Goal: Task Accomplishment & Management: Manage account settings

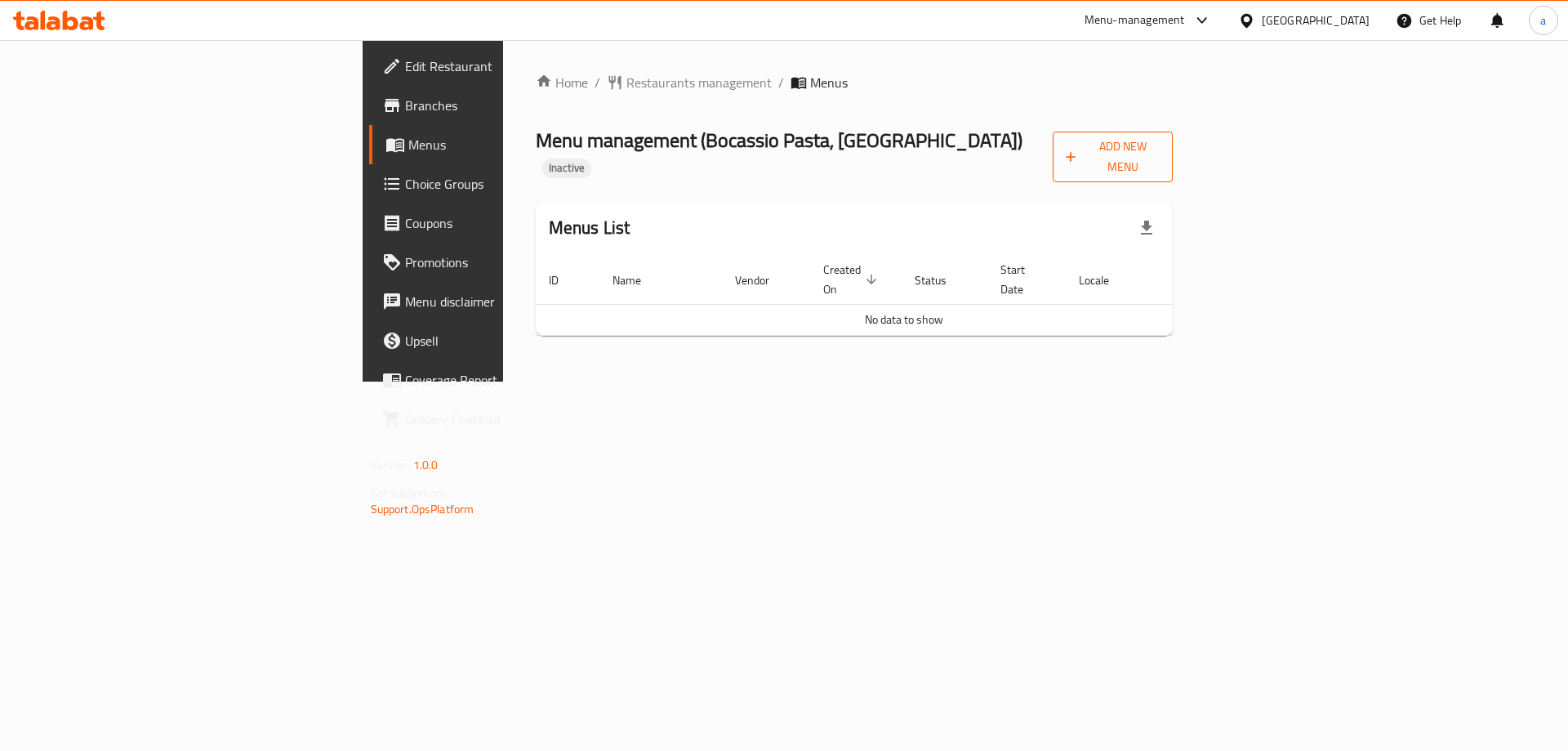
click at [1160, 145] on span "Add New Menu" at bounding box center [1113, 157] width 95 height 41
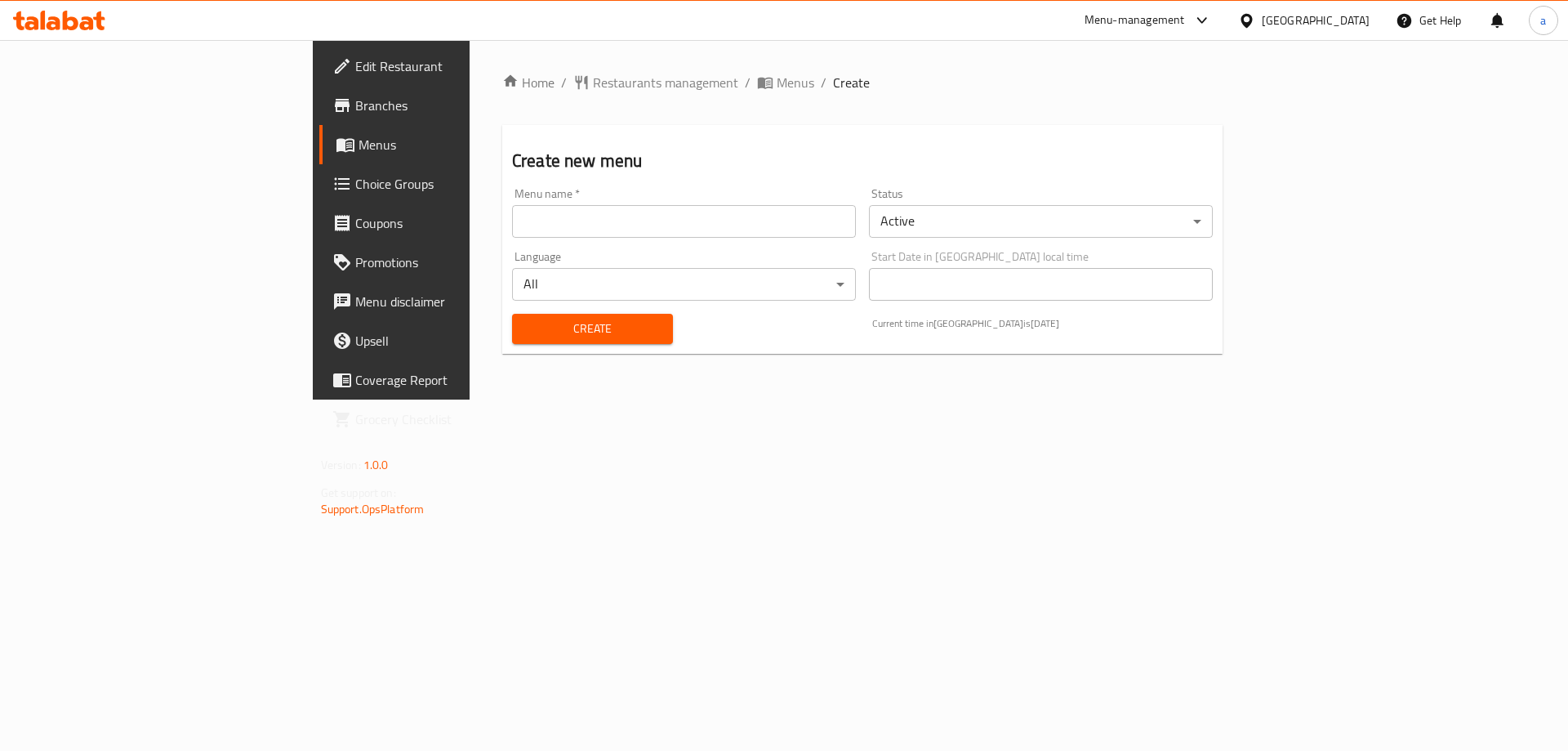
click at [657, 234] on input "text" at bounding box center [684, 221] width 344 height 33
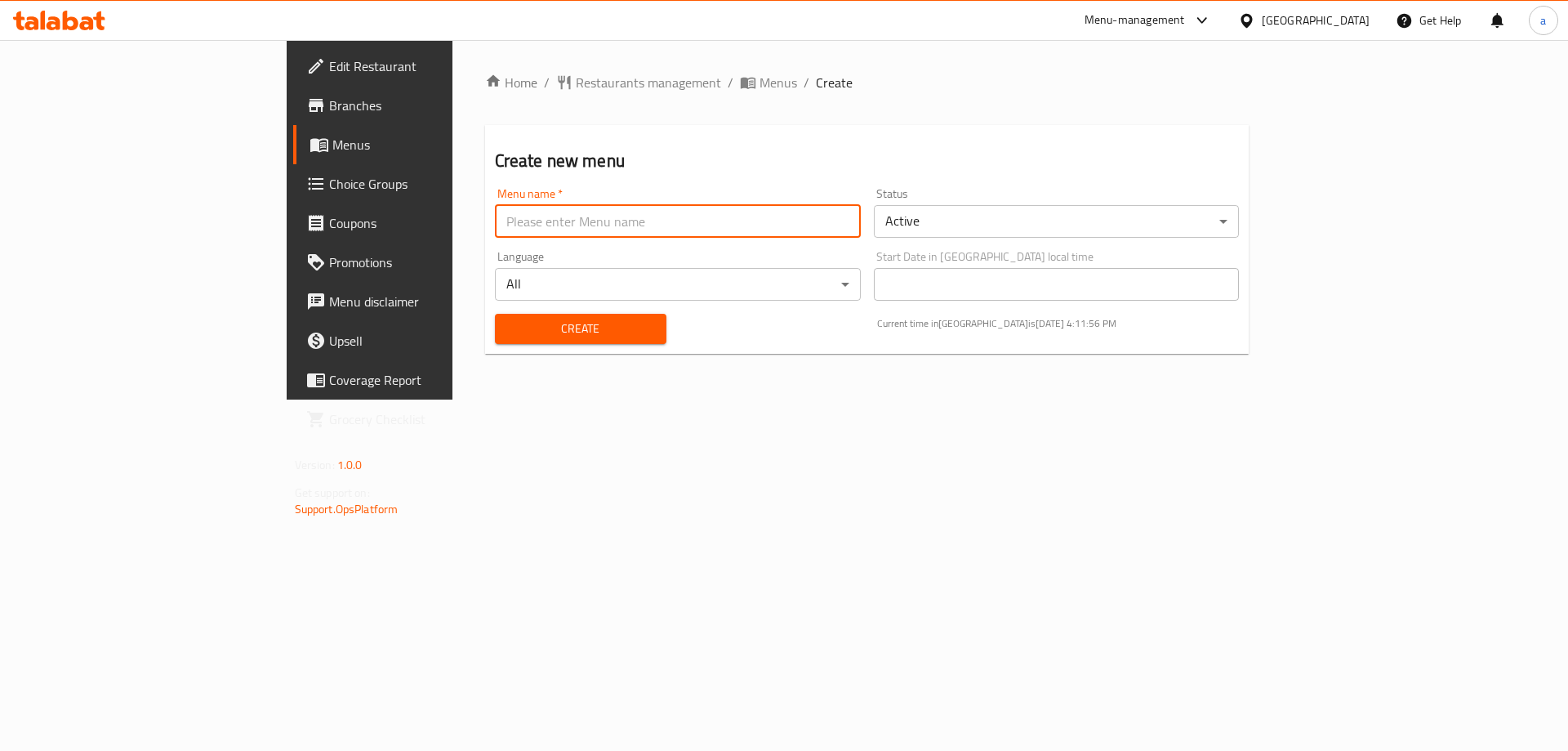
type input "aya 10/7"
click at [508, 325] on span "Create" at bounding box center [581, 329] width 145 height 21
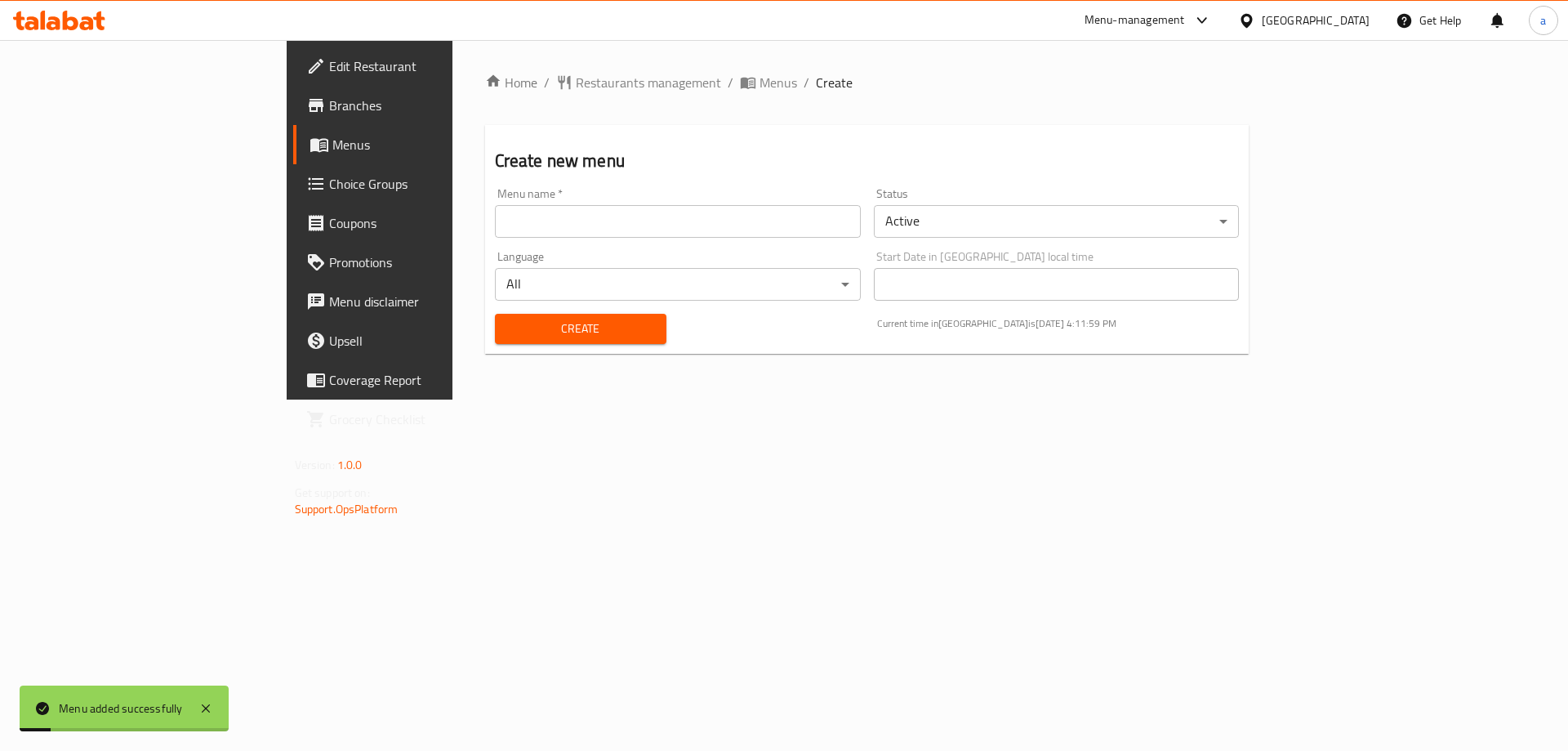
click at [332, 149] on span "Menus" at bounding box center [434, 145] width 204 height 20
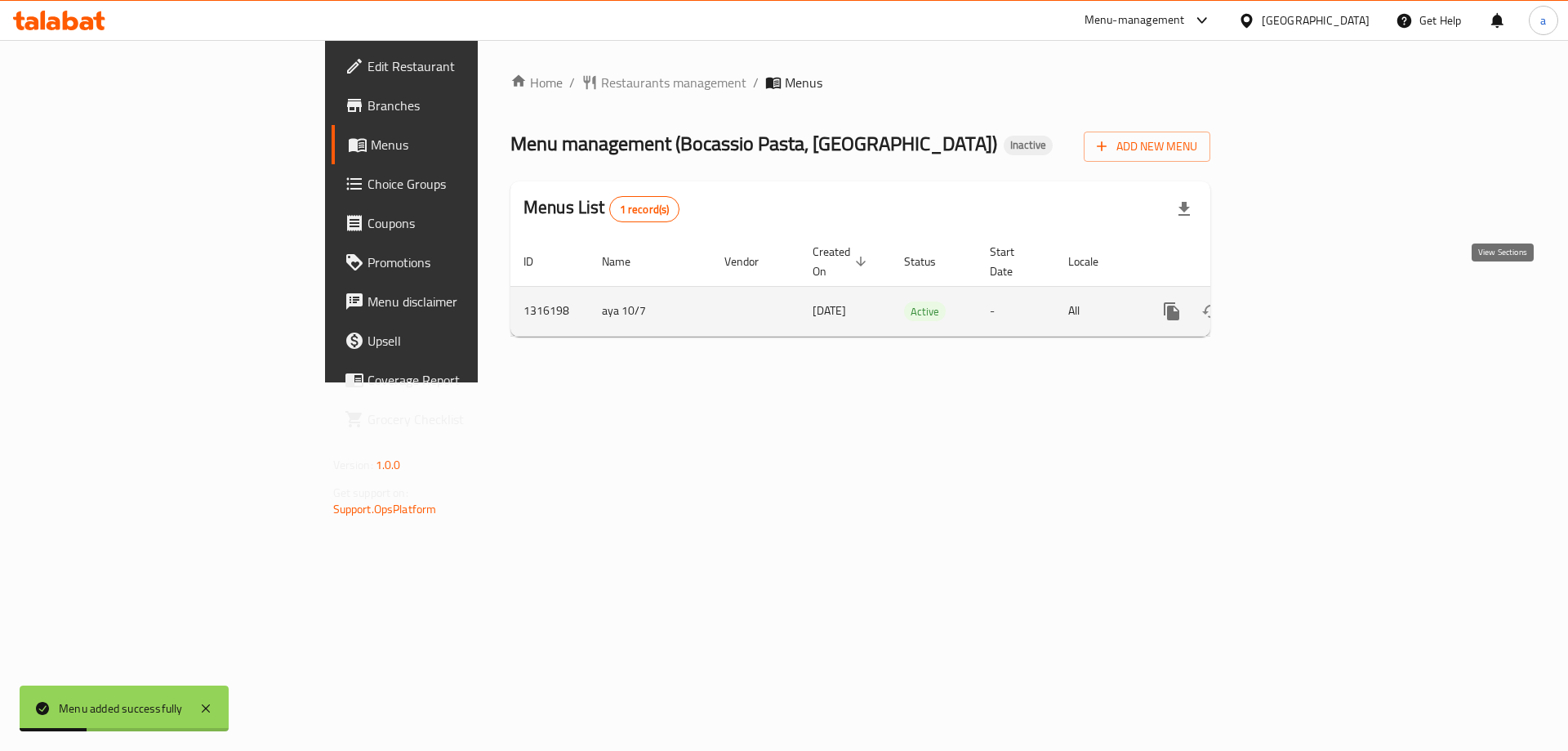
click at [1309, 292] on link "enhanced table" at bounding box center [1289, 311] width 39 height 39
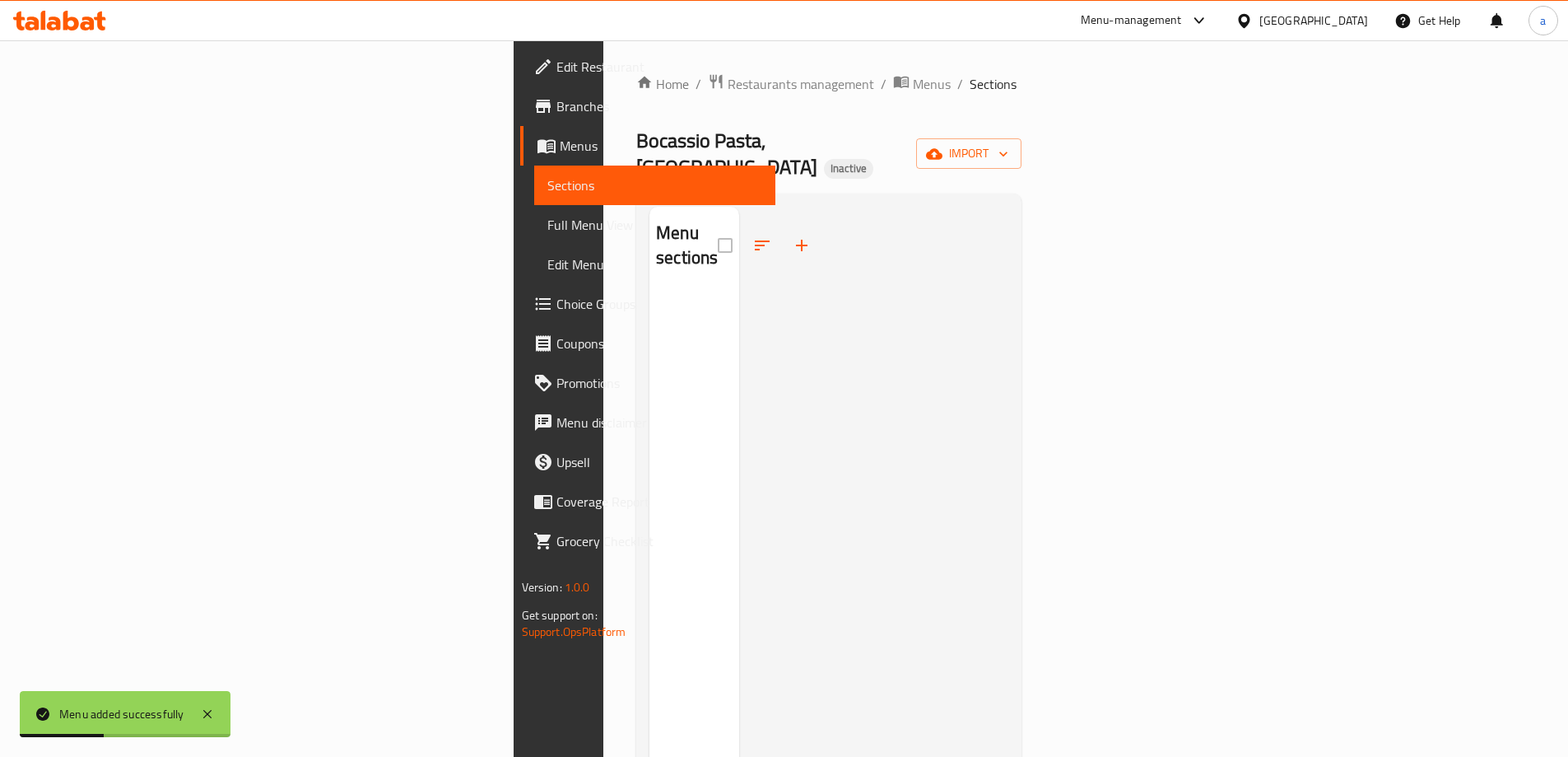
click at [1009, 357] on div at bounding box center [873, 584] width 269 height 757
click at [1021, 143] on button "import" at bounding box center [968, 152] width 105 height 30
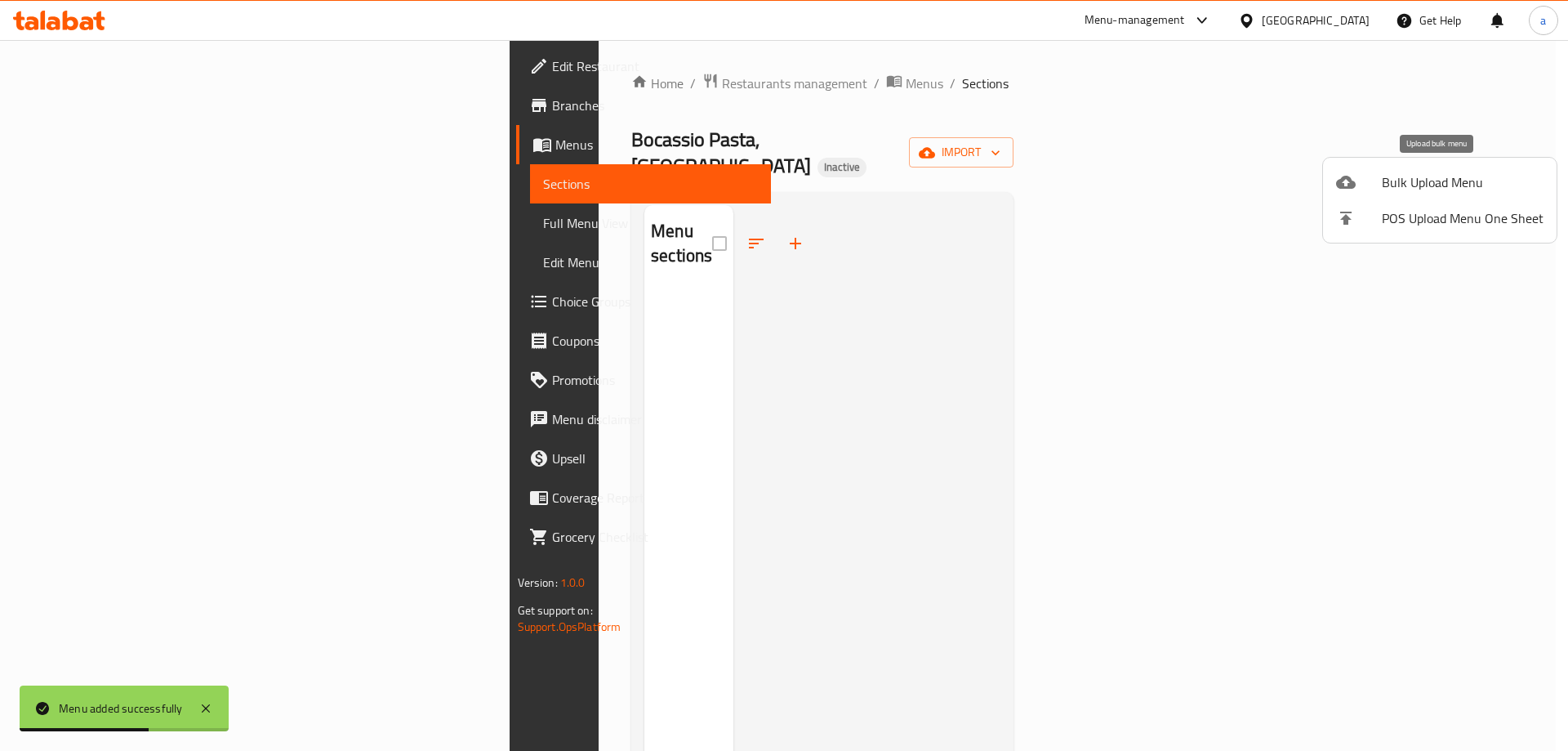
click at [1362, 179] on div at bounding box center [1359, 182] width 45 height 20
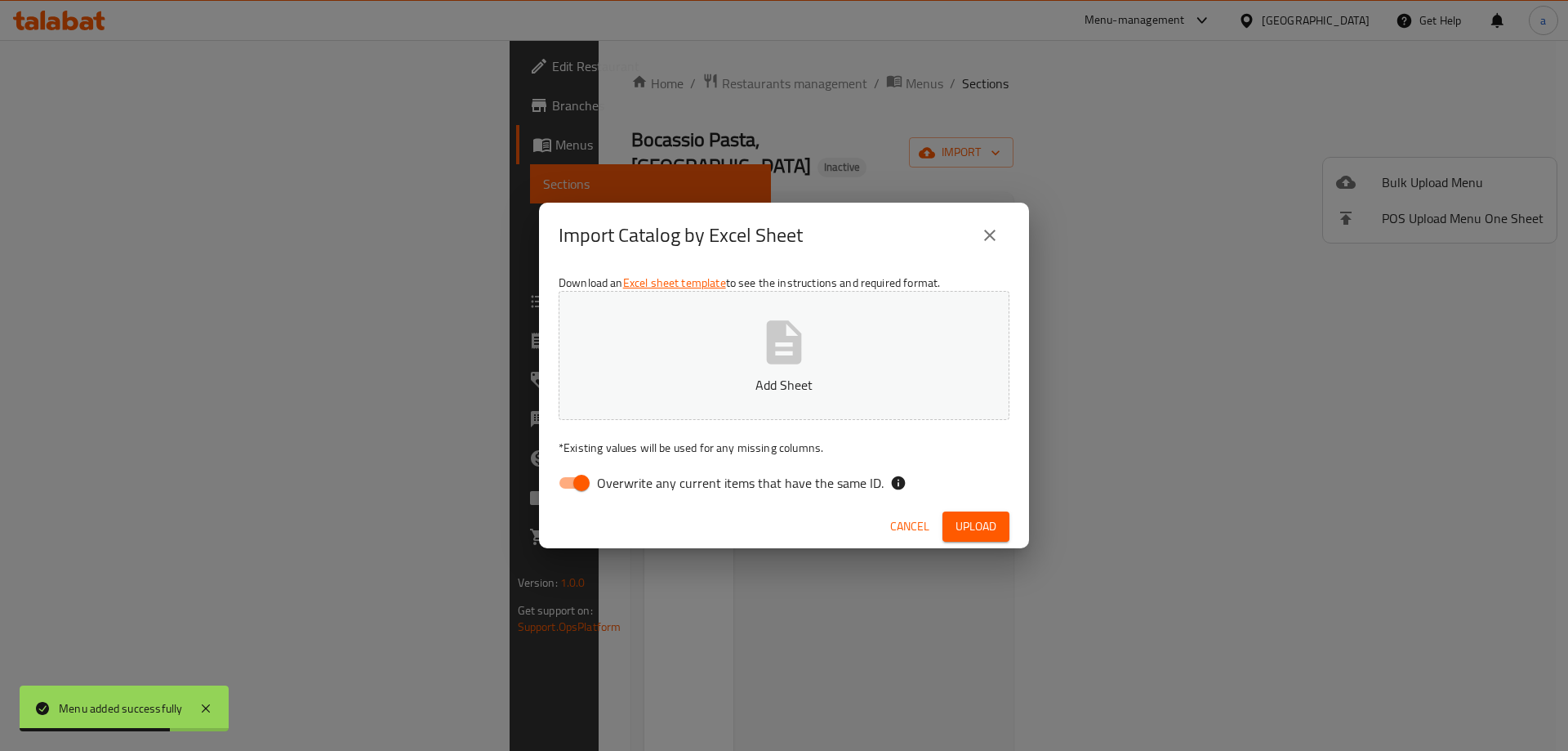
click at [688, 489] on span "Overwrite any current items that have the same ID." at bounding box center [740, 483] width 286 height 20
click at [628, 489] on input "Overwrite any current items that have the same ID." at bounding box center [582, 483] width 93 height 31
checkbox input "false"
click at [752, 370] on button "Add Sheet" at bounding box center [784, 355] width 451 height 129
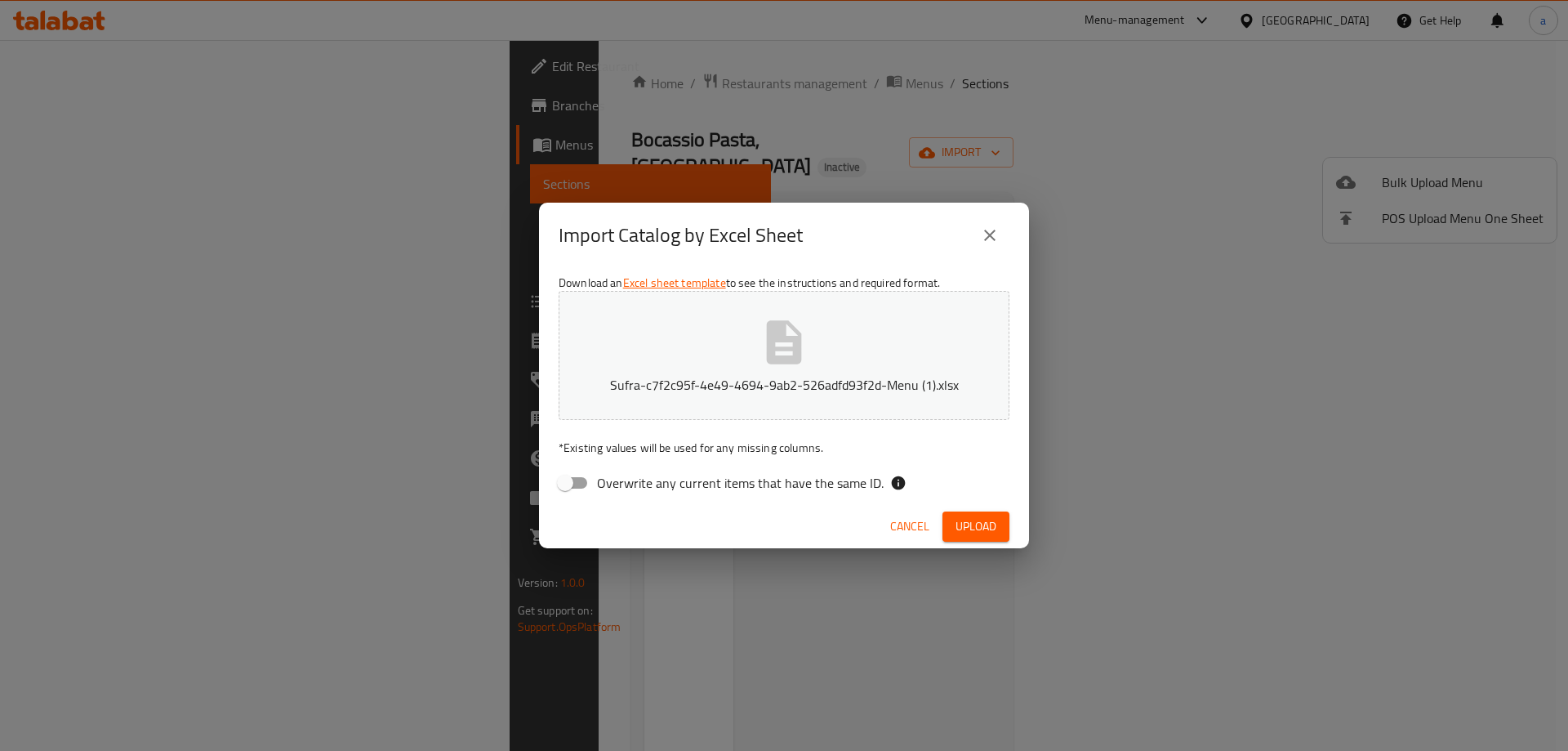
click at [1006, 519] on button "Upload" at bounding box center [976, 525] width 67 height 30
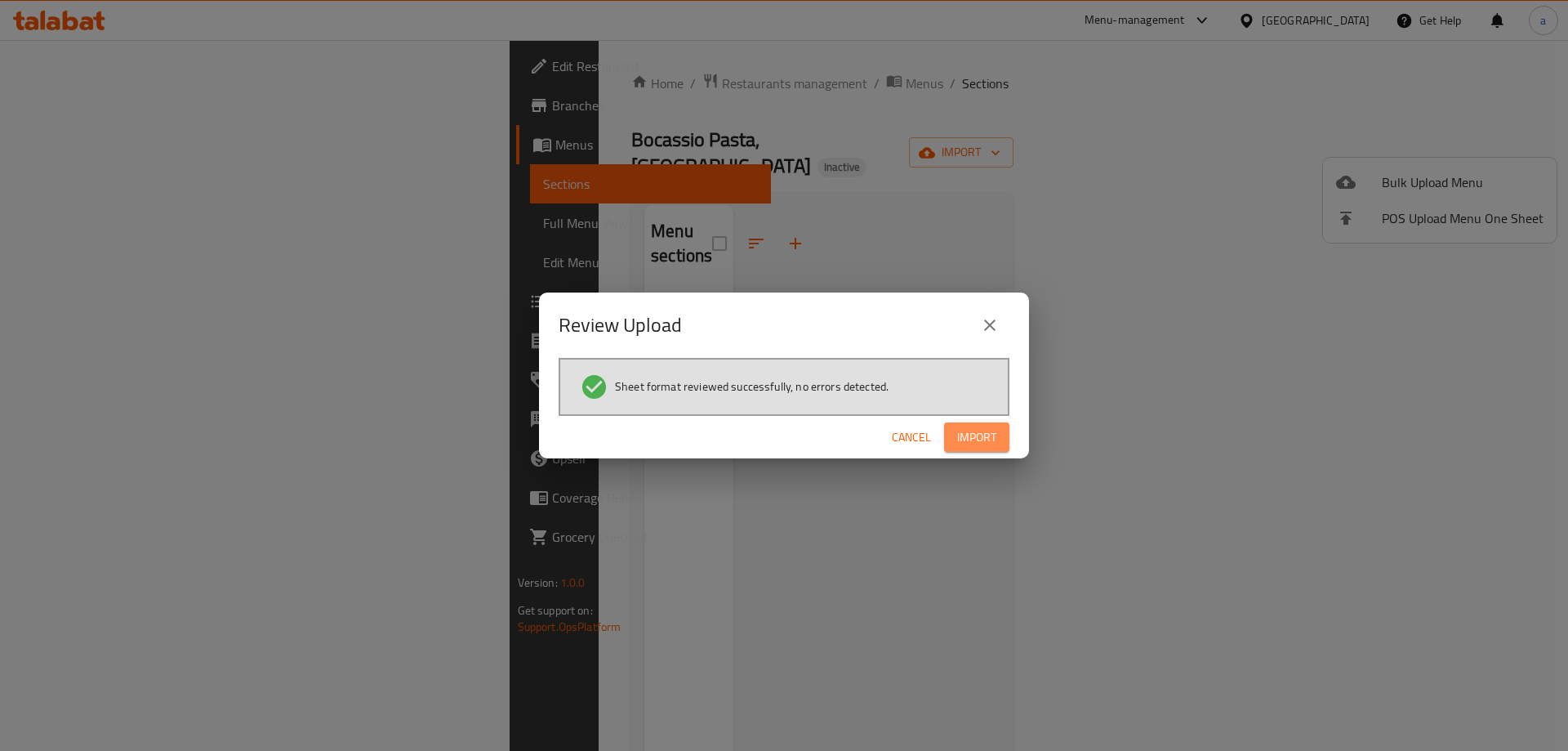
click at [981, 444] on span "Import" at bounding box center [976, 438] width 39 height 21
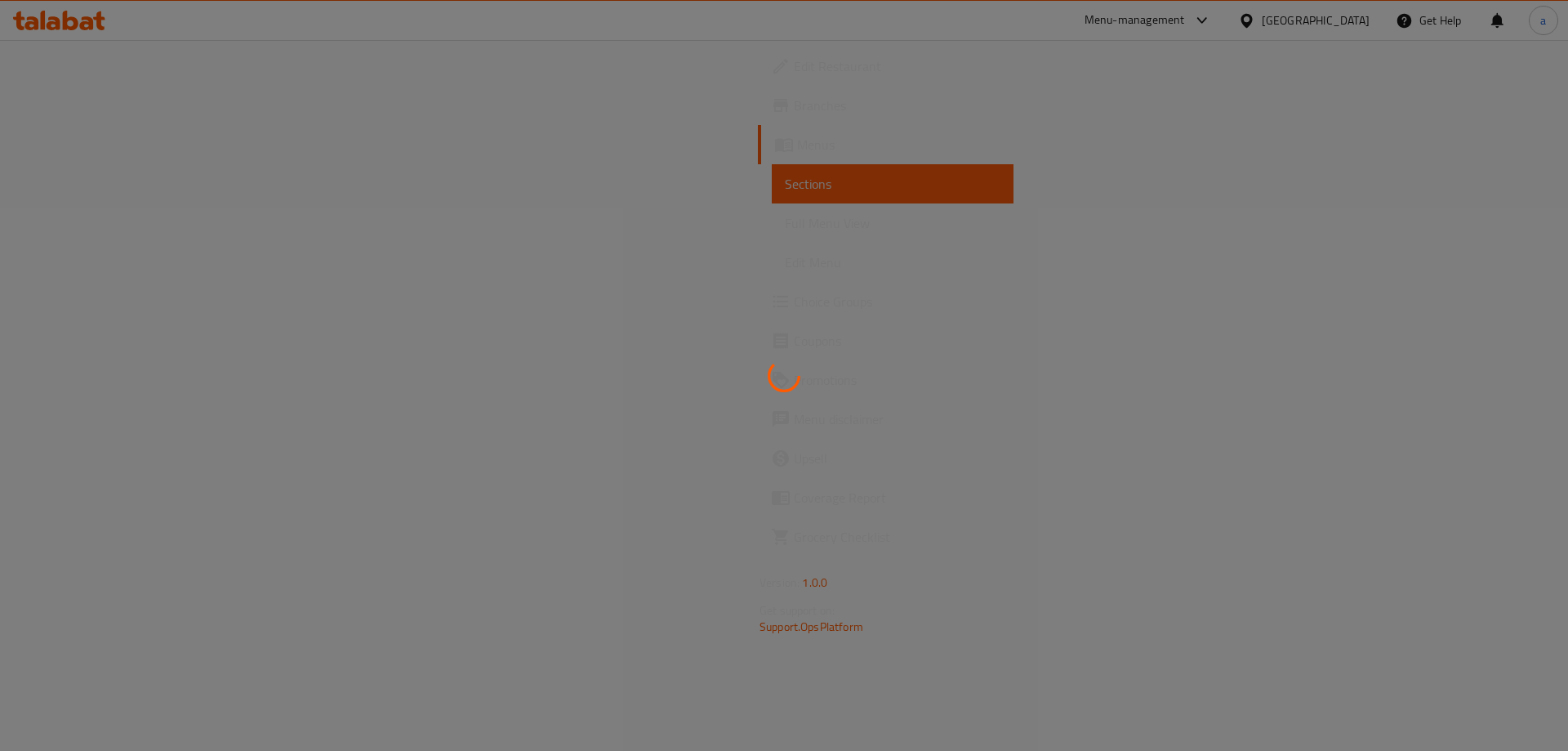
click at [836, 242] on div at bounding box center [784, 375] width 1568 height 751
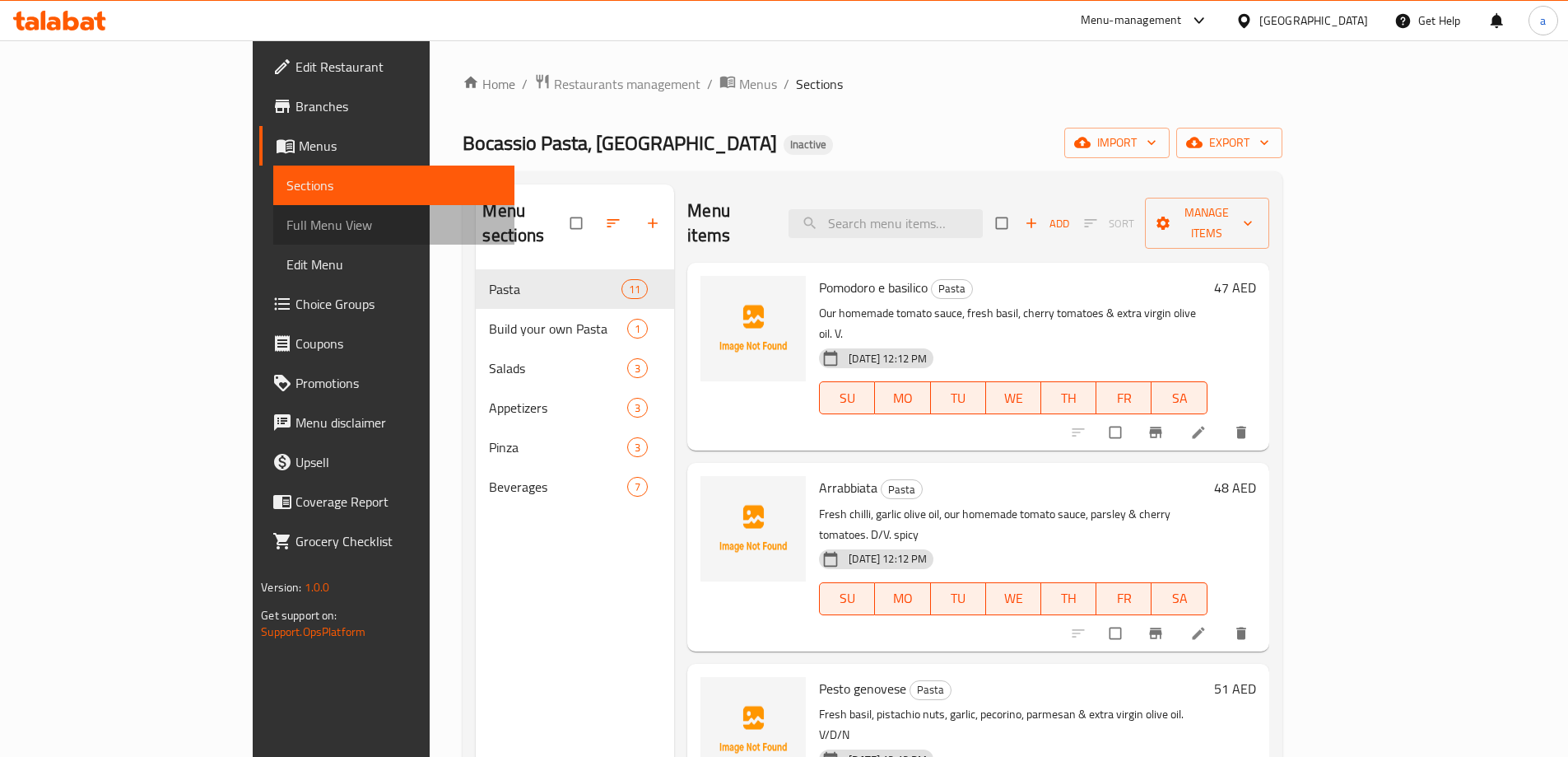
click at [287, 216] on span "Full Menu View" at bounding box center [393, 225] width 214 height 20
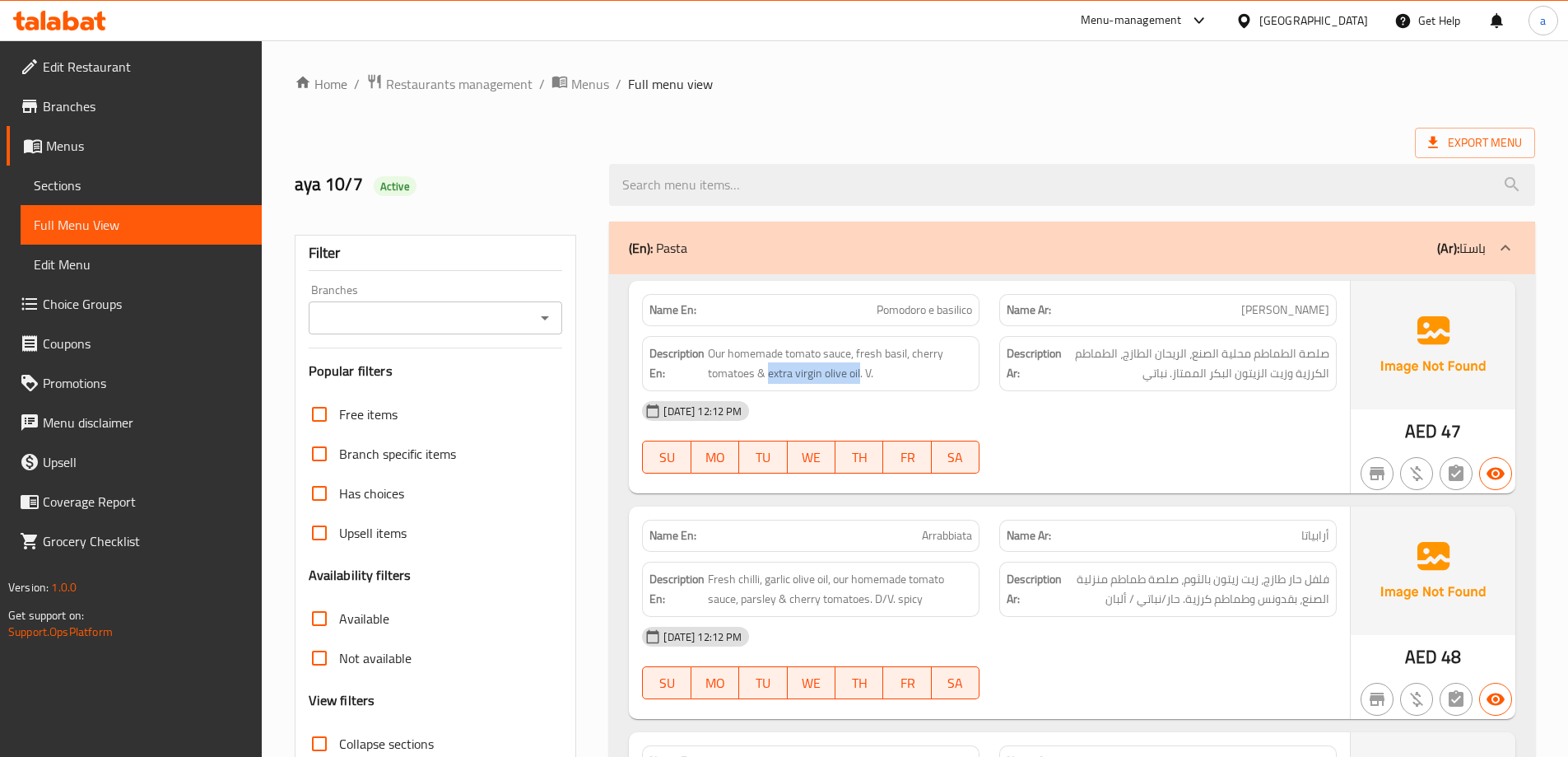
drag, startPoint x: 768, startPoint y: 377, endPoint x: 859, endPoint y: 384, distance: 91.3
click at [859, 384] on div "Description En: Our homemade tomato sauce, fresh basil, cherry tomatoes & extra…" at bounding box center [810, 363] width 338 height 55
copy span "extra virgin olive oil"
click at [102, 186] on span "Sections" at bounding box center [141, 185] width 214 height 20
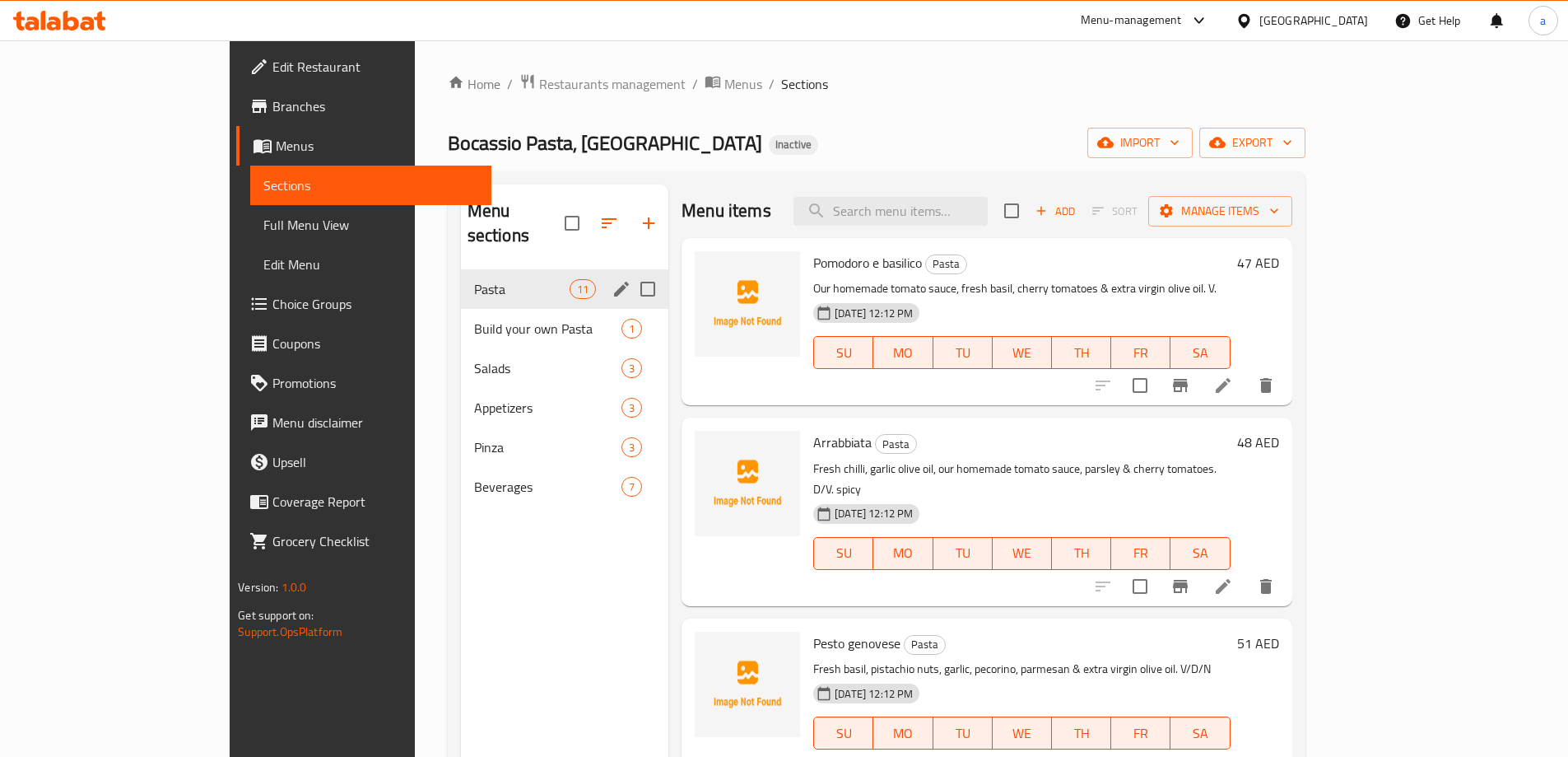
click at [461, 269] on div "Pasta 11" at bounding box center [564, 289] width 207 height 39
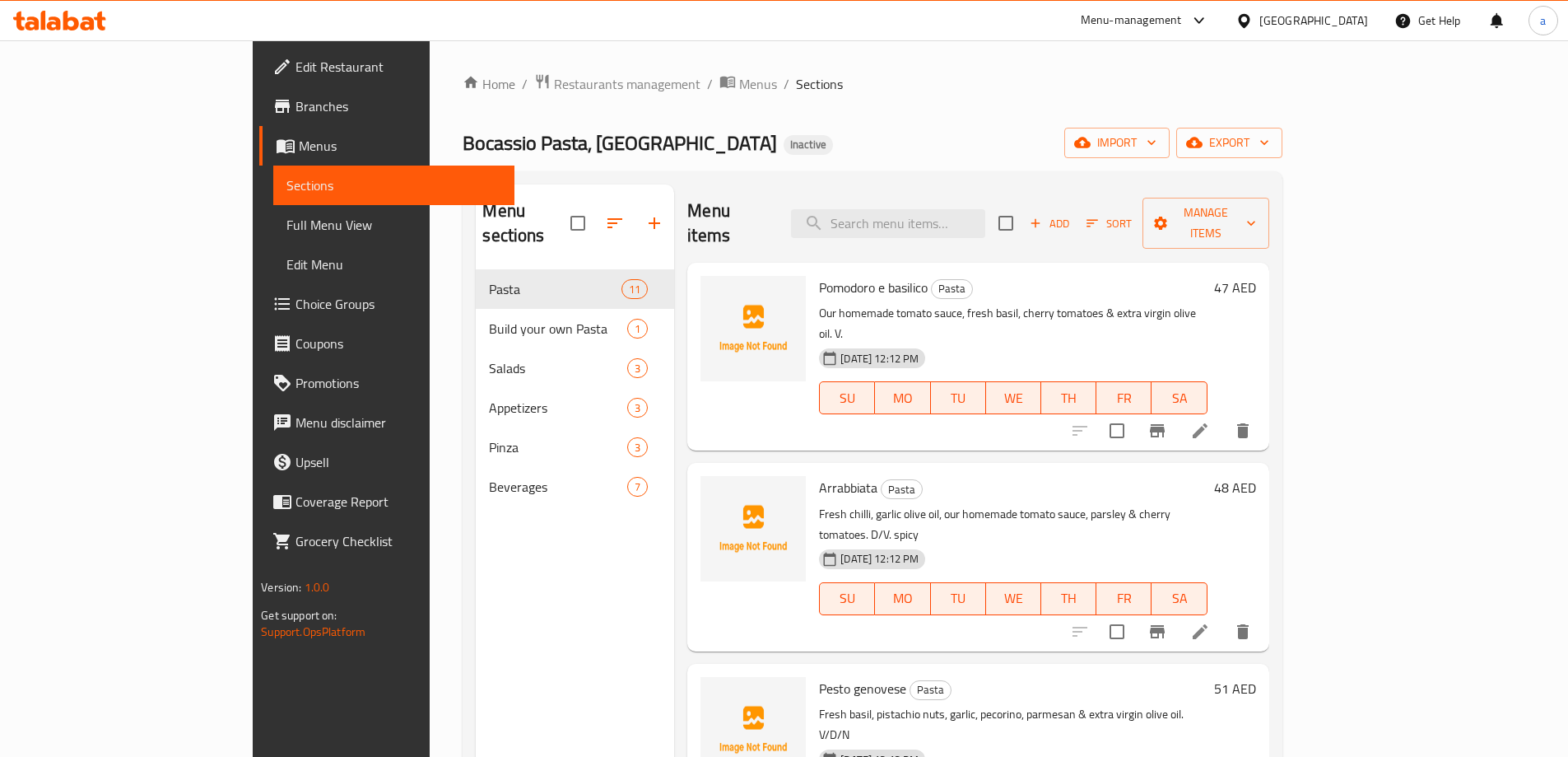
click at [1209, 421] on icon at bounding box center [1200, 431] width 20 height 20
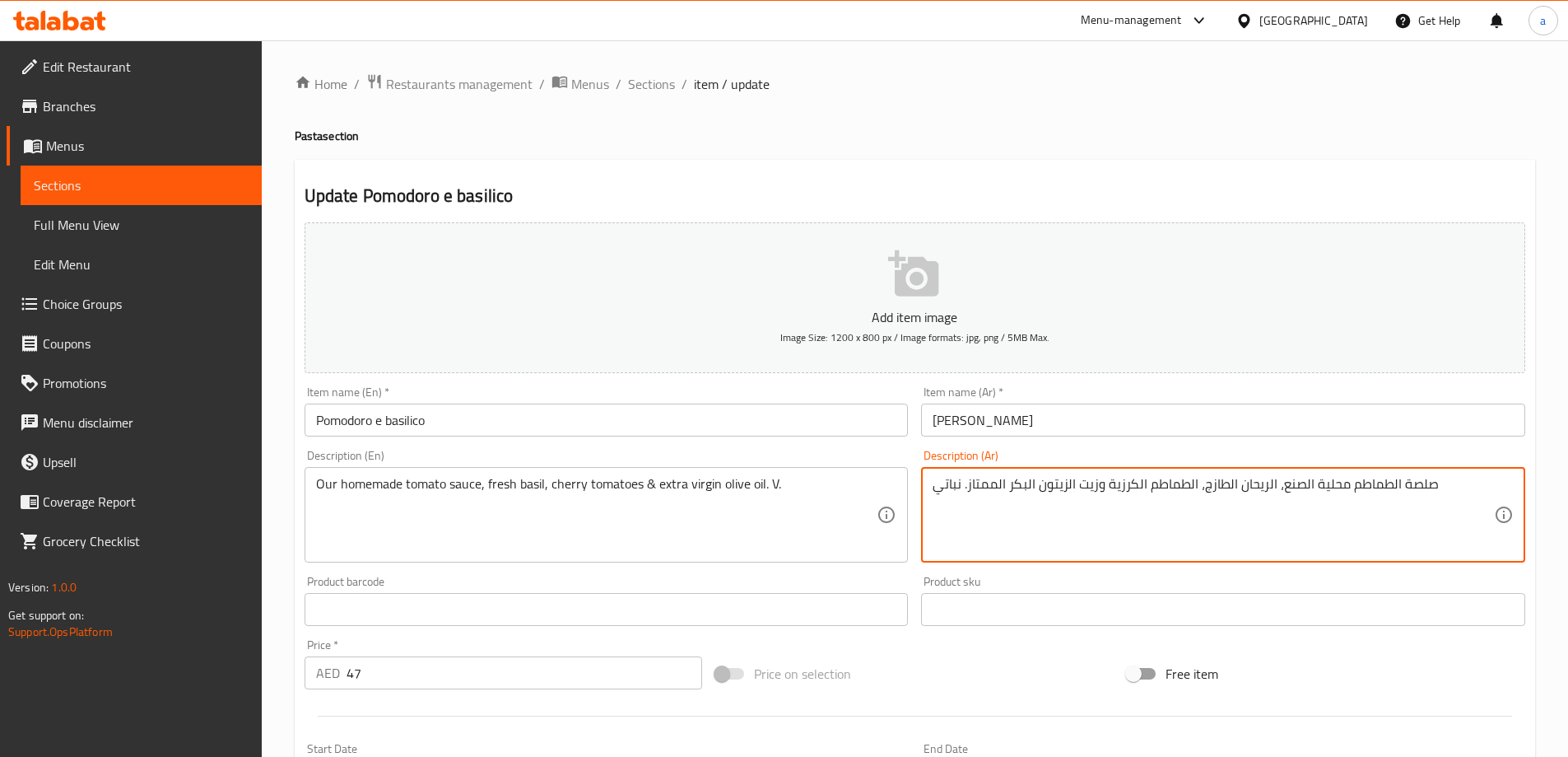
drag, startPoint x: 1281, startPoint y: 492, endPoint x: 1346, endPoint y: 510, distance: 67.4
type textarea "صلصة الطماطم البيتي لدينا، الريحان الطازج، الطماطم الكرزية وزيت الزيتون البكر ا…"
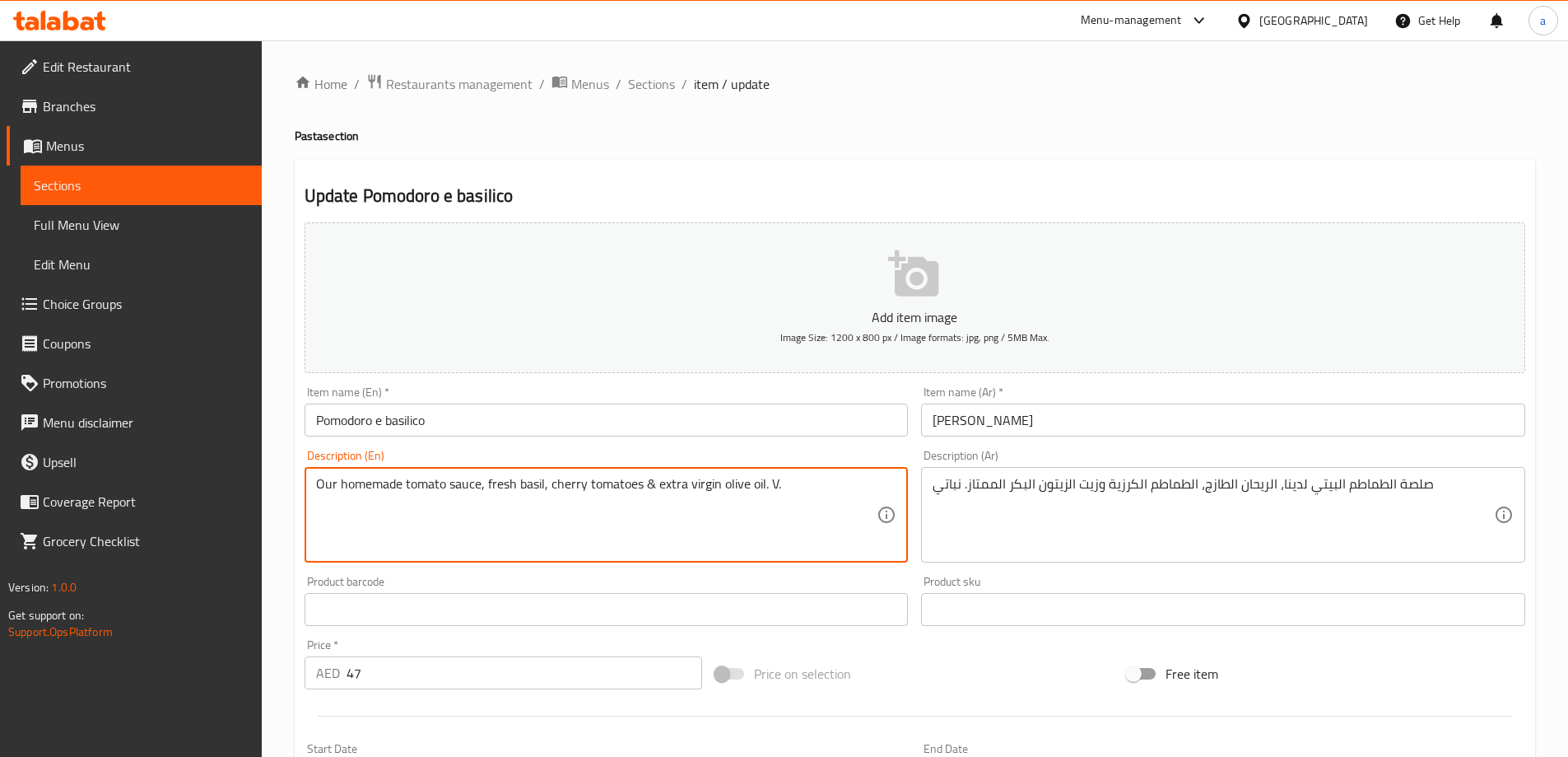
click at [796, 483] on textarea "Our homemade tomato sauce, fresh basil, cherry tomatoes & extra virgin olive oi…" at bounding box center [596, 515] width 561 height 79
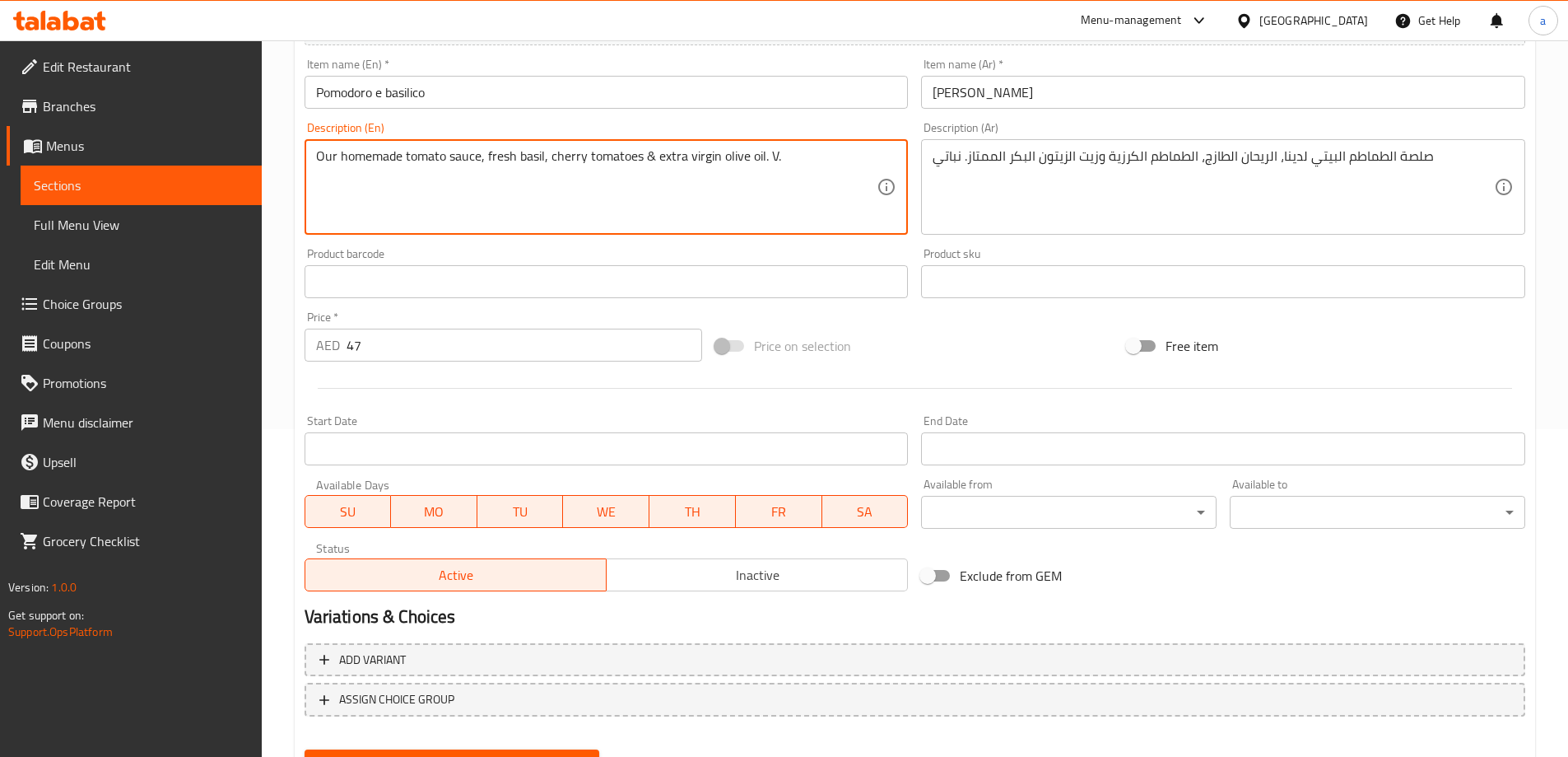
scroll to position [406, 0]
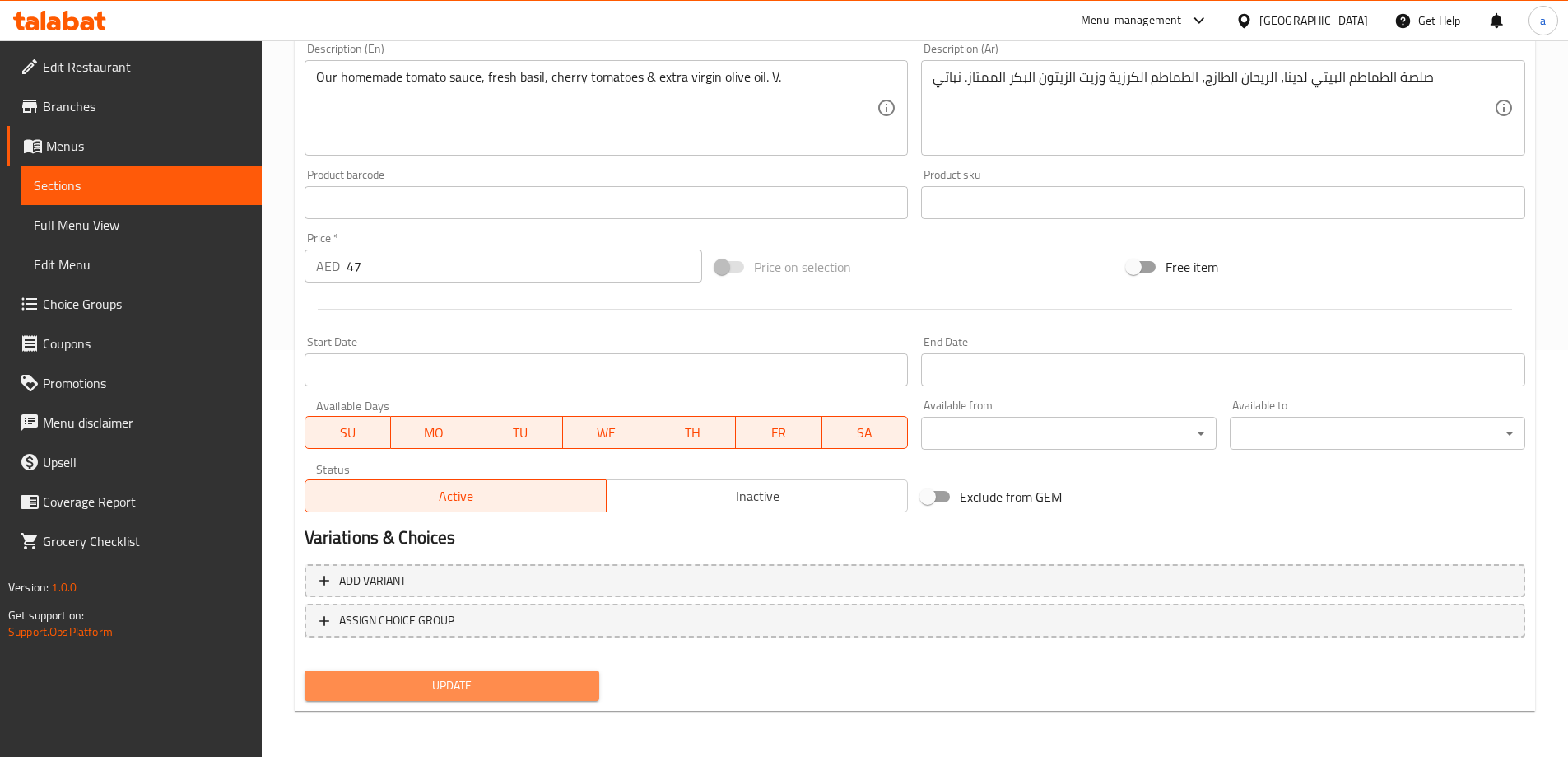
click at [488, 671] on button "Update" at bounding box center [453, 685] width 296 height 30
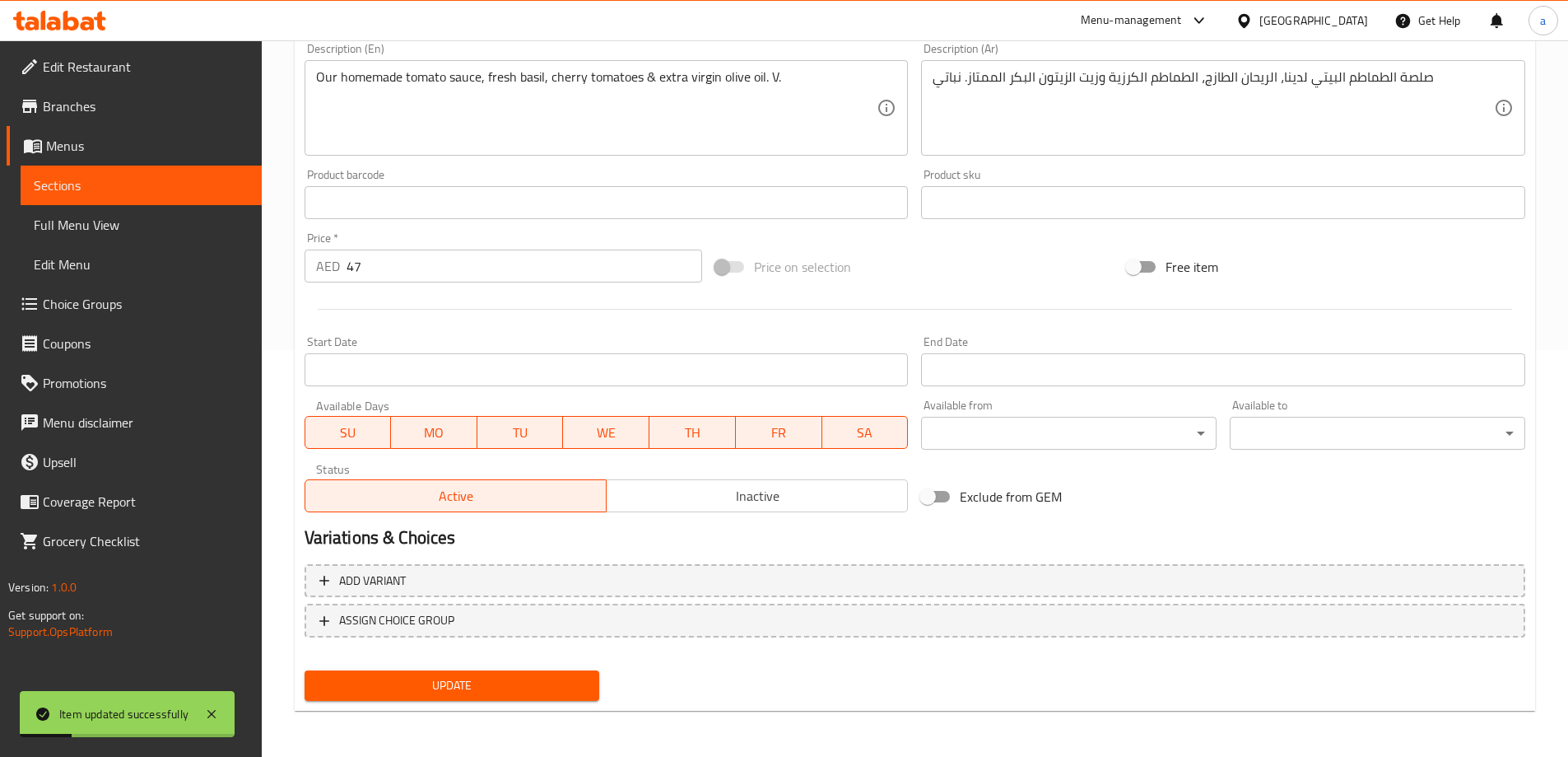
click at [117, 230] on span "Full Menu View" at bounding box center [141, 225] width 214 height 20
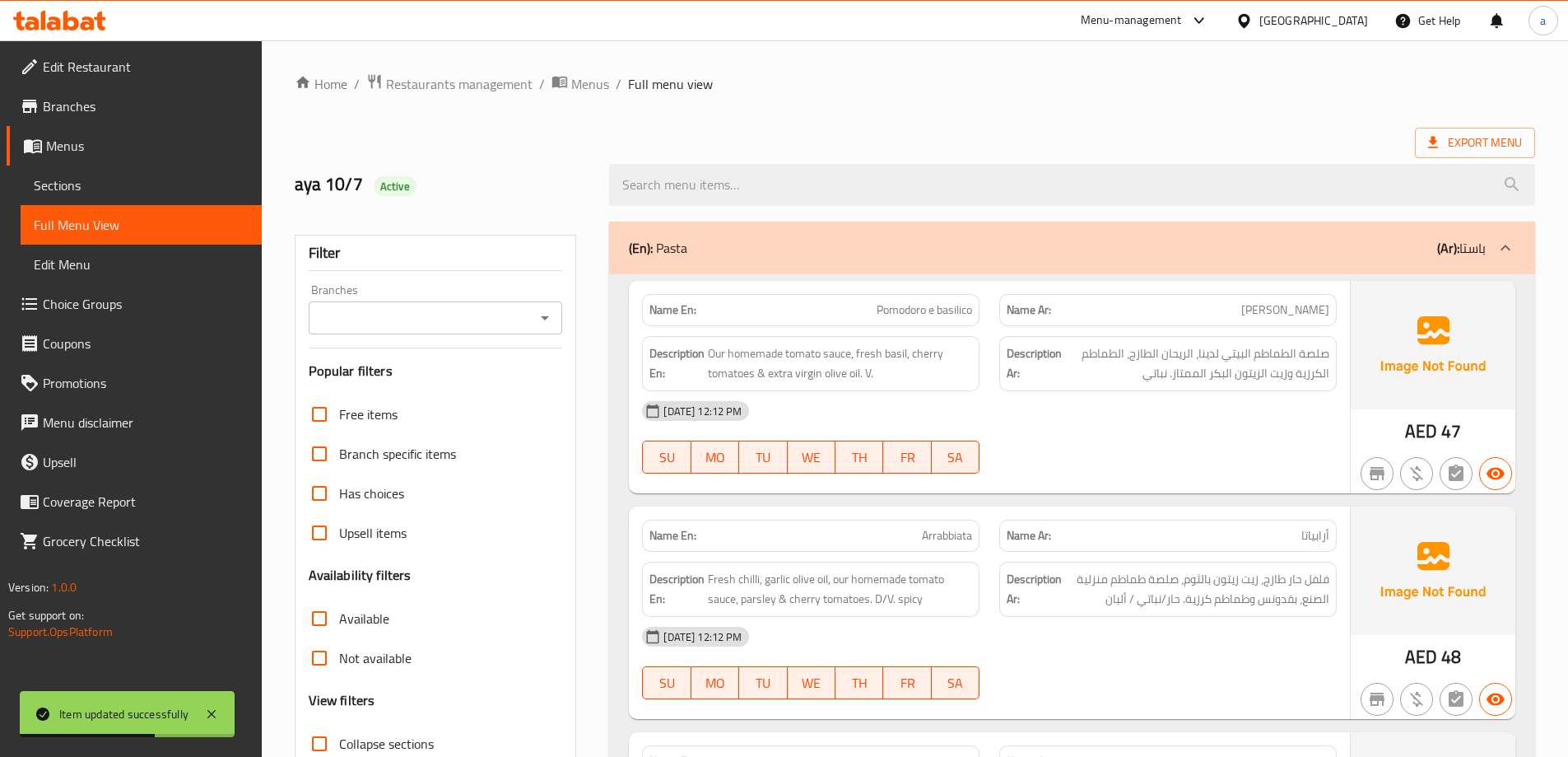
click at [1202, 454] on div "07-10-2025 12:12 PM SU MO TU WE TH FR SA" at bounding box center [988, 436] width 715 height 92
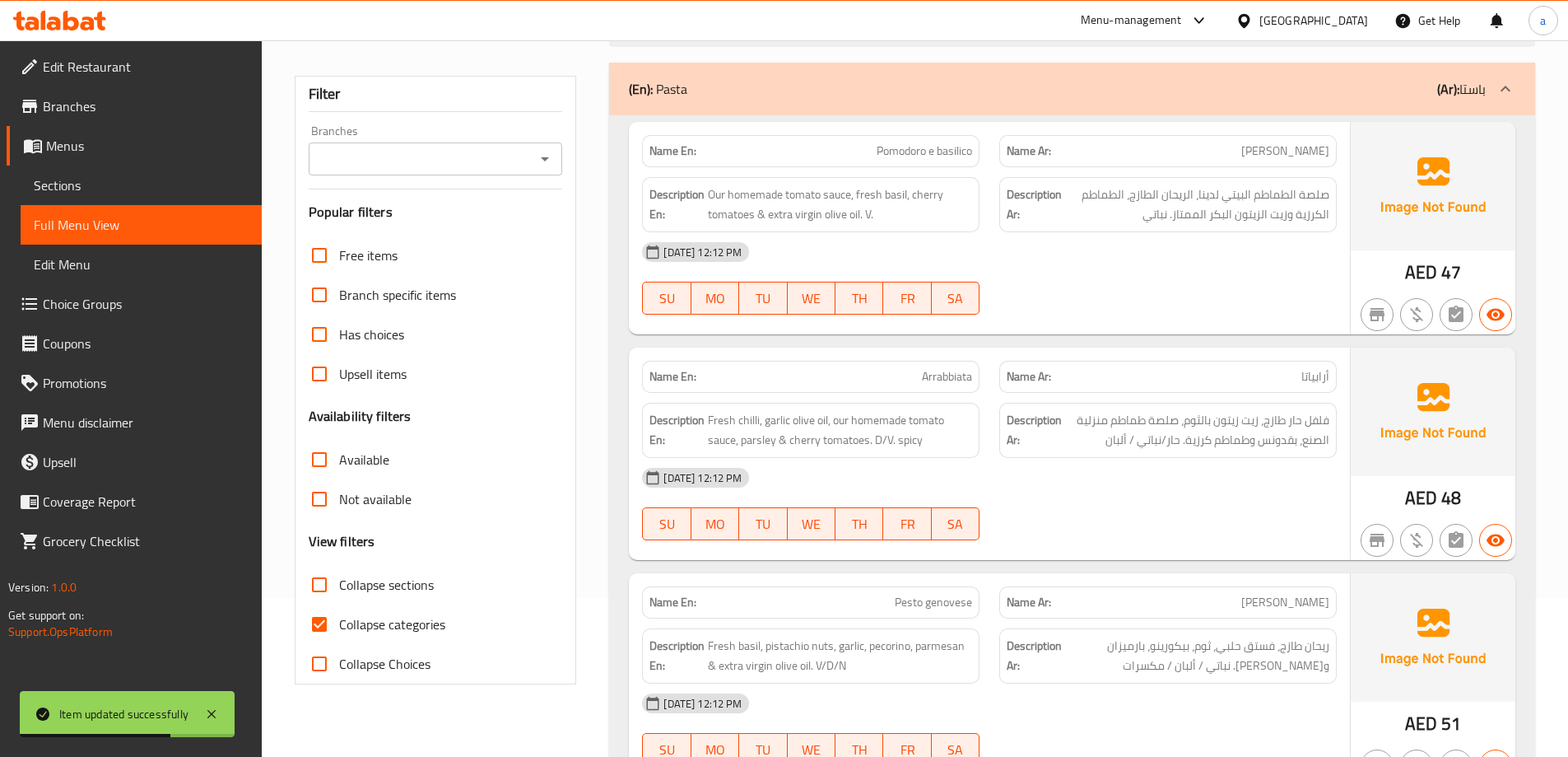
scroll to position [164, 0]
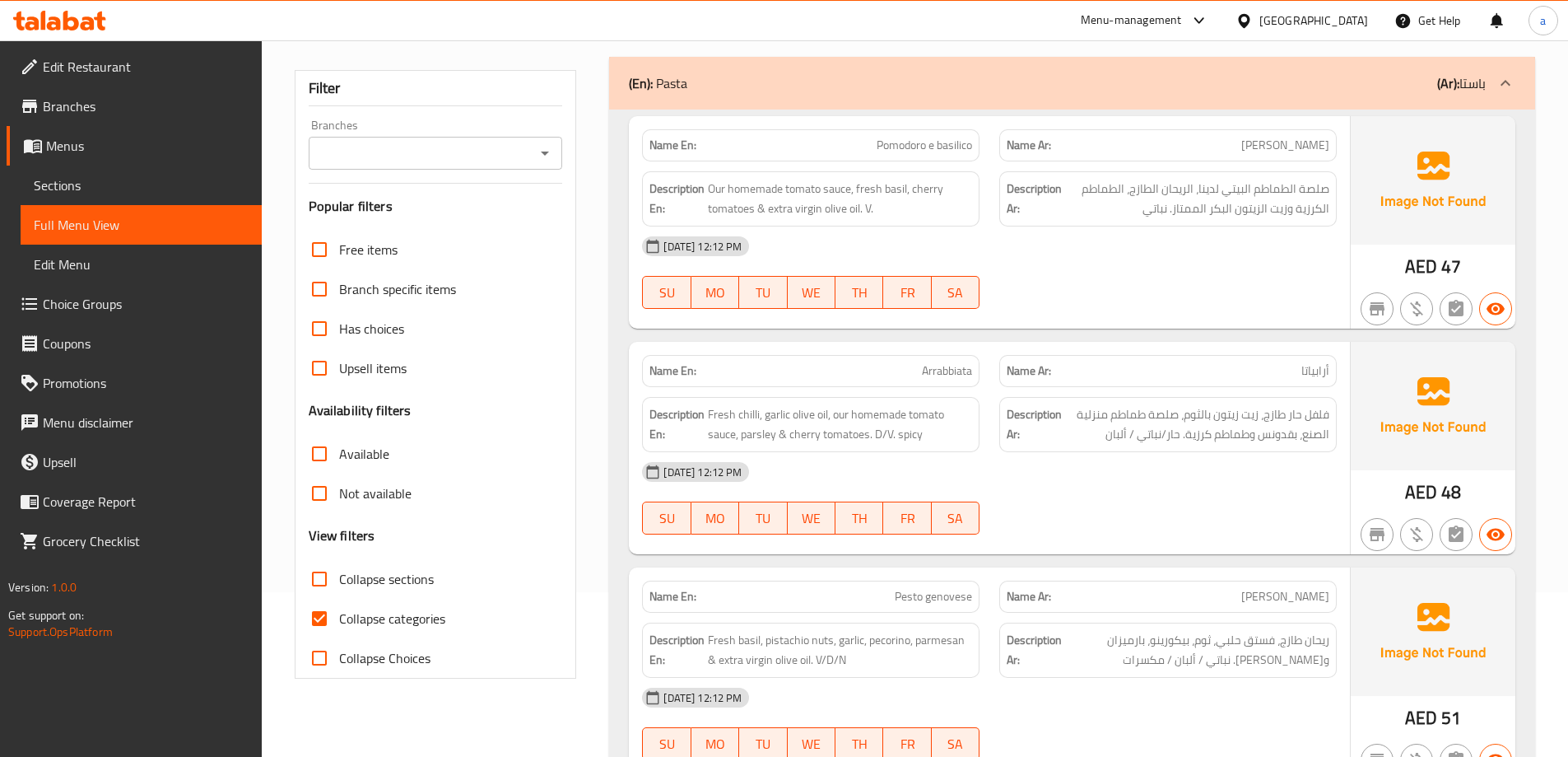
click at [72, 195] on span "Sections" at bounding box center [141, 185] width 214 height 20
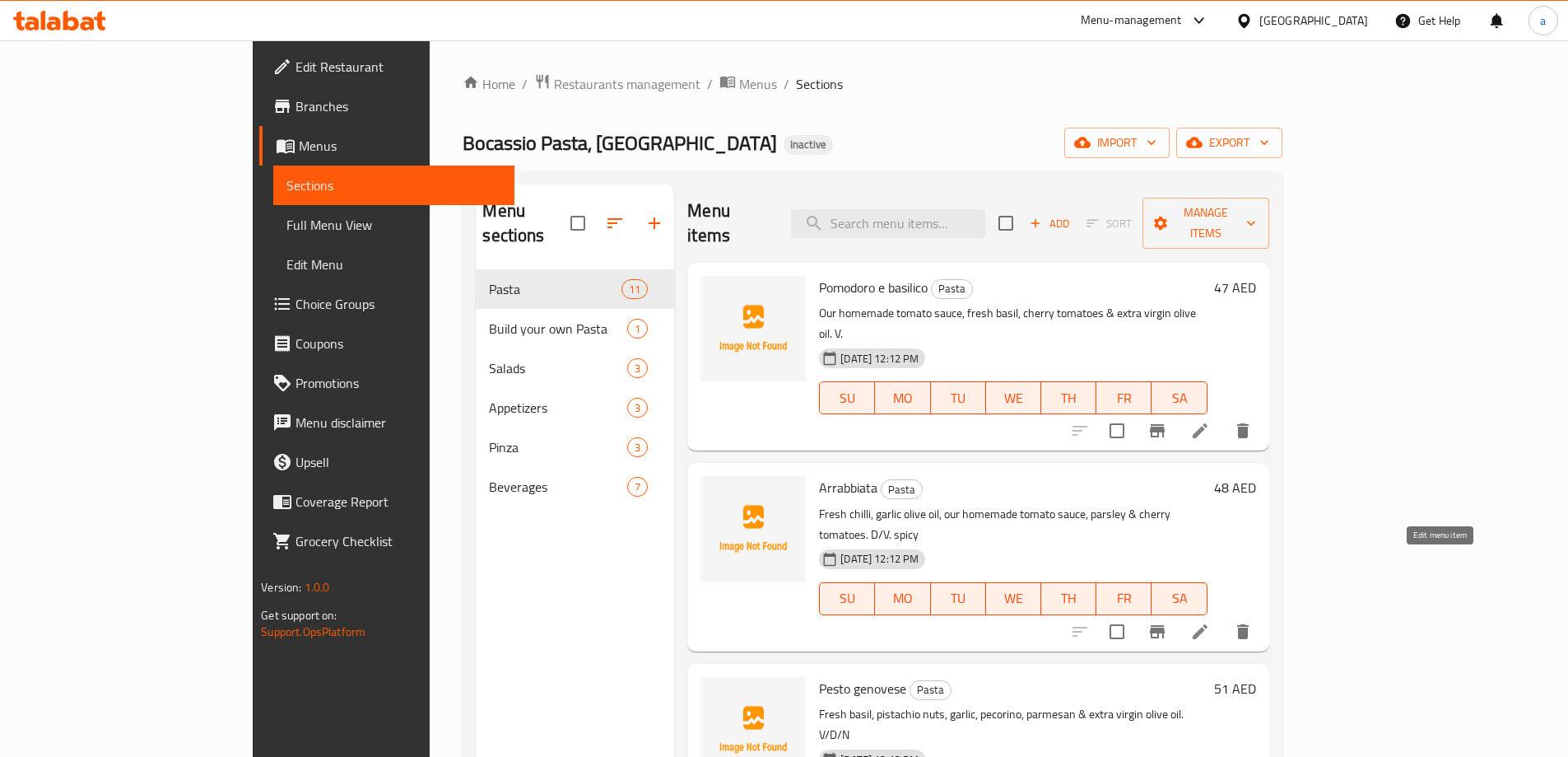
click at [1209, 622] on icon at bounding box center [1200, 632] width 20 height 20
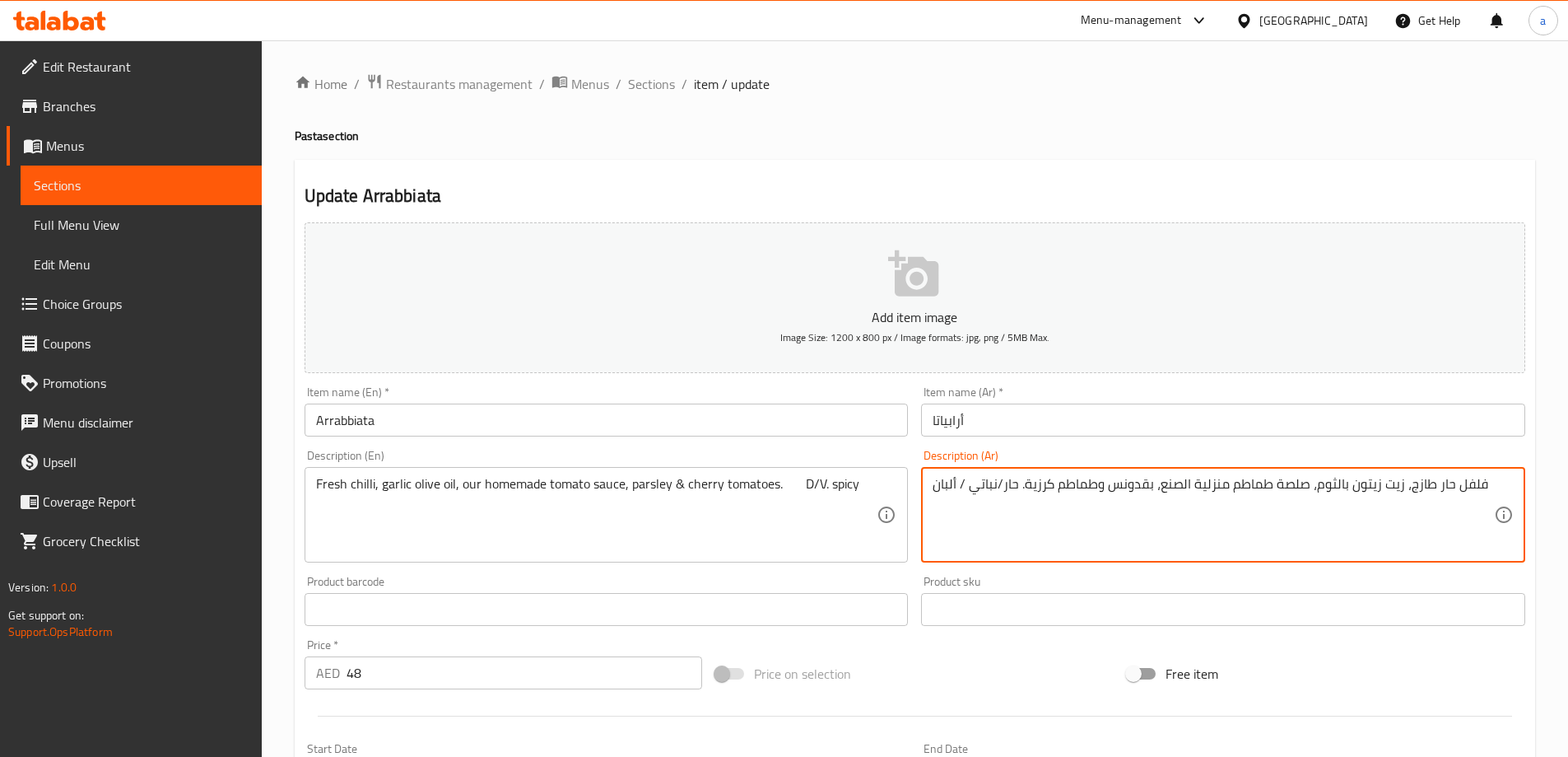
drag, startPoint x: 1159, startPoint y: 483, endPoint x: 1224, endPoint y: 495, distance: 66.1
click at [1104, 510] on textarea "فلفل حار طازج، زيت زيتون بالثوم، صلصة طماطم البيتى، بقدونس وطماطم كرزية. حار/نب…" at bounding box center [1213, 515] width 561 height 79
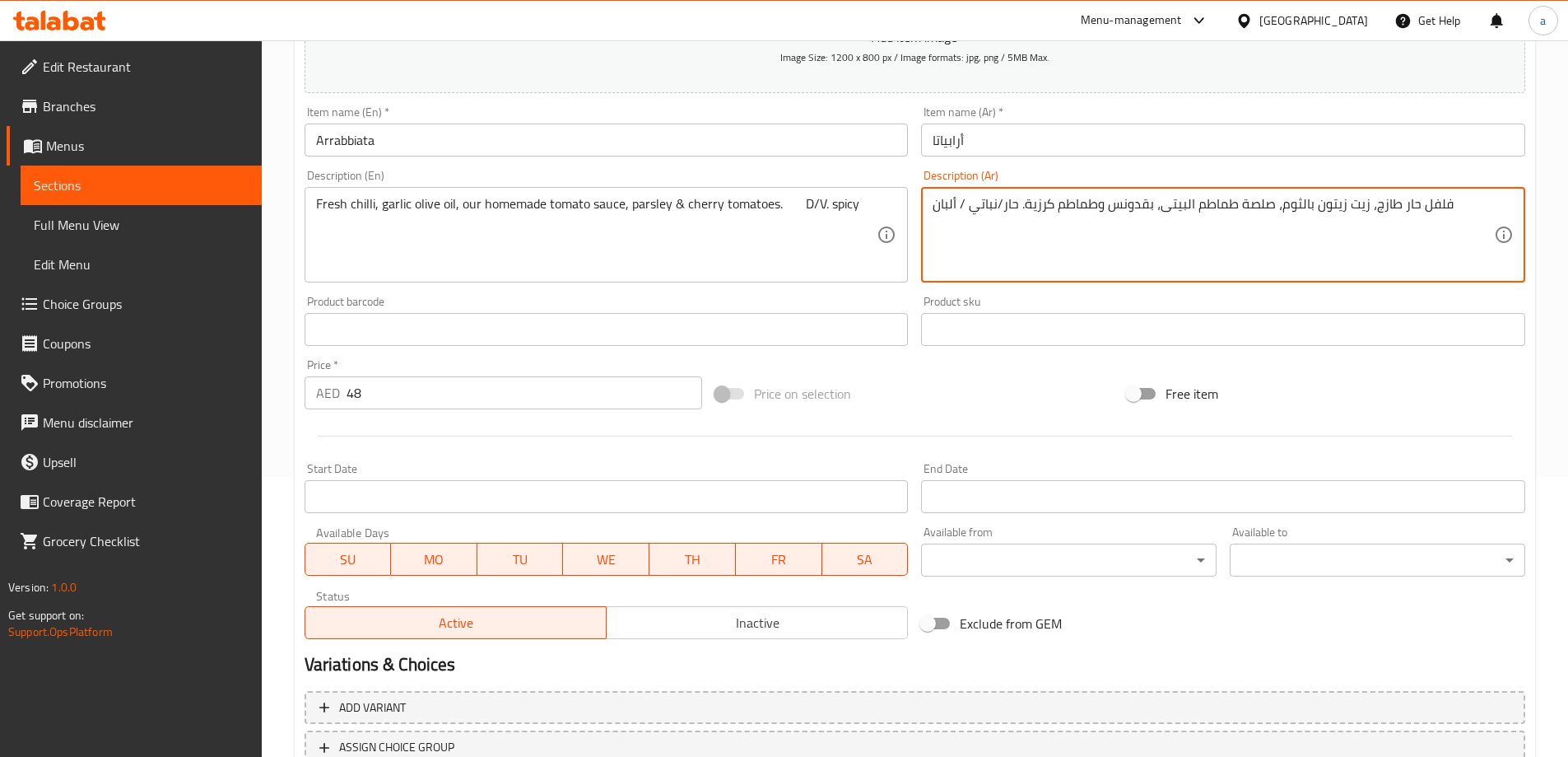
scroll to position [406, 0]
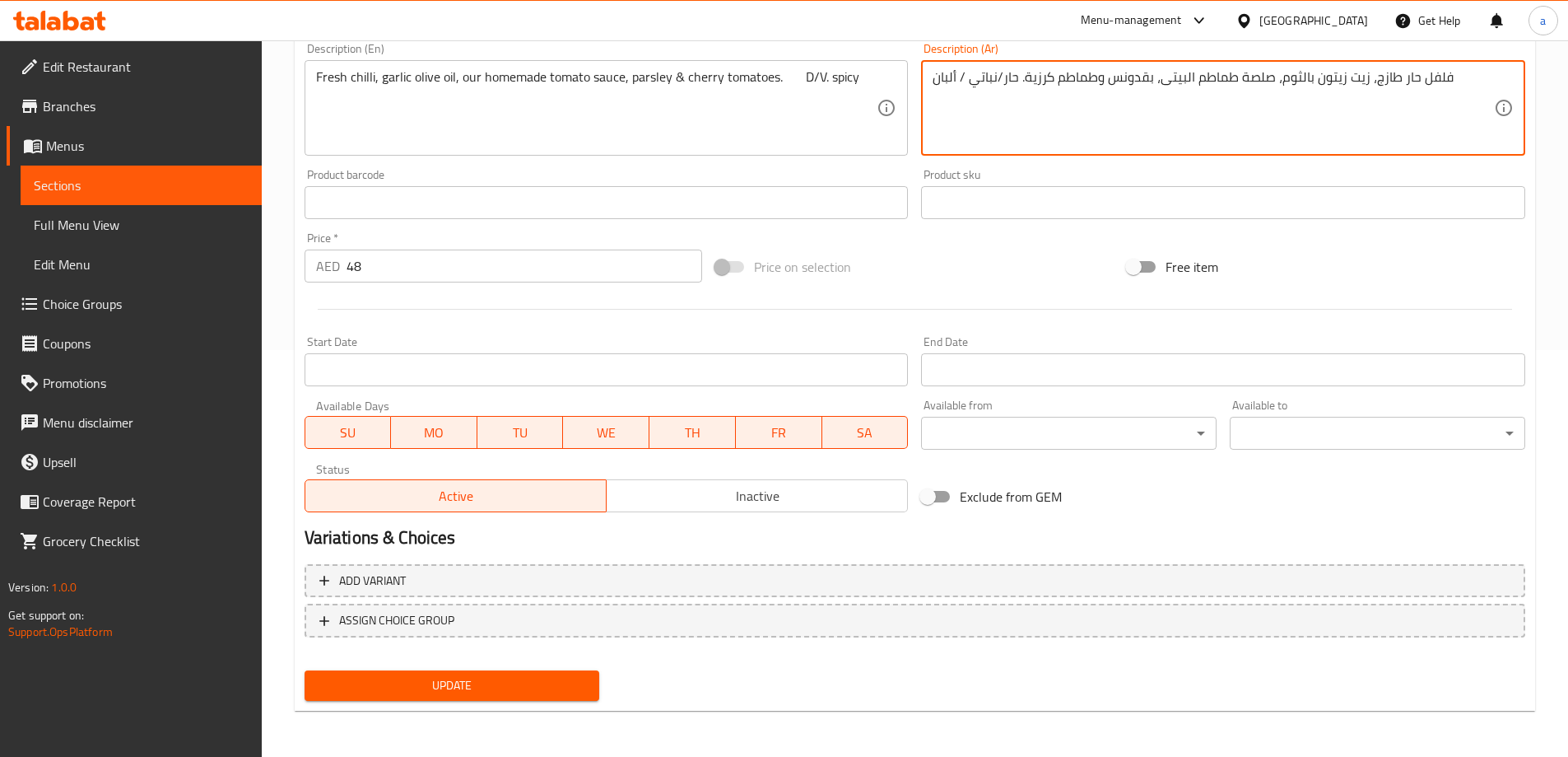
type textarea "فلفل حار طازج، زيت زيتون بالثوم، صلصة طماطم البيتى، بقدونس وطماطم كرزية. حار/نب…"
click at [433, 681] on span "Update" at bounding box center [452, 685] width 269 height 21
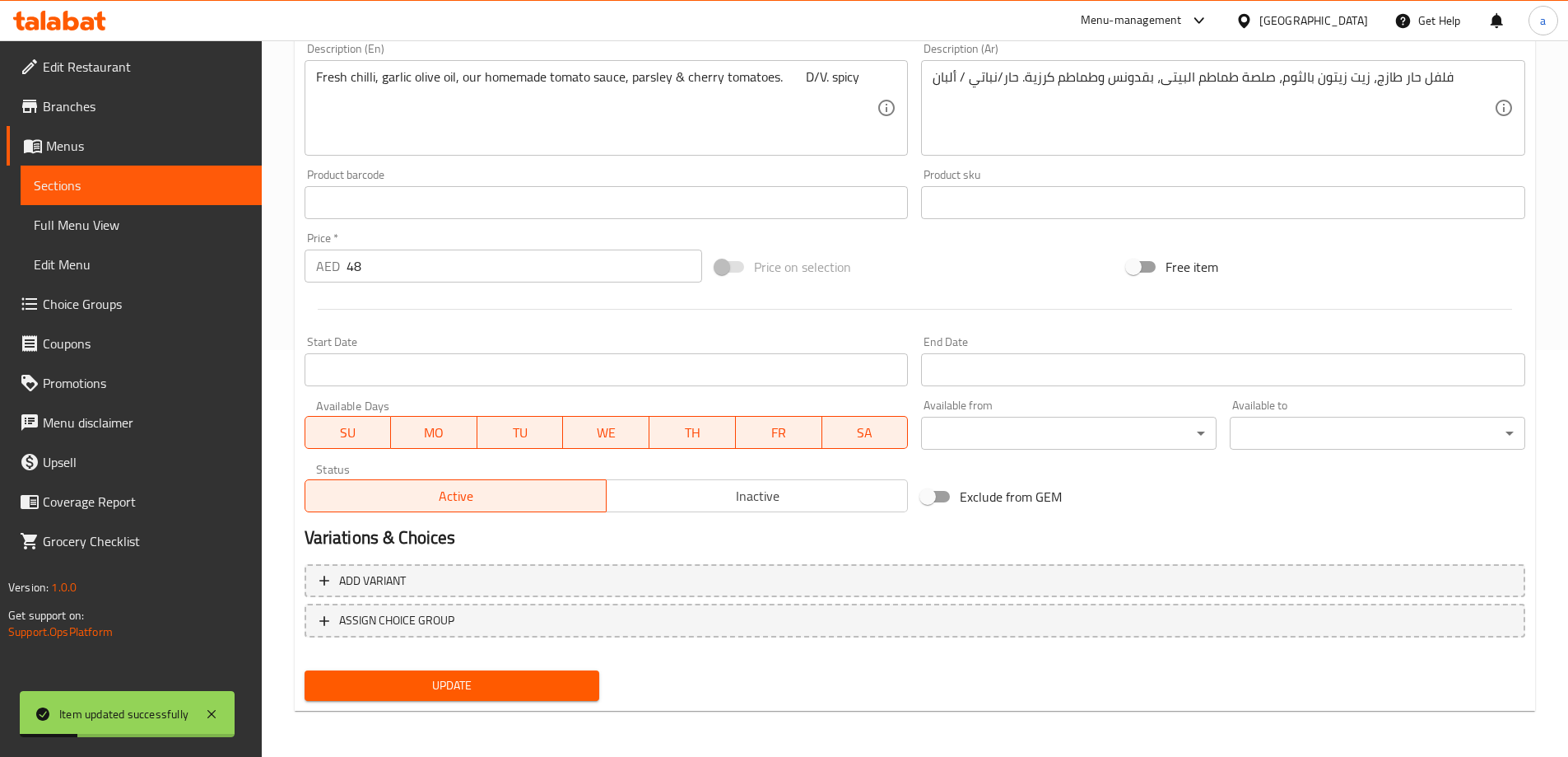
click at [207, 226] on span "Full Menu View" at bounding box center [141, 225] width 214 height 20
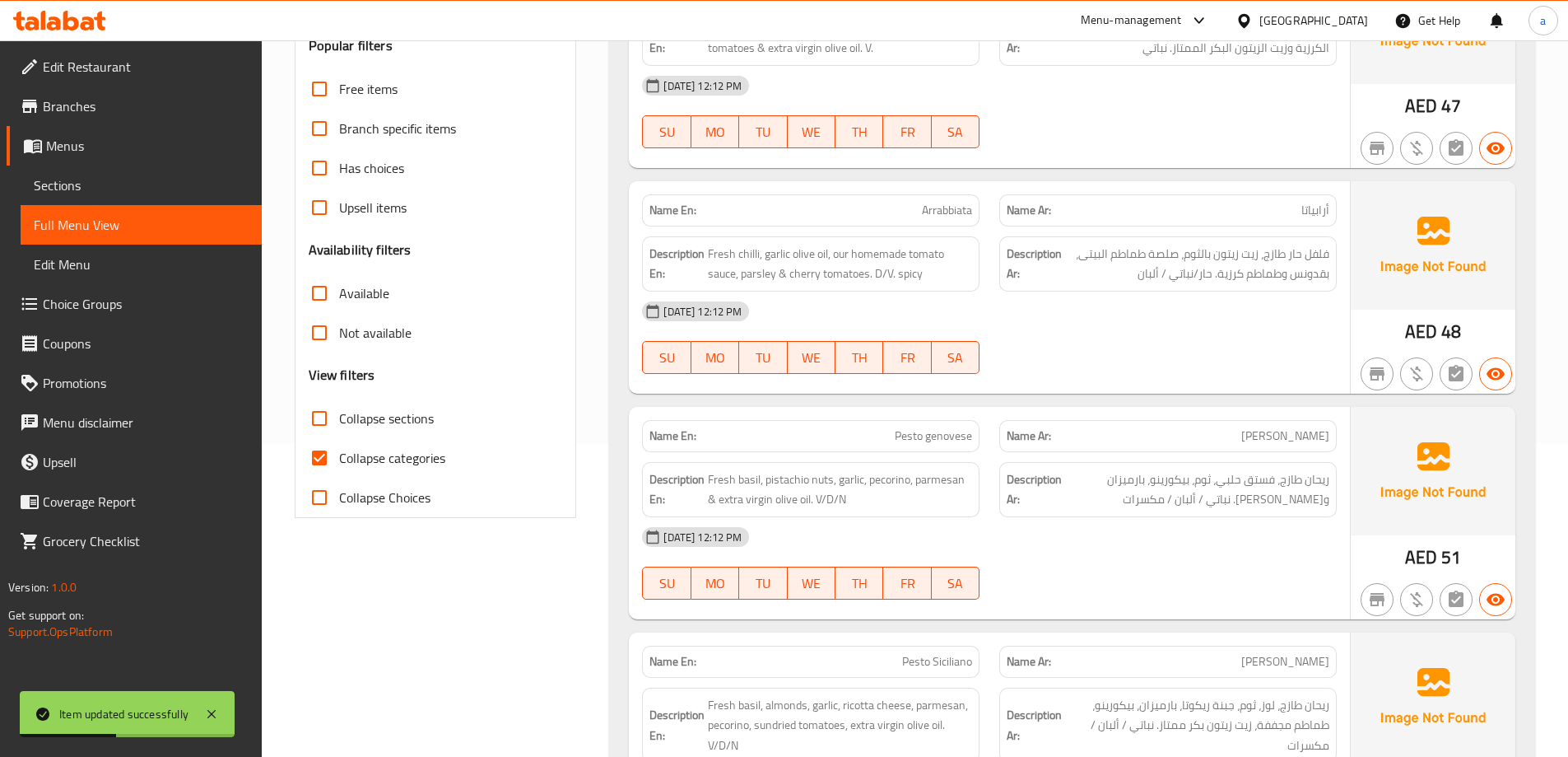
scroll to position [324, 0]
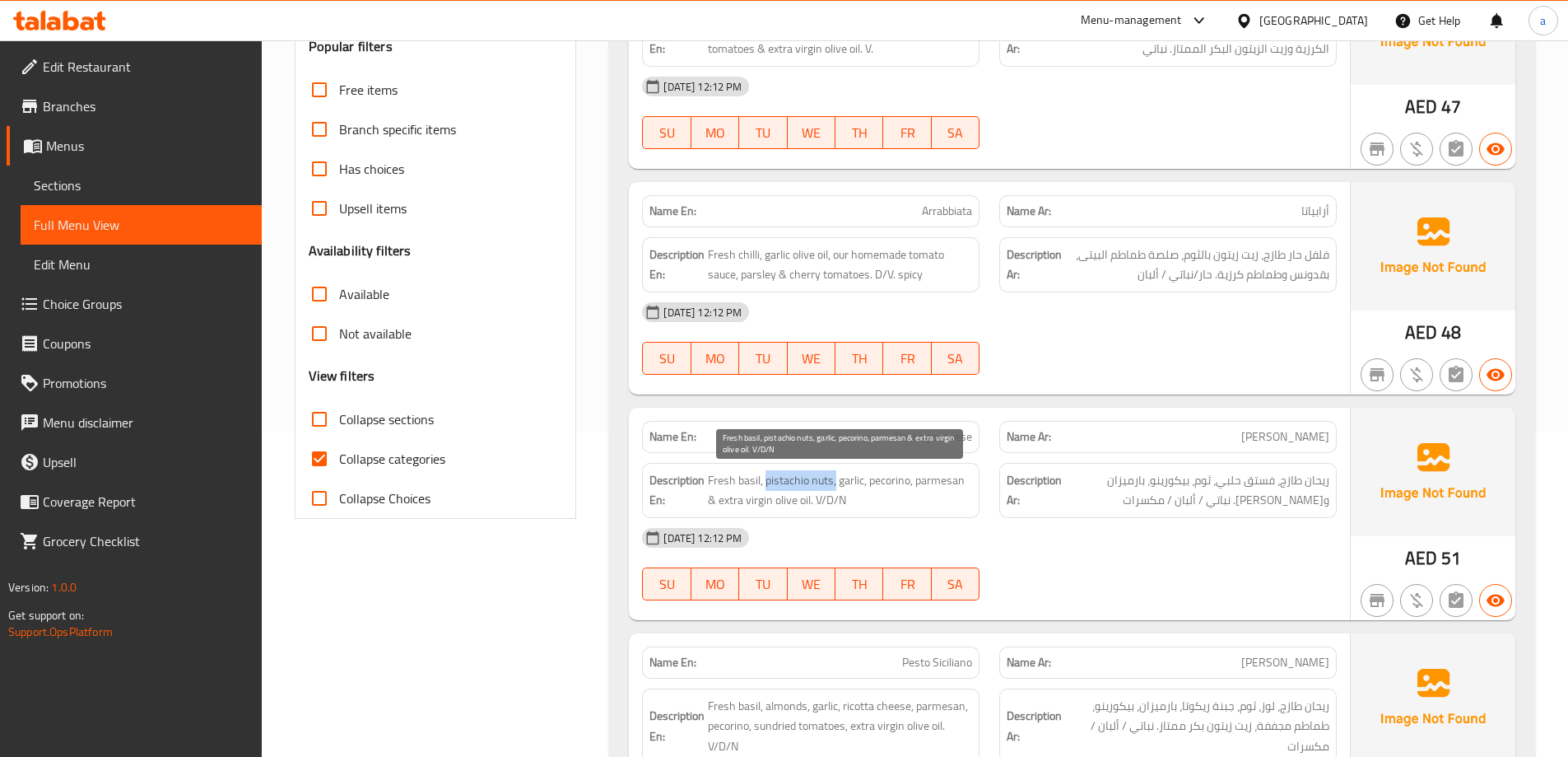
drag, startPoint x: 765, startPoint y: 480, endPoint x: 835, endPoint y: 489, distance: 70.6
click at [835, 489] on span "Fresh basil, pistachio nuts, garlic, pecorino, parmesan & extra virgin olive oi…" at bounding box center [839, 490] width 264 height 40
copy span "pistachio nuts,"
click at [856, 484] on span "Fresh basil, pistachio nuts, garlic, pecorino, parmesan & extra virgin olive oi…" at bounding box center [839, 490] width 264 height 40
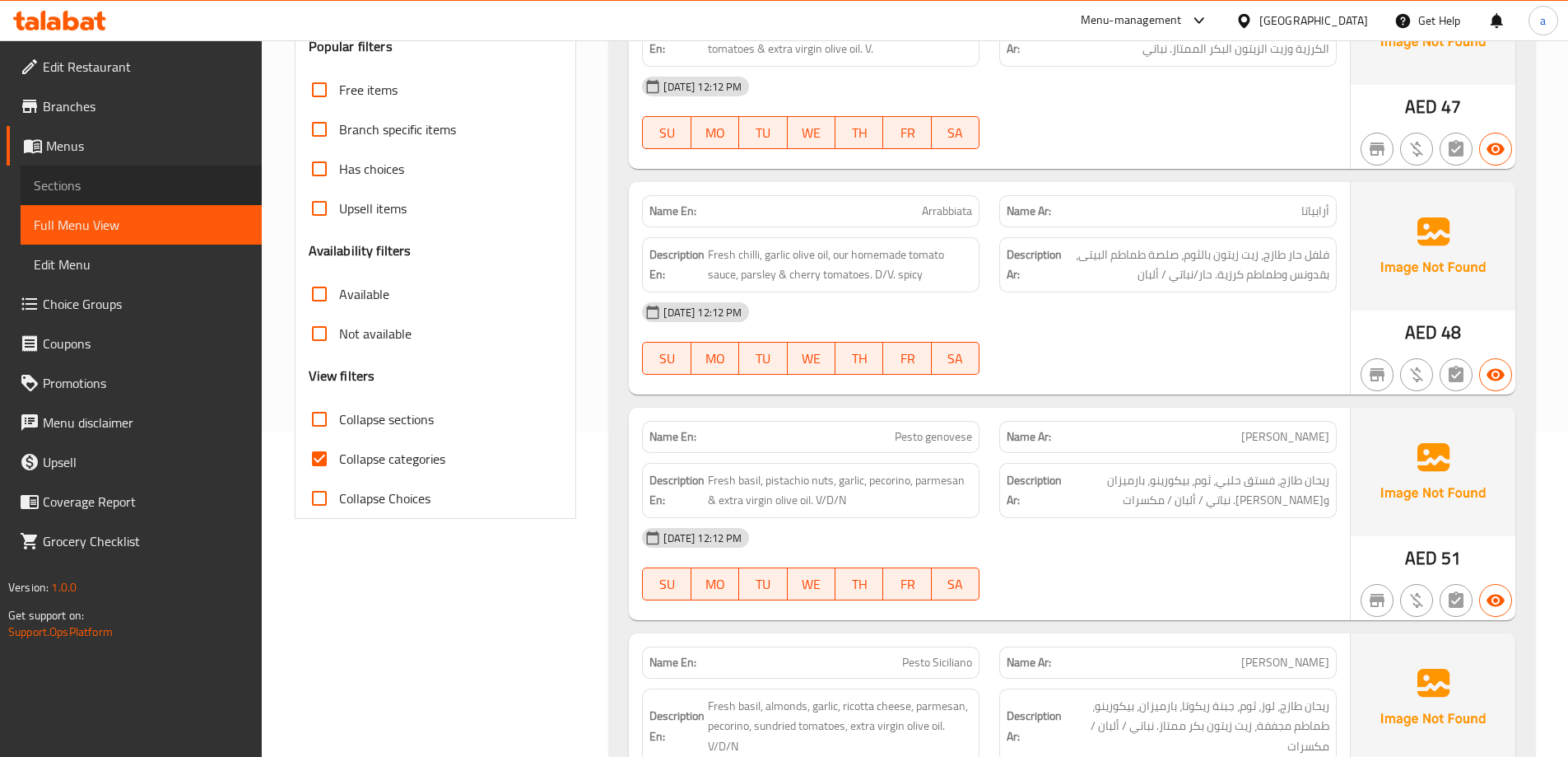
click at [146, 192] on span "Sections" at bounding box center [141, 185] width 214 height 20
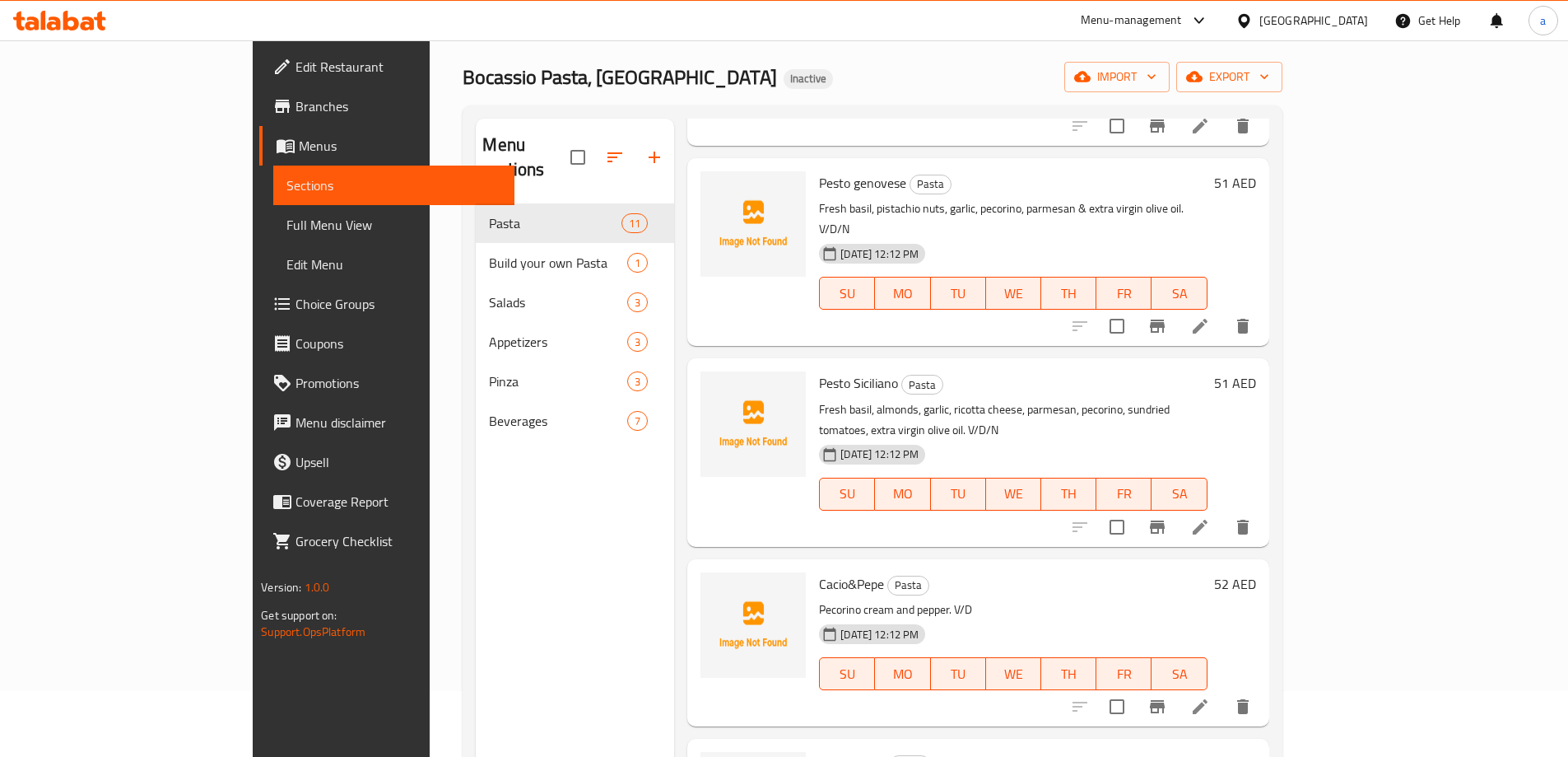
scroll to position [412, 0]
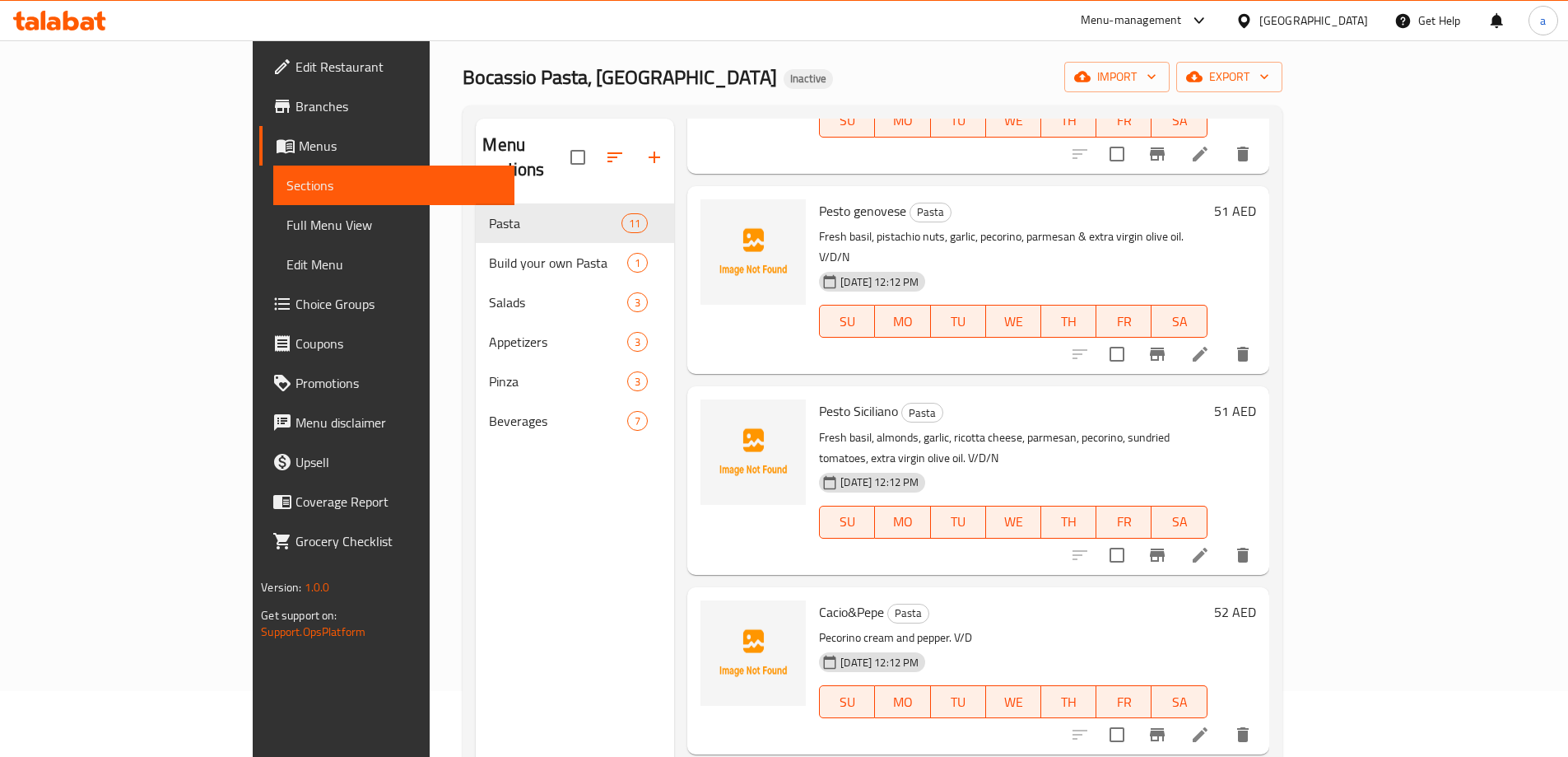
click at [1223, 339] on li at bounding box center [1199, 353] width 46 height 29
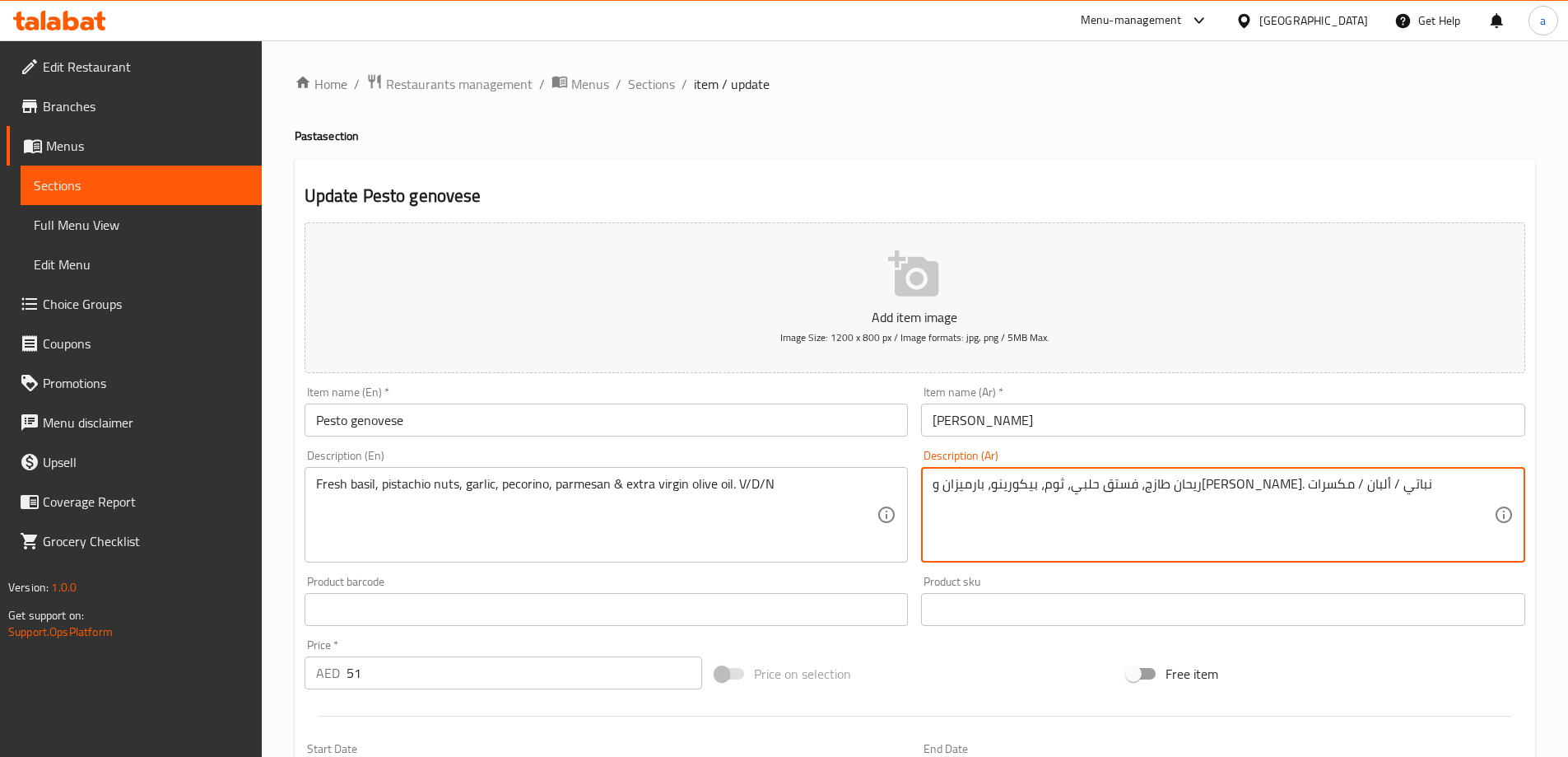
drag, startPoint x: 1306, startPoint y: 489, endPoint x: 1369, endPoint y: 489, distance: 63.0
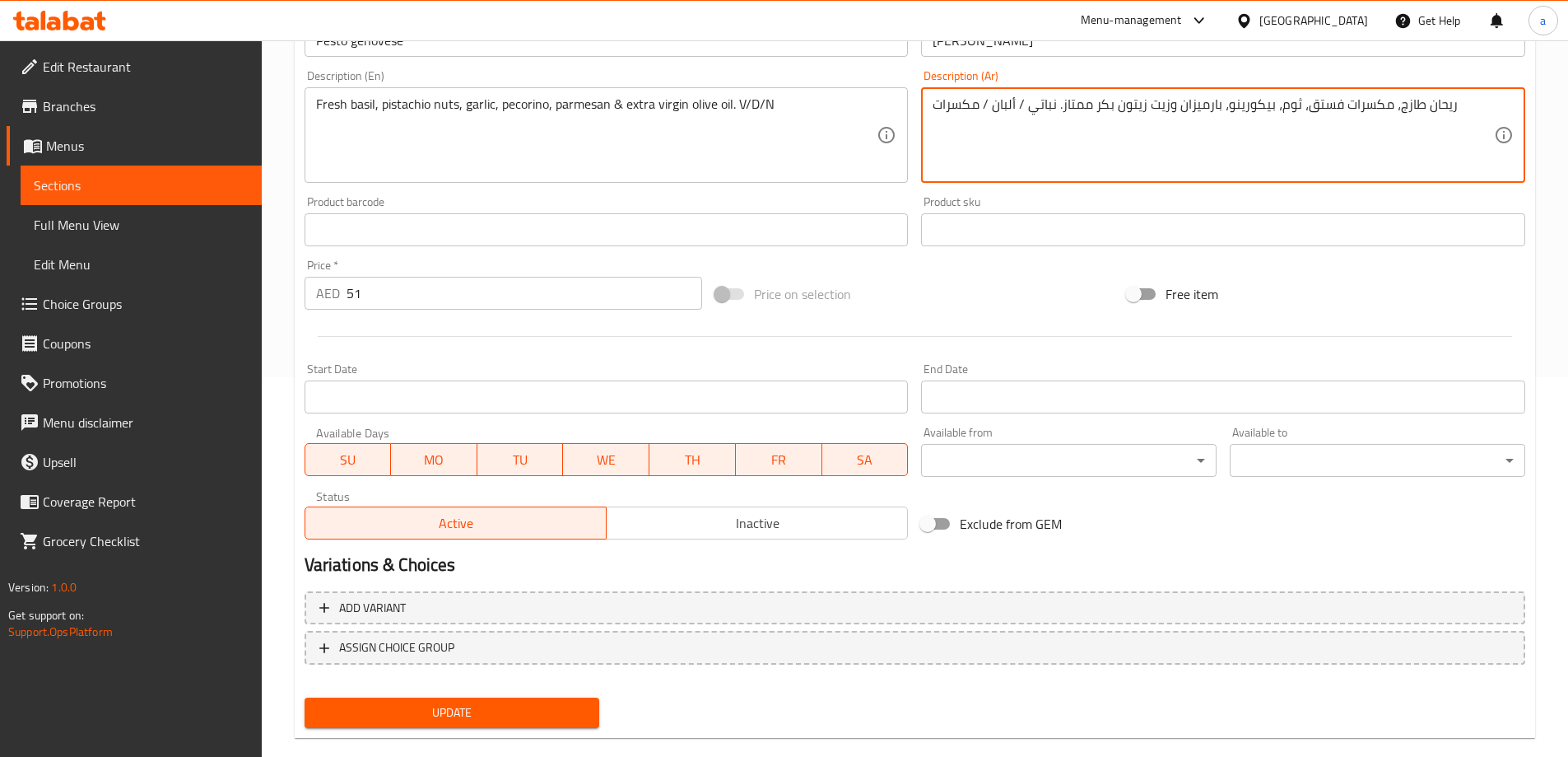
scroll to position [406, 0]
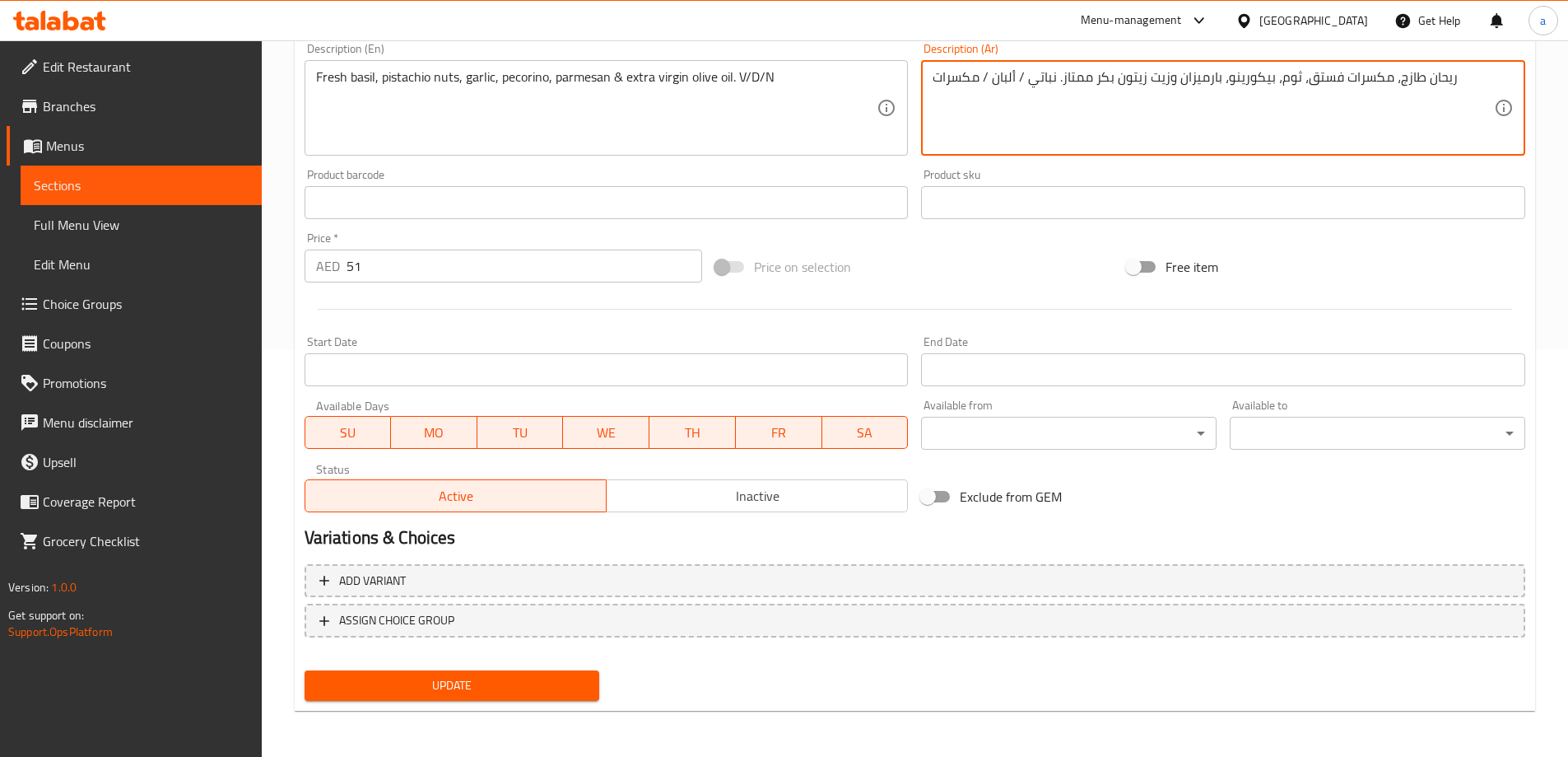
type textarea "ريحان طازج، مكسرات فستق، ثوم، بيكورينو، بارميزان وزيت زيتون بكر ممتاز. نباتي / …"
click at [528, 692] on span "Update" at bounding box center [452, 685] width 269 height 21
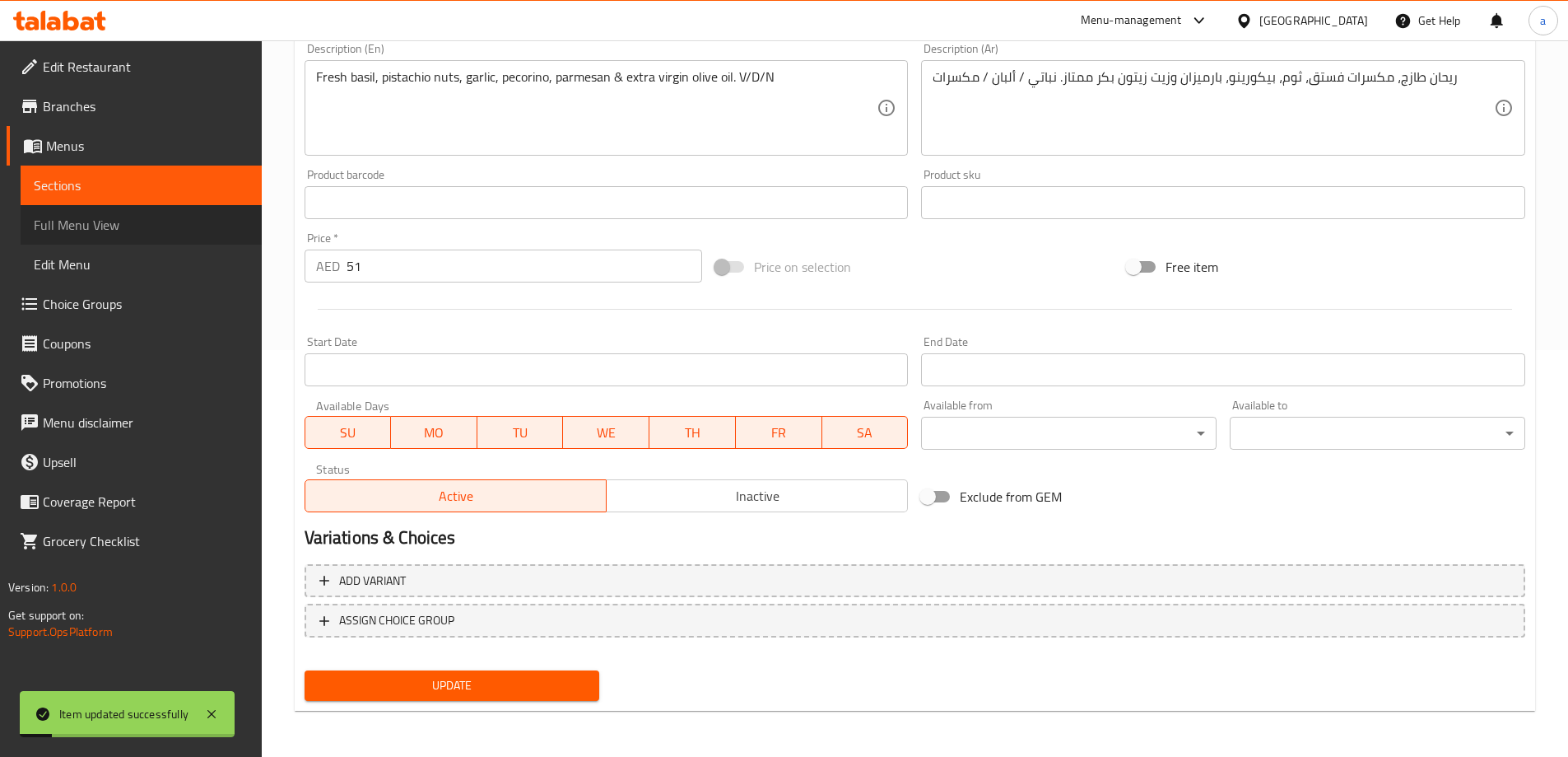
click at [81, 215] on span "Full Menu View" at bounding box center [141, 225] width 214 height 20
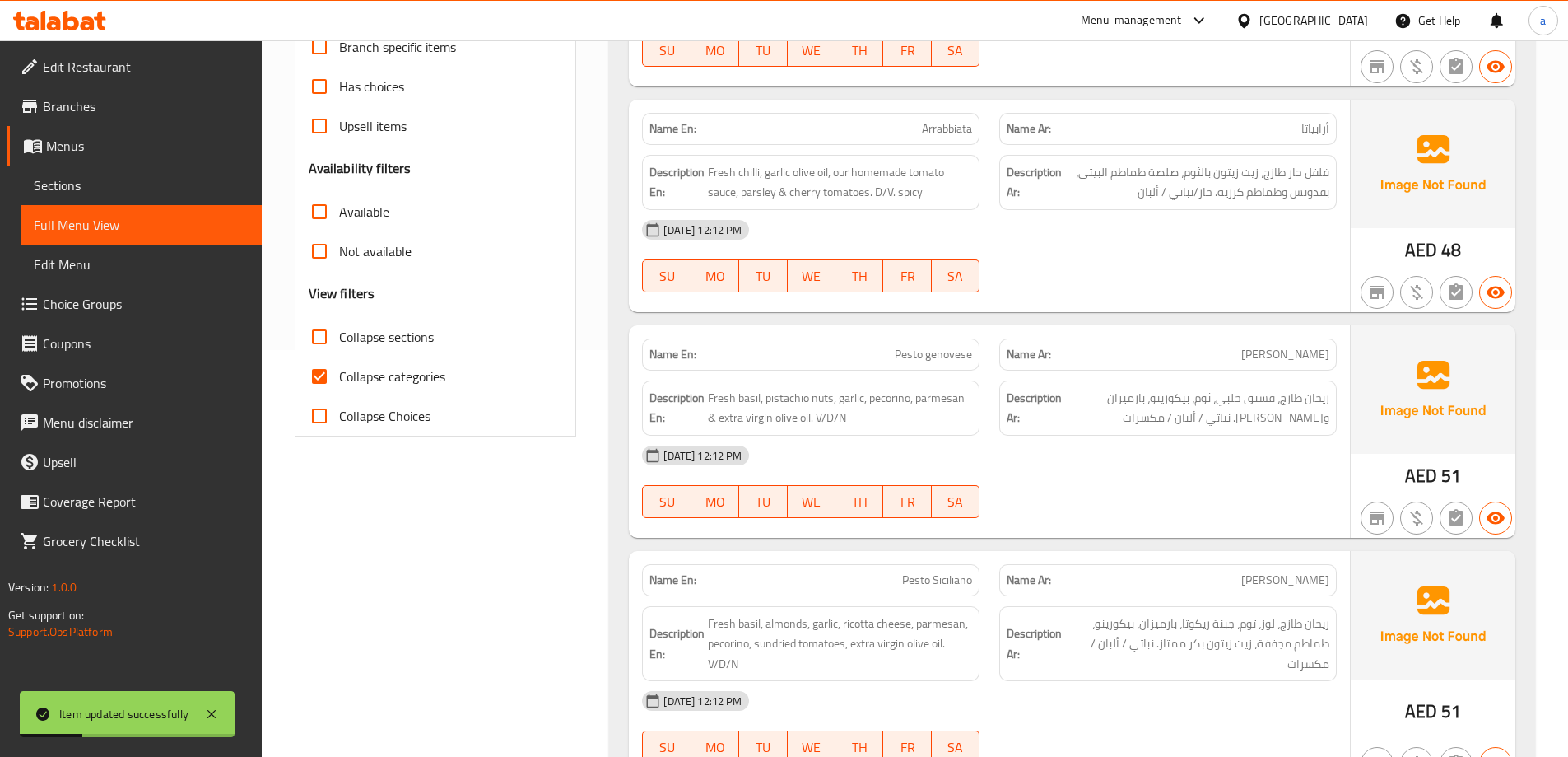
click at [314, 377] on input "Collapse categories" at bounding box center [319, 375] width 39 height 39
checkbox input "false"
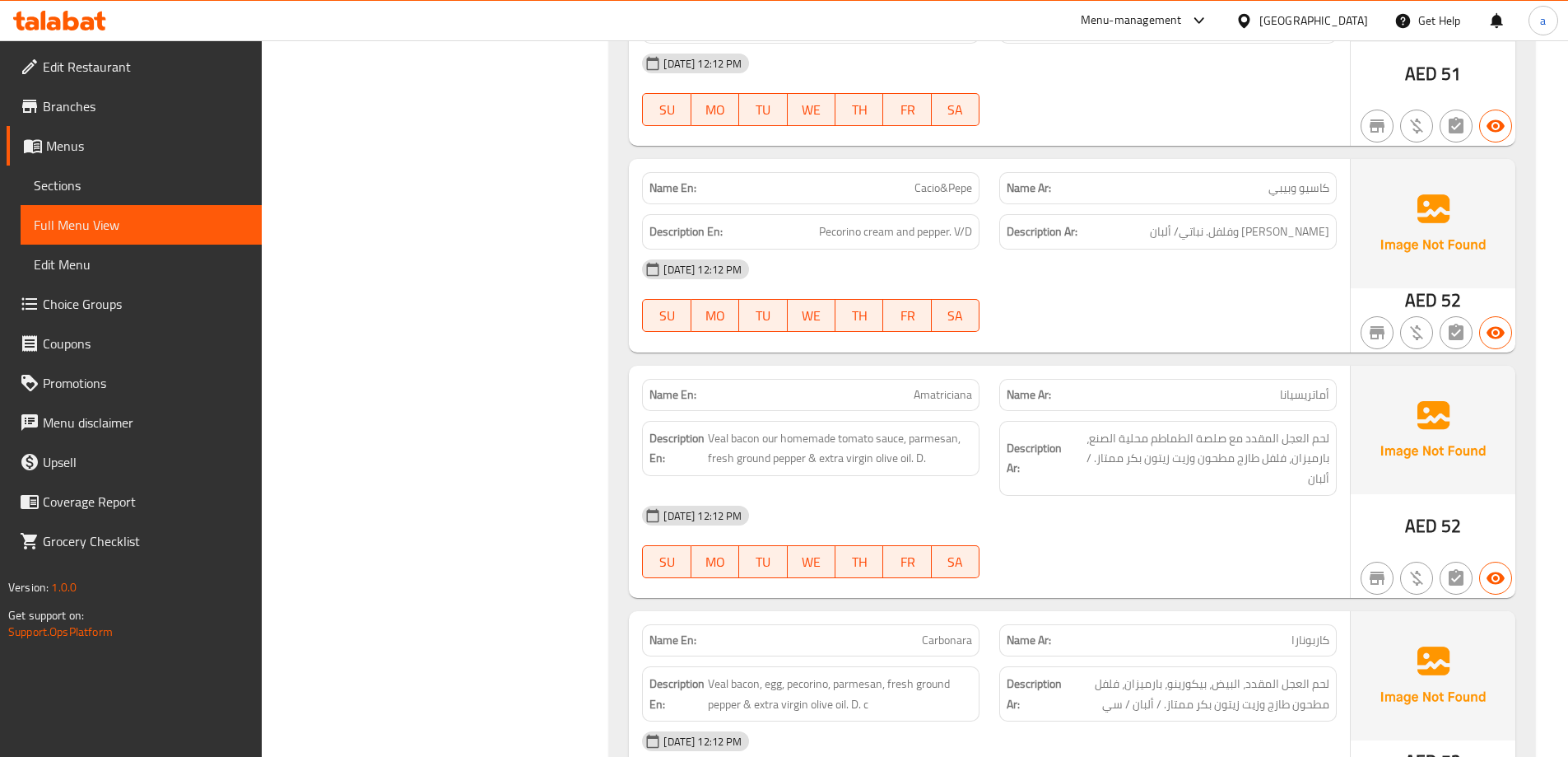
scroll to position [1066, 0]
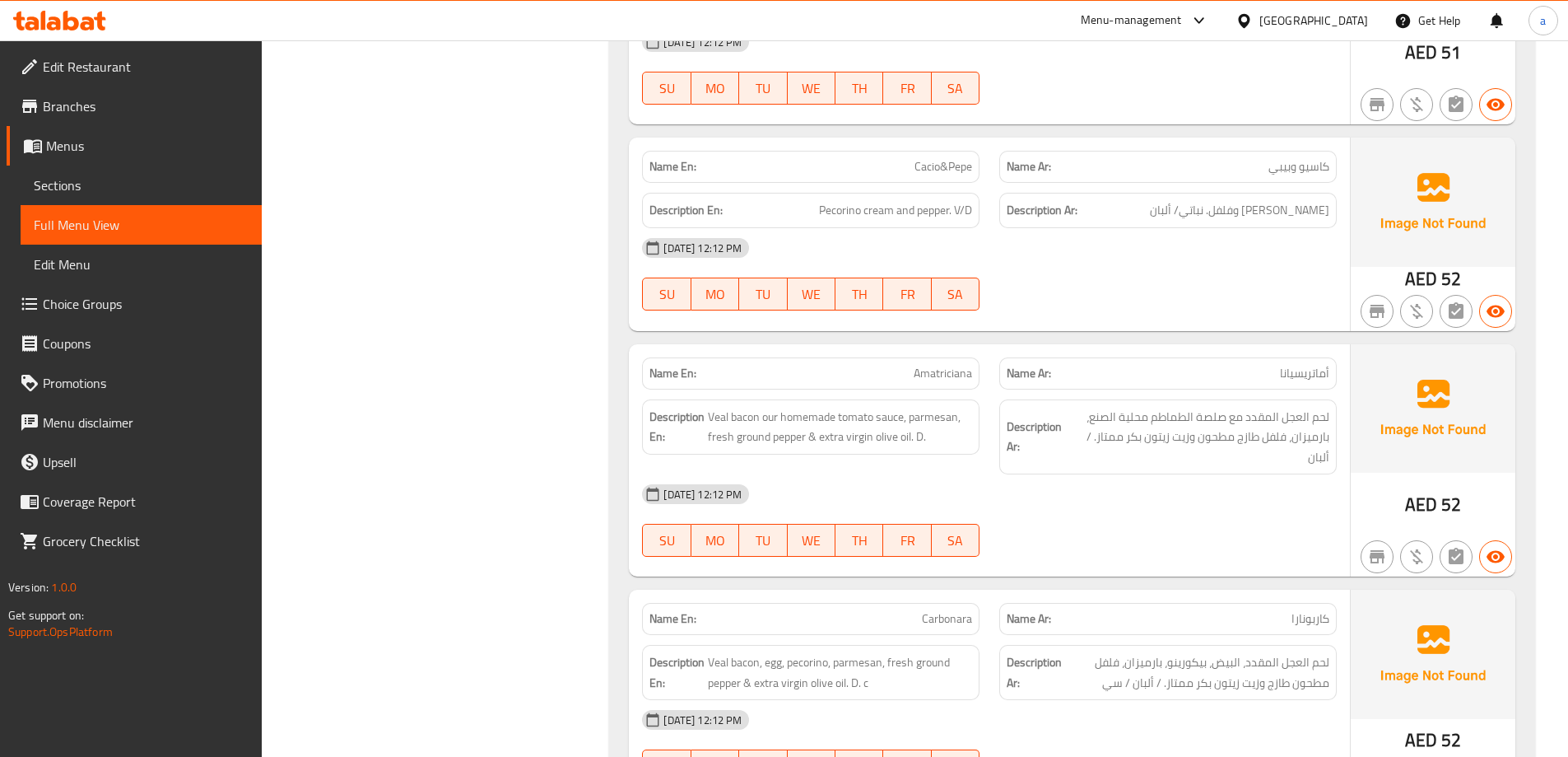
click at [88, 191] on span "Sections" at bounding box center [141, 185] width 214 height 20
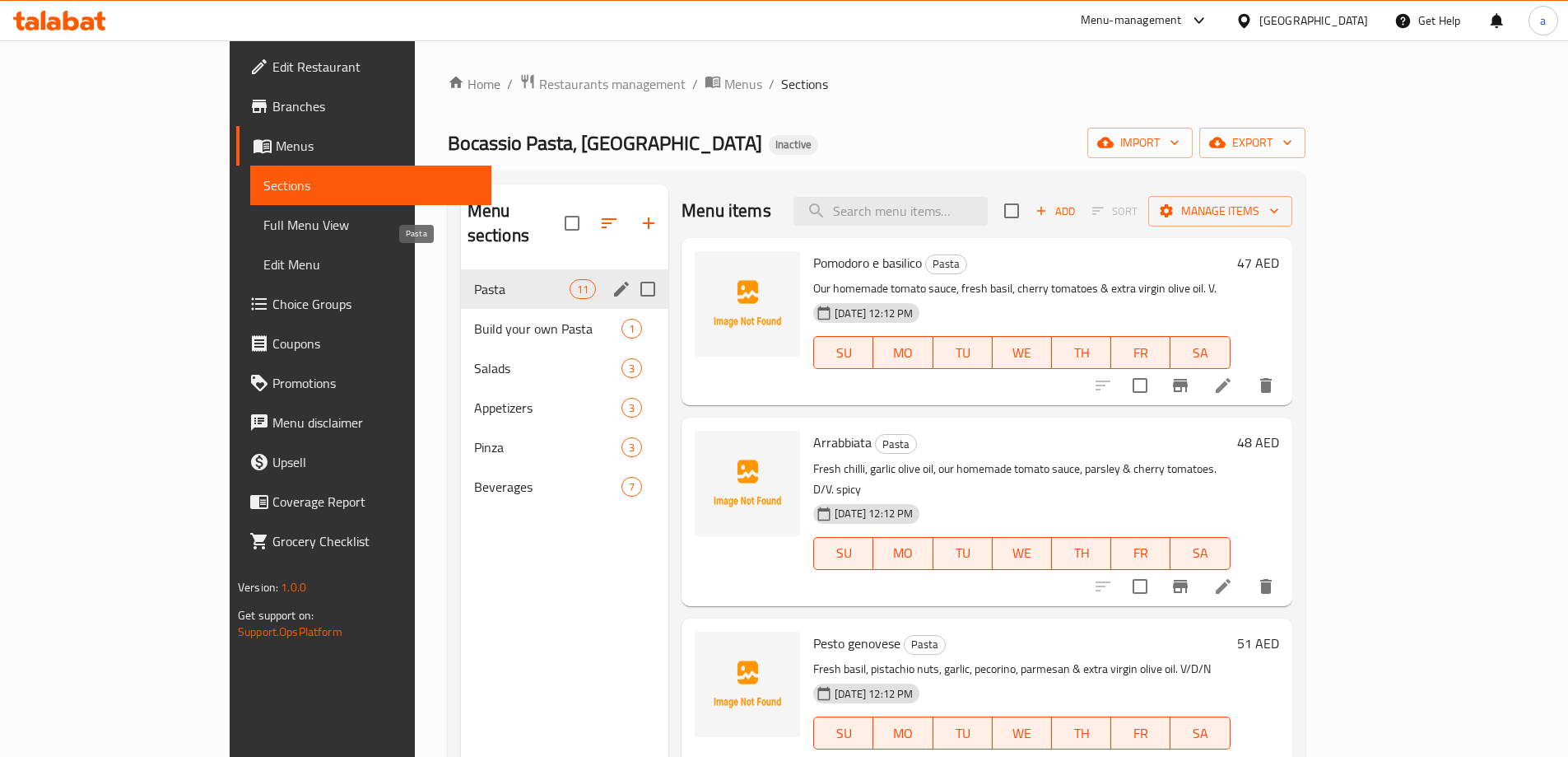
click at [474, 279] on span "Pasta" at bounding box center [521, 289] width 96 height 20
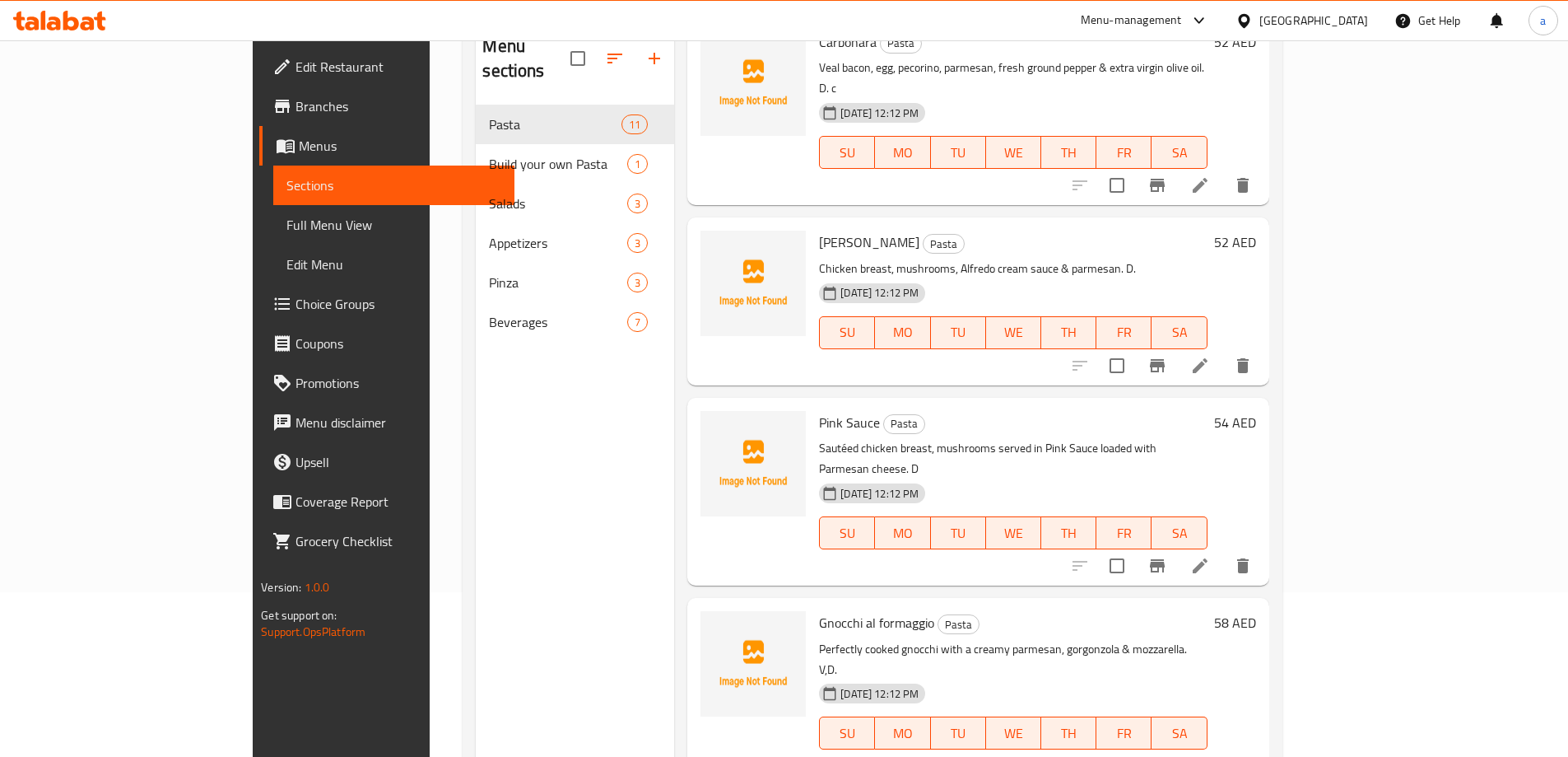
scroll to position [230, 0]
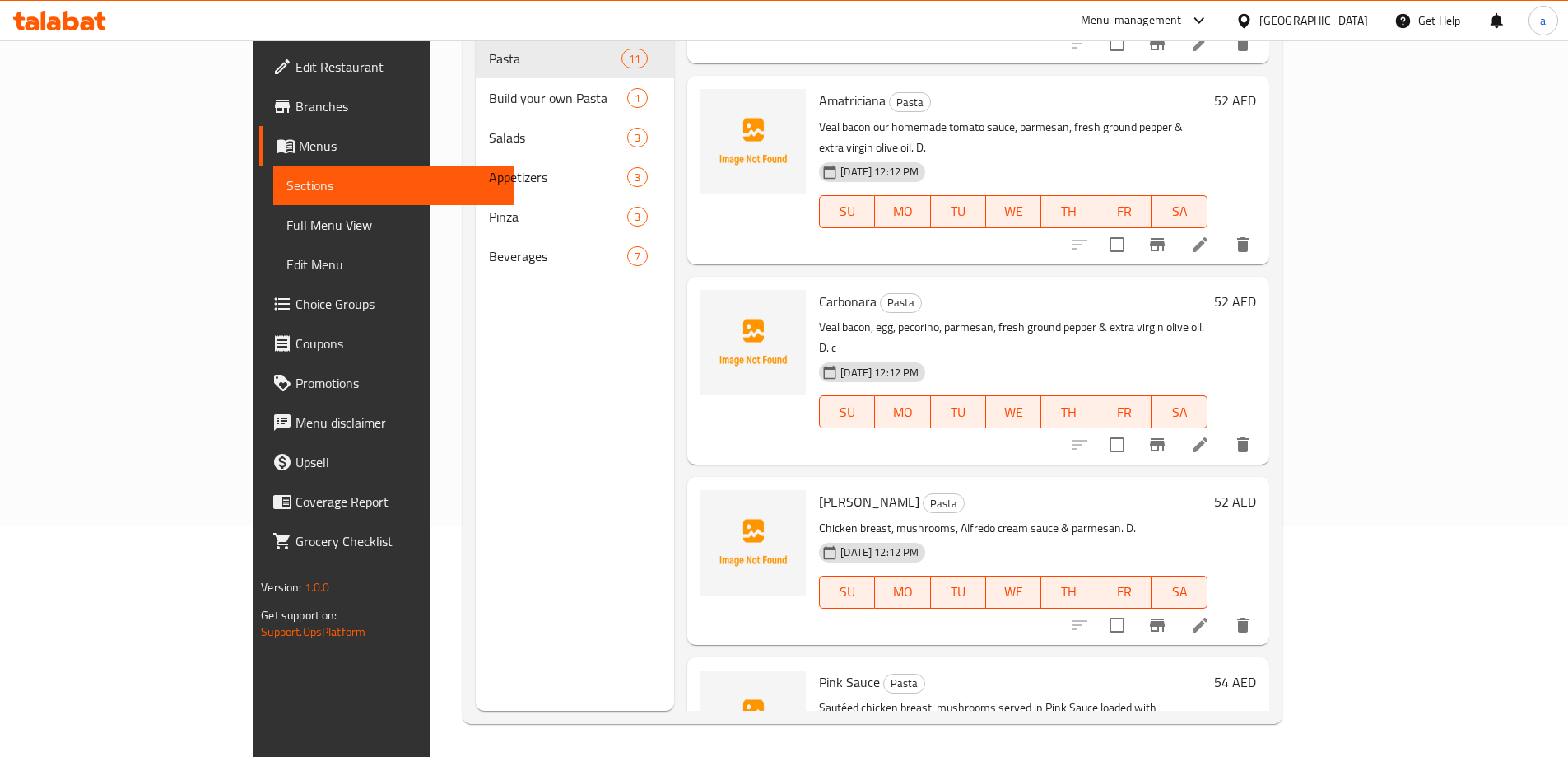
scroll to position [933, 0]
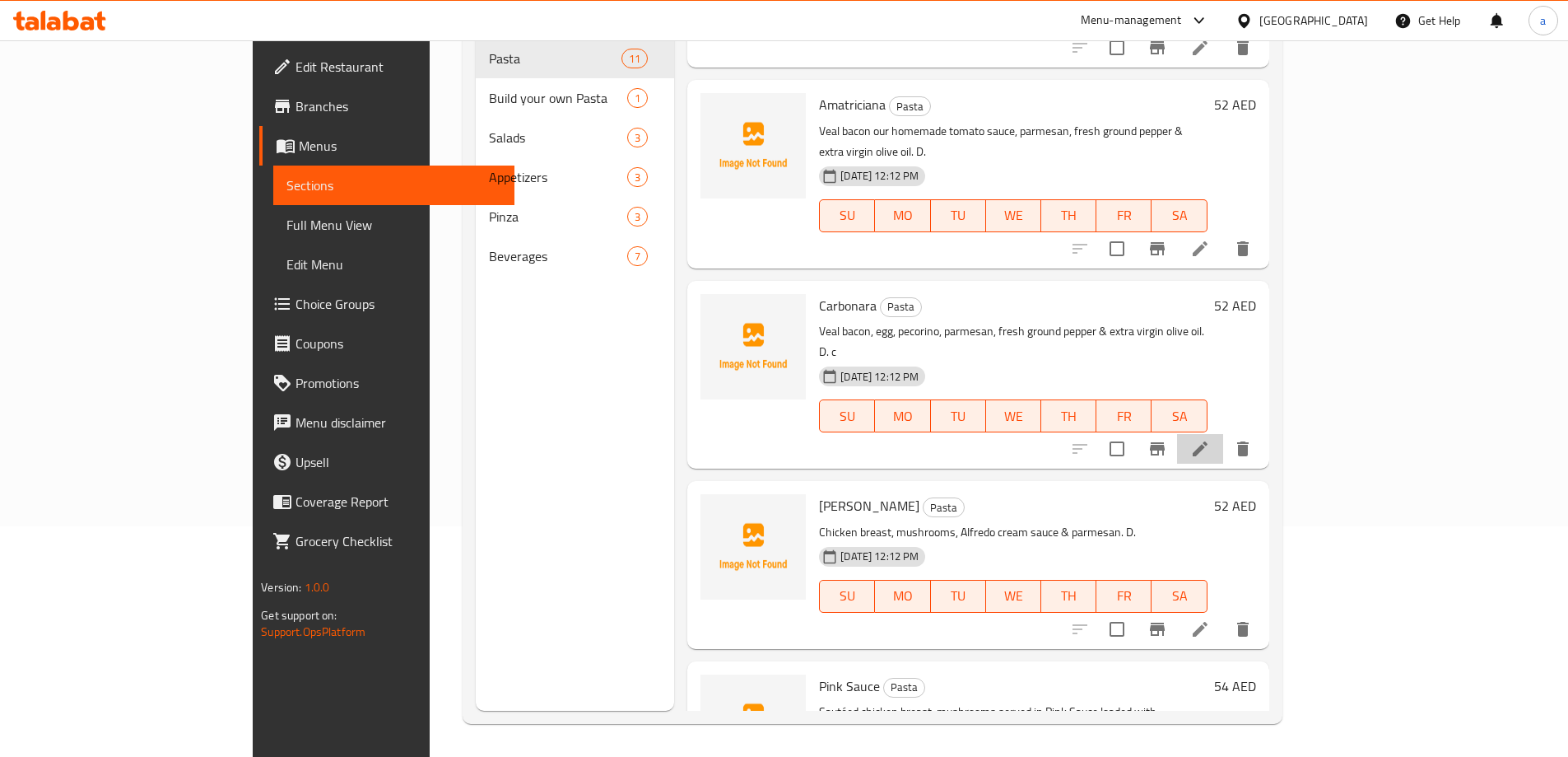
click at [1223, 434] on li at bounding box center [1199, 448] width 46 height 29
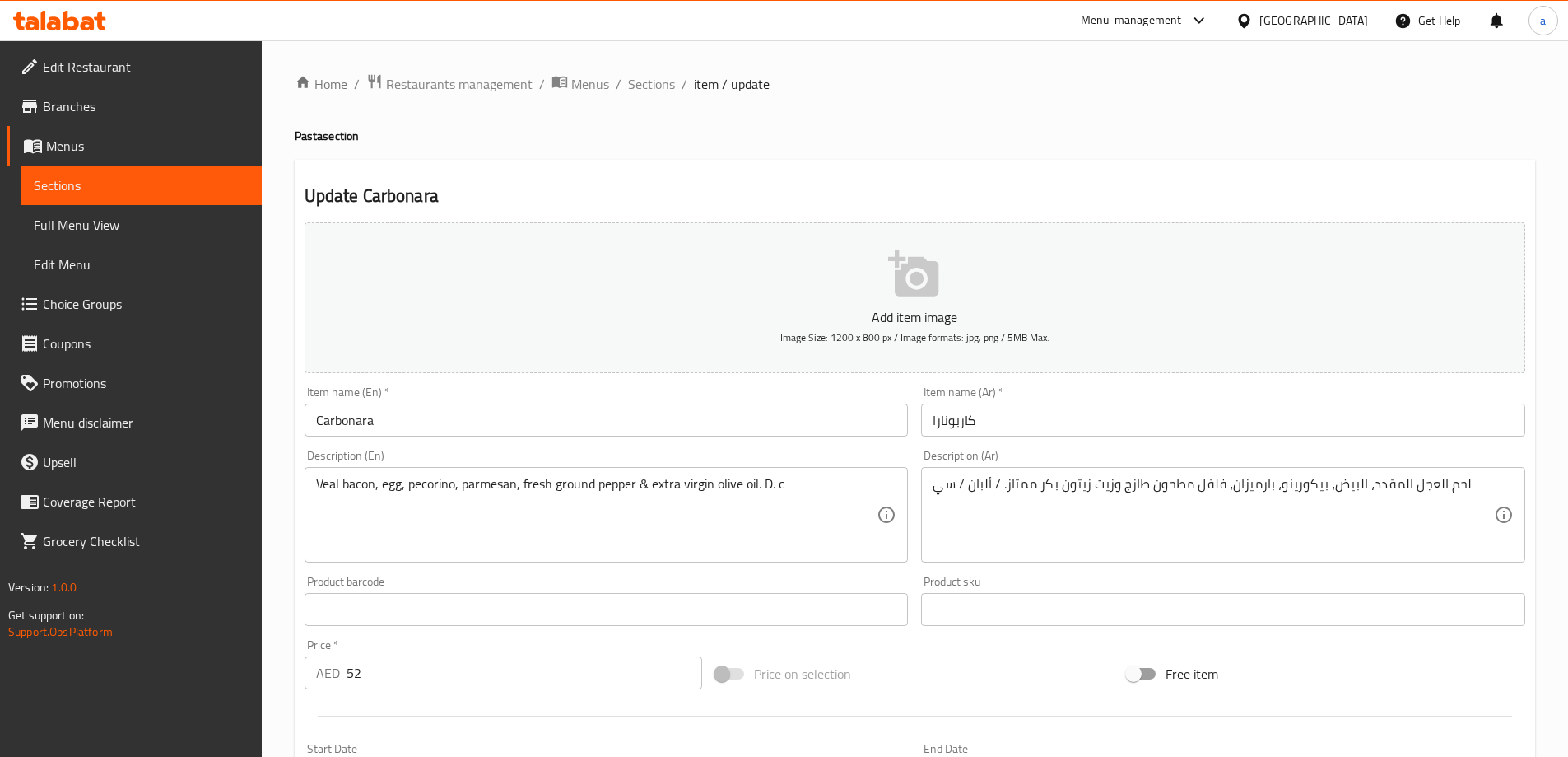
click at [178, 185] on span "Sections" at bounding box center [141, 185] width 214 height 20
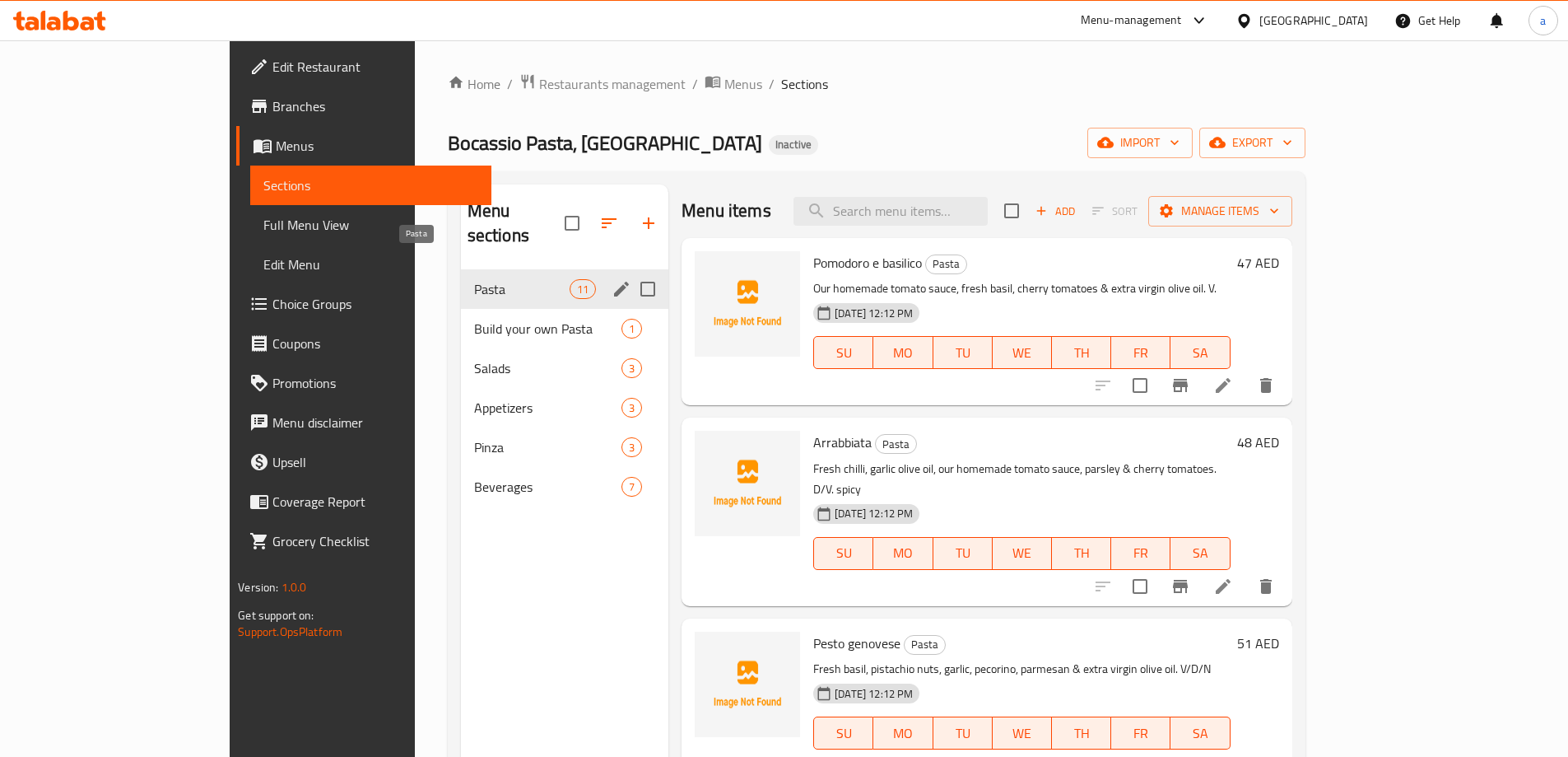
click at [474, 279] on span "Pasta" at bounding box center [521, 289] width 96 height 20
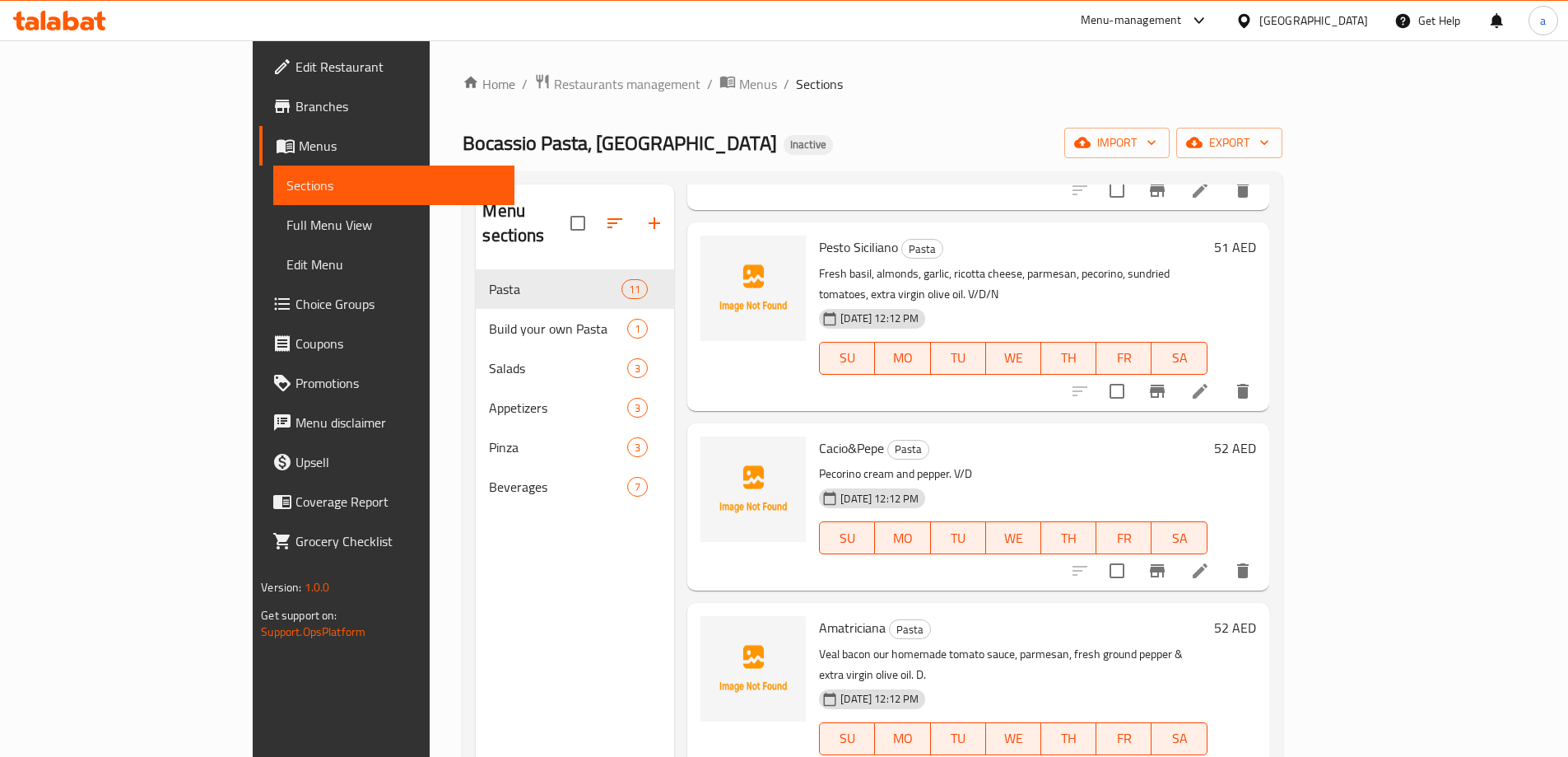
scroll to position [658, 0]
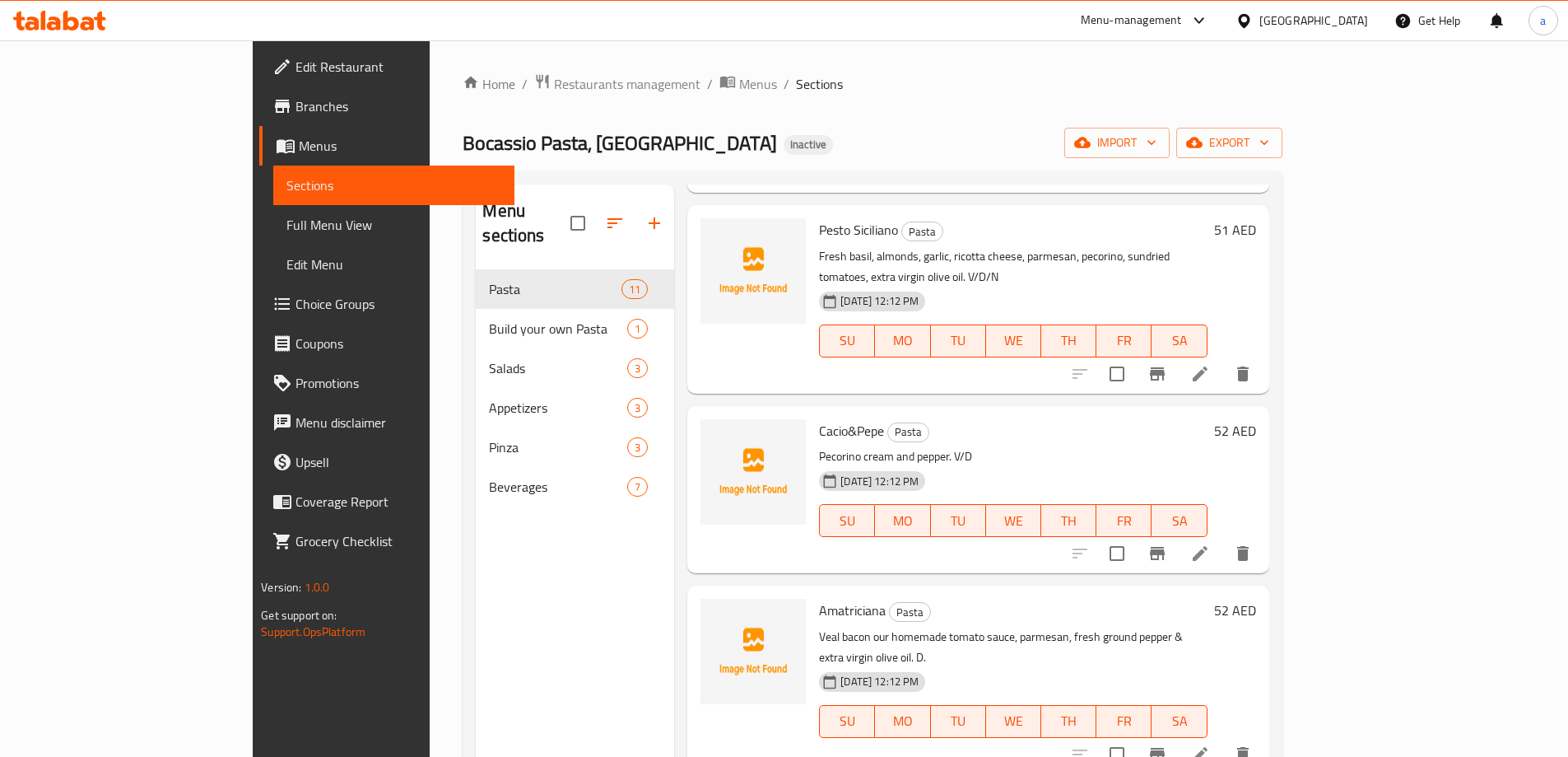
click at [1223, 740] on li at bounding box center [1199, 754] width 46 height 29
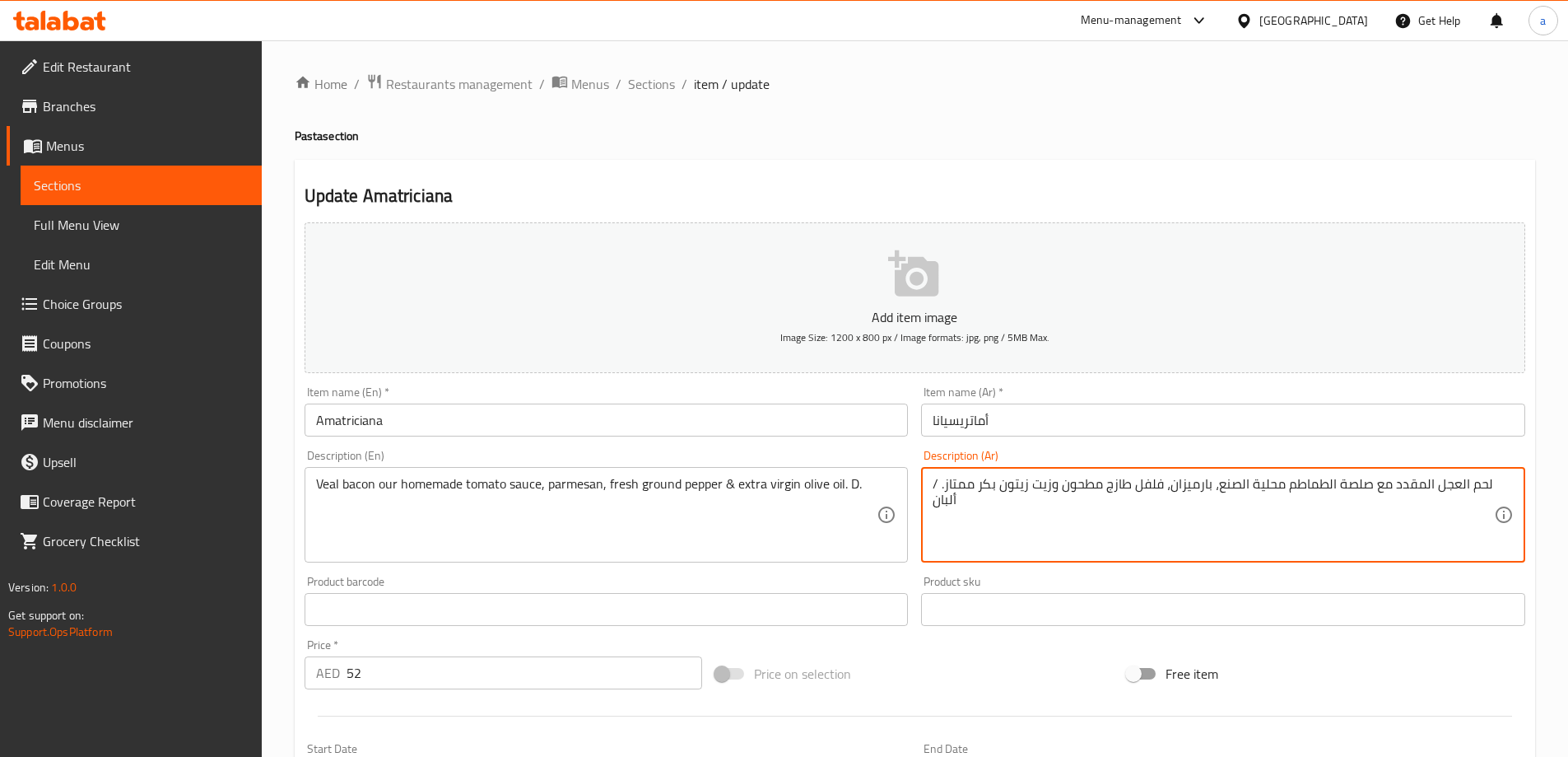
drag, startPoint x: 1215, startPoint y: 484, endPoint x: 1281, endPoint y: 492, distance: 66.5
drag, startPoint x: 1333, startPoint y: 492, endPoint x: 1350, endPoint y: 503, distance: 20.2
click at [1350, 503] on textarea "لحم العجل المقدد مع صلصة الطماطم ، بارميزان، فلفل طازج مطحون وزيت زيتون بكر ممت…" at bounding box center [1213, 515] width 561 height 79
type textarea "لحم العجل المقدد و صلصة الطماطم البيتي لدينا، بارميزان، فلفل طازج مطحون وزيت زي…"
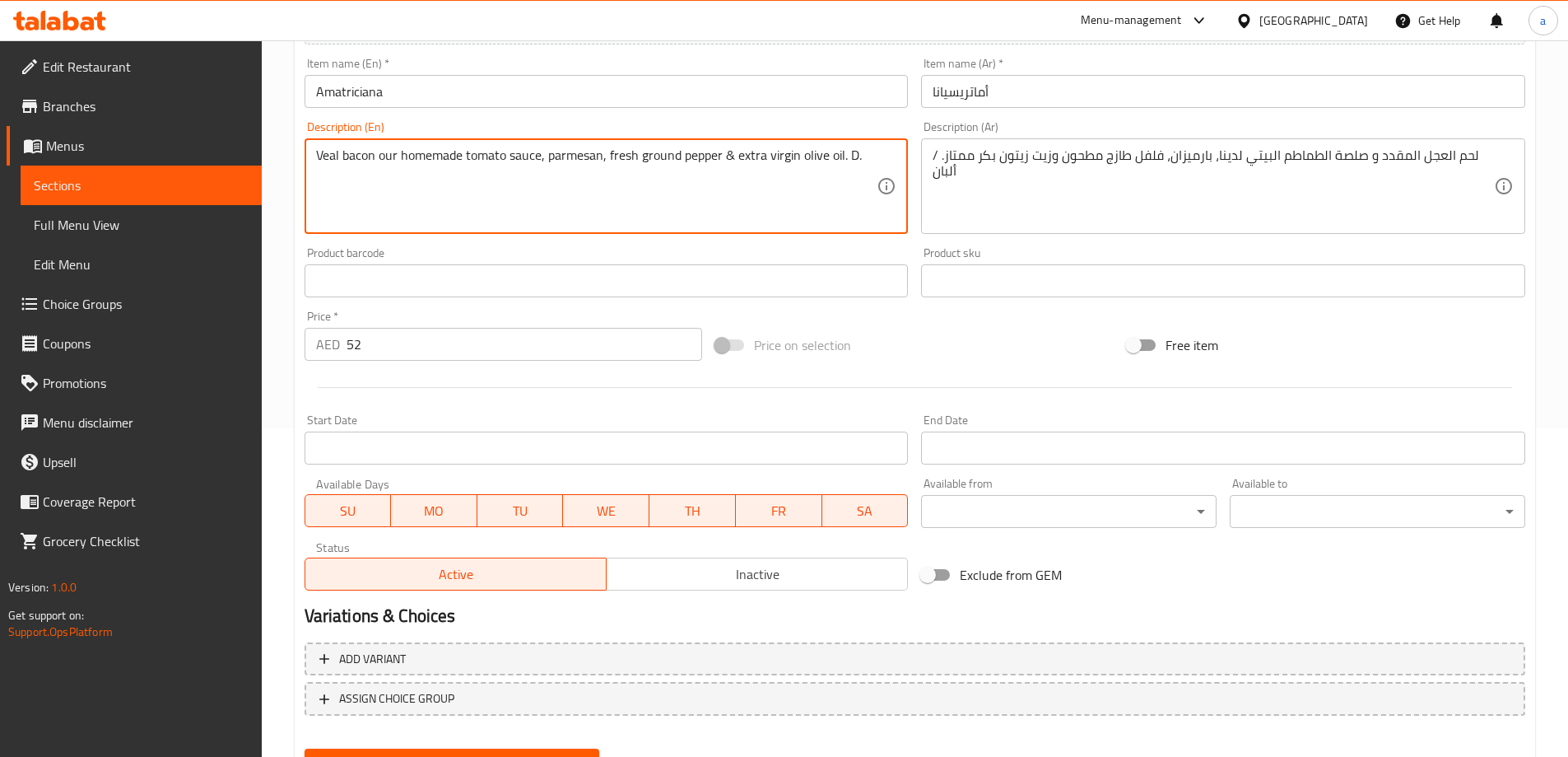
scroll to position [406, 0]
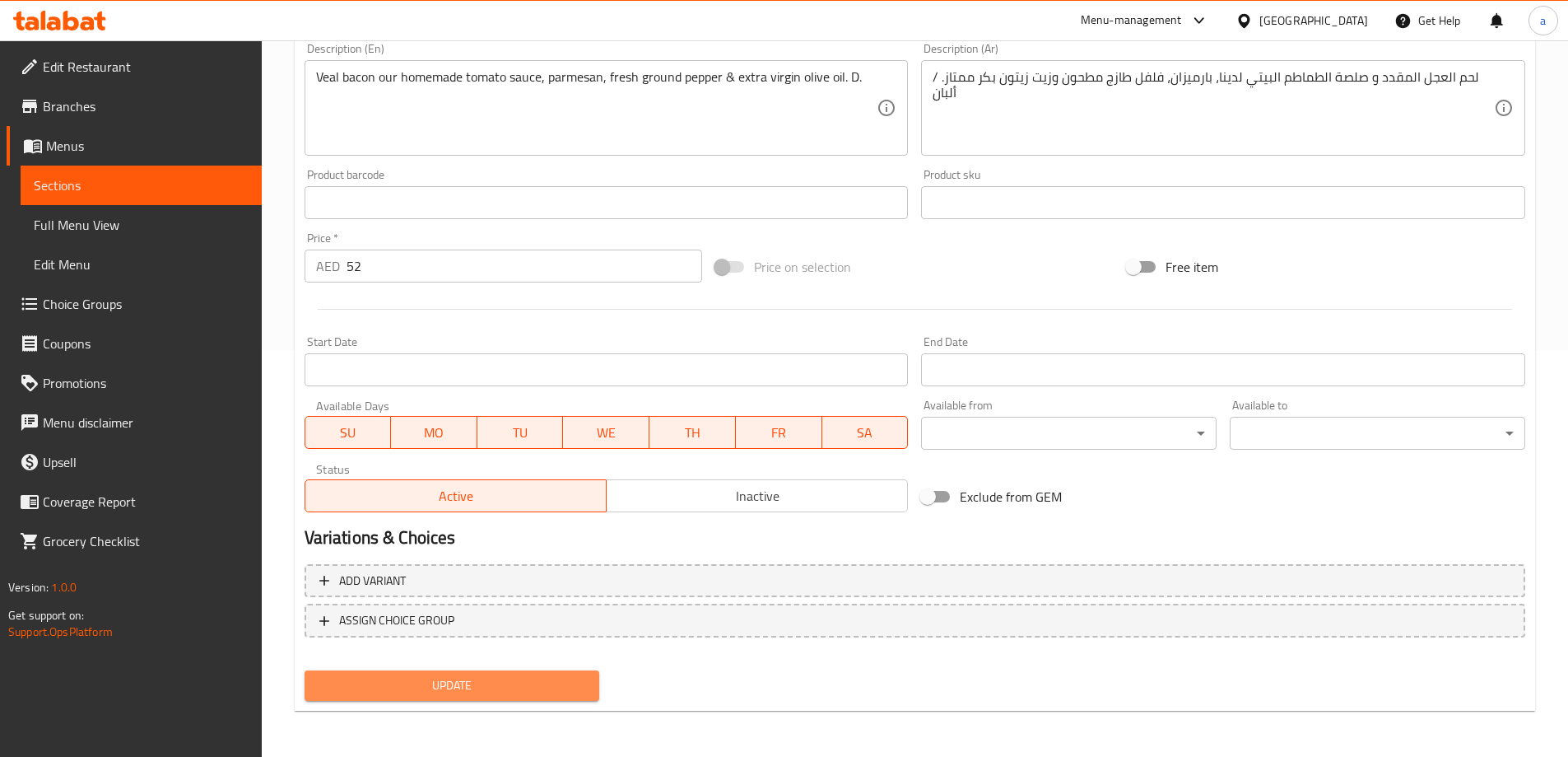
click at [513, 675] on span "Update" at bounding box center [452, 685] width 269 height 21
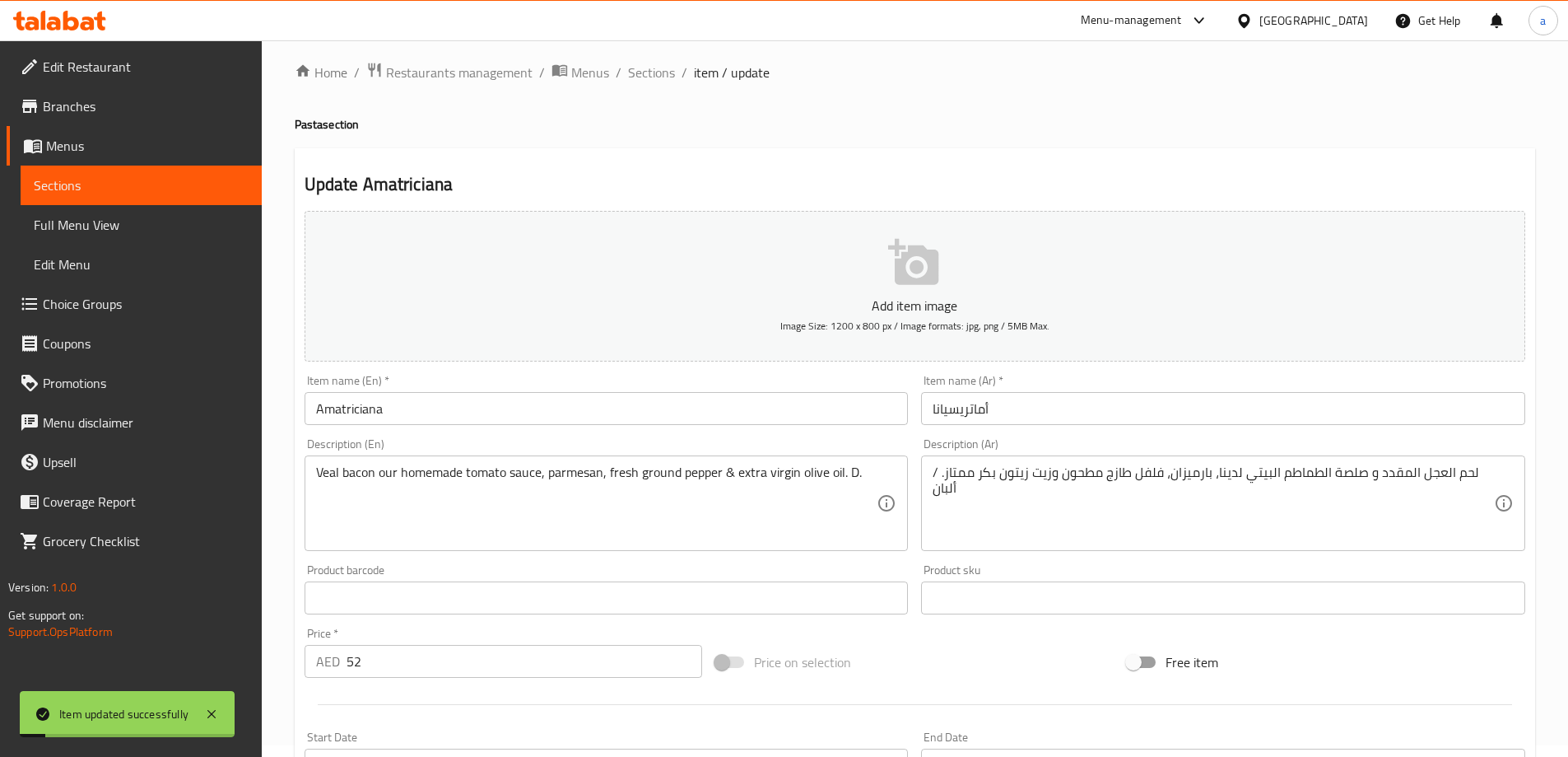
scroll to position [0, 0]
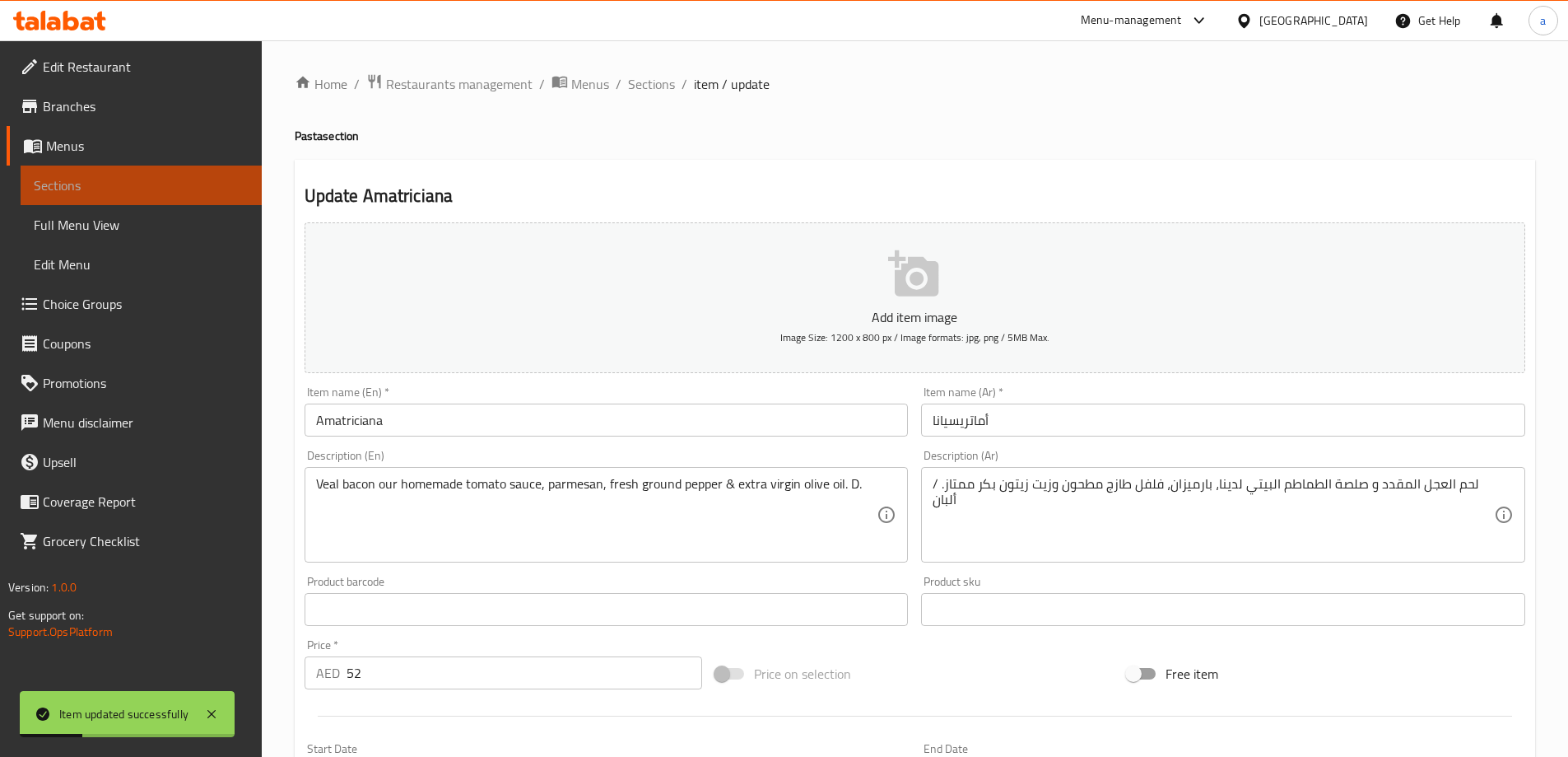
click at [234, 183] on span "Sections" at bounding box center [141, 185] width 214 height 20
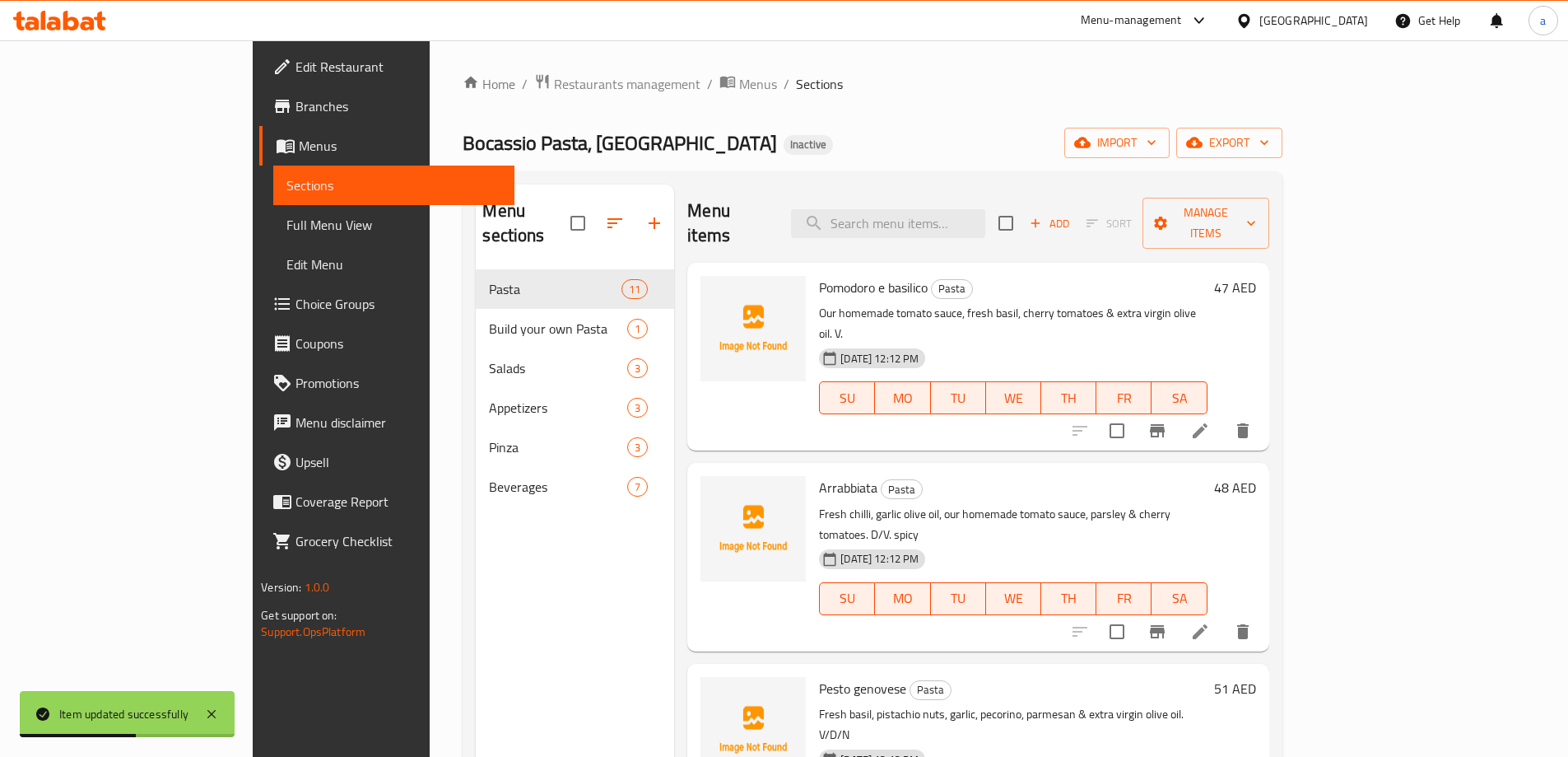
click at [287, 224] on span "Full Menu View" at bounding box center [393, 225] width 214 height 20
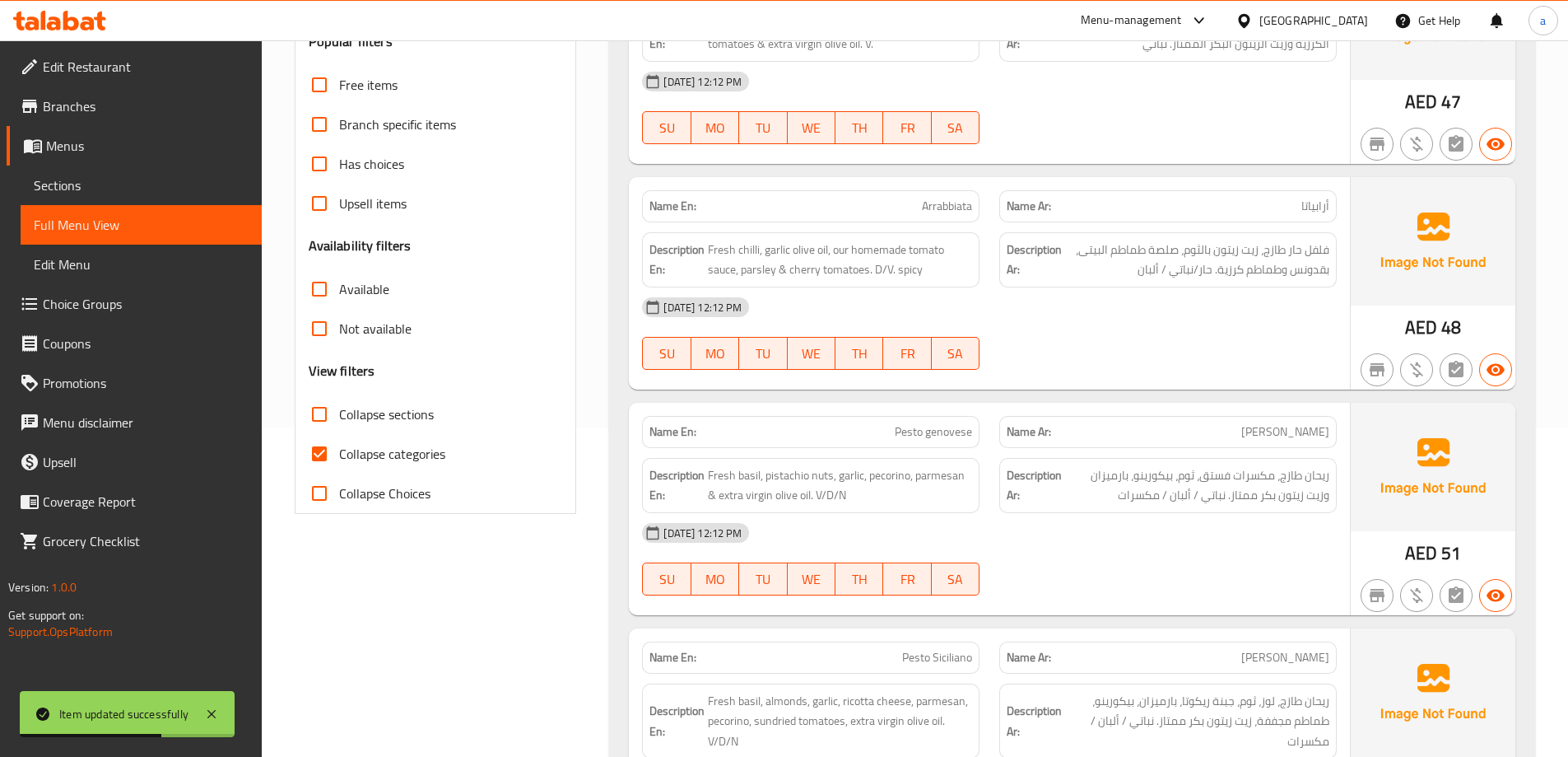
scroll to position [576, 0]
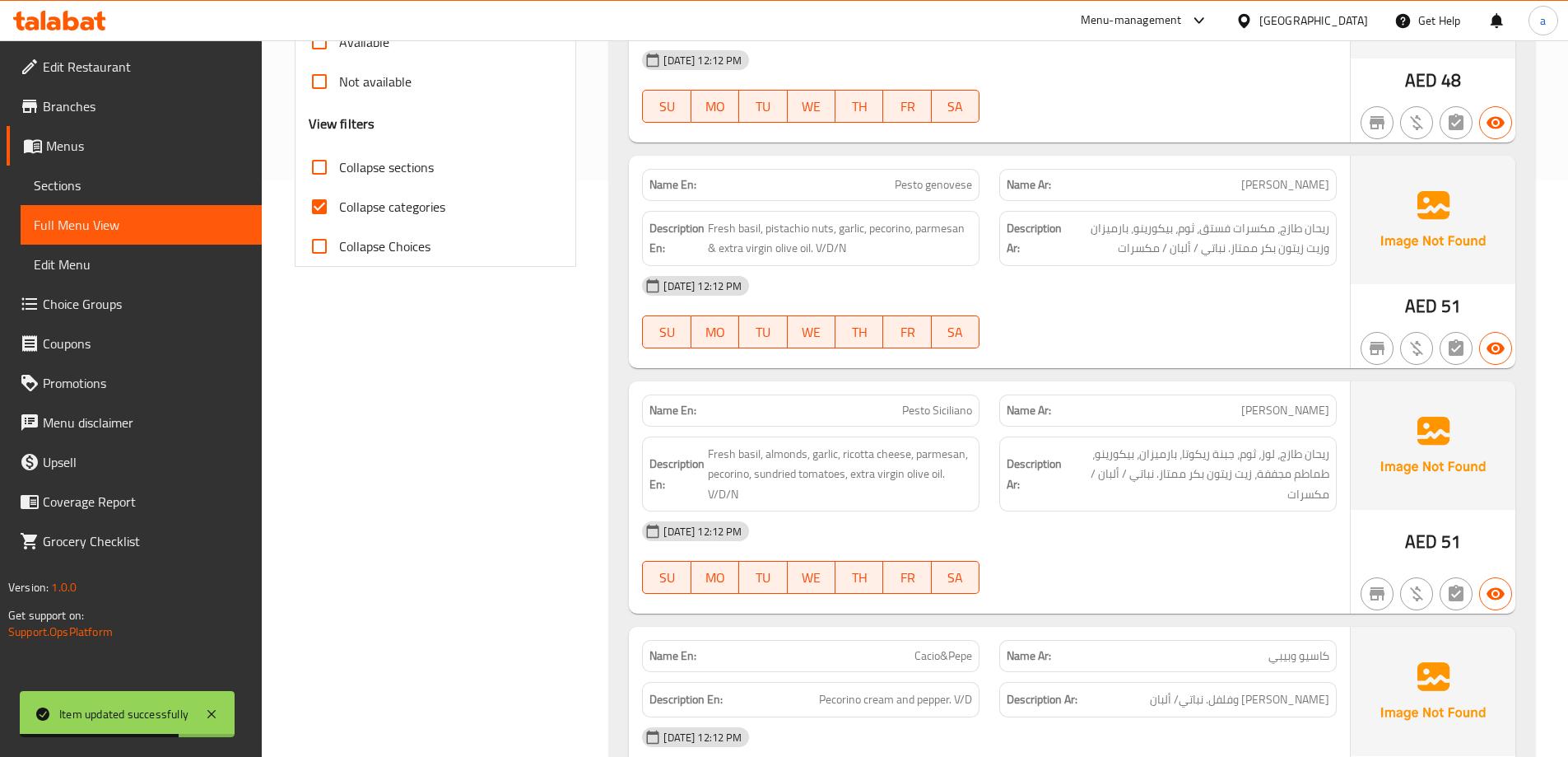
click at [382, 196] on span "Collapse categories" at bounding box center [392, 206] width 106 height 20
click at [339, 195] on input "Collapse categories" at bounding box center [319, 206] width 39 height 39
checkbox input "false"
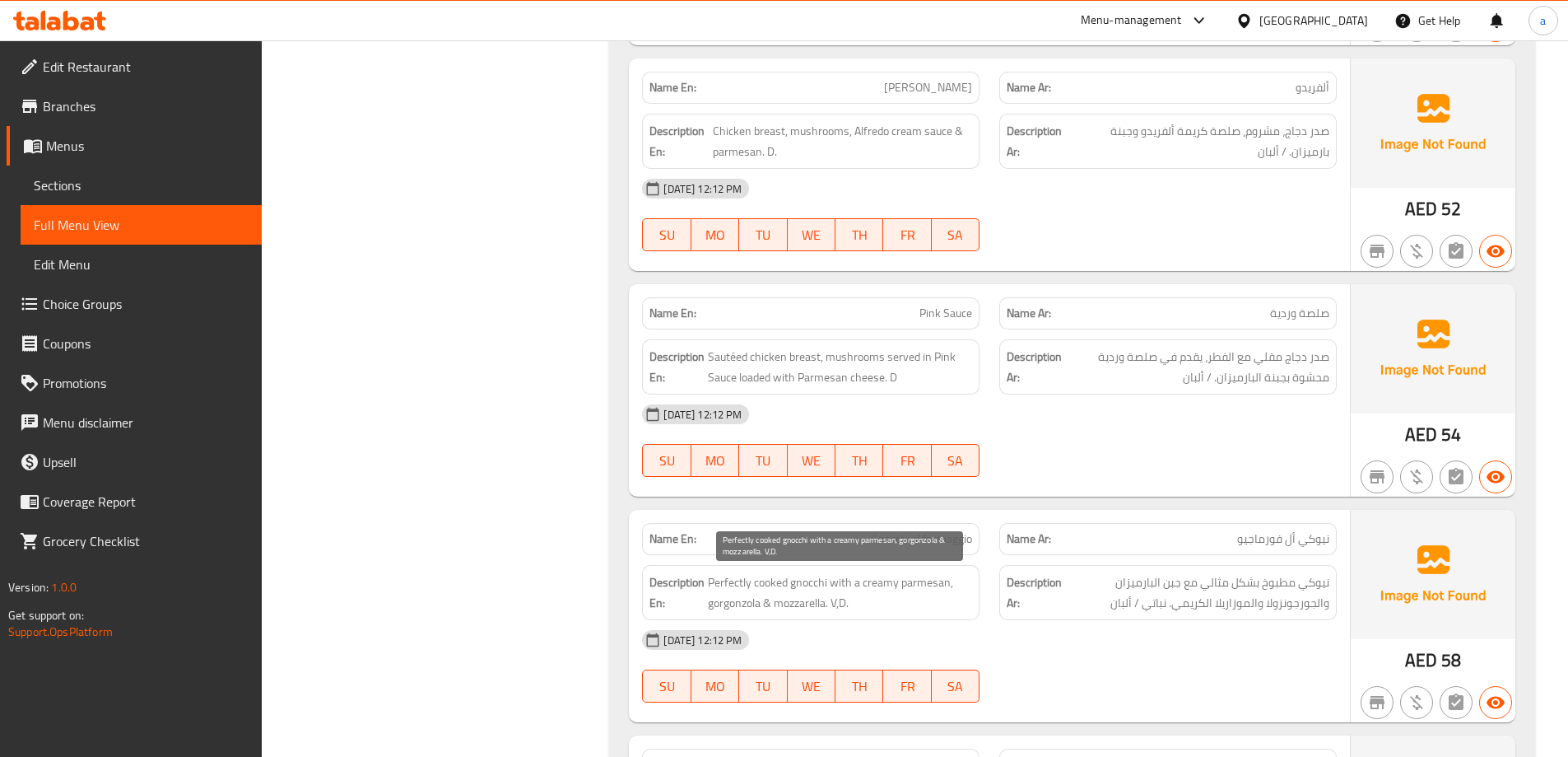
scroll to position [1976, 0]
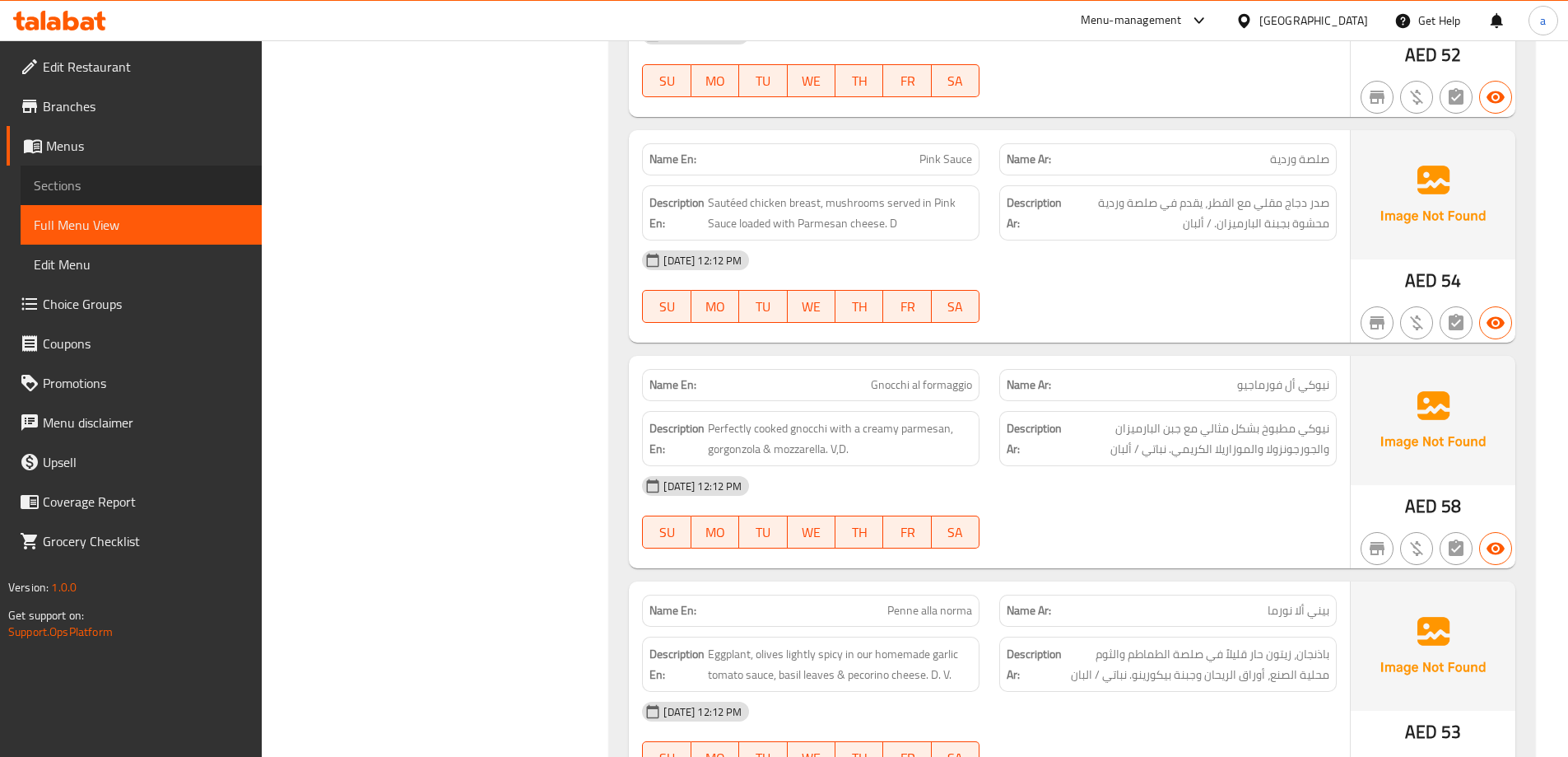
click at [77, 175] on span "Sections" at bounding box center [141, 185] width 214 height 20
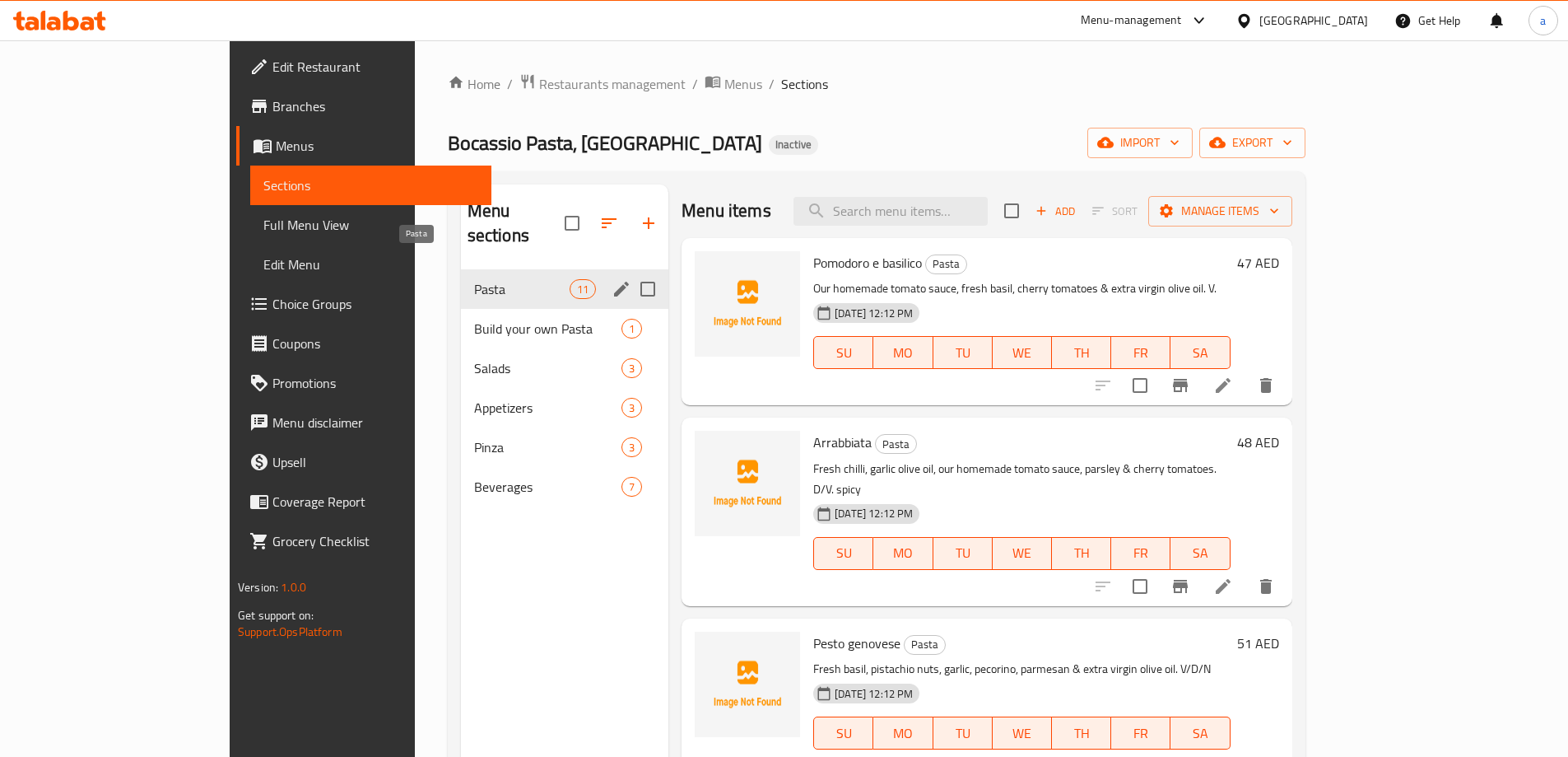
click at [474, 279] on span "Pasta" at bounding box center [521, 289] width 96 height 20
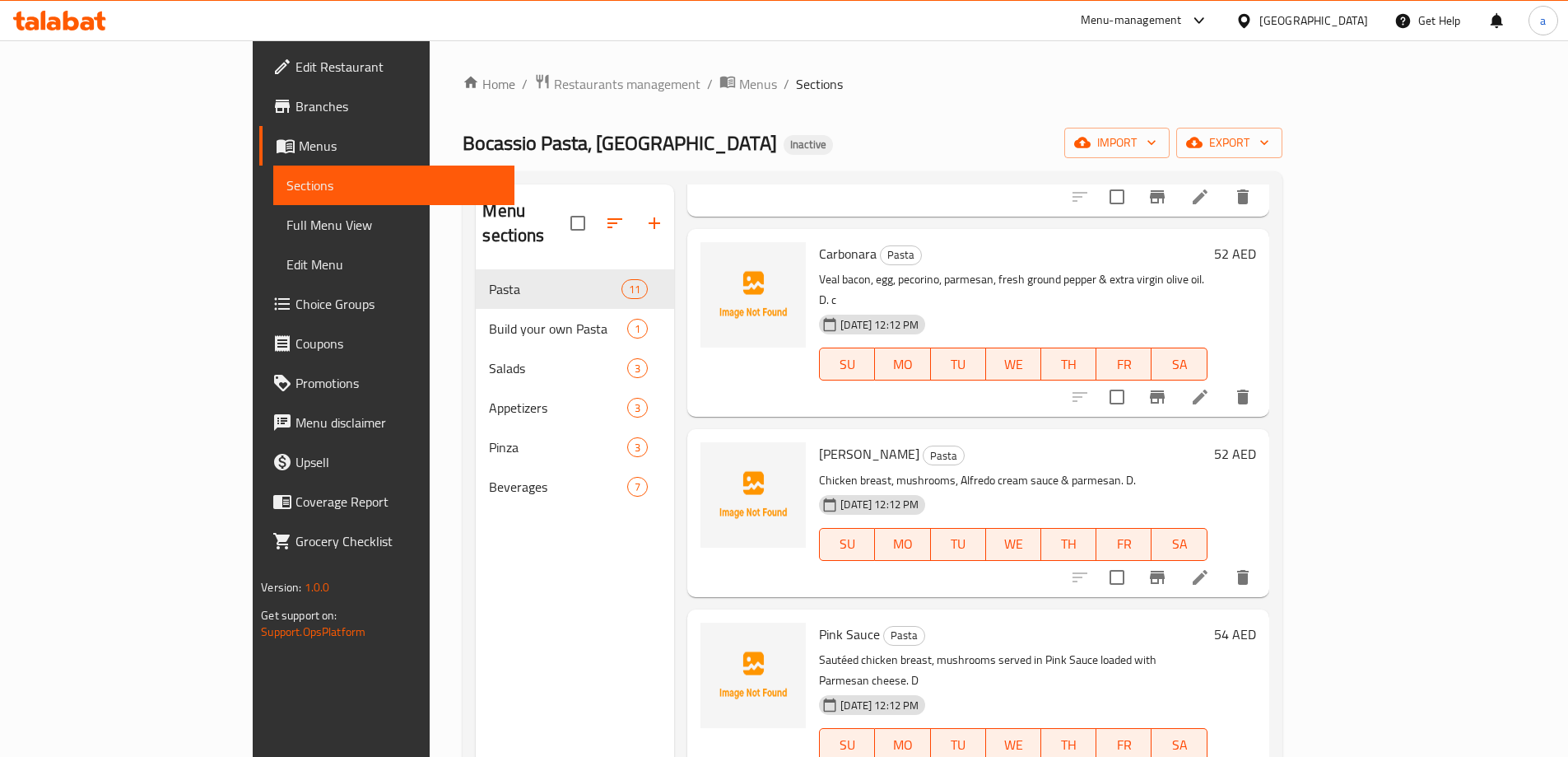
scroll to position [1263, 0]
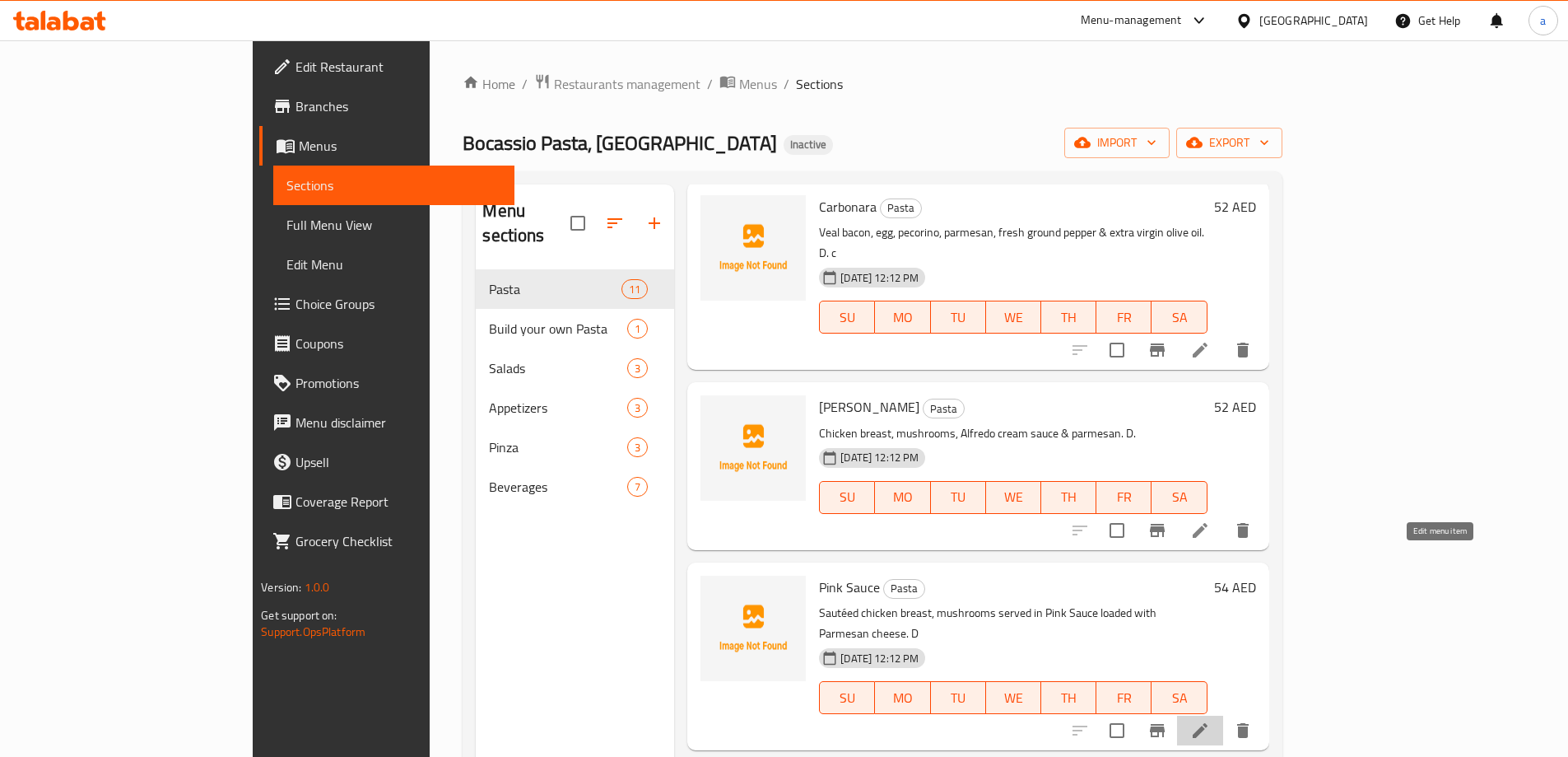
click at [1209, 720] on icon at bounding box center [1200, 731] width 20 height 20
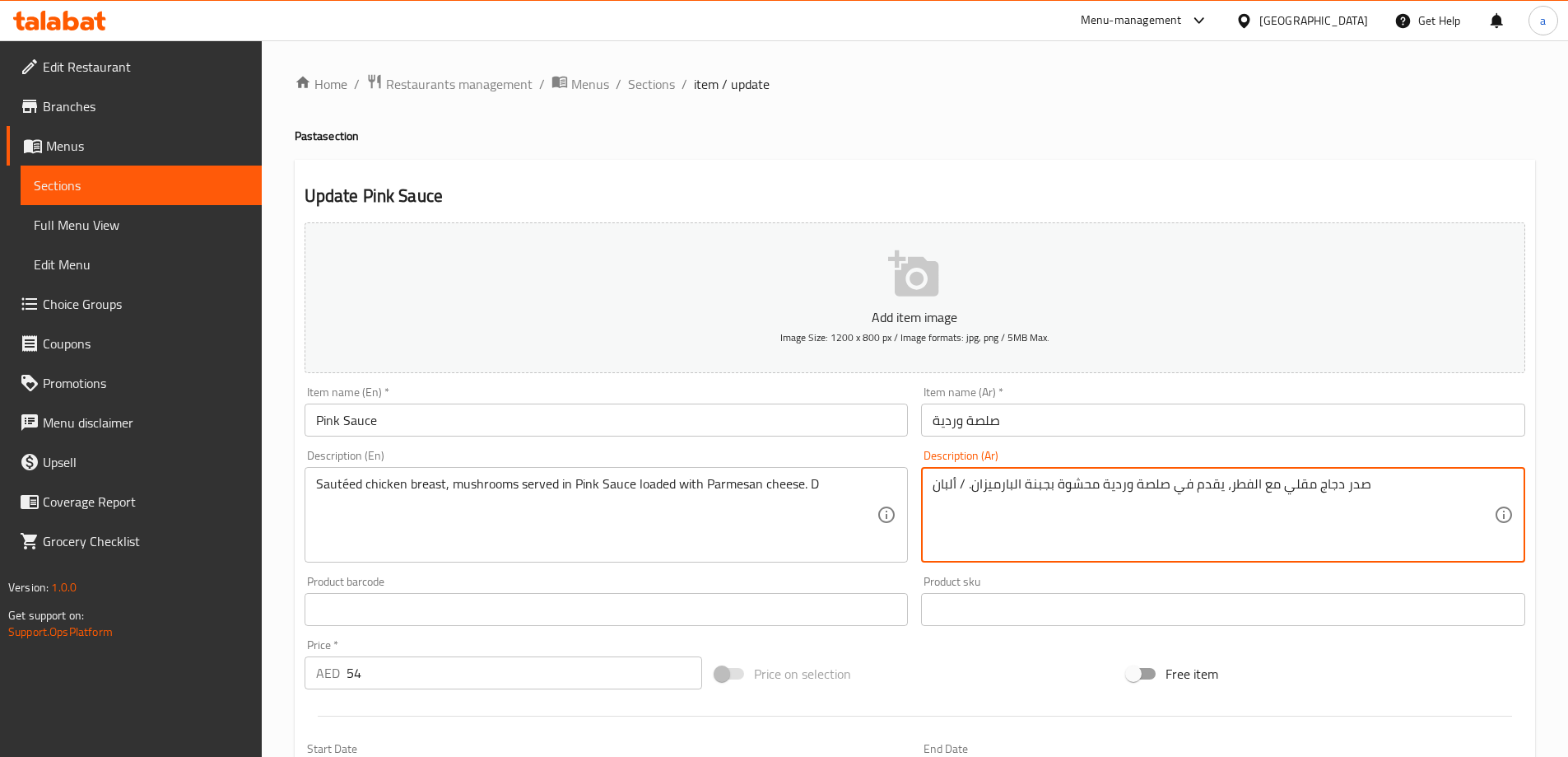
drag, startPoint x: 1228, startPoint y: 486, endPoint x: 1361, endPoint y: 501, distance: 133.8
drag, startPoint x: 1057, startPoint y: 482, endPoint x: 1094, endPoint y: 490, distance: 37.9
click at [1094, 490] on textarea "صدر دجاج سوتيه و مشروم، يقدم في صلصة وردية محشوة بجبنة البارميزان. / ألبان" at bounding box center [1213, 515] width 561 height 79
click at [1046, 493] on textarea "صدر دجاج سوتيه و مشروم، يقدم في صلصة وردية لودد بجبنة البارميزان. / ألبان" at bounding box center [1213, 515] width 561 height 79
type textarea "صدر دجاج سوتيه و مشروم، يقدم في صلصة وردية لودد بالجبنة البارميزان. / ألبان"
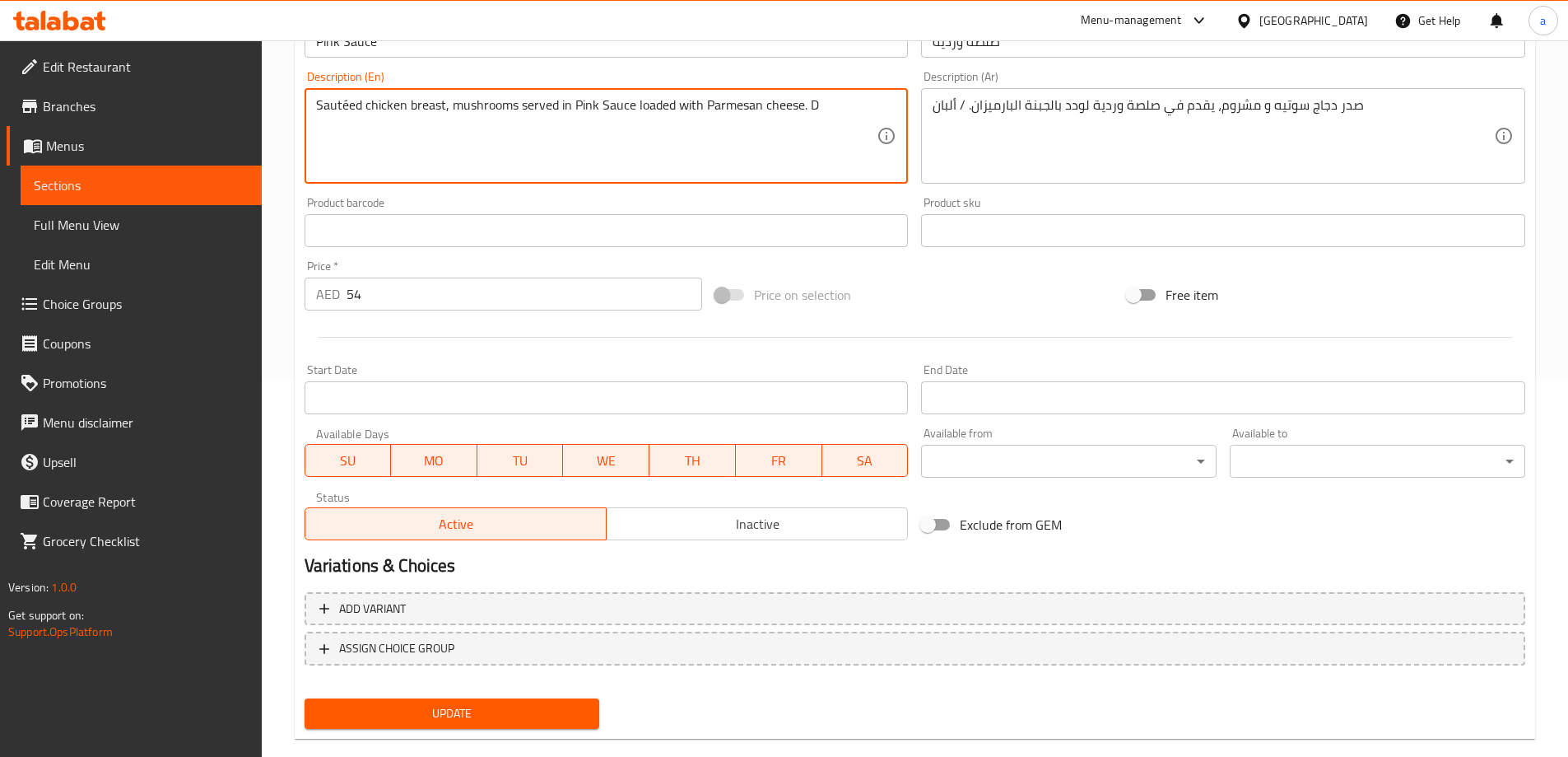
scroll to position [406, 0]
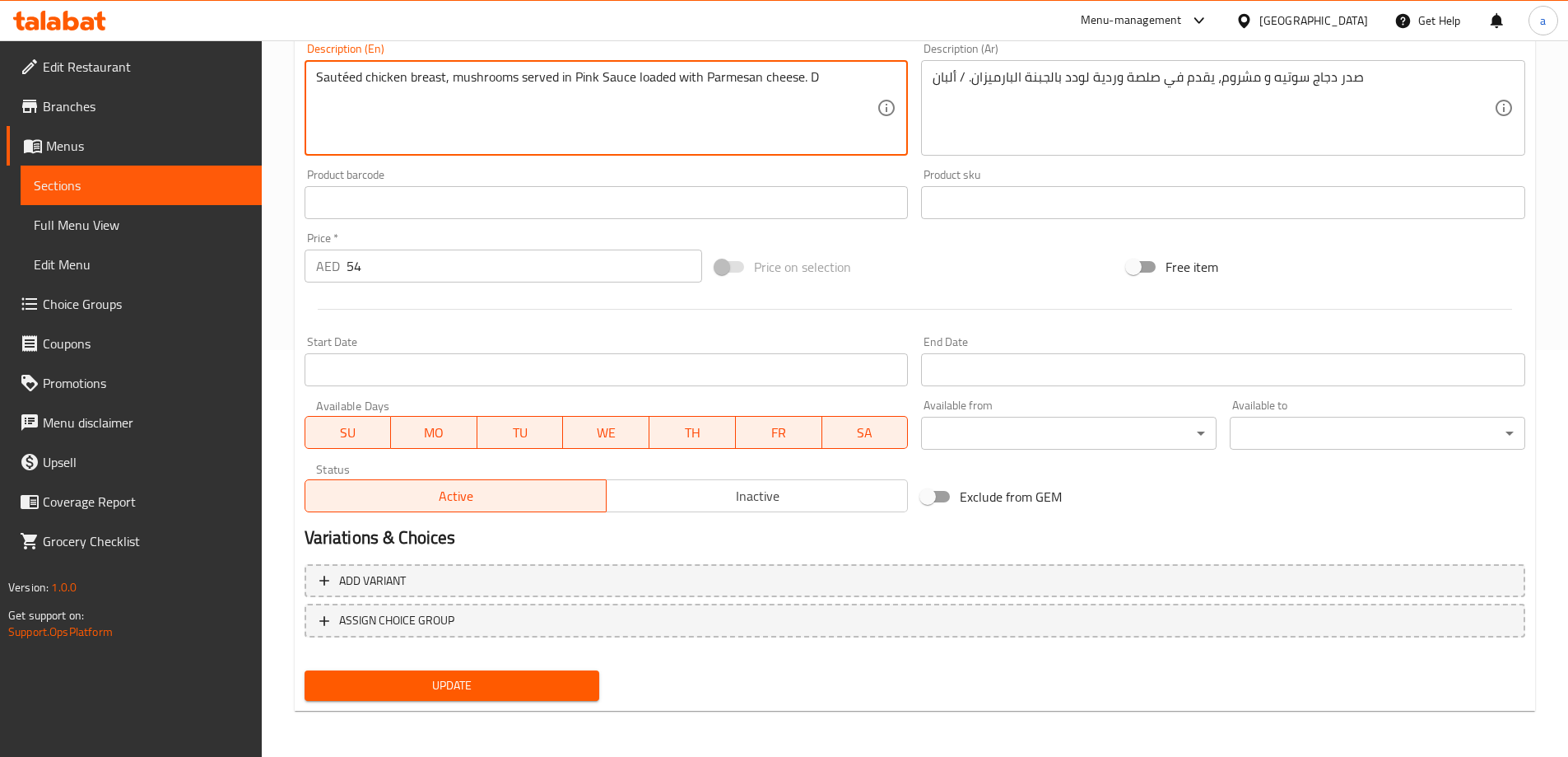
click at [480, 679] on div "Add item image Image Size: 1200 x 800 px / Image formats: jpg, png / 5MB Max. I…" at bounding box center [915, 258] width 1234 height 899
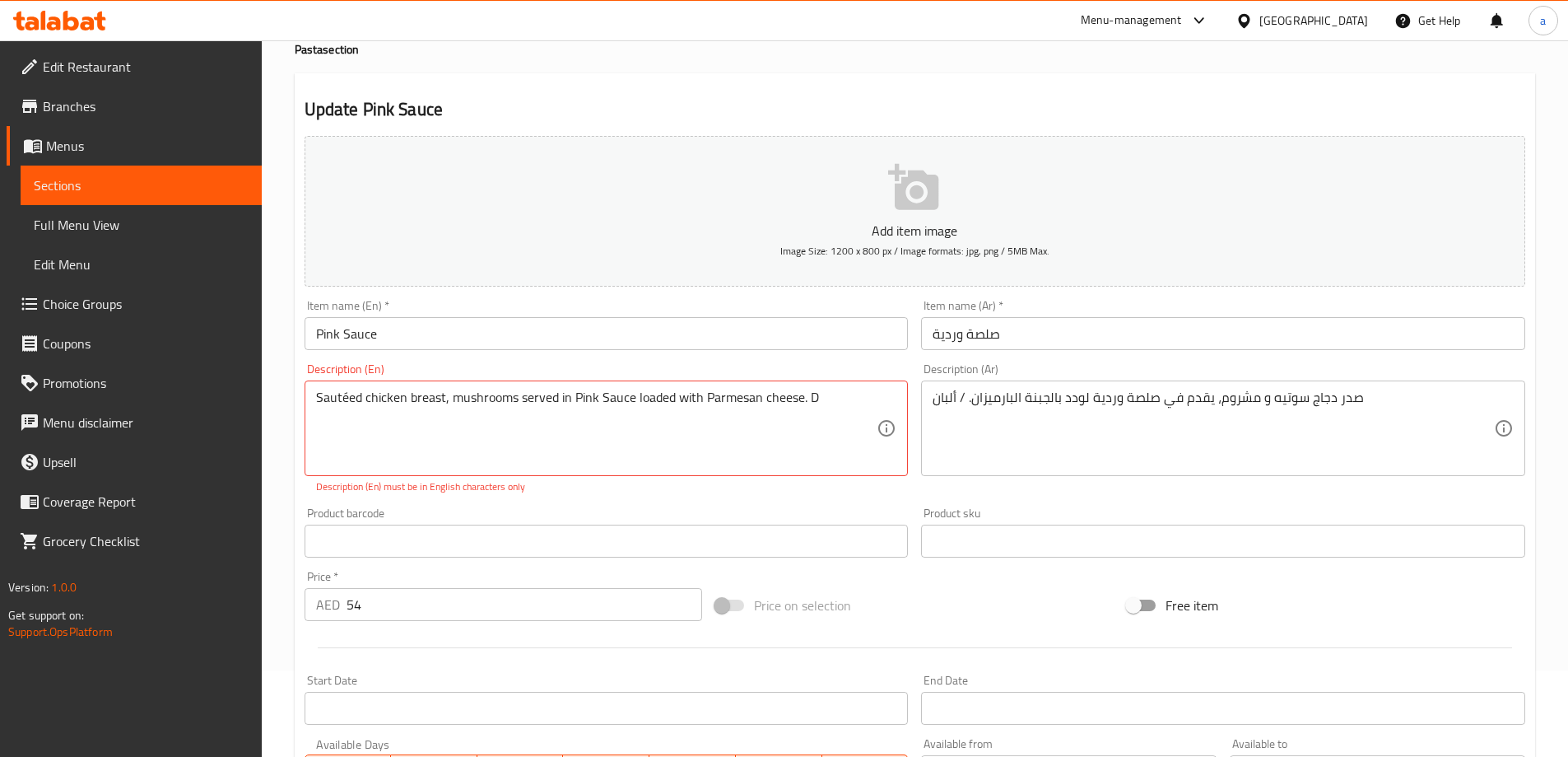
scroll to position [0, 0]
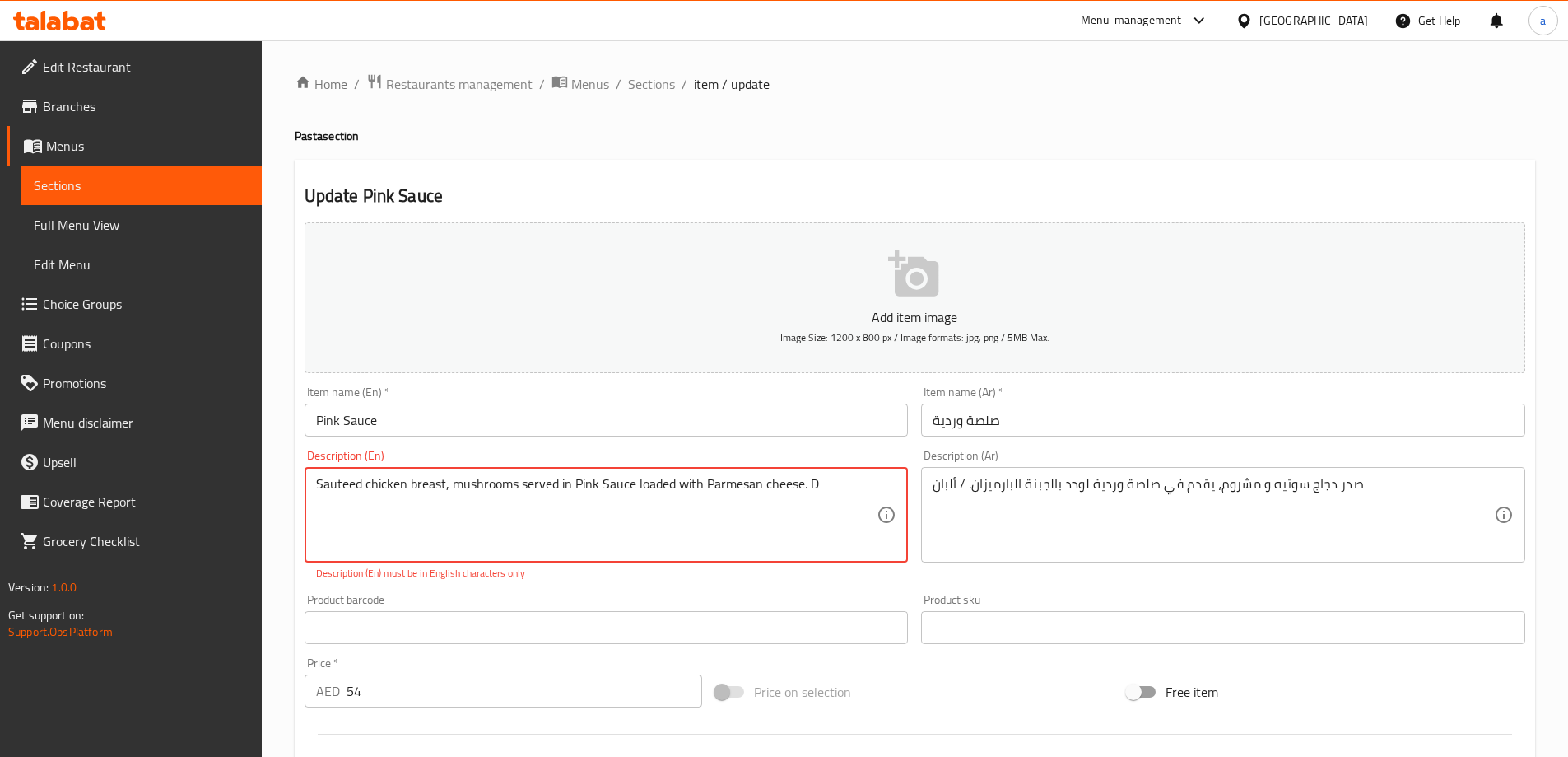
click at [580, 536] on textarea "Sauteed chicken breast, mushrooms served in Pink Sauce loaded with Parmesan che…" at bounding box center [596, 515] width 561 height 79
type textarea "Sauteed chicken breast, mushrooms served in Pink Sauce loaded with Parmesan che…"
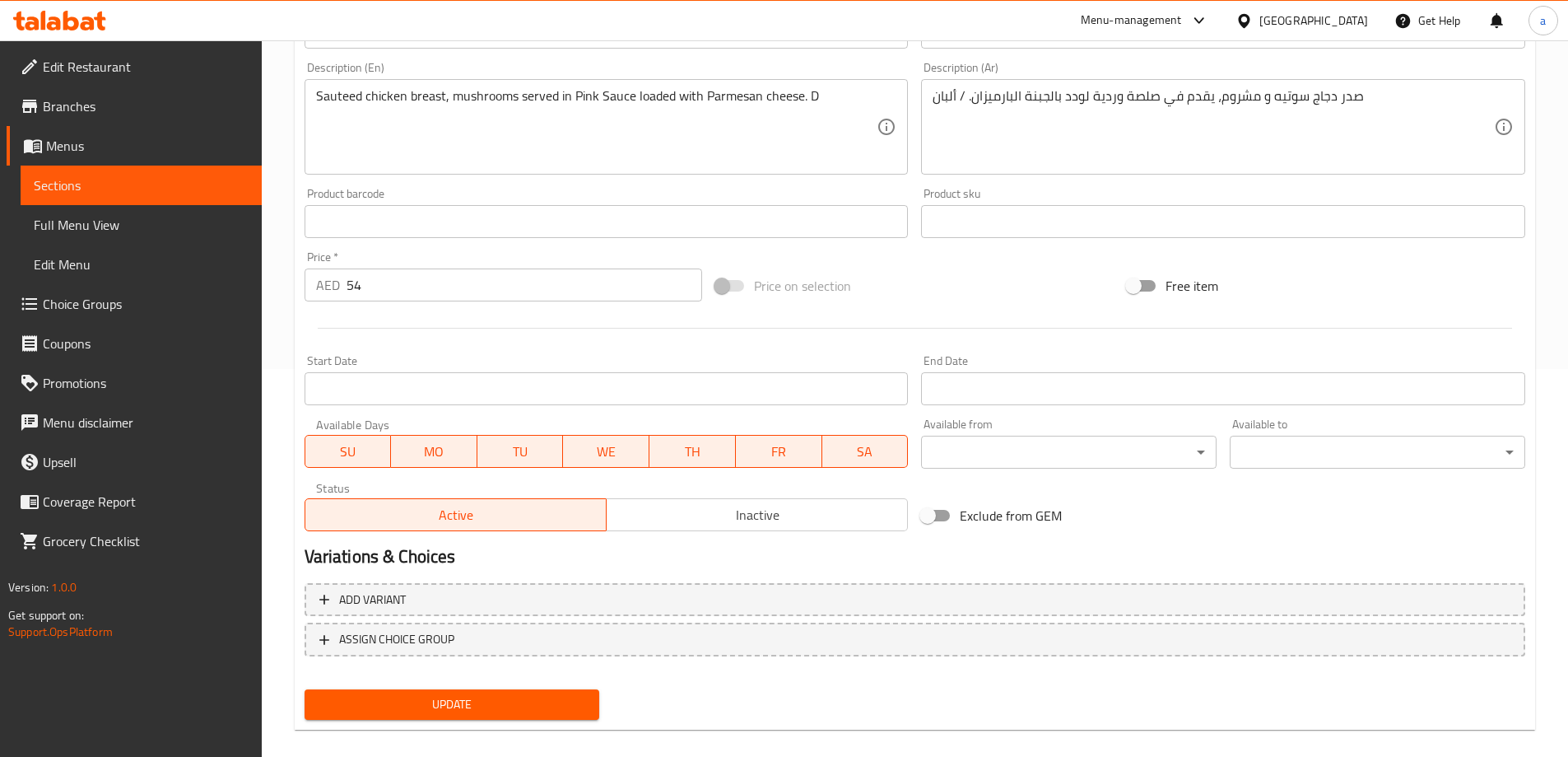
scroll to position [406, 0]
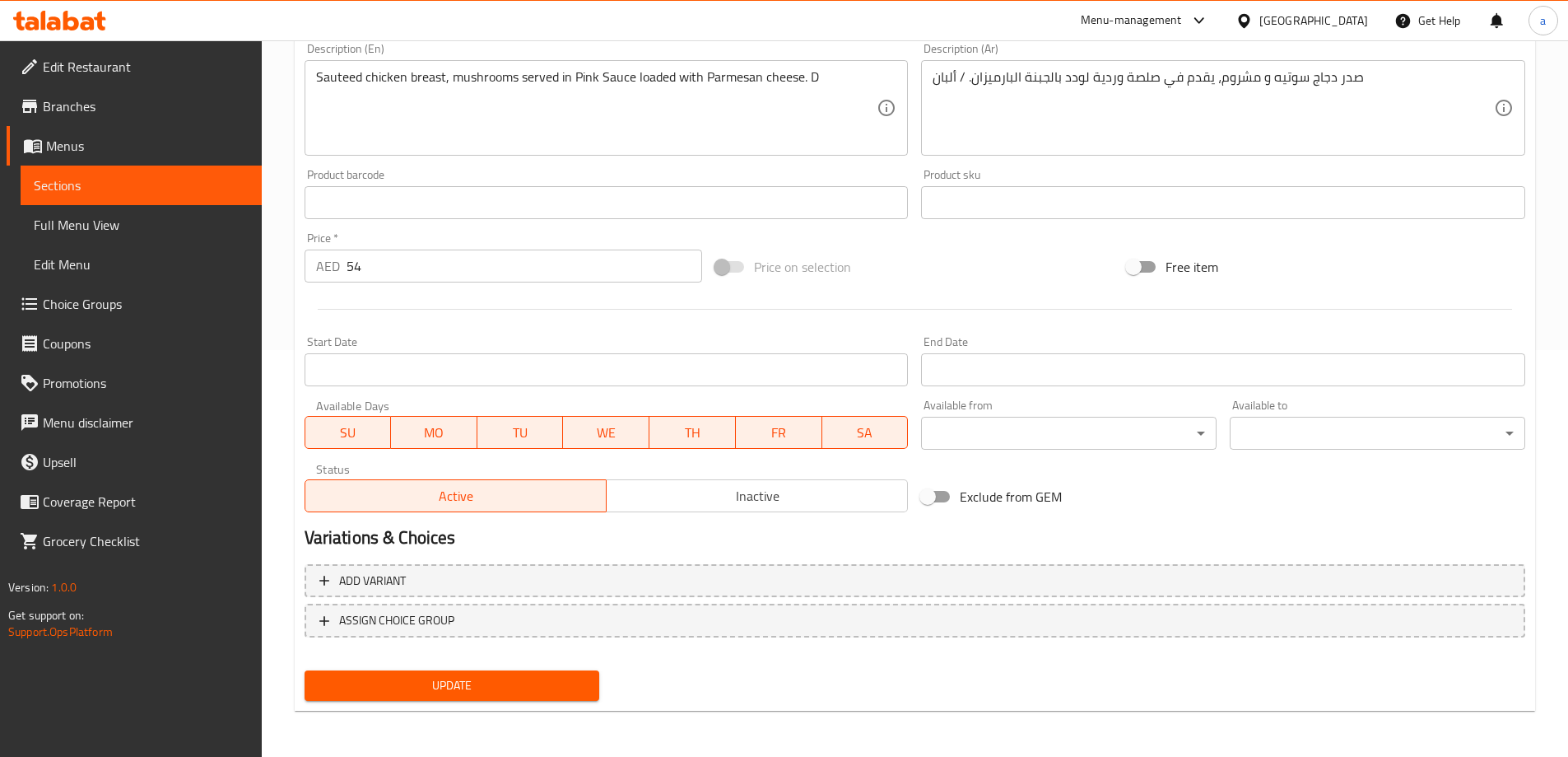
click at [519, 682] on span "Update" at bounding box center [452, 685] width 269 height 21
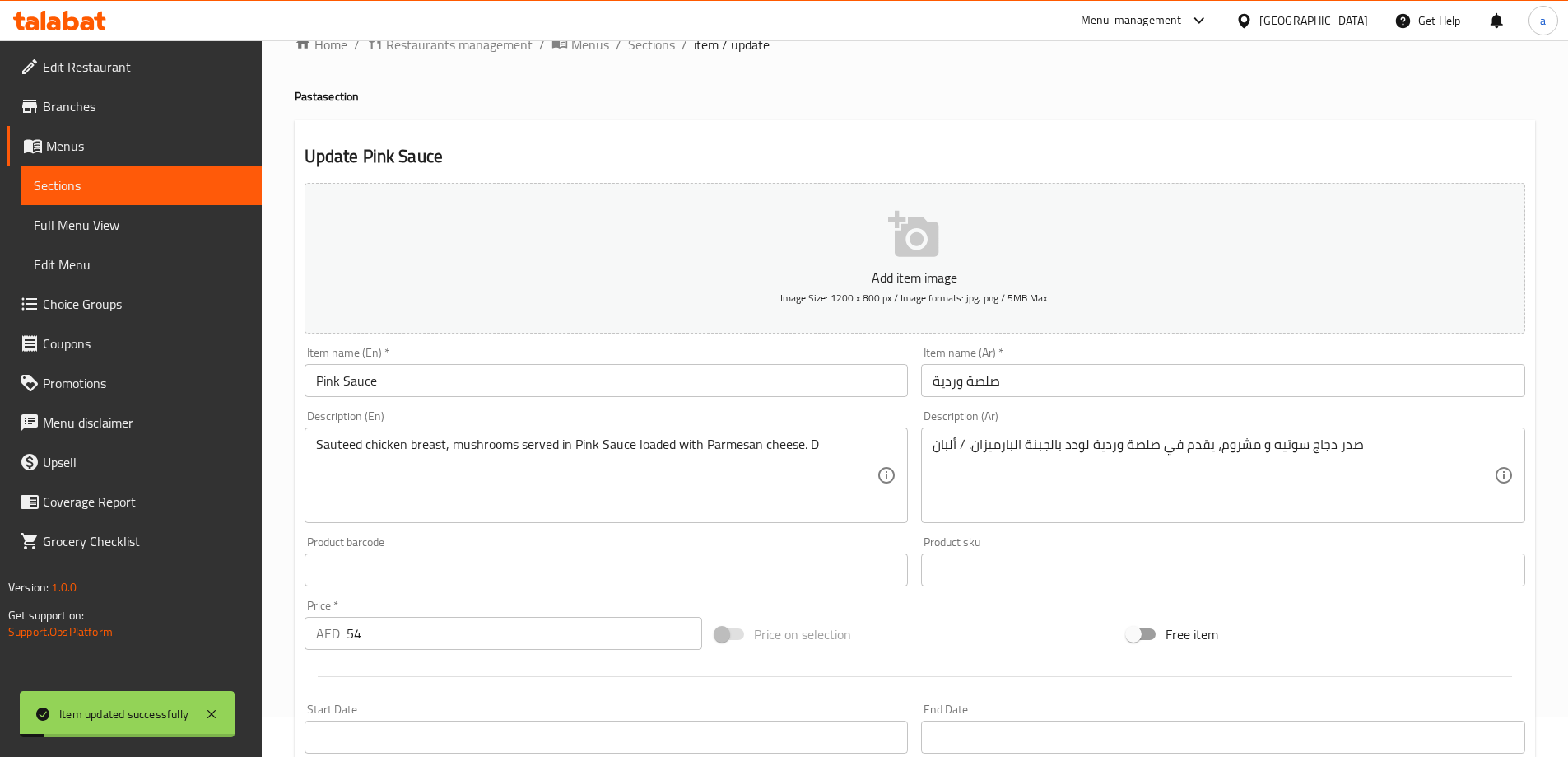
scroll to position [0, 0]
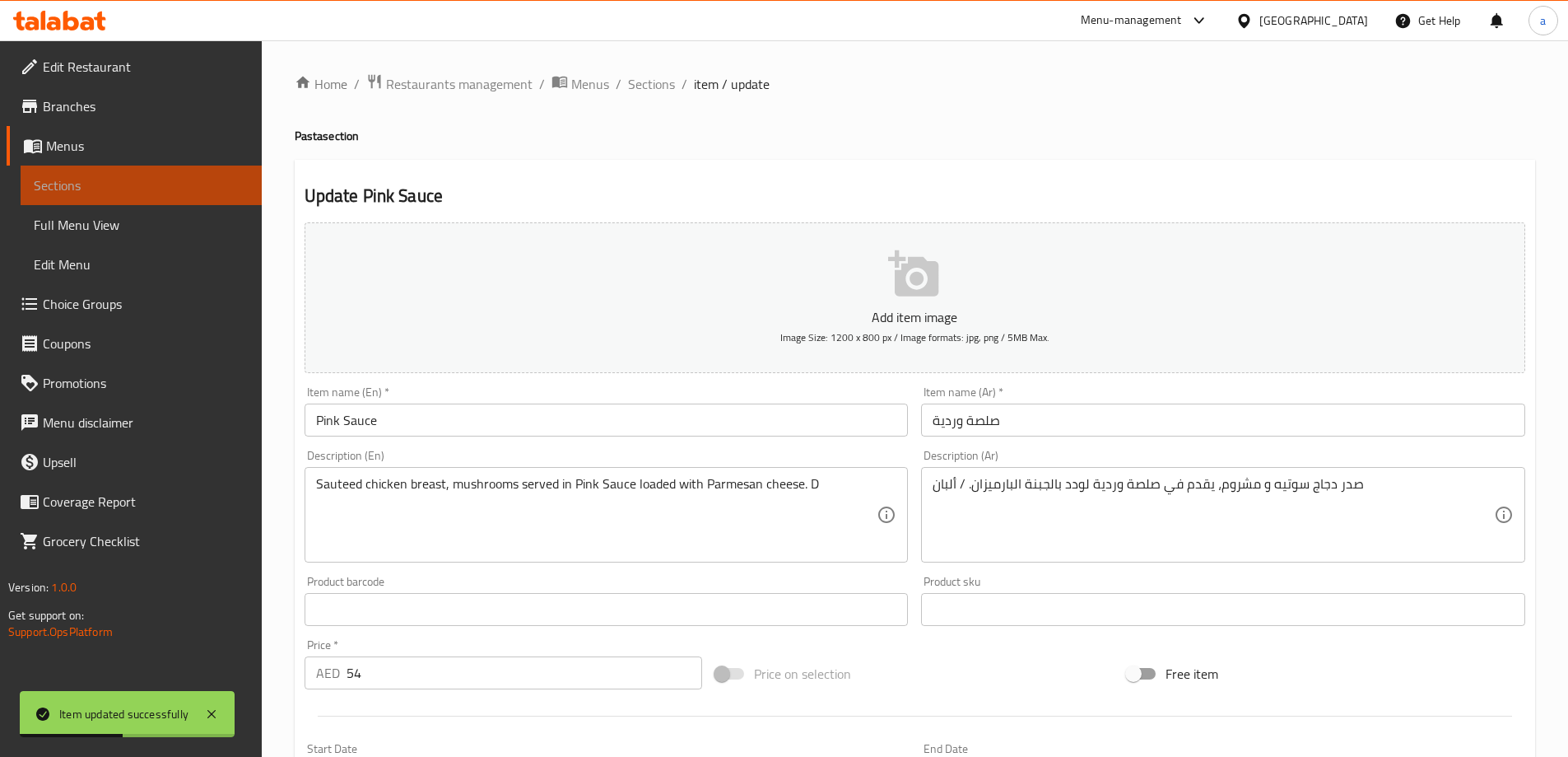
click at [90, 188] on span "Sections" at bounding box center [141, 185] width 214 height 20
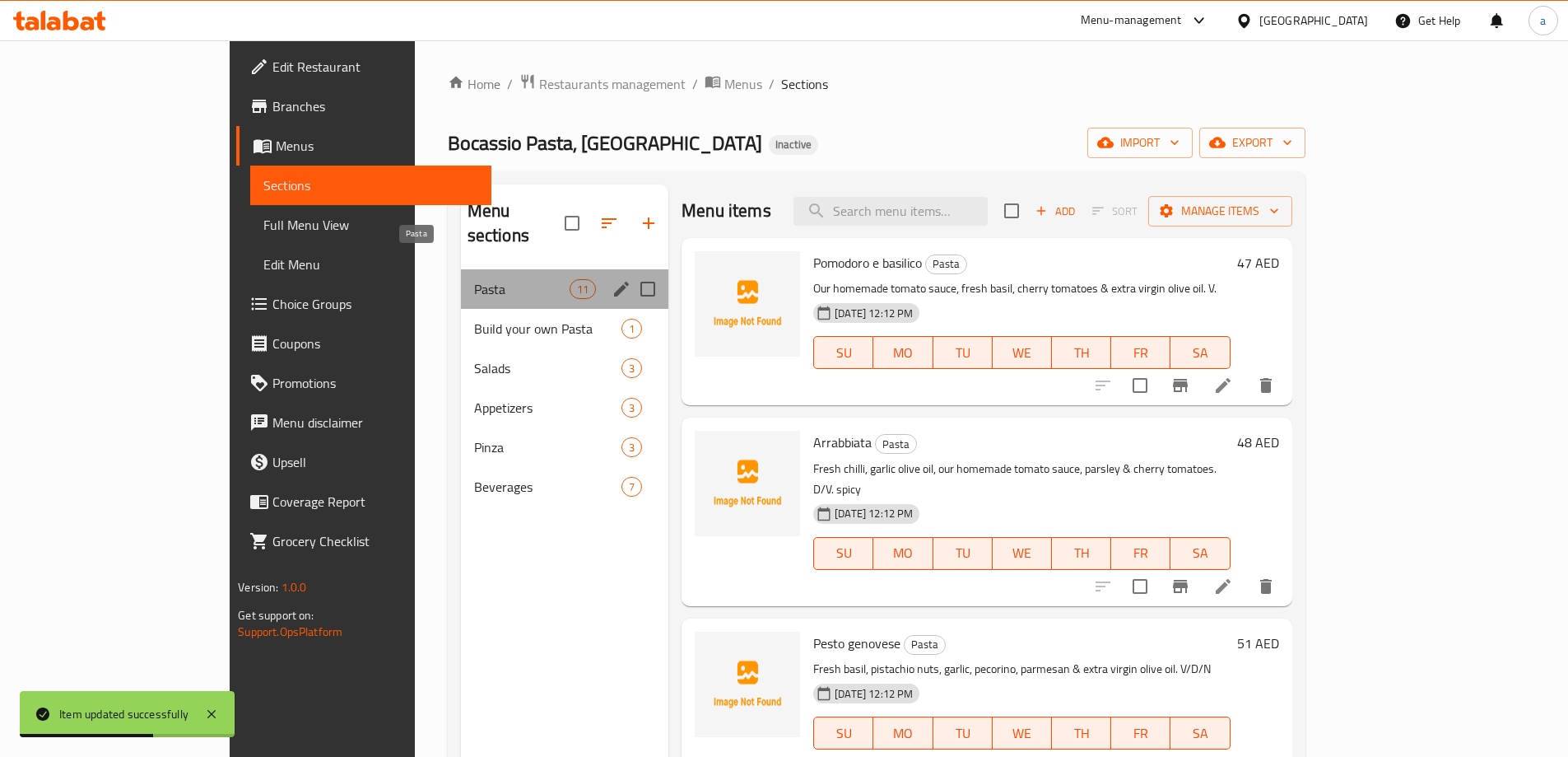
click at [474, 279] on span "Pasta" at bounding box center [521, 289] width 96 height 20
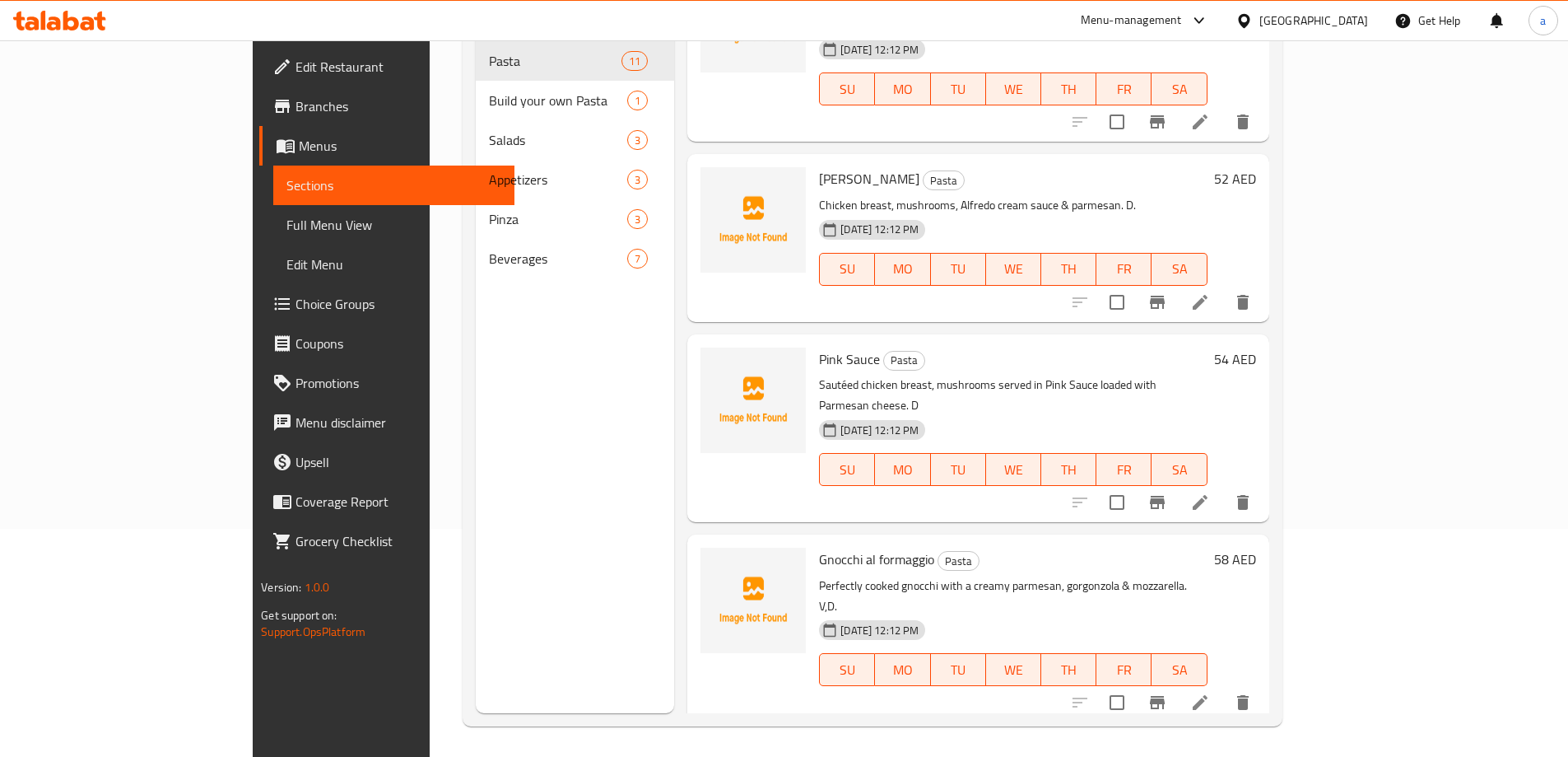
scroll to position [230, 0]
click at [1207, 692] on icon at bounding box center [1199, 699] width 15 height 15
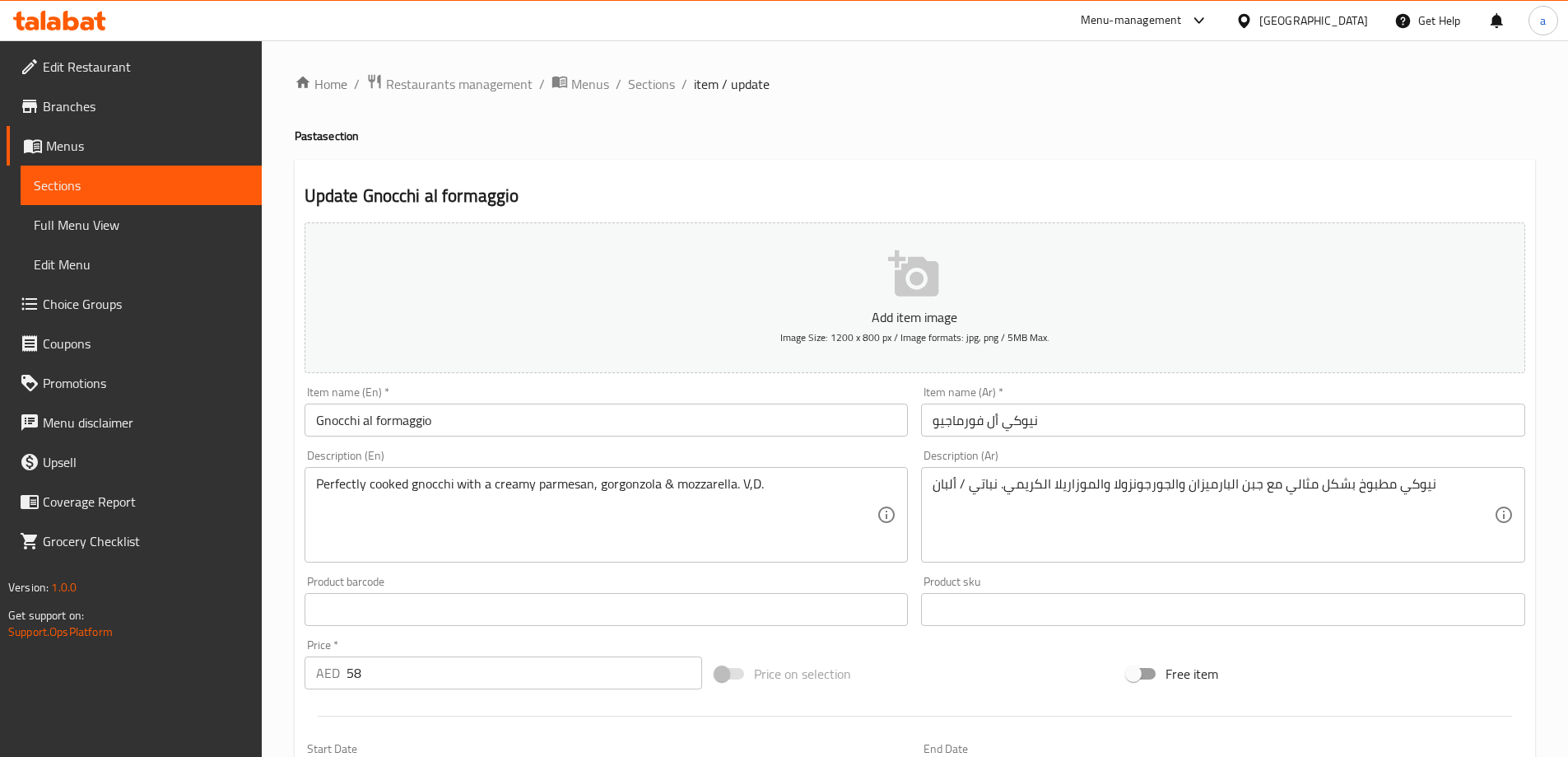
click at [782, 464] on div "Description (En) Perfectly cooked gnocchi with a creamy parmesan, gorgonzola & …" at bounding box center [607, 506] width 604 height 113
click at [793, 473] on div "Perfectly cooked gnocchi with a creamy parmesan, gorgonzola & mozzarella. V,D. …" at bounding box center [607, 514] width 604 height 96
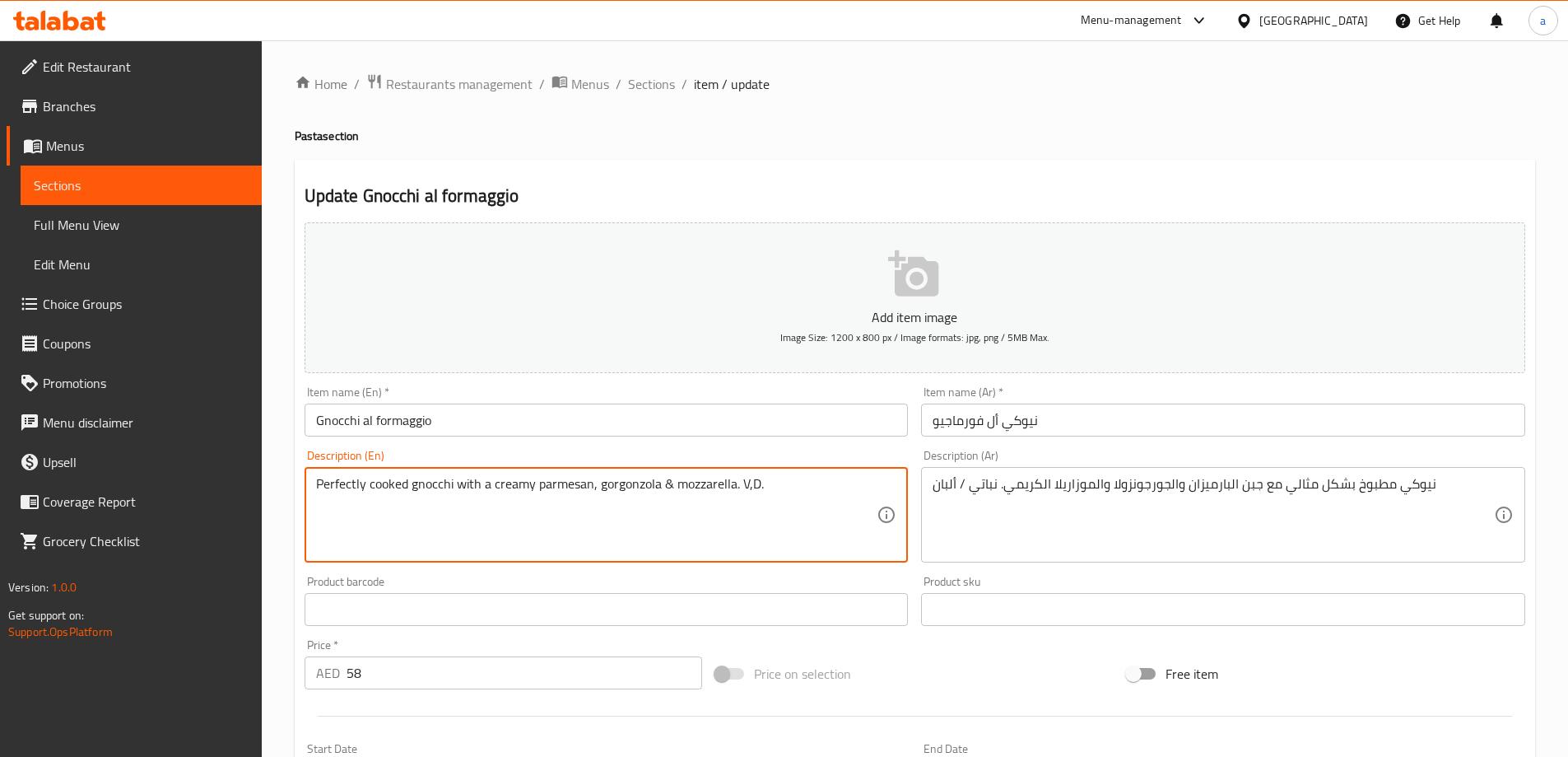
click at [798, 483] on textarea "Perfectly cooked gnocchi with a creamy parmesan, gorgonzola & mozzarella. V,D." at bounding box center [596, 515] width 561 height 79
click at [419, 491] on textarea "Perfectly cooked gnocchi with a creamy parmesan, gorgonzola & mozzarella. V,D." at bounding box center [596, 515] width 561 height 79
click at [1024, 431] on input "نيوكي أل فورماجيو" at bounding box center [1223, 420] width 604 height 33
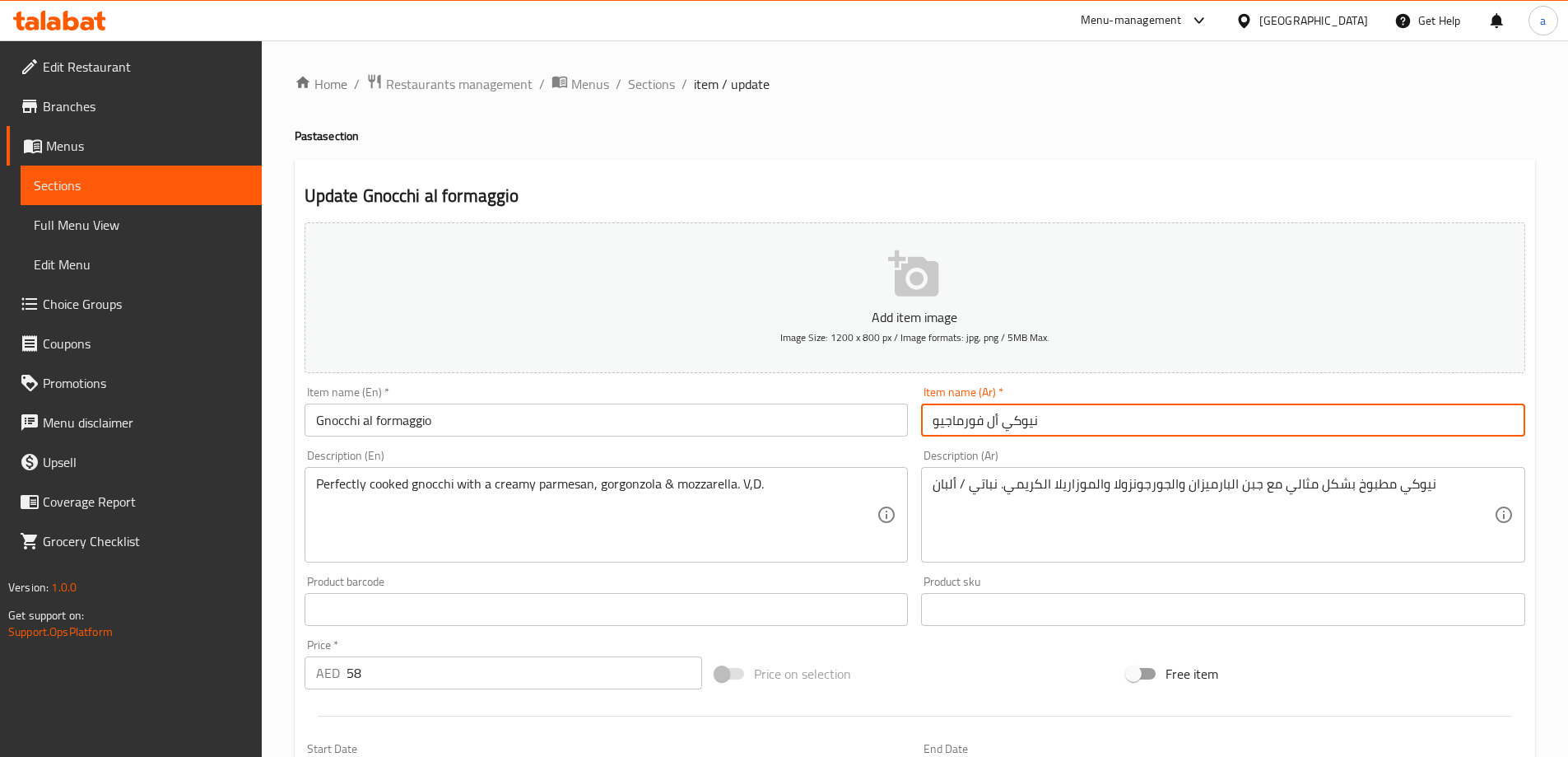
click at [1024, 431] on input "نيوكي أل فورماجيو" at bounding box center [1223, 420] width 604 height 33
paste input "كي"
type input "نوكي أل فورماجيو"
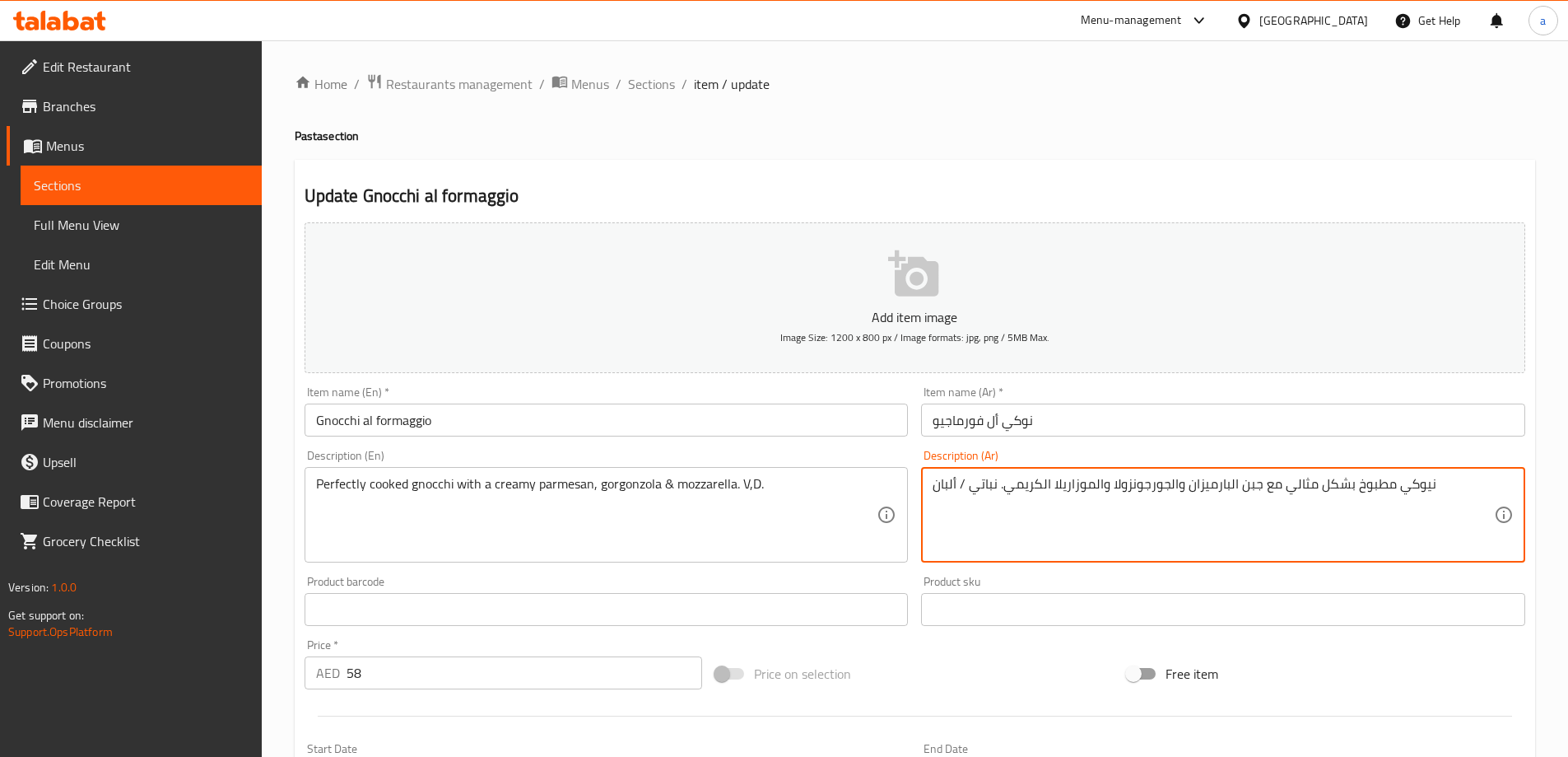
click at [1420, 481] on textarea "نيوكي مطبوخ بشكل مثالي مع جبن البارميزان والجورجونزولا والموزاريلا الكريمي. نبا…" at bounding box center [1213, 515] width 561 height 79
paste textarea "كي"
click at [1248, 493] on textarea "نوكي مطبوخ بشكل مثالي مع جبن البارميزان والجورجونزولا والموزاريلا الكريمي. نبات…" at bounding box center [1213, 515] width 561 height 79
click at [1184, 488] on textarea "نوكي مطبوخ بشكل مثالي مع البارميزان والجورجونزولا والموزاريلا الكريمي. نباتي / …" at bounding box center [1213, 515] width 561 height 79
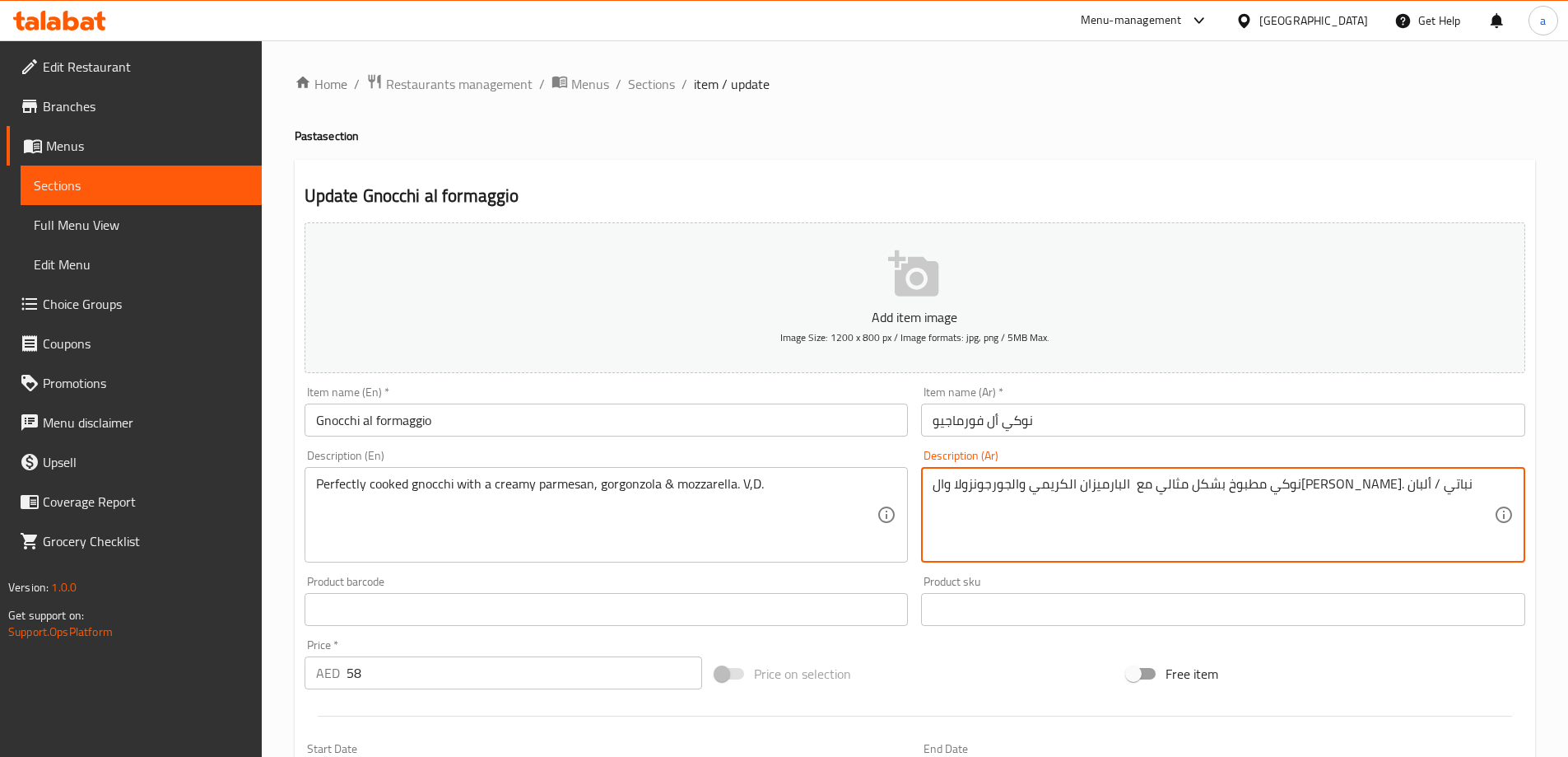
click at [1026, 478] on textarea "نوكي مطبوخ بشكل مثالي مع البارميزان الكريمي والجورجونزولا والموزاريلا الكريمي. …" at bounding box center [1213, 515] width 561 height 79
type textarea "نوكي مطبوخ بشكل مثالي مع البارميزان الكريمي والجورجونزولا والموزاريلا. نباتي / …"
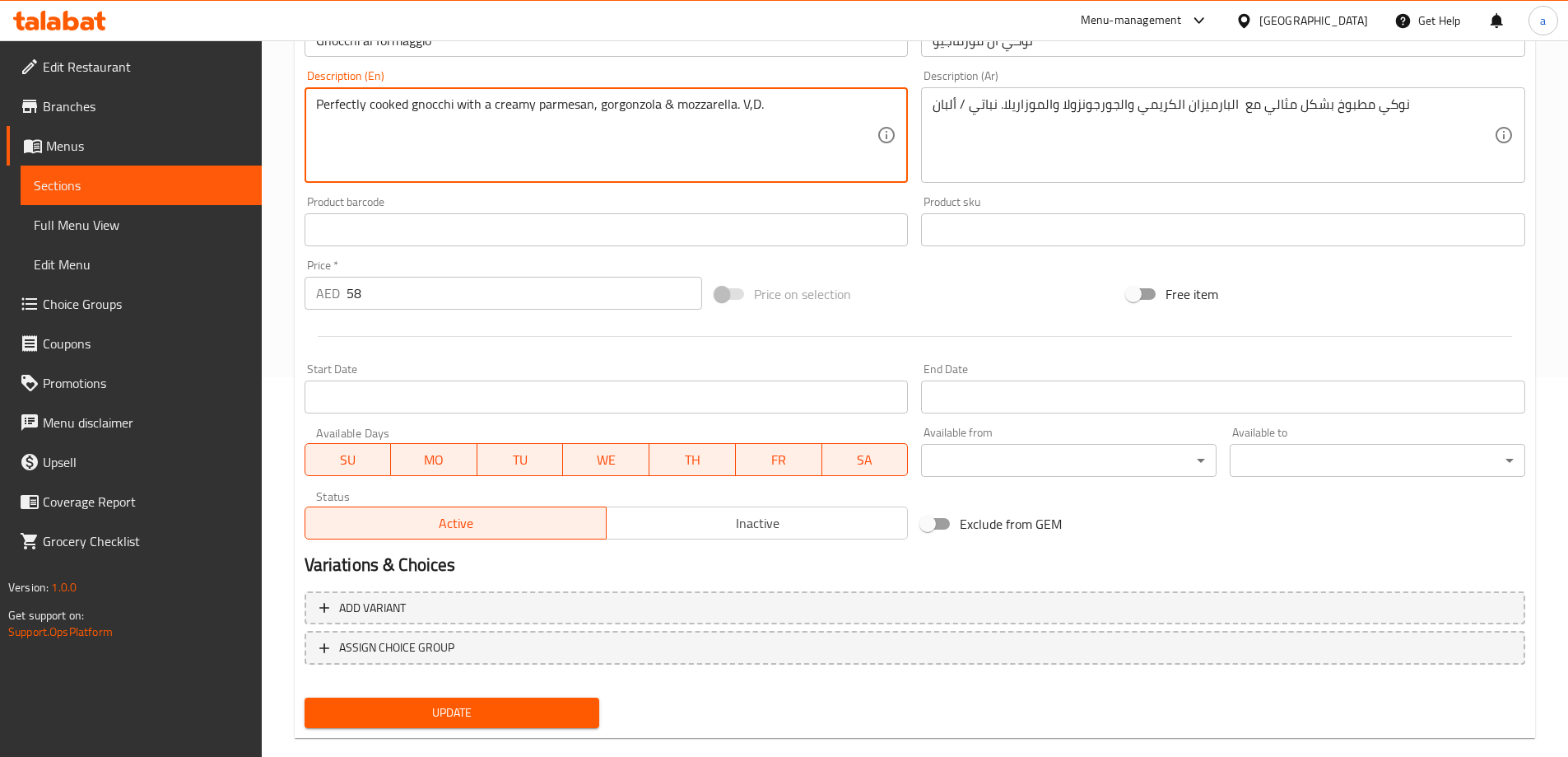
scroll to position [406, 0]
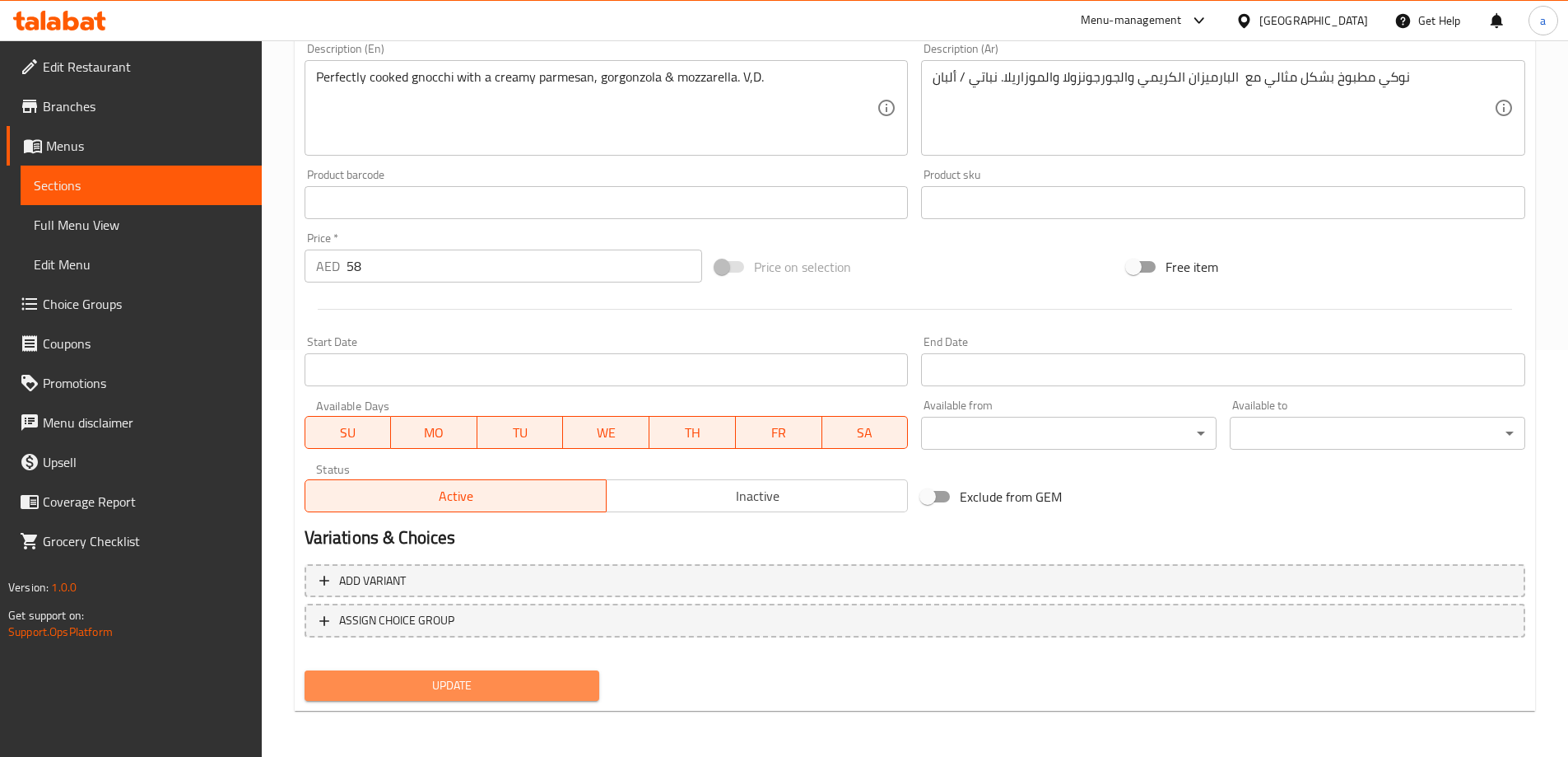
click at [423, 682] on span "Update" at bounding box center [452, 685] width 269 height 21
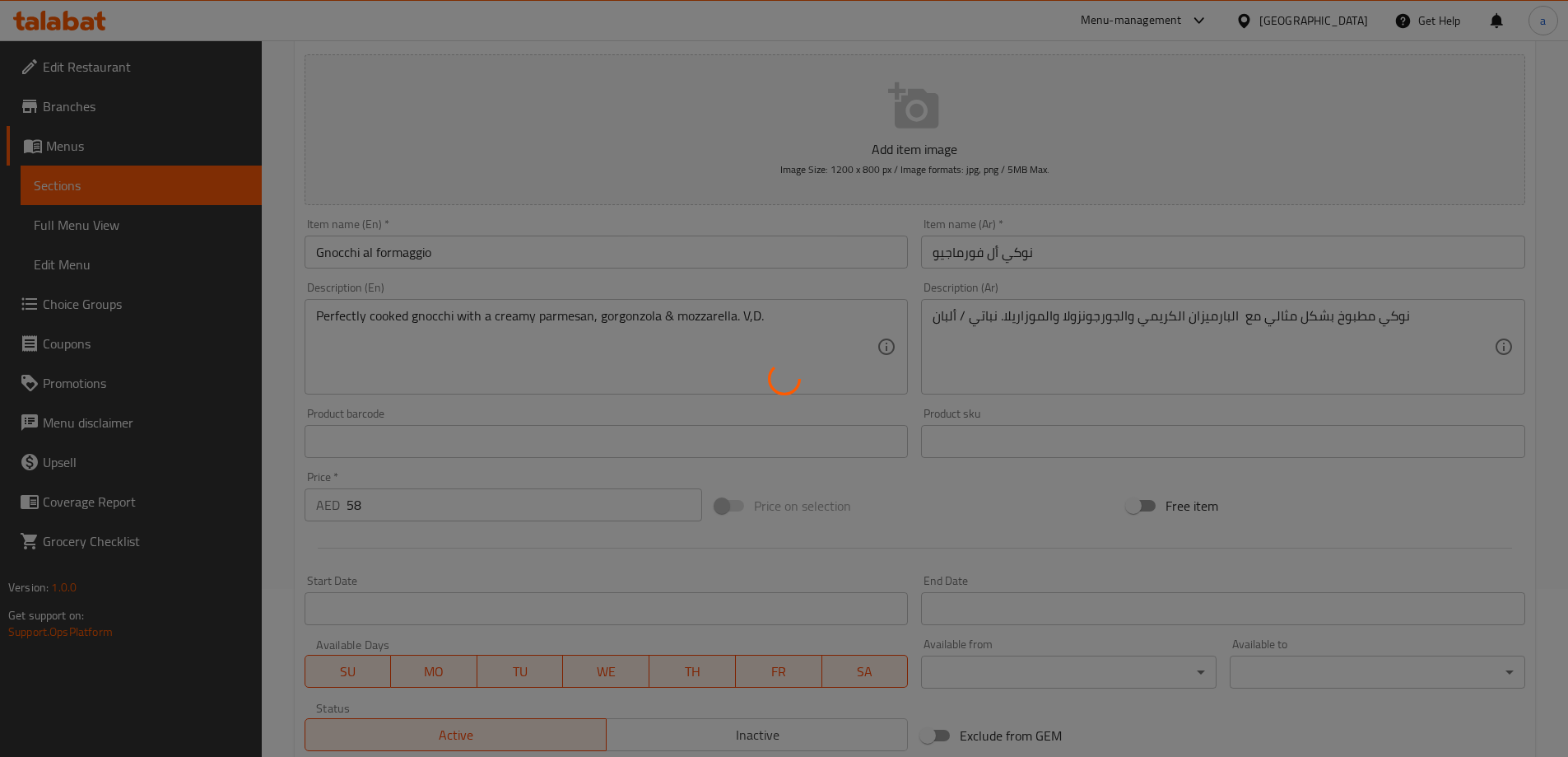
scroll to position [160, 0]
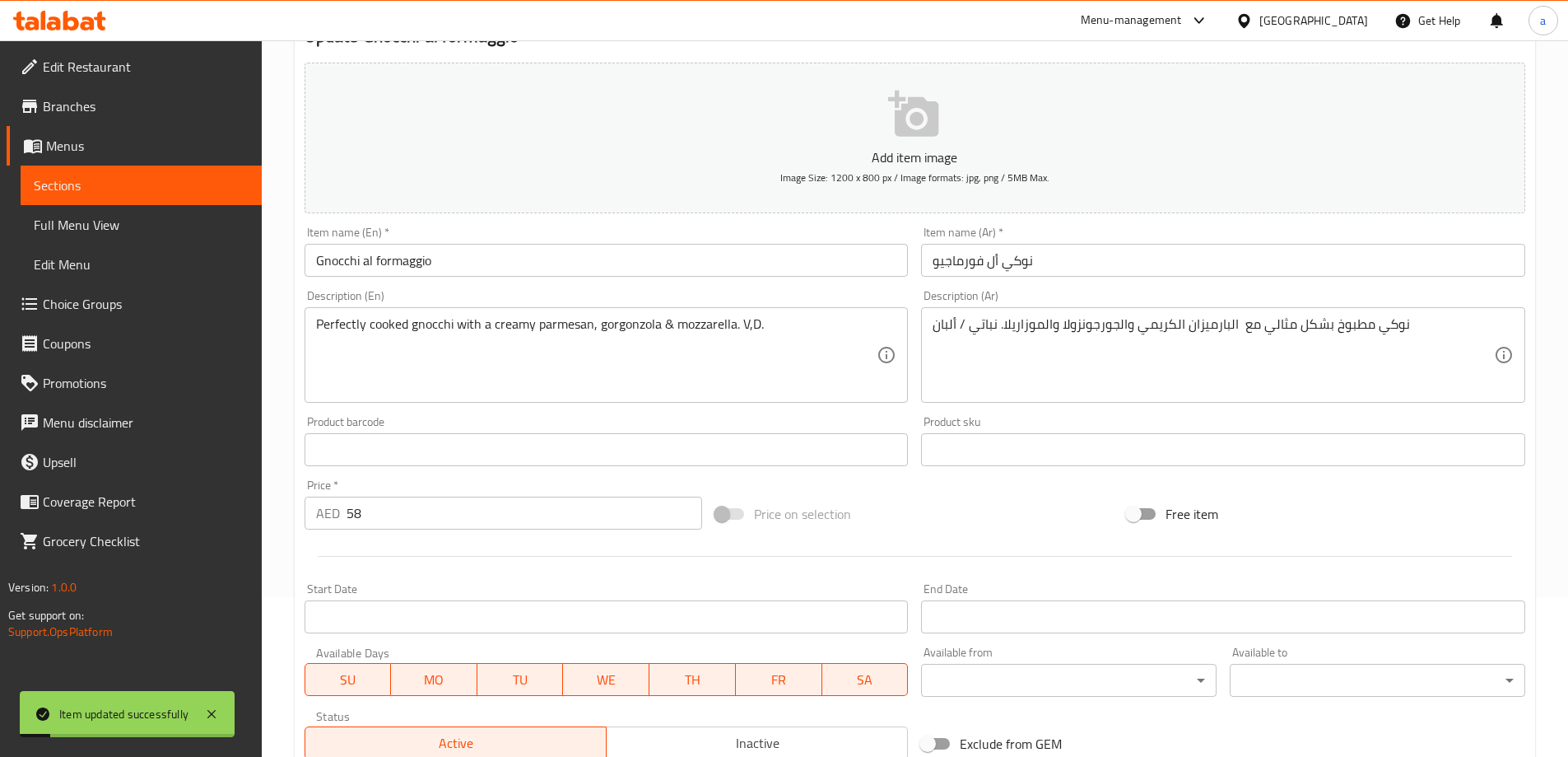
click at [130, 195] on link "Sections" at bounding box center [141, 184] width 241 height 39
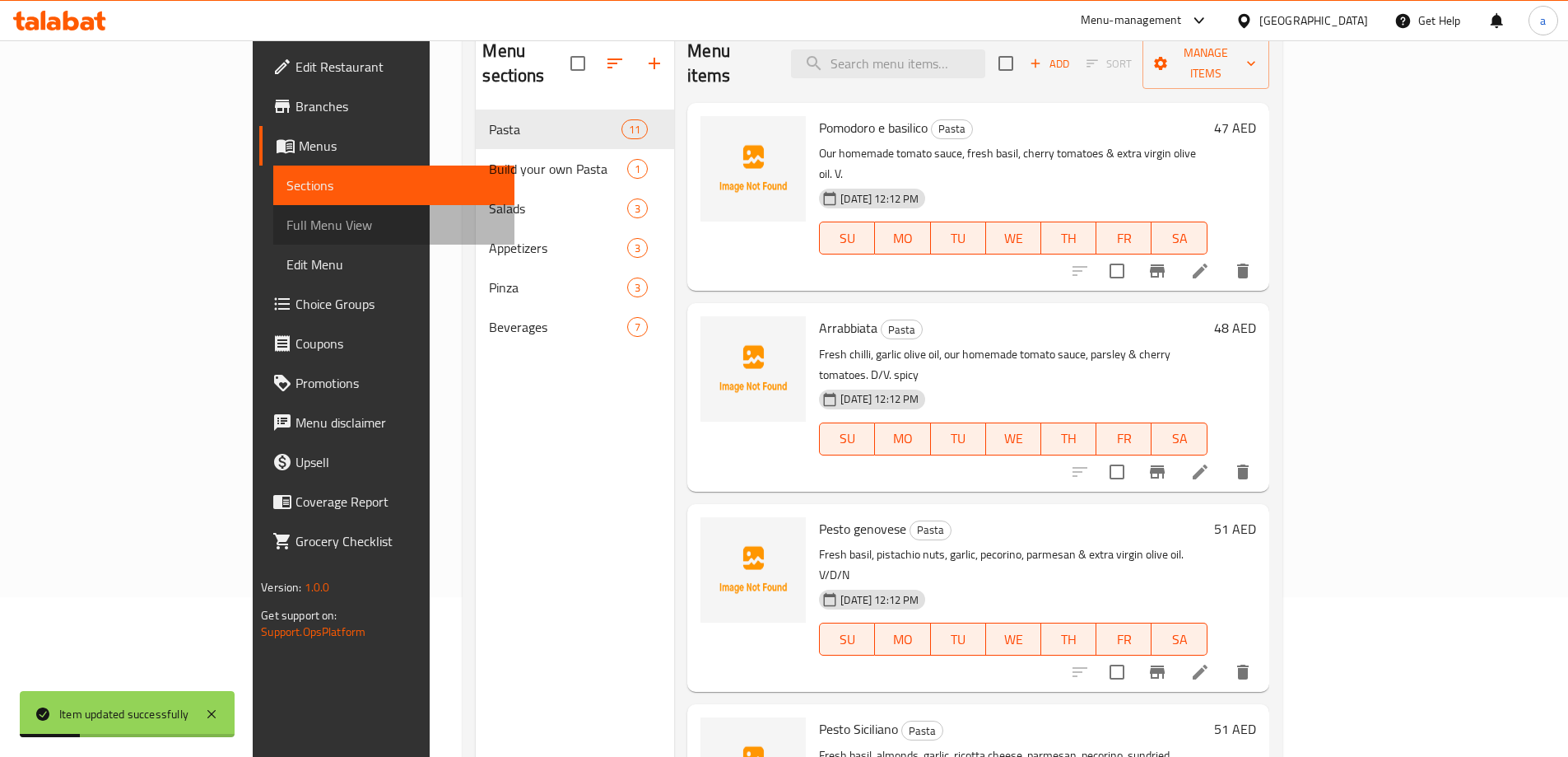
click at [287, 218] on span "Full Menu View" at bounding box center [393, 225] width 214 height 20
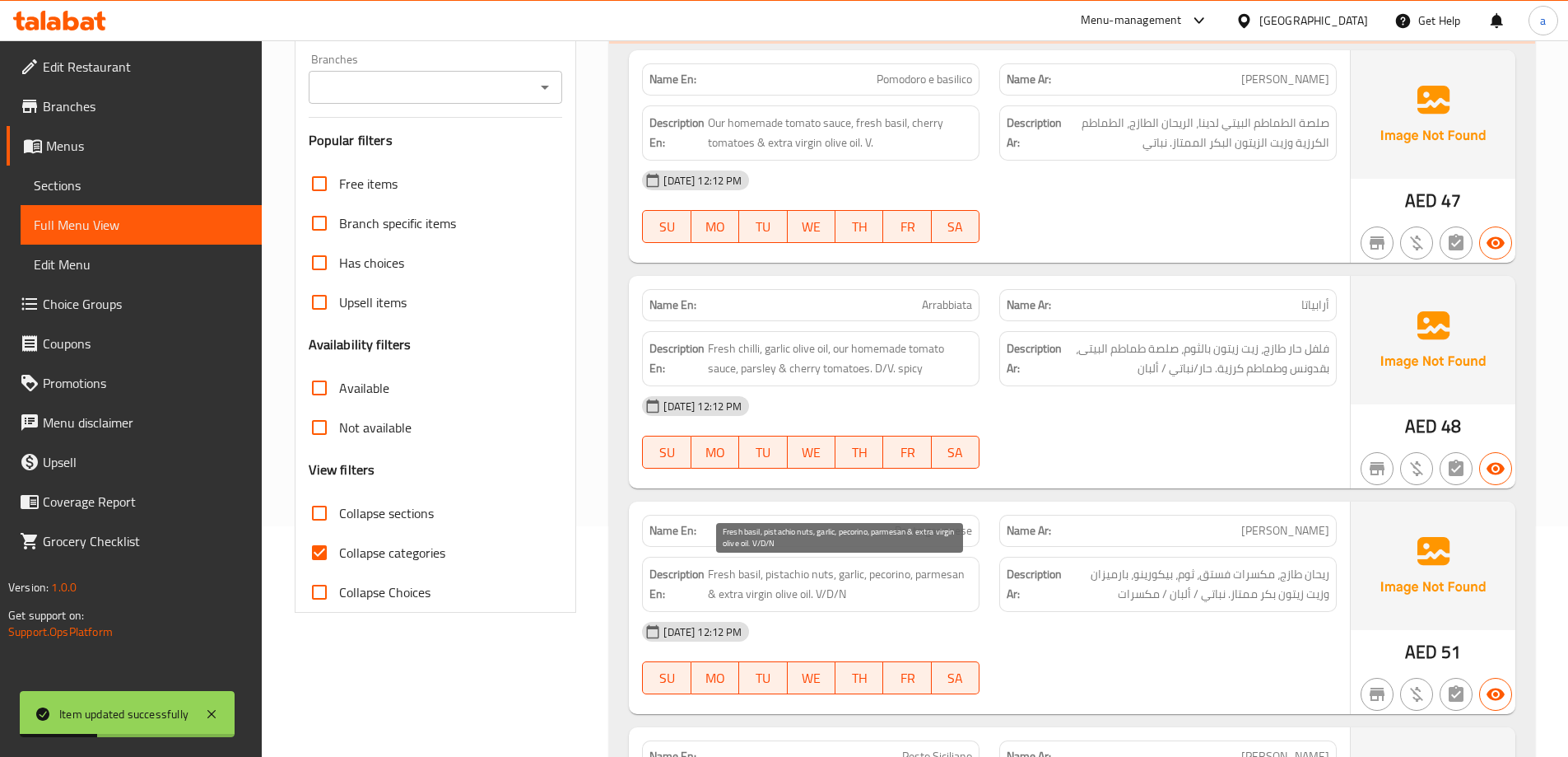
scroll to position [489, 0]
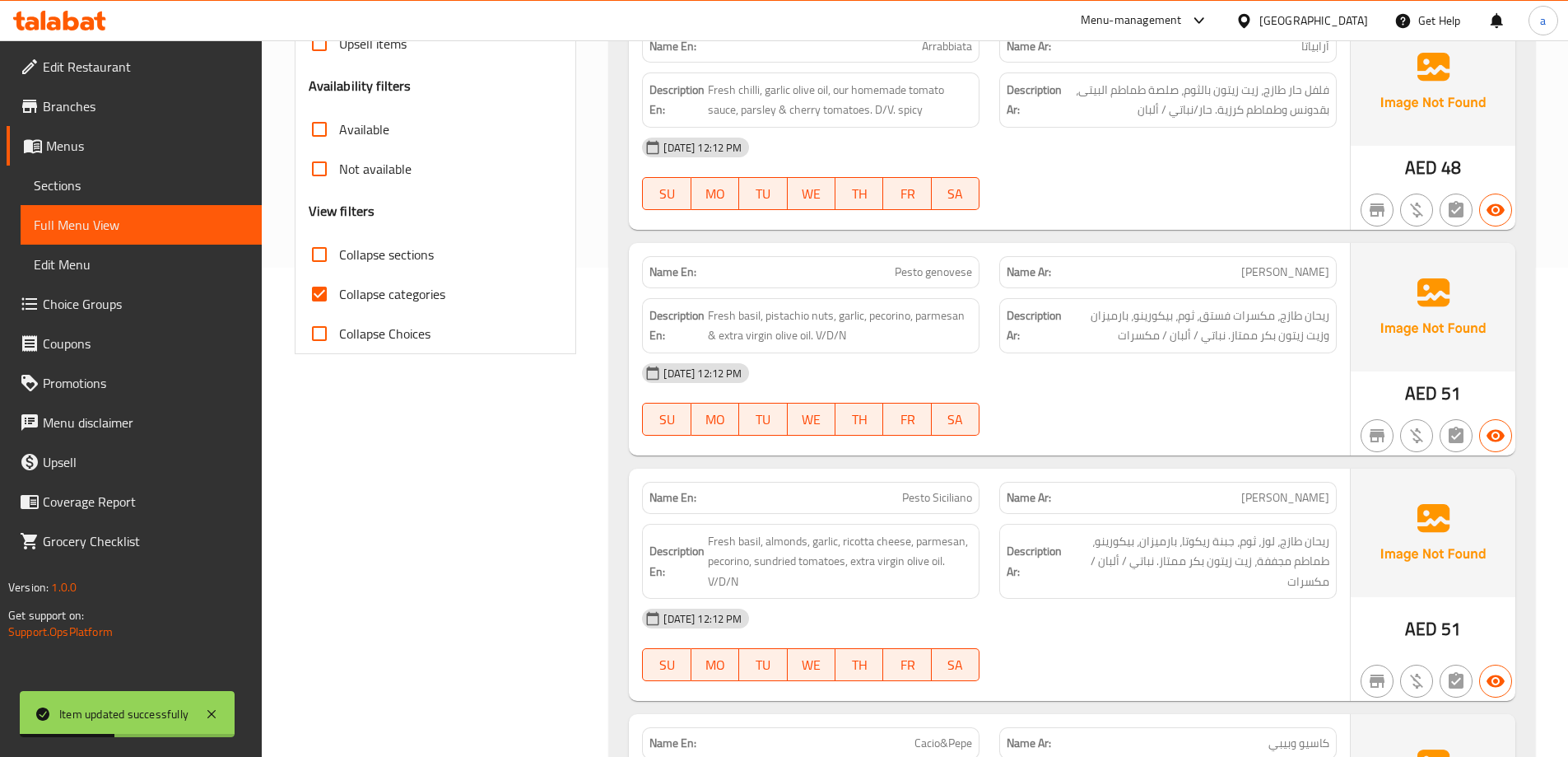
click at [390, 298] on span "Collapse categories" at bounding box center [392, 294] width 106 height 20
click at [339, 298] on input "Collapse categories" at bounding box center [319, 293] width 39 height 39
checkbox input "false"
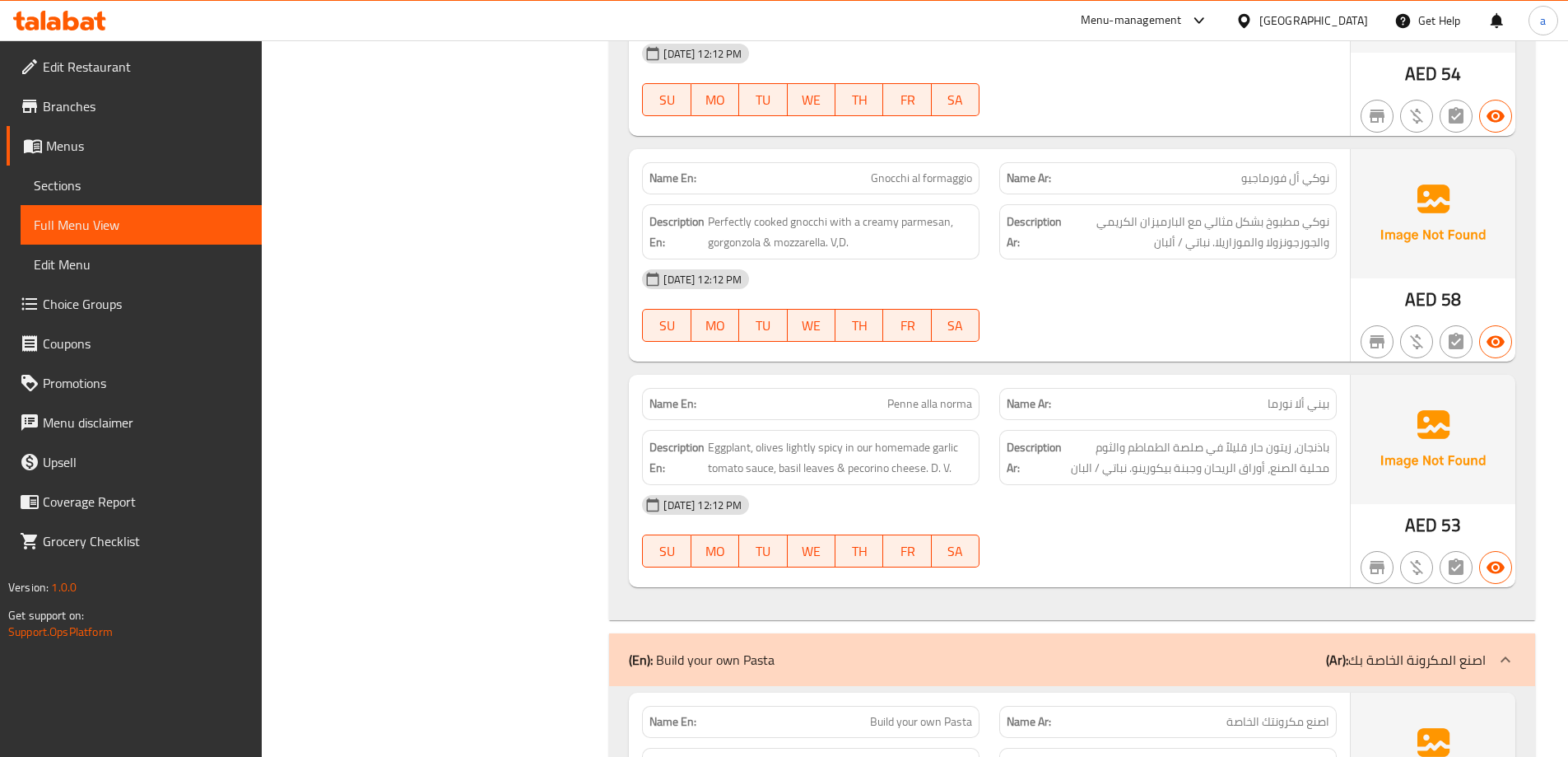
scroll to position [2218, 0]
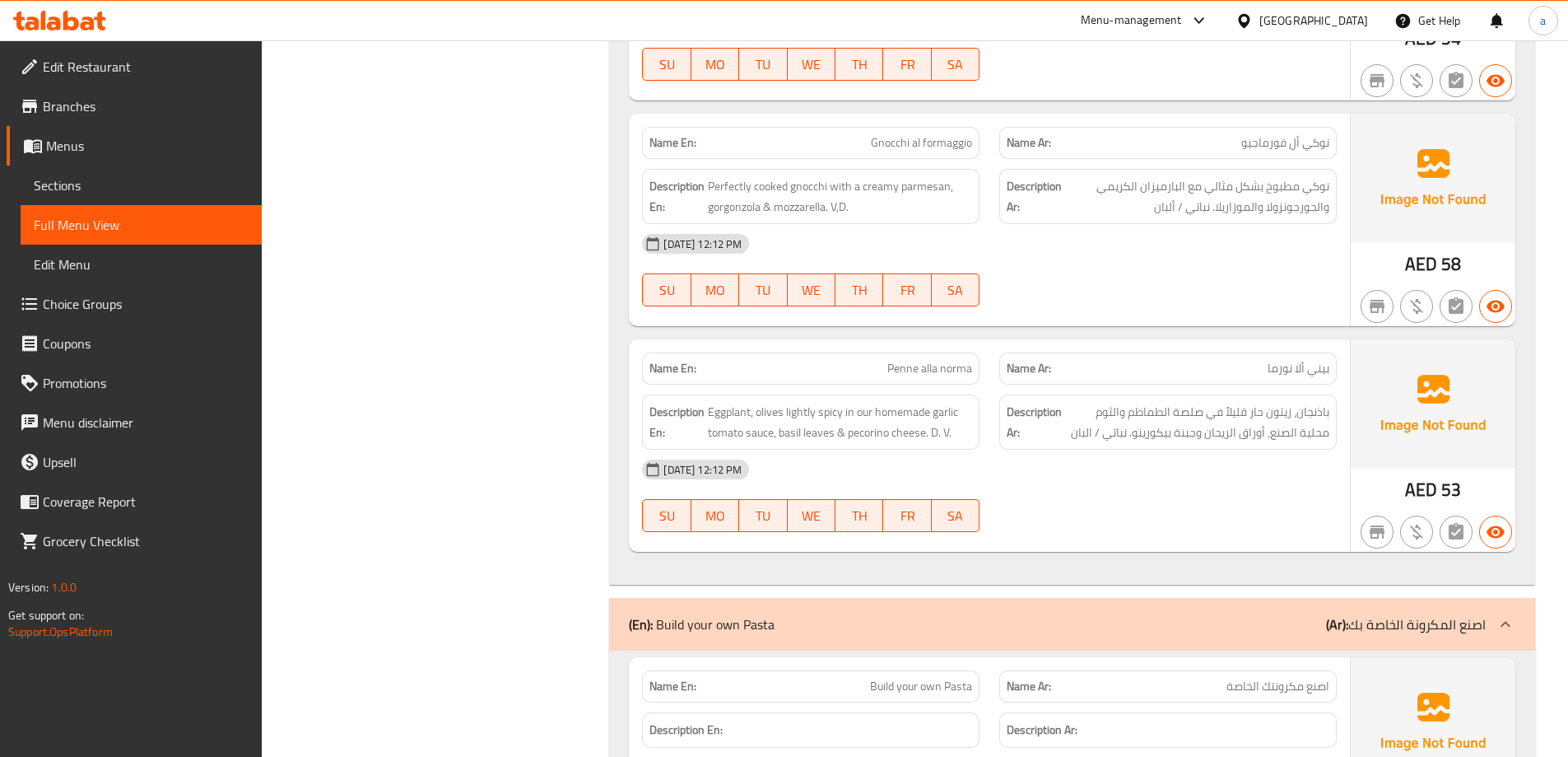
click at [148, 190] on span "Sections" at bounding box center [141, 185] width 214 height 20
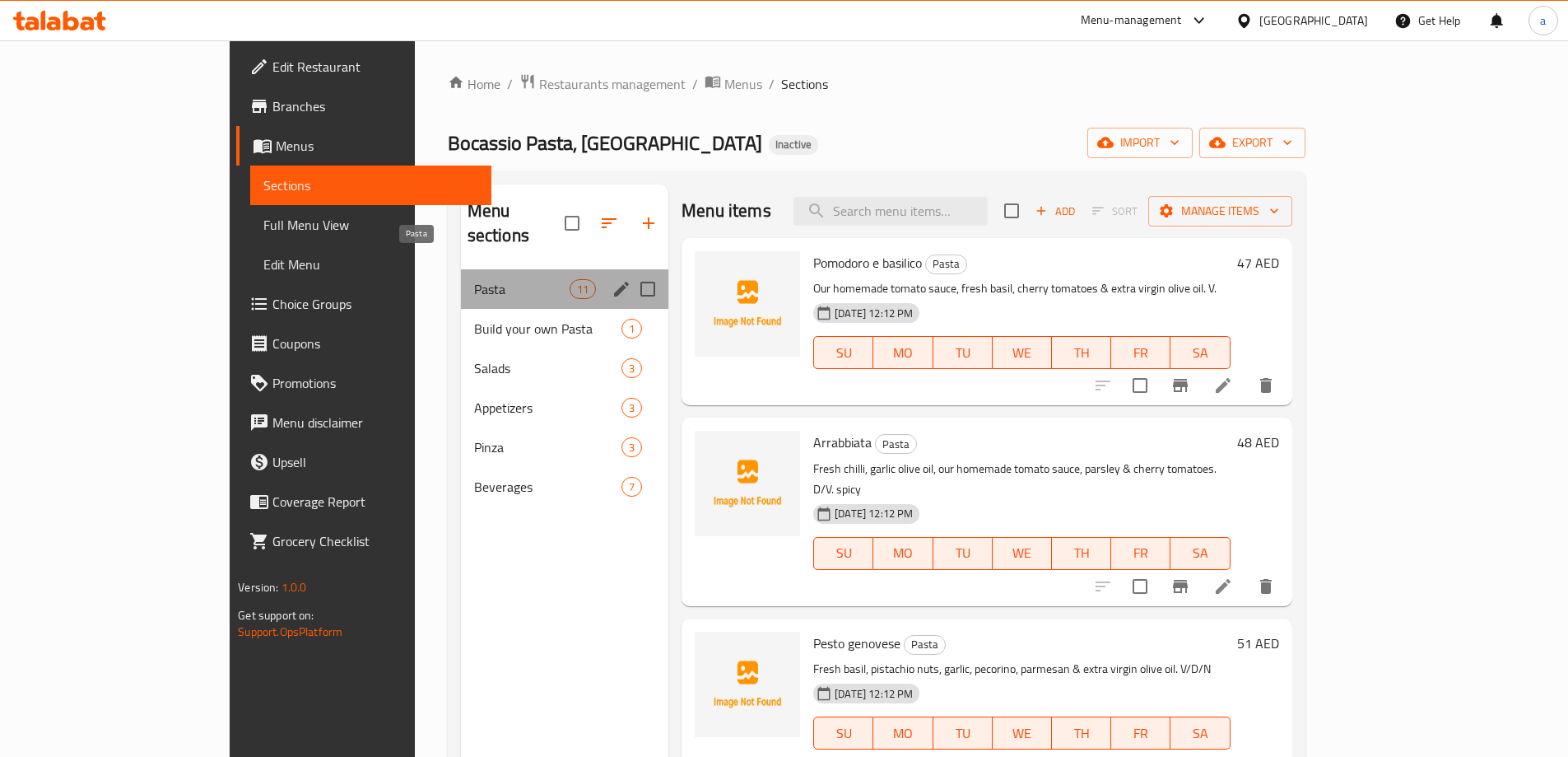
click at [474, 279] on span "Pasta" at bounding box center [521, 289] width 96 height 20
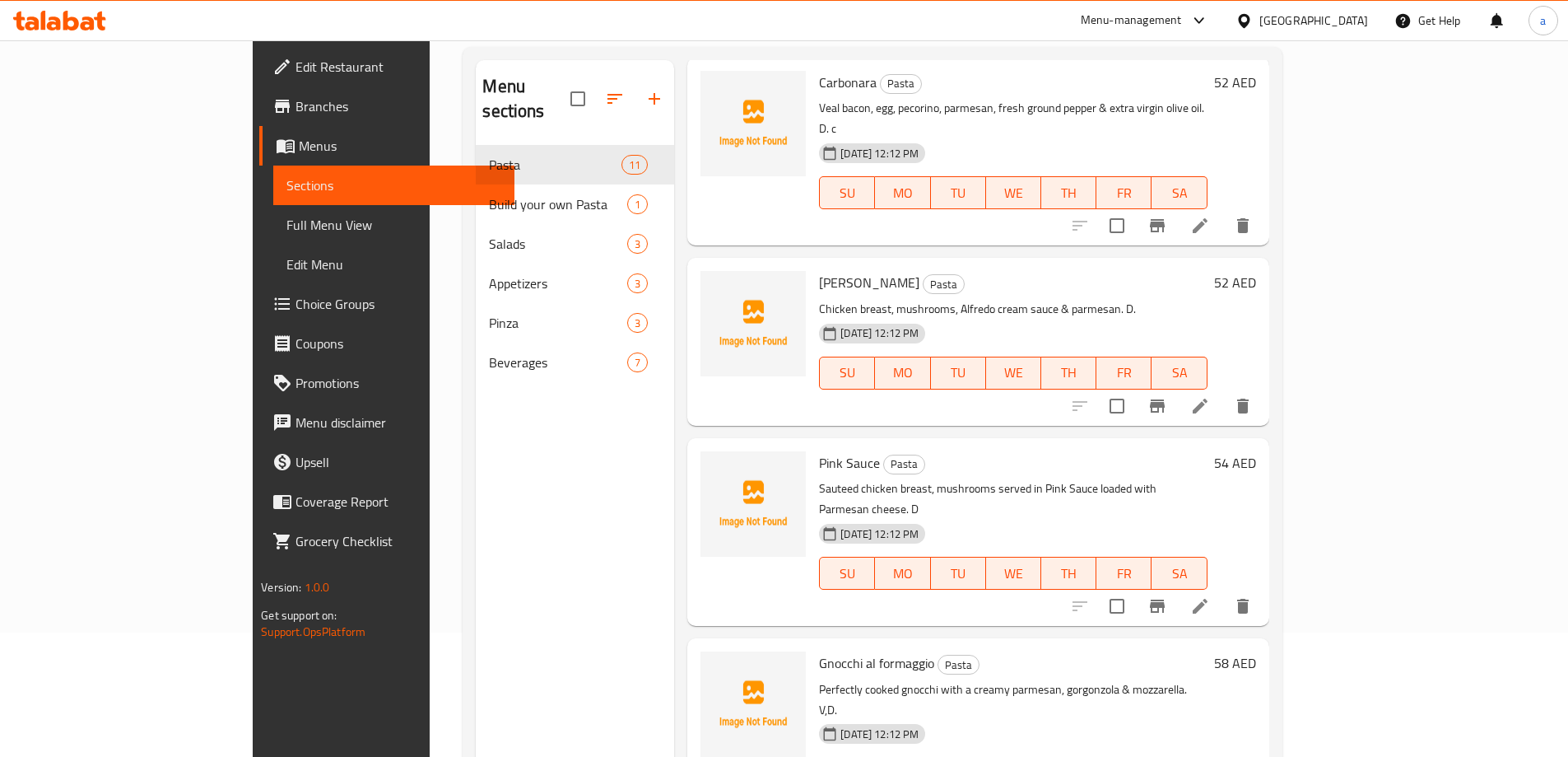
scroll to position [230, 0]
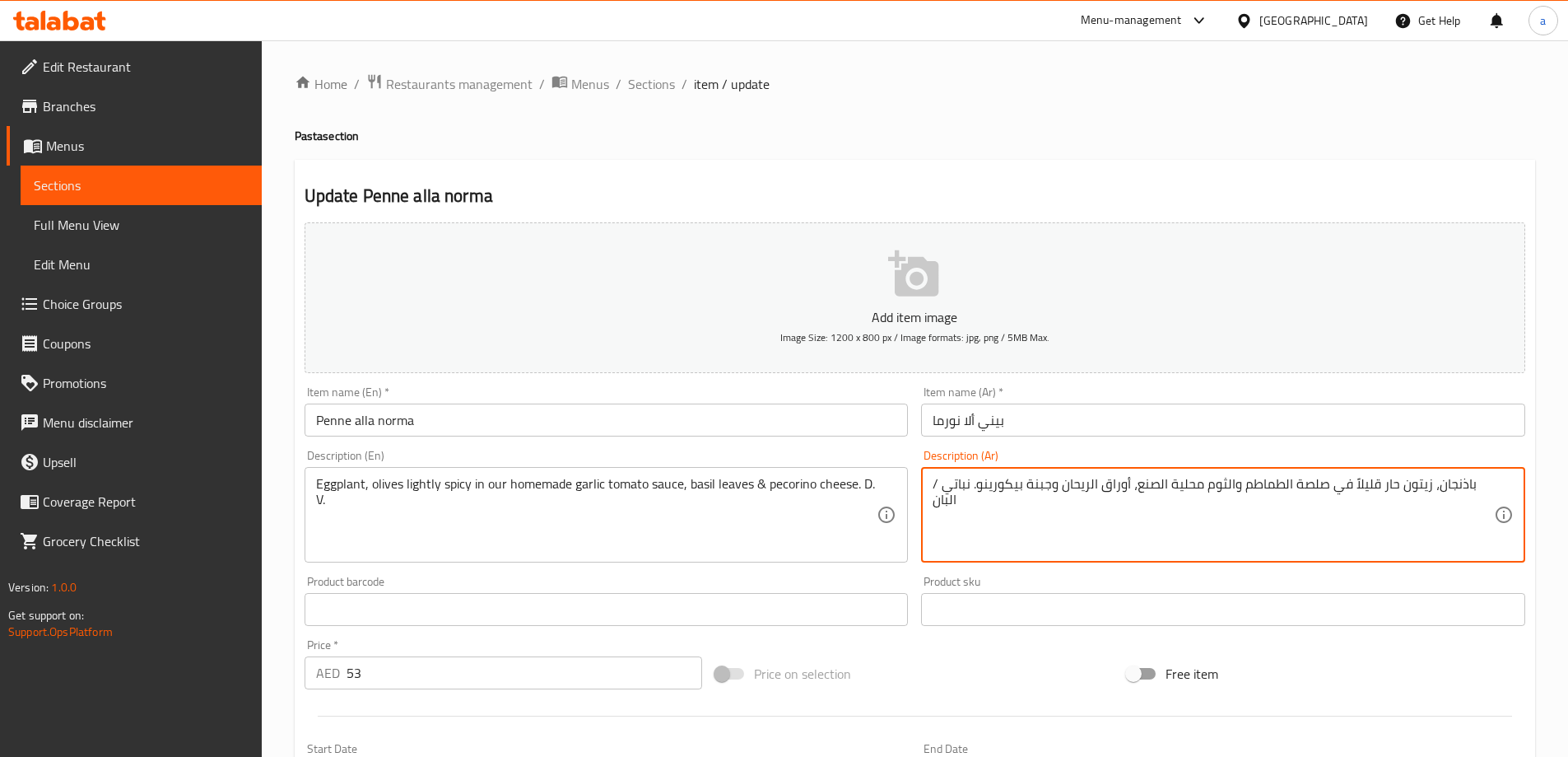
drag, startPoint x: 1134, startPoint y: 489, endPoint x: 1200, endPoint y: 492, distance: 66.1
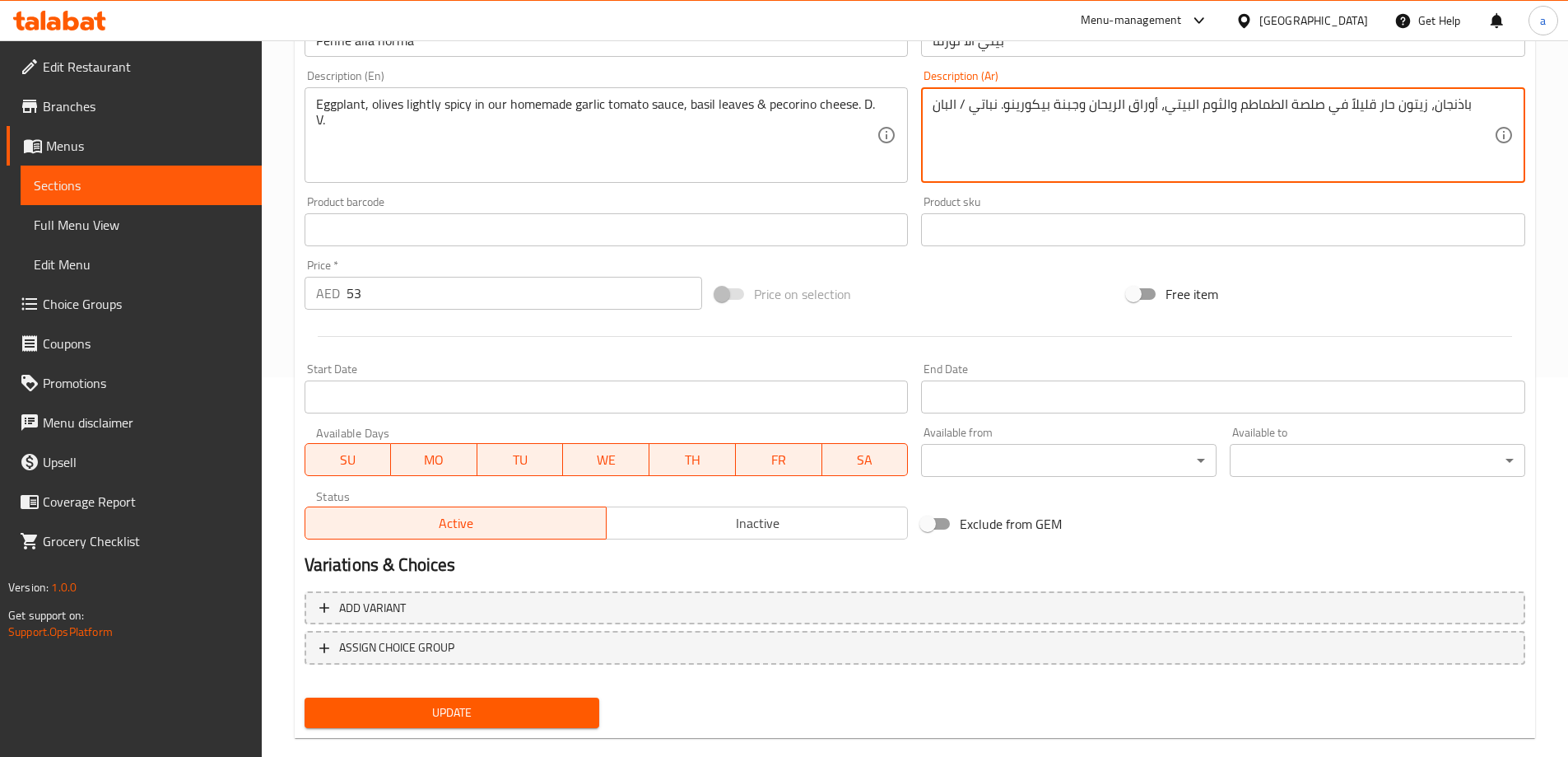
scroll to position [406, 0]
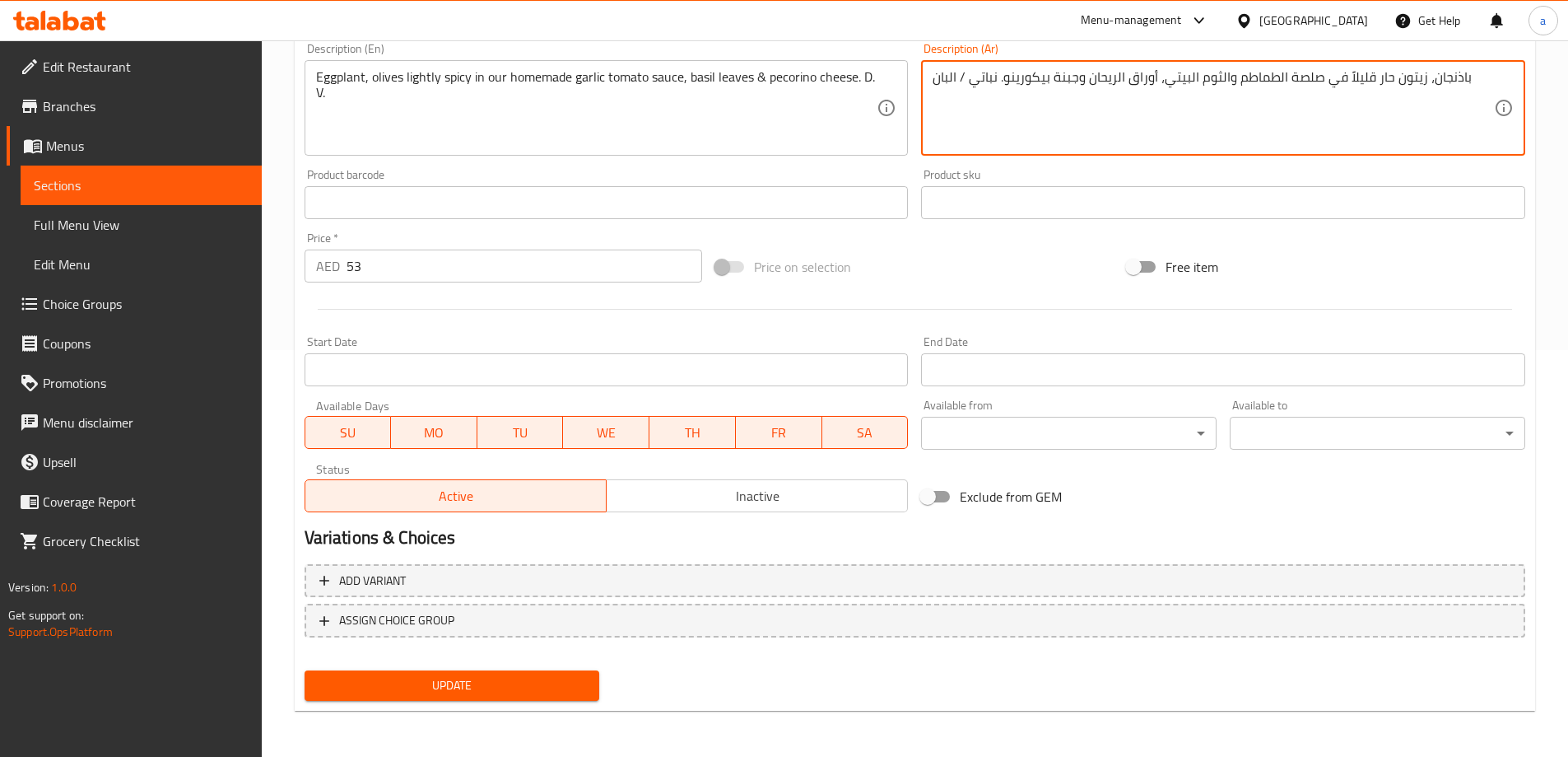
type textarea "باذنجان، زيتون حار قليلاً في صلصة الطماطم والثوم البيتي، أوراق الريحان وجبنة بي…"
click at [490, 683] on span "Update" at bounding box center [452, 685] width 269 height 21
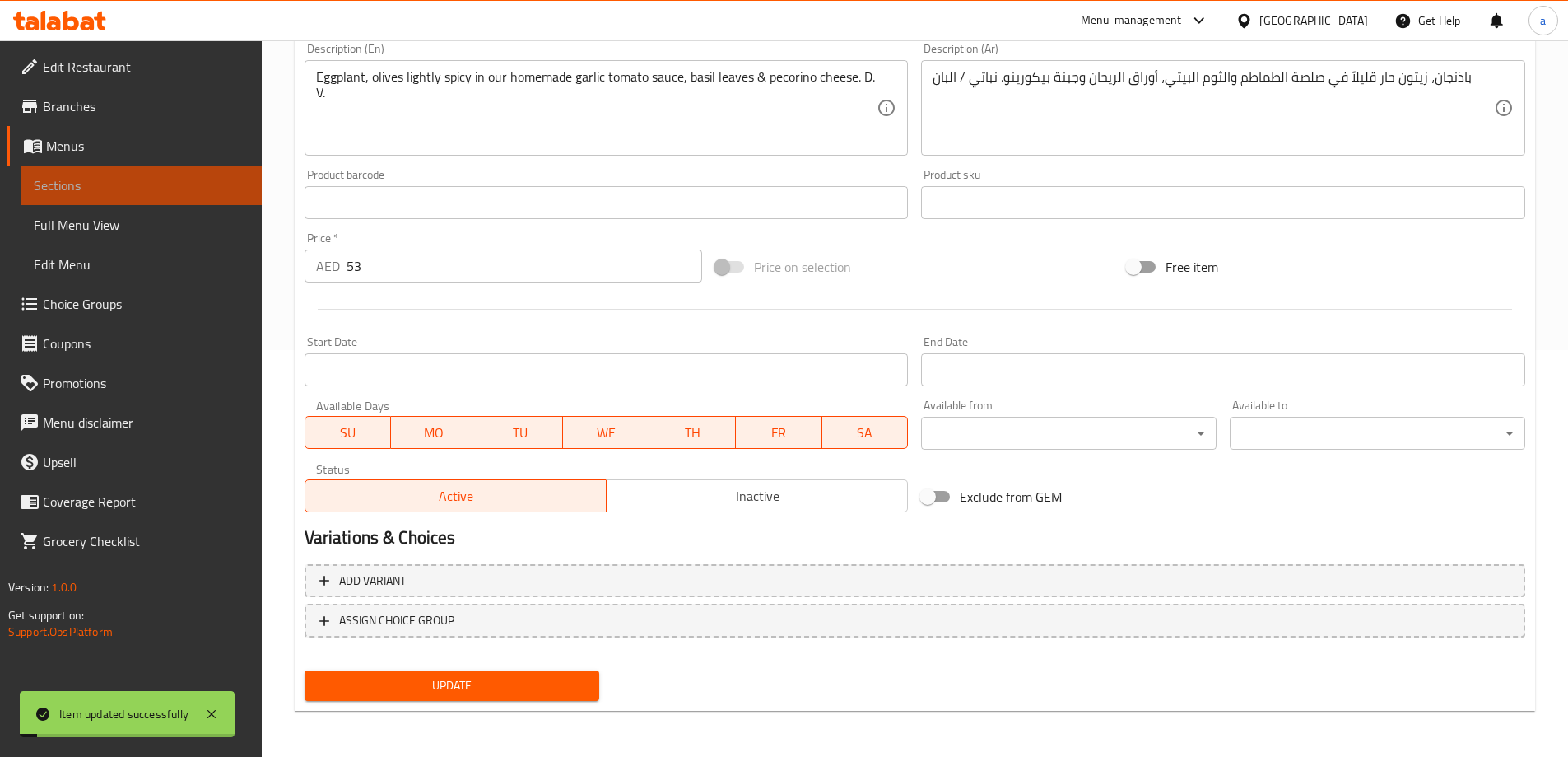
click at [162, 195] on span "Sections" at bounding box center [141, 185] width 214 height 20
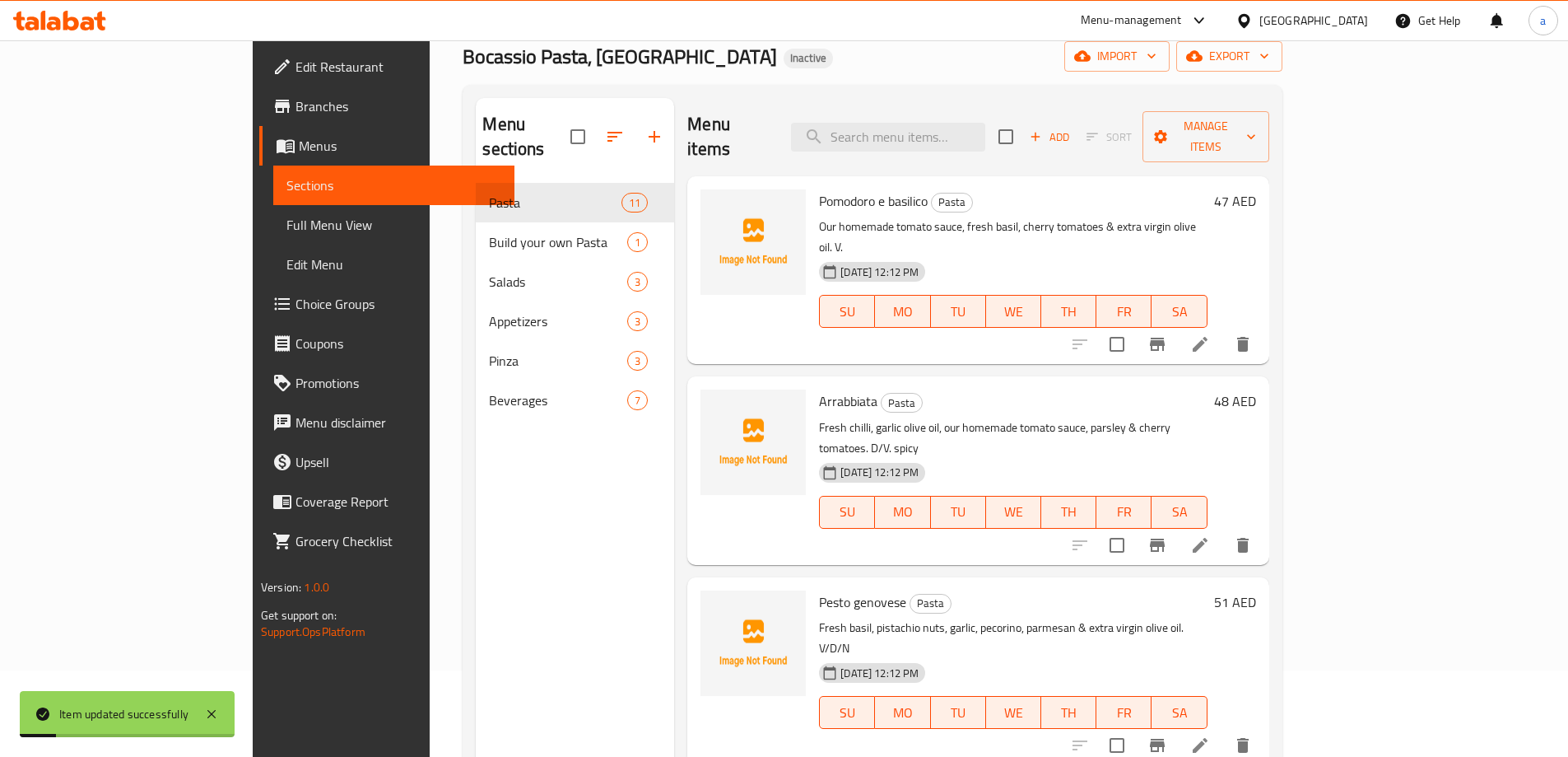
scroll to position [66, 0]
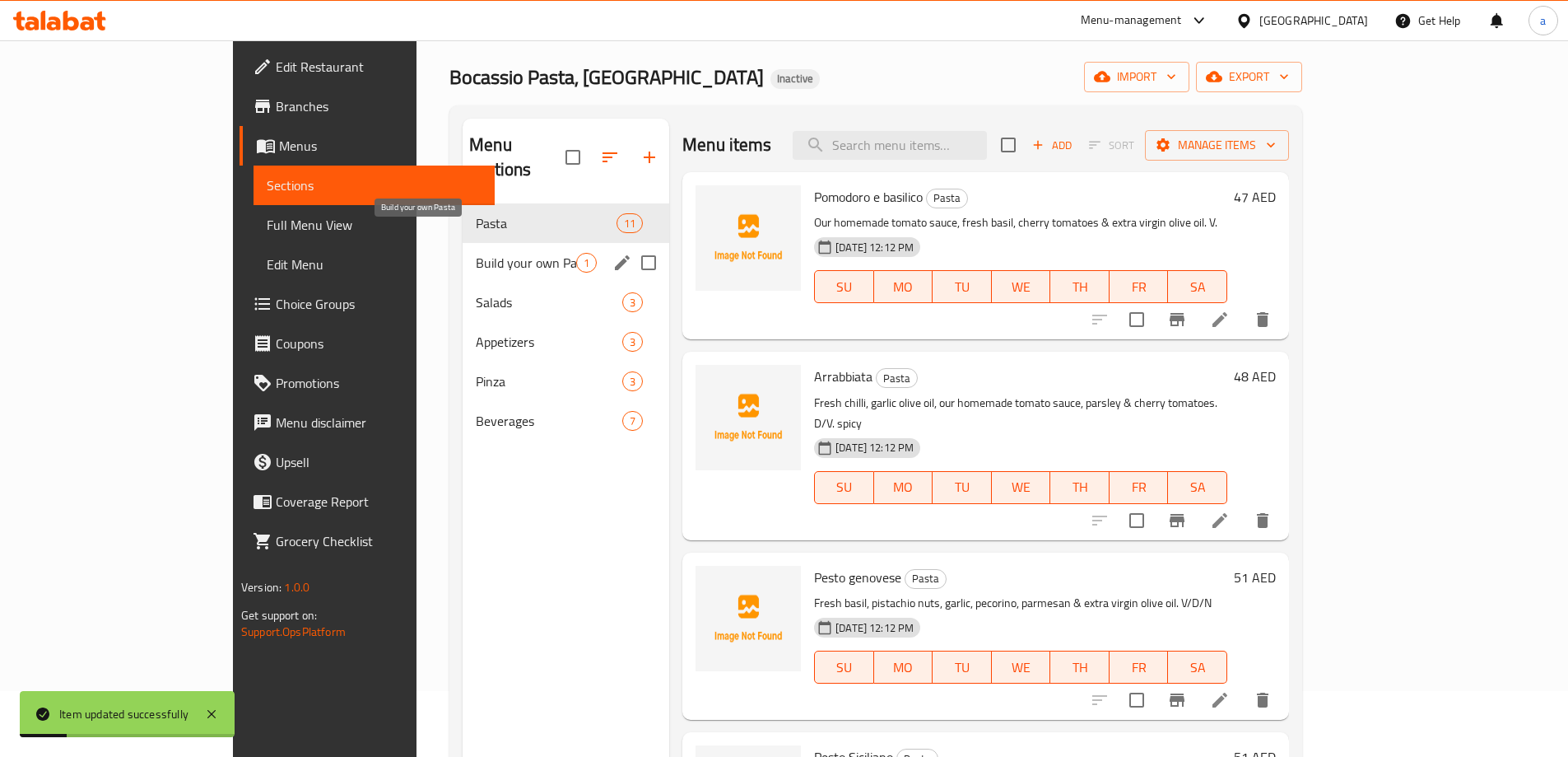
click at [476, 253] on span "Build your own Pasta" at bounding box center [526, 263] width 100 height 20
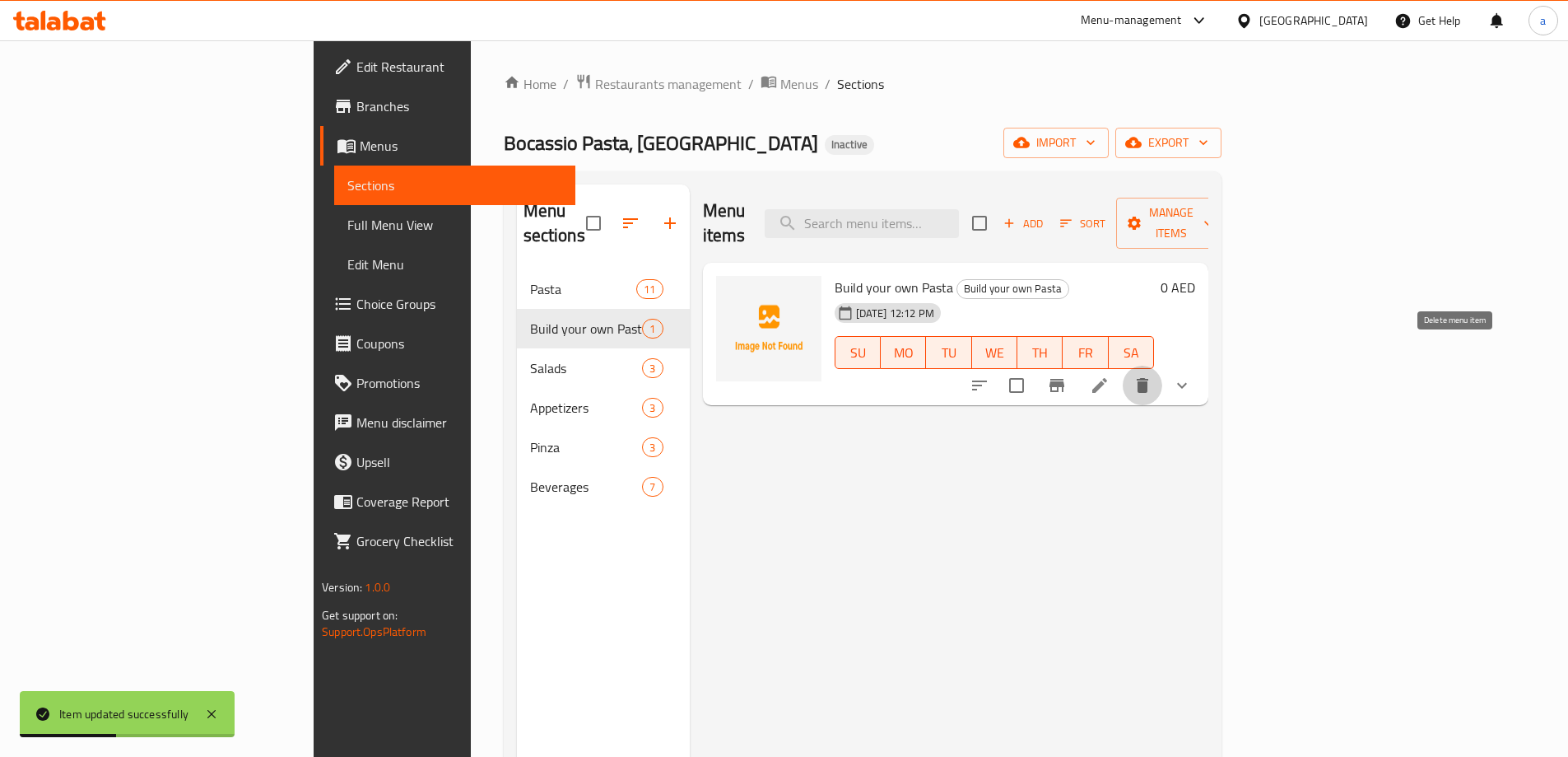
click at [1152, 375] on icon "delete" at bounding box center [1143, 385] width 20 height 20
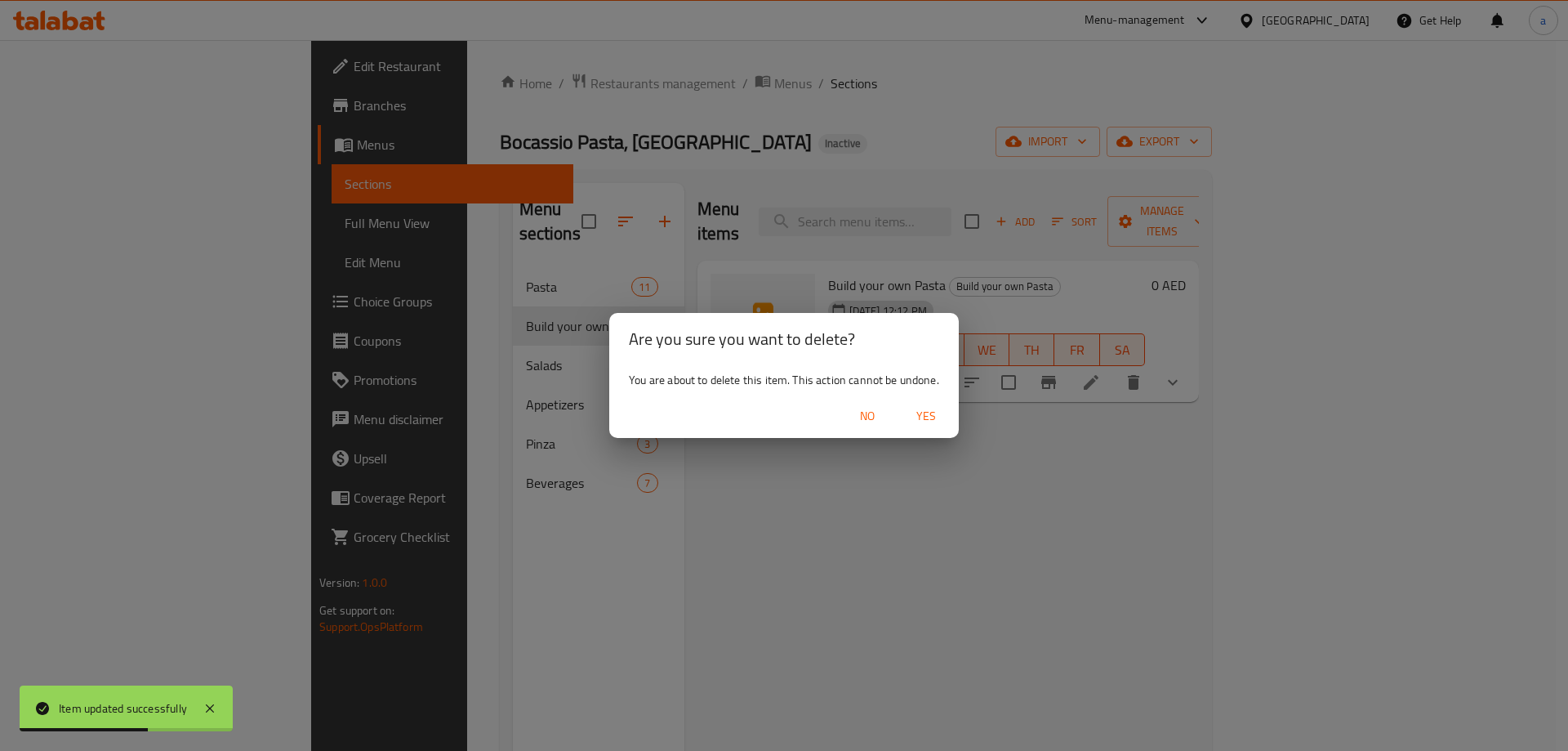
click at [916, 414] on span "Yes" at bounding box center [926, 416] width 39 height 21
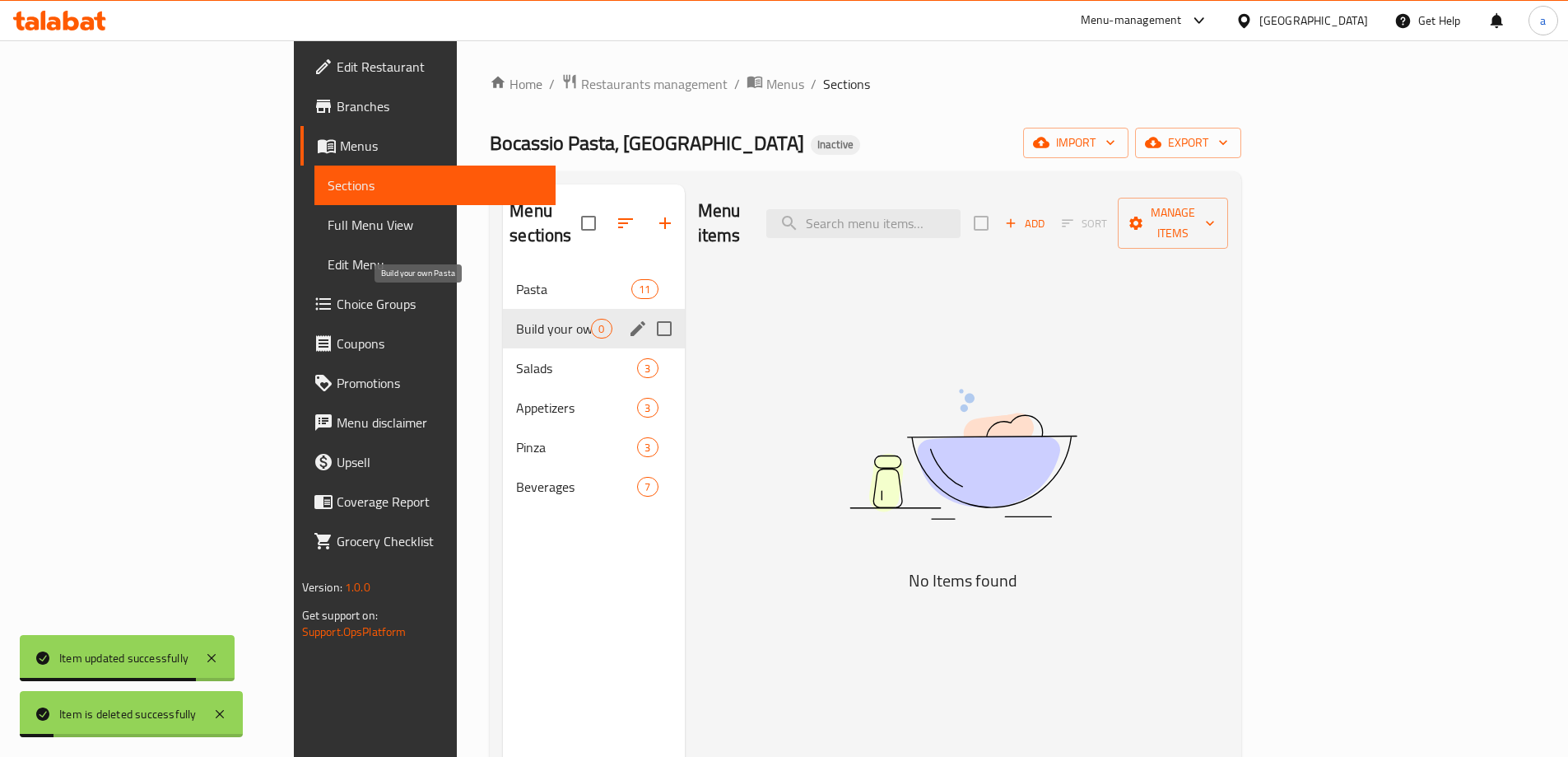
click at [516, 319] on span "Build your own Pasta" at bounding box center [553, 329] width 75 height 20
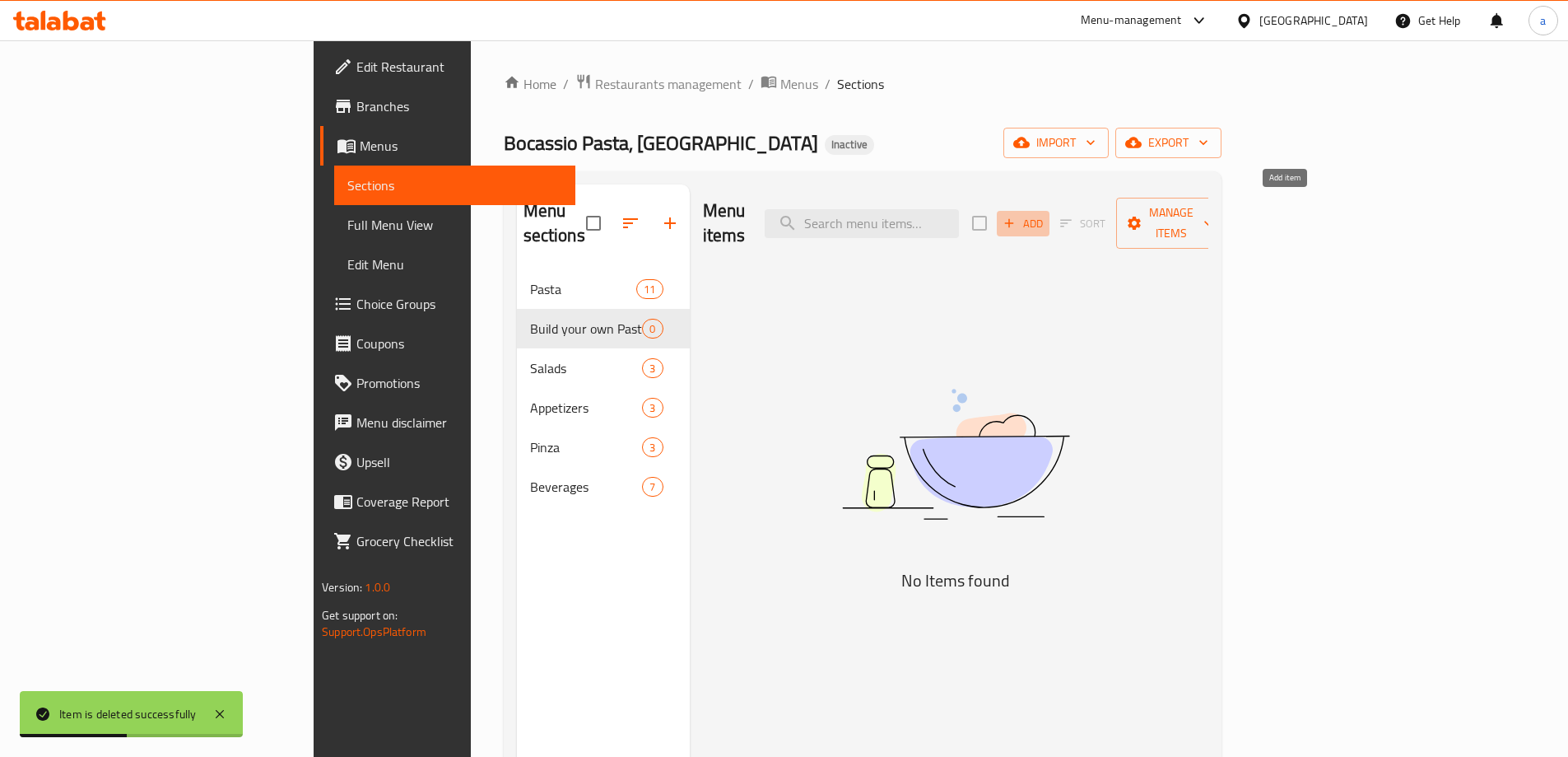
click at [1045, 215] on span "Add" at bounding box center [1022, 223] width 45 height 19
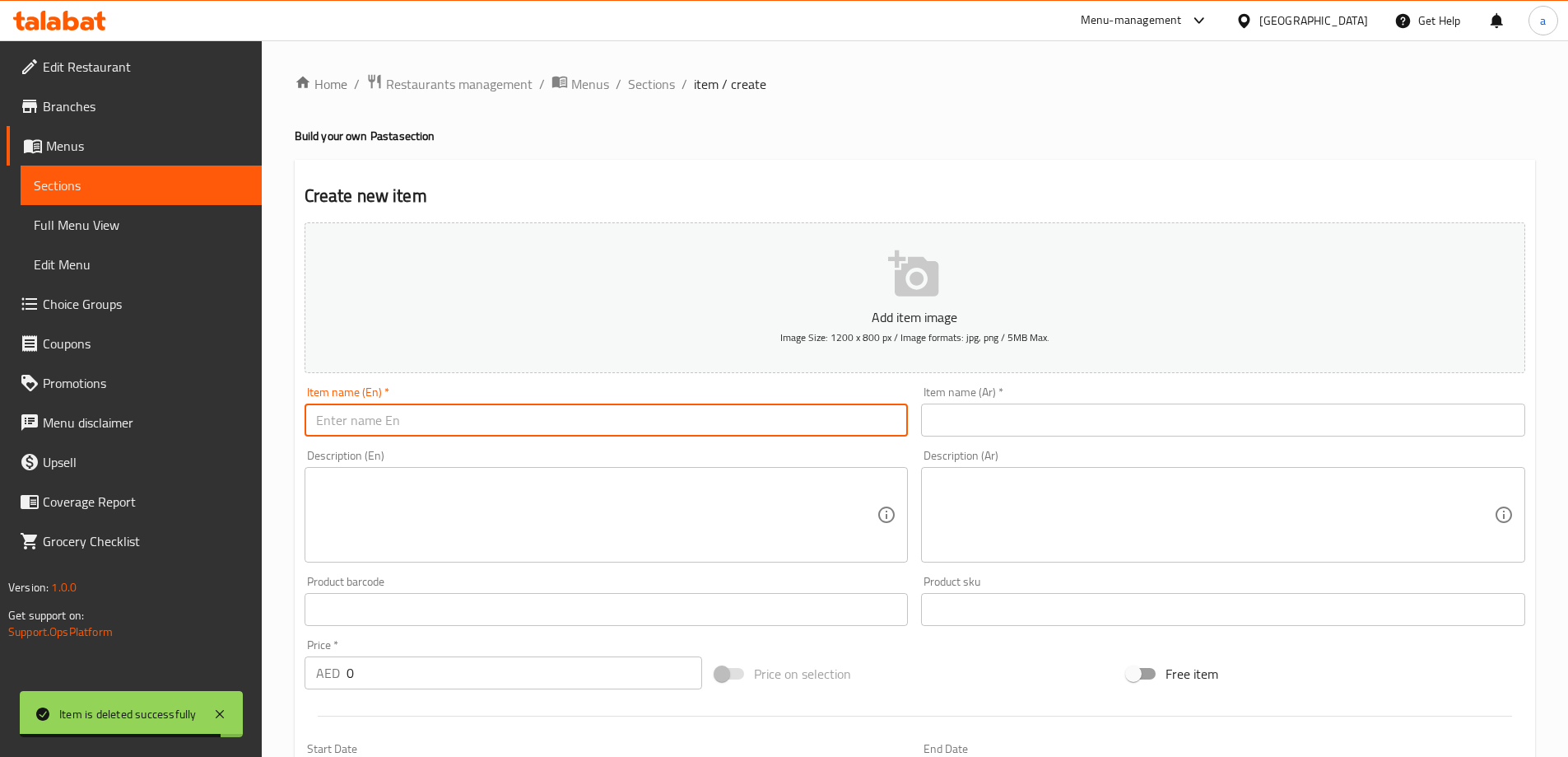
click at [800, 415] on input "text" at bounding box center [607, 420] width 604 height 33
paste input "Pasta base"
type input "Pasta base"
click at [1009, 421] on input "text" at bounding box center [1223, 420] width 604 height 33
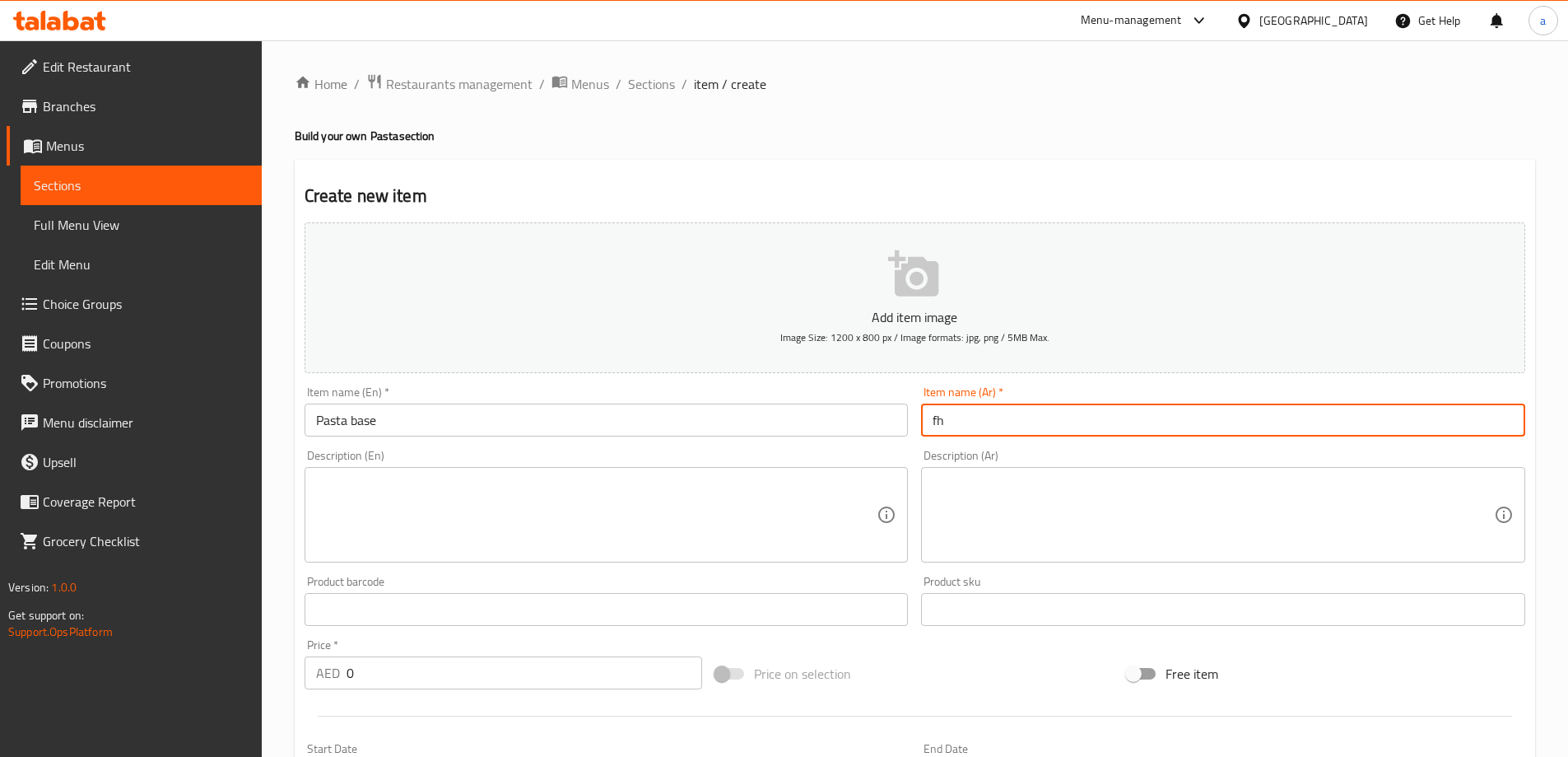
type input "f"
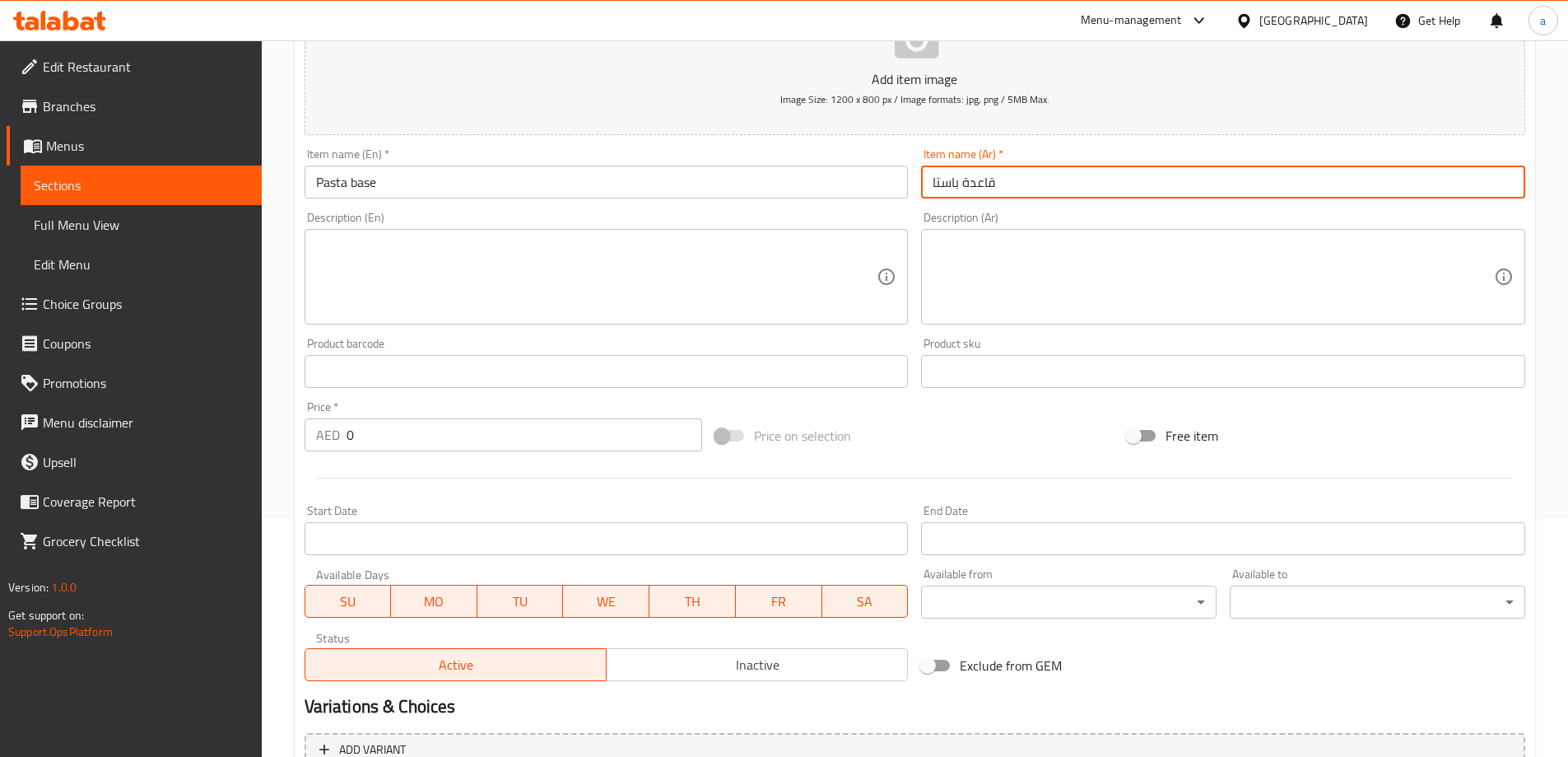
scroll to position [247, 0]
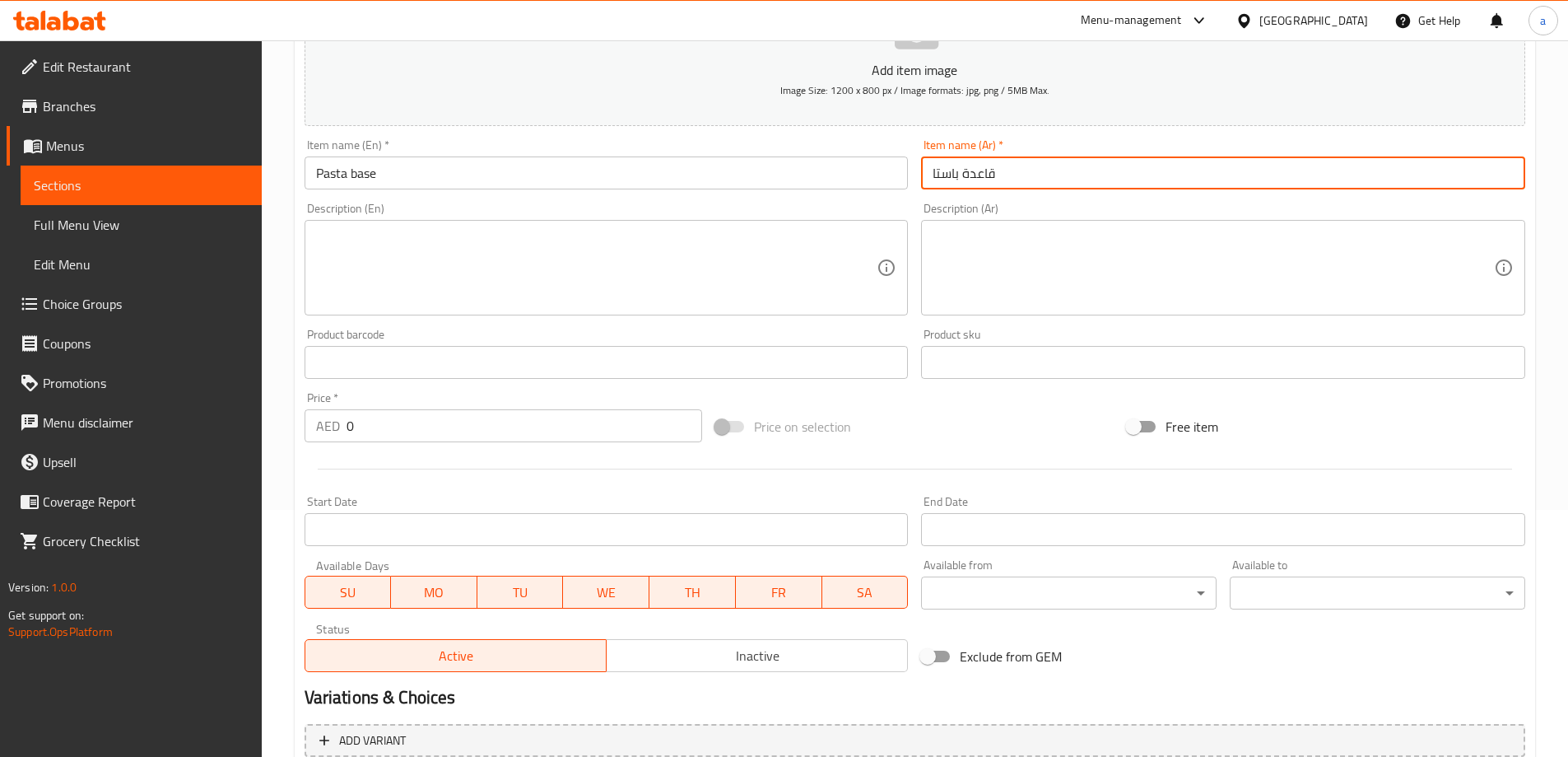
type input "قاعدة باستا"
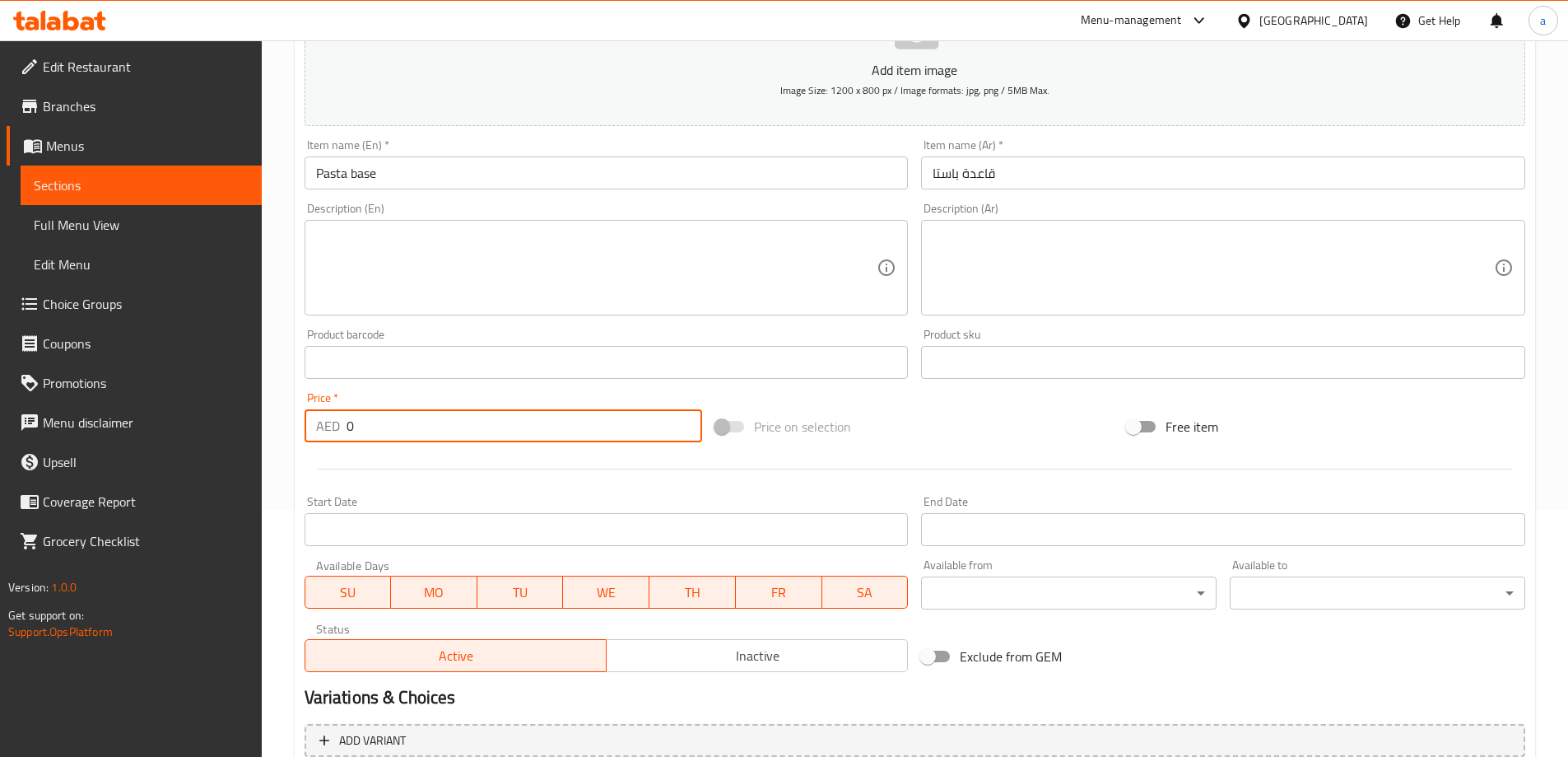
drag, startPoint x: 403, startPoint y: 431, endPoint x: 289, endPoint y: 432, distance: 114.0
click at [289, 432] on div "Home / Restaurants management / Menus / Sections / item / create Build your own…" at bounding box center [915, 355] width 1306 height 1123
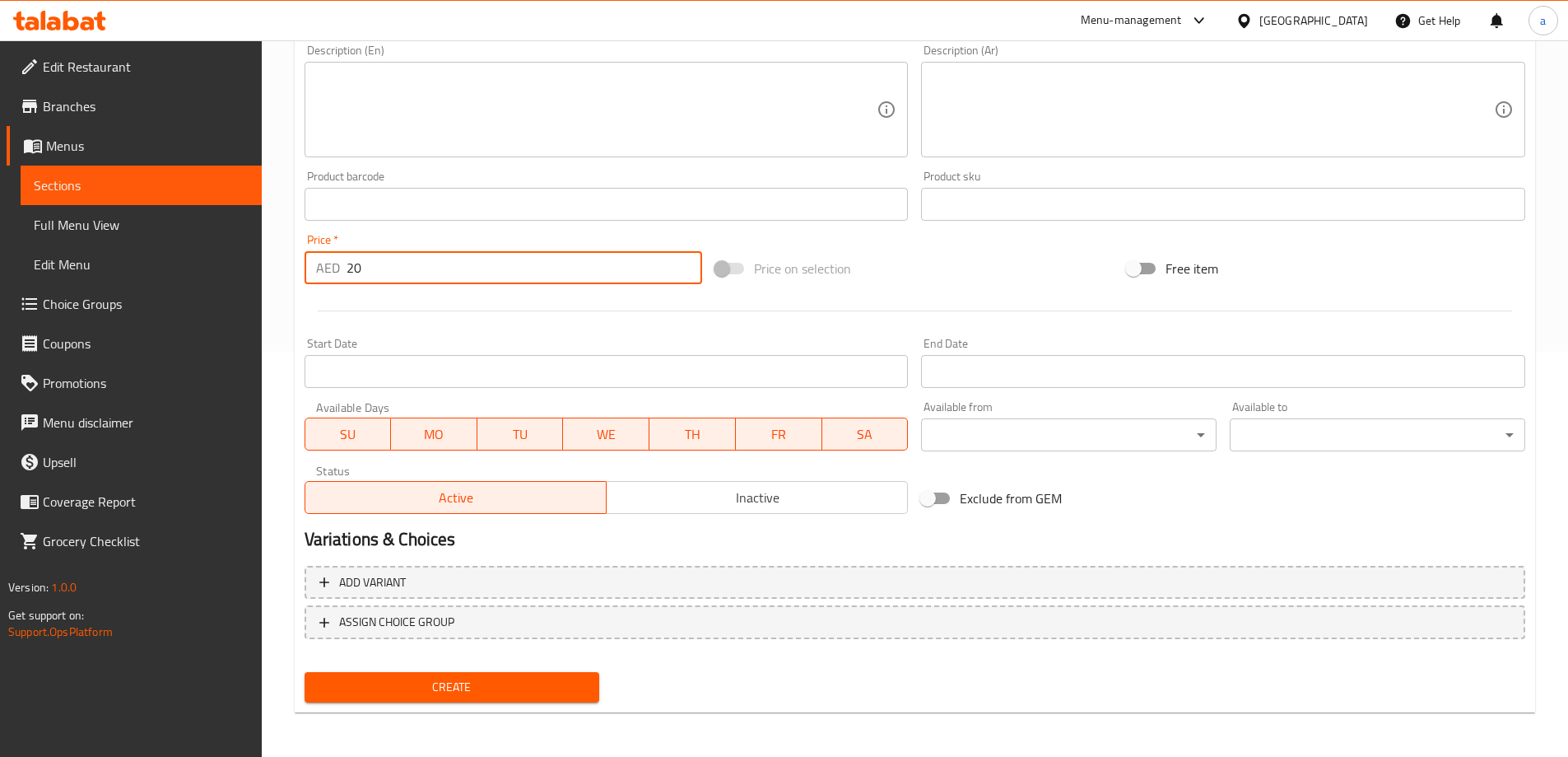
scroll to position [406, 0]
type input "20"
click at [408, 685] on span "Create" at bounding box center [452, 685] width 269 height 21
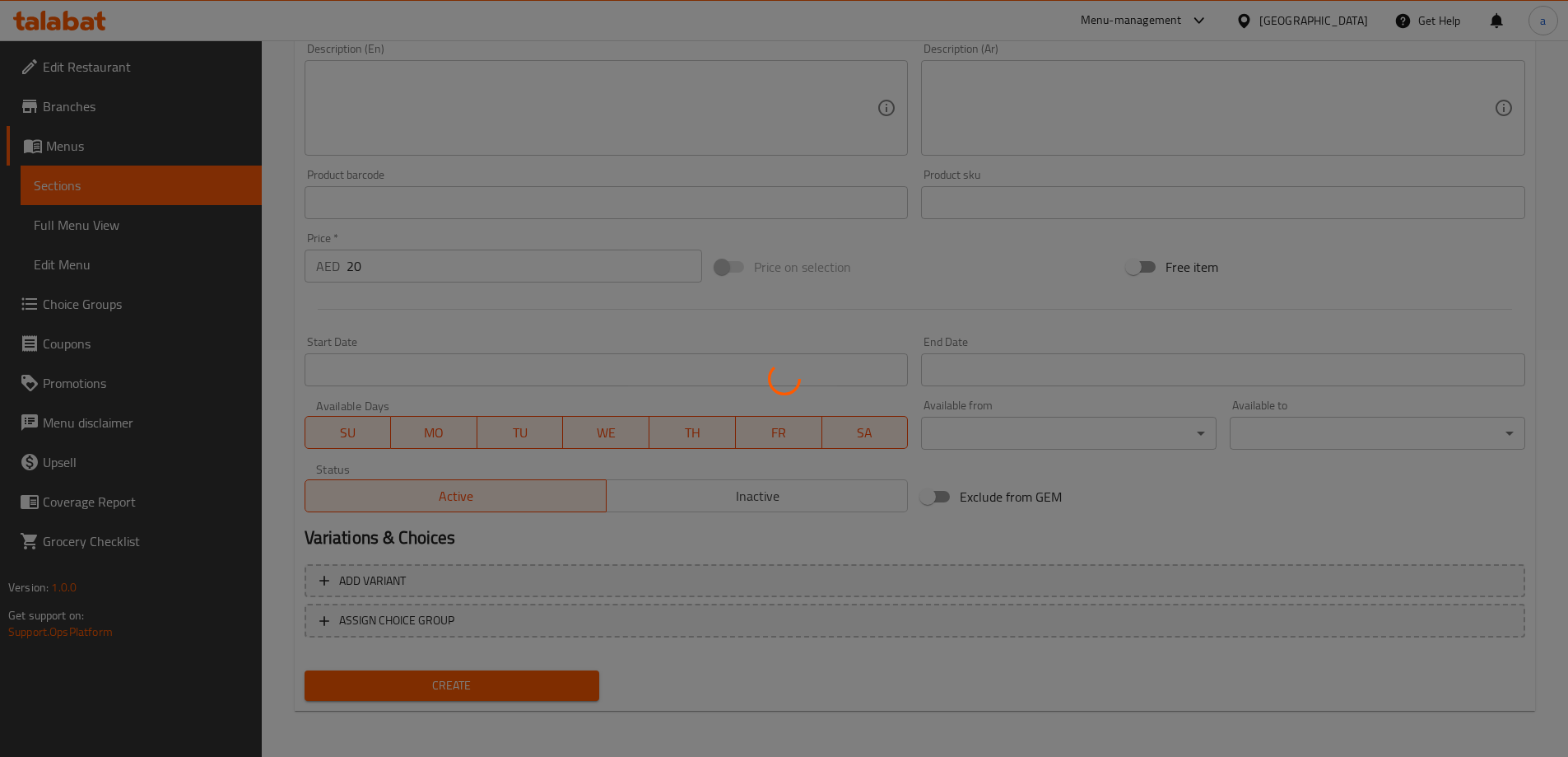
type input "0"
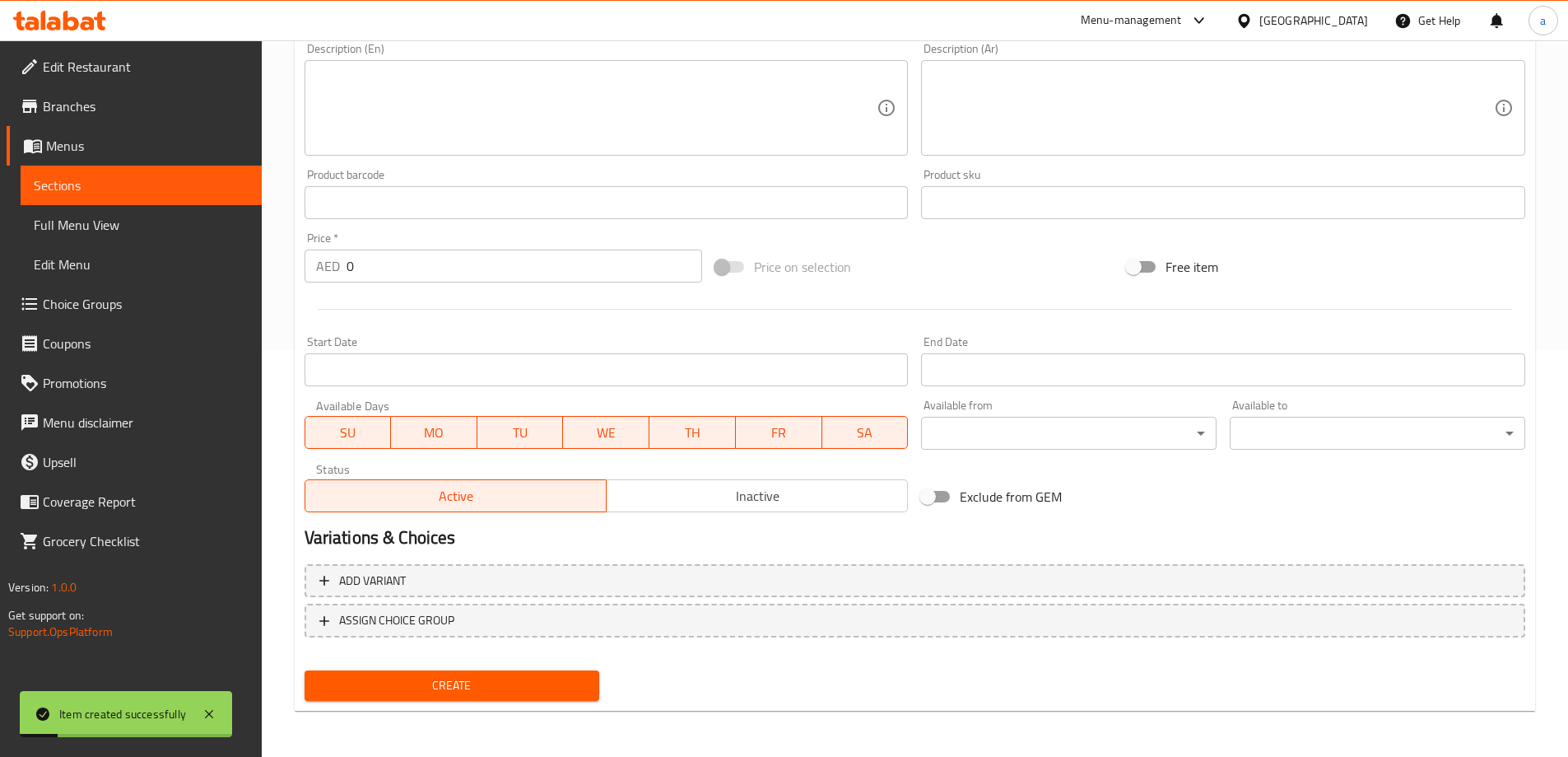
click at [61, 188] on span "Sections" at bounding box center [141, 185] width 214 height 20
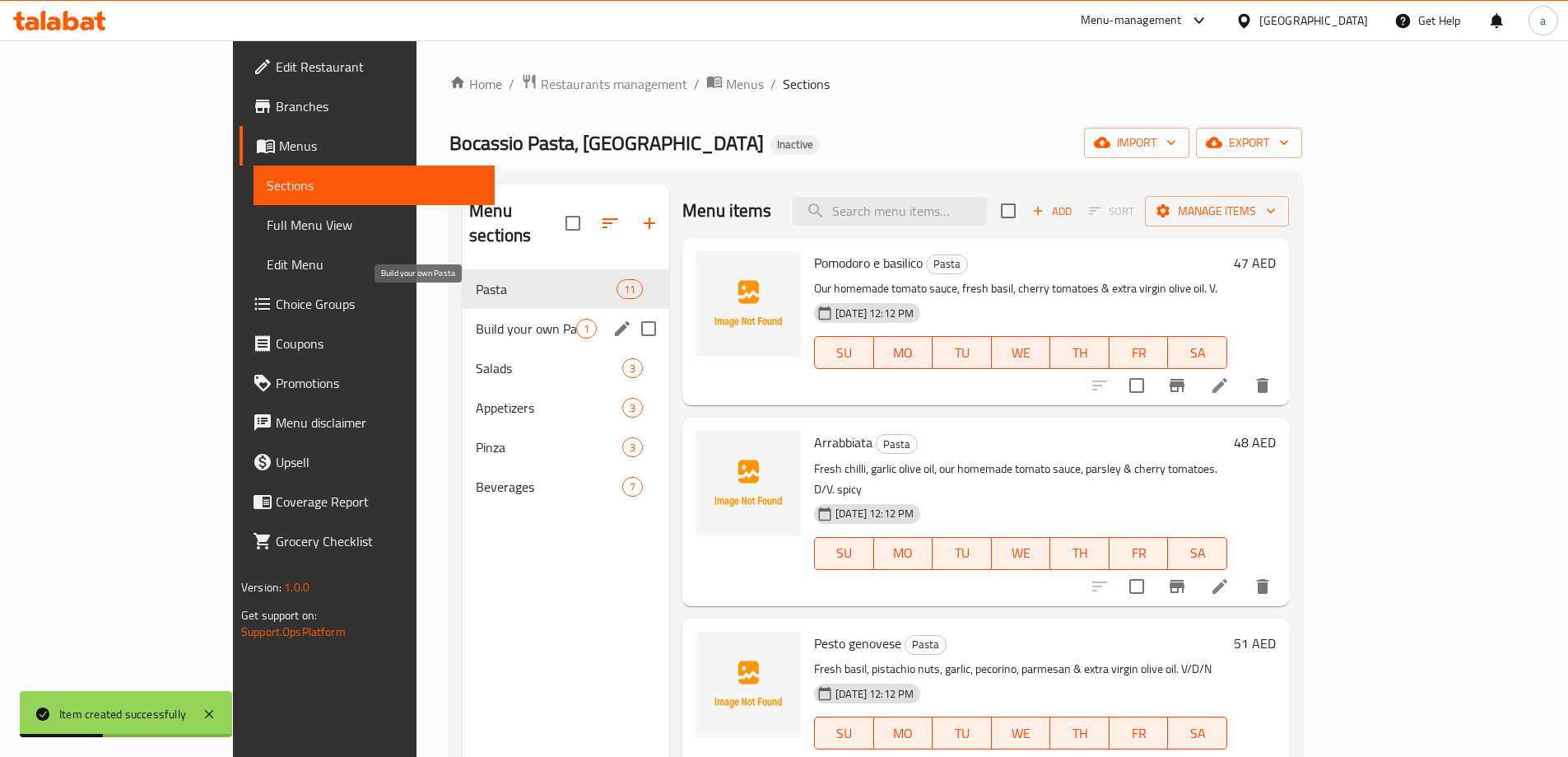
click at [476, 319] on span "Build your own Pasta" at bounding box center [526, 329] width 100 height 20
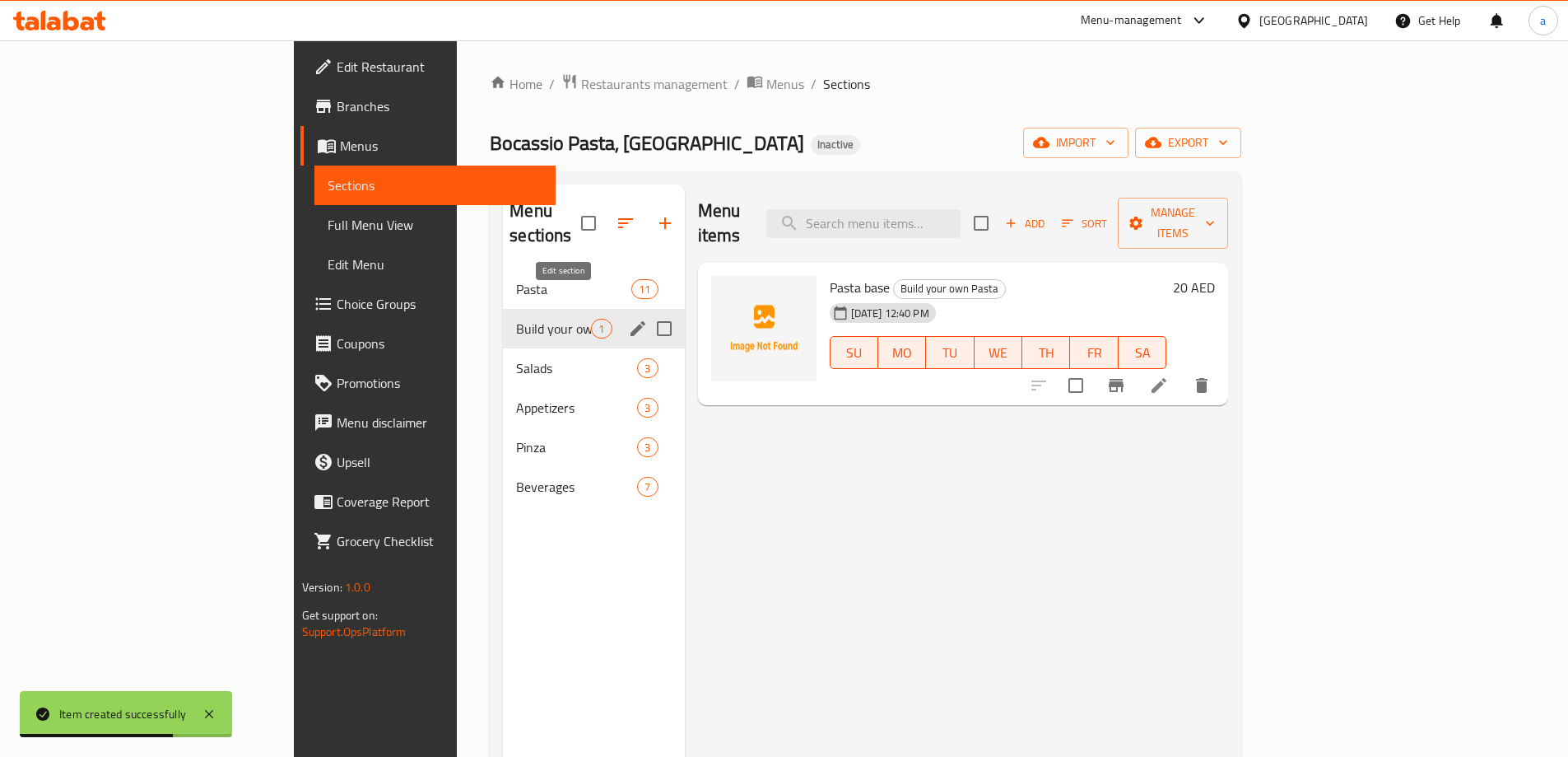
click at [631, 321] on icon "edit" at bounding box center [638, 329] width 15 height 15
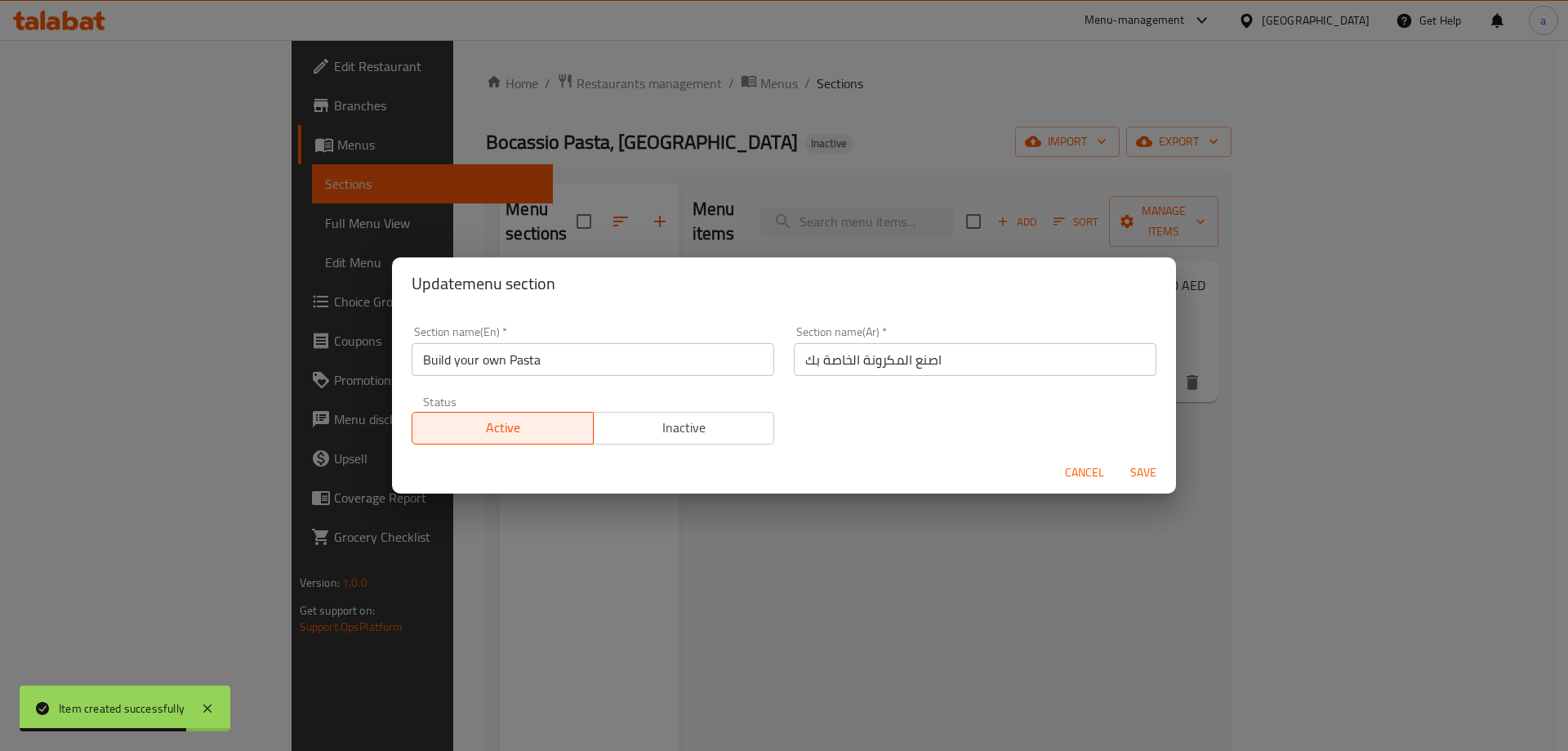
click at [586, 351] on input "Build your own Pasta" at bounding box center [592, 360] width 362 height 33
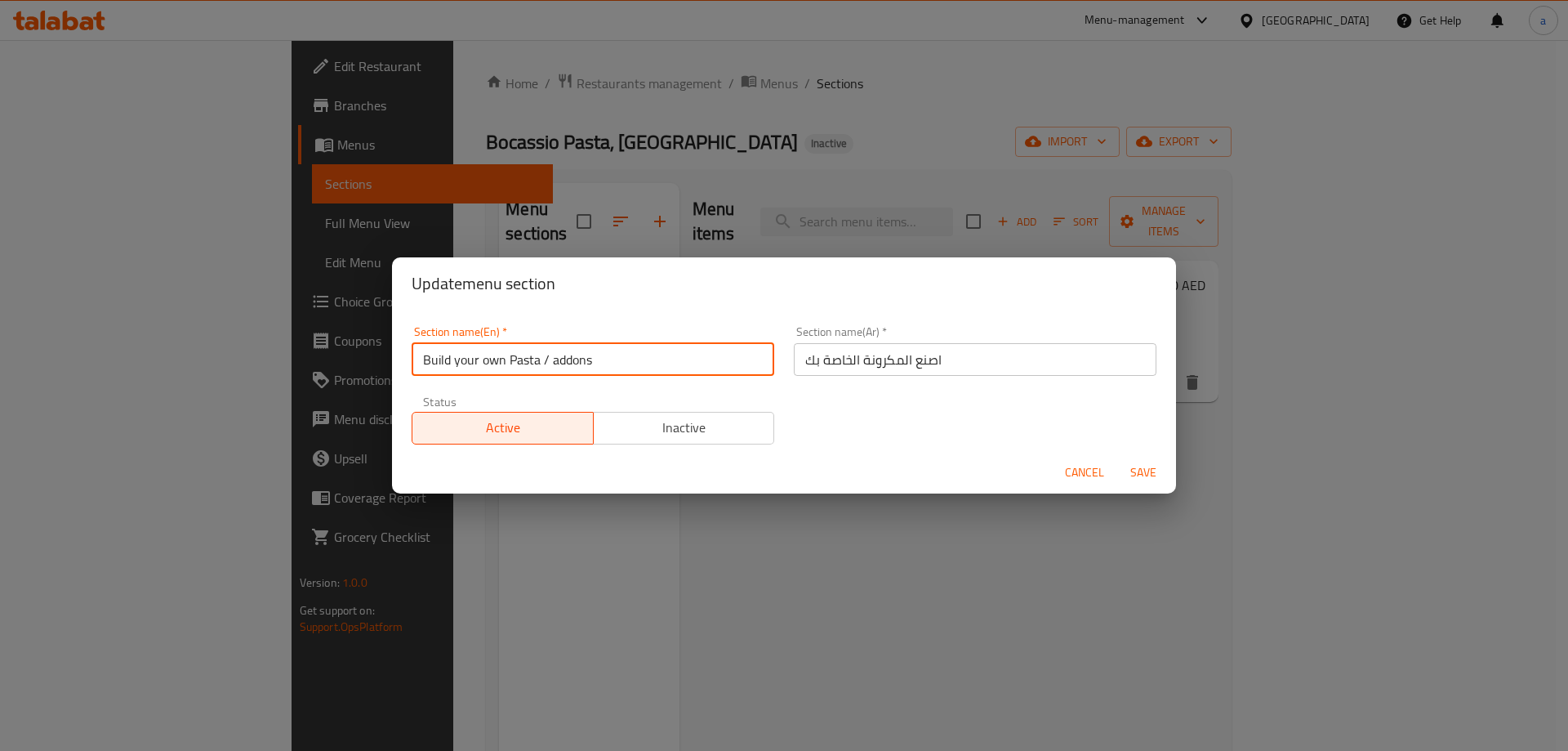
type input "Build your own Pasta / addons"
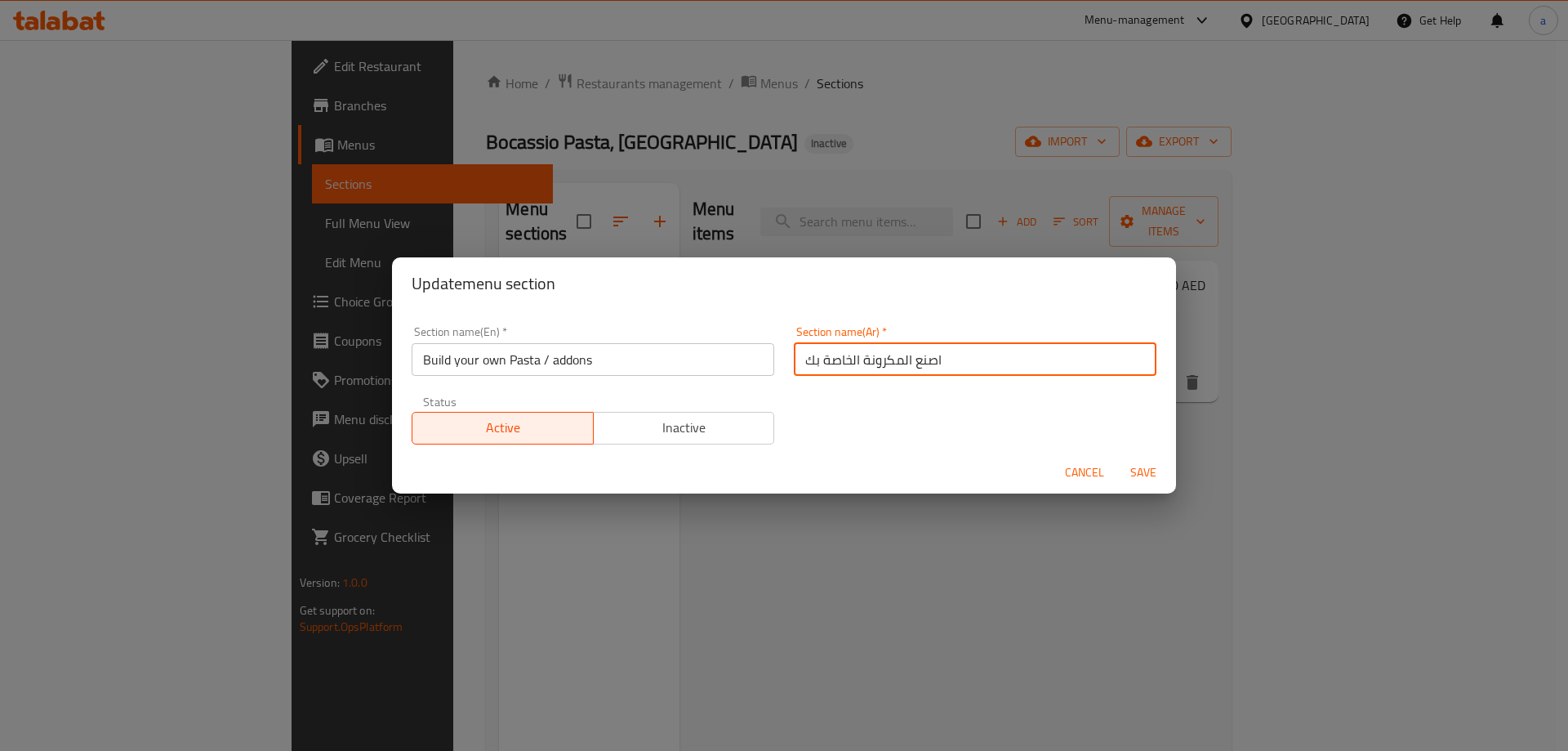
click at [795, 353] on input "اصنع المكرونة الخاصة بك" at bounding box center [975, 360] width 362 height 33
type input "اصنع المكرونة الخاصة بك / اضافات"
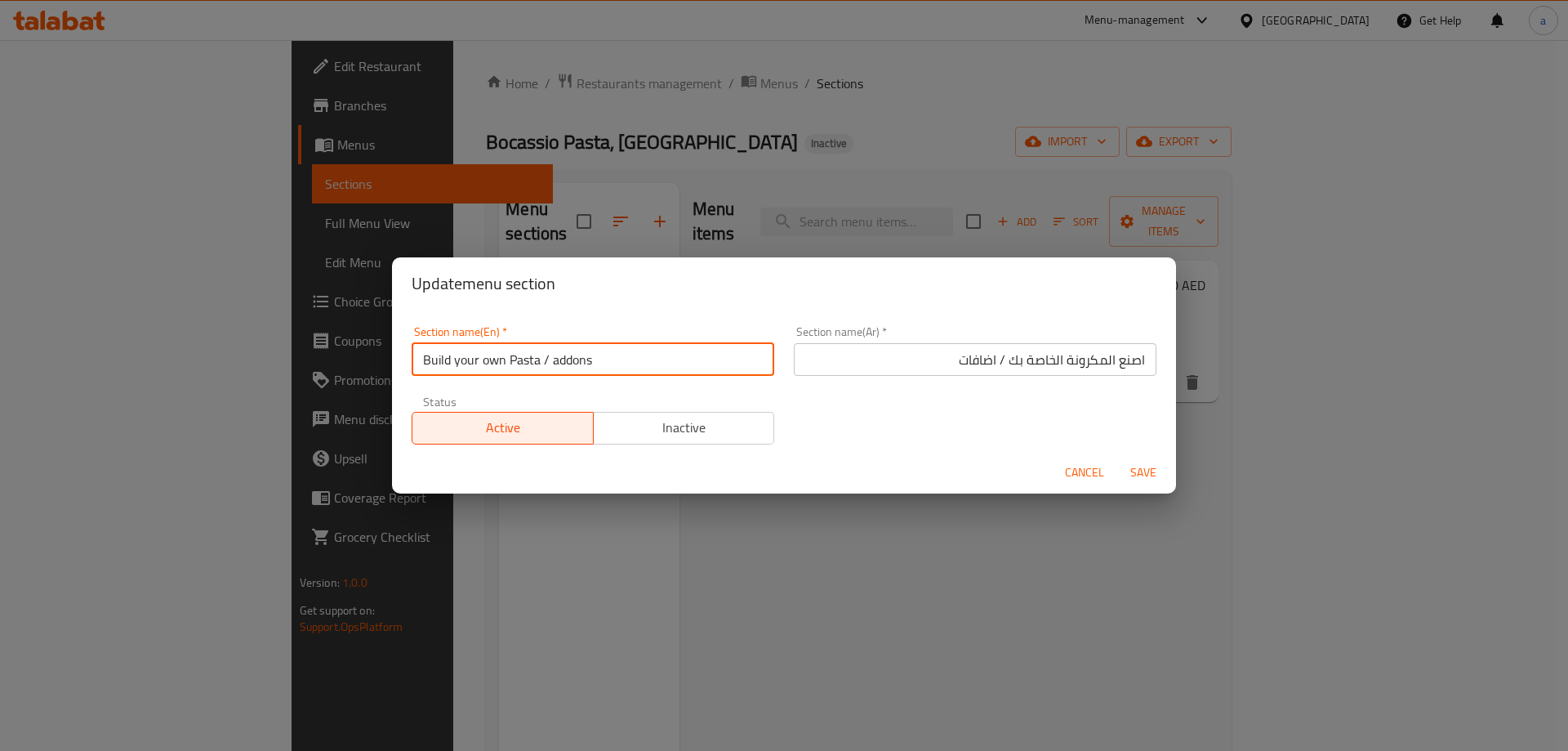
drag, startPoint x: 552, startPoint y: 360, endPoint x: 590, endPoint y: 364, distance: 38.2
click at [590, 364] on input "Build your own Pasta / addons" at bounding box center [592, 360] width 362 height 33
click at [572, 361] on input "Build your own Pasta / Add On" at bounding box center [592, 360] width 362 height 33
type input "Build your own Pasta / Adds On"
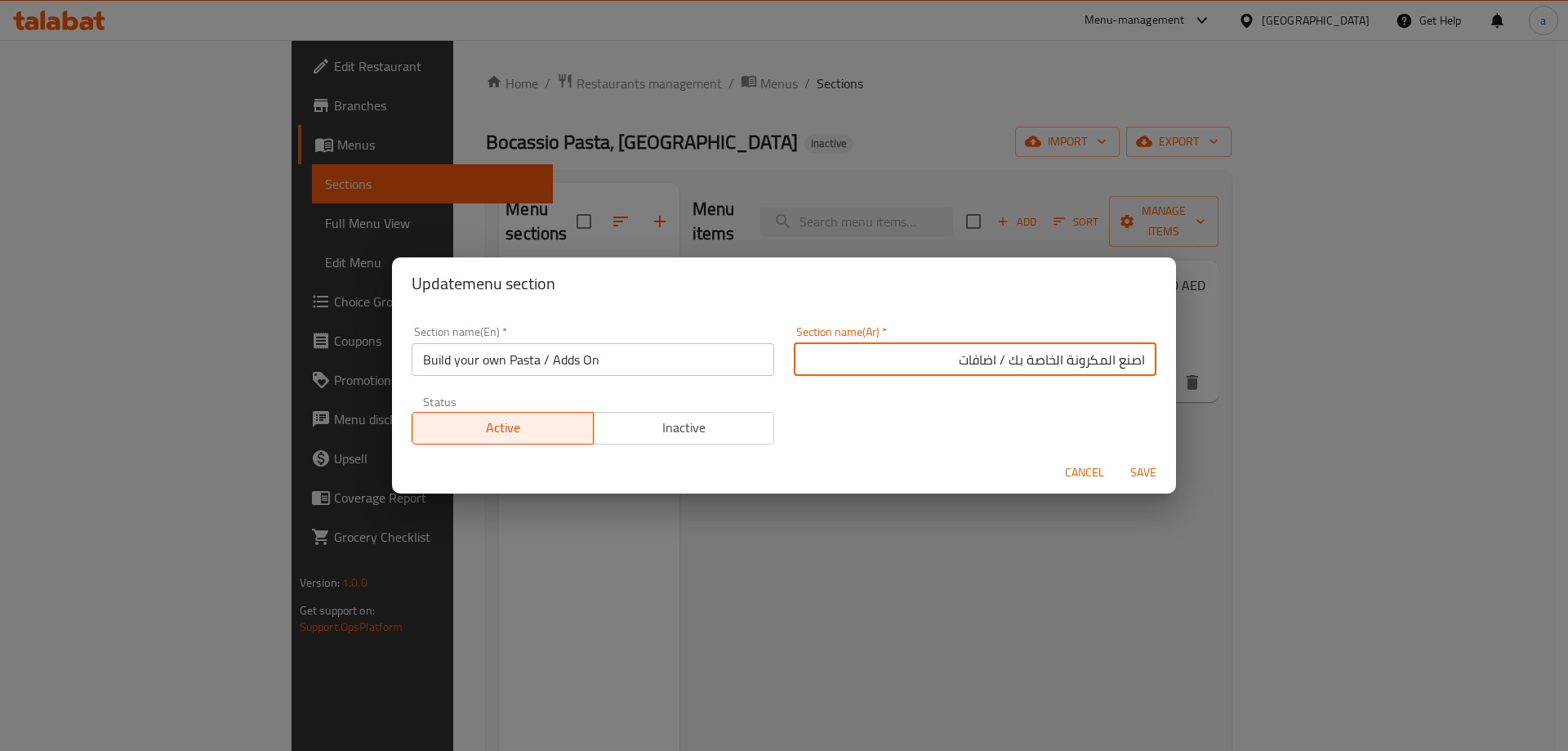
click at [826, 361] on input "اصنع المكرونة الخاصة بك / اضافات" at bounding box center [975, 360] width 362 height 33
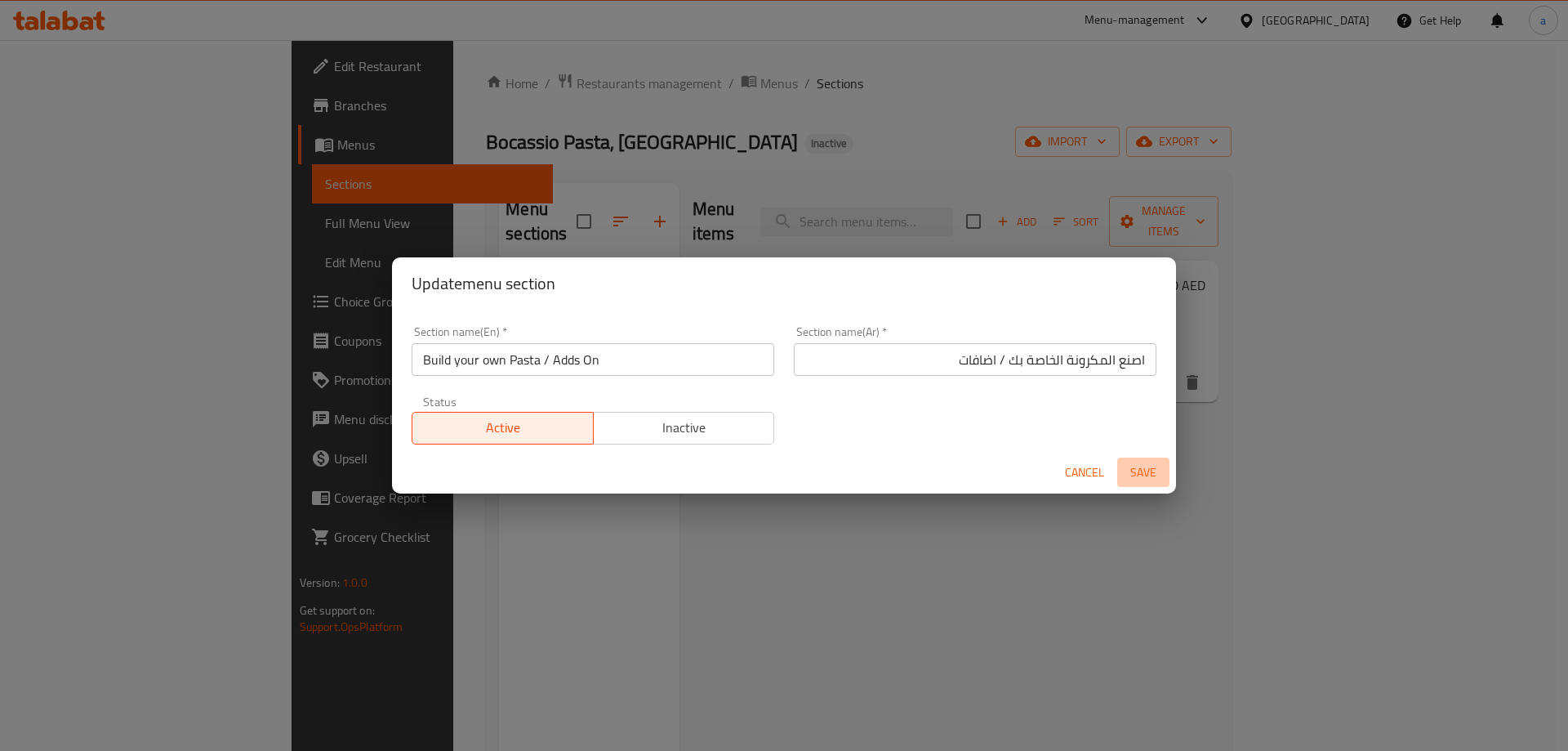
click at [1141, 480] on span "Save" at bounding box center [1143, 472] width 39 height 21
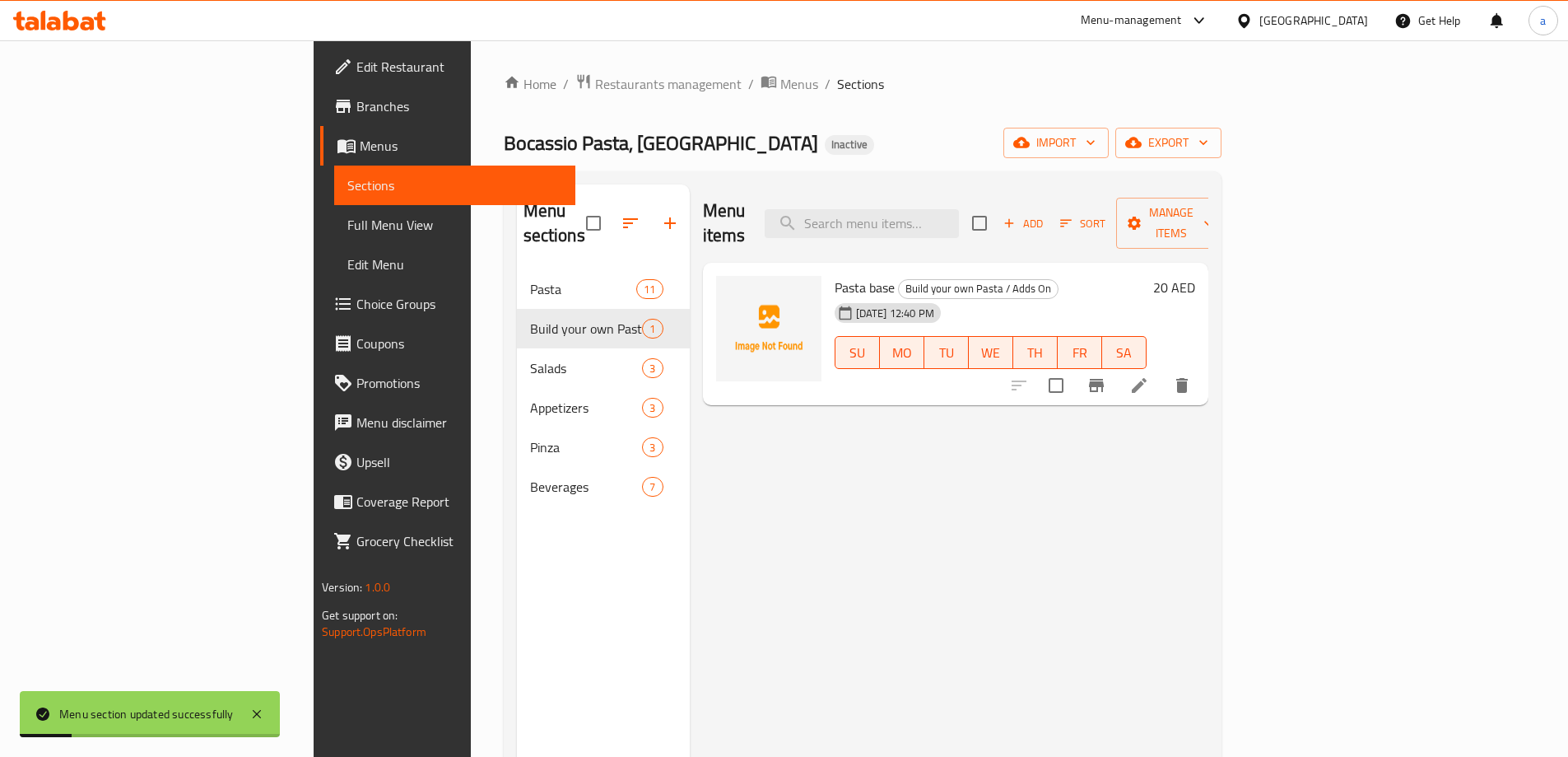
click at [1031, 491] on div "Menu items Add Sort Manage items Pasta base Build your own Pasta / Adds On 07-1…" at bounding box center [949, 562] width 518 height 757
click at [1050, 211] on button "Add" at bounding box center [1023, 224] width 53 height 26
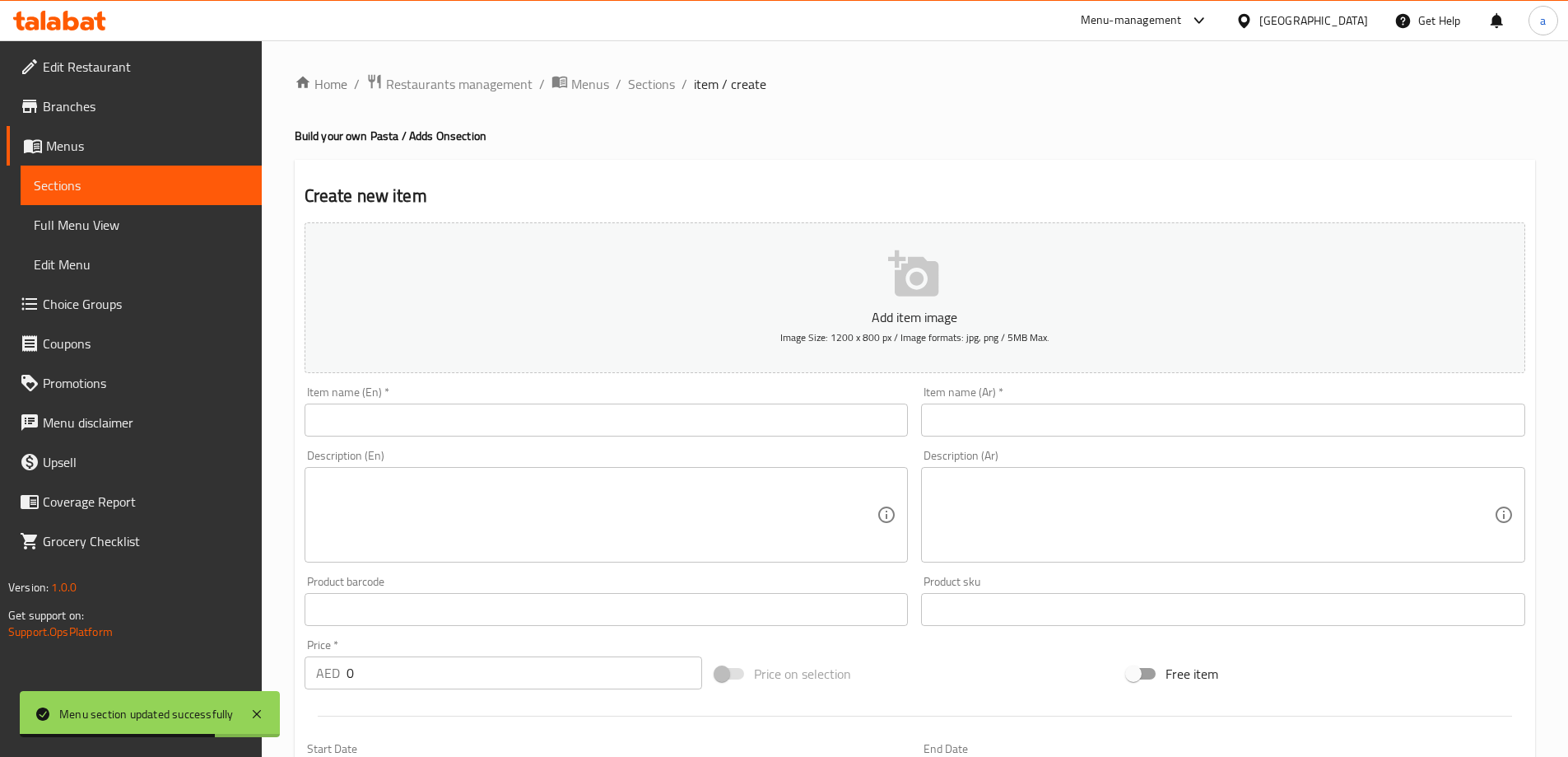
click at [707, 416] on input "text" at bounding box center [607, 420] width 604 height 33
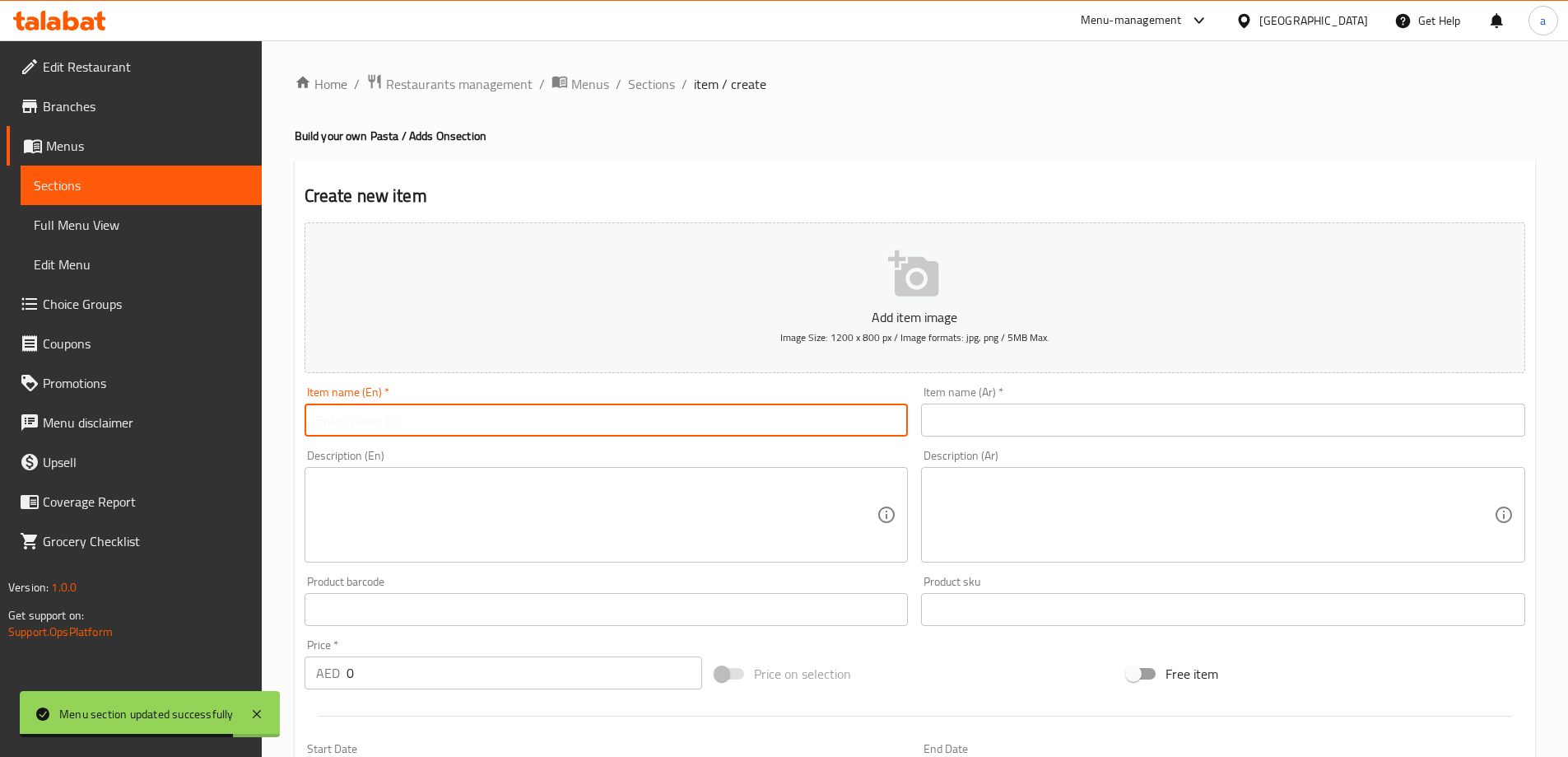
paste input "Tomato sauce"
type input "Tomato sauce"
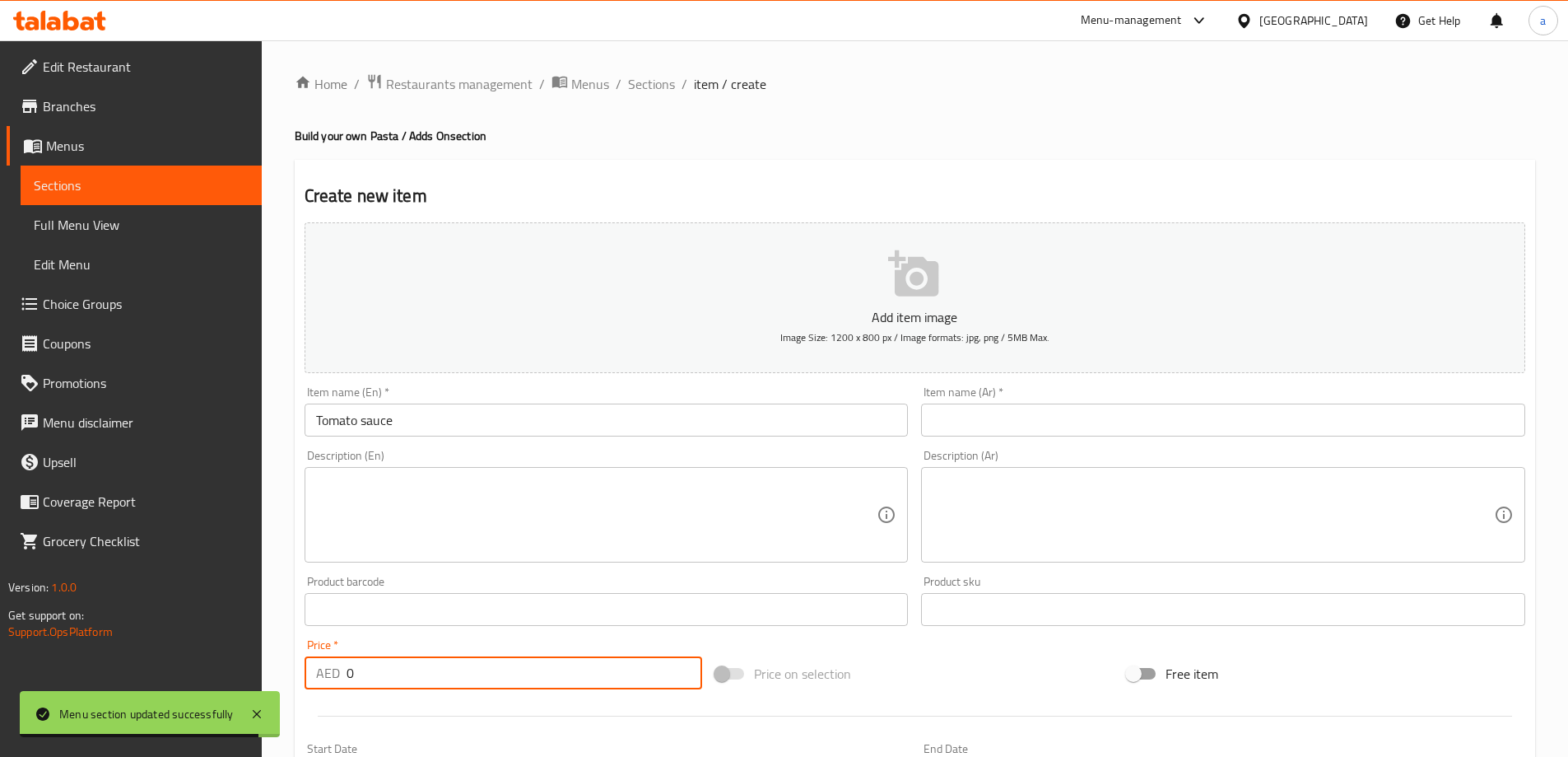
drag, startPoint x: 409, startPoint y: 674, endPoint x: 321, endPoint y: 669, distance: 88.1
click at [324, 669] on div "AED 0 Price *" at bounding box center [504, 673] width 398 height 33
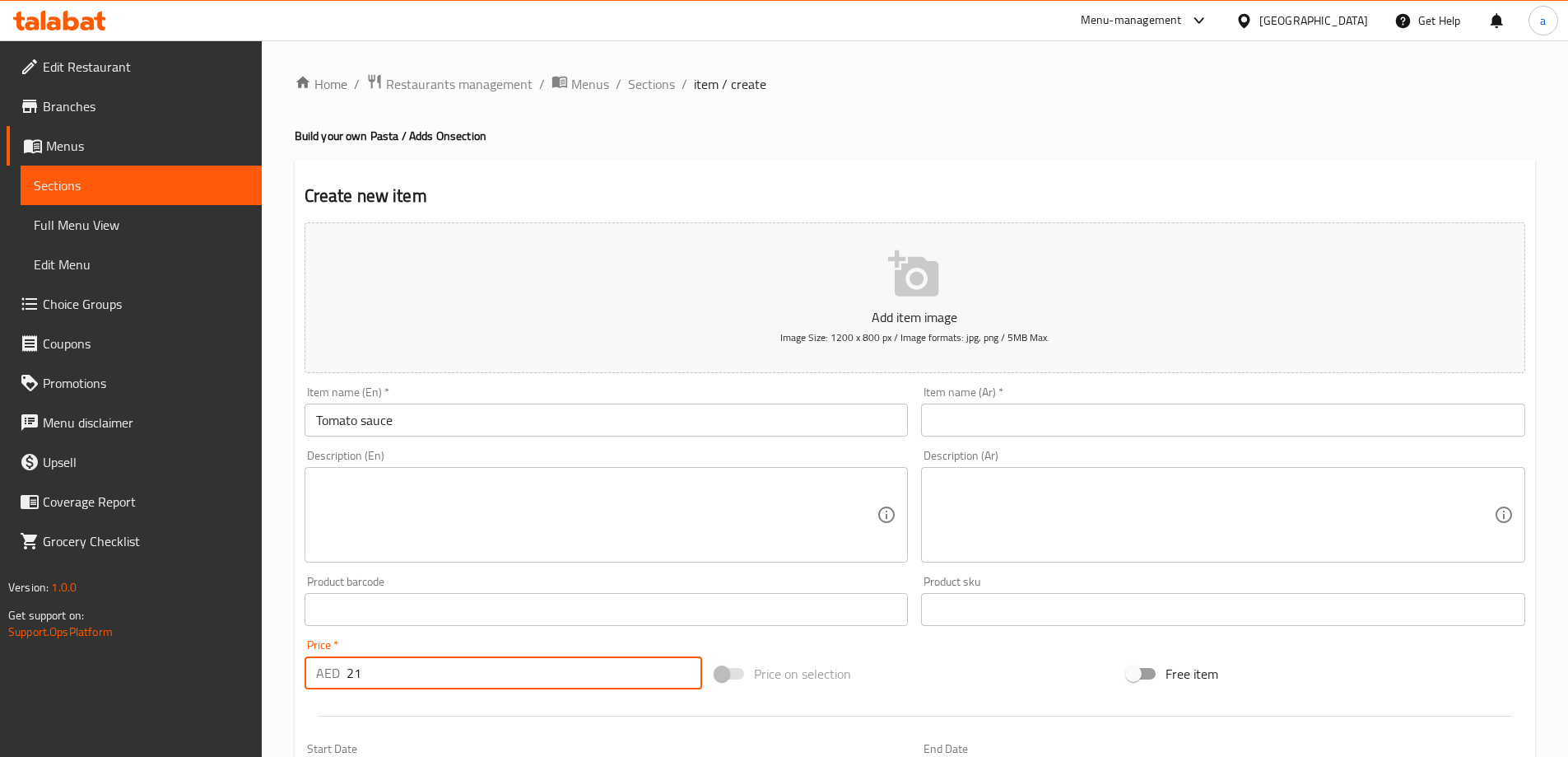
type input "21"
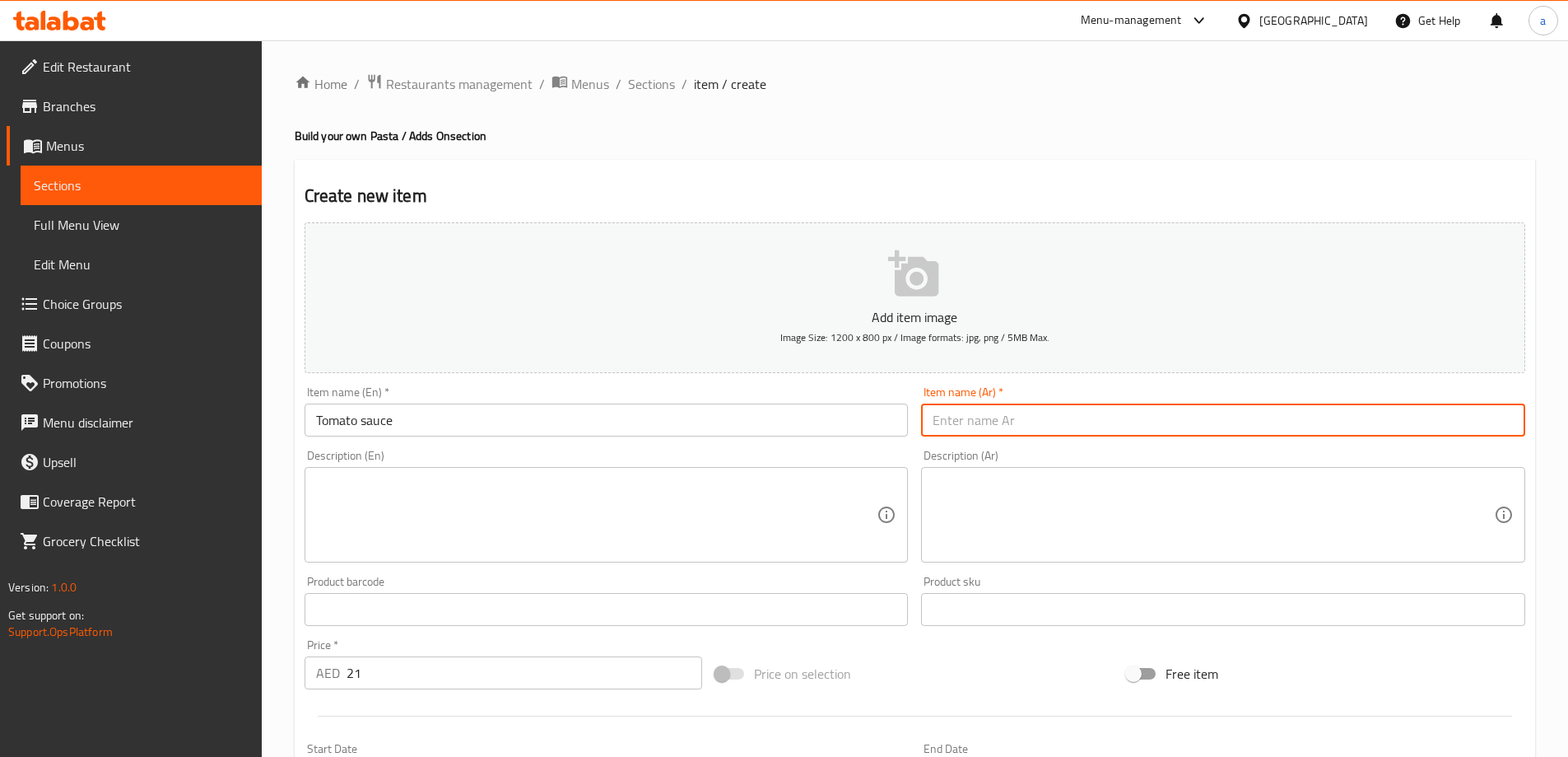
click at [986, 420] on input "text" at bounding box center [1223, 420] width 604 height 33
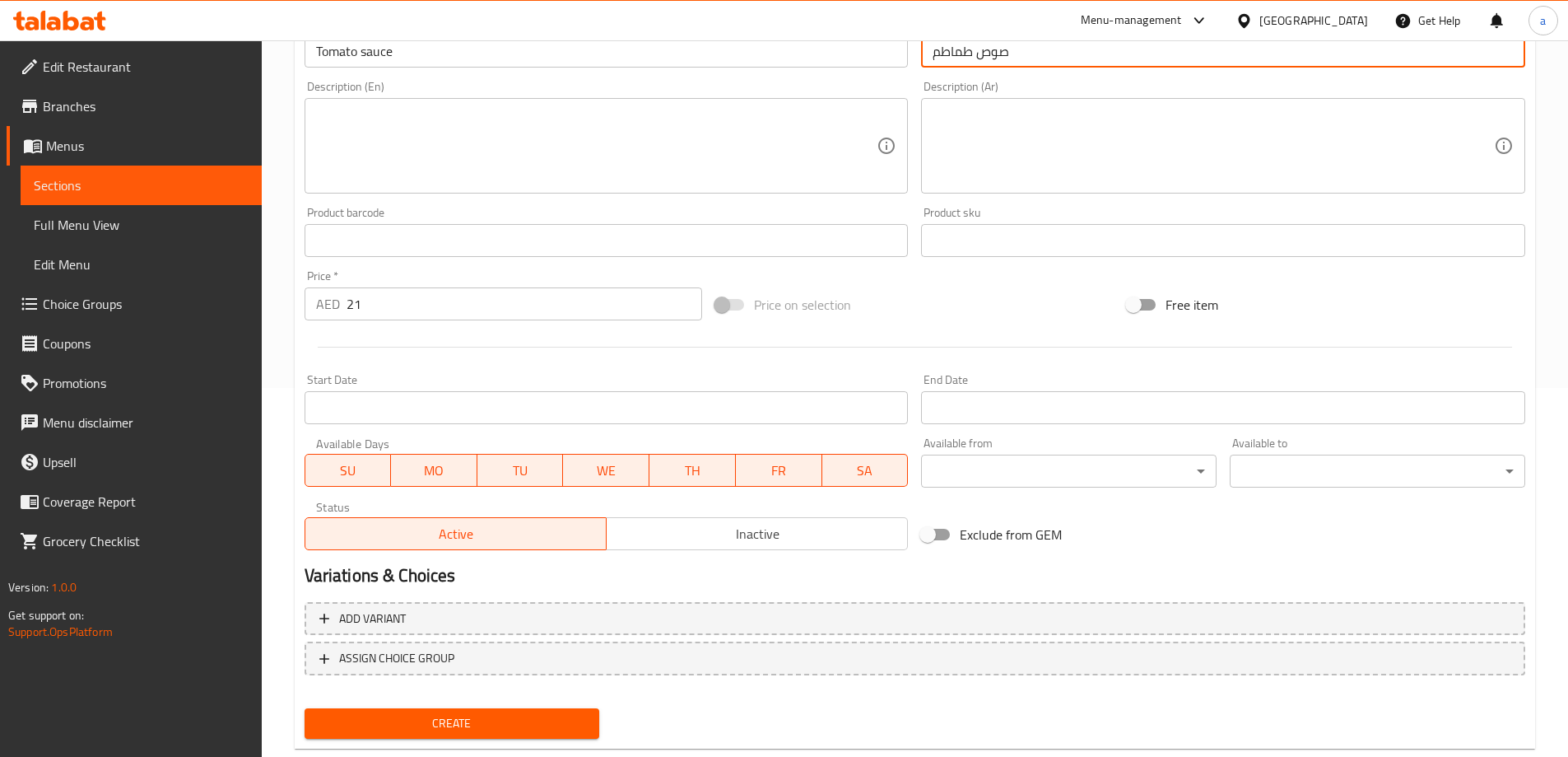
scroll to position [406, 0]
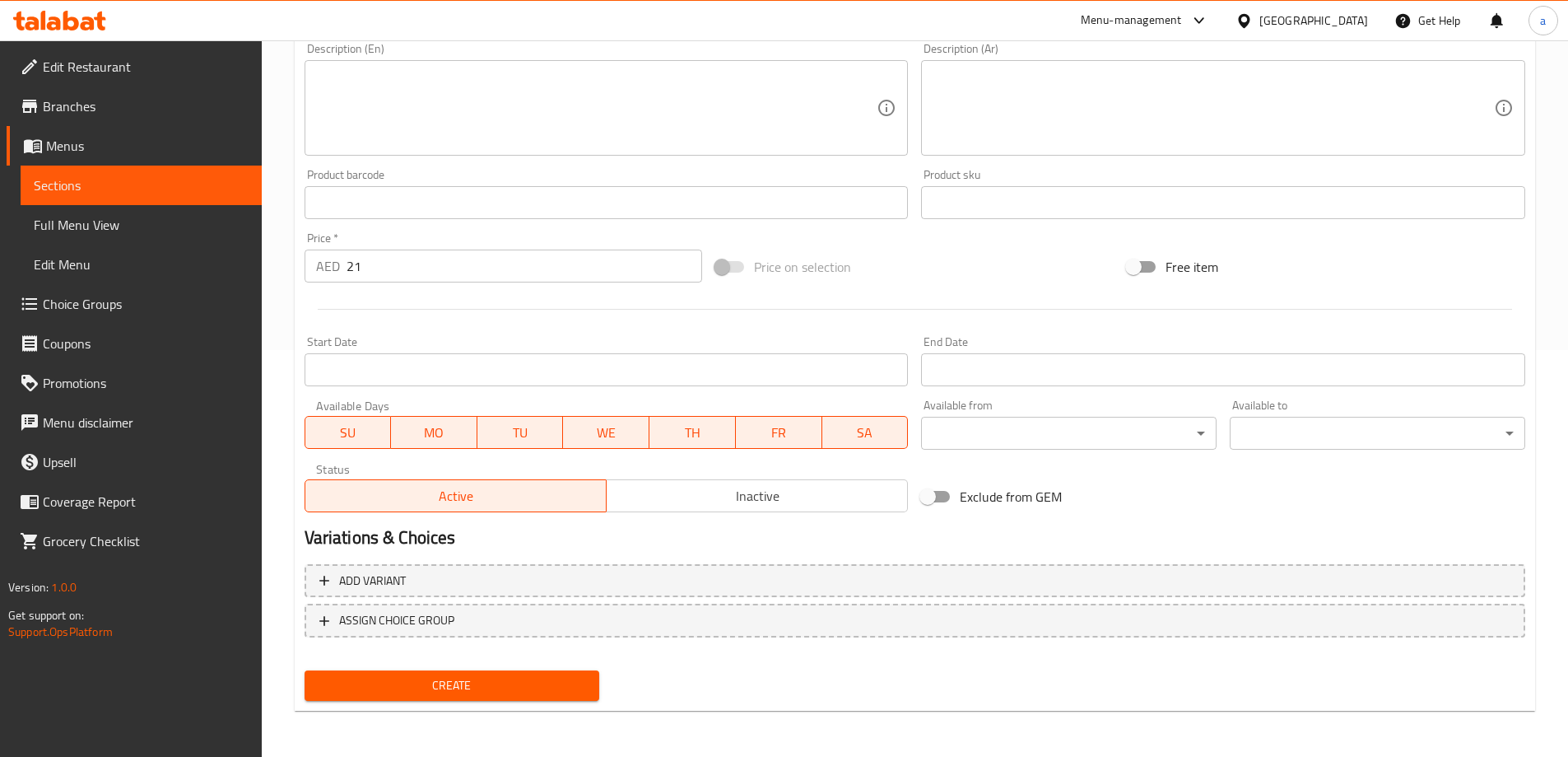
type input "صوص طماطم"
click at [514, 691] on span "Create" at bounding box center [452, 685] width 269 height 21
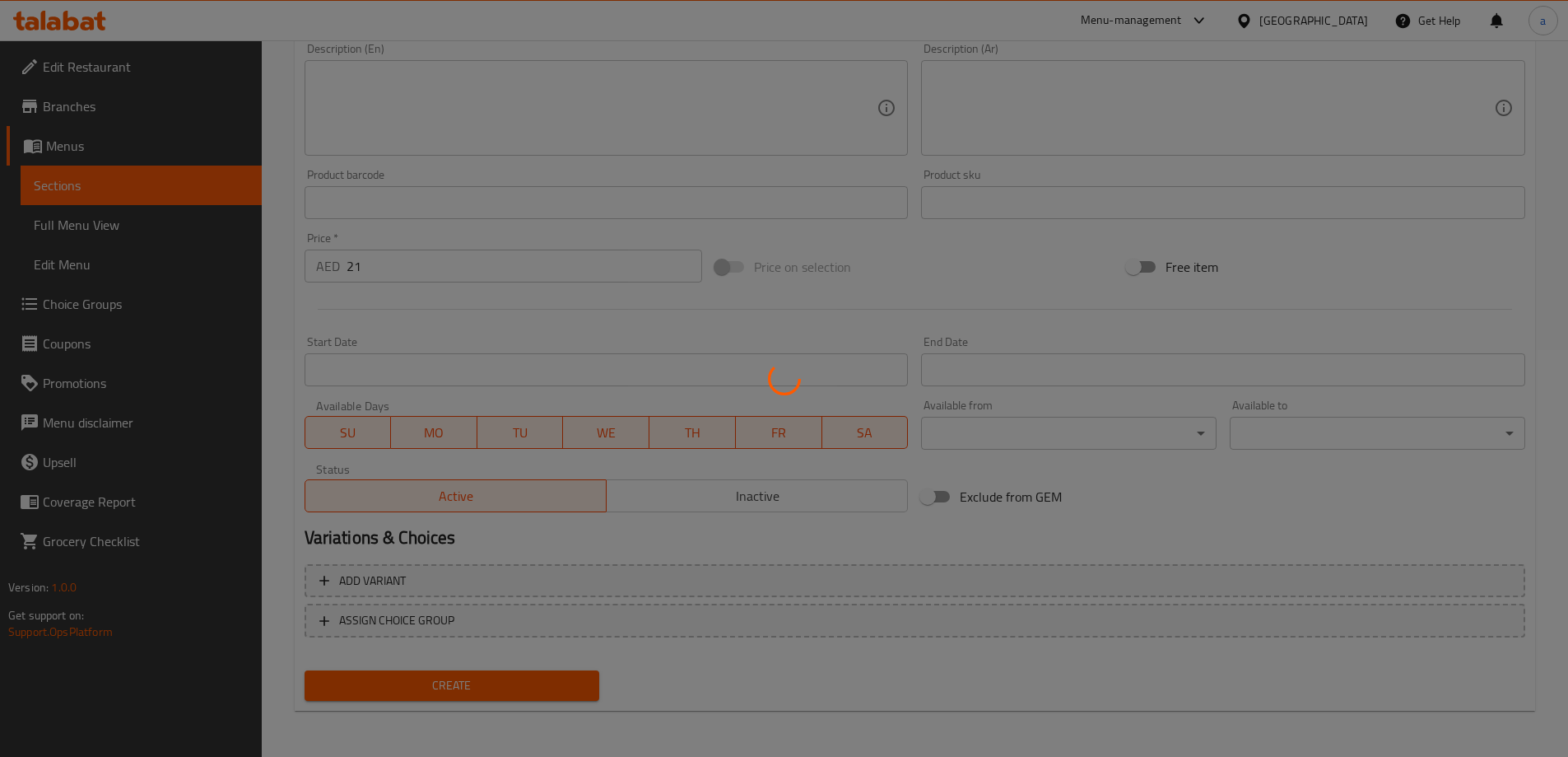
type input "0"
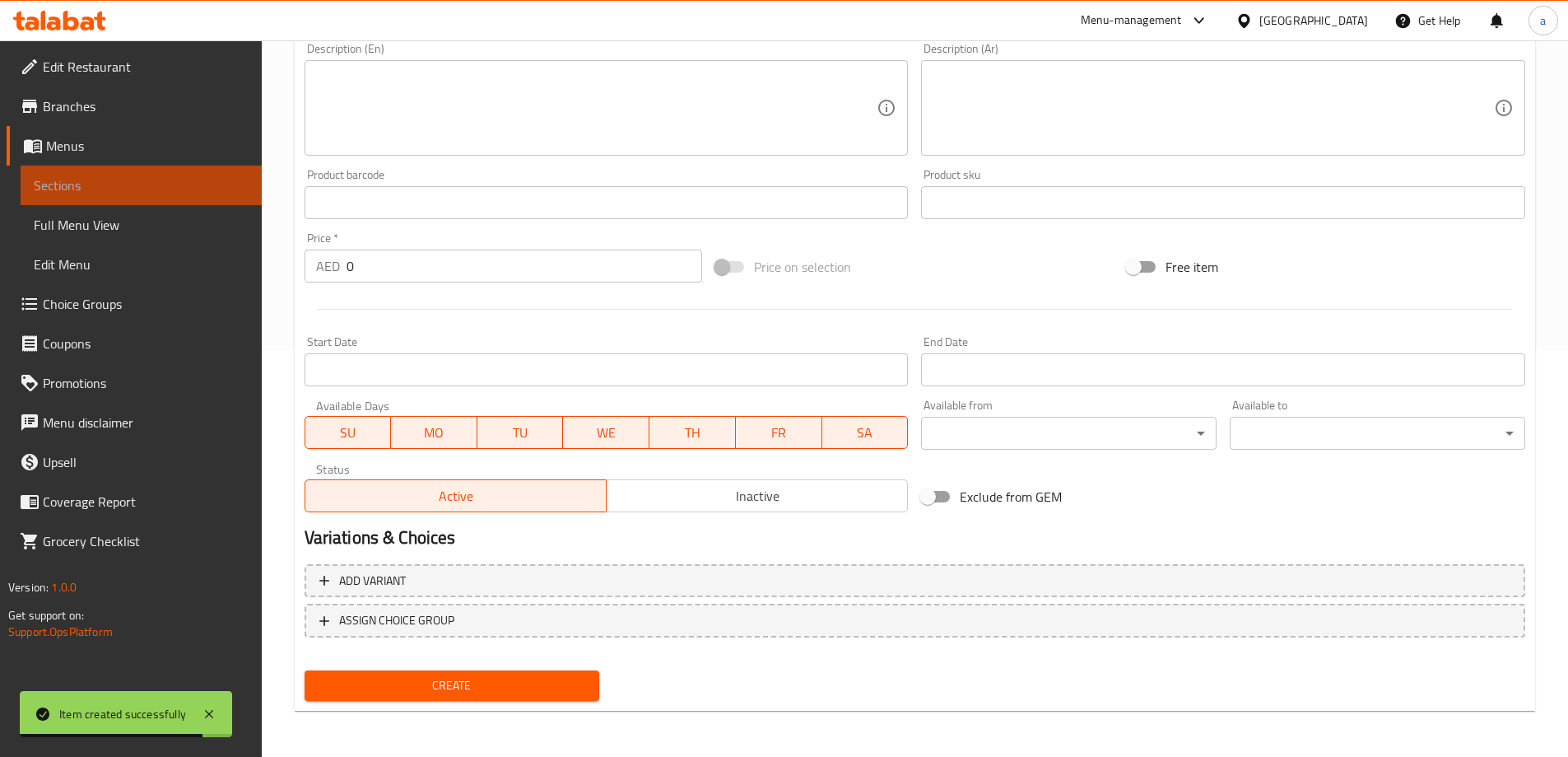
click at [138, 191] on span "Sections" at bounding box center [141, 185] width 214 height 20
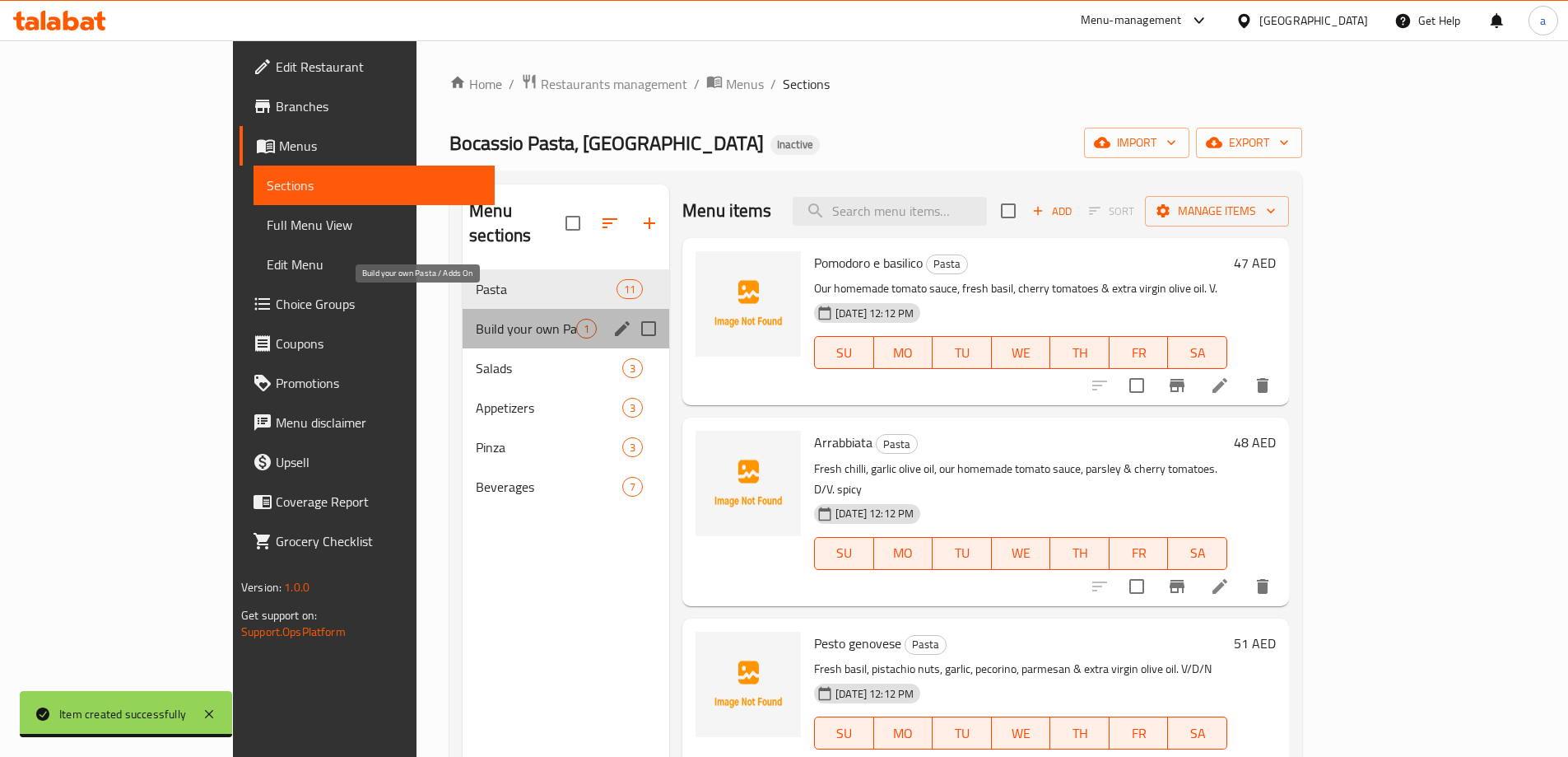
click at [476, 319] on span "Build your own Pasta / Adds On" at bounding box center [526, 329] width 100 height 20
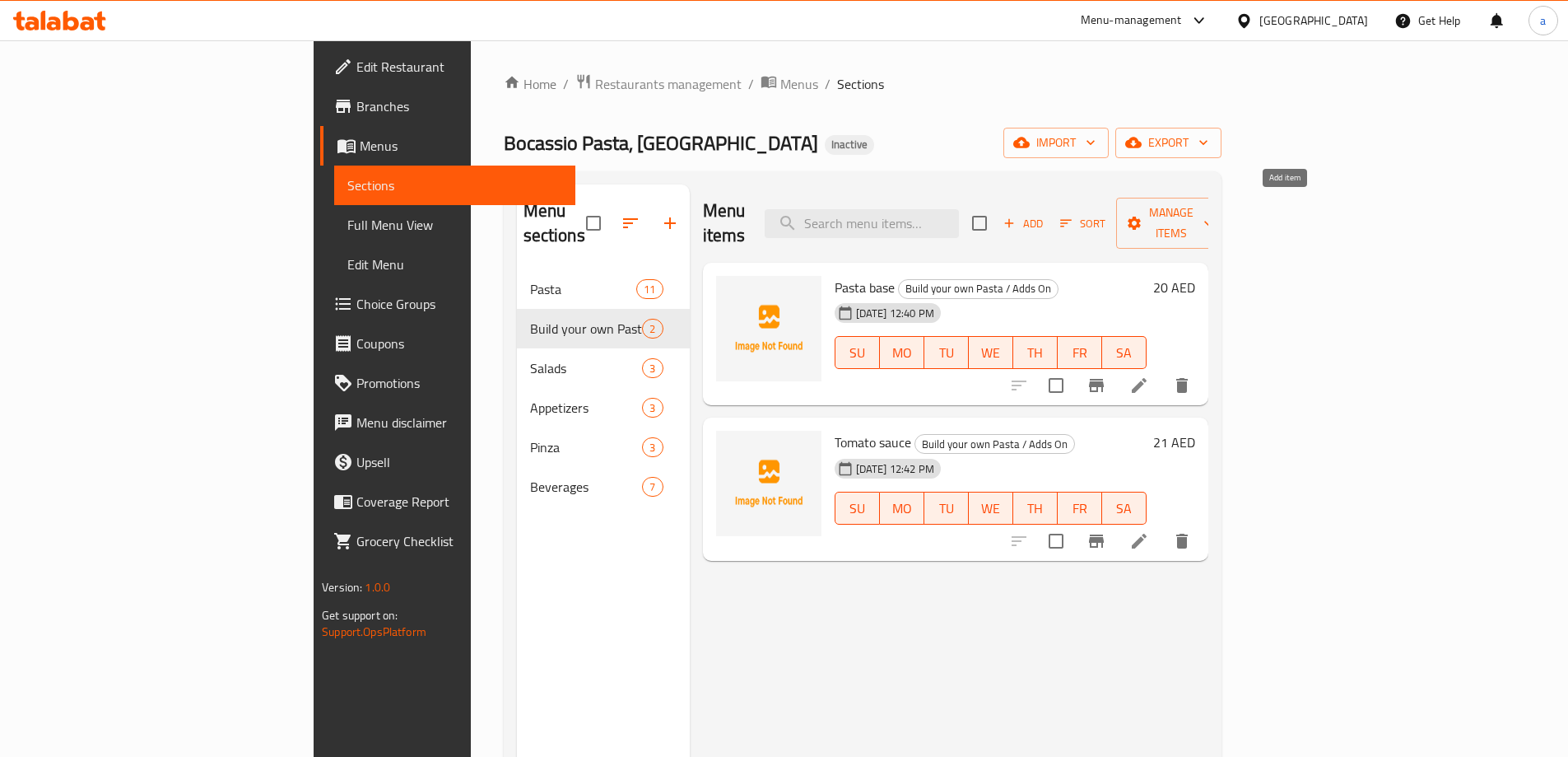
click at [1045, 214] on span "Add" at bounding box center [1022, 223] width 45 height 19
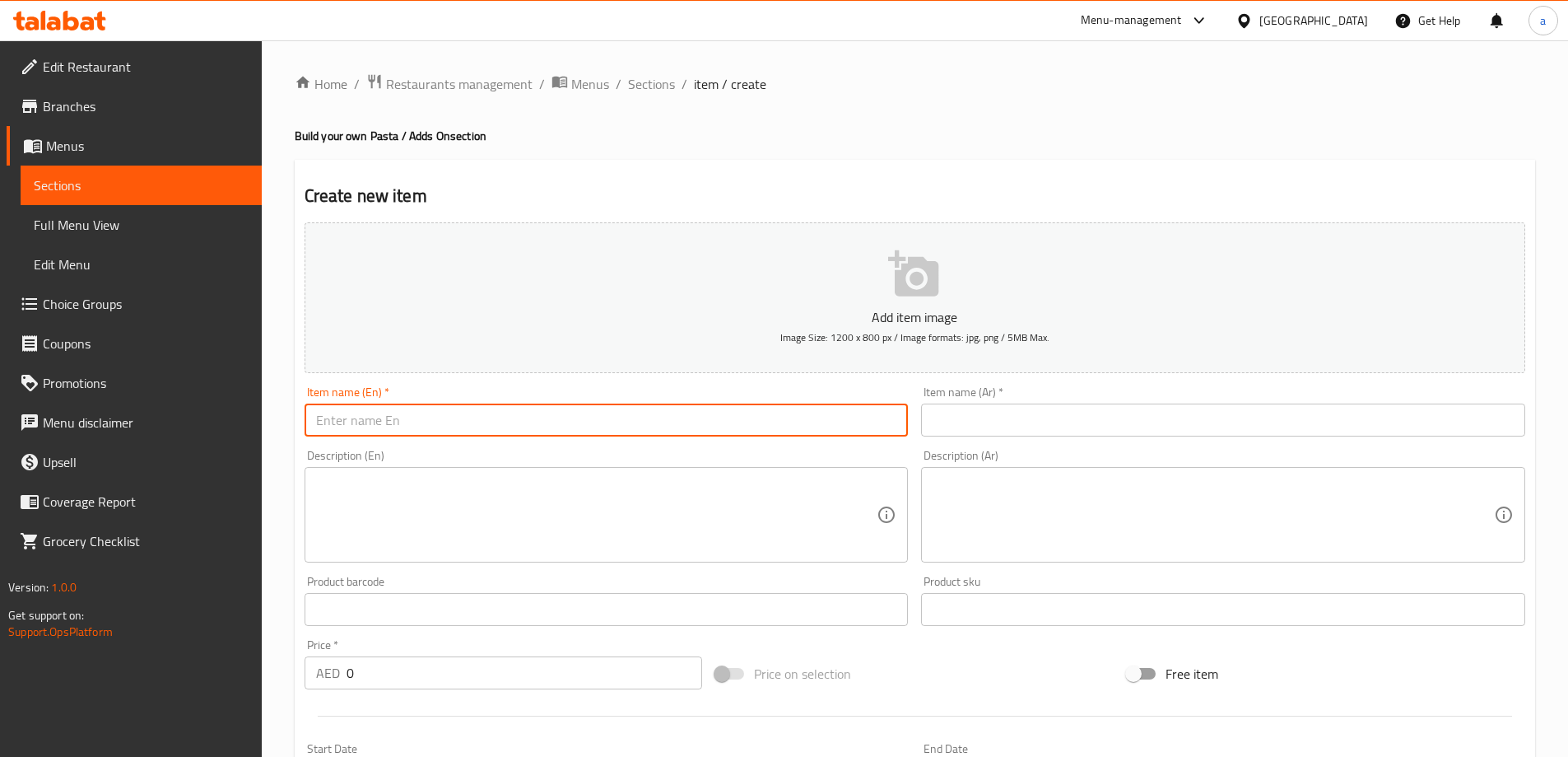
click at [700, 419] on input "text" at bounding box center [607, 420] width 604 height 33
paste input "Pink sauce"
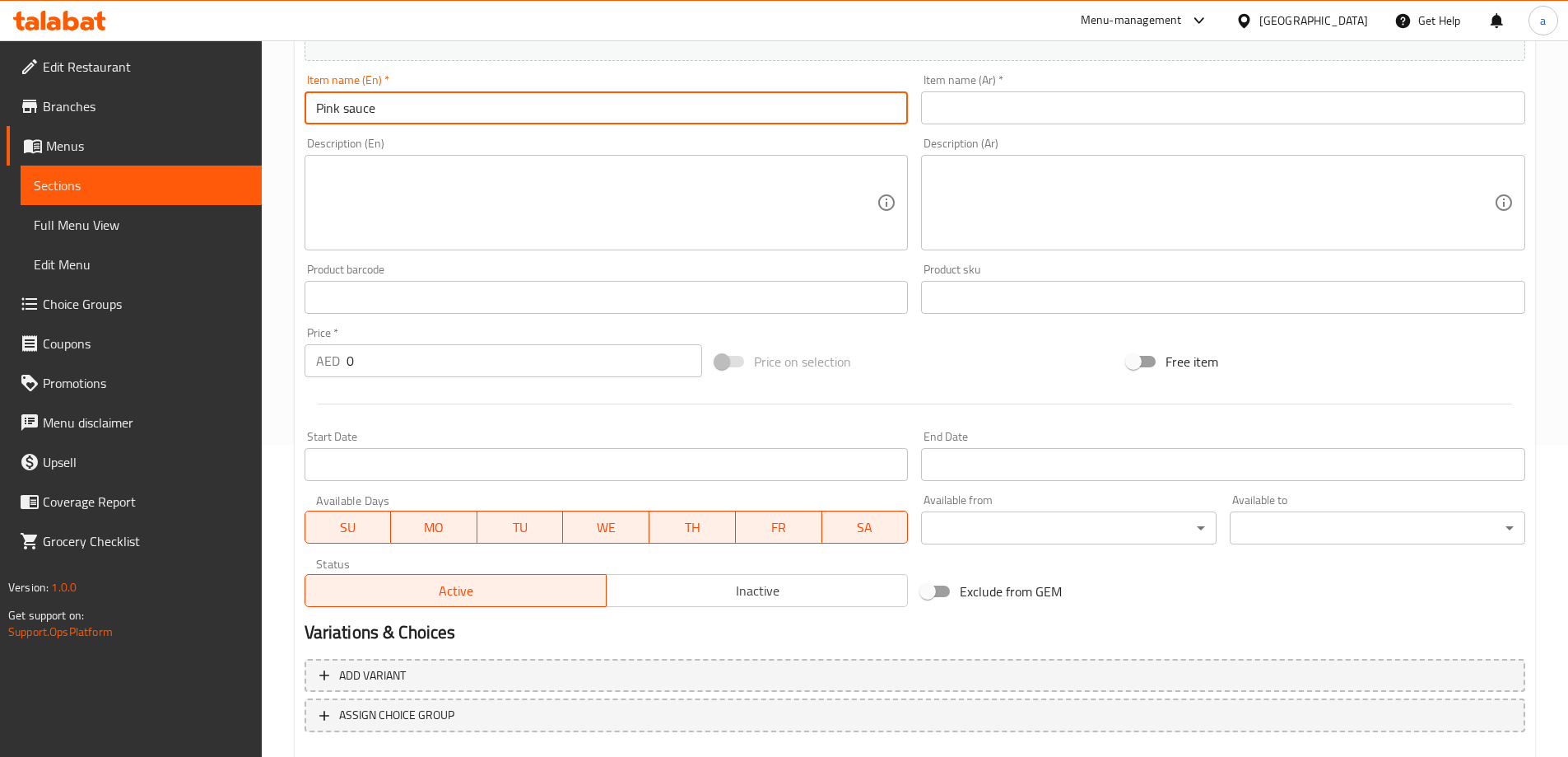
scroll to position [330, 0]
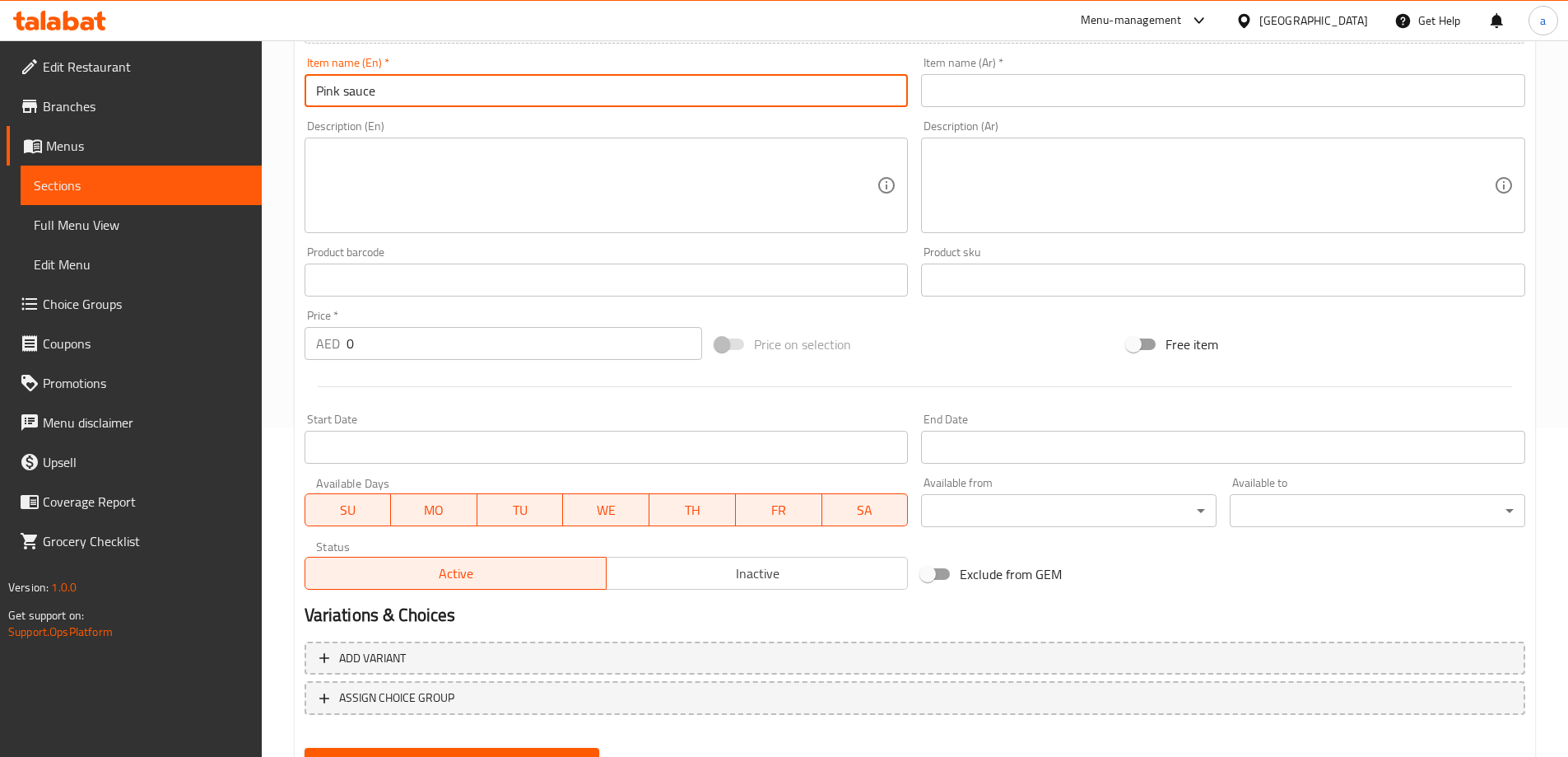
type input "Pink sauce"
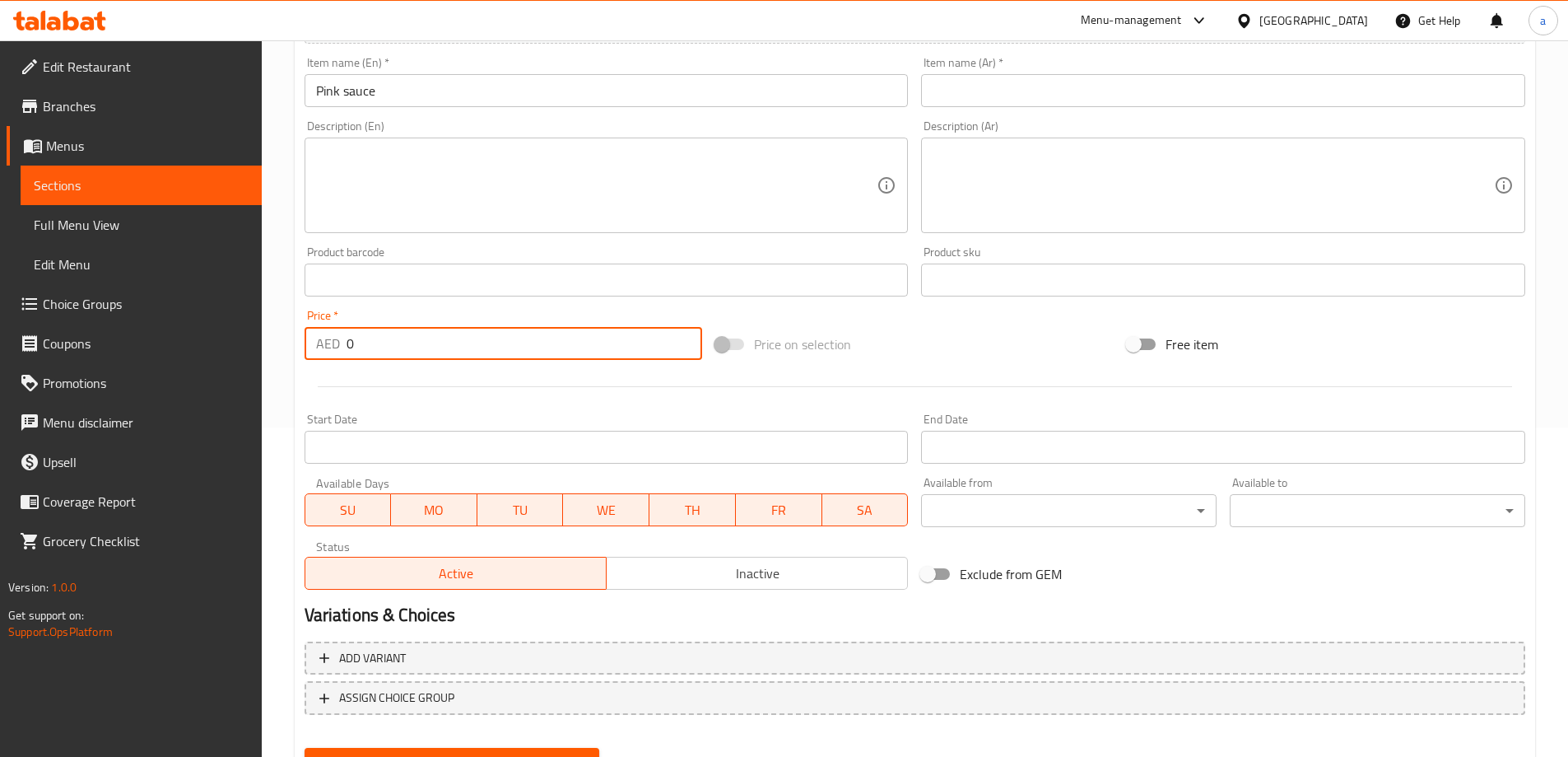
drag, startPoint x: 354, startPoint y: 347, endPoint x: 301, endPoint y: 347, distance: 53.0
click at [301, 347] on div "Price   * AED 0 Price *" at bounding box center [503, 334] width 412 height 63
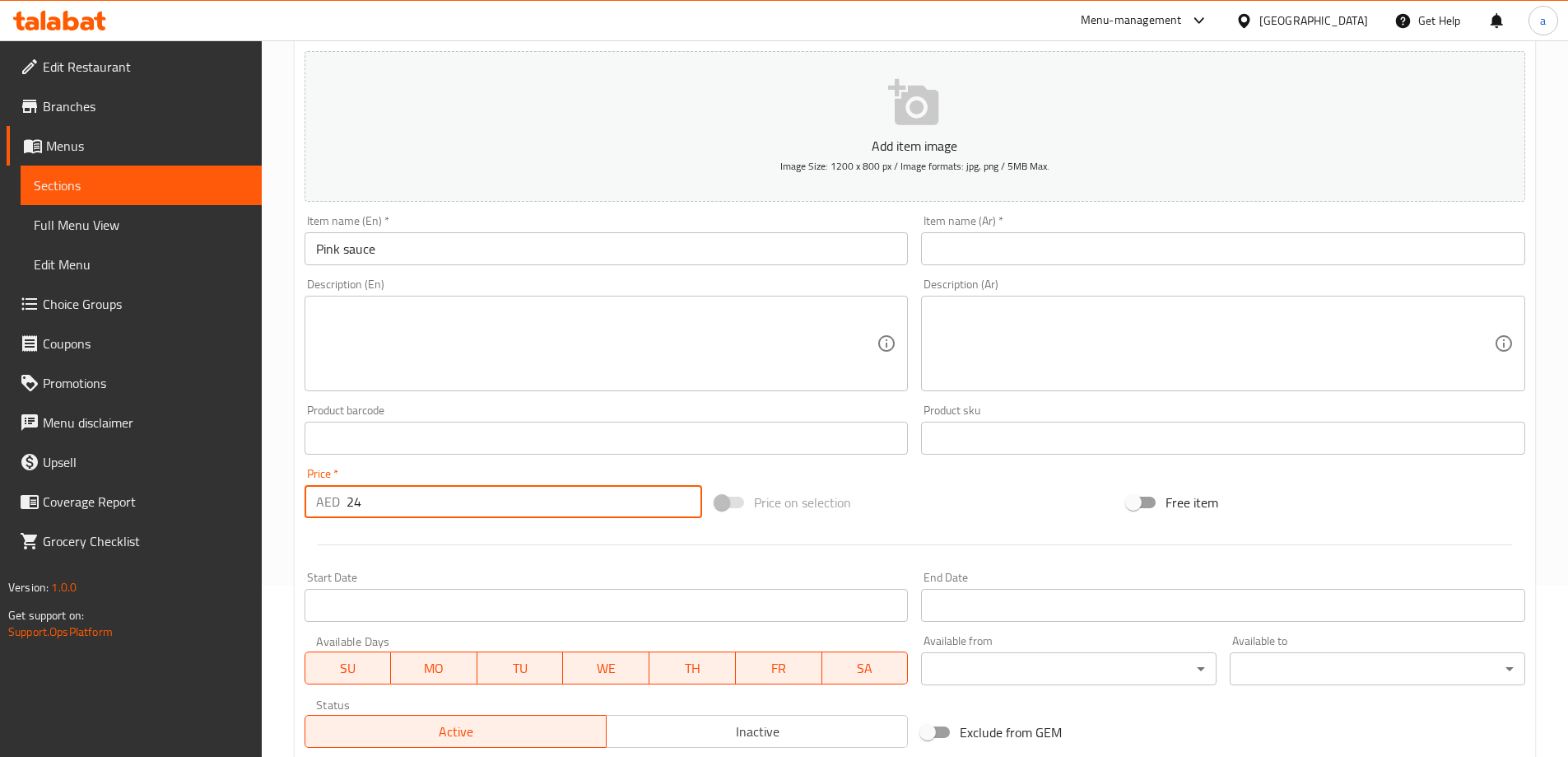
scroll to position [164, 0]
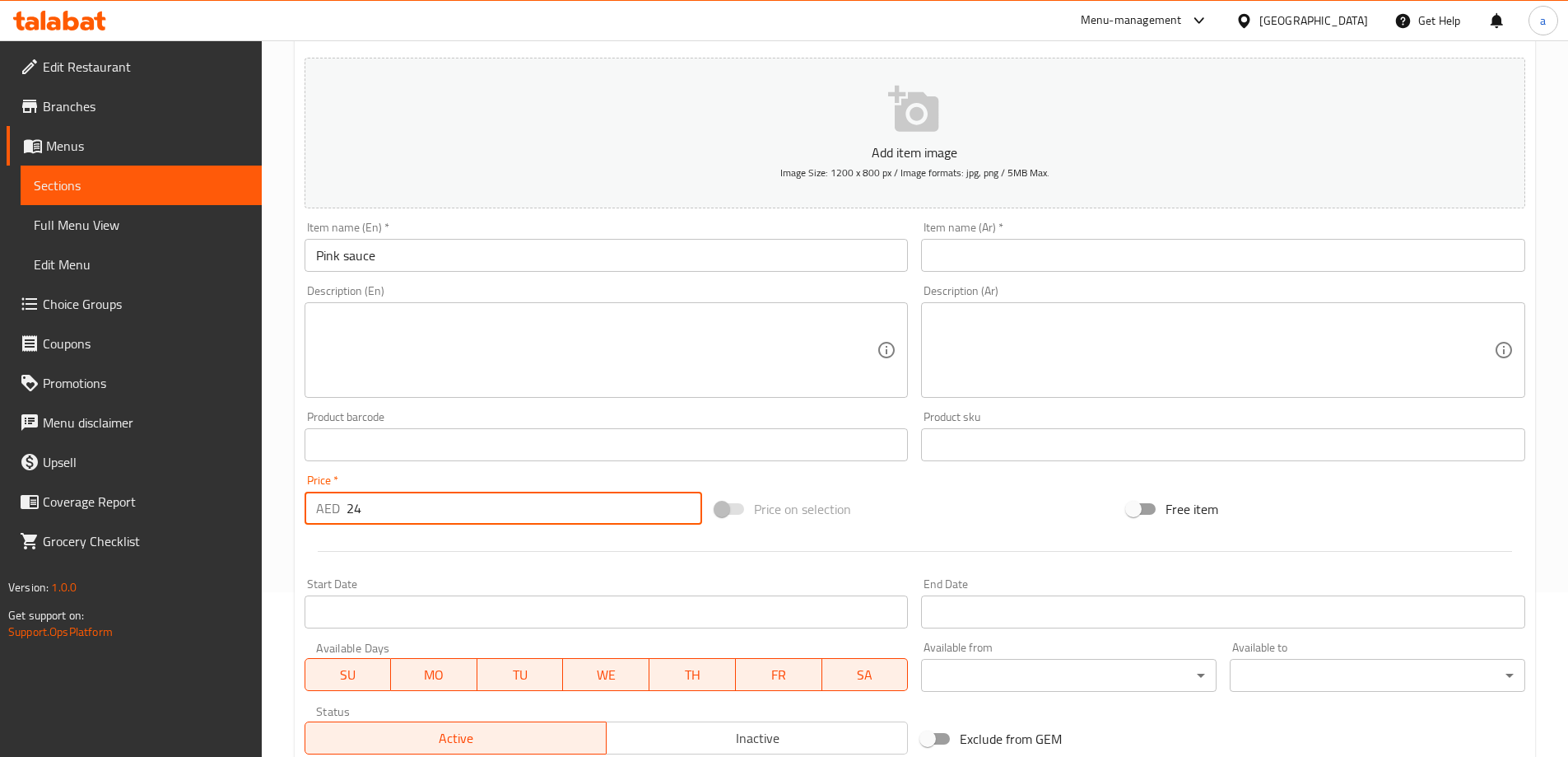
type input "24"
click at [923, 261] on input "text" at bounding box center [1223, 255] width 604 height 33
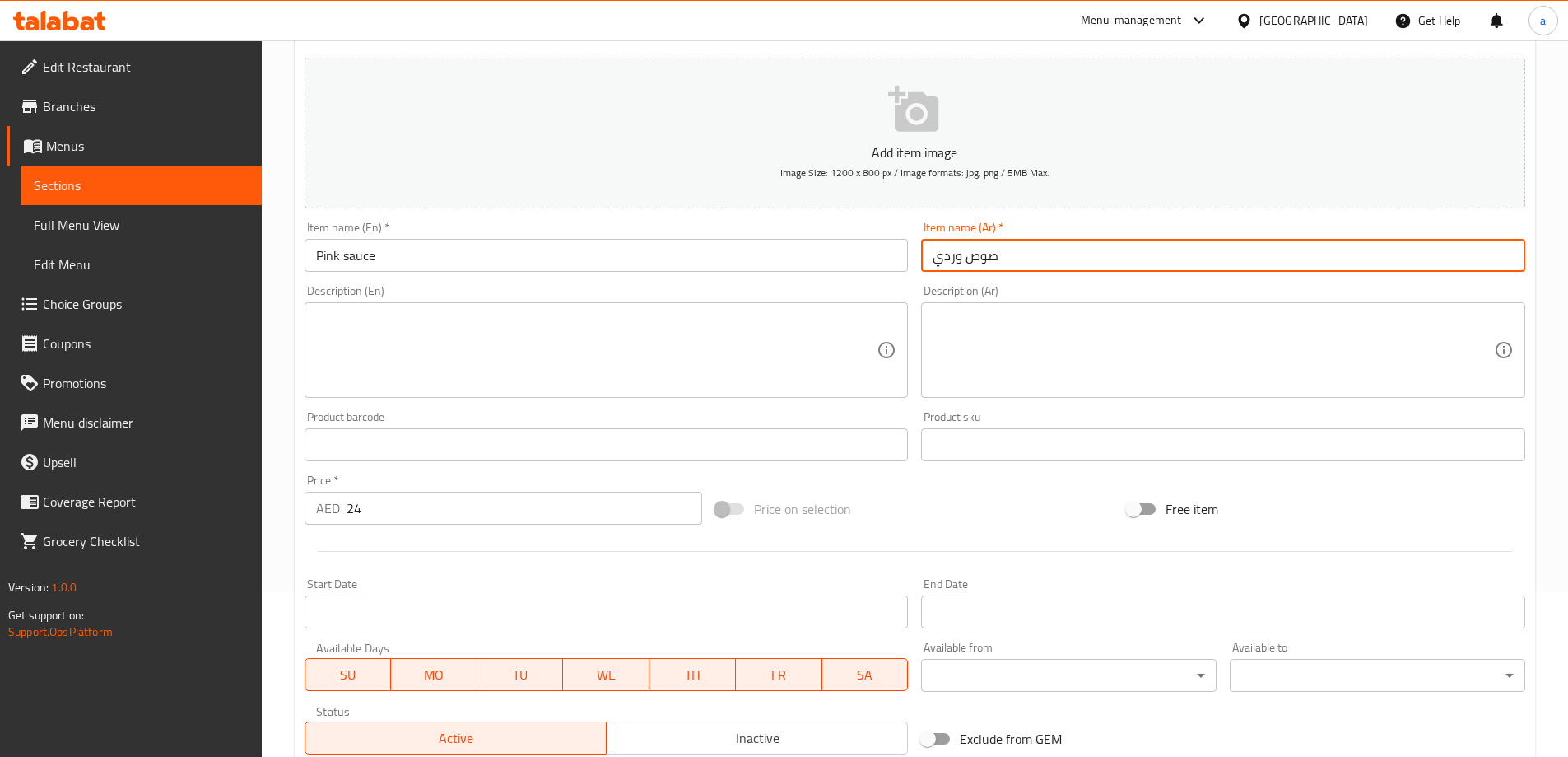
scroll to position [406, 0]
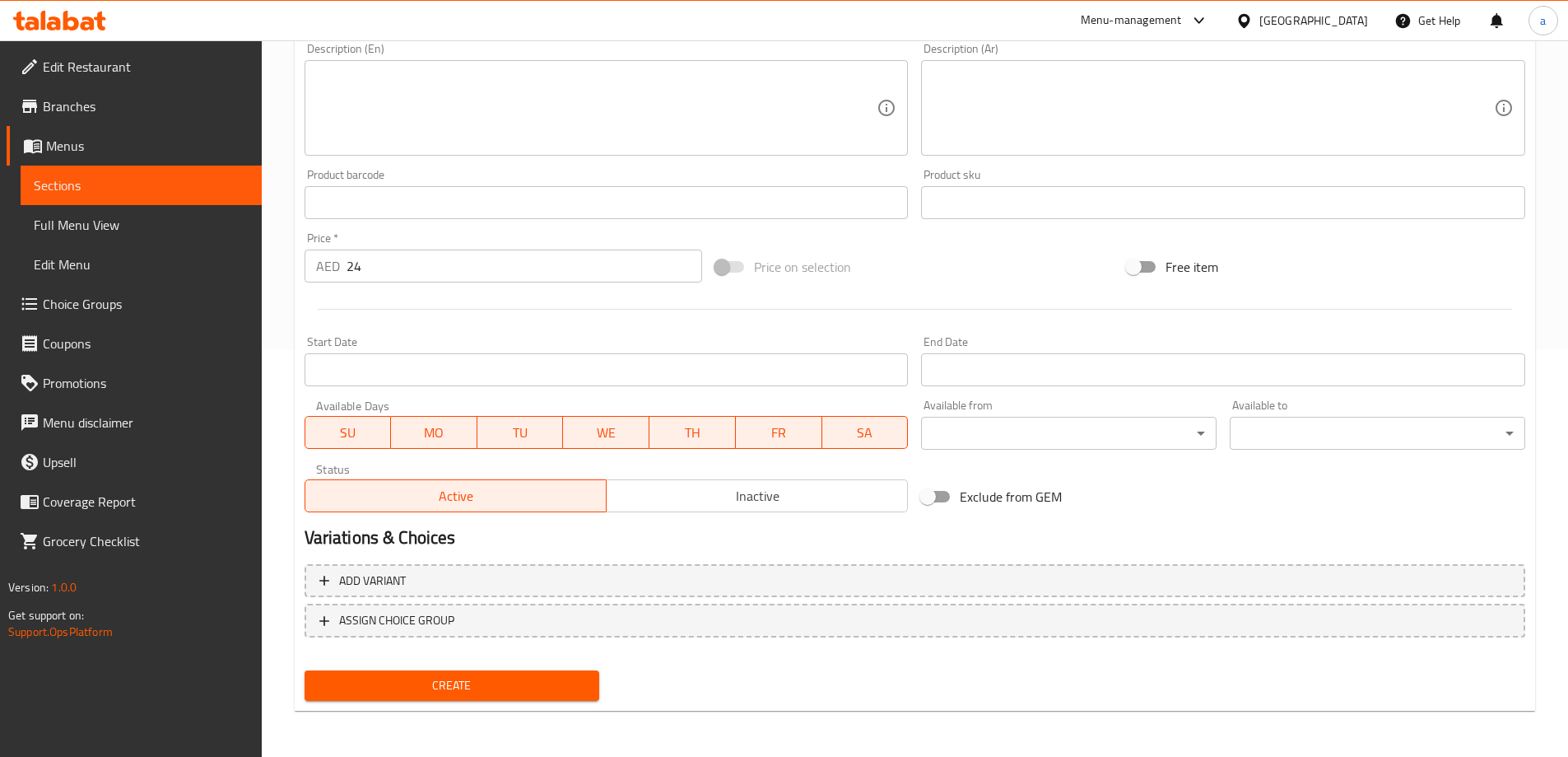
type input "صوص وردي"
click at [517, 668] on div "Create" at bounding box center [452, 686] width 308 height 44
click at [517, 674] on button "Create" at bounding box center [453, 685] width 296 height 30
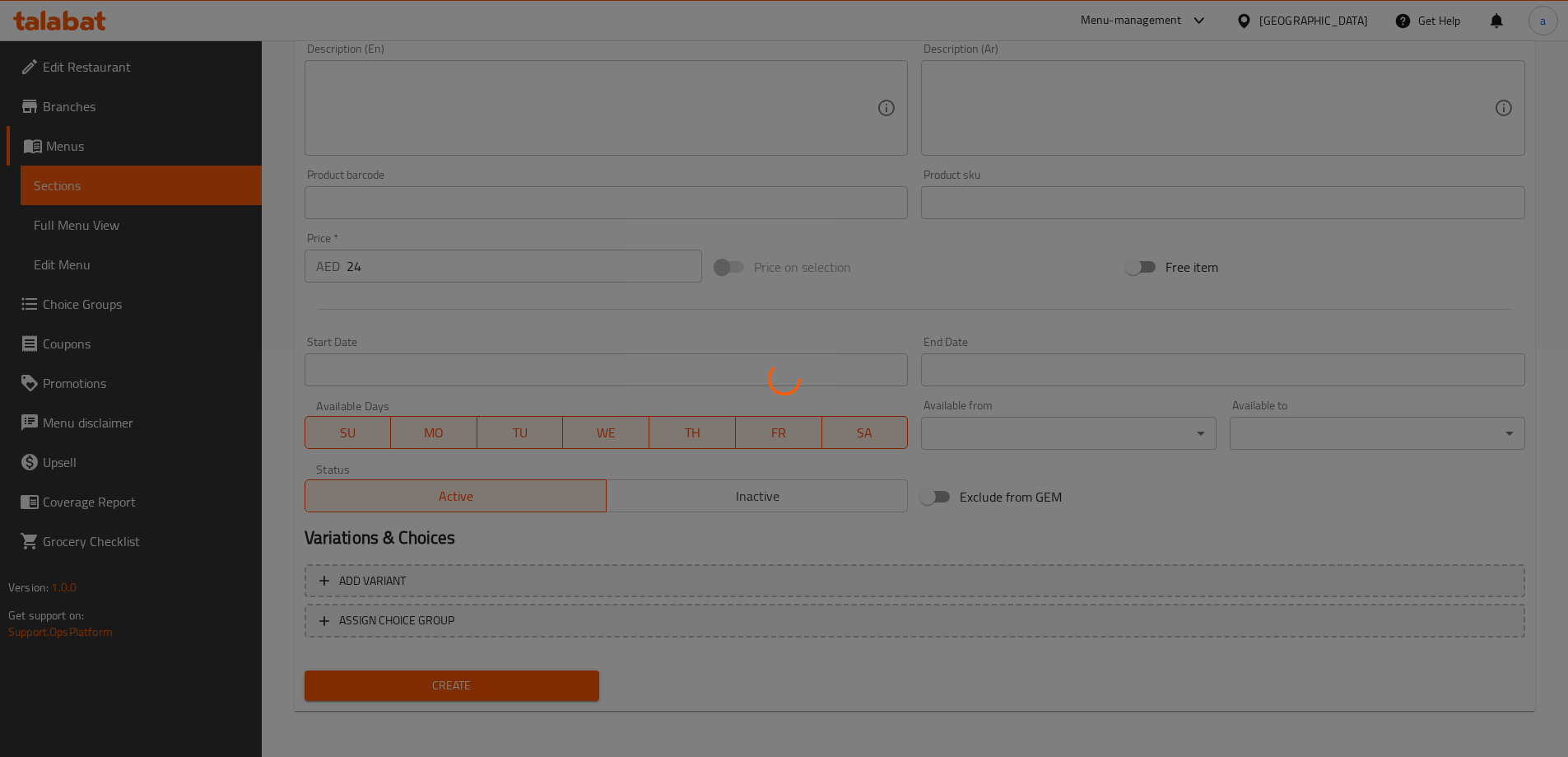
type input "0"
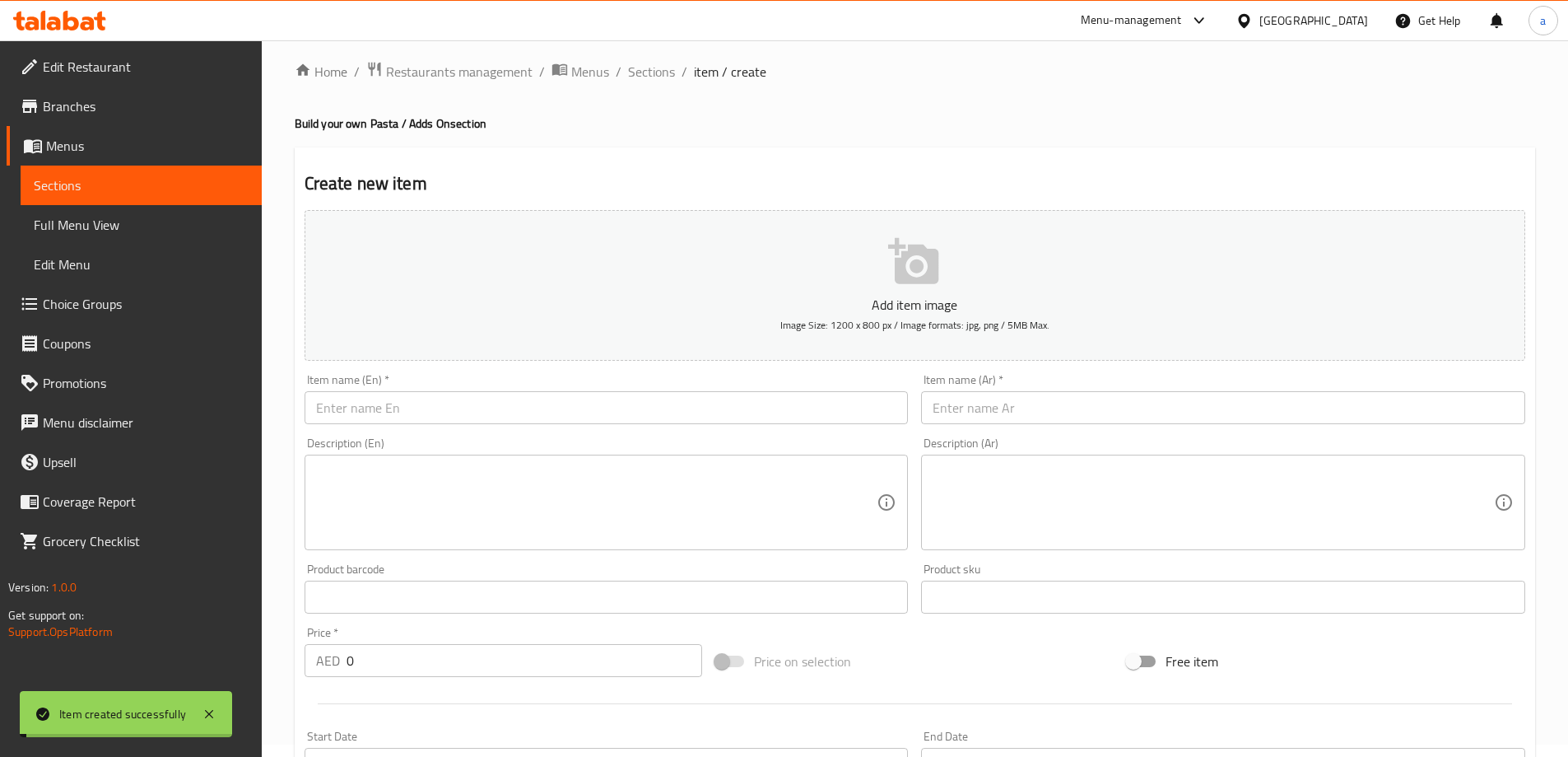
scroll to position [0, 0]
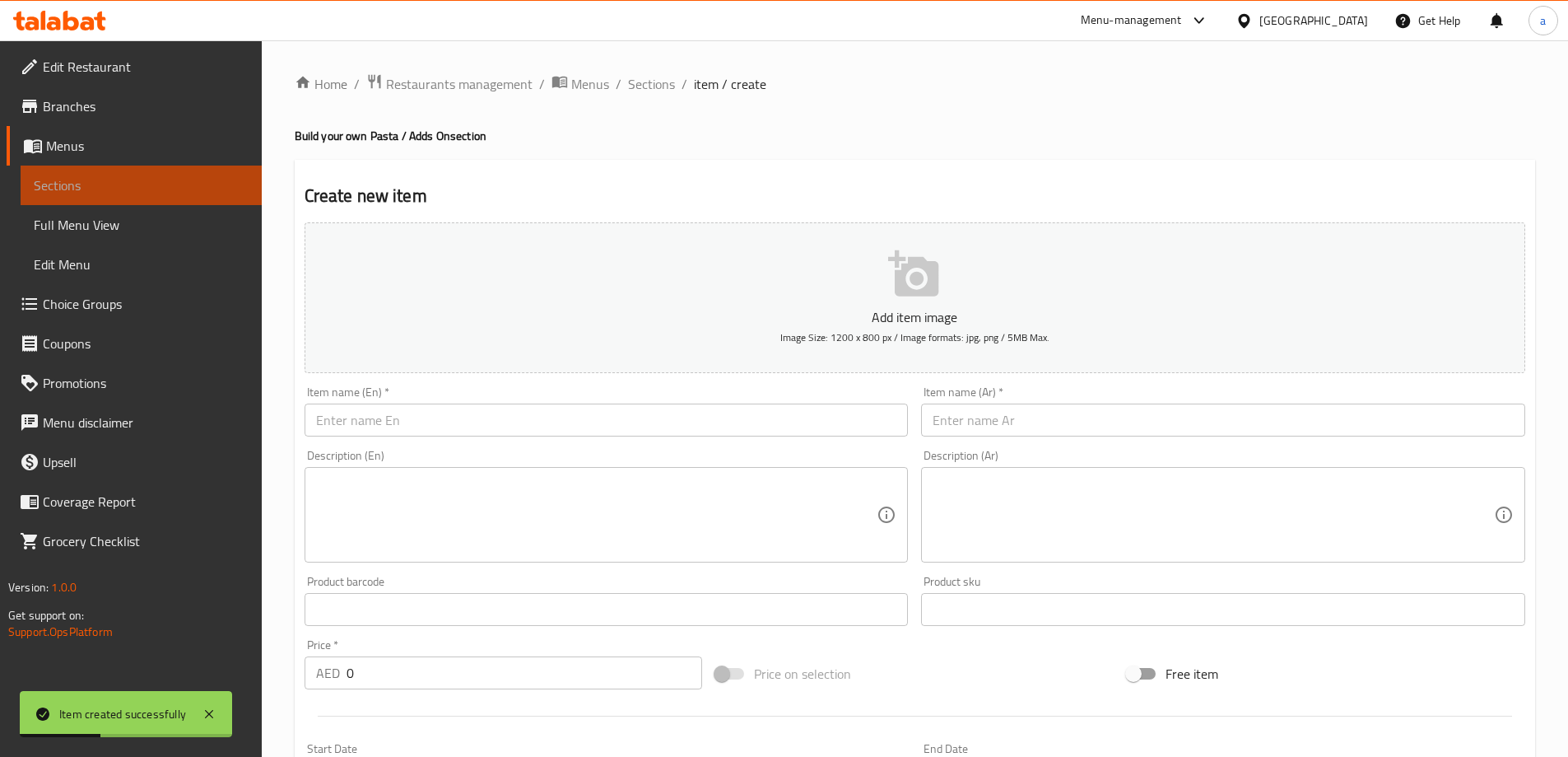
click at [117, 191] on span "Sections" at bounding box center [141, 185] width 214 height 20
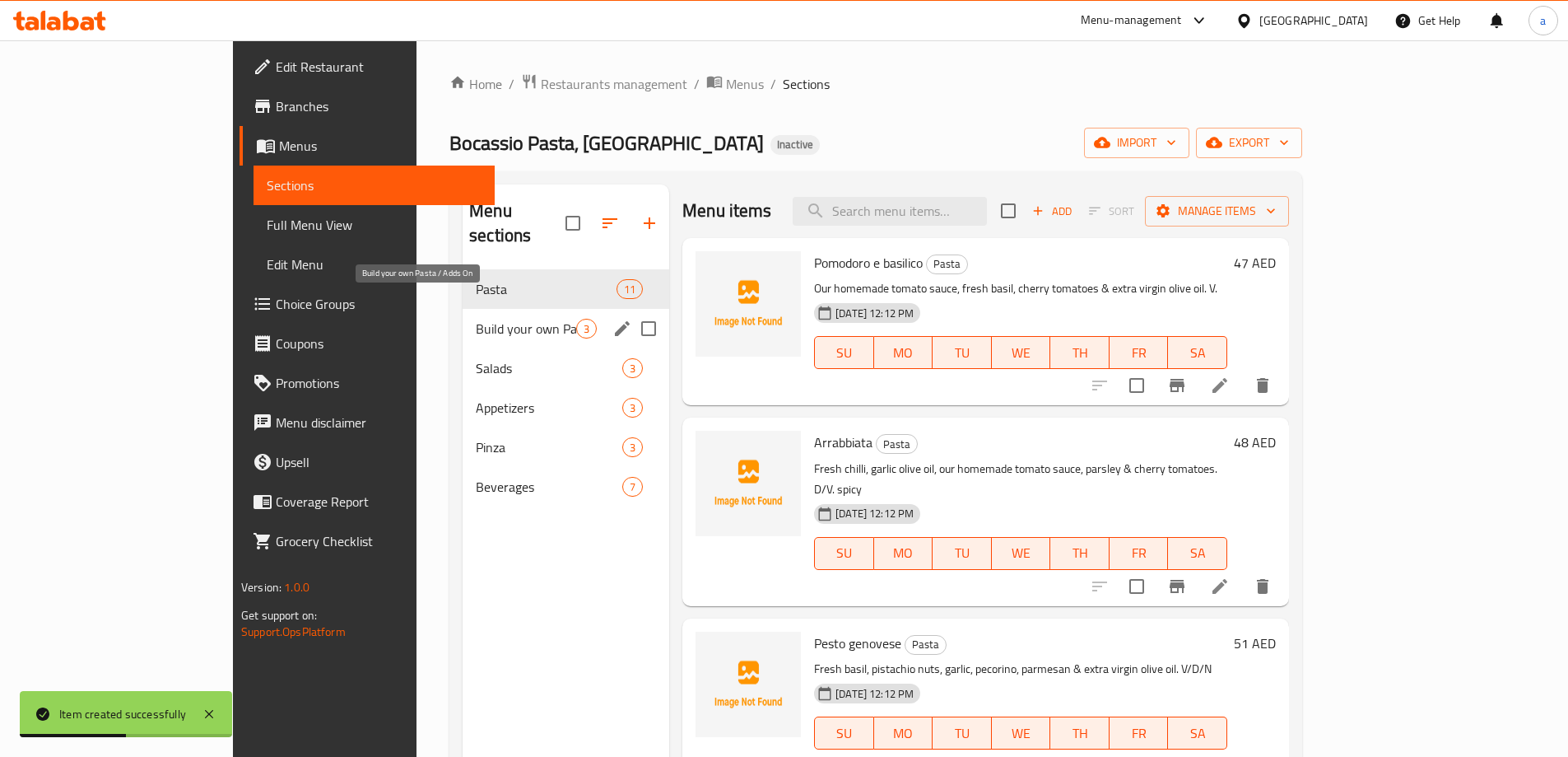
click at [476, 319] on span "Build your own Pasta / Adds On" at bounding box center [526, 329] width 100 height 20
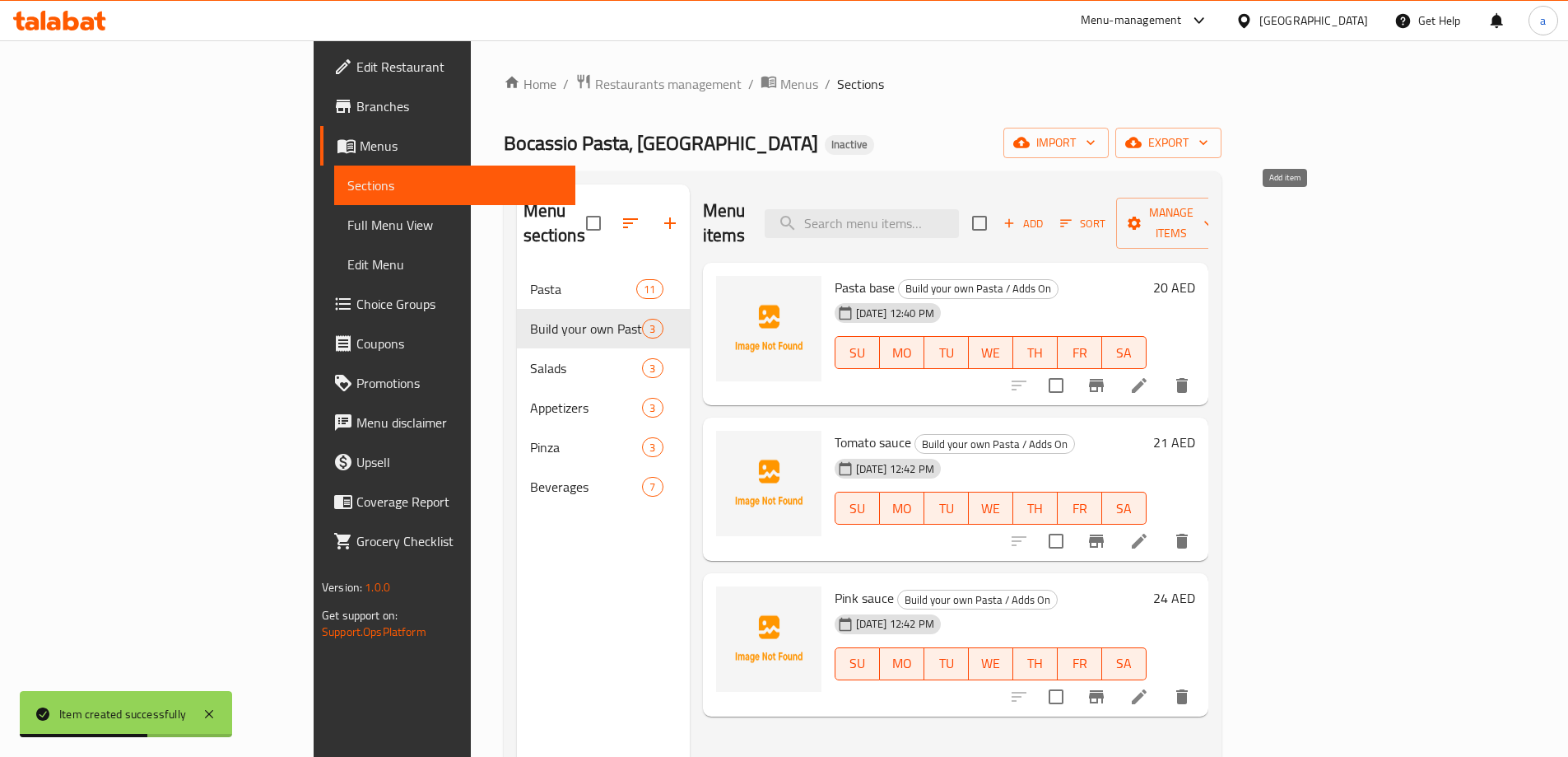
click at [1045, 214] on span "Add" at bounding box center [1022, 223] width 45 height 19
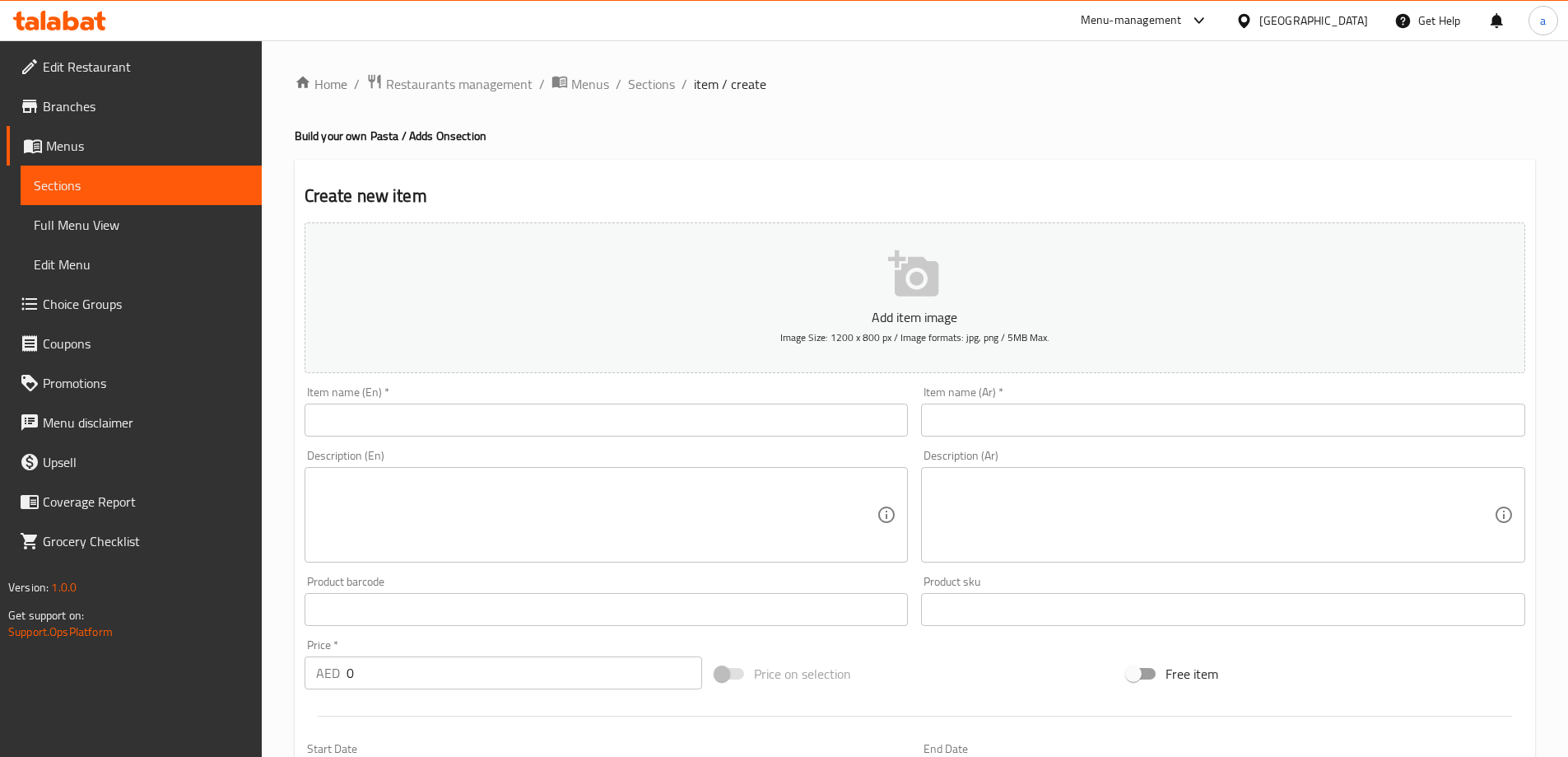
click at [817, 415] on input "text" at bounding box center [607, 420] width 604 height 33
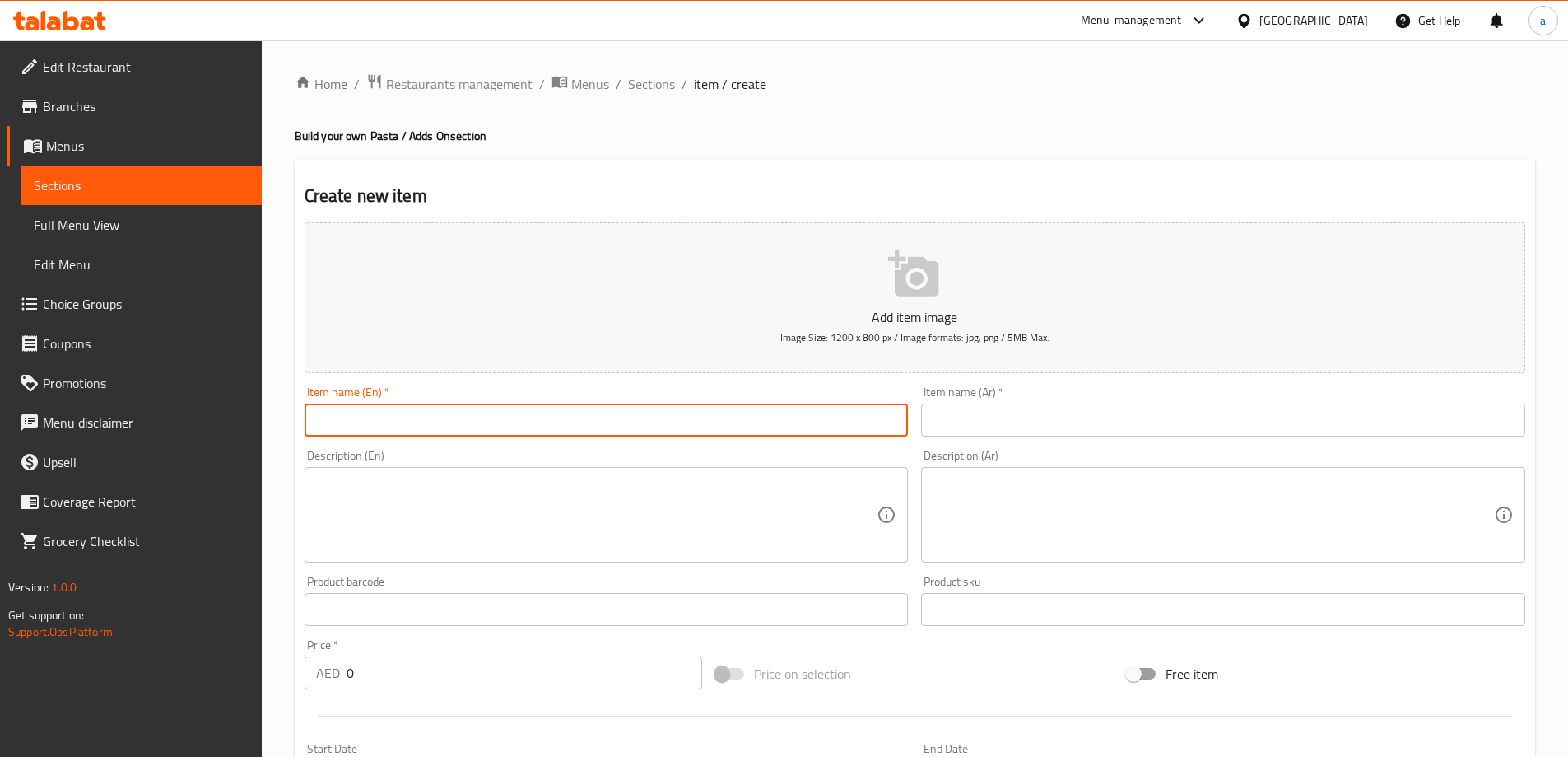
paste input "Pesto cream sauce"
type input "Pesto cream sauce"
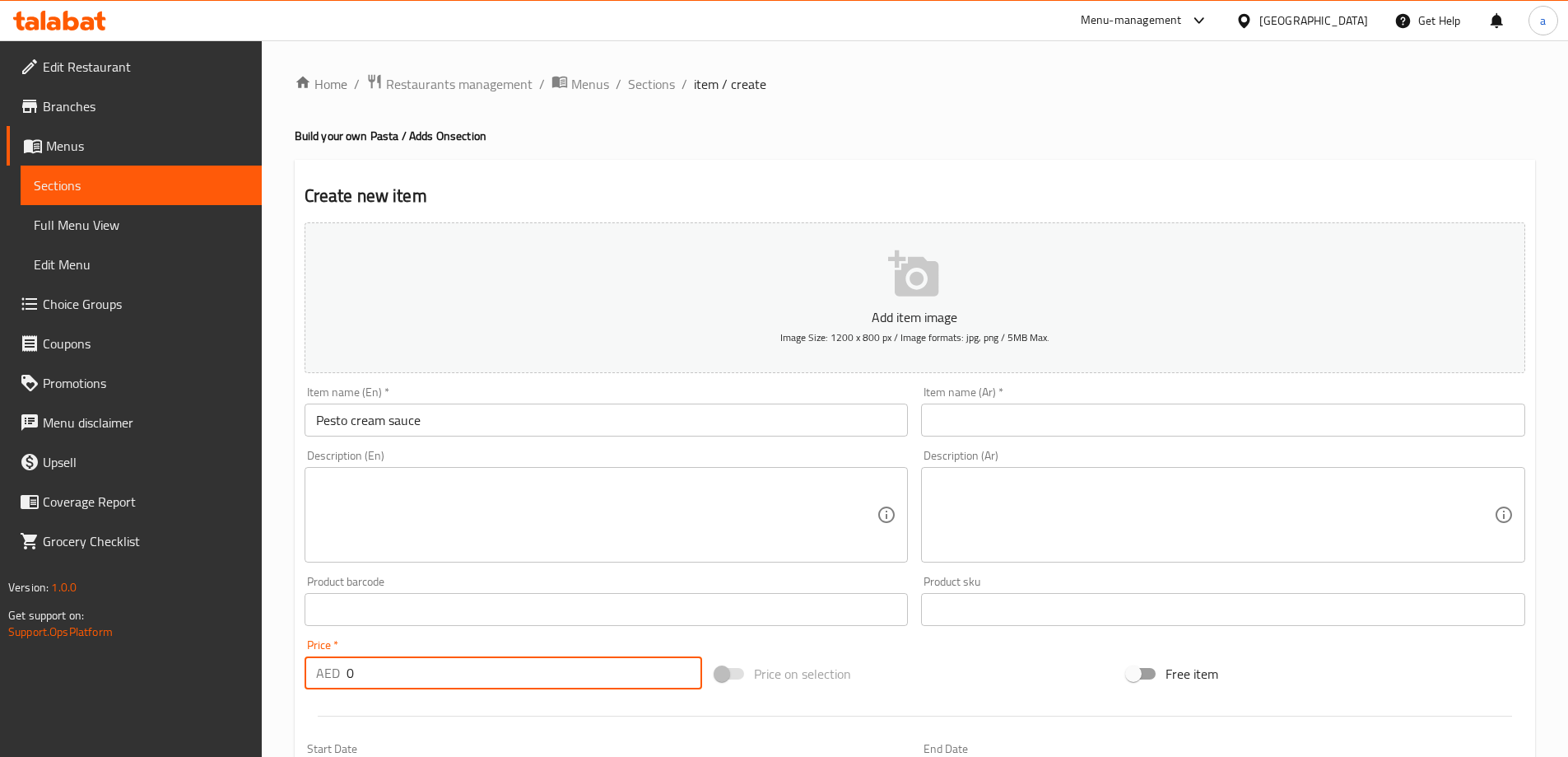
drag, startPoint x: 465, startPoint y: 657, endPoint x: 305, endPoint y: 665, distance: 160.2
click at [305, 665] on div "AED 0 Price *" at bounding box center [504, 673] width 398 height 33
type input "26"
click at [569, 423] on input "Pesto cream sauce" at bounding box center [607, 420] width 604 height 33
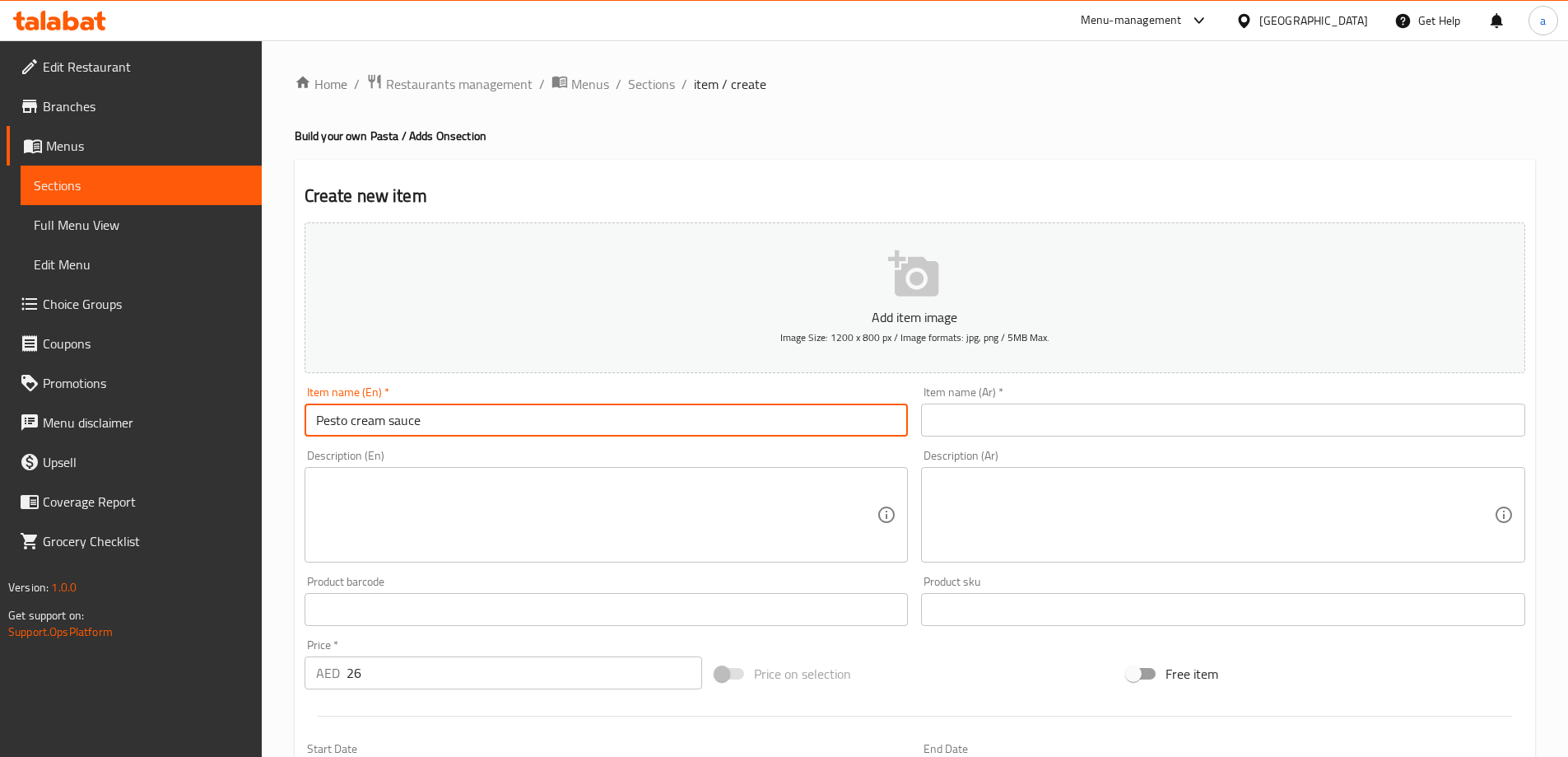
click at [921, 418] on input "text" at bounding box center [1223, 420] width 604 height 33
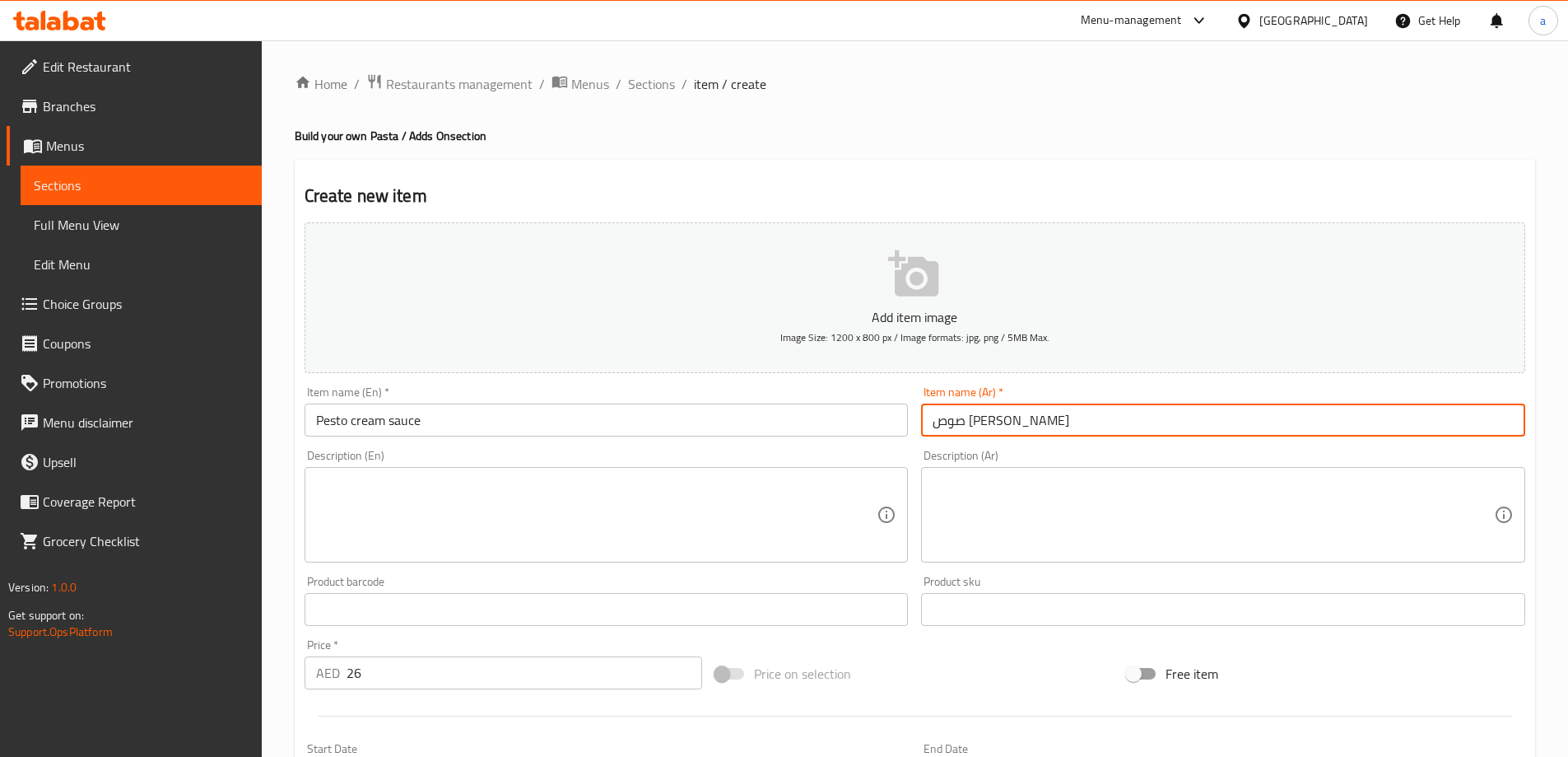
type input "صوص بيستو كريمي"
click at [528, 531] on textarea at bounding box center [596, 515] width 561 height 79
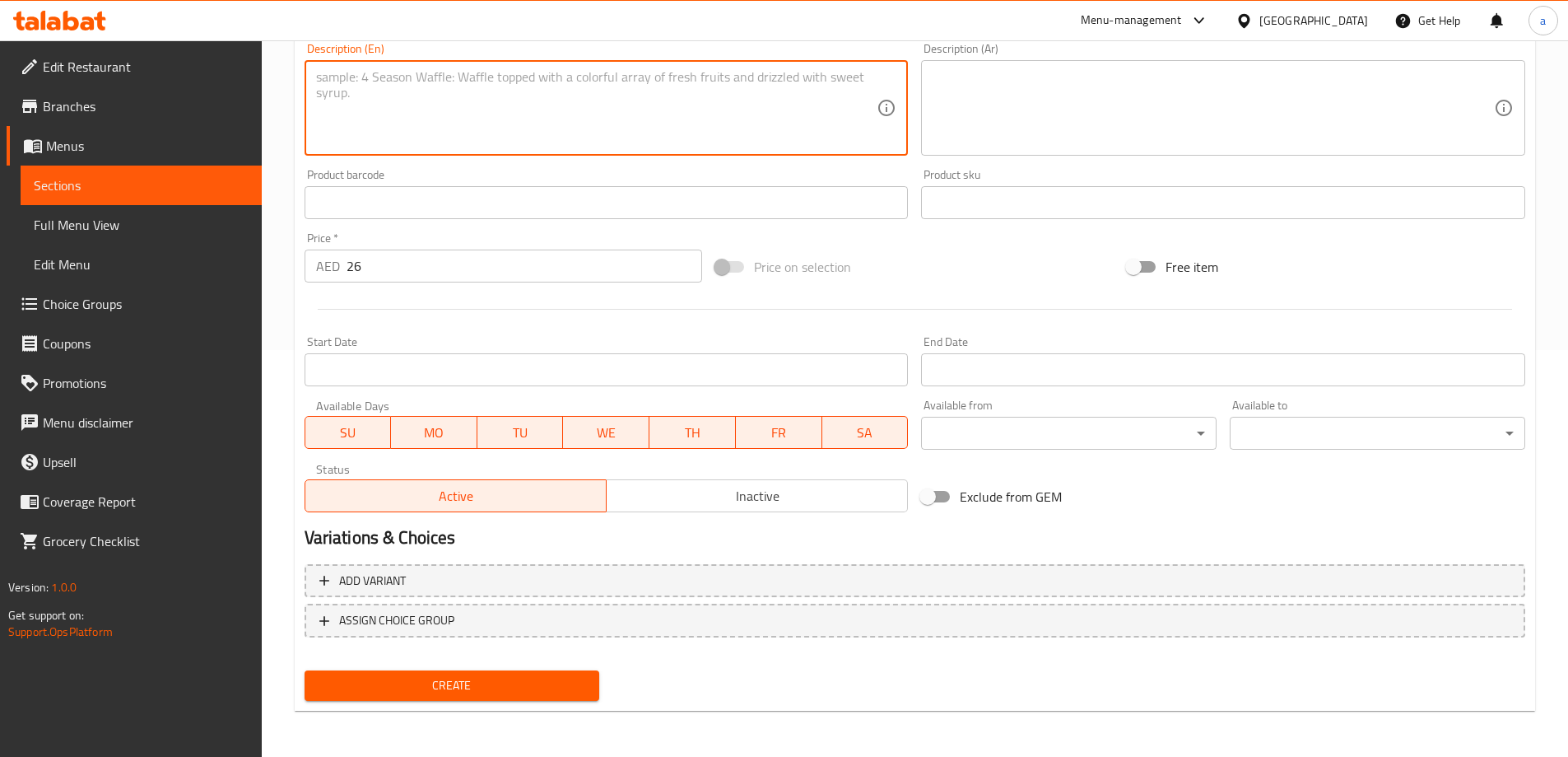
click at [409, 688] on span "Create" at bounding box center [452, 685] width 269 height 21
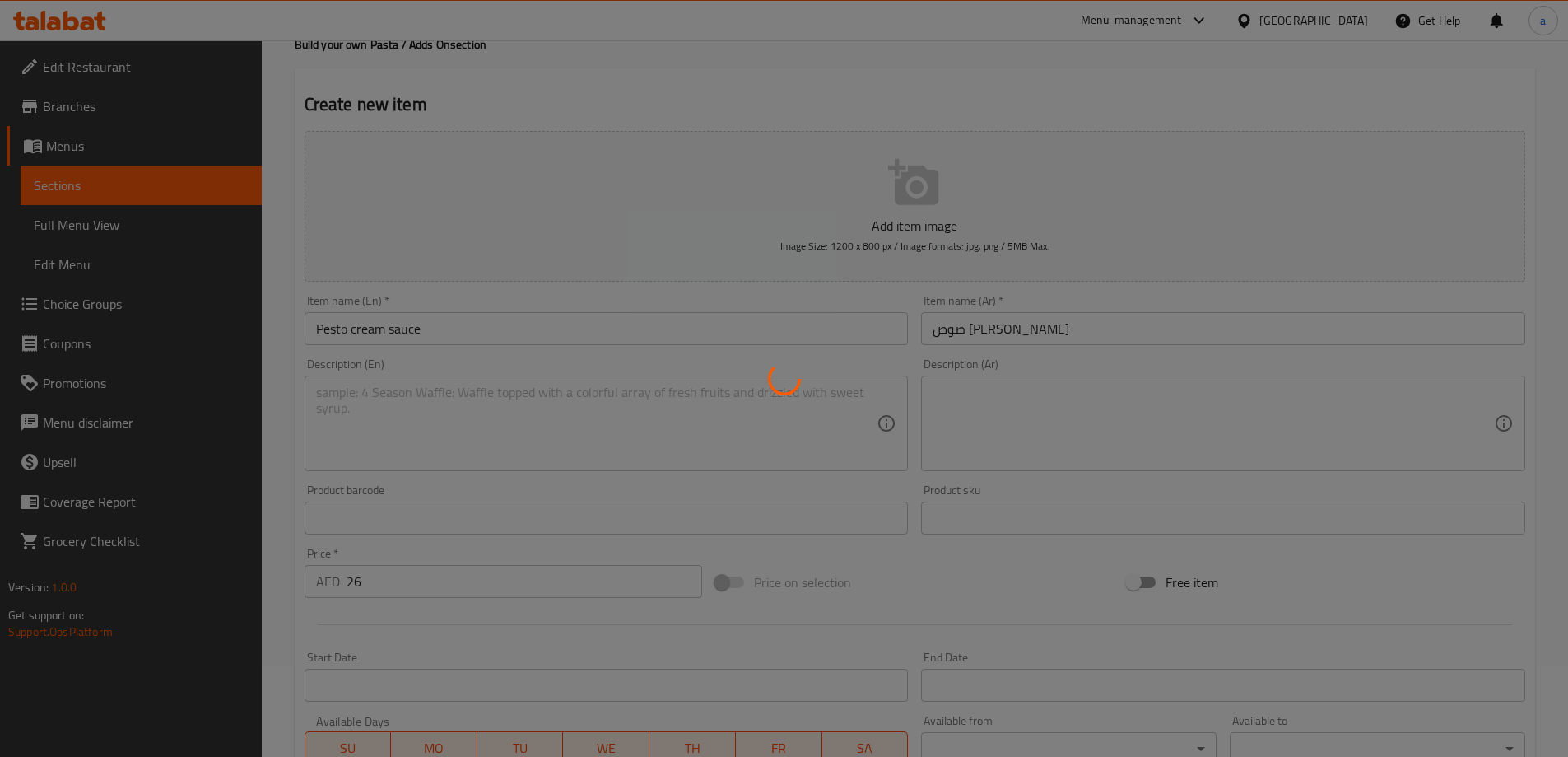
scroll to position [78, 0]
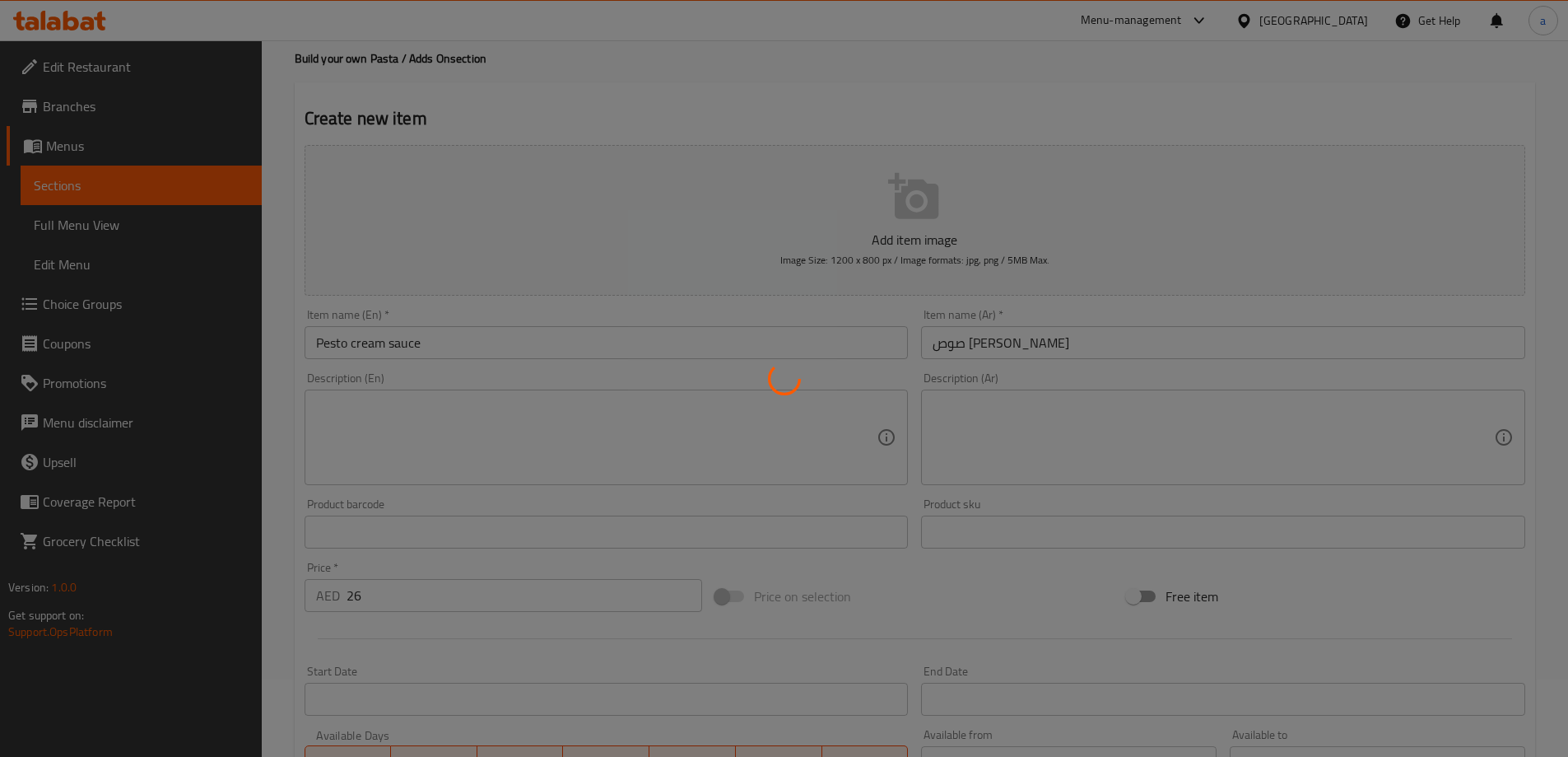
type input "0"
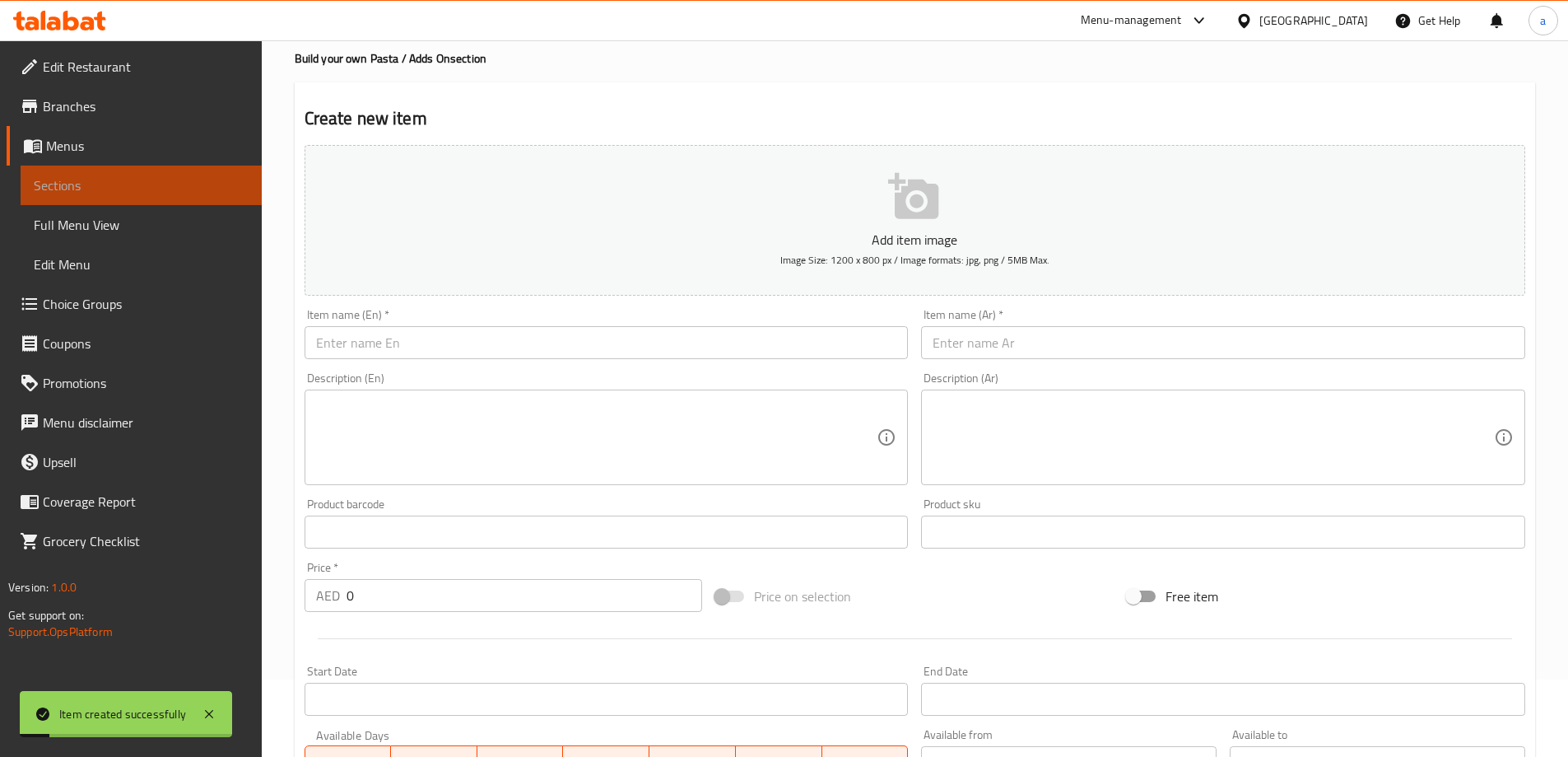
click at [172, 180] on span "Sections" at bounding box center [141, 185] width 214 height 20
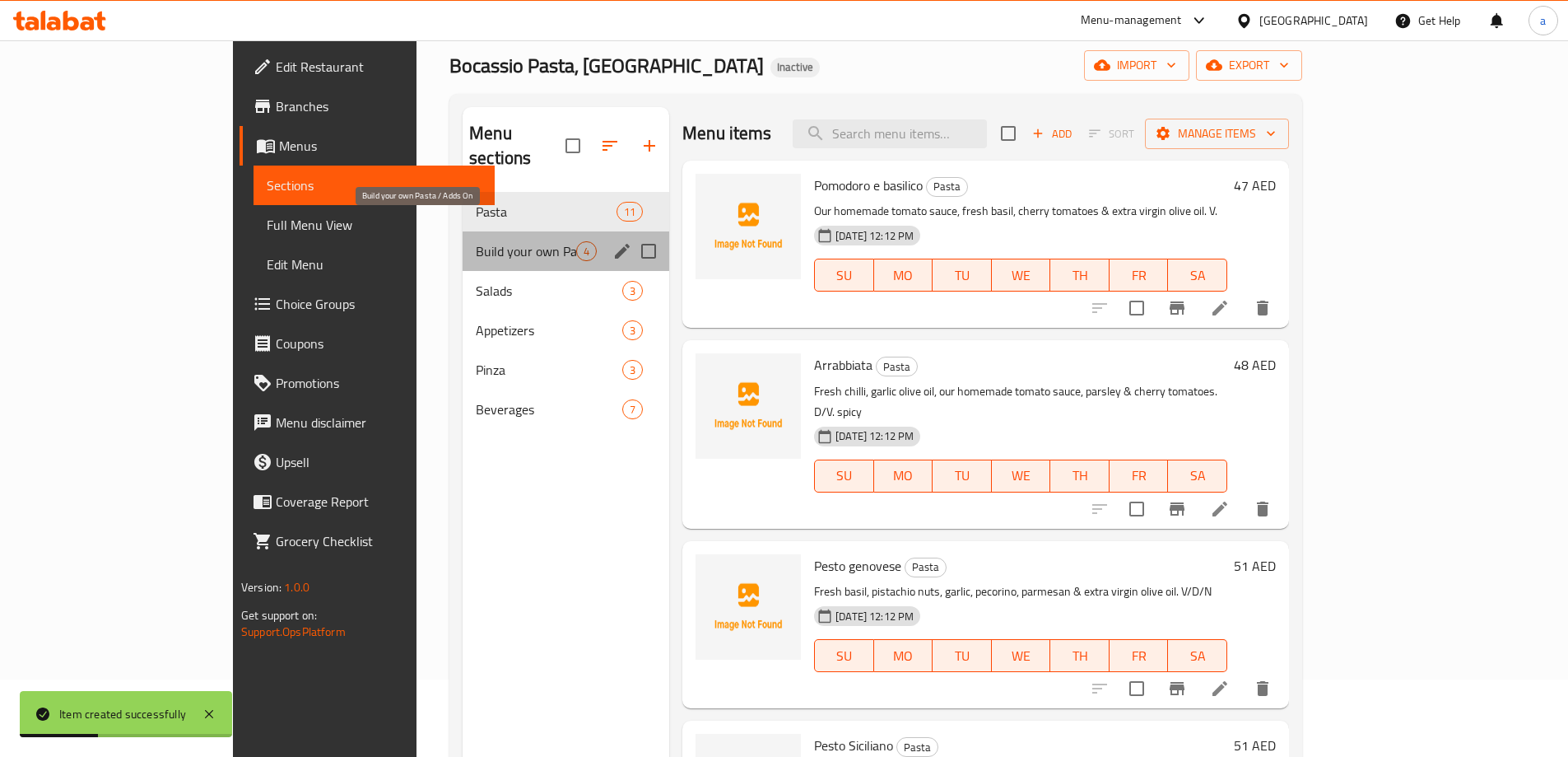
click at [476, 241] on span "Build your own Pasta / Adds On" at bounding box center [526, 251] width 100 height 20
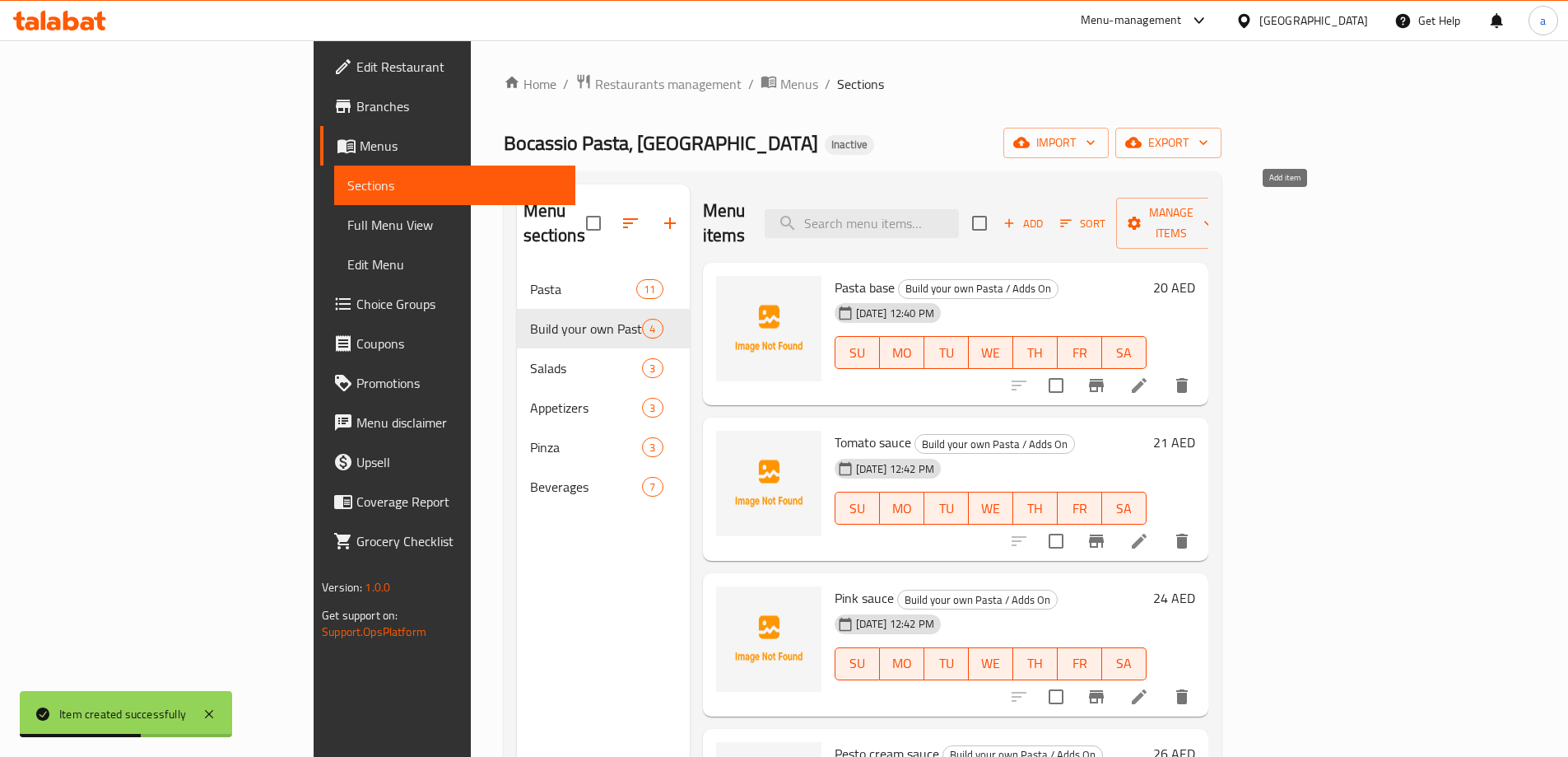
click at [1017, 216] on icon "button" at bounding box center [1009, 223] width 15 height 15
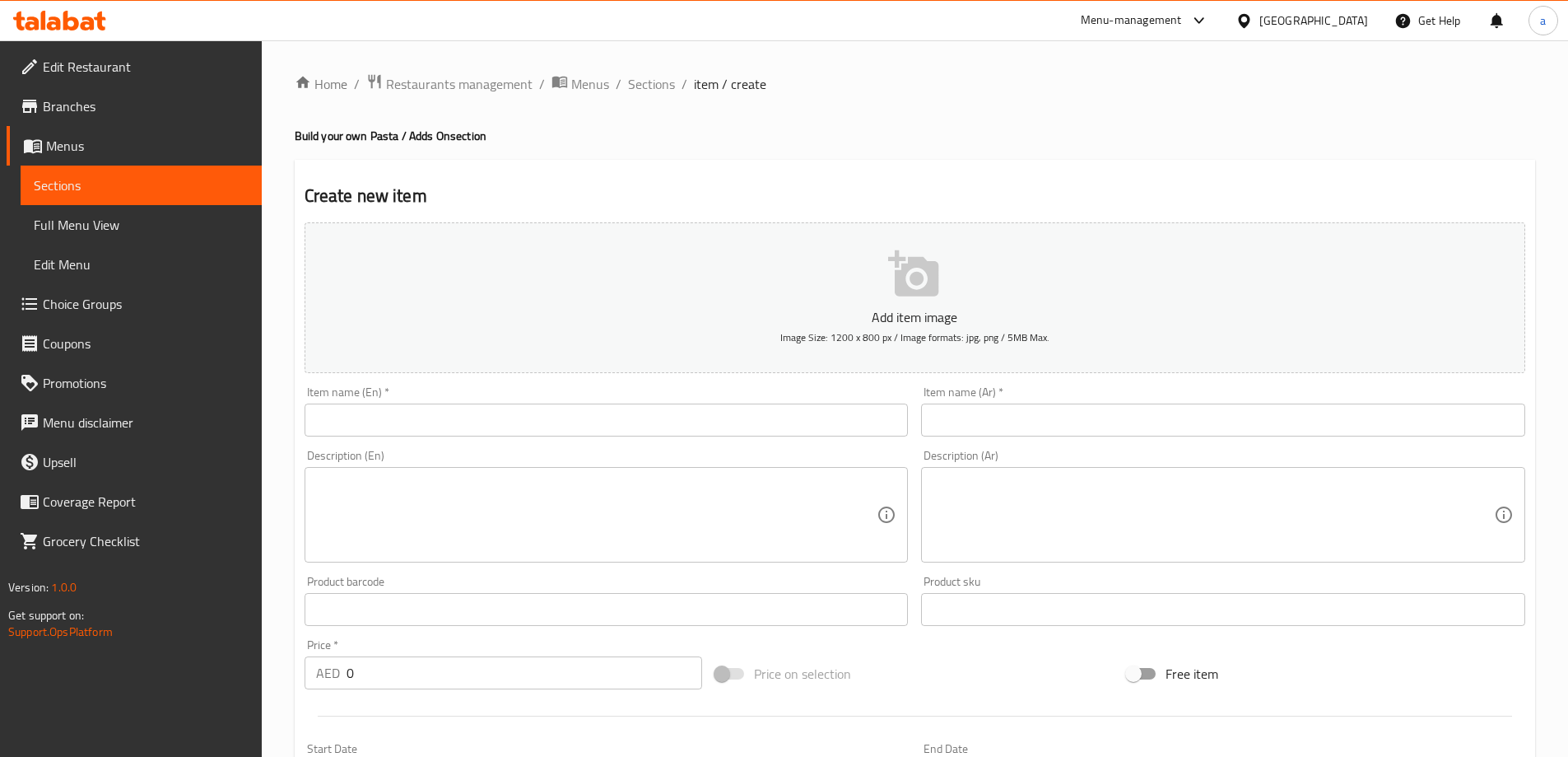
click at [773, 432] on input "text" at bounding box center [607, 420] width 604 height 33
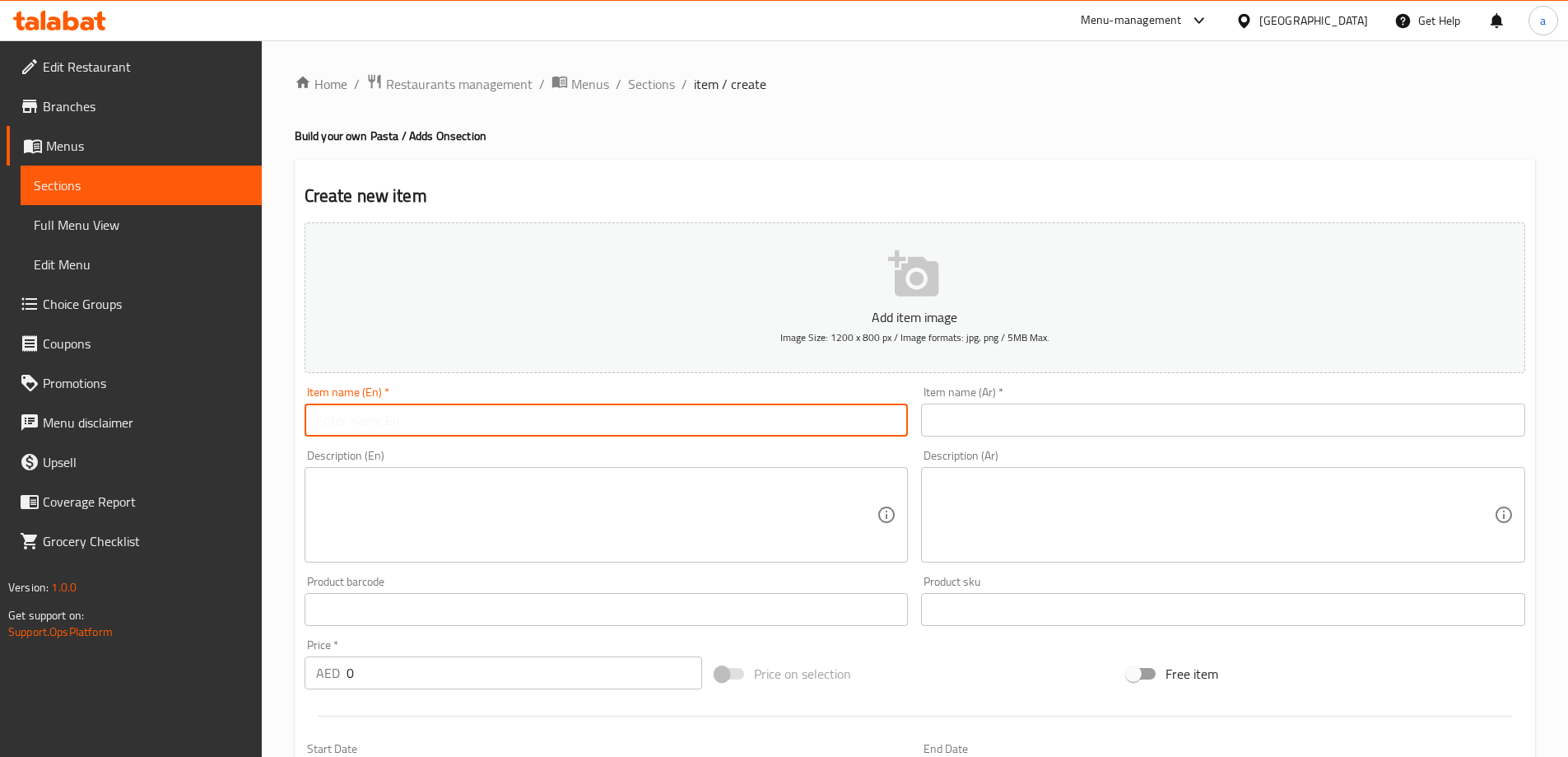
paste input "[PERSON_NAME]"
type input "[PERSON_NAME]"
click at [989, 444] on div "Description (Ar) Description (Ar)" at bounding box center [1223, 506] width 617 height 126
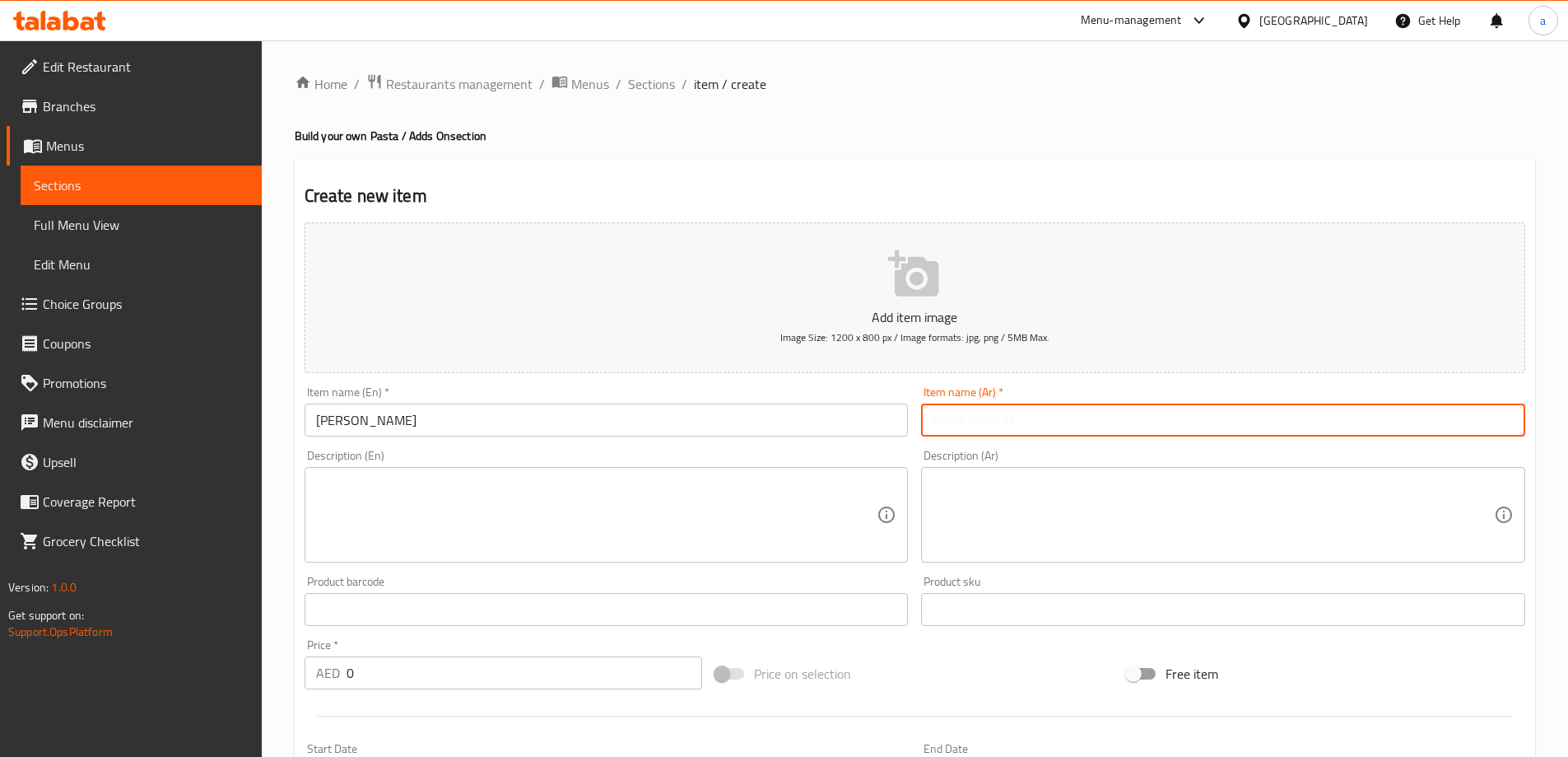
click at [967, 427] on input "text" at bounding box center [1223, 420] width 604 height 33
type input "صوص ألفريدو"
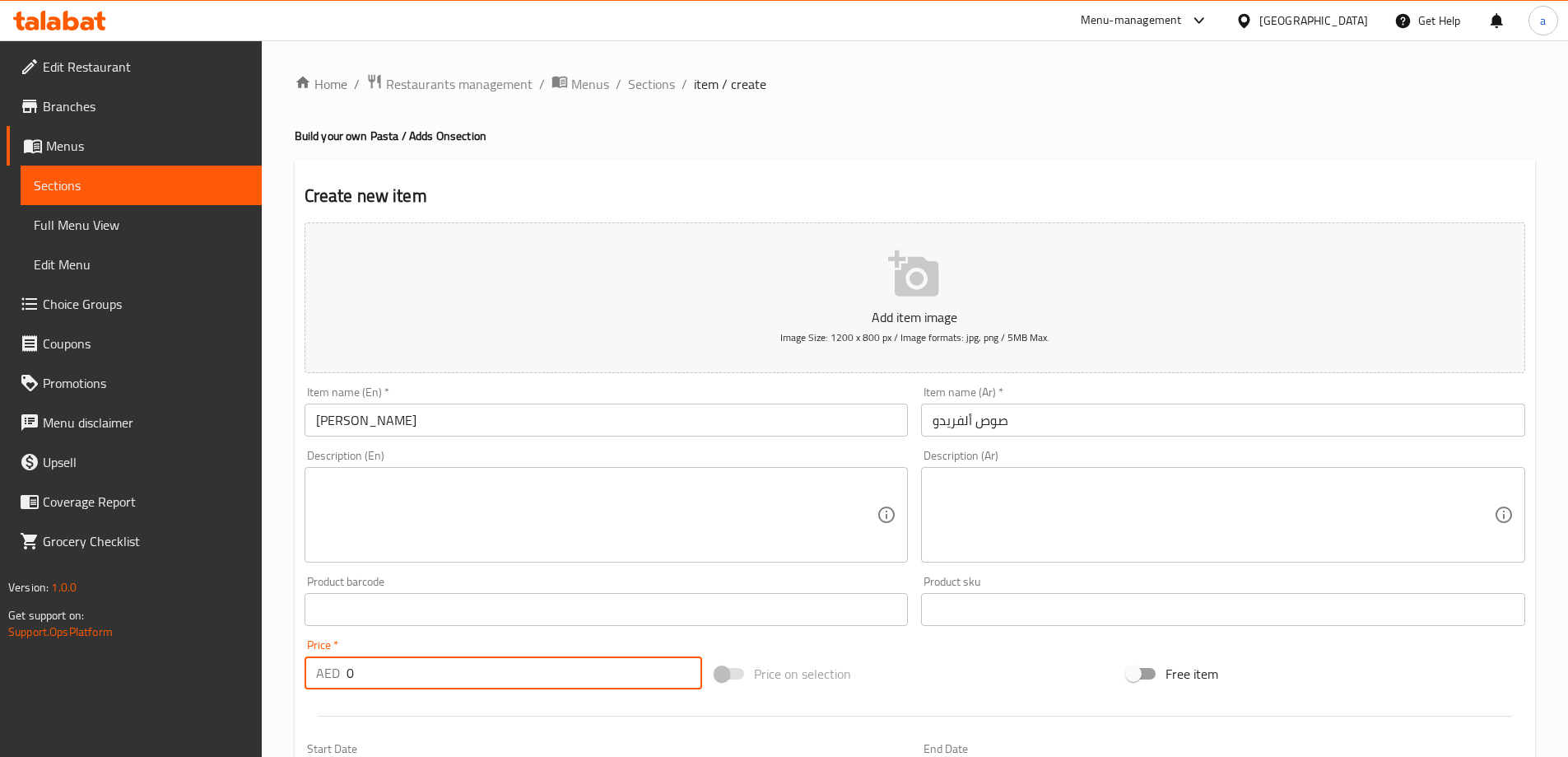
drag, startPoint x: 436, startPoint y: 673, endPoint x: 314, endPoint y: 673, distance: 122.0
click at [314, 673] on div "AED 0 Price *" at bounding box center [504, 673] width 398 height 33
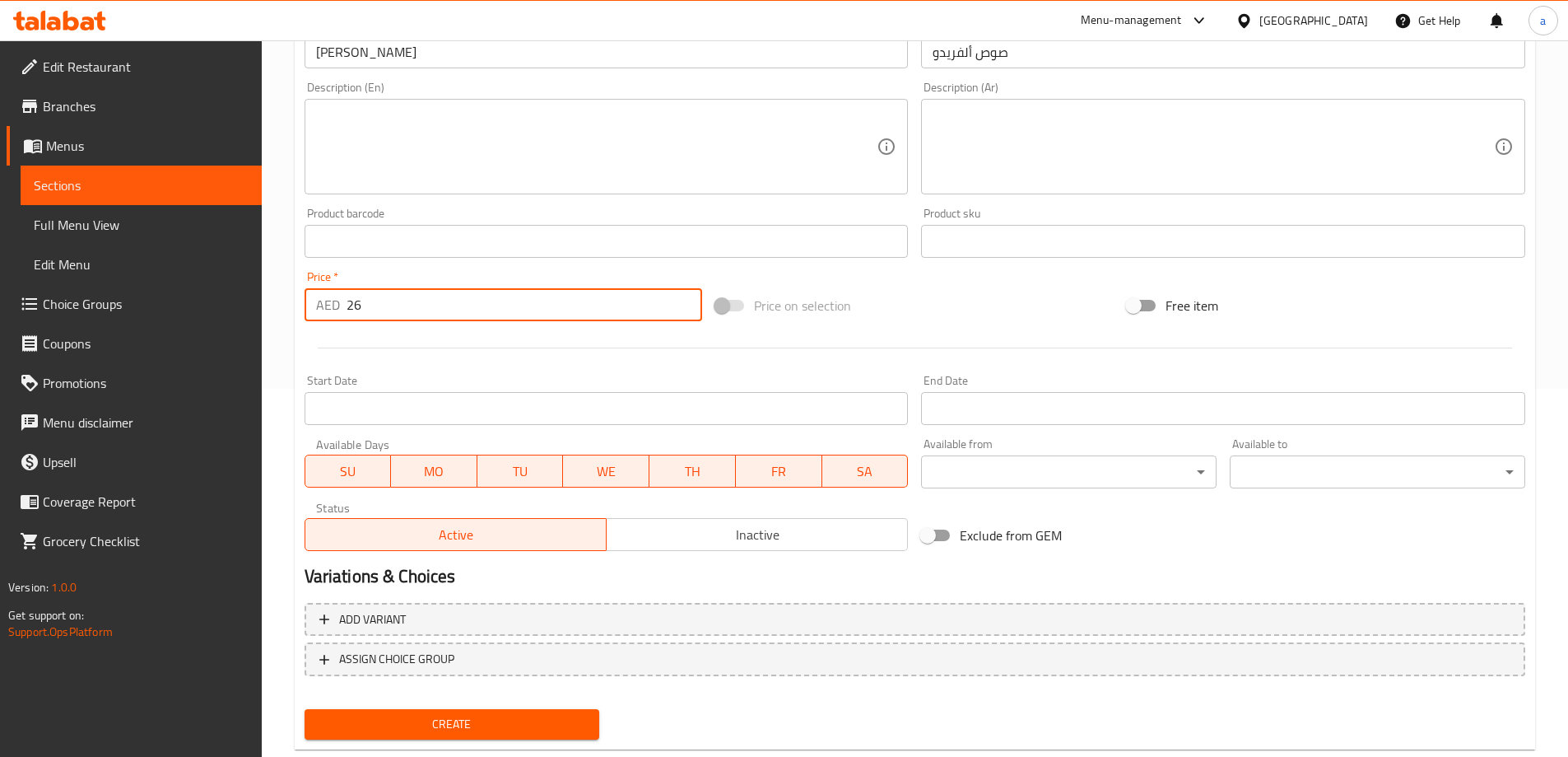
scroll to position [406, 0]
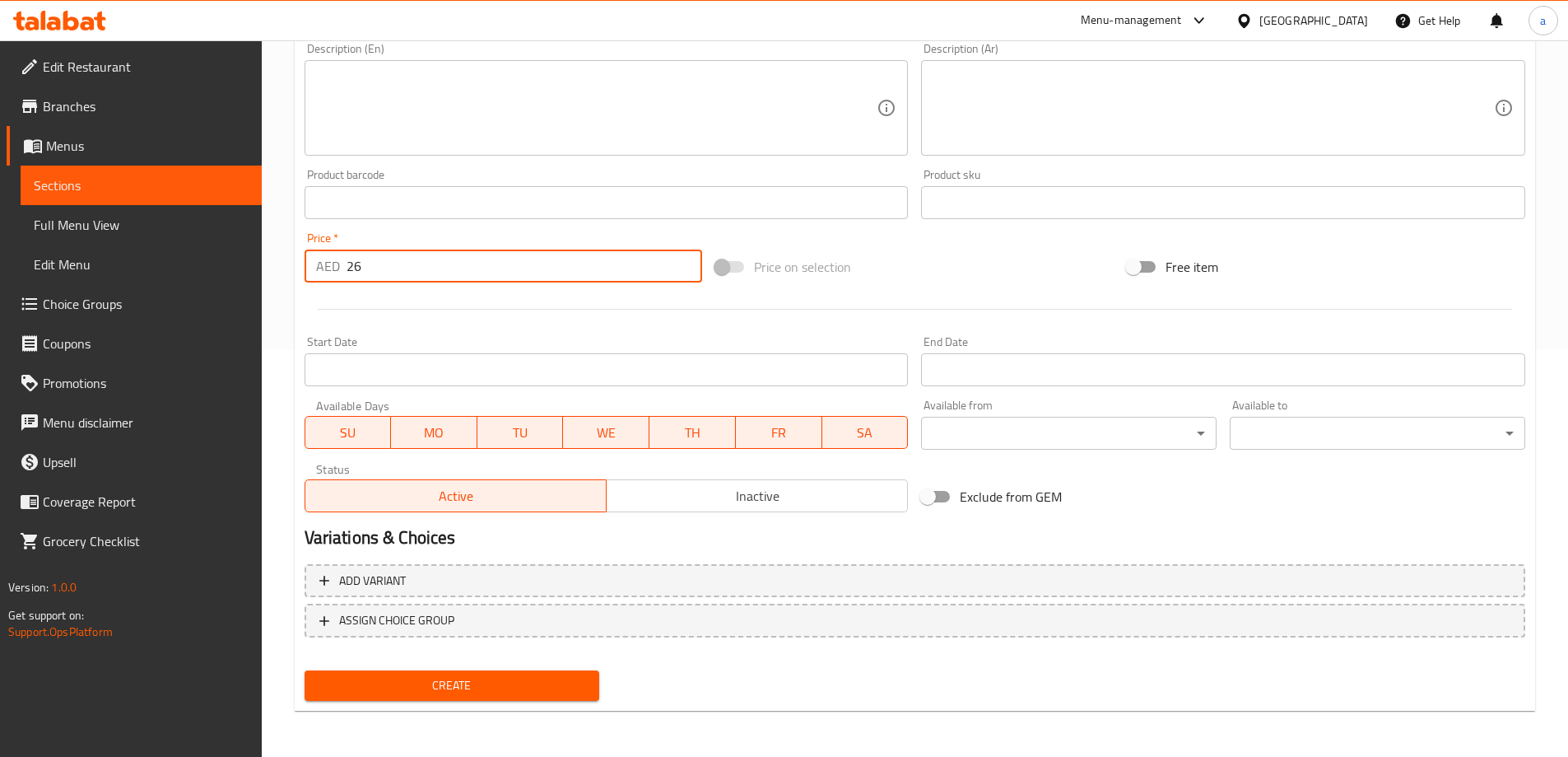
type input "26"
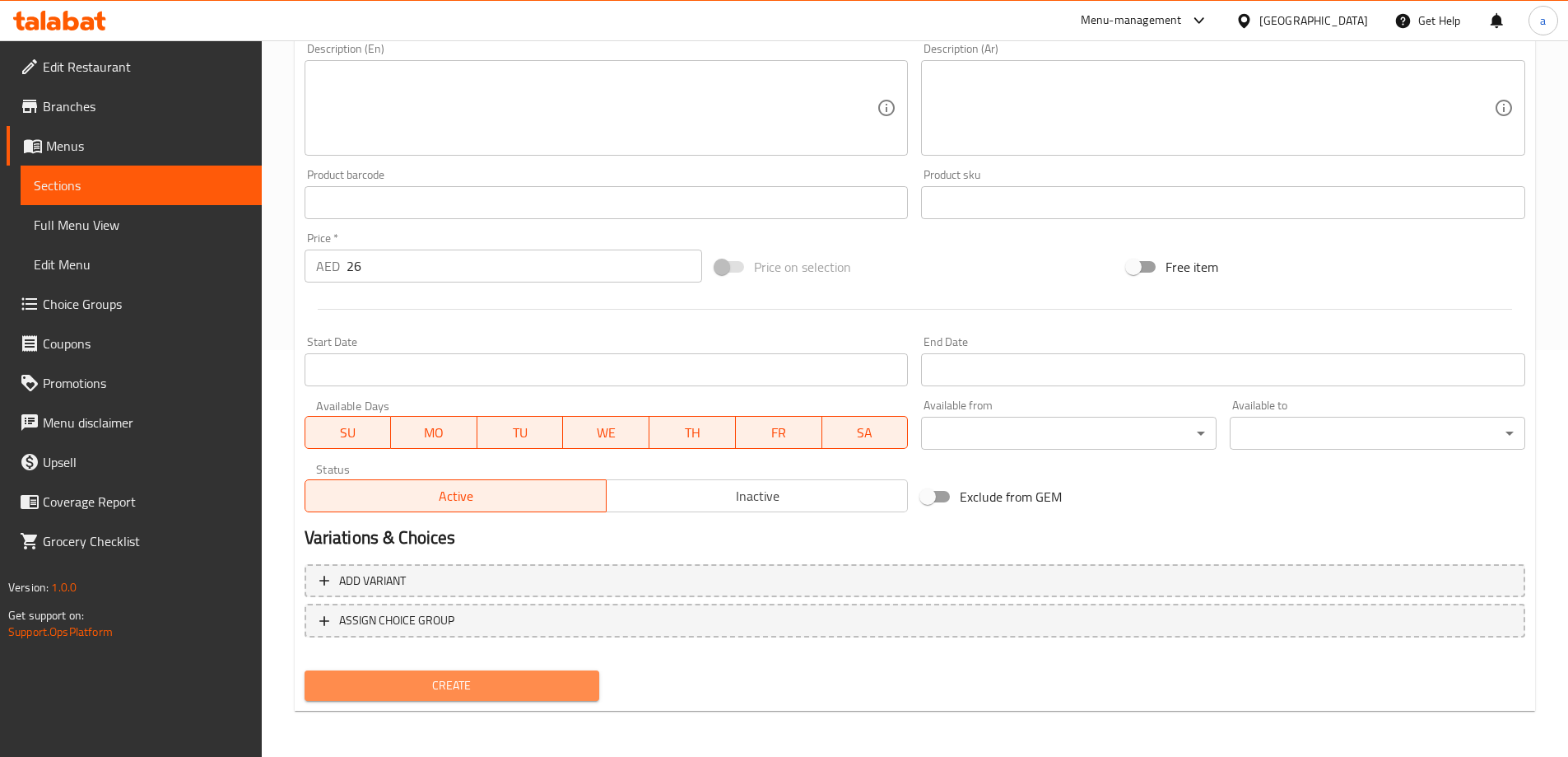
click at [426, 682] on span "Create" at bounding box center [452, 685] width 269 height 21
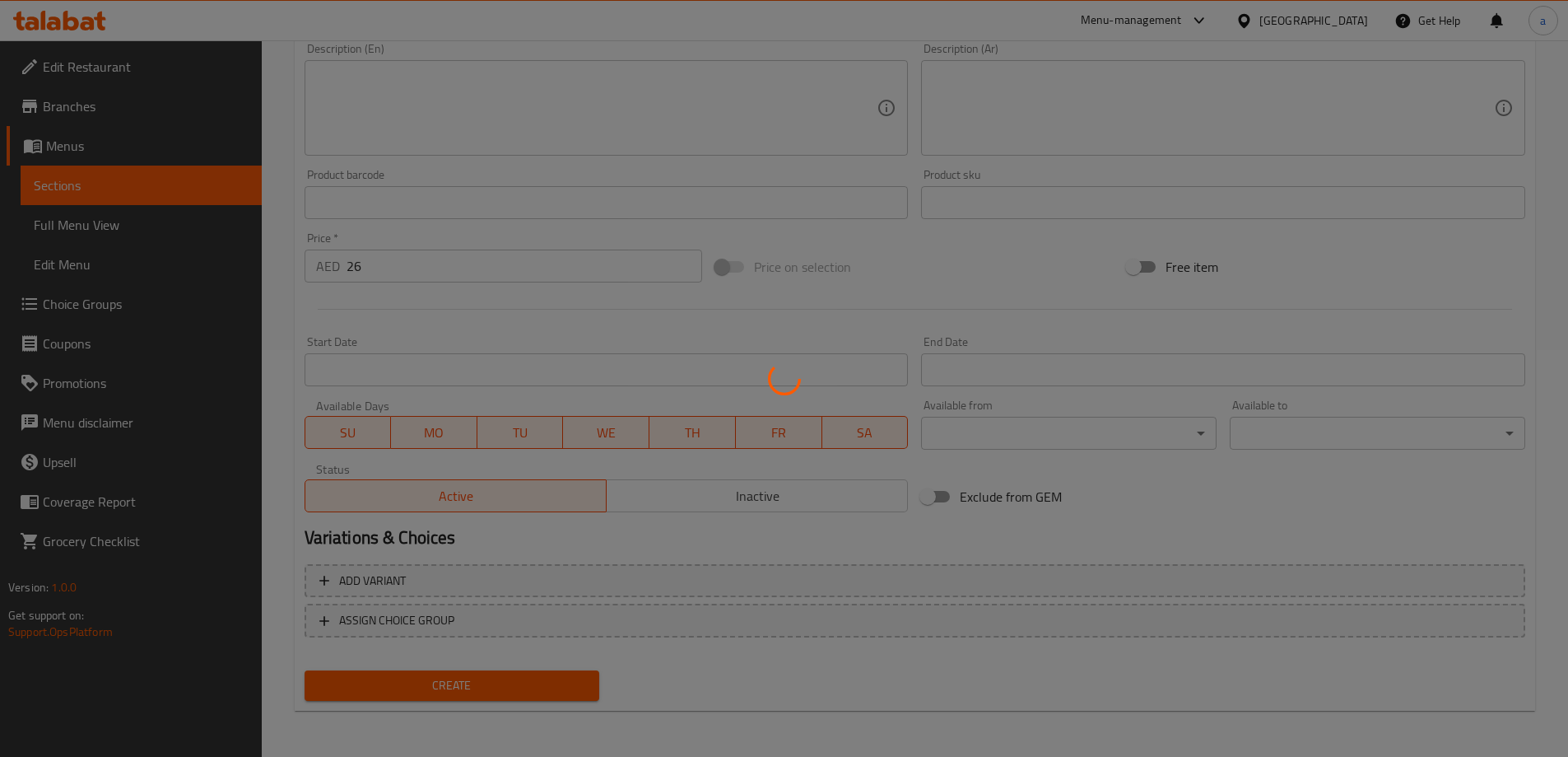
type input "0"
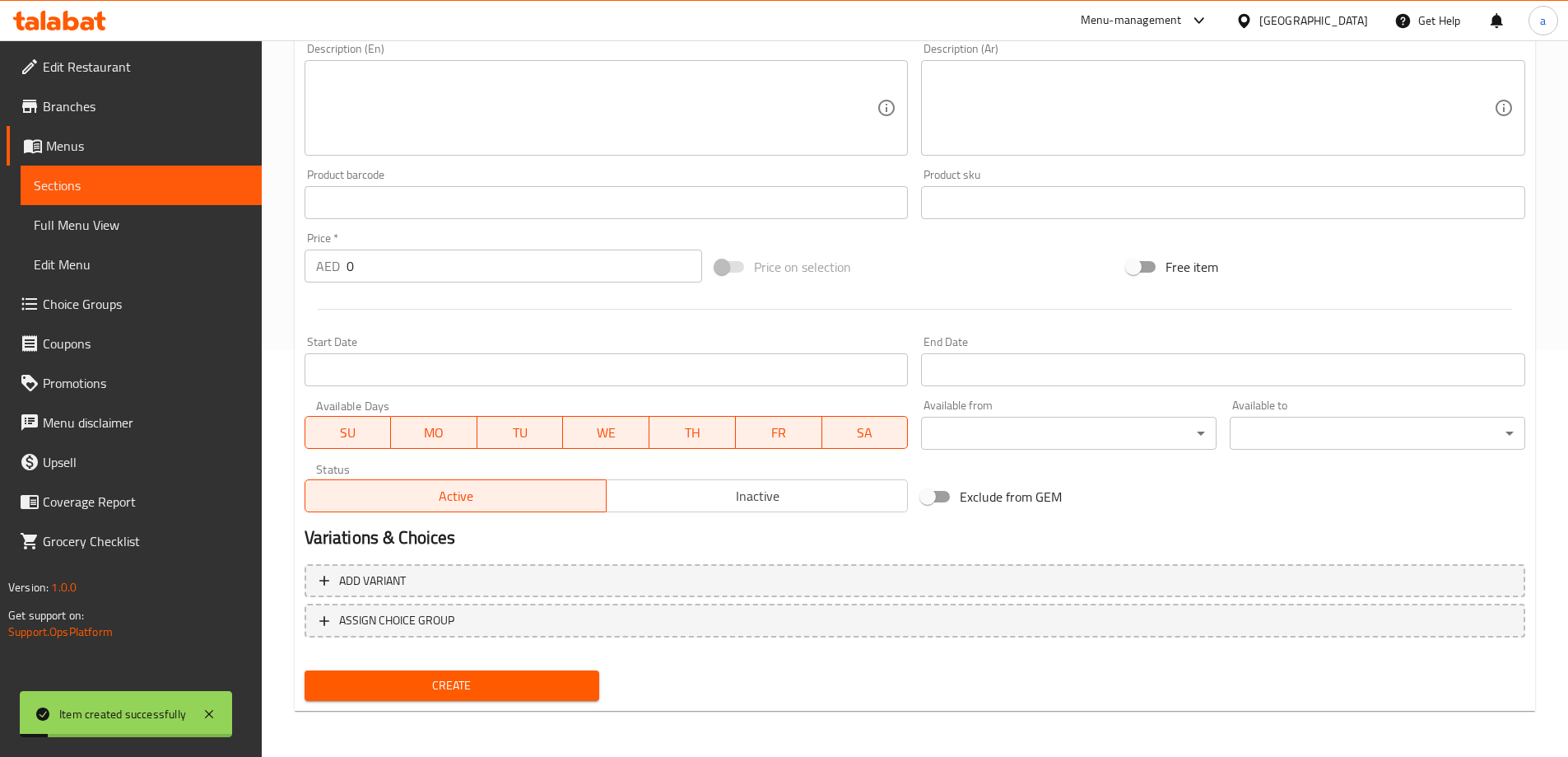
click at [188, 190] on span "Sections" at bounding box center [141, 185] width 214 height 20
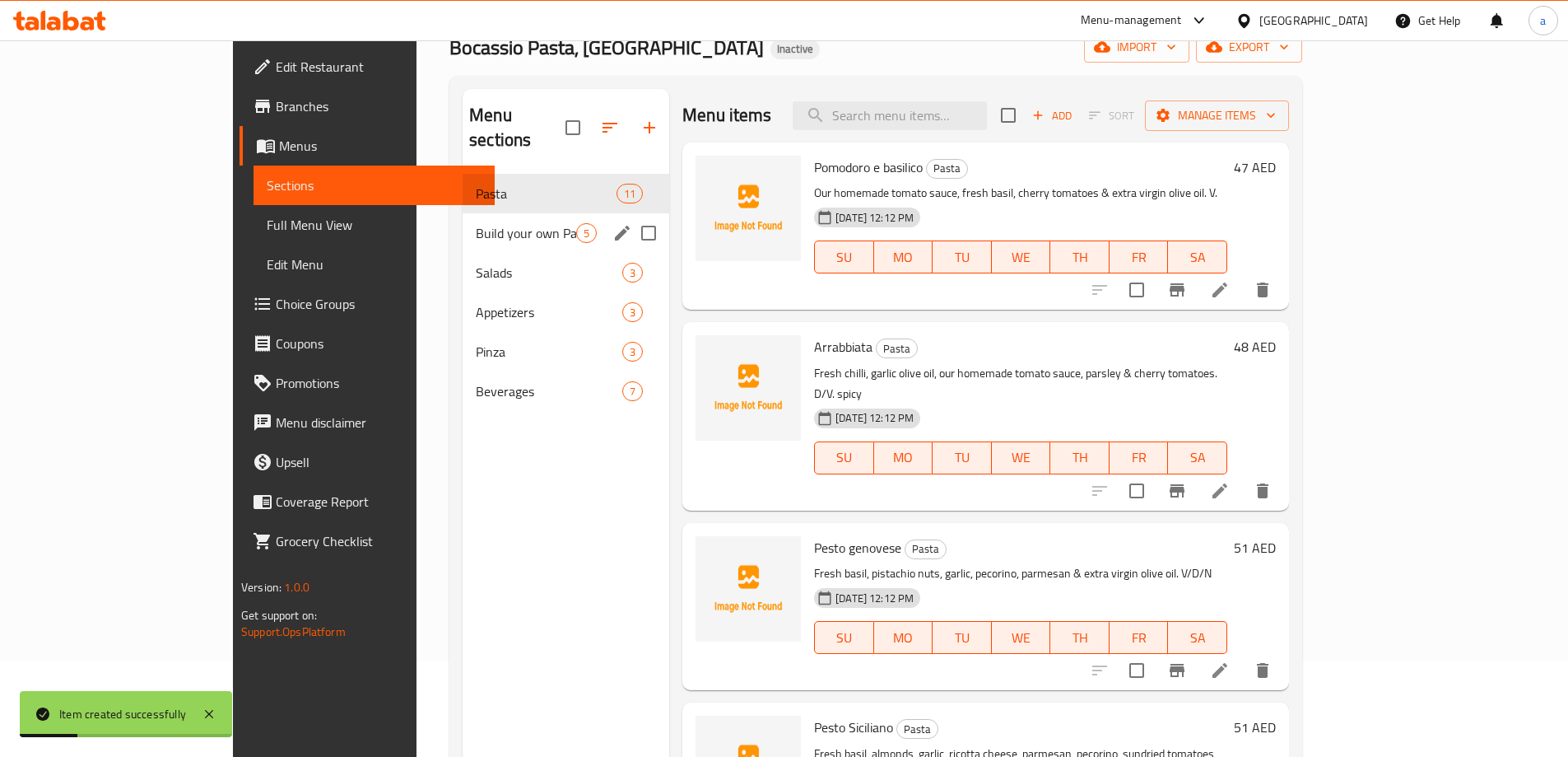
scroll to position [66, 0]
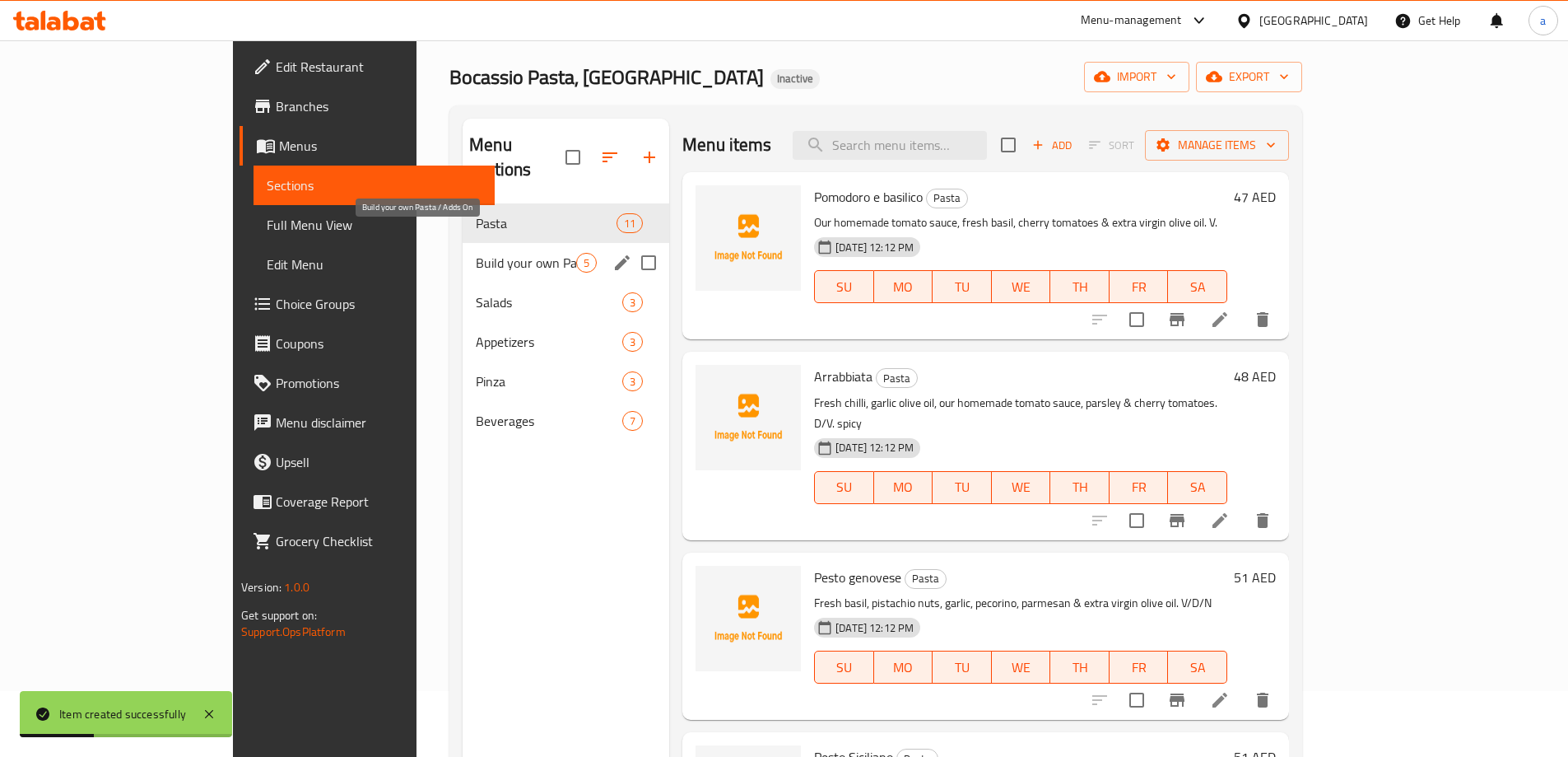
click at [476, 253] on span "Build your own Pasta / Adds On" at bounding box center [526, 263] width 100 height 20
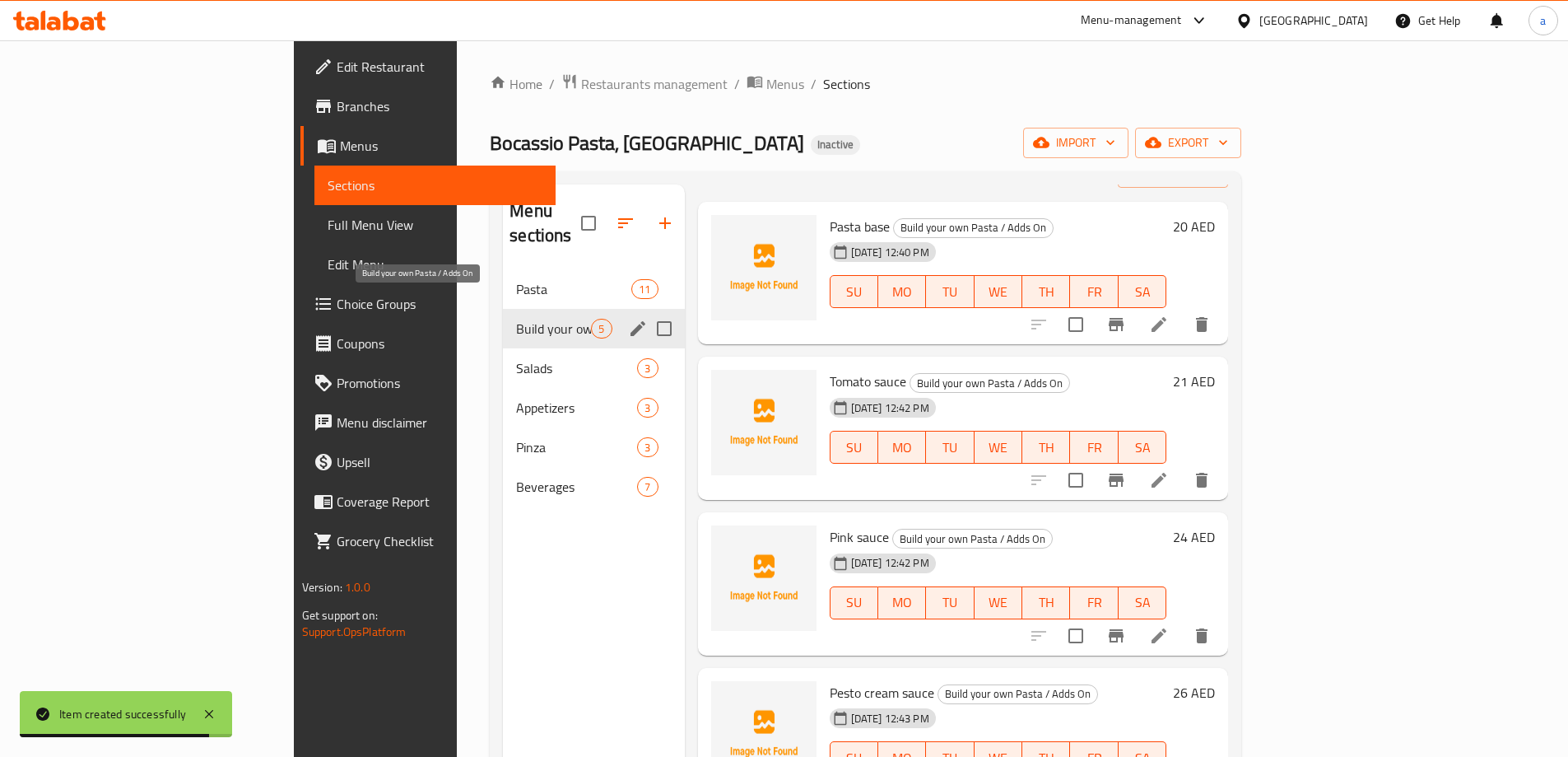
click at [516, 319] on span "Build your own Pasta / Adds On" at bounding box center [553, 329] width 75 height 20
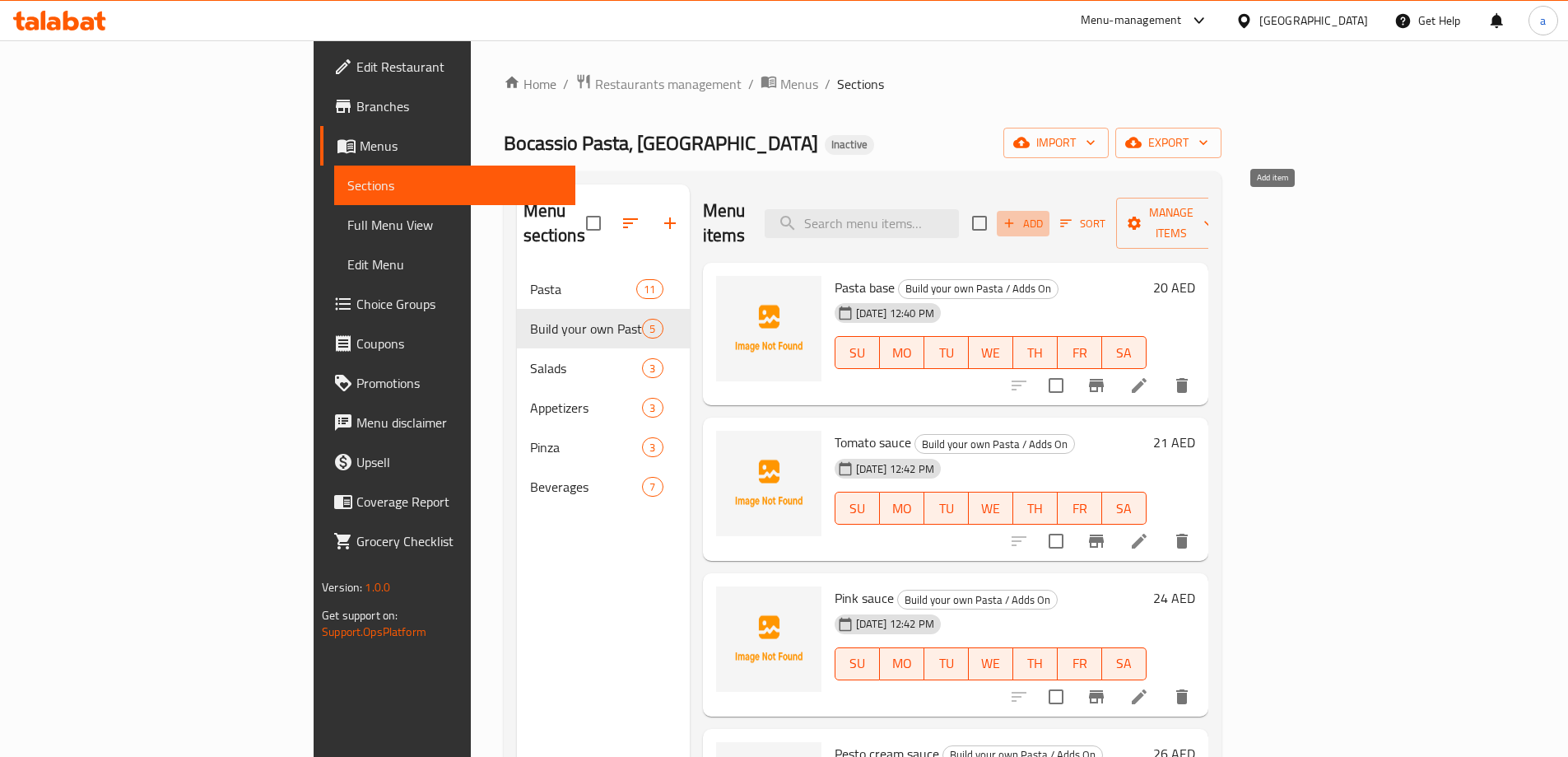
click at [1017, 216] on icon "button" at bounding box center [1009, 223] width 15 height 15
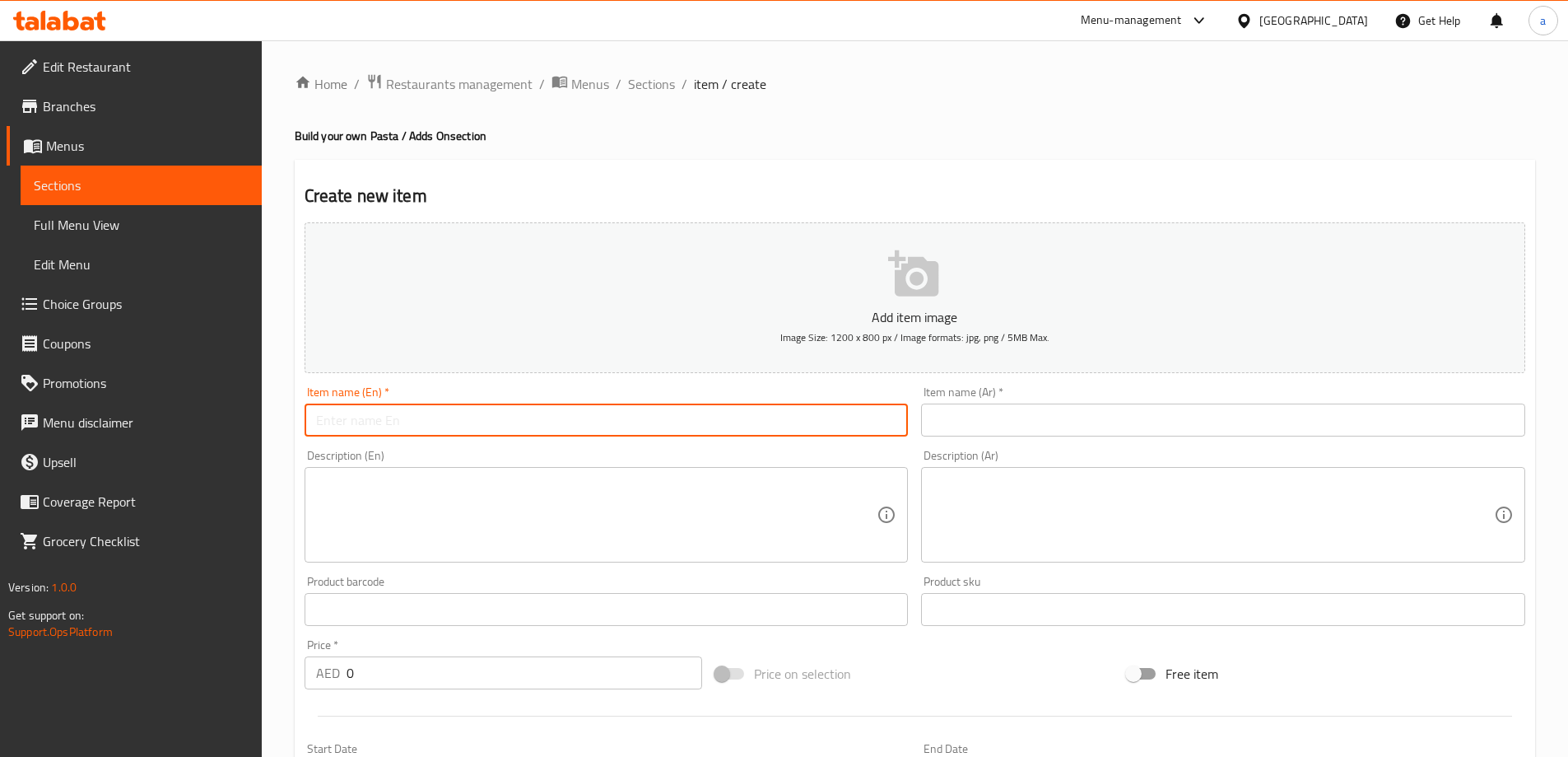
click at [762, 412] on input "text" at bounding box center [607, 420] width 604 height 33
paste input "Arrabbiata sauce"
type input "Arrabbiata sauce"
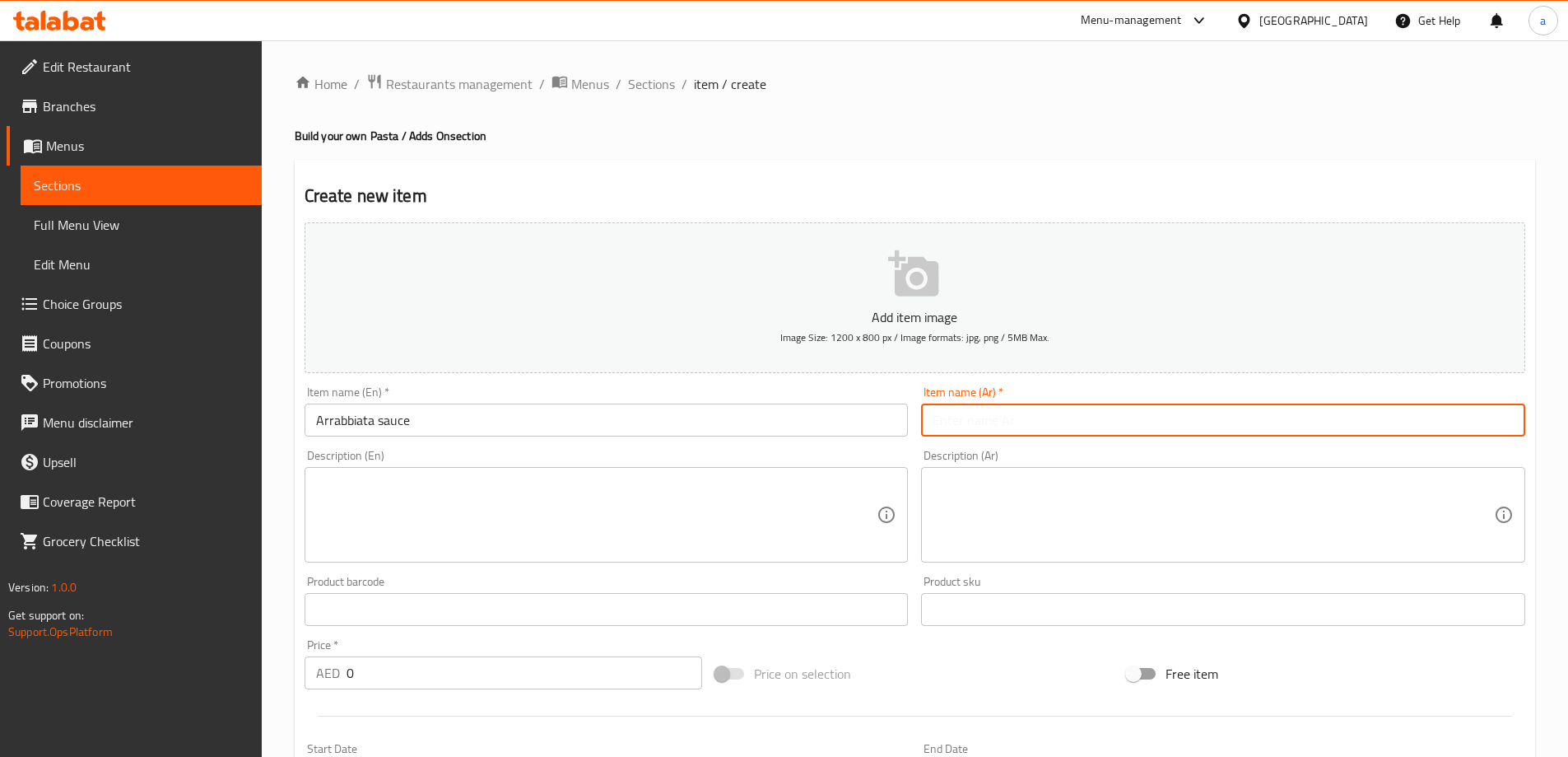
click at [971, 429] on input "text" at bounding box center [1223, 420] width 604 height 33
type input "صوص أرابياتا"
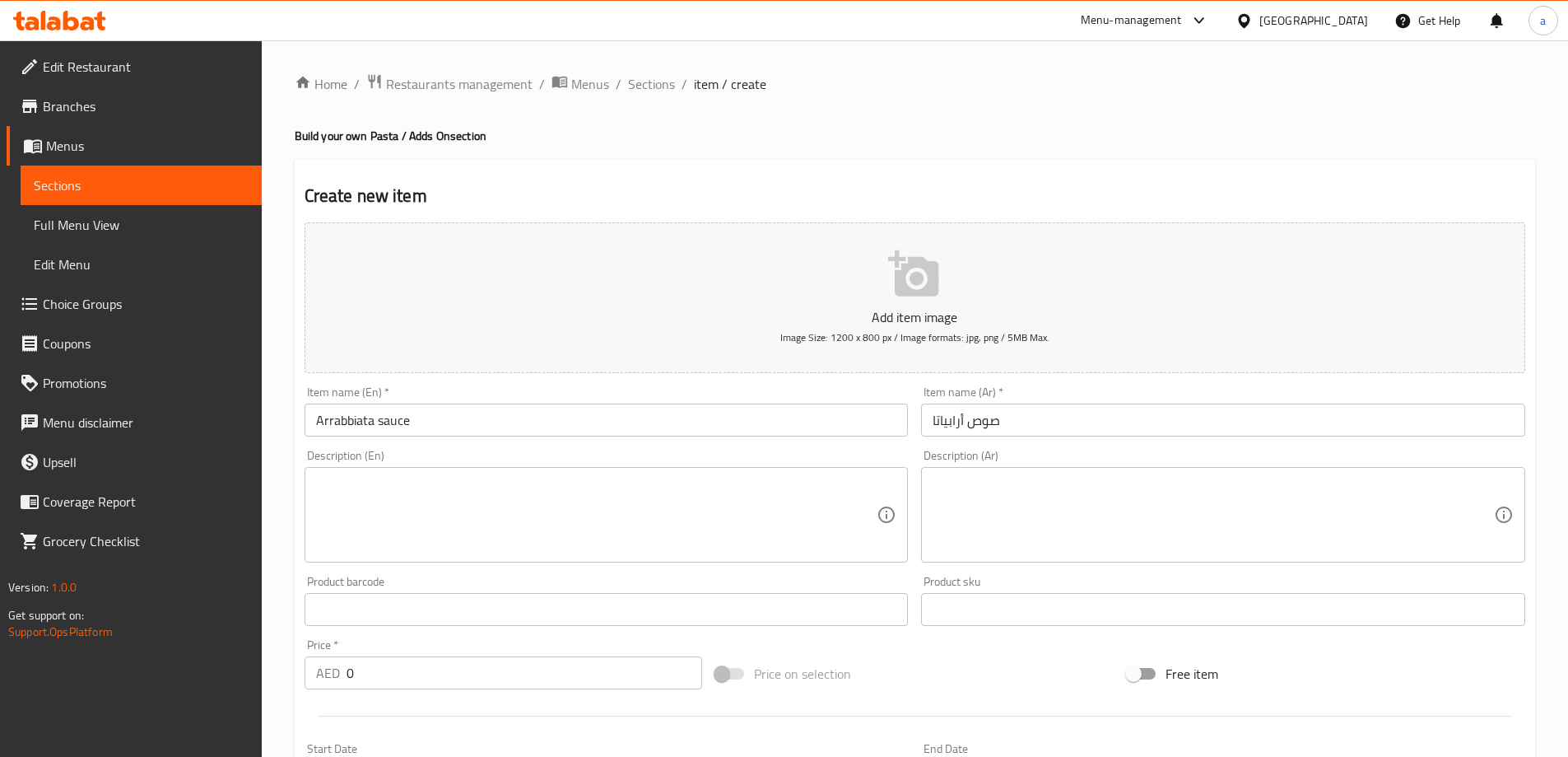
drag, startPoint x: 434, startPoint y: 655, endPoint x: 353, endPoint y: 655, distance: 81.0
click at [353, 655] on div "Price   * AED 0 Price *" at bounding box center [504, 664] width 398 height 50
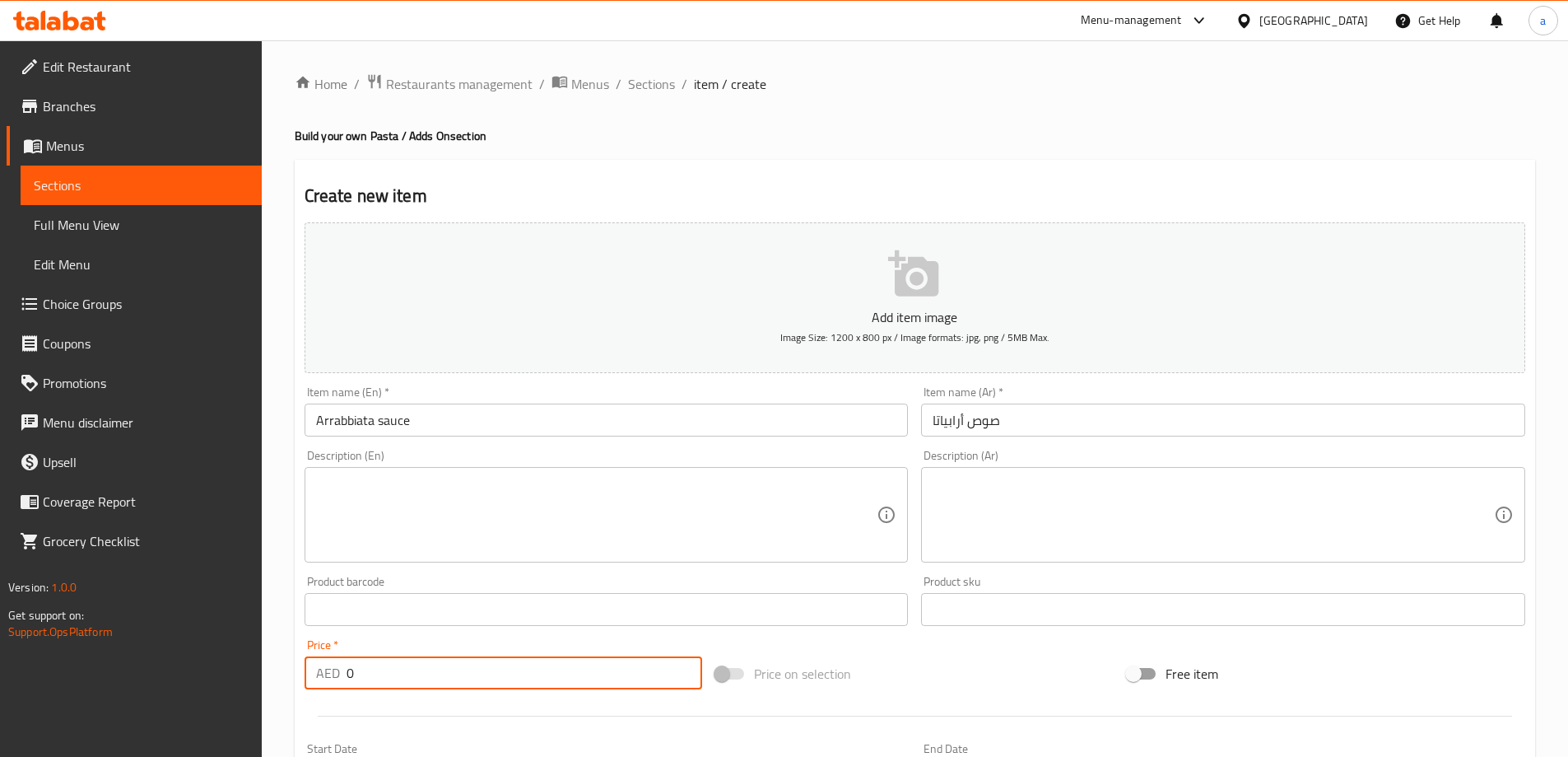
drag, startPoint x: 360, startPoint y: 664, endPoint x: 342, endPoint y: 665, distance: 18.0
click at [342, 665] on div "AED 0 Price *" at bounding box center [504, 673] width 398 height 33
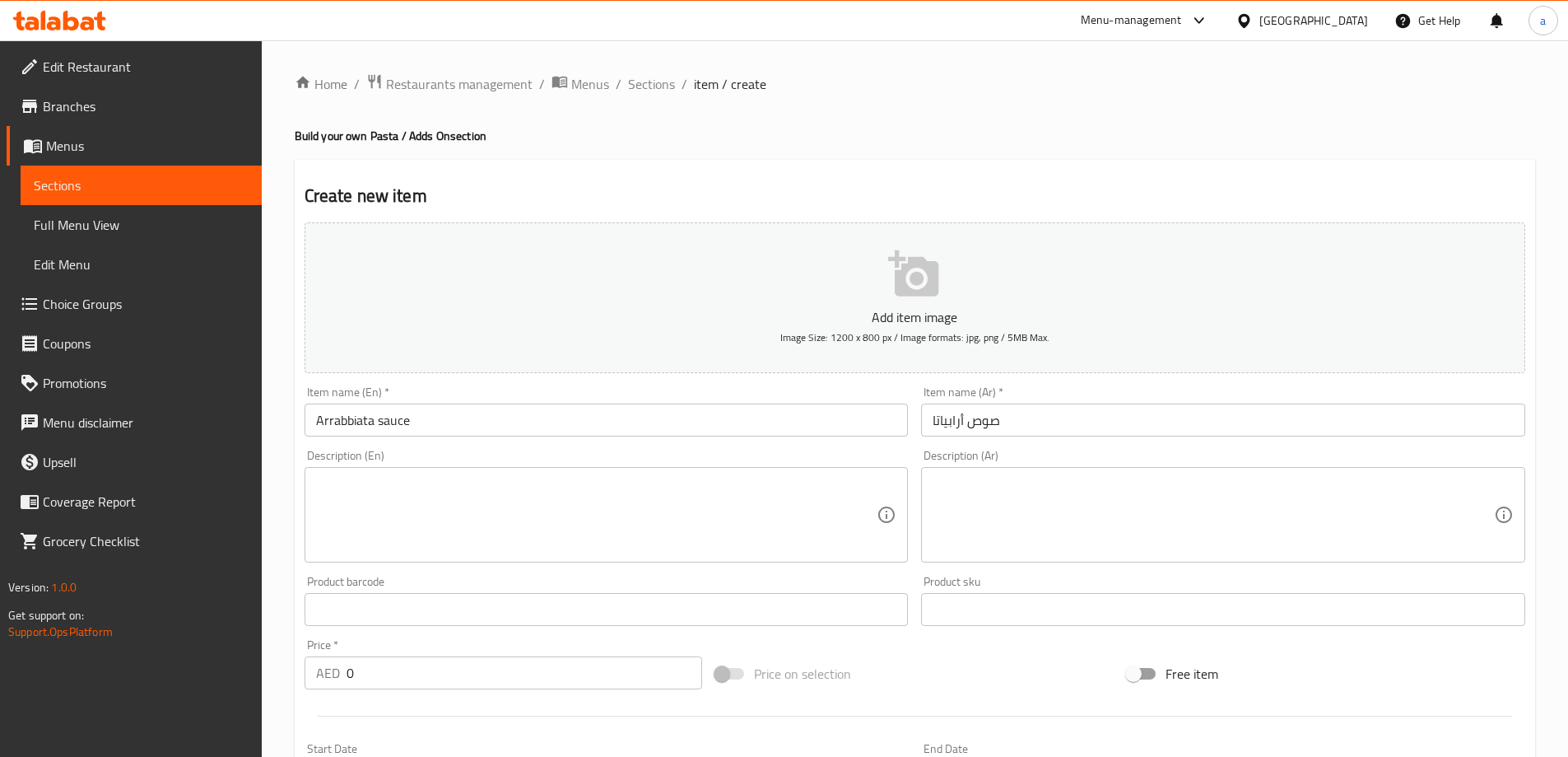
click at [395, 661] on input "0" at bounding box center [525, 673] width 356 height 33
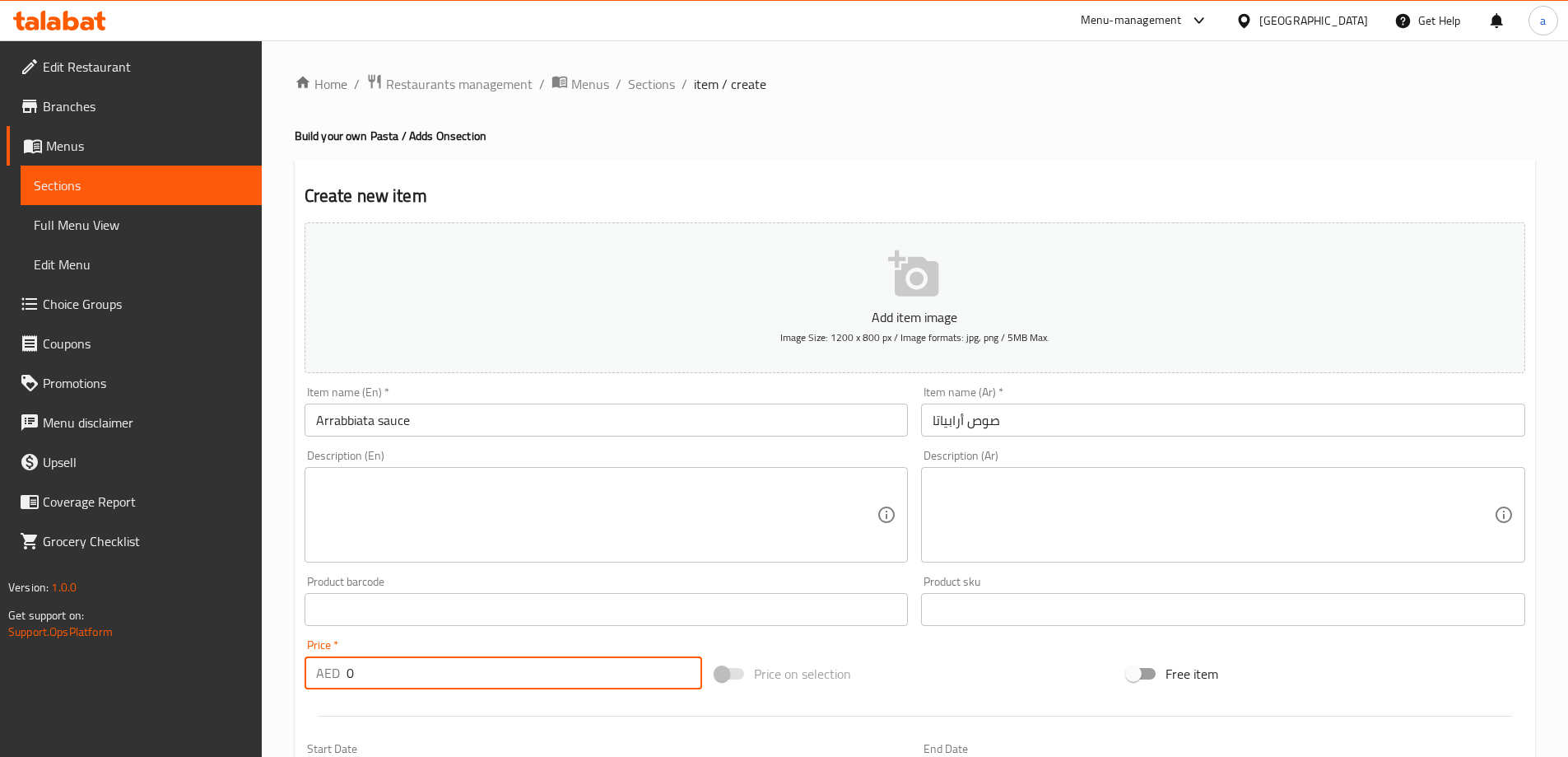
click at [395, 661] on input "0" at bounding box center [525, 673] width 356 height 33
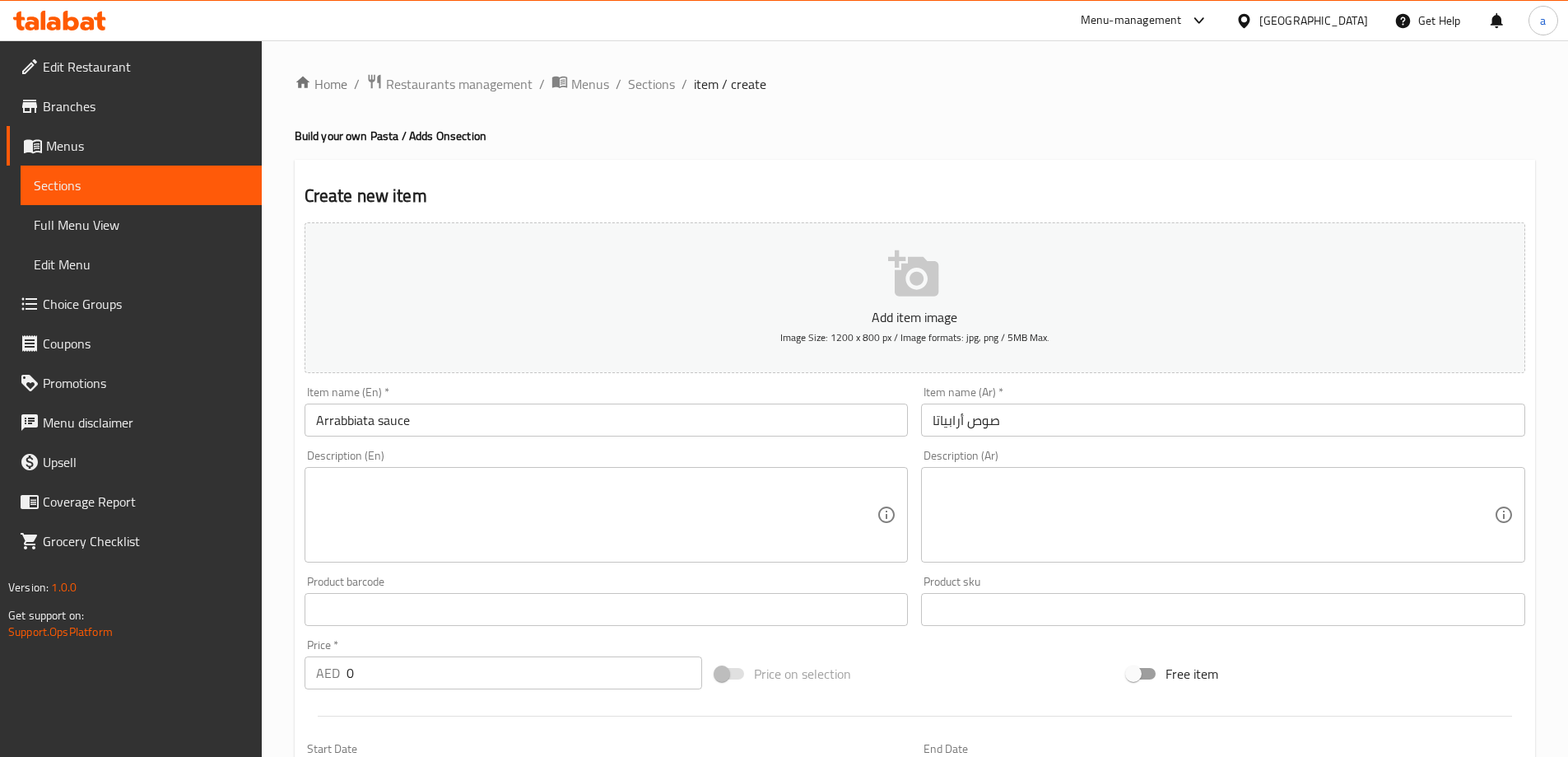
click at [292, 713] on div "Home / Restaurants management / Menus / Sections / item / create Build your own…" at bounding box center [915, 602] width 1306 height 1123
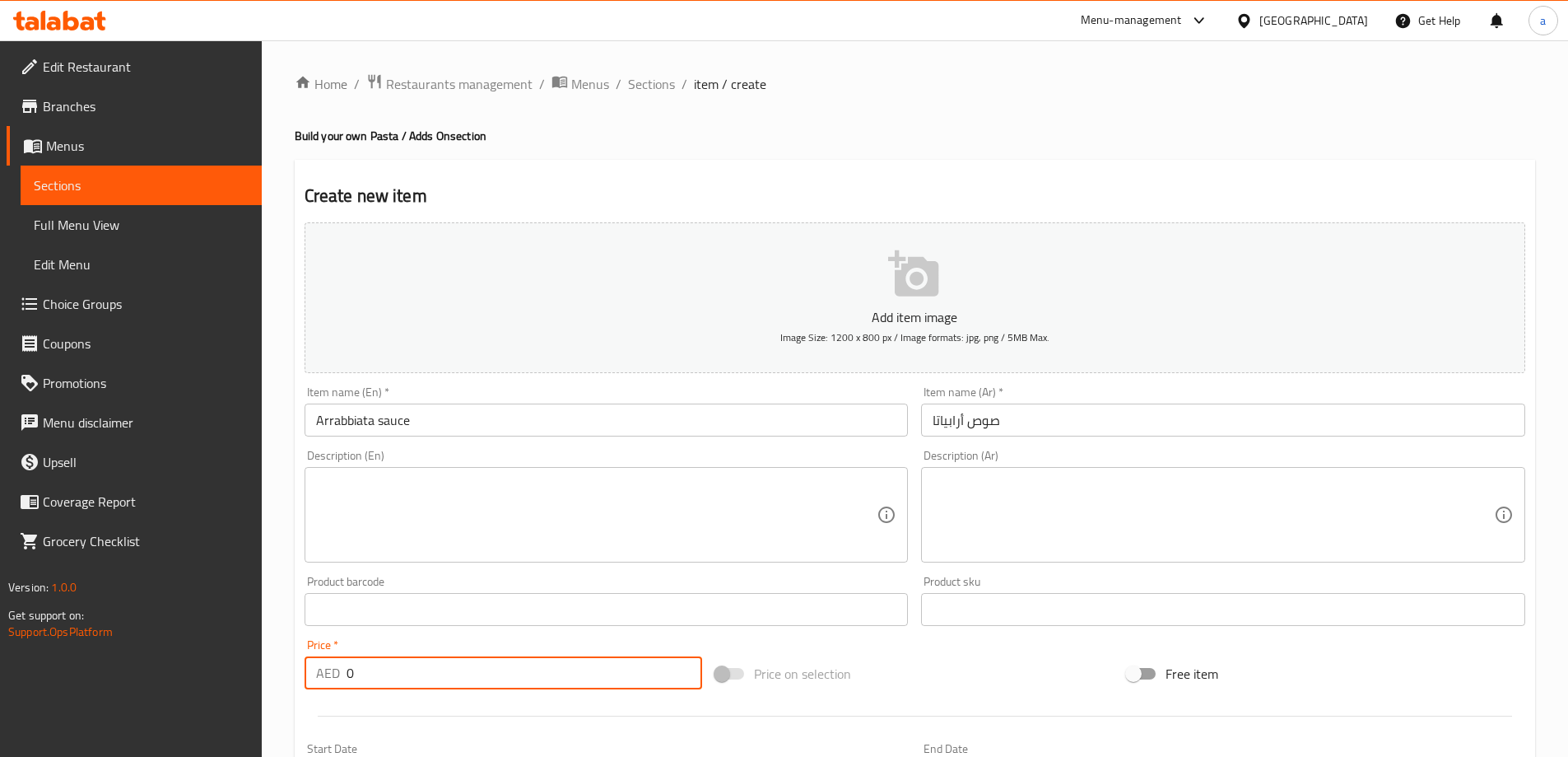
drag, startPoint x: 356, startPoint y: 677, endPoint x: 317, endPoint y: 670, distance: 39.6
click at [317, 670] on div "AED 0 Price *" at bounding box center [504, 673] width 398 height 33
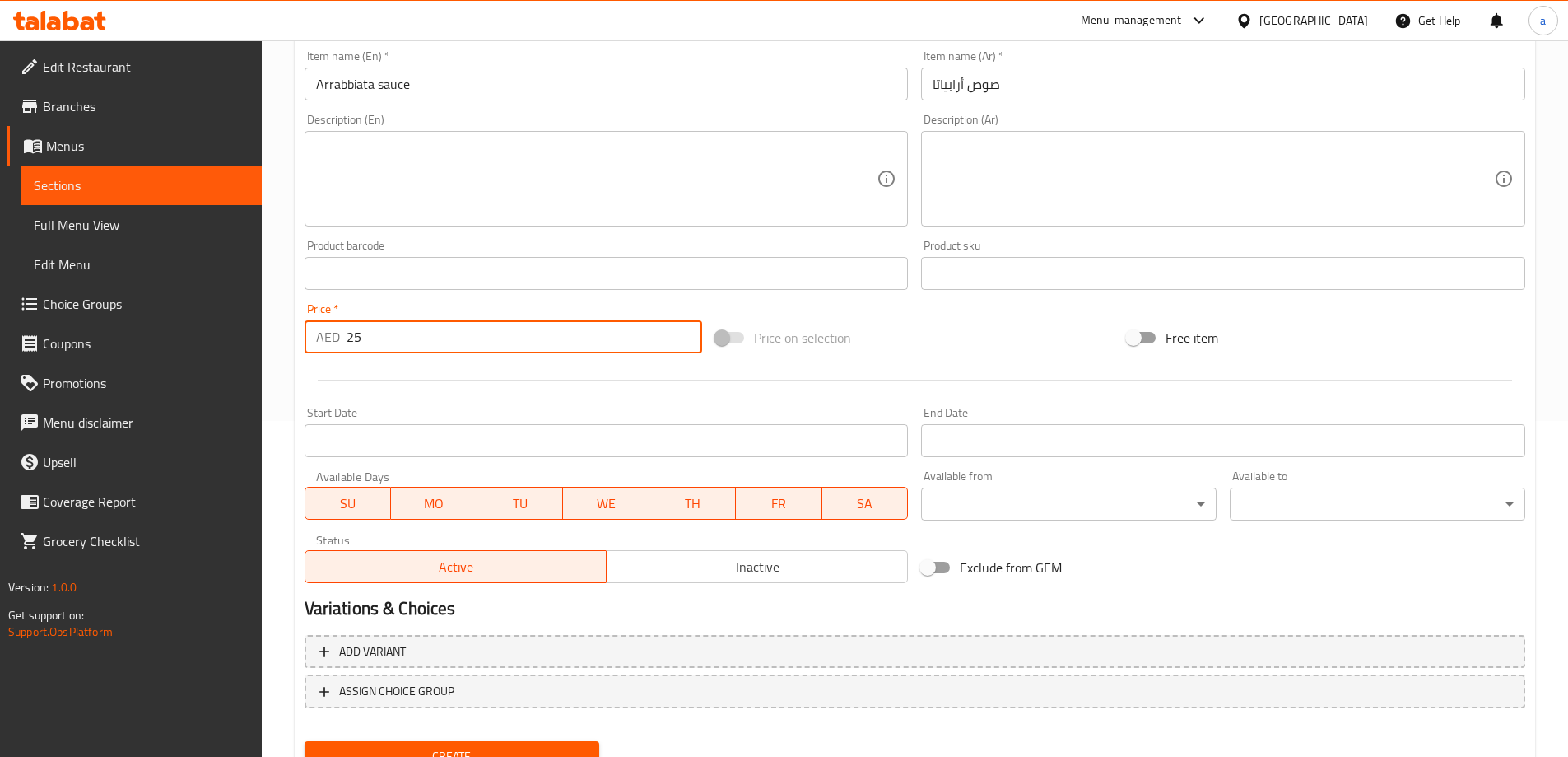
scroll to position [406, 0]
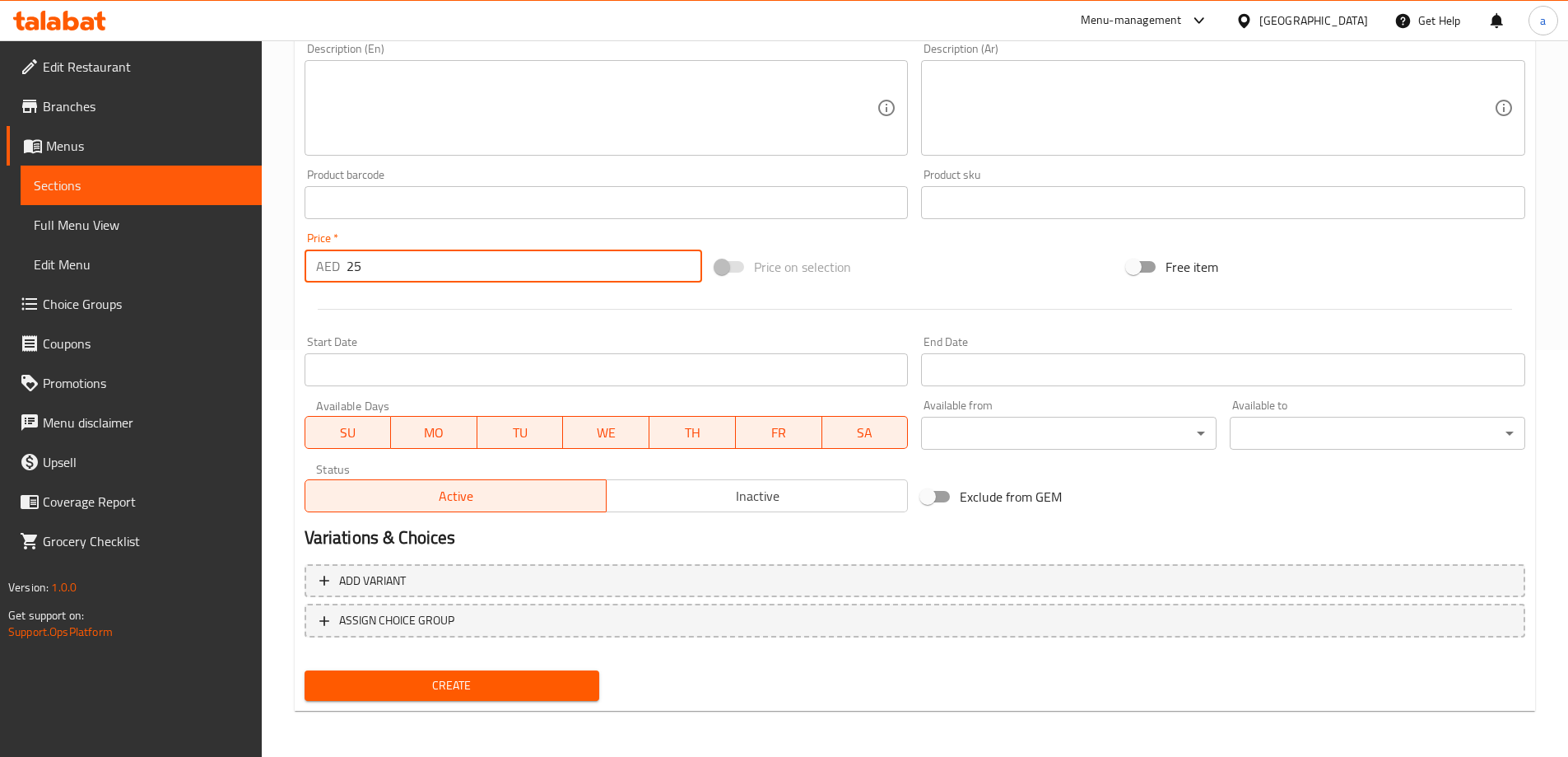
type input "25"
click at [522, 678] on span "Create" at bounding box center [452, 685] width 269 height 21
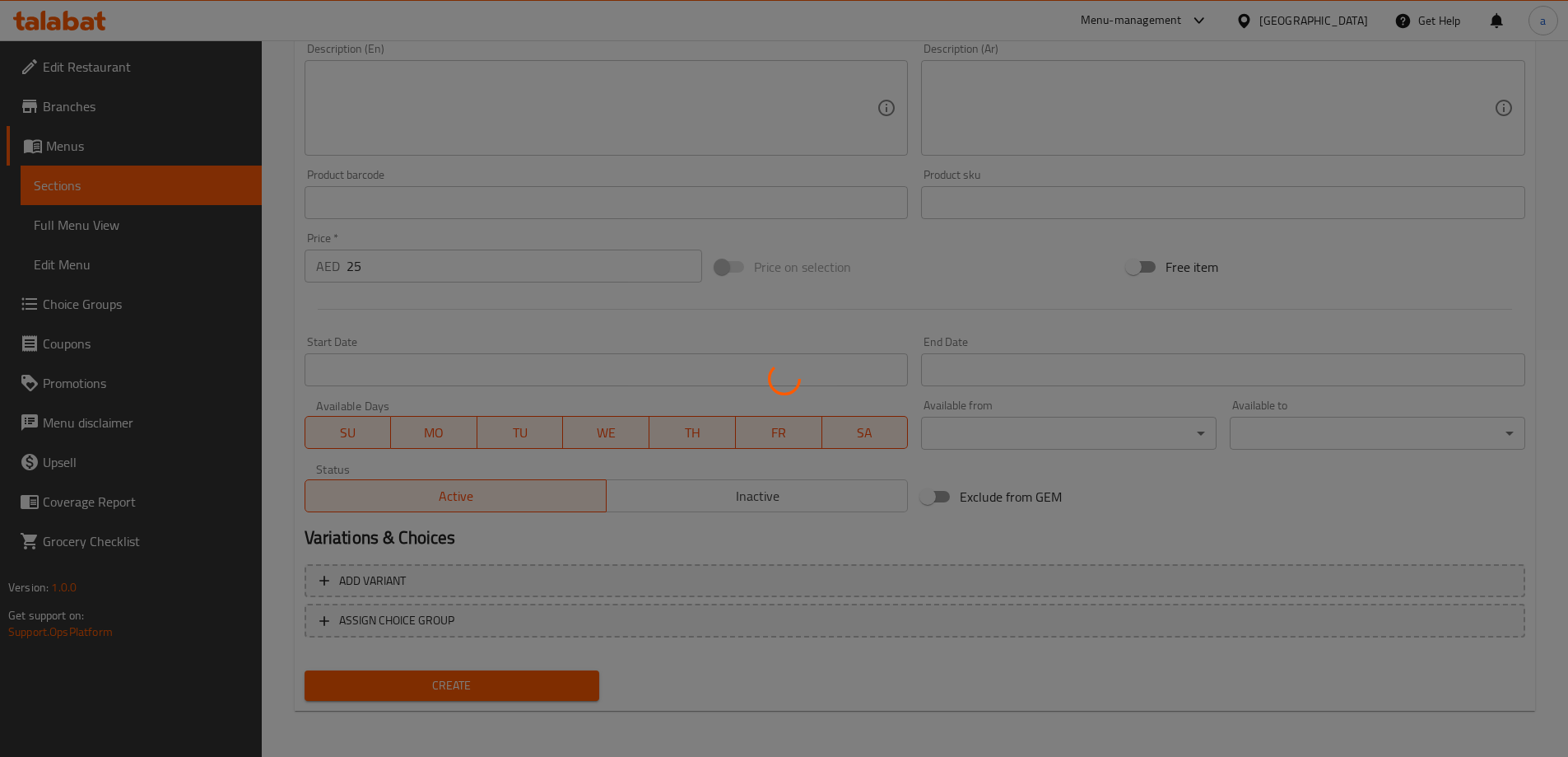
type input "0"
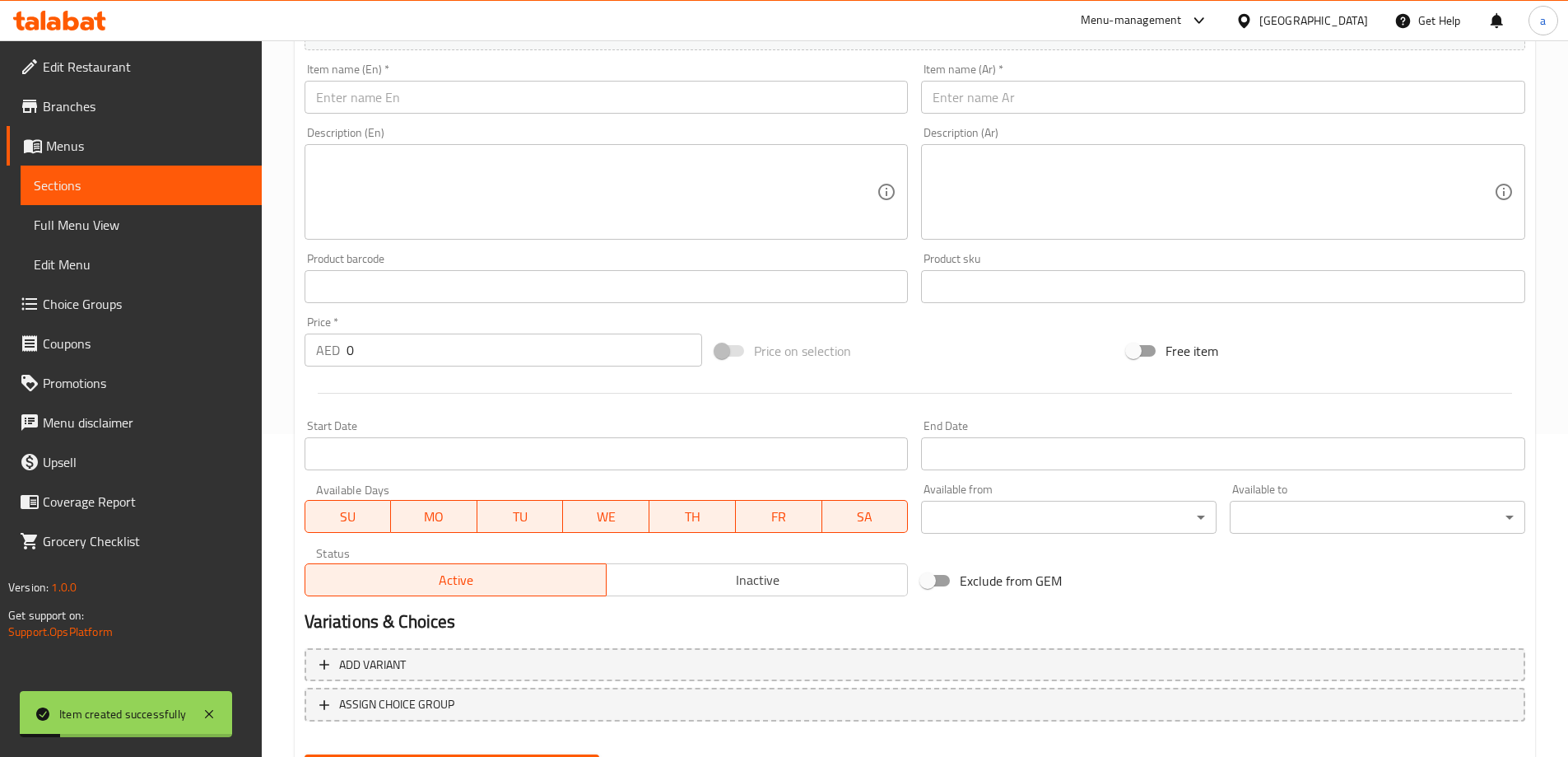
scroll to position [242, 0]
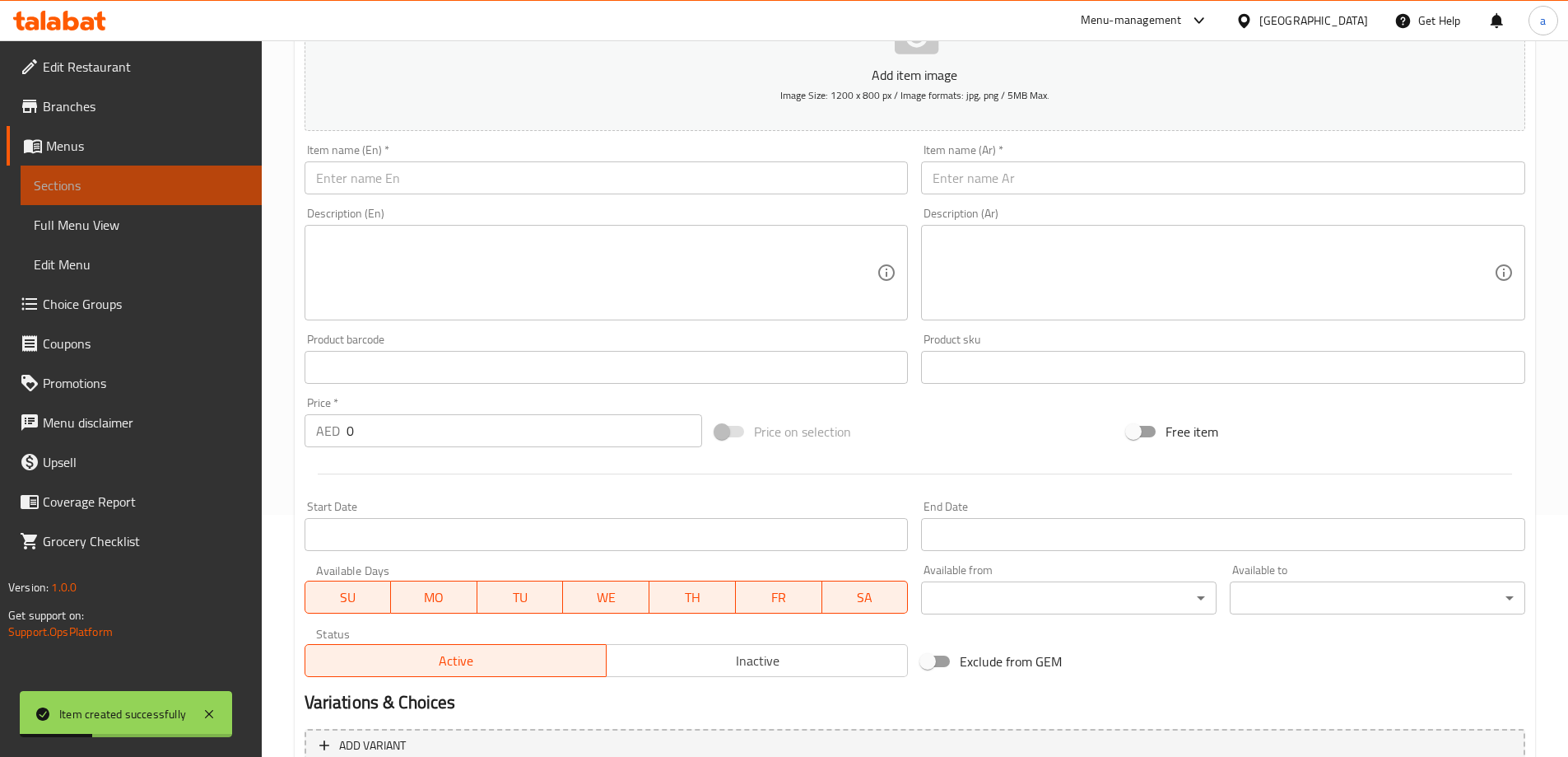
click at [128, 192] on span "Sections" at bounding box center [141, 185] width 214 height 20
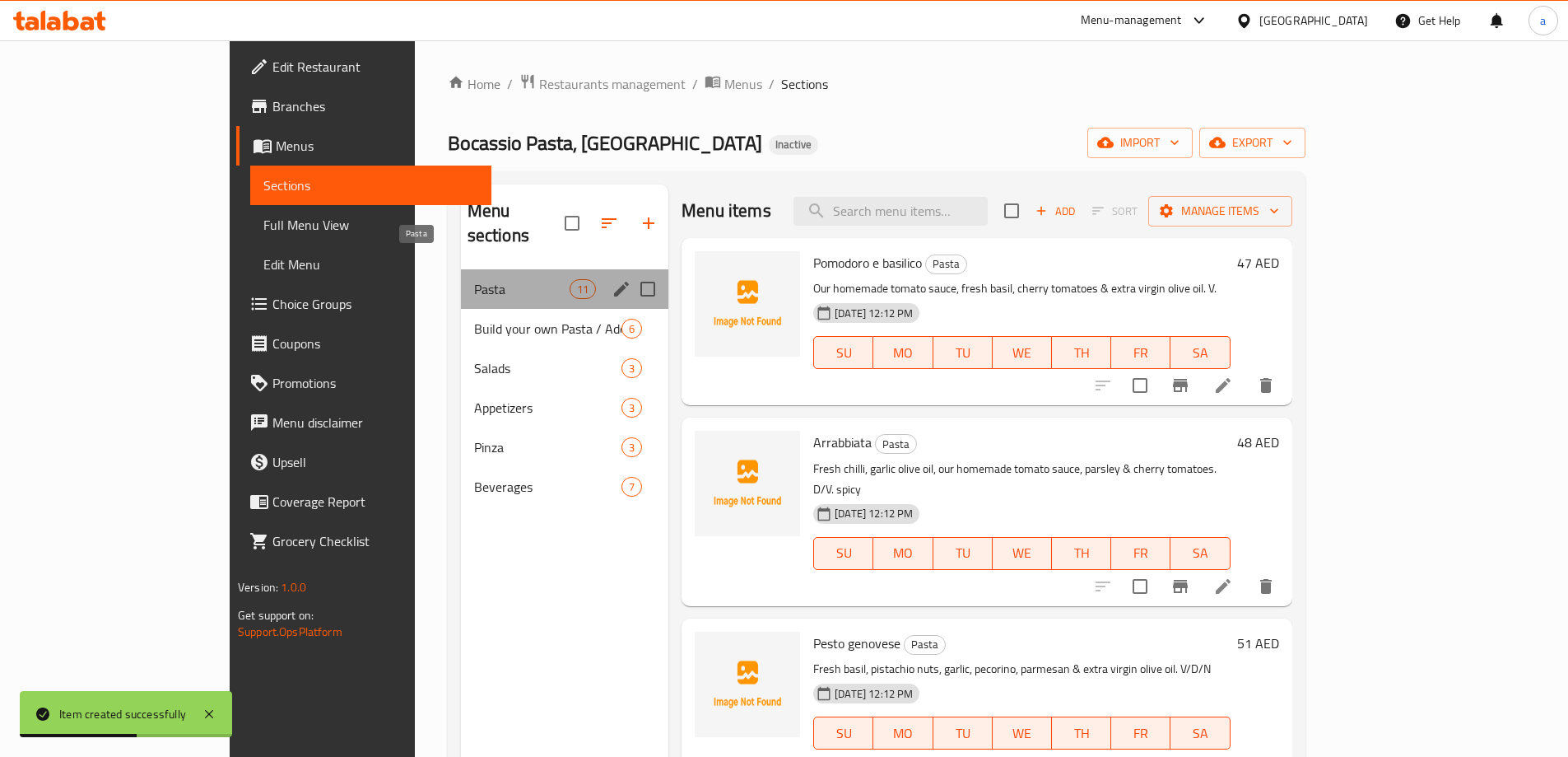
click at [474, 279] on span "Pasta" at bounding box center [521, 289] width 96 height 20
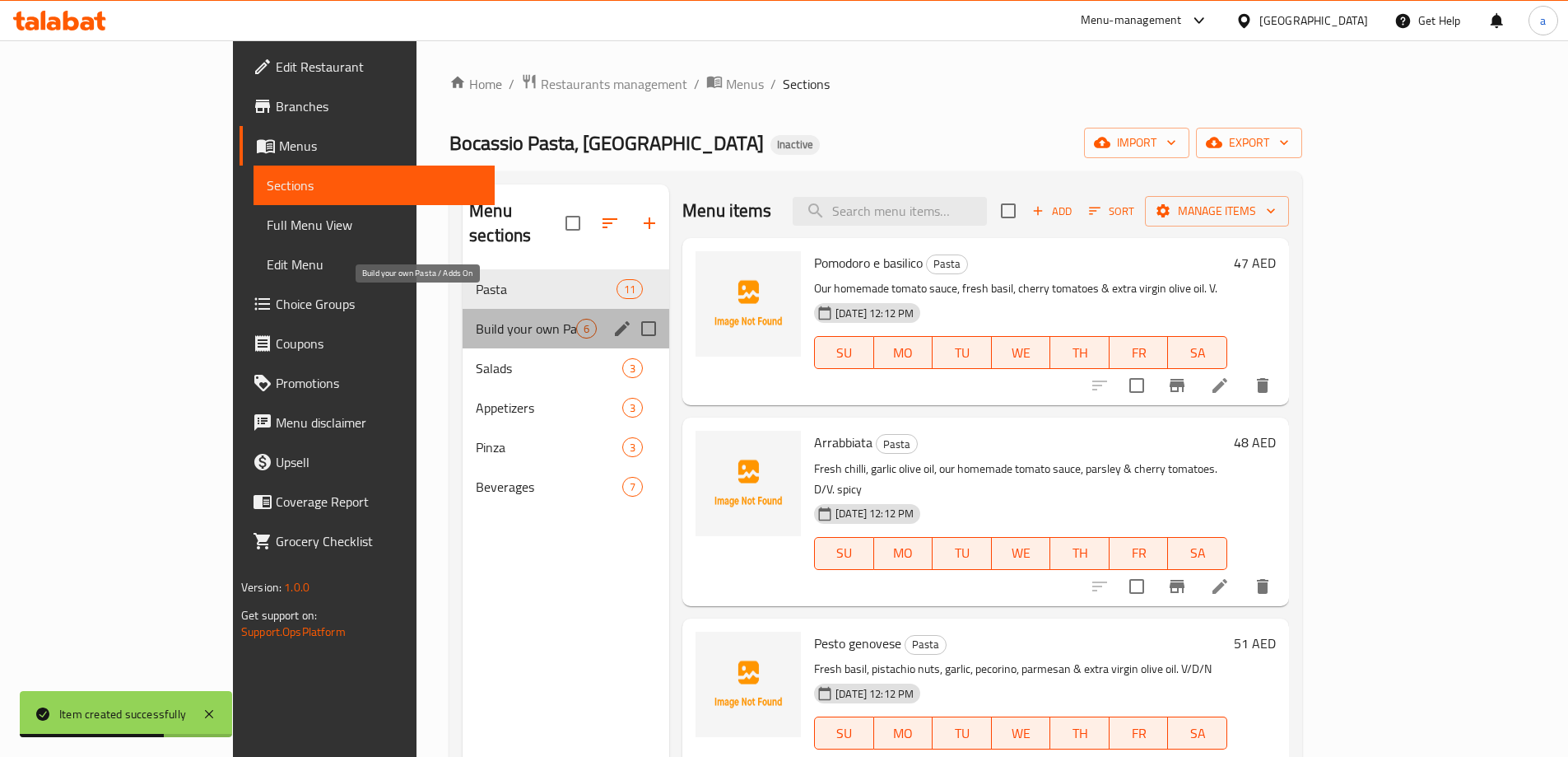
click at [476, 319] on span "Build your own Pasta / Adds On" at bounding box center [526, 329] width 100 height 20
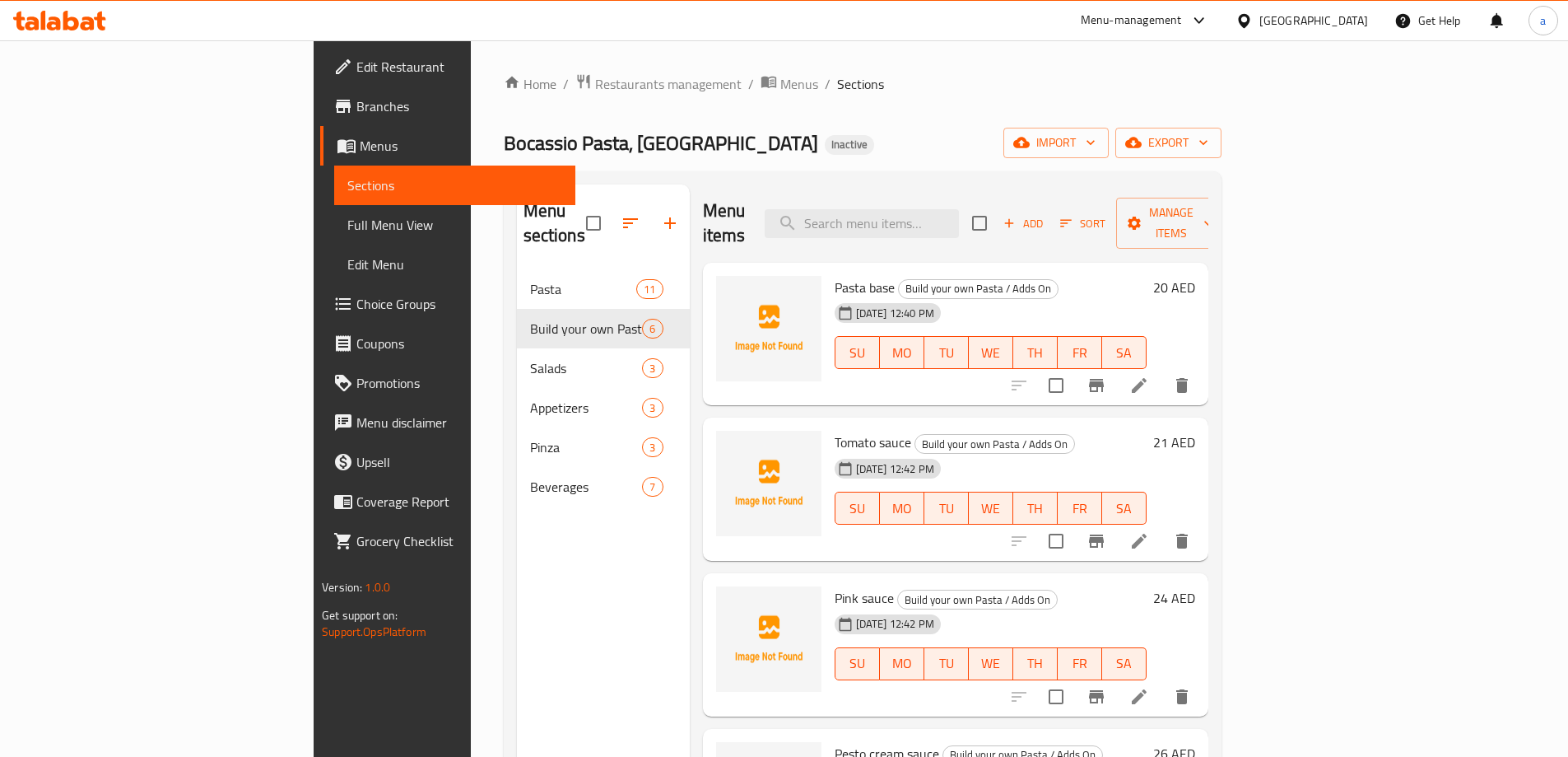
click at [1045, 214] on span "Add" at bounding box center [1022, 223] width 45 height 19
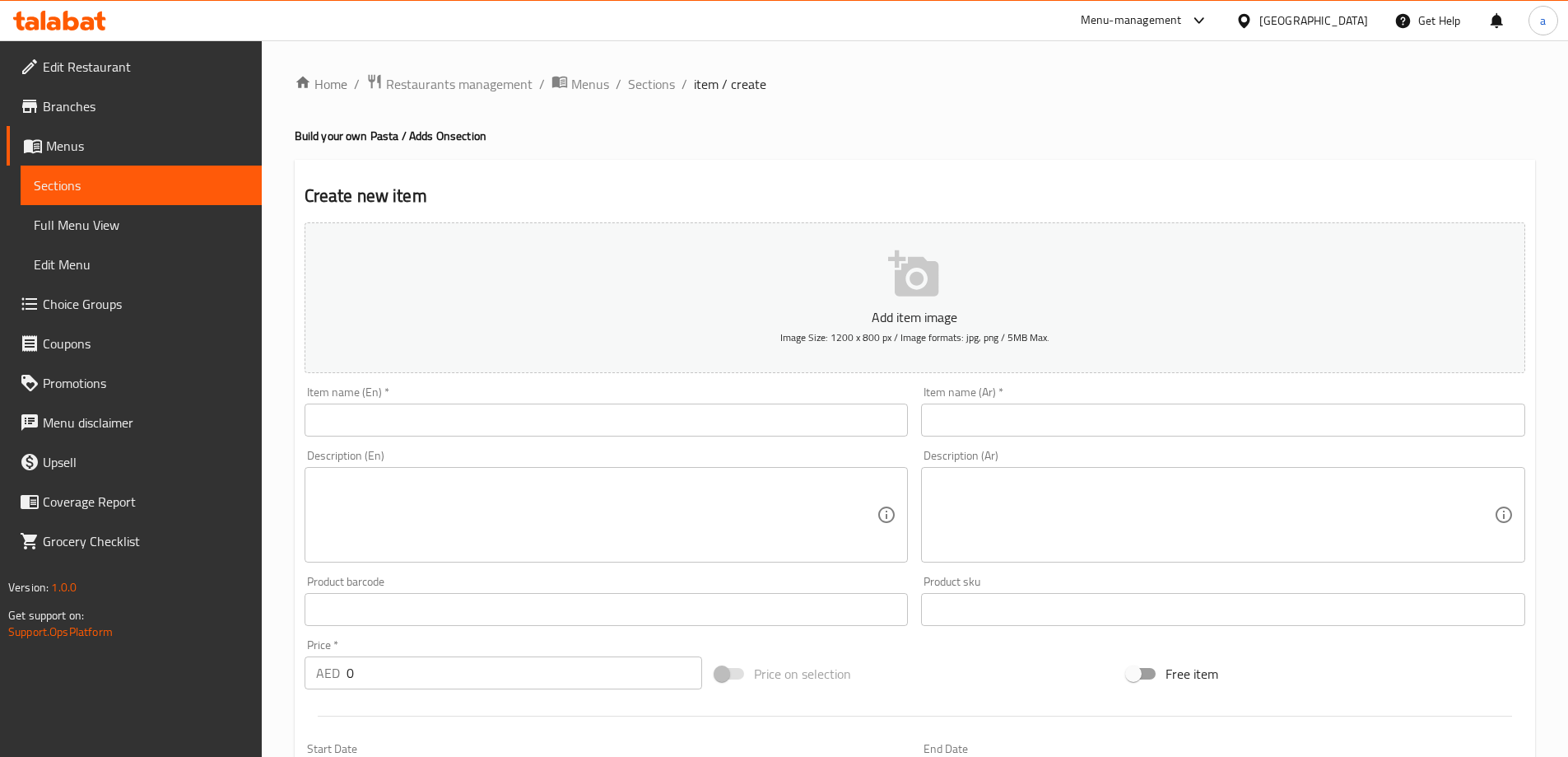
click at [629, 420] on input "text" at bounding box center [607, 420] width 604 height 33
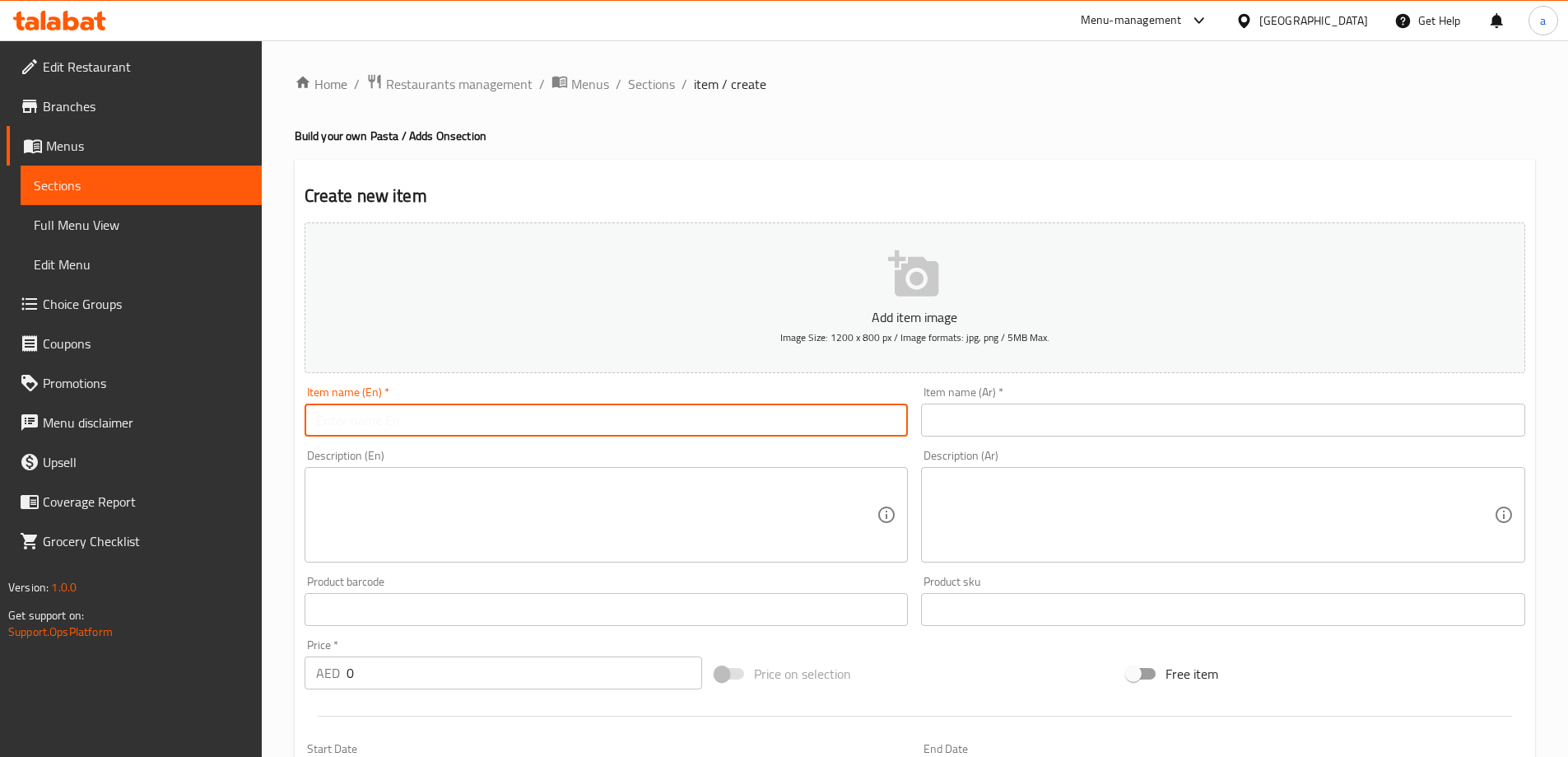
paste input "Chicken 80g"
type input "Chicken 80g"
click at [1015, 415] on input "text" at bounding box center [1223, 420] width 604 height 33
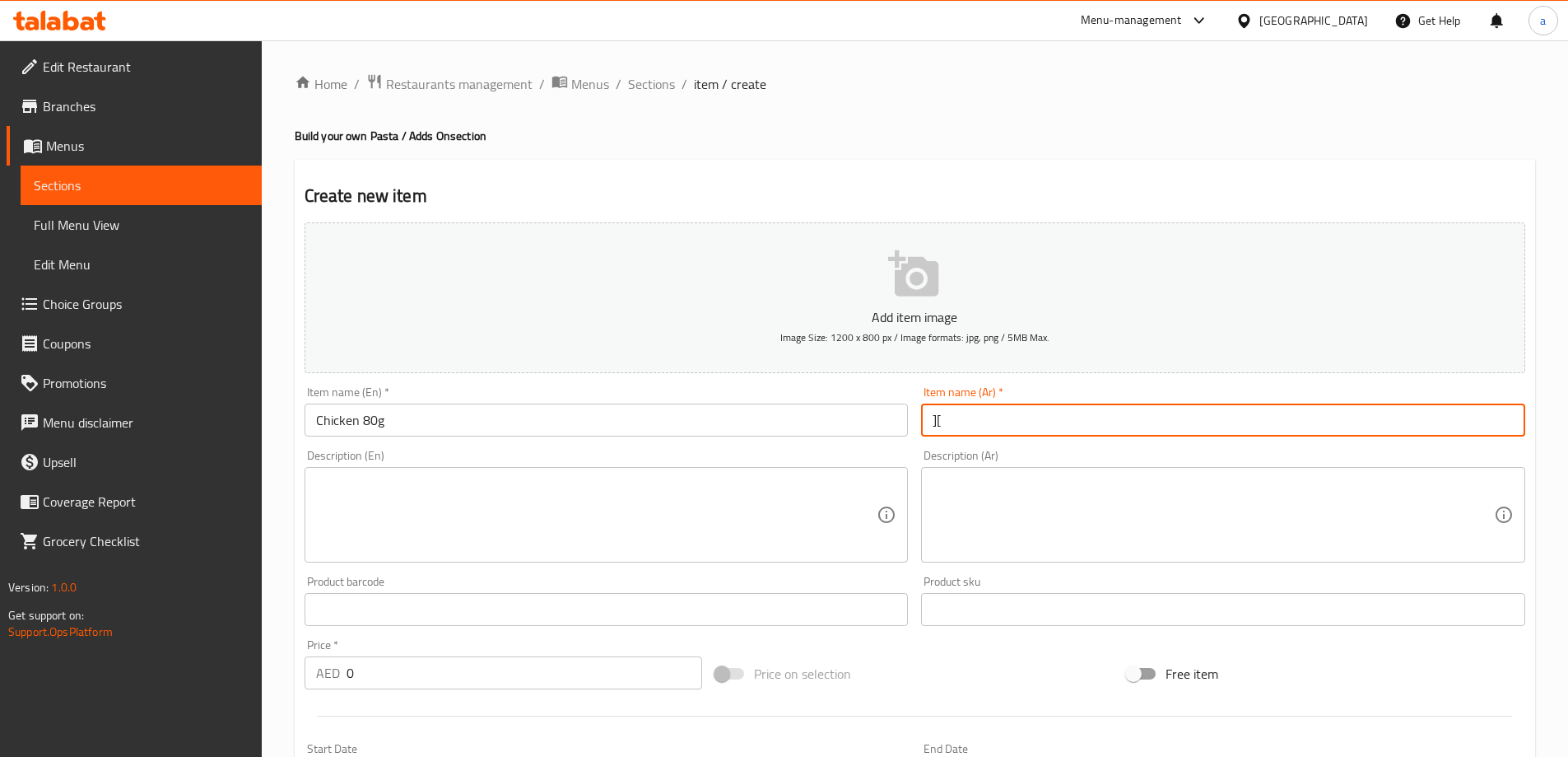
type input "]"
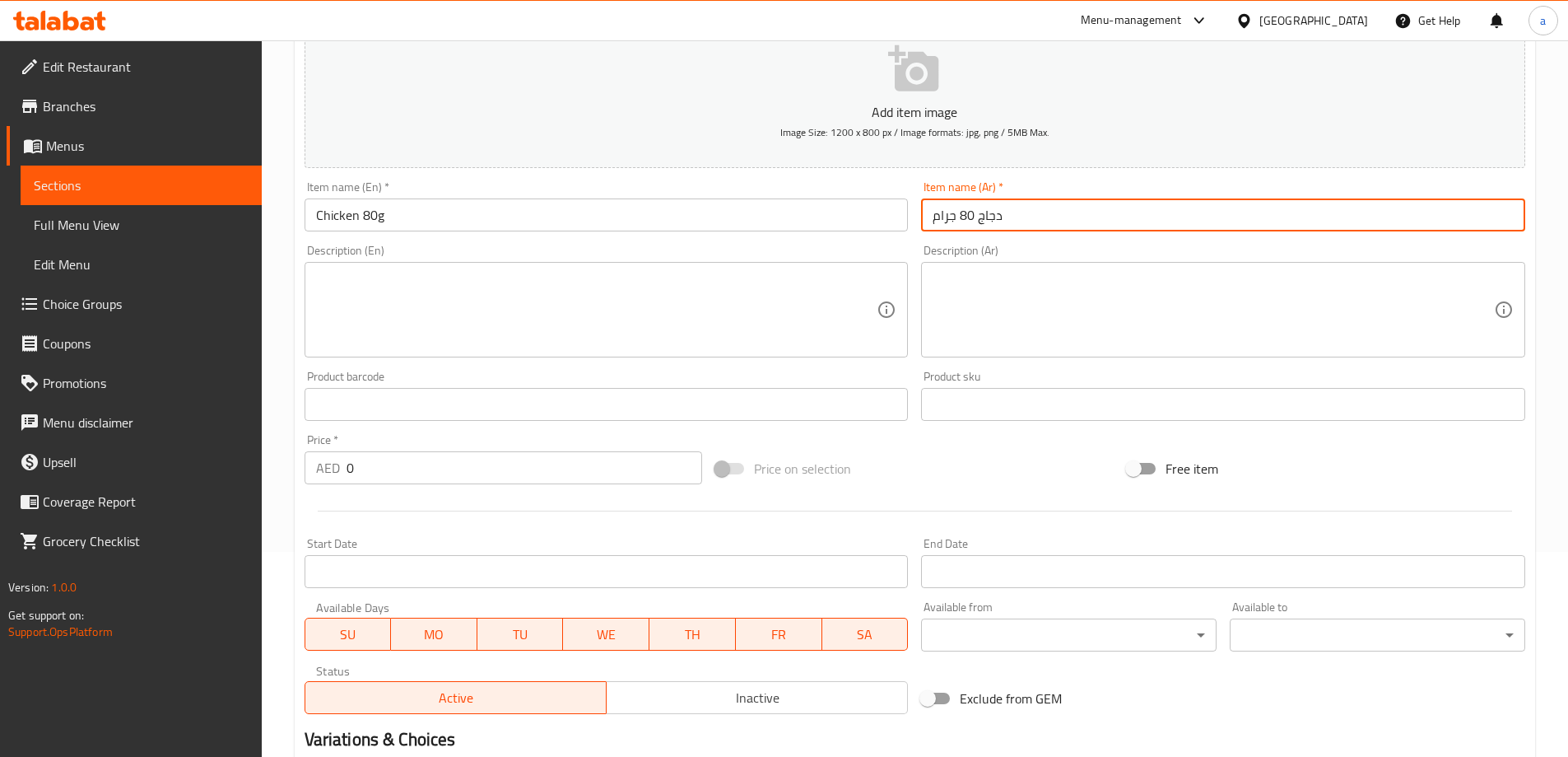
scroll to position [247, 0]
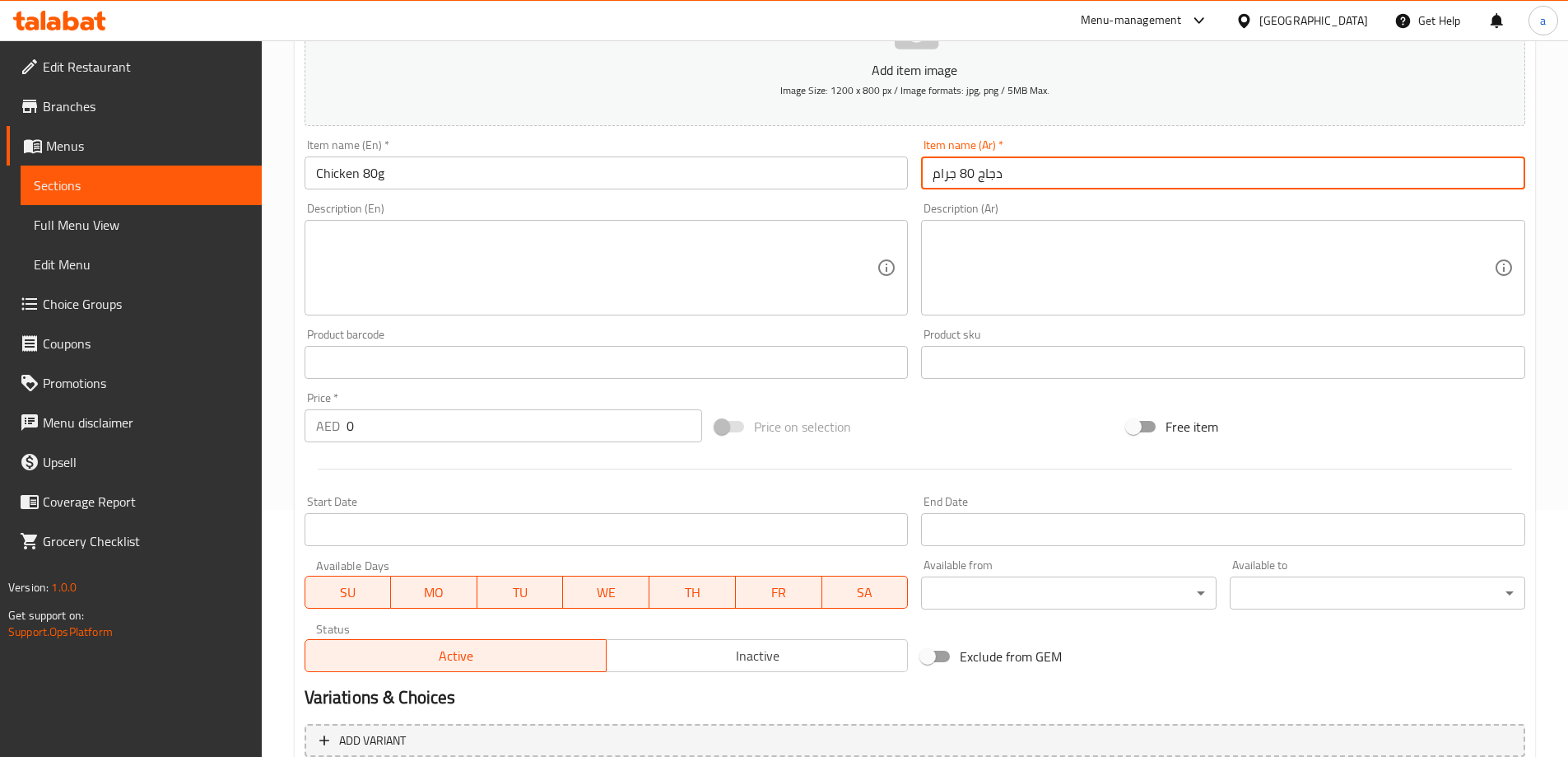
type input "دجاج 80 جرام"
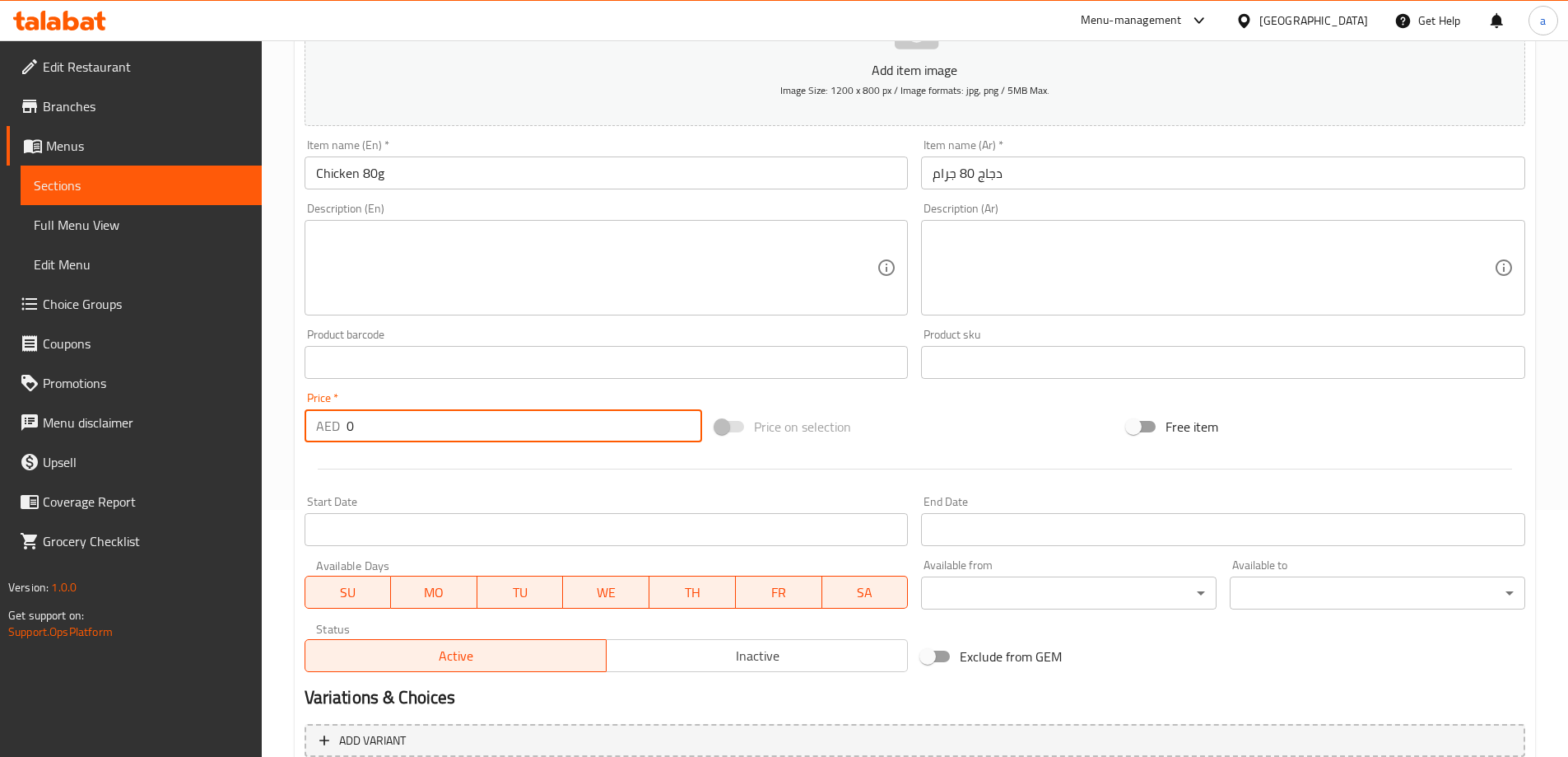
drag, startPoint x: 374, startPoint y: 423, endPoint x: 306, endPoint y: 421, distance: 68.0
click at [306, 421] on div "AED 0 Price *" at bounding box center [504, 426] width 398 height 33
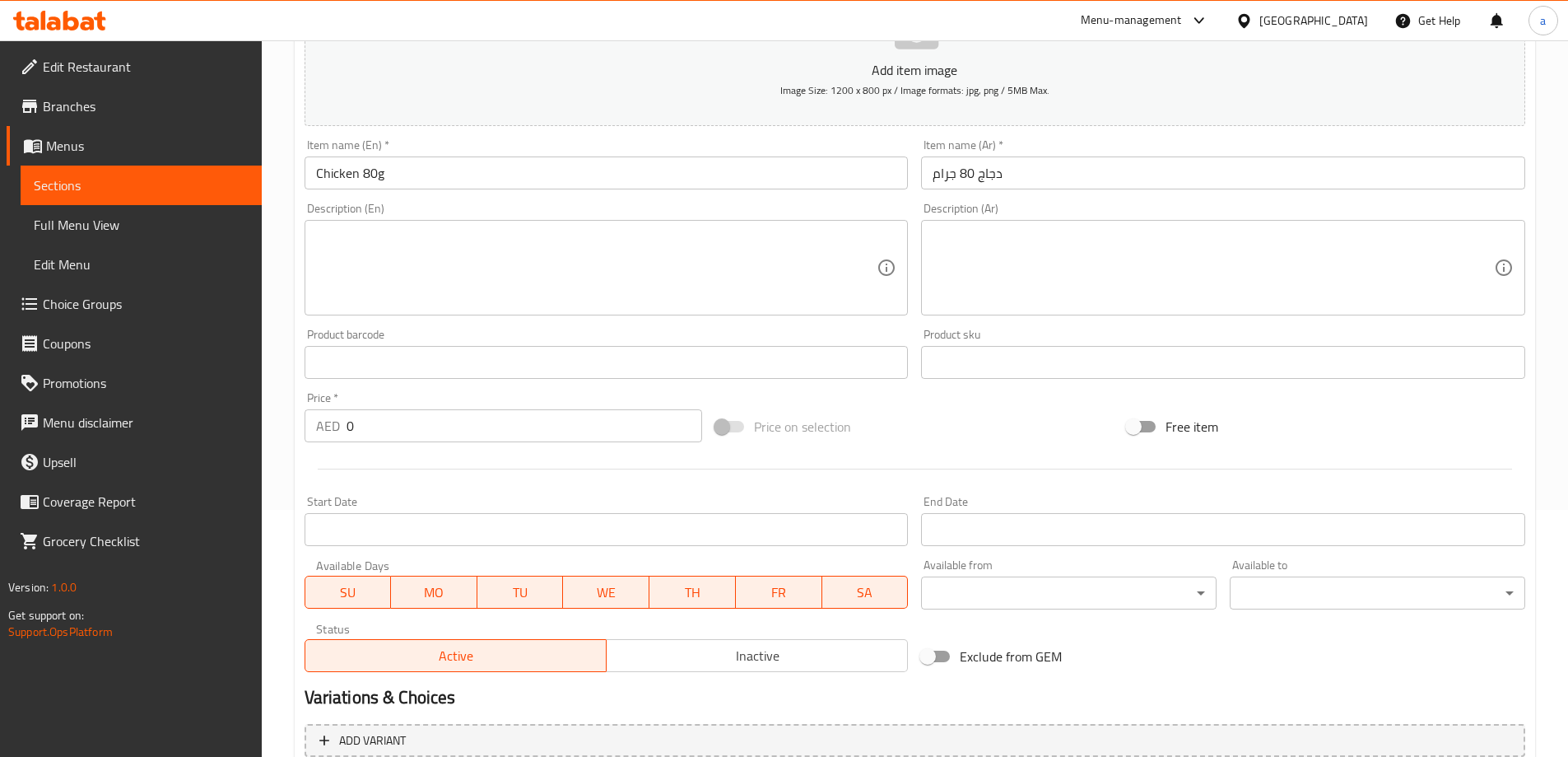
click at [404, 417] on input "0" at bounding box center [525, 426] width 356 height 33
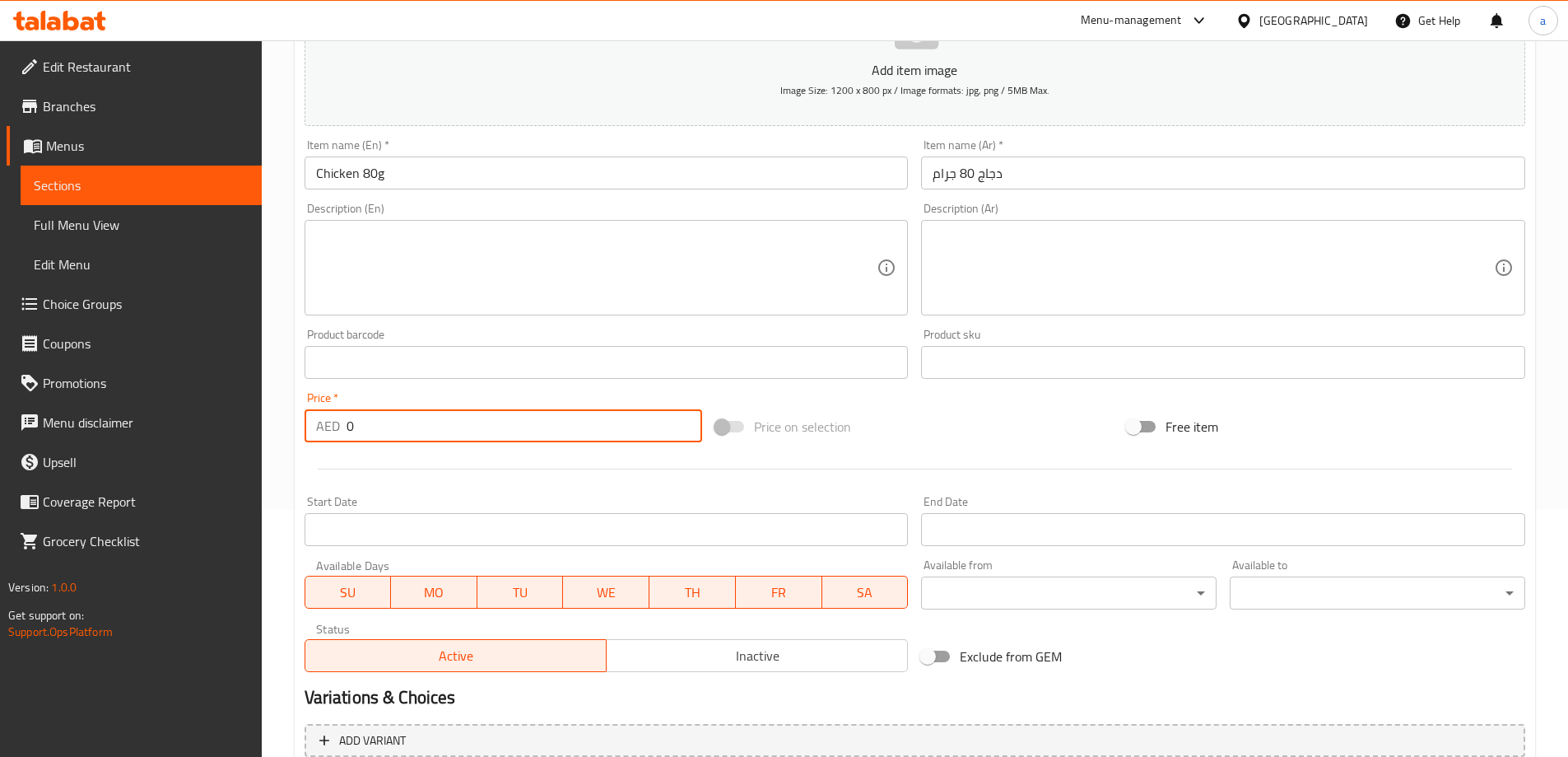
click at [404, 417] on input "0" at bounding box center [525, 426] width 356 height 33
drag, startPoint x: 404, startPoint y: 417, endPoint x: 371, endPoint y: 417, distance: 33.0
click at [371, 417] on input "0" at bounding box center [525, 426] width 356 height 33
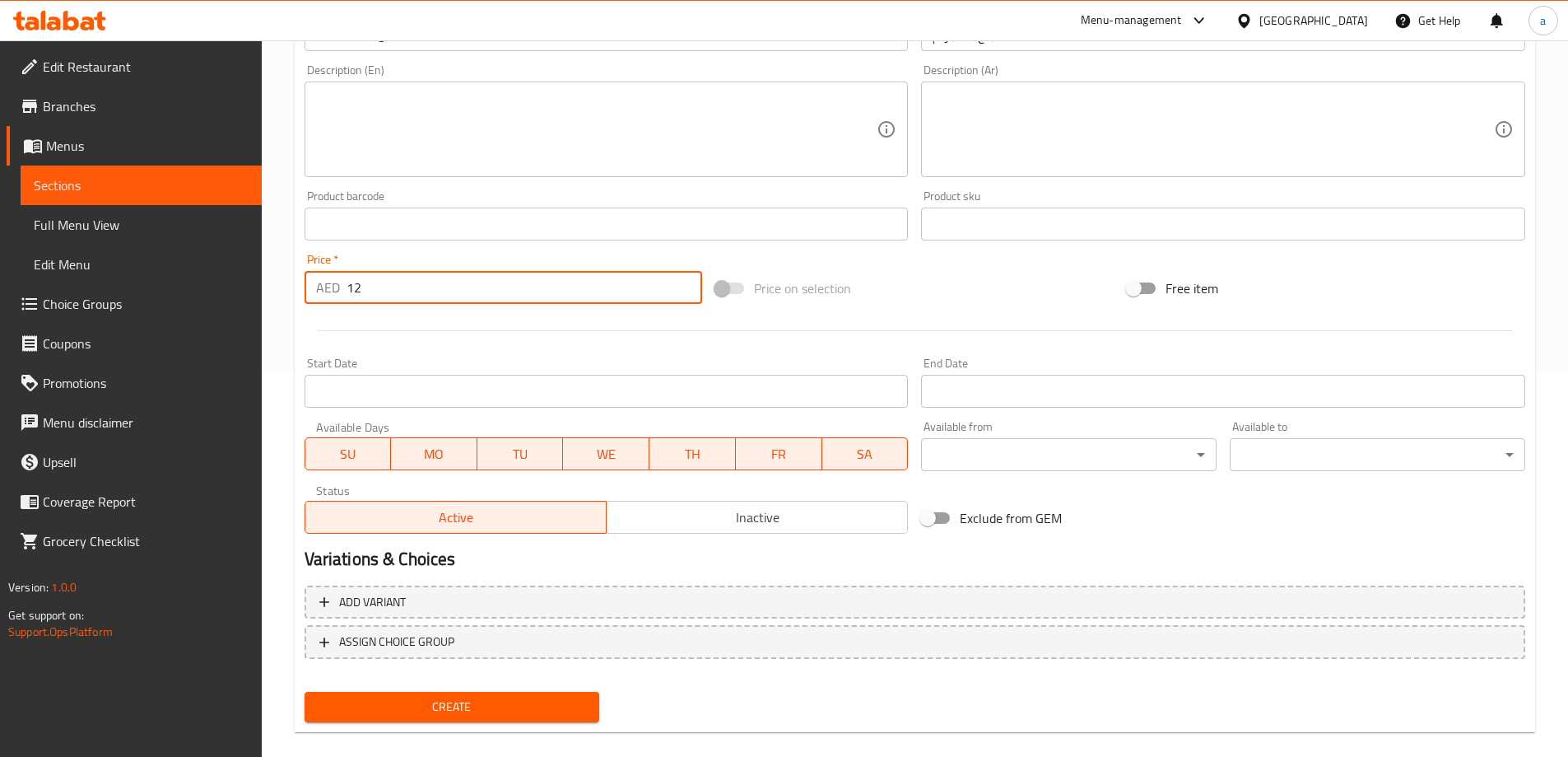
scroll to position [406, 0]
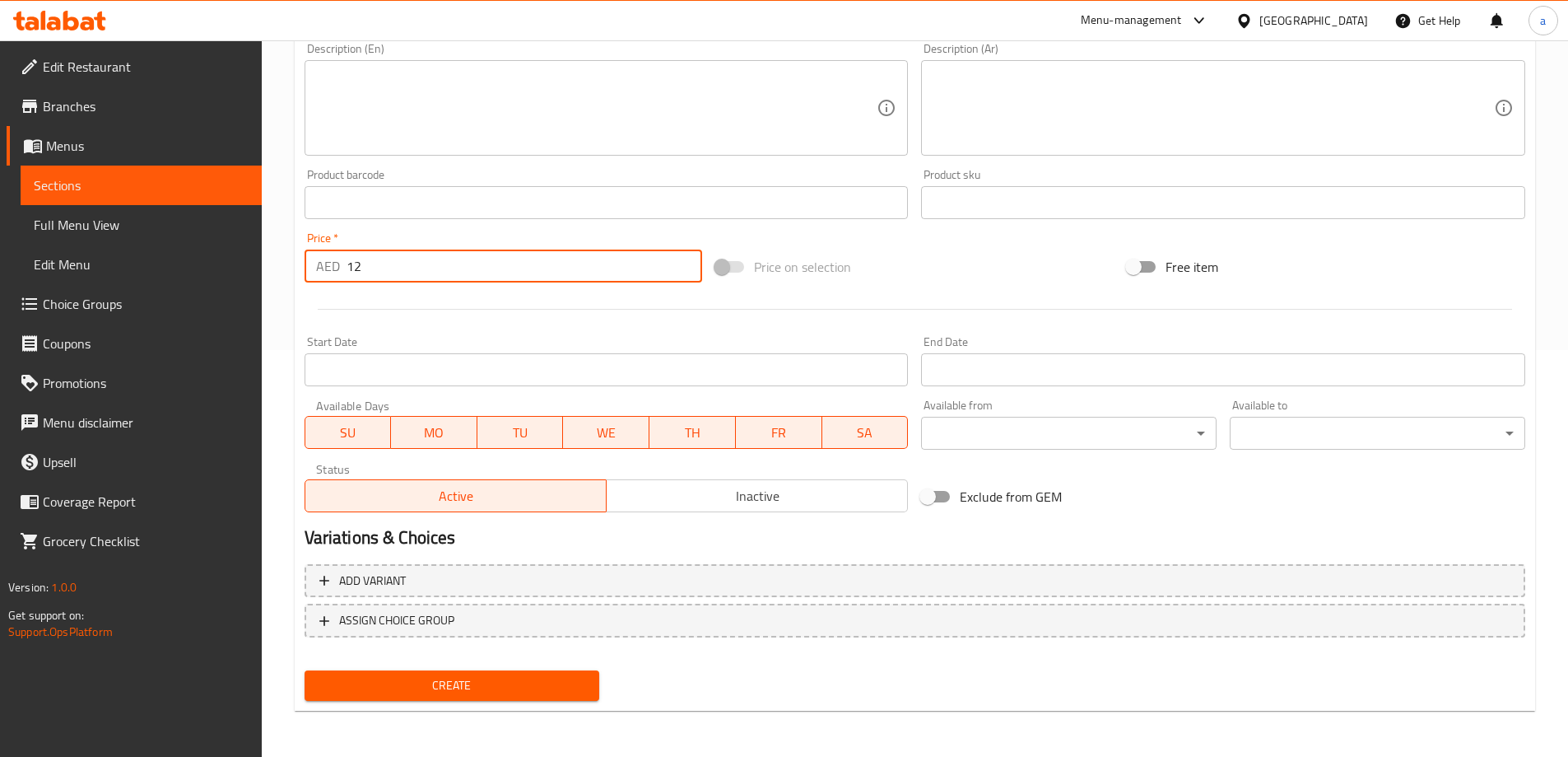
type input "12"
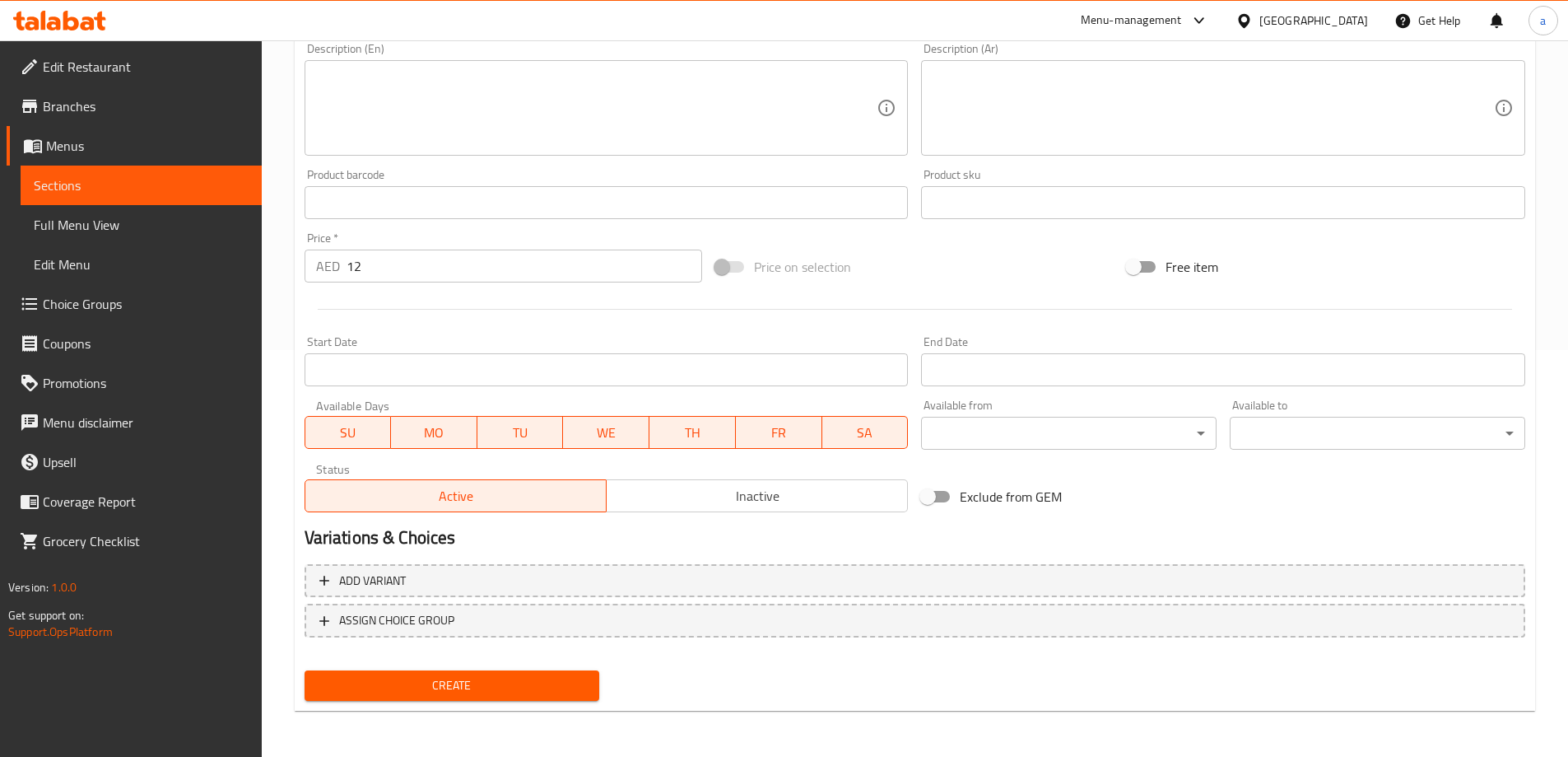
click at [415, 668] on div "Create" at bounding box center [452, 686] width 308 height 44
click at [418, 687] on span "Create" at bounding box center [452, 685] width 269 height 21
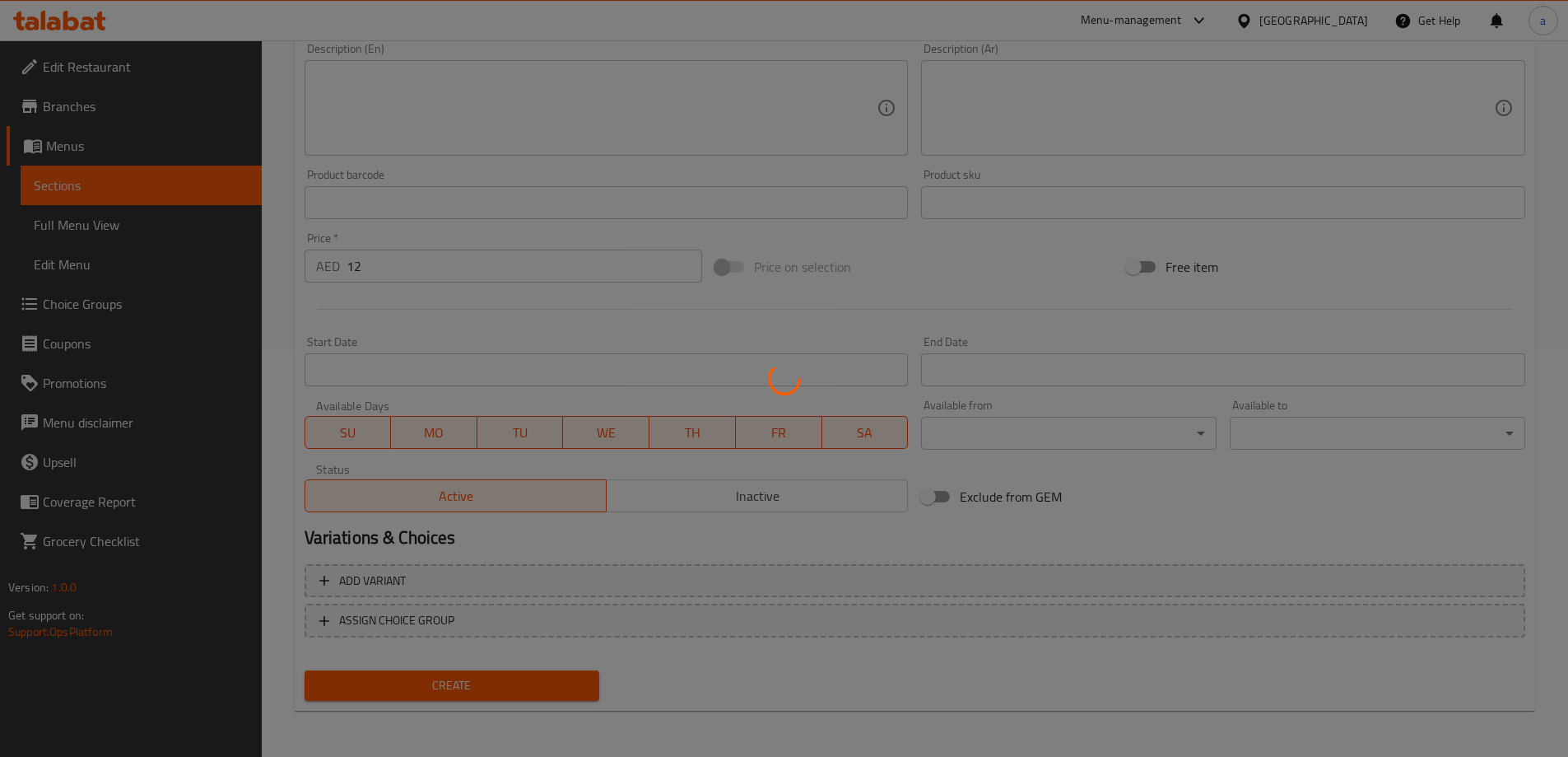
type input "0"
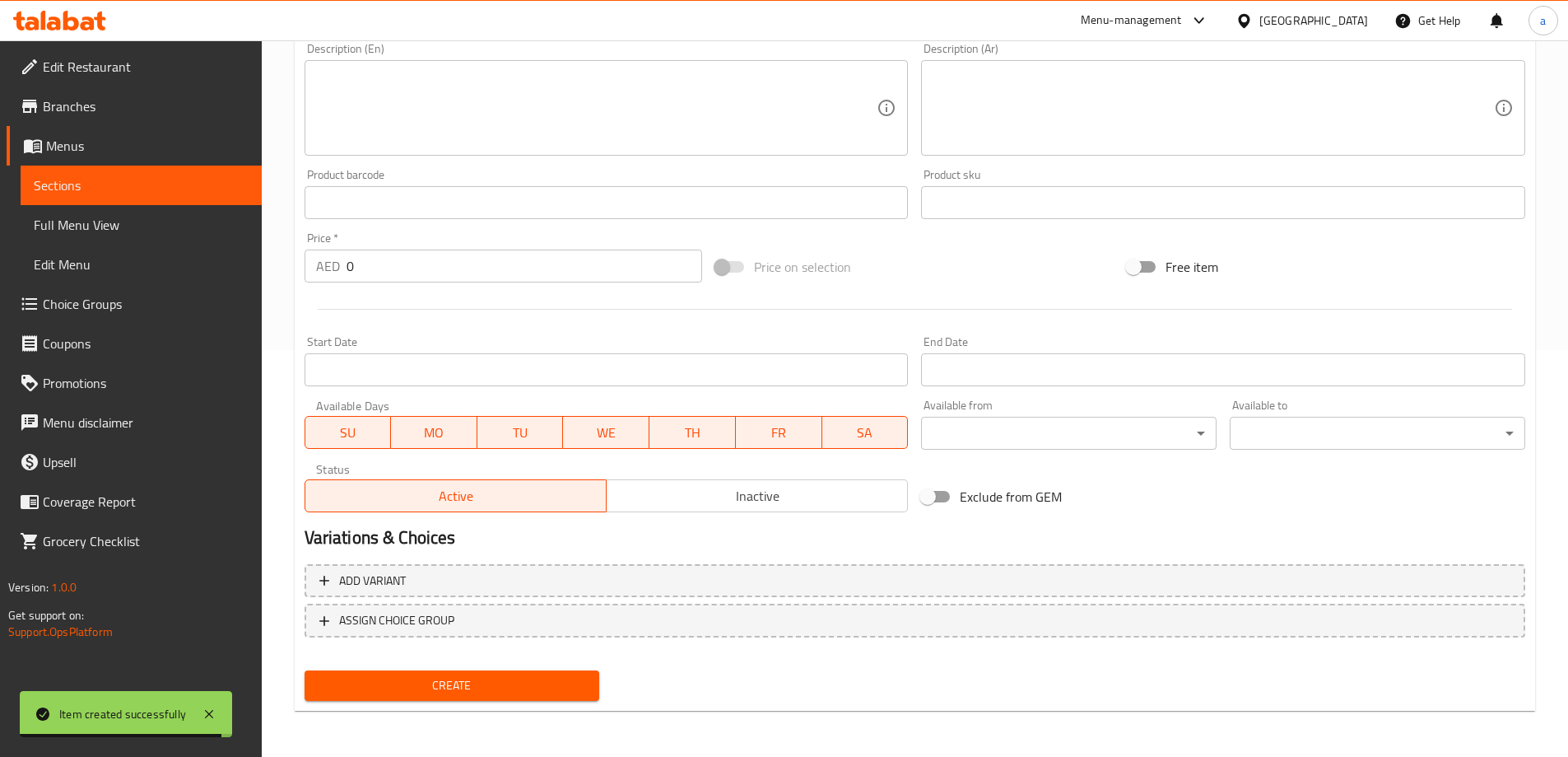
click at [171, 192] on span "Sections" at bounding box center [141, 185] width 214 height 20
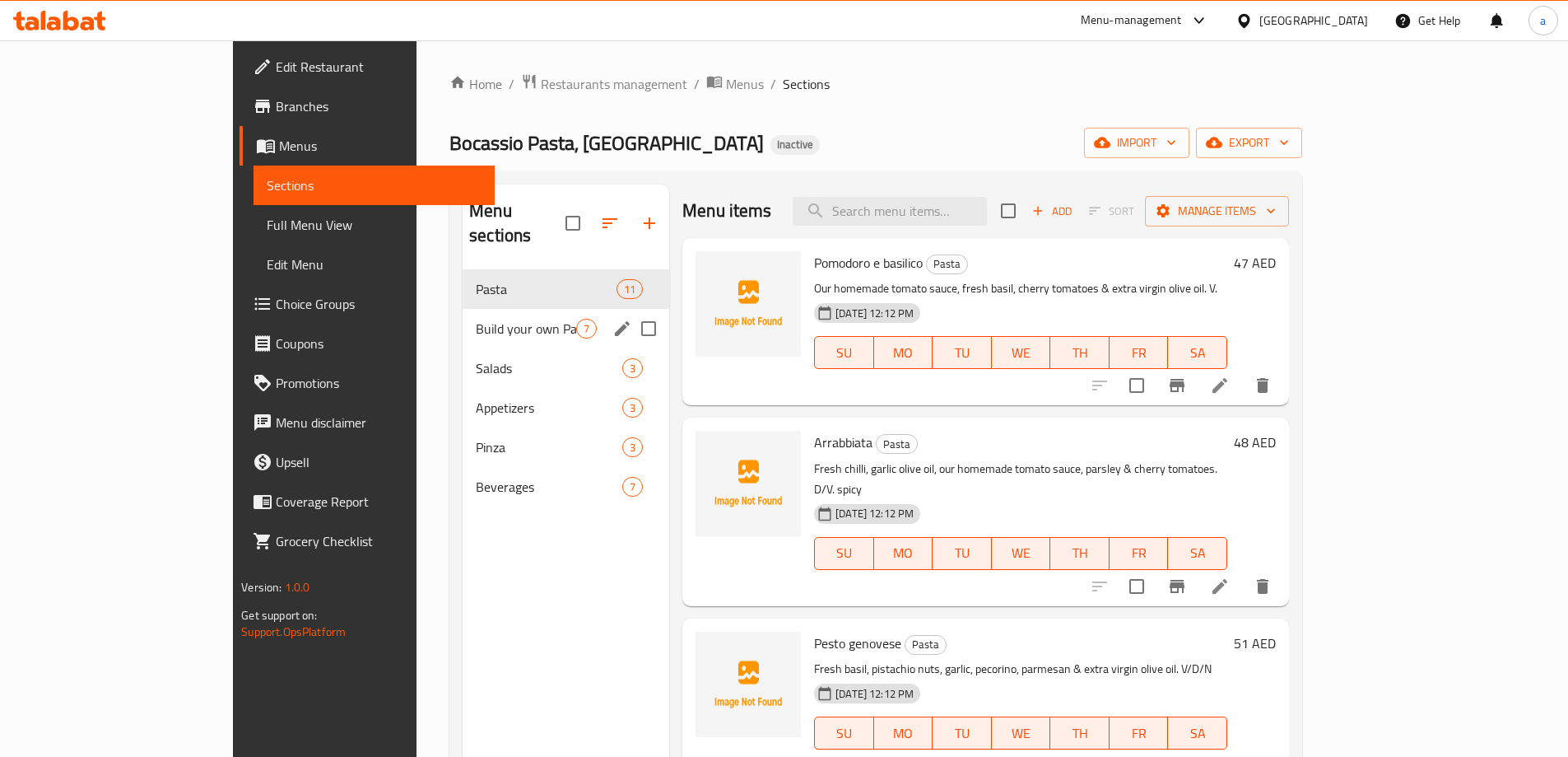
click at [463, 309] on div "Build your own Pasta / Adds On 7" at bounding box center [566, 328] width 206 height 39
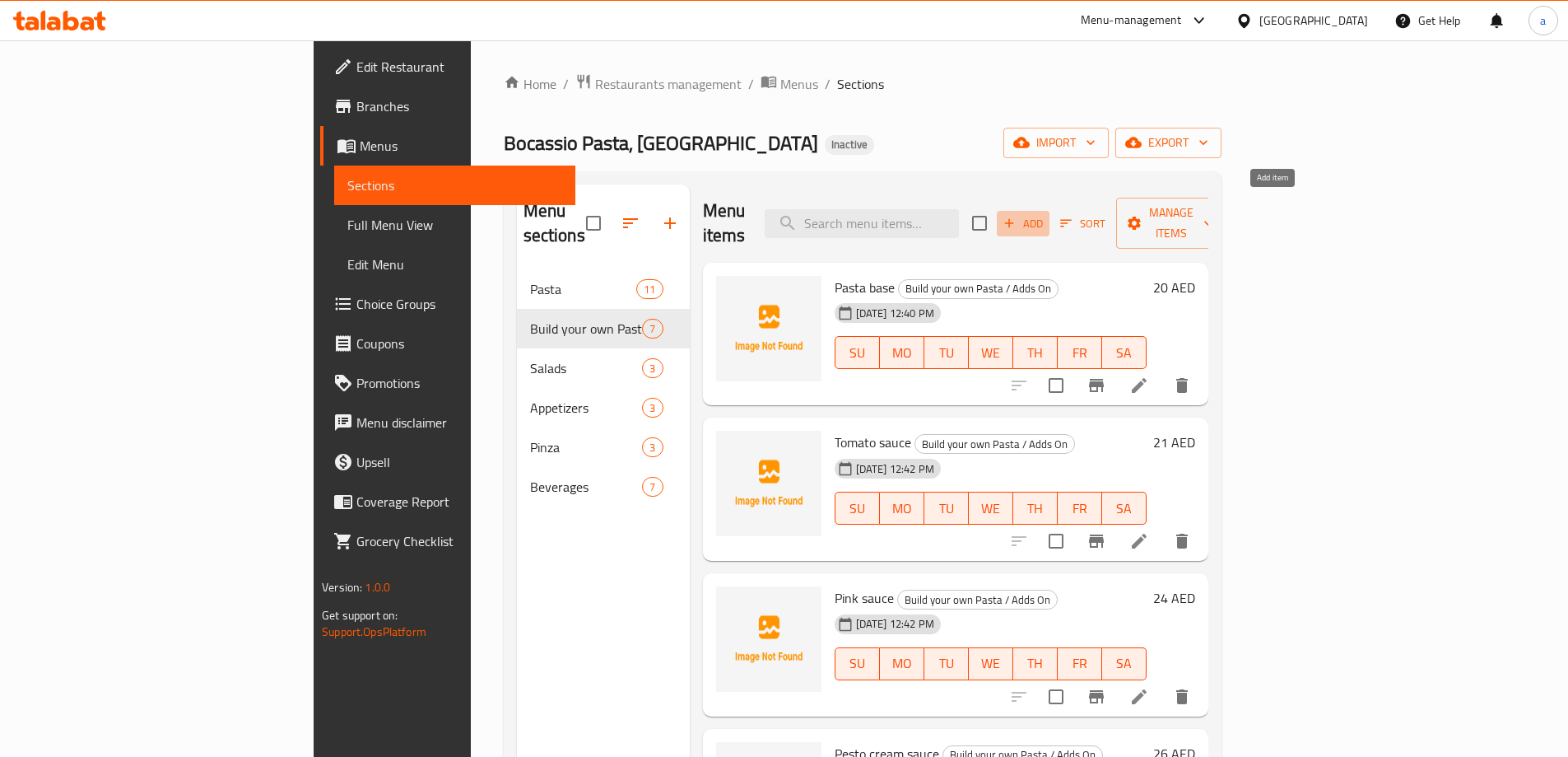
click at [1050, 222] on button "Add" at bounding box center [1023, 224] width 53 height 26
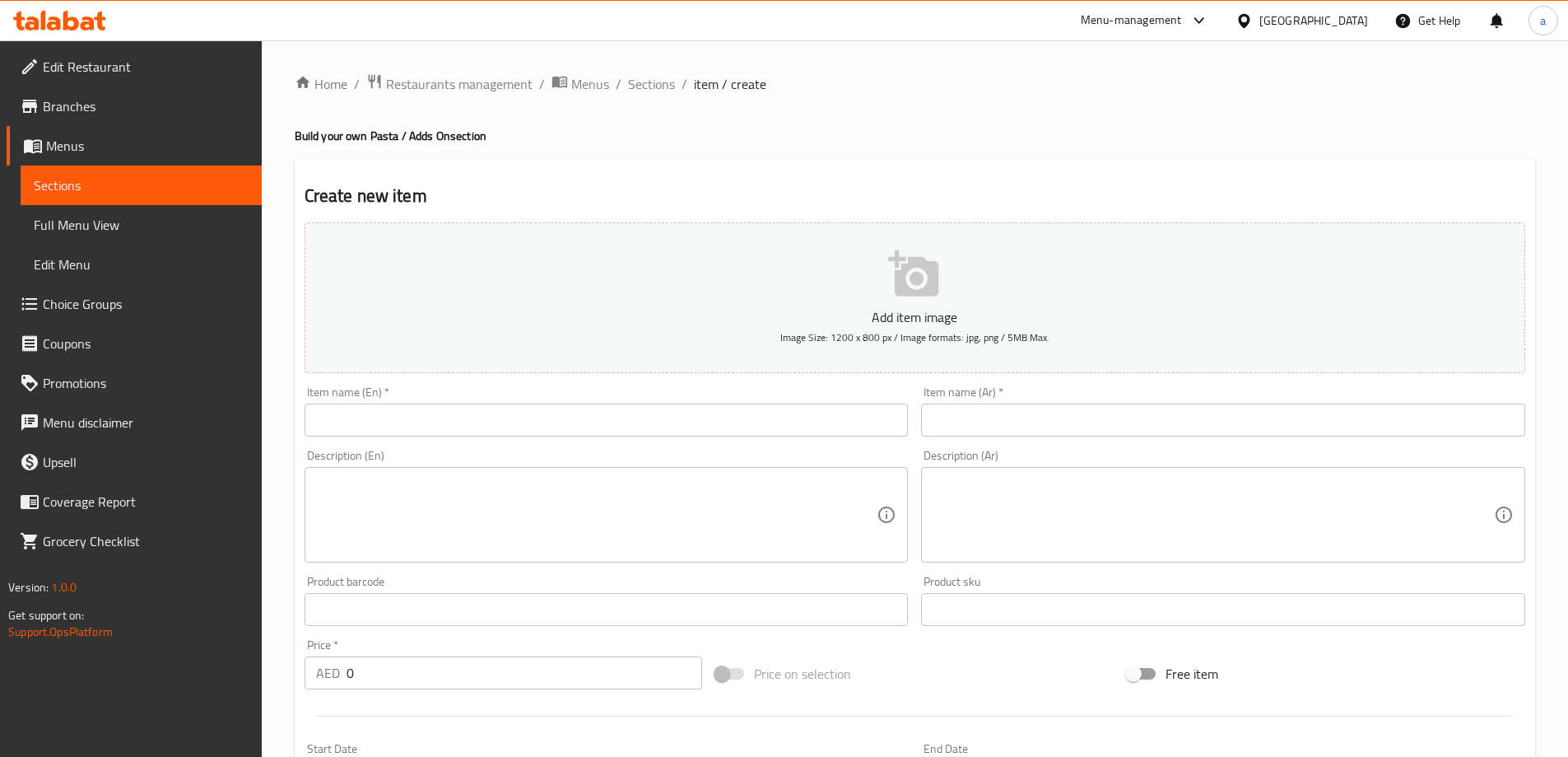
click at [716, 428] on input "text" at bounding box center [607, 420] width 604 height 33
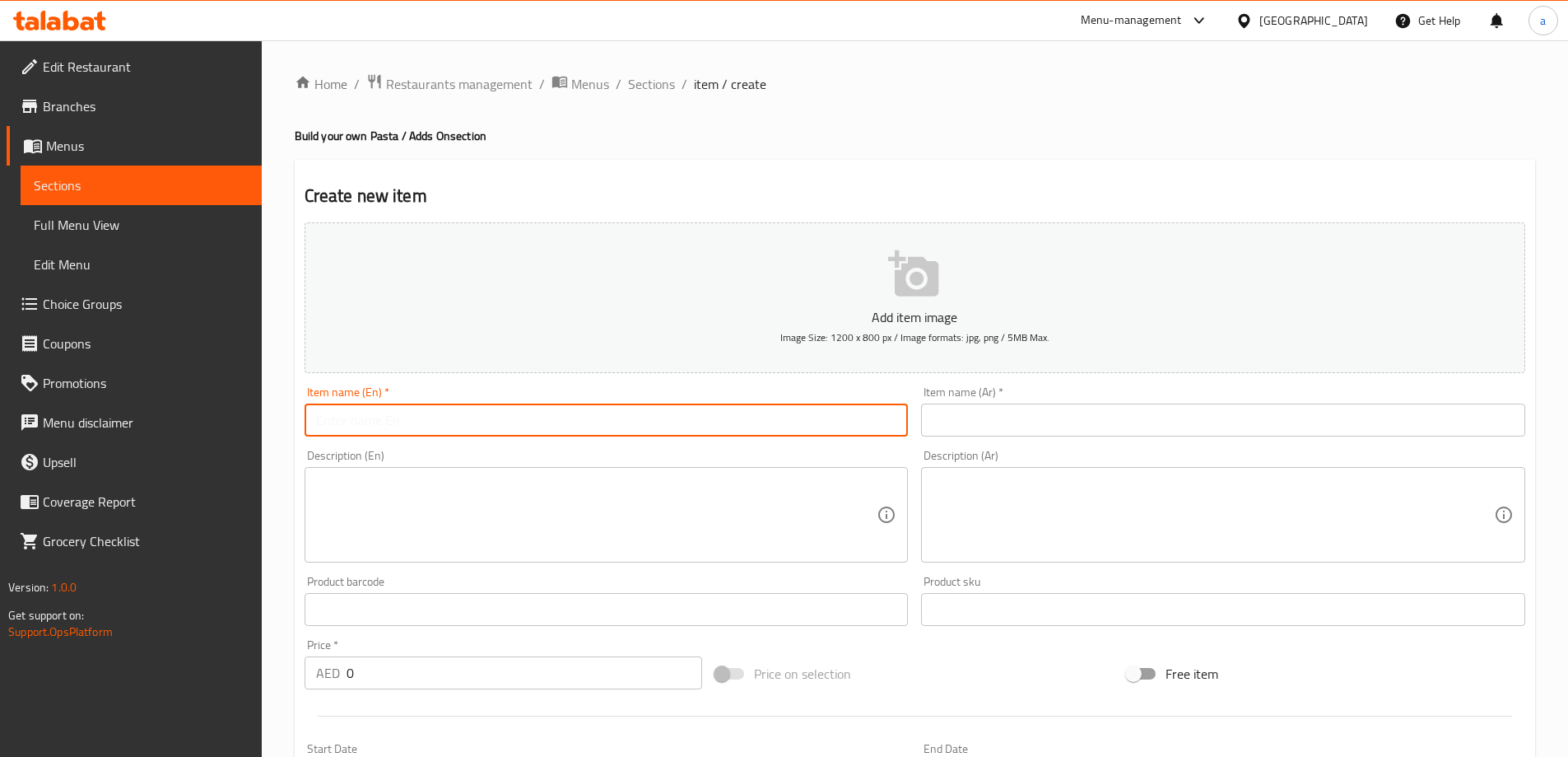
paste input "Veal bacon 30g"
type input "Veal bacon 30g"
click at [986, 426] on input "text" at bounding box center [1223, 420] width 604 height 33
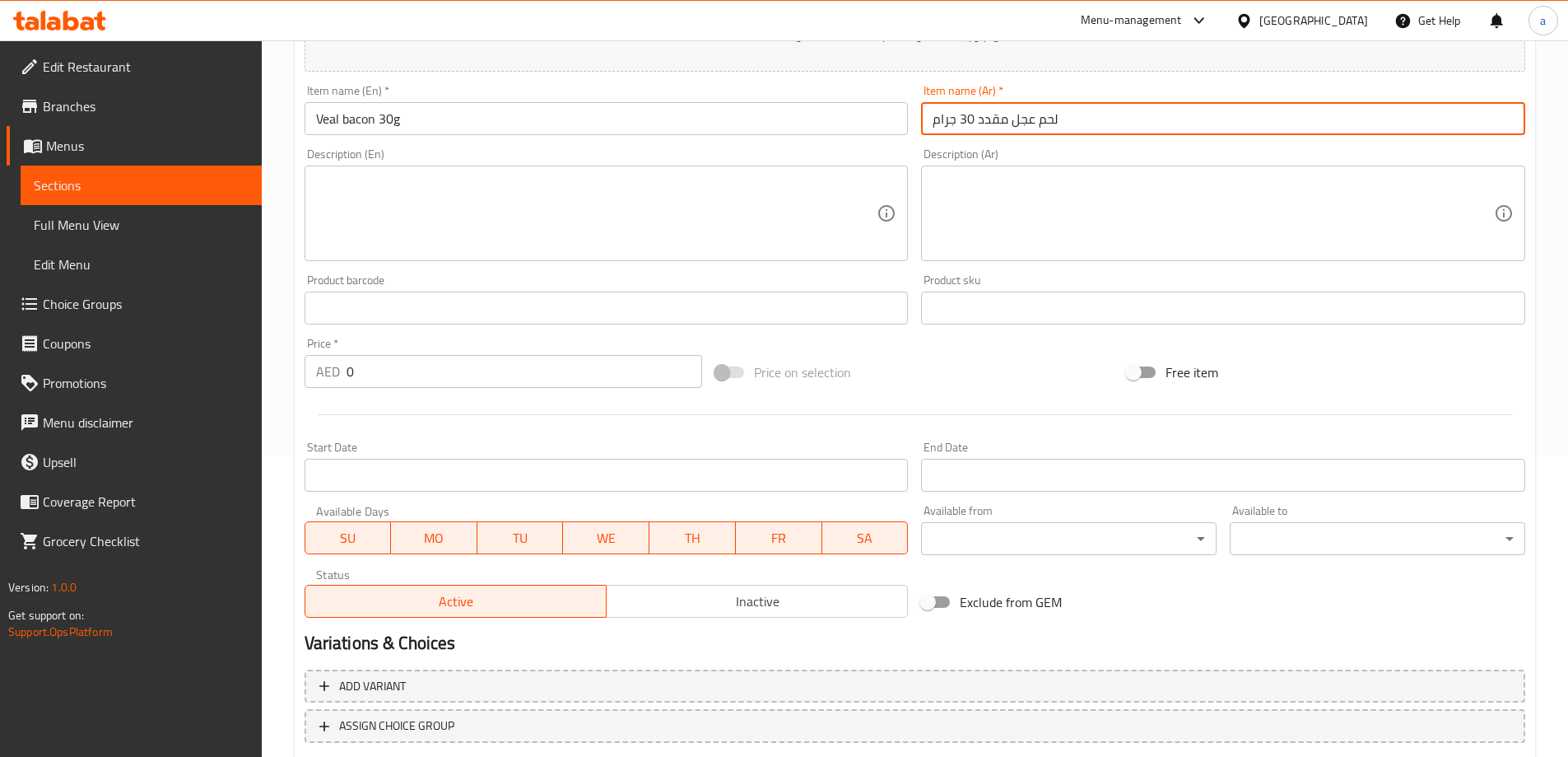
scroll to position [406, 0]
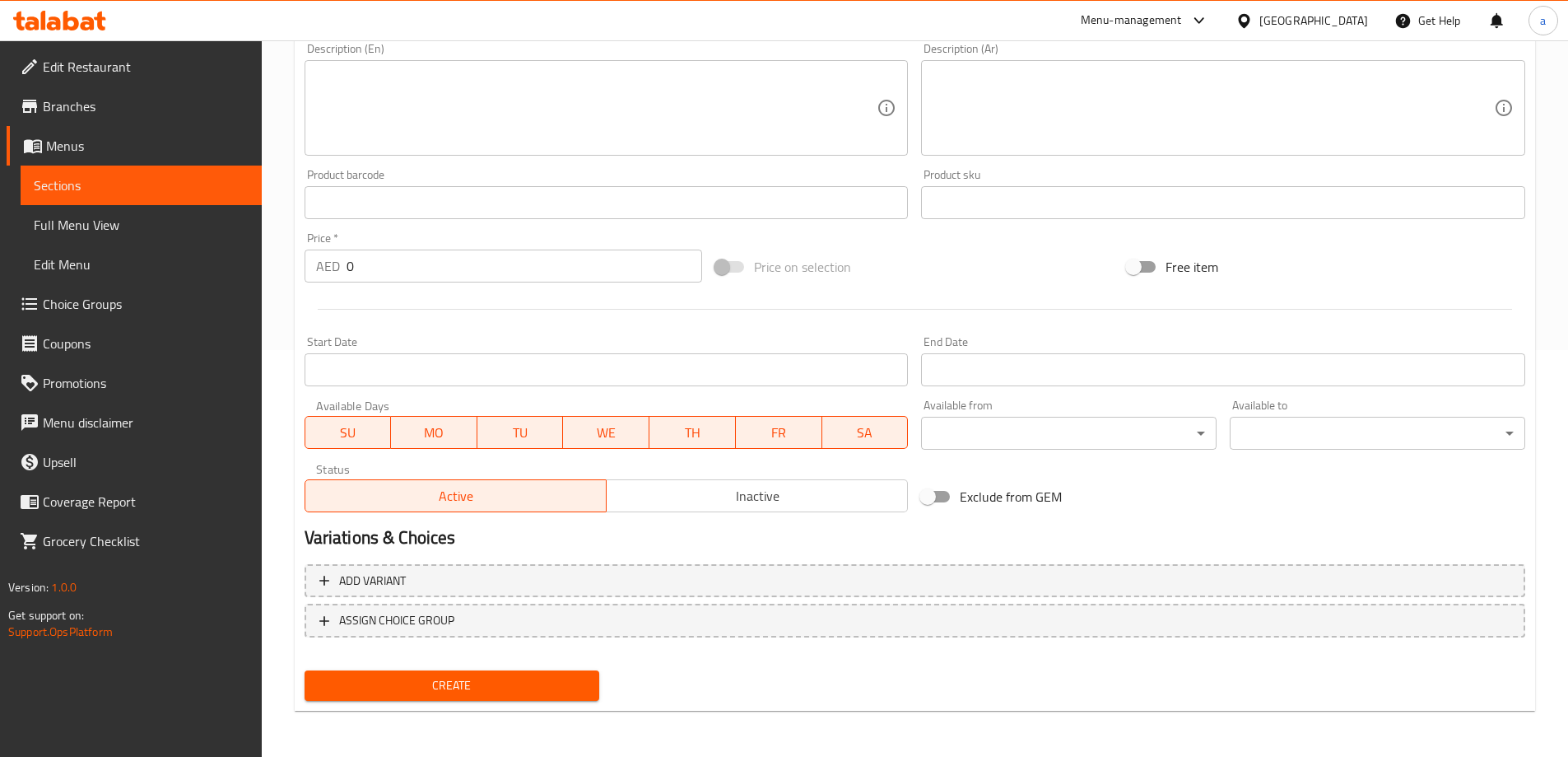
type input "لحم عجل مقدد 30 جرام"
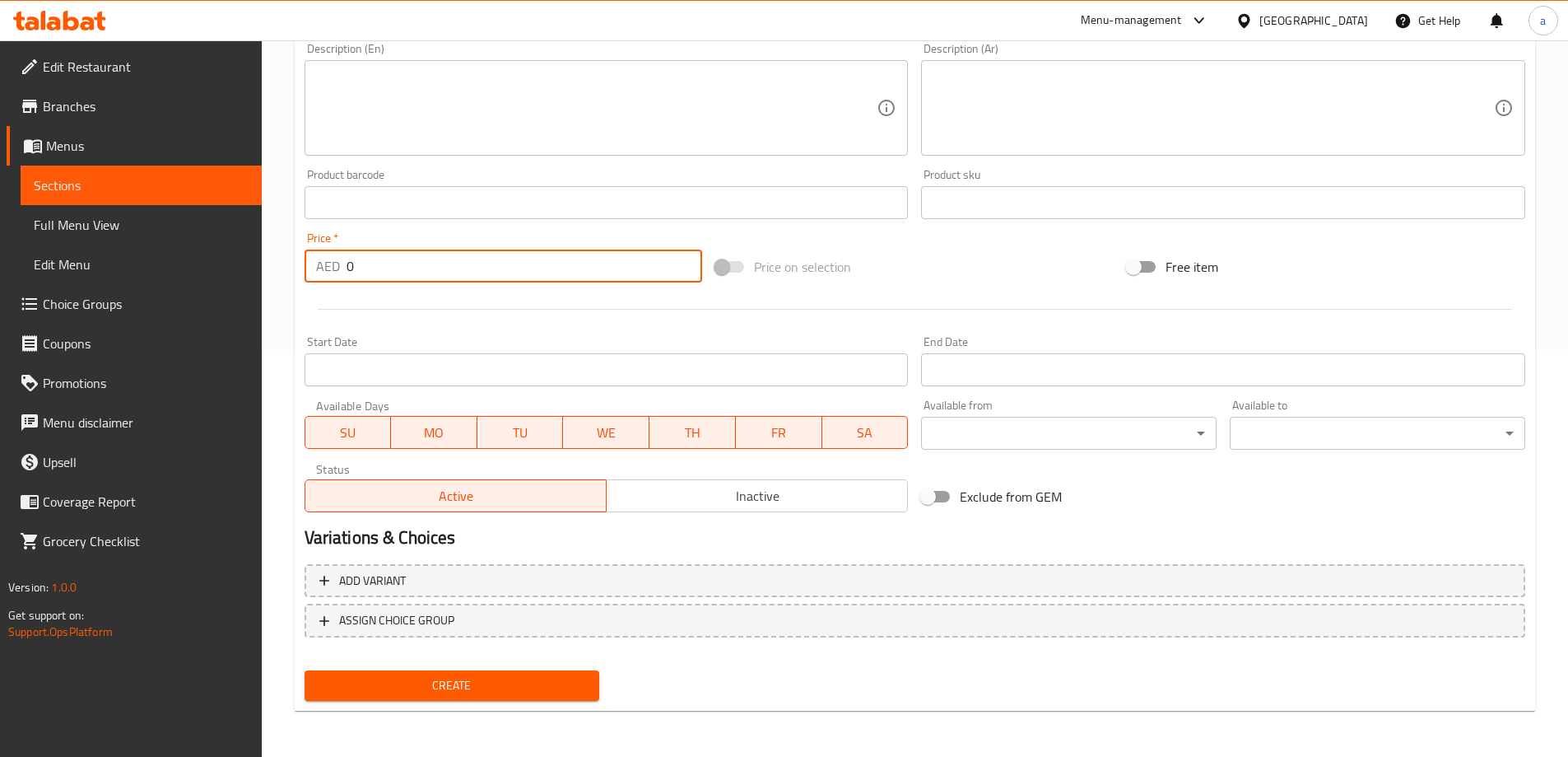
drag, startPoint x: 398, startPoint y: 269, endPoint x: 332, endPoint y: 267, distance: 66.0
click at [332, 267] on div "AED 0 Price *" at bounding box center [504, 266] width 398 height 33
type input "13"
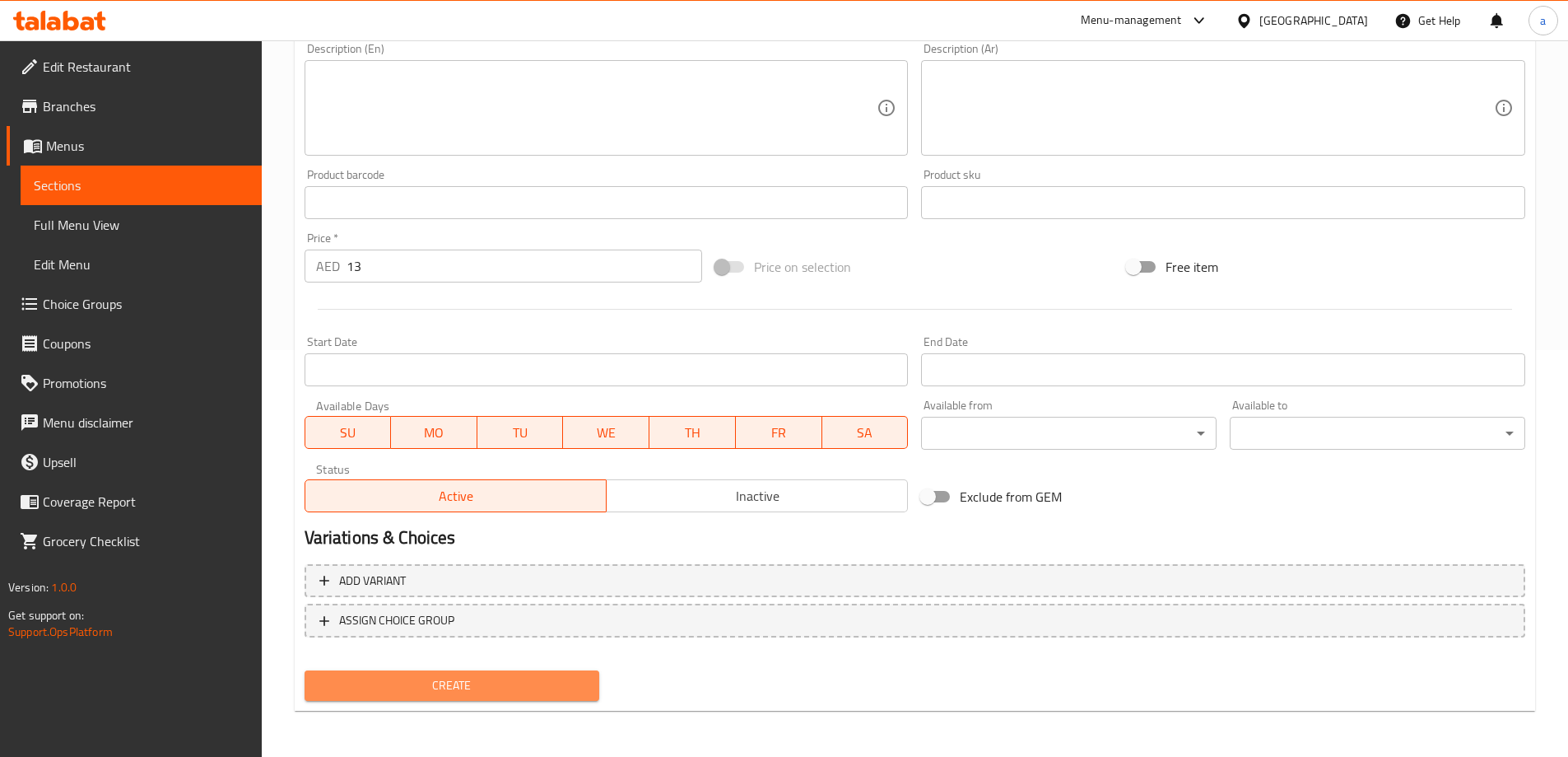
click at [436, 689] on span "Create" at bounding box center [452, 685] width 269 height 21
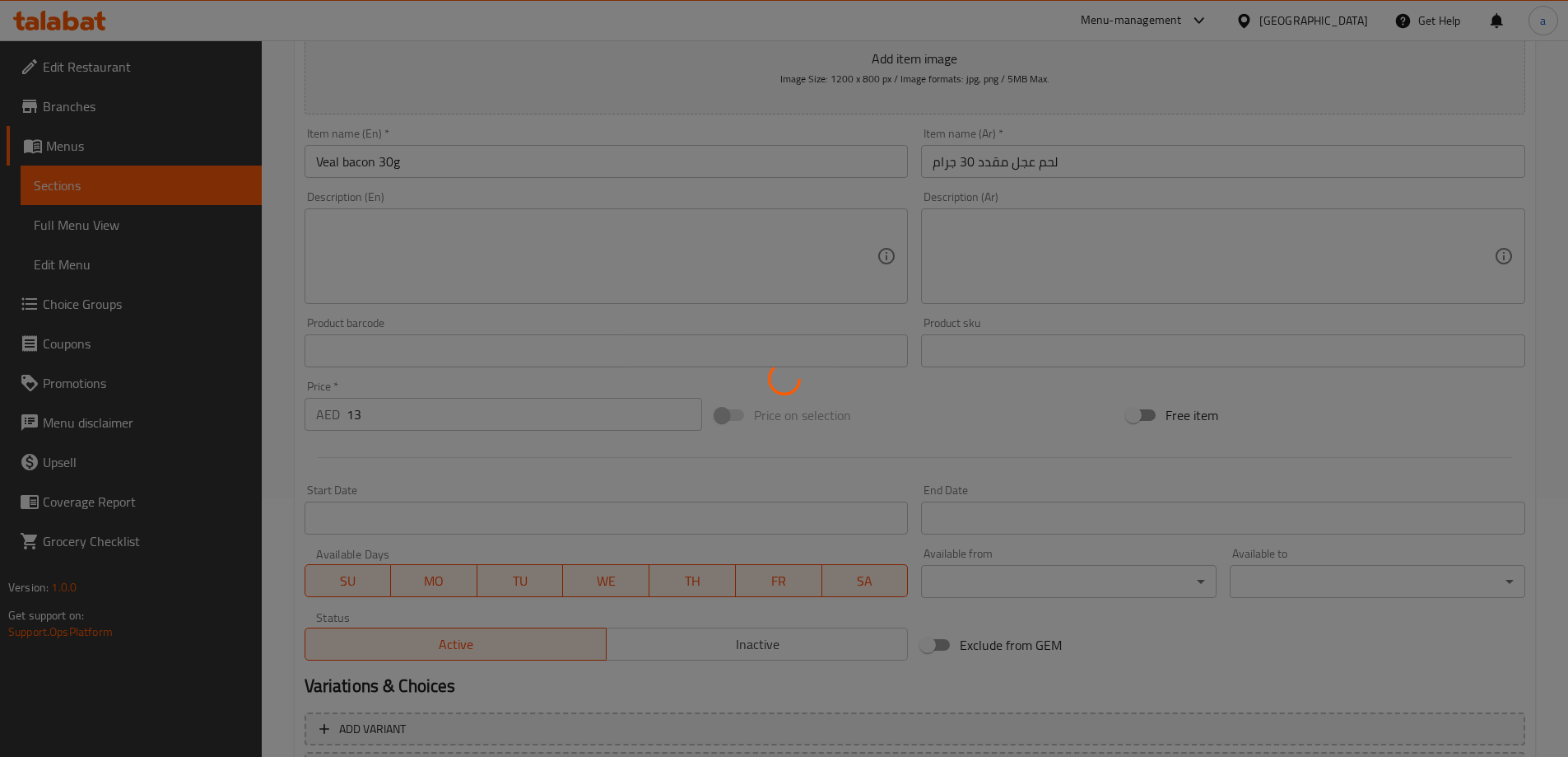
type input "0"
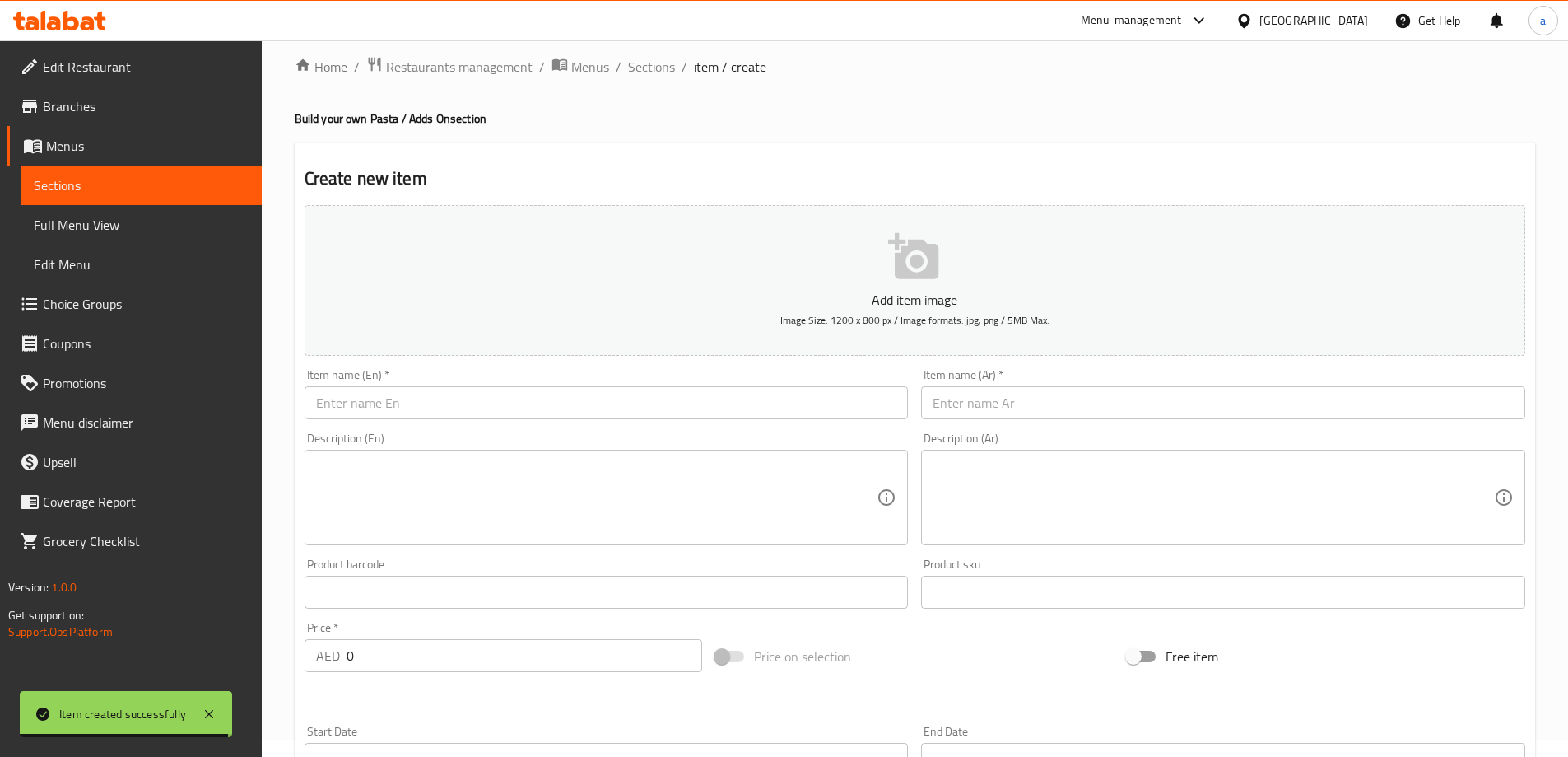
scroll to position [0, 0]
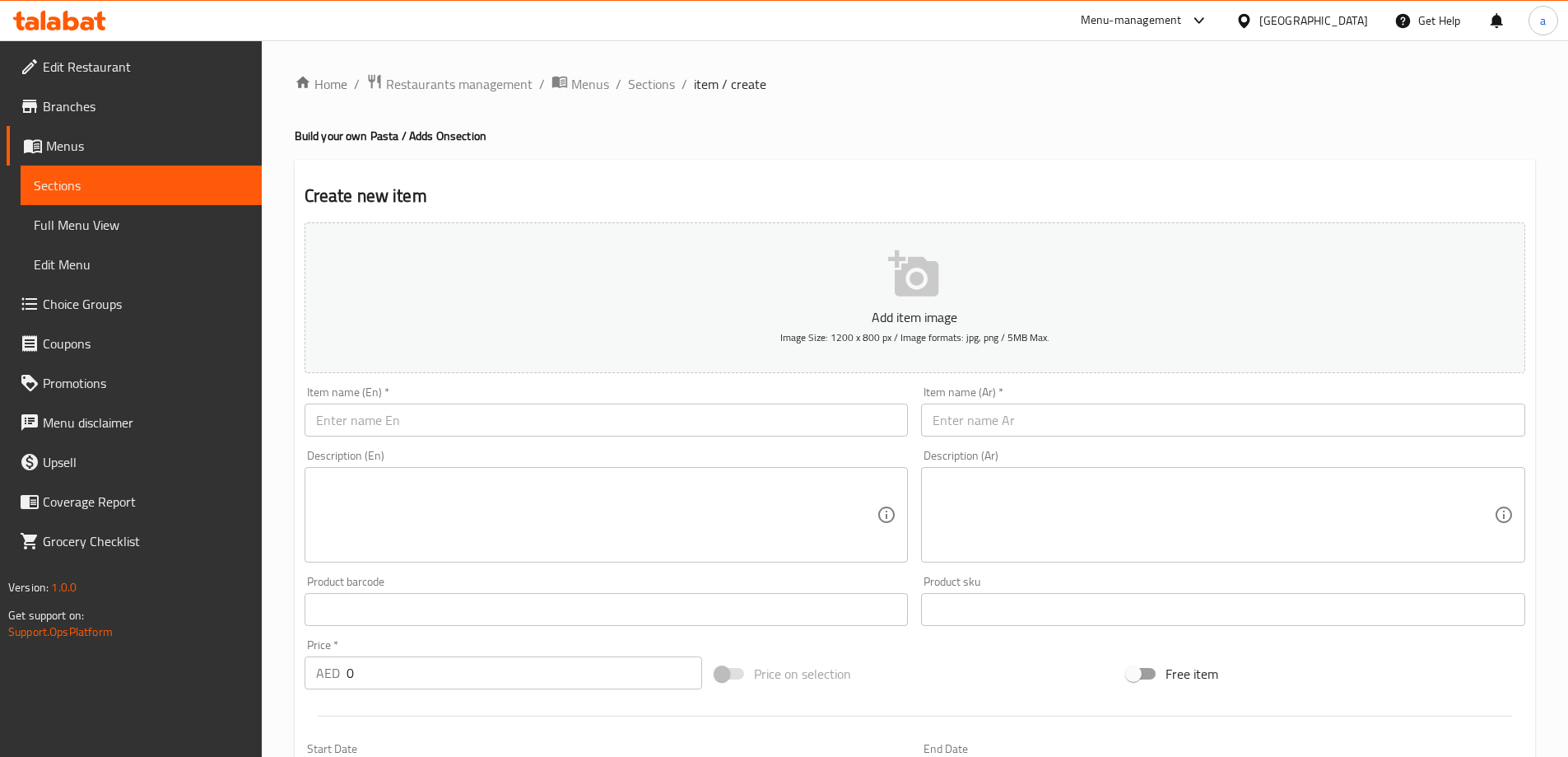
click at [212, 195] on link "Sections" at bounding box center [141, 184] width 241 height 39
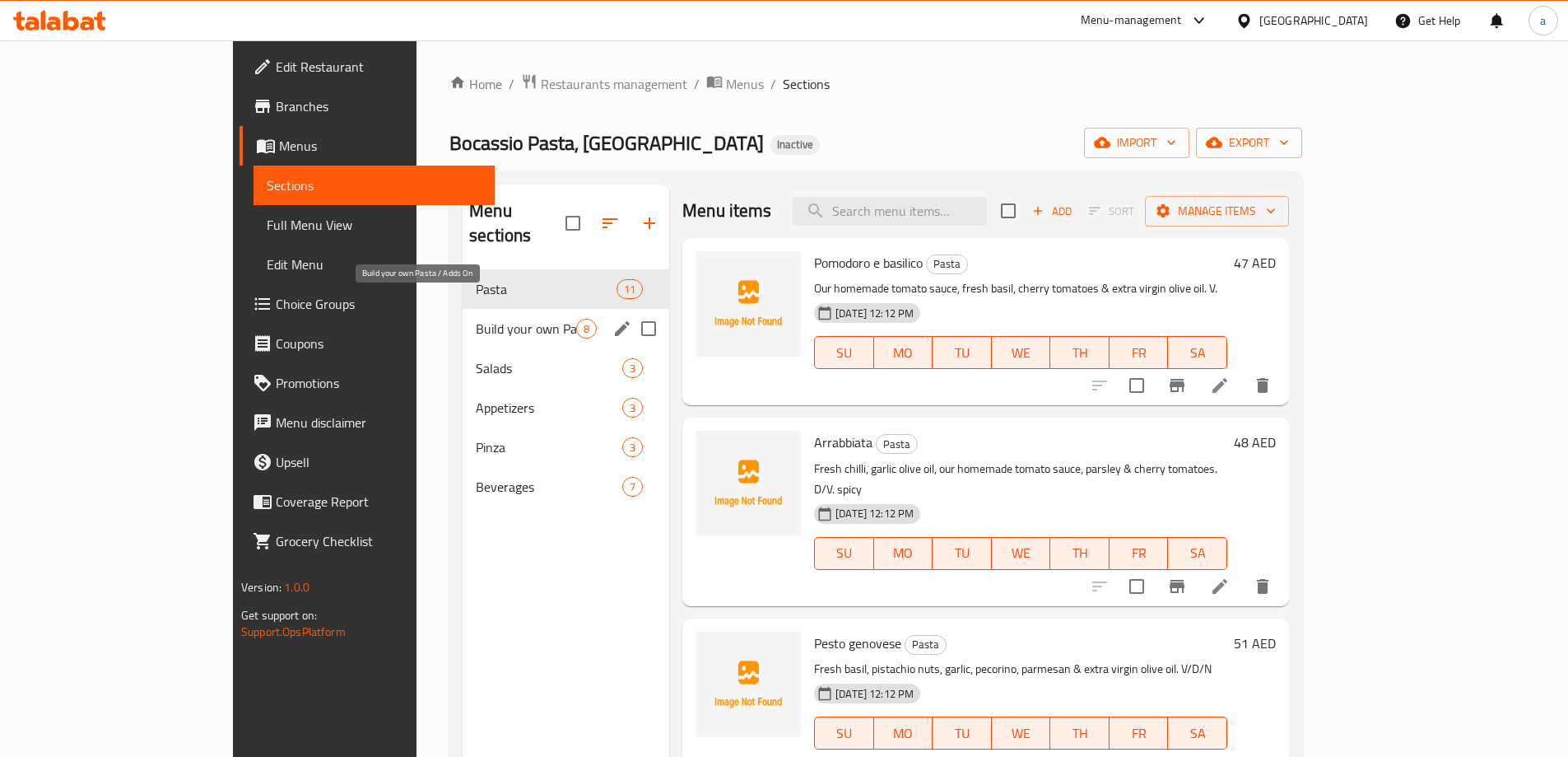
click at [476, 319] on span "Build your own Pasta / Adds On" at bounding box center [526, 329] width 100 height 20
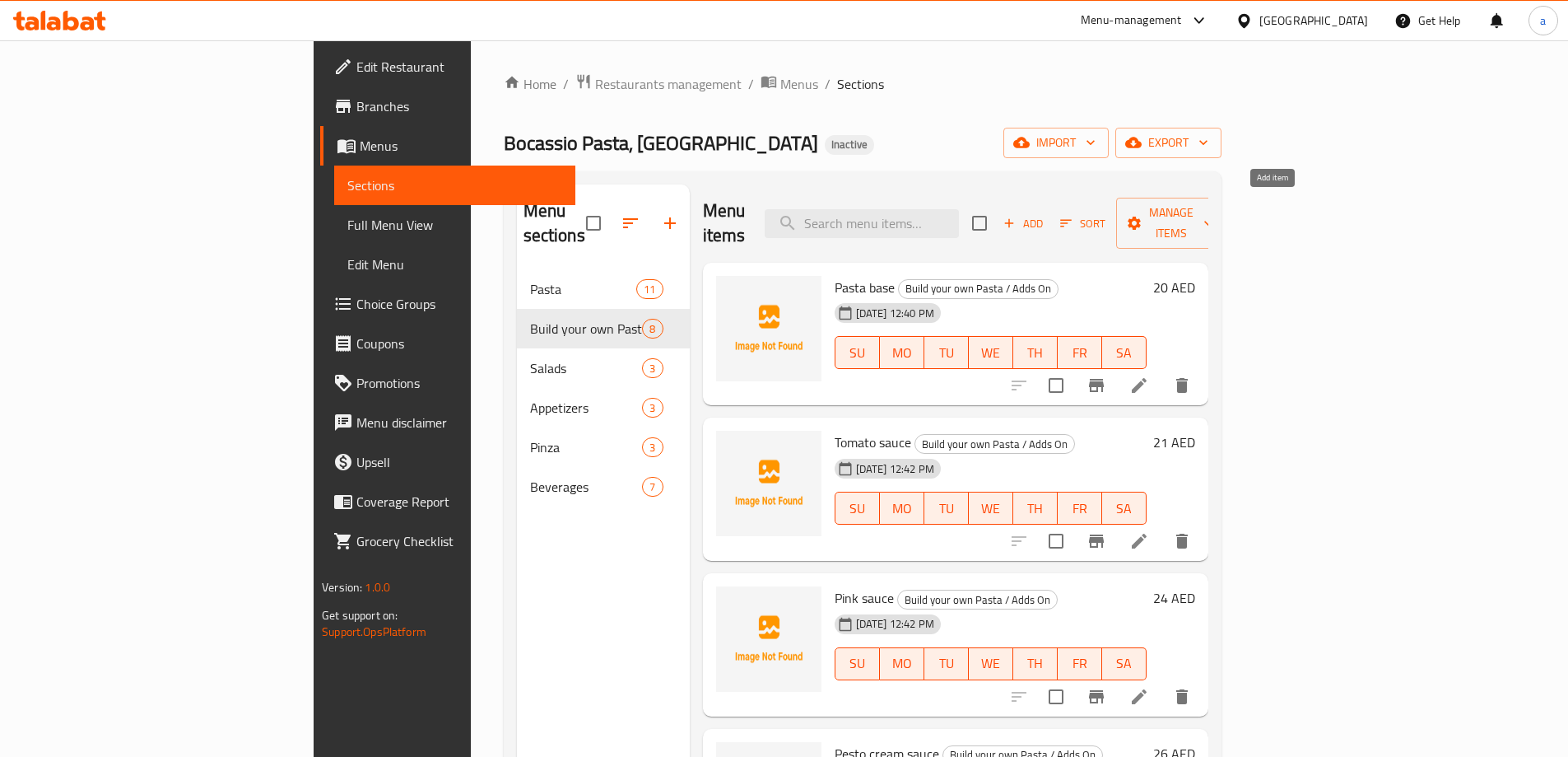
click at [1017, 218] on icon "button" at bounding box center [1009, 223] width 15 height 15
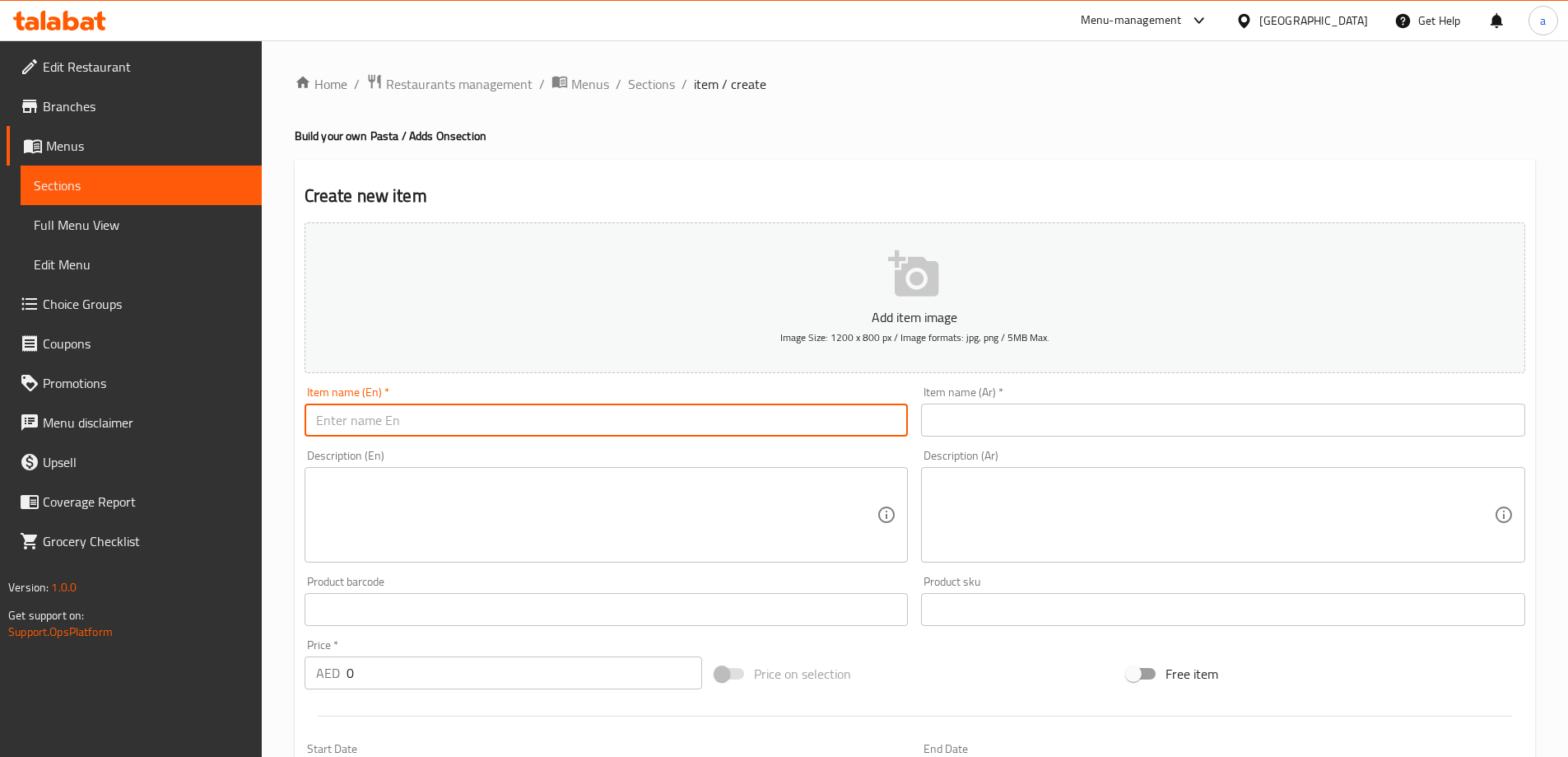
click at [804, 421] on input "text" at bounding box center [607, 420] width 604 height 33
paste input "Mozzarella cheese"
type input "Mozzarella cheese"
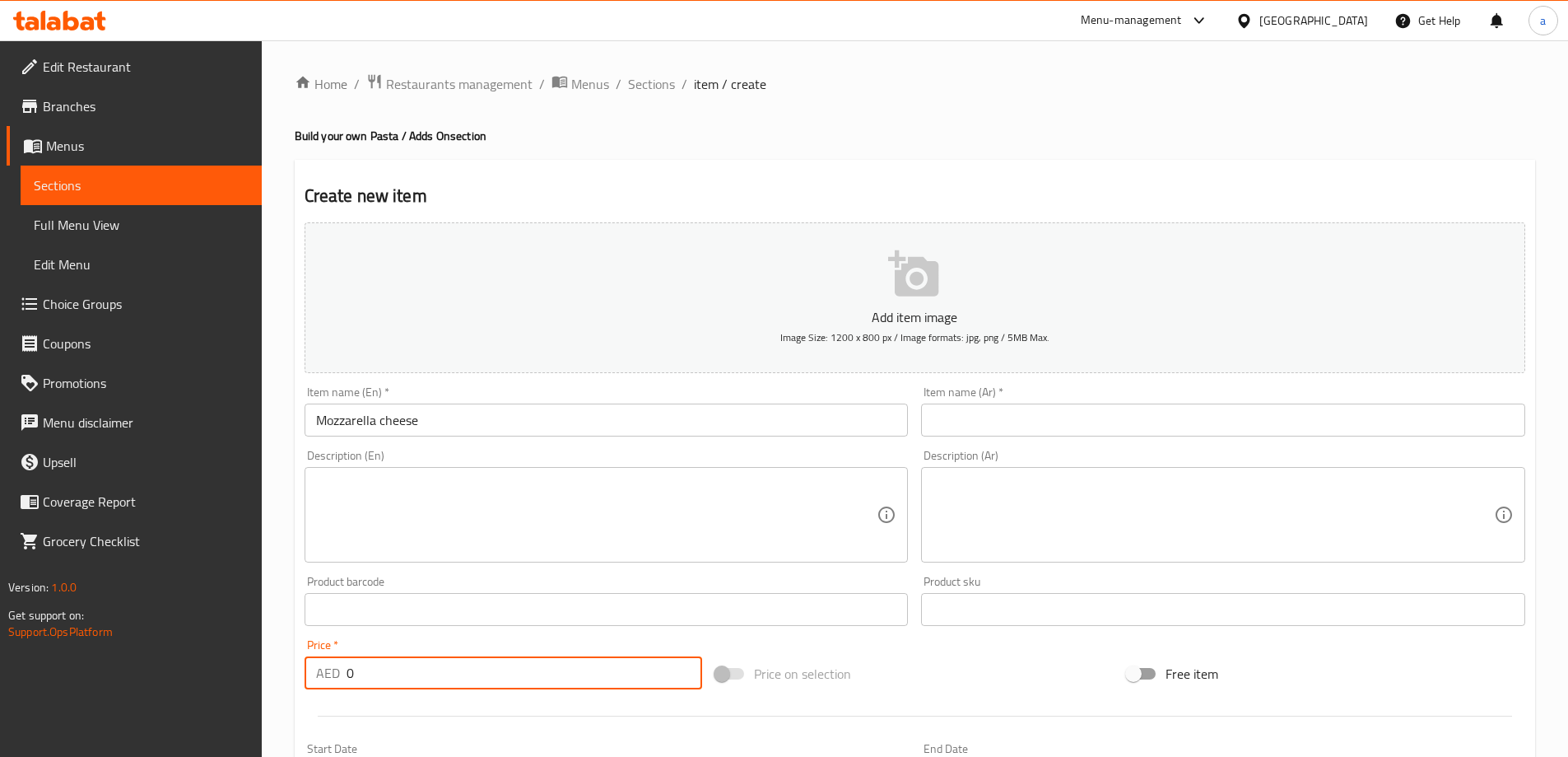
drag, startPoint x: 364, startPoint y: 678, endPoint x: 320, endPoint y: 677, distance: 44.0
click at [307, 671] on div "AED 0 Price *" at bounding box center [504, 673] width 398 height 33
type input "9"
click at [949, 406] on input "text" at bounding box center [1223, 420] width 604 height 33
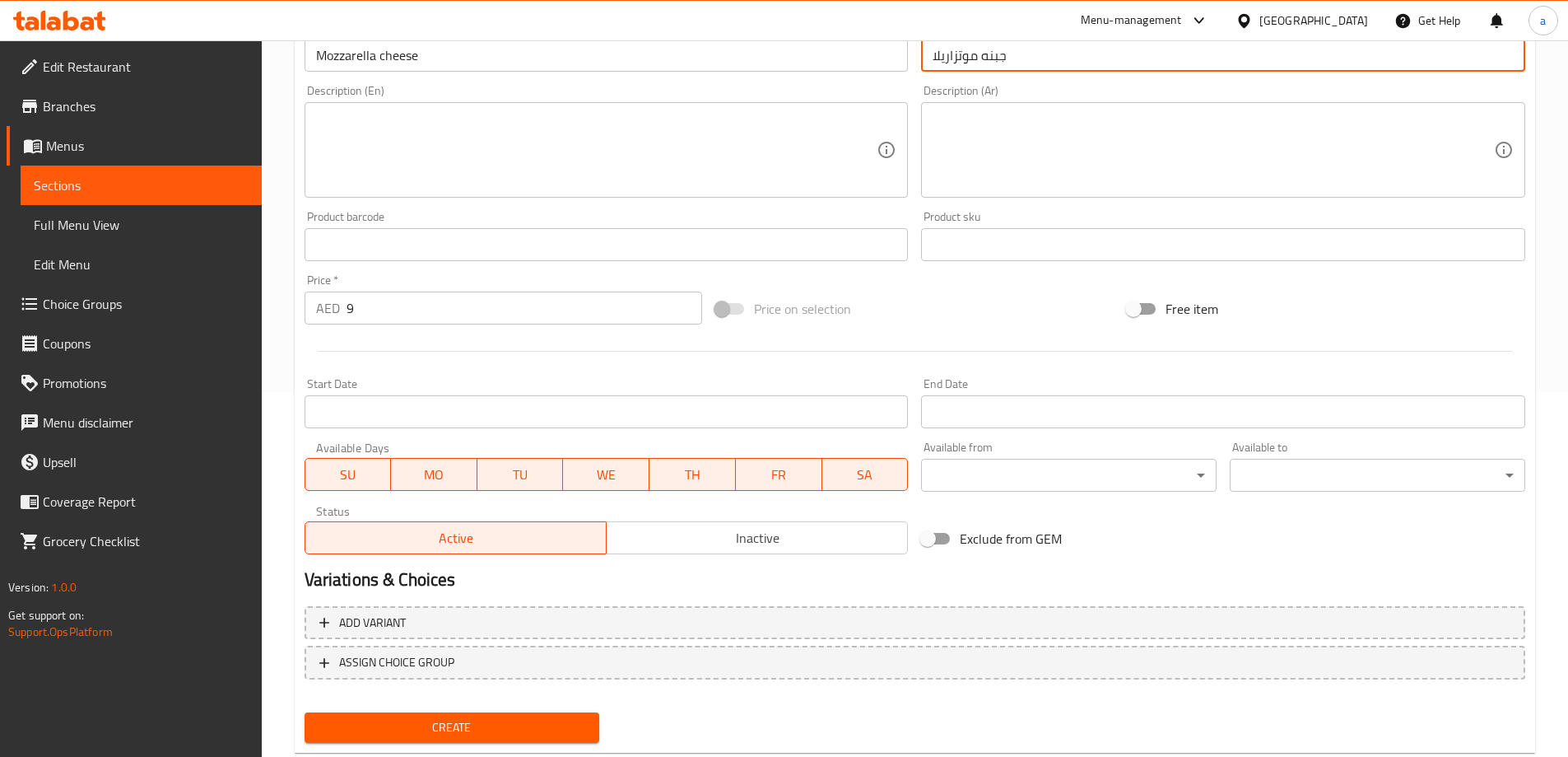
scroll to position [406, 0]
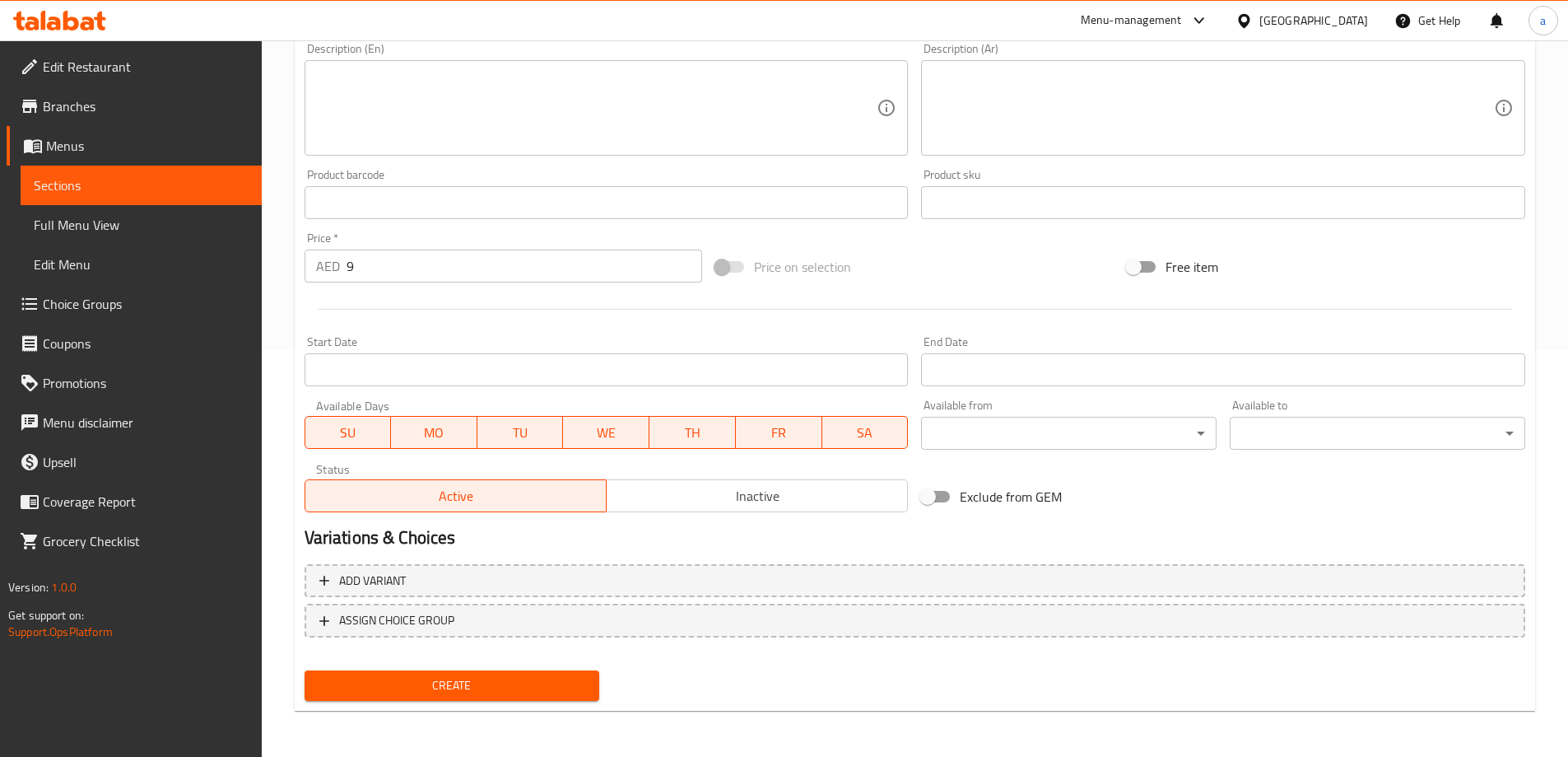
type input "جبنه موتزاريلا"
click at [469, 671] on button "Create" at bounding box center [453, 685] width 296 height 30
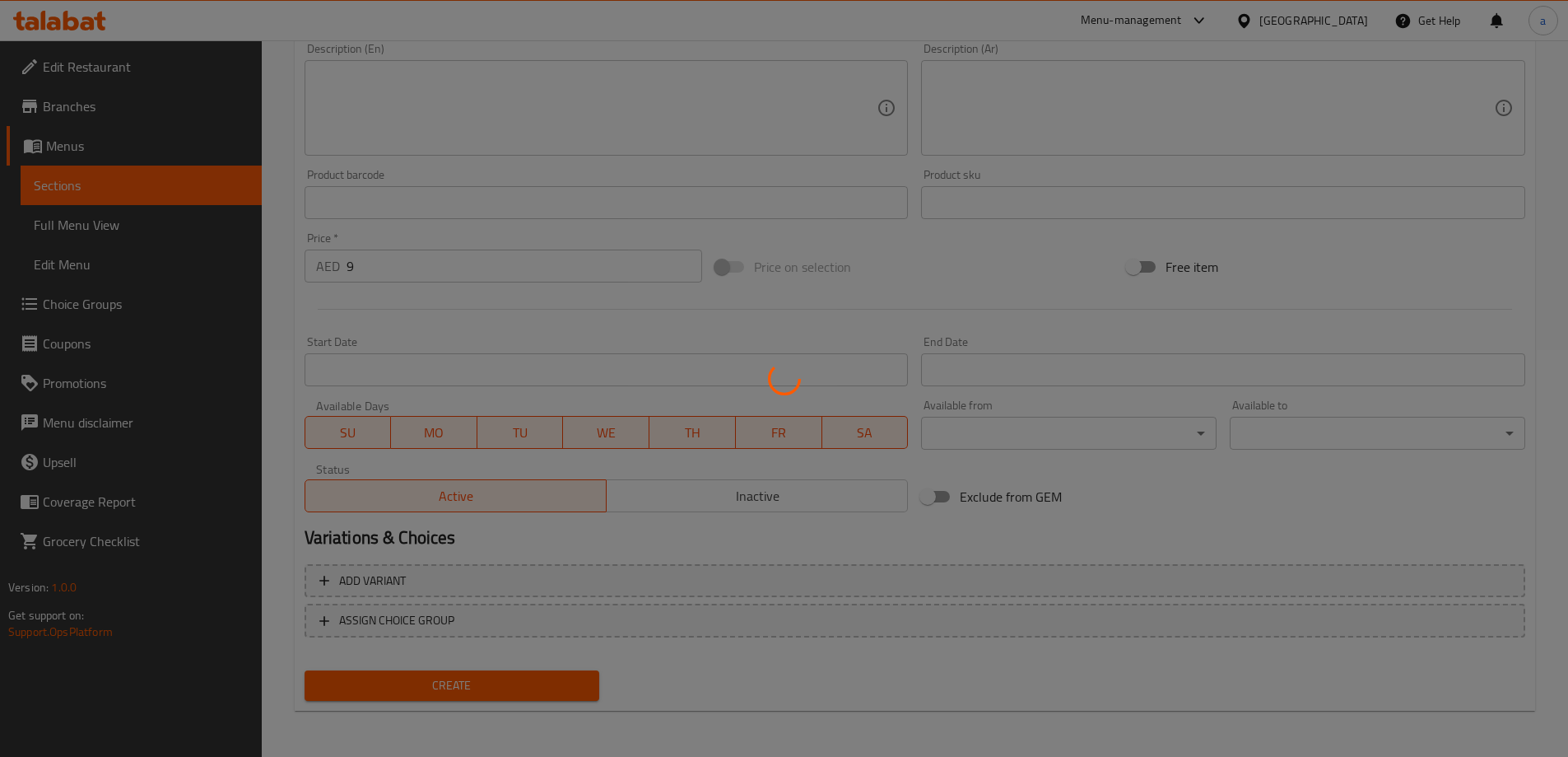
type input "0"
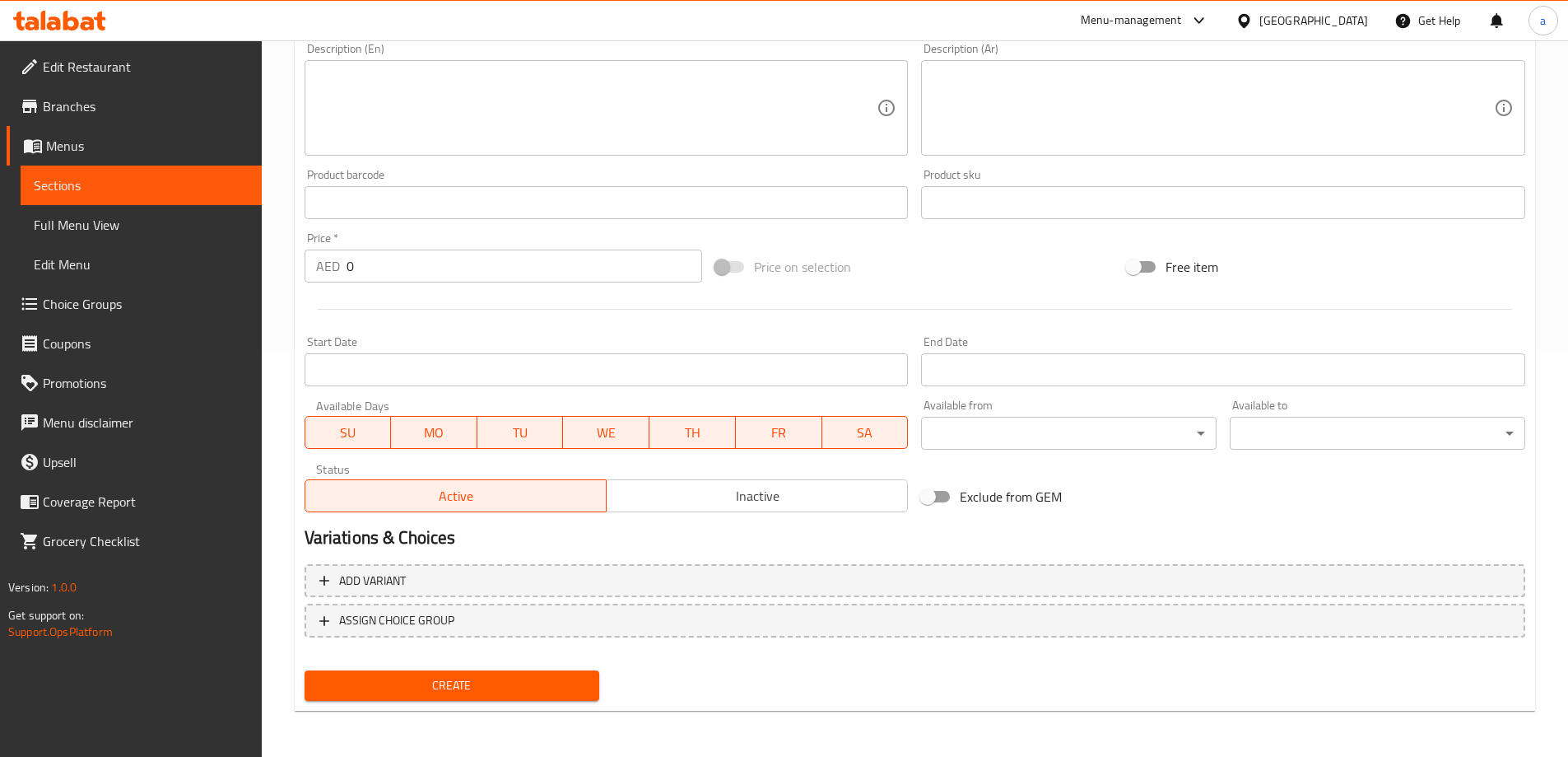
drag, startPoint x: 556, startPoint y: 682, endPoint x: 549, endPoint y: 676, distance: 9.2
click at [556, 682] on span "Create" at bounding box center [452, 685] width 269 height 21
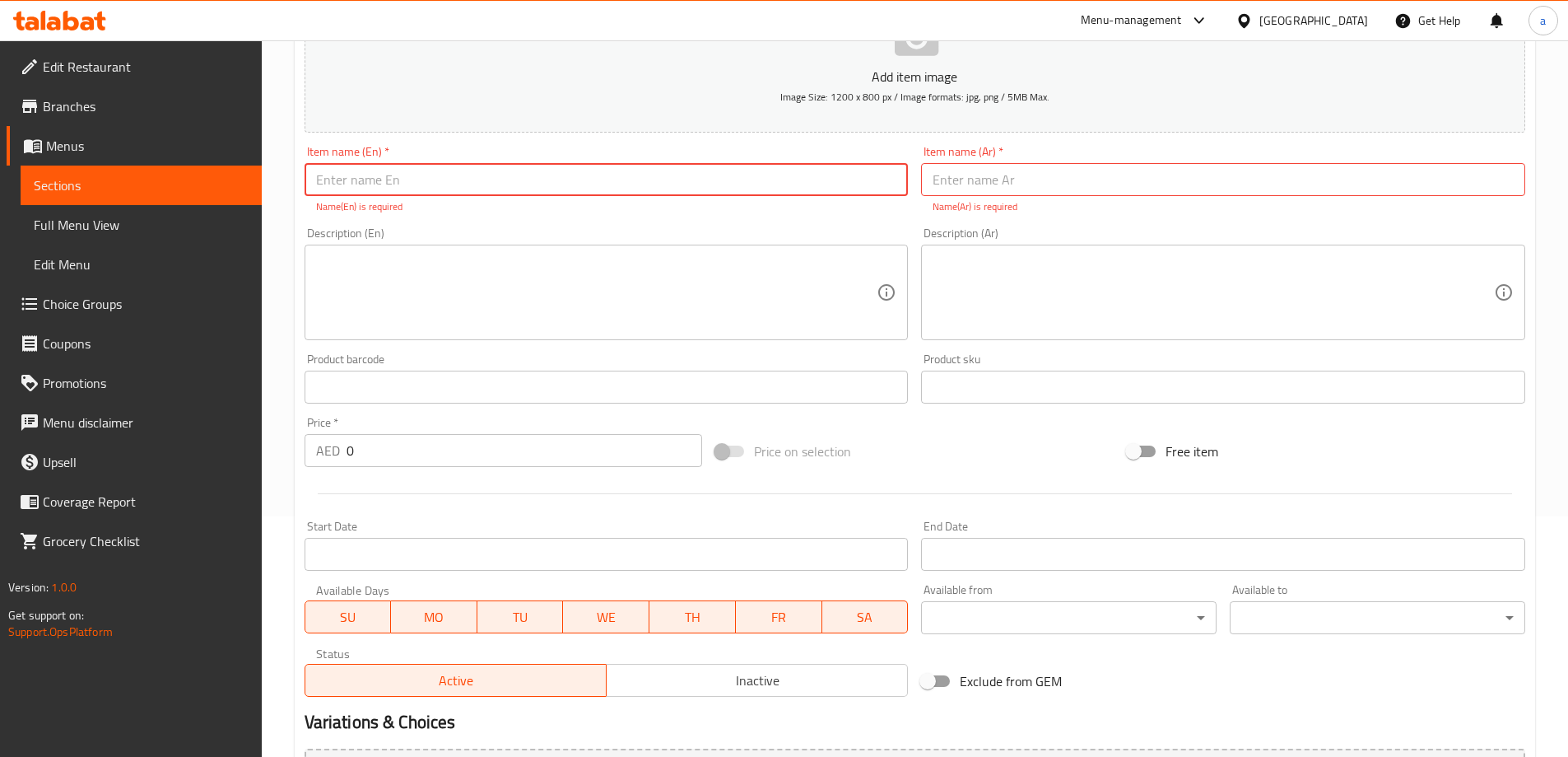
scroll to position [238, 0]
click at [150, 197] on link "Sections" at bounding box center [141, 184] width 241 height 39
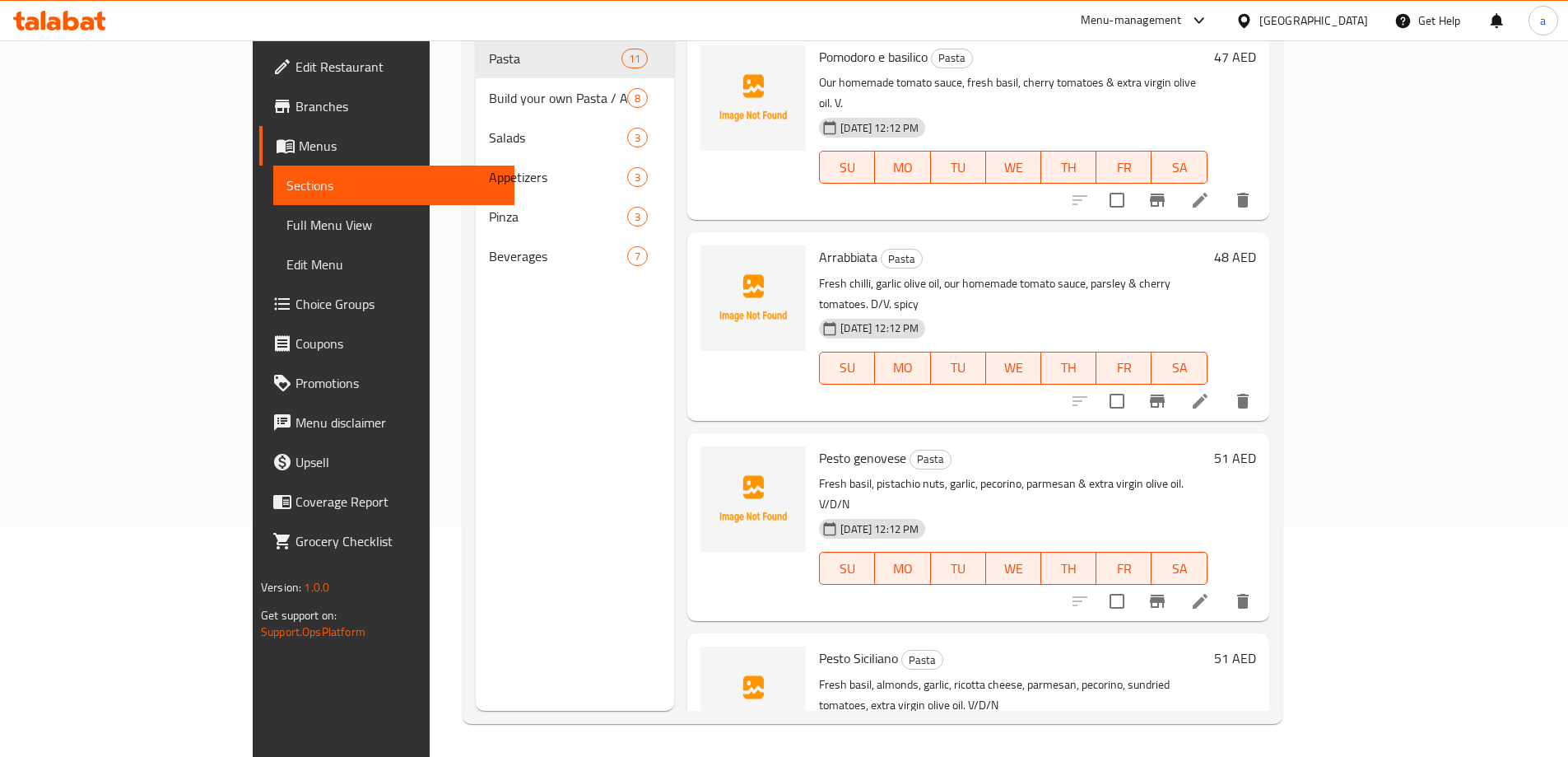
scroll to position [230, 0]
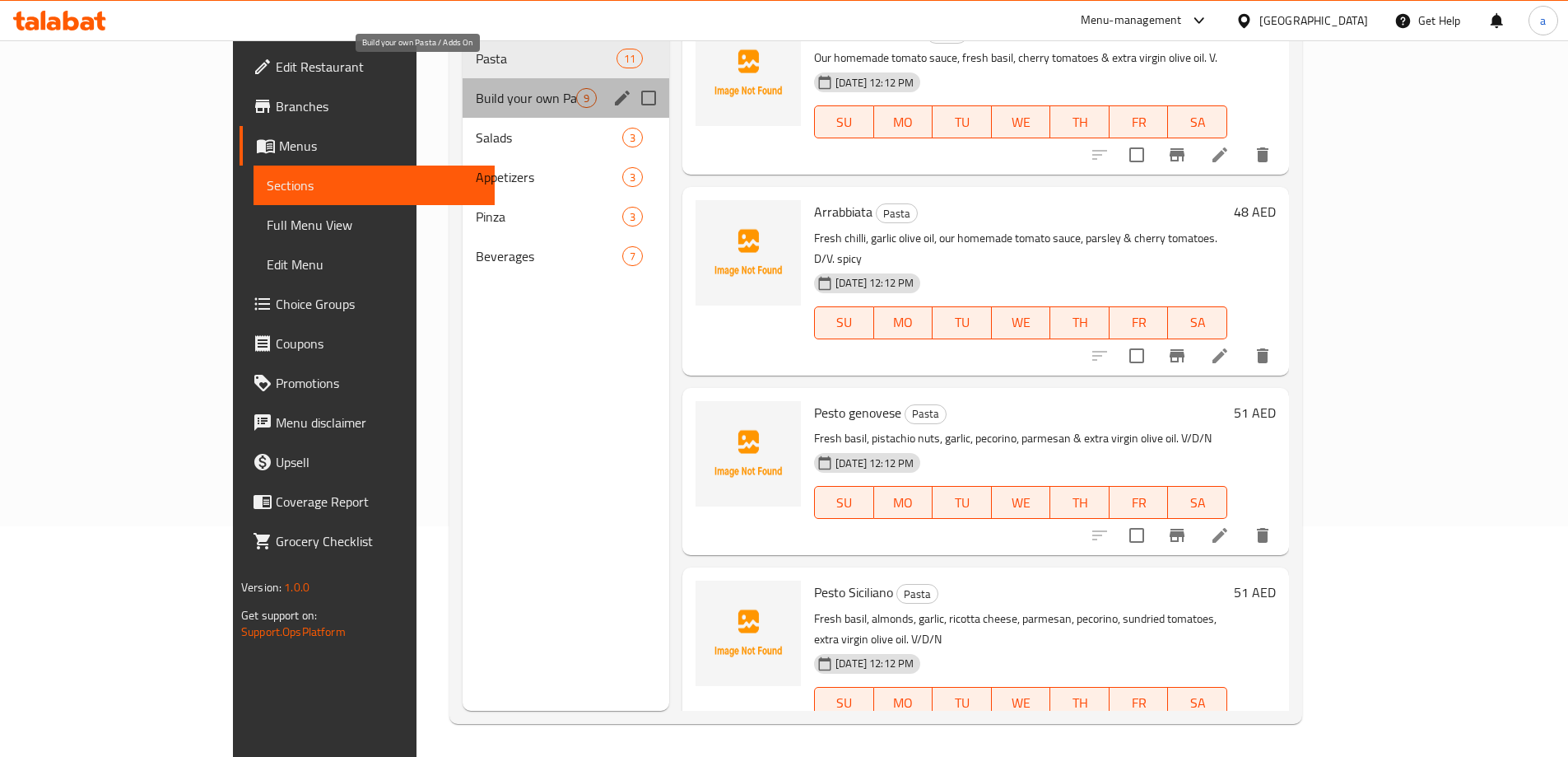
click at [476, 88] on span "Build your own Pasta / Adds On" at bounding box center [526, 98] width 100 height 20
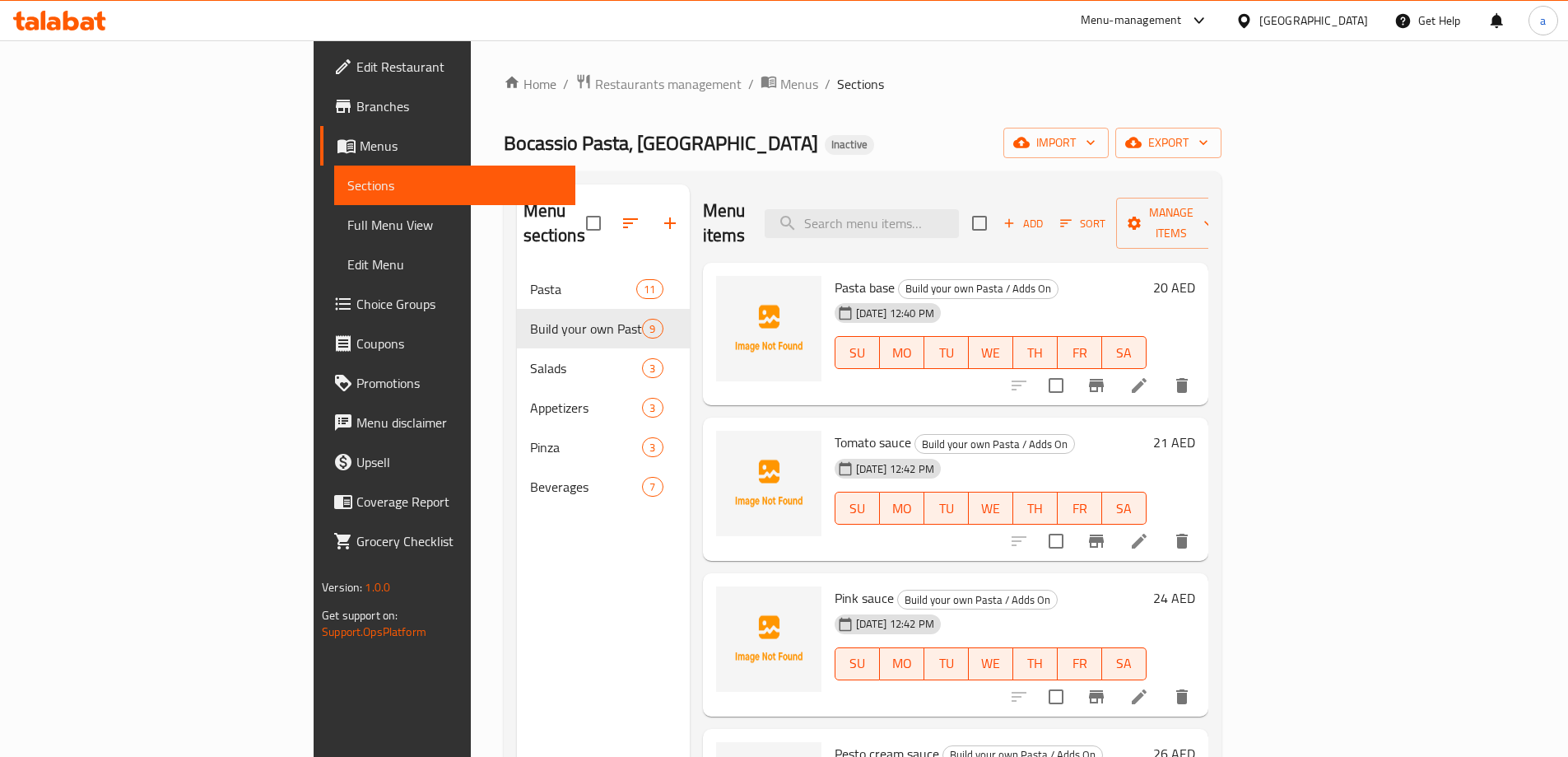
click at [1045, 214] on span "Add" at bounding box center [1022, 223] width 45 height 19
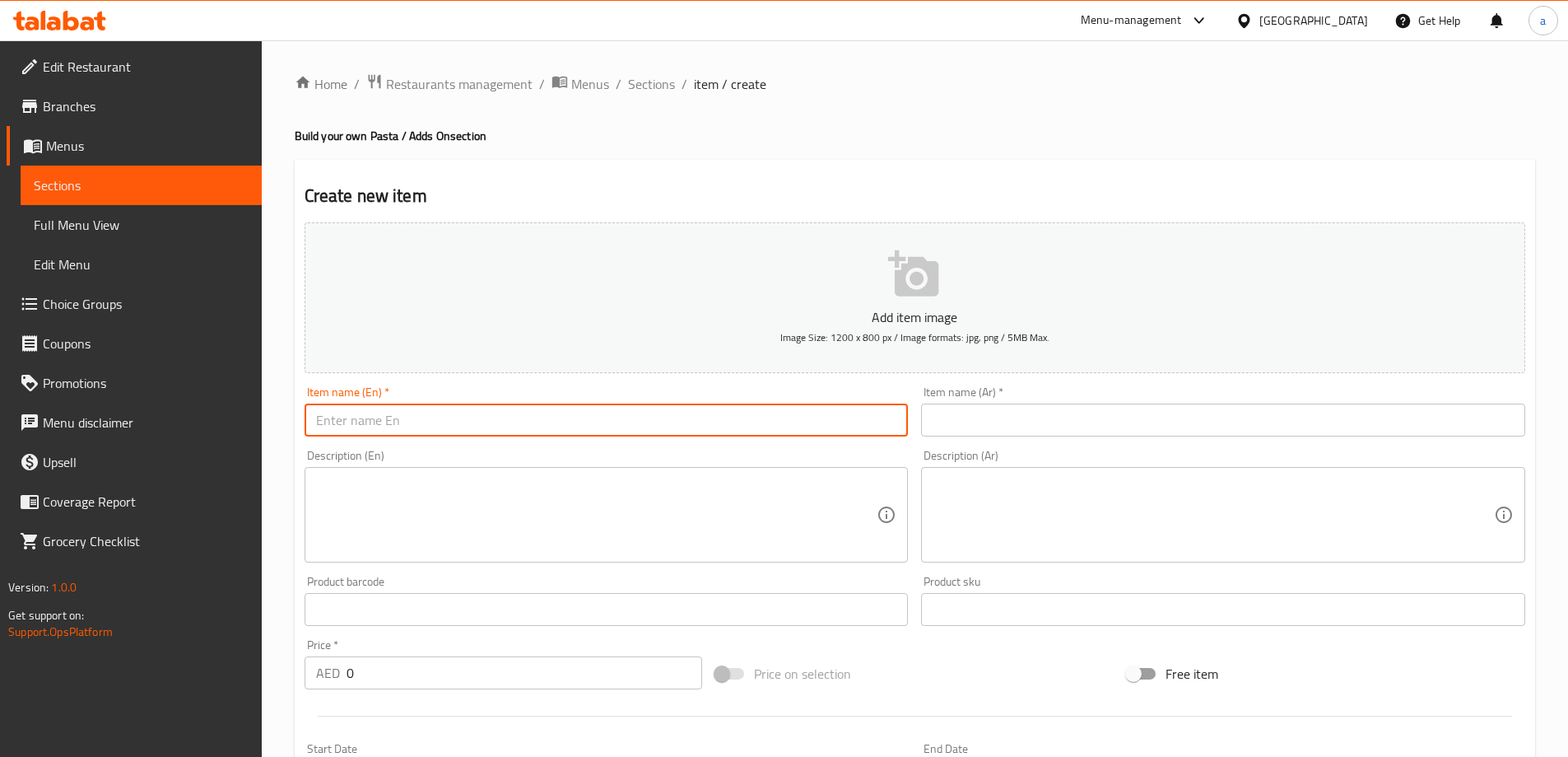
click at [456, 409] on input "text" at bounding box center [607, 420] width 604 height 33
paste input "Eggplant"
type input "Eggplant"
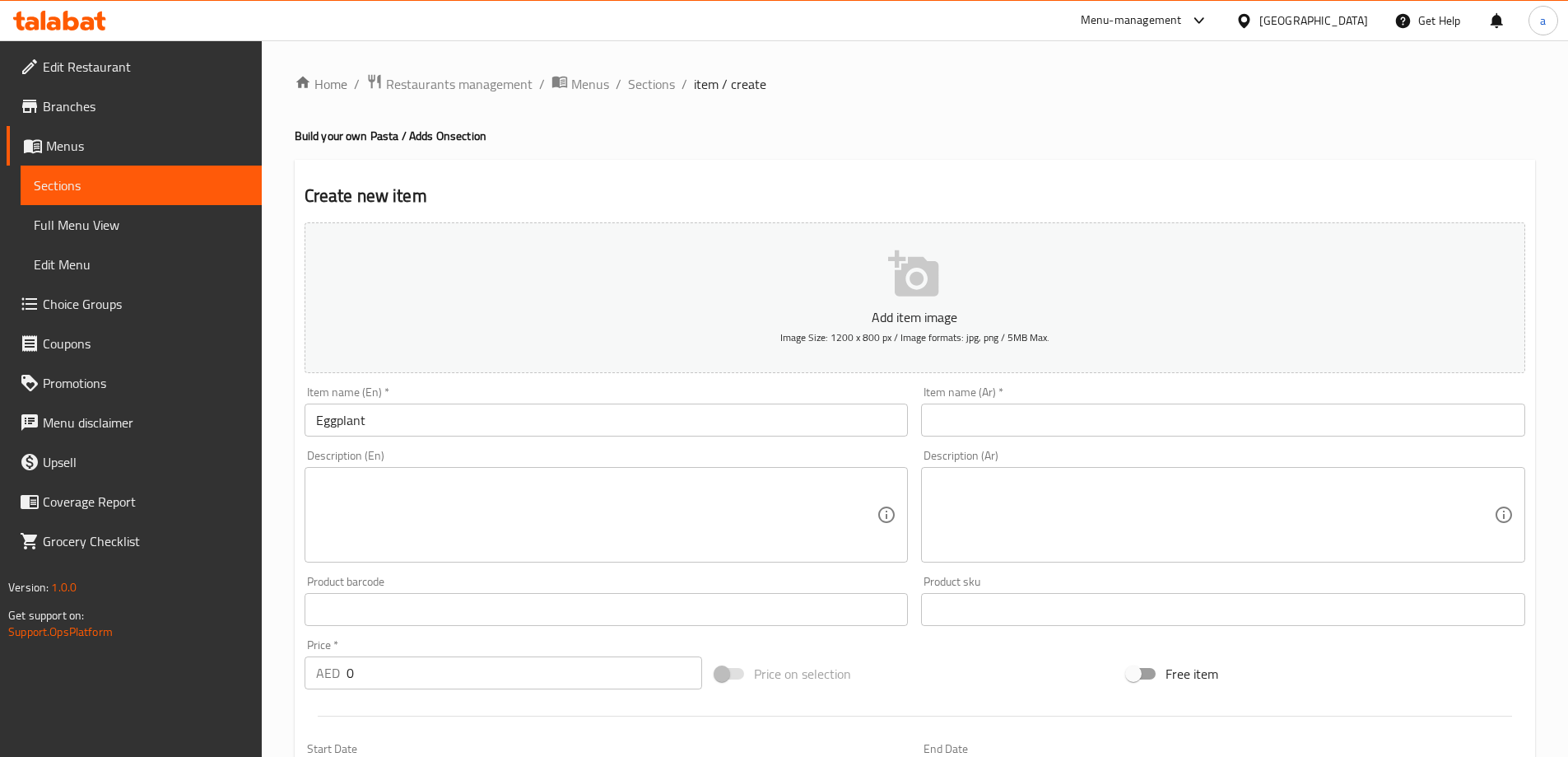
click at [917, 420] on div "Item name (Ar)   * Item name (Ar) *" at bounding box center [1223, 411] width 617 height 63
click at [956, 421] on input "text" at bounding box center [1223, 420] width 604 height 33
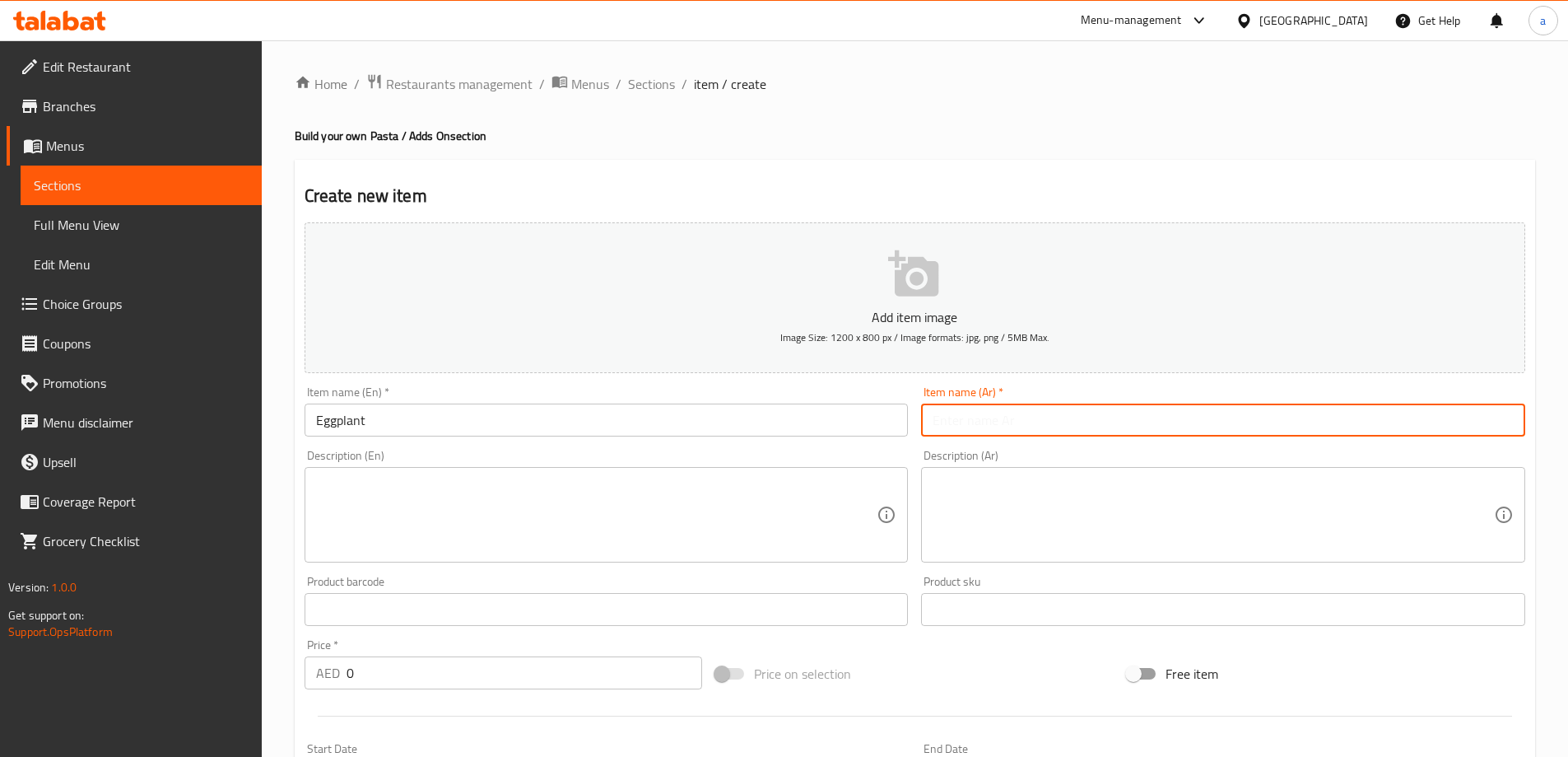
type input "ي"
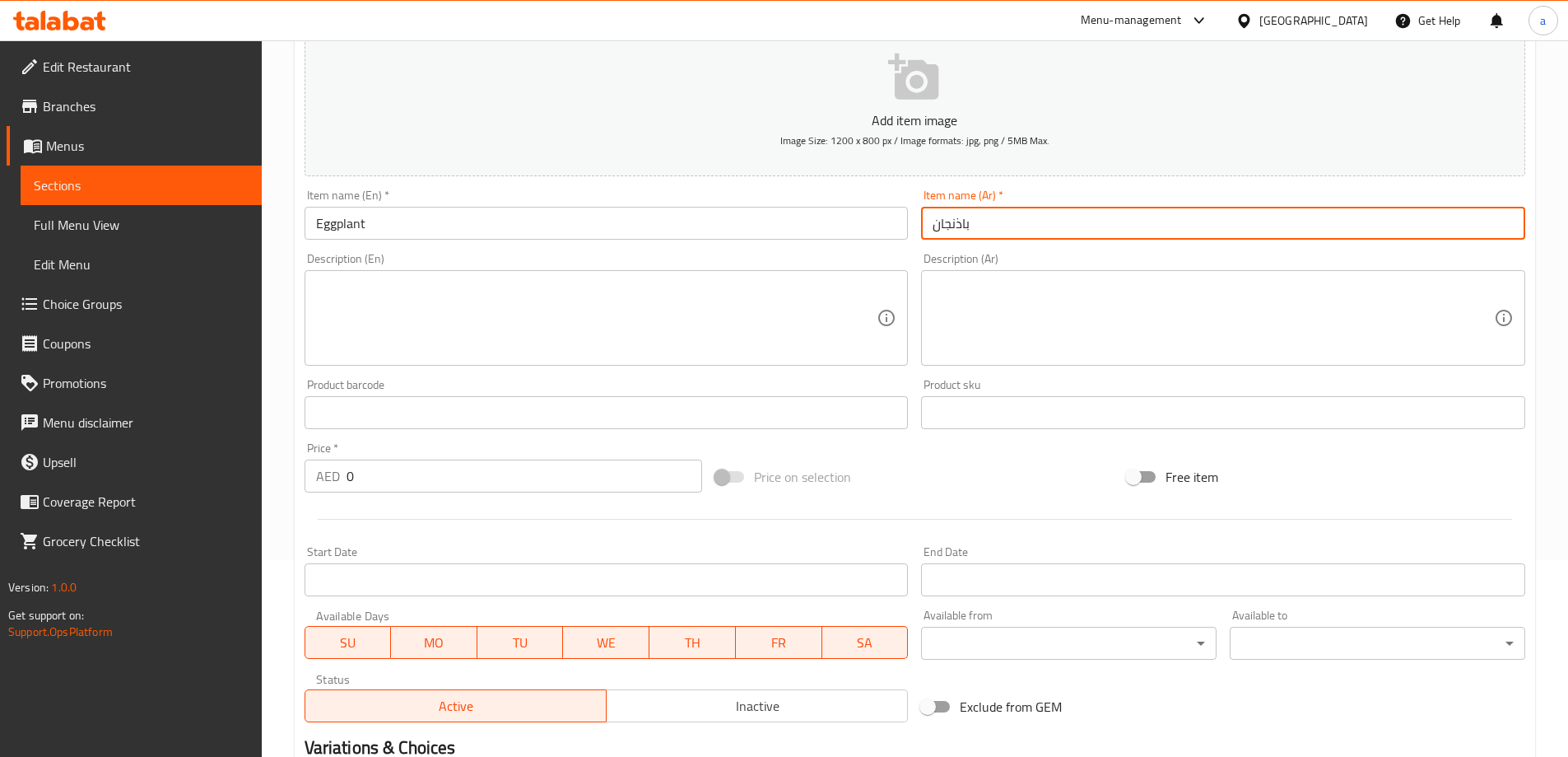
scroll to position [247, 0]
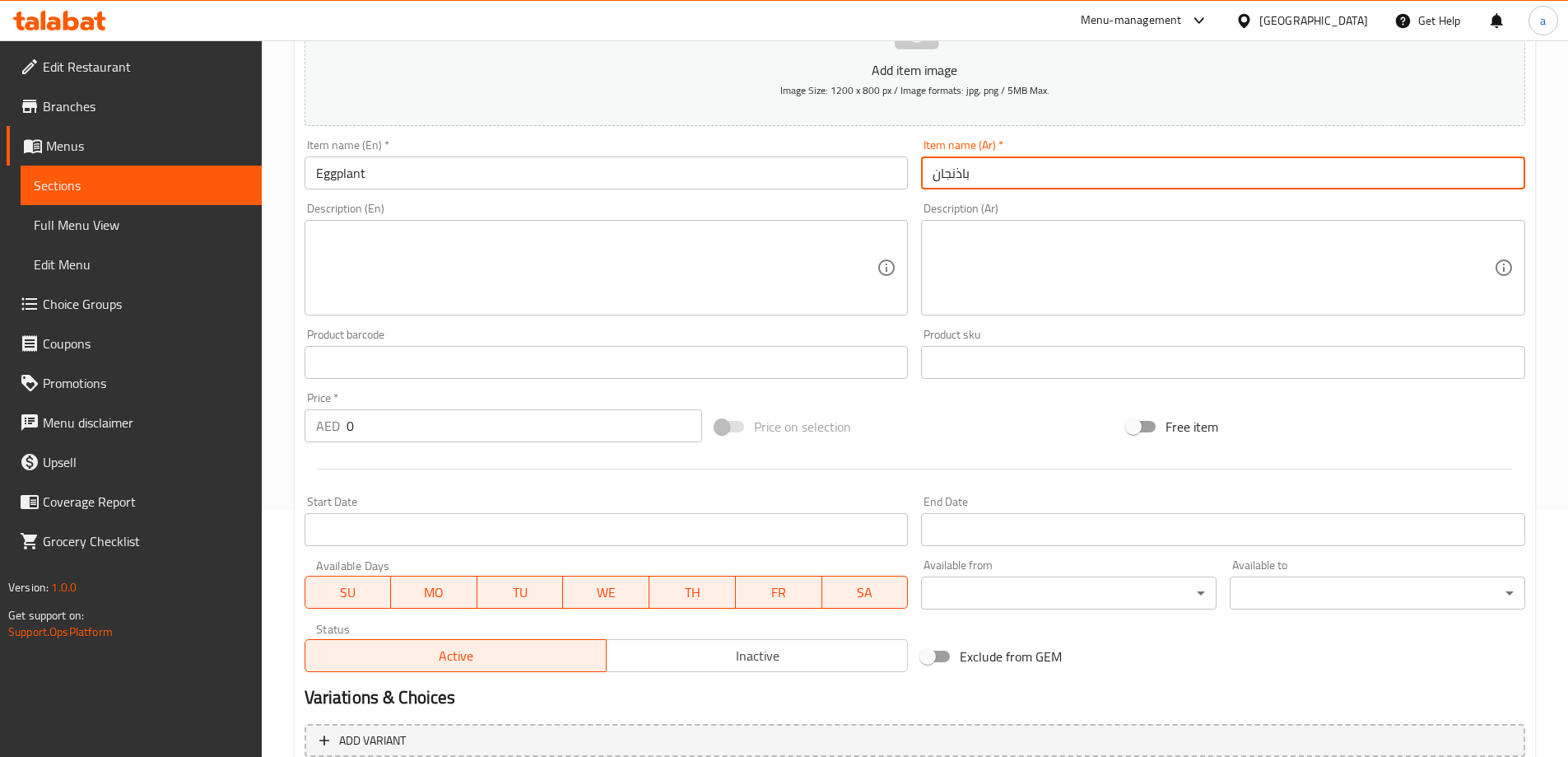
type input "باذنجان"
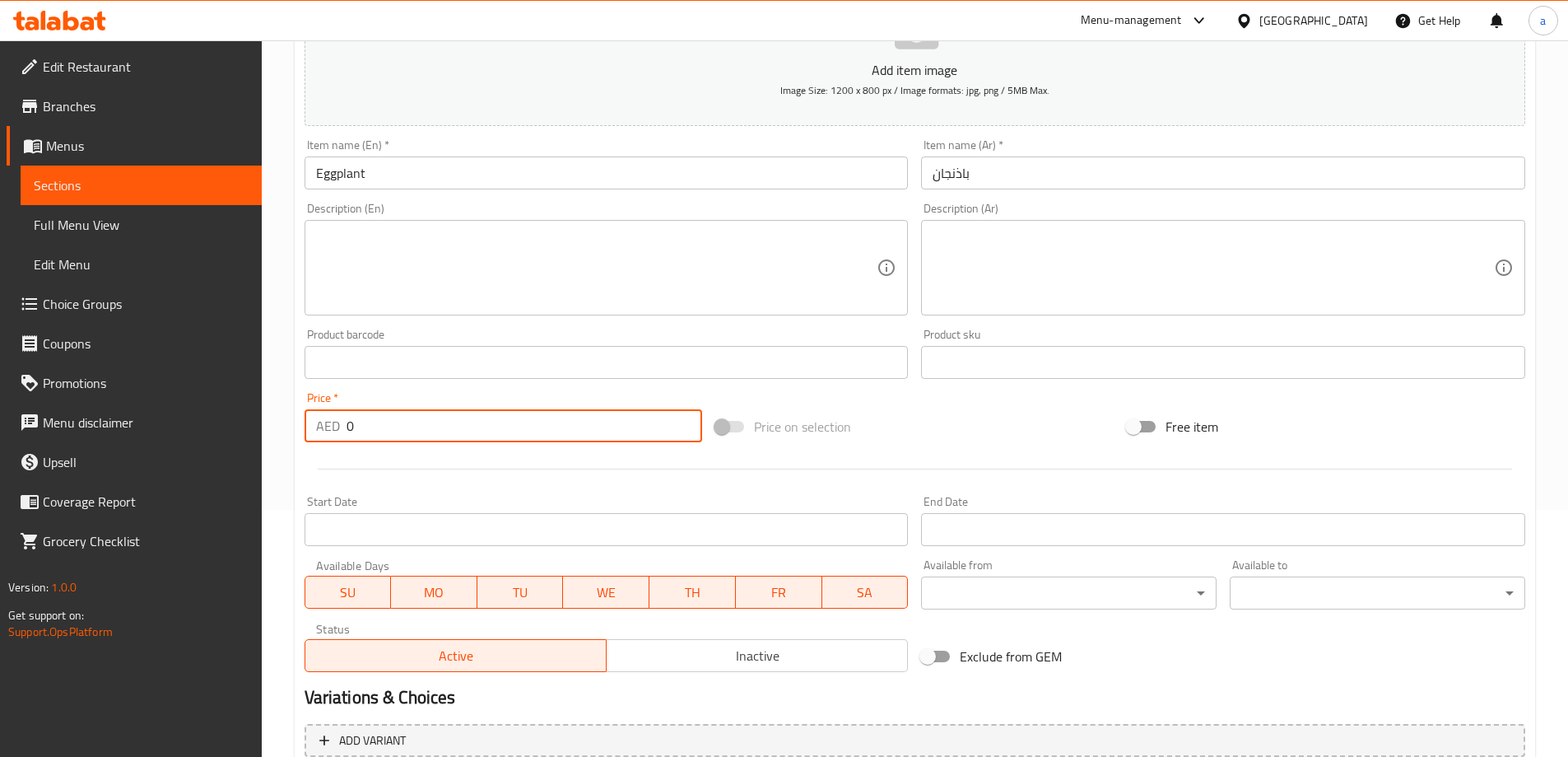
drag, startPoint x: 358, startPoint y: 435, endPoint x: 334, endPoint y: 426, distance: 25.6
click at [334, 426] on div "AED 0 Price *" at bounding box center [504, 426] width 398 height 33
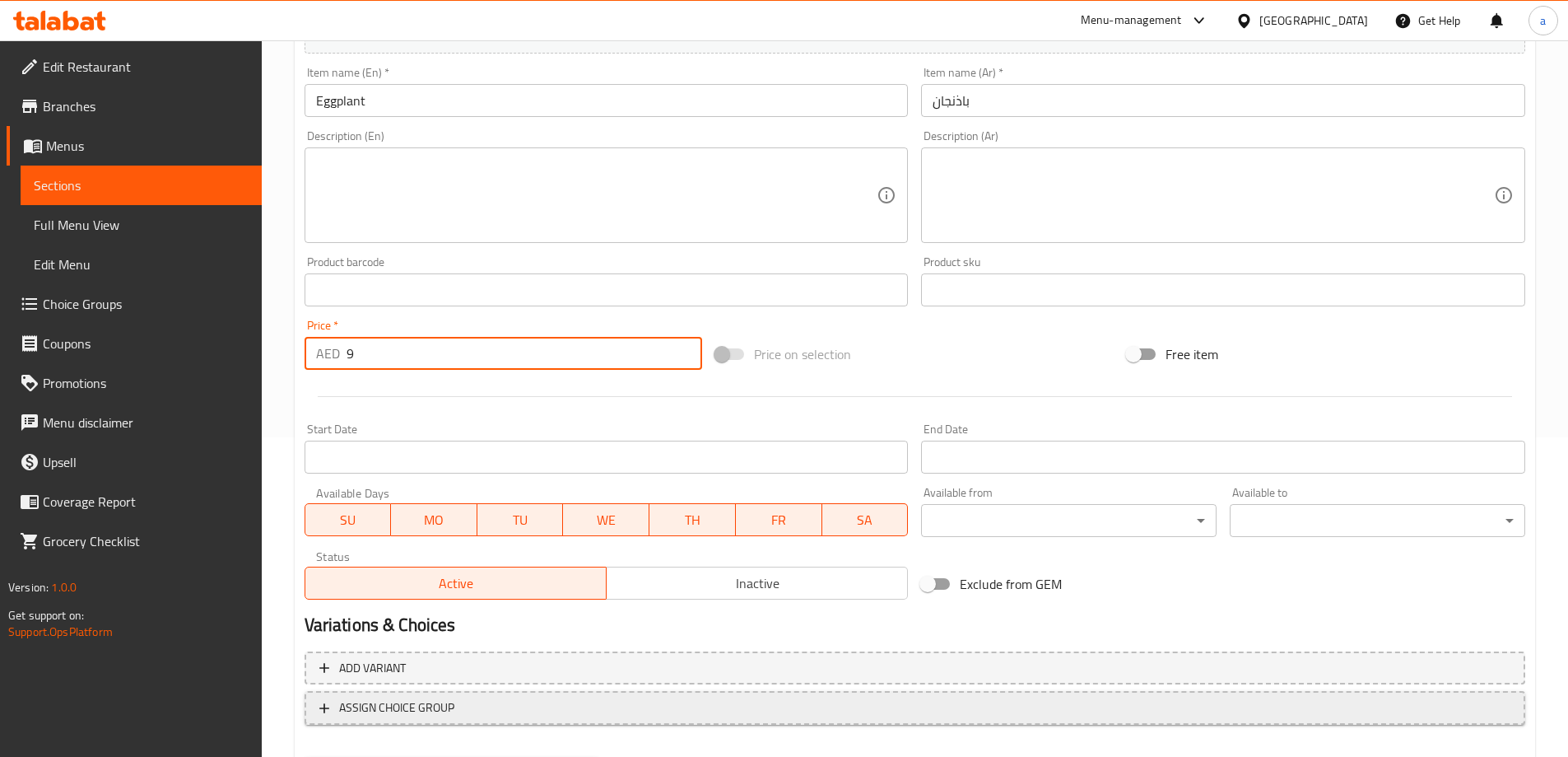
scroll to position [406, 0]
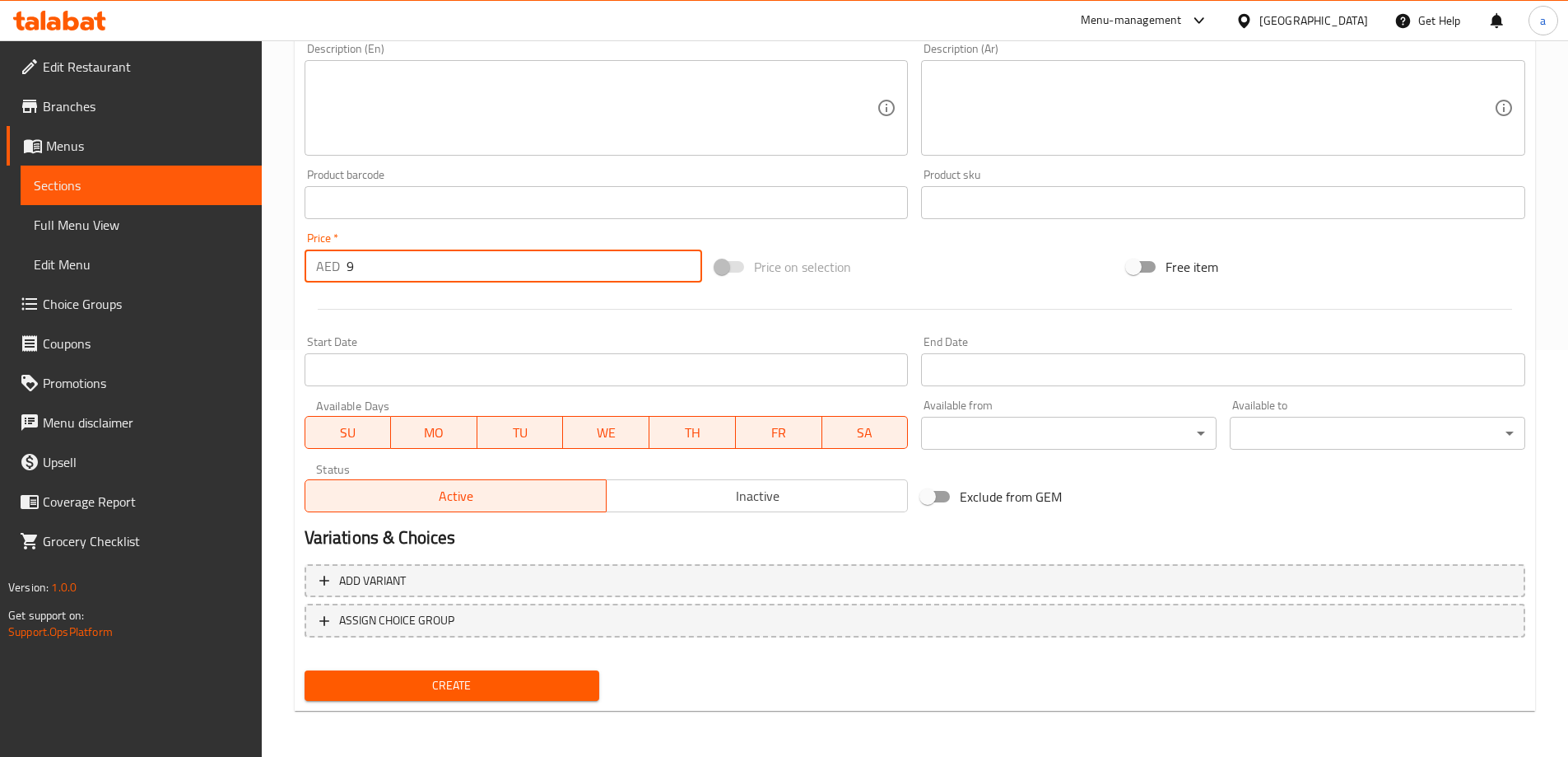
type input "9"
click at [539, 684] on span "Create" at bounding box center [452, 685] width 269 height 21
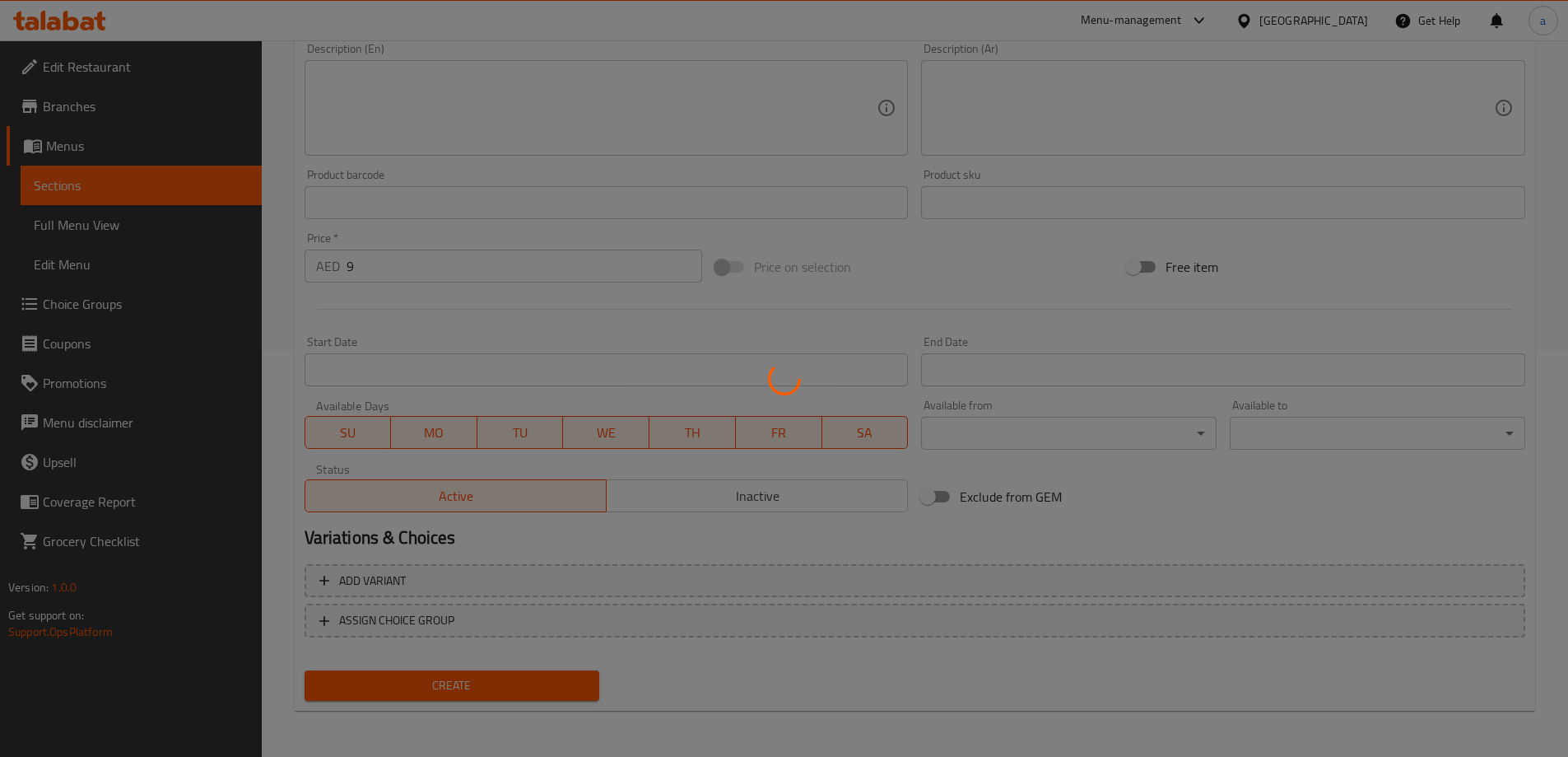
type input "0"
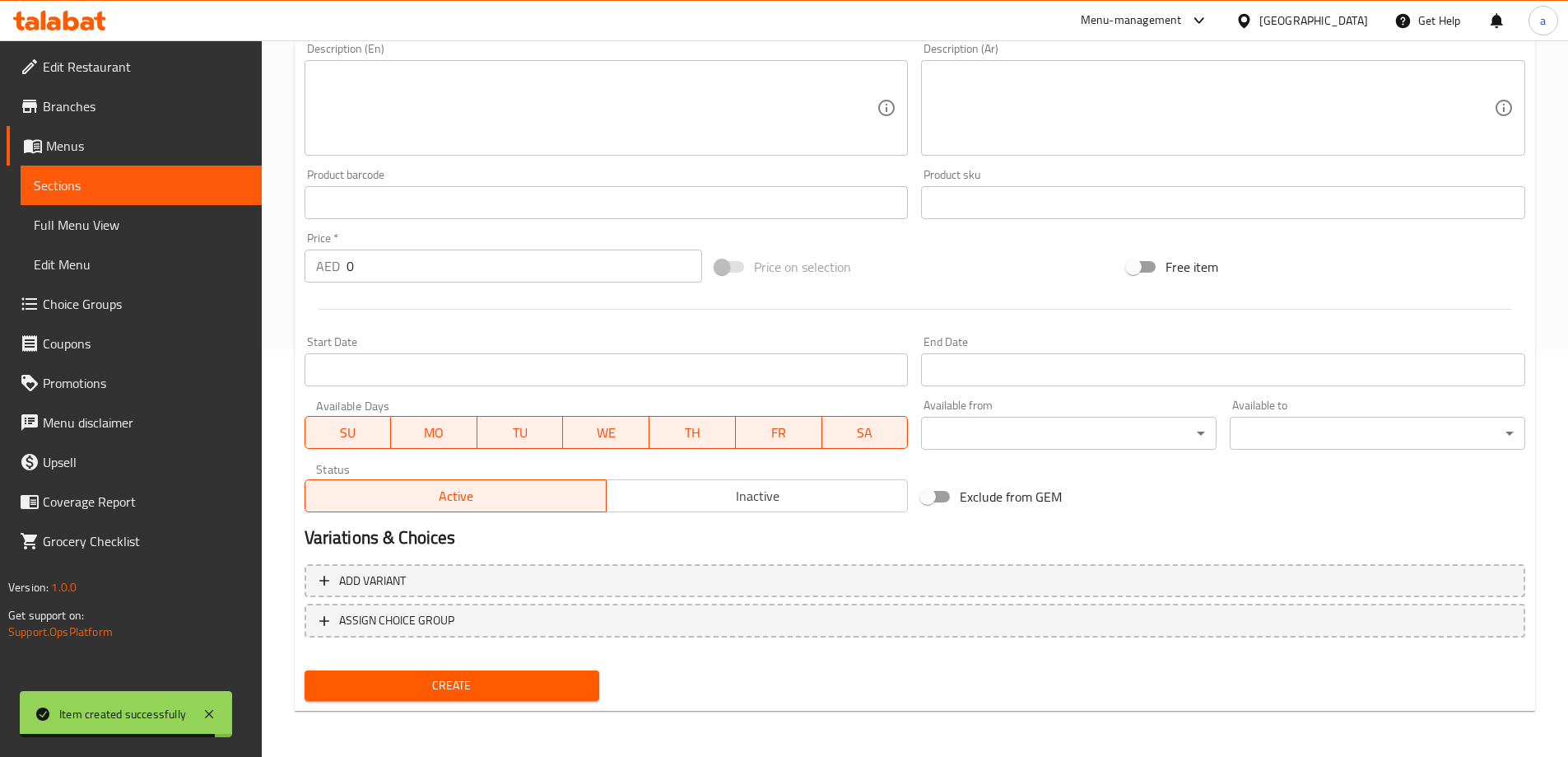
drag, startPoint x: 145, startPoint y: 174, endPoint x: 136, endPoint y: 171, distance: 9.5
click at [145, 174] on link "Sections" at bounding box center [141, 184] width 241 height 39
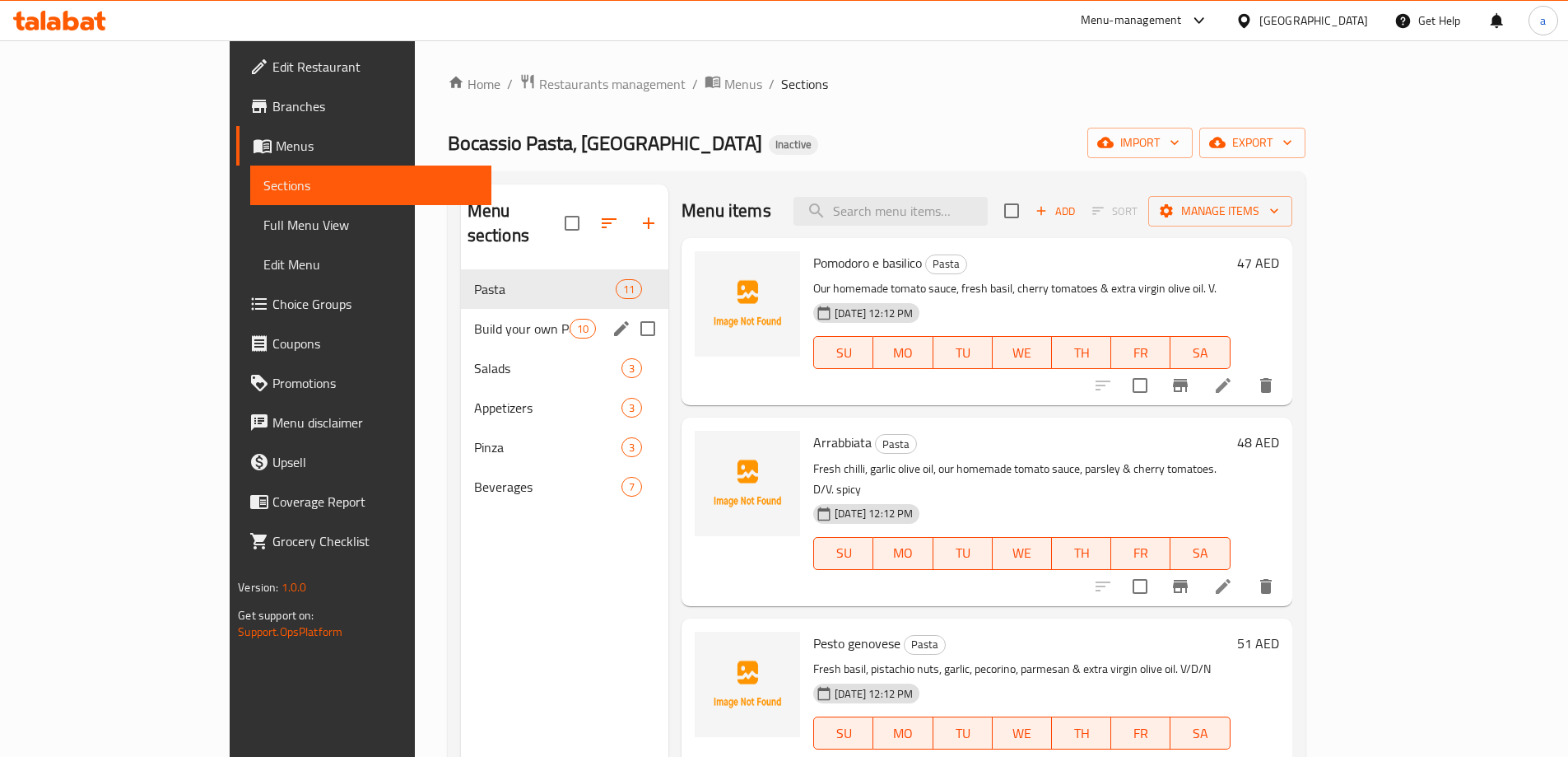
click at [461, 309] on div "Build your own Pasta / Adds On 10" at bounding box center [564, 328] width 207 height 39
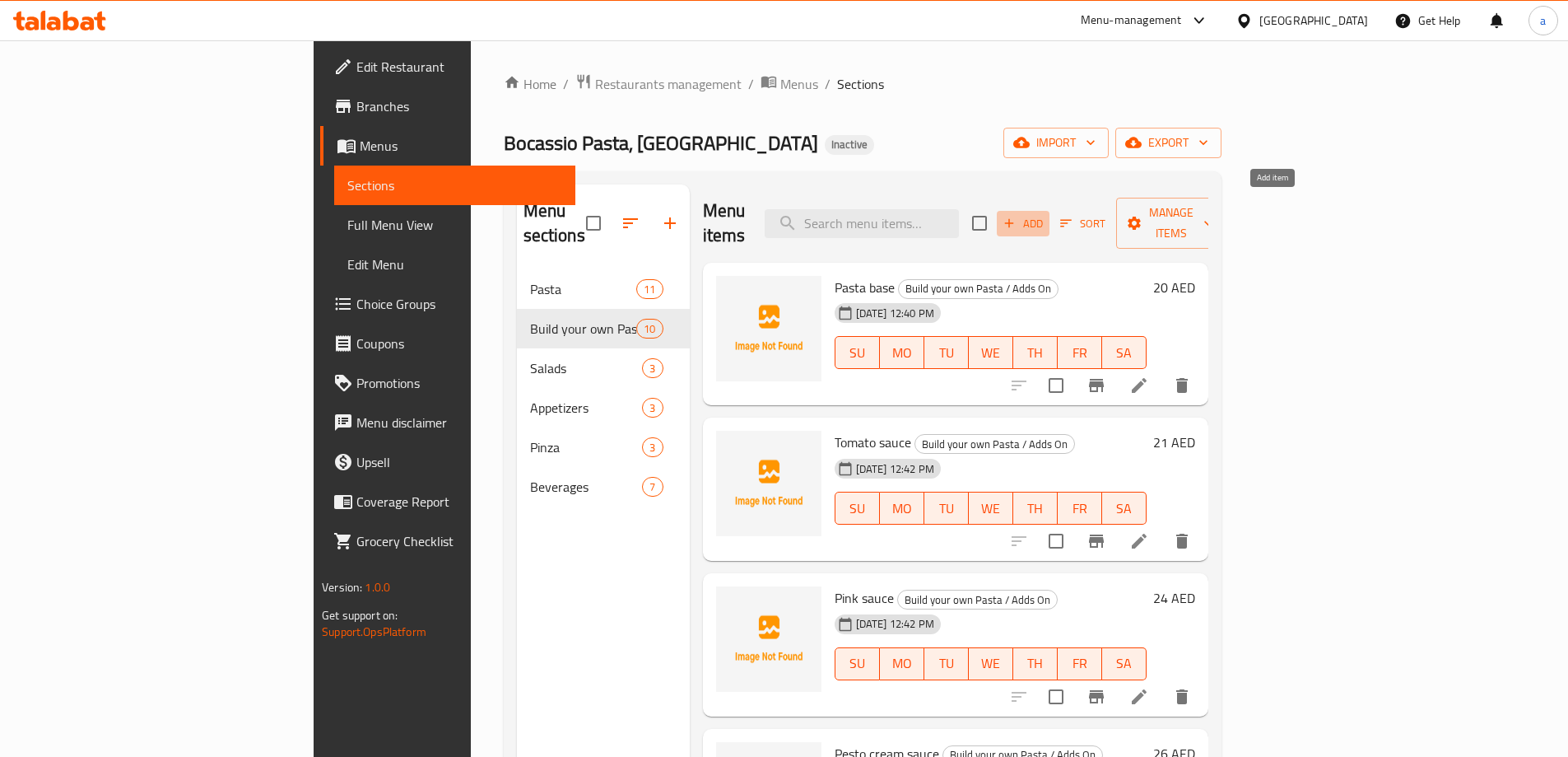
click at [1045, 214] on span "Add" at bounding box center [1022, 223] width 45 height 19
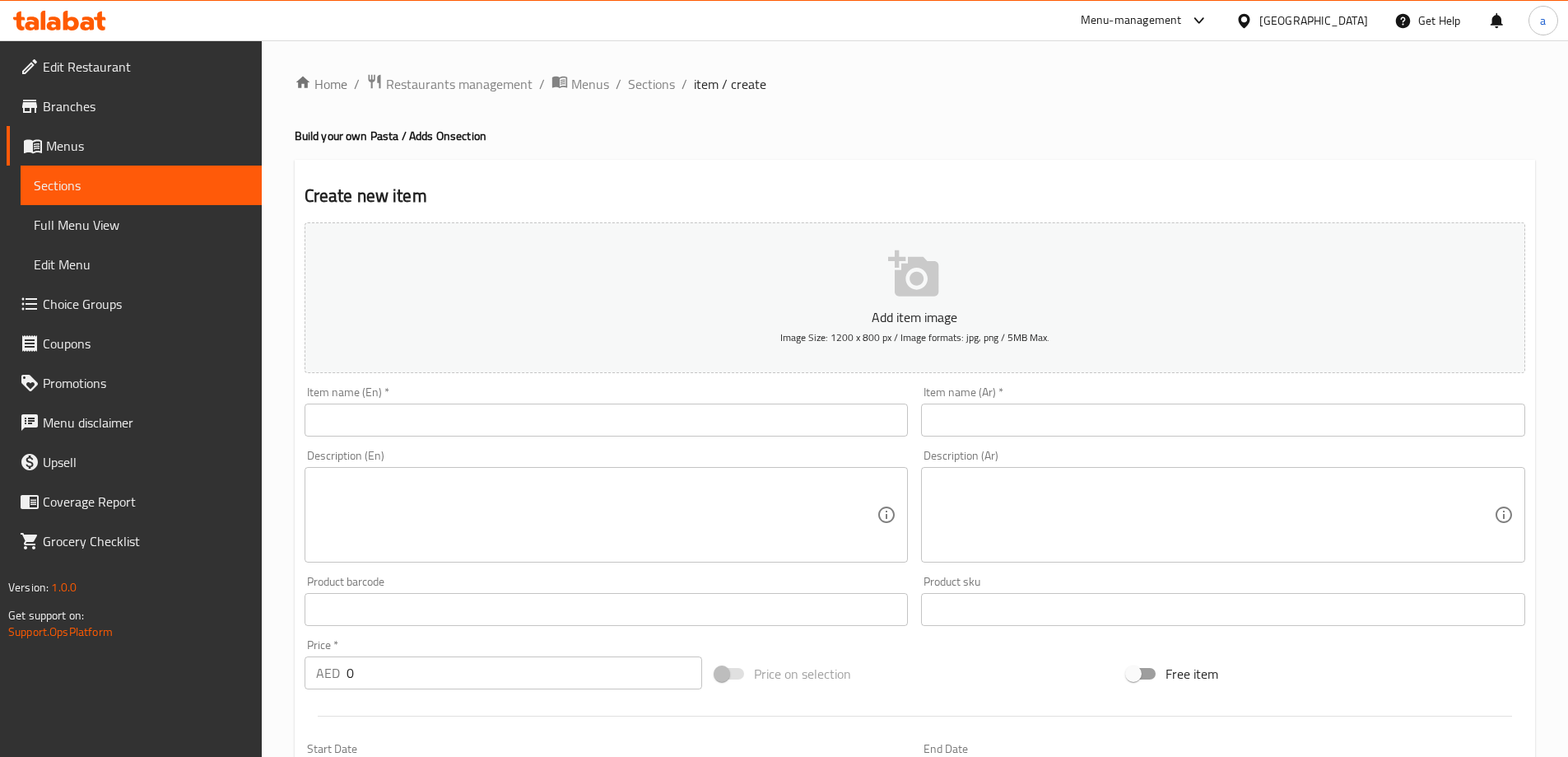
click at [613, 426] on input "text" at bounding box center [607, 420] width 604 height 33
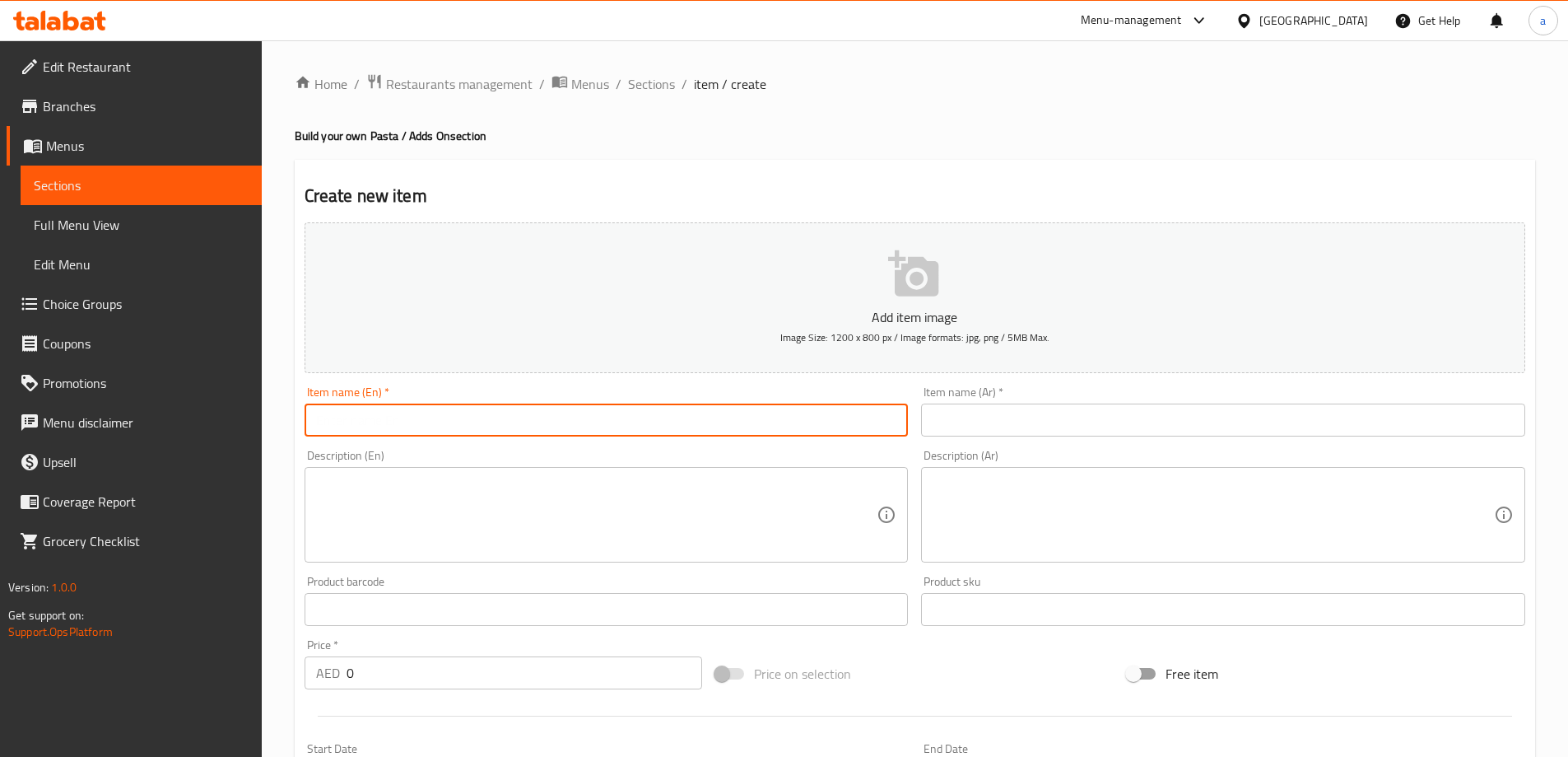
paste input "Mushrooms"
type input "Mushrooms"
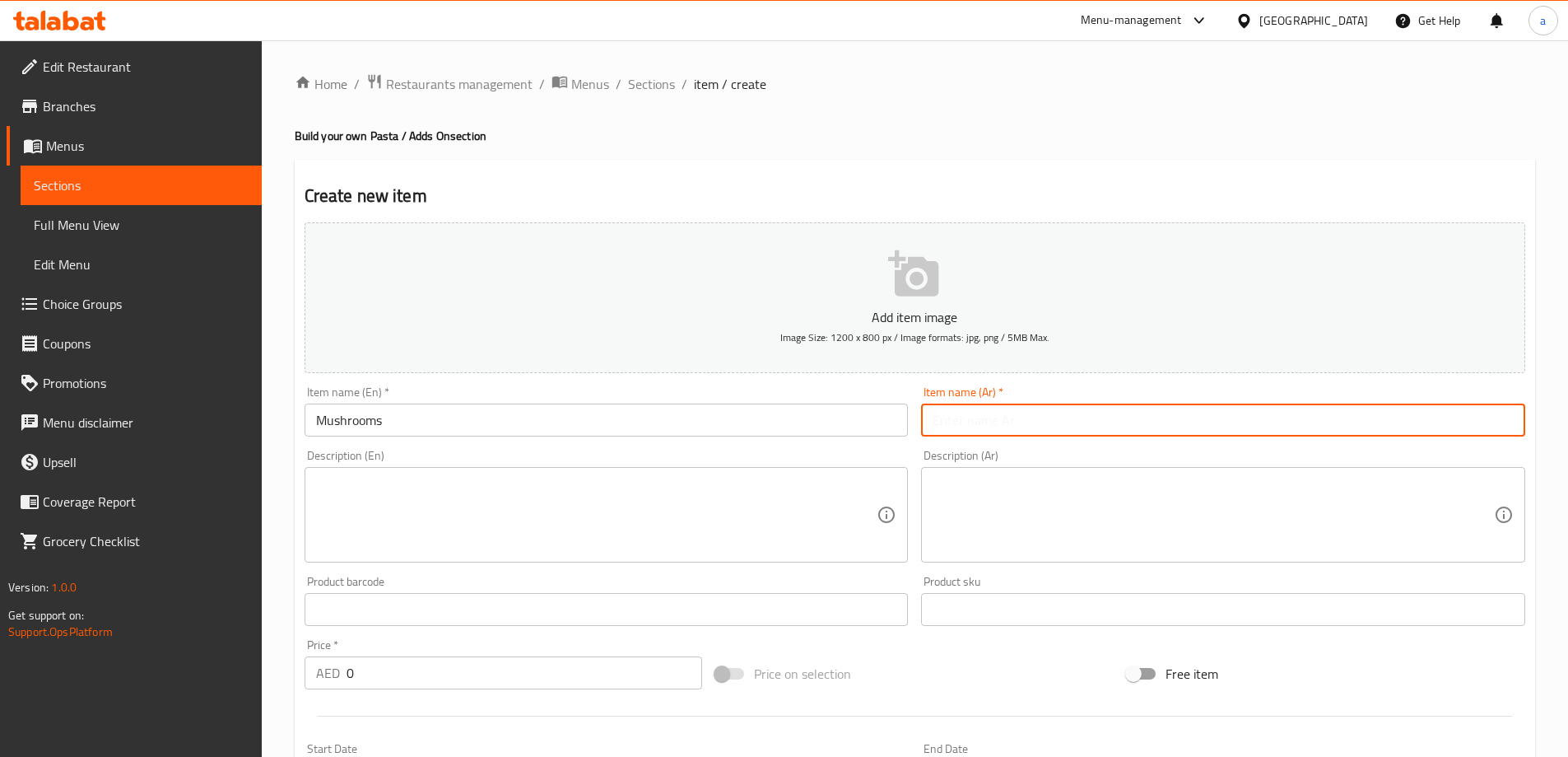
click at [940, 427] on input "text" at bounding box center [1223, 420] width 604 height 33
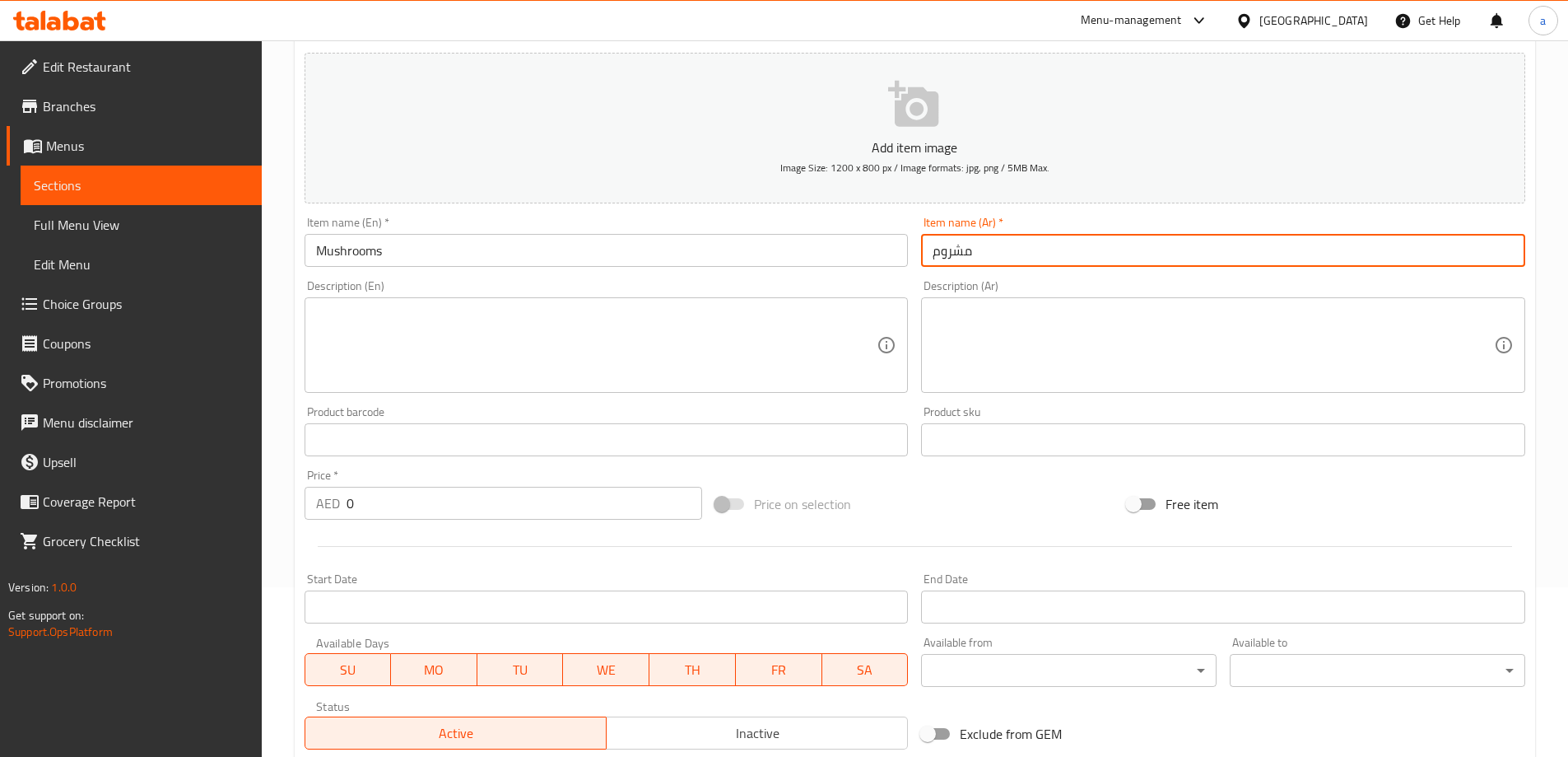
scroll to position [247, 0]
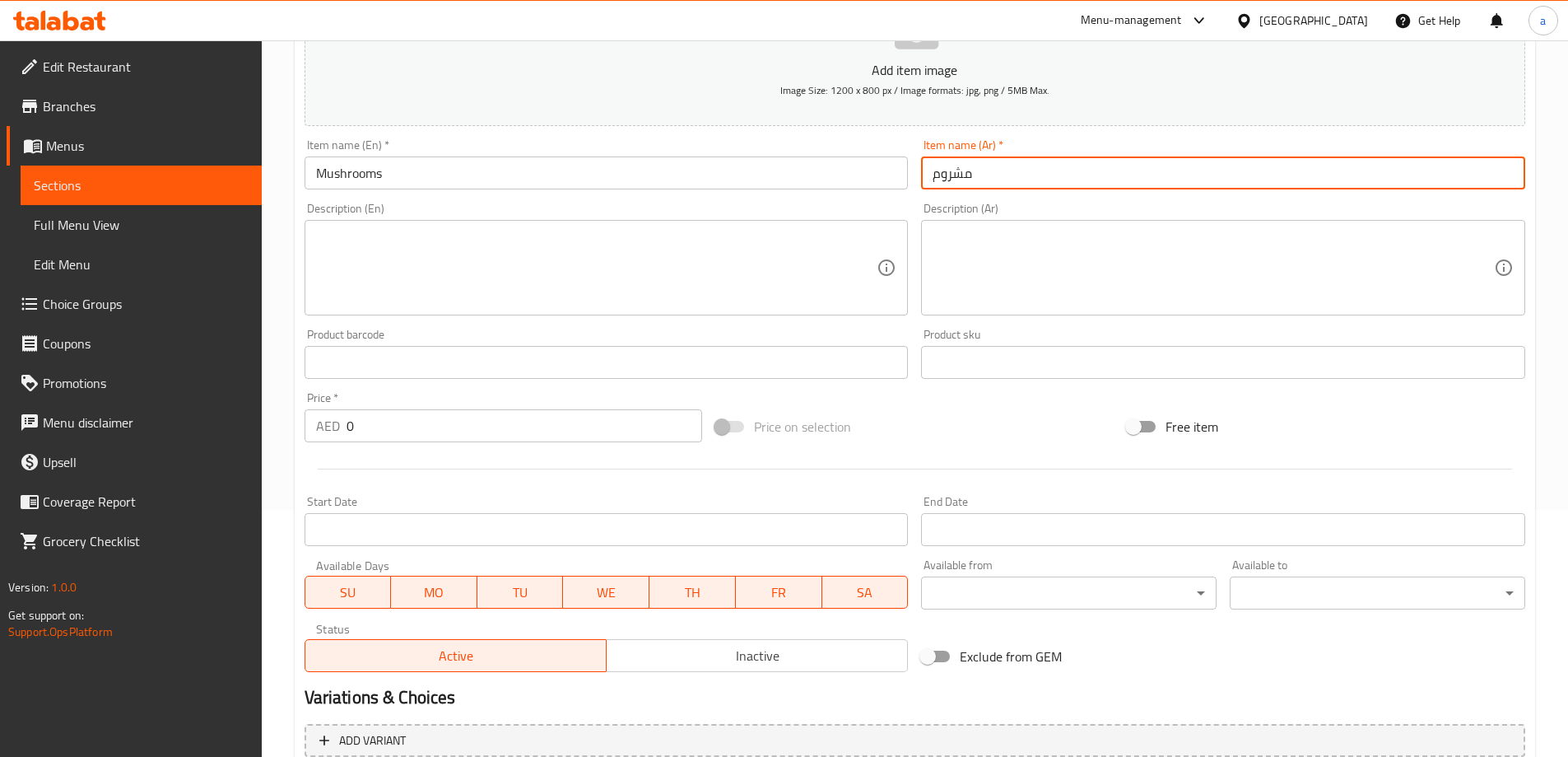
type input "مشروم"
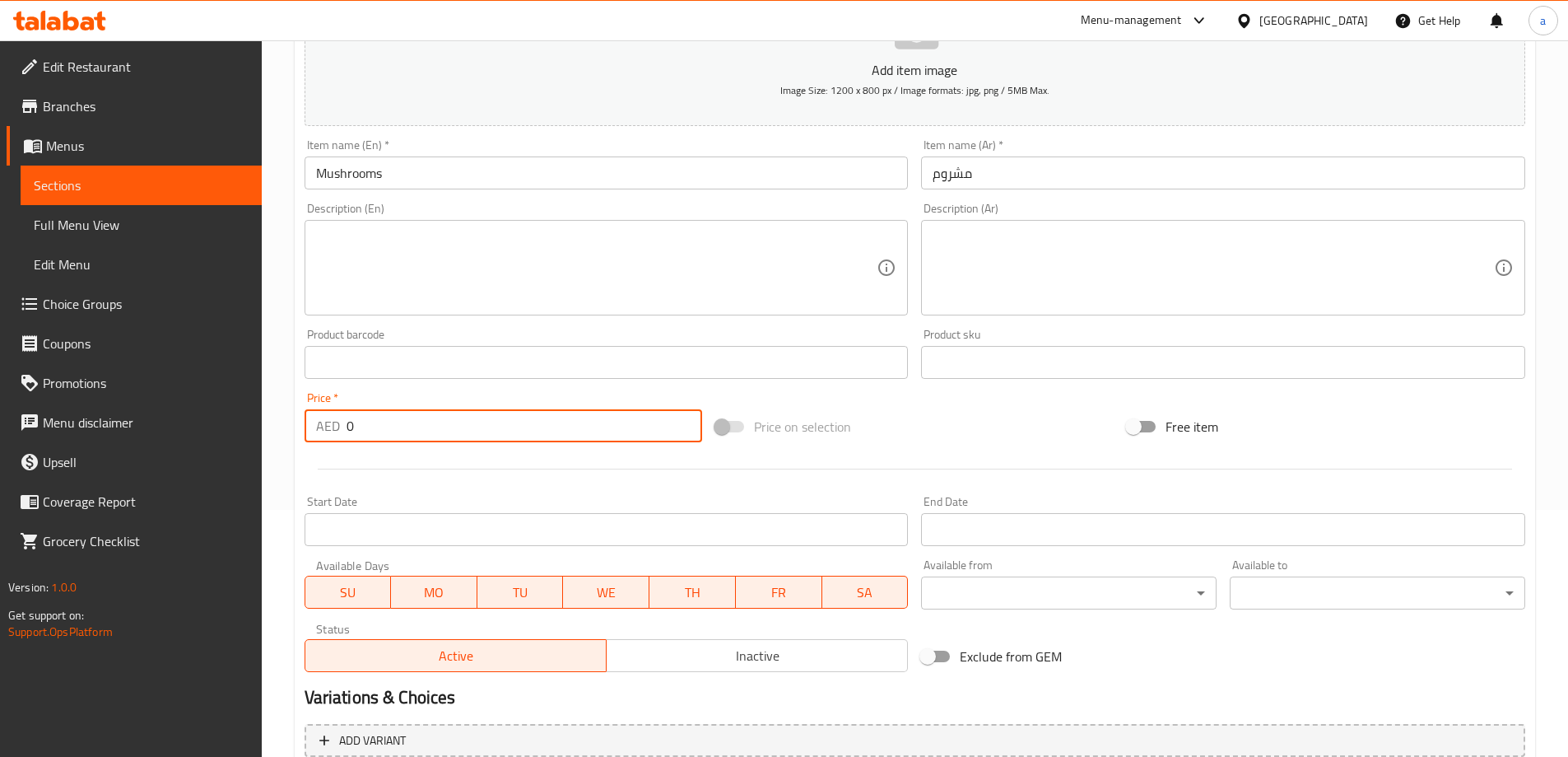
drag, startPoint x: 380, startPoint y: 415, endPoint x: 348, endPoint y: 410, distance: 32.4
click at [348, 410] on input "0" at bounding box center [525, 426] width 356 height 33
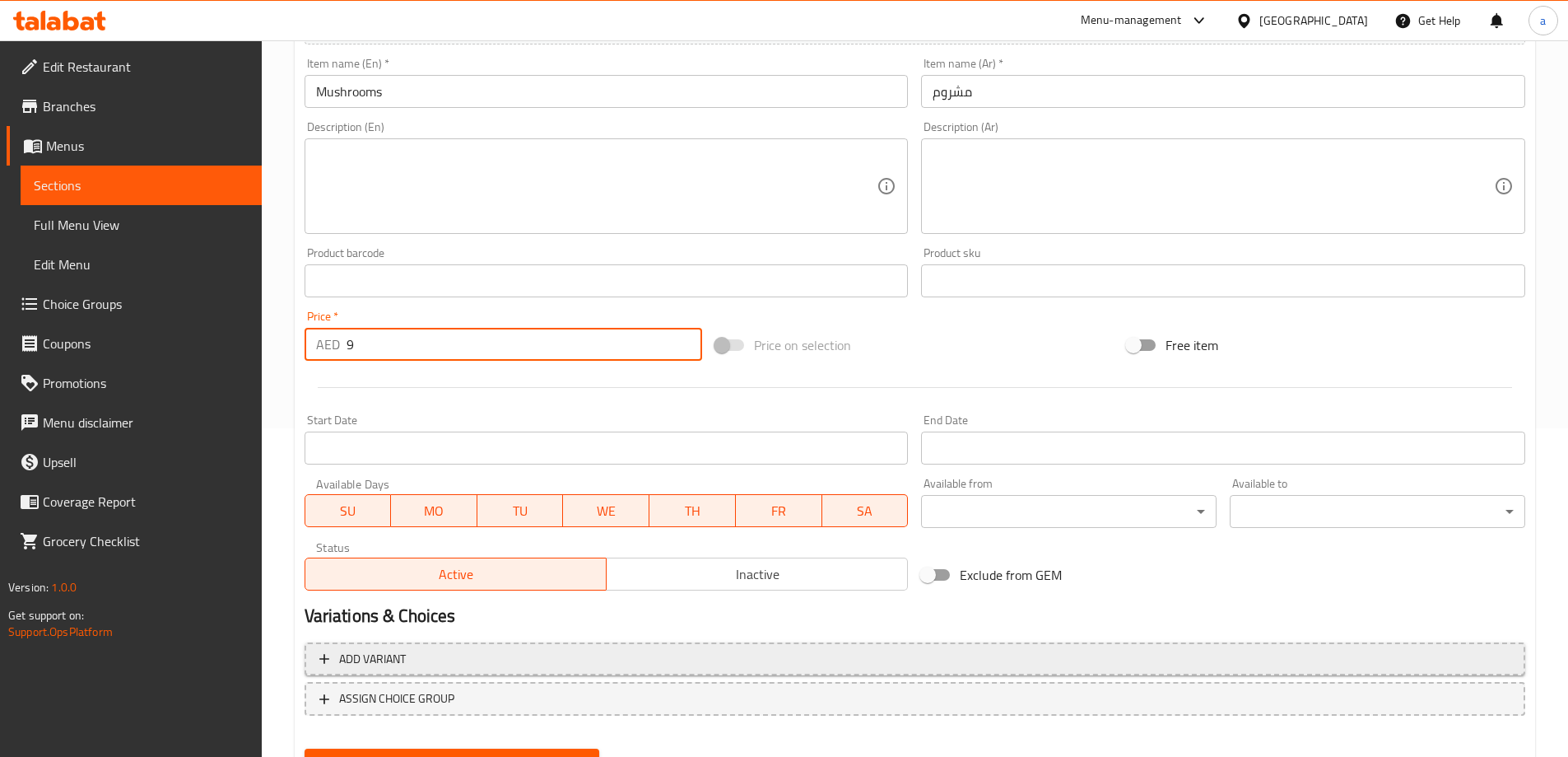
scroll to position [406, 0]
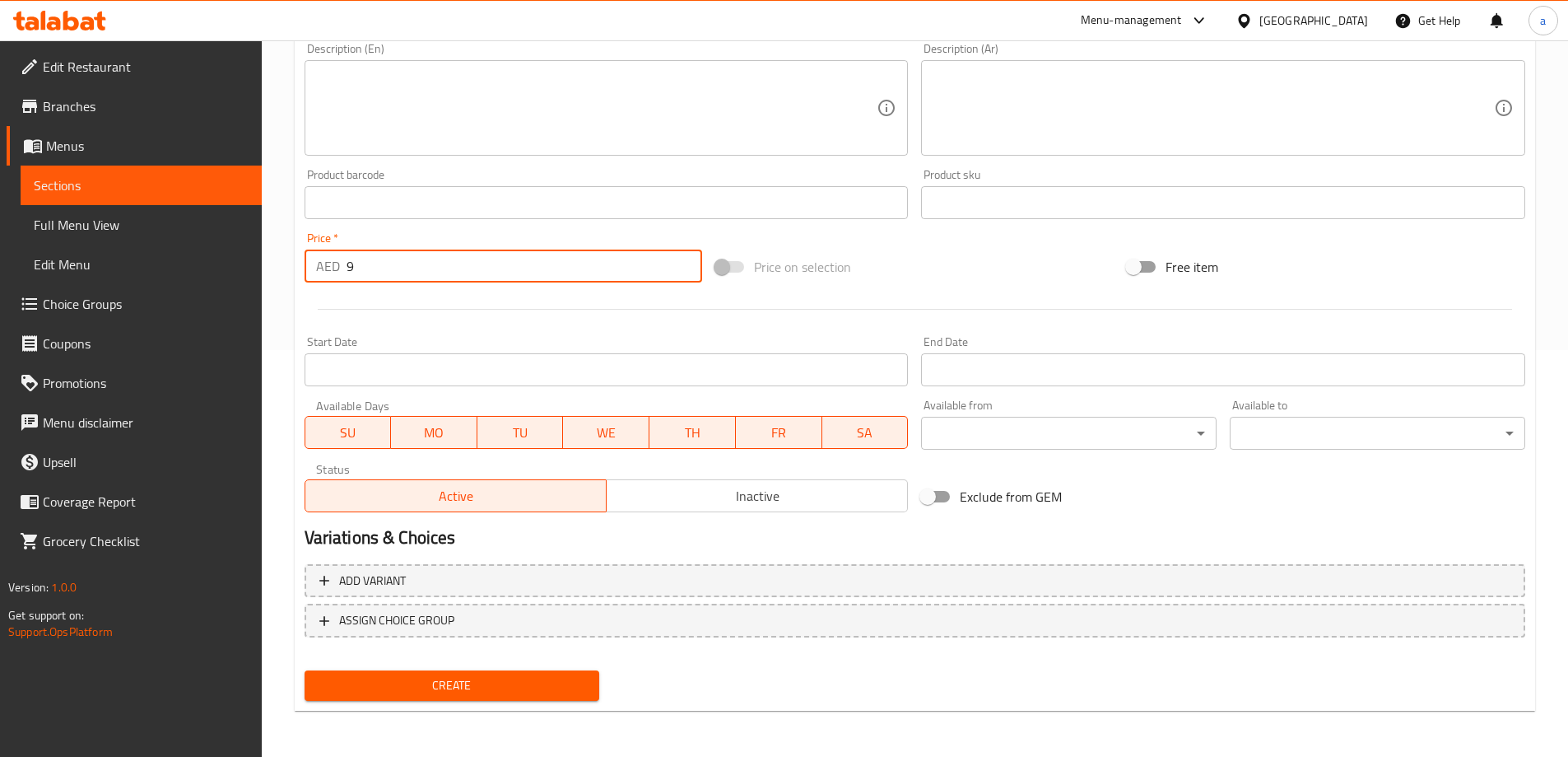
type input "9"
click at [436, 695] on span "Create" at bounding box center [452, 685] width 269 height 21
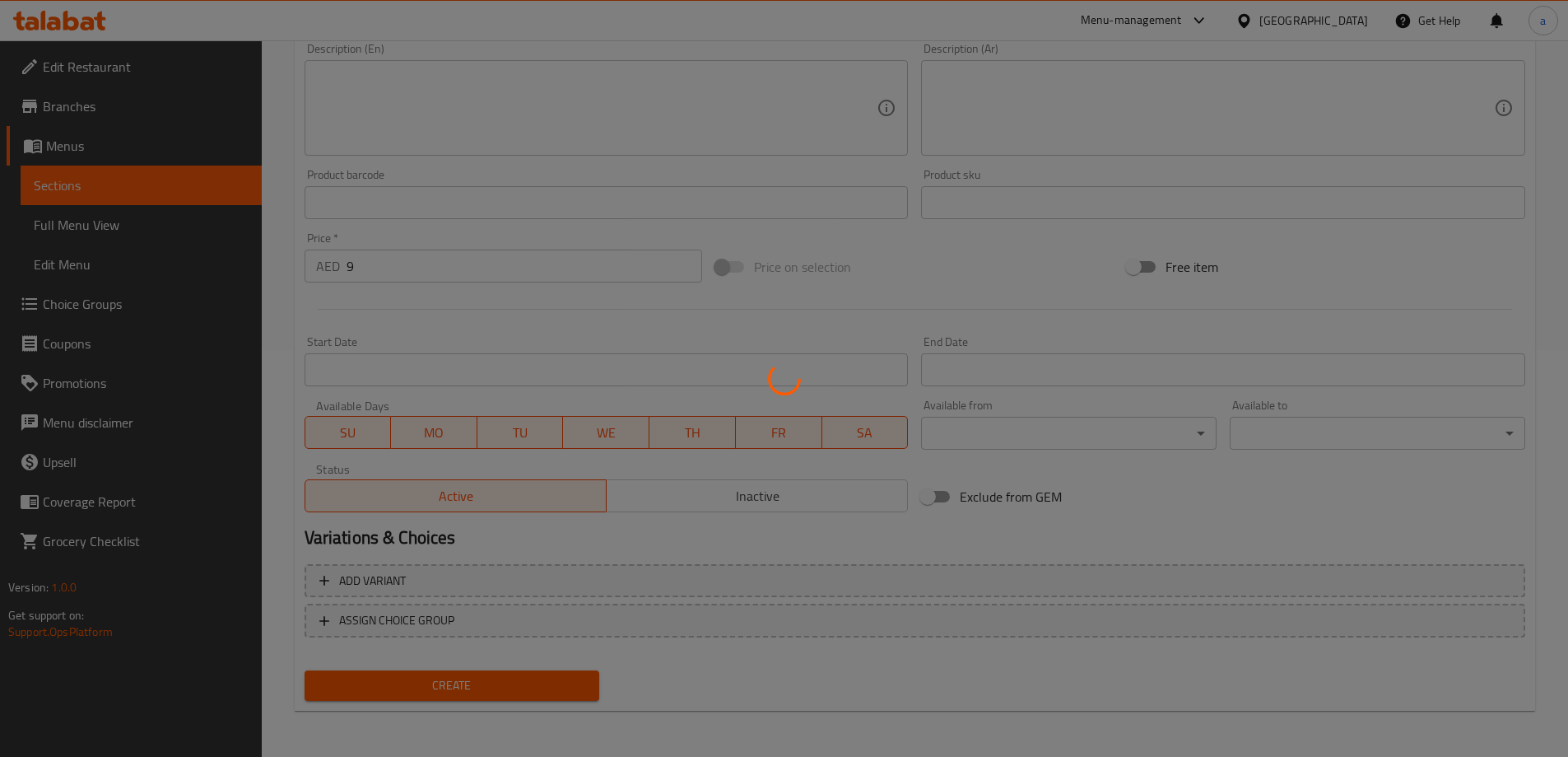
type input "0"
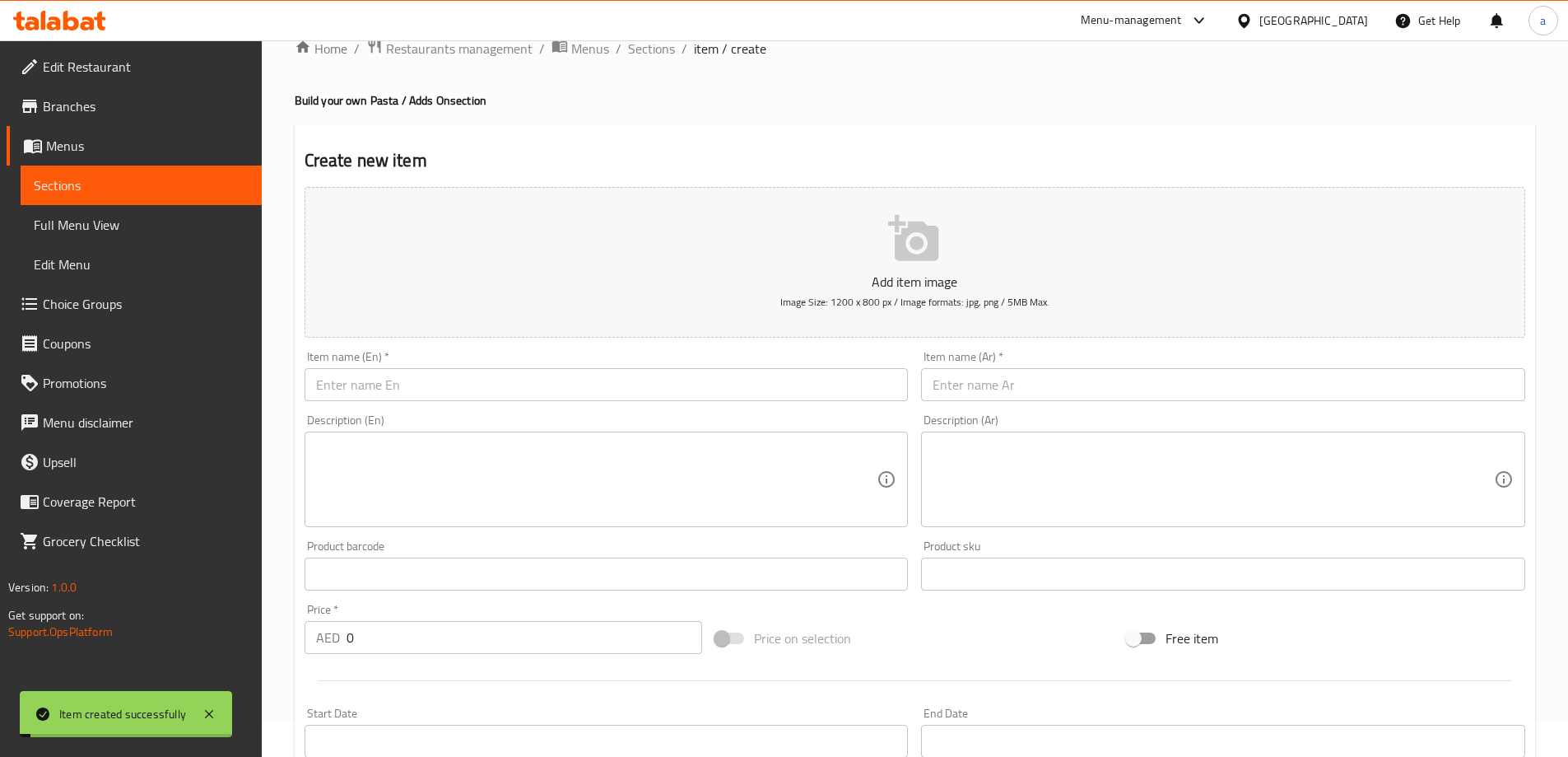
scroll to position [0, 0]
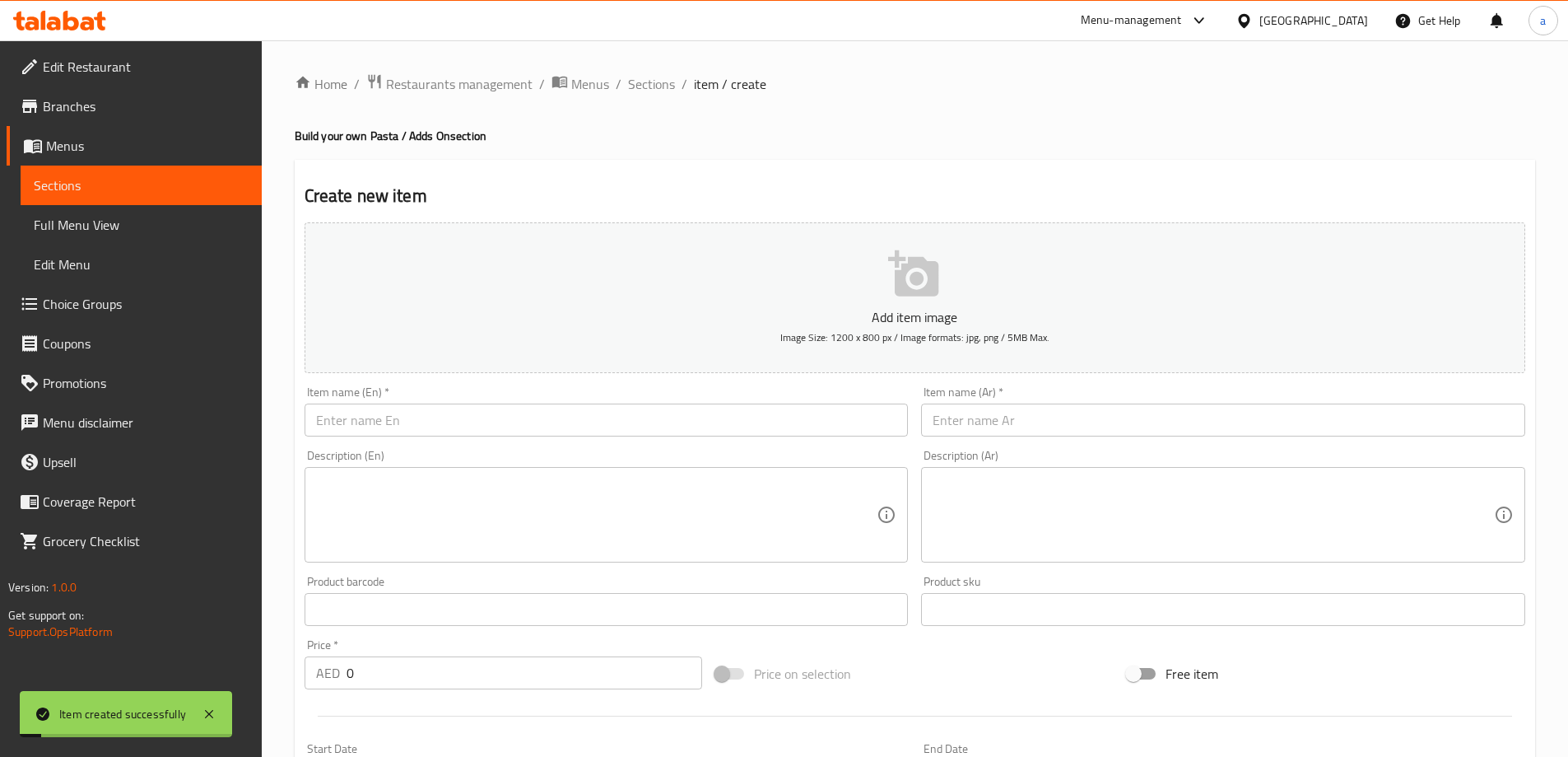
click at [170, 194] on span "Sections" at bounding box center [141, 185] width 214 height 20
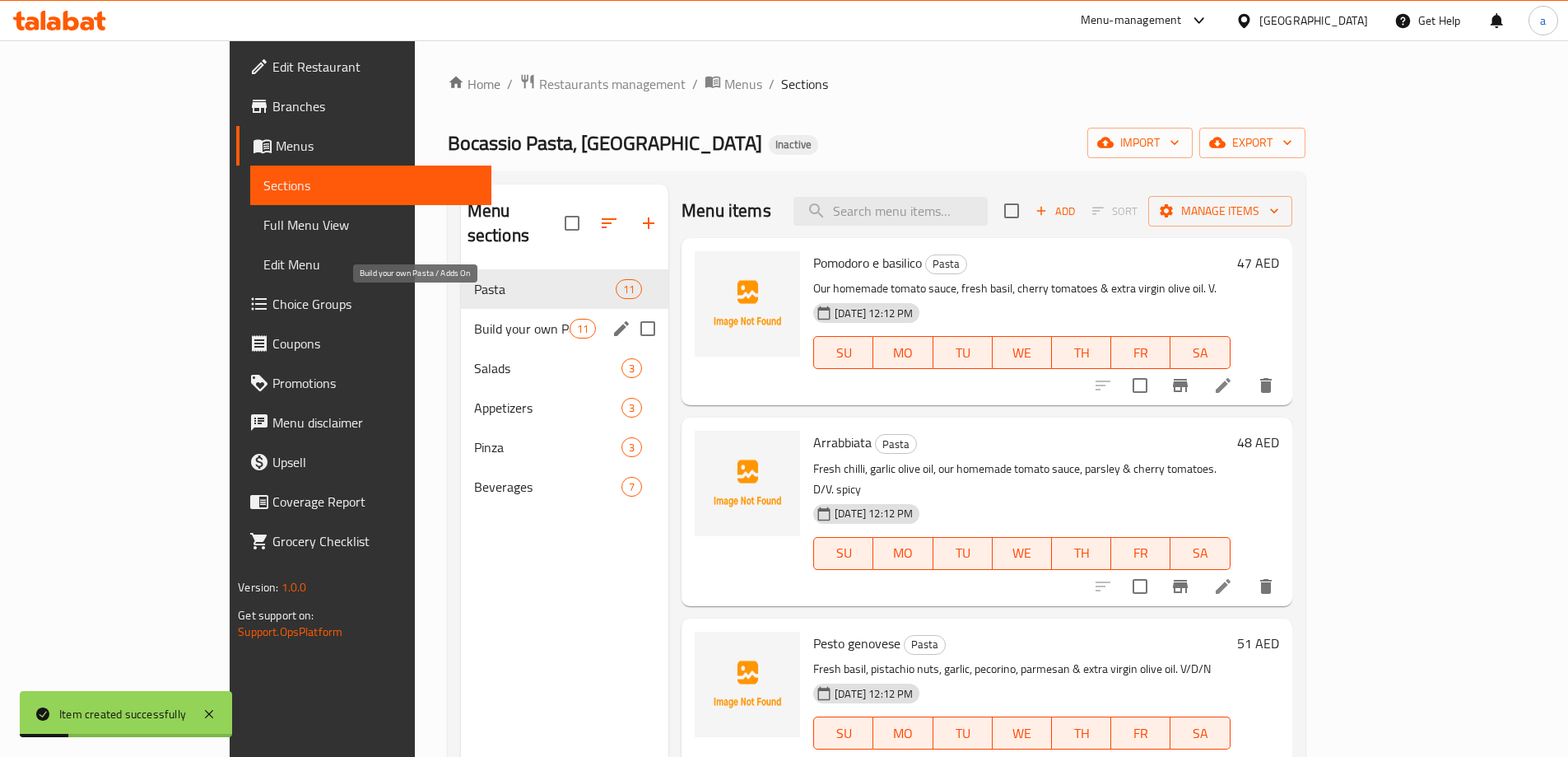
click at [474, 319] on span "Build your own Pasta / Adds On" at bounding box center [521, 329] width 96 height 20
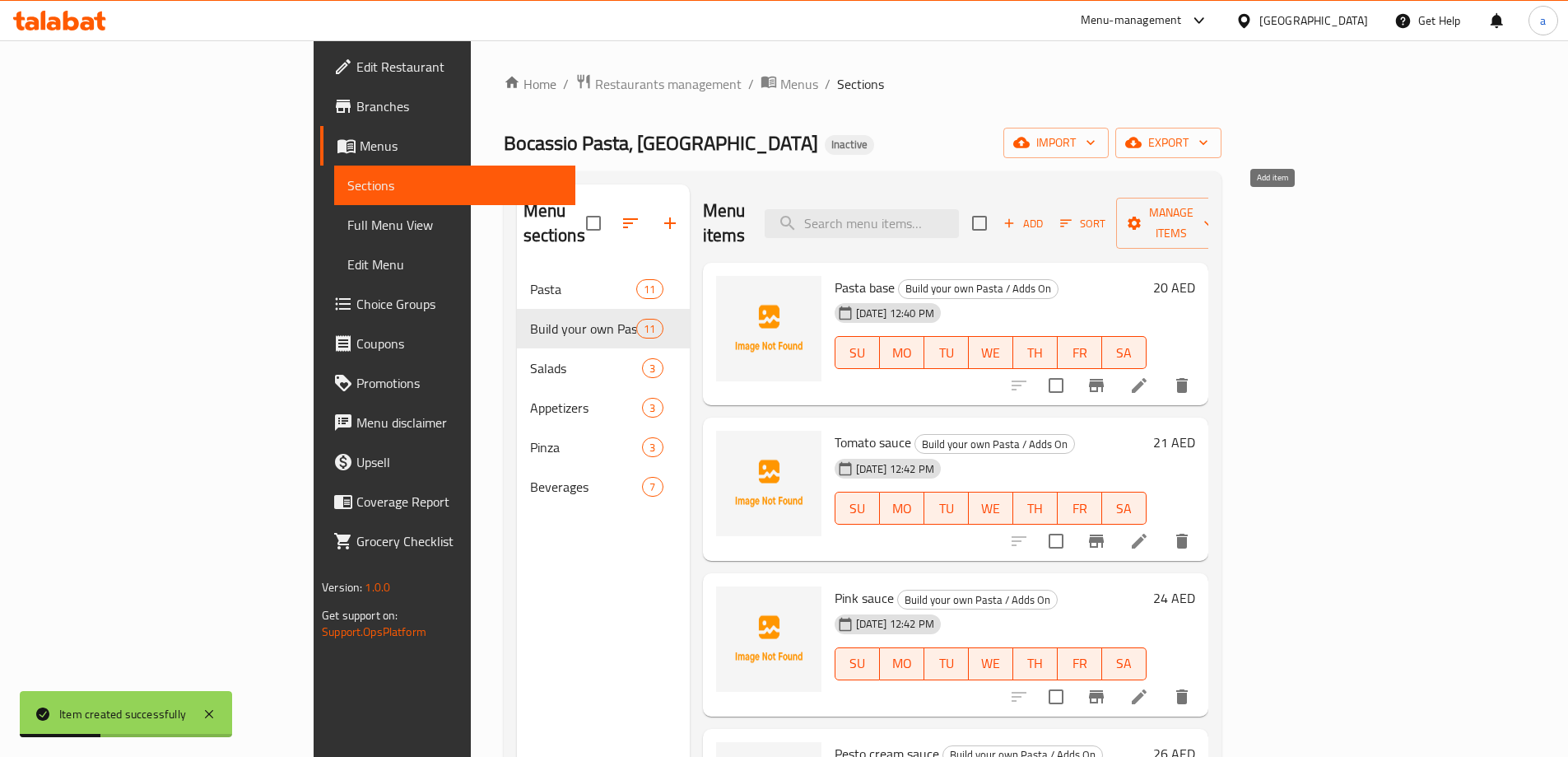
click at [1050, 211] on button "Add" at bounding box center [1023, 224] width 53 height 26
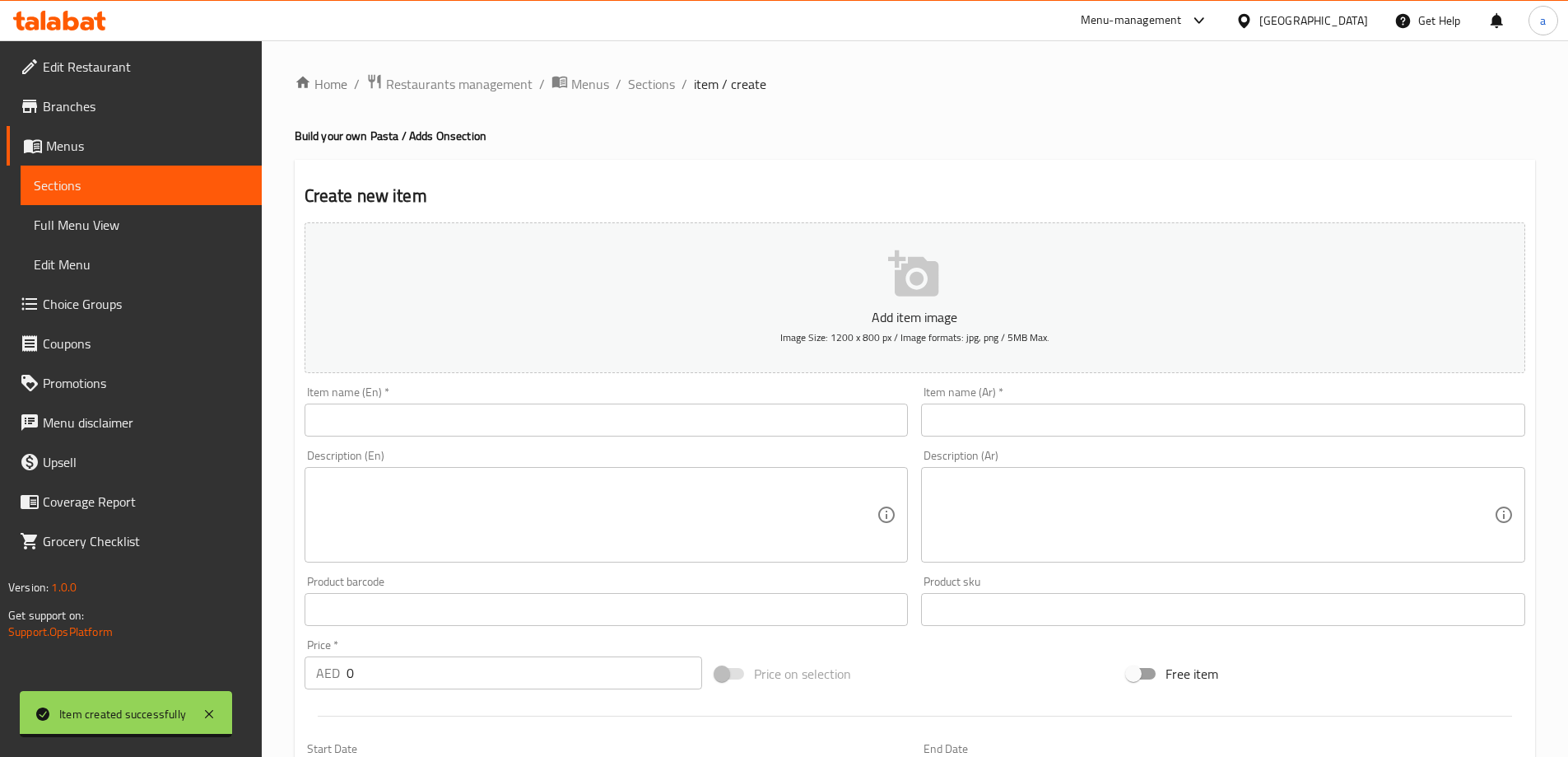
click at [682, 428] on input "text" at bounding box center [607, 420] width 604 height 33
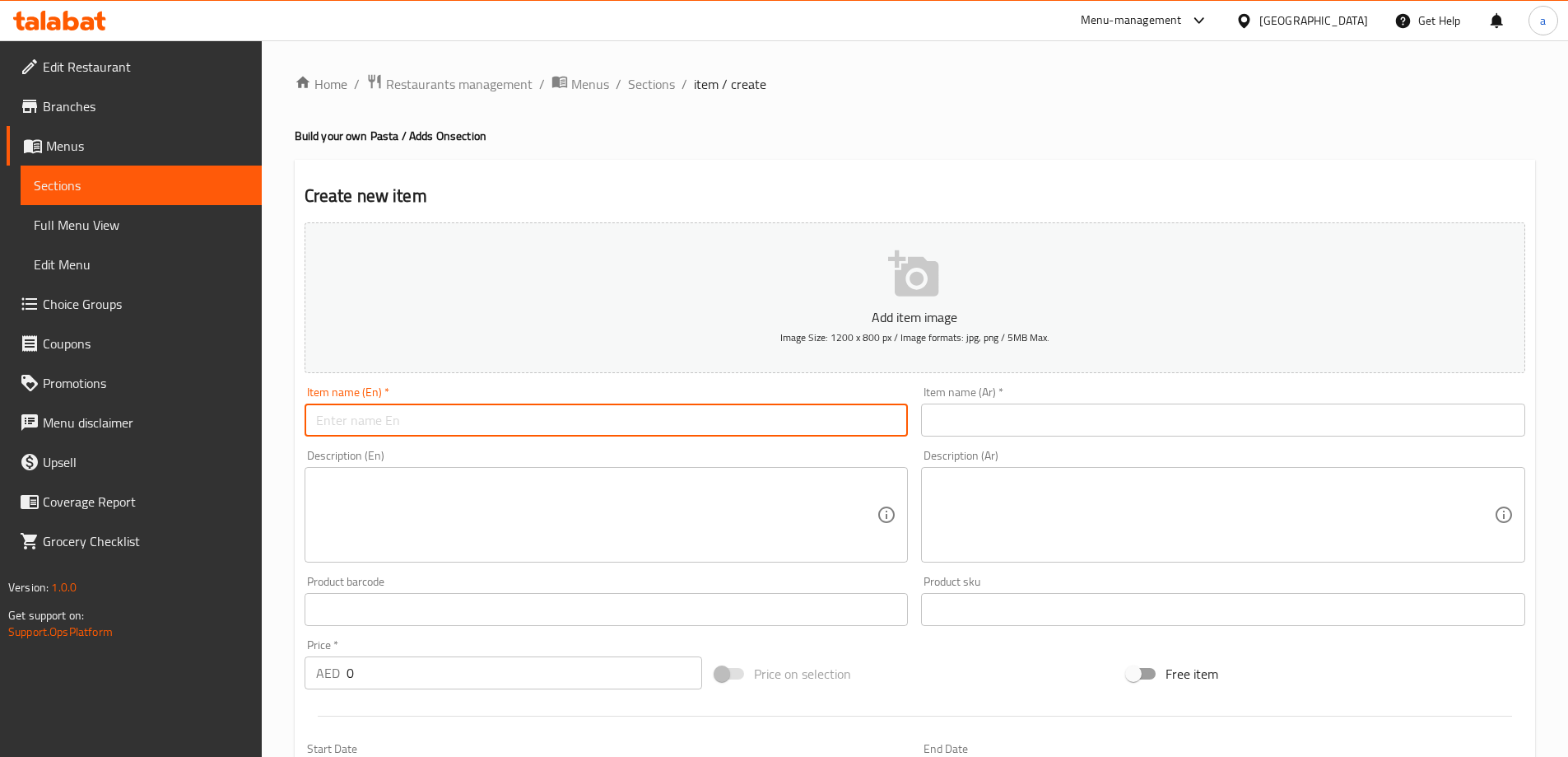
paste input "Chery tomato"
type input "Chery tomato"
click at [960, 424] on input "text" at bounding box center [1223, 420] width 604 height 33
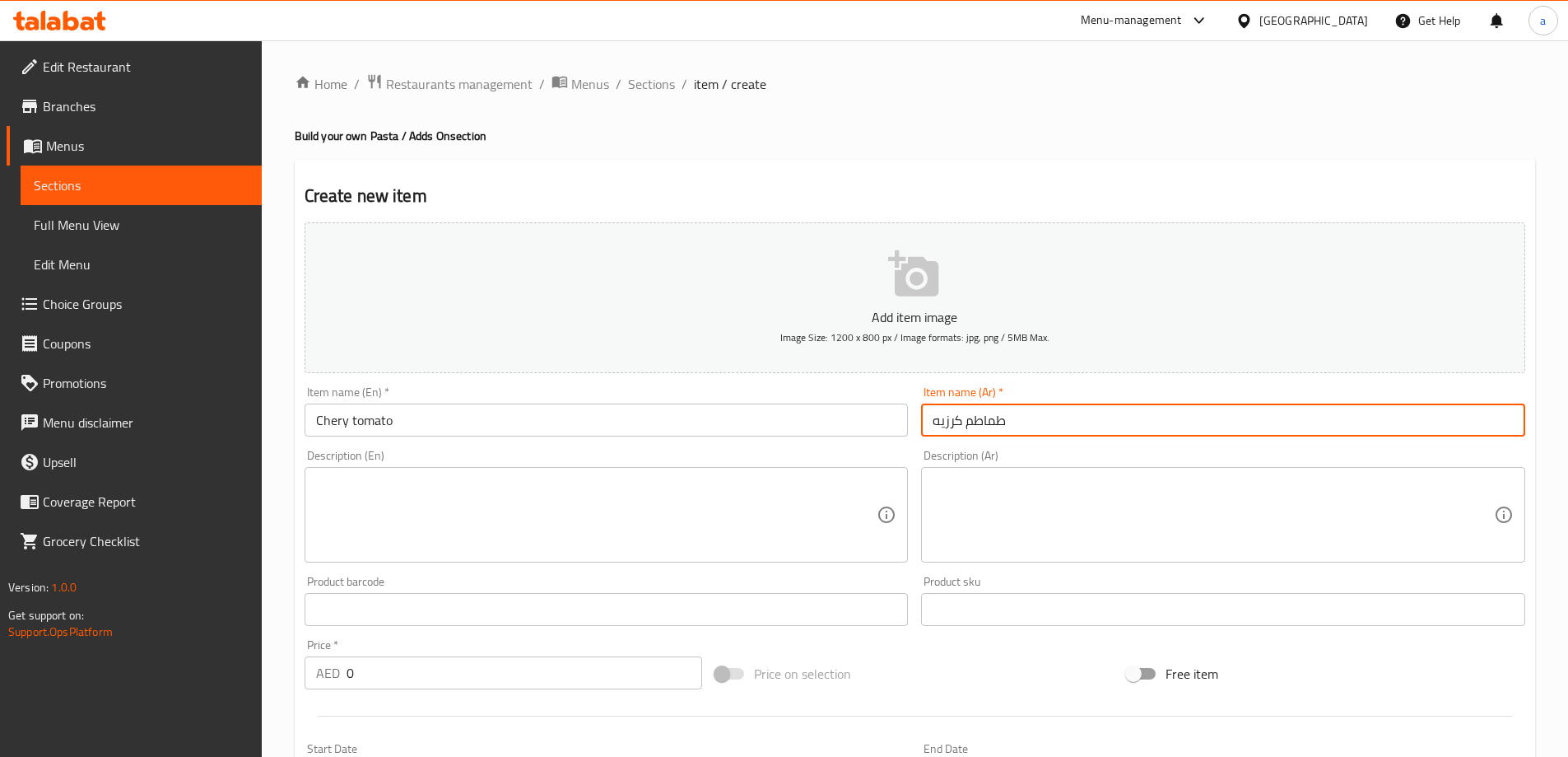
type input "طماطم كرزيه"
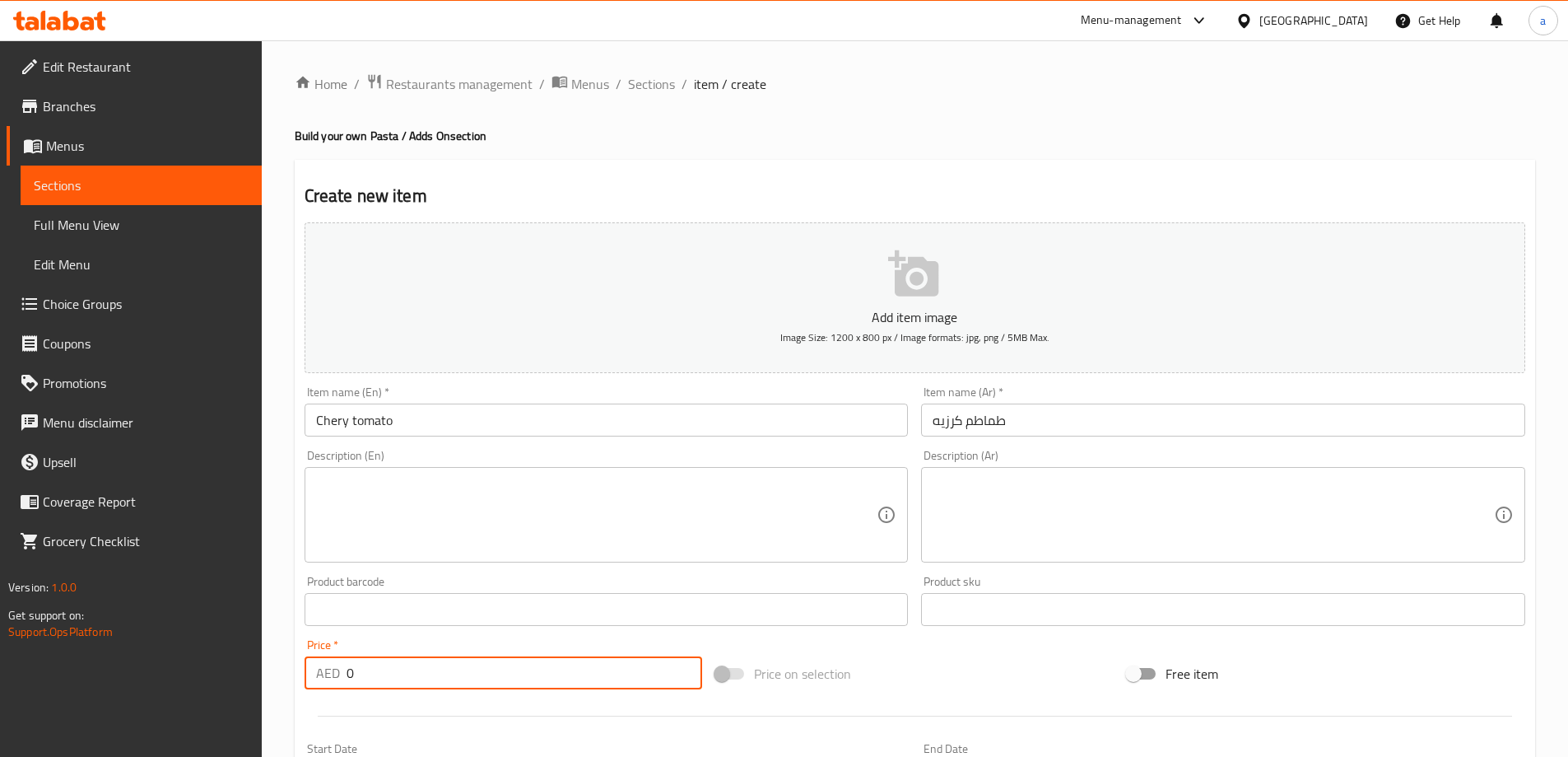
drag, startPoint x: 378, startPoint y: 676, endPoint x: 335, endPoint y: 682, distance: 43.4
click at [335, 682] on div "AED 0 Price *" at bounding box center [504, 673] width 398 height 33
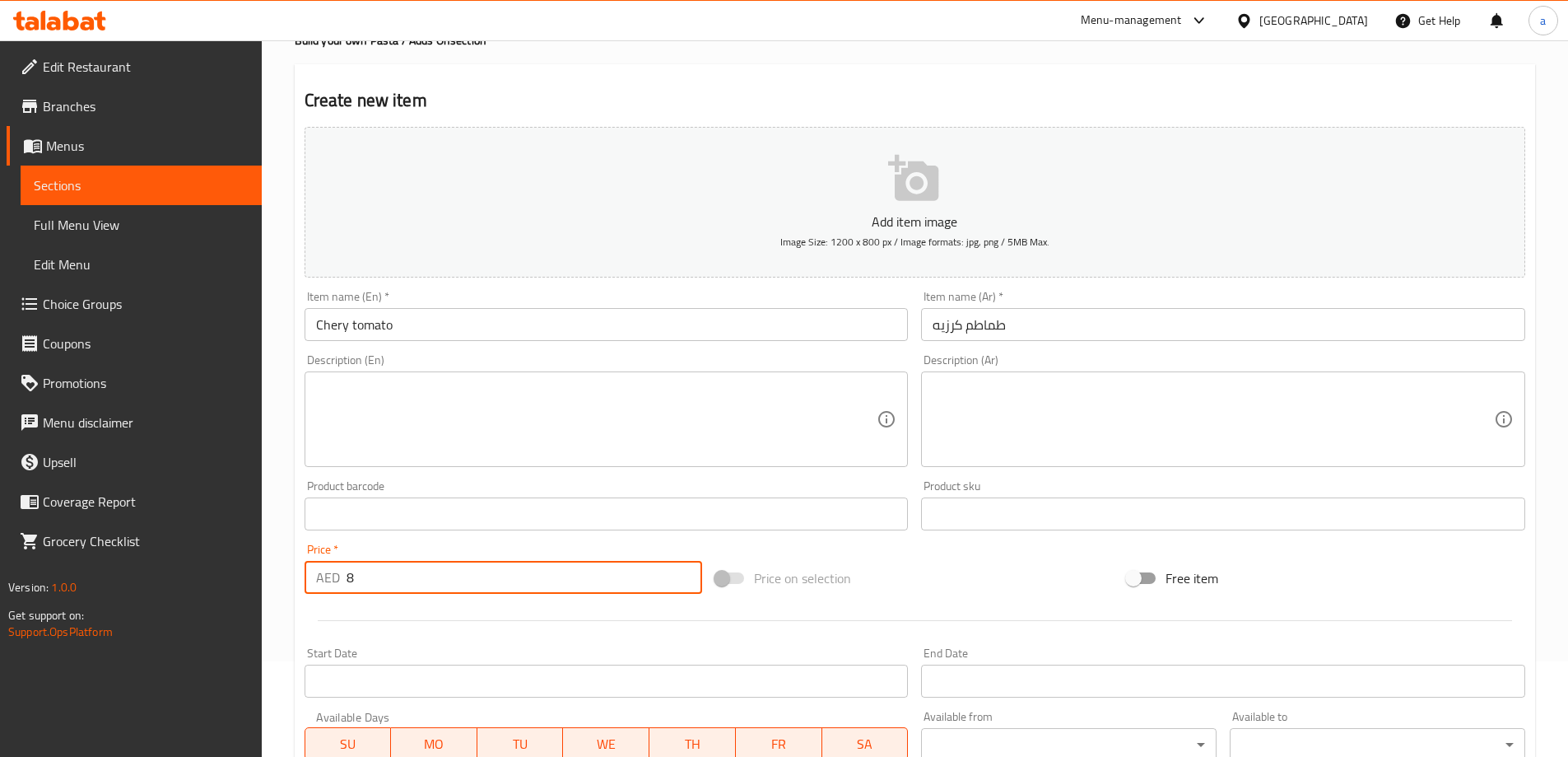
scroll to position [406, 0]
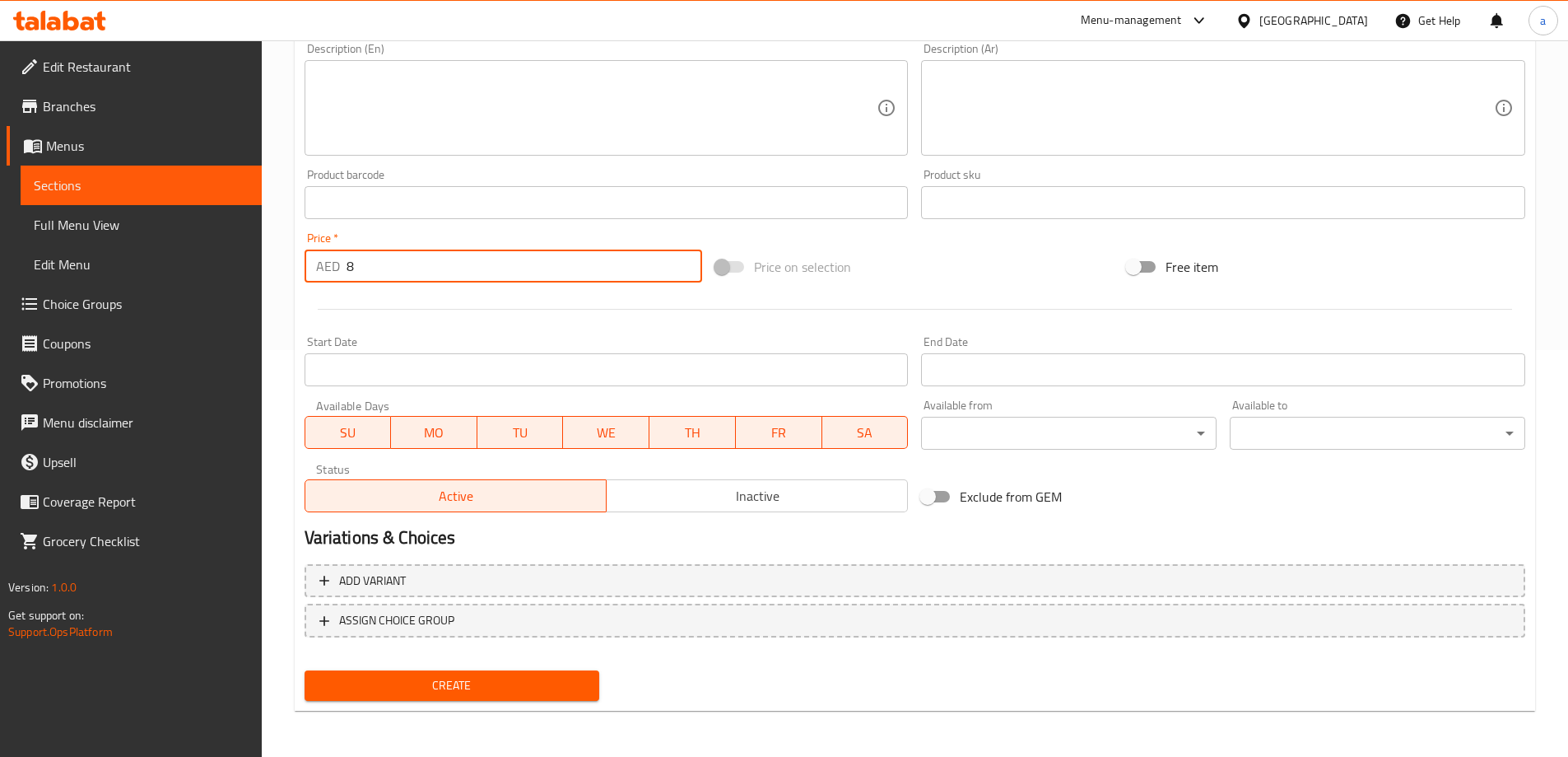
type input "8"
click at [440, 688] on span "Create" at bounding box center [452, 685] width 269 height 21
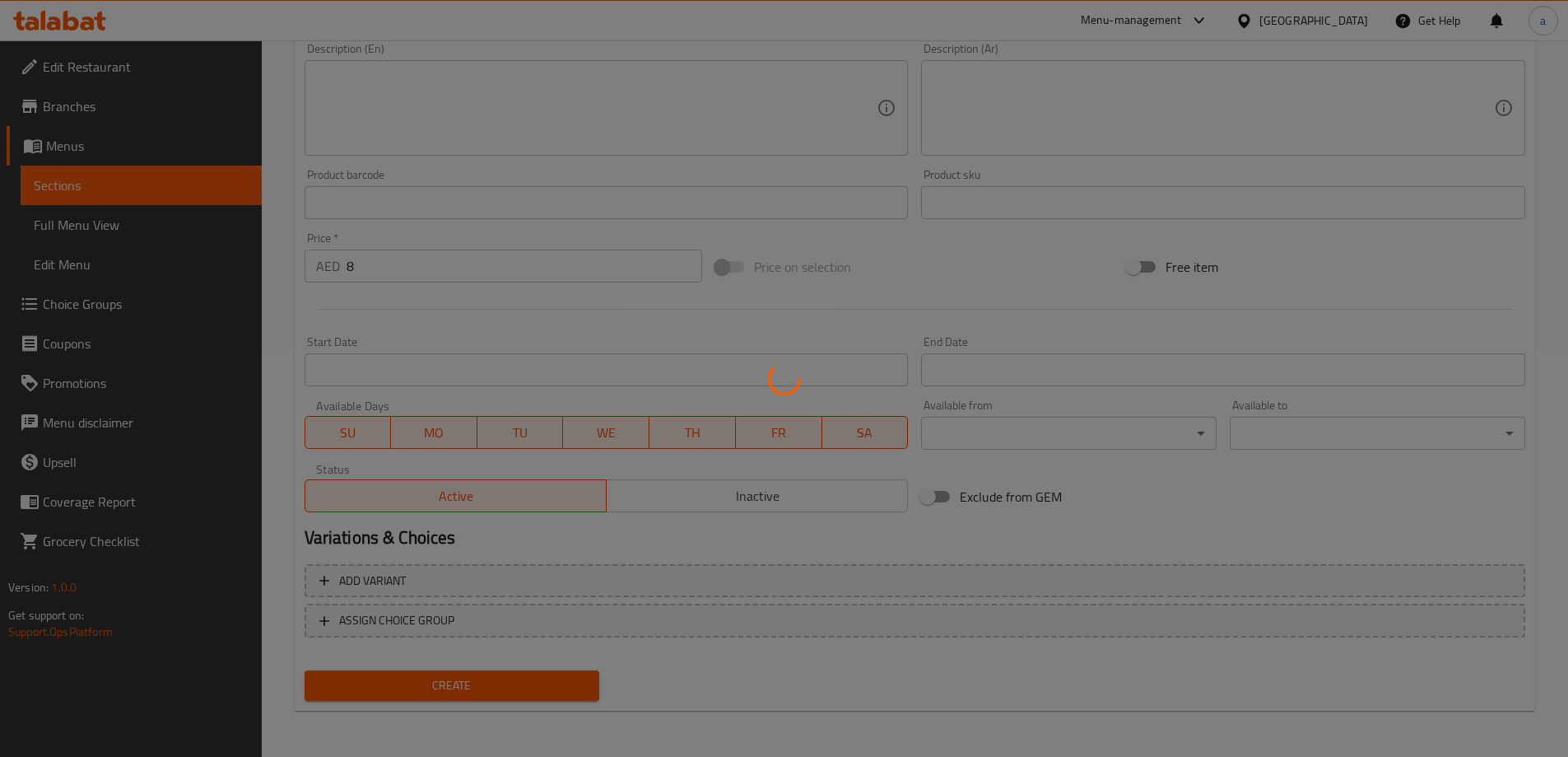
type input "0"
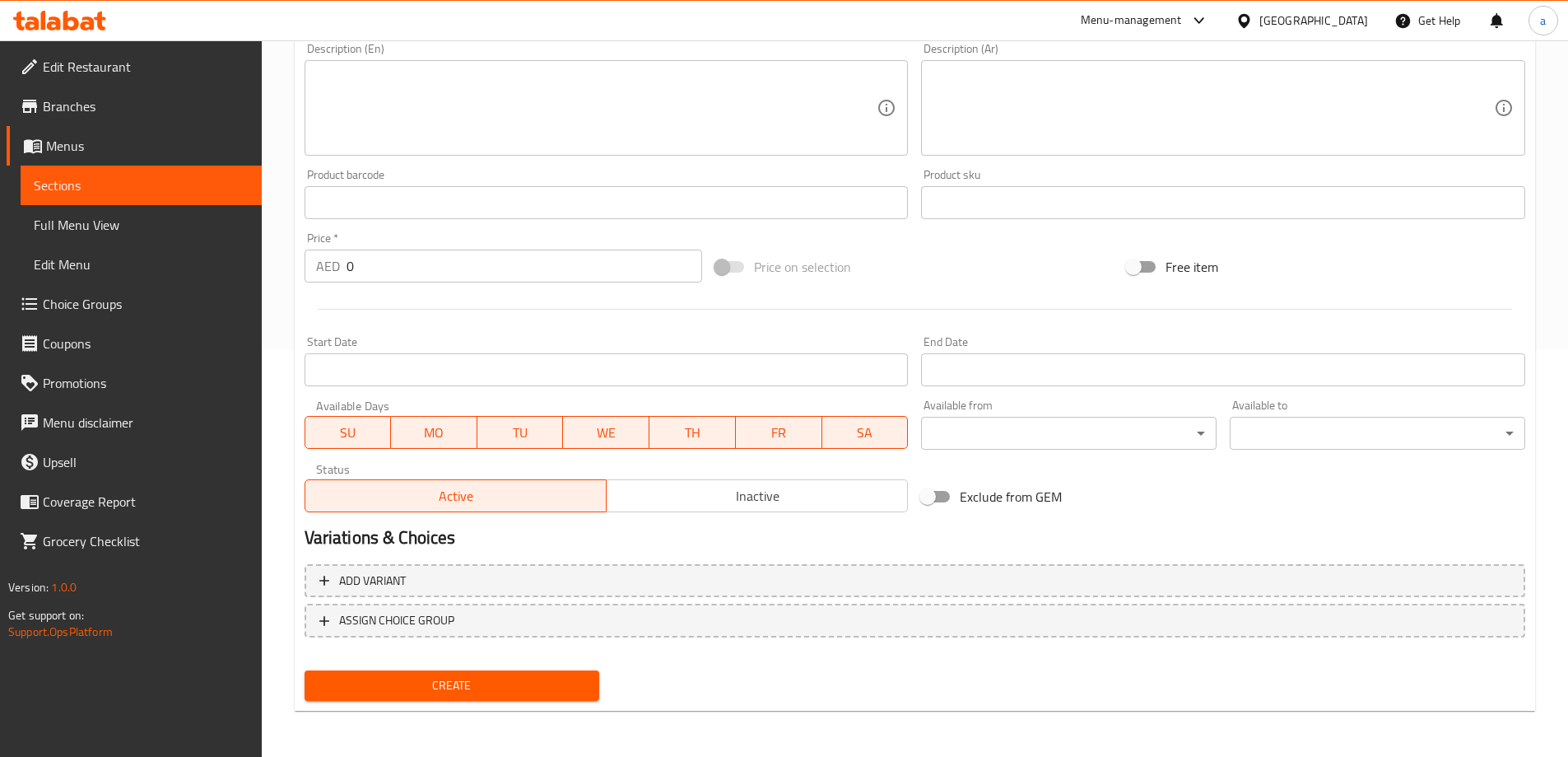
click at [78, 184] on span "Sections" at bounding box center [141, 185] width 214 height 20
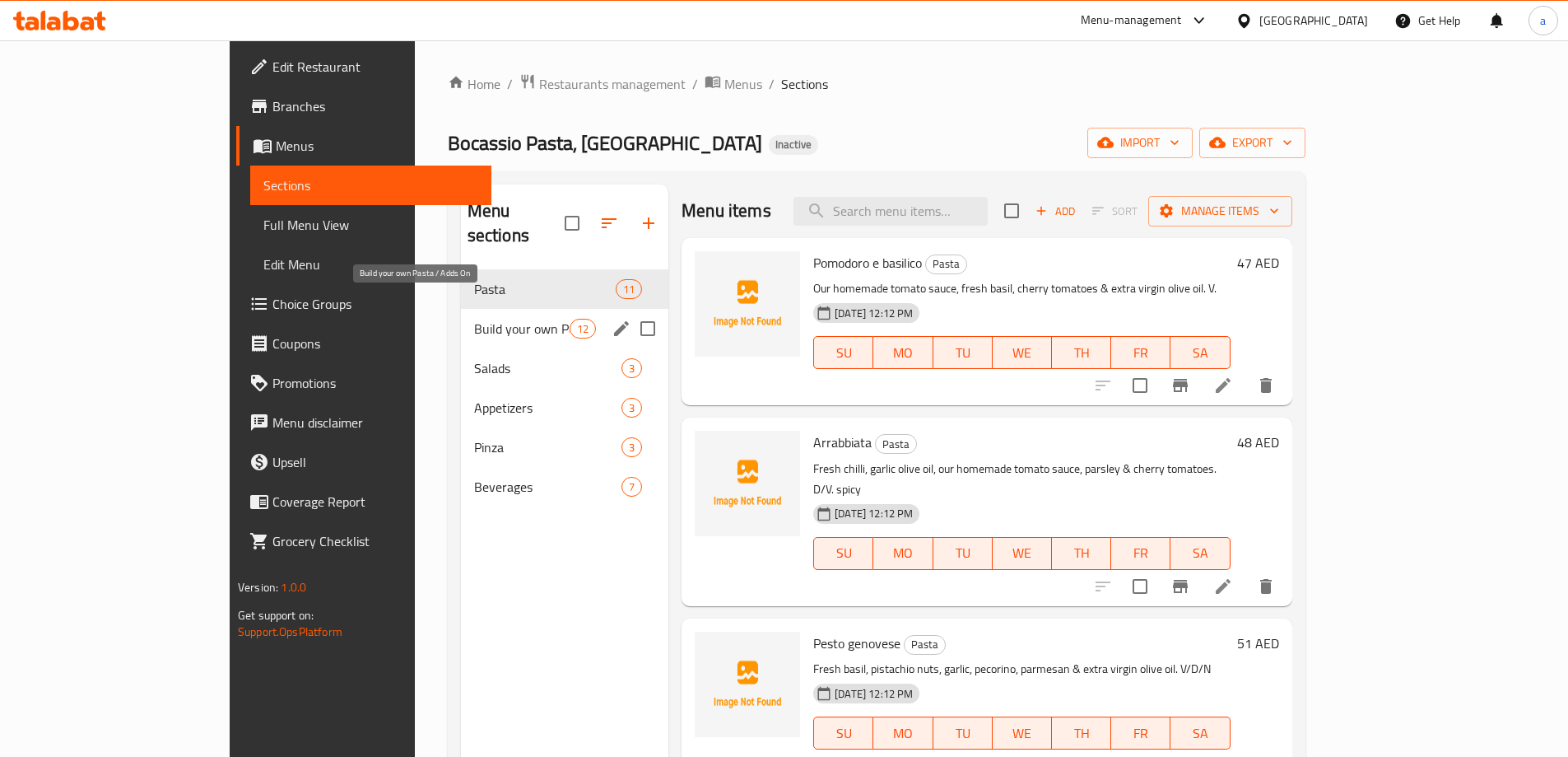
click at [474, 319] on span "Build your own Pasta / Adds On" at bounding box center [521, 329] width 96 height 20
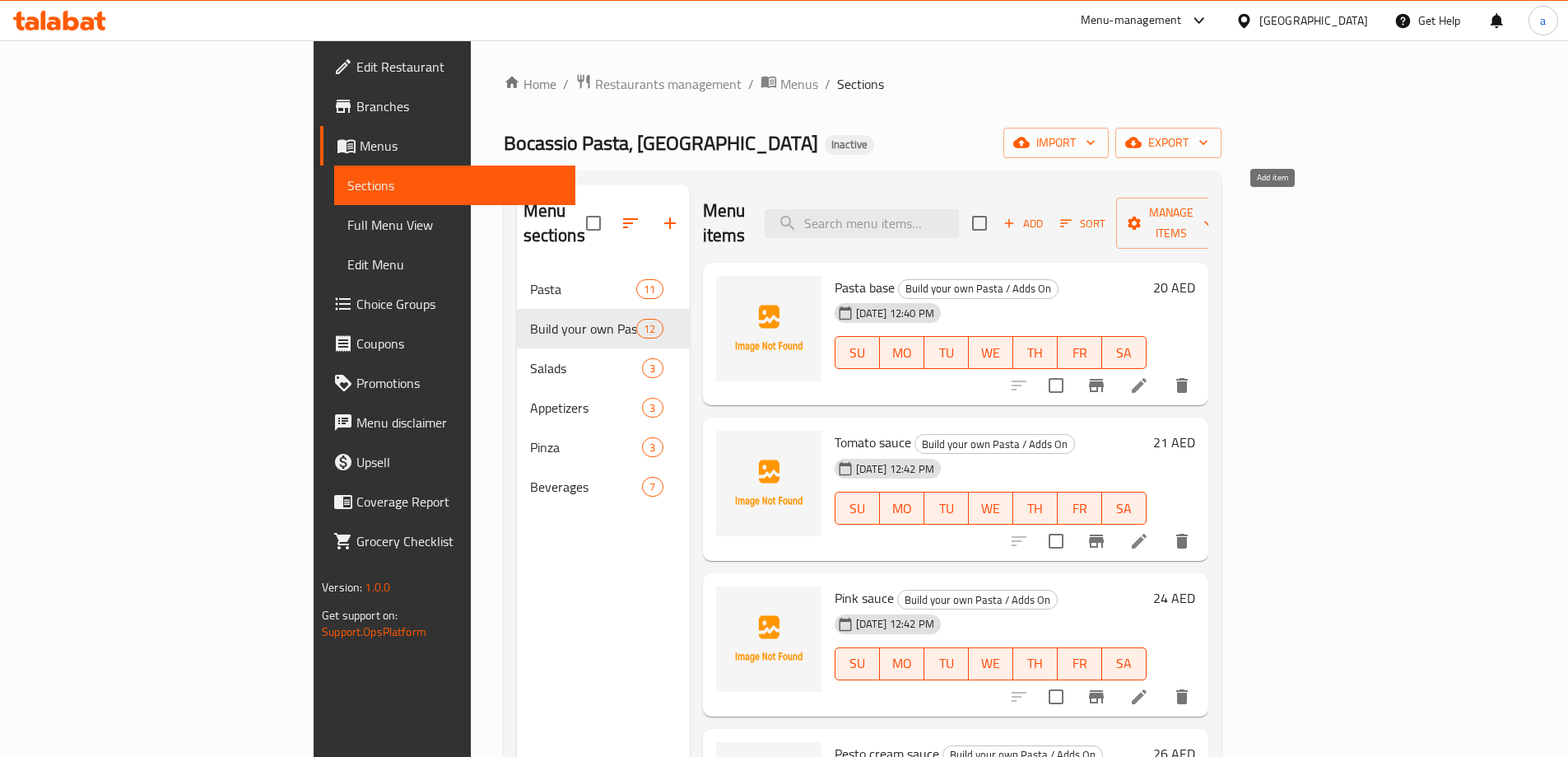
click at [1045, 214] on span "Add" at bounding box center [1022, 223] width 45 height 19
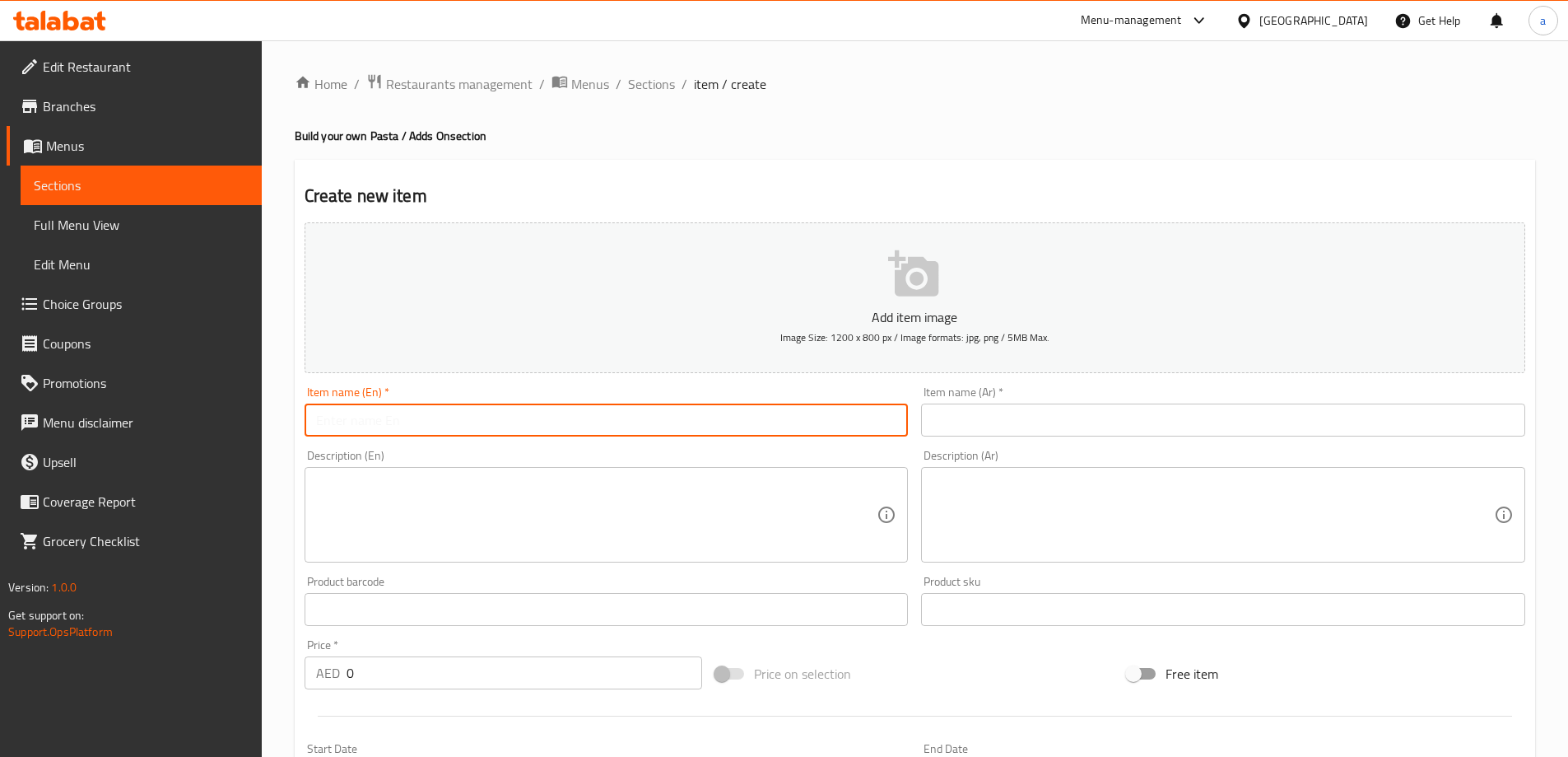
click at [762, 424] on input "text" at bounding box center [607, 420] width 604 height 33
paste input "Basil leaves"
type input "Basil leaves"
click at [981, 431] on input "text" at bounding box center [1223, 420] width 604 height 33
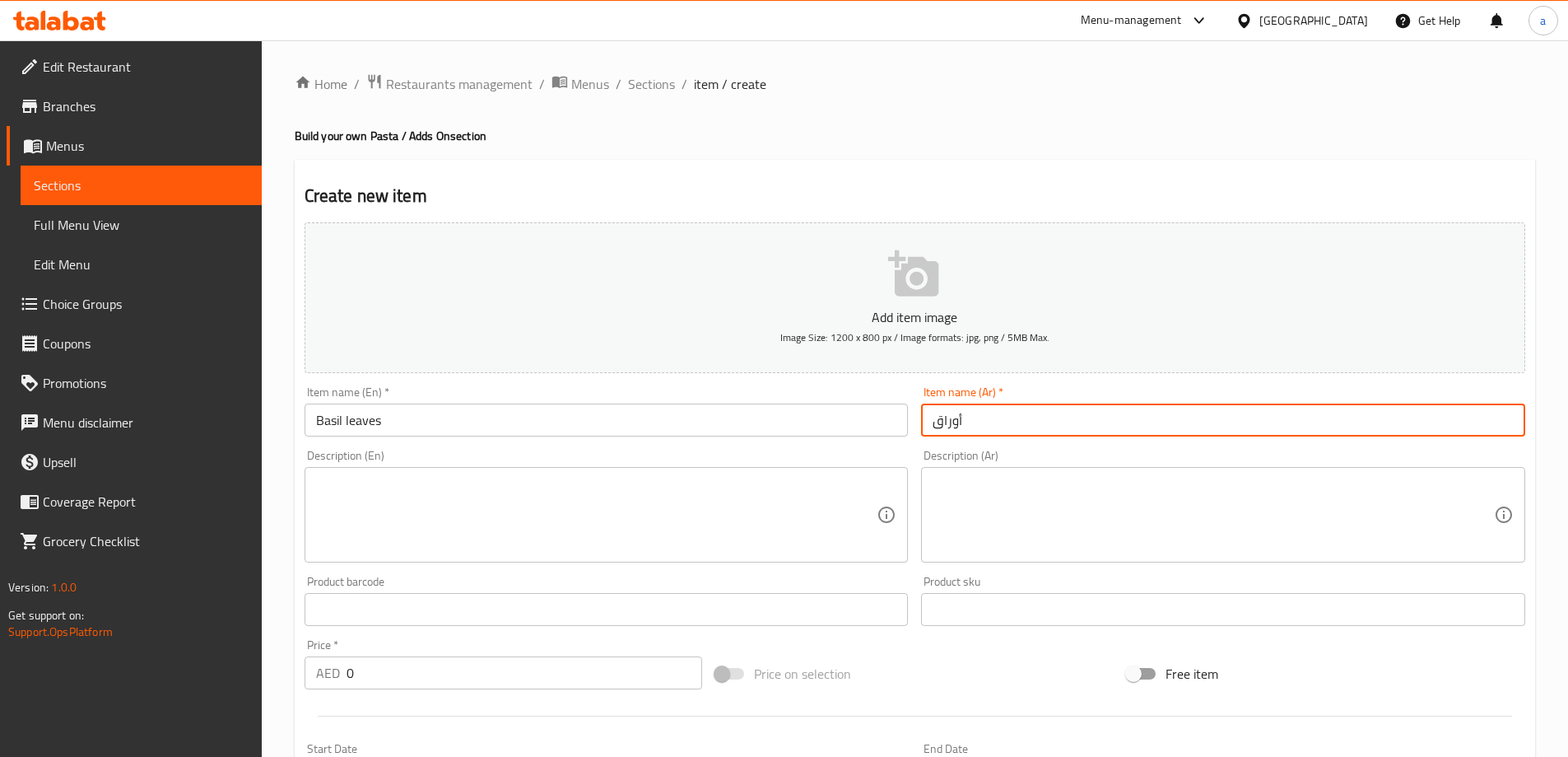
click at [983, 417] on input "أوراق" at bounding box center [1223, 420] width 604 height 33
paste input "الريحان"
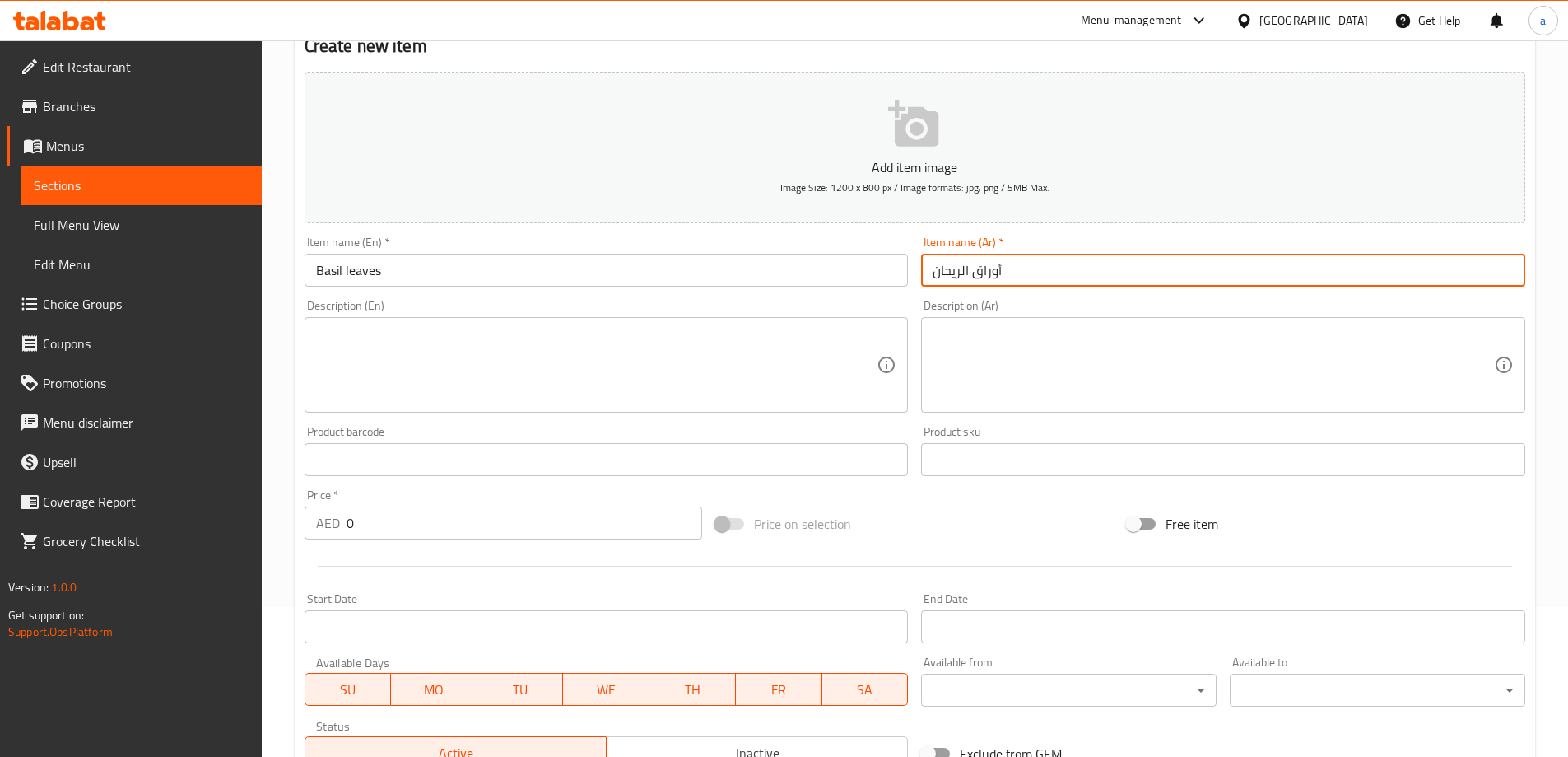
scroll to position [164, 0]
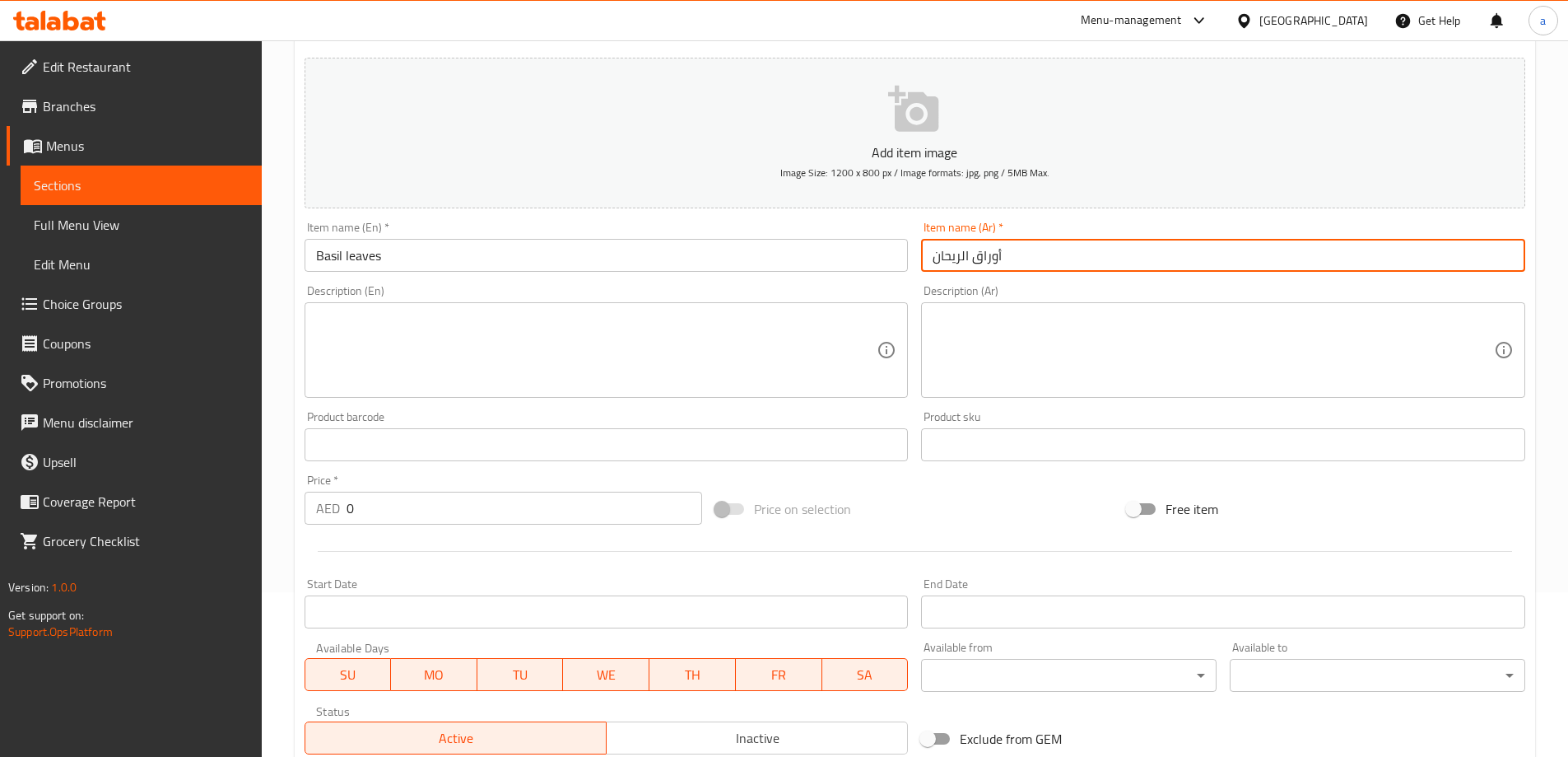
type input "أوراق الريحان"
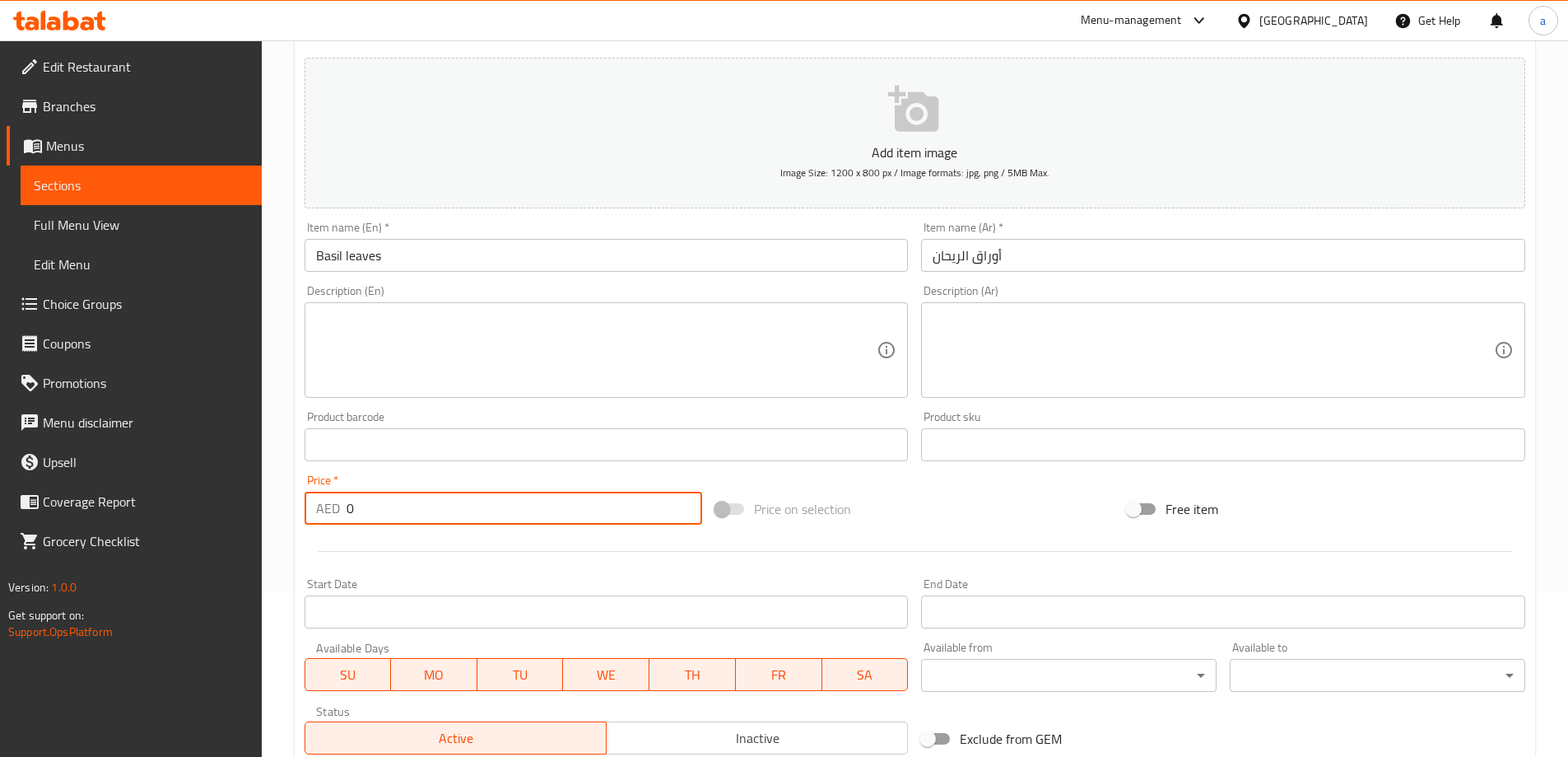
drag, startPoint x: 359, startPoint y: 511, endPoint x: 314, endPoint y: 506, distance: 45.3
click at [314, 506] on div "AED 0 Price *" at bounding box center [504, 508] width 398 height 33
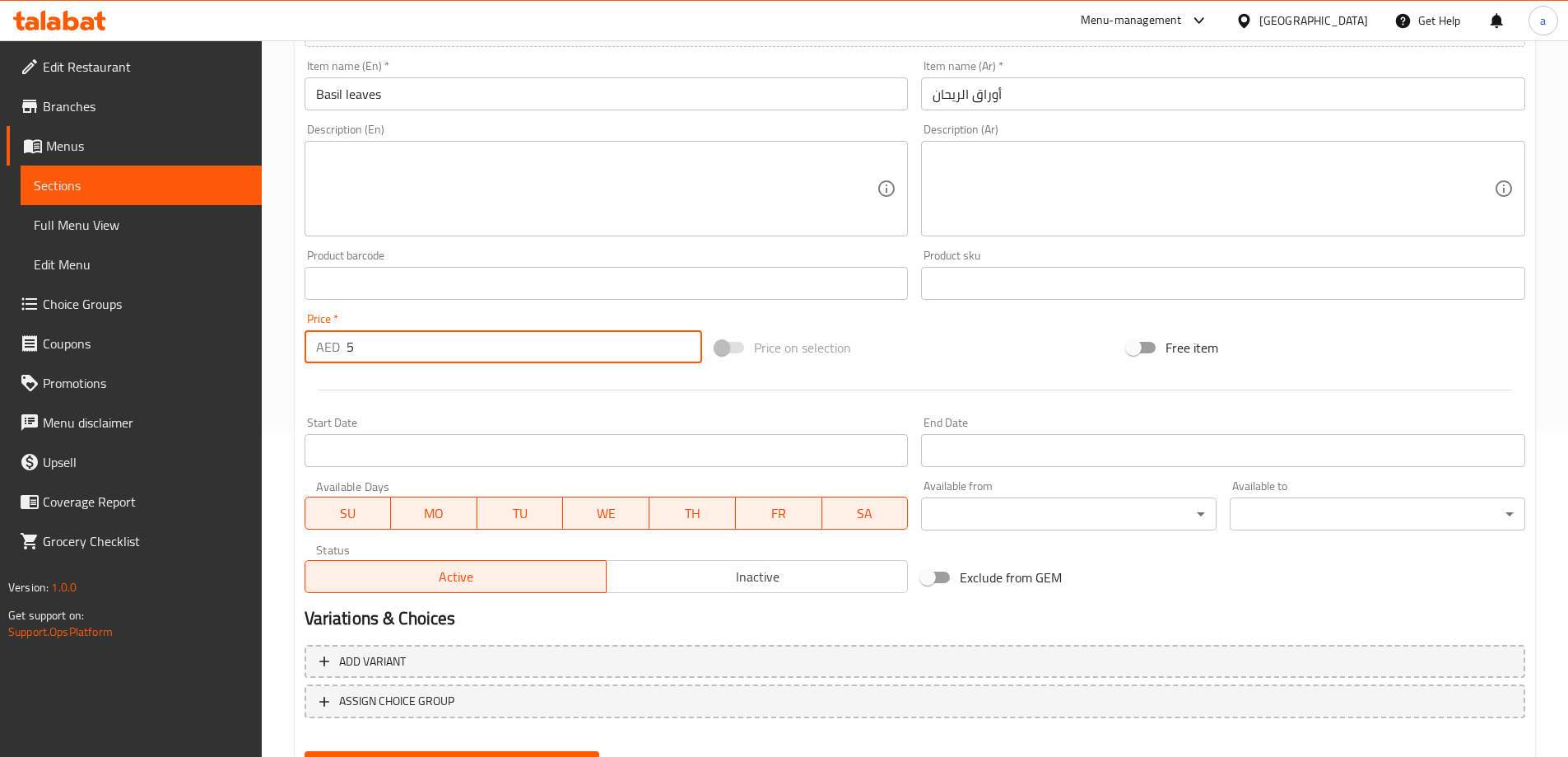
scroll to position [406, 0]
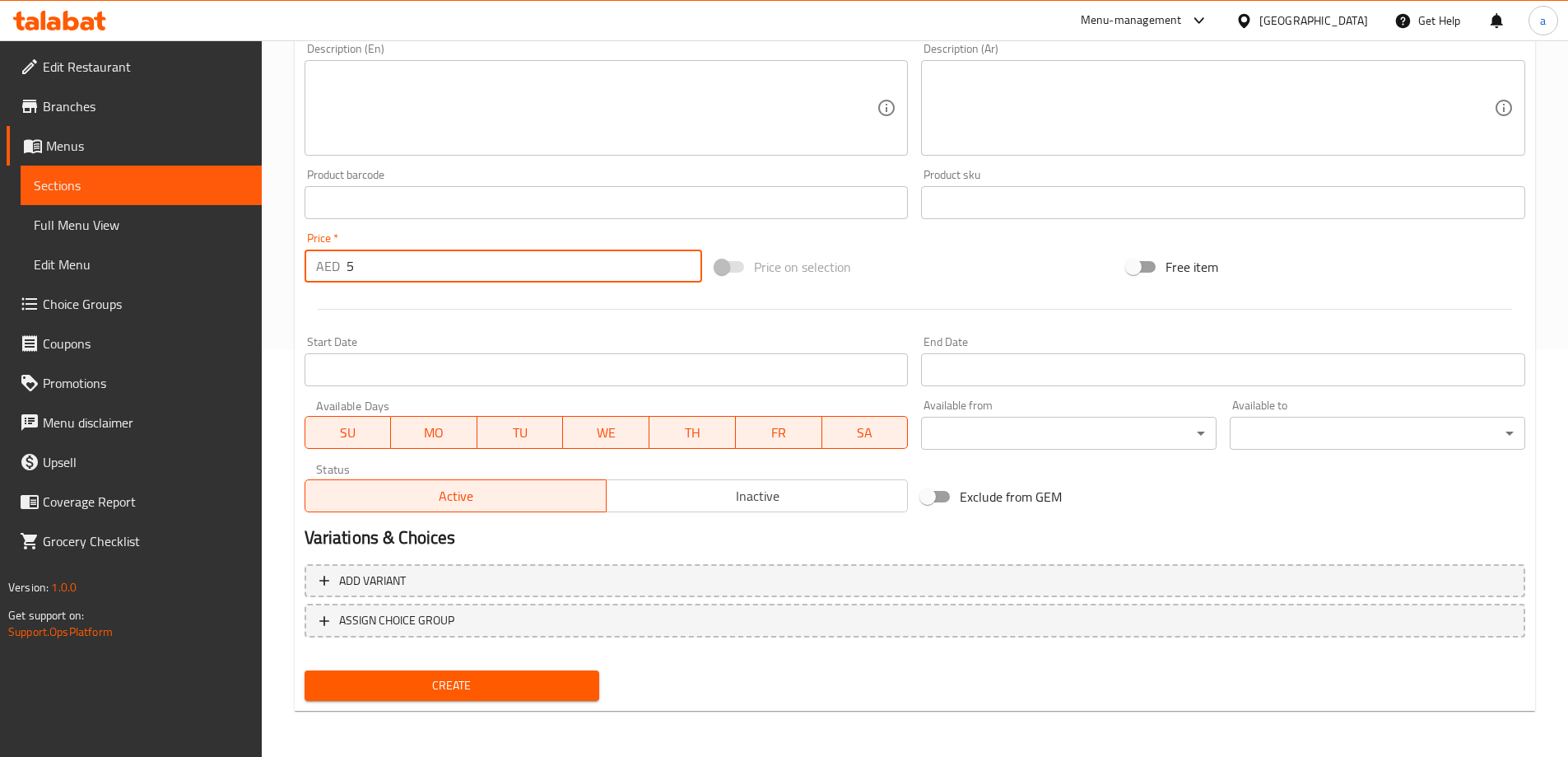
type input "5"
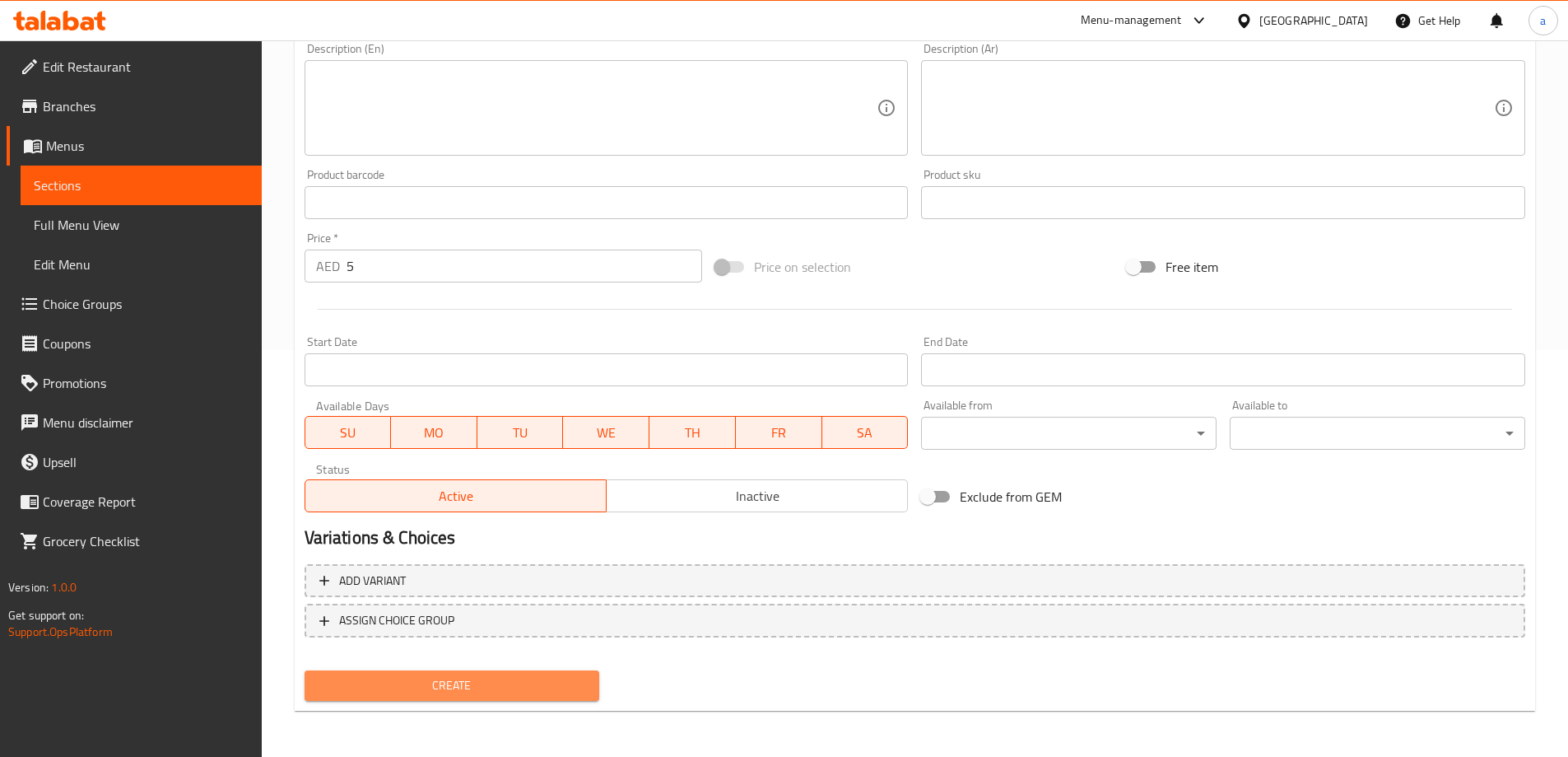
click at [514, 685] on span "Create" at bounding box center [452, 685] width 269 height 21
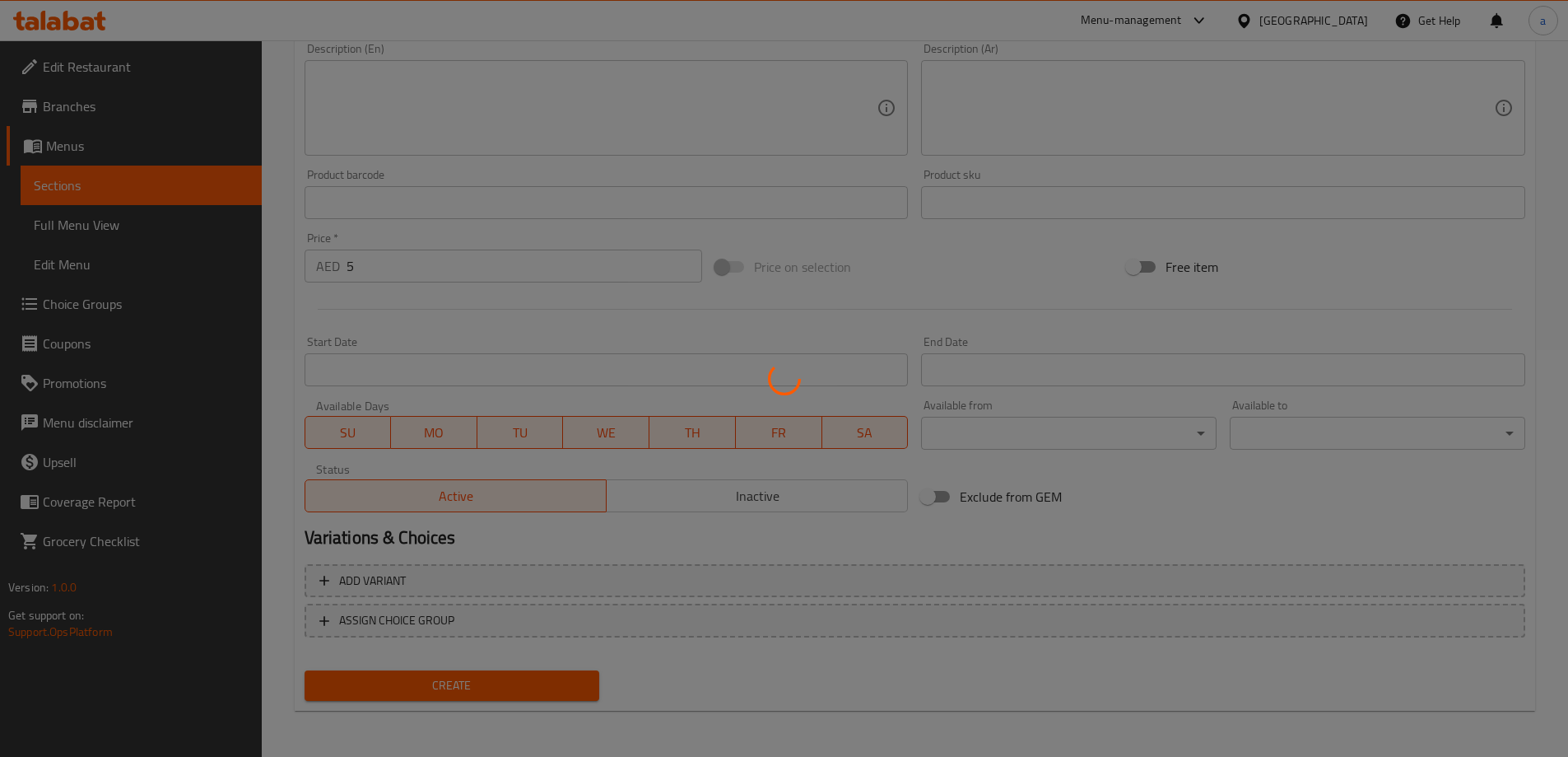
type input "0"
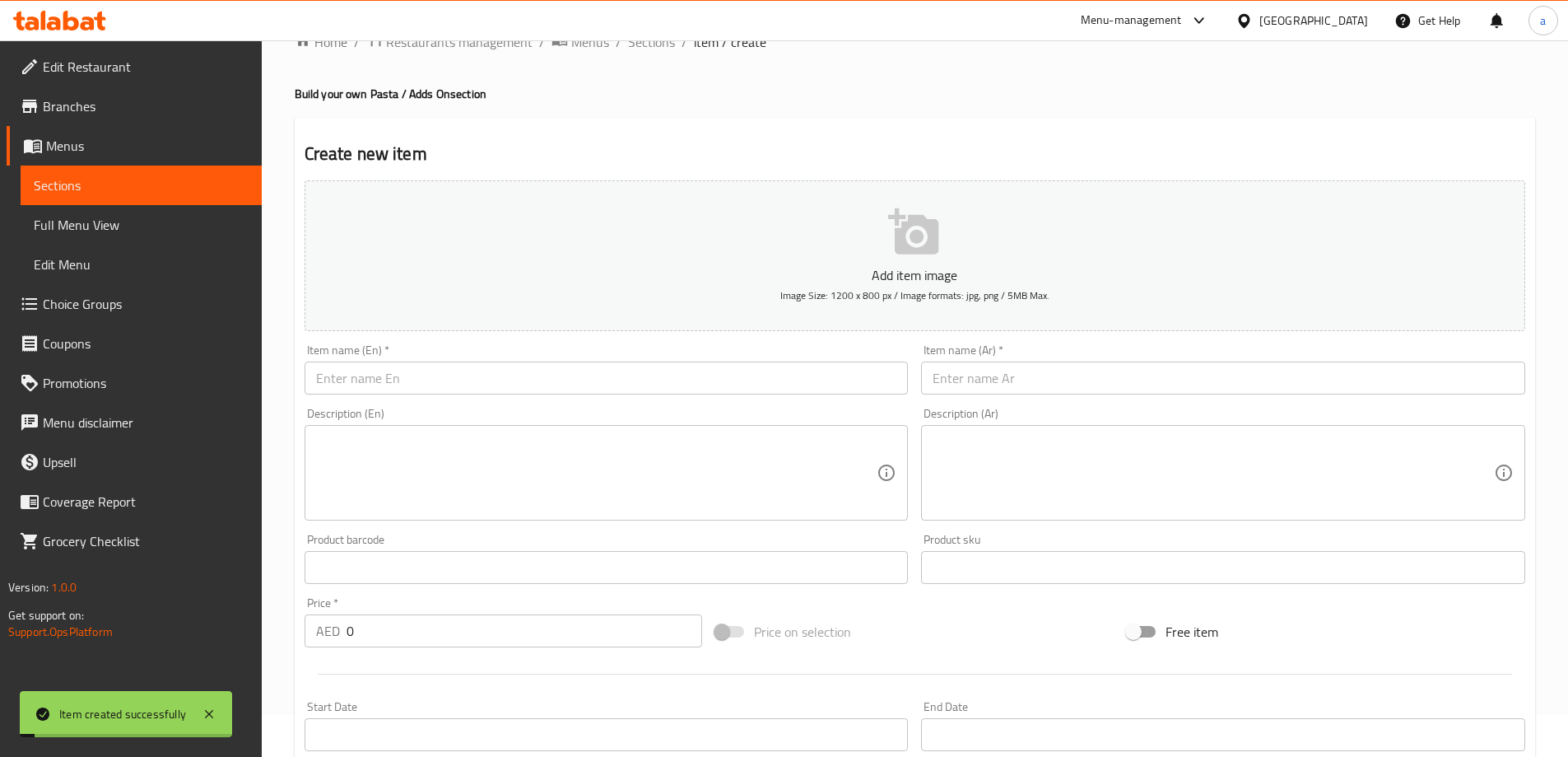
scroll to position [0, 0]
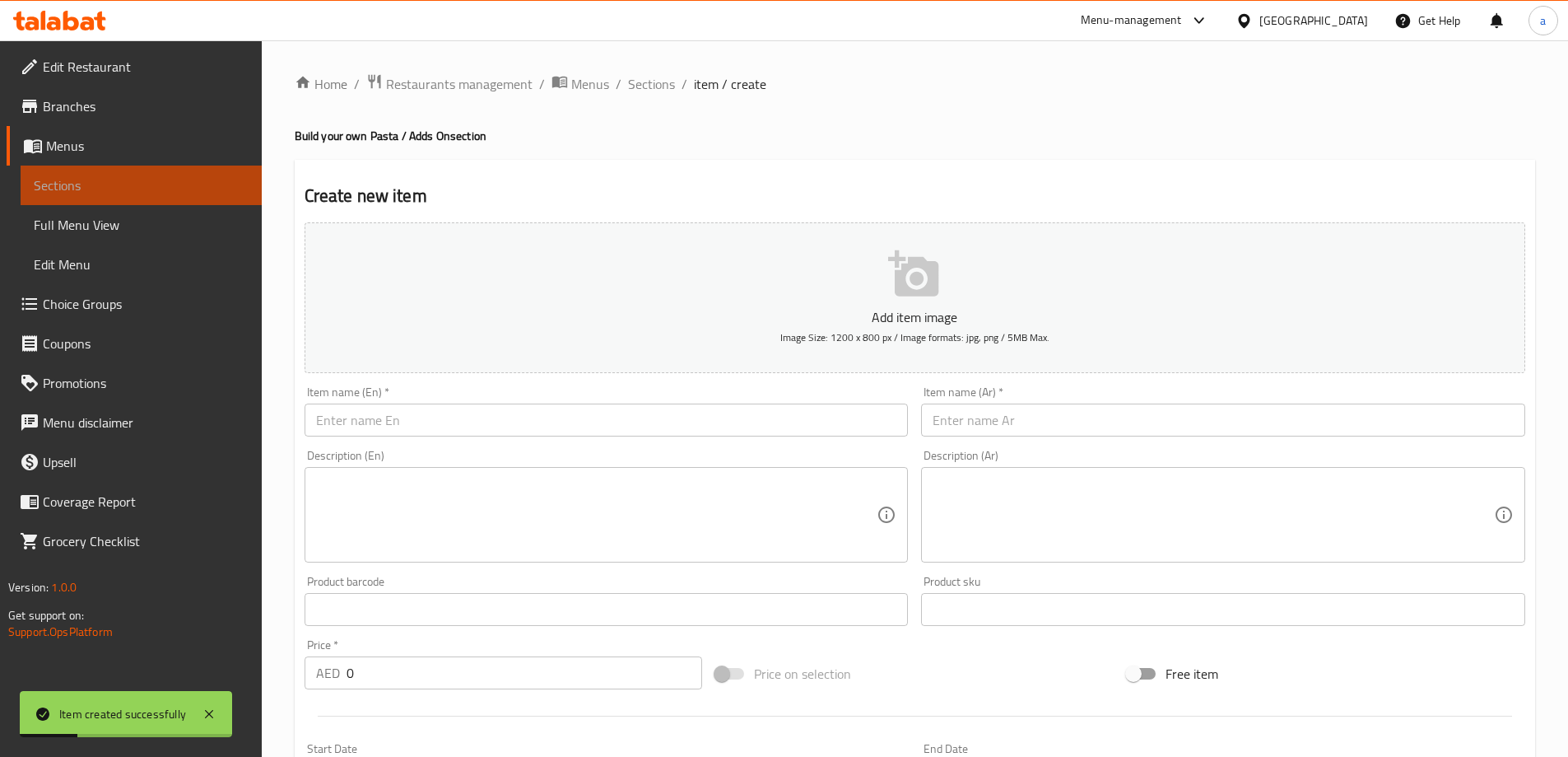
click at [88, 185] on span "Sections" at bounding box center [141, 185] width 214 height 20
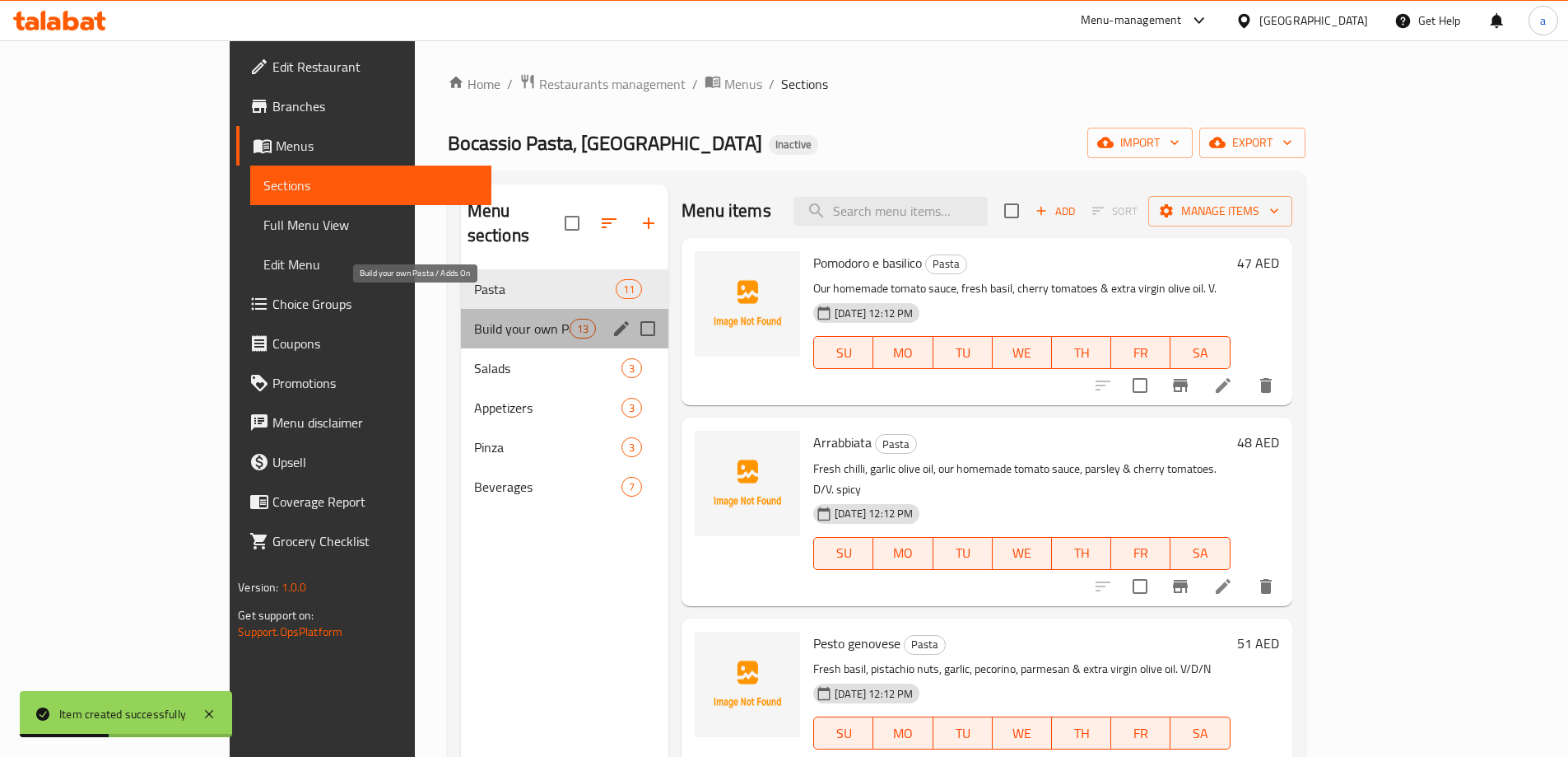
click at [474, 319] on span "Build your own Pasta / Adds On" at bounding box center [521, 329] width 96 height 20
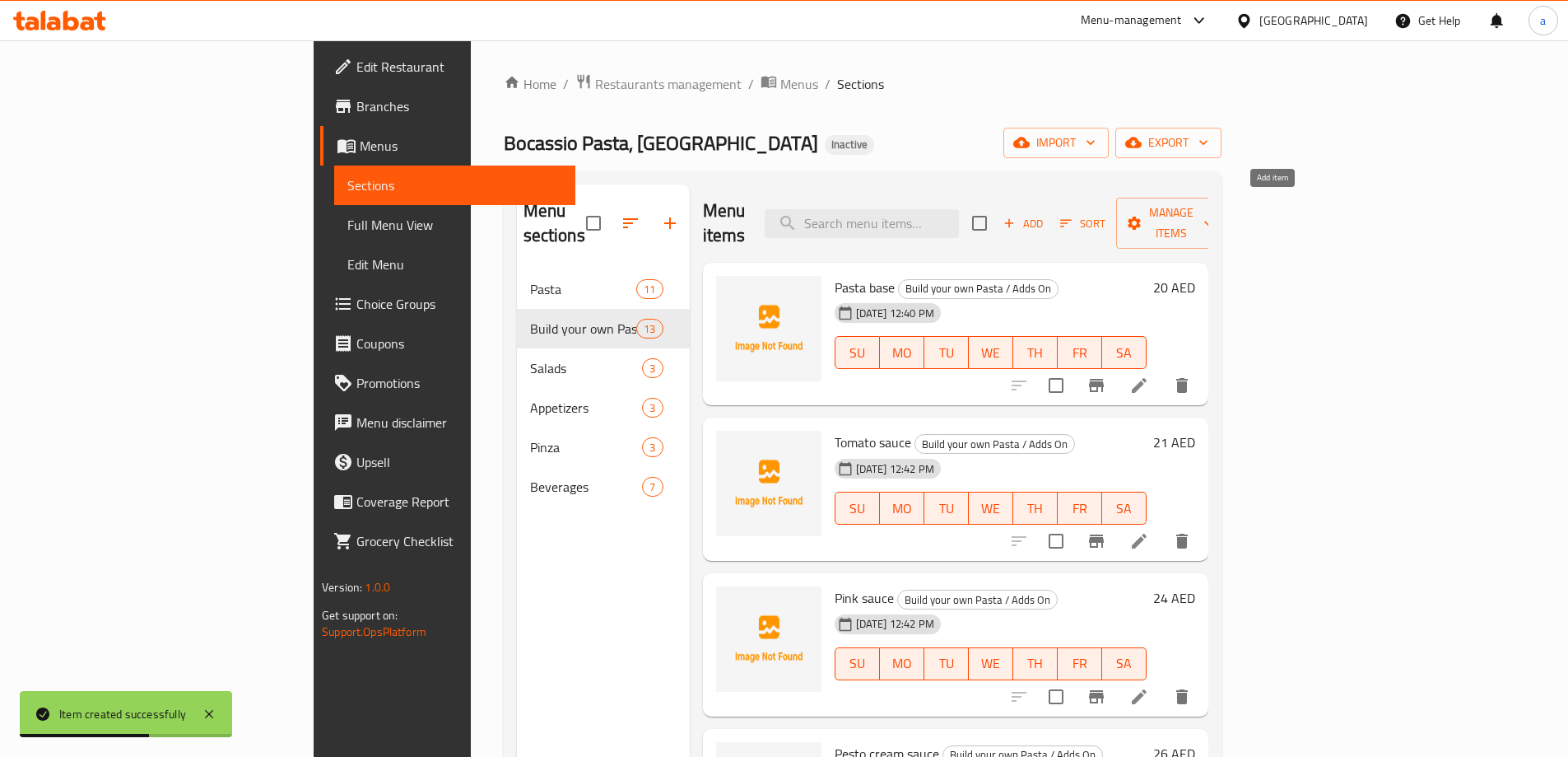
click at [1045, 214] on span "Add" at bounding box center [1022, 223] width 45 height 19
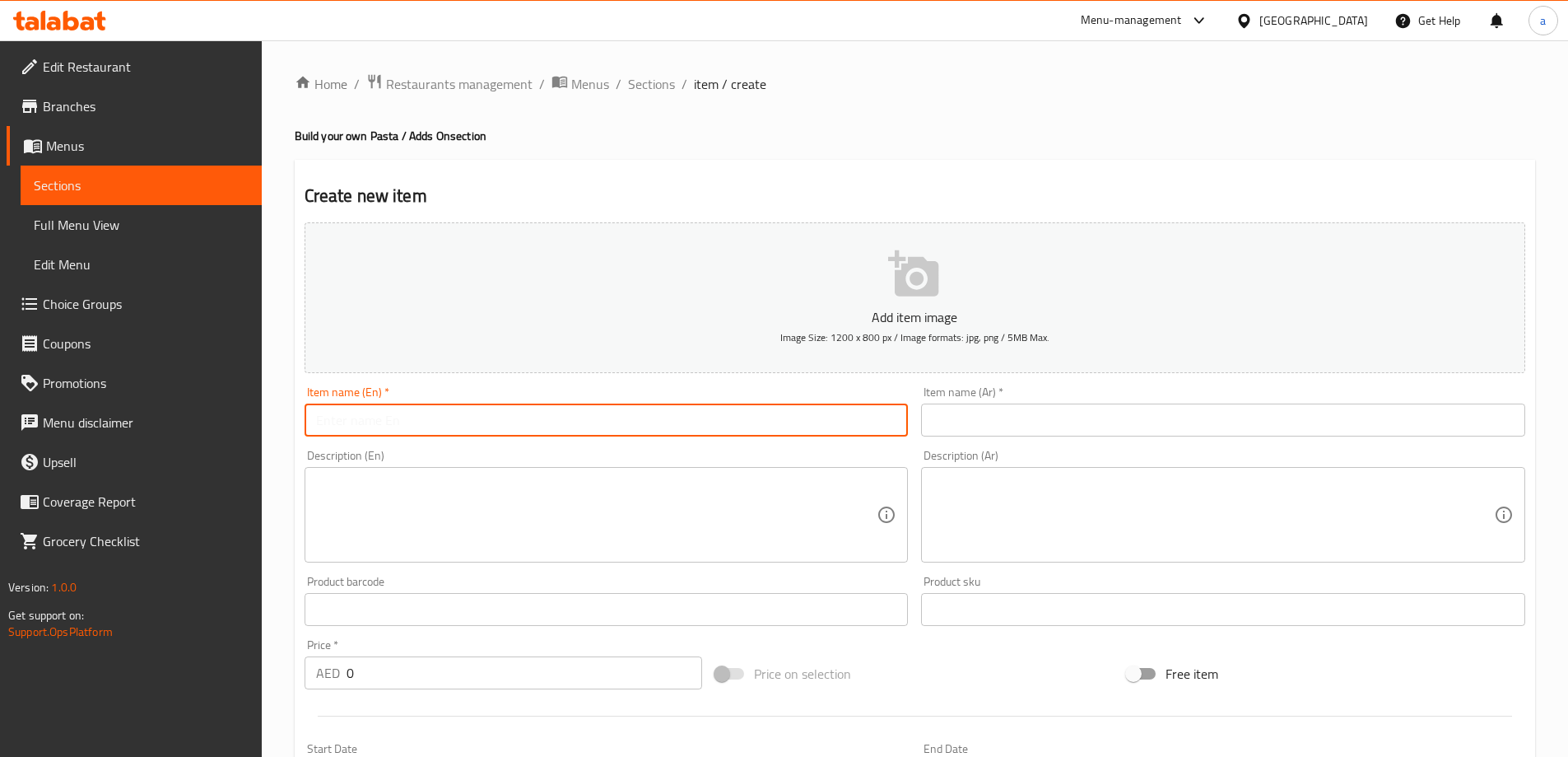
click at [332, 412] on input "text" at bounding box center [607, 420] width 604 height 33
paste input "Parmesan cheese"
type input "Parmesan cheese"
click at [996, 424] on input "text" at bounding box center [1223, 420] width 604 height 33
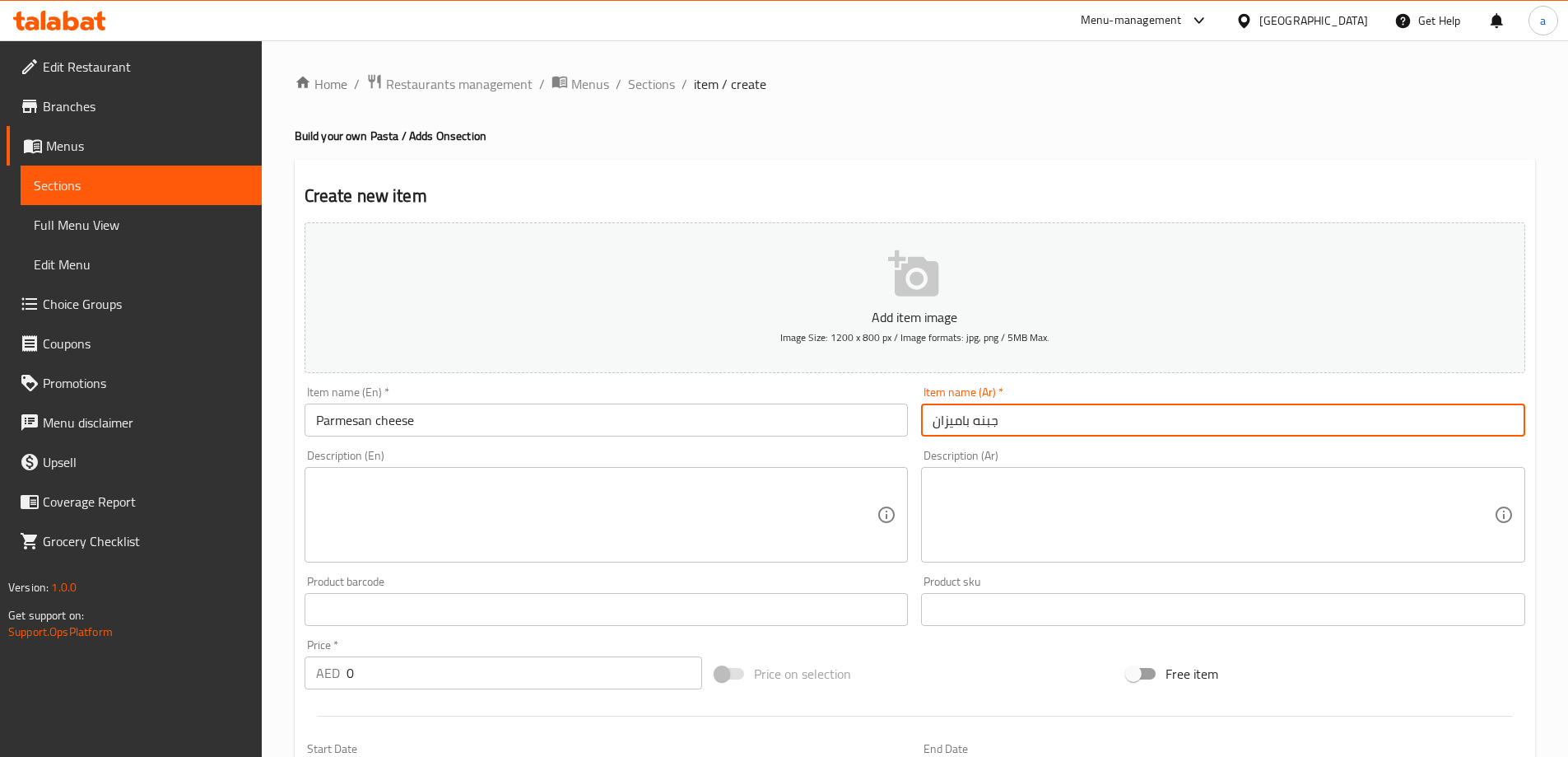
click at [966, 424] on input "جبنه باميزان" at bounding box center [1223, 420] width 604 height 33
click at [963, 424] on input "جبنه باميزان" at bounding box center [1223, 420] width 604 height 33
type input "جبنه بارميزان"
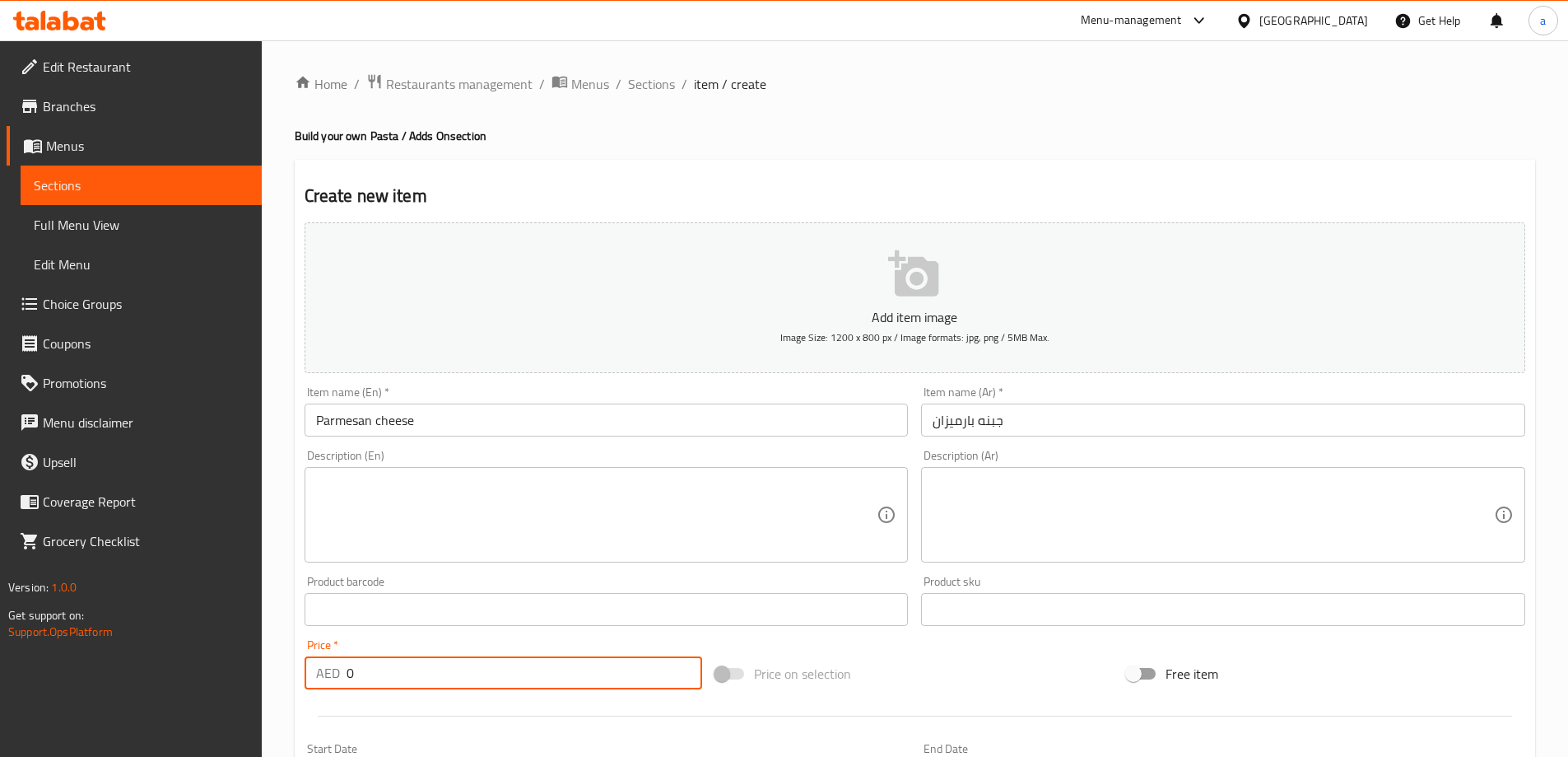
drag, startPoint x: 420, startPoint y: 669, endPoint x: 304, endPoint y: 661, distance: 116.3
click at [305, 661] on div "AED 0 Price *" at bounding box center [504, 673] width 398 height 33
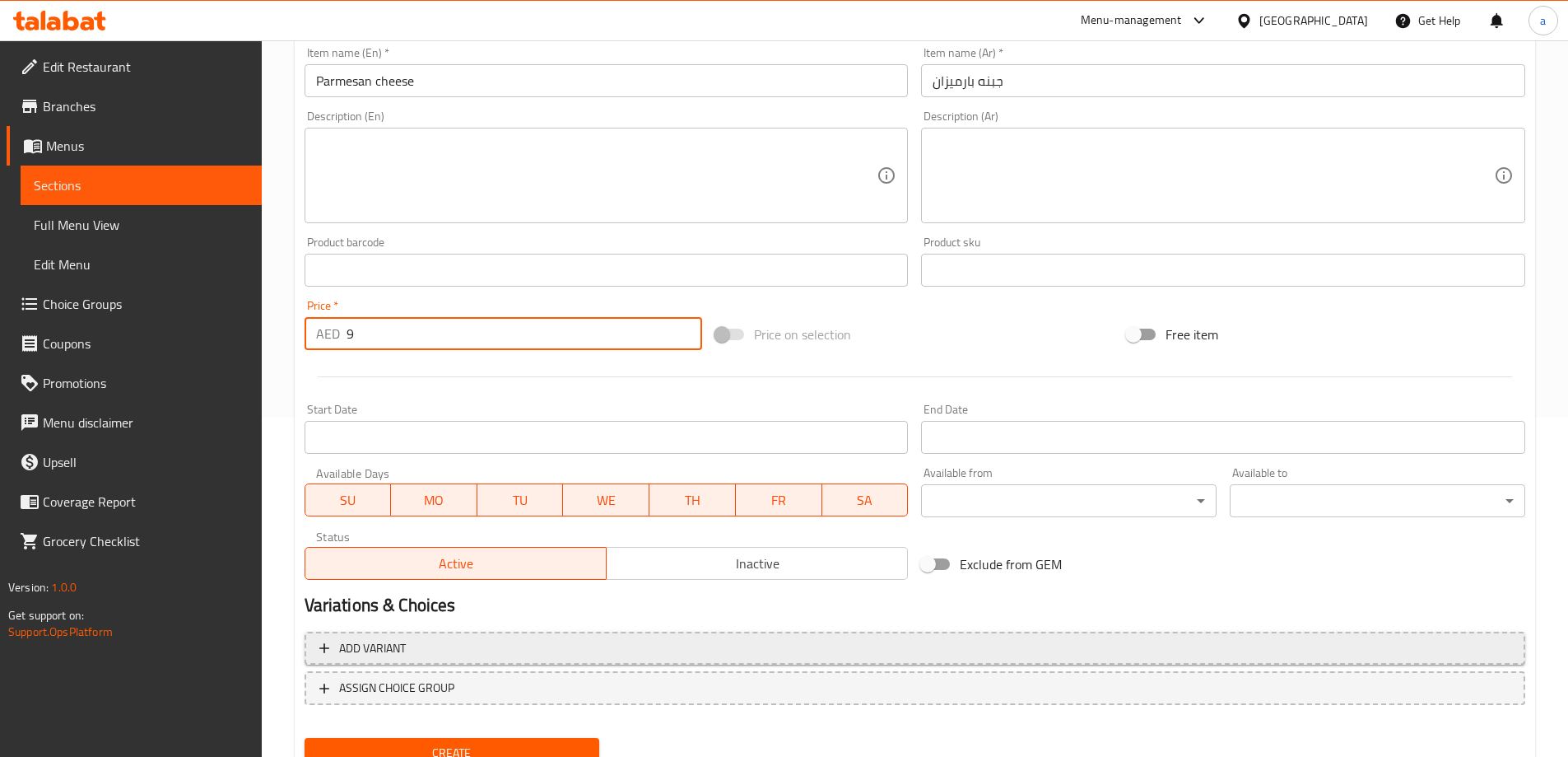
scroll to position [406, 0]
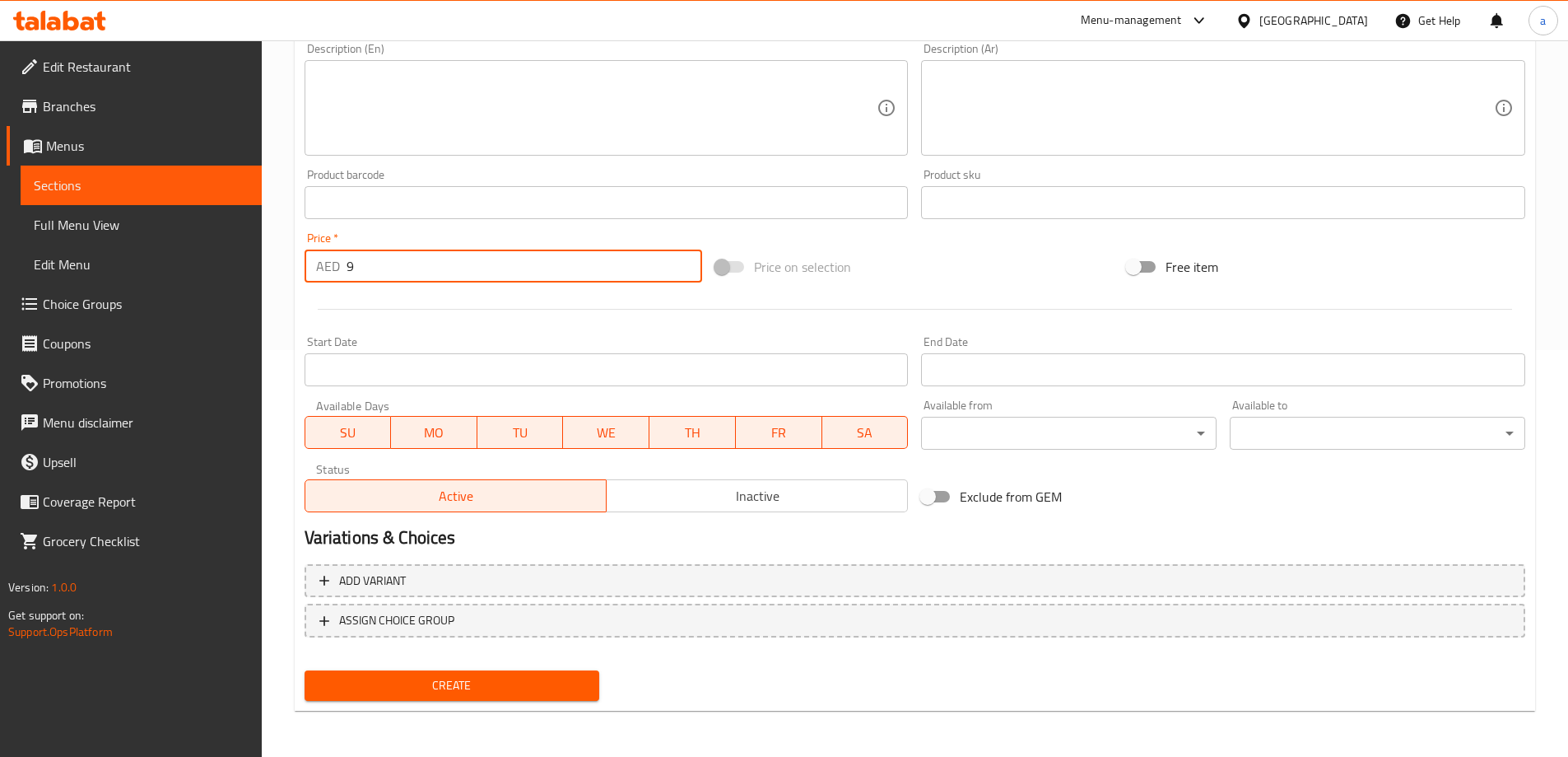
type input "9"
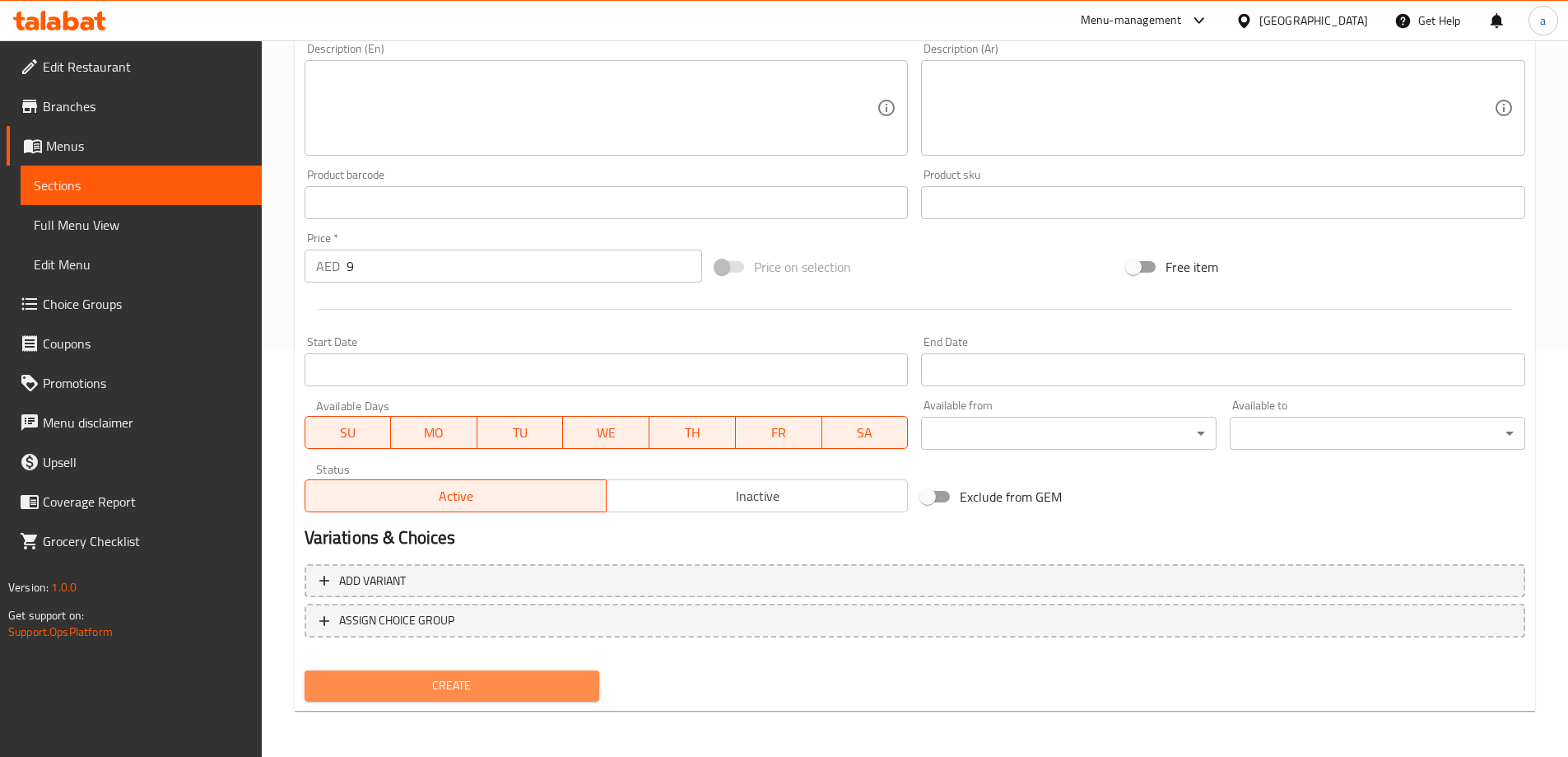
click at [455, 679] on span "Create" at bounding box center [452, 685] width 269 height 21
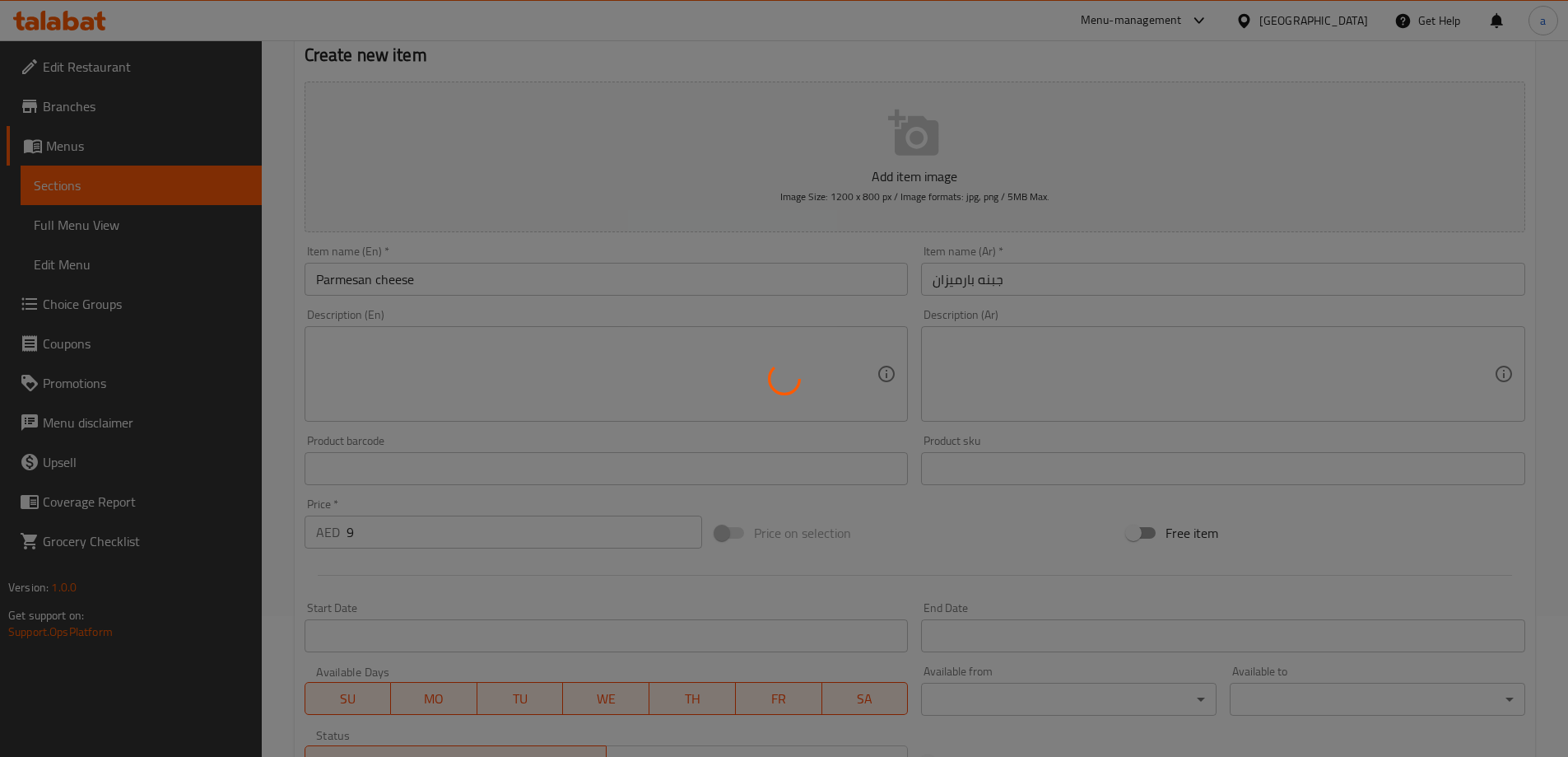
scroll to position [78, 0]
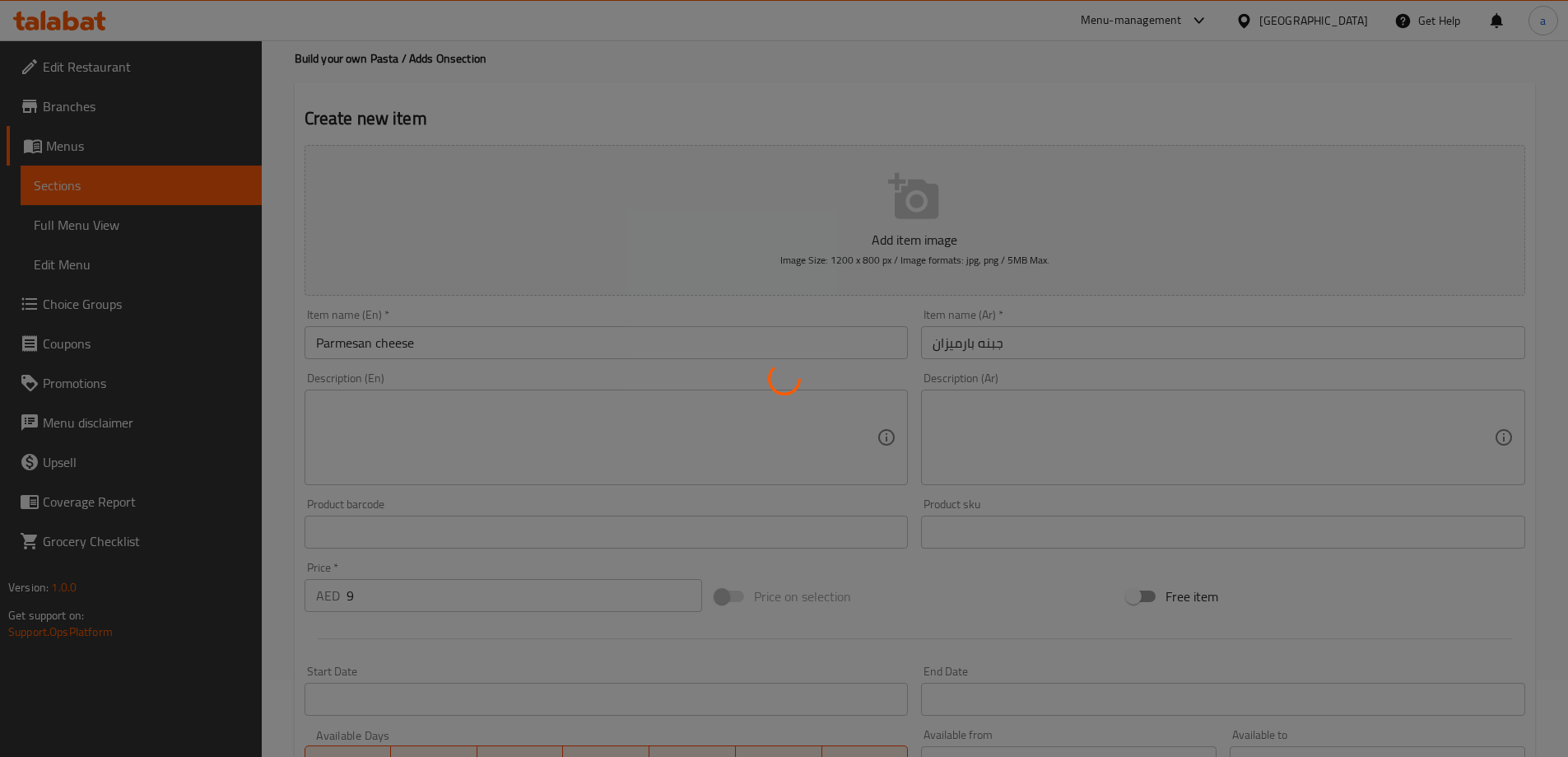
type input "0"
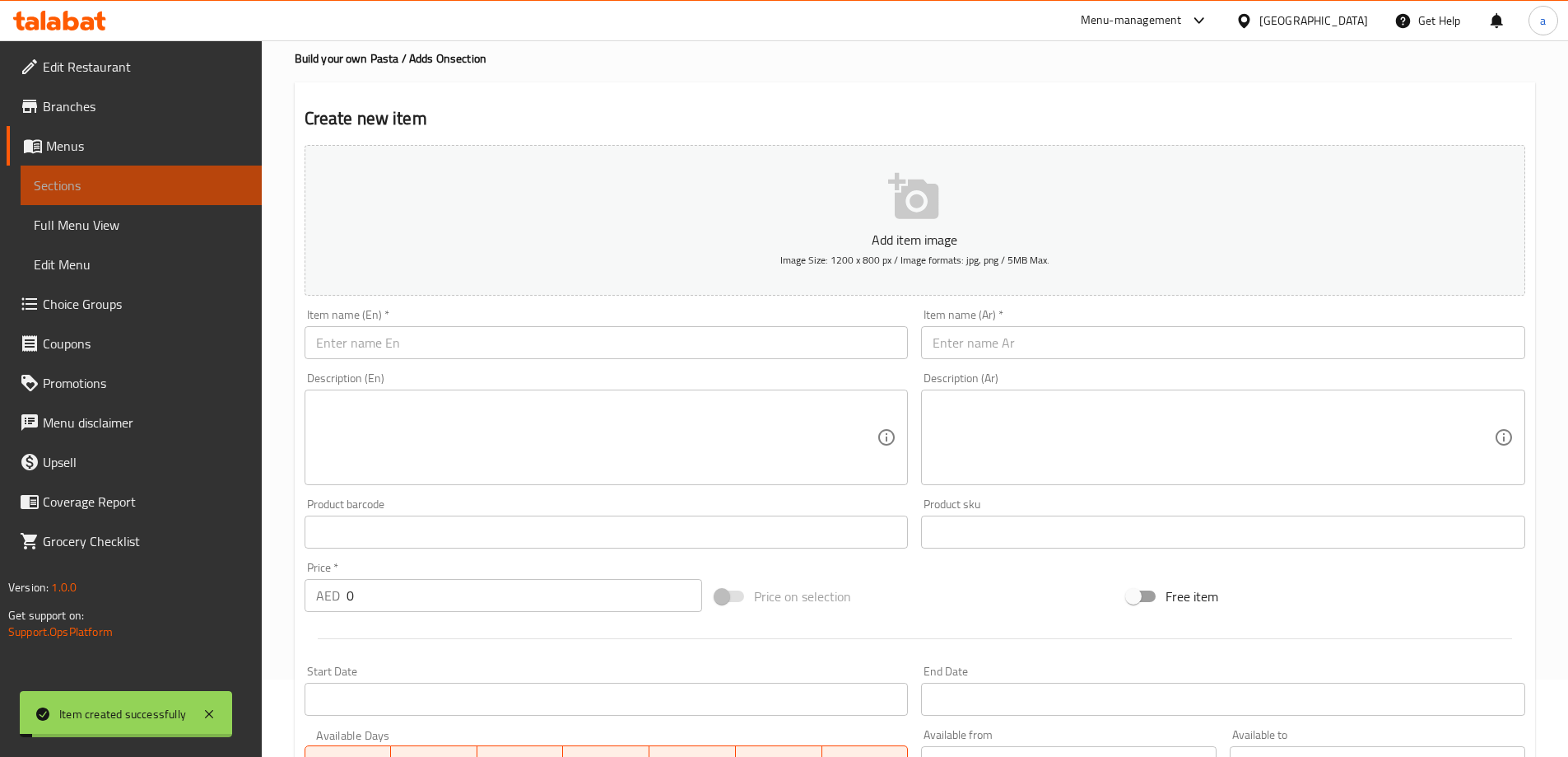
click at [143, 182] on span "Sections" at bounding box center [141, 185] width 214 height 20
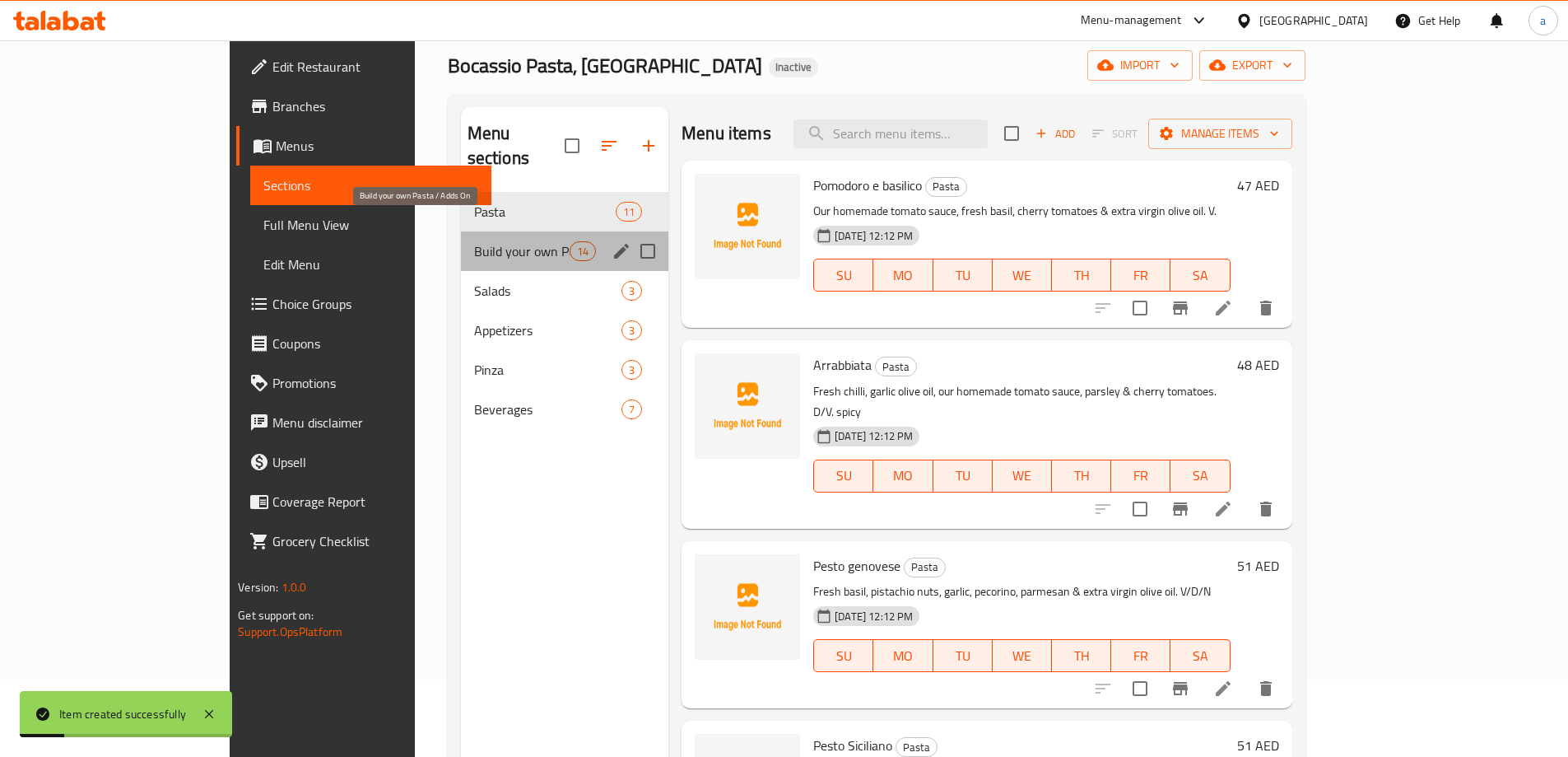
click at [474, 241] on span "Build your own Pasta / Adds On" at bounding box center [521, 251] width 96 height 20
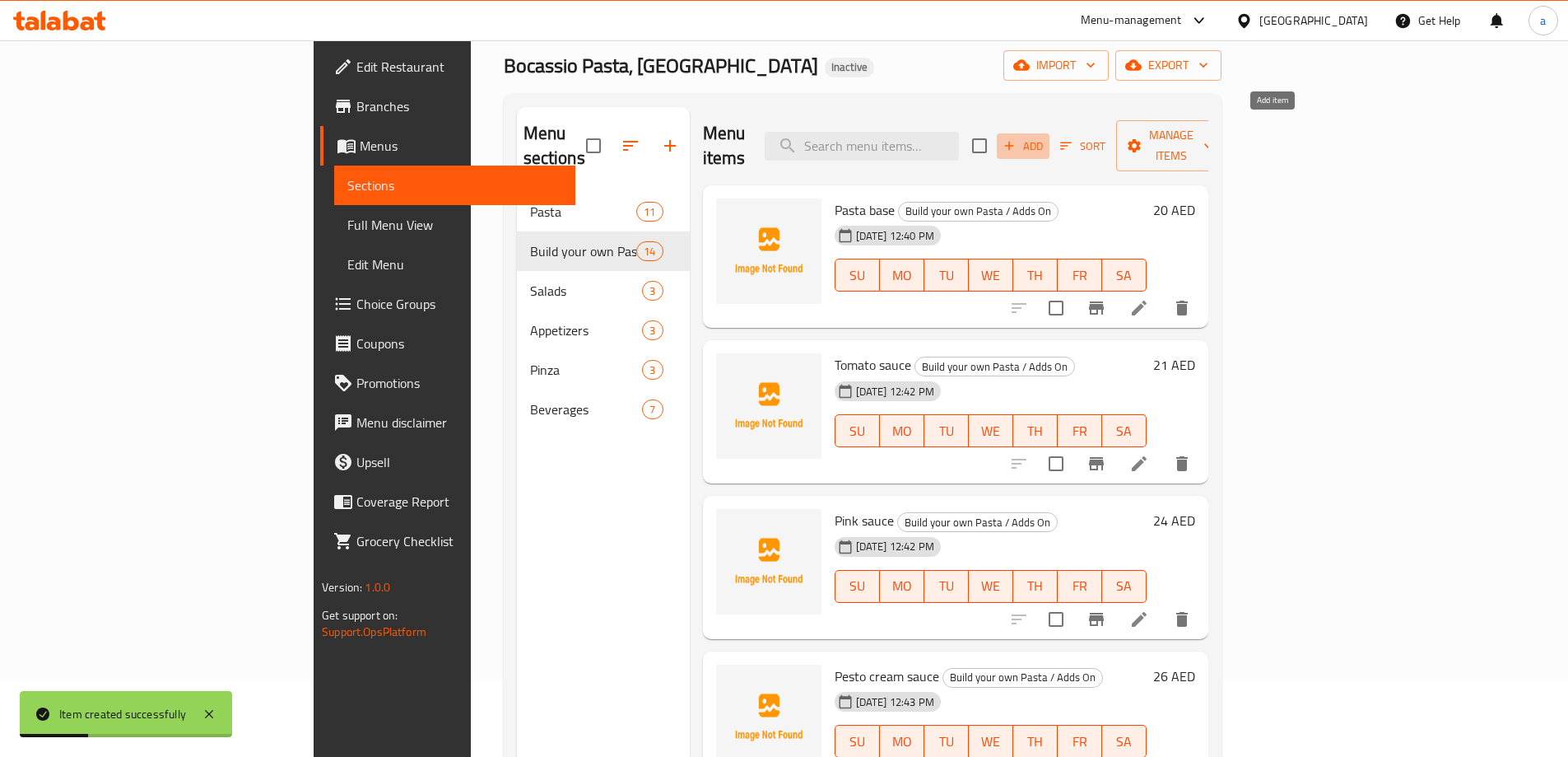
click at [1045, 137] on span "Add" at bounding box center [1022, 146] width 45 height 19
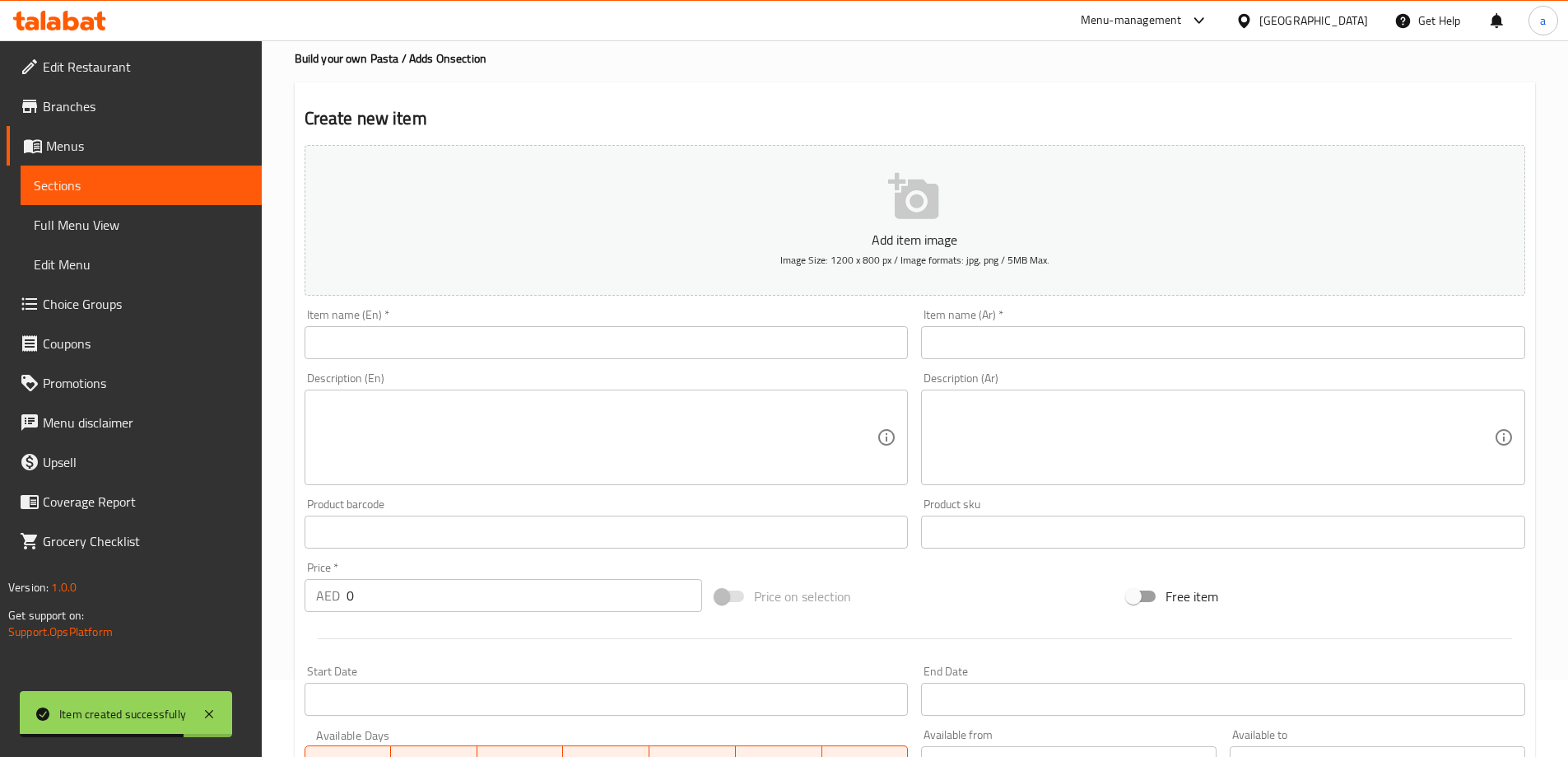
click at [565, 336] on input "text" at bounding box center [607, 342] width 604 height 33
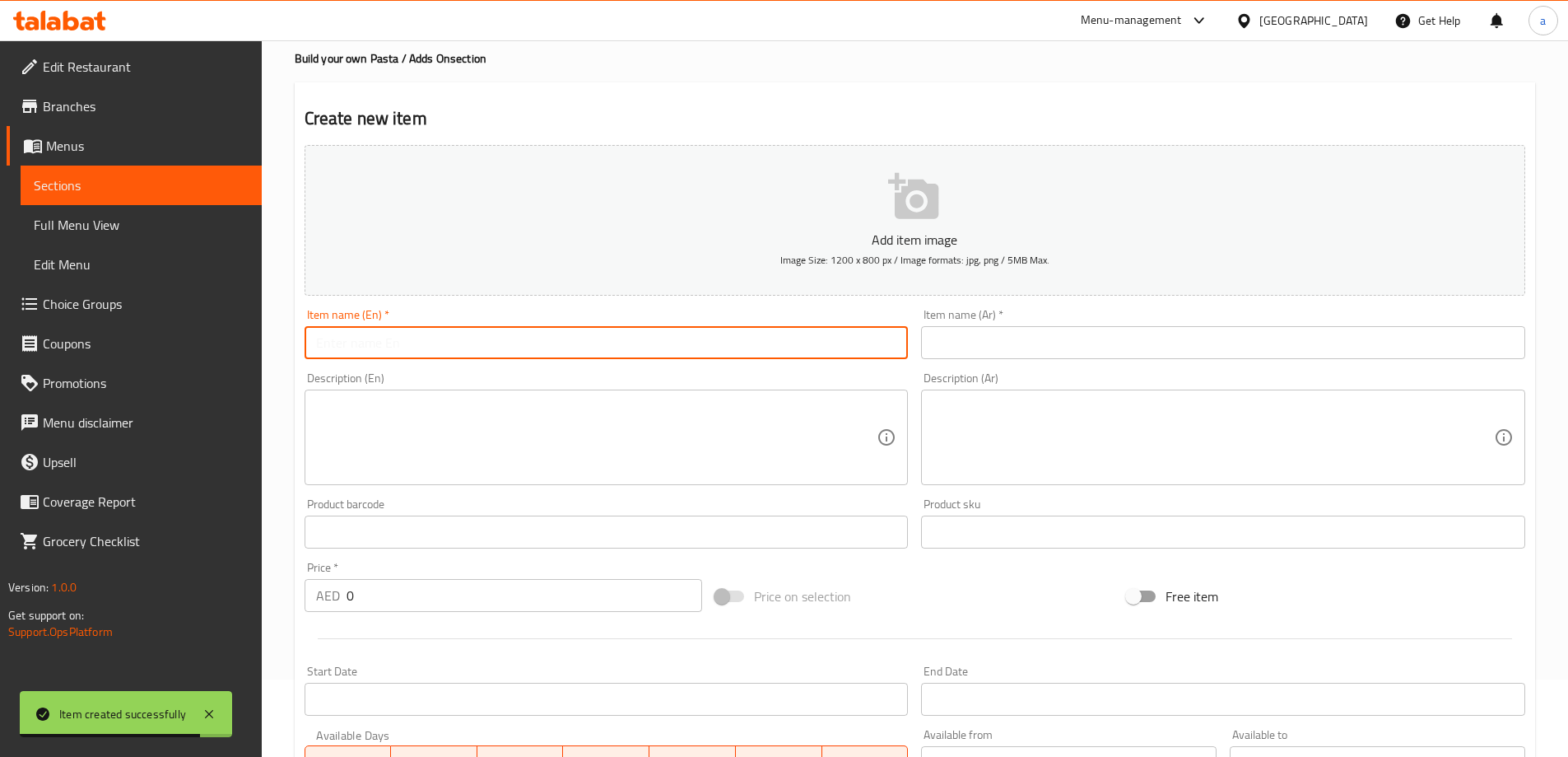
paste input "Bresaola."
type input "Bresaola."
click at [952, 335] on input "text" at bounding box center [1223, 342] width 604 height 33
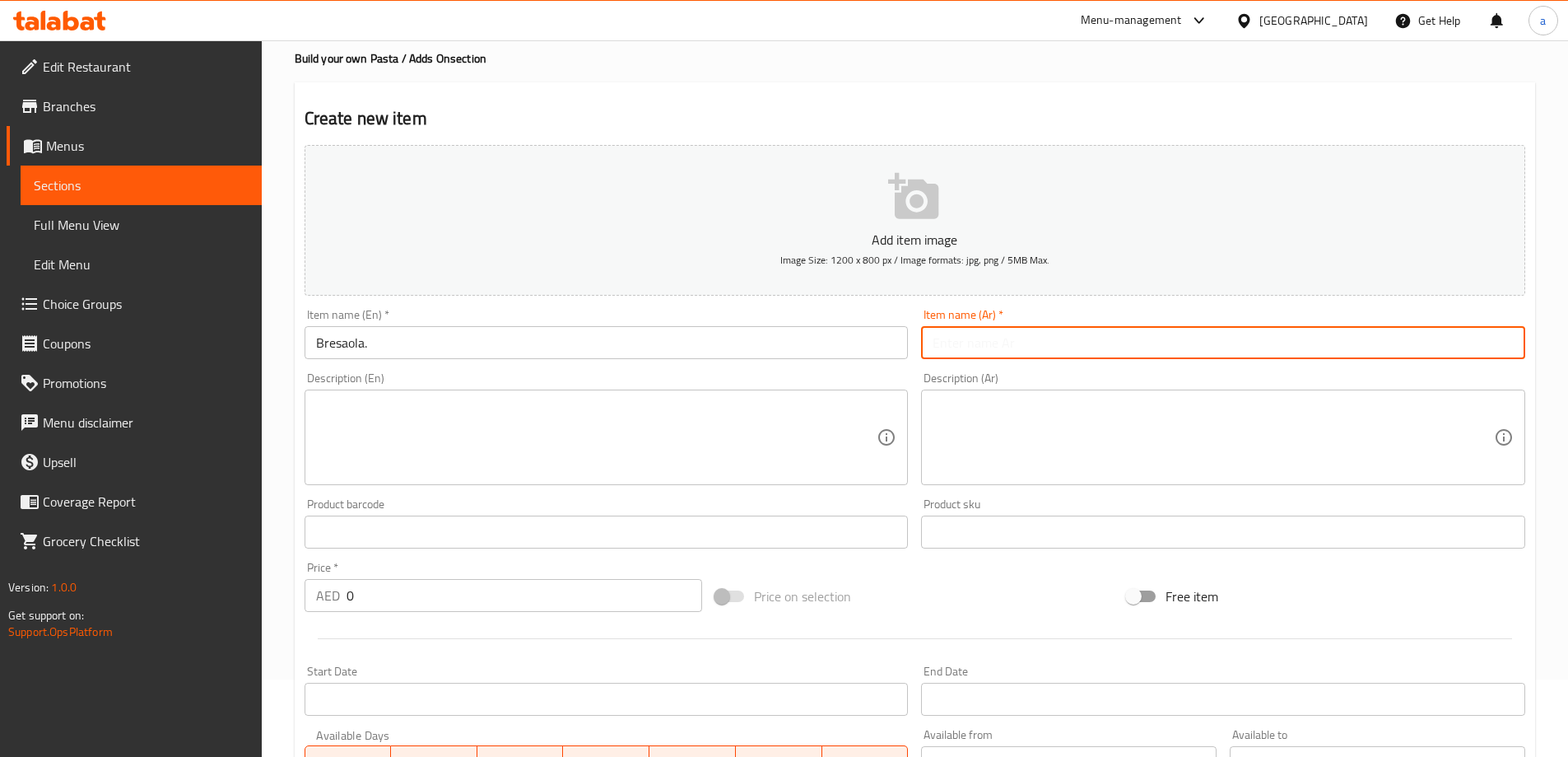
paste input "بريزاولا"
click at [946, 346] on input "بريزاولا" at bounding box center [1223, 342] width 604 height 33
type input "و"
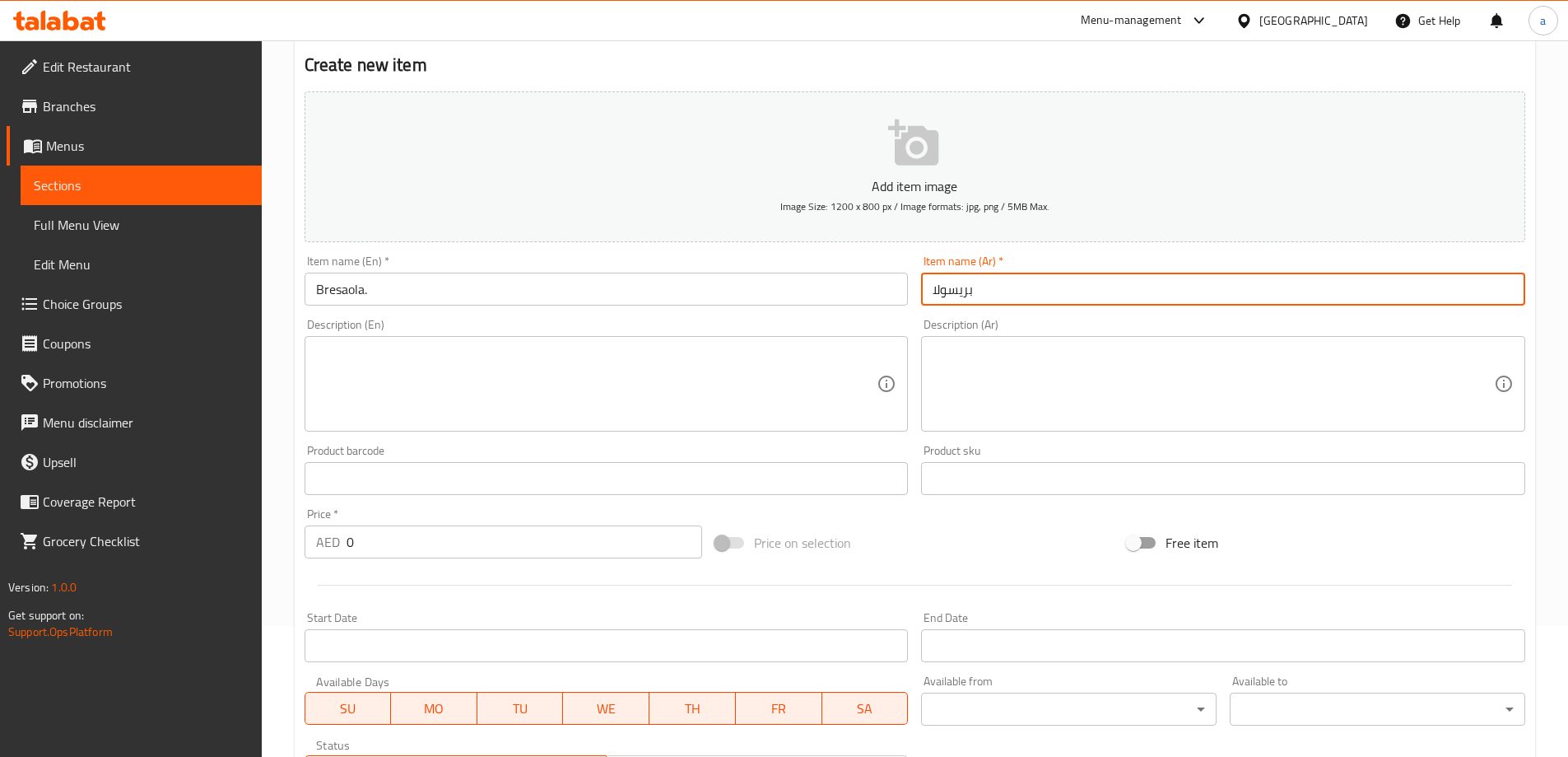
scroll to position [160, 0]
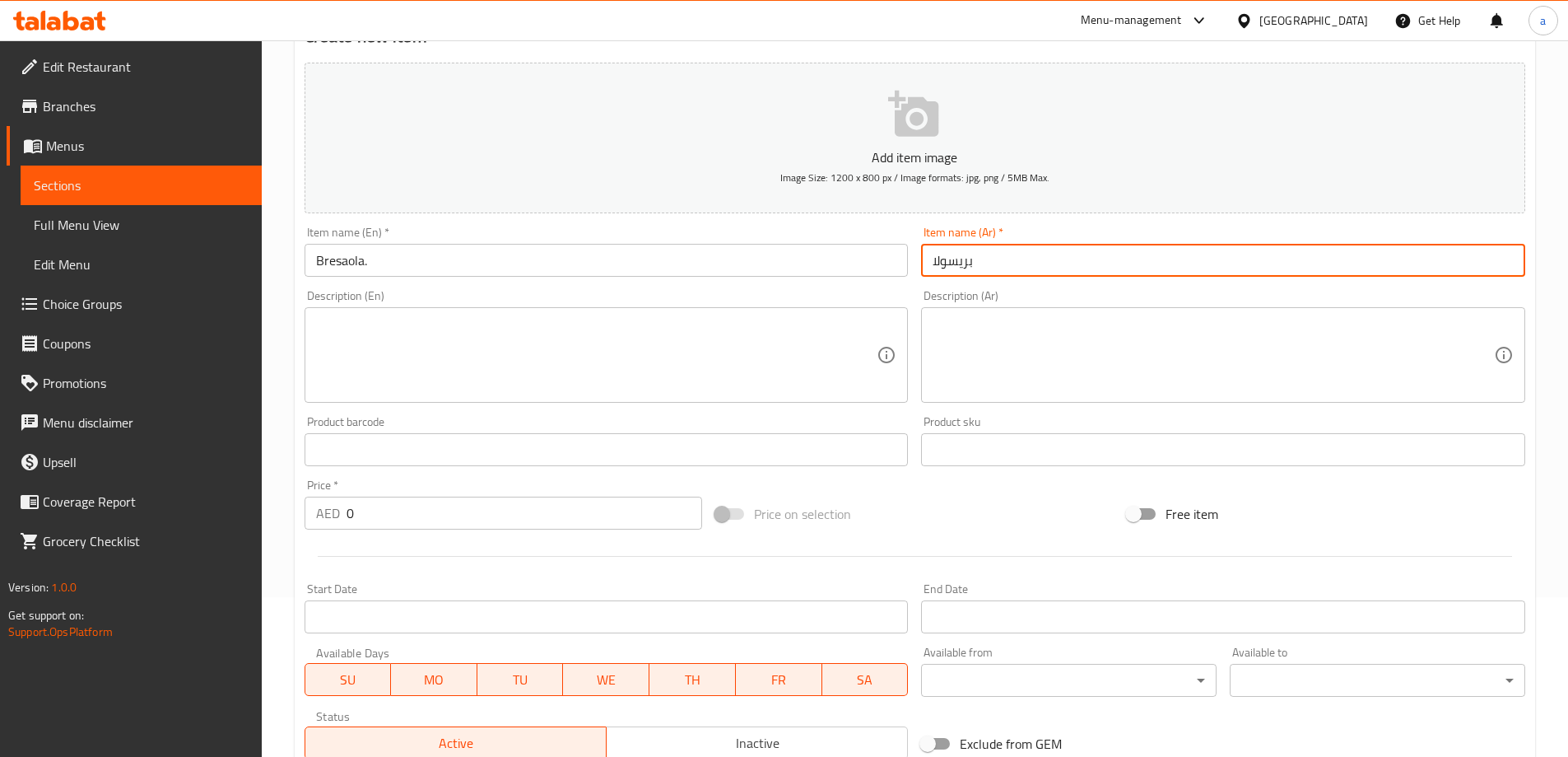
type input "بريسولا"
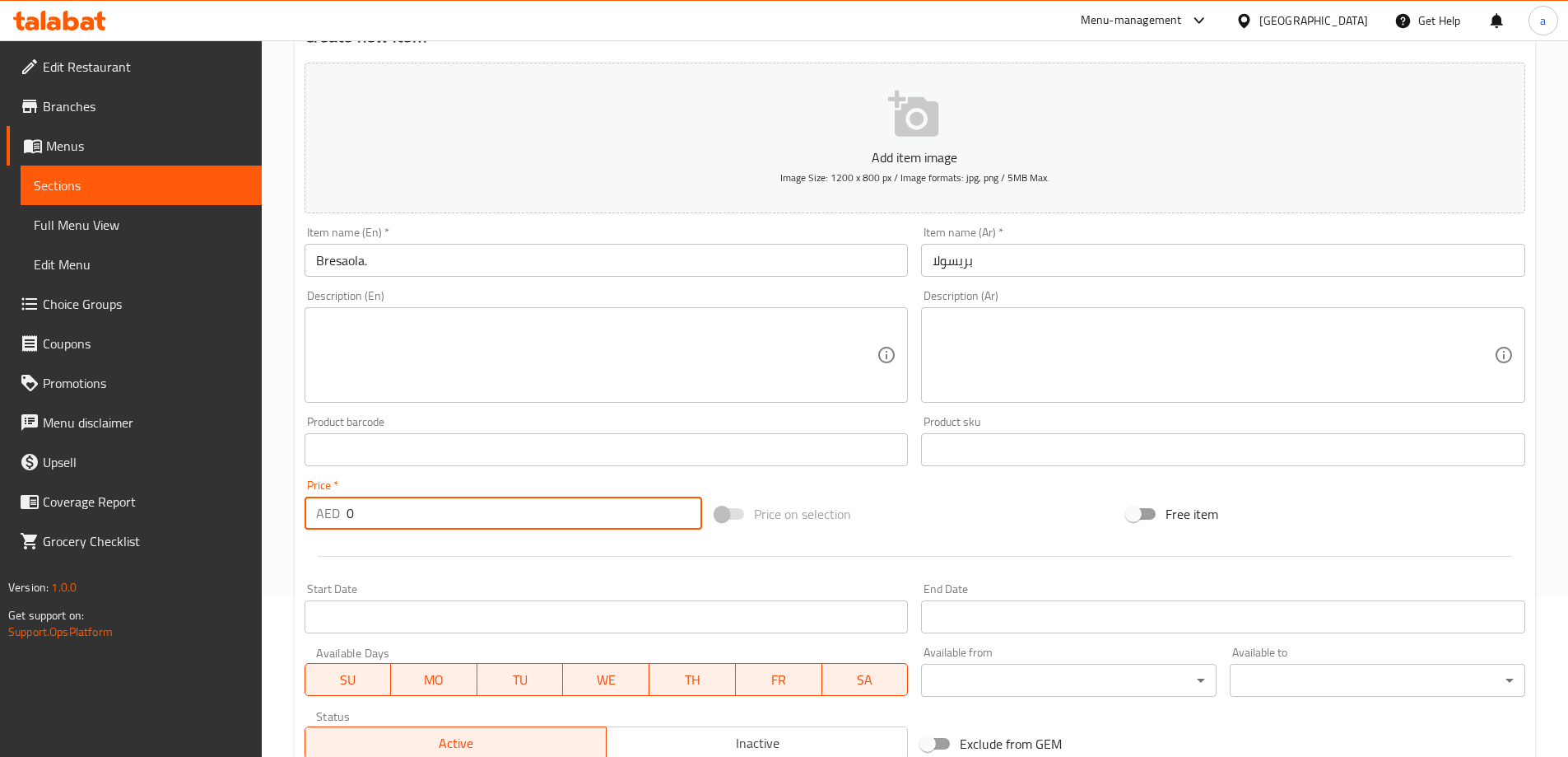
drag, startPoint x: 409, startPoint y: 519, endPoint x: 340, endPoint y: 508, distance: 69.9
click at [340, 508] on div "AED 0 Price *" at bounding box center [504, 513] width 398 height 33
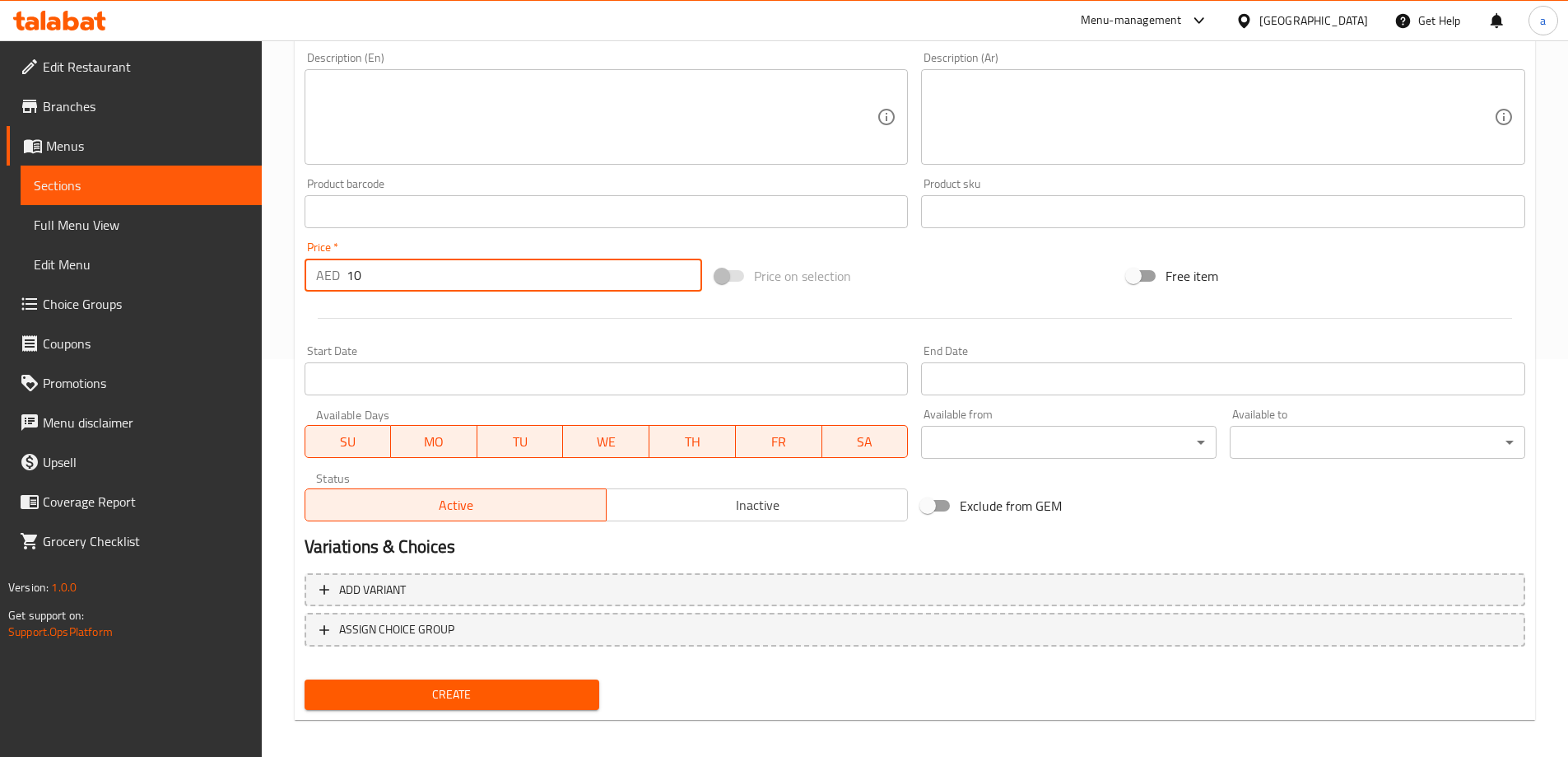
scroll to position [406, 0]
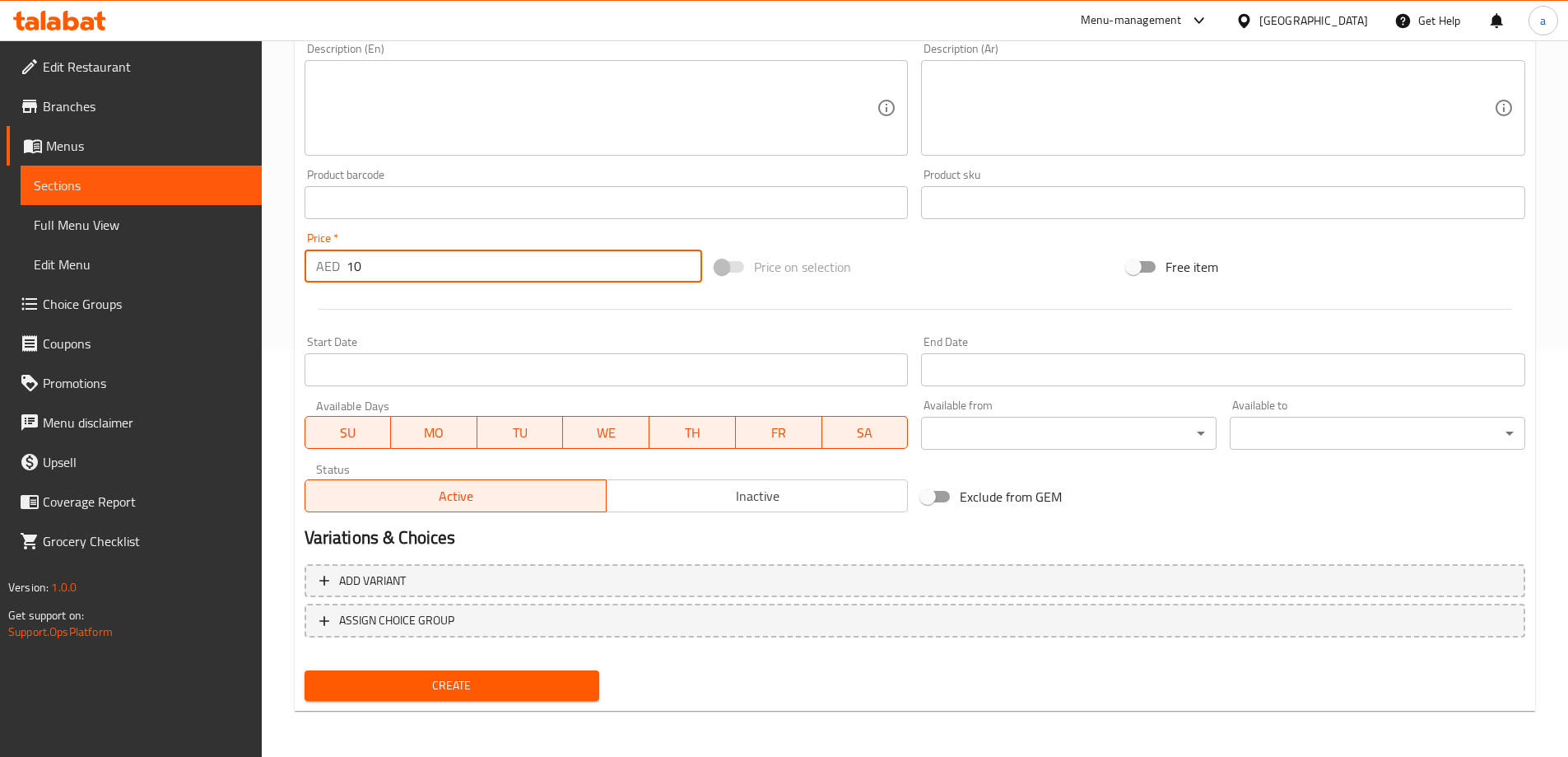
type input "10"
click at [516, 682] on span "Create" at bounding box center [452, 685] width 269 height 21
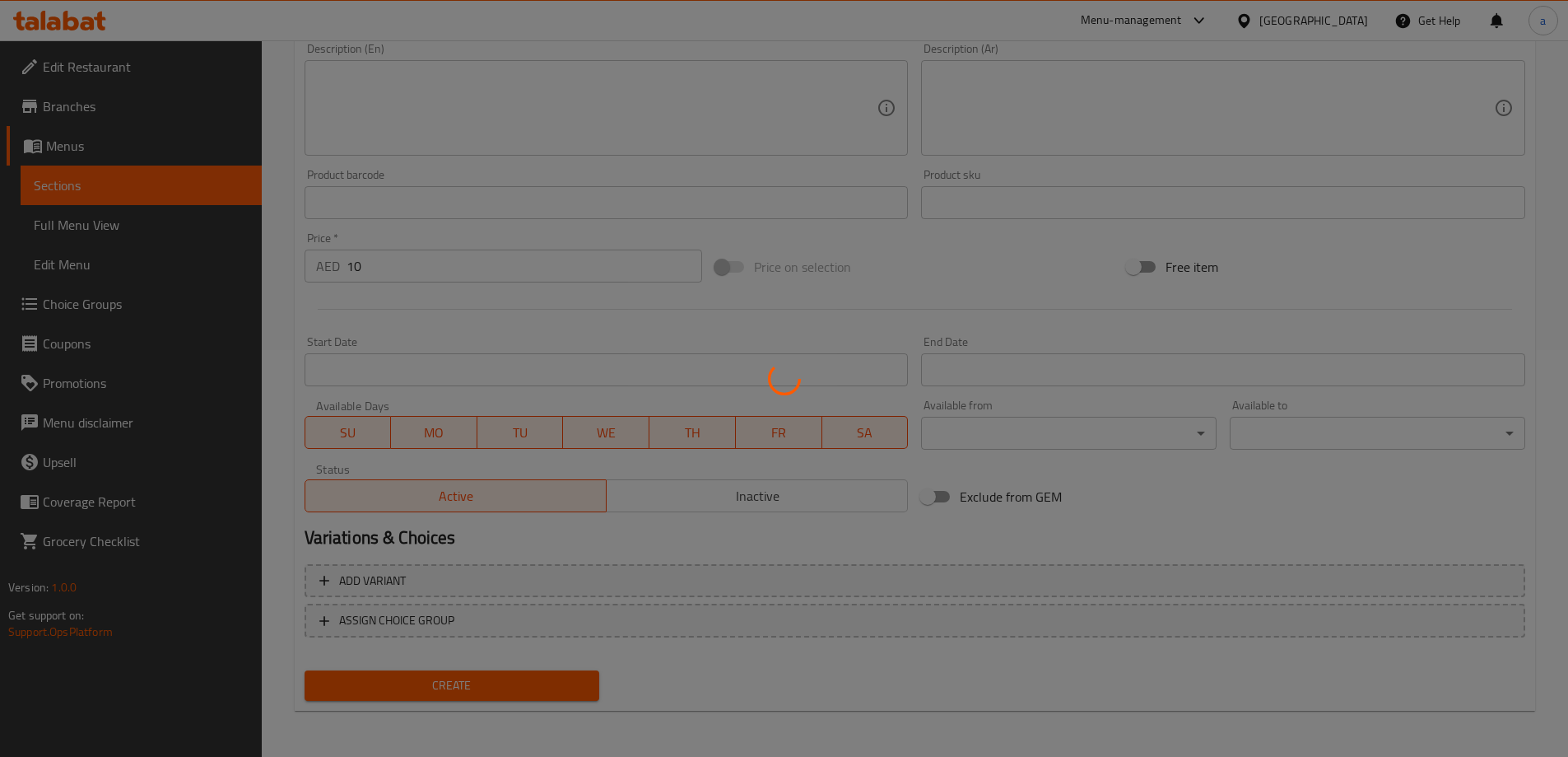
type input "0"
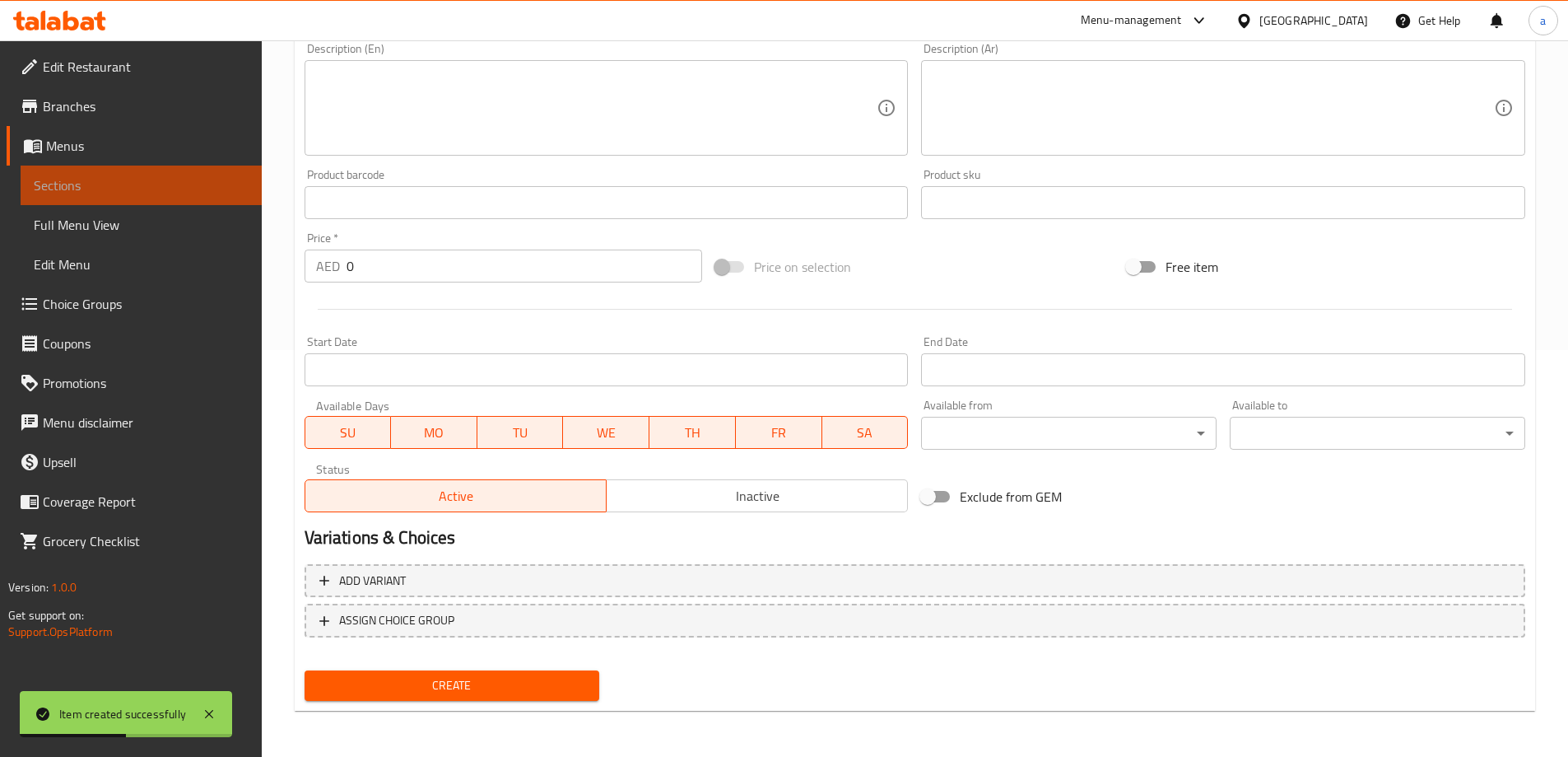
click at [159, 170] on link "Sections" at bounding box center [141, 184] width 241 height 39
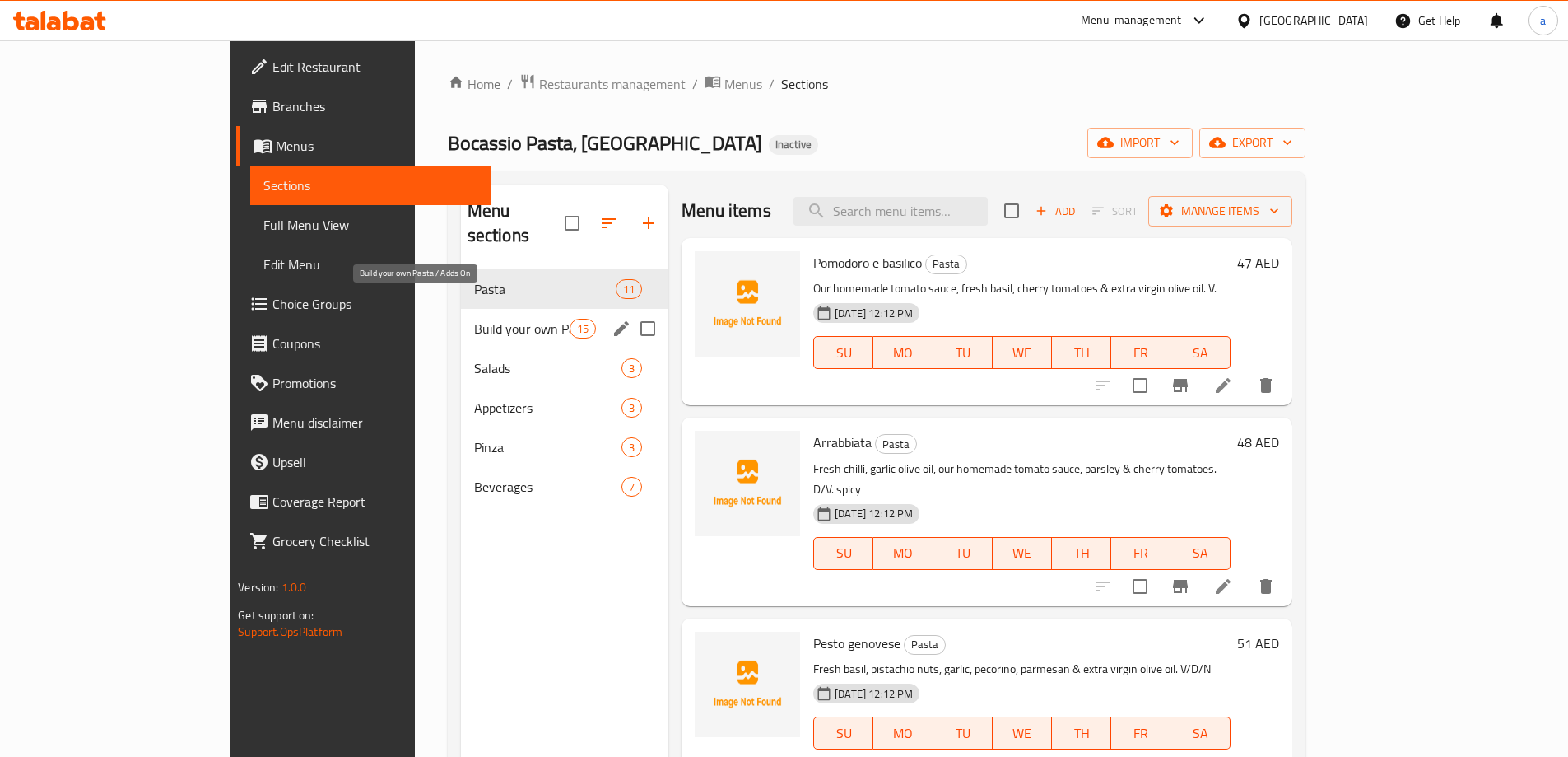
drag, startPoint x: 444, startPoint y: 308, endPoint x: 452, endPoint y: 321, distance: 15.3
click at [474, 319] on span "Build your own Pasta / Adds On" at bounding box center [521, 329] width 96 height 20
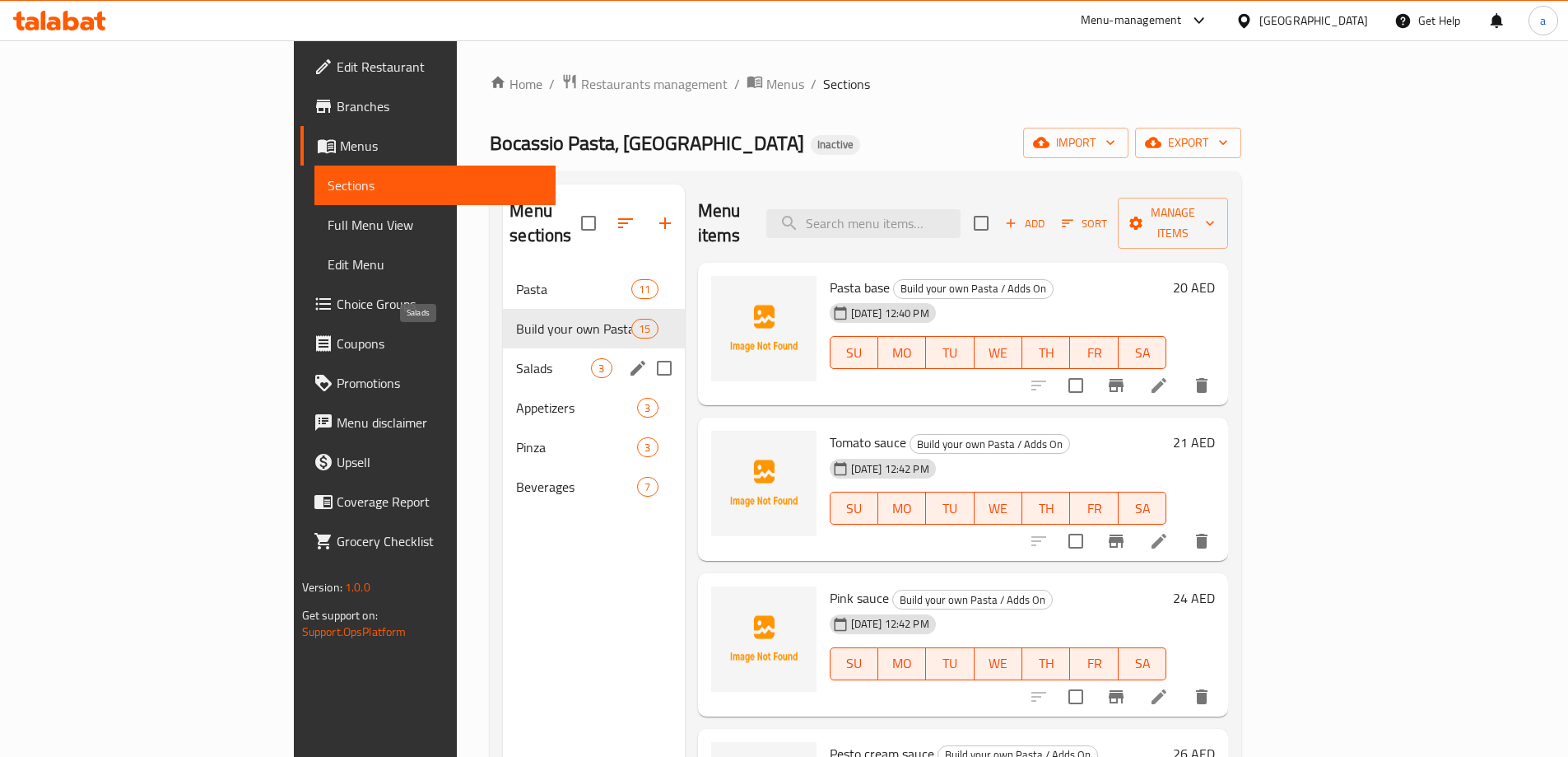
click at [516, 358] on span "Salads" at bounding box center [553, 368] width 75 height 20
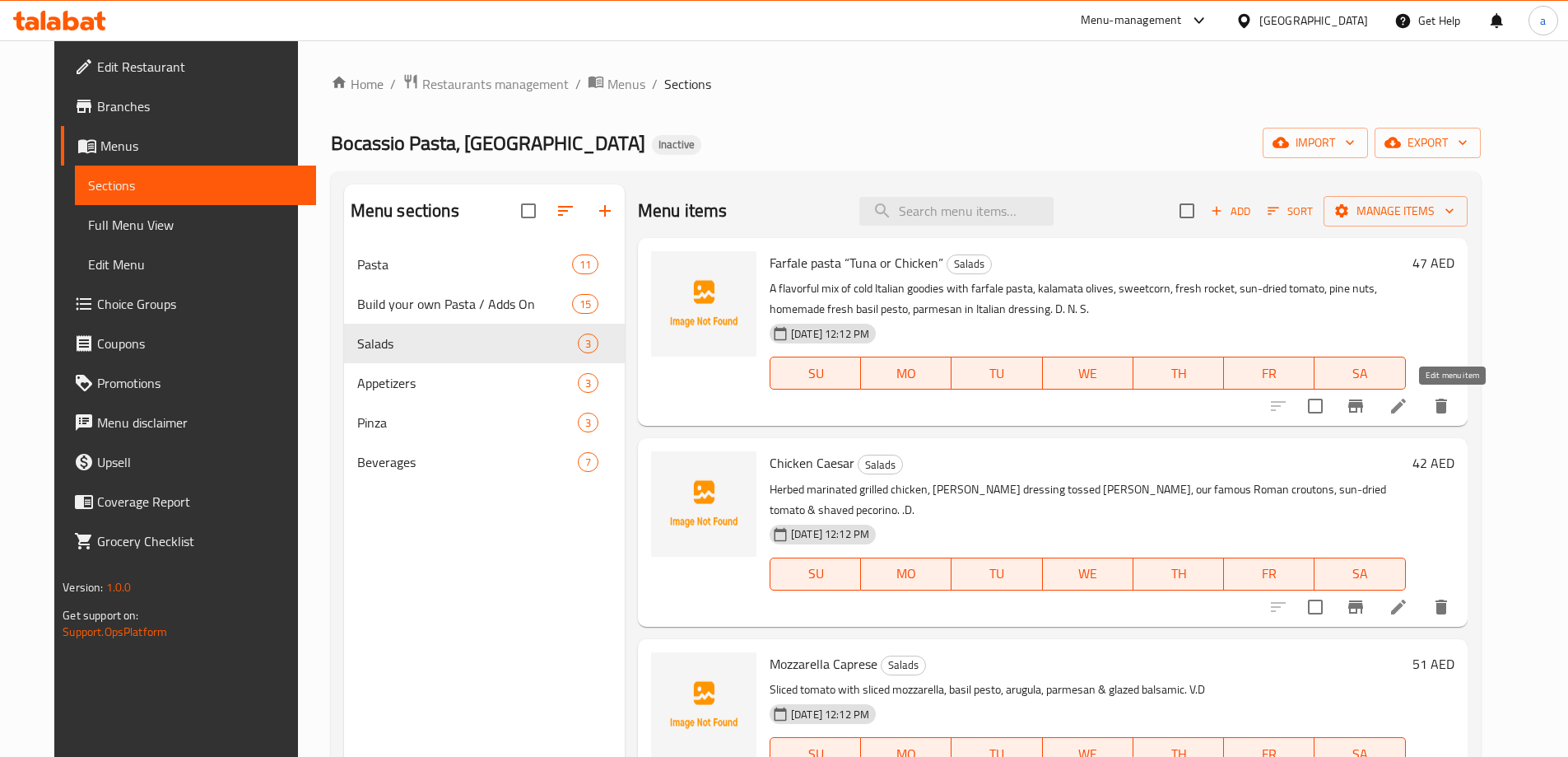
click at [1408, 406] on icon at bounding box center [1398, 406] width 20 height 20
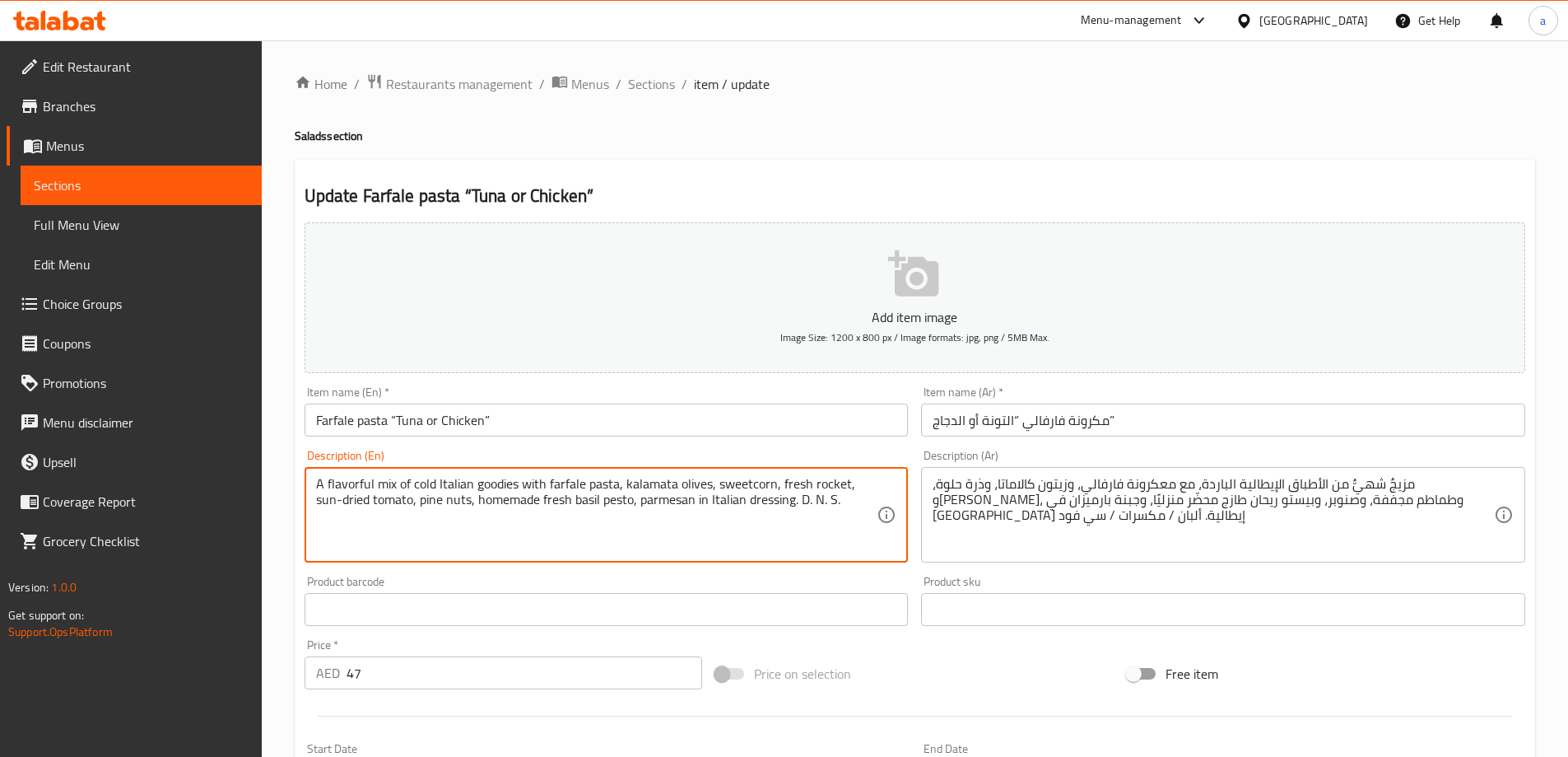
click at [616, 487] on textarea "A flavorful mix of cold Italian goodies with farfale pasta, kalamata olives, sw…" at bounding box center [596, 515] width 561 height 79
click at [668, 545] on textarea "A flavorful mix of cold Italian goodies with farfale pasta, kalamata olives, sw…" at bounding box center [596, 515] width 561 height 79
click at [665, 505] on textarea "A flavorful mix of cold Italian goodies with farfale pasta, kalamata olives, sw…" at bounding box center [596, 515] width 561 height 79
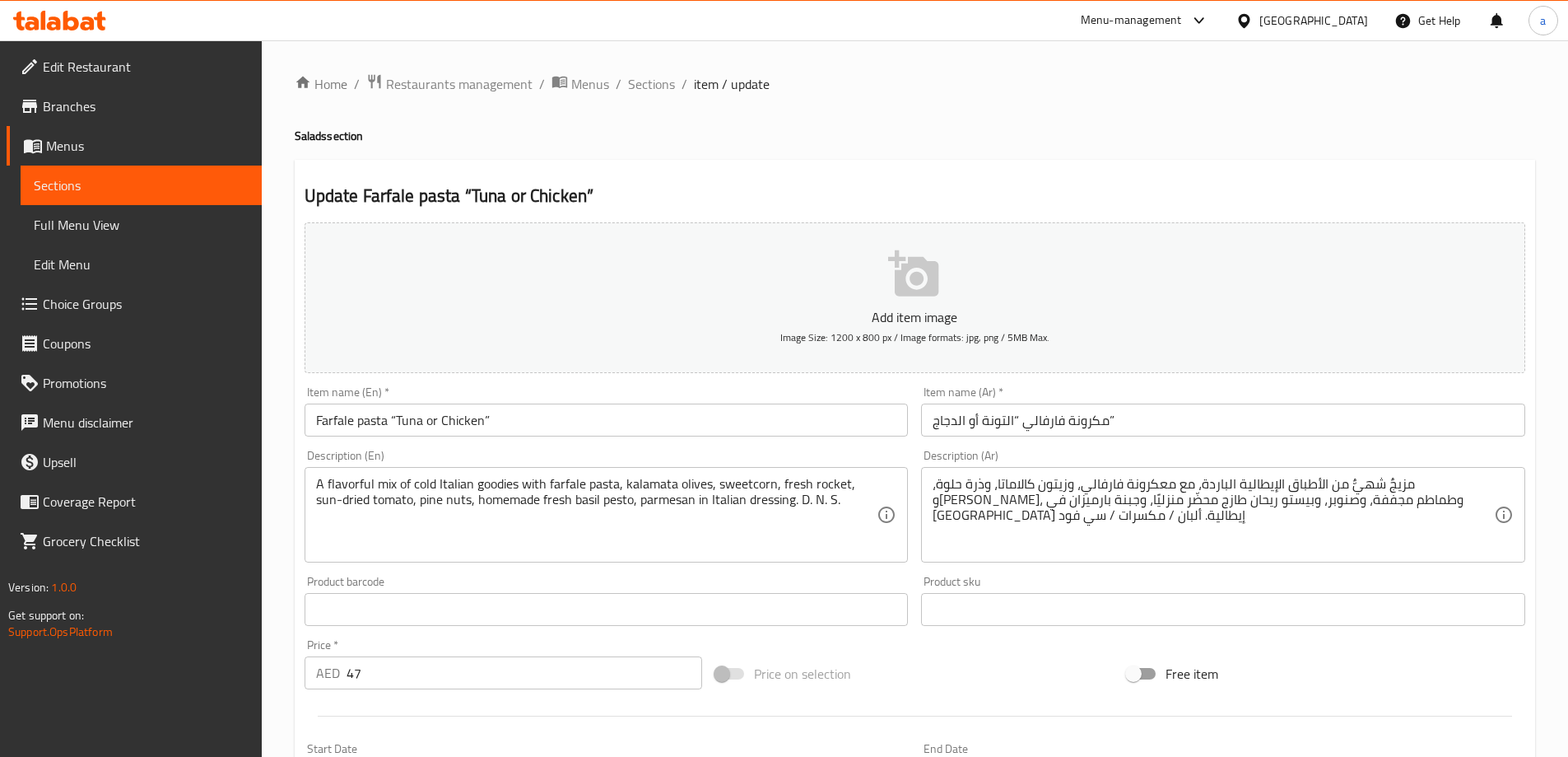
click at [382, 489] on textarea "A flavorful mix of cold Italian goodies with farfale pasta, kalamata olives, sw…" at bounding box center [596, 515] width 561 height 79
drag, startPoint x: 314, startPoint y: 486, endPoint x: 665, endPoint y: 489, distance: 351.0
click at [665, 489] on div "A flavorful mix of cold Italian goodies with farfale pasta, kalamata olives, sw…" at bounding box center [607, 514] width 604 height 96
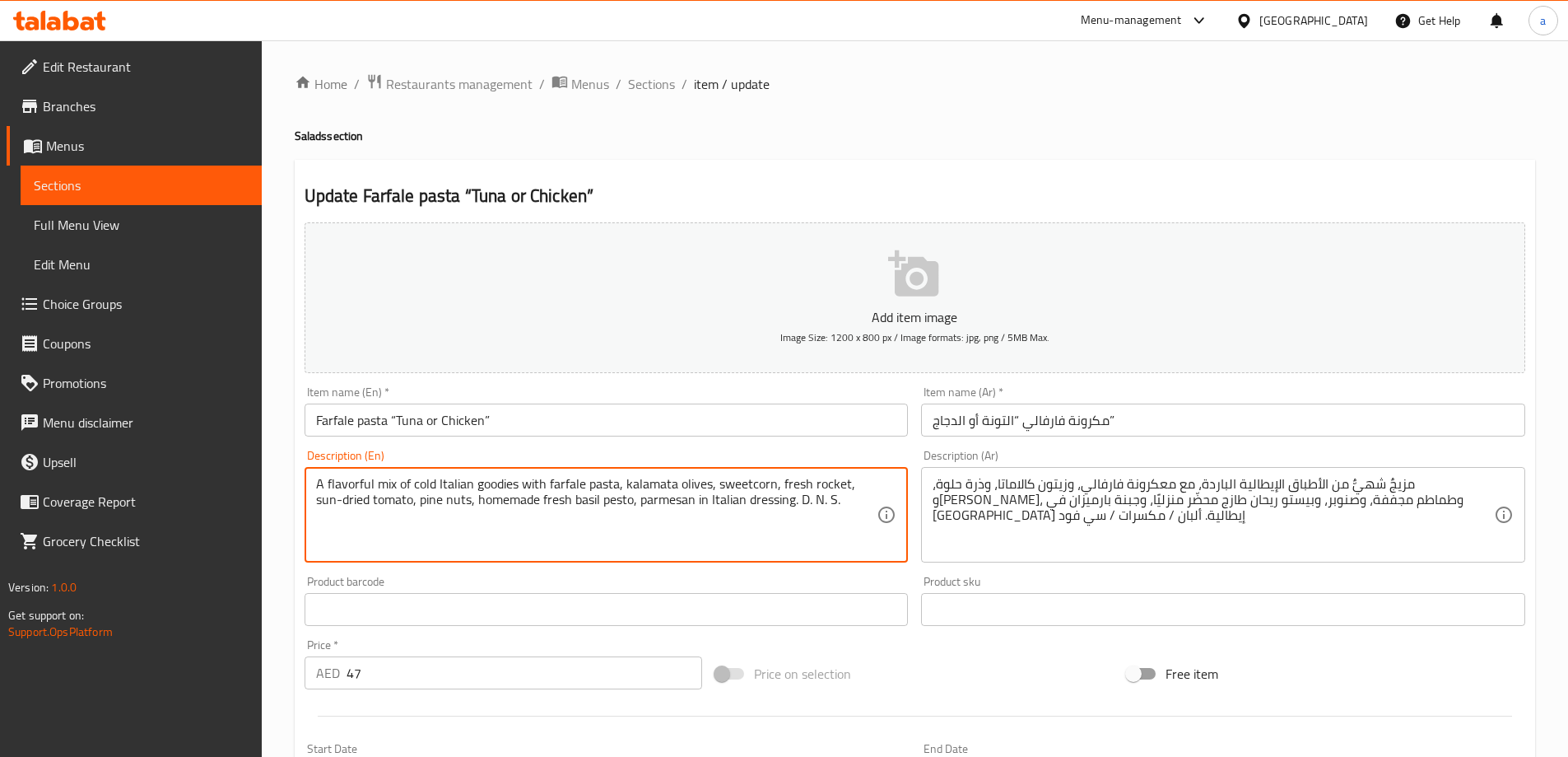
drag, startPoint x: 318, startPoint y: 485, endPoint x: 795, endPoint y: 544, distance: 480.6
click at [795, 544] on textarea "A flavorful mix of cold Italian goodies with farfale pasta, kalamata olives, sw…" at bounding box center [596, 515] width 561 height 79
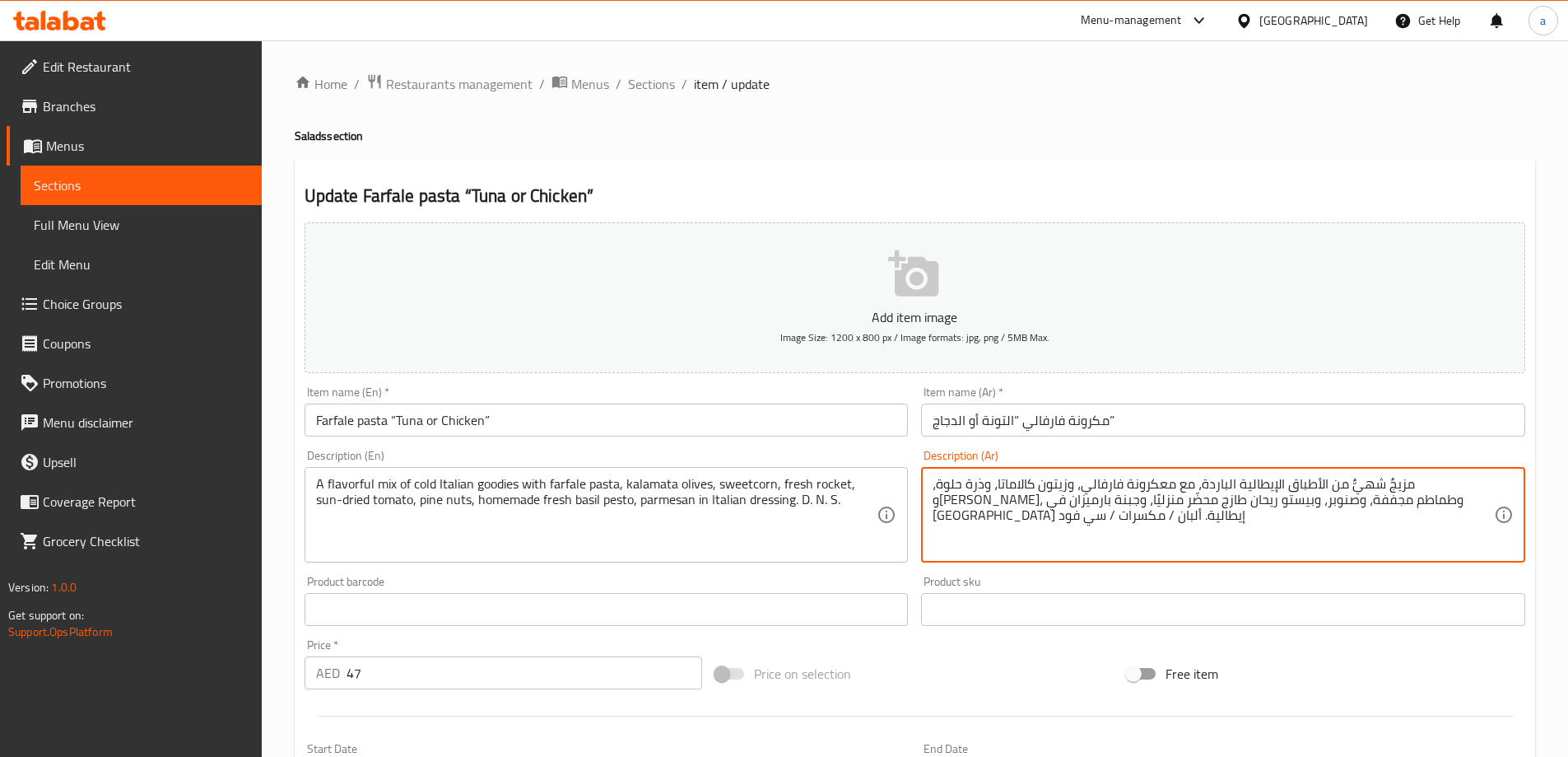
drag, startPoint x: 967, startPoint y: 507, endPoint x: 1479, endPoint y: 480, distance: 512.7
paste textarea "لذيذ من الأطباق الإيطالية الباردة مع معكرونة فارفالي، زيتون كالاماتا، ذرة حلوة،…"
type textarea "مزيج لذيذ من الأطباق الإيطالية الباردة مع معكرونة فارفالي، زيتون كالاماتا، ذرة …"
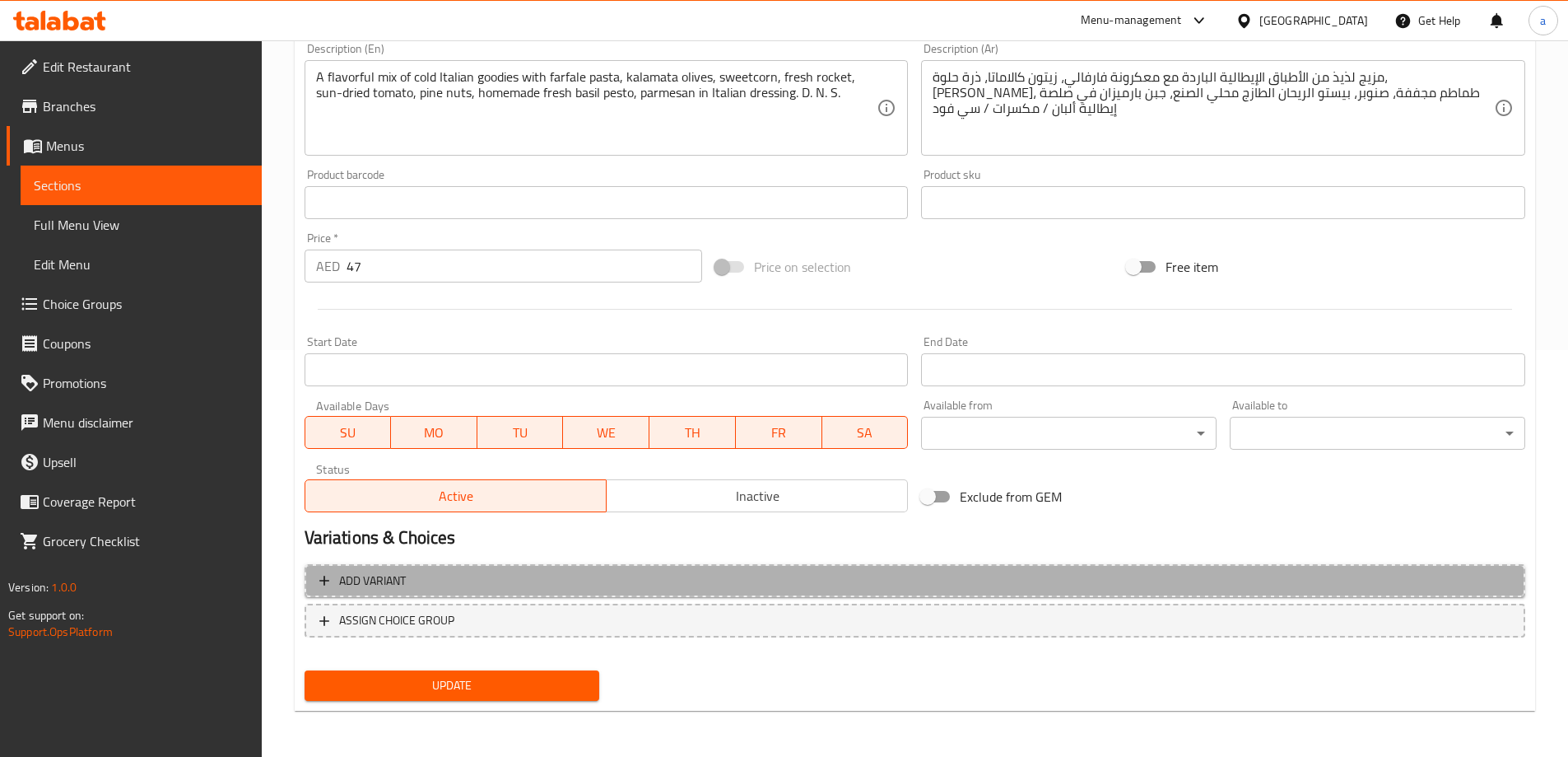
click at [653, 587] on span "Add variant" at bounding box center [915, 581] width 1191 height 21
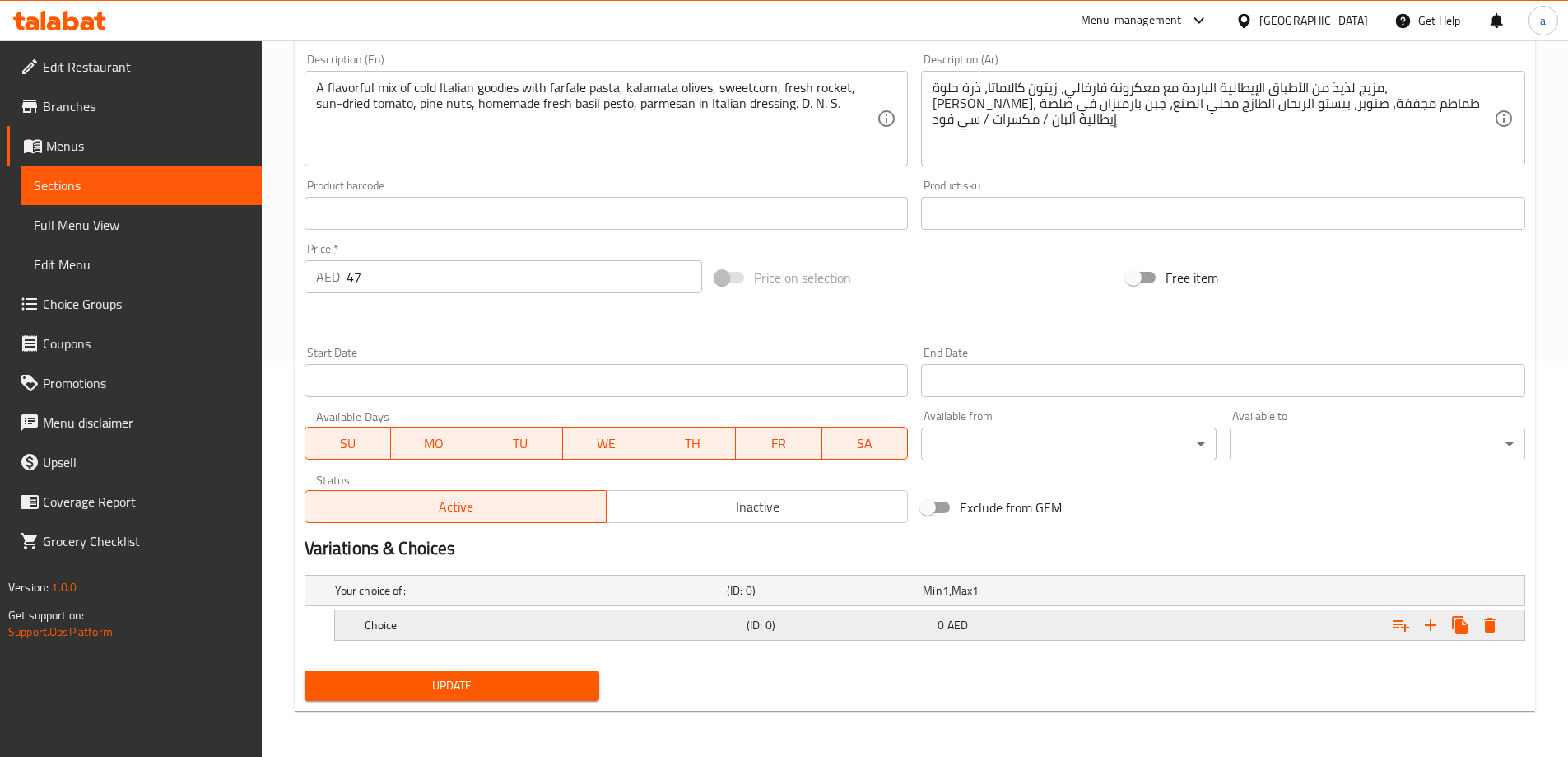
click at [662, 616] on h5 "Choice" at bounding box center [551, 625] width 375 height 16
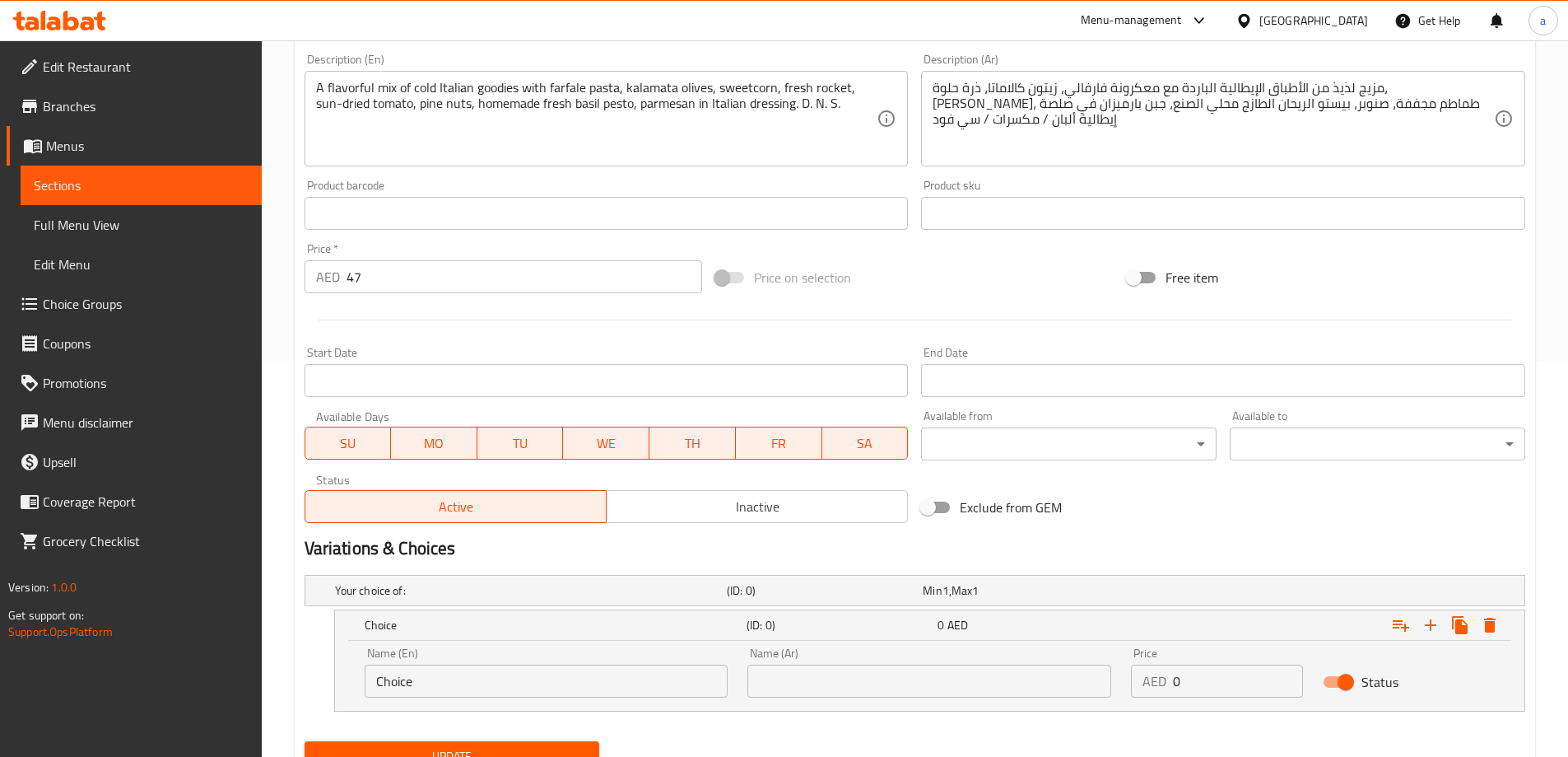
scroll to position [467, 0]
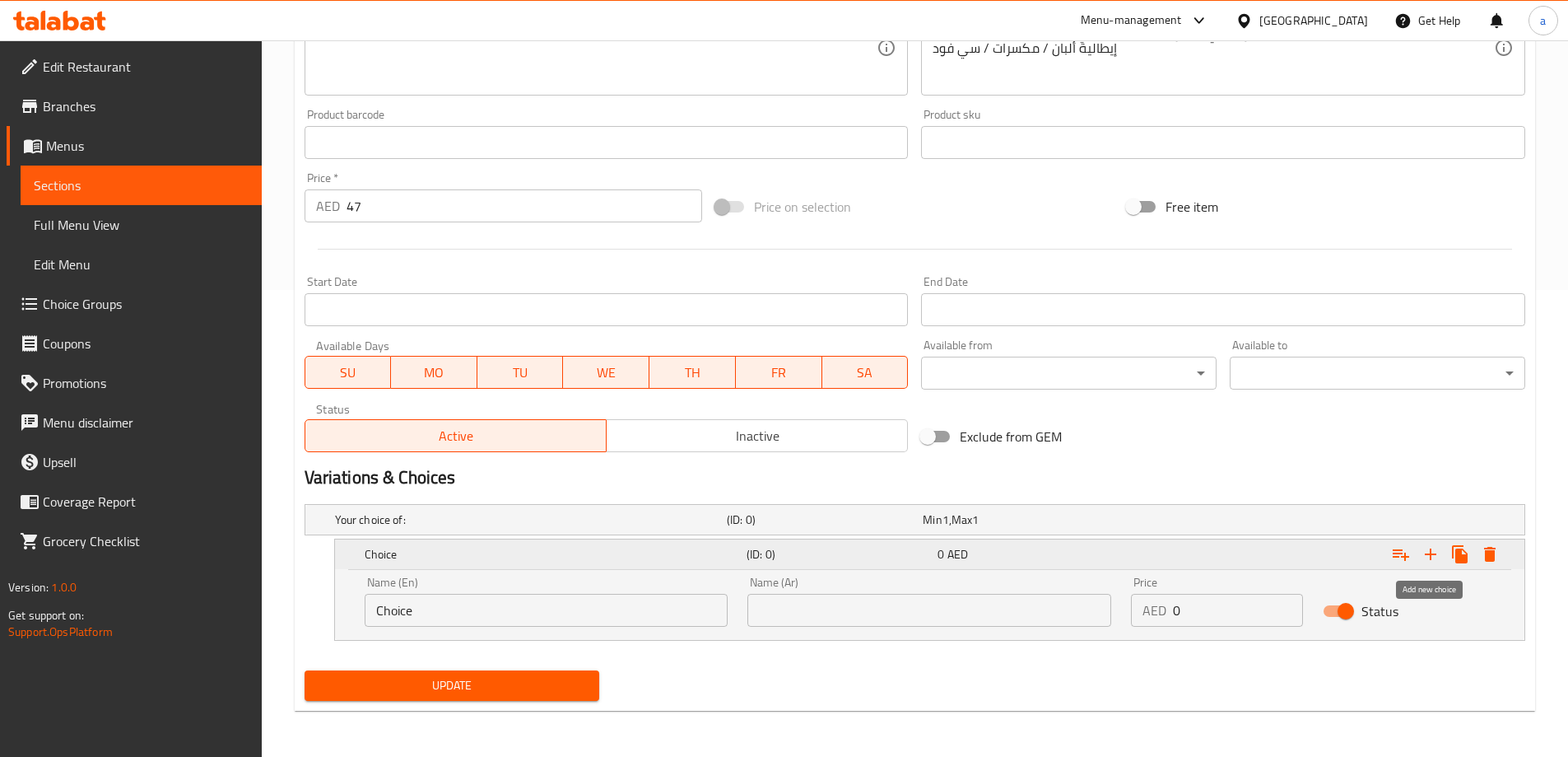
click at [1430, 558] on icon "Expand" at bounding box center [1430, 553] width 12 height 12
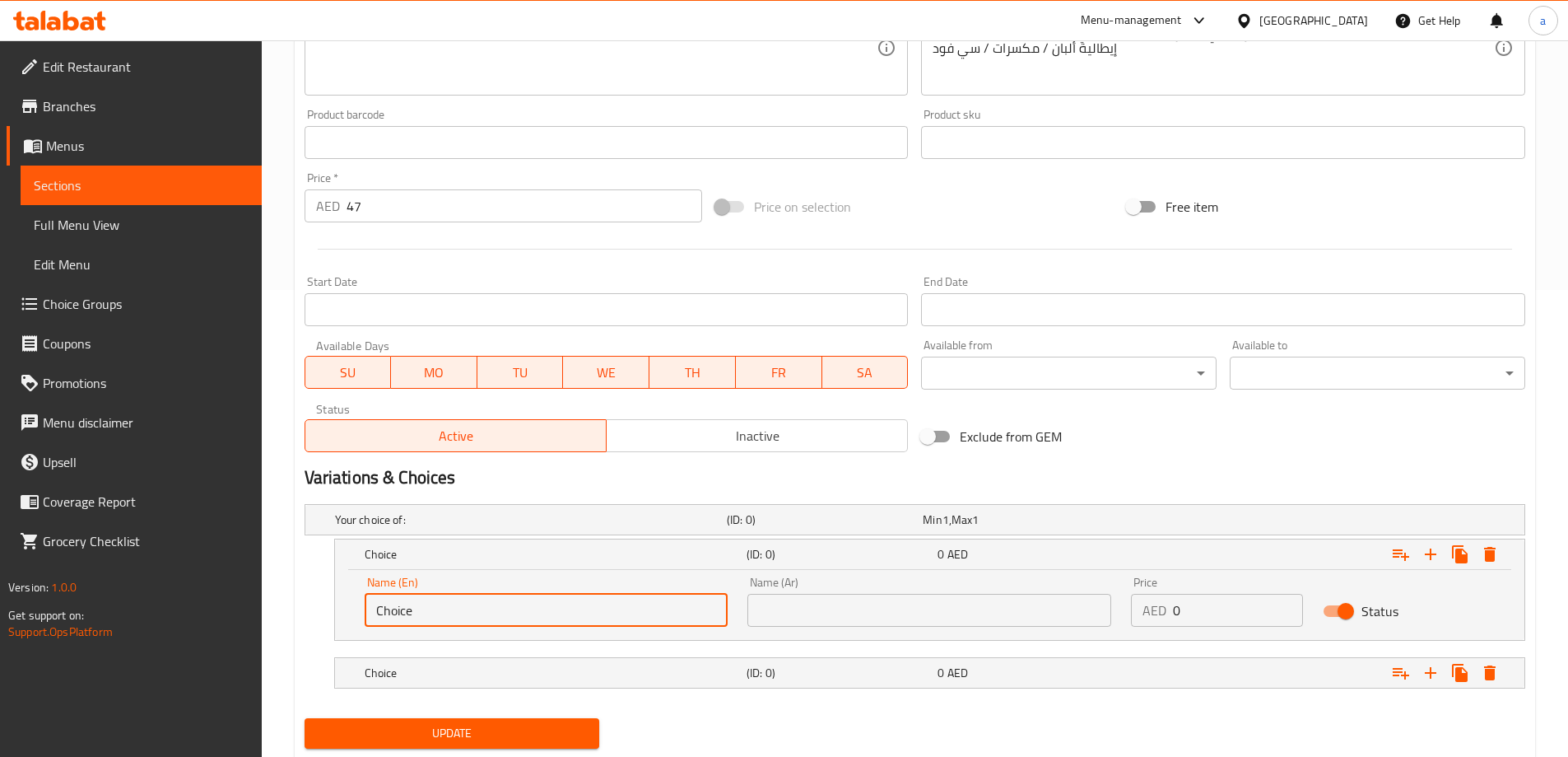
drag, startPoint x: 423, startPoint y: 607, endPoint x: 315, endPoint y: 613, distance: 108.2
click at [315, 613] on div "Choice (ID: 0) 0 AED Name (En) Choice Name (En) Name (Ar) Name (Ar) Price AED 0…" at bounding box center [915, 590] width 1220 height 102
type input "ف"
type input "tuna"
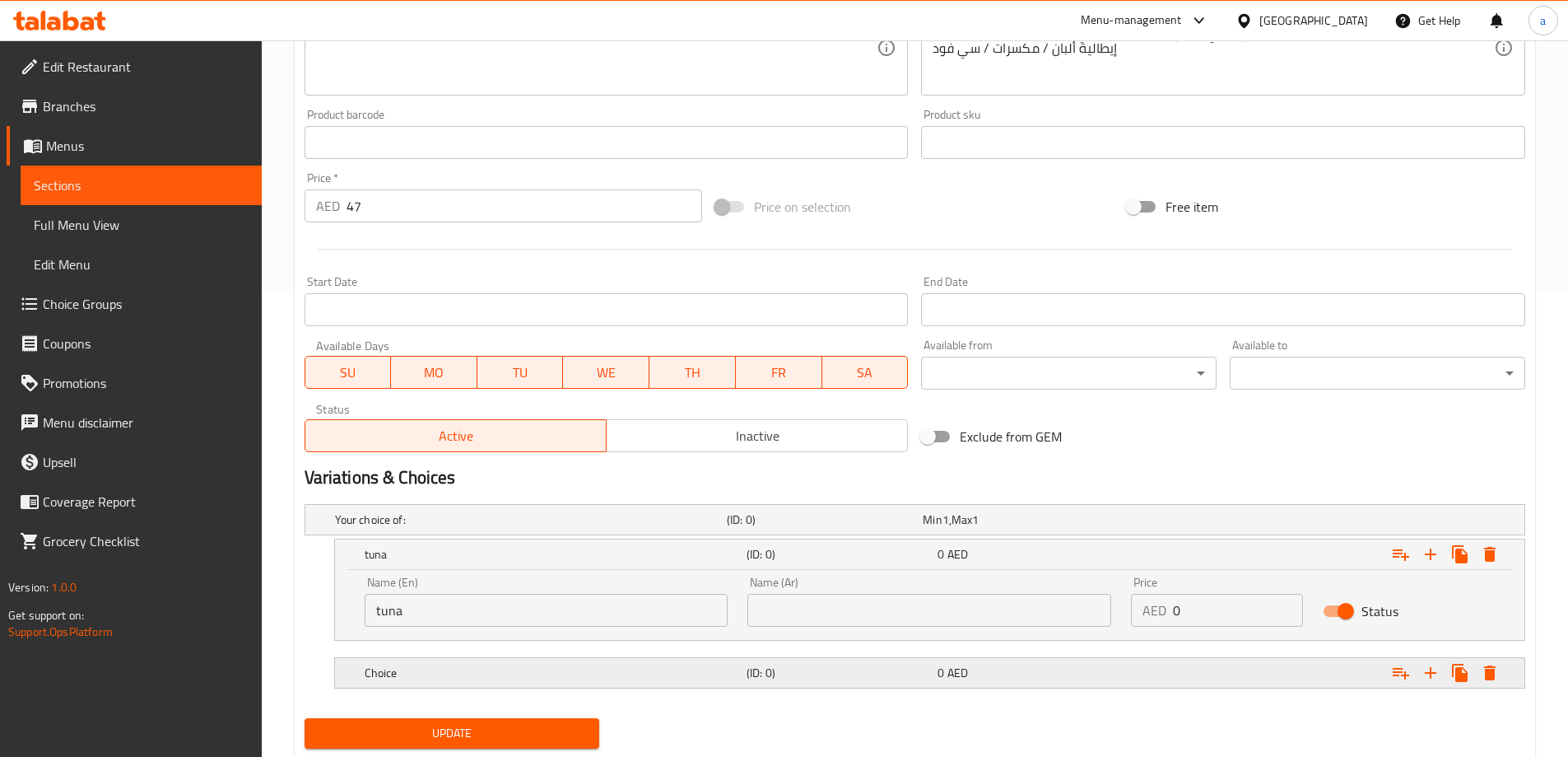
click at [891, 669] on h5 "(ID: 0)" at bounding box center [839, 673] width 184 height 16
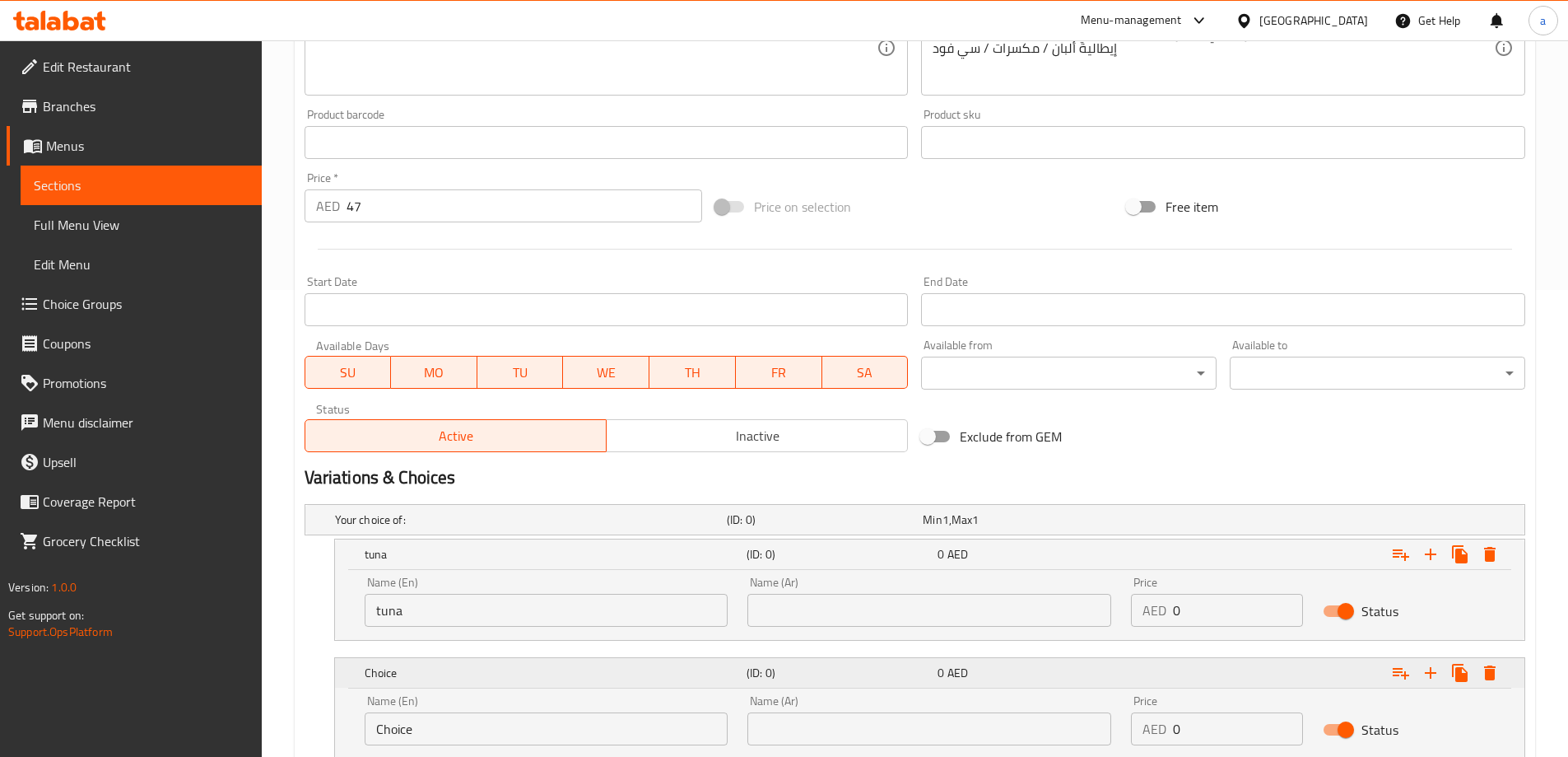
scroll to position [585, 0]
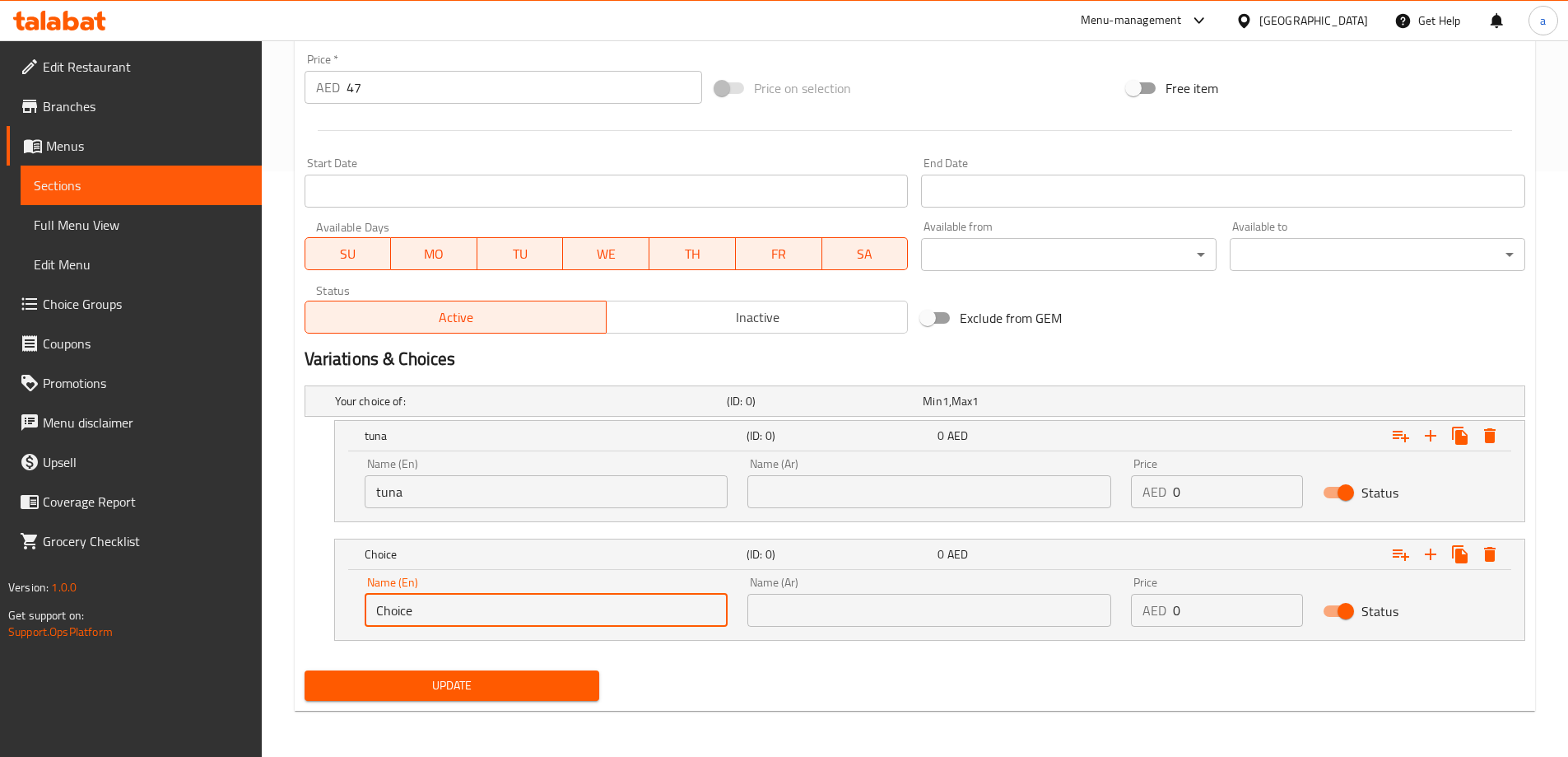
drag, startPoint x: 507, startPoint y: 607, endPoint x: 498, endPoint y: 596, distance: 14.2
click at [357, 604] on div "Name (En) Choice Name (En)" at bounding box center [547, 601] width 383 height 70
type input "chicken"
click at [795, 502] on input "text" at bounding box center [929, 491] width 364 height 33
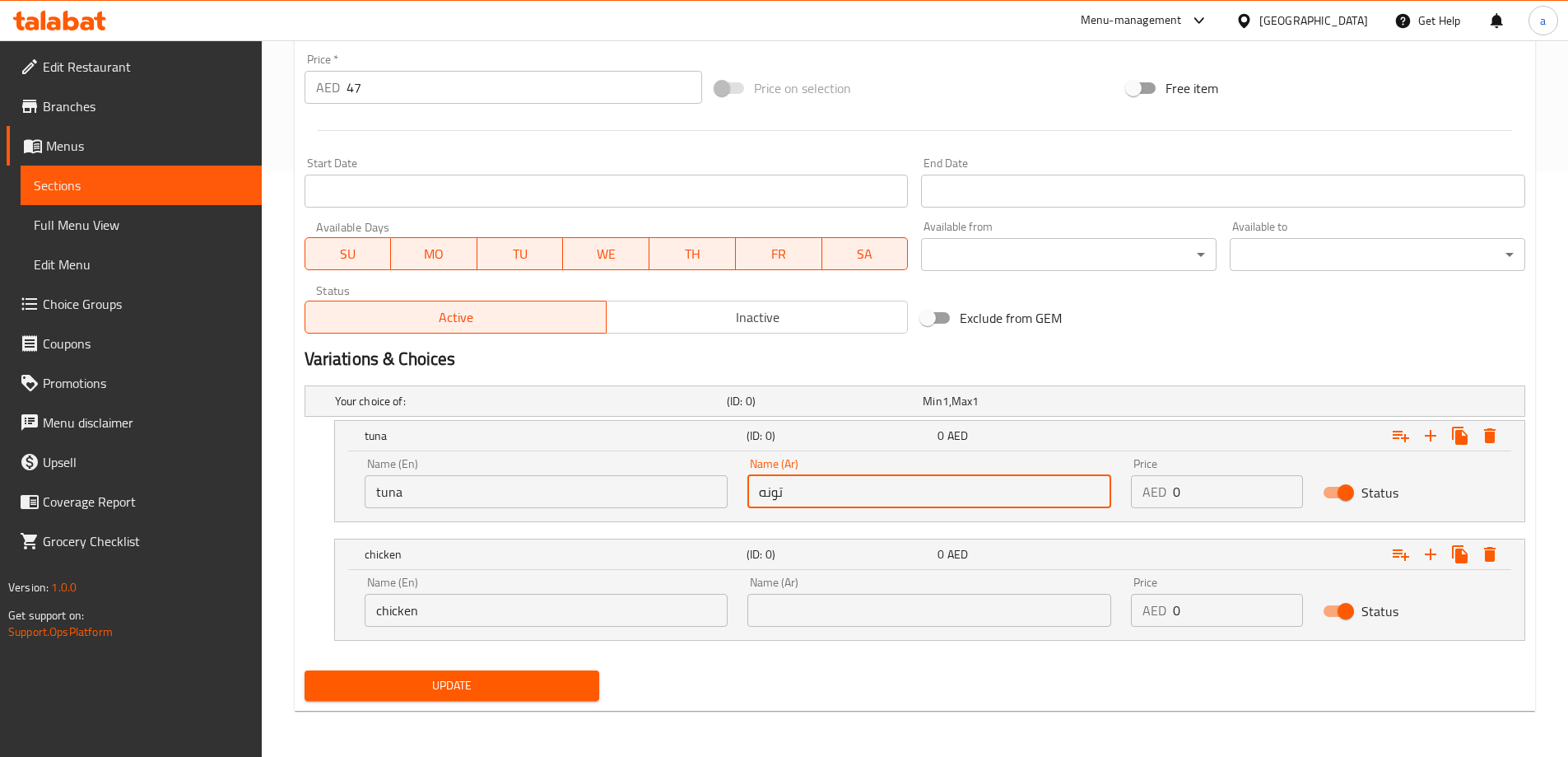
type input "تونه"
click at [816, 605] on input "text" at bounding box center [929, 610] width 364 height 33
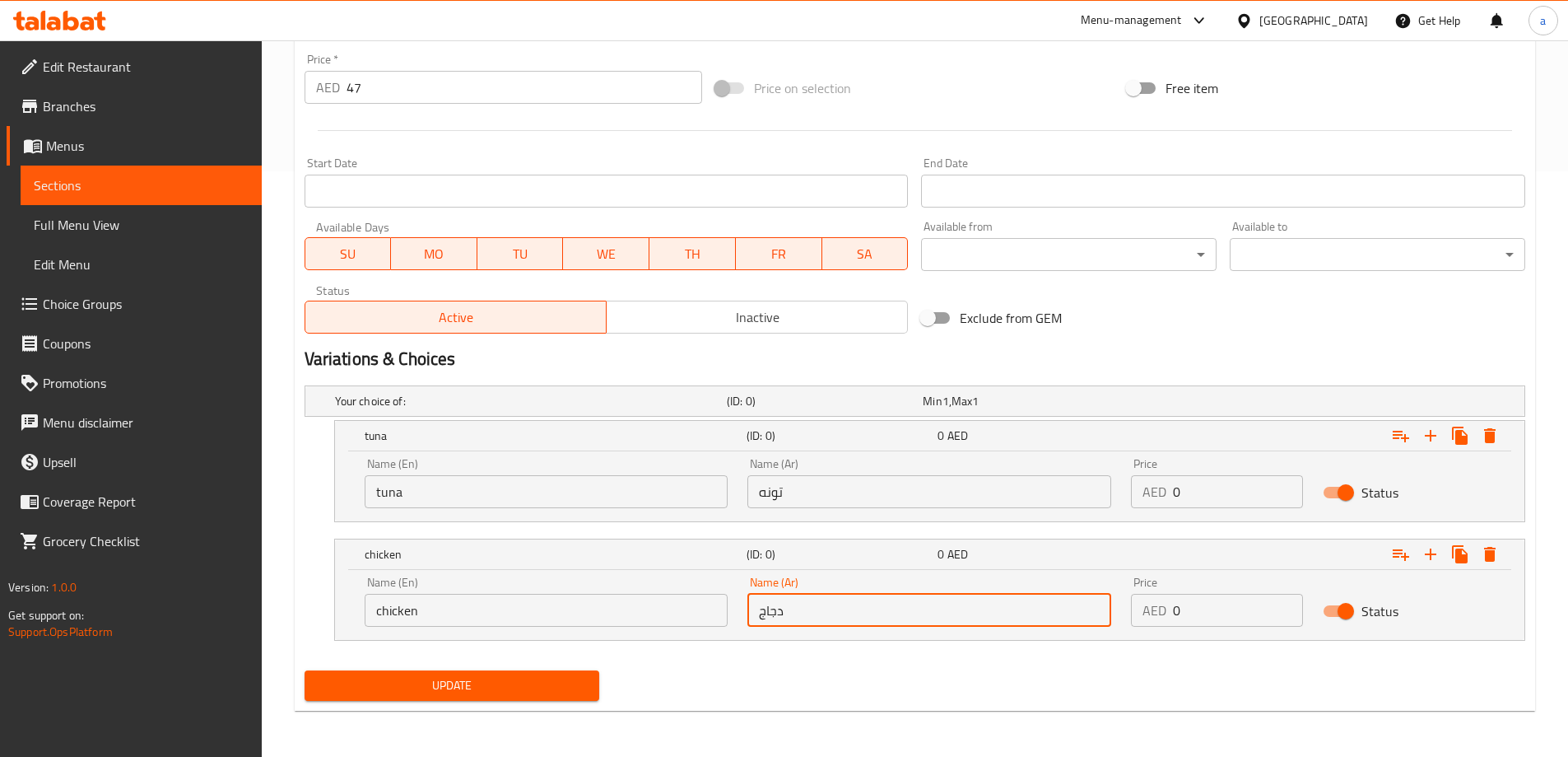
type input "دجاج"
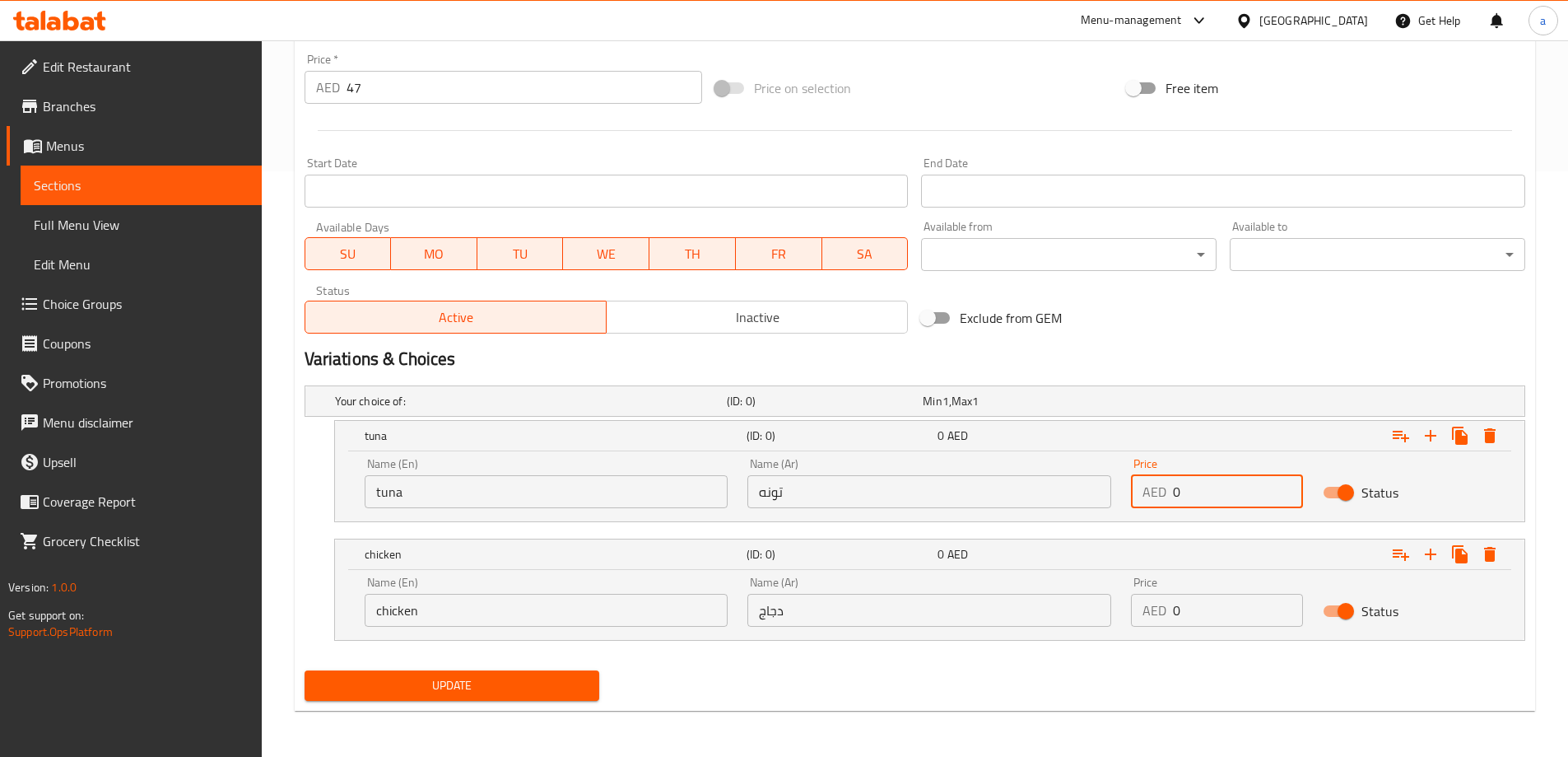
drag, startPoint x: 1196, startPoint y: 498, endPoint x: 1145, endPoint y: 498, distance: 51.0
click at [1145, 498] on div "AED 0 Price" at bounding box center [1217, 491] width 172 height 33
type input "7"
type input "47"
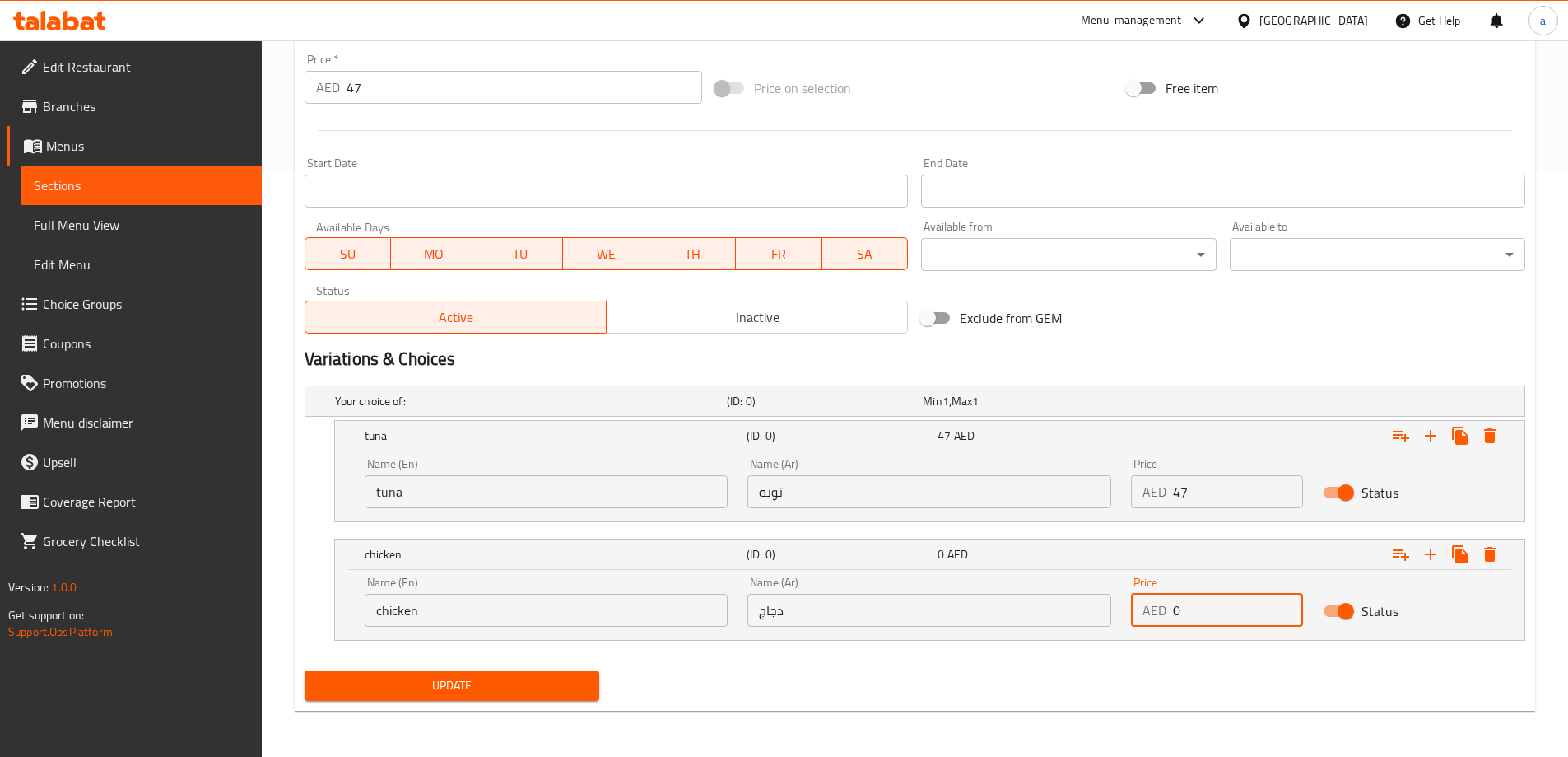
drag, startPoint x: 1207, startPoint y: 613, endPoint x: 1139, endPoint y: 618, distance: 68.2
click at [1139, 618] on div "AED 0 Price" at bounding box center [1217, 610] width 172 height 33
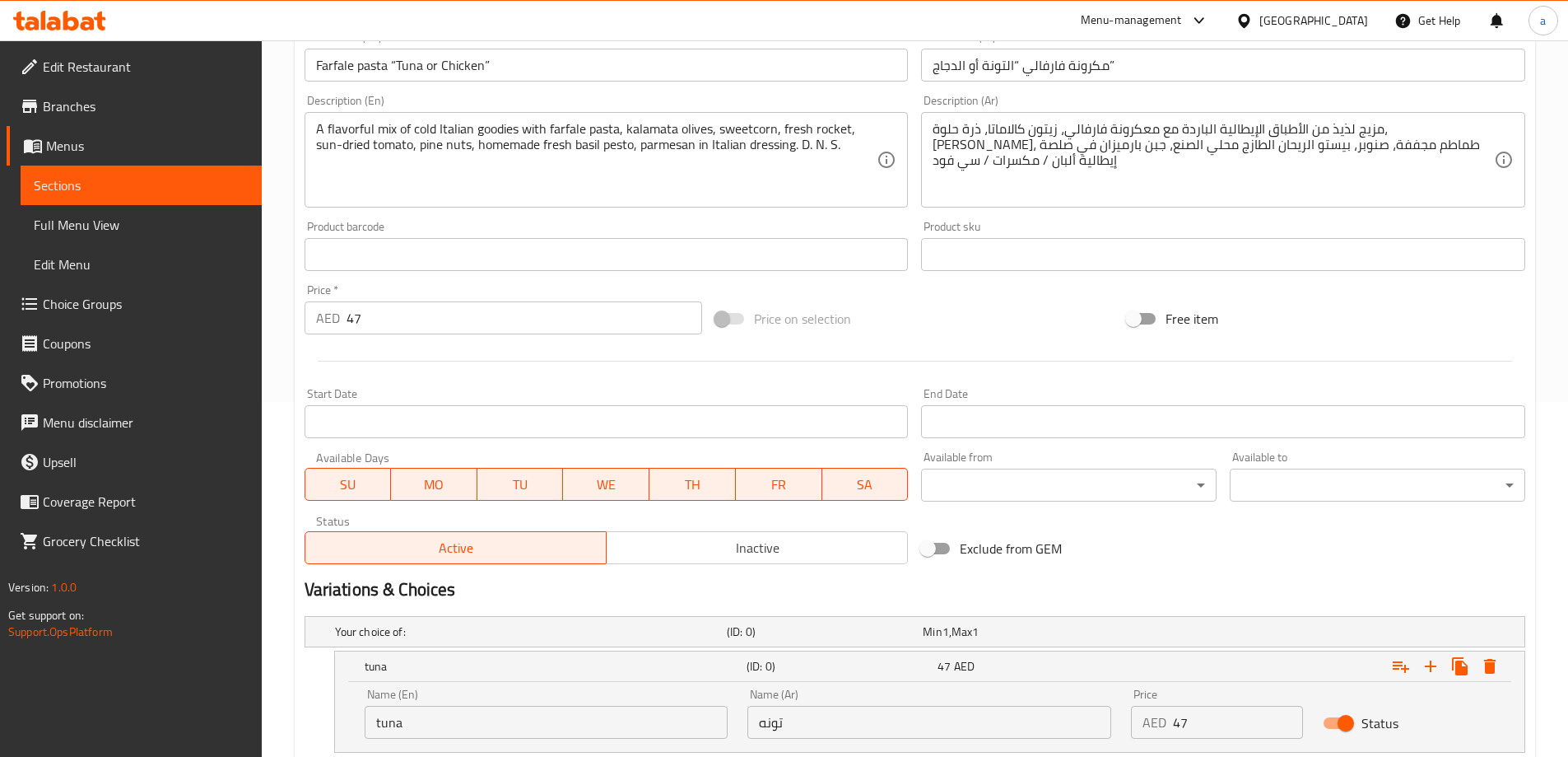
scroll to position [339, 0]
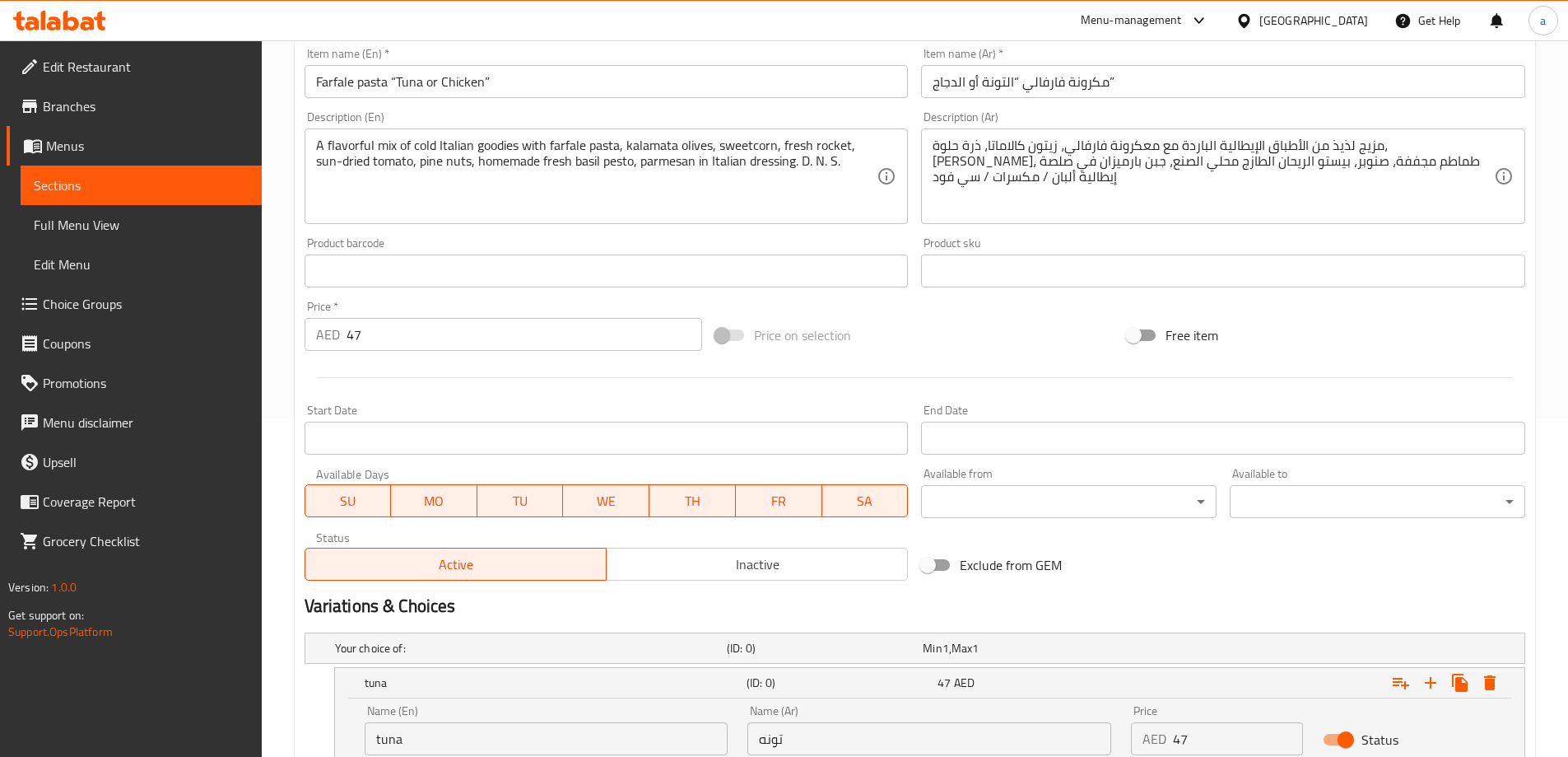
type input "47"
drag, startPoint x: 356, startPoint y: 332, endPoint x: 344, endPoint y: 339, distance: 13.9
click at [344, 339] on div "AED 47 Price *" at bounding box center [504, 334] width 398 height 33
click at [361, 340] on input "47" at bounding box center [525, 334] width 356 height 33
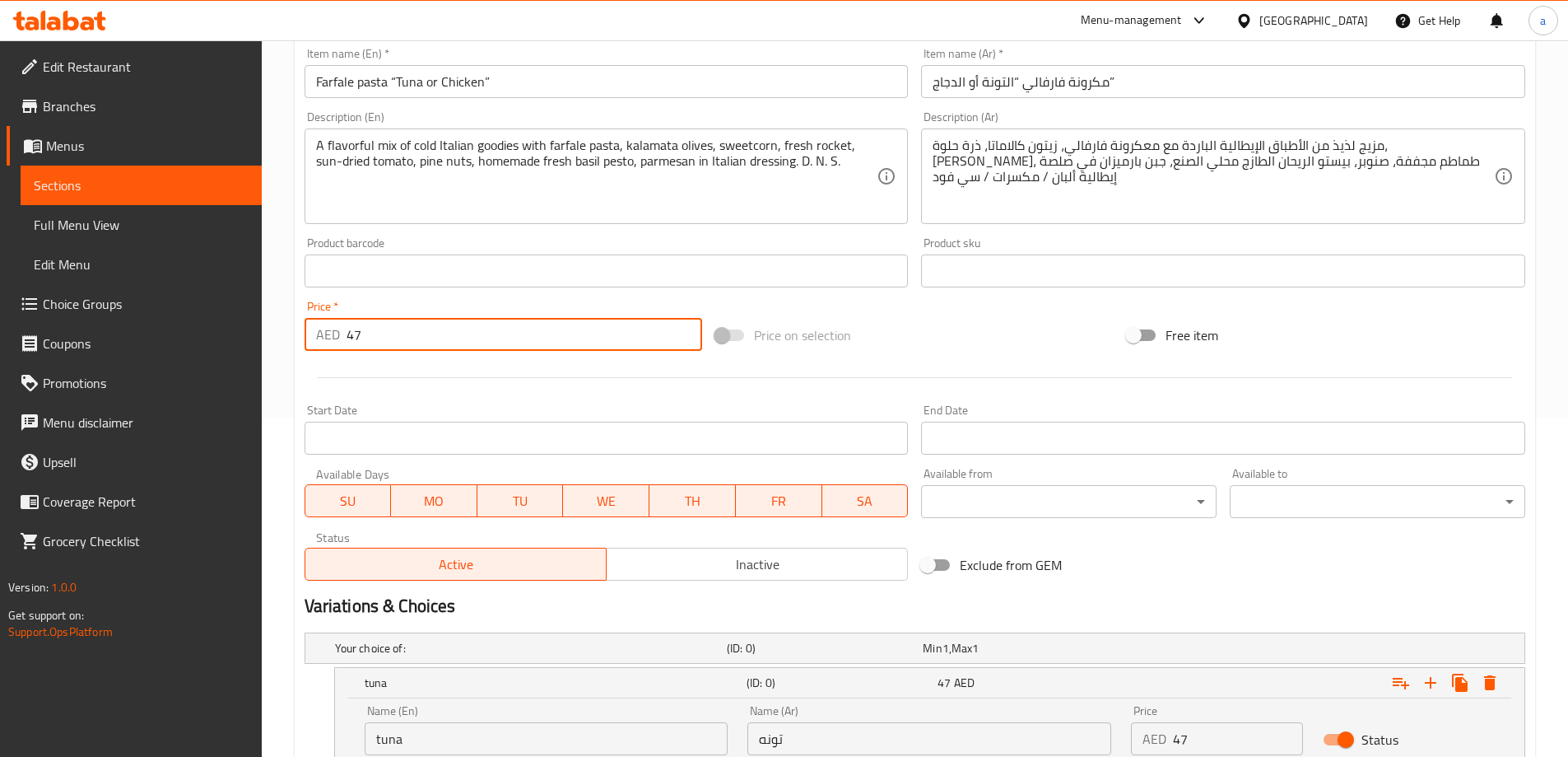
click at [361, 340] on input "47" at bounding box center [525, 334] width 356 height 33
type input "0"
click at [445, 399] on div "Start Date Start Date" at bounding box center [606, 428] width 617 height 63
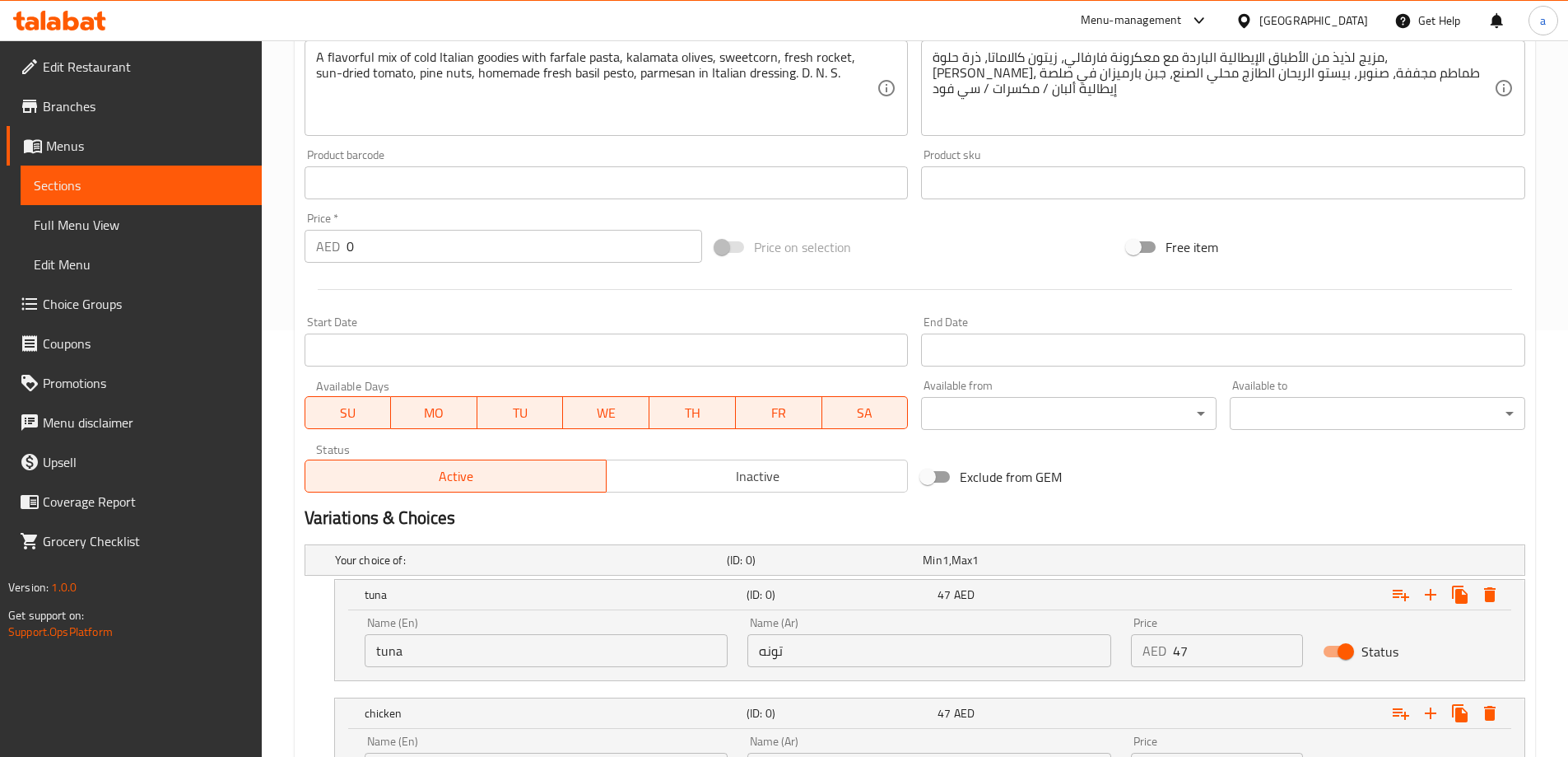
scroll to position [585, 0]
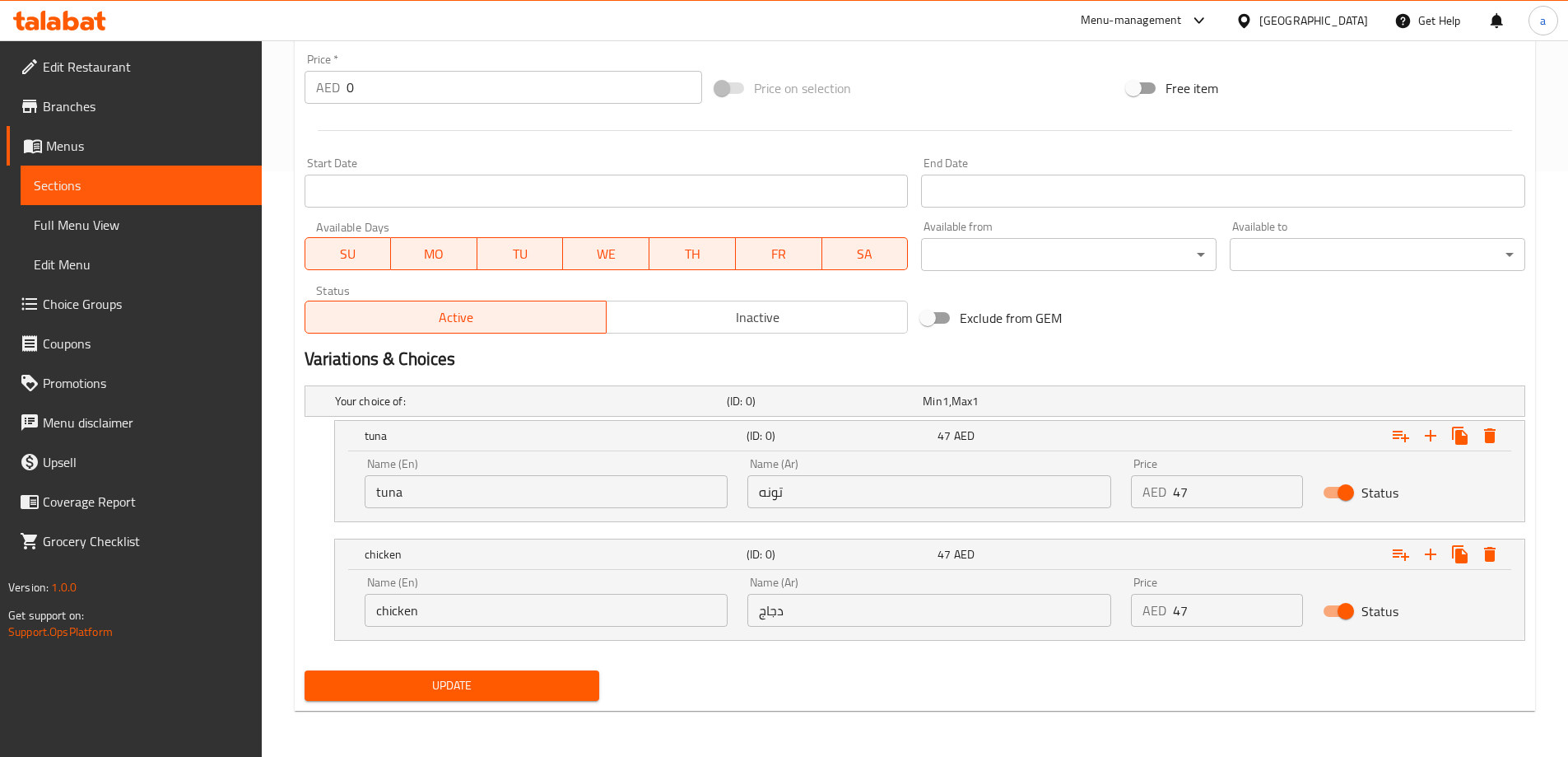
click at [475, 690] on span "Update" at bounding box center [452, 685] width 269 height 21
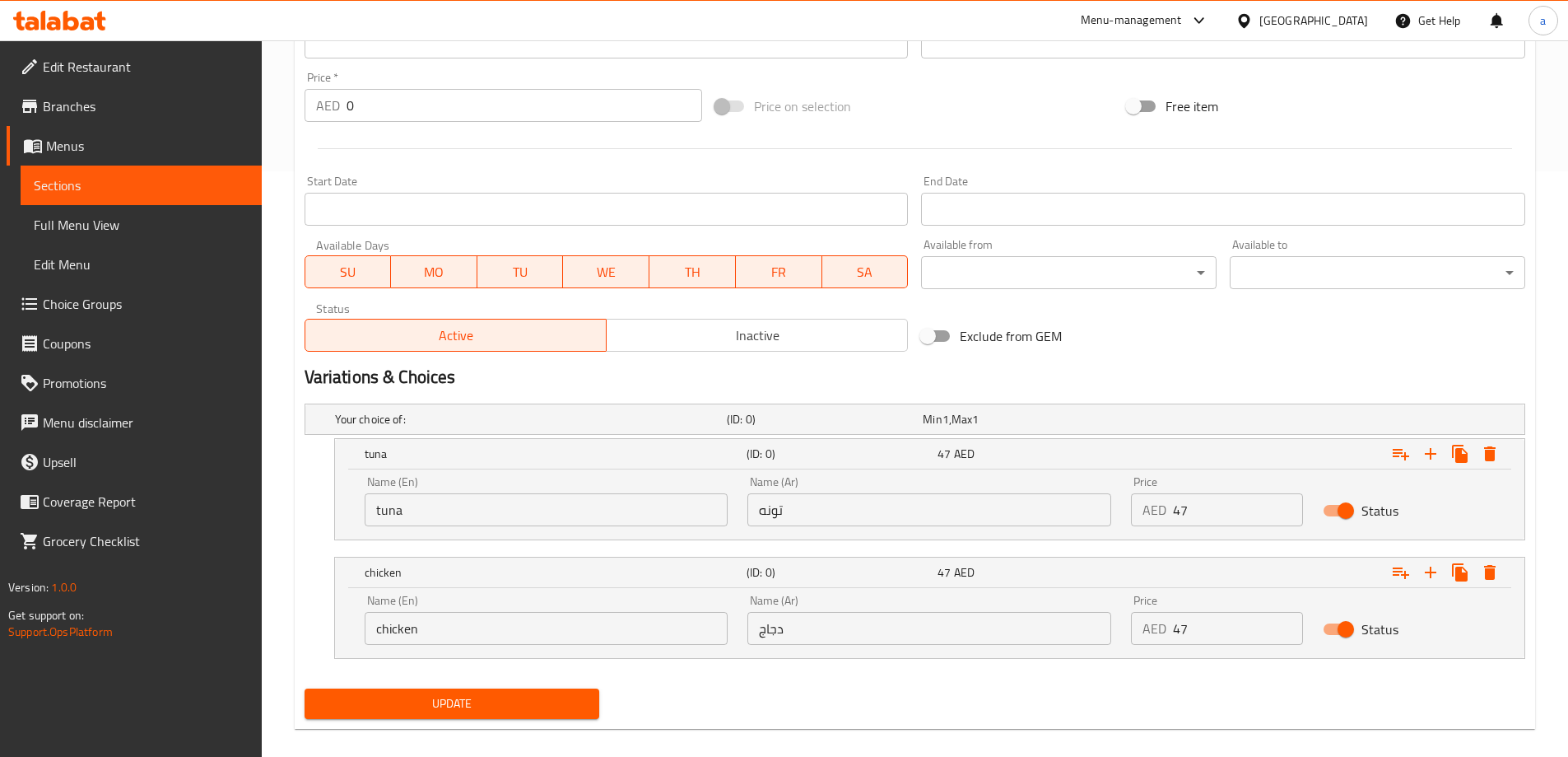
scroll to position [42, 0]
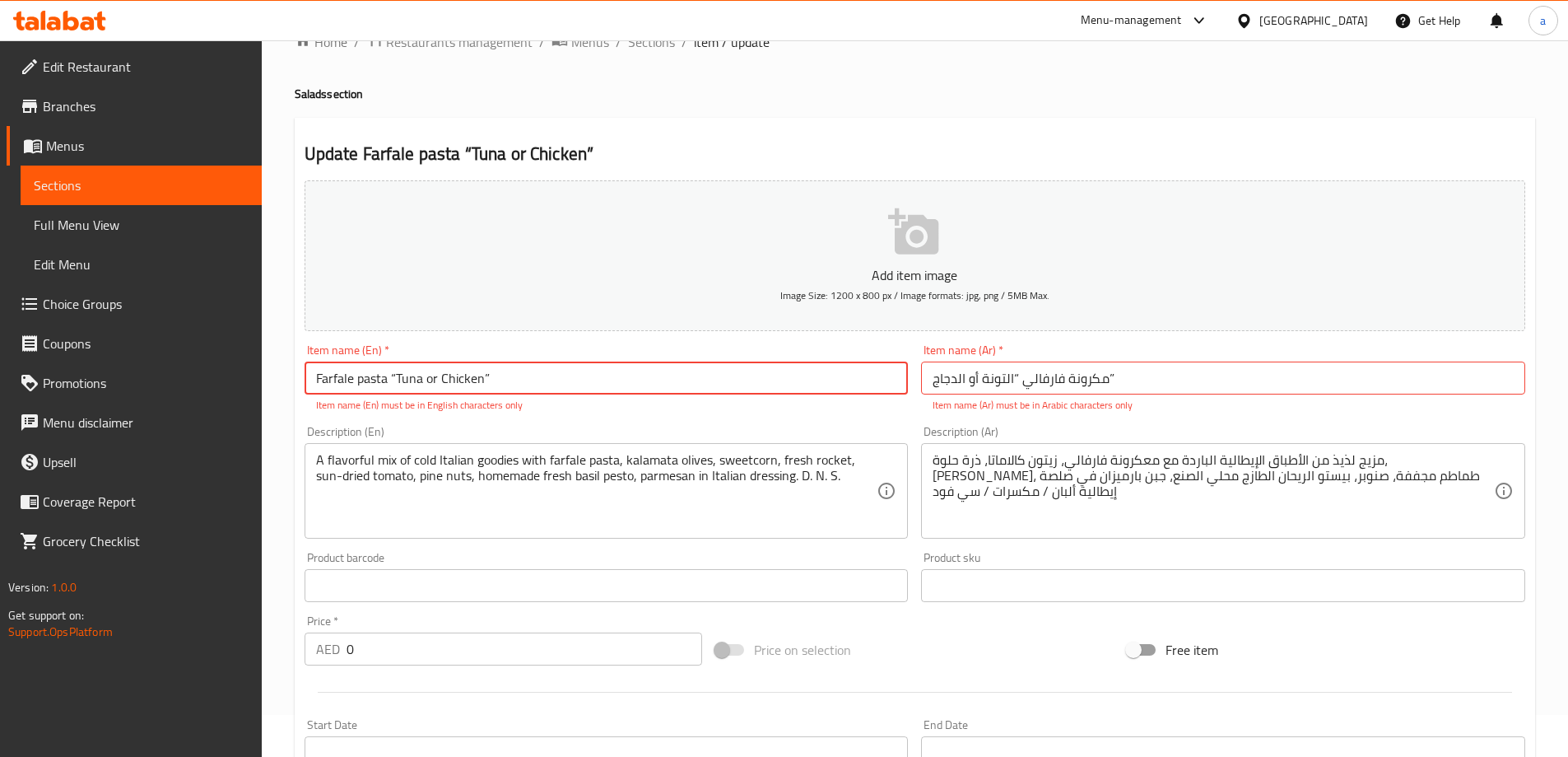
click at [393, 375] on input "Farfale pasta “Tuna or Chicken”" at bounding box center [607, 378] width 604 height 33
click at [527, 377] on input "Farfale pasta Tuna or Chicken”" at bounding box center [607, 378] width 604 height 33
type input "Farfale pasta Tuna or Chicken"
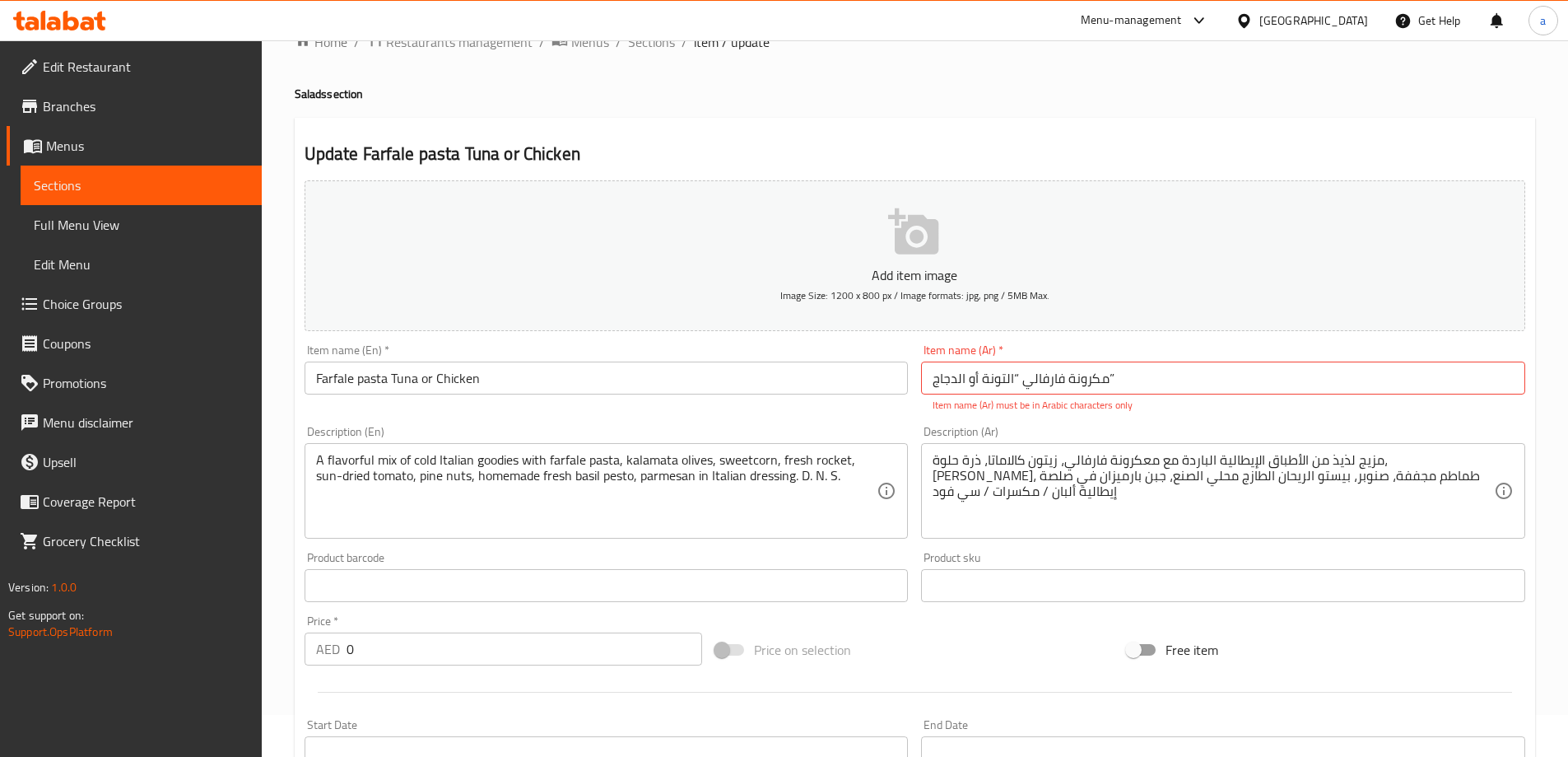
click at [531, 415] on div "Item name (En)   * Farfale pasta Tuna or Chicken Item name (En) *" at bounding box center [606, 378] width 617 height 81
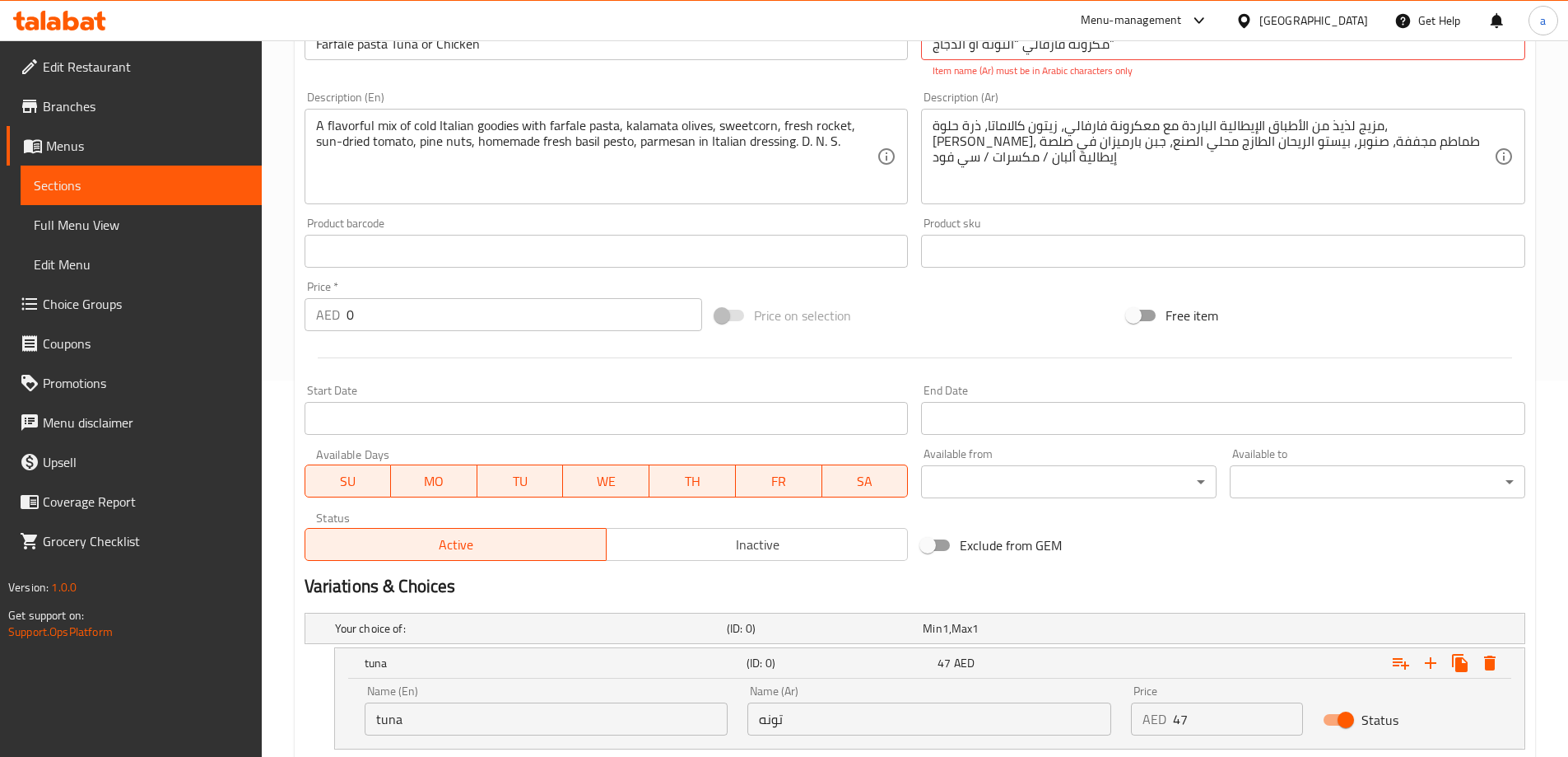
scroll to position [604, 0]
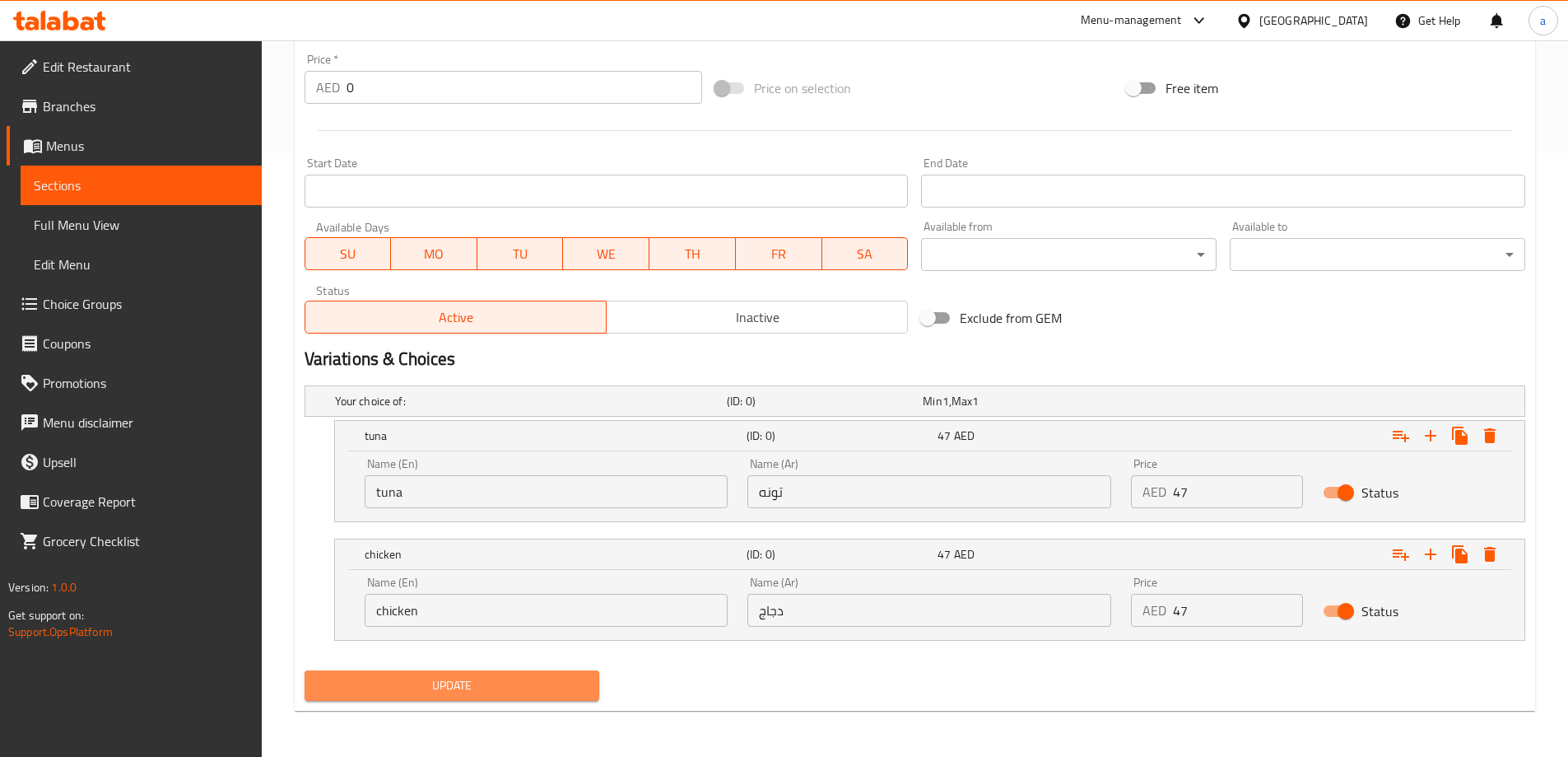
click at [500, 686] on span "Update" at bounding box center [452, 685] width 269 height 21
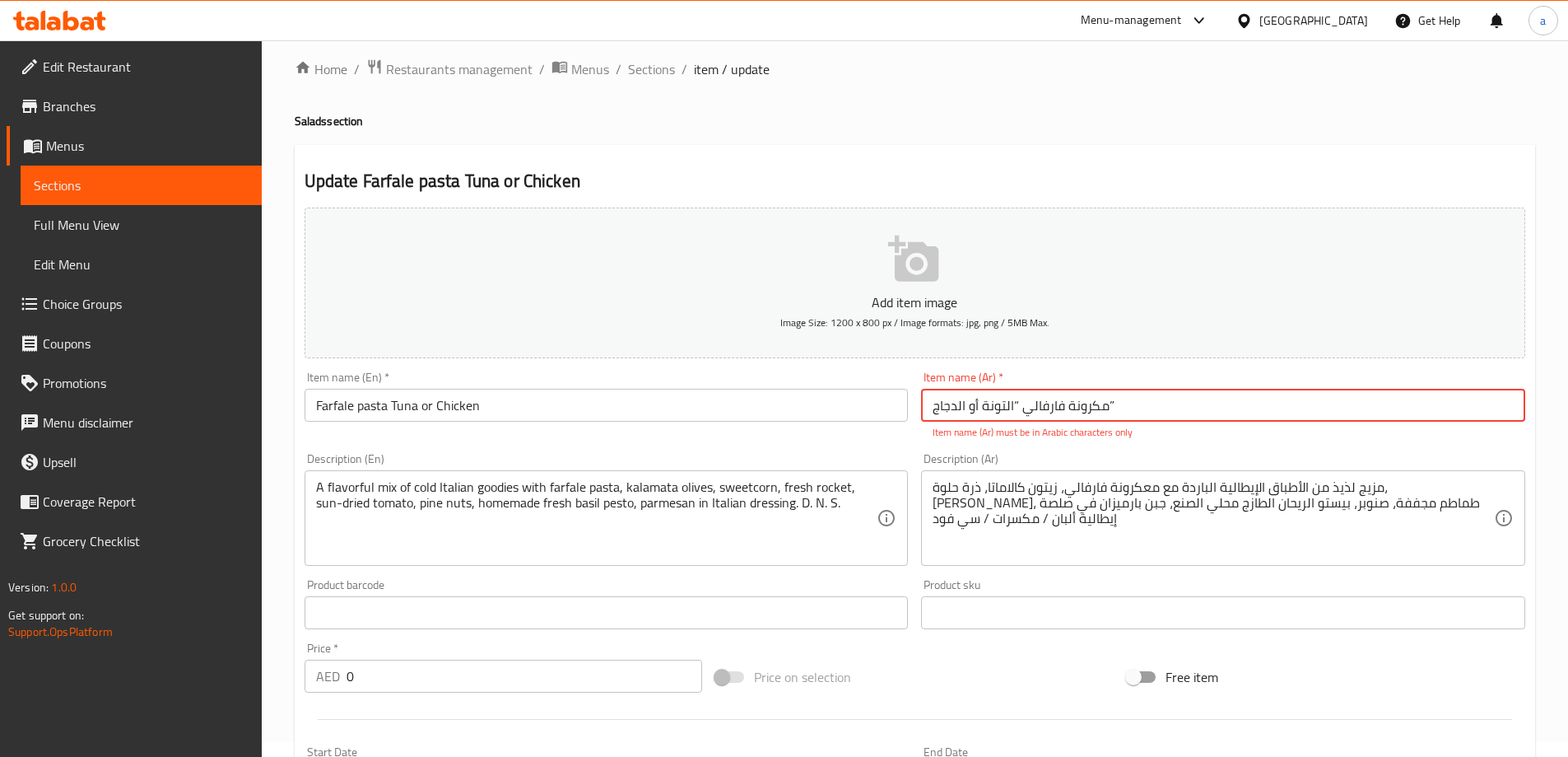
scroll to position [0, 0]
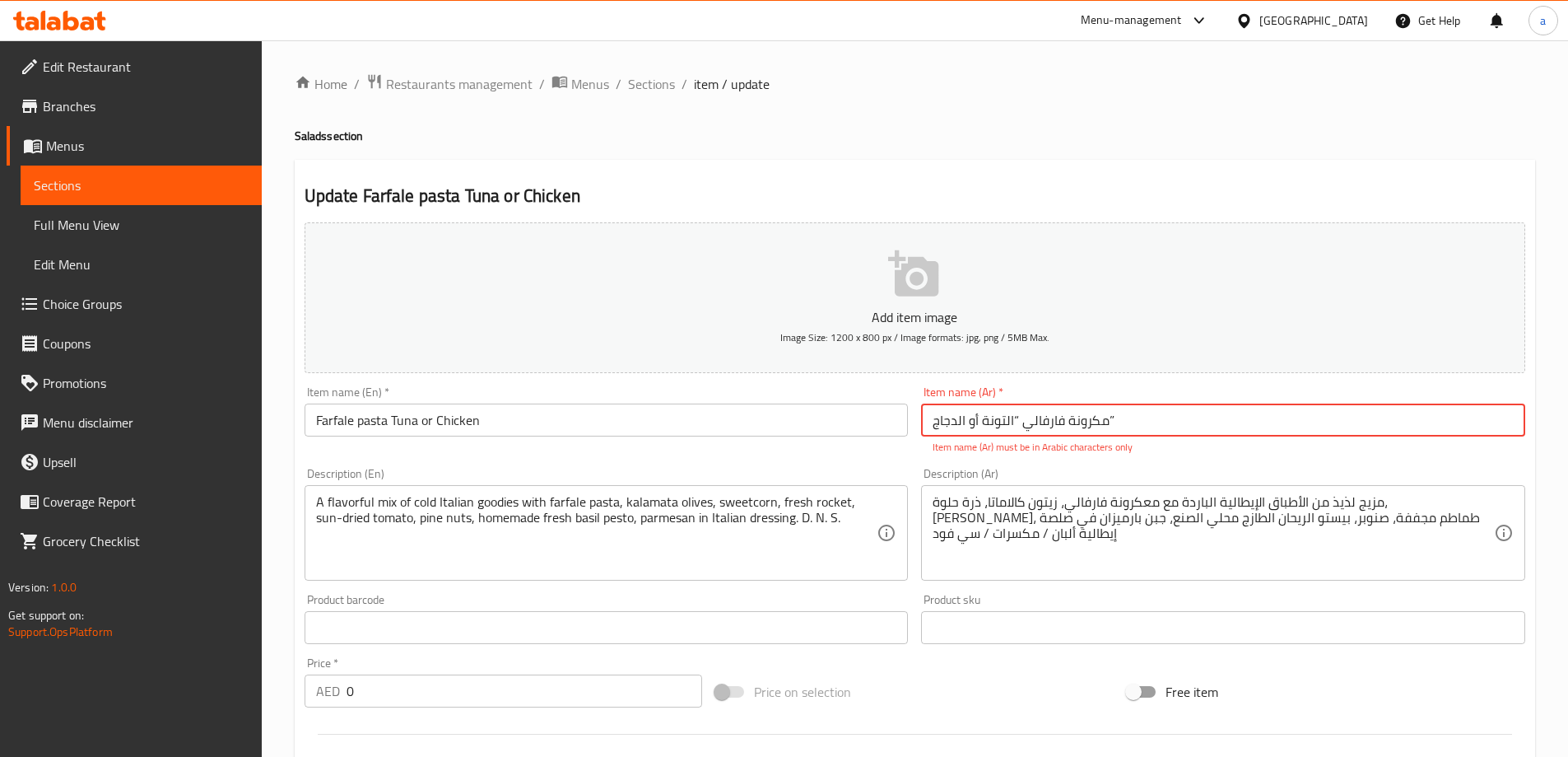
click at [1009, 422] on input "مكرونة فارفالي “التونة أو الدجاج”" at bounding box center [1223, 420] width 604 height 33
drag, startPoint x: 1107, startPoint y: 422, endPoint x: 1128, endPoint y: 425, distance: 21.2
click at [1121, 424] on input "مكرونة فارفالي “التونة أو الدجاج”" at bounding box center [1223, 420] width 604 height 33
drag, startPoint x: 1019, startPoint y: 422, endPoint x: 1009, endPoint y: 424, distance: 10.2
click at [1009, 424] on input "مكرونة فارفالي “التونة أو الدجاج" at bounding box center [1223, 420] width 604 height 33
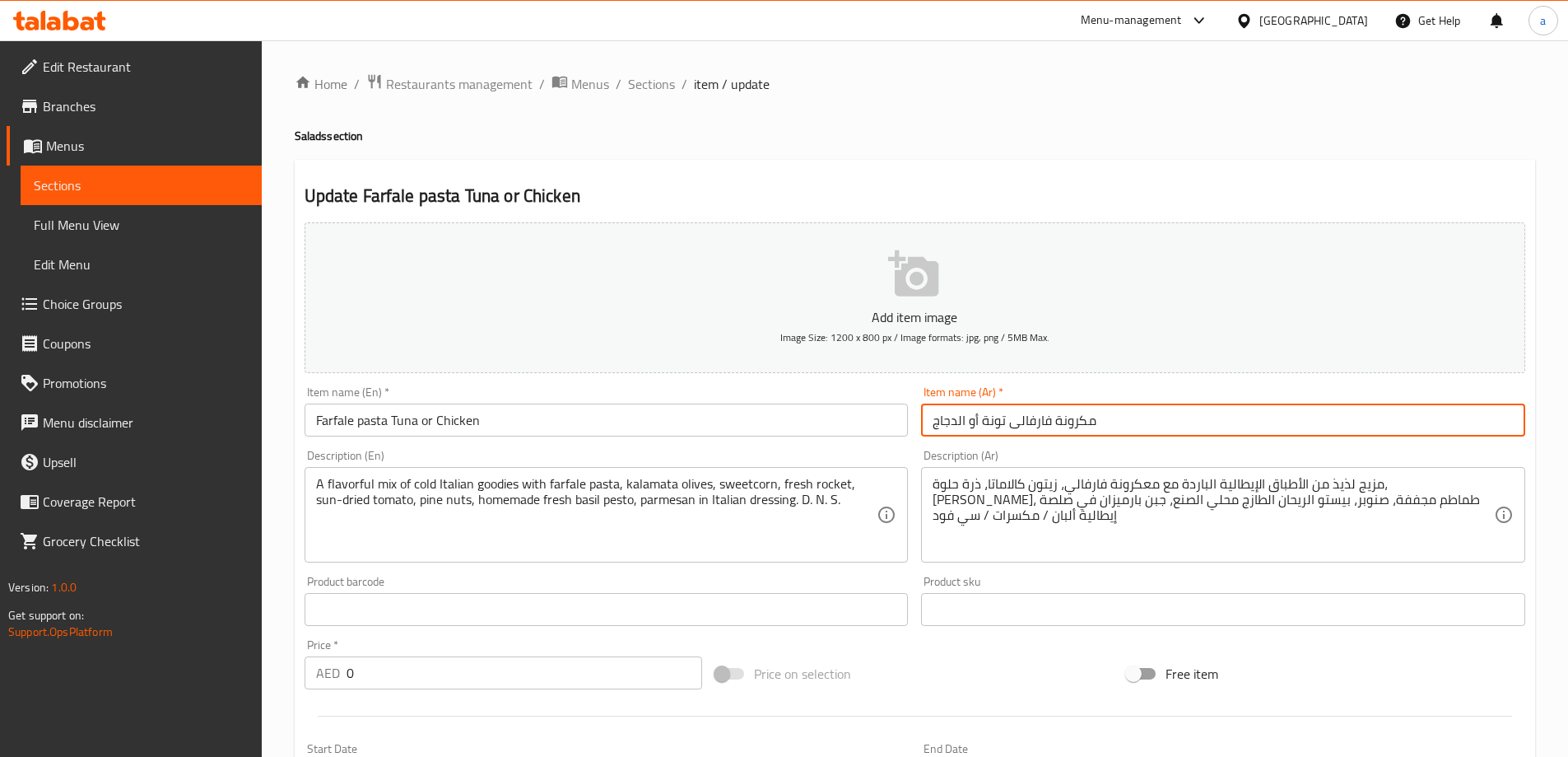
drag, startPoint x: 957, startPoint y: 420, endPoint x: 967, endPoint y: 423, distance: 10.4
click at [967, 423] on input "مكرونة فارفالى تونة أو الدجاج" at bounding box center [1223, 420] width 604 height 33
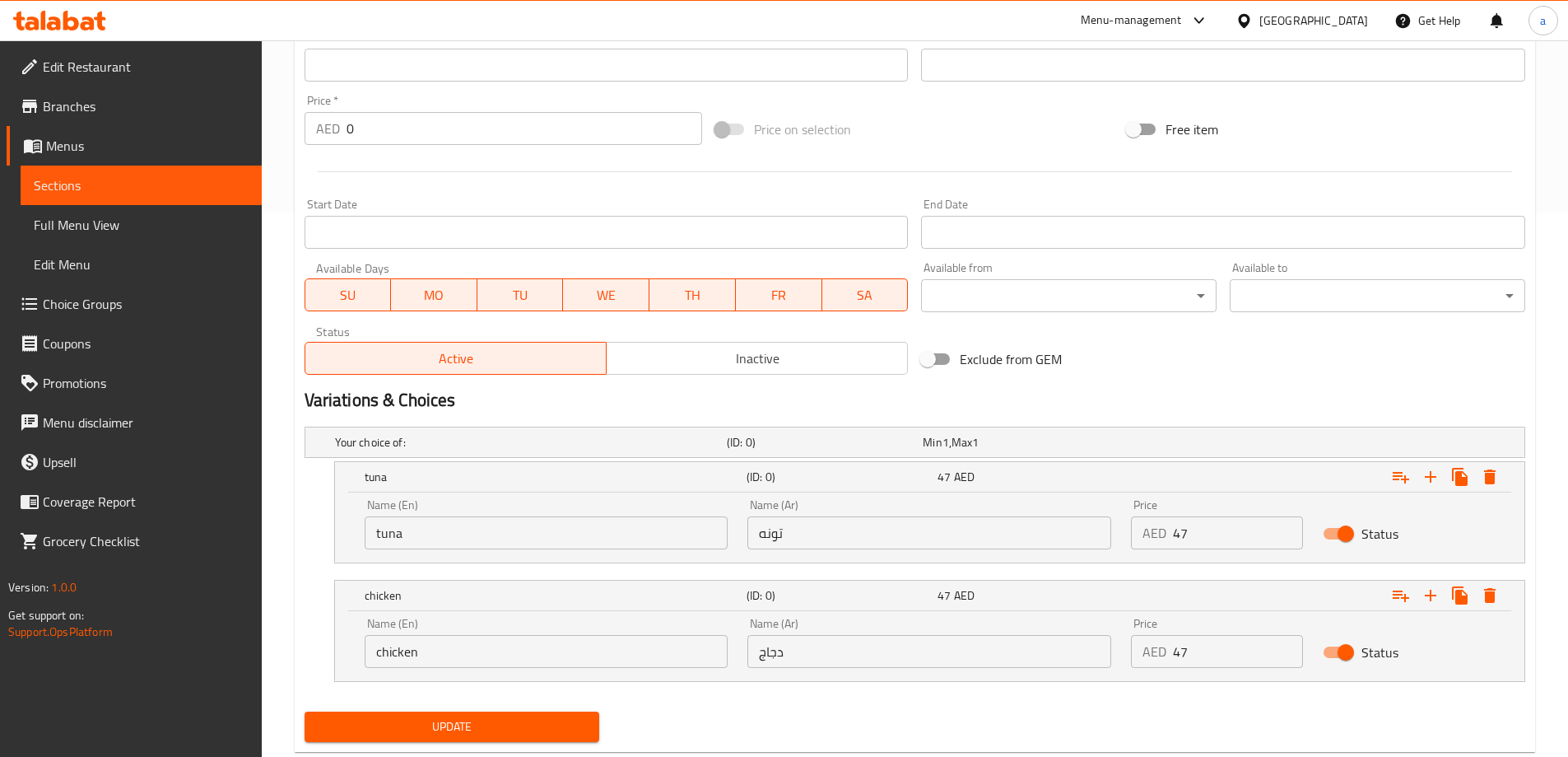
scroll to position [576, 0]
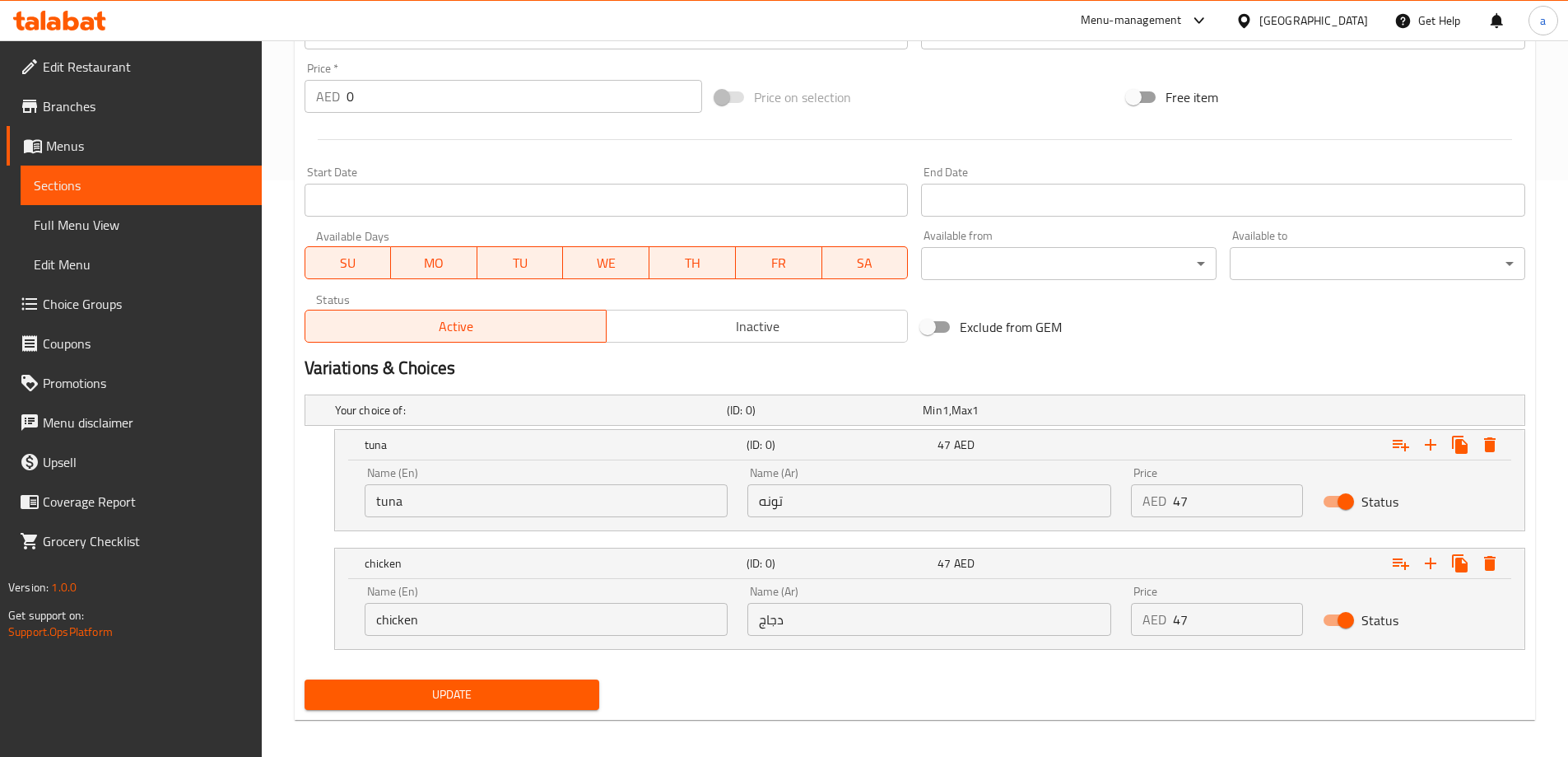
type input "مكرونة فارفالى تونة أو دجاج"
click at [549, 693] on span "Update" at bounding box center [452, 694] width 269 height 21
click at [173, 174] on link "Sections" at bounding box center [141, 184] width 241 height 39
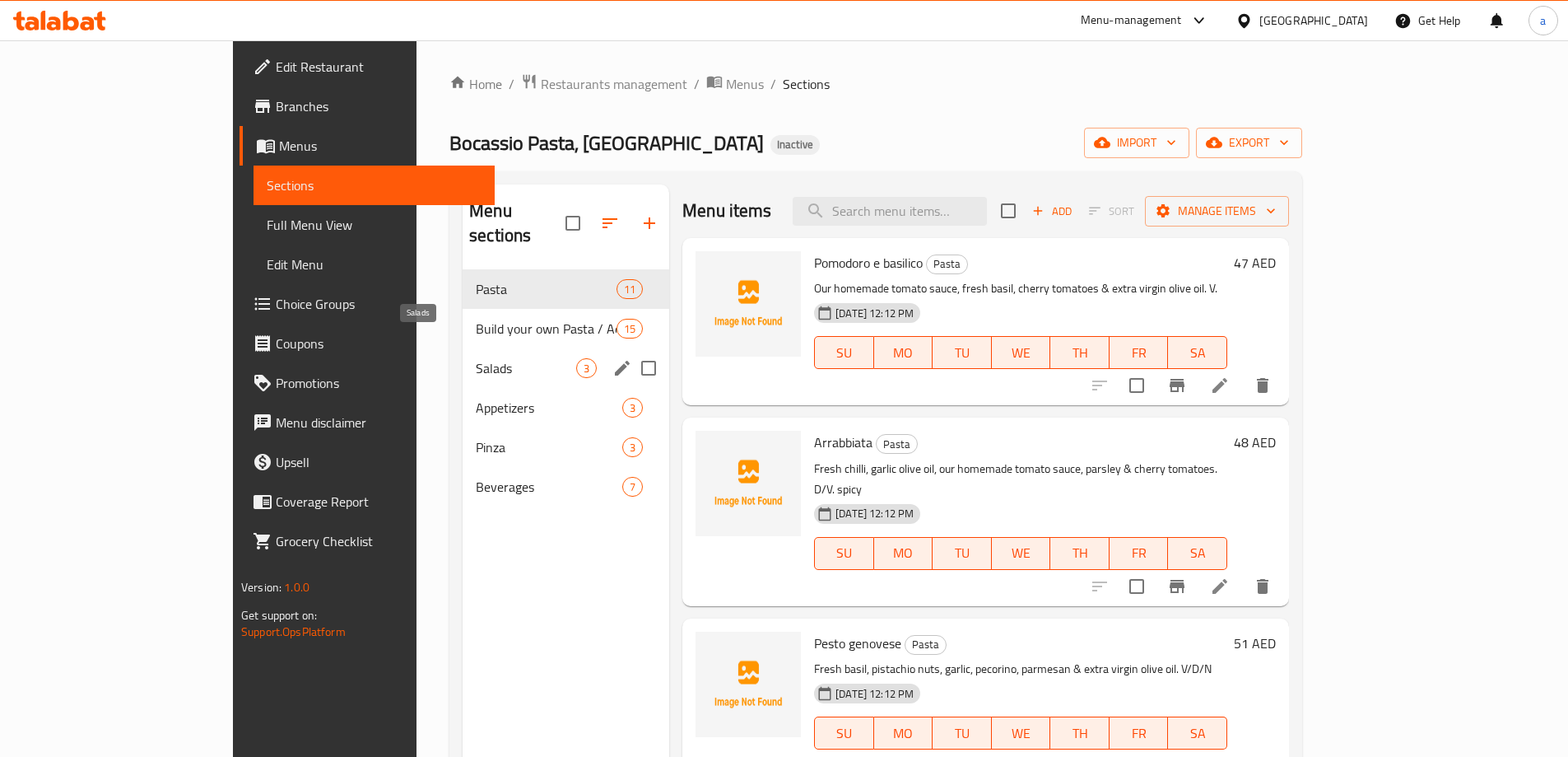
click at [476, 358] on span "Salads" at bounding box center [526, 368] width 100 height 20
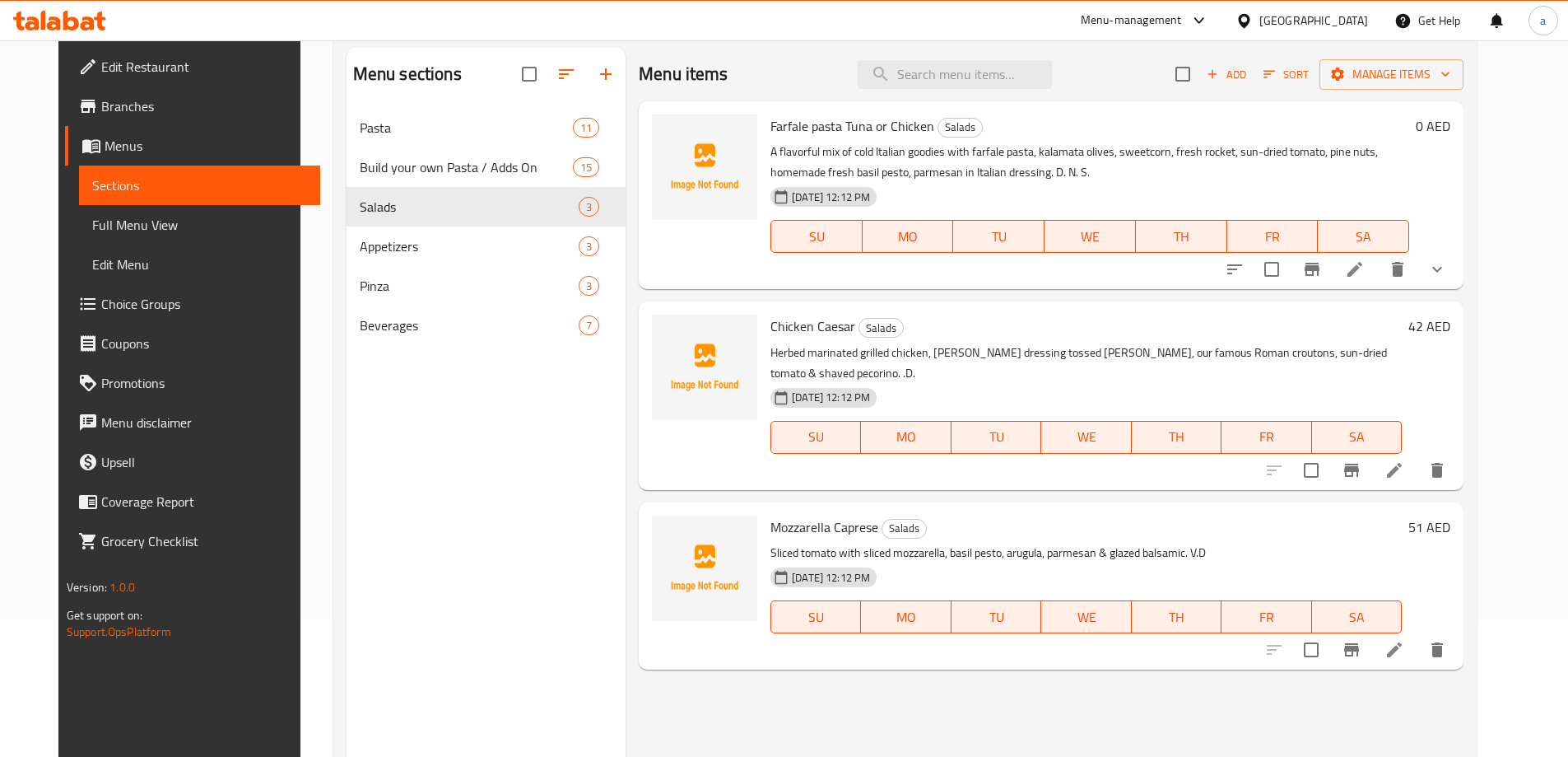
scroll to position [230, 0]
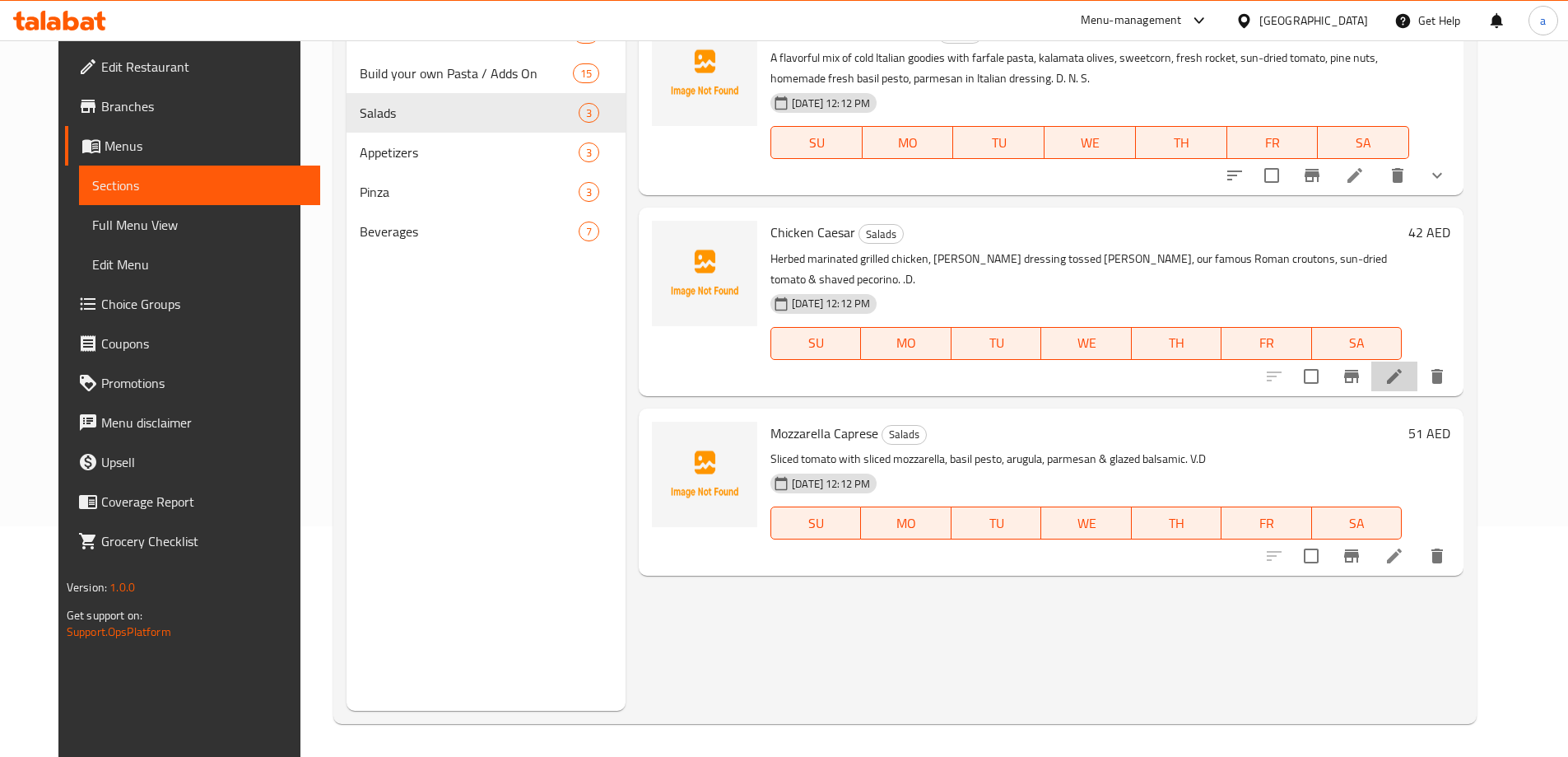
click at [1417, 363] on li at bounding box center [1394, 376] width 46 height 29
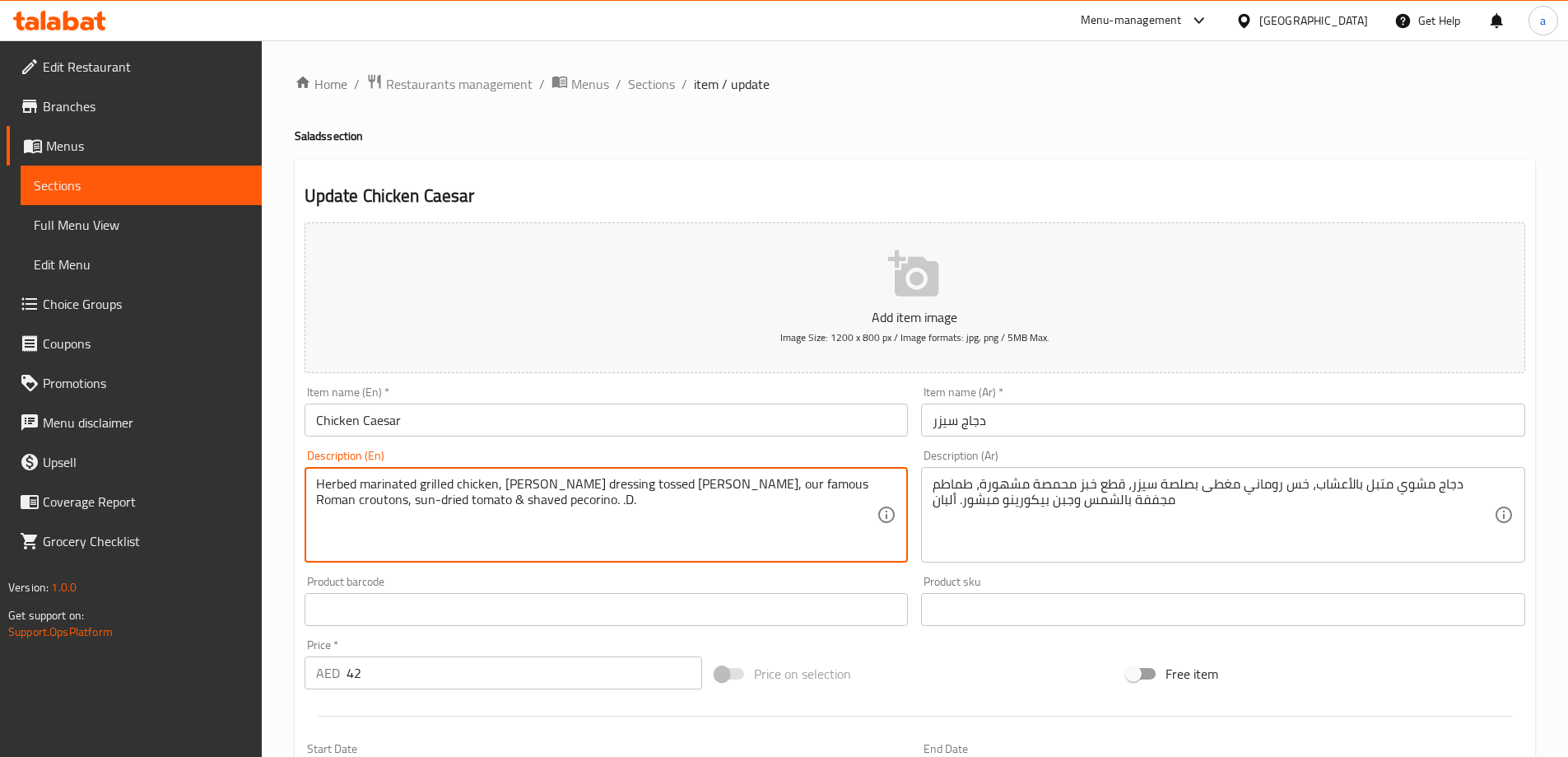
click at [322, 500] on textarea "Herbed marinated grilled chicken, [PERSON_NAME] dressing tossed [PERSON_NAME], …" at bounding box center [596, 515] width 561 height 79
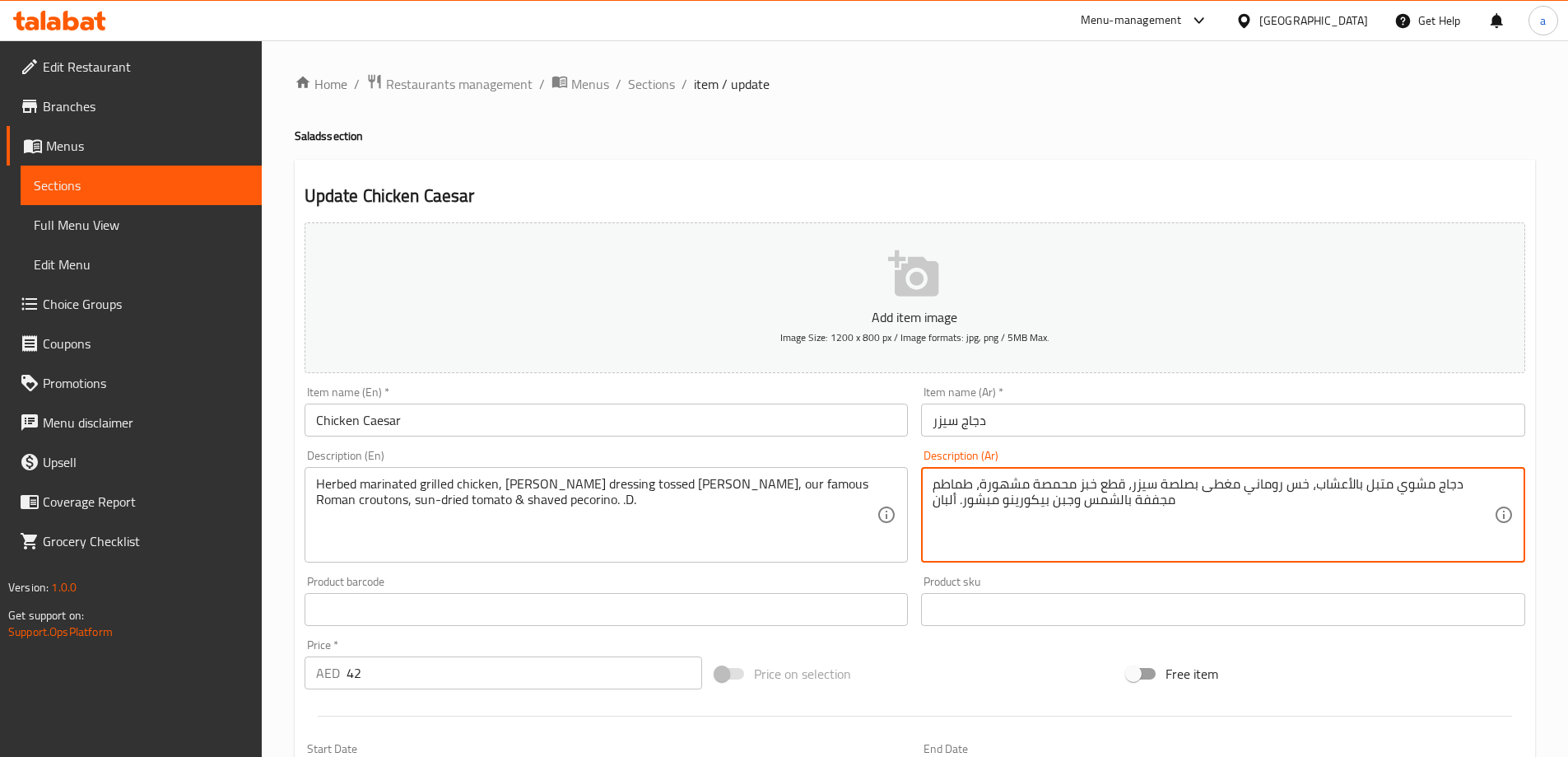
click at [1081, 486] on textarea "دجاج مشوي متبل بالأعشاب، خس روماني مغطى بصلصة سيزر، قطع خبز محمصة مشهورة، طماطم…" at bounding box center [1213, 515] width 561 height 79
click at [1060, 506] on textarea "دجاج مشوي متبل بالأعشاب، خس روماني مغطى بصلصة سيزر، قطع خبز رومانى محمصة مشهورة…" at bounding box center [1213, 515] width 561 height 79
type textarea "دجاج مشوي متبل بالأعشاب، خس روماني مغطى بصلصة سيزر، قطع خبز رومانى محمصة مشهورة…"
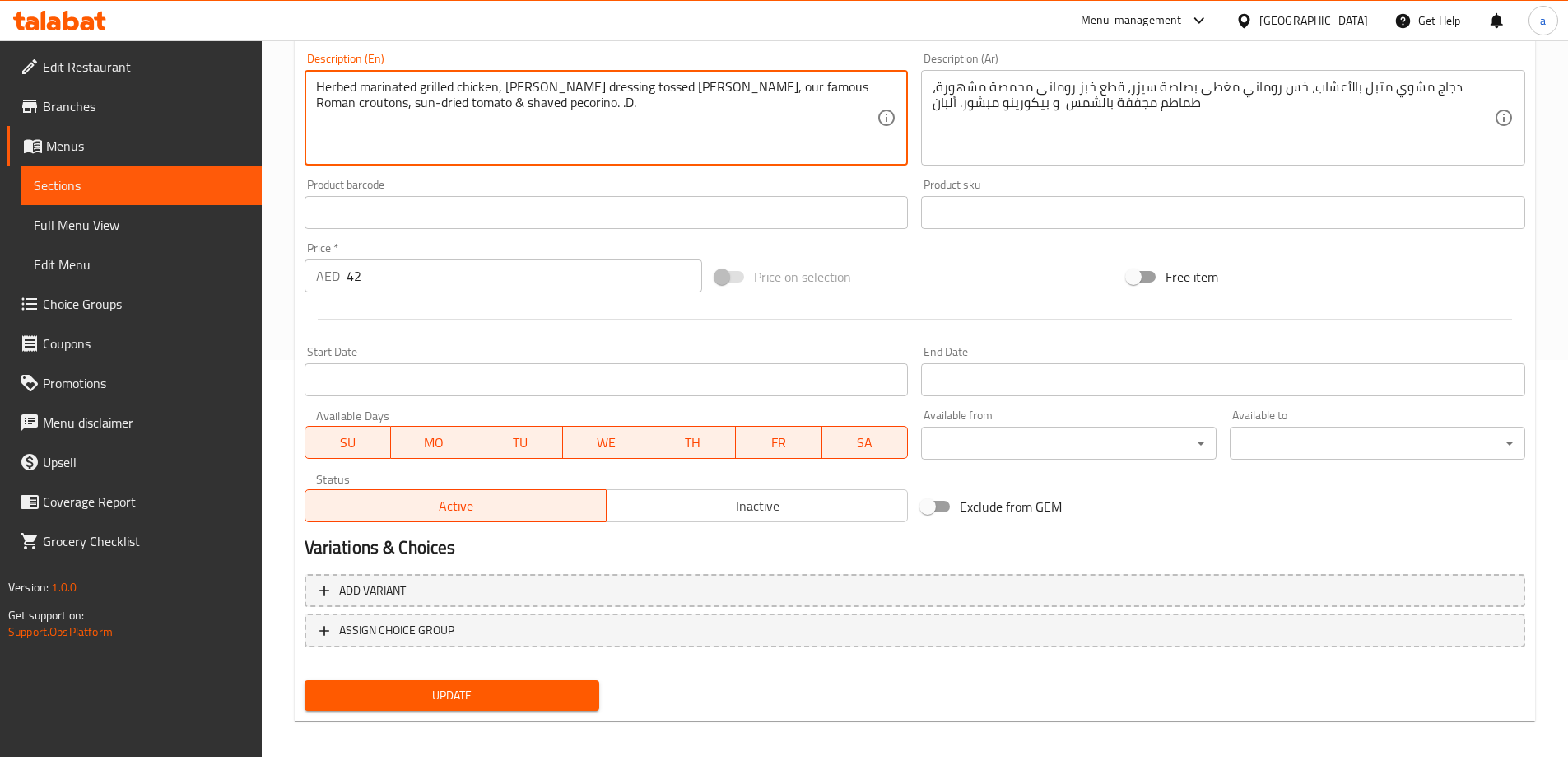
scroll to position [406, 0]
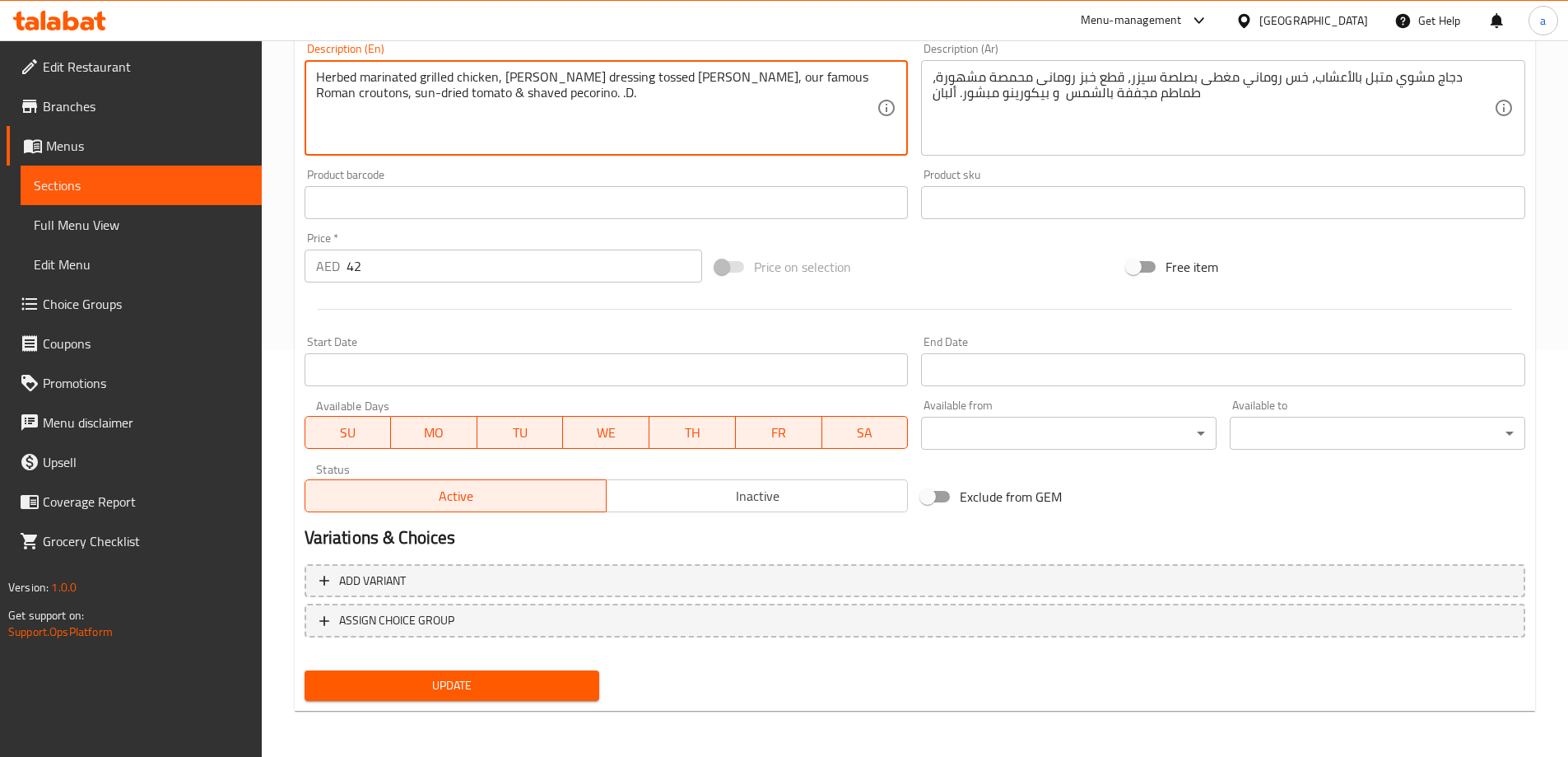
click at [528, 696] on span "Update" at bounding box center [452, 685] width 269 height 21
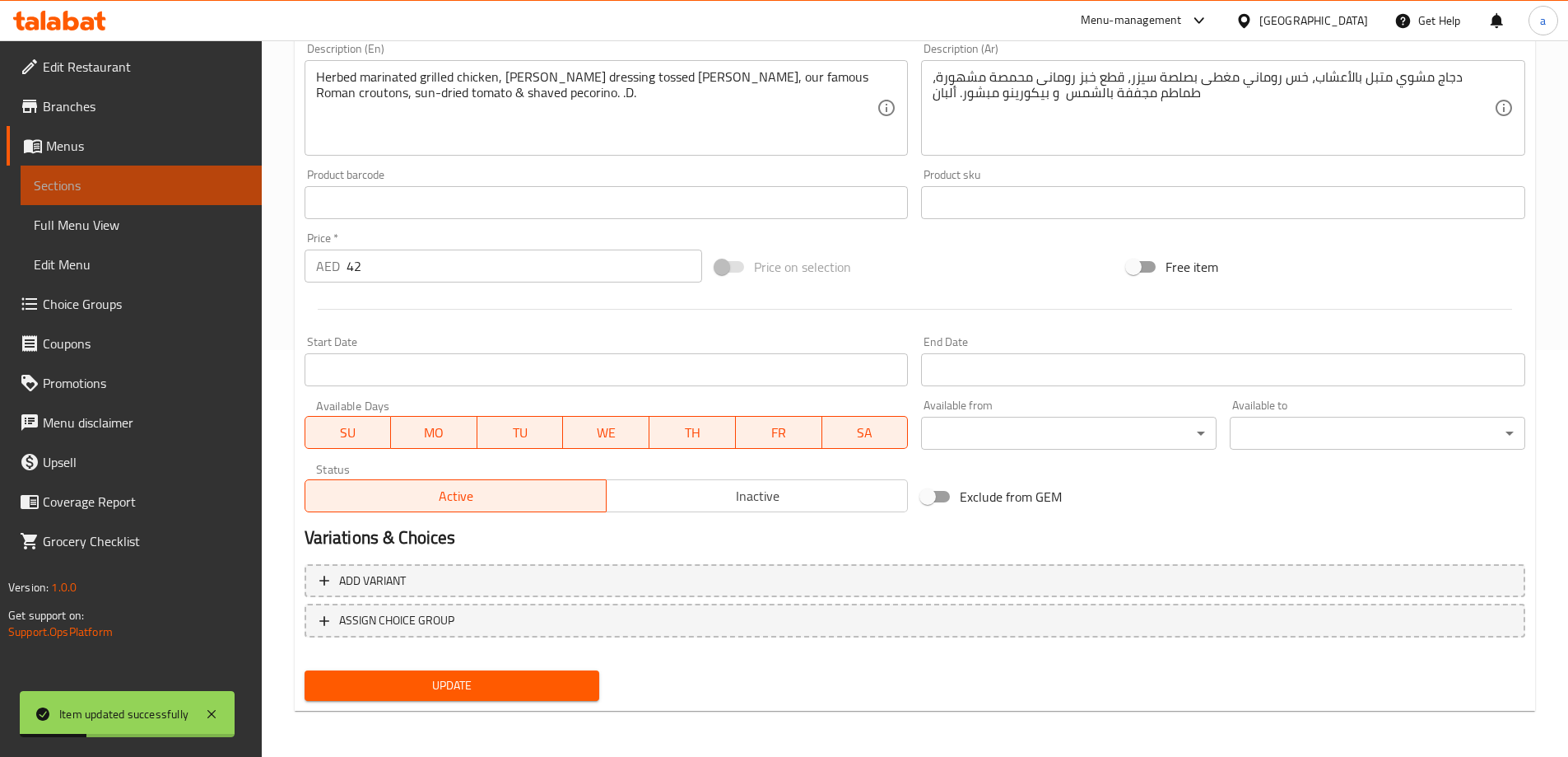
click at [95, 184] on span "Sections" at bounding box center [141, 185] width 214 height 20
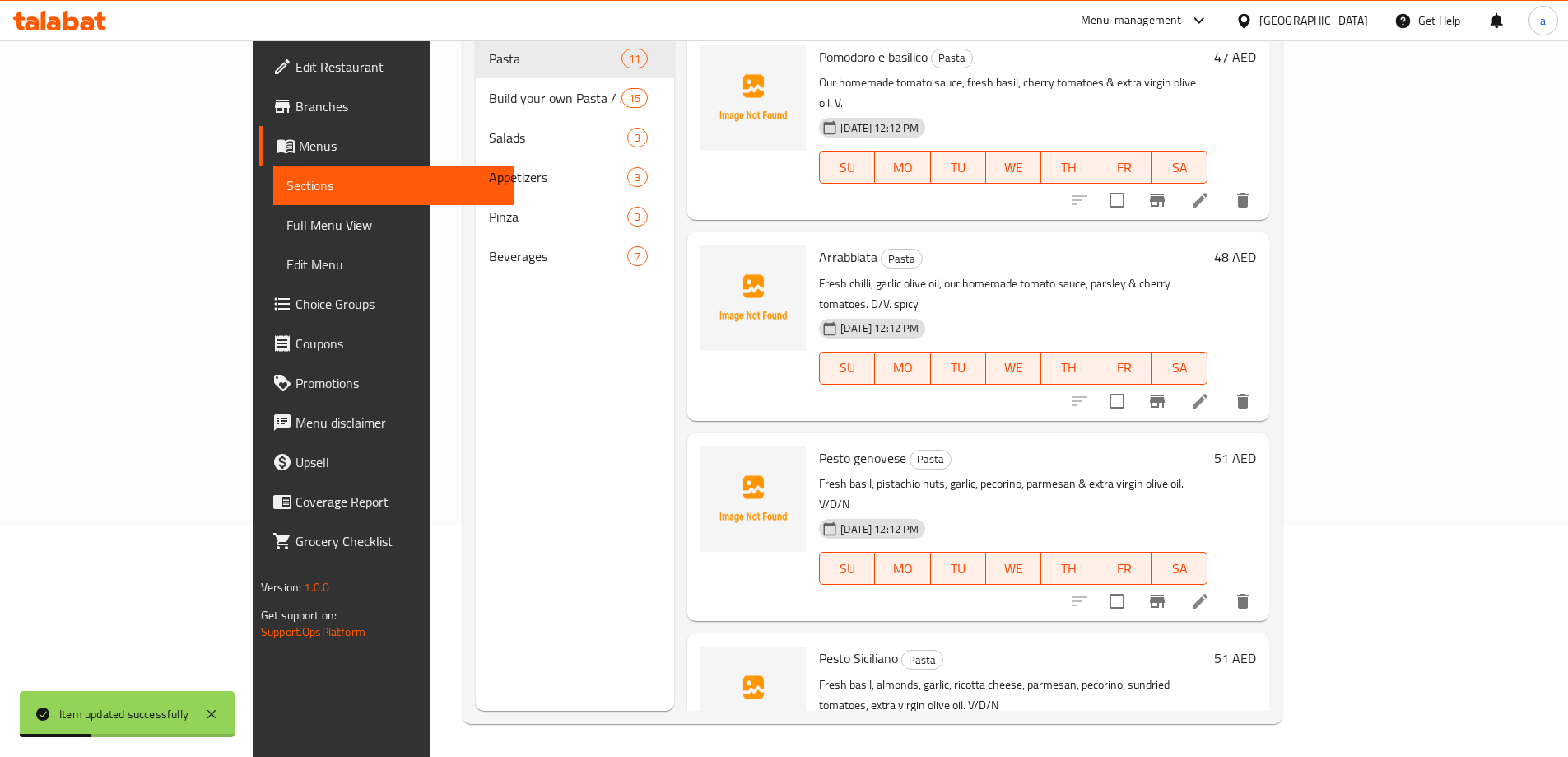
scroll to position [230, 0]
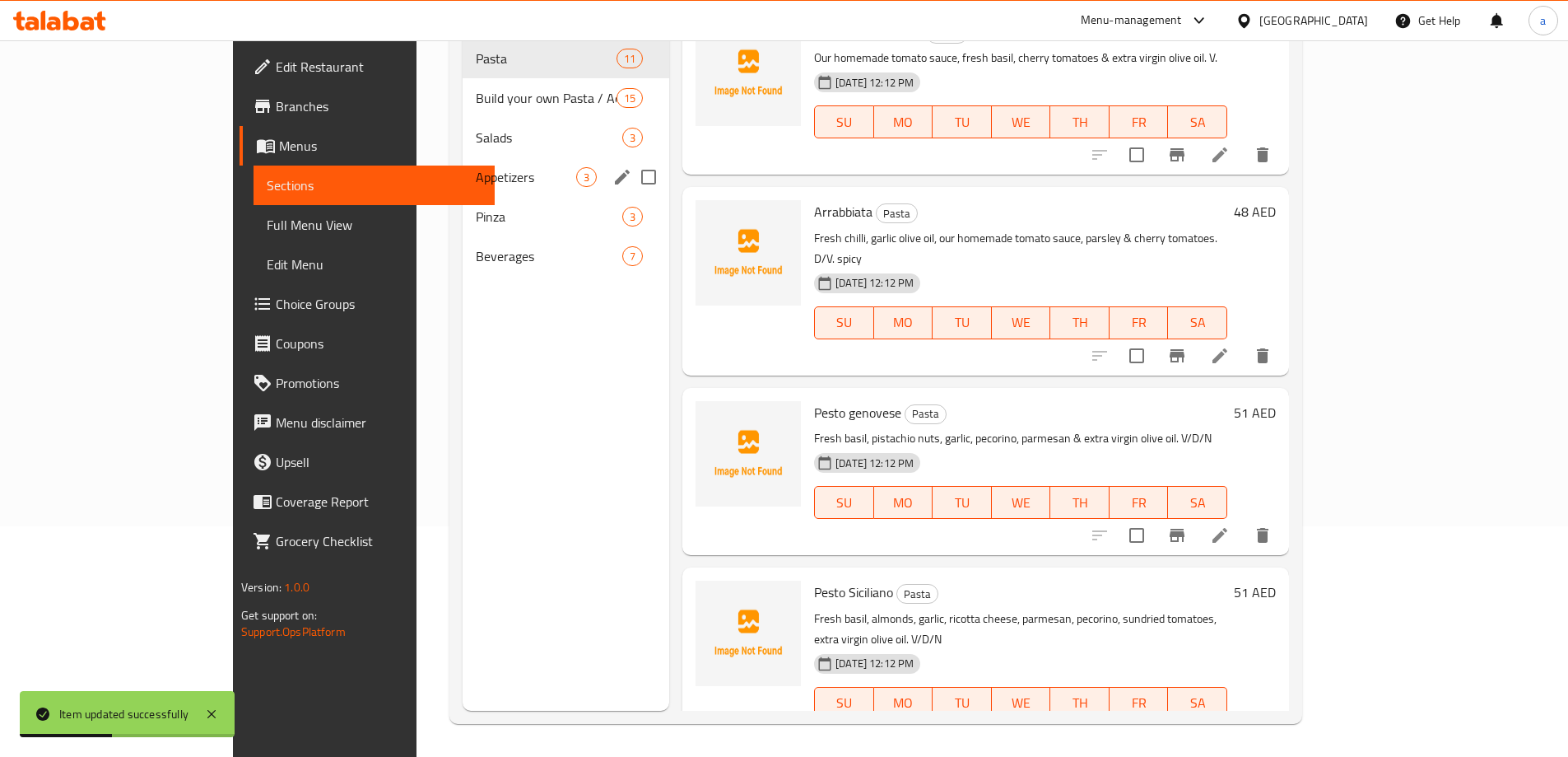
click at [476, 167] on span "Appetizers" at bounding box center [526, 177] width 100 height 20
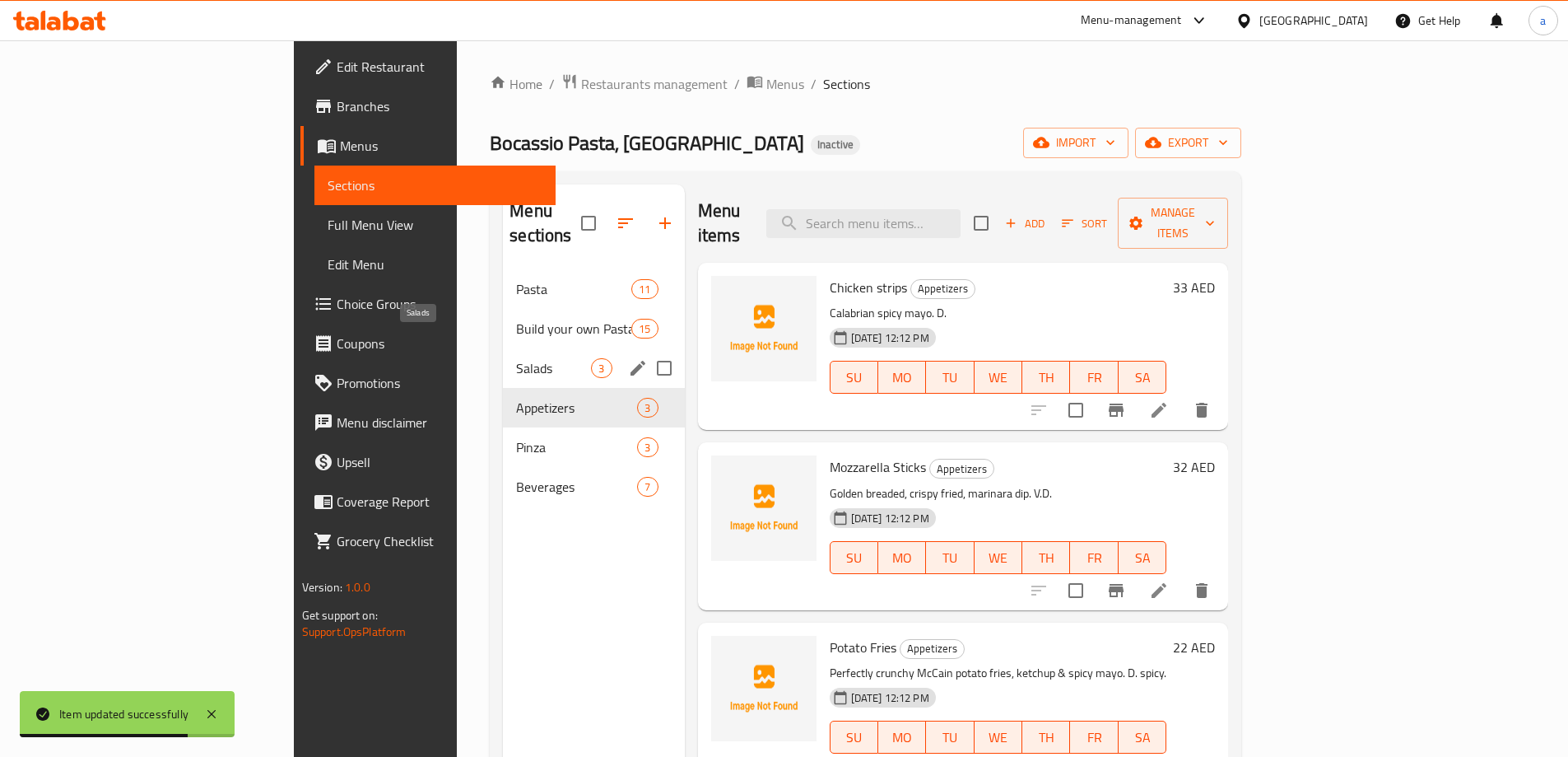
click at [516, 358] on span "Salads" at bounding box center [553, 368] width 75 height 20
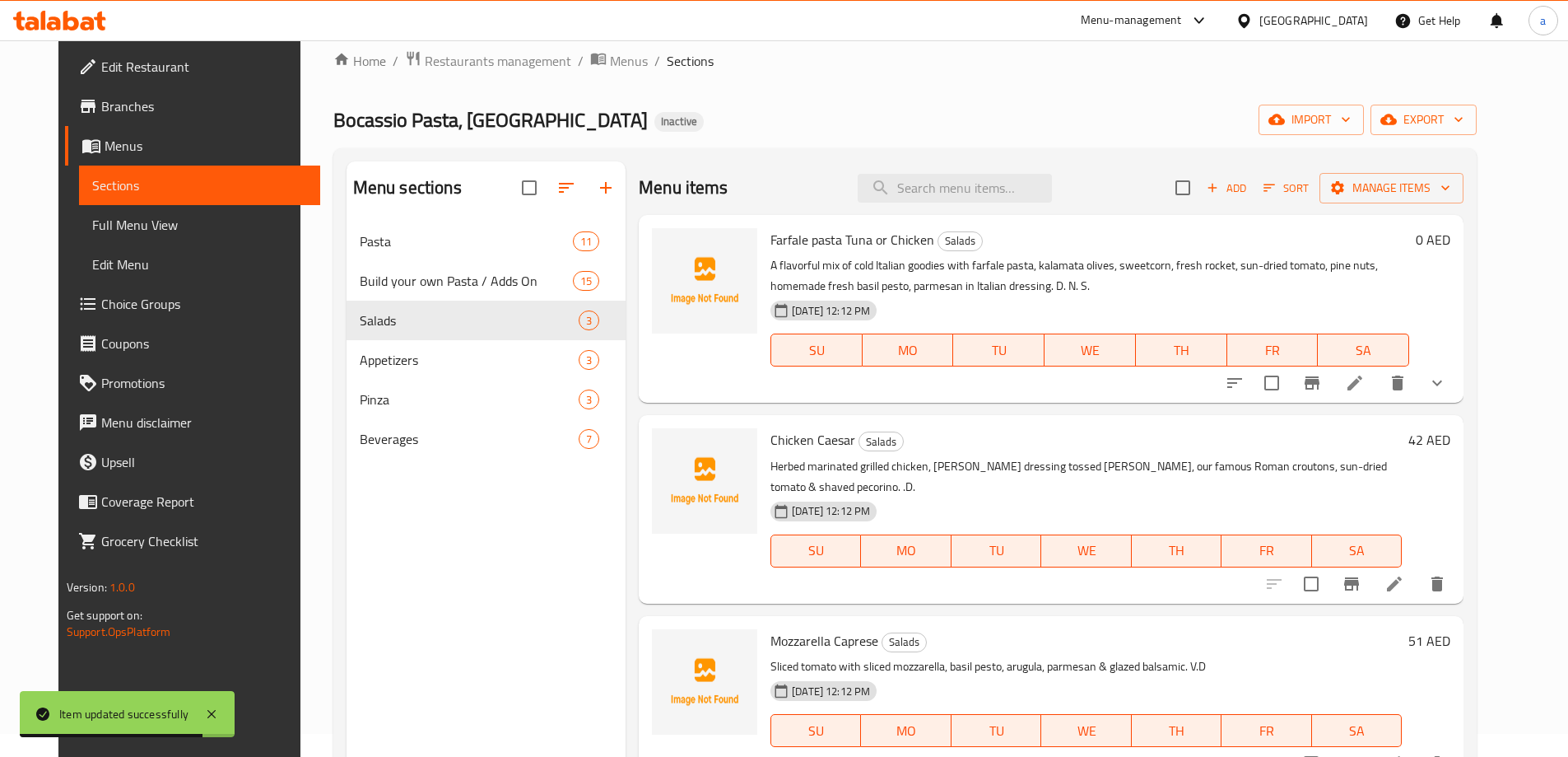
scroll to position [230, 0]
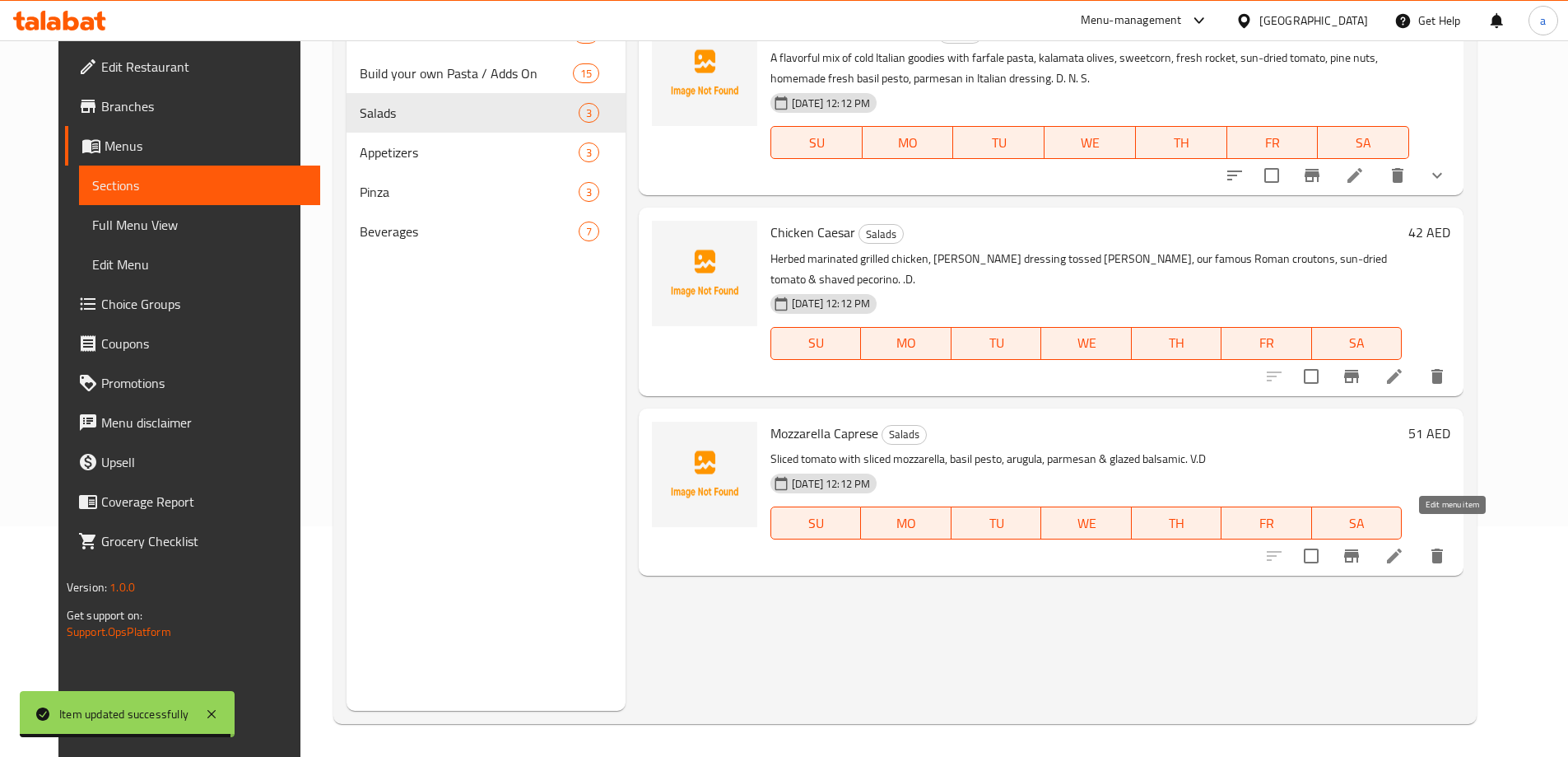
click at [1401, 548] on icon at bounding box center [1394, 555] width 15 height 15
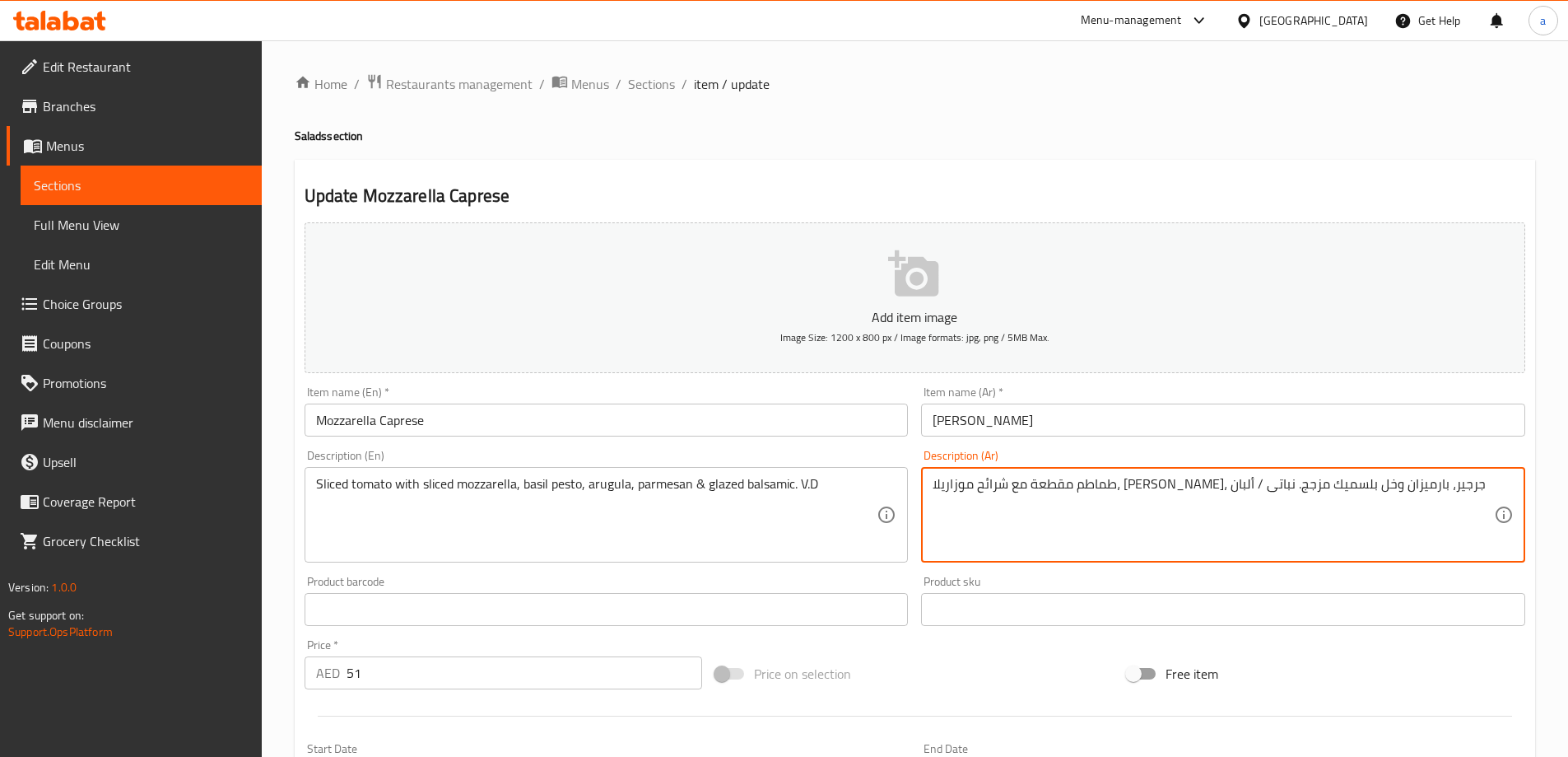
drag, startPoint x: 1357, startPoint y: 486, endPoint x: 1396, endPoint y: 493, distance: 39.6
type textarea "طماطم شرائح مع شرائح موزاريلا، بيستو ريحان، جرجير، بارميزان وخل بلسميك مزجج. نب…"
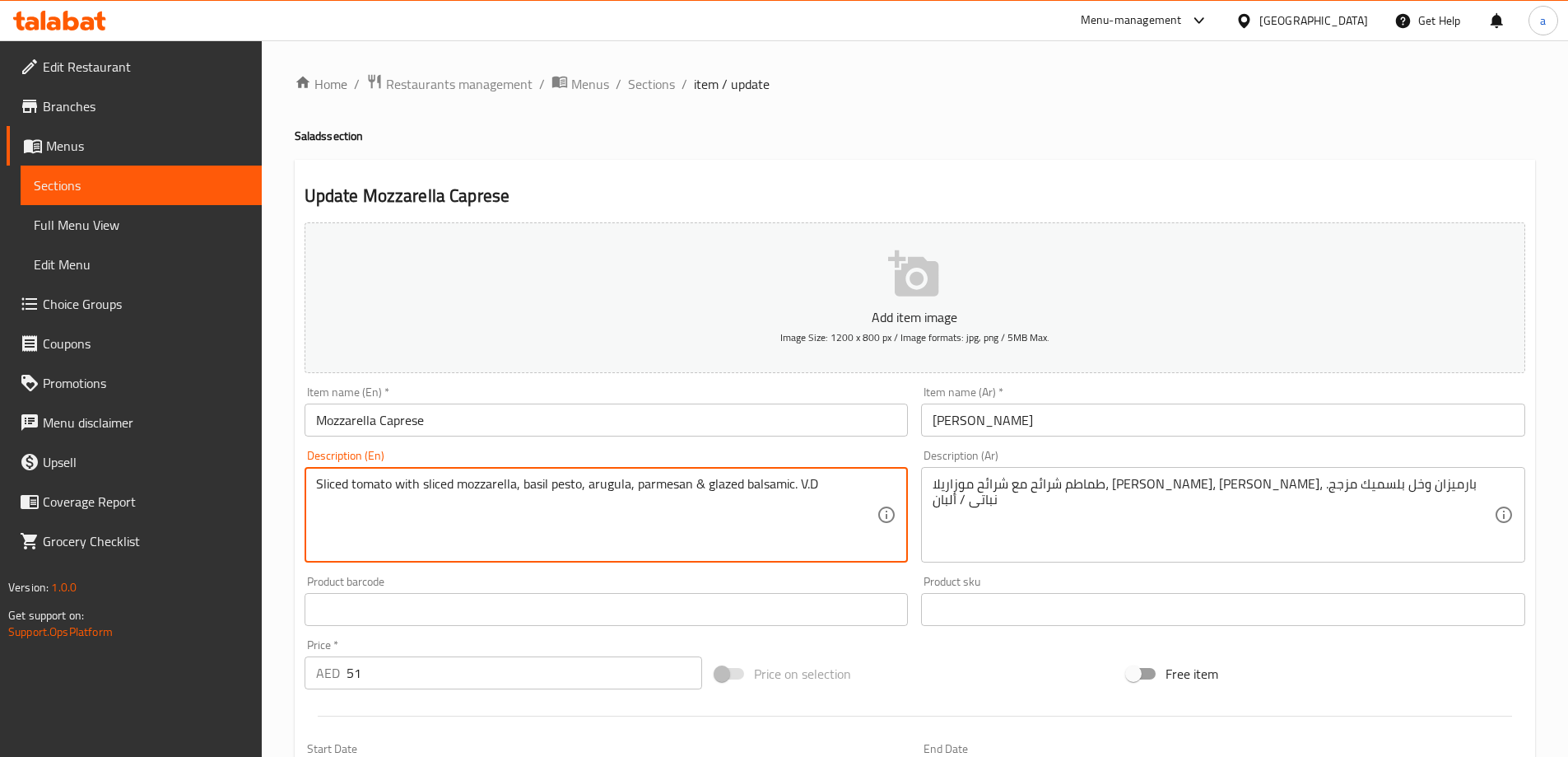
drag, startPoint x: 706, startPoint y: 489, endPoint x: 790, endPoint y: 498, distance: 84.5
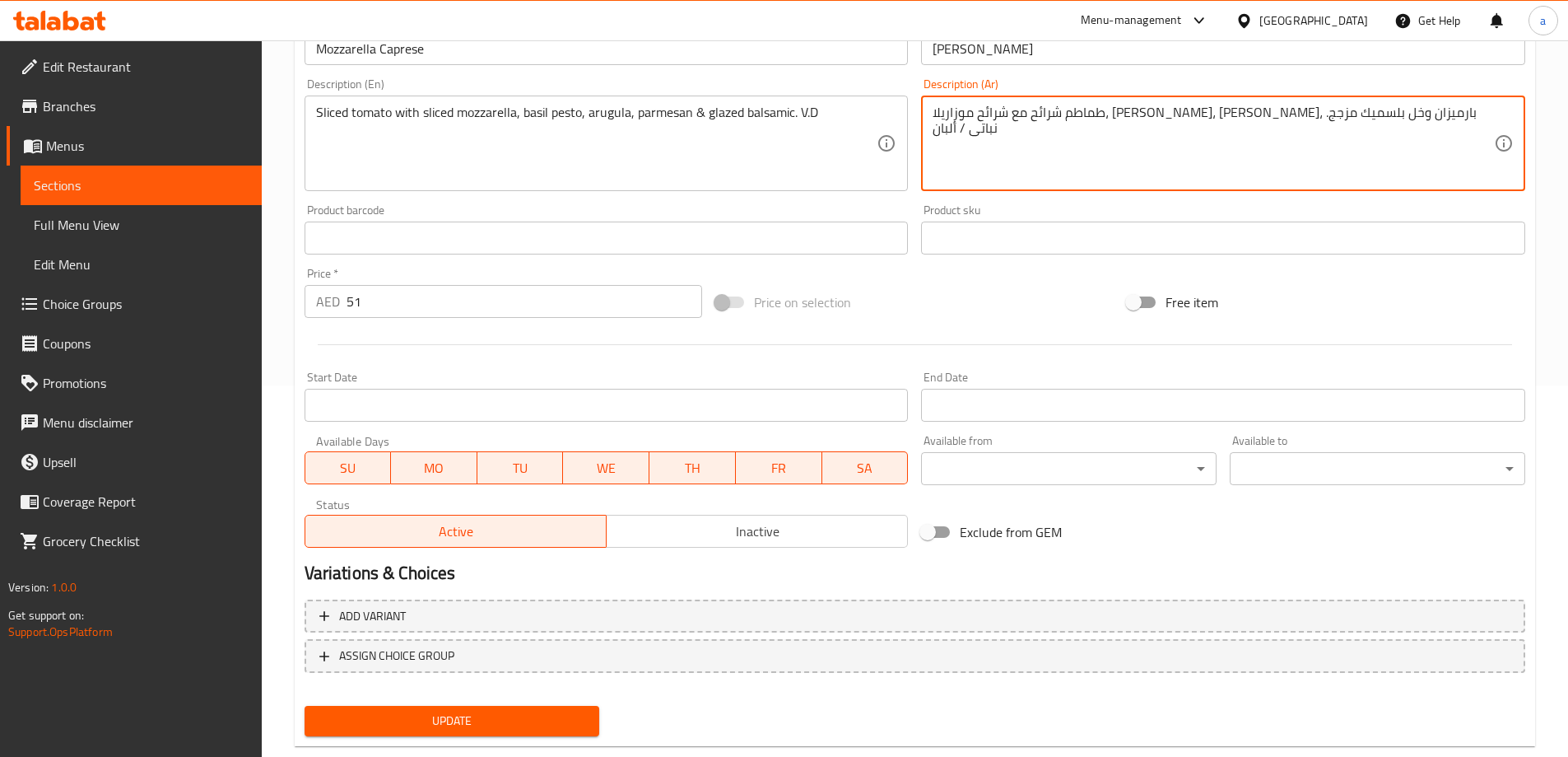
scroll to position [406, 0]
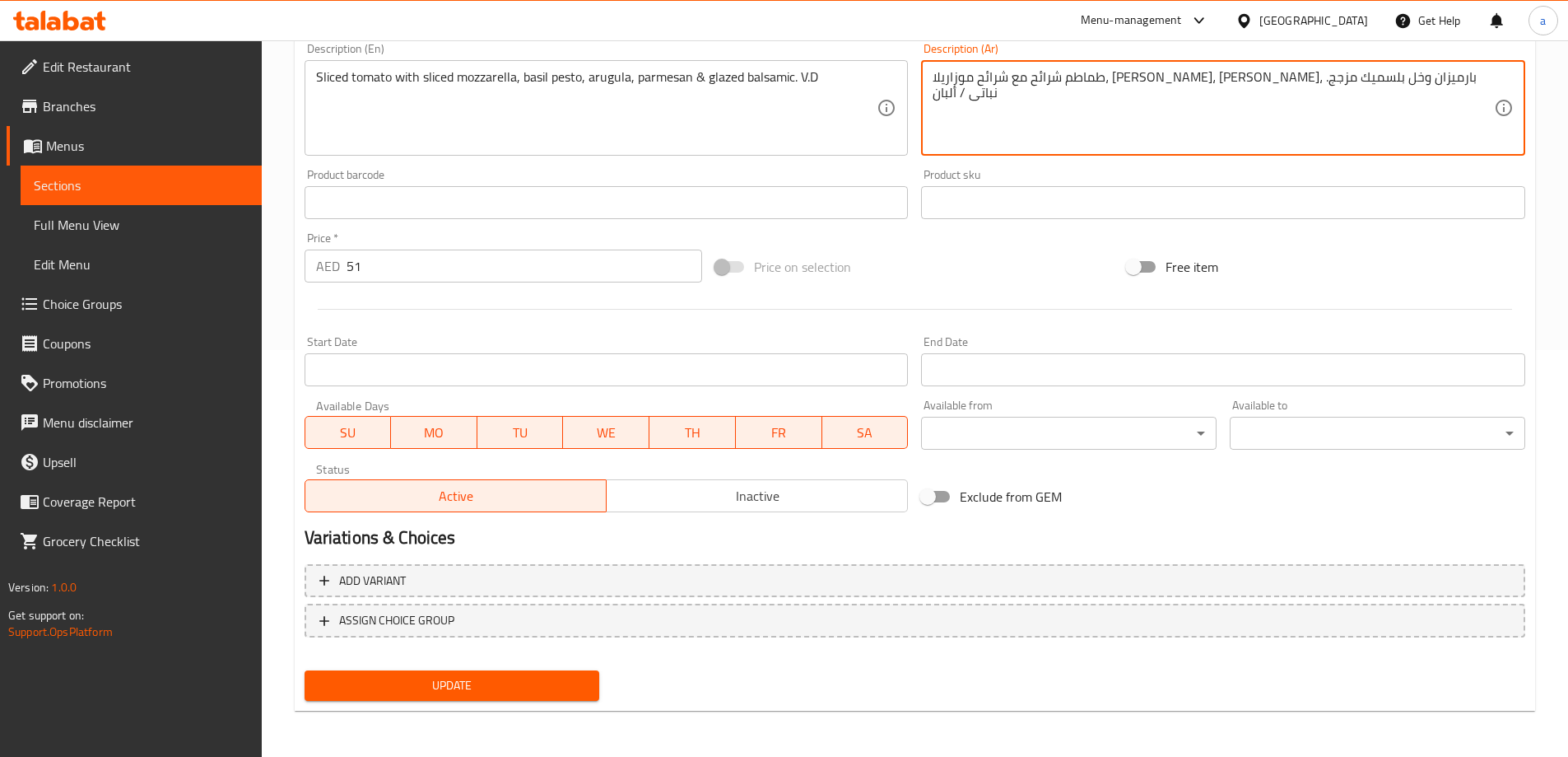
click at [559, 678] on span "Update" at bounding box center [452, 685] width 269 height 21
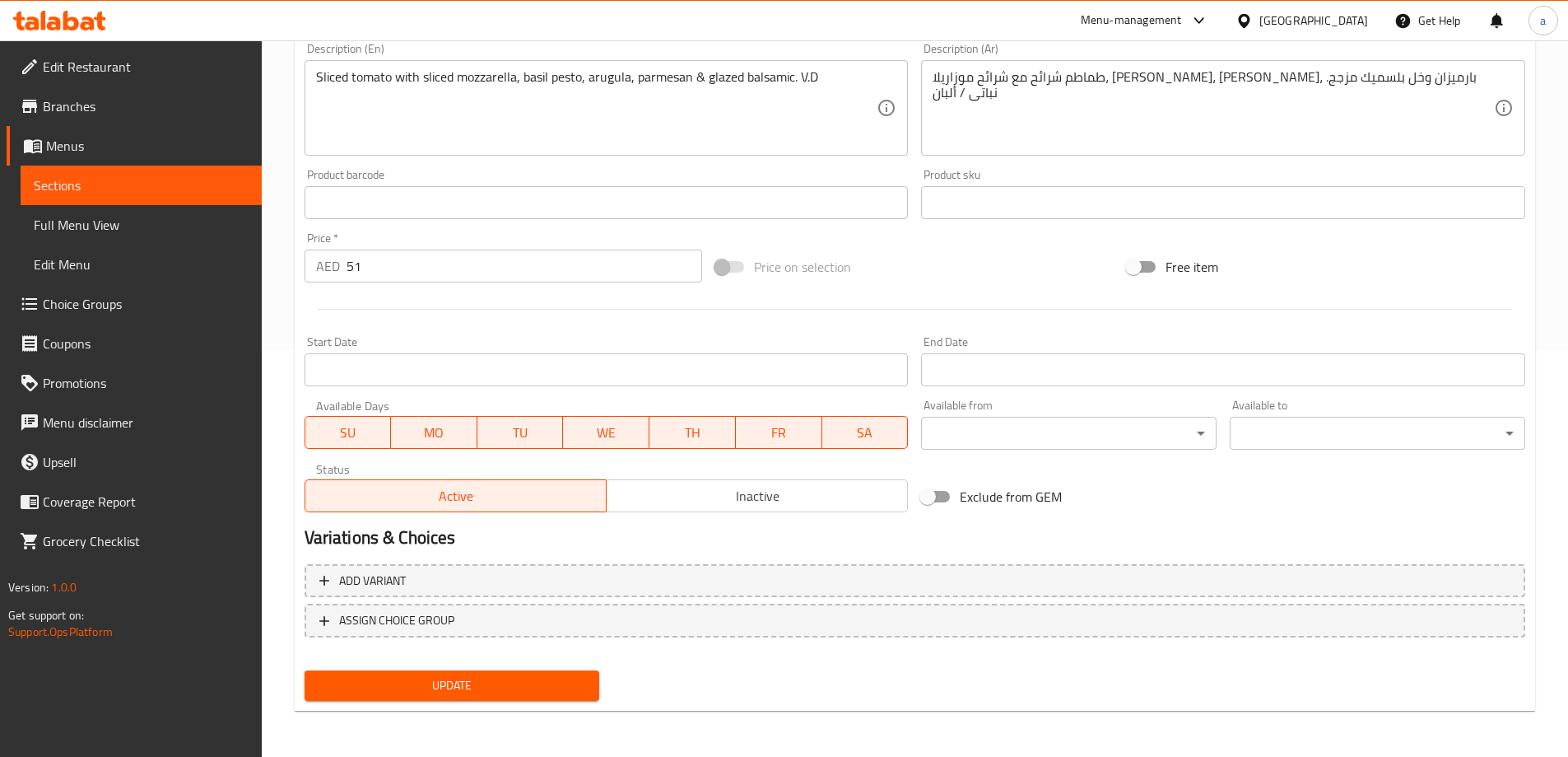
click at [560, 675] on span "Update" at bounding box center [452, 685] width 269 height 21
click at [129, 180] on span "Sections" at bounding box center [141, 185] width 214 height 20
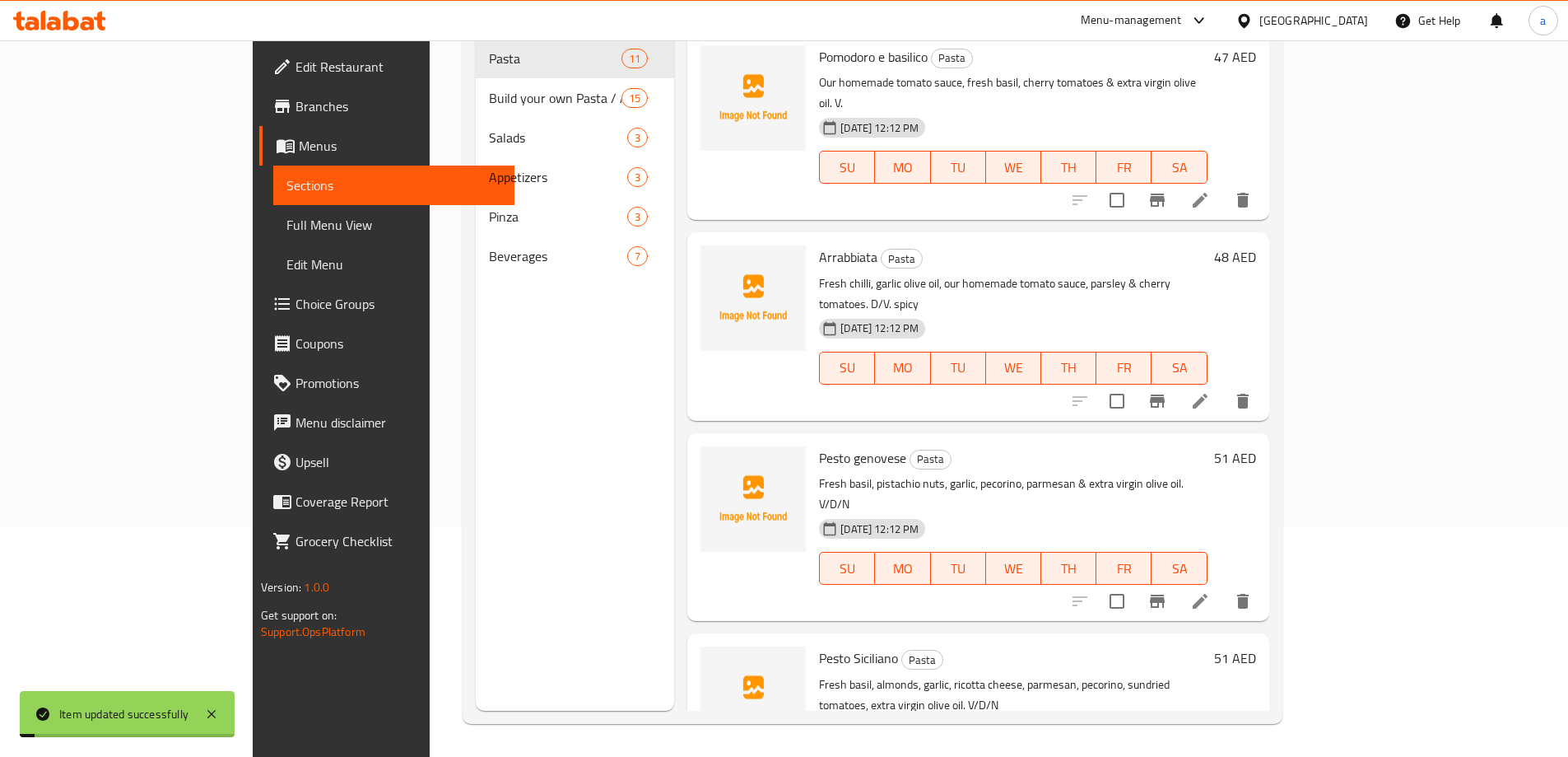
scroll to position [230, 0]
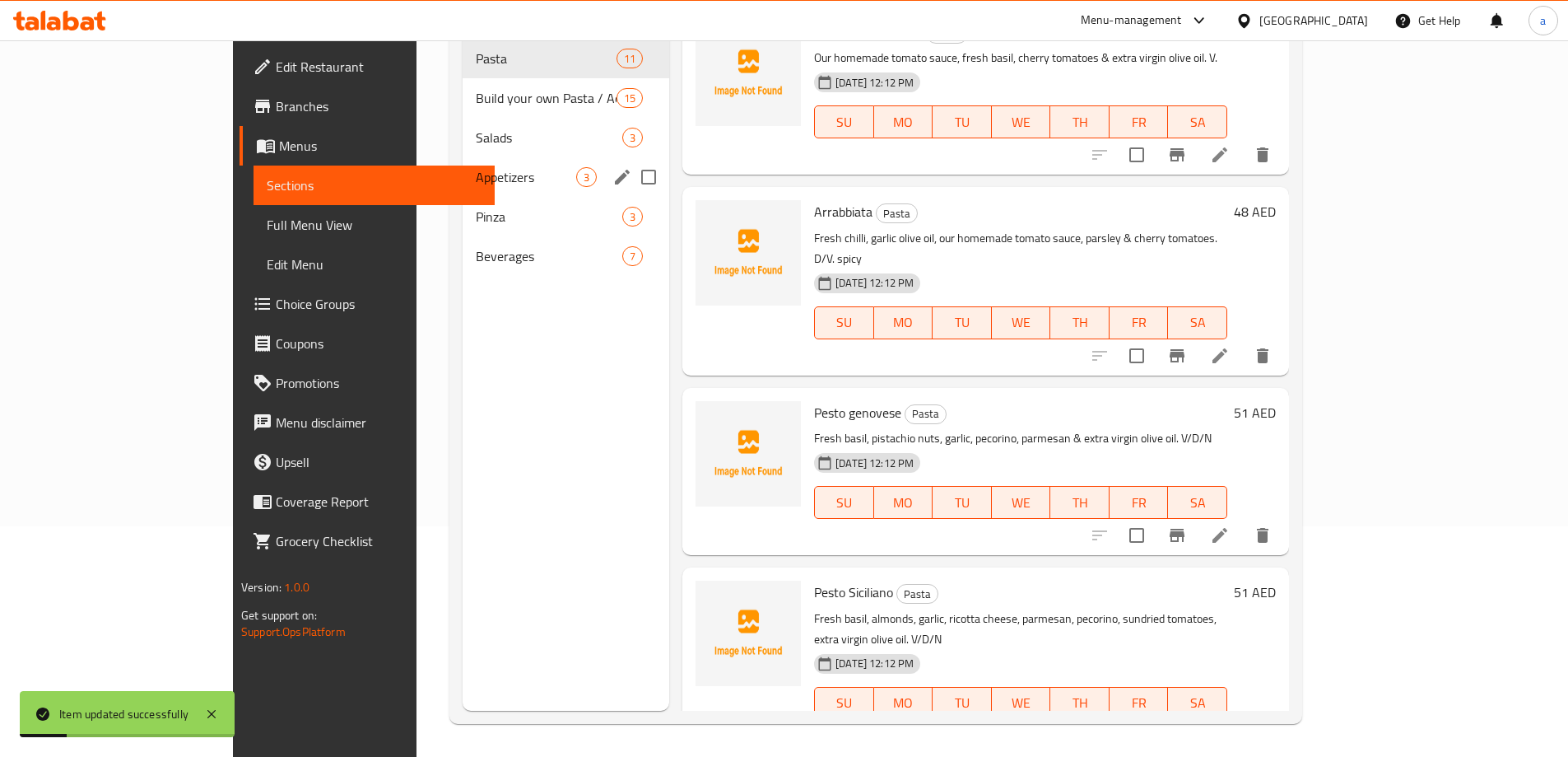
click at [463, 163] on div "Appetizers 3" at bounding box center [566, 176] width 206 height 39
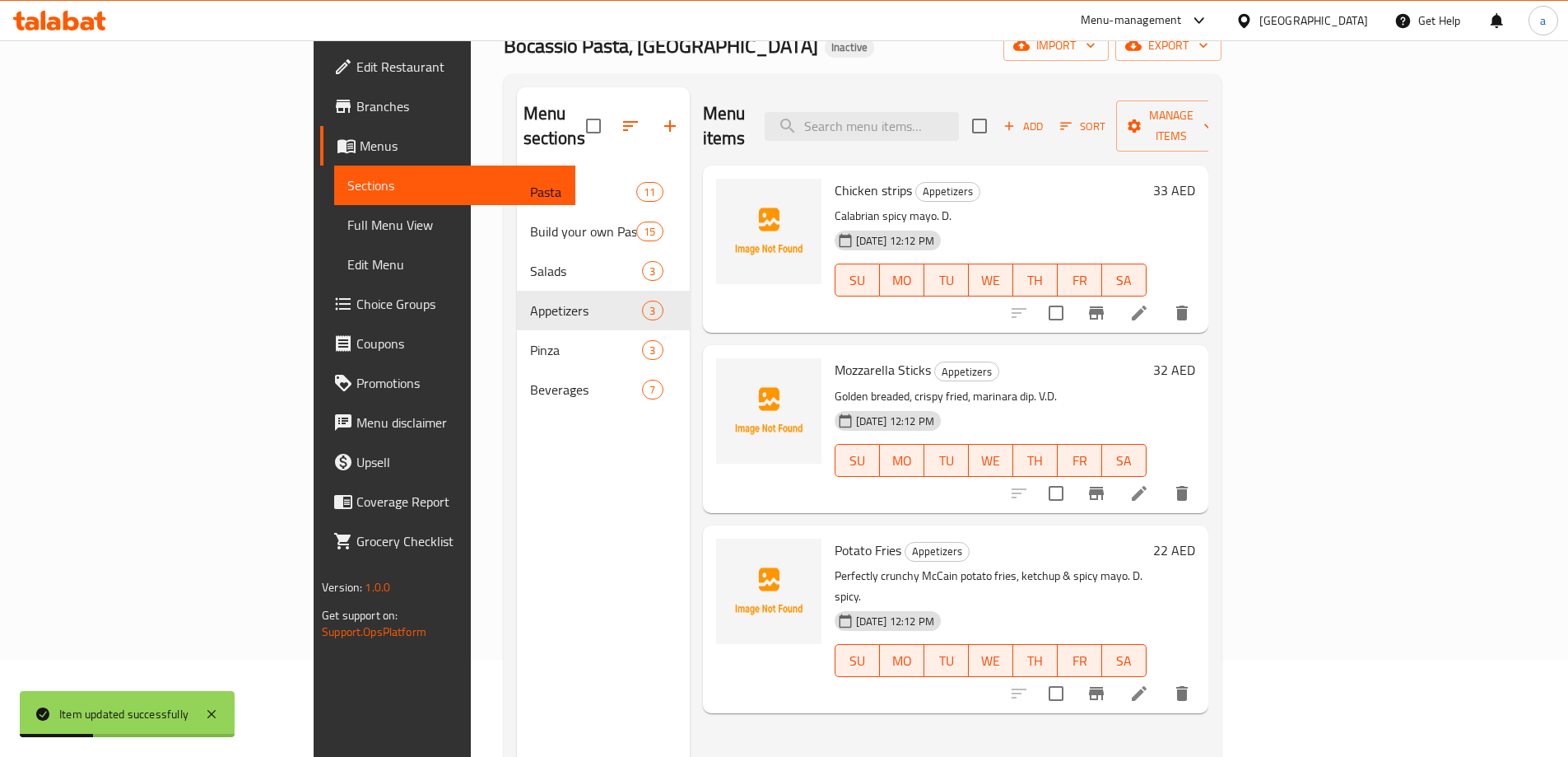
scroll to position [66, 0]
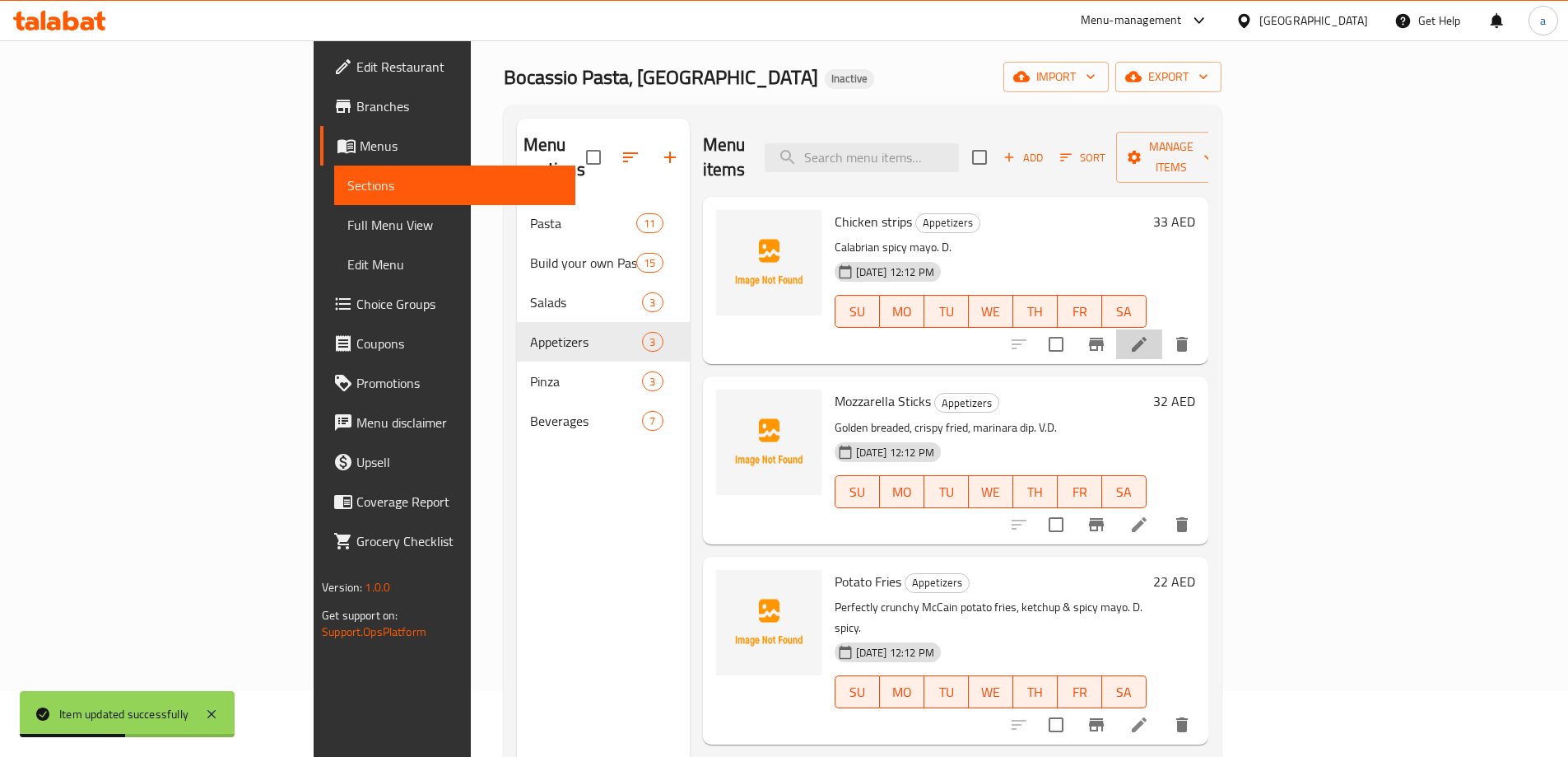
click at [1162, 330] on li at bounding box center [1139, 344] width 46 height 29
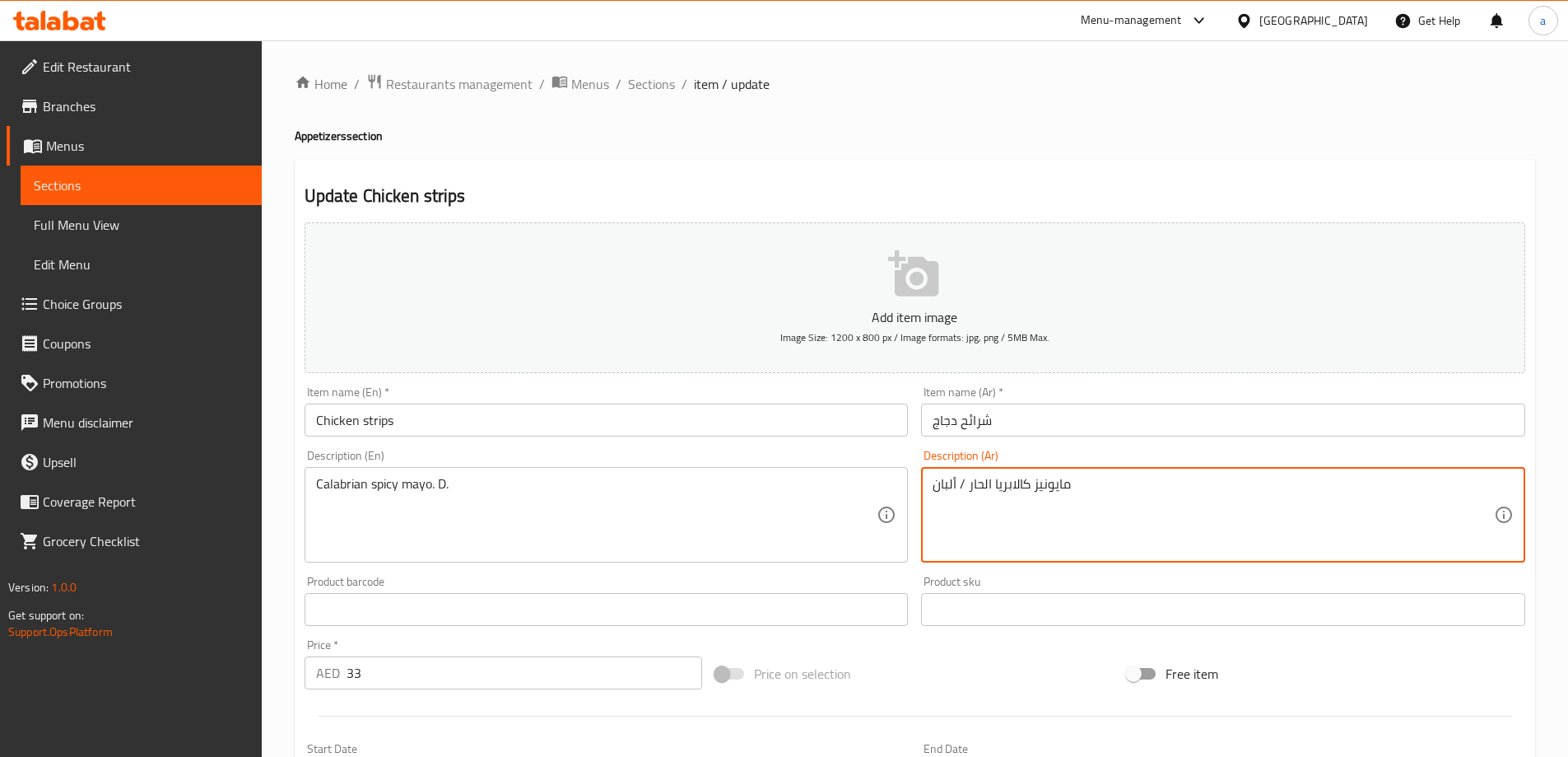
drag, startPoint x: 1034, startPoint y: 489, endPoint x: 1050, endPoint y: 491, distance: 16.1
click at [992, 486] on textarea "مايو كالابريا الحار / ألبان" at bounding box center [1213, 515] width 561 height 79
type textarea "مايو كالابريان الحار / ألبان"
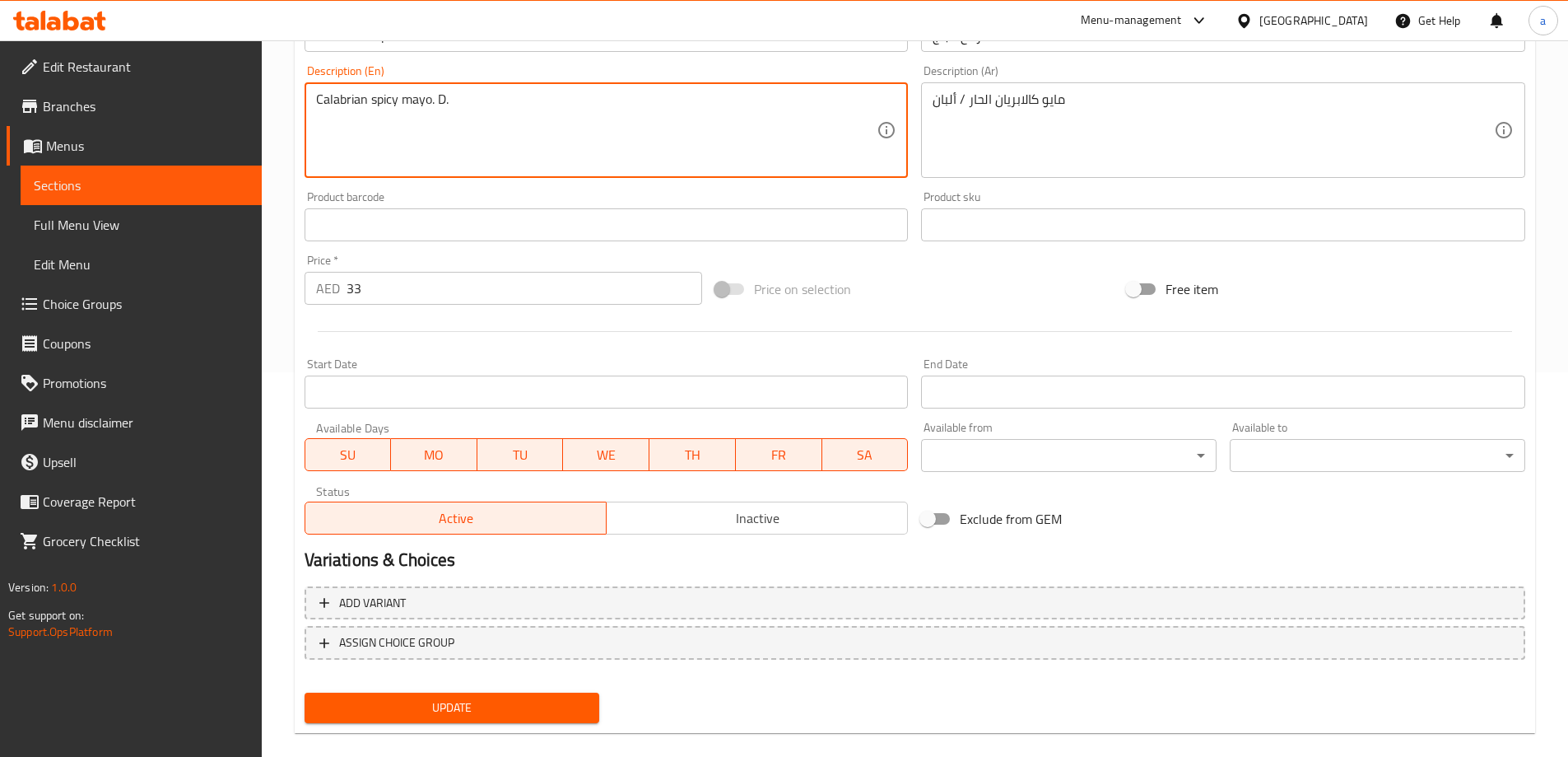
scroll to position [406, 0]
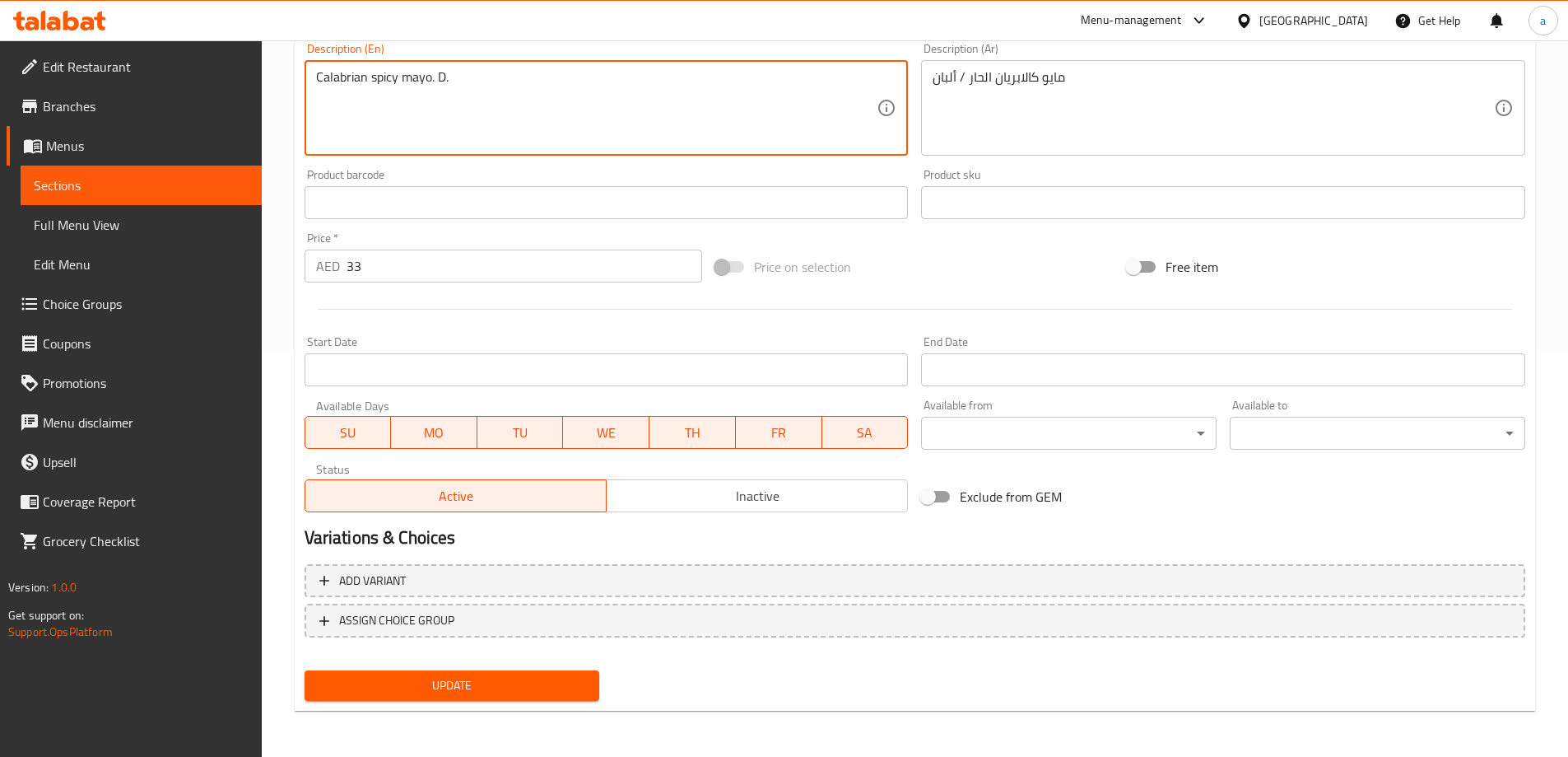
click at [544, 678] on span "Update" at bounding box center [452, 685] width 269 height 21
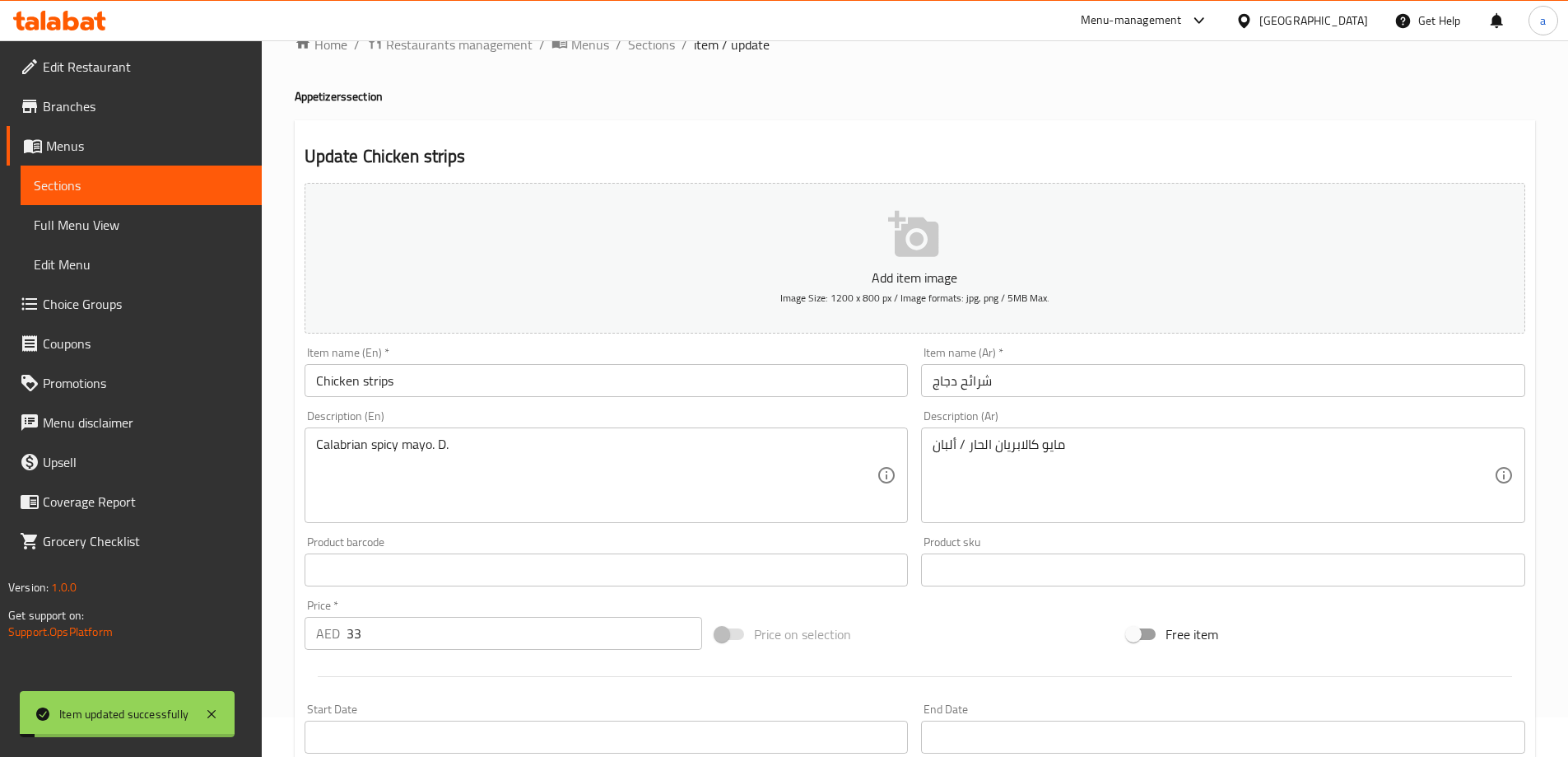
scroll to position [0, 0]
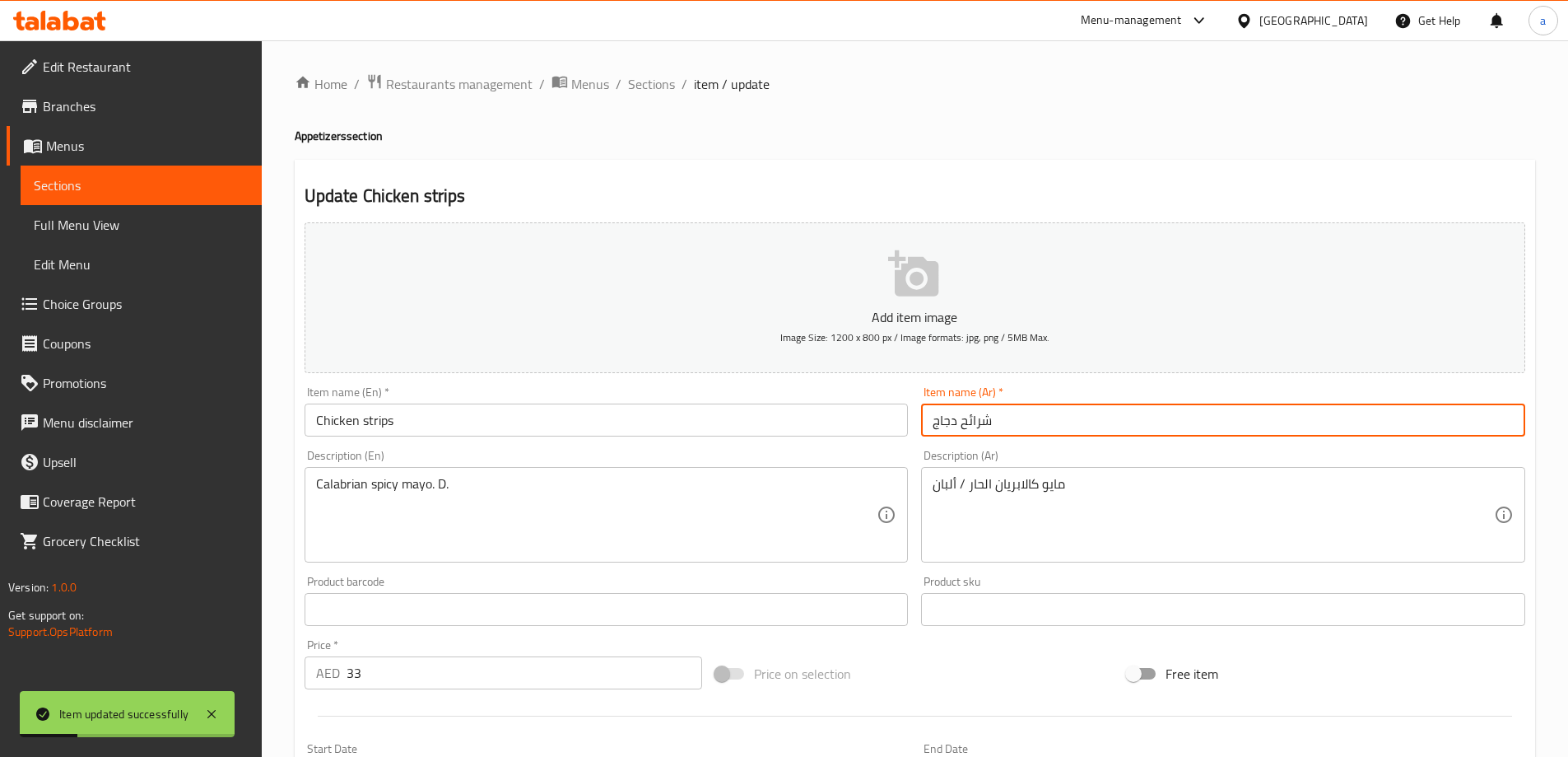
drag, startPoint x: 961, startPoint y: 430, endPoint x: 993, endPoint y: 434, distance: 32.2
click at [993, 434] on input "شرائح دجاج" at bounding box center [1223, 420] width 604 height 33
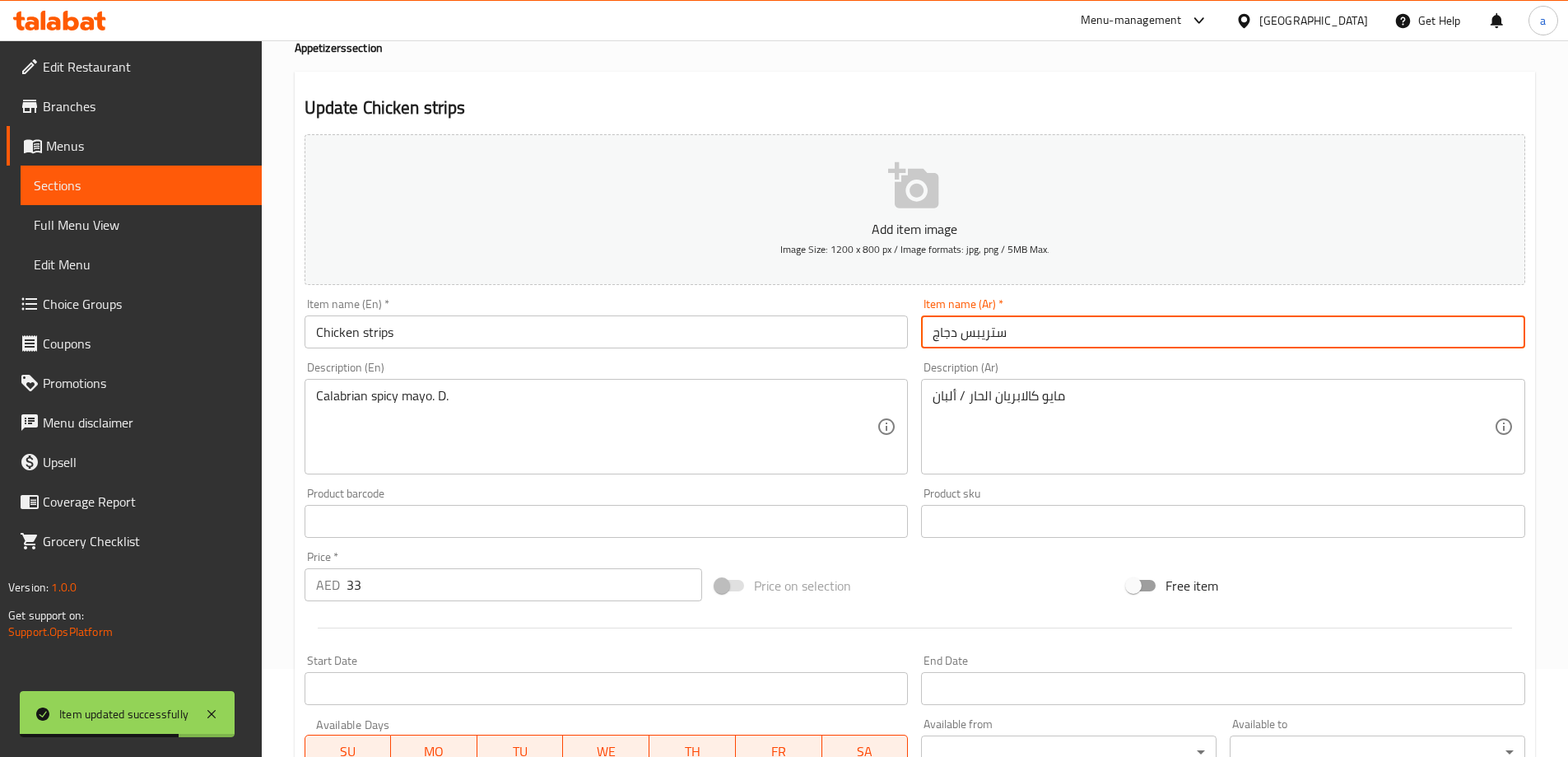
scroll to position [406, 0]
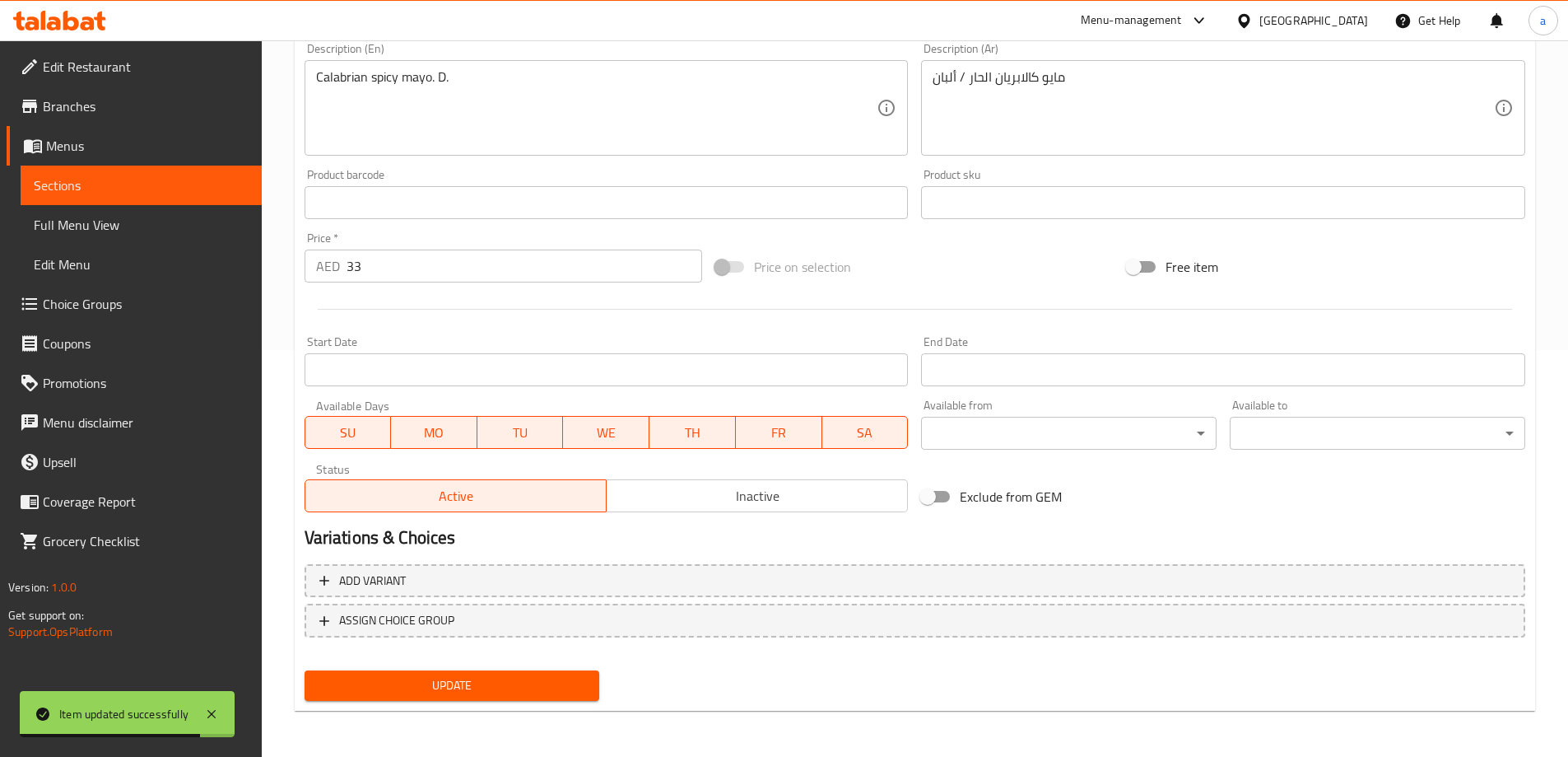
type input "ستريبس دجاج"
click at [570, 682] on span "Update" at bounding box center [452, 685] width 269 height 21
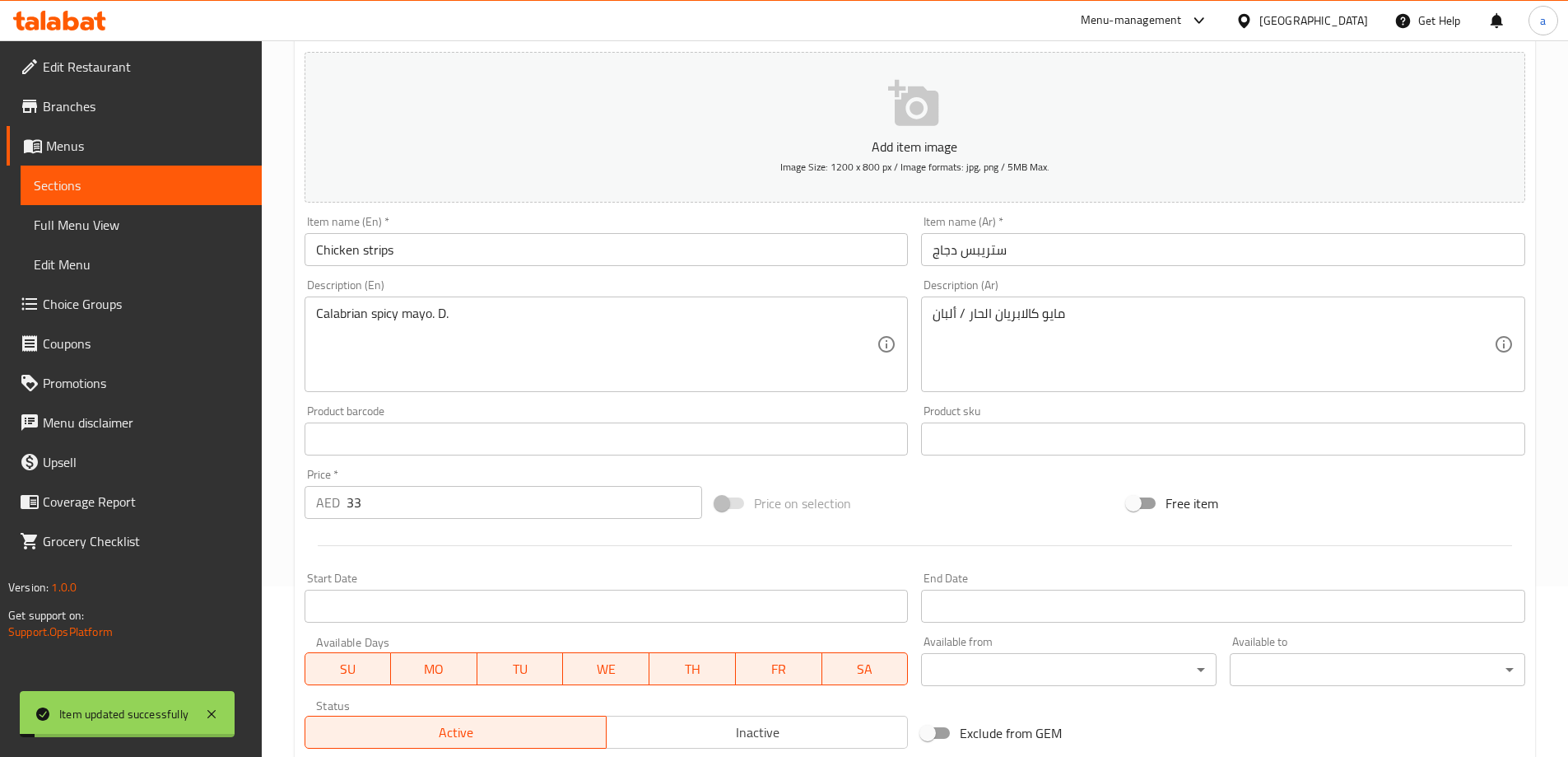
scroll to position [0, 0]
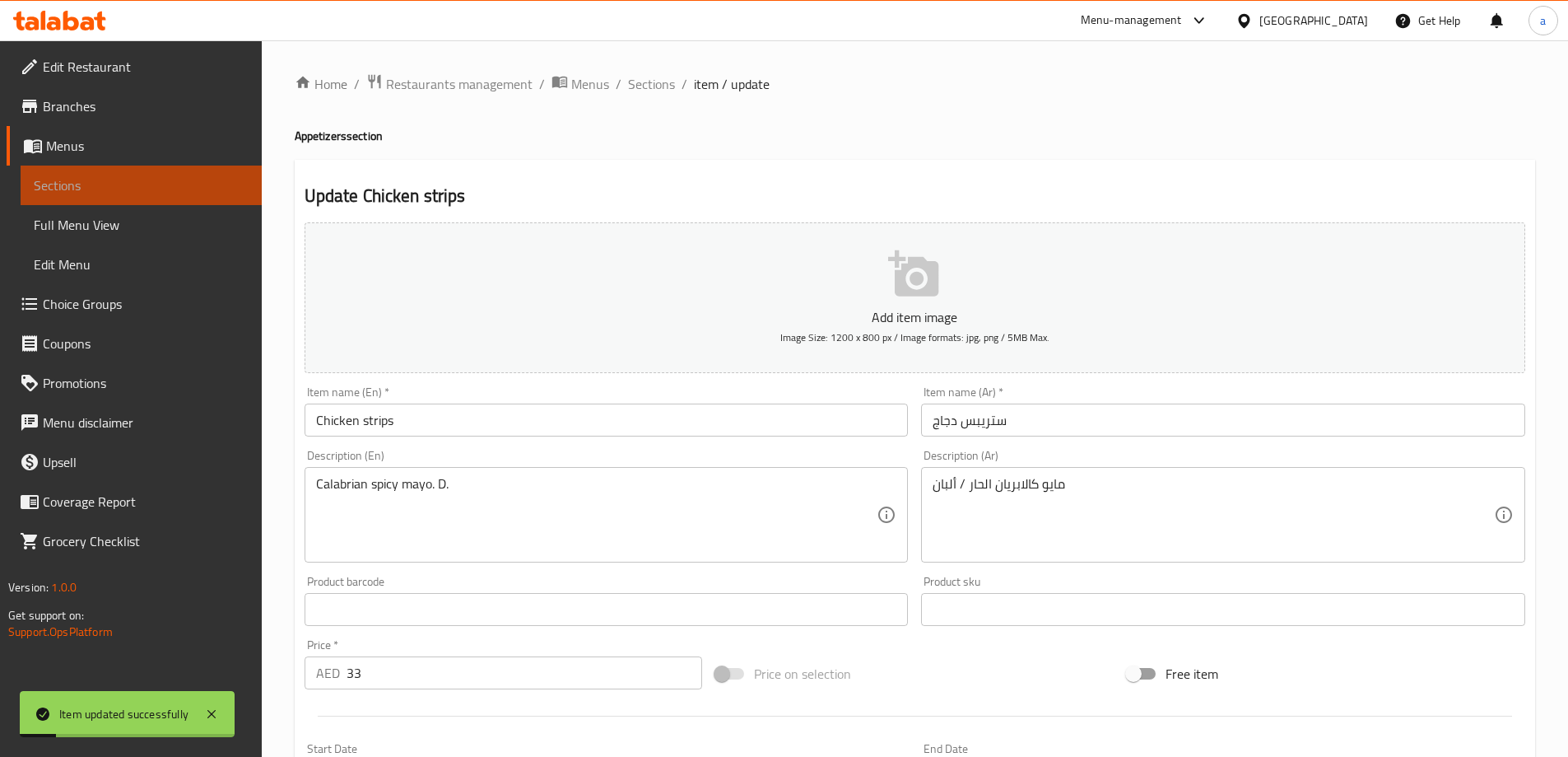
click at [215, 177] on span "Sections" at bounding box center [141, 185] width 214 height 20
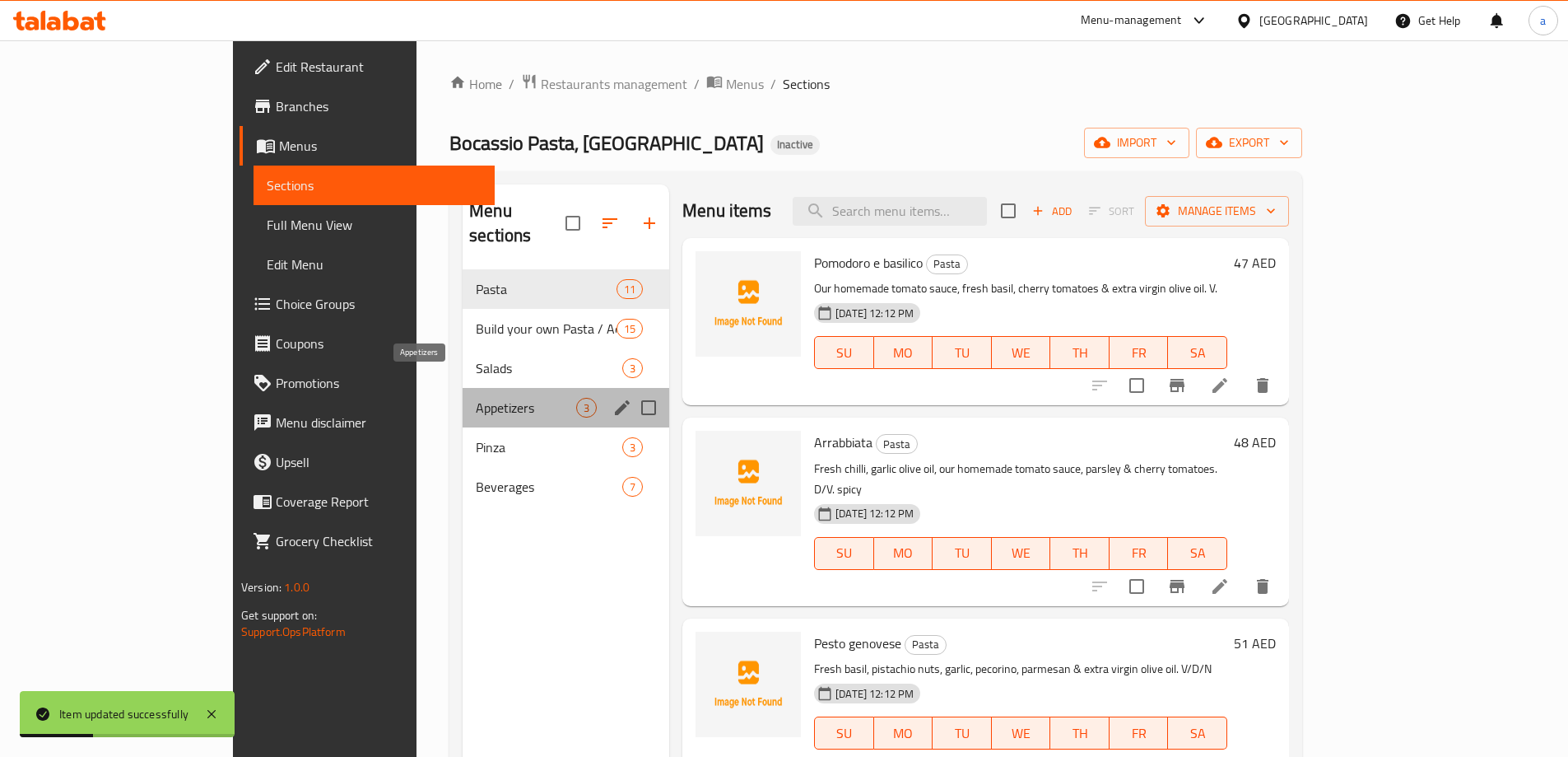
click at [476, 397] on span "Appetizers" at bounding box center [526, 407] width 100 height 20
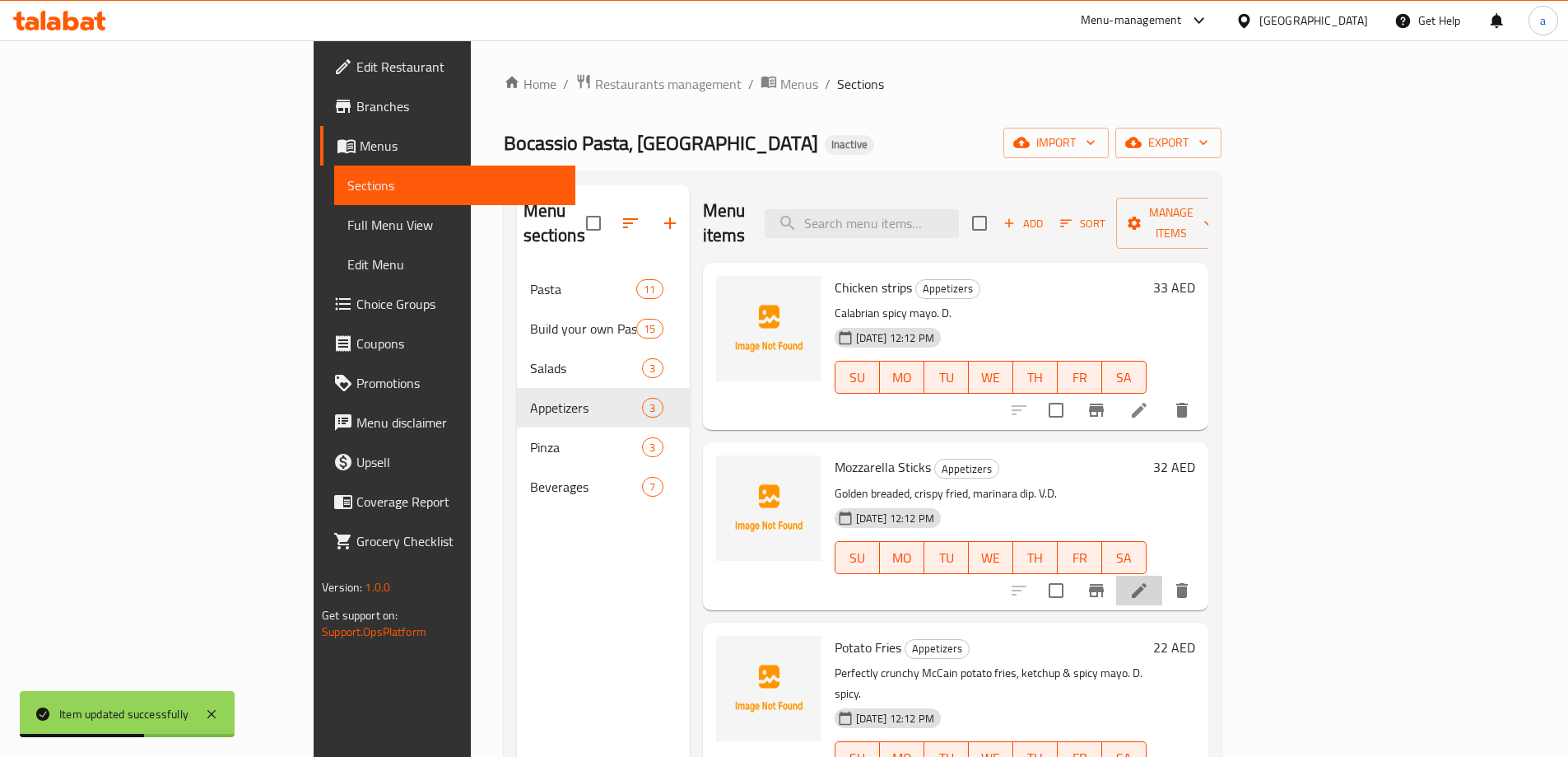
click at [1162, 575] on li at bounding box center [1139, 590] width 46 height 29
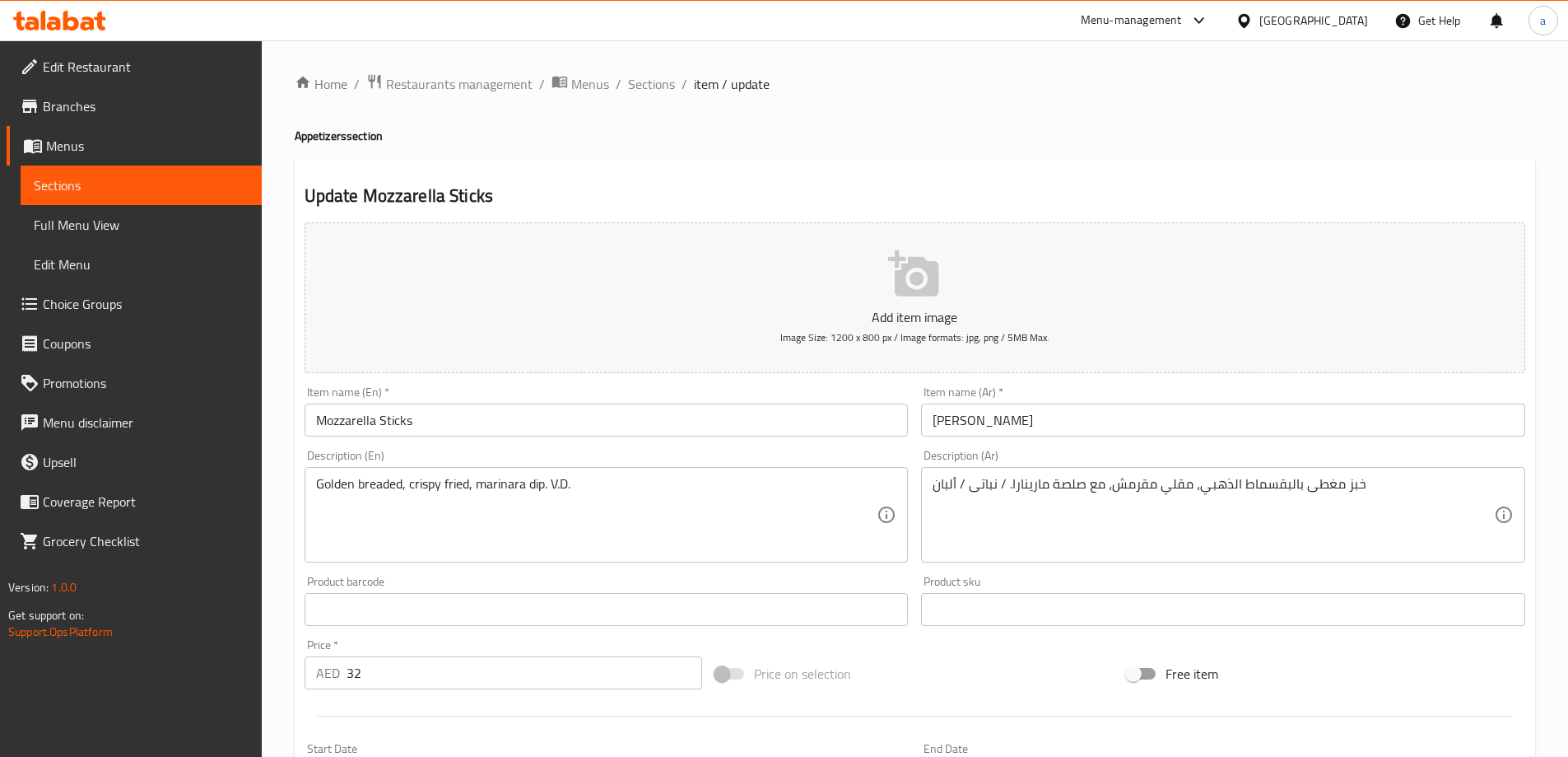
drag, startPoint x: 312, startPoint y: 493, endPoint x: 453, endPoint y: 497, distance: 141.1
click at [453, 497] on div "Golden breaded, crispy fried, marinara dip. V.D. Description (En)" at bounding box center [607, 514] width 604 height 96
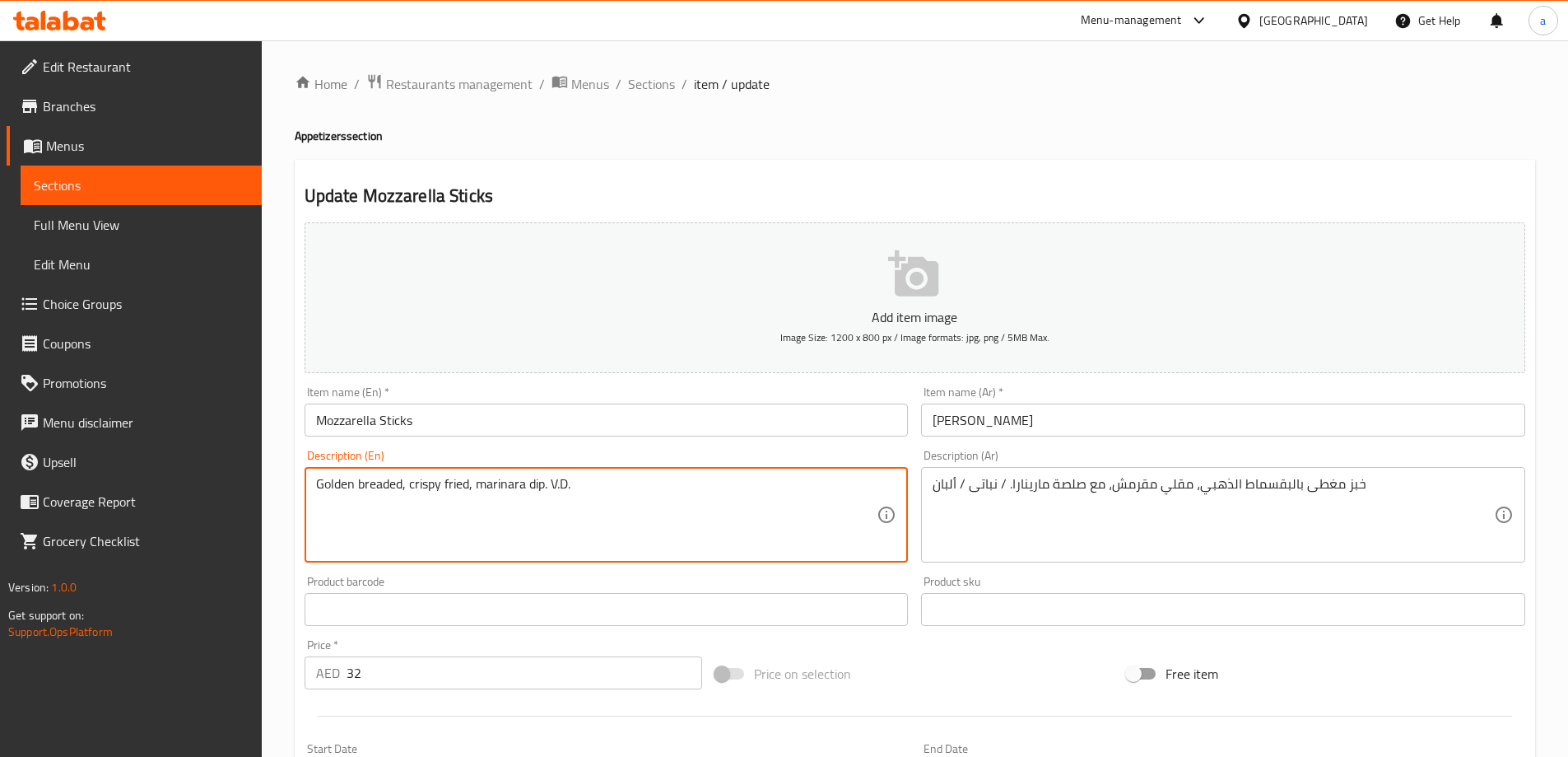
drag, startPoint x: 317, startPoint y: 482, endPoint x: 466, endPoint y: 487, distance: 149.1
click at [466, 487] on textarea "Golden breaded, crispy fried, marinara dip. V.D." at bounding box center [596, 515] width 561 height 79
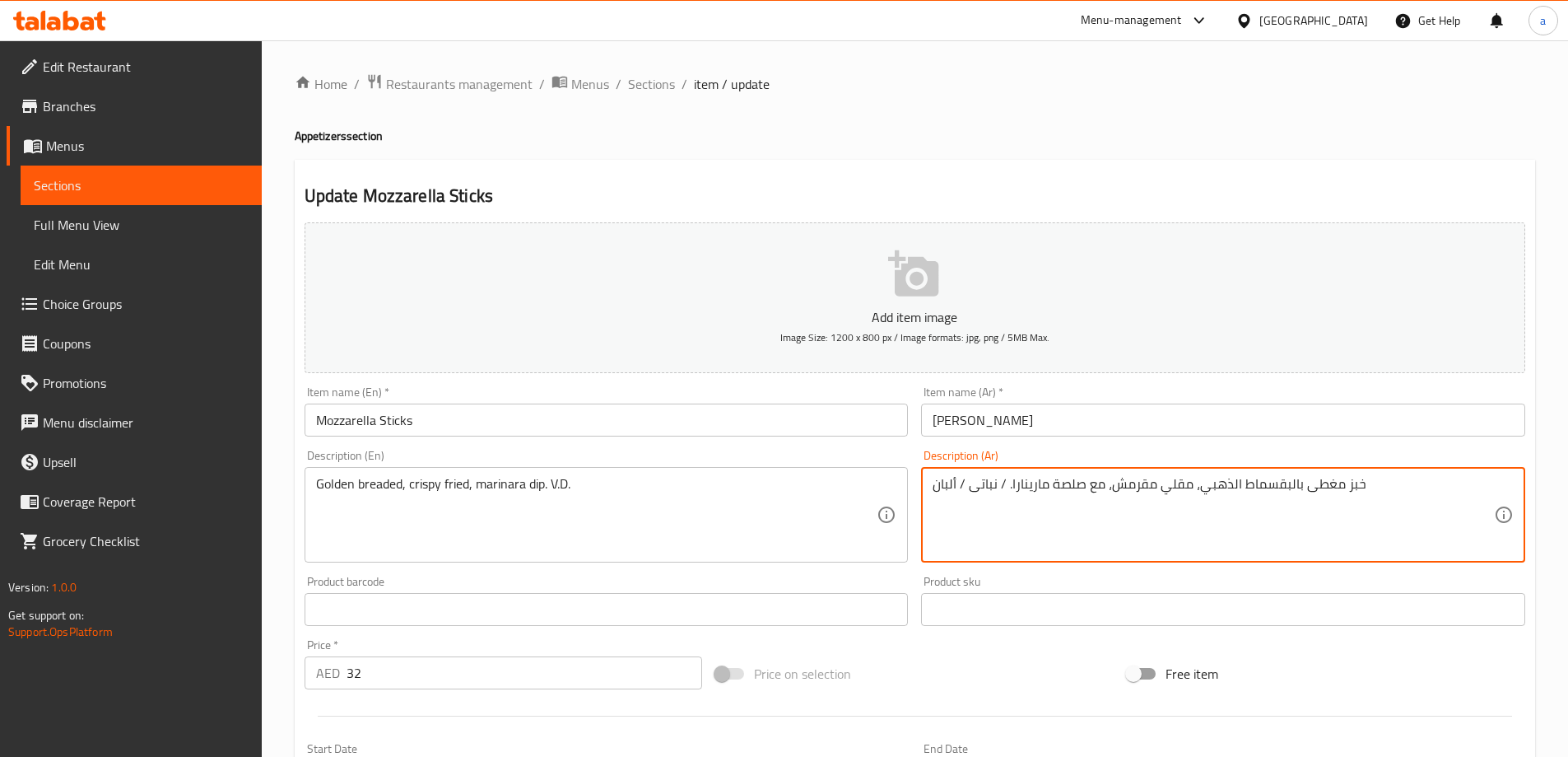
drag, startPoint x: 1111, startPoint y: 490, endPoint x: 1360, endPoint y: 504, distance: 249.4
paste textarea "مقلية مقرمشة ومغطاة بالبقسماط الذهبي"
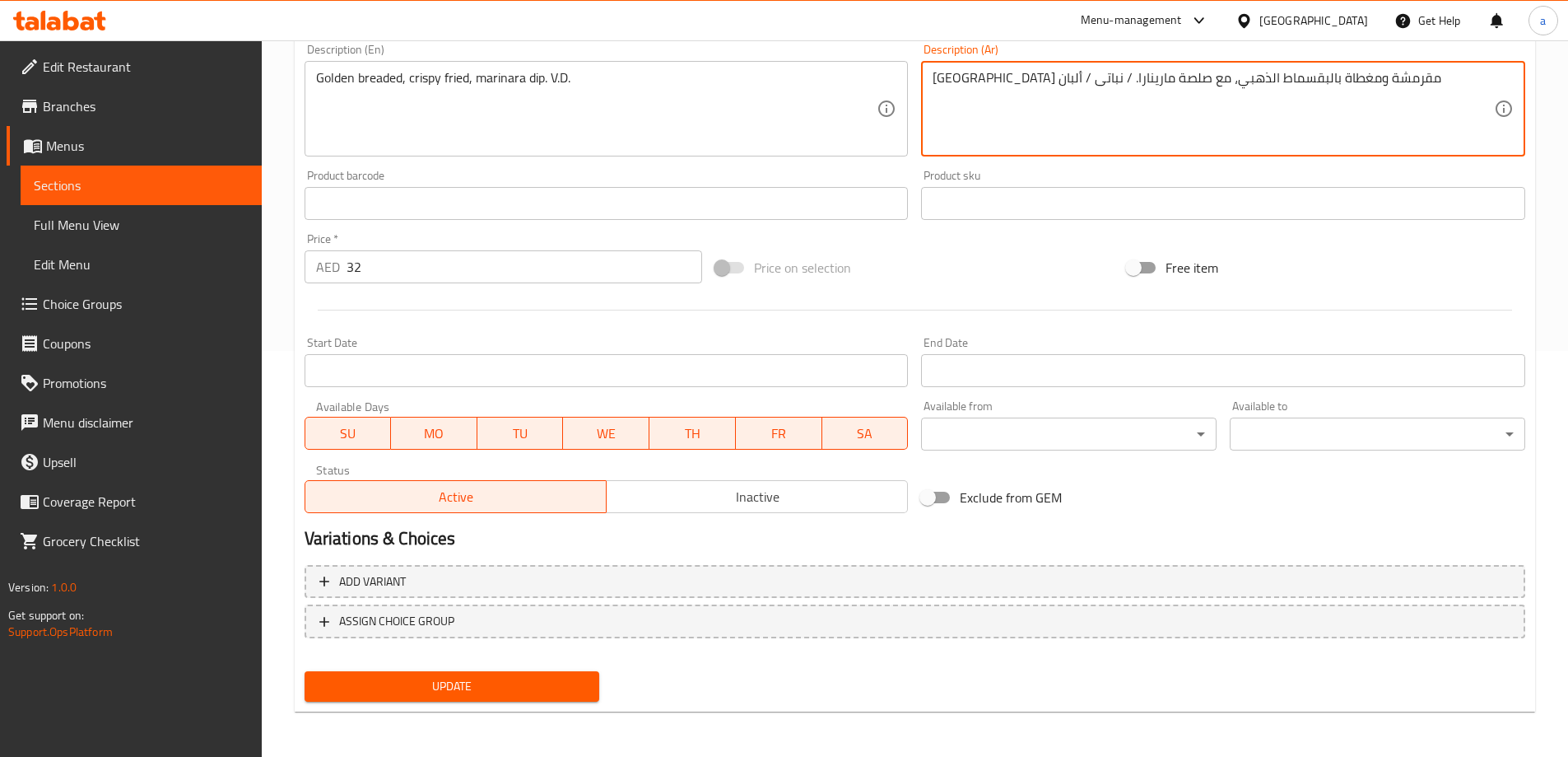
scroll to position [406, 0]
type textarea "مقلية مقرمشة ومغطاة بالبقسماط الذهبي، مع صلصة مارينارا. / نباتى / ألبان"
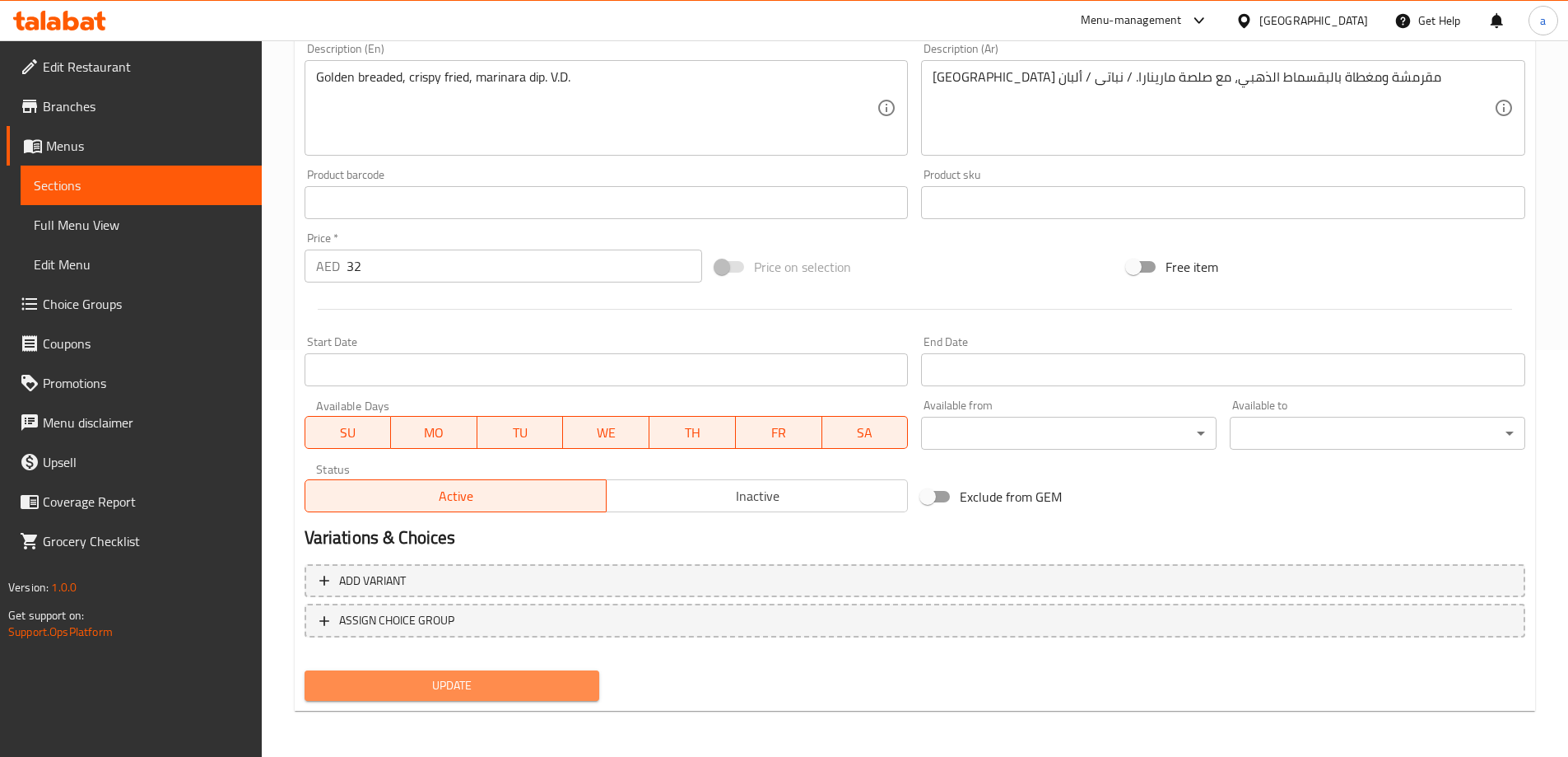
click at [408, 693] on span "Update" at bounding box center [452, 685] width 269 height 21
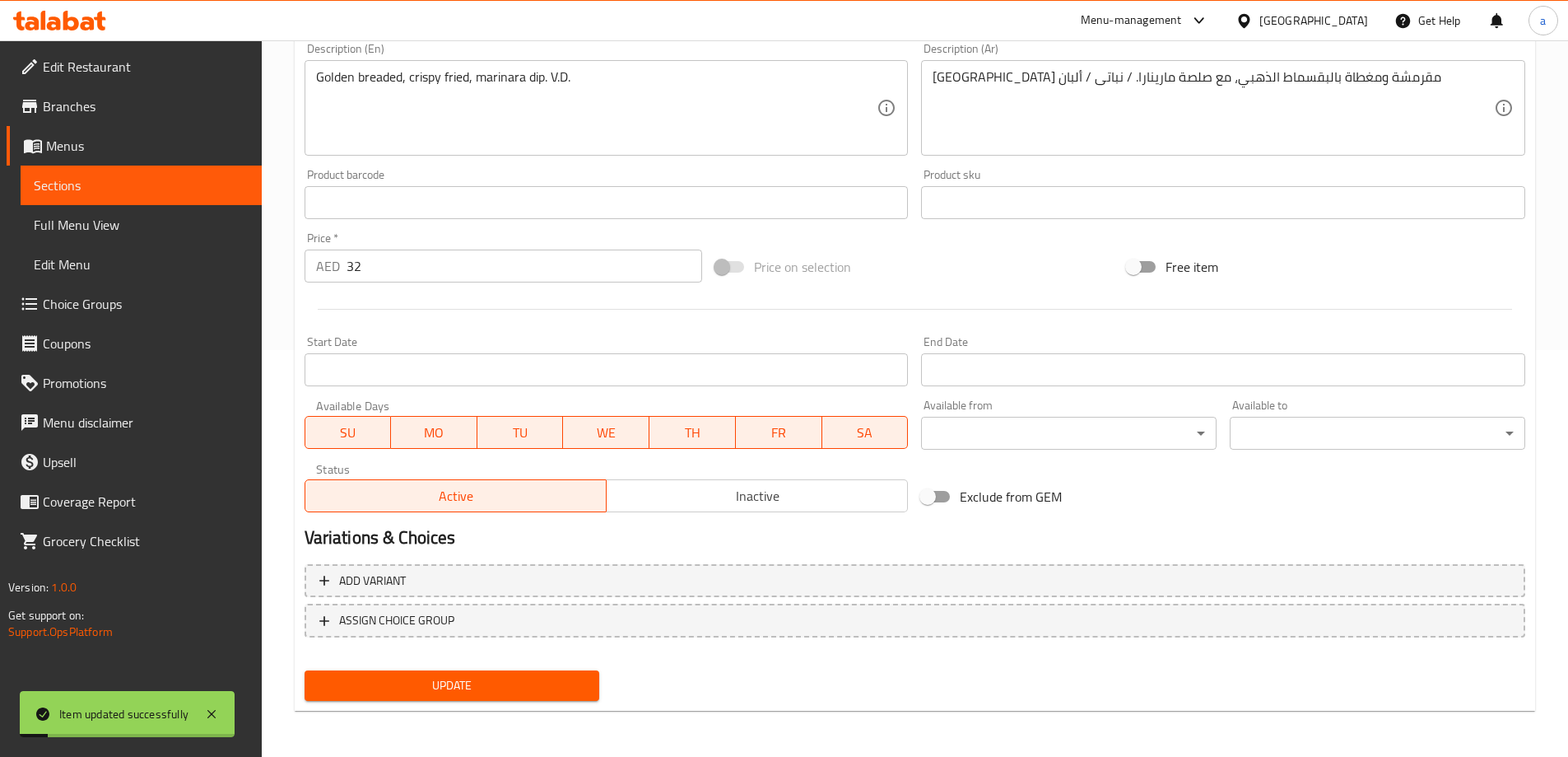
click at [157, 182] on span "Sections" at bounding box center [141, 185] width 214 height 20
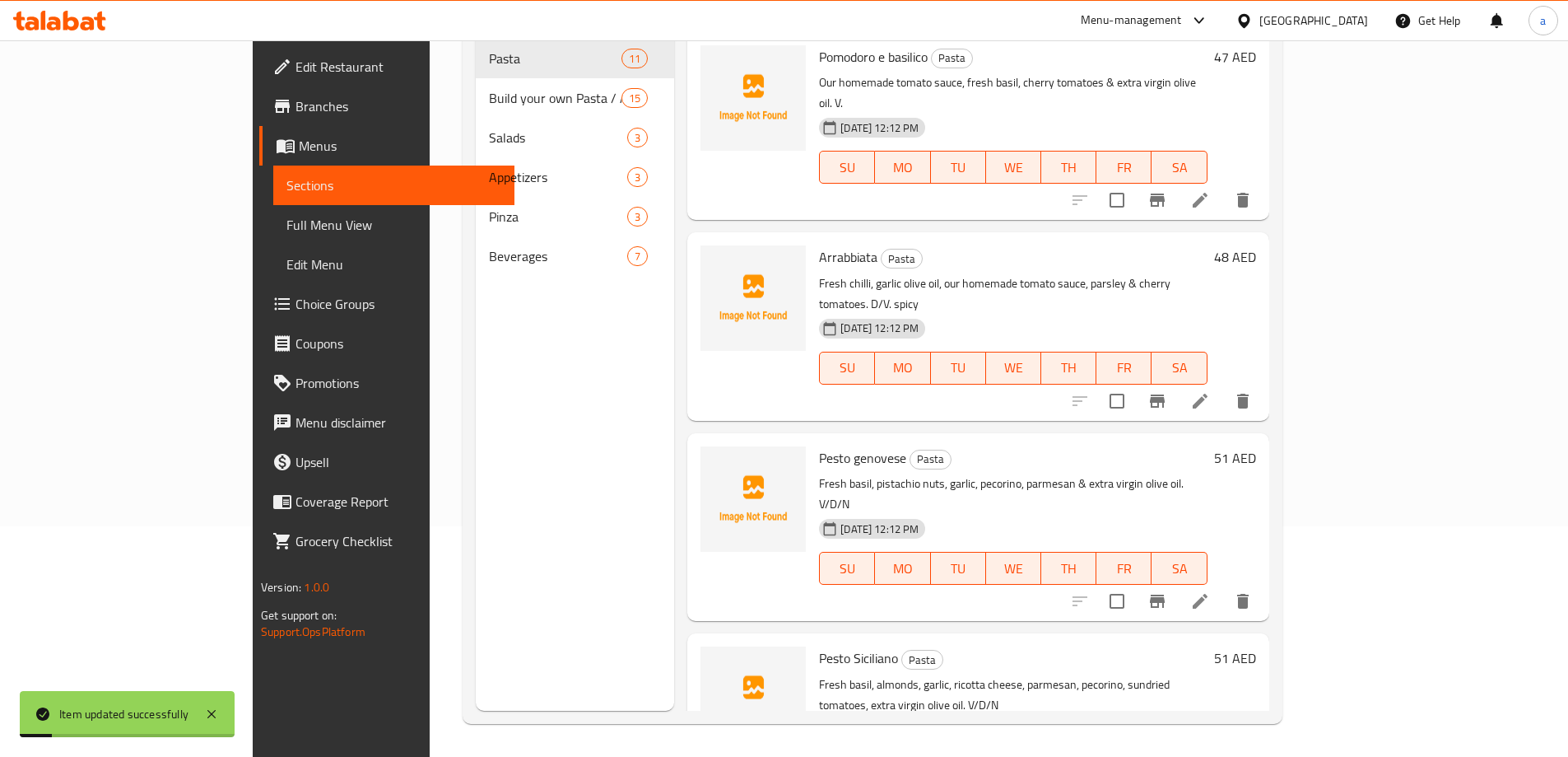
scroll to position [230, 0]
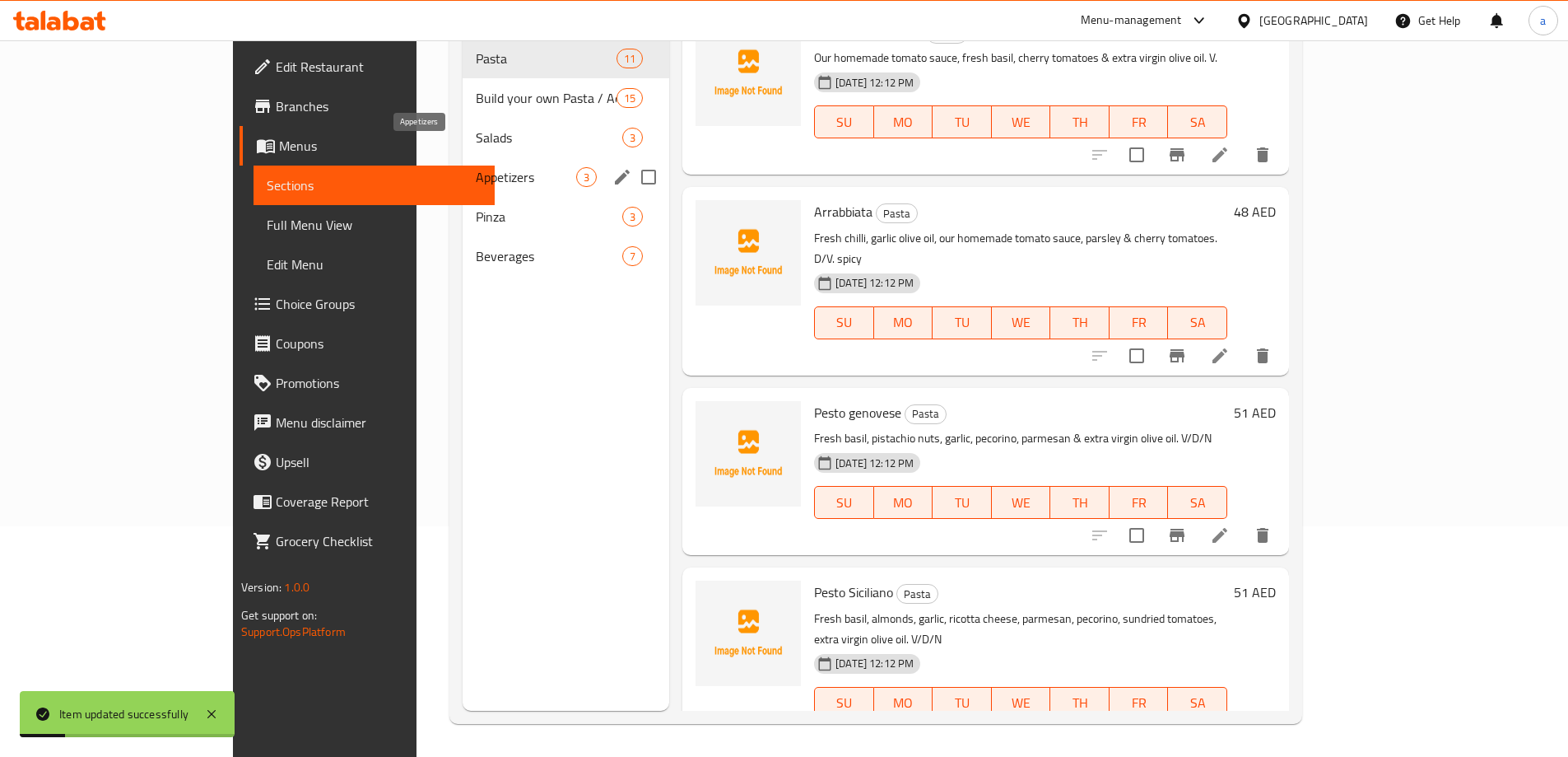
click at [476, 167] on span "Appetizers" at bounding box center [526, 177] width 100 height 20
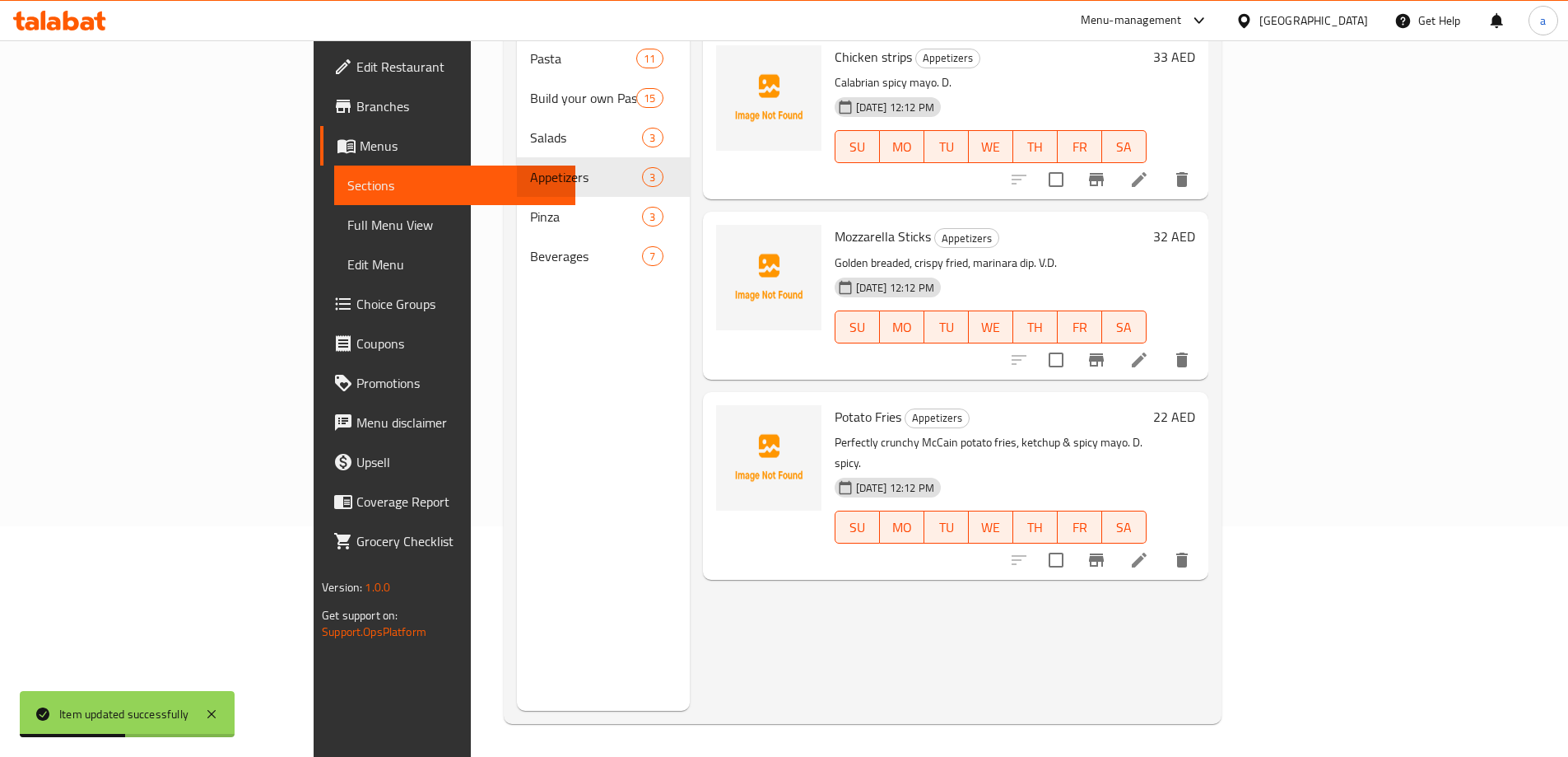
click at [1162, 545] on li at bounding box center [1139, 560] width 46 height 29
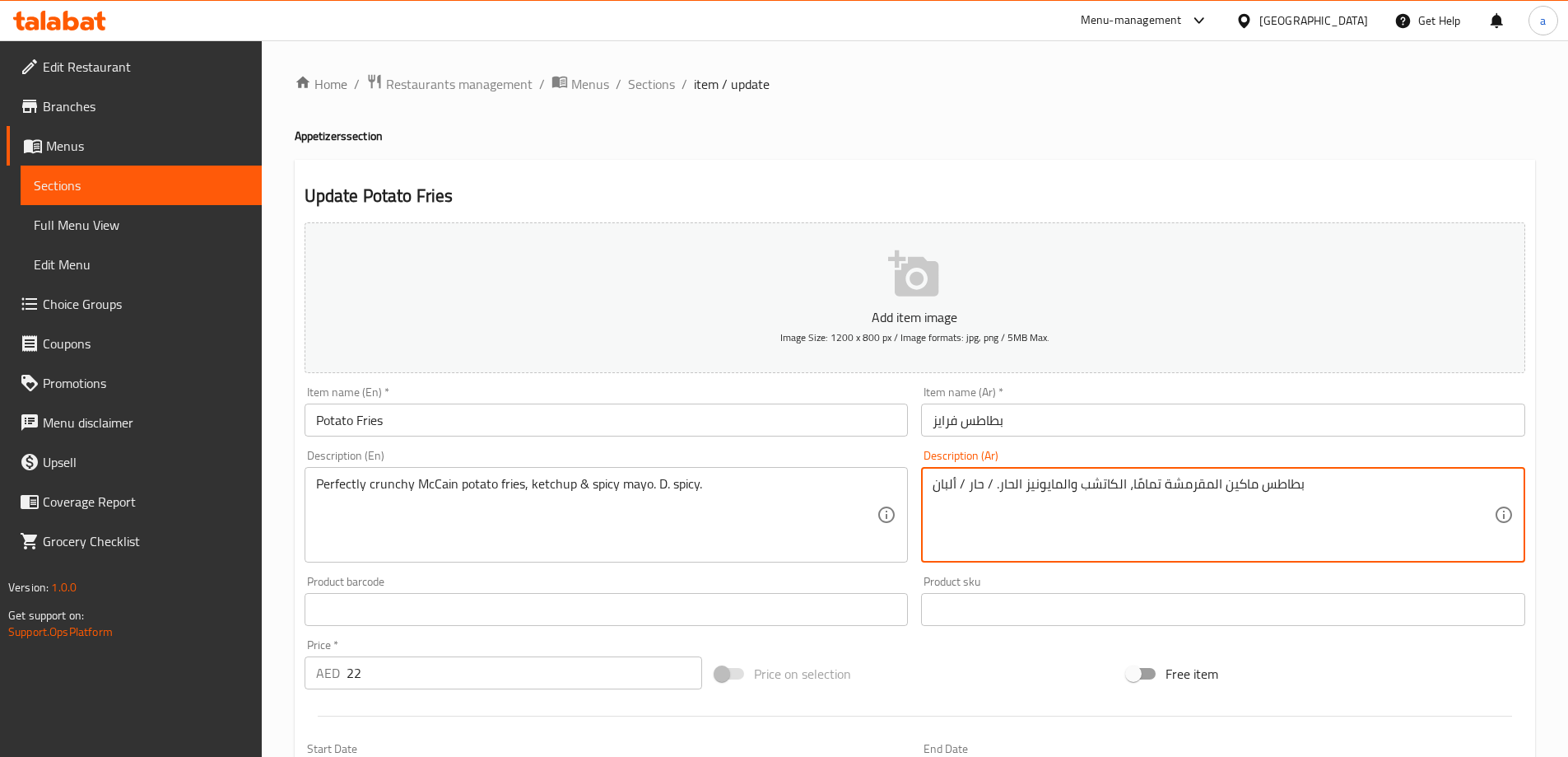
click at [1223, 489] on textarea "بطاطس ماكين المقرمشة تمامًا، الكاتشب والمايونيز الحار. / حار / ألبان" at bounding box center [1213, 515] width 561 height 79
click at [1263, 495] on textarea "بطاطس ماكين المقرمشة تمامًا، الكاتشب والمايونيز الحار. / حار / ألبان" at bounding box center [1213, 515] width 561 height 79
drag, startPoint x: 1260, startPoint y: 492, endPoint x: 1334, endPoint y: 493, distance: 74.0
click at [1334, 493] on textarea "بطاطس مقليه بوتاتو ماكين المقرمشة تمامًا، الكاتشب والمايونيز الحار. / حار / ألب…" at bounding box center [1213, 515] width 561 height 79
drag, startPoint x: 1025, startPoint y: 489, endPoint x: 1038, endPoint y: 489, distance: 13.0
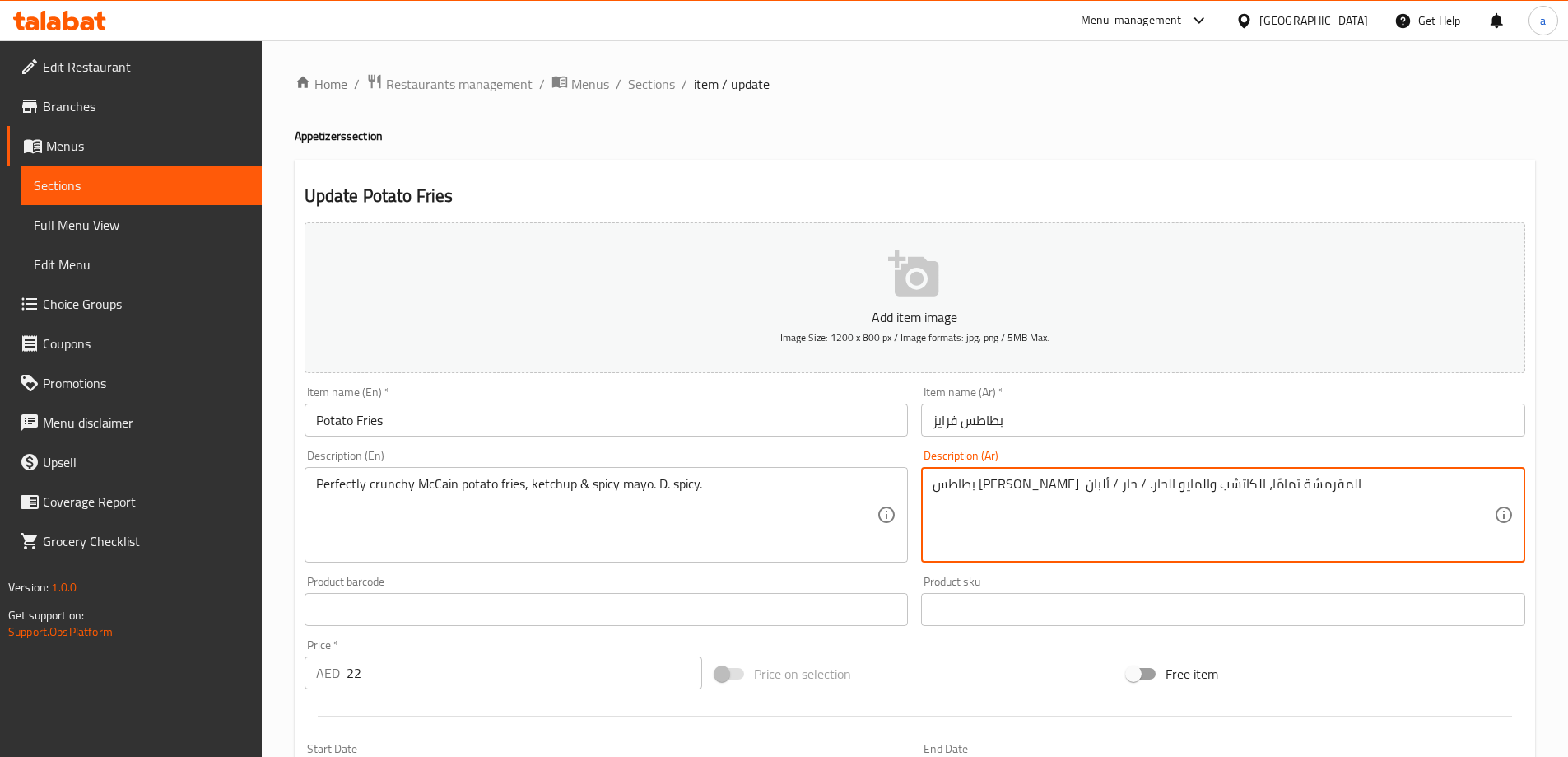
type textarea "بطاطس فرايز ماكين المقرمشة تمامًا، الكاتشب والمايو الحار. / حار / ألبان"
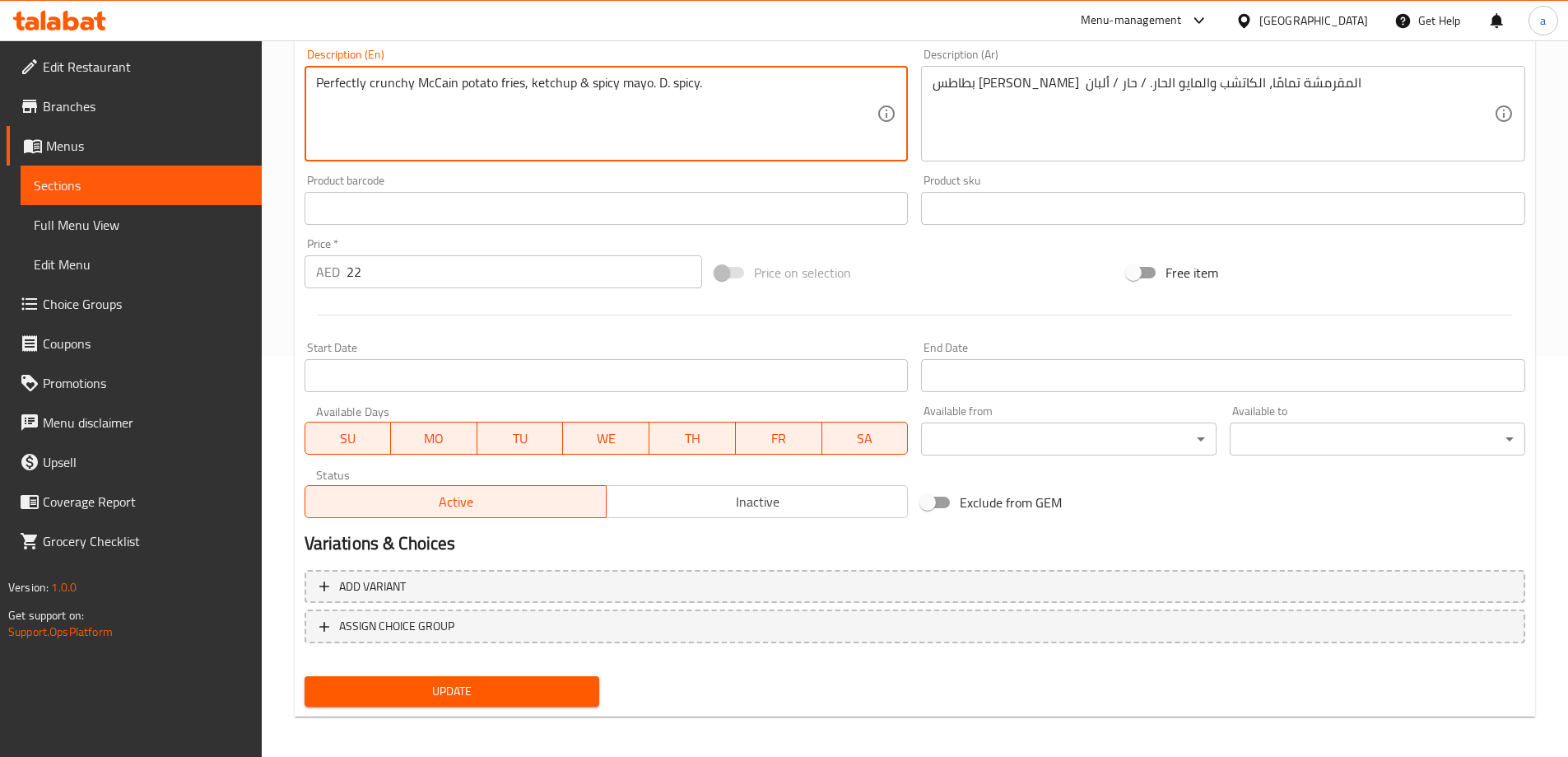
scroll to position [406, 0]
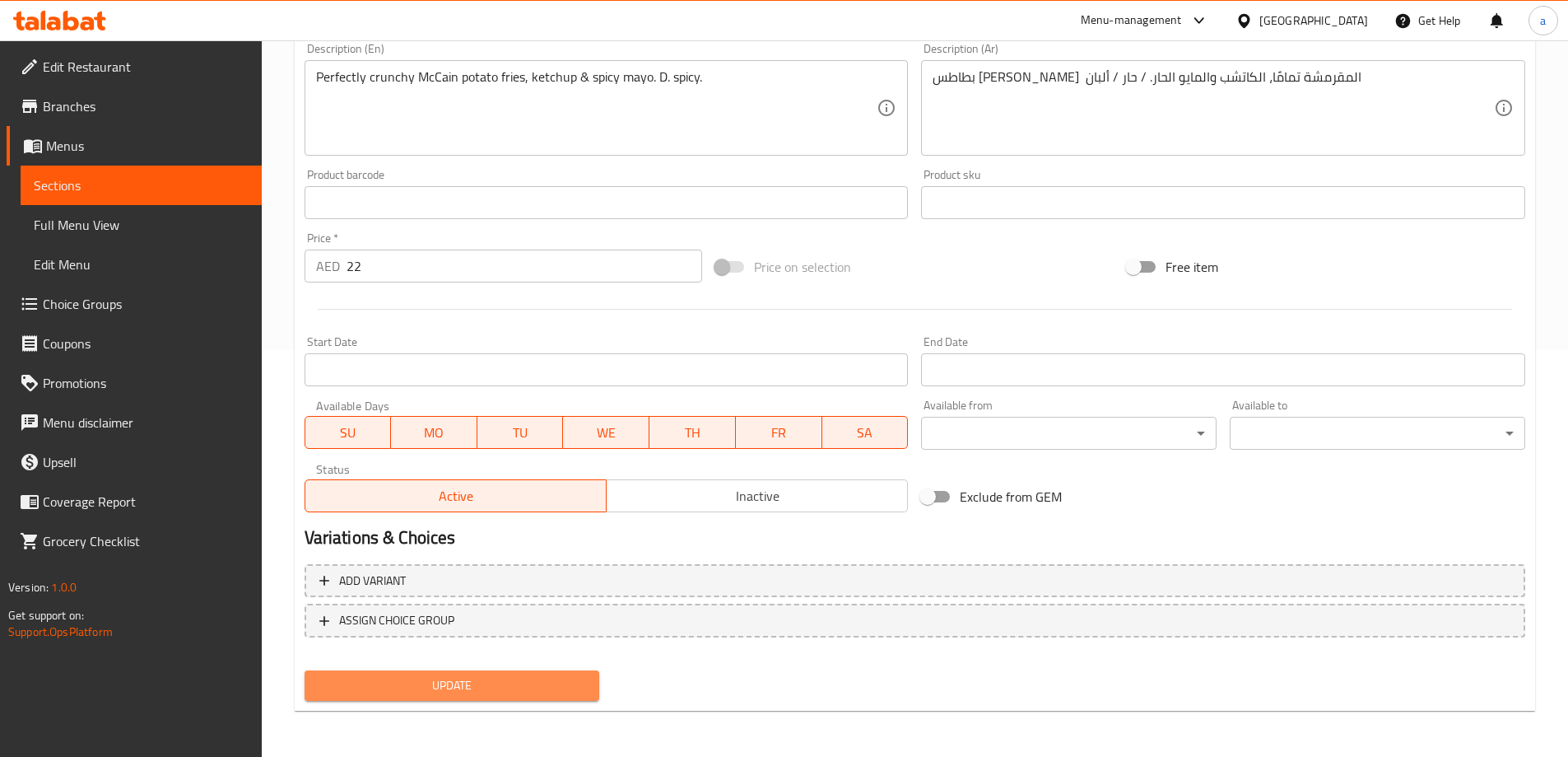
click at [525, 686] on span "Update" at bounding box center [452, 685] width 269 height 21
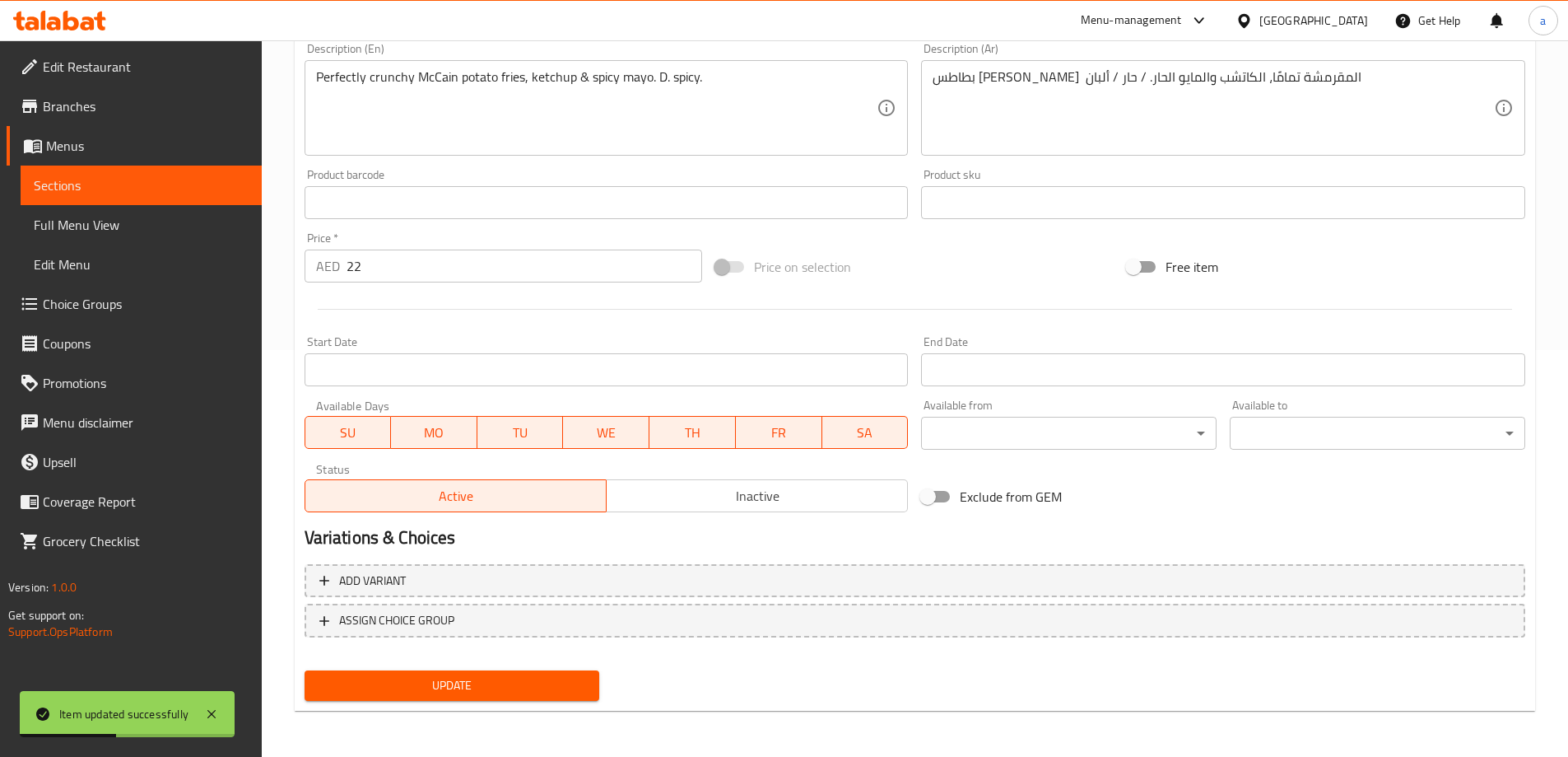
click at [186, 180] on span "Sections" at bounding box center [141, 185] width 214 height 20
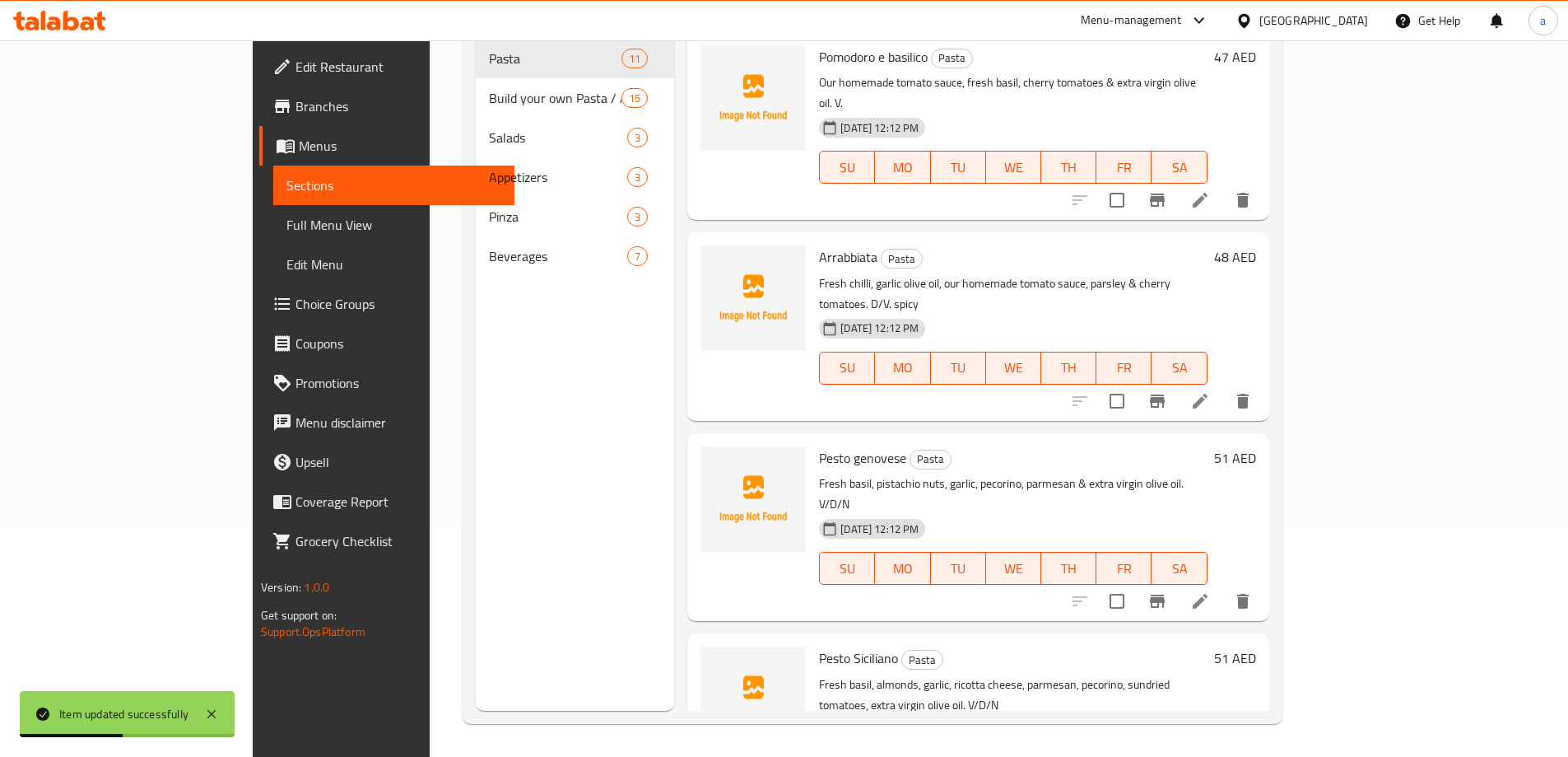
scroll to position [230, 0]
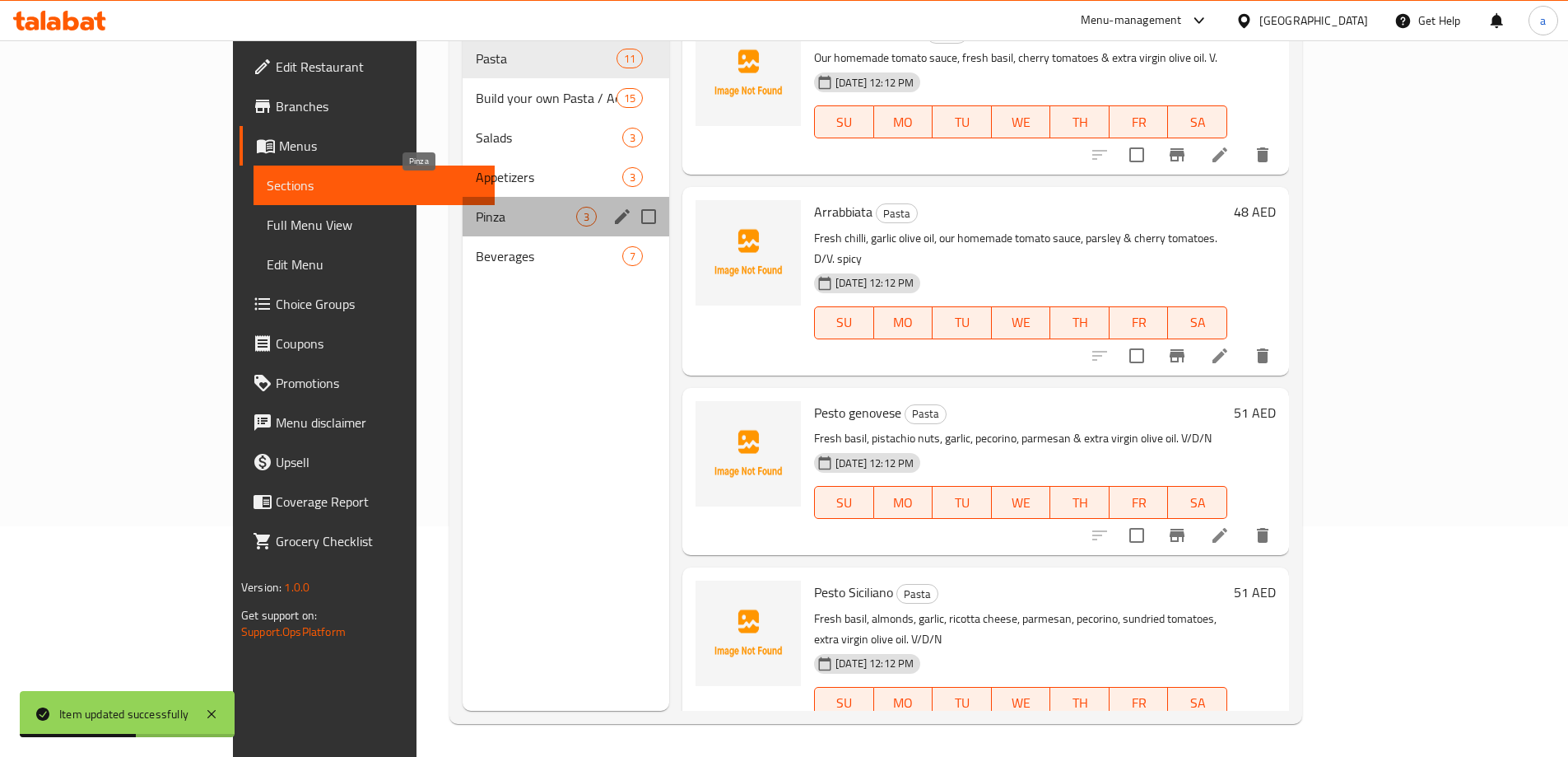
click at [476, 206] on span "Pinza" at bounding box center [526, 216] width 100 height 20
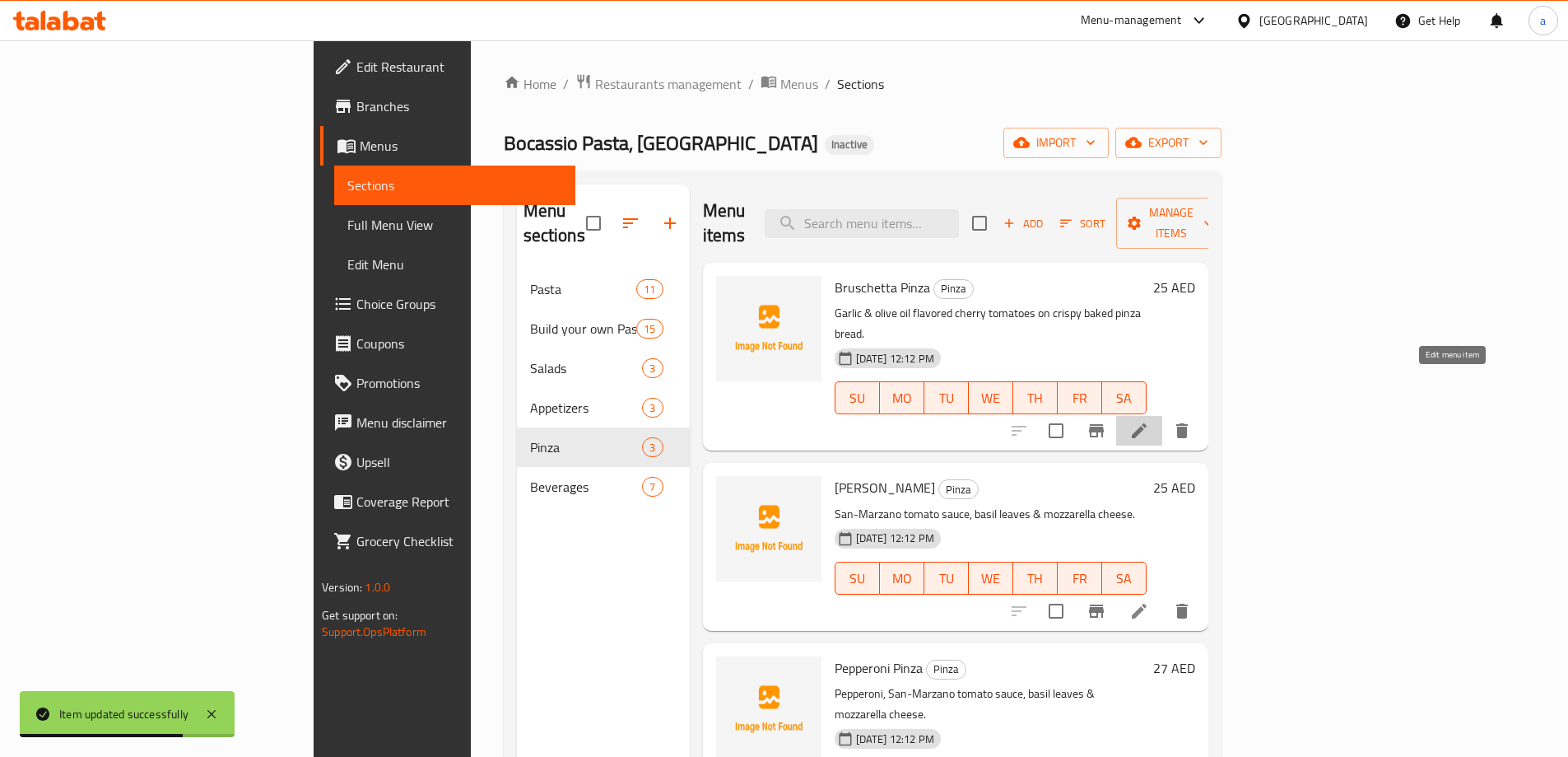
click at [1146, 423] on icon at bounding box center [1139, 430] width 15 height 15
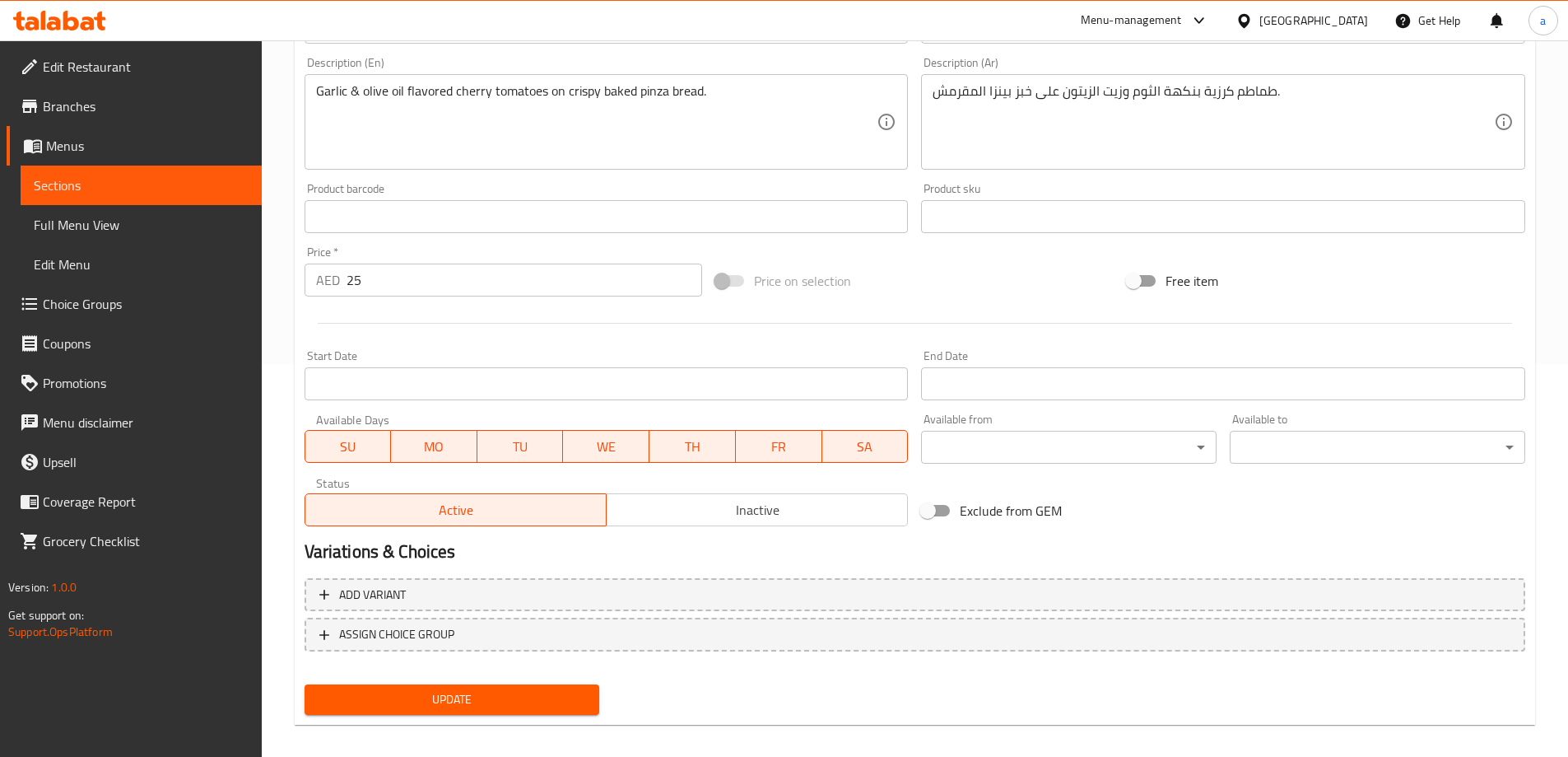
scroll to position [406, 0]
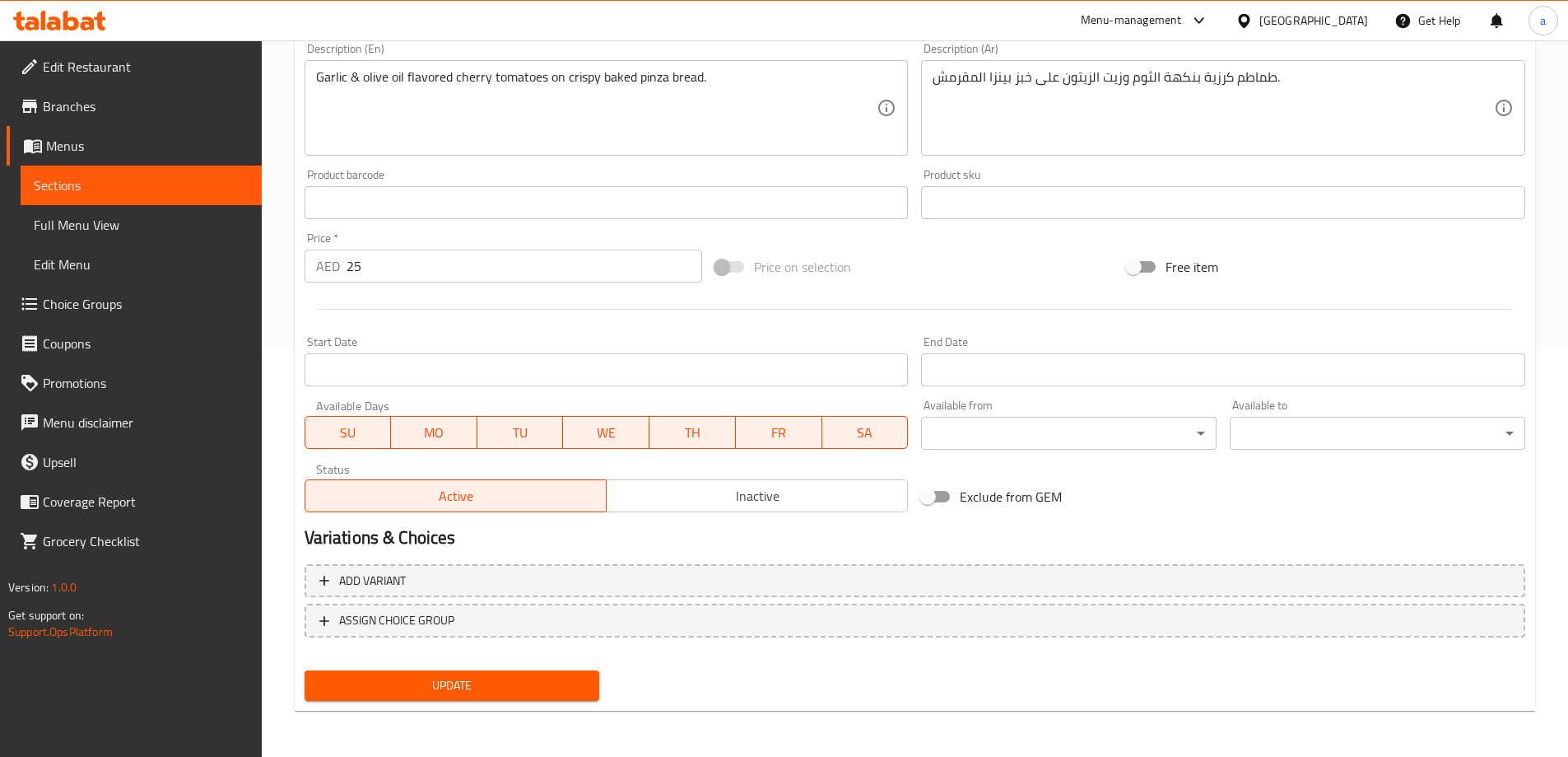
click at [536, 677] on span "Update" at bounding box center [452, 685] width 269 height 21
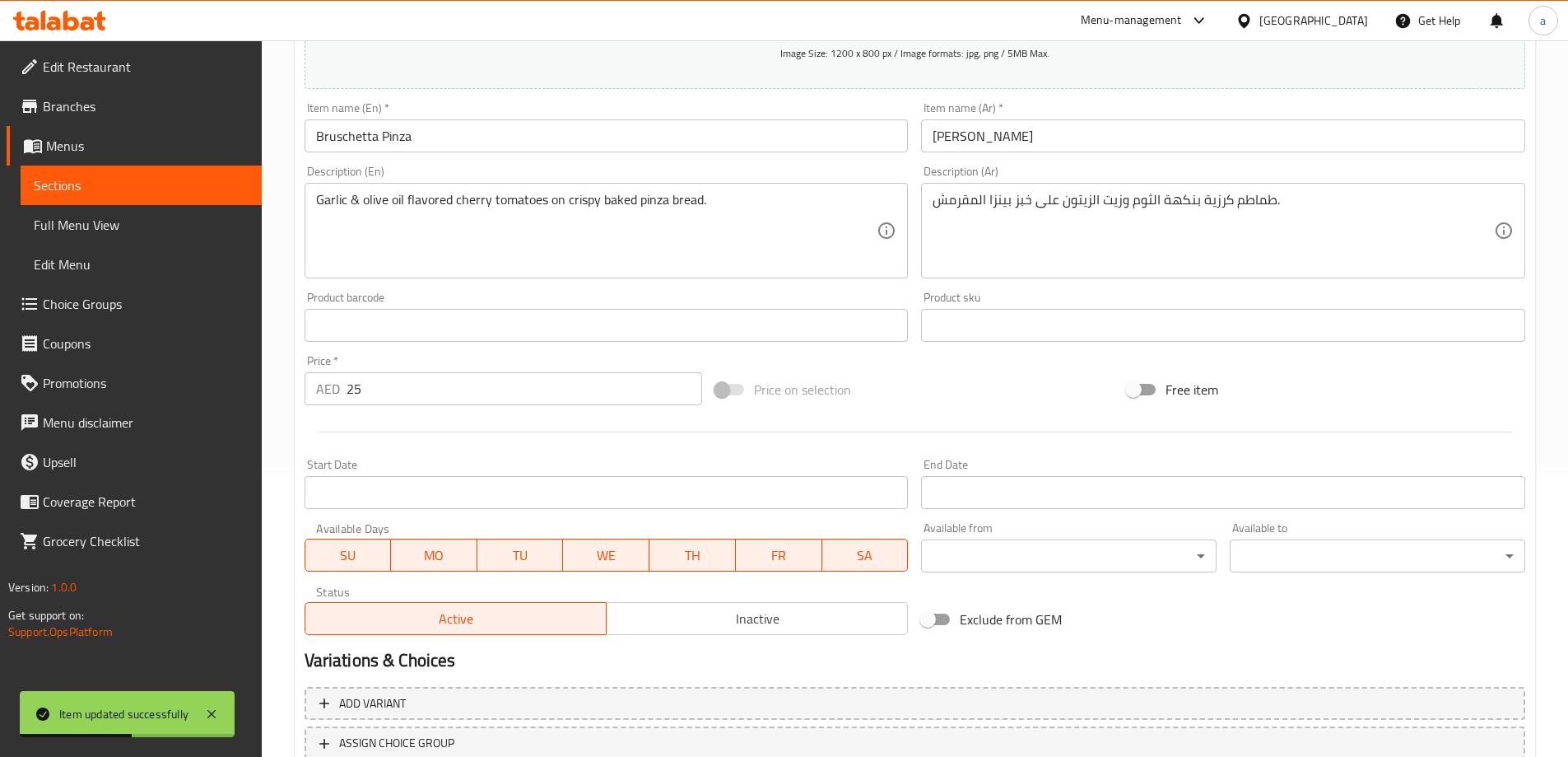
scroll to position [242, 0]
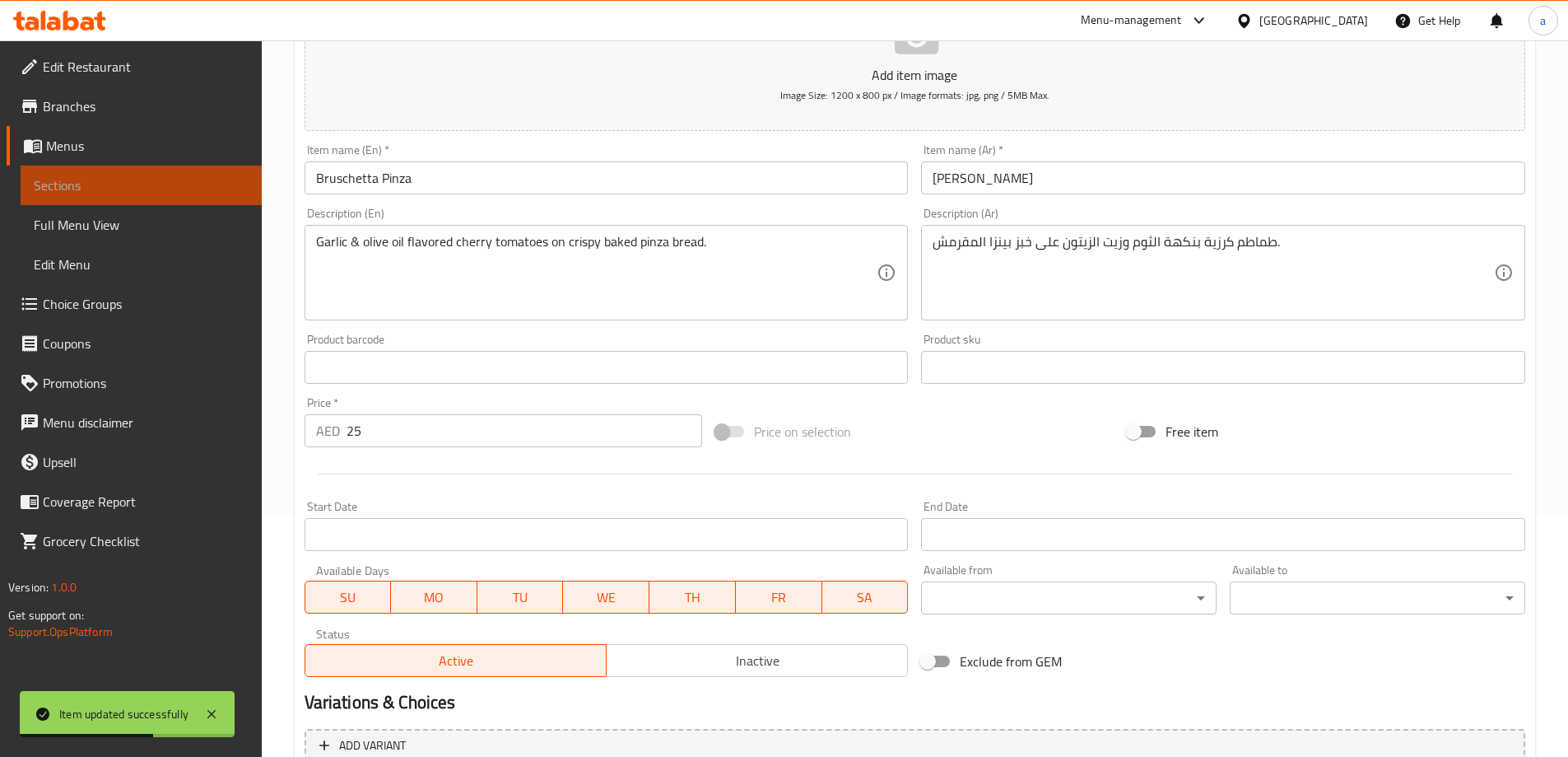
click at [173, 194] on span "Sections" at bounding box center [141, 185] width 214 height 20
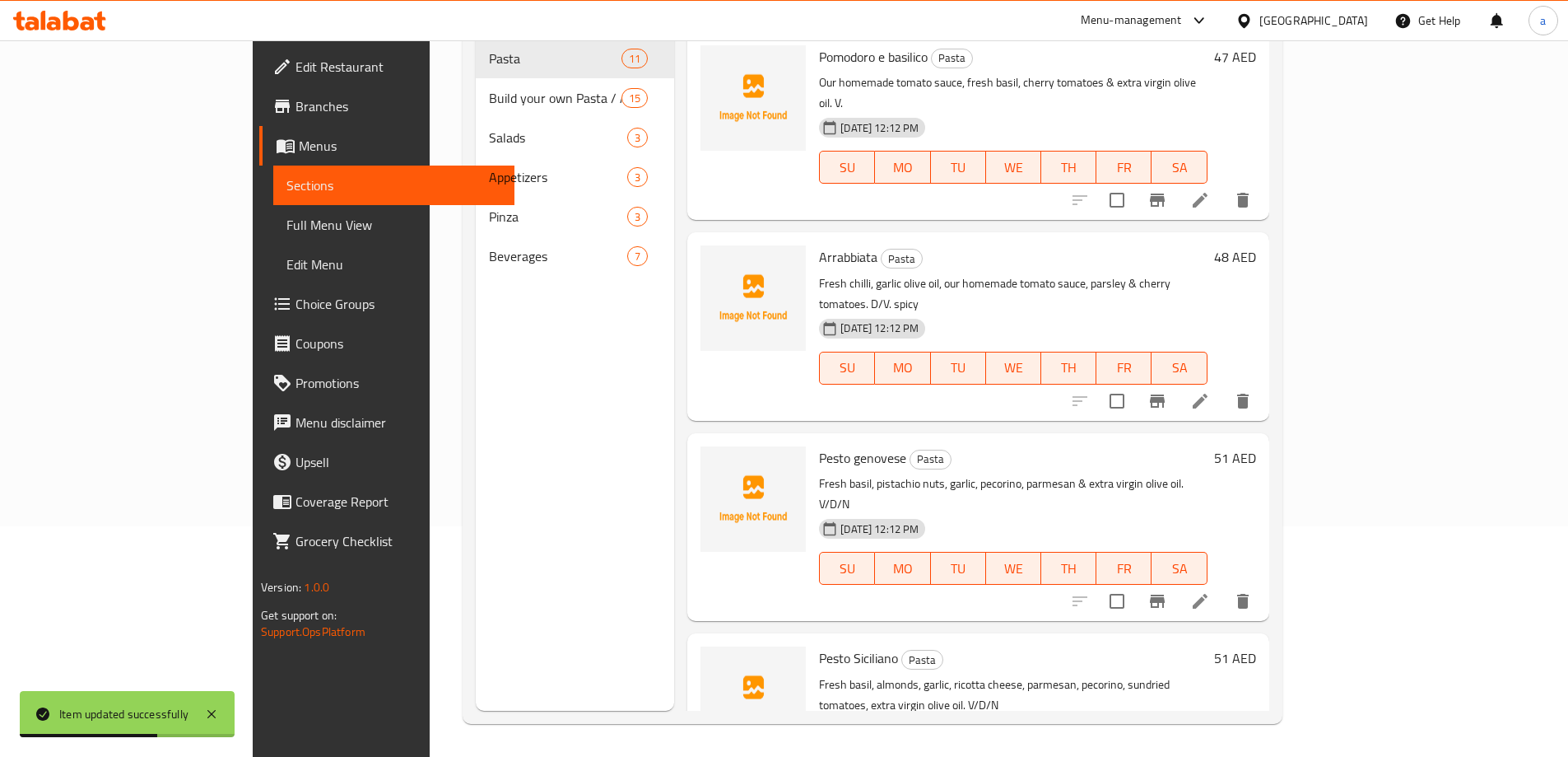
scroll to position [230, 0]
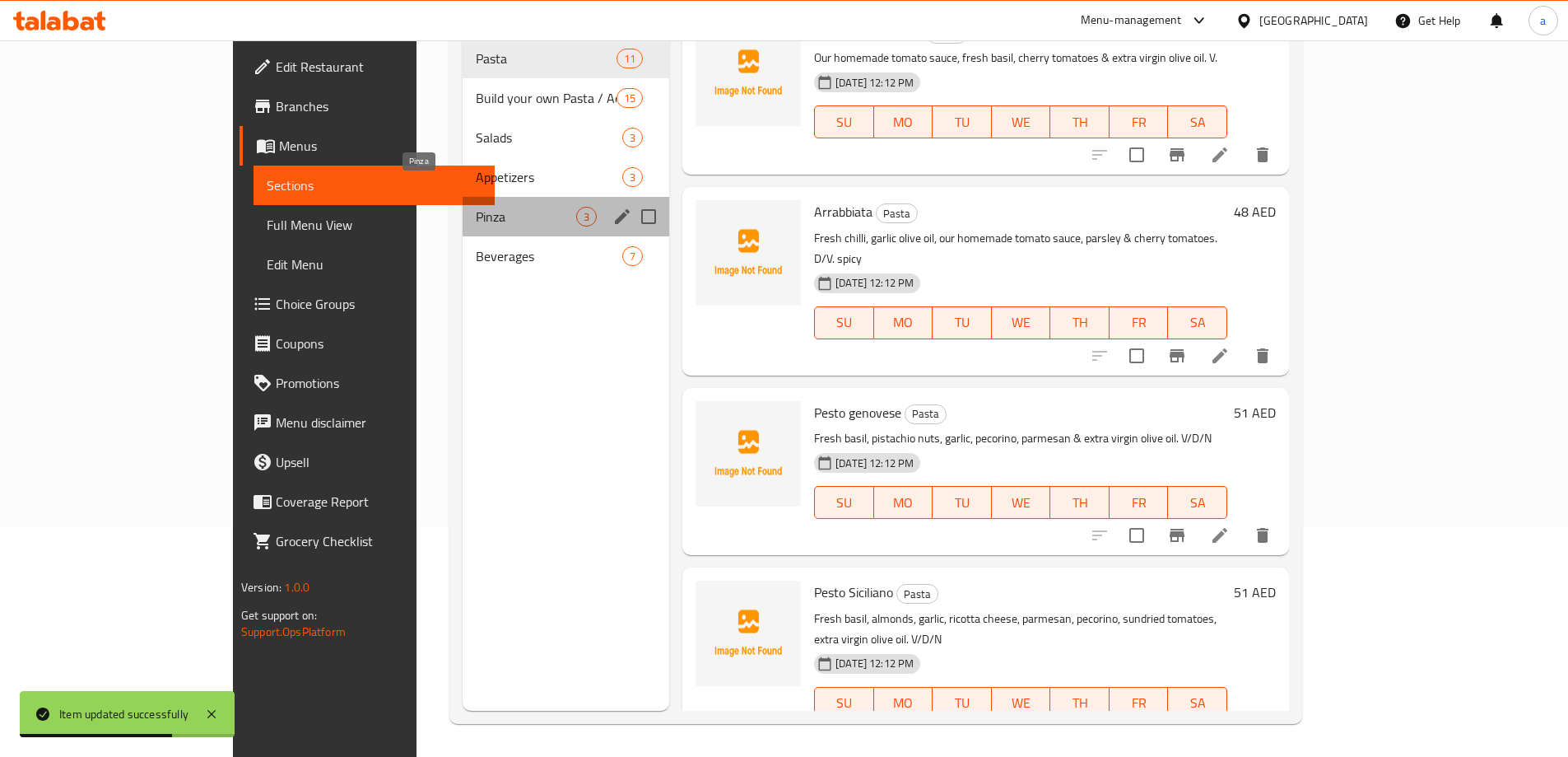
click at [476, 206] on span "Pinza" at bounding box center [526, 216] width 100 height 20
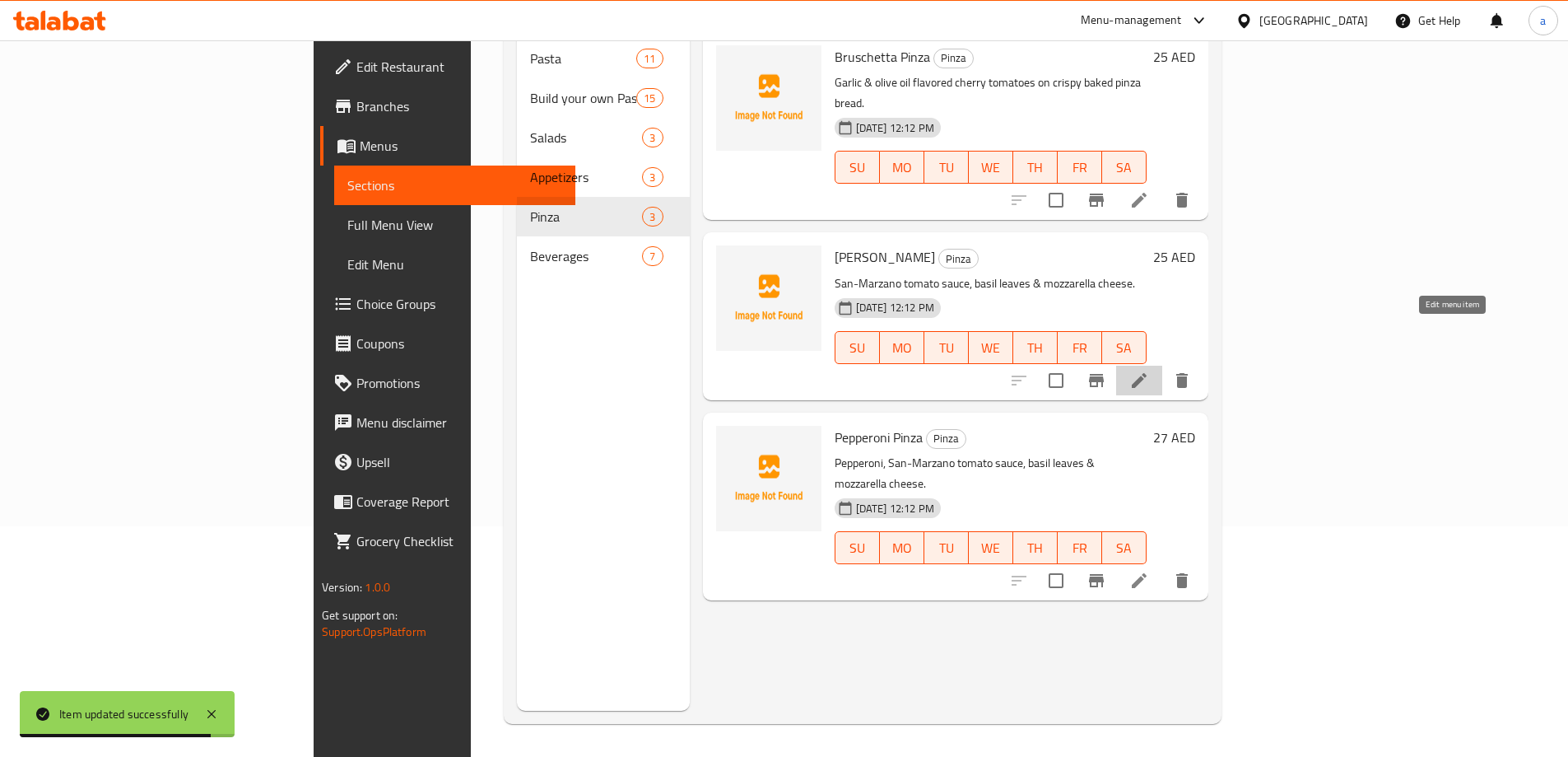
click at [1146, 373] on icon at bounding box center [1139, 380] width 15 height 15
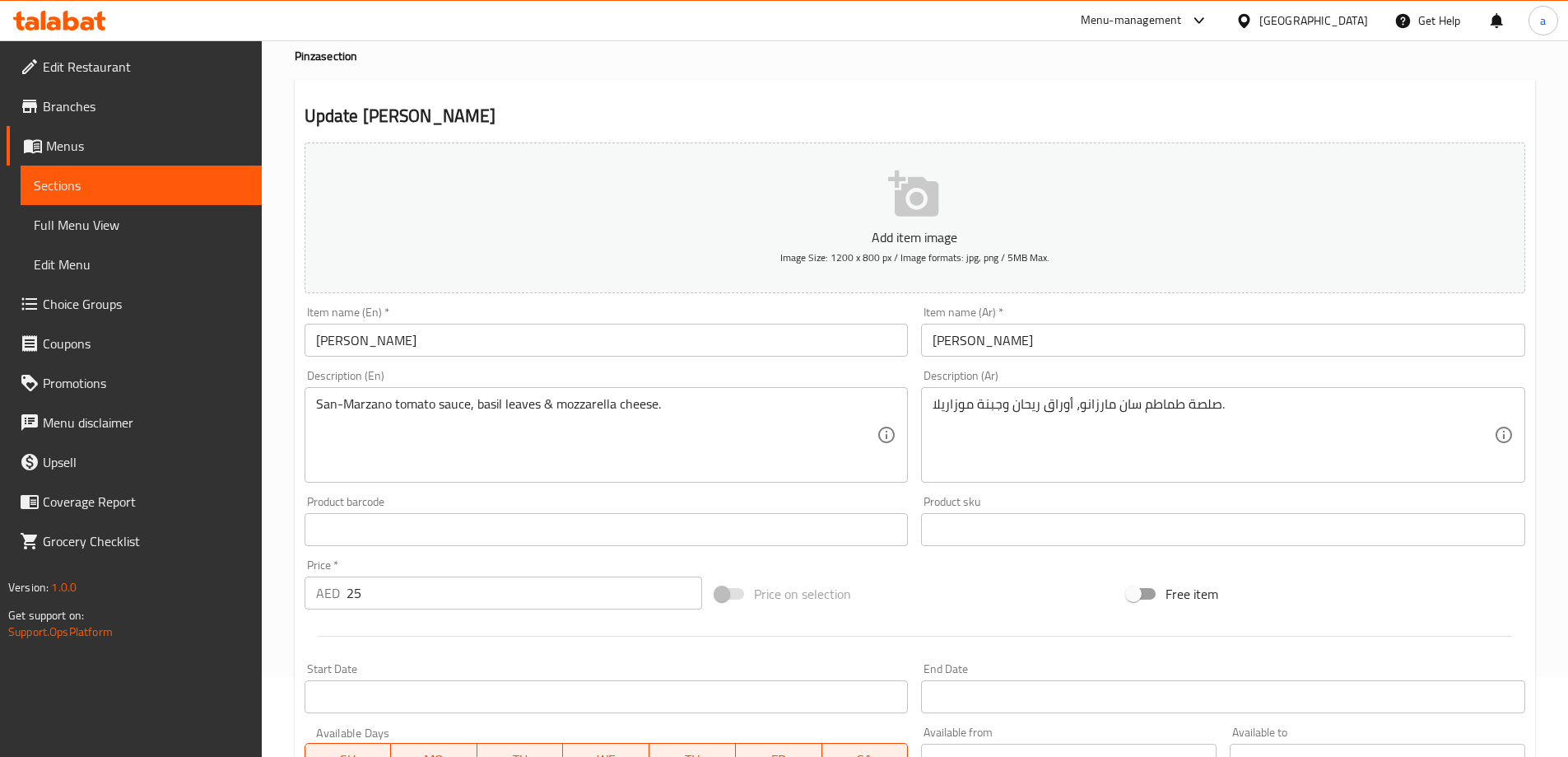
scroll to position [406, 0]
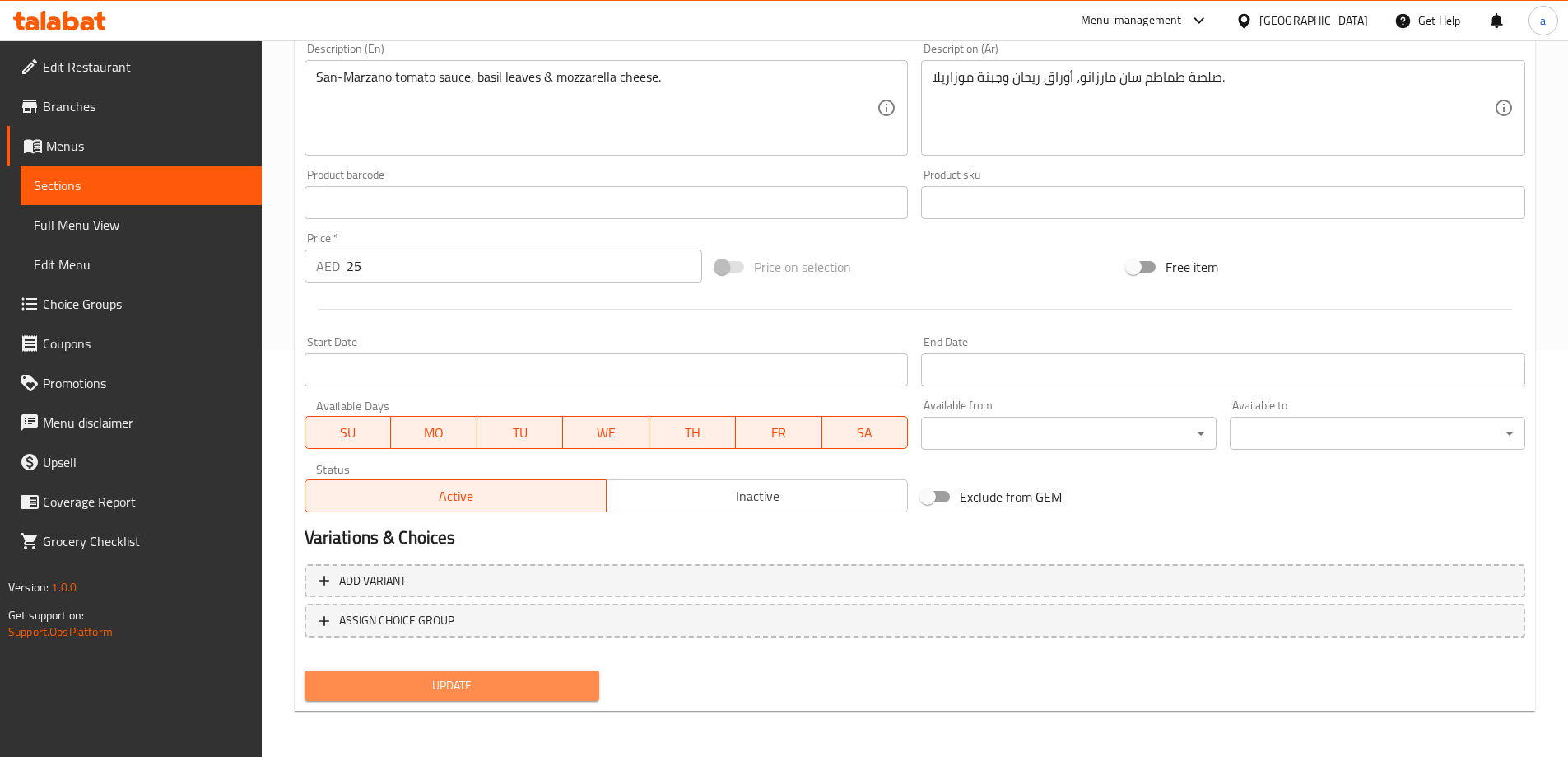
click at [469, 678] on span "Update" at bounding box center [452, 685] width 269 height 21
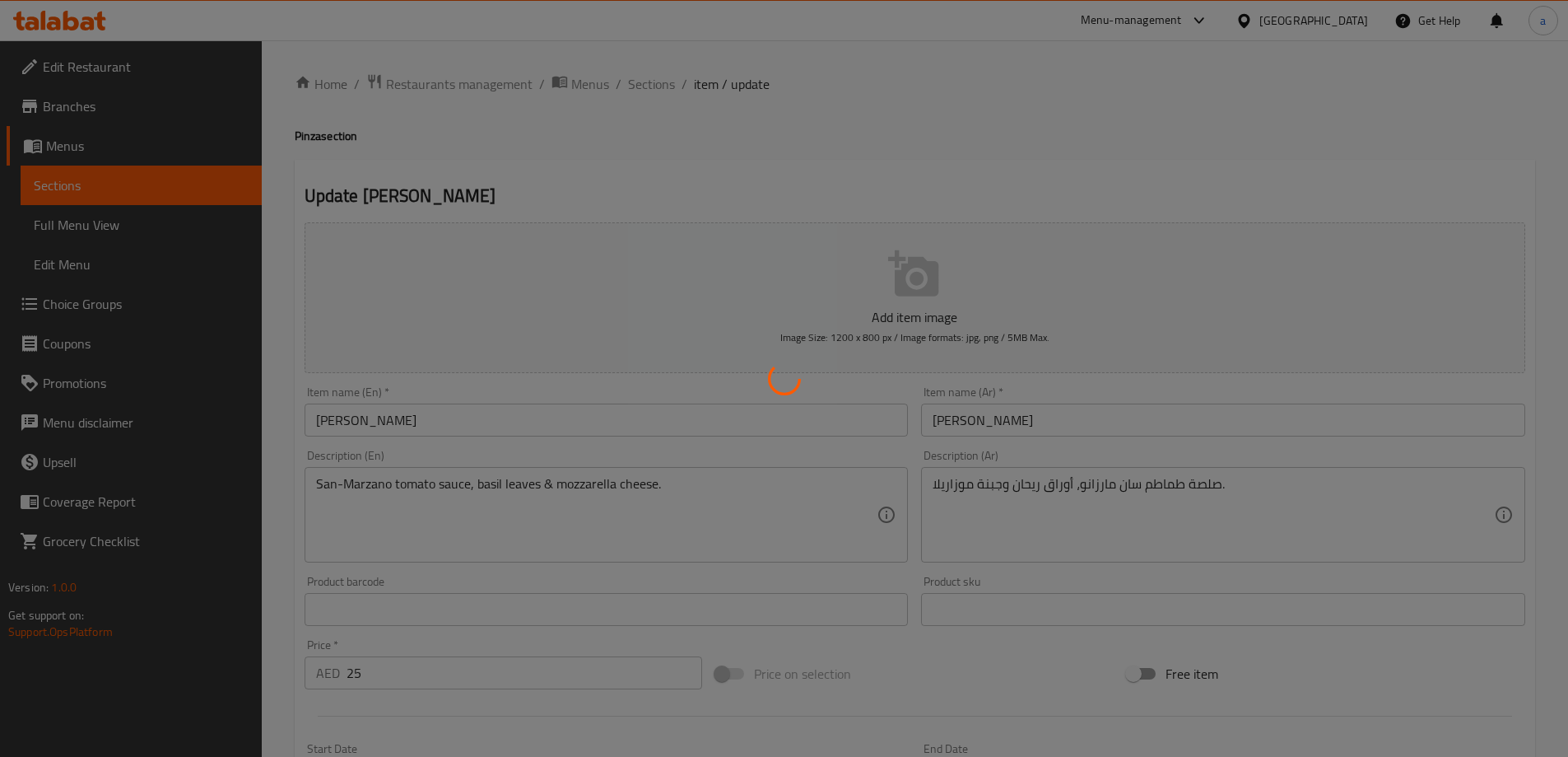
click at [584, 175] on div at bounding box center [784, 378] width 1568 height 757
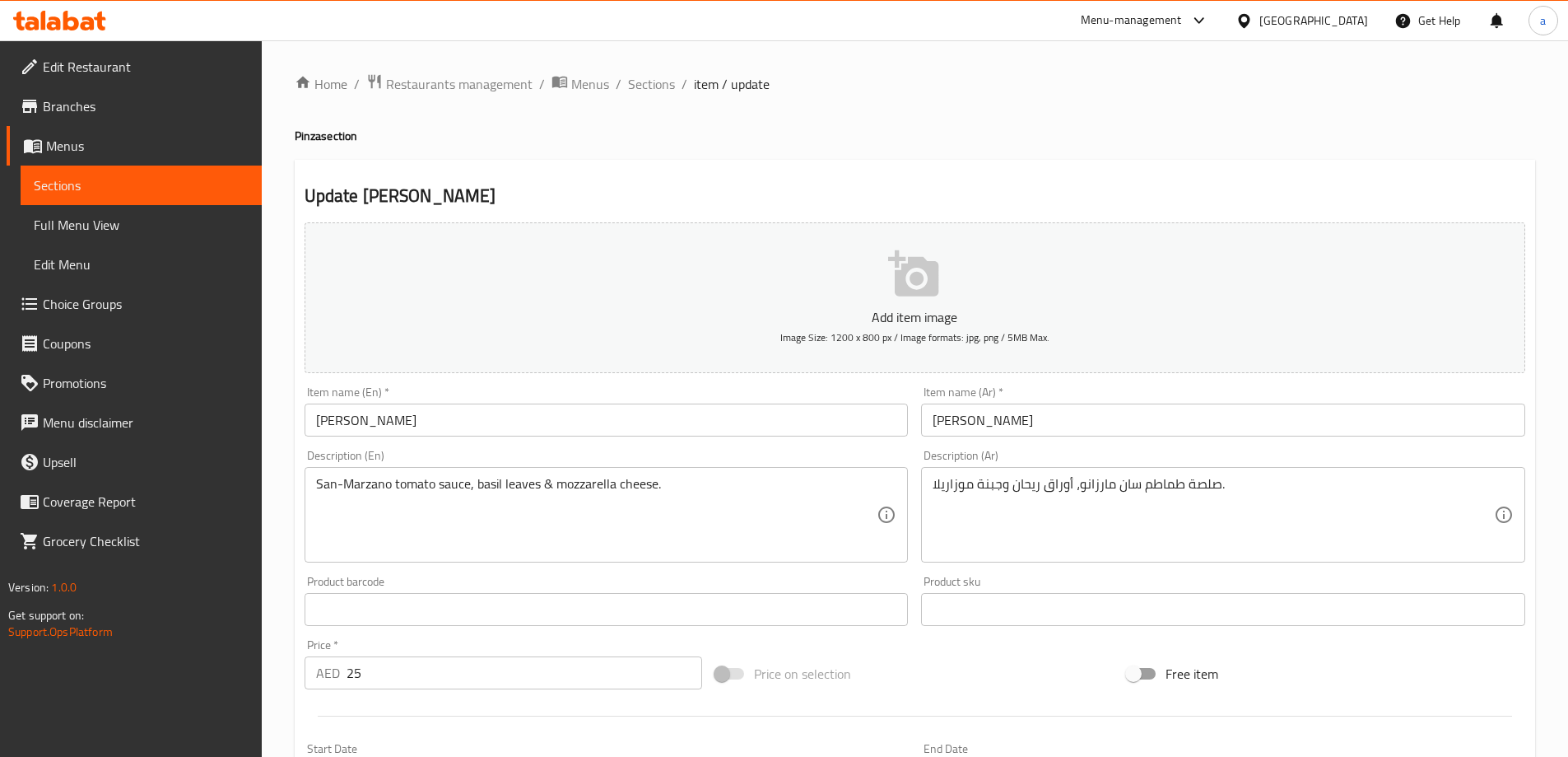
click at [57, 172] on link "Sections" at bounding box center [141, 184] width 241 height 39
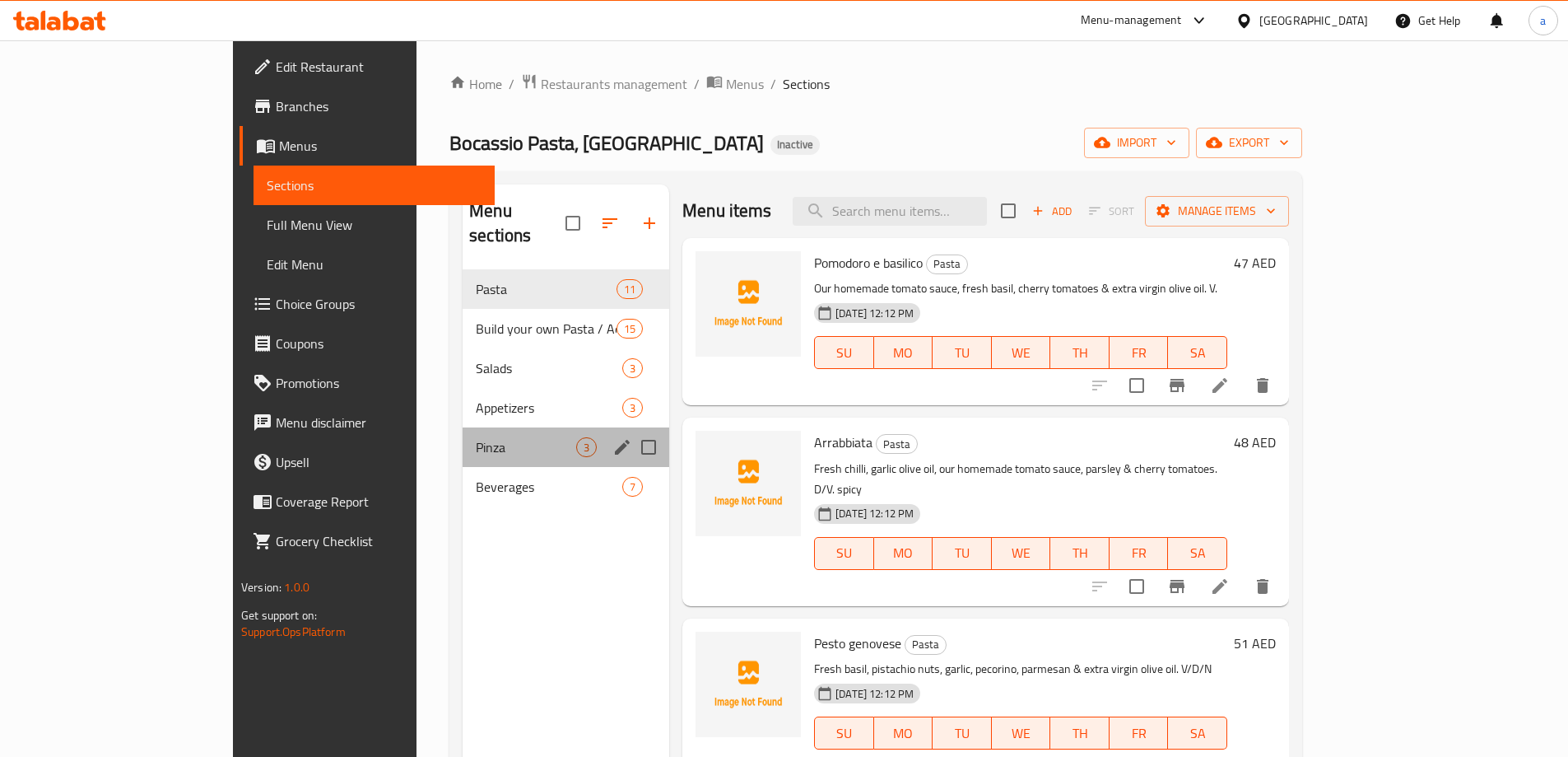
click at [463, 427] on div "Pinza 3" at bounding box center [566, 447] width 206 height 39
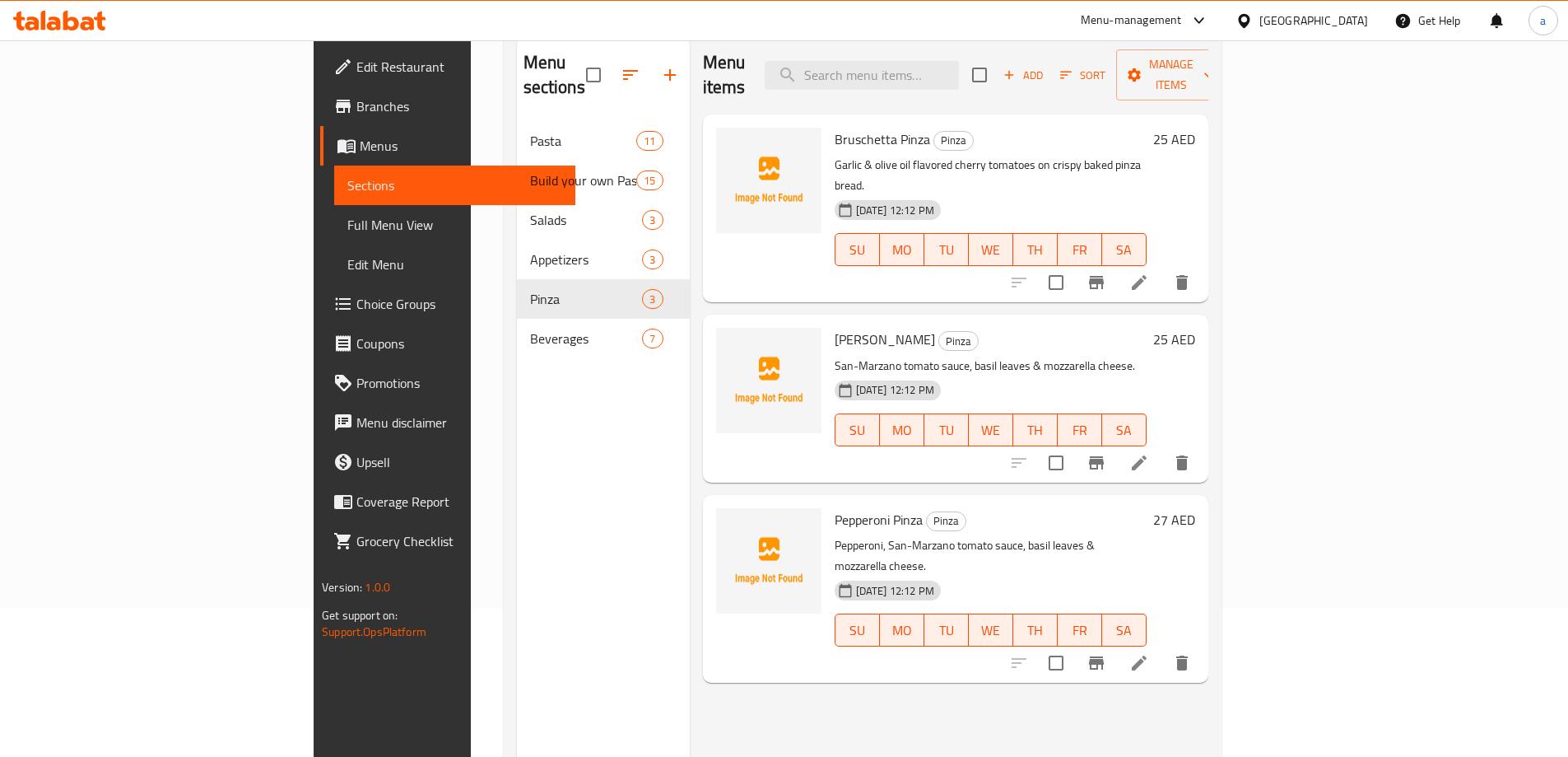
scroll to position [230, 0]
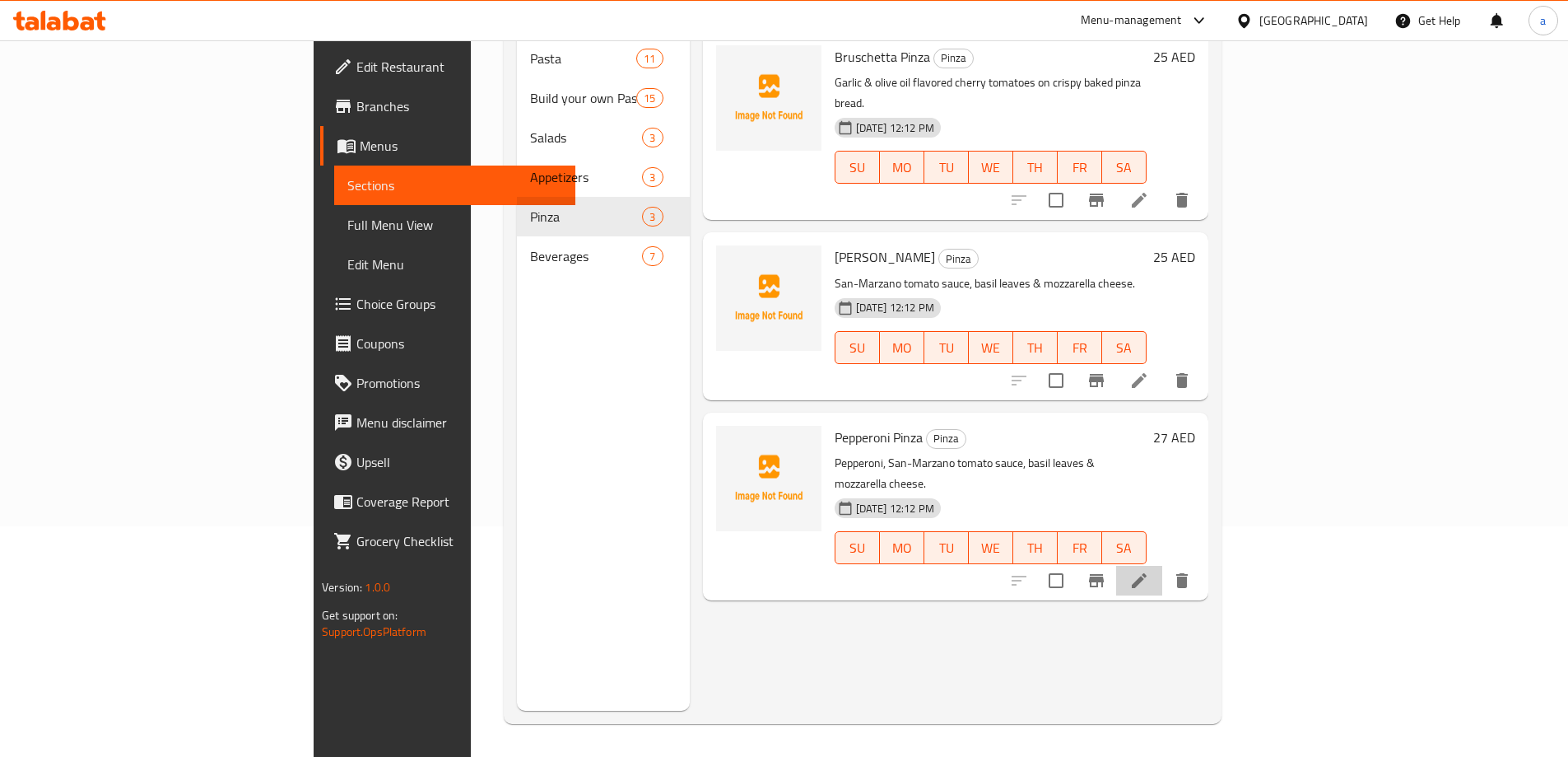
click at [1162, 565] on li at bounding box center [1139, 580] width 46 height 29
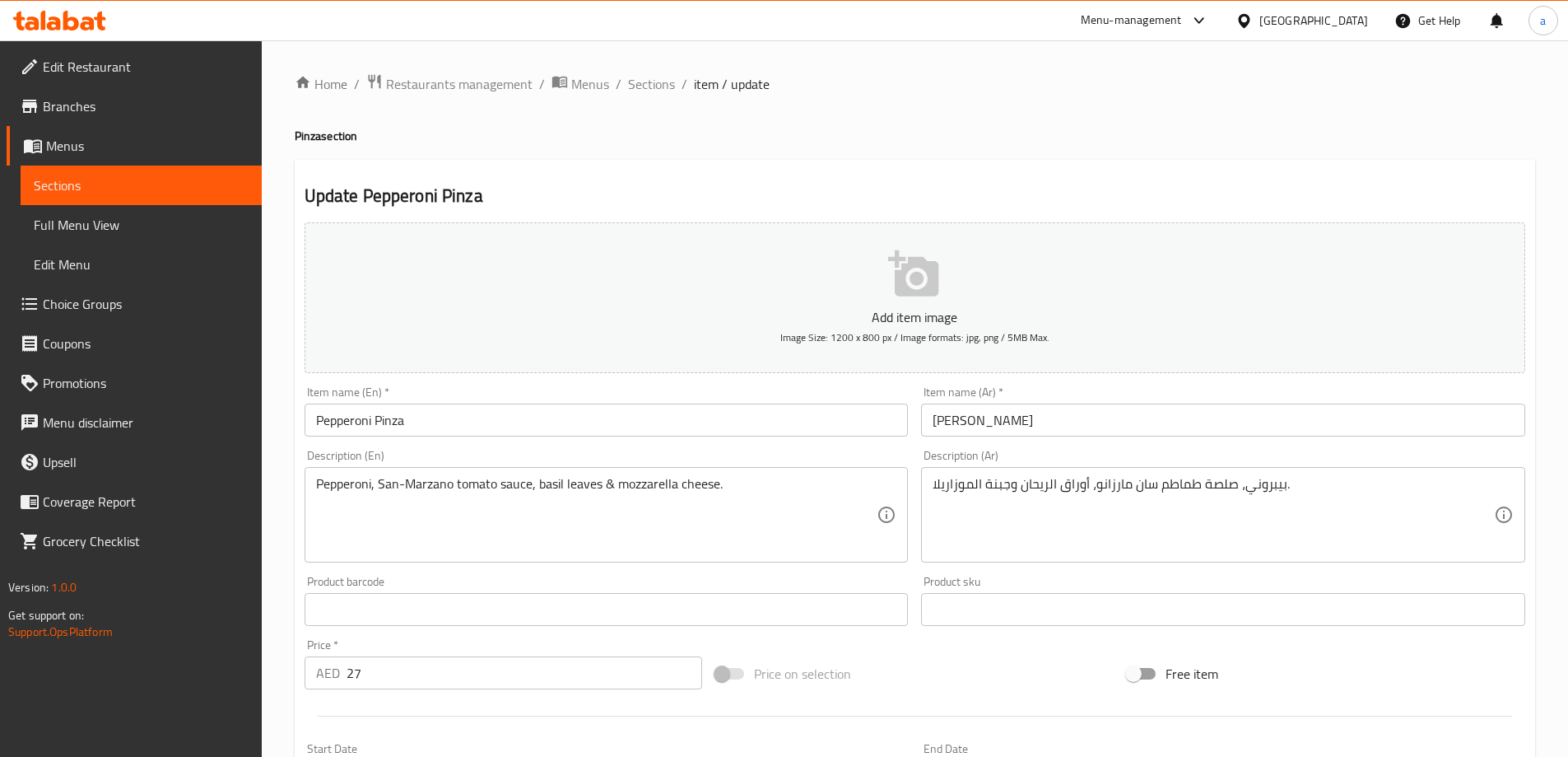
click at [61, 183] on span "Sections" at bounding box center [141, 185] width 214 height 20
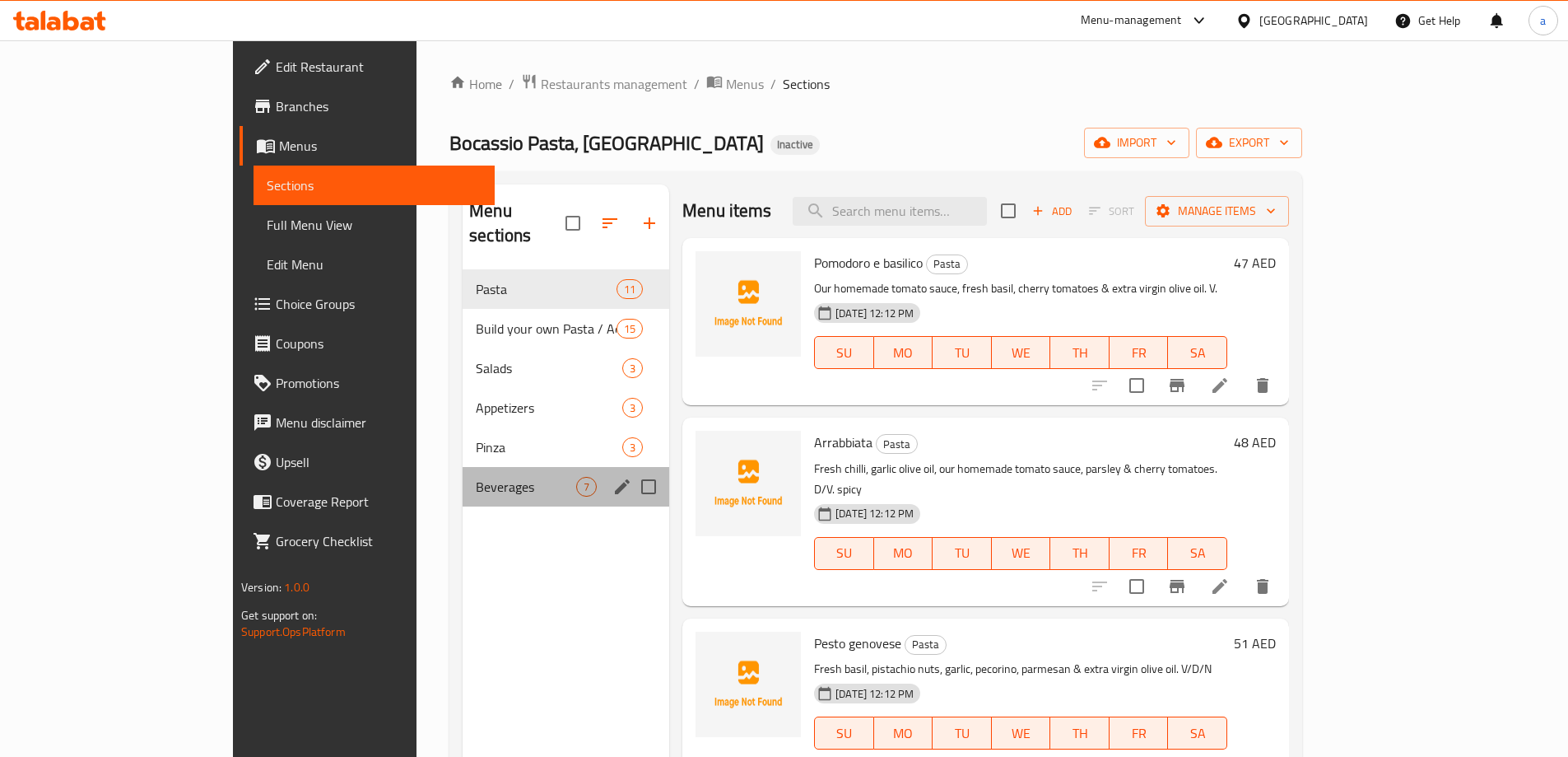
click at [463, 467] on div "Beverages 7" at bounding box center [566, 486] width 206 height 39
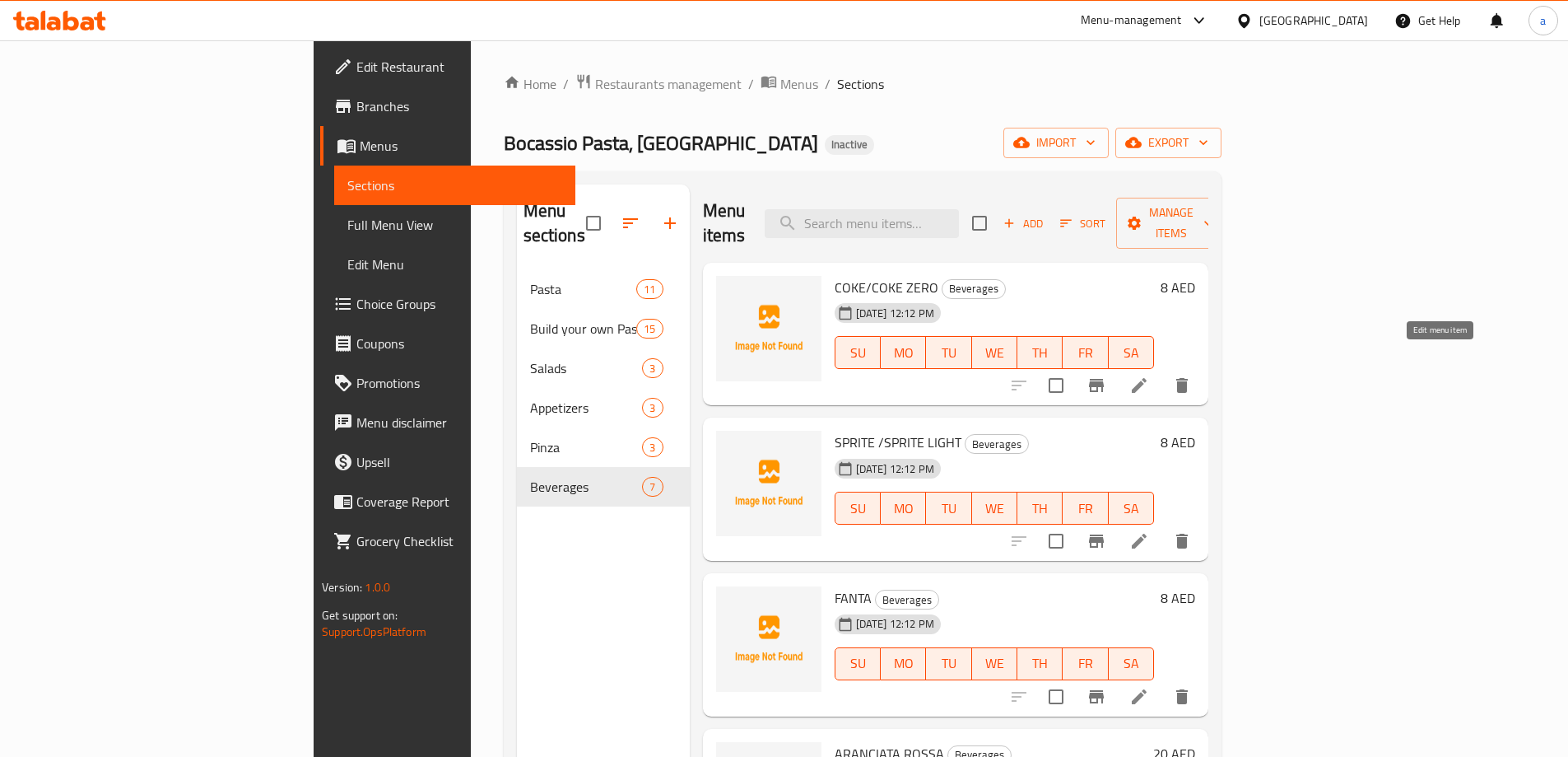
click at [1146, 378] on icon at bounding box center [1139, 385] width 15 height 15
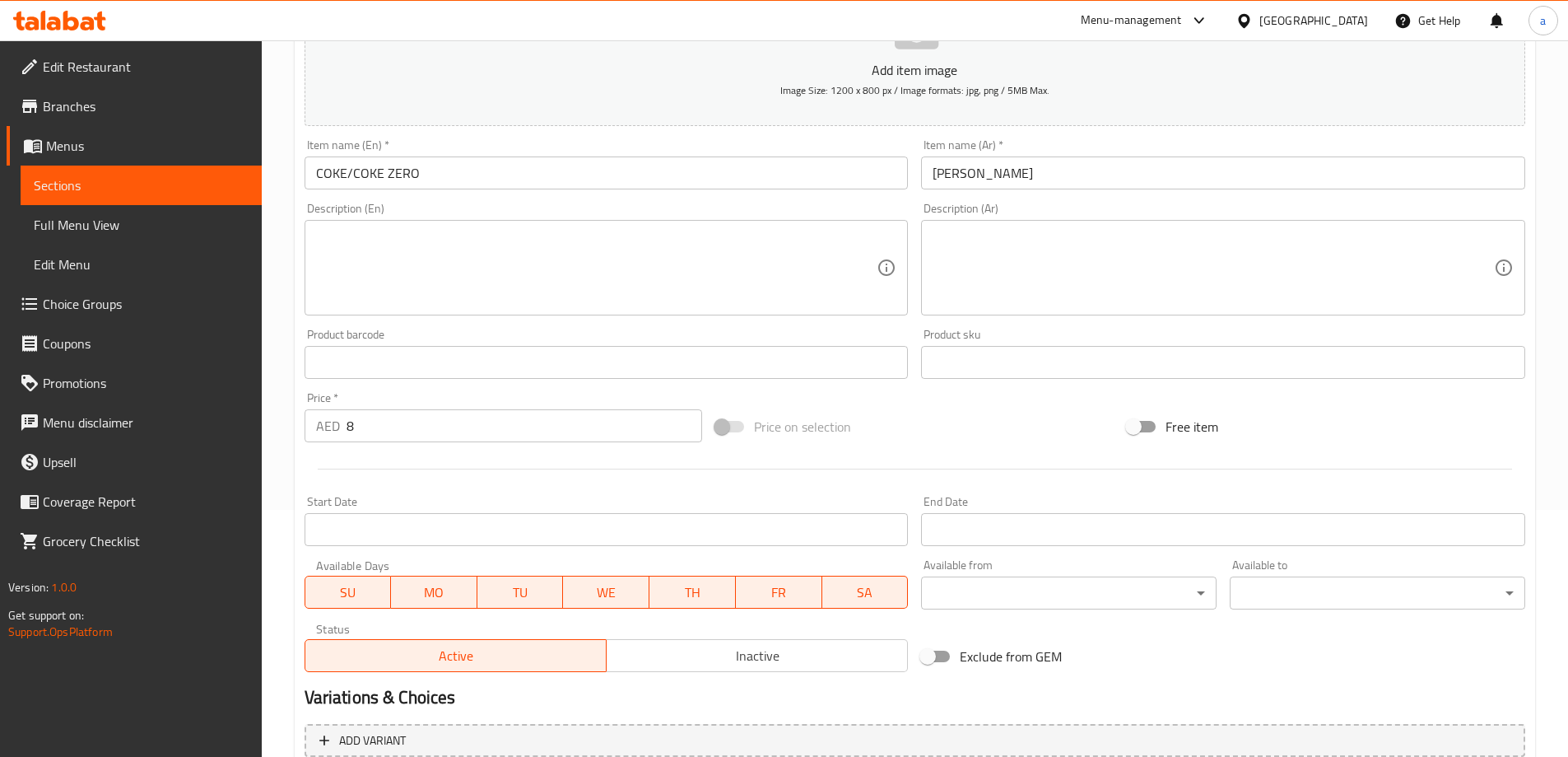
scroll to position [330, 0]
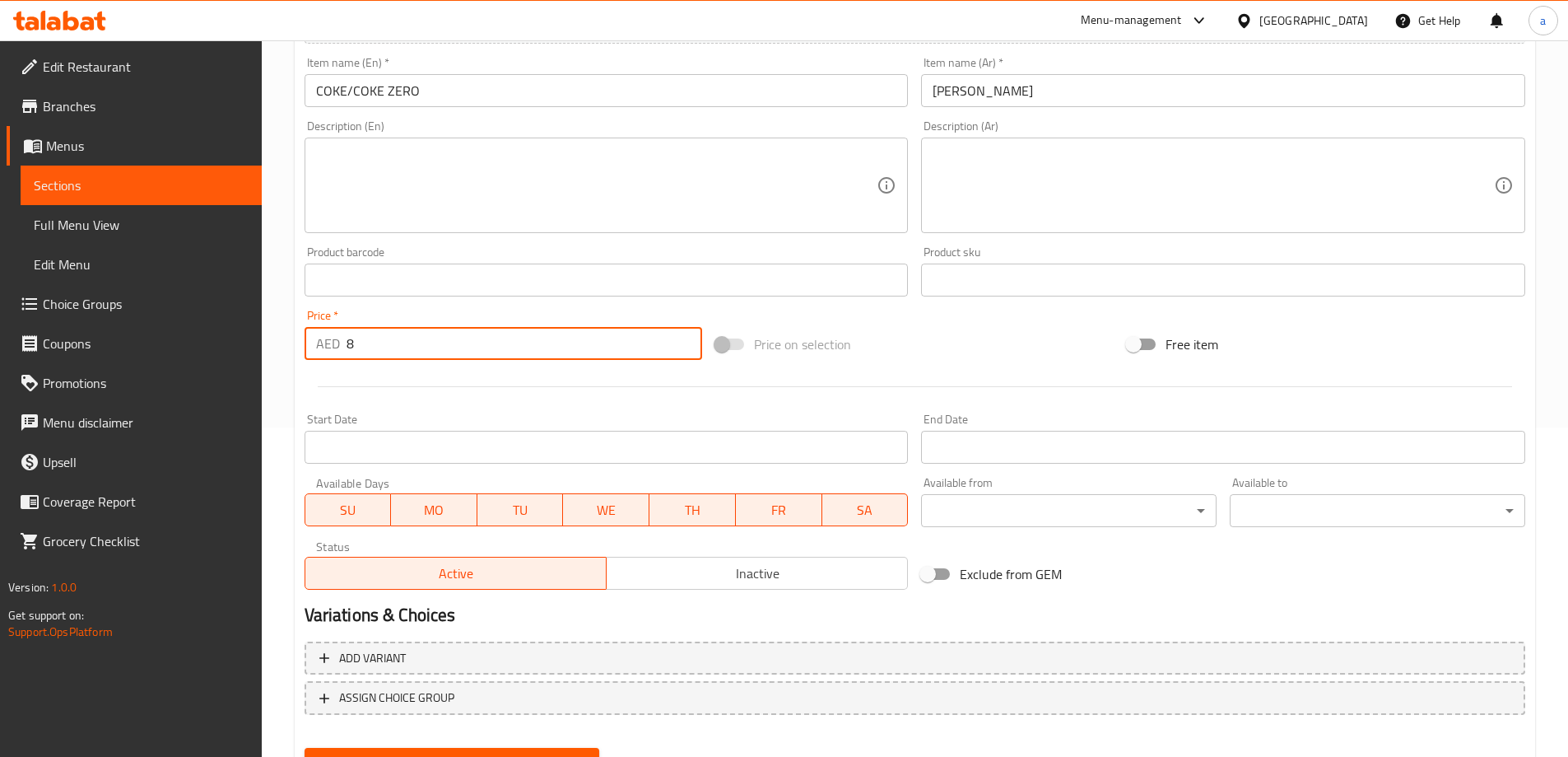
drag, startPoint x: 369, startPoint y: 347, endPoint x: 329, endPoint y: 345, distance: 40.0
click at [329, 345] on div "AED 8 Price *" at bounding box center [504, 343] width 398 height 33
type input "0"
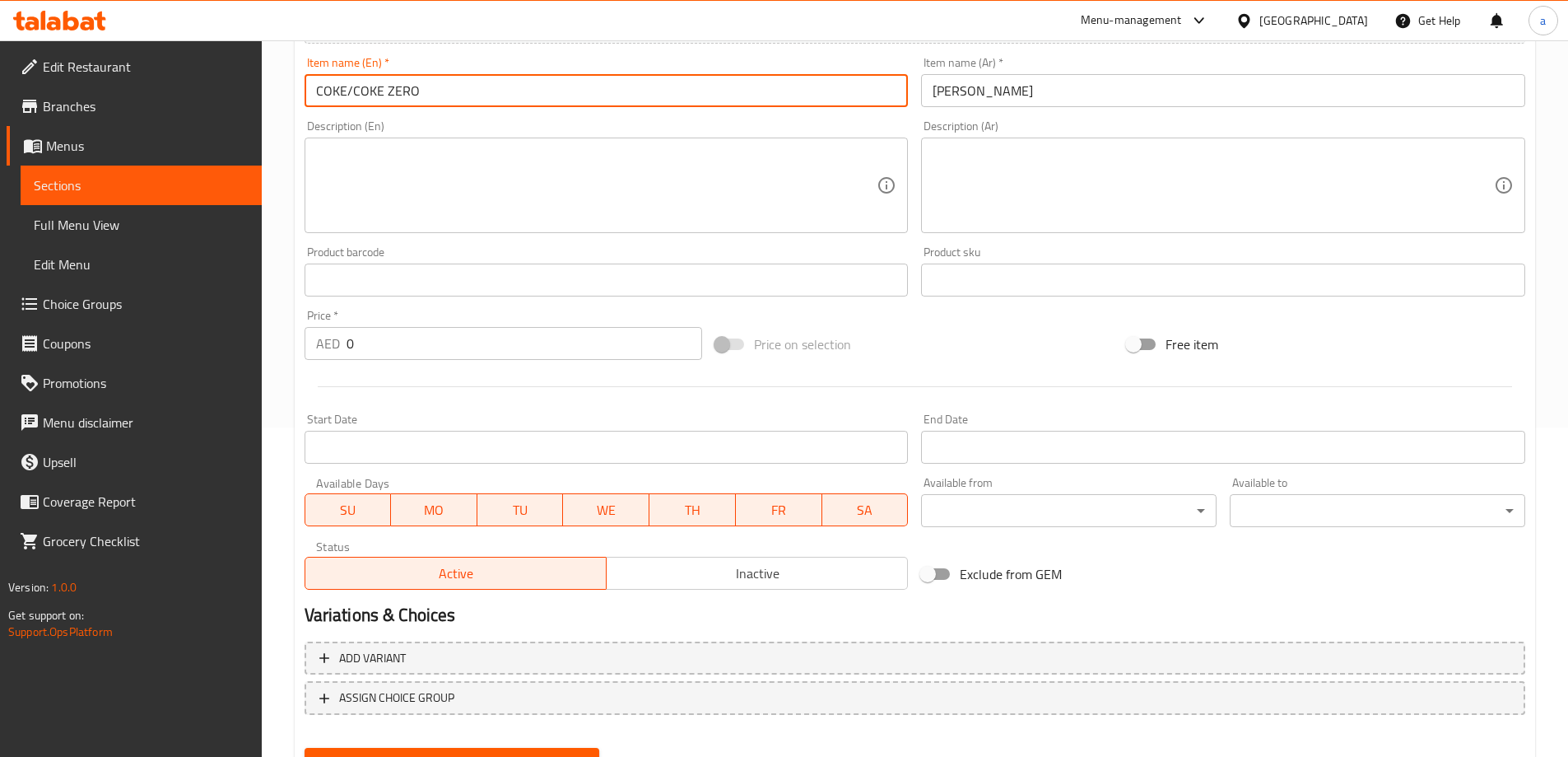
drag, startPoint x: 350, startPoint y: 92, endPoint x: 432, endPoint y: 89, distance: 82.1
click at [432, 89] on input "COKE/COKE ZERO" at bounding box center [607, 90] width 604 height 33
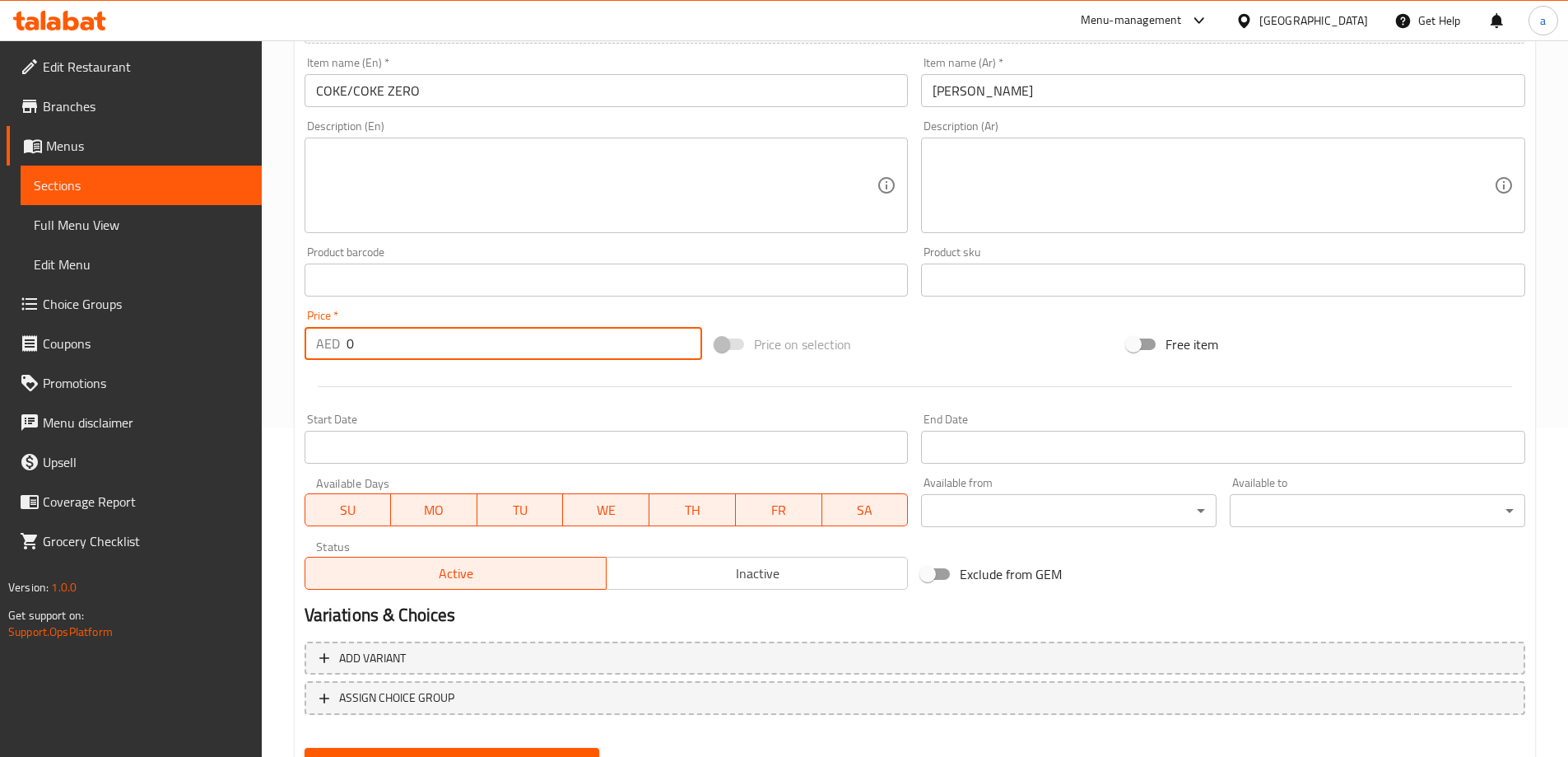
click at [437, 339] on input "0" at bounding box center [525, 343] width 356 height 33
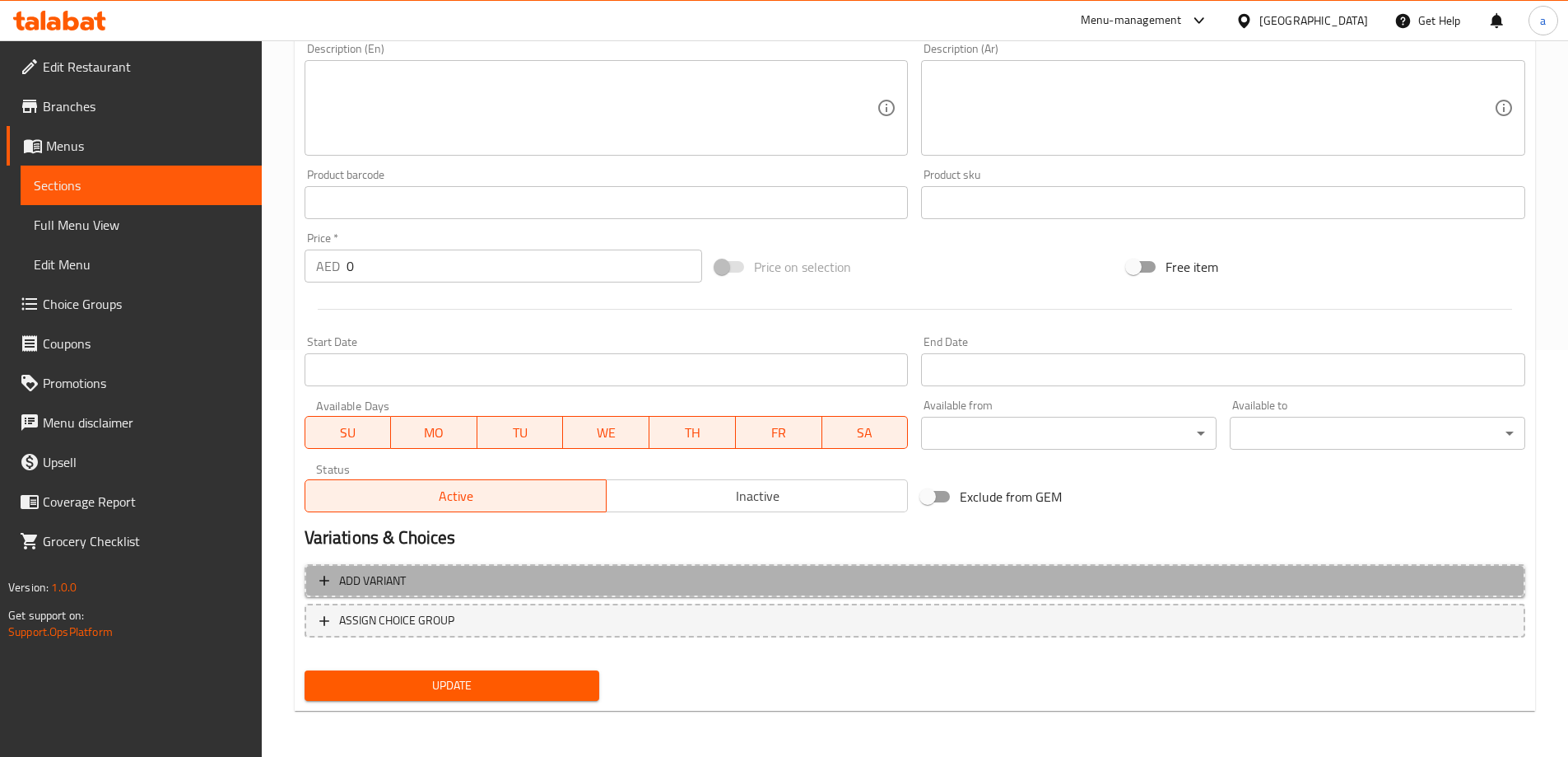
click at [504, 573] on span "Add variant" at bounding box center [915, 581] width 1191 height 21
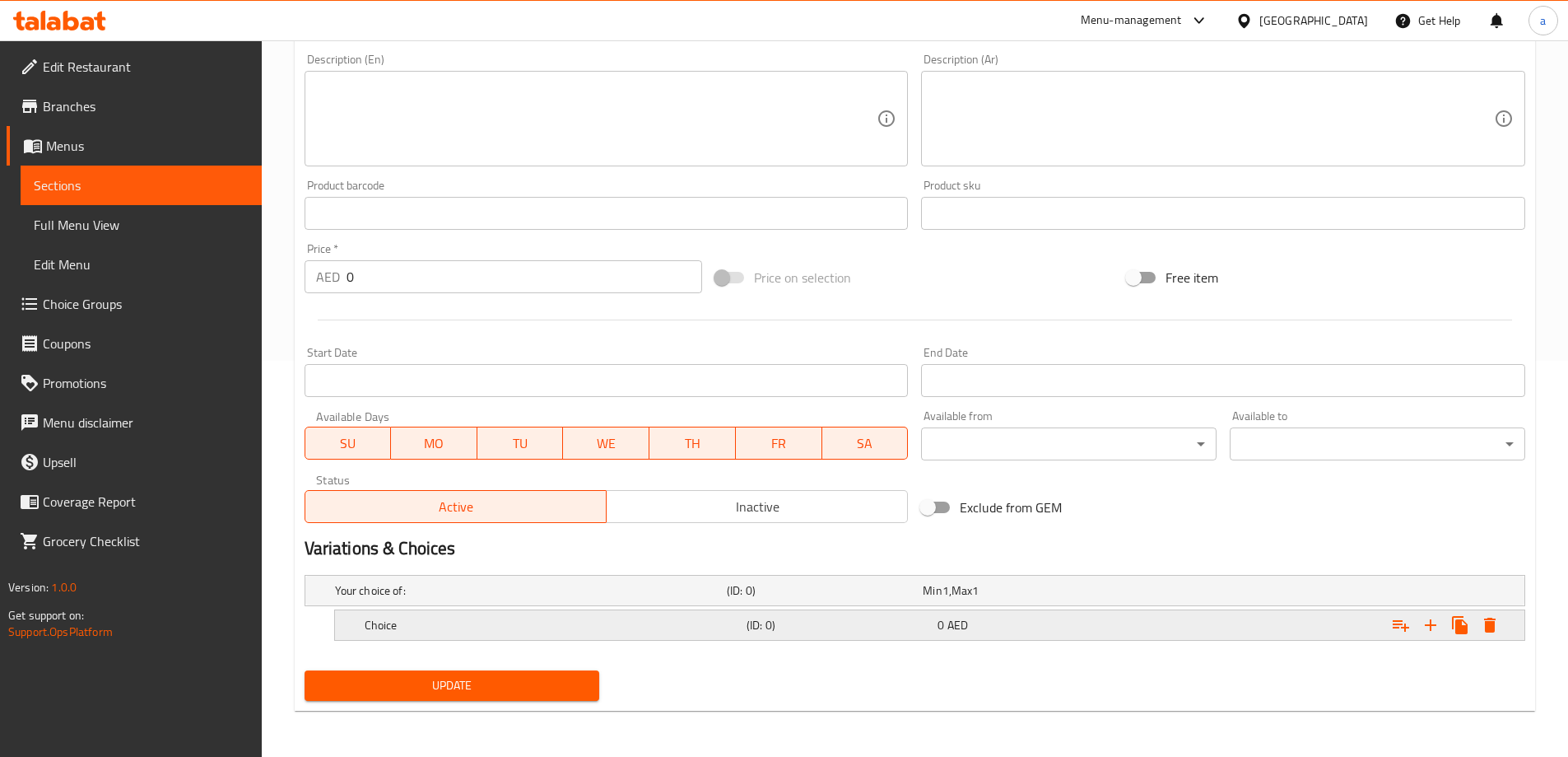
click at [931, 616] on h5 "(ID: 0)" at bounding box center [839, 625] width 184 height 16
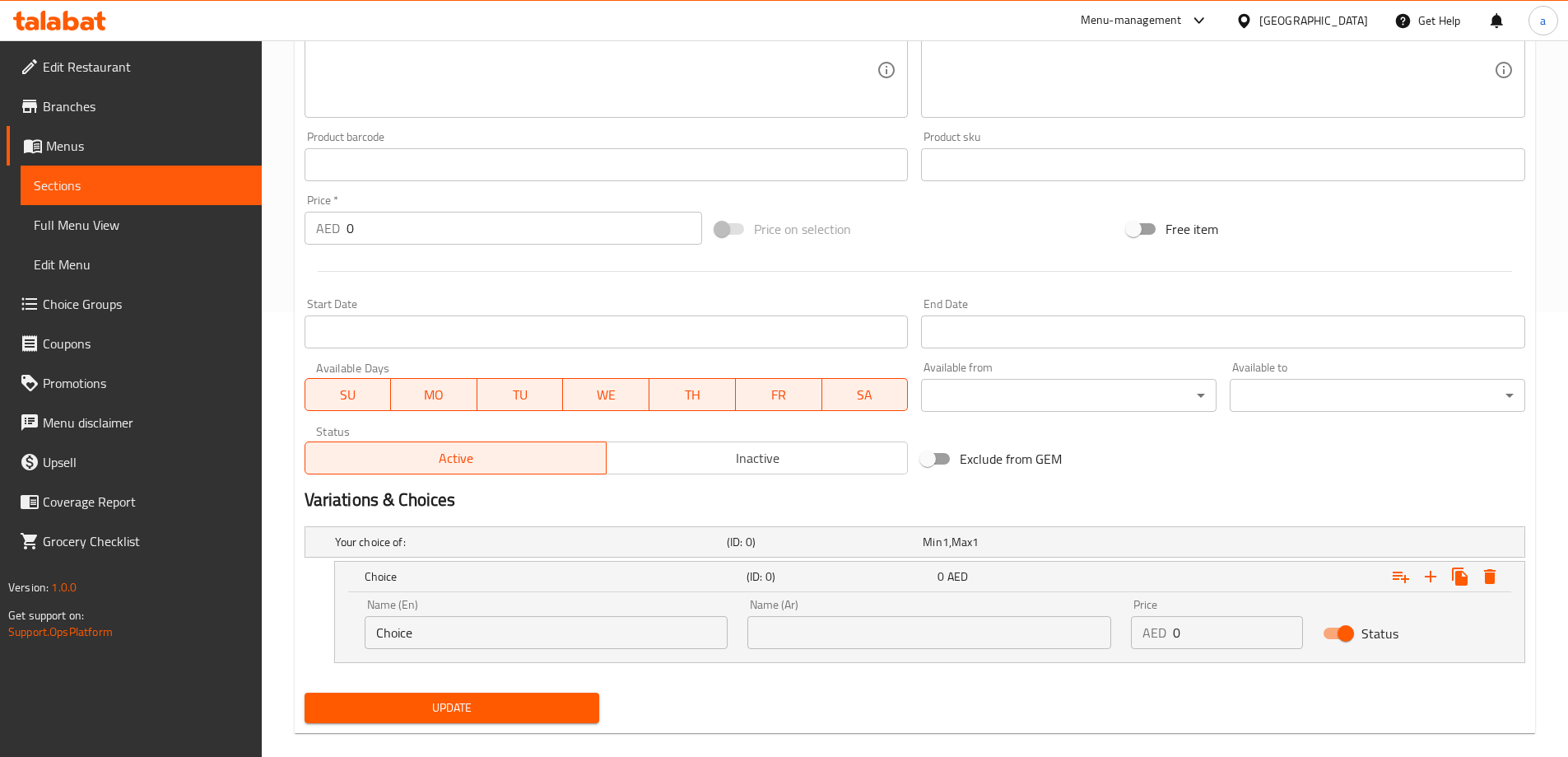
scroll to position [467, 0]
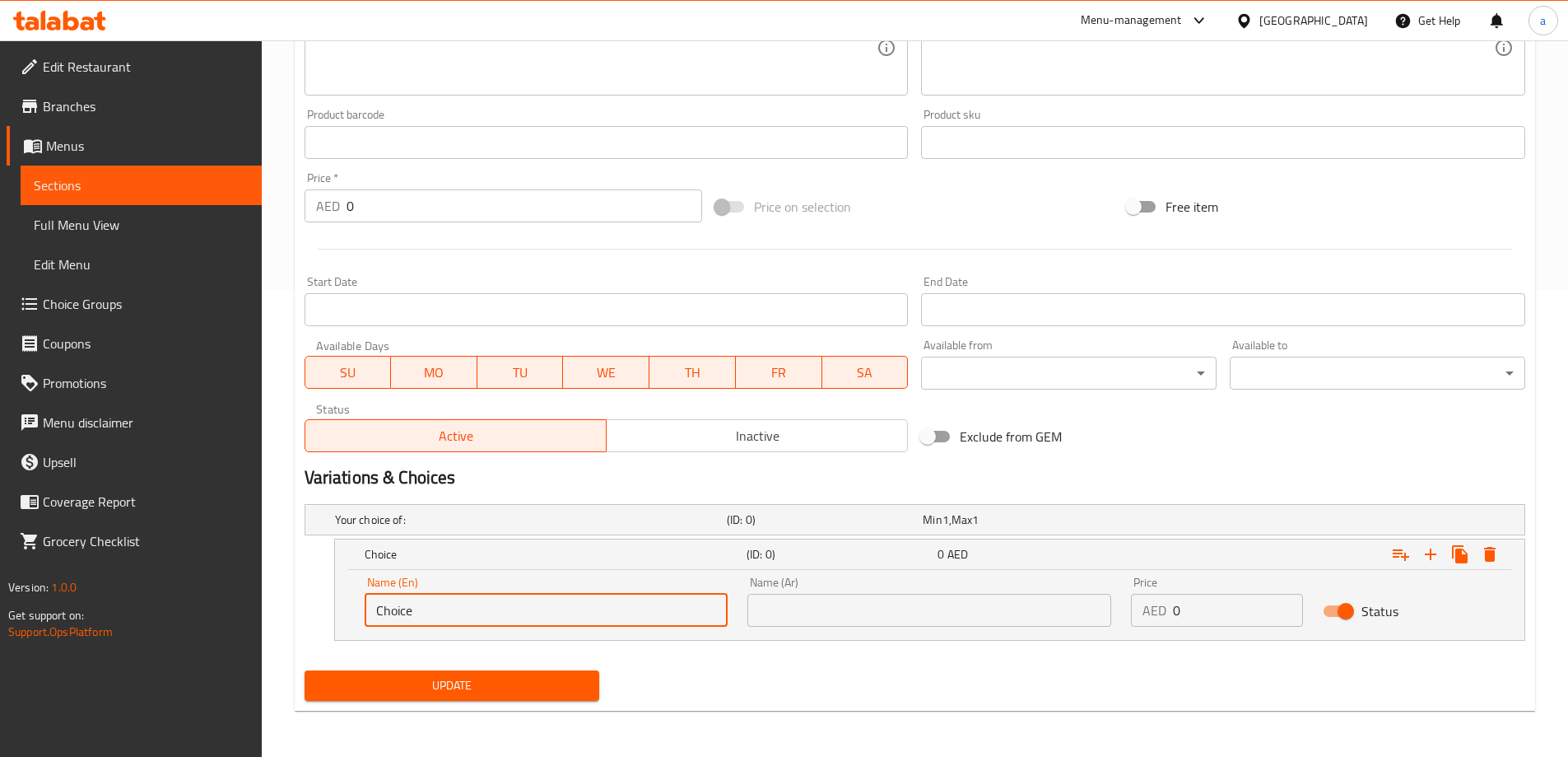
drag, startPoint x: 493, startPoint y: 606, endPoint x: 358, endPoint y: 608, distance: 135.0
click at [358, 608] on div "Name (En) Choice Name (En)" at bounding box center [547, 601] width 383 height 70
paste input "OKE ZERO"
drag, startPoint x: 406, startPoint y: 607, endPoint x: 606, endPoint y: 618, distance: 200.3
click at [557, 615] on input "COKE ZERO" at bounding box center [546, 610] width 364 height 33
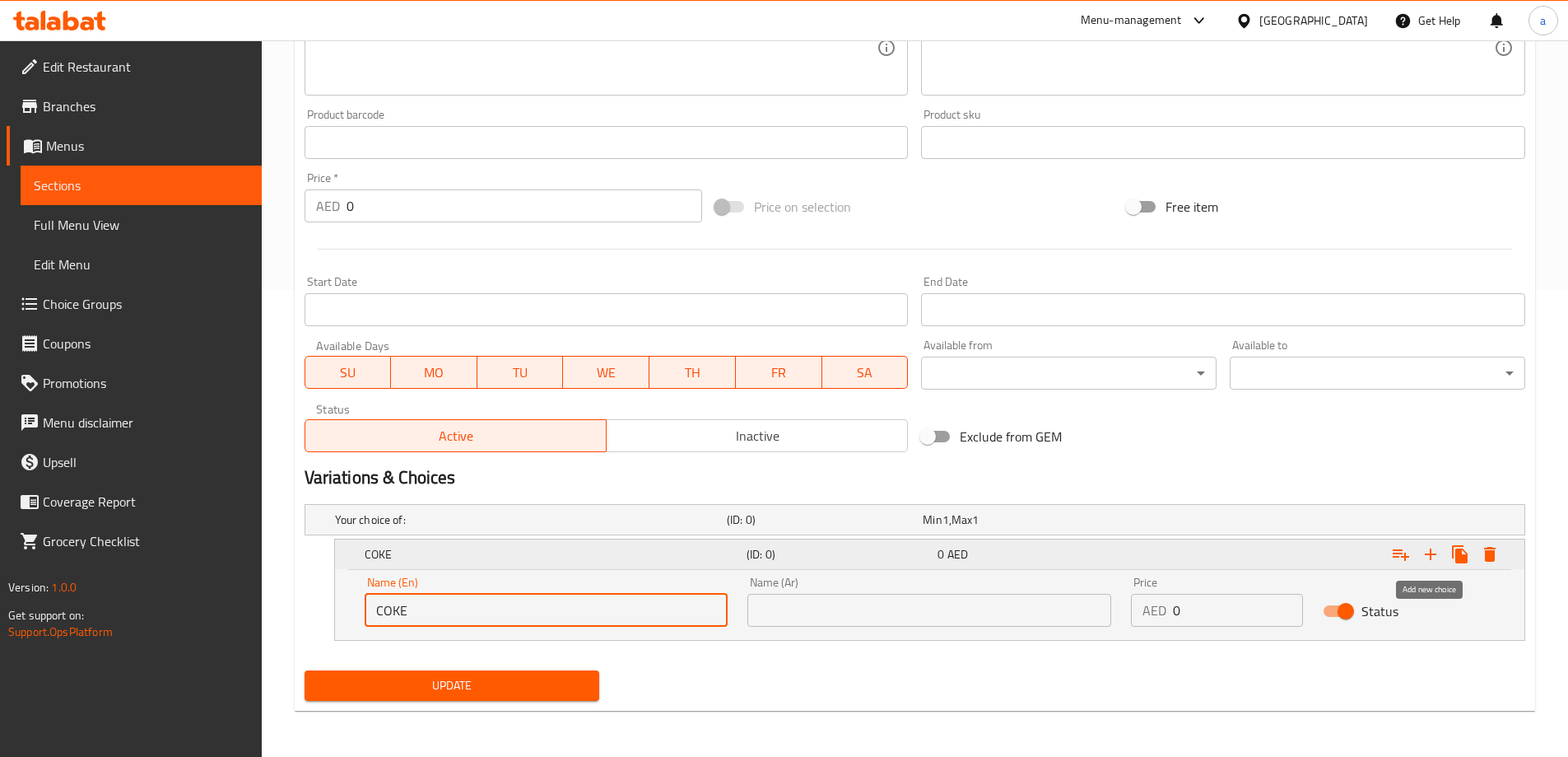
type input "COKE"
click at [1427, 554] on icon "Expand" at bounding box center [1430, 553] width 12 height 12
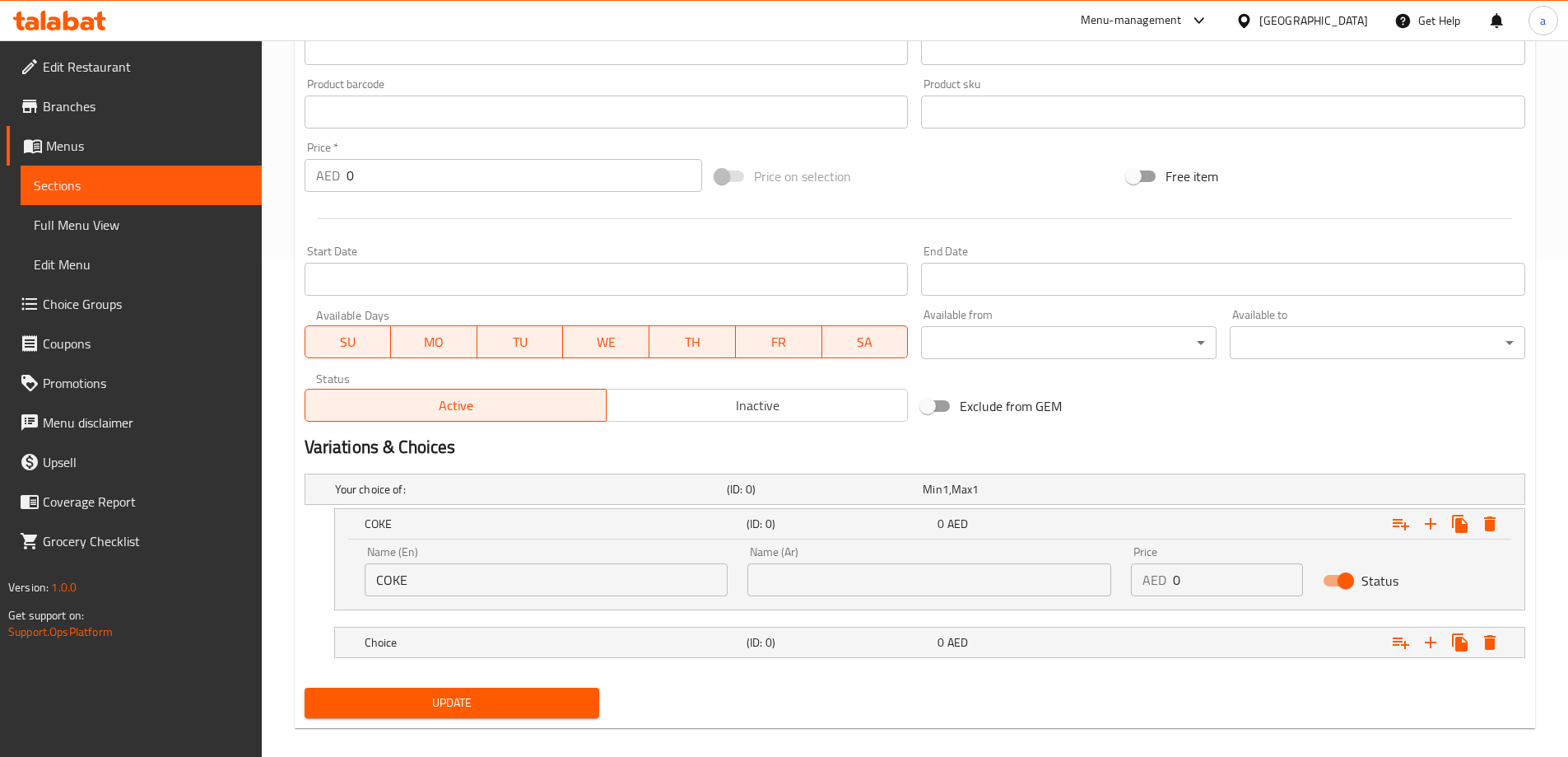
scroll to position [515, 0]
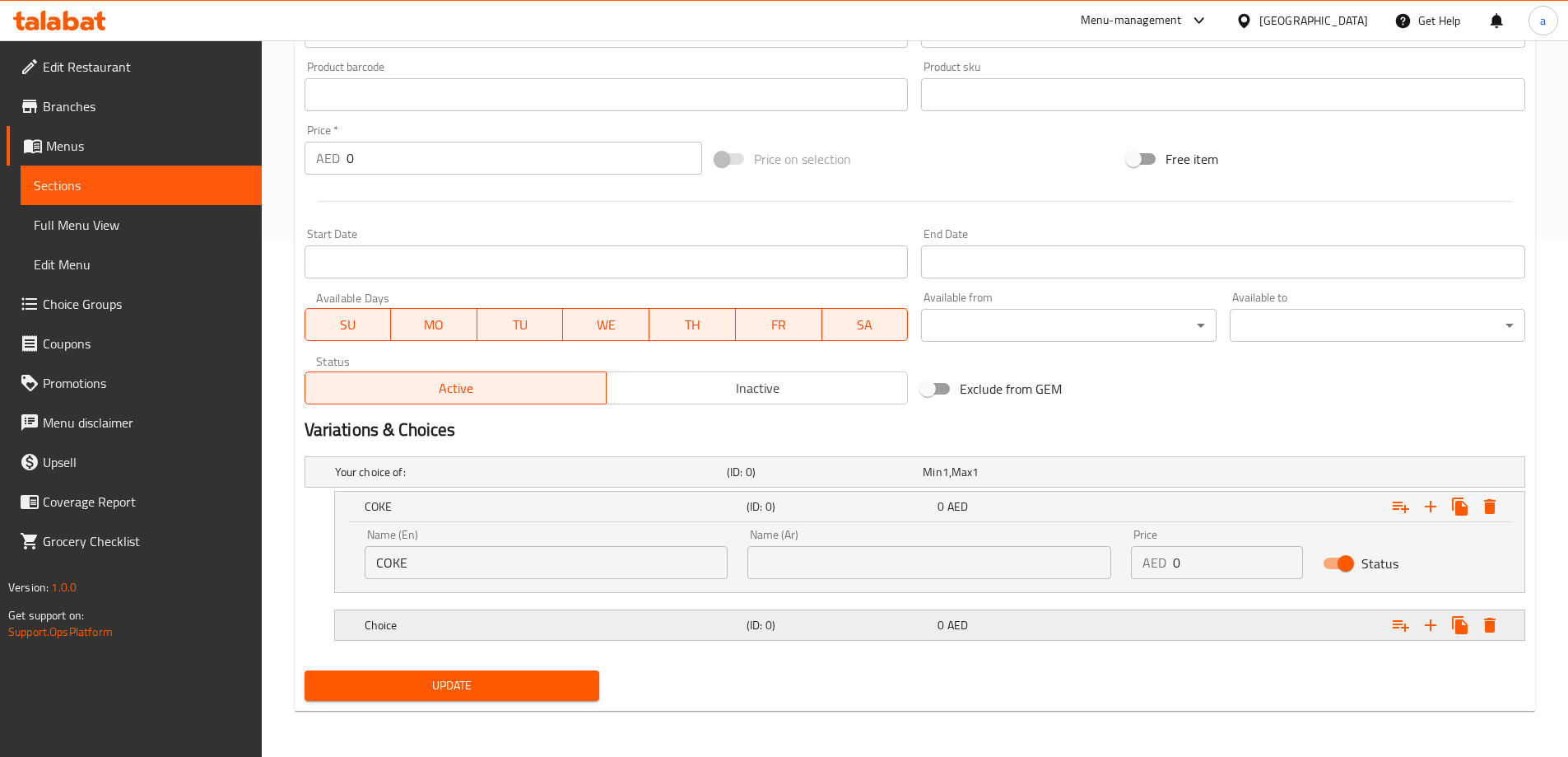
click at [526, 626] on h5 "Choice" at bounding box center [551, 625] width 375 height 16
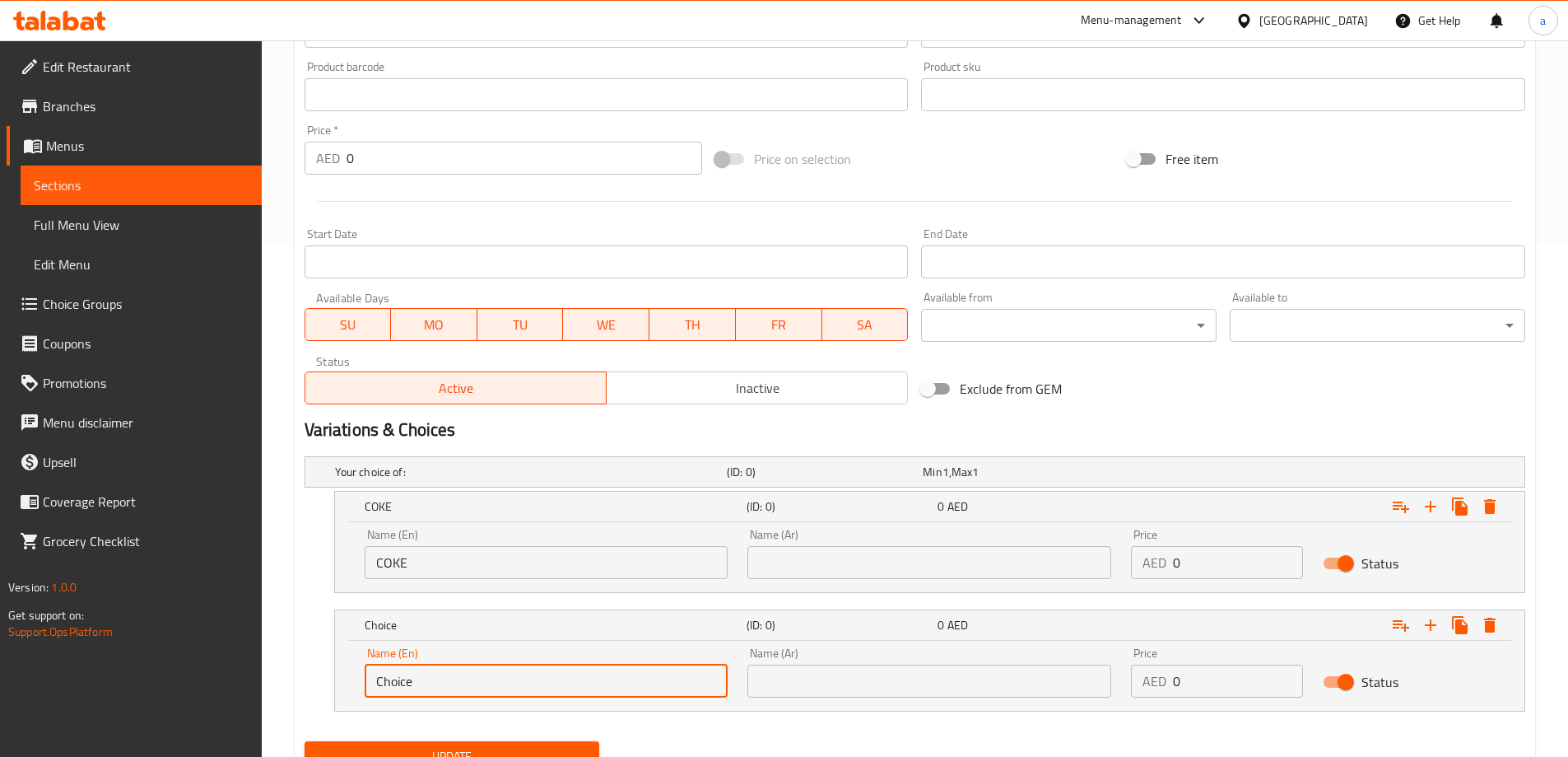
drag, startPoint x: 476, startPoint y: 687, endPoint x: 367, endPoint y: 688, distance: 109.0
click at [367, 688] on input "Choice" at bounding box center [546, 681] width 364 height 33
paste input "OKE ZERO"
type input "COKE ZERO"
click at [869, 565] on input "text" at bounding box center [929, 562] width 364 height 33
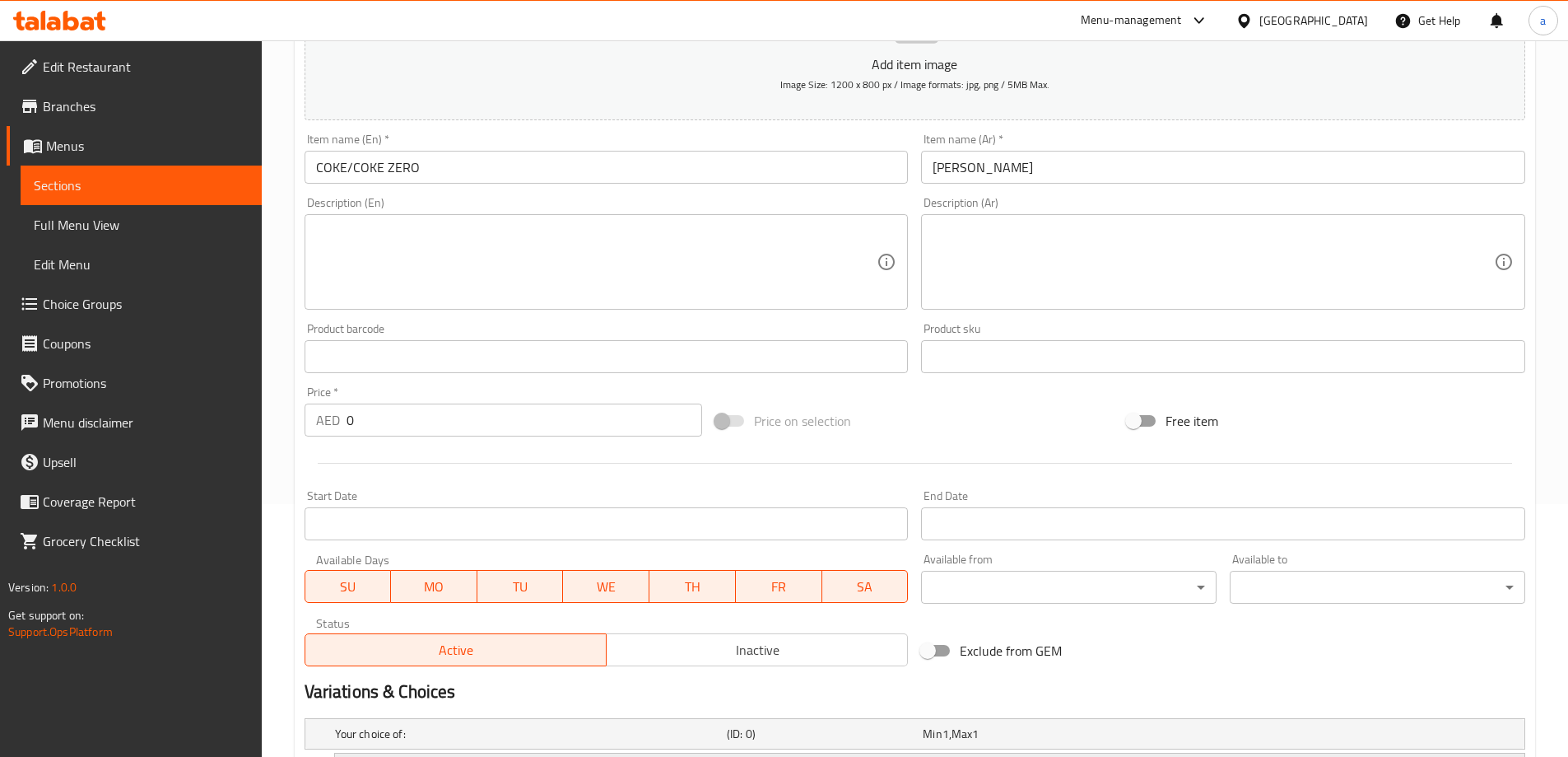
scroll to position [185, 0]
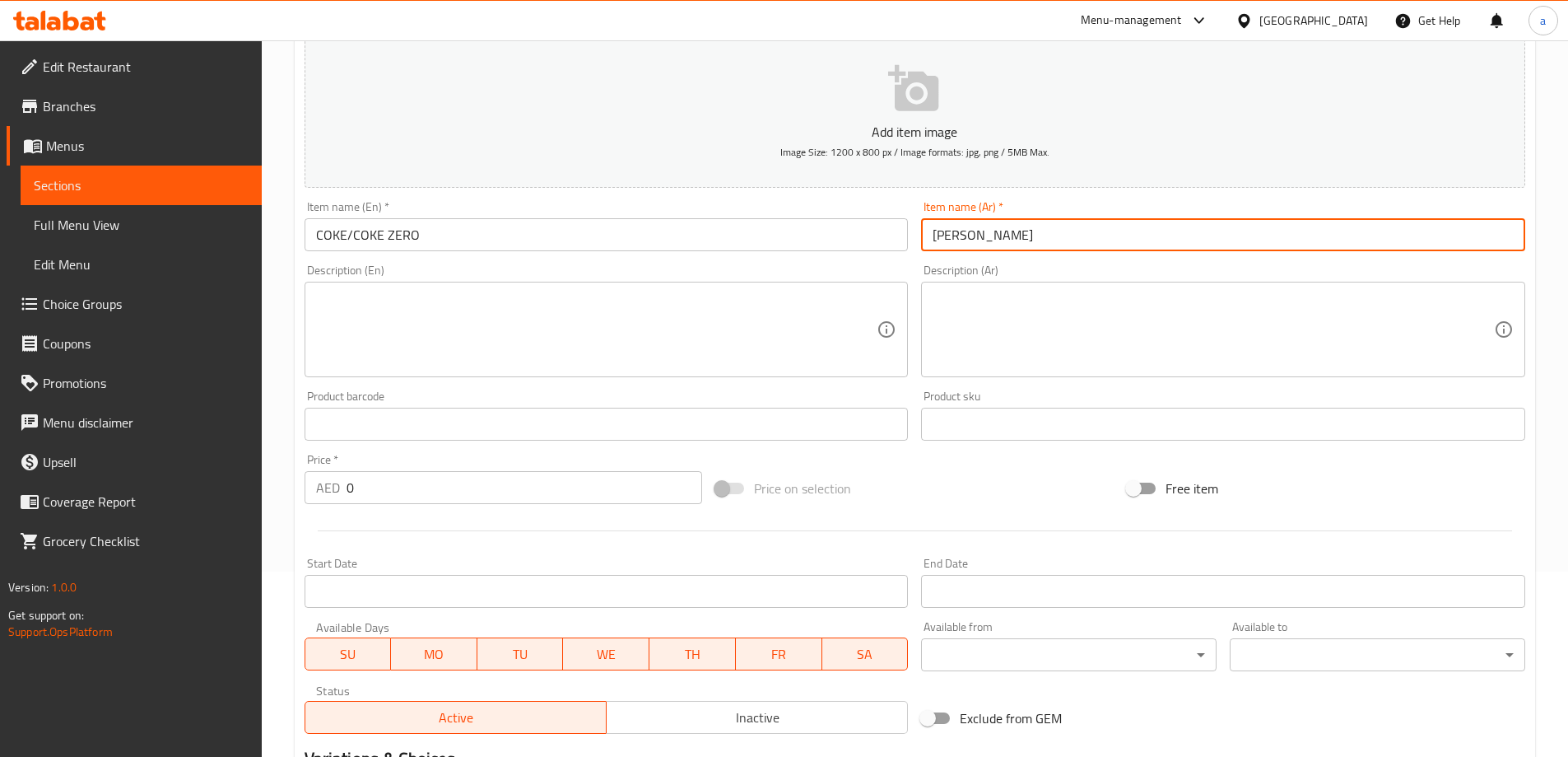
drag, startPoint x: 928, startPoint y: 238, endPoint x: 1049, endPoint y: 236, distance: 121.0
click at [1049, 236] on input "كوك زيرو" at bounding box center [1223, 235] width 604 height 33
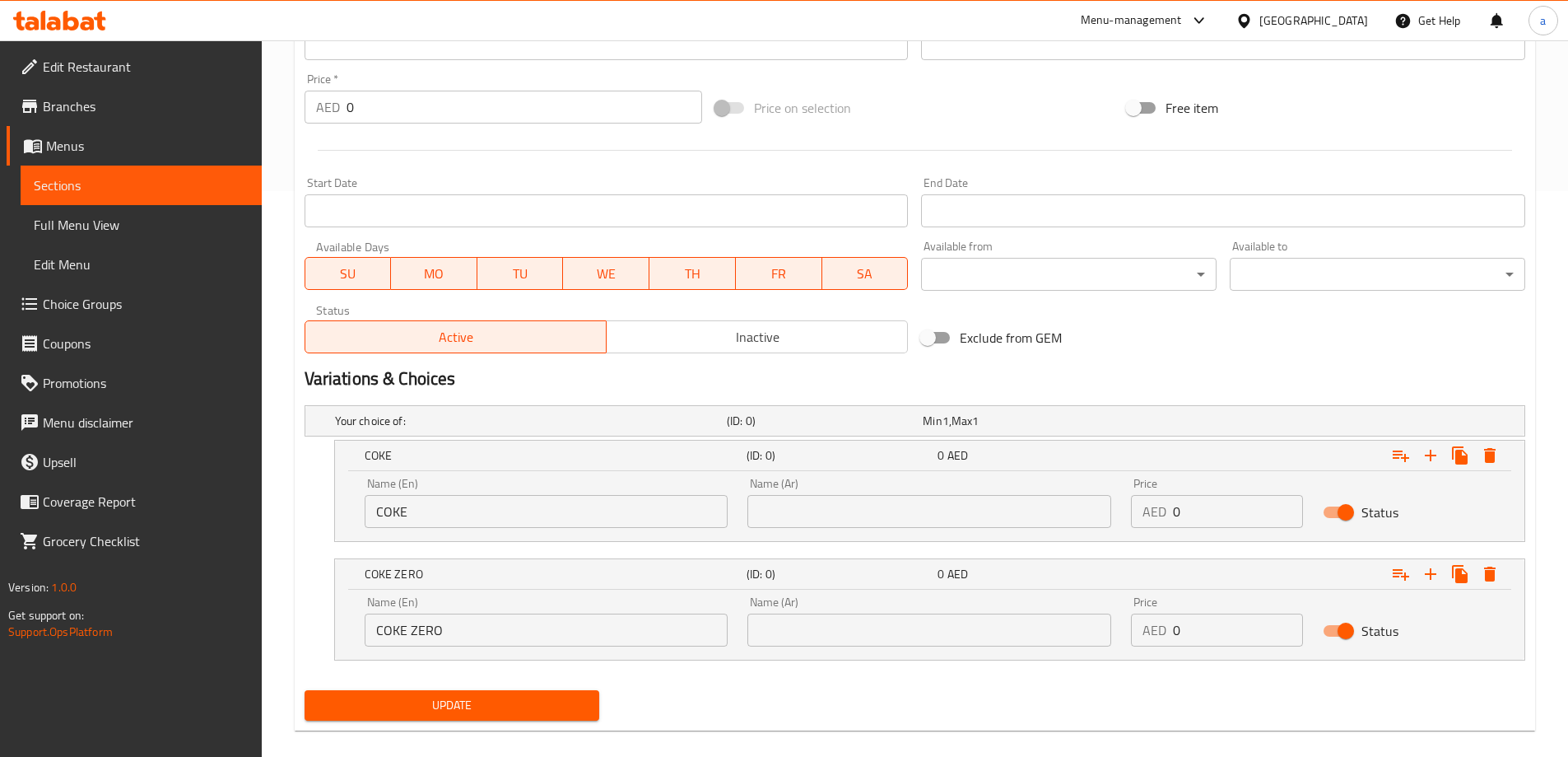
scroll to position [585, 0]
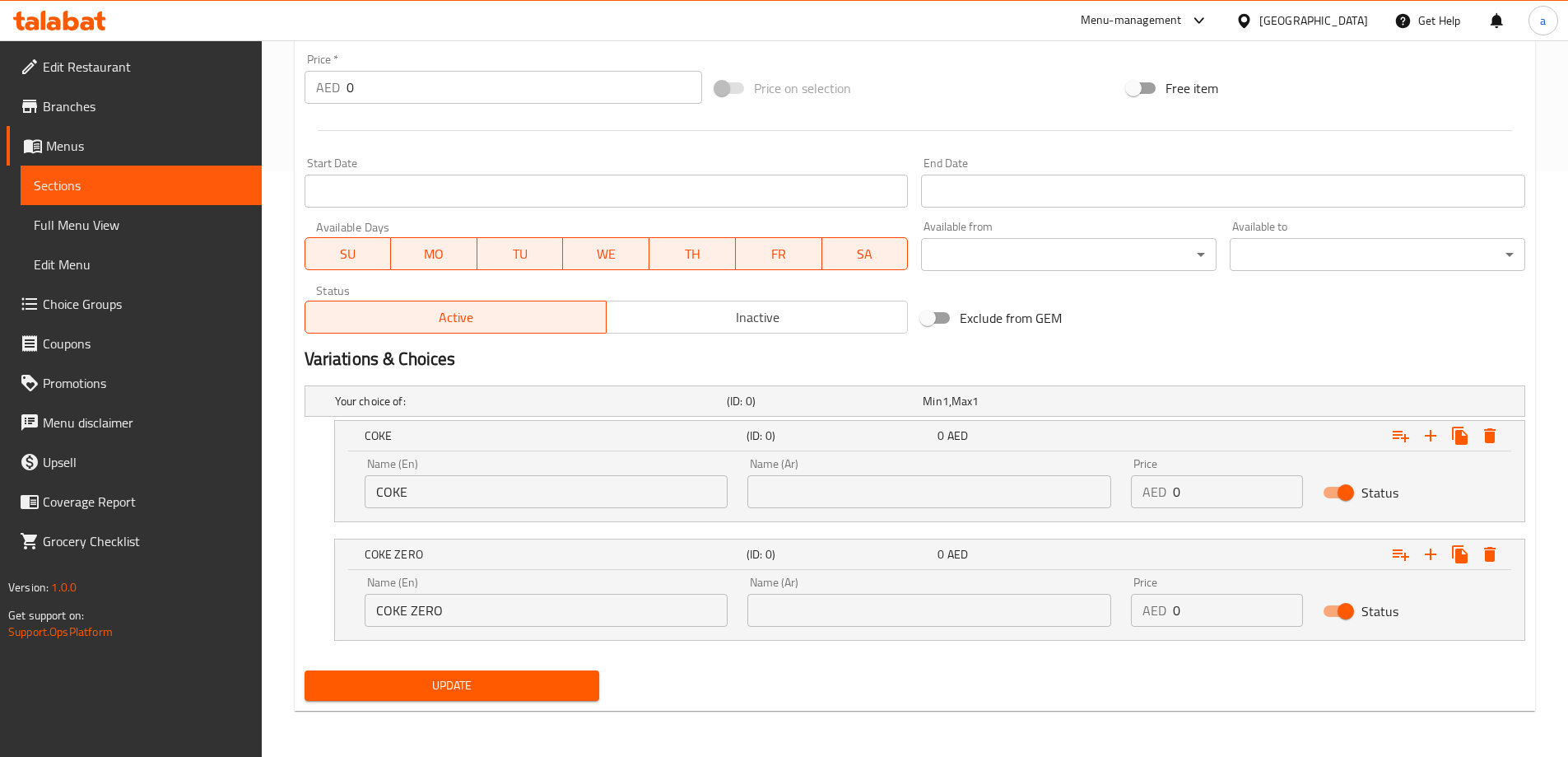
click at [866, 492] on input "text" at bounding box center [929, 491] width 364 height 33
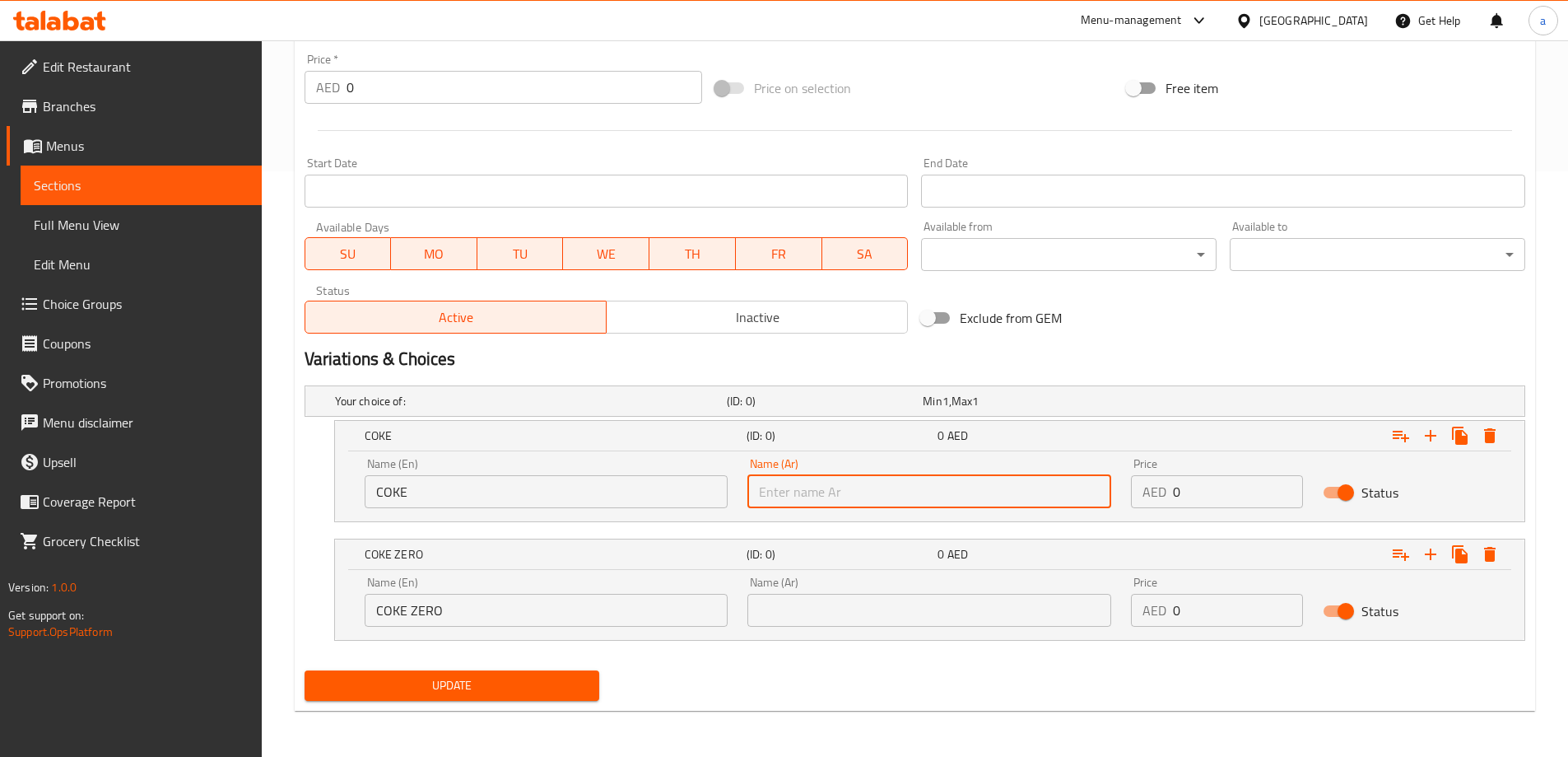
paste input "كوك زيرو"
drag, startPoint x: 780, startPoint y: 492, endPoint x: 709, endPoint y: 507, distance: 72.6
click at [709, 504] on div "Name (En) COKE Name (En) Name (Ar) كوك زيرو Name (Ar) Price AED 0 Price Status" at bounding box center [930, 482] width 1150 height 70
type input "كوك"
click at [806, 616] on input "text" at bounding box center [929, 610] width 364 height 33
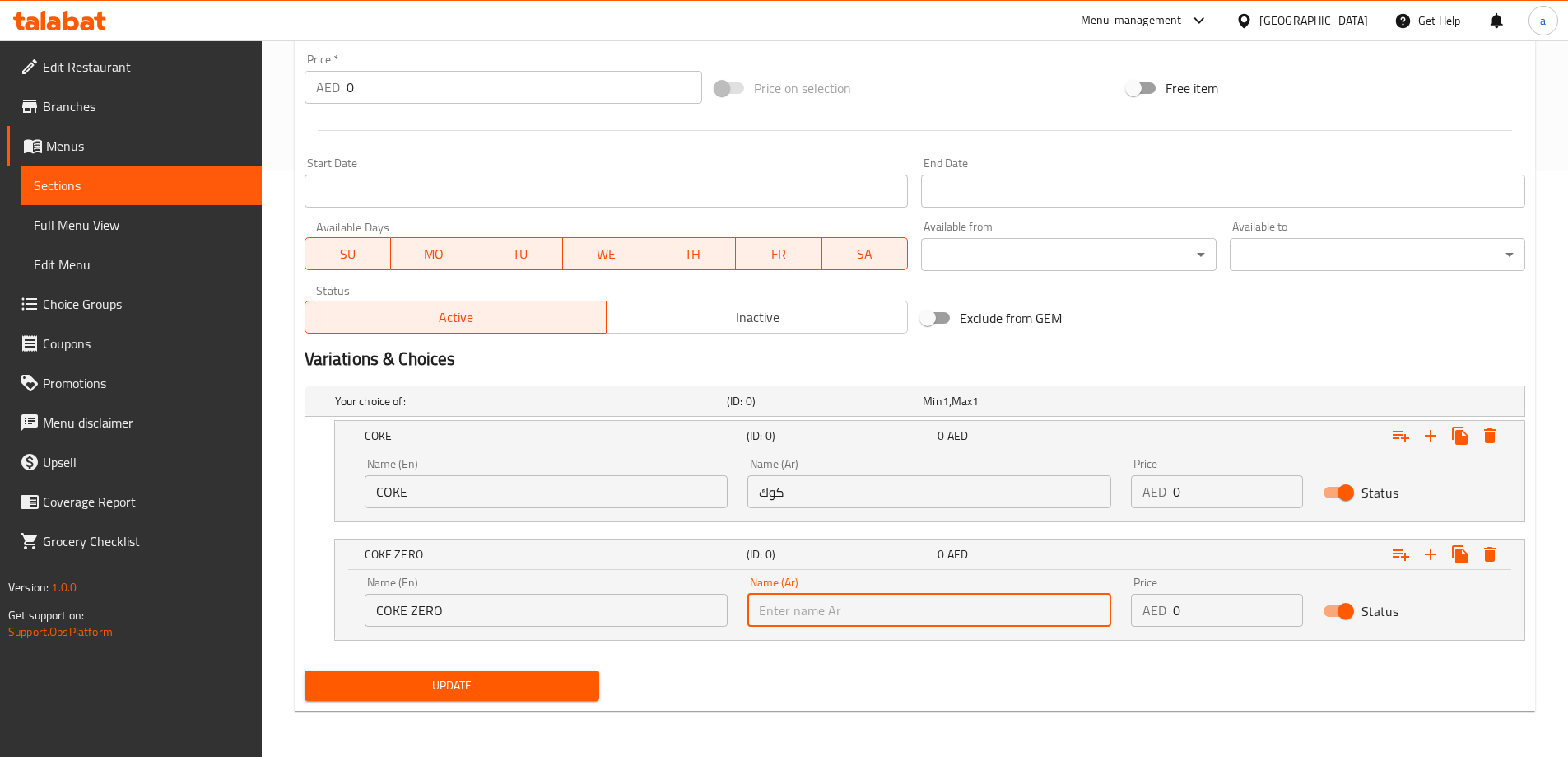
paste input "كوك زيرو"
type input "كوك زيرو"
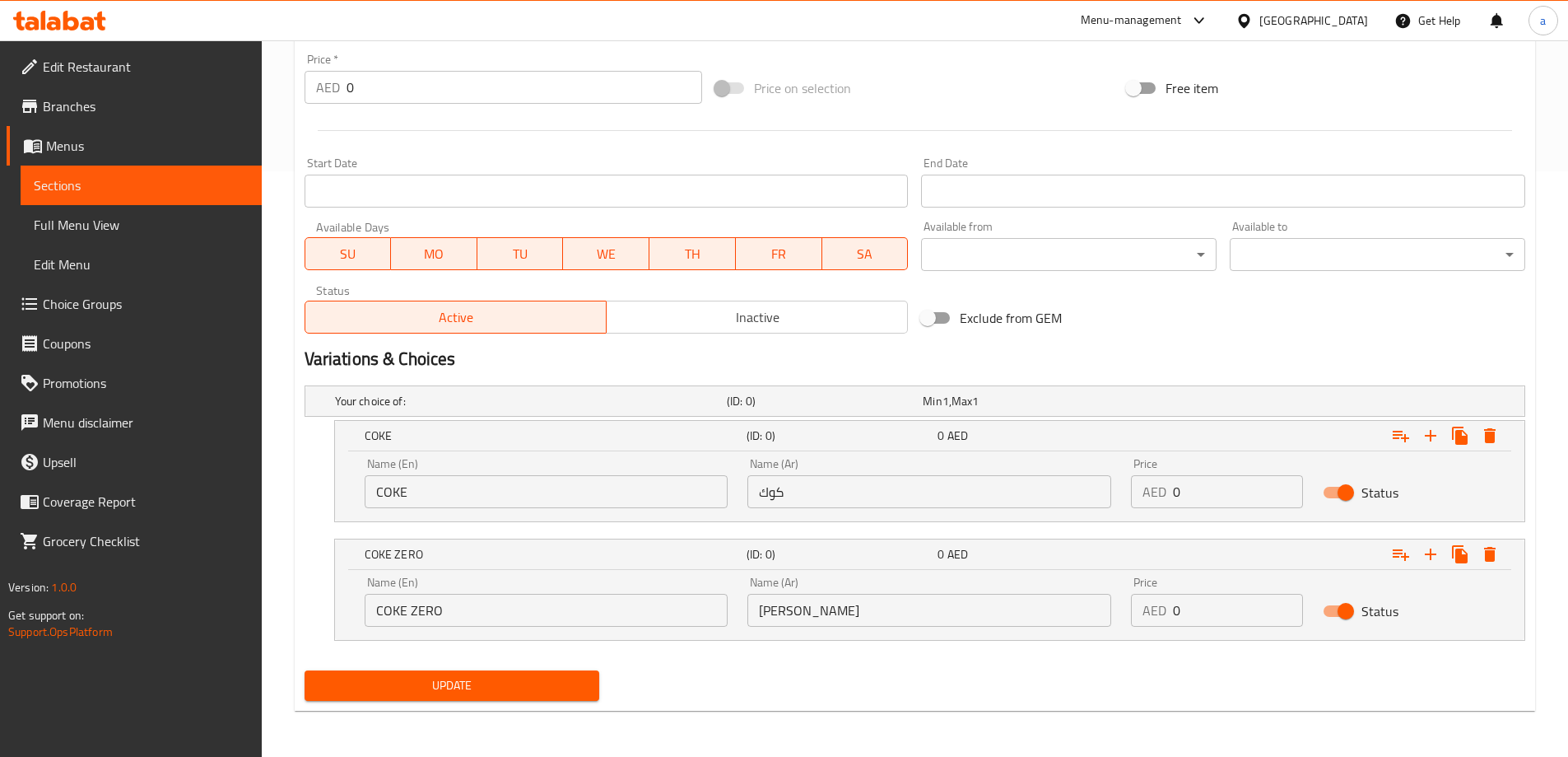
click at [876, 645] on nav at bounding box center [915, 650] width 1220 height 13
drag, startPoint x: 1169, startPoint y: 489, endPoint x: 1200, endPoint y: 489, distance: 31.0
click at [1200, 489] on div "AED 0 Price" at bounding box center [1217, 491] width 172 height 33
type input "8"
drag, startPoint x: 1201, startPoint y: 607, endPoint x: 1151, endPoint y: 613, distance: 50.4
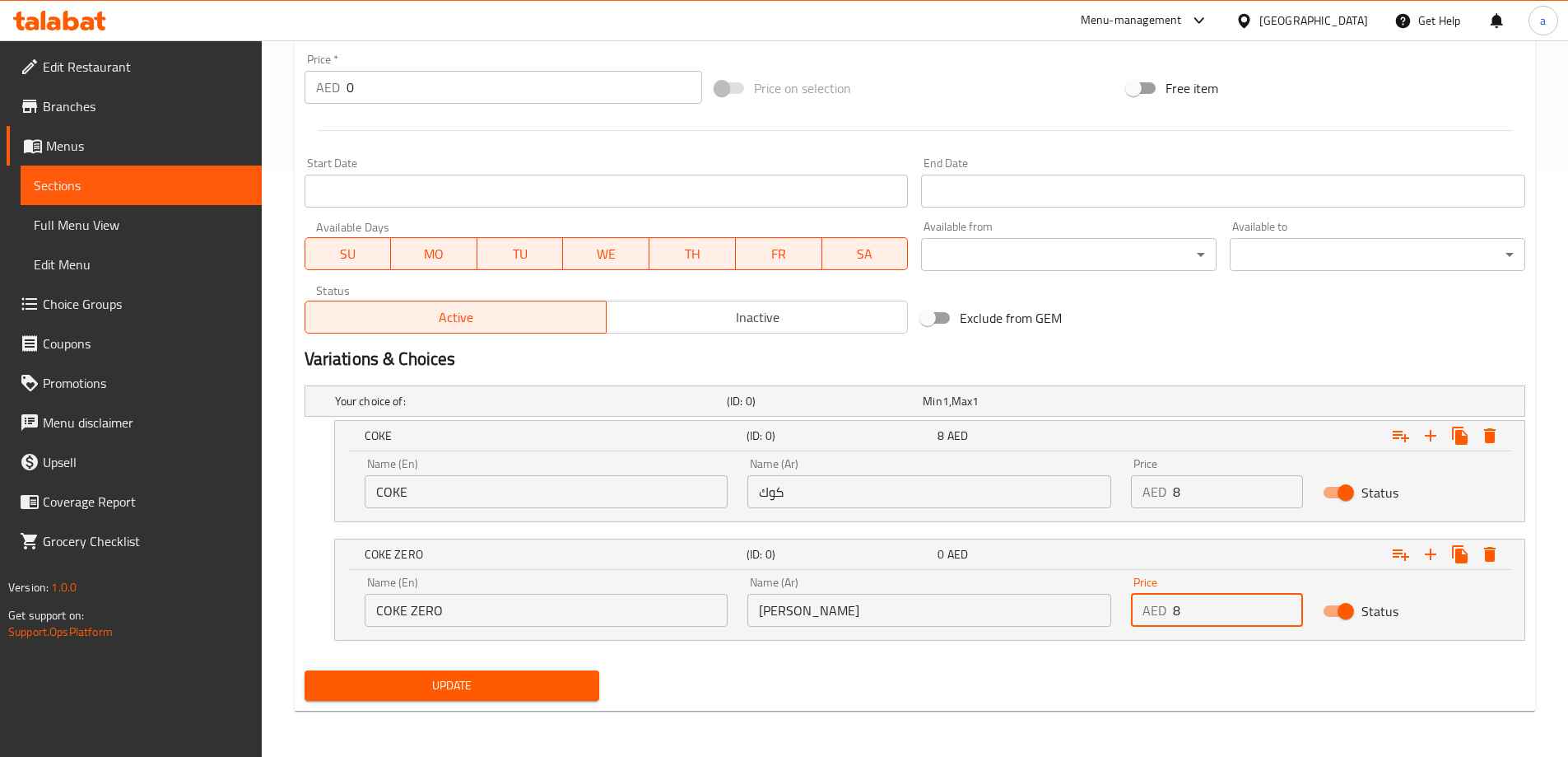
click at [1151, 613] on div "AED 8 Price" at bounding box center [1217, 610] width 172 height 33
type input "8"
click at [551, 688] on span "Update" at bounding box center [452, 685] width 269 height 21
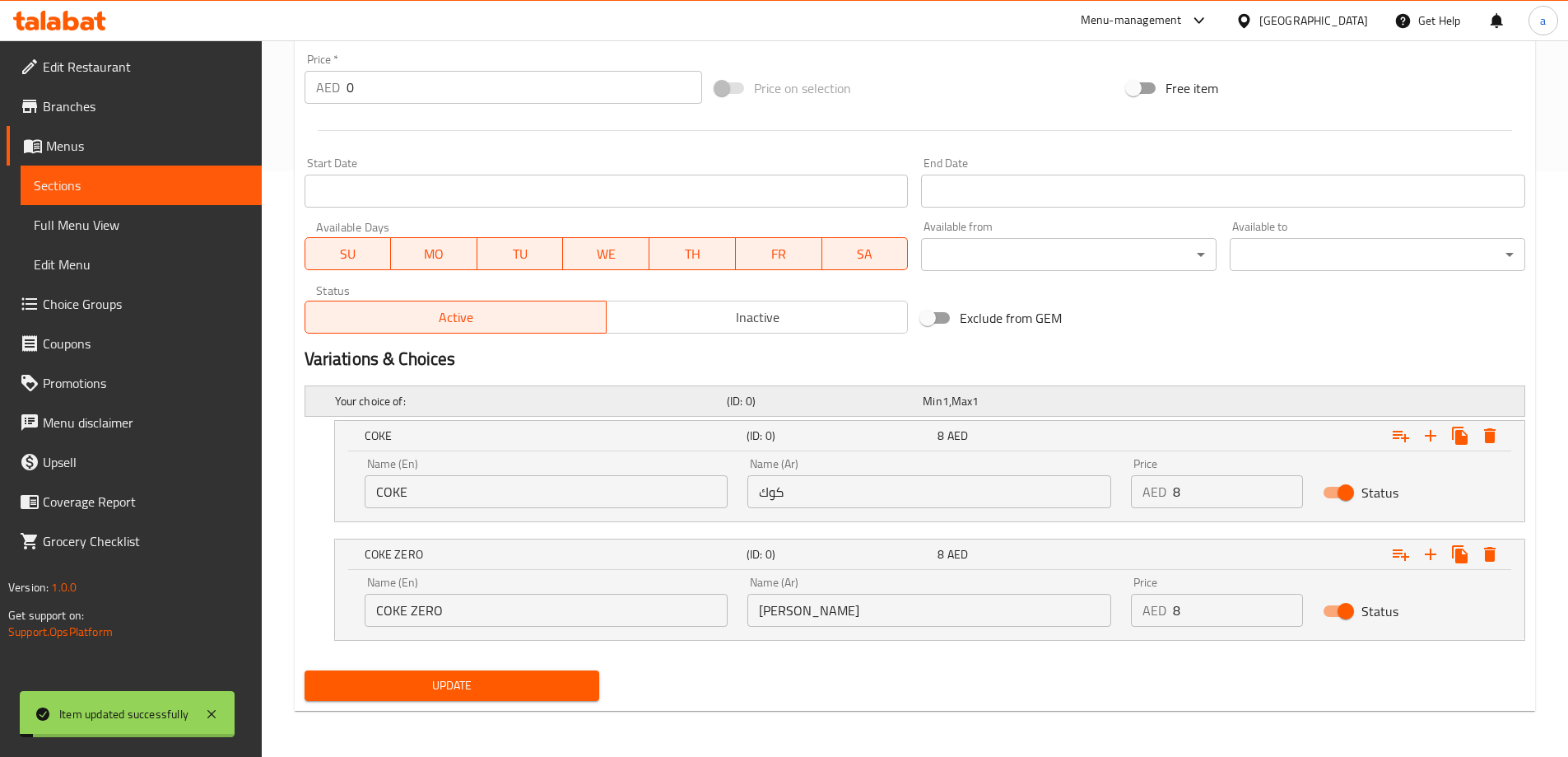
click at [943, 408] on span "1" at bounding box center [945, 400] width 6 height 21
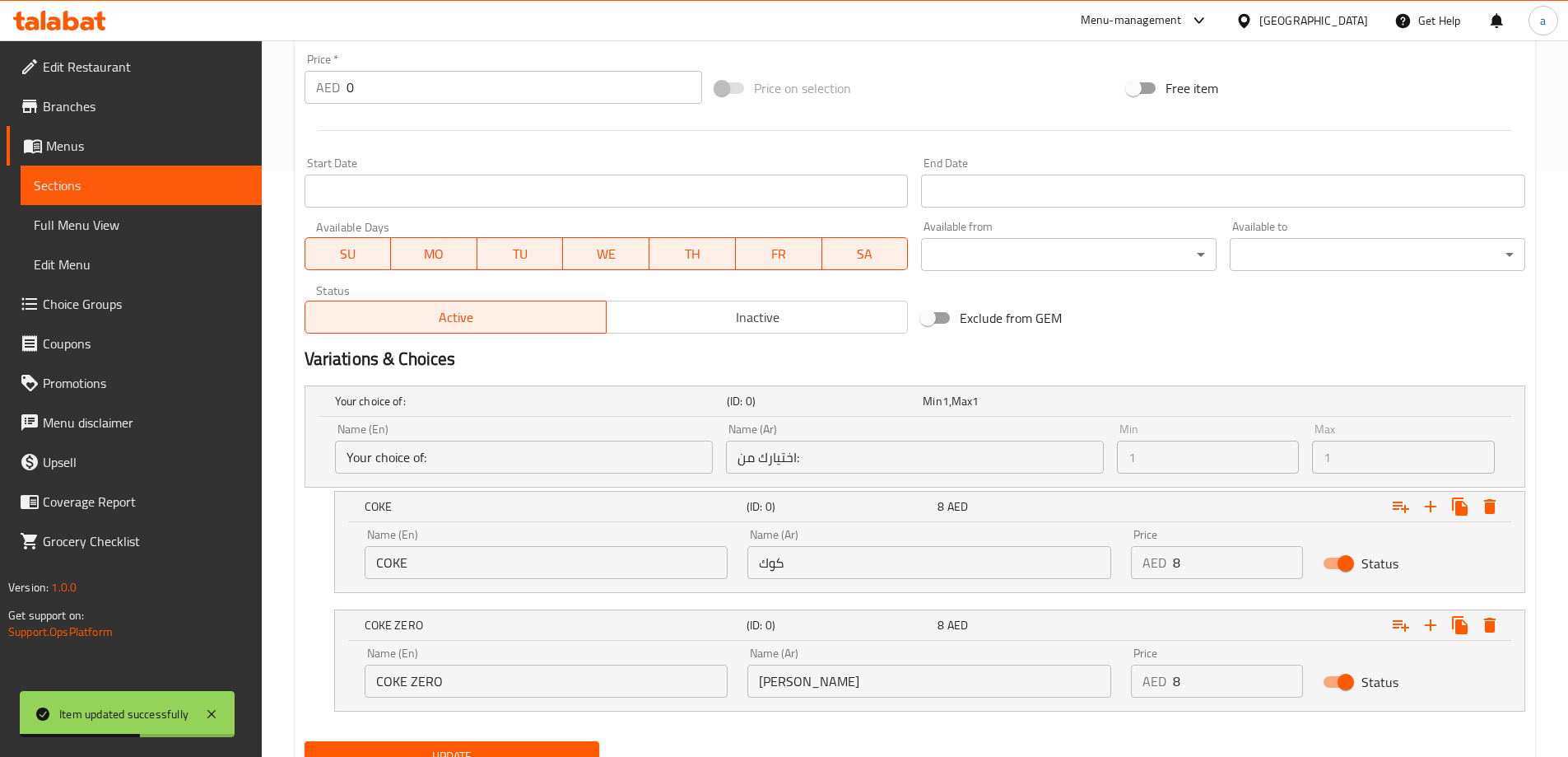
click at [984, 538] on div "Name (Ar) كوك Name (Ar)" at bounding box center [929, 553] width 364 height 50
click at [49, 183] on span "Sections" at bounding box center [141, 185] width 214 height 20
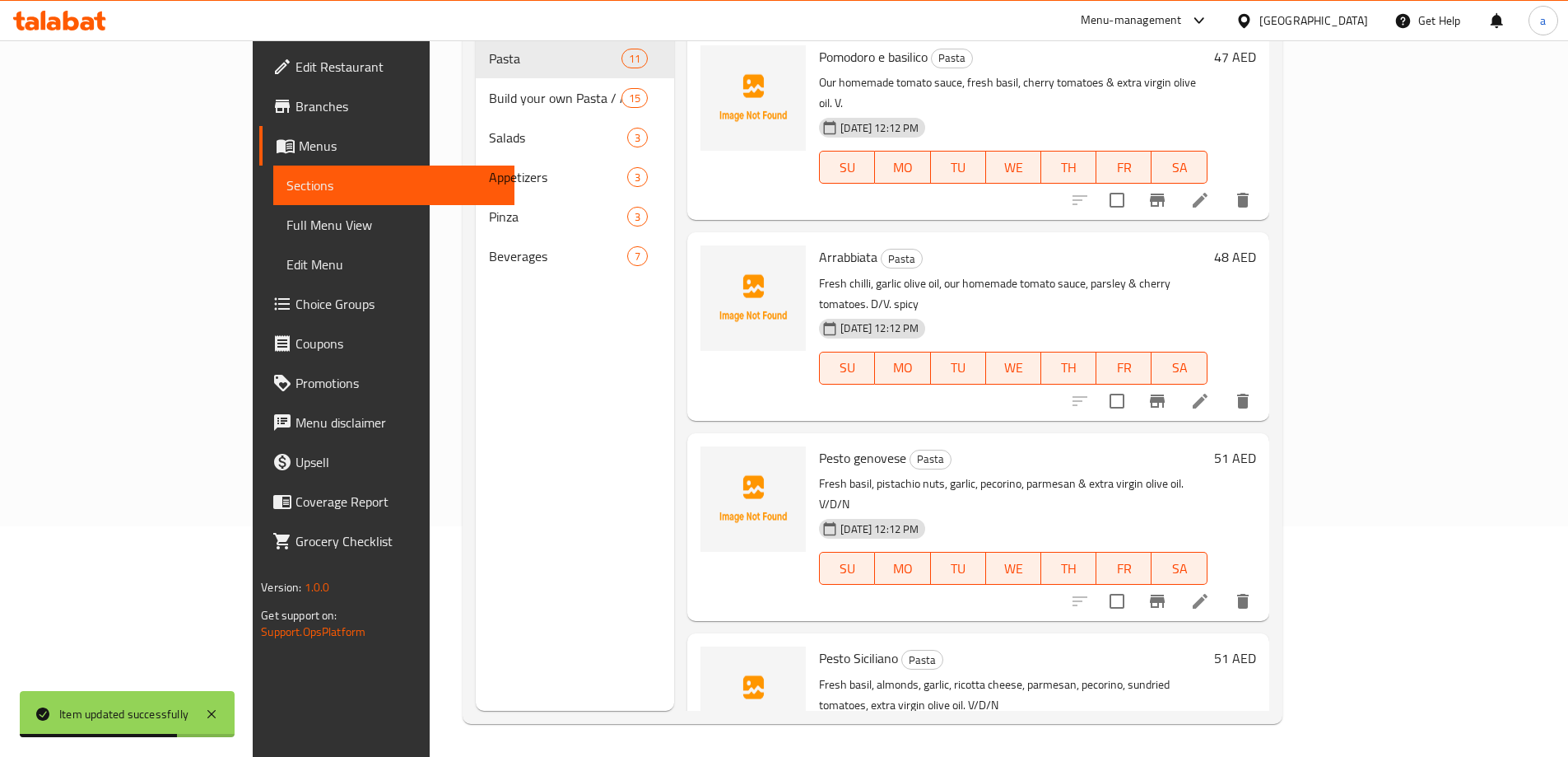
scroll to position [230, 0]
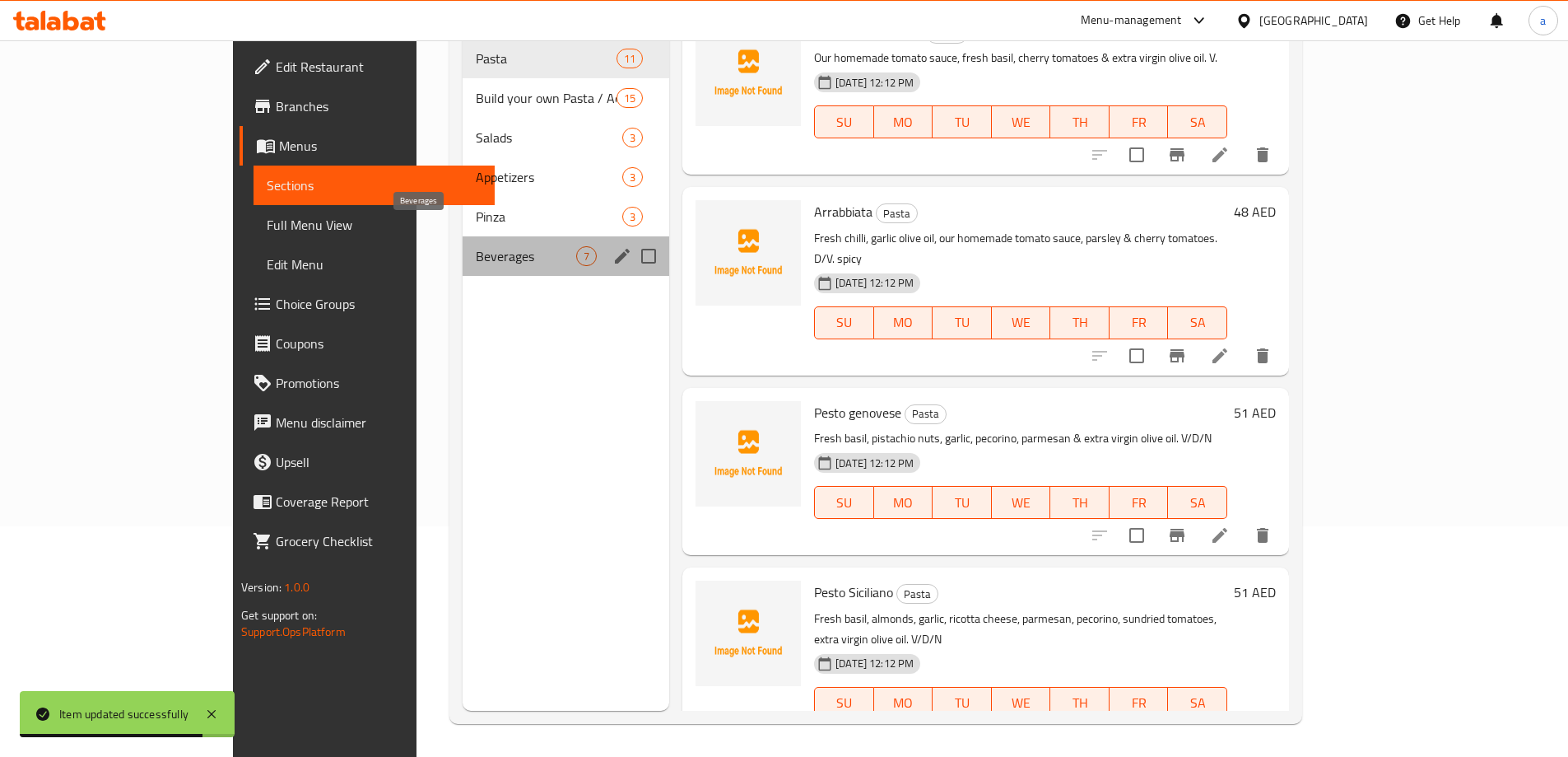
click at [476, 247] on span "Beverages" at bounding box center [526, 257] width 100 height 20
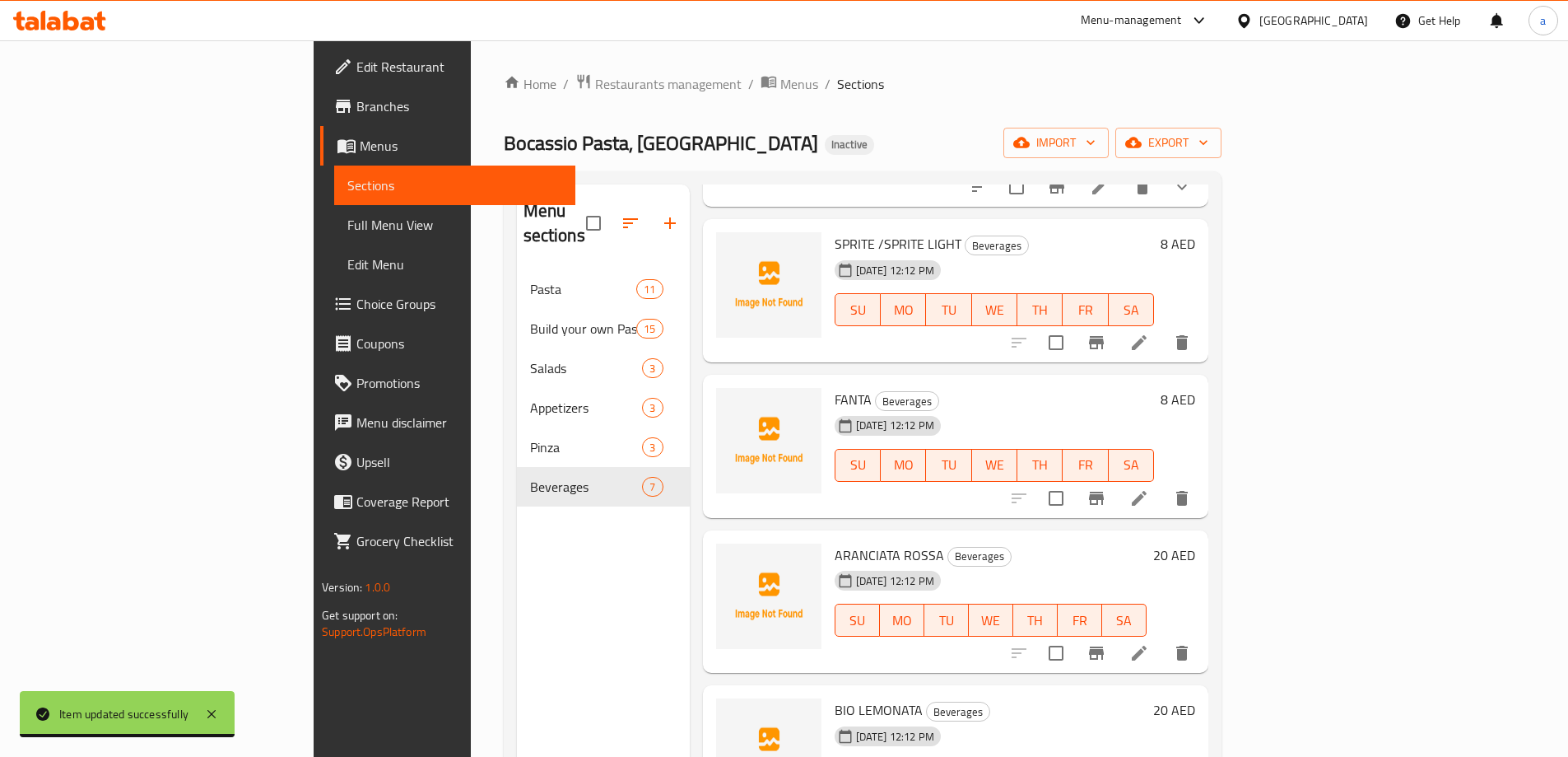
scroll to position [247, 0]
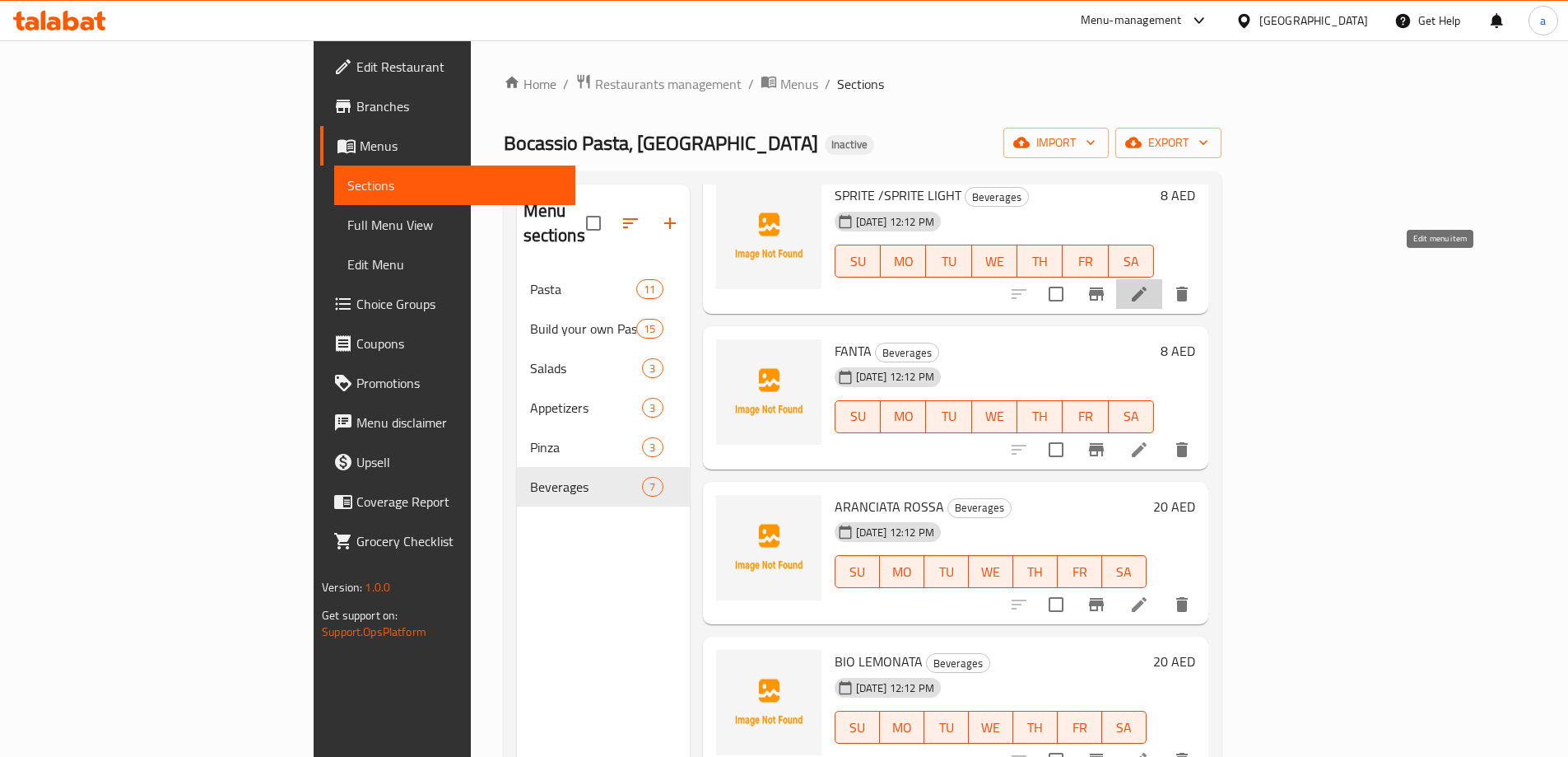
click at [1146, 287] on icon at bounding box center [1139, 294] width 15 height 15
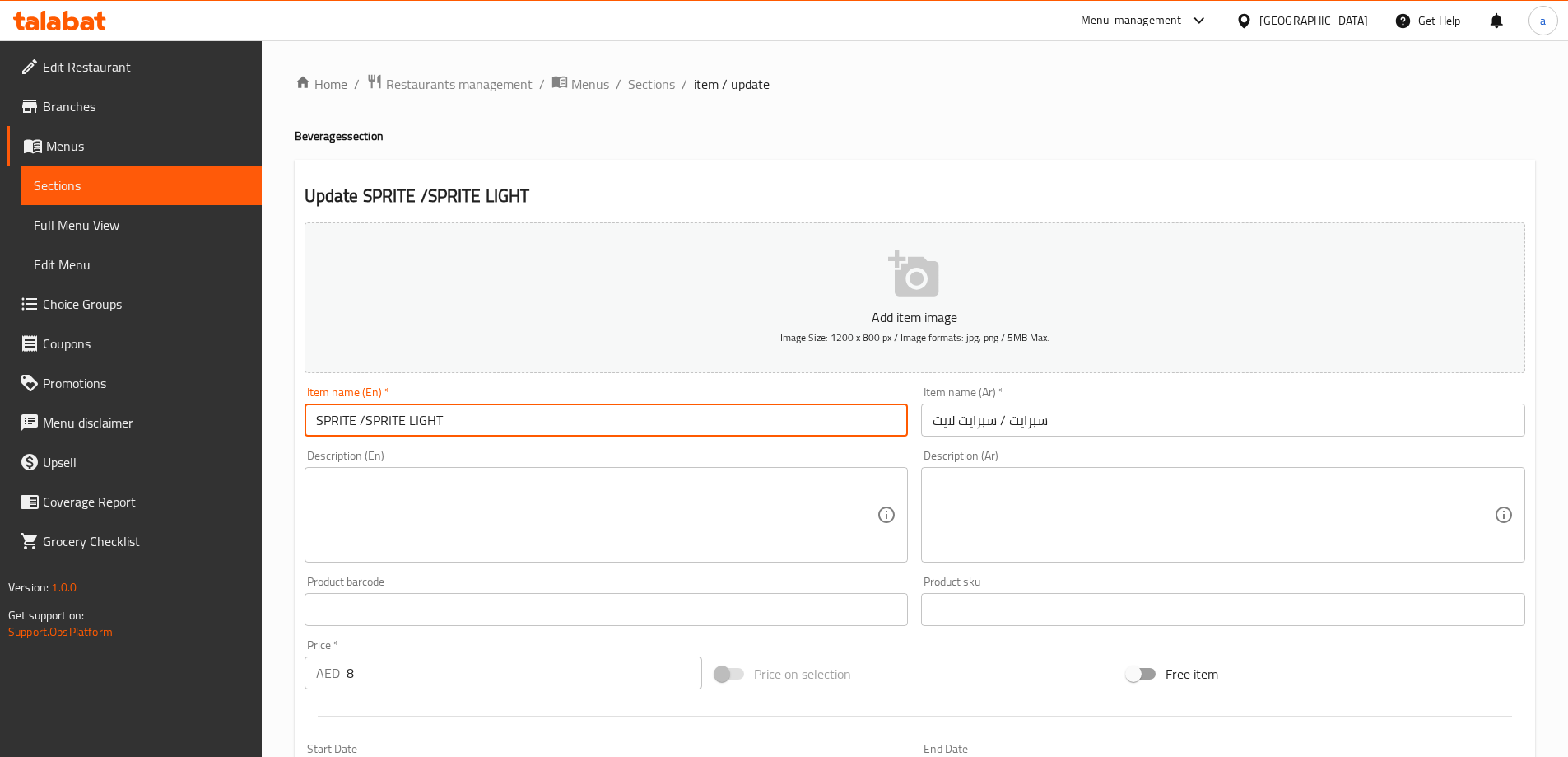
drag, startPoint x: 366, startPoint y: 424, endPoint x: 478, endPoint y: 430, distance: 112.2
click at [478, 430] on input "SPRITE /SPRITE LIGHT" at bounding box center [607, 420] width 604 height 33
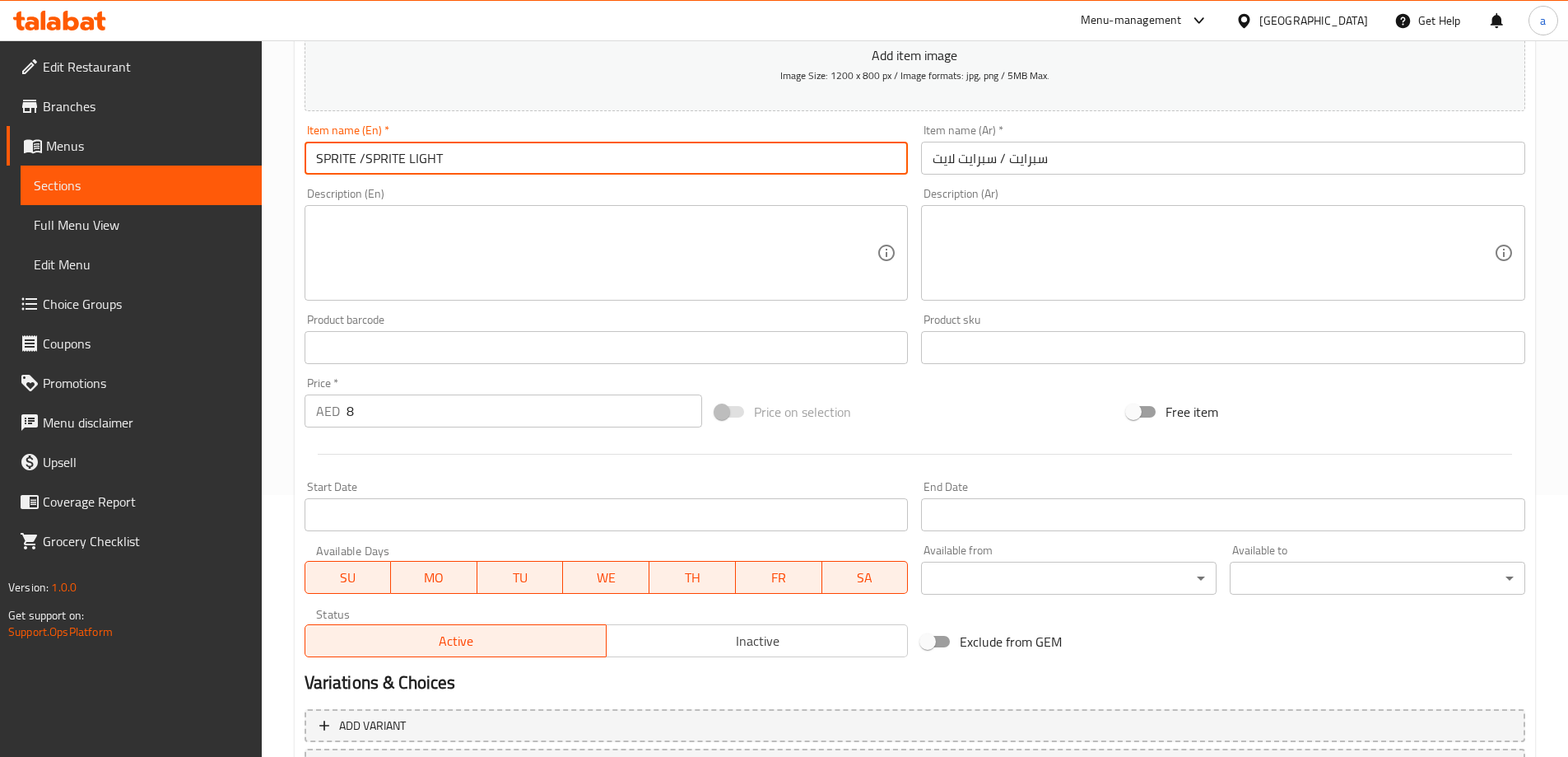
scroll to position [330, 0]
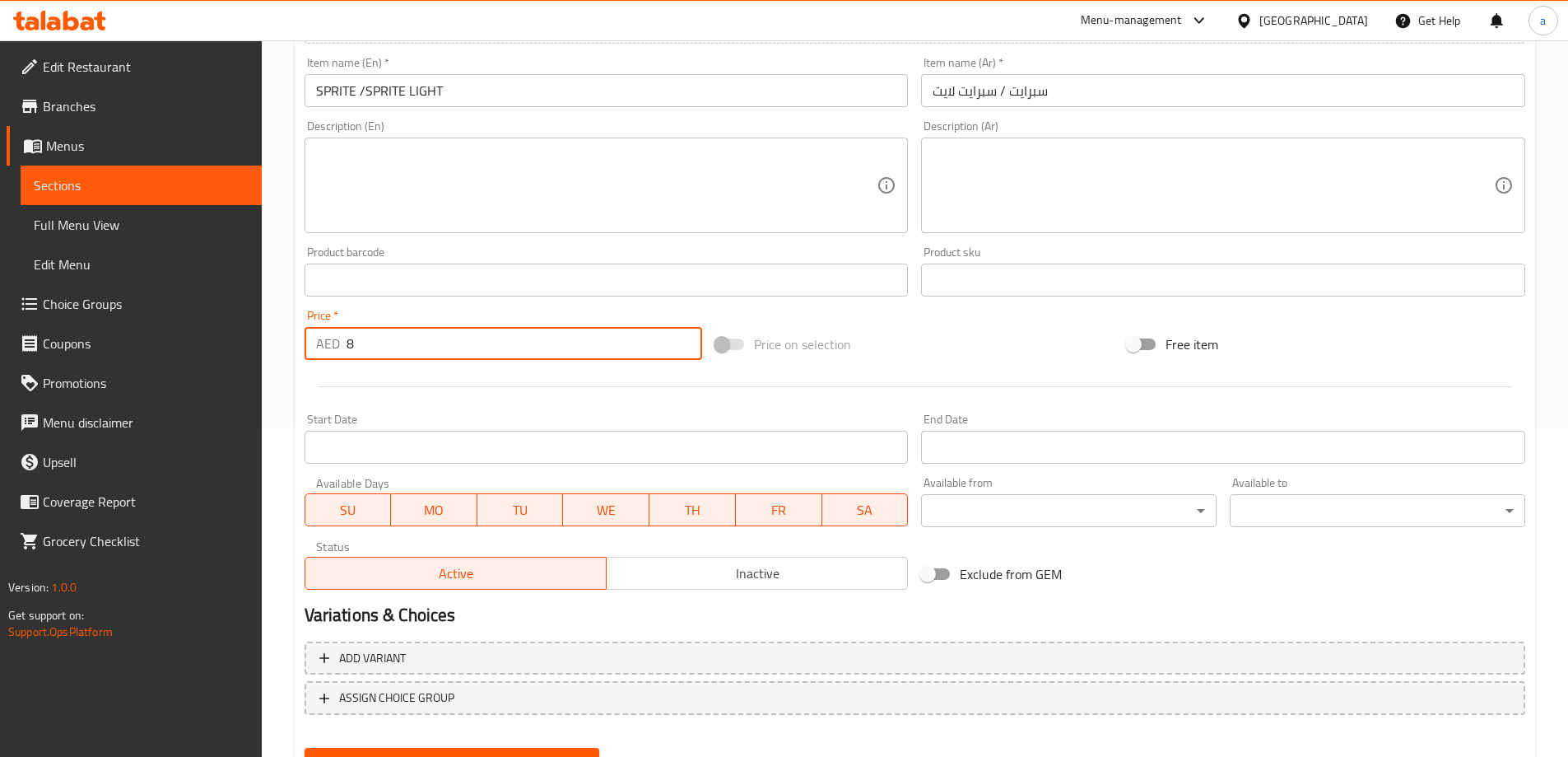
drag, startPoint x: 382, startPoint y: 342, endPoint x: 342, endPoint y: 342, distance: 40.0
click at [342, 342] on div "AED 8 Price *" at bounding box center [504, 343] width 398 height 33
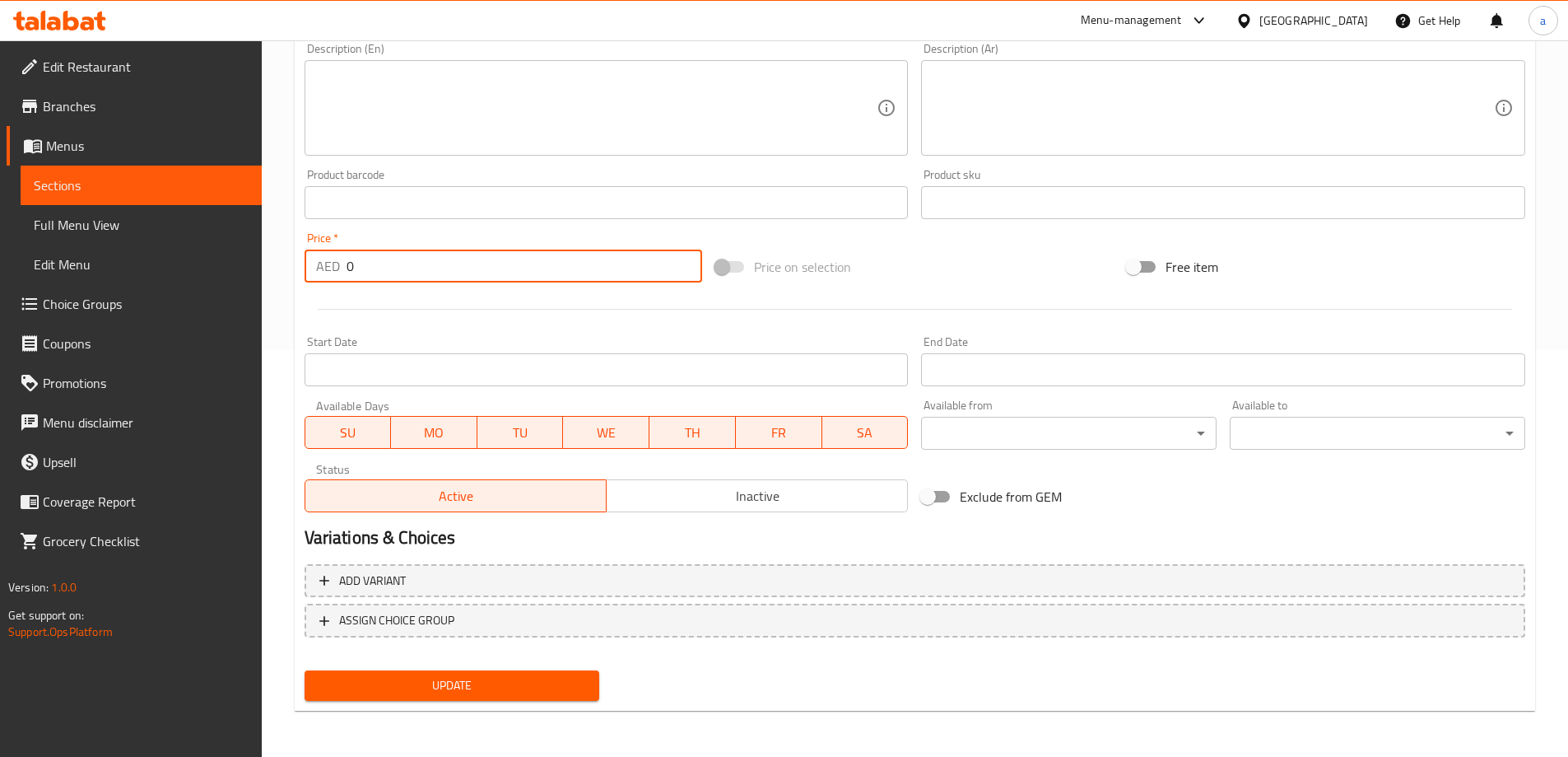
type input "0"
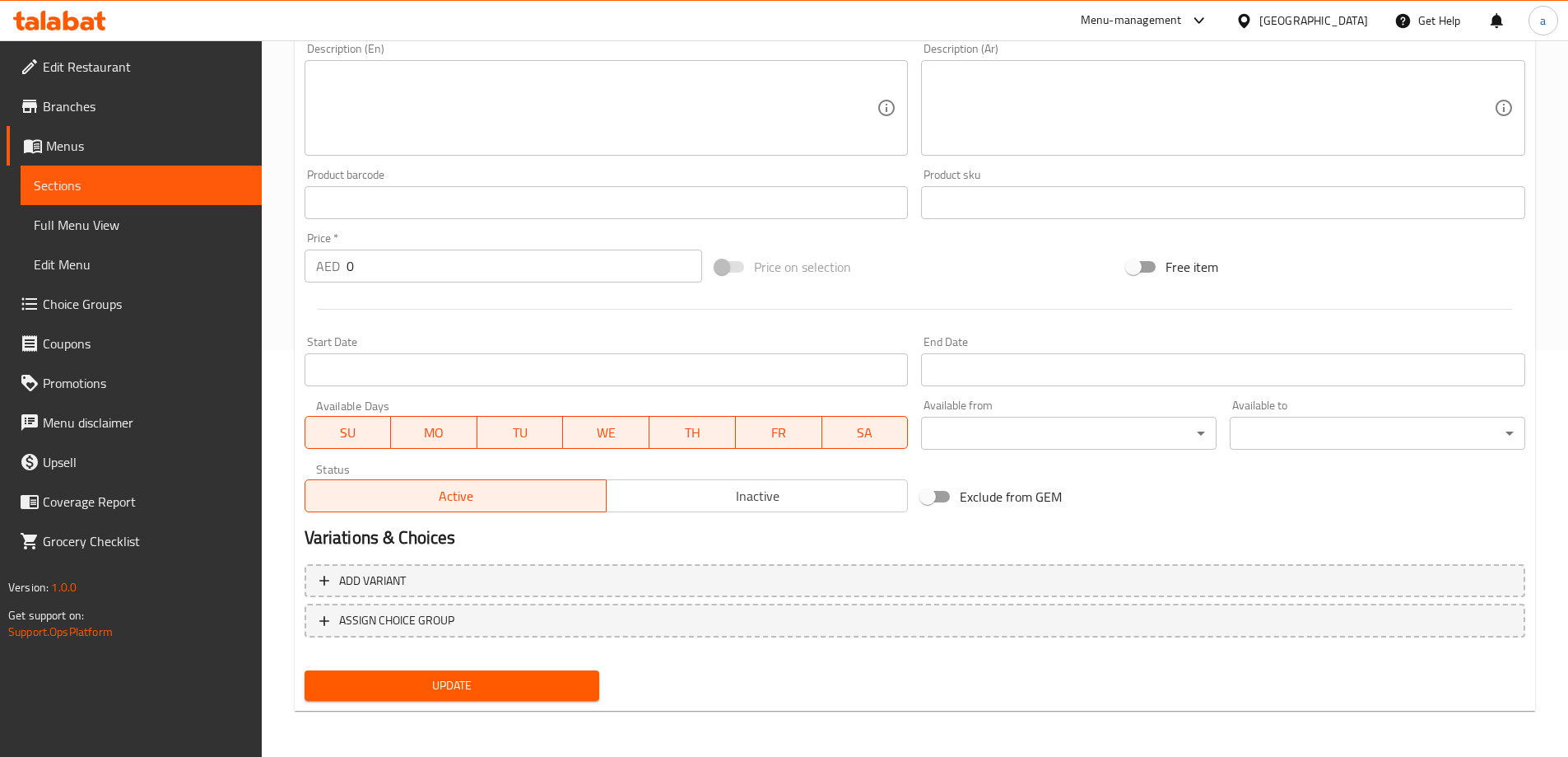
click at [603, 561] on div "Add variant ASSIGN CHOICE GROUP" at bounding box center [915, 610] width 1234 height 107
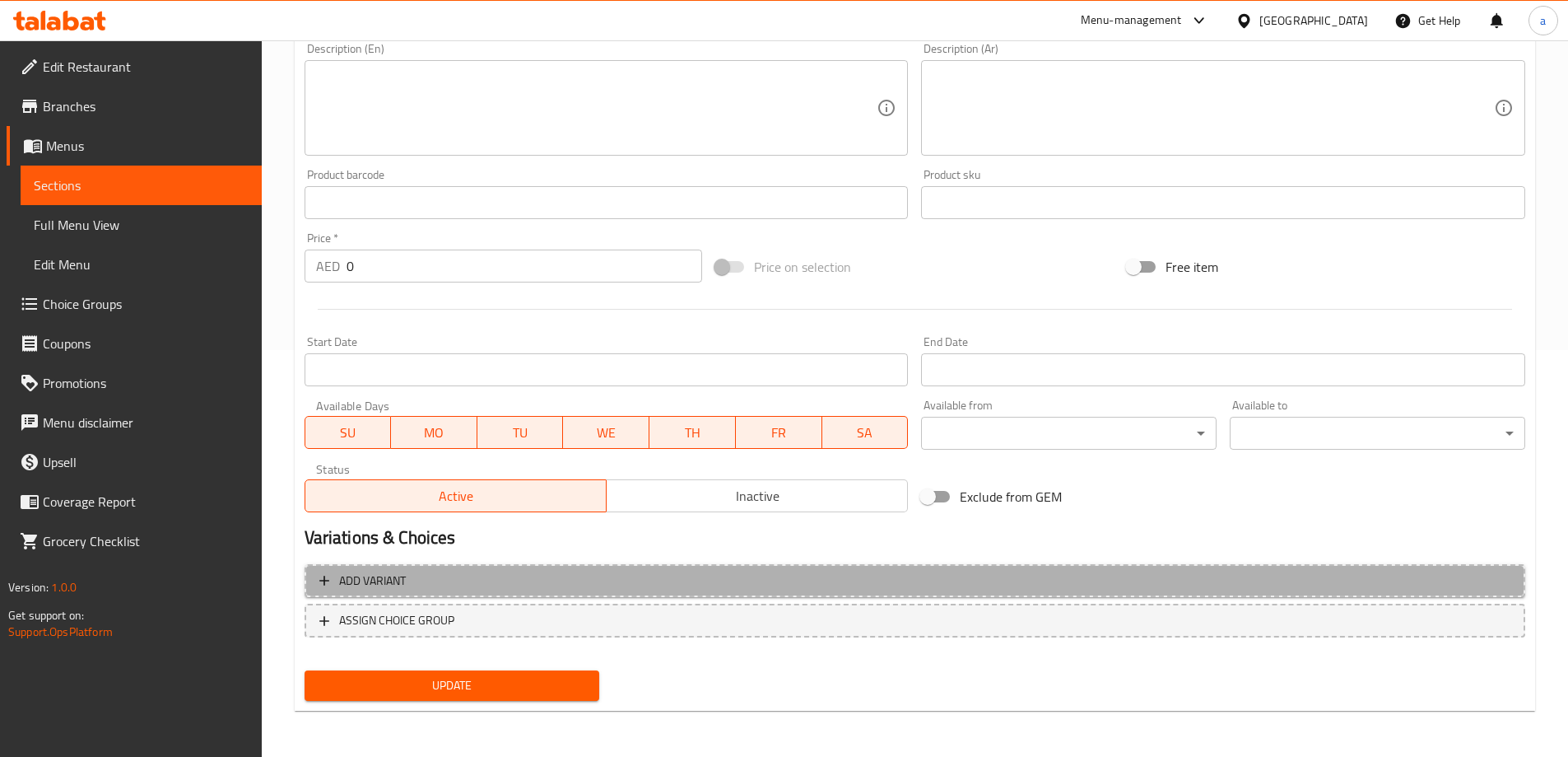
click at [607, 572] on span "Add variant" at bounding box center [915, 581] width 1191 height 21
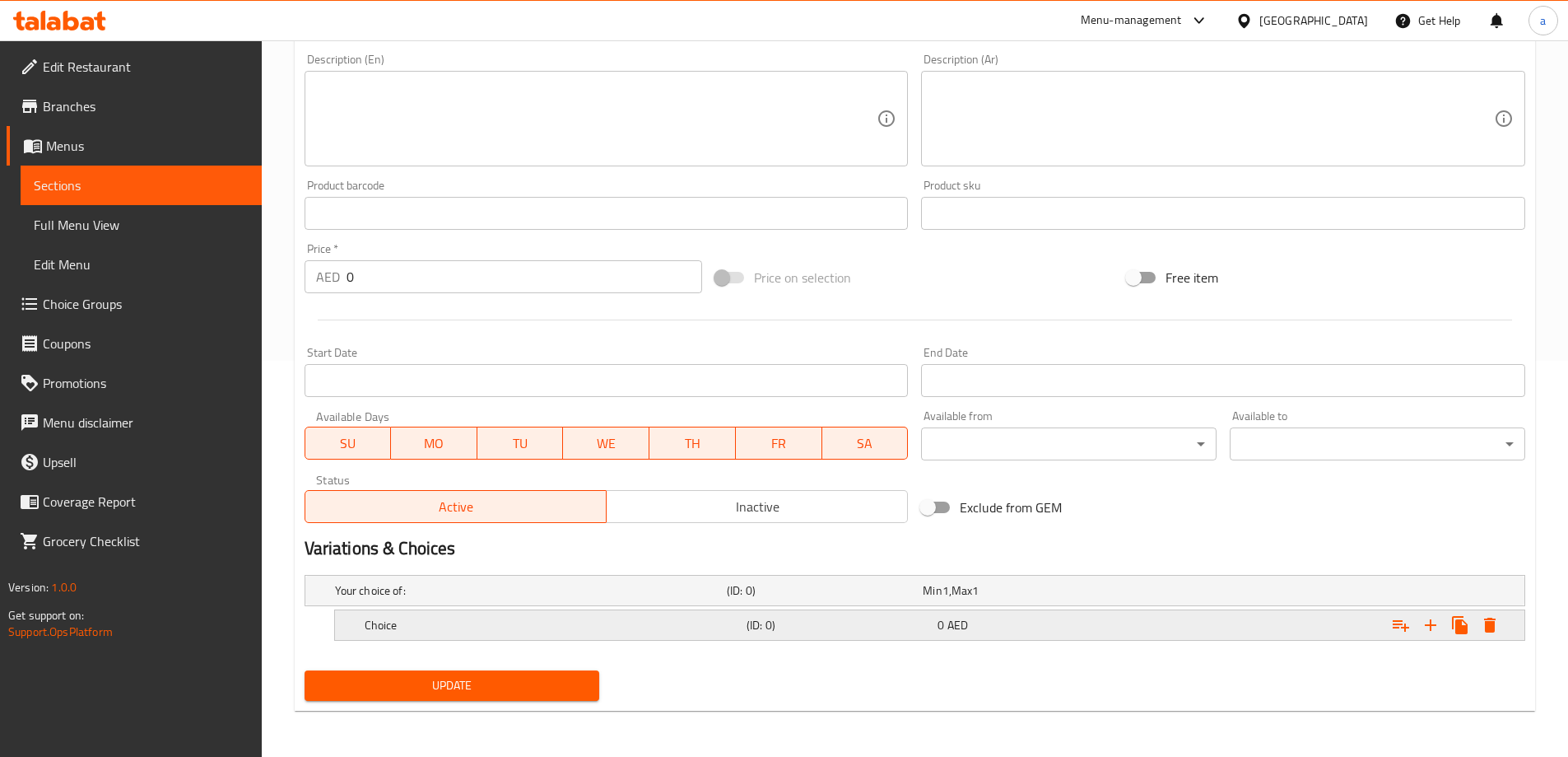
click at [933, 616] on div "(ID: 0)" at bounding box center [838, 625] width 191 height 23
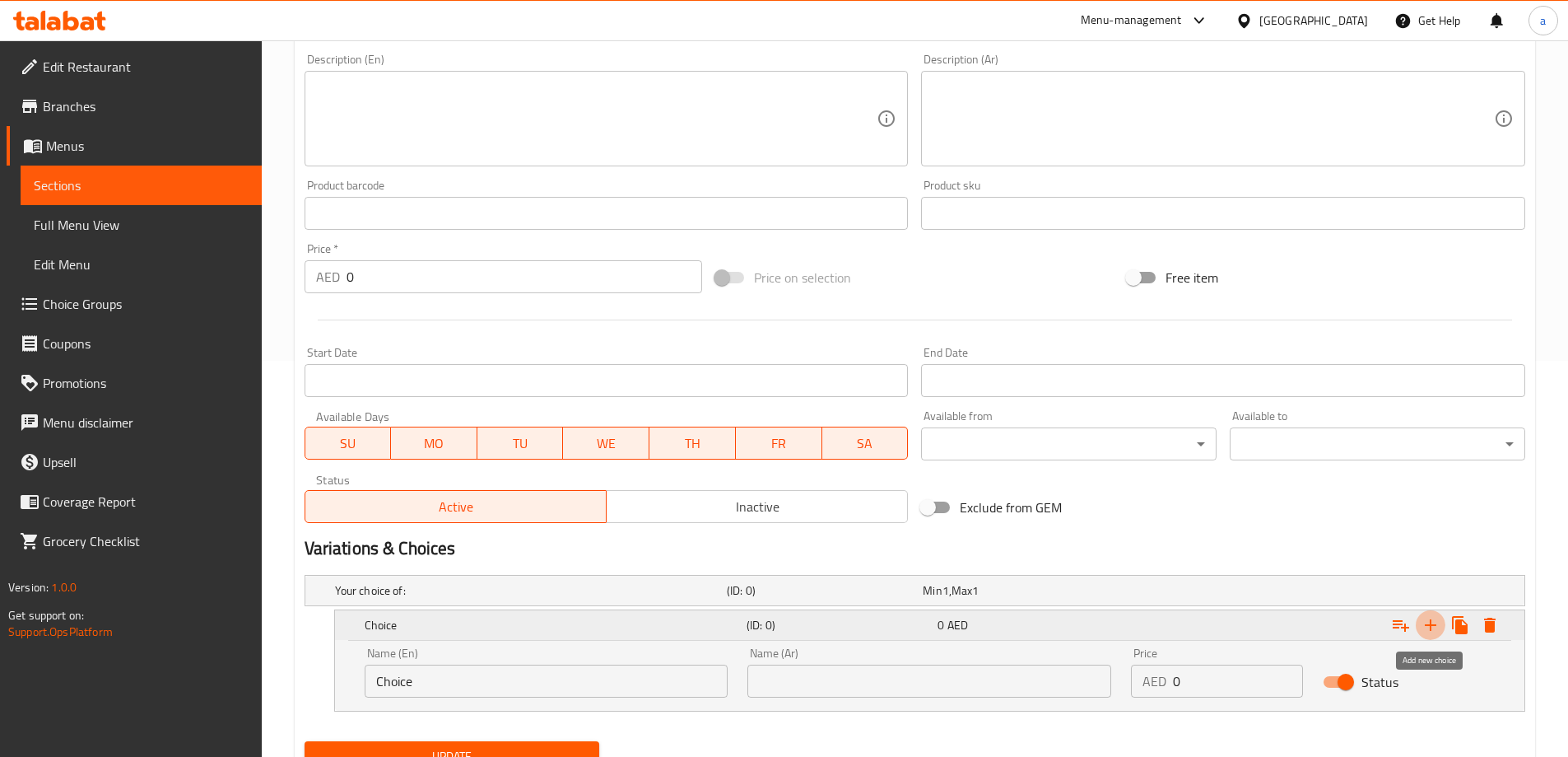
click at [1427, 632] on icon "Expand" at bounding box center [1430, 626] width 20 height 20
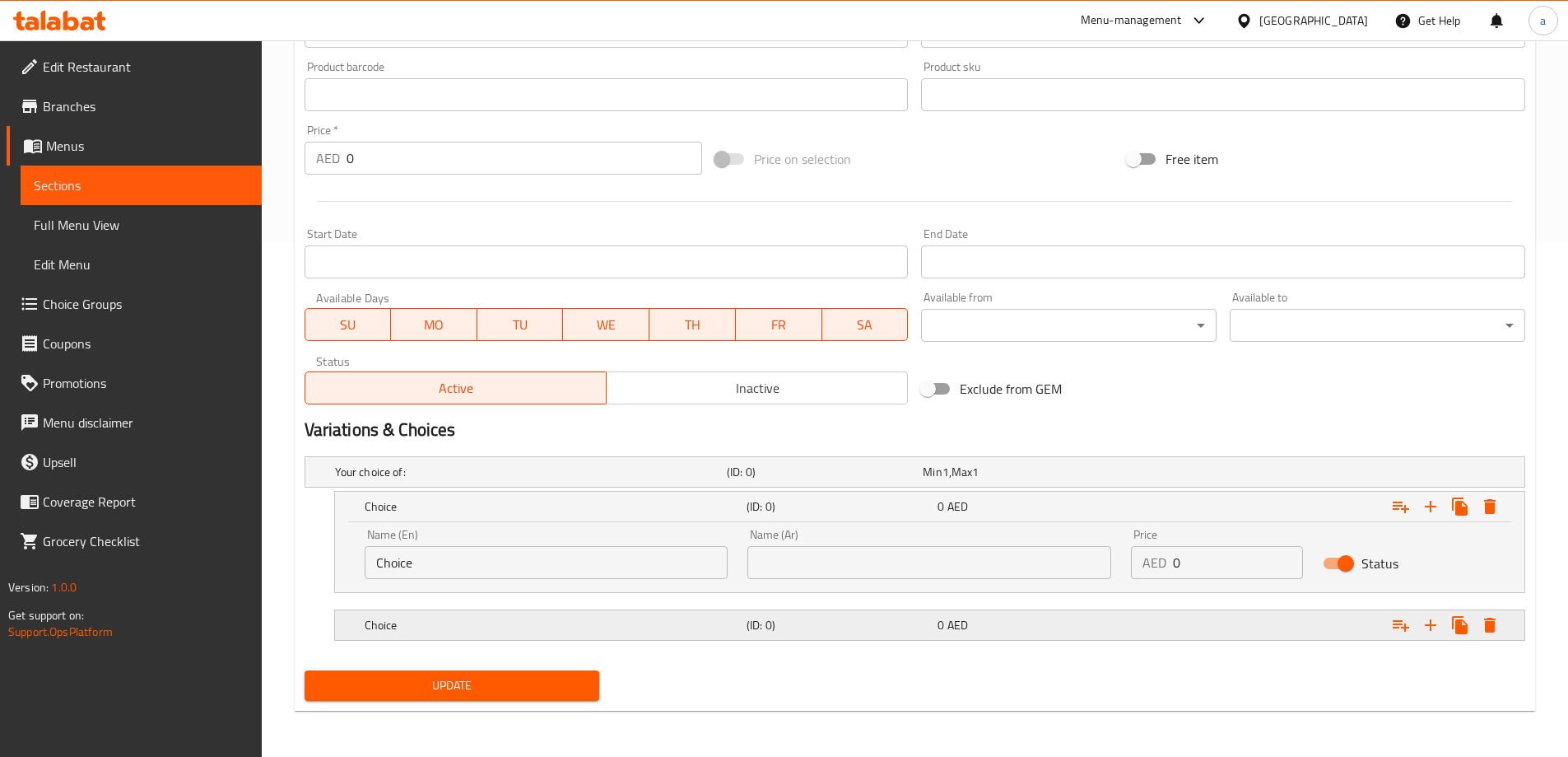
click at [1168, 618] on div "Expand" at bounding box center [1316, 626] width 382 height 37
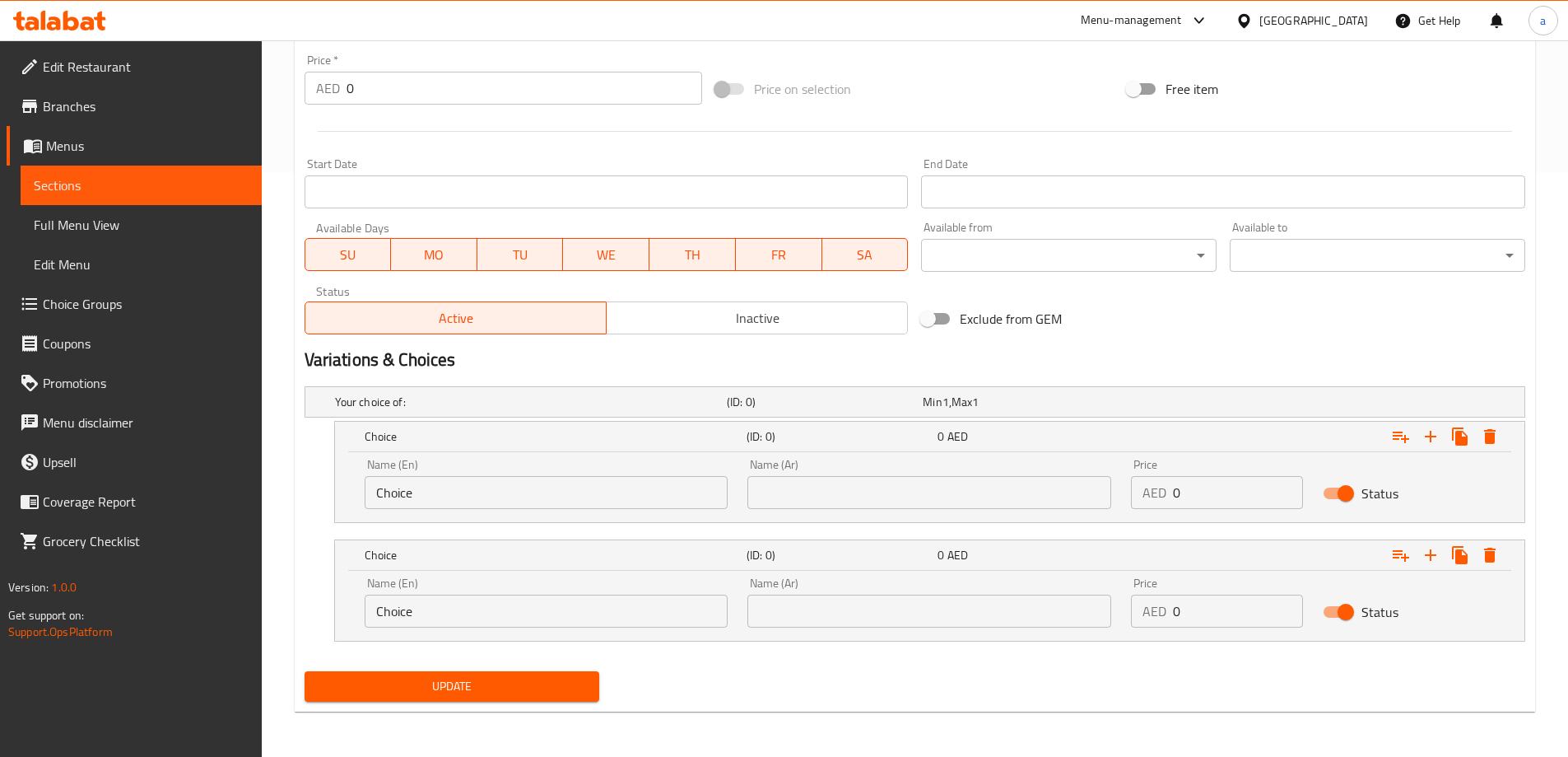
scroll to position [585, 0]
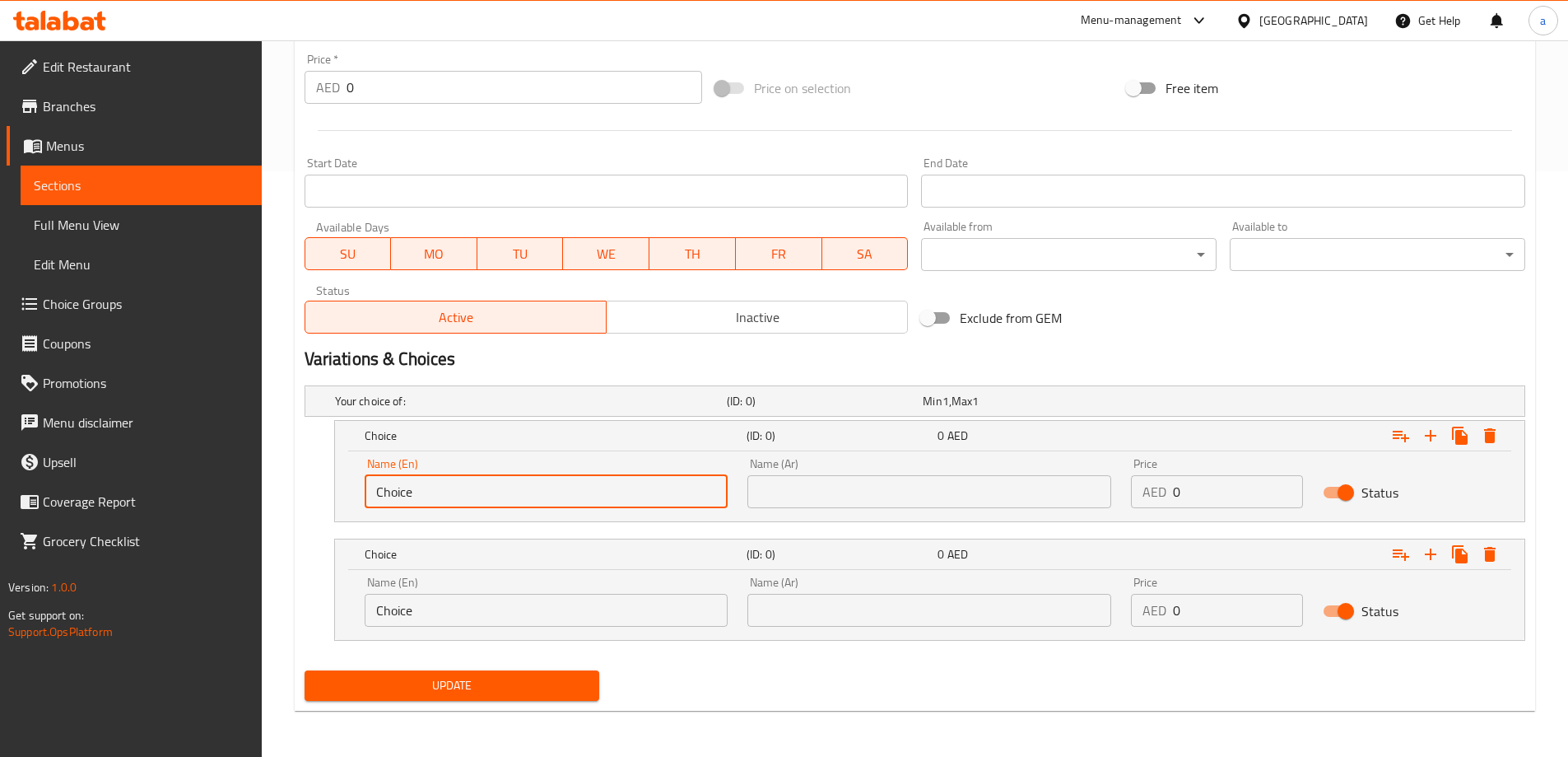
drag, startPoint x: 459, startPoint y: 500, endPoint x: 358, endPoint y: 498, distance: 101.0
click at [358, 498] on div "Name (En) Choice Name (En)" at bounding box center [547, 482] width 383 height 70
paste input "SPRITE LIGHT"
drag, startPoint x: 415, startPoint y: 488, endPoint x: 695, endPoint y: 548, distance: 286.4
click at [679, 540] on div "Your choice of: (ID: 0) Min 1 , Max 1 Name (En) Your choice of: Name (En) Name …" at bounding box center [915, 521] width 1234 height 285
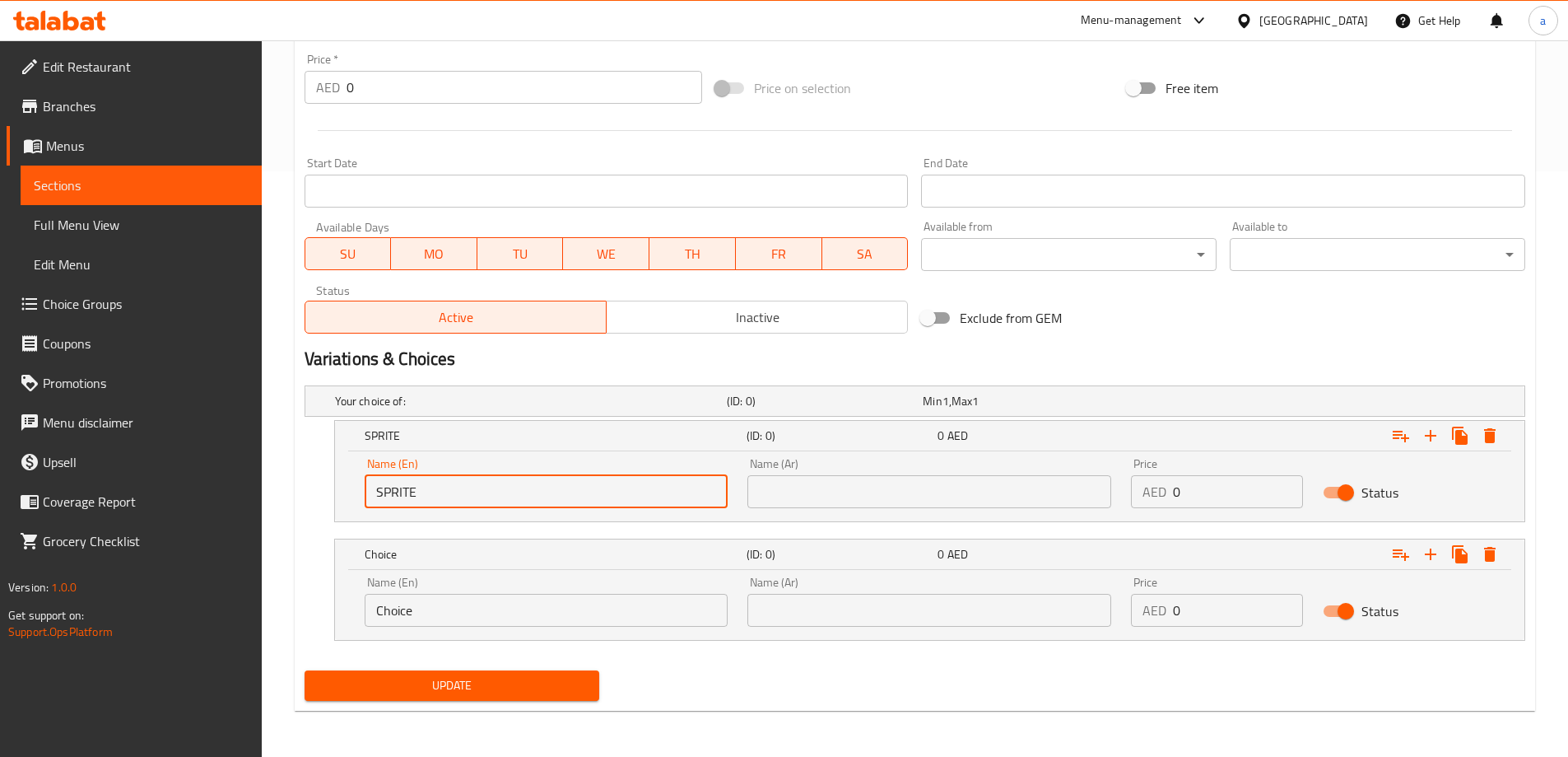
type input "SPRITE"
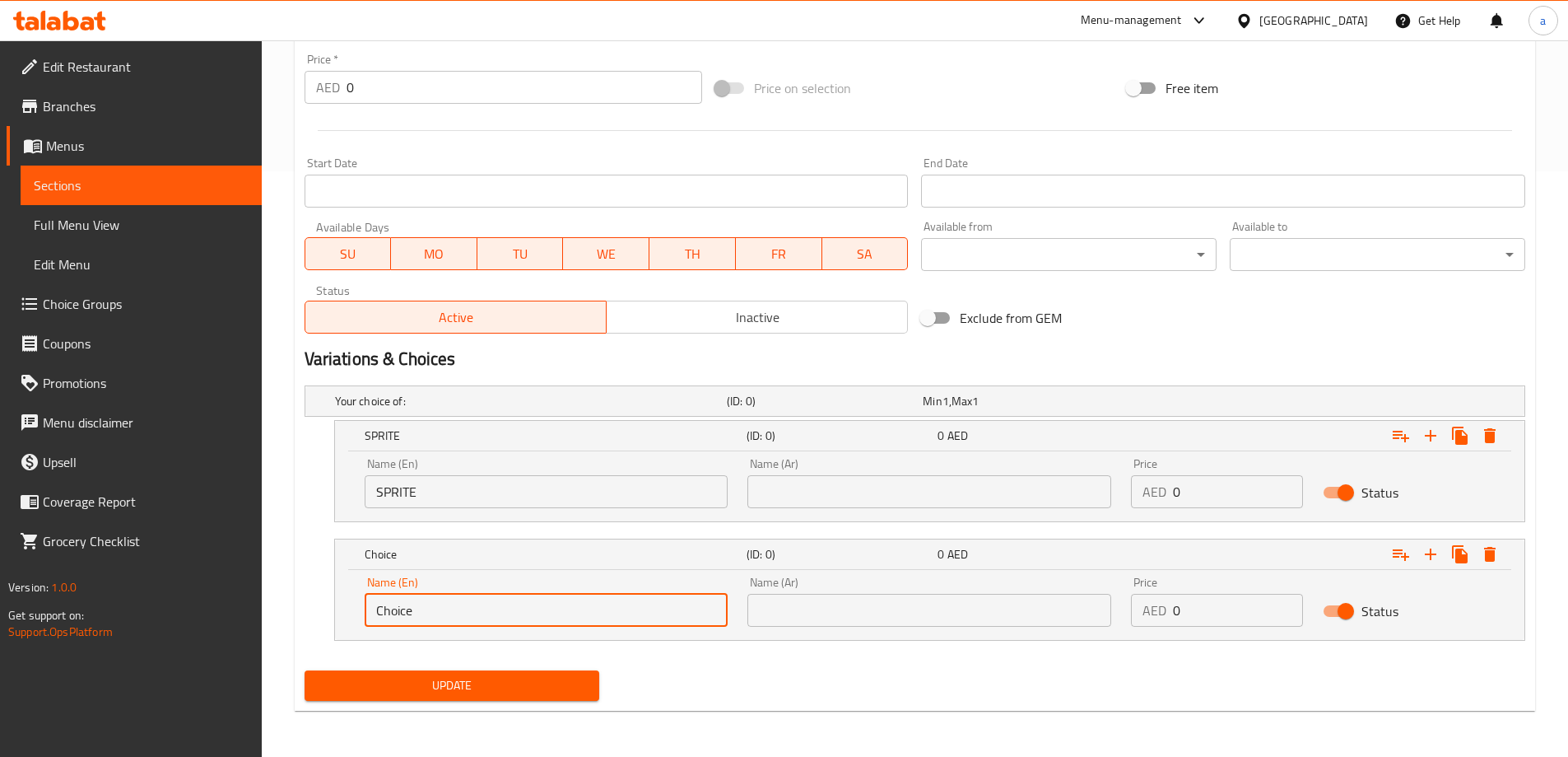
drag, startPoint x: 594, startPoint y: 621, endPoint x: 363, endPoint y: 617, distance: 231.0
click at [363, 617] on div "Name (En) Choice Name (En)" at bounding box center [547, 601] width 383 height 70
paste input "SPRITE LIGHT"
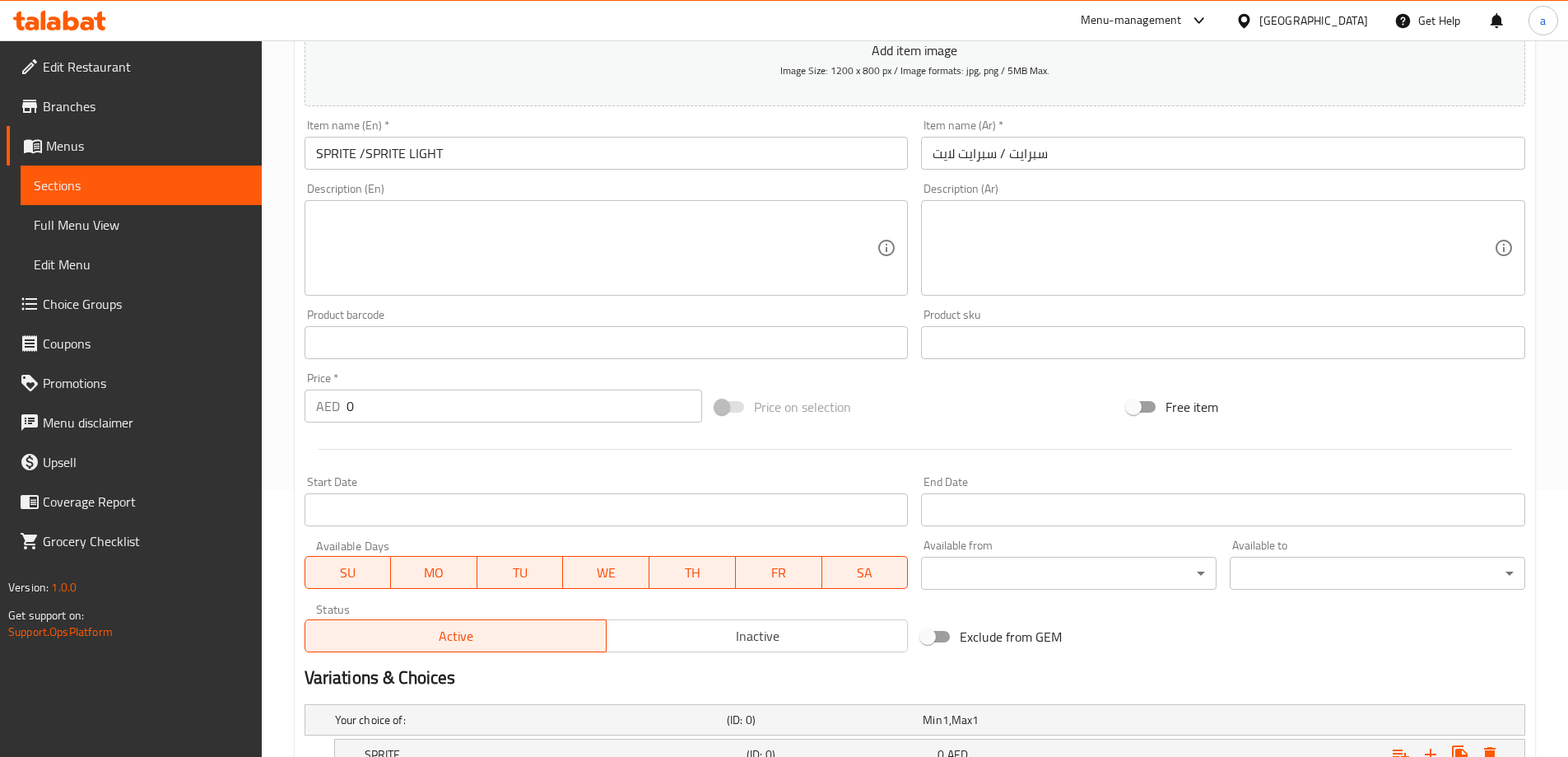
scroll to position [91, 0]
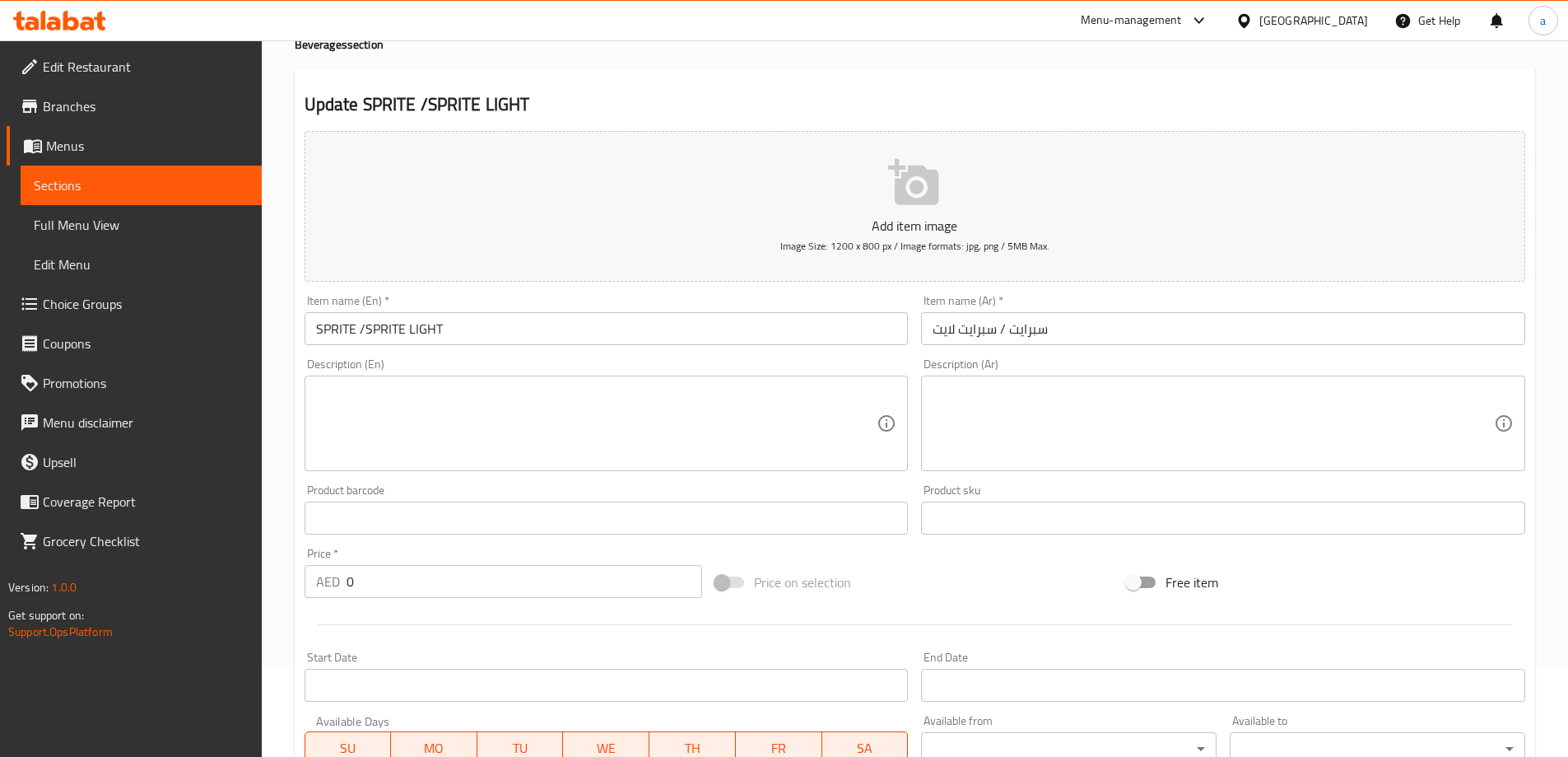
type input "SPRITE LIGHT"
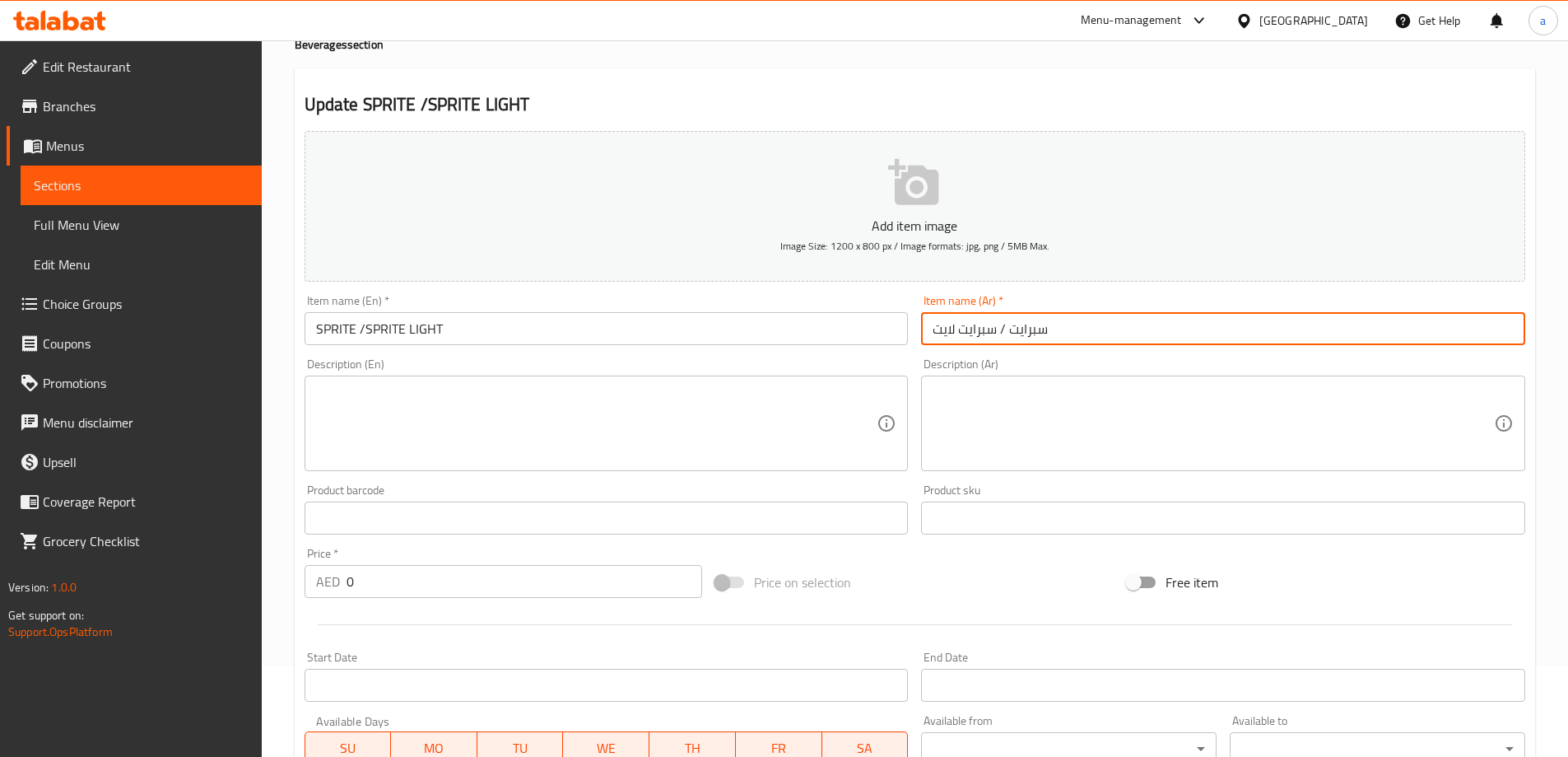
drag, startPoint x: 996, startPoint y: 334, endPoint x: 910, endPoint y: 331, distance: 86.1
click at [910, 331] on div "Add item image Image Size: 1200 x 800 px / Image formats: jpg, png / 5MB Max. I…" at bounding box center [915, 478] width 1234 height 710
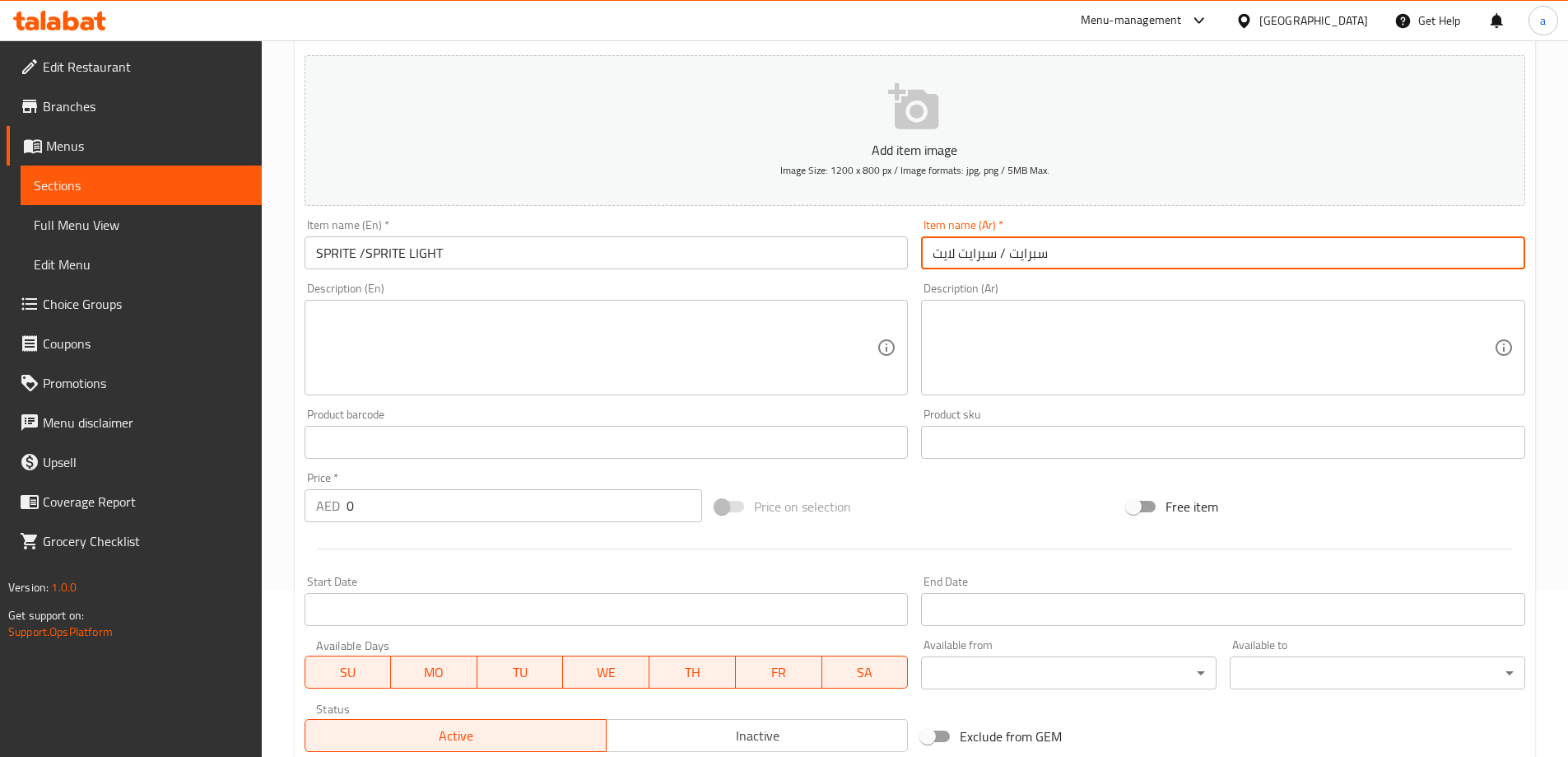
scroll to position [585, 0]
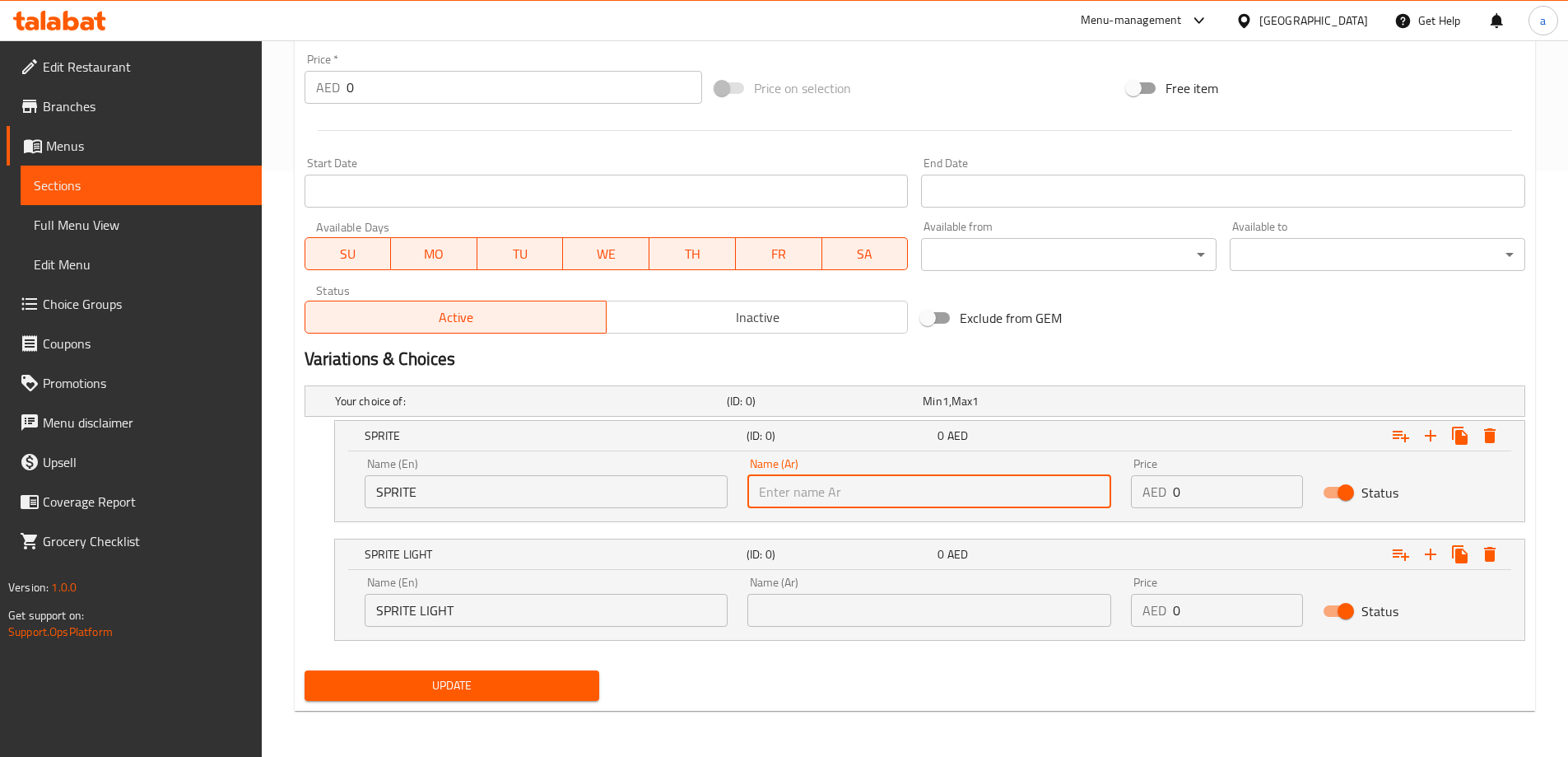
click at [925, 489] on input "text" at bounding box center [929, 491] width 364 height 33
paste input "سبرايت لايت"
drag, startPoint x: 785, startPoint y: 492, endPoint x: 683, endPoint y: 525, distance: 107.2
click at [672, 510] on div "Name (En) SPRITE Name (En) Name (Ar) سبرايت لايت Name (Ar) Price AED 0 Price St…" at bounding box center [930, 482] width 1150 height 70
type input "سبرايت"
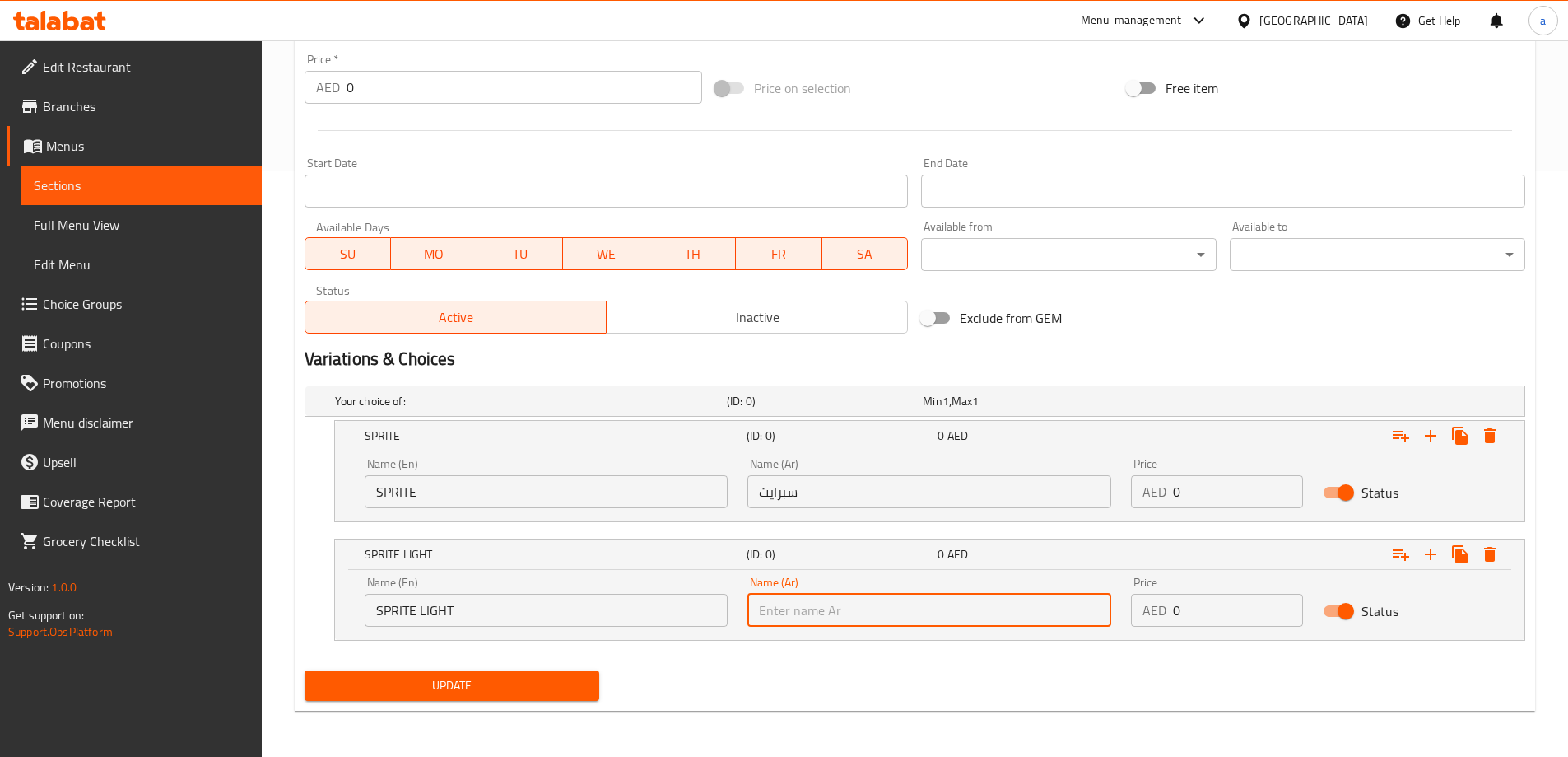
click at [847, 607] on input "text" at bounding box center [929, 610] width 364 height 33
paste input "سبرايت لايت"
type input "سبرايت لايت"
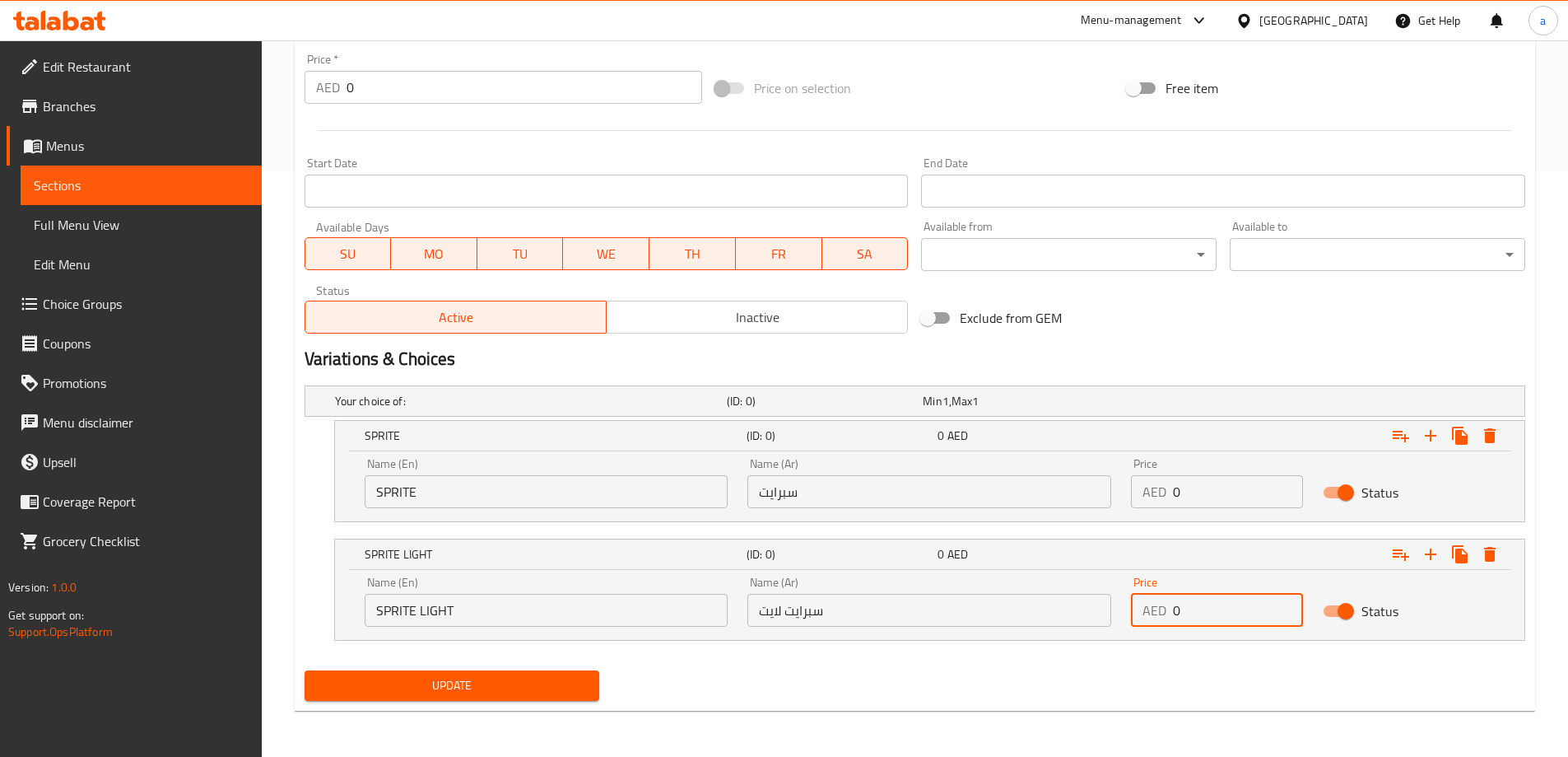
drag, startPoint x: 1206, startPoint y: 607, endPoint x: 1147, endPoint y: 603, distance: 59.1
click at [1147, 603] on div "AED 0 Price" at bounding box center [1217, 610] width 172 height 33
type input "8"
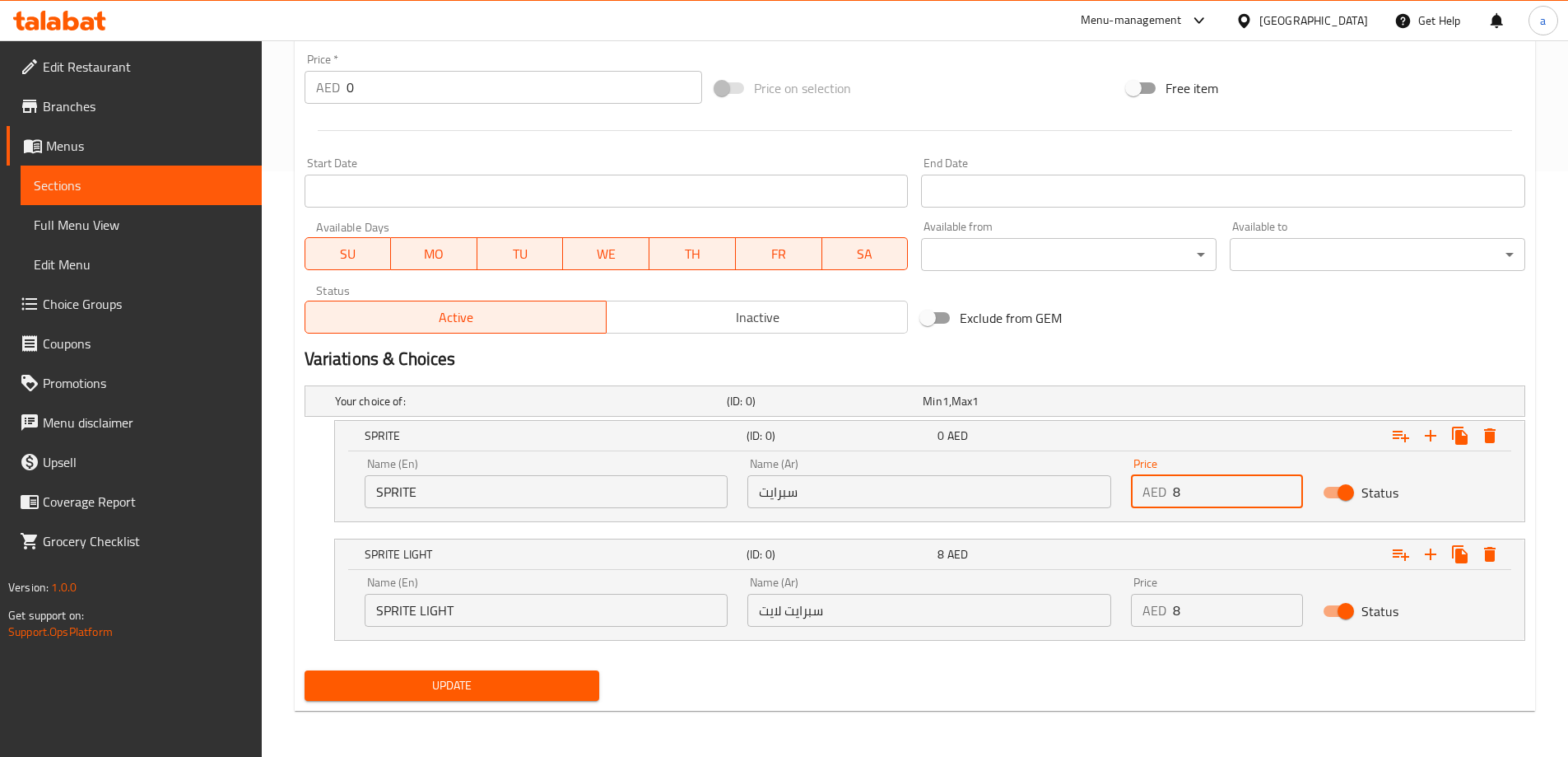
drag, startPoint x: 1196, startPoint y: 488, endPoint x: 1138, endPoint y: 494, distance: 58.3
click at [1140, 489] on div "AED 8 Price" at bounding box center [1217, 491] width 172 height 33
type input "8"
click at [570, 673] on button "Update" at bounding box center [453, 685] width 296 height 30
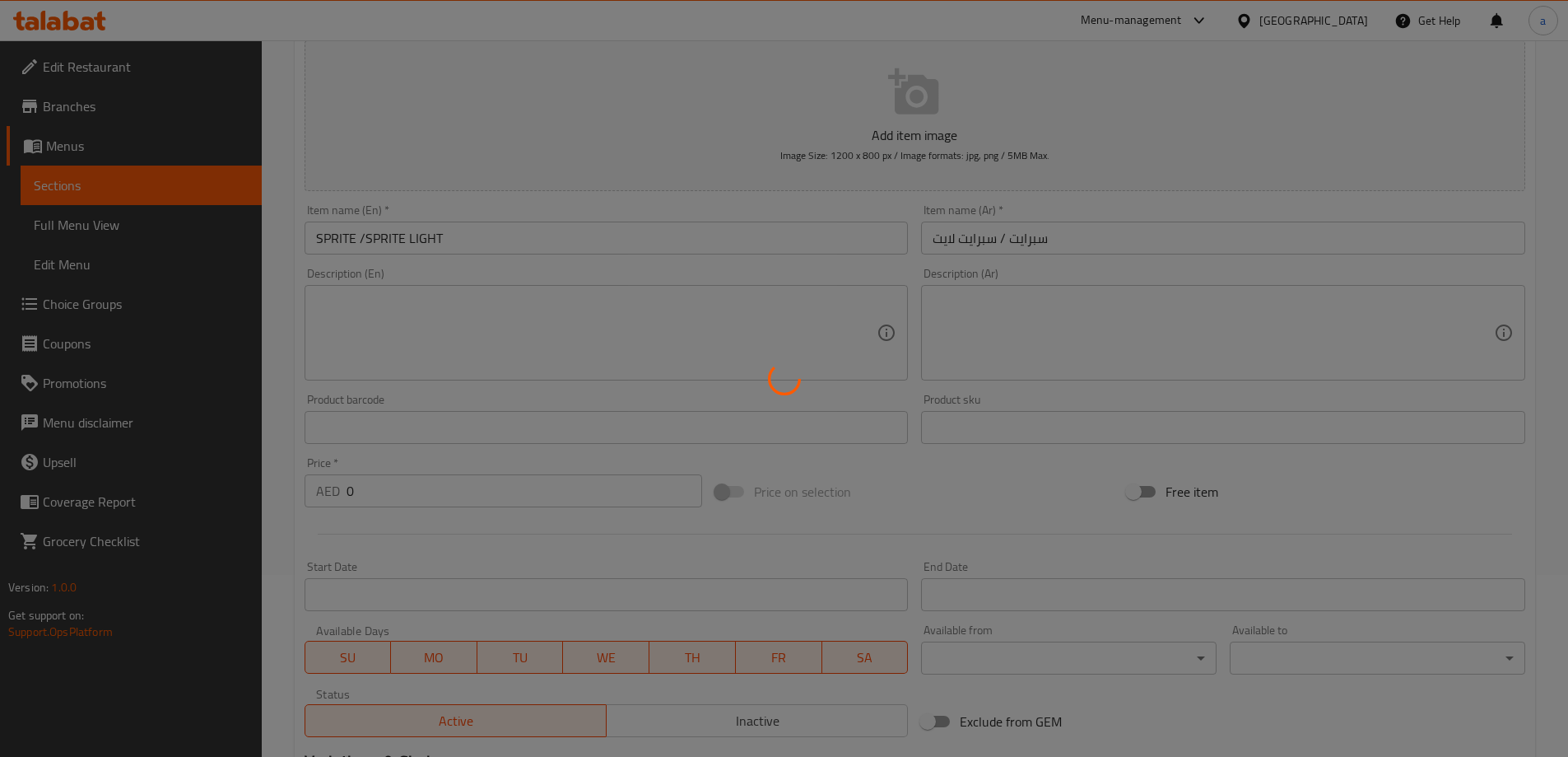
scroll to position [173, 0]
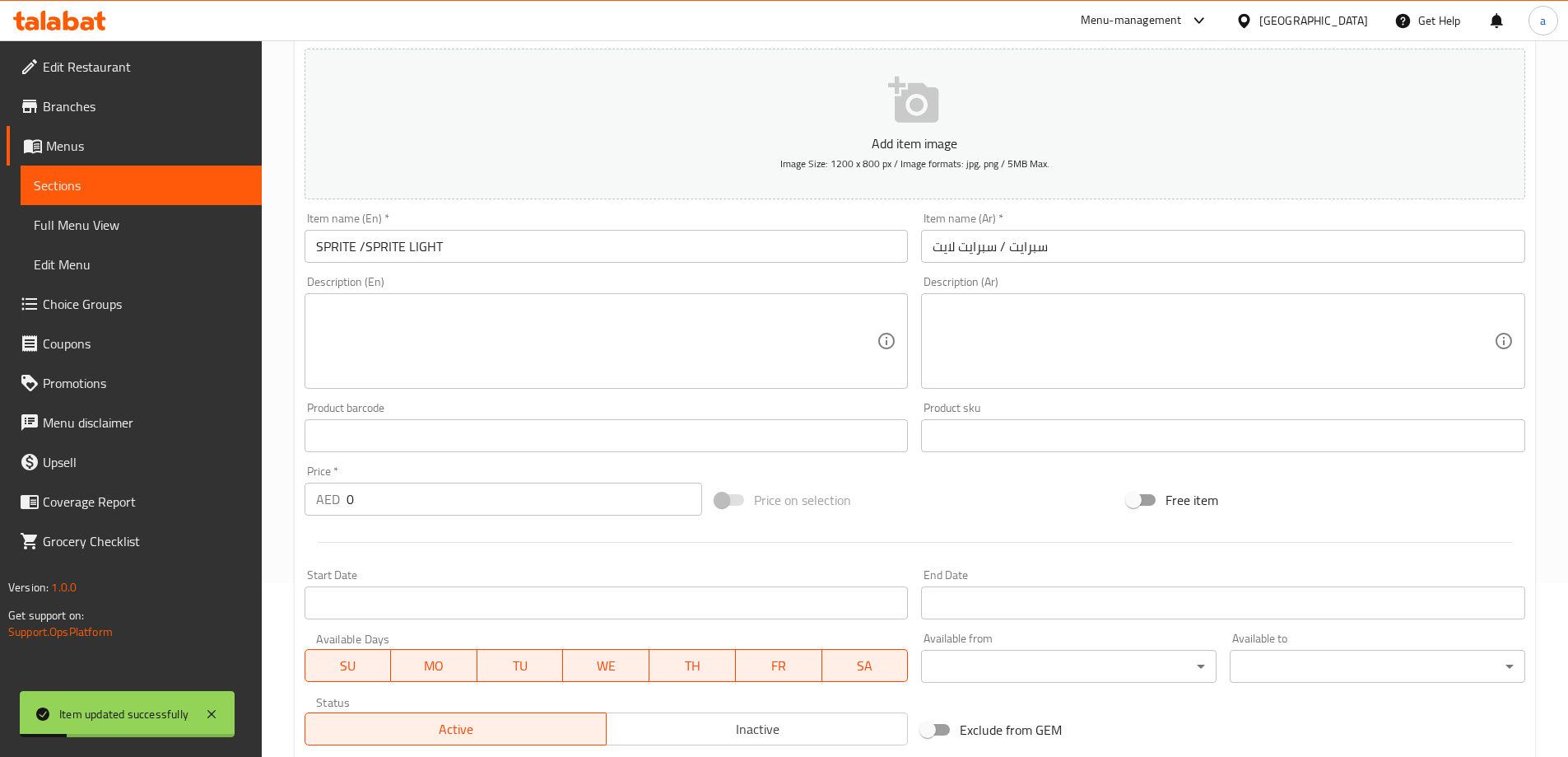
click at [146, 163] on link "Menus" at bounding box center [134, 145] width 256 height 39
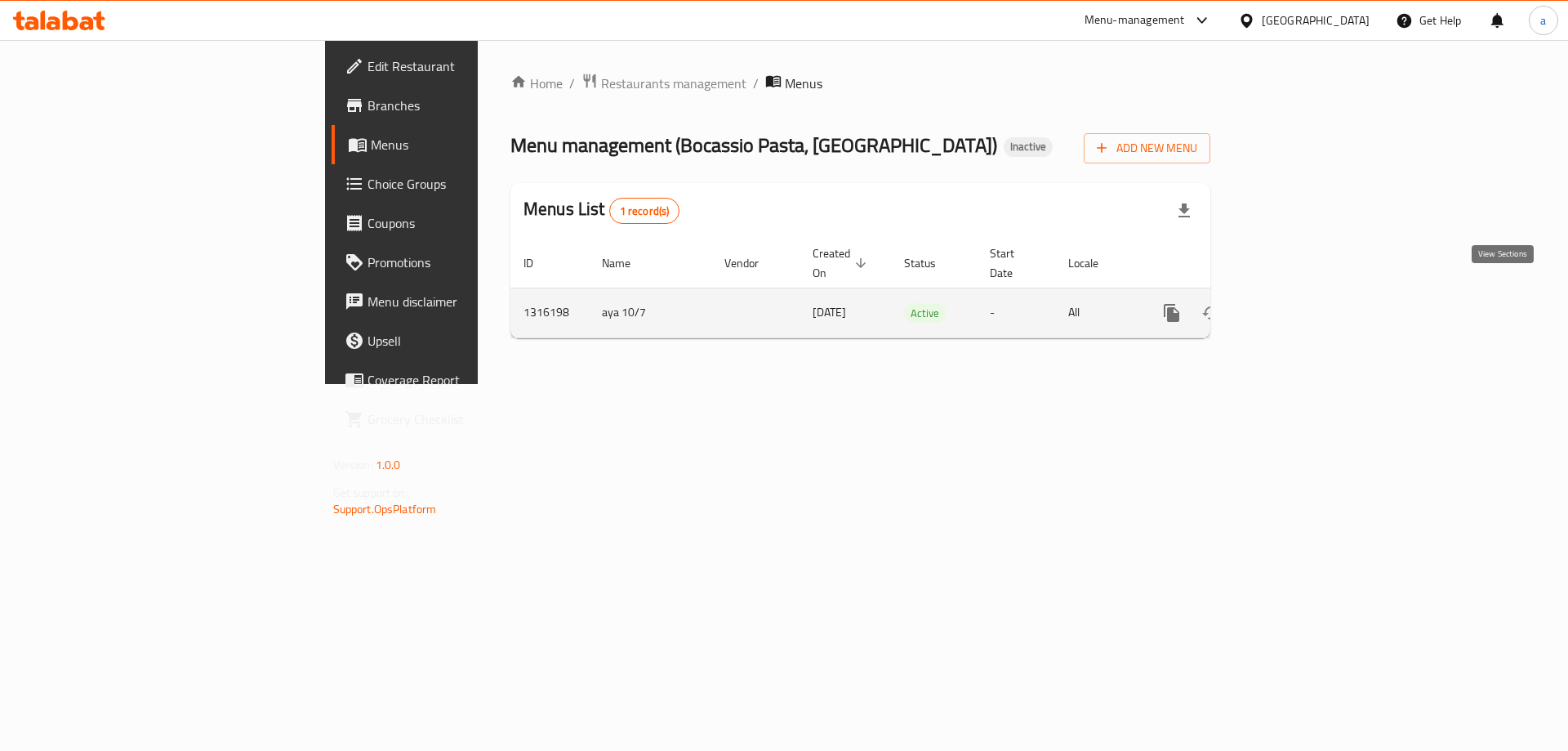
click at [1309, 294] on link "enhanced table" at bounding box center [1289, 313] width 39 height 39
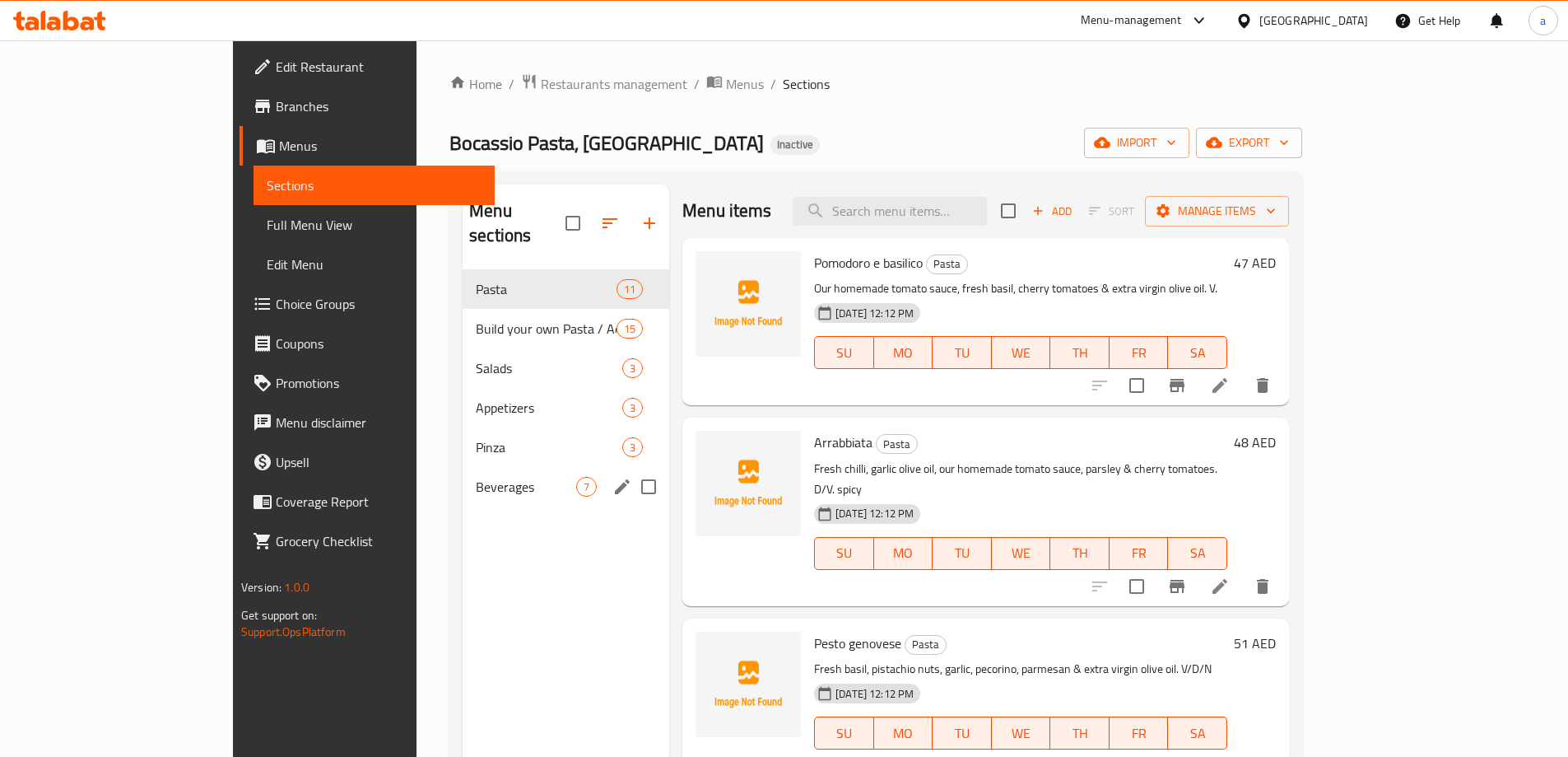
click at [463, 477] on div "Beverages 7" at bounding box center [566, 486] width 206 height 39
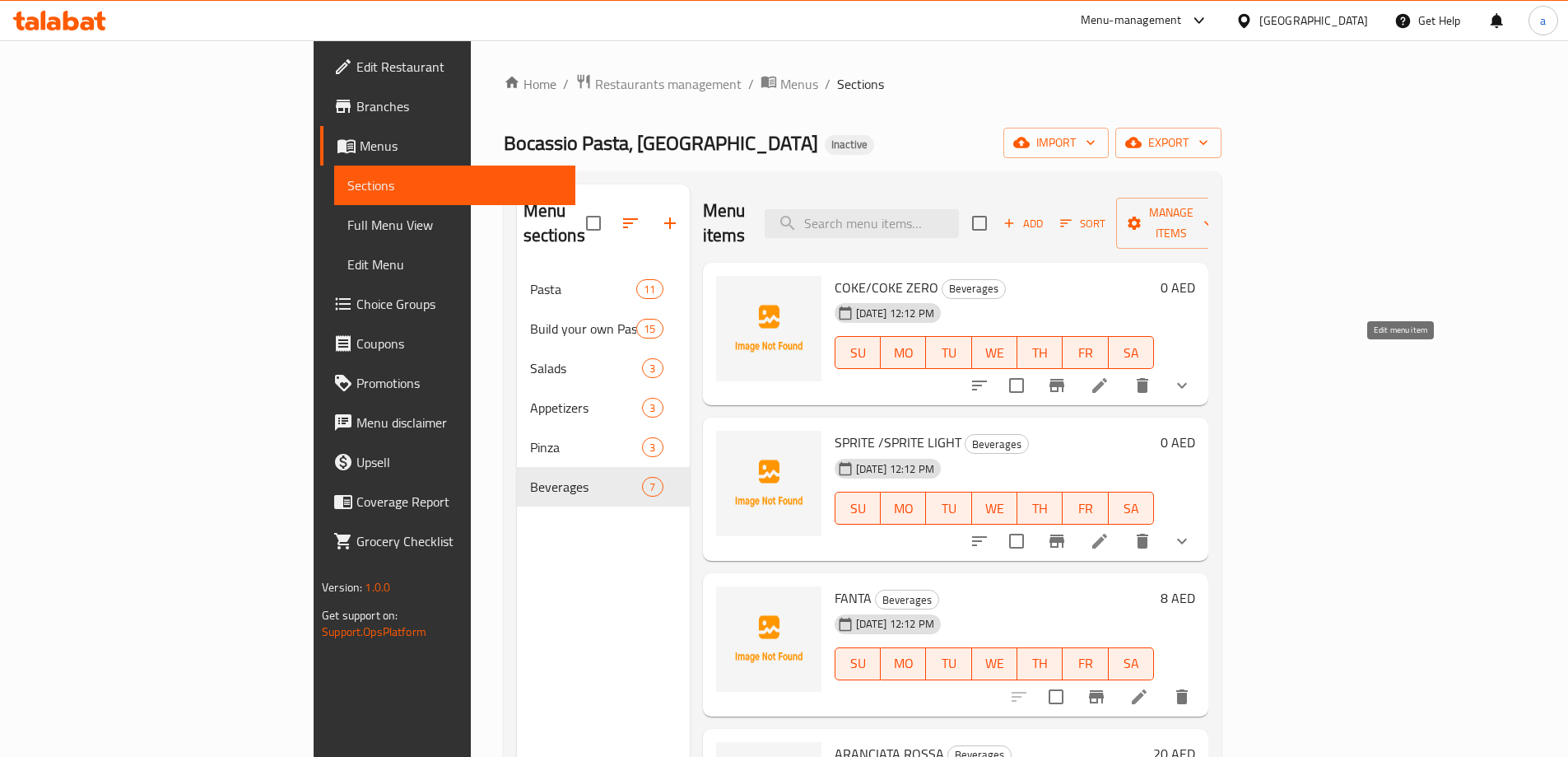
click at [1109, 375] on icon at bounding box center [1100, 385] width 20 height 20
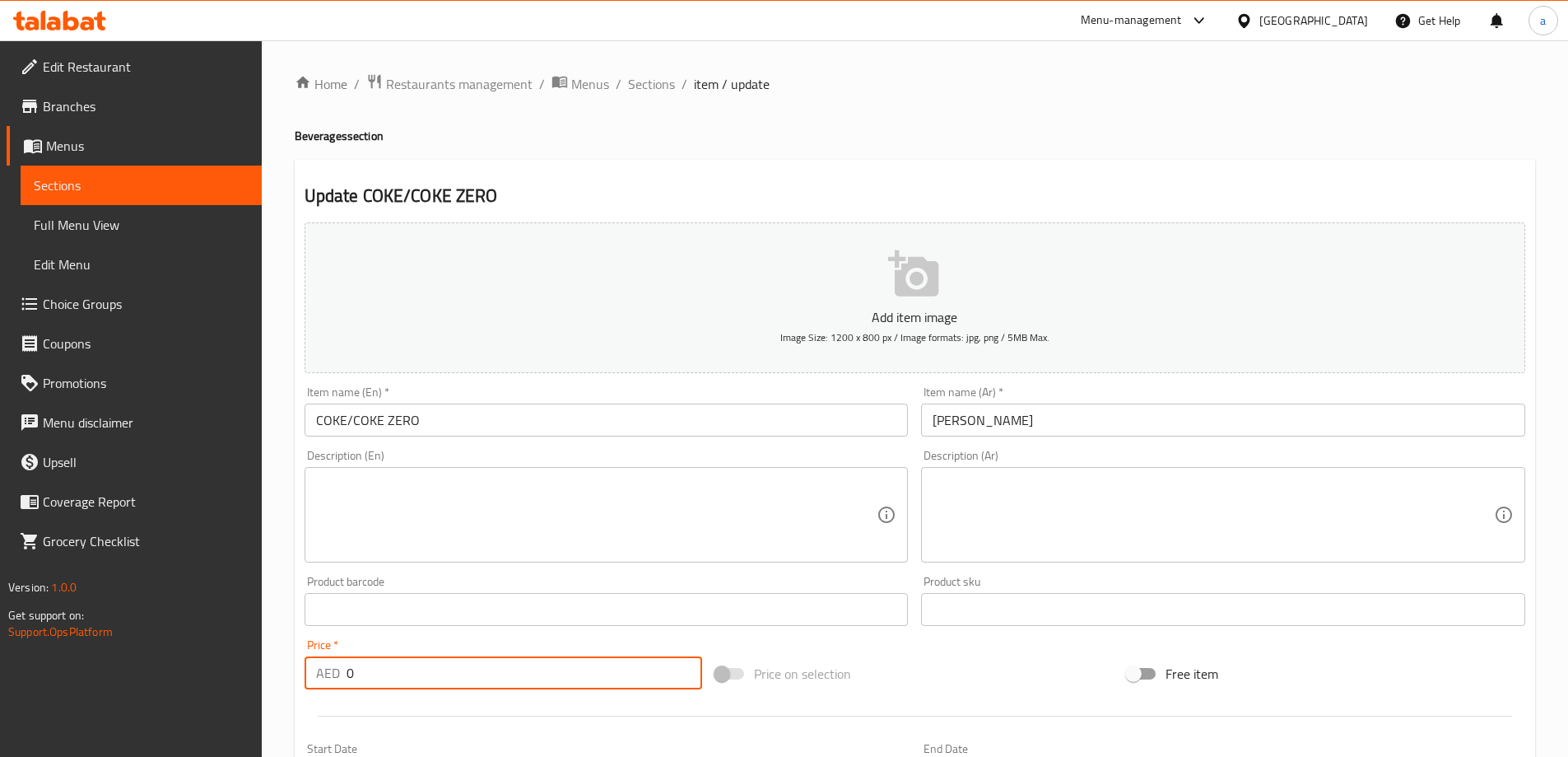
drag, startPoint x: 420, startPoint y: 668, endPoint x: 324, endPoint y: 668, distance: 96.0
click at [324, 668] on div "AED 0 Price *" at bounding box center [504, 673] width 398 height 33
type input "8"
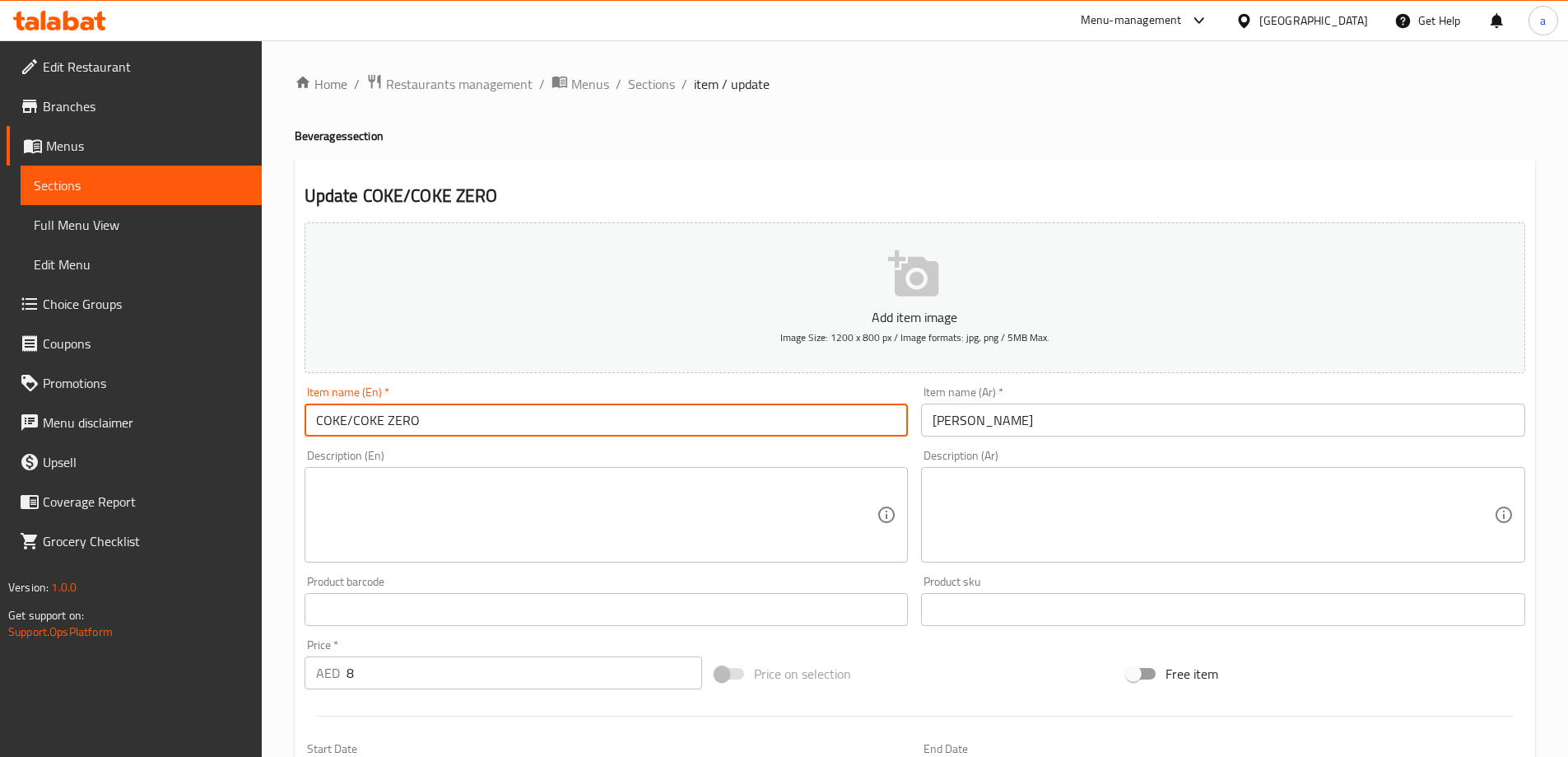
drag, startPoint x: 347, startPoint y: 423, endPoint x: 511, endPoint y: 431, distance: 164.2
click at [507, 429] on input "COKE/COKE ZERO" at bounding box center [607, 420] width 604 height 33
type input "COKE"
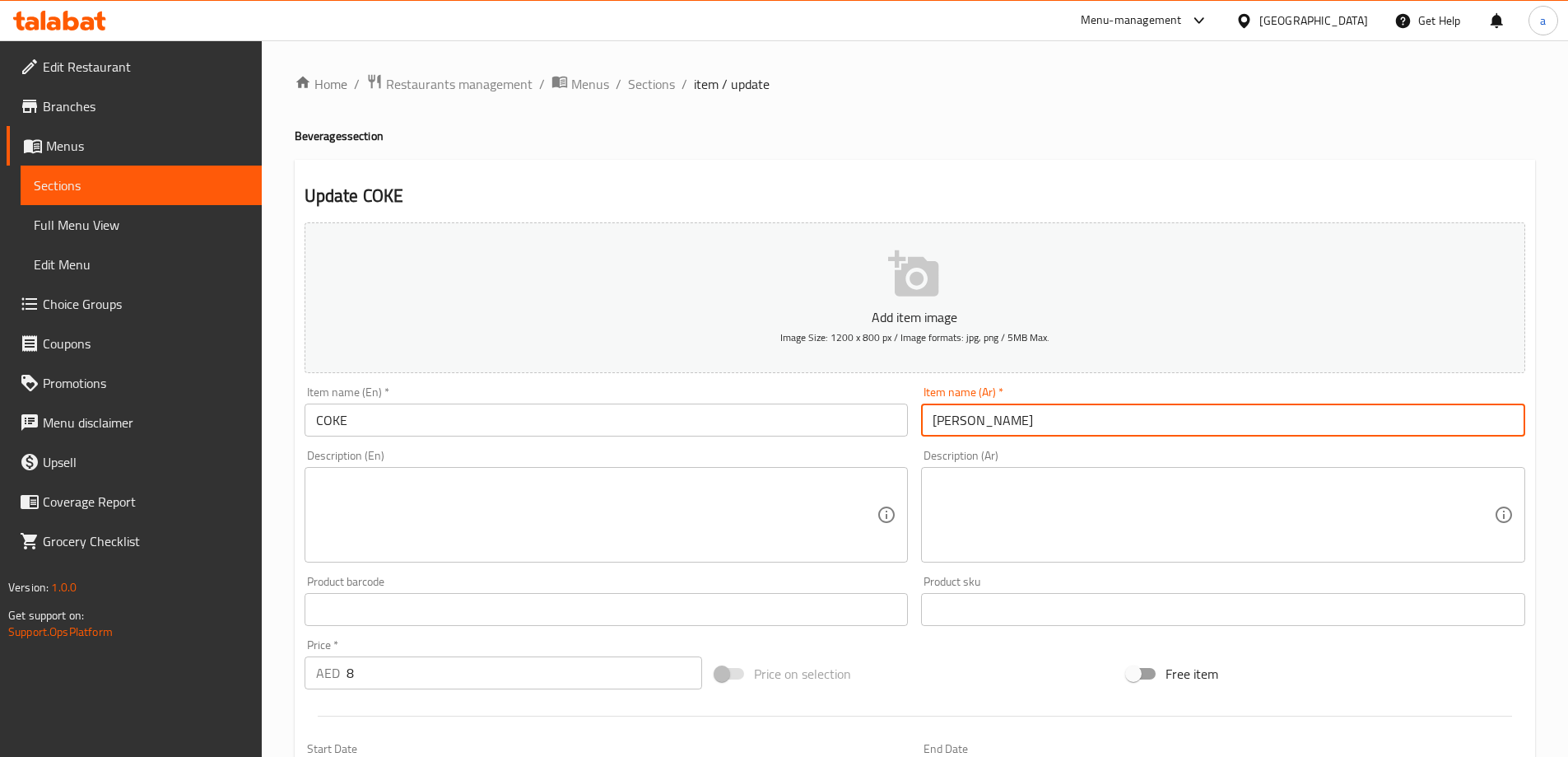
drag, startPoint x: 955, startPoint y: 419, endPoint x: 882, endPoint y: 420, distance: 73.0
click at [882, 420] on div "Add item image Image Size: 1200 x 800 px / Image formats: jpg, png / 5MB Max. I…" at bounding box center [915, 570] width 1234 height 710
type input "كوك"
click at [764, 504] on textarea at bounding box center [596, 515] width 561 height 79
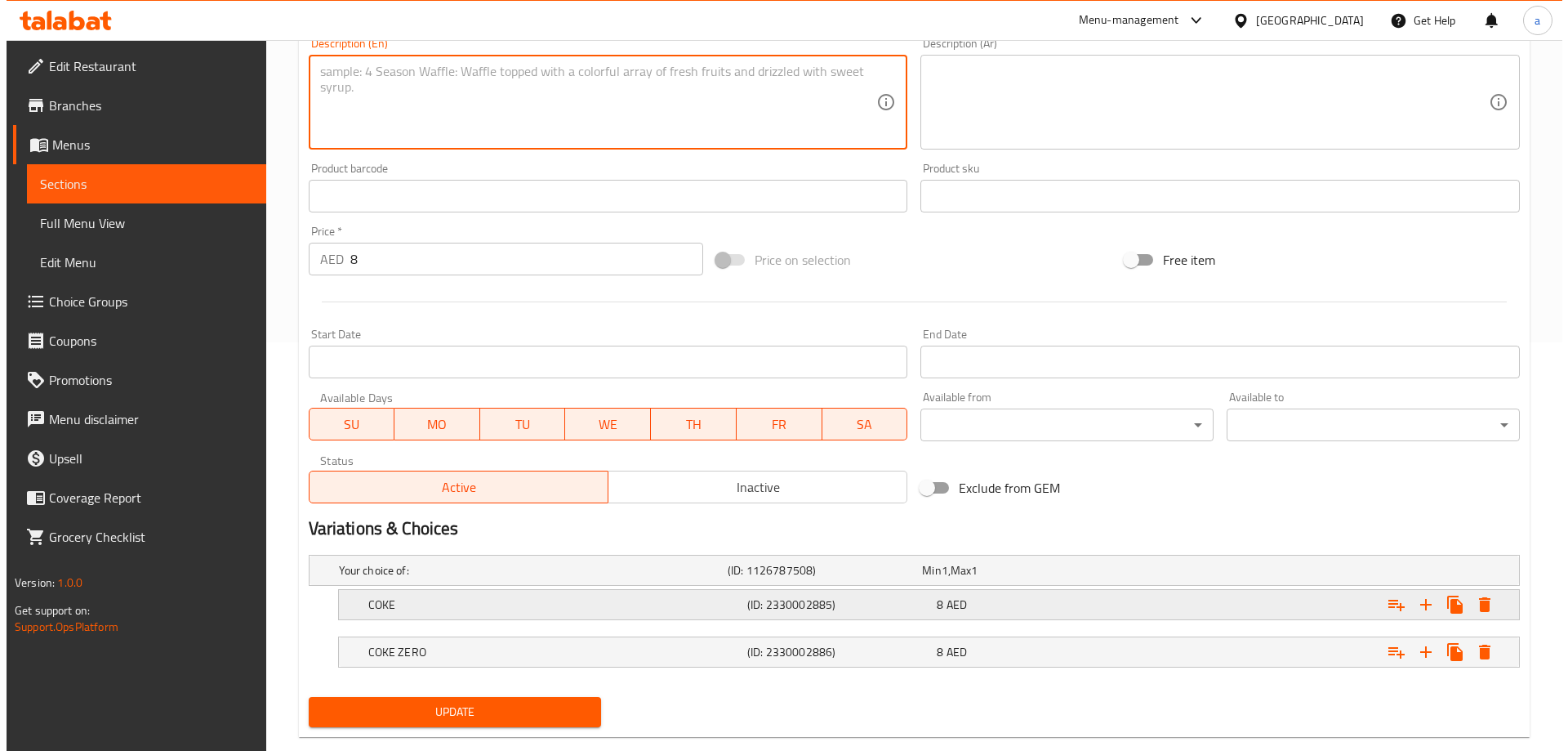
scroll to position [440, 0]
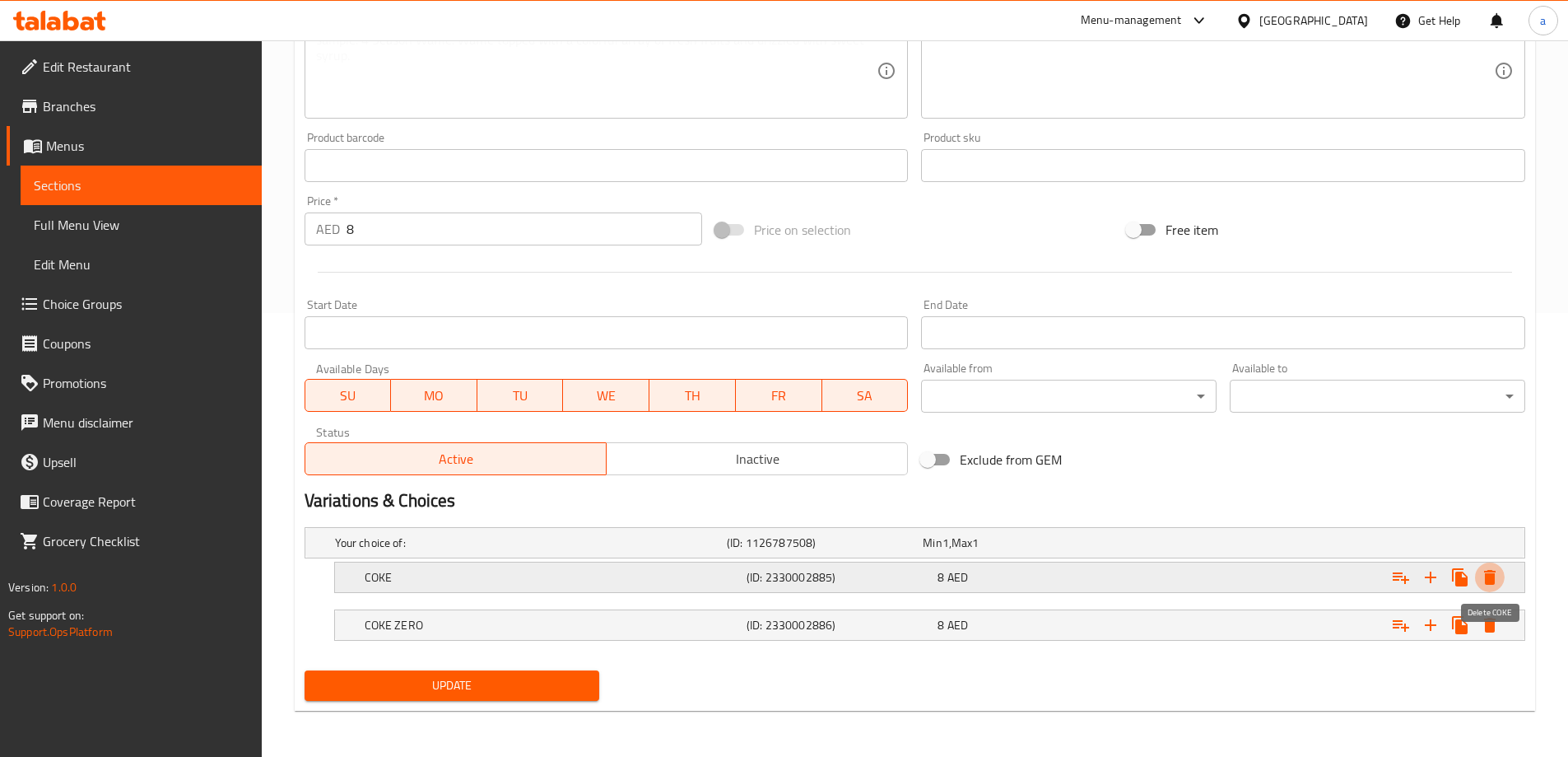
click at [1497, 571] on icon "Expand" at bounding box center [1490, 577] width 20 height 20
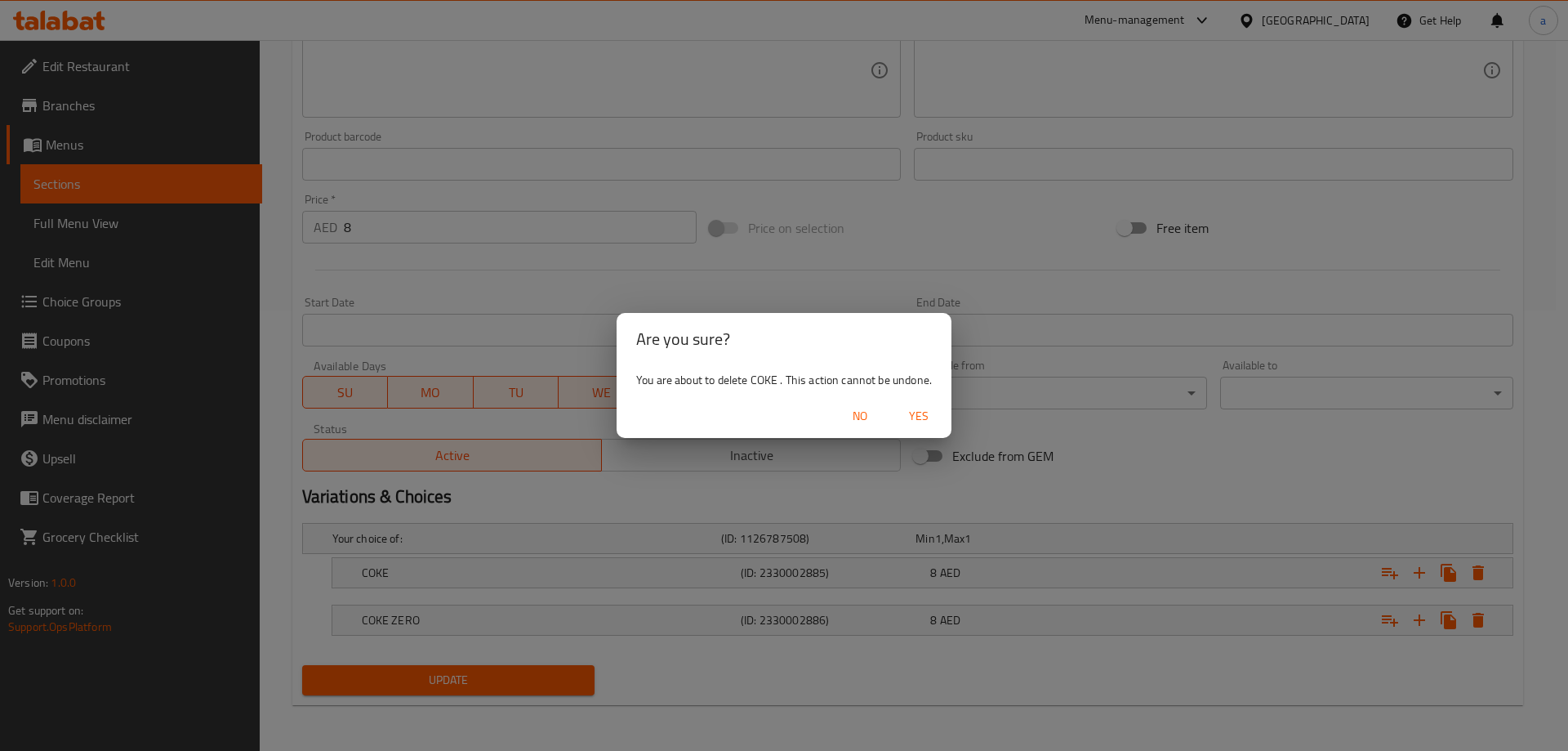
click at [912, 411] on span "Yes" at bounding box center [919, 416] width 39 height 21
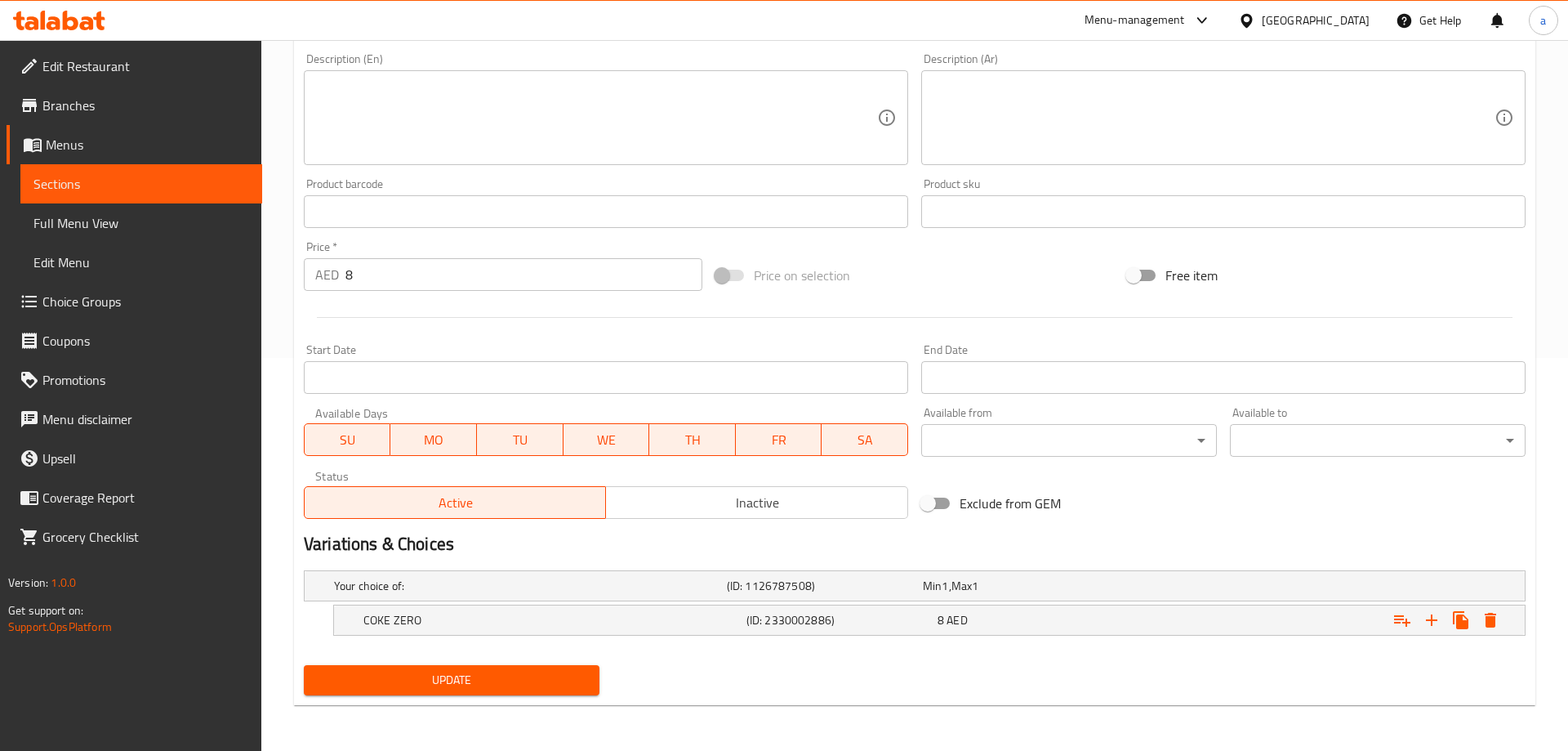
scroll to position [393, 0]
click at [1482, 621] on icon "Expand" at bounding box center [1478, 620] width 12 height 14
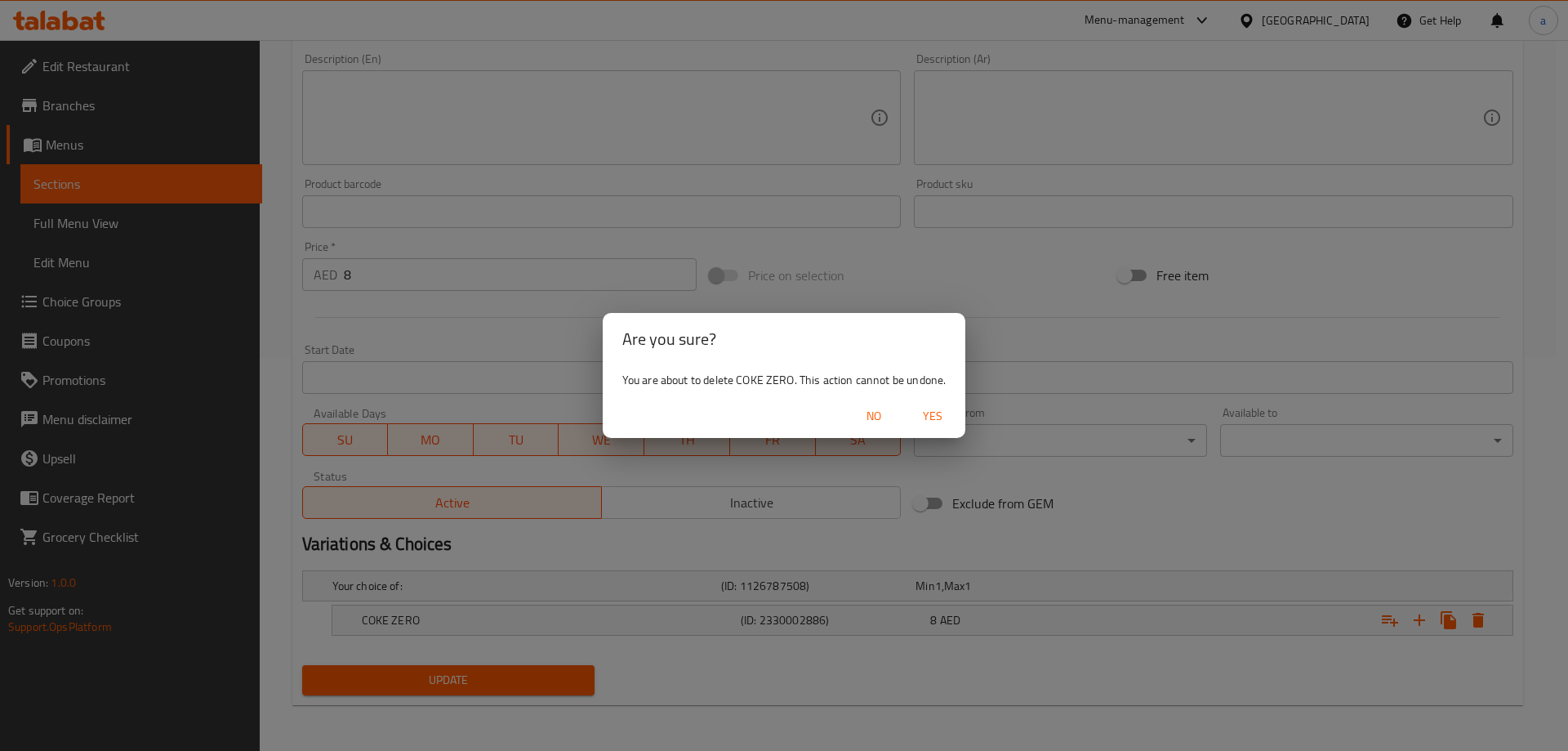
click at [923, 415] on span "Yes" at bounding box center [932, 416] width 39 height 21
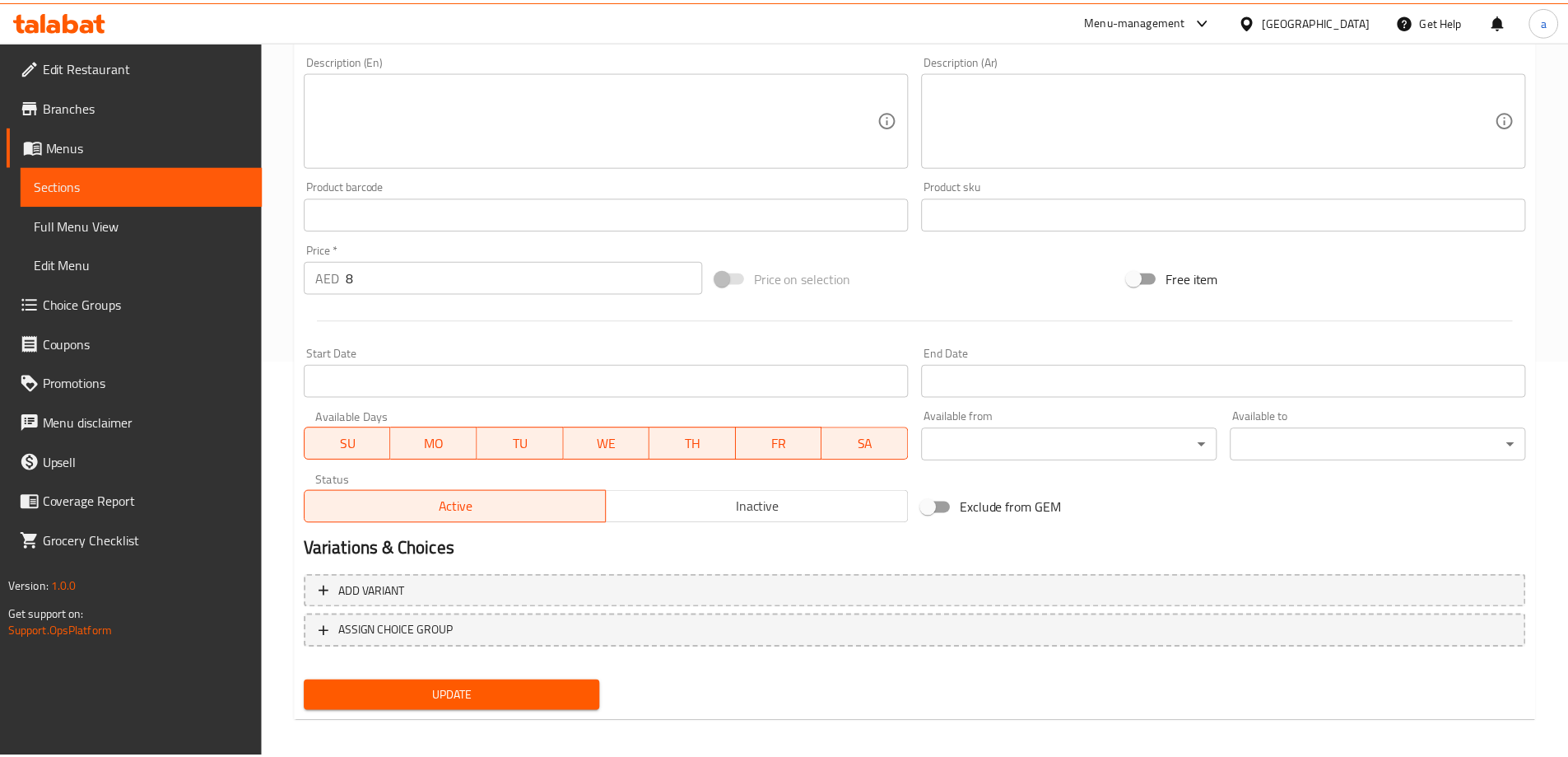
scroll to position [390, 0]
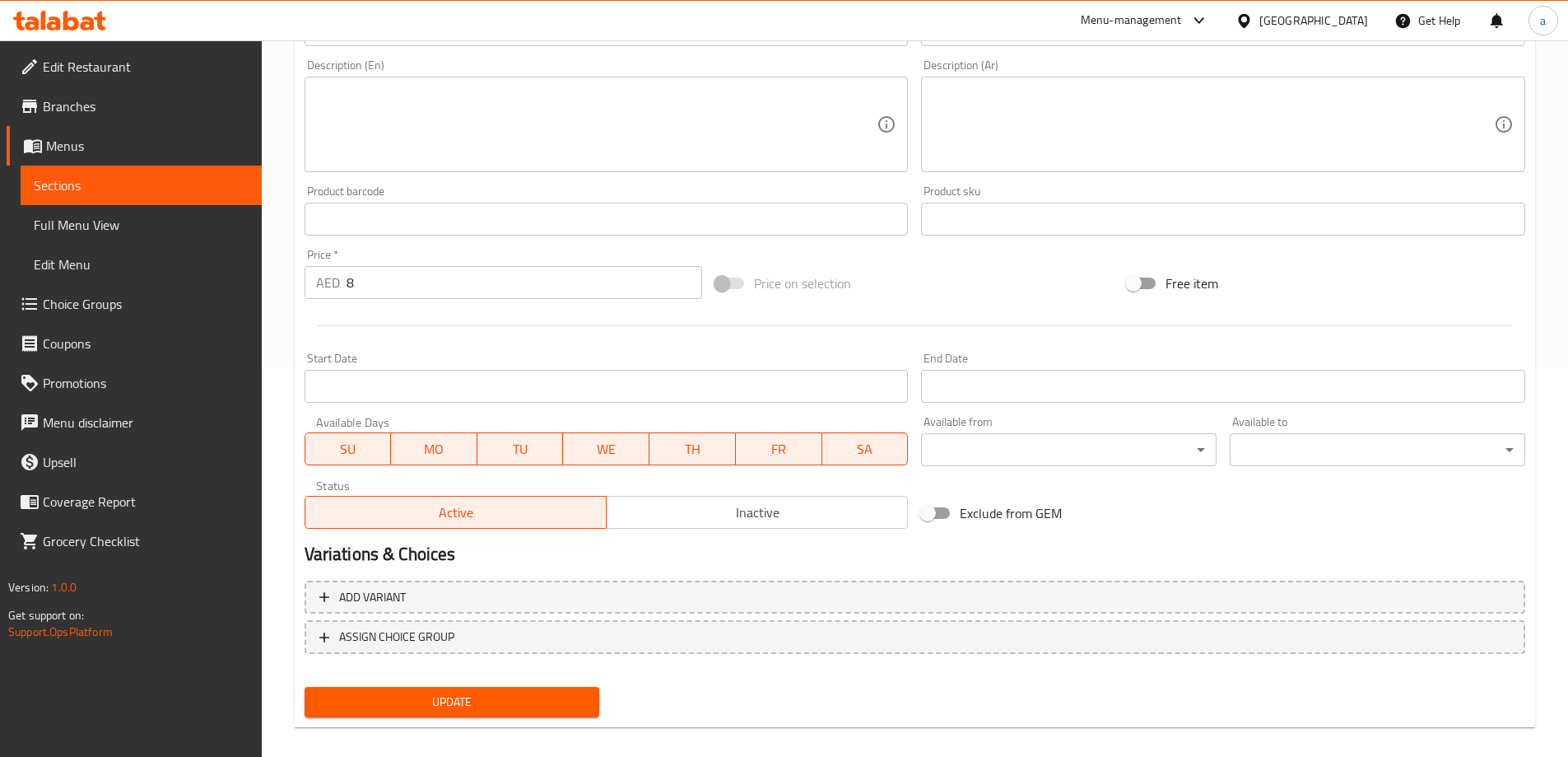
click at [443, 710] on span "Update" at bounding box center [452, 701] width 269 height 21
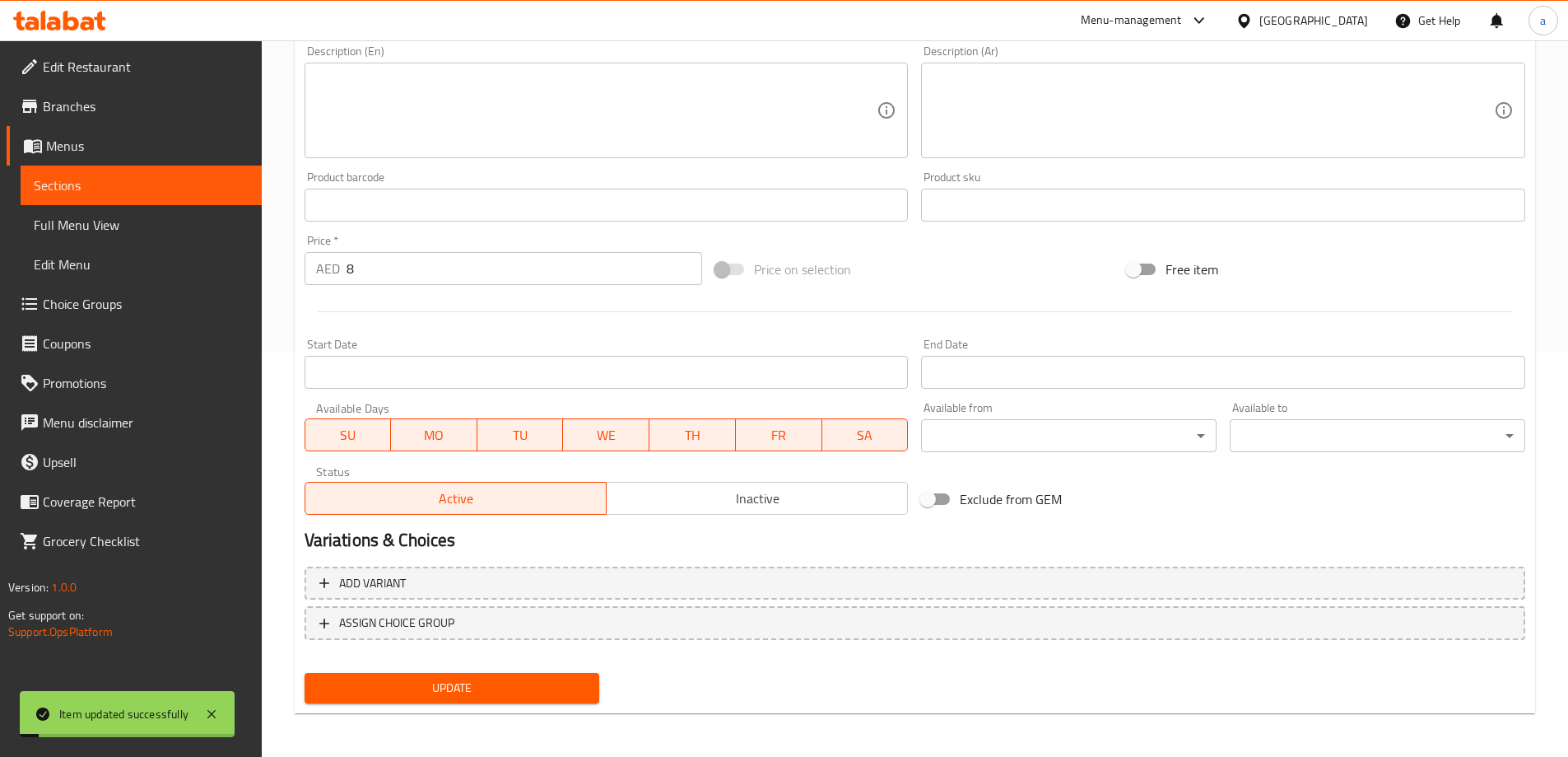
scroll to position [406, 0]
click at [118, 184] on span "Sections" at bounding box center [141, 185] width 214 height 20
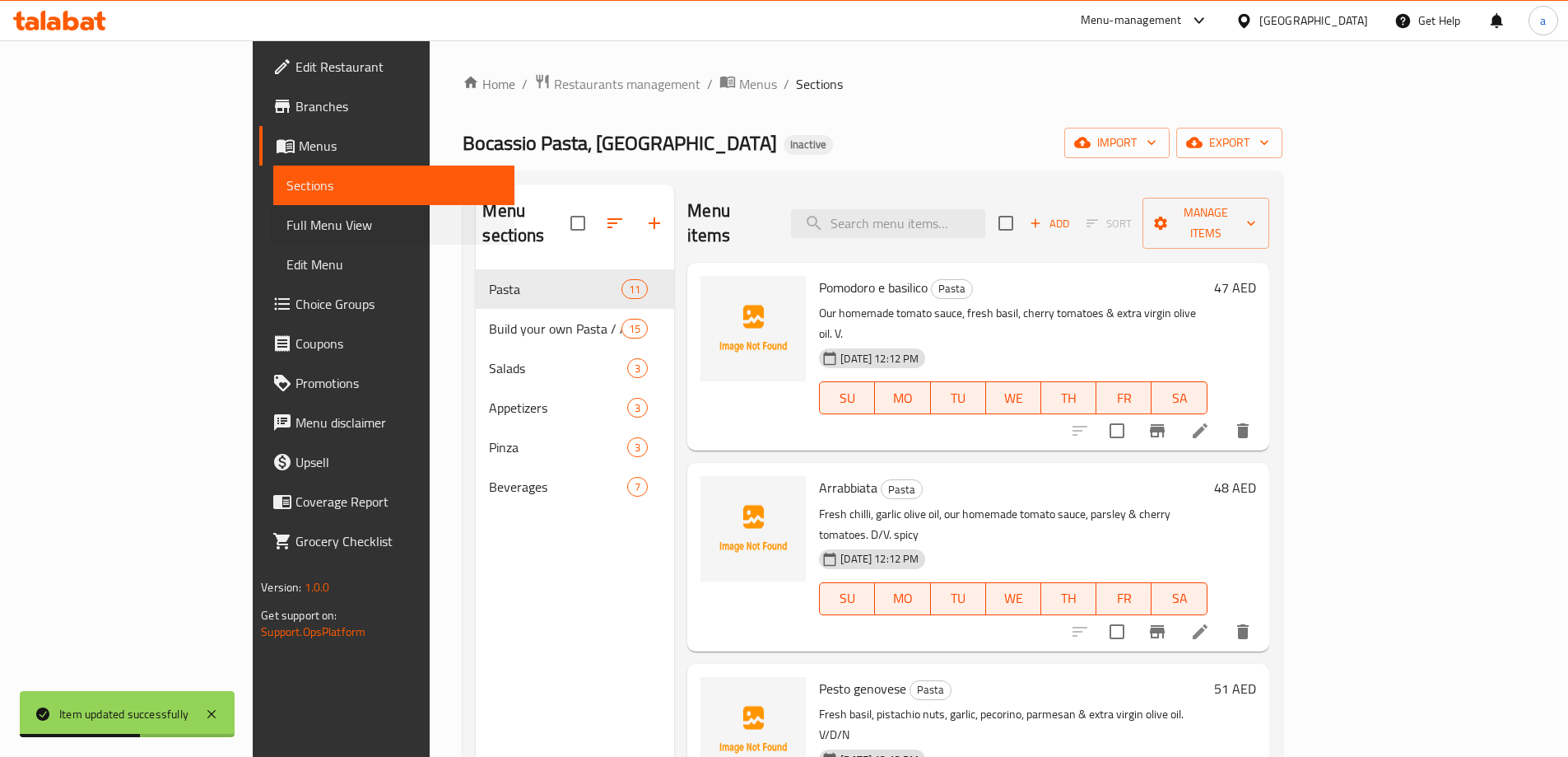
click at [255, 218] on div "Full Menu View" at bounding box center [384, 225] width 260 height 39
click at [287, 216] on span "Full Menu View" at bounding box center [393, 225] width 214 height 20
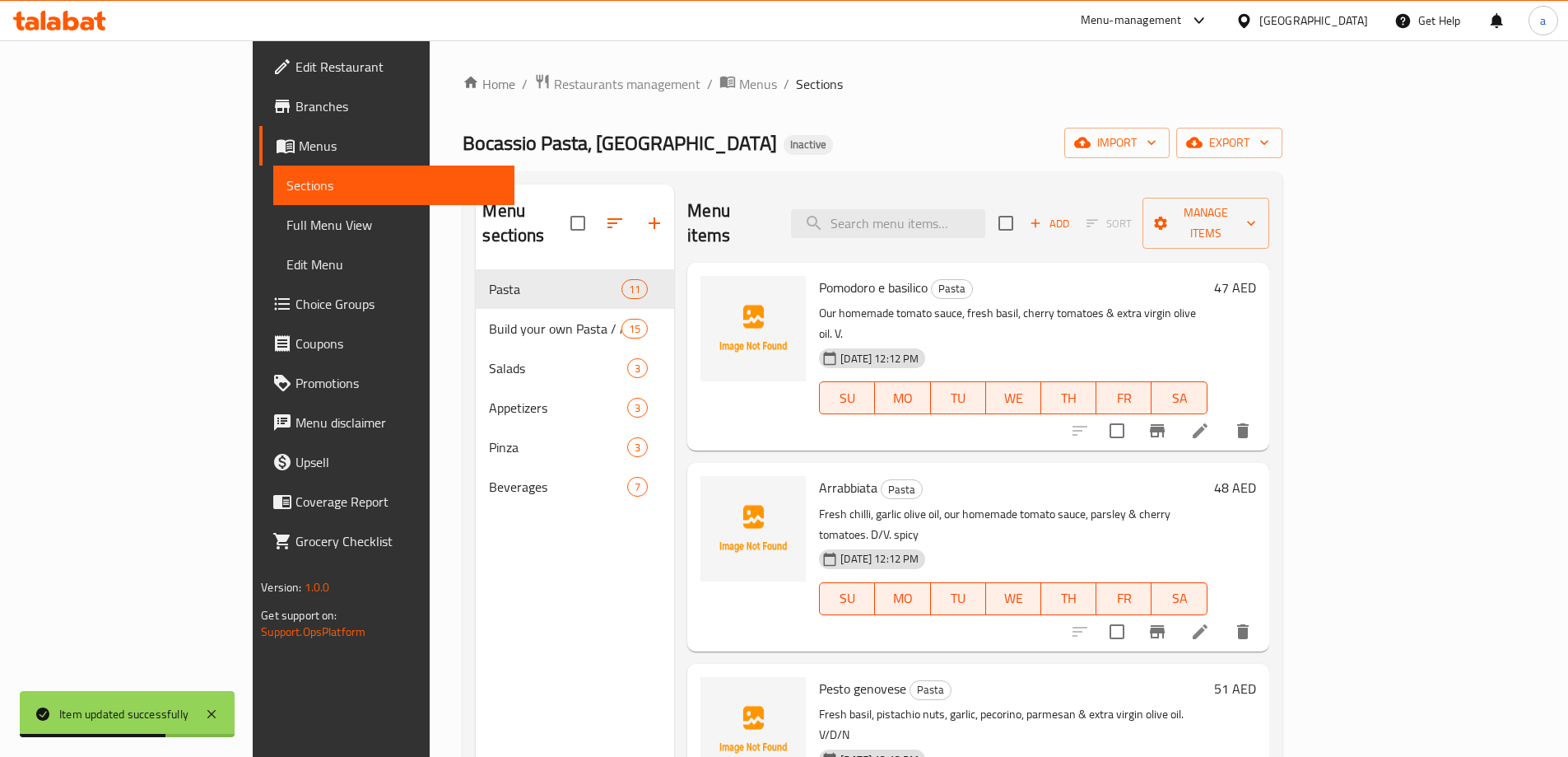
click at [287, 216] on span "Full Menu View" at bounding box center [393, 225] width 214 height 20
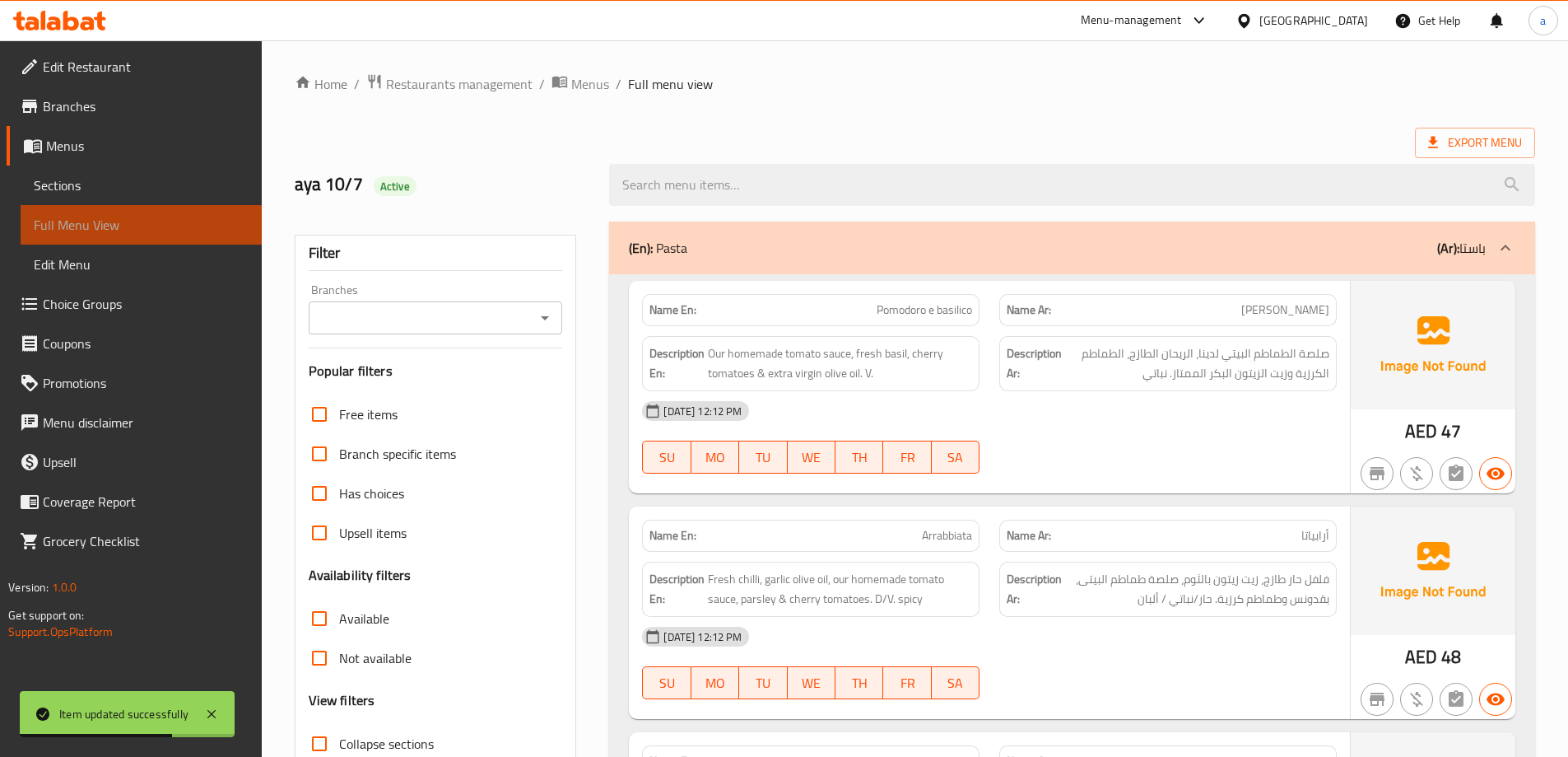
click at [90, 216] on span "Full Menu View" at bounding box center [141, 225] width 214 height 20
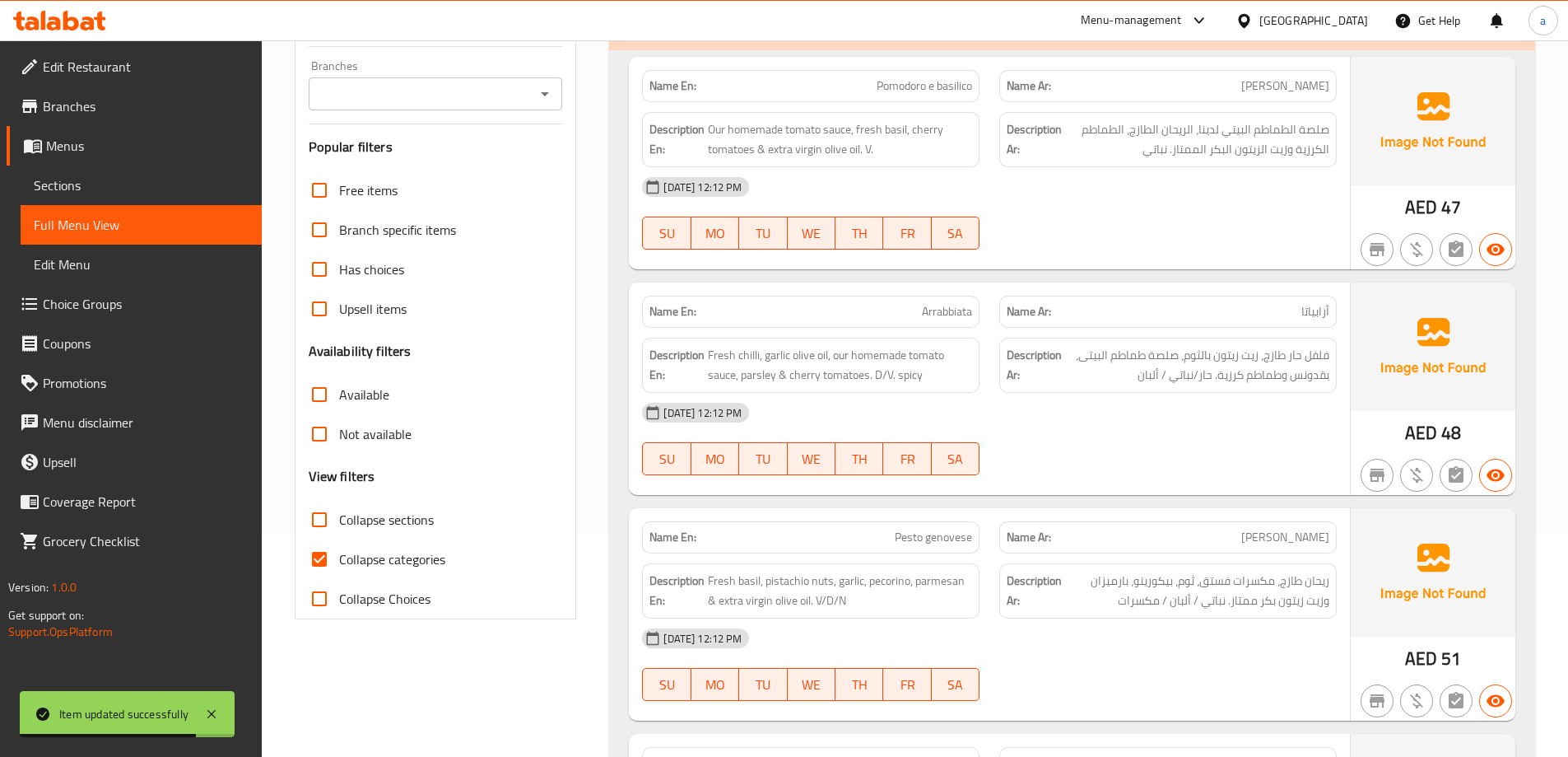
scroll to position [247, 0]
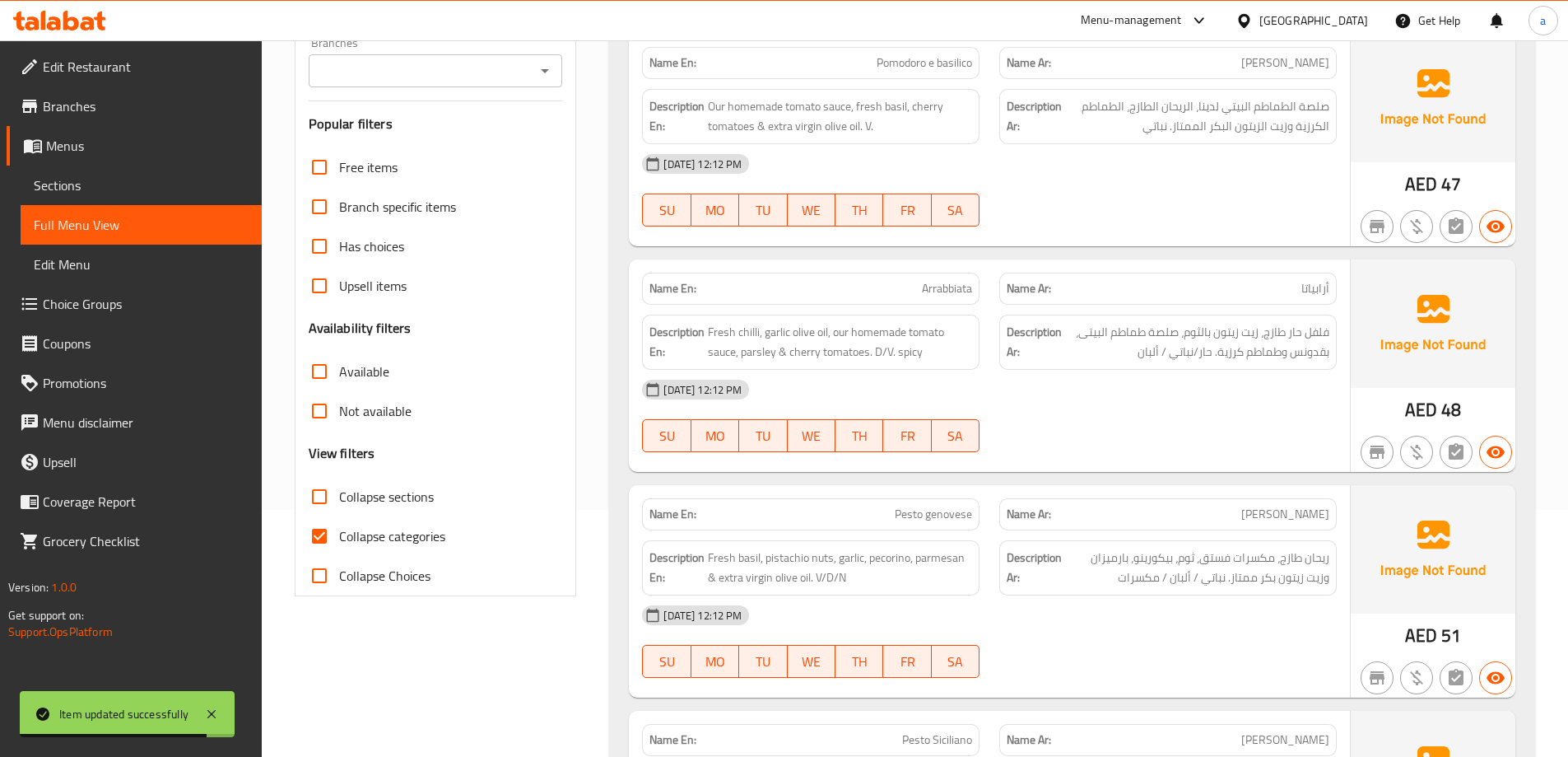
drag, startPoint x: 314, startPoint y: 527, endPoint x: 596, endPoint y: 516, distance: 282.2
click at [315, 527] on input "Collapse categories" at bounding box center [319, 535] width 39 height 39
checkbox input "false"
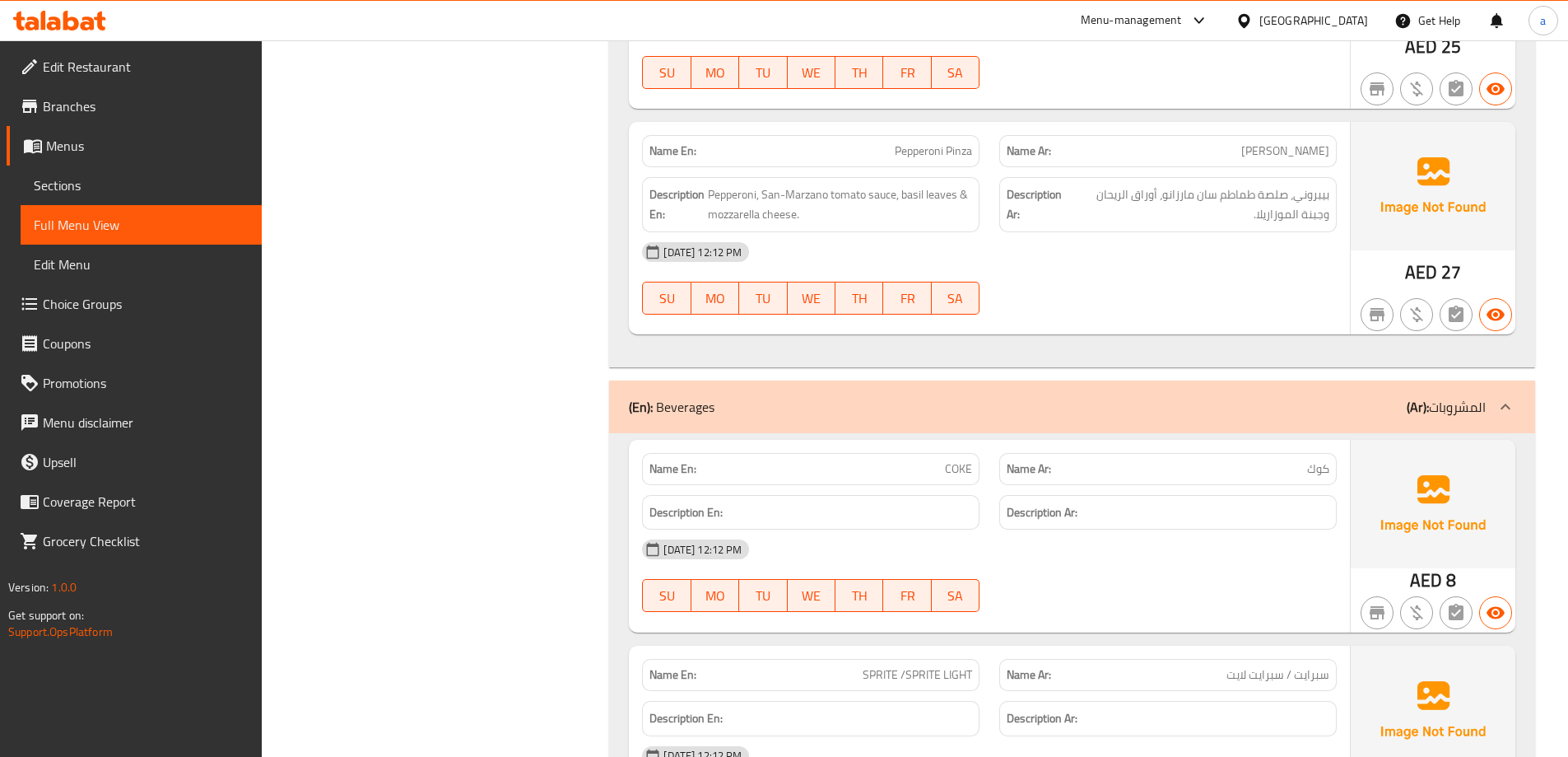
scroll to position [8069, 0]
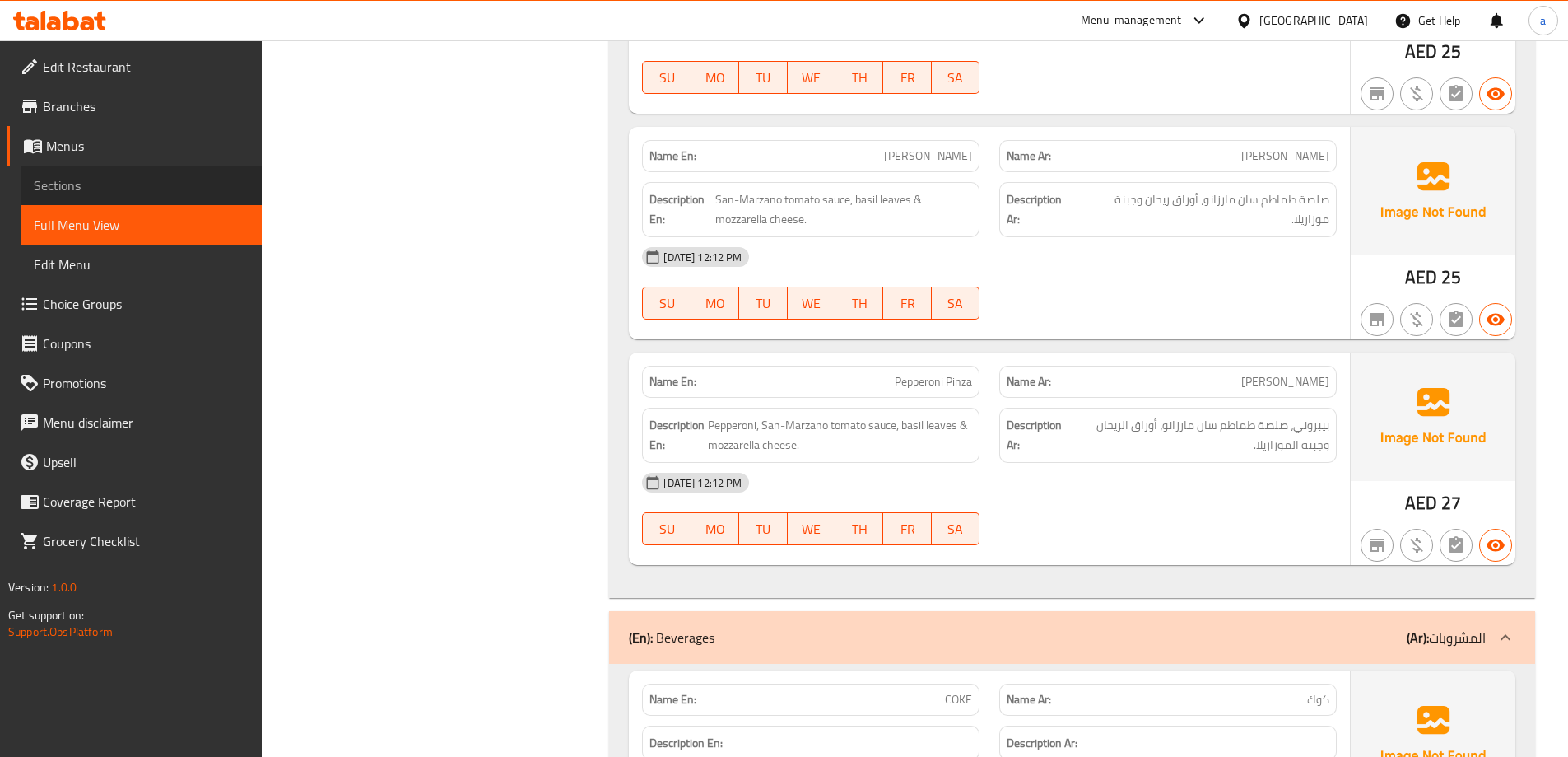
click at [141, 184] on span "Sections" at bounding box center [141, 185] width 214 height 20
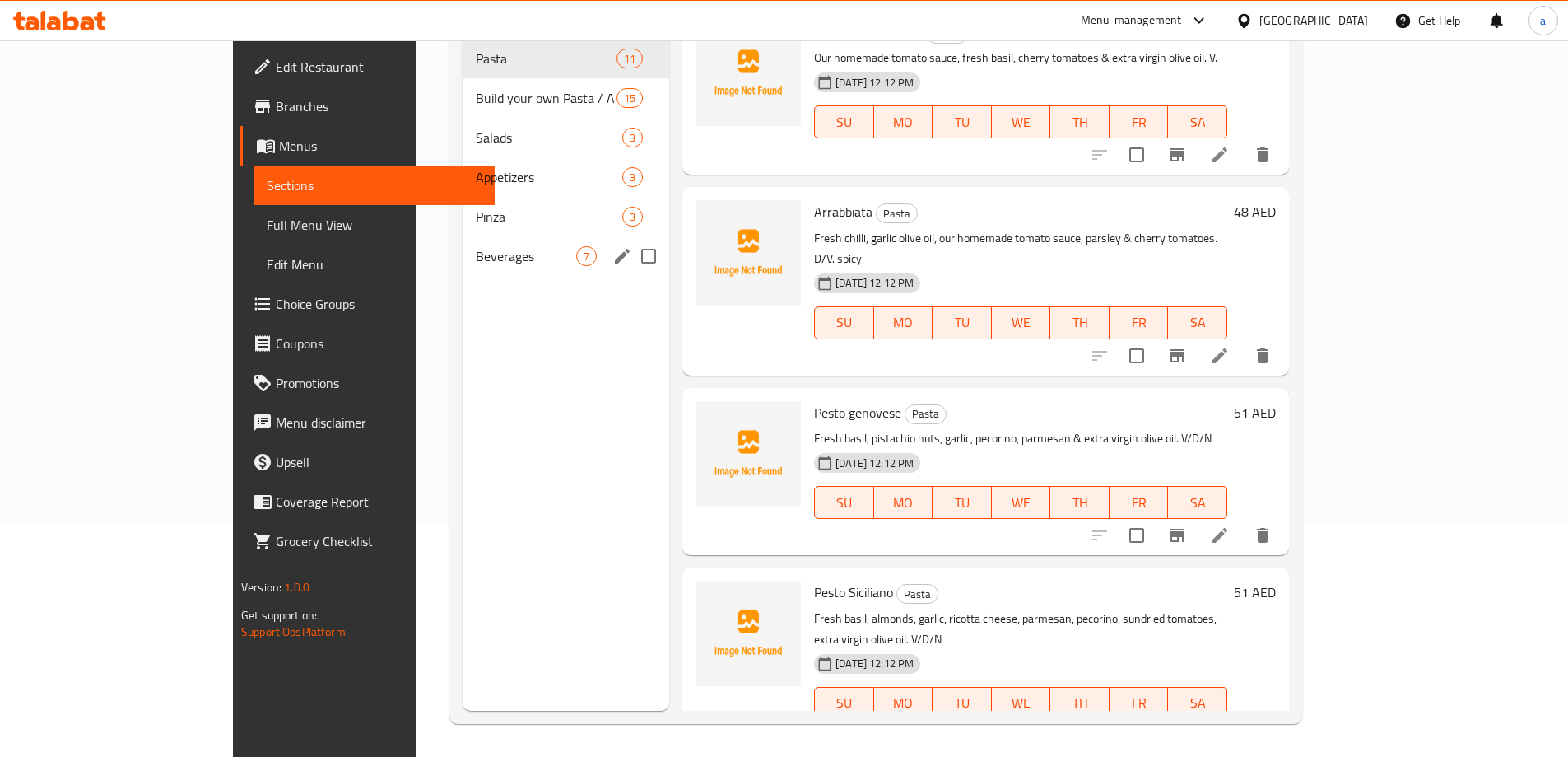
click at [476, 247] on span "Beverages" at bounding box center [526, 257] width 100 height 20
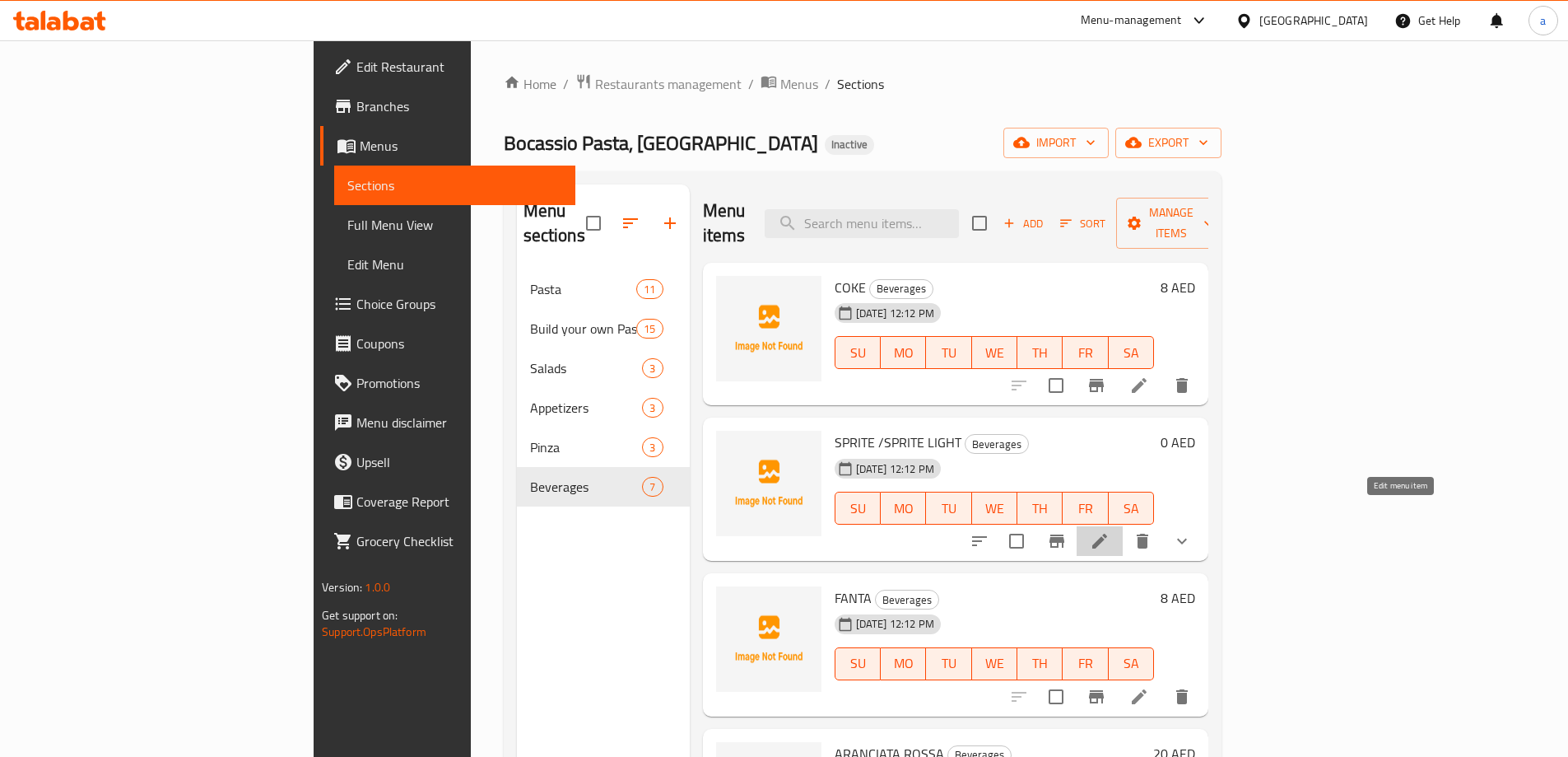
click at [1107, 533] on icon at bounding box center [1099, 541] width 15 height 15
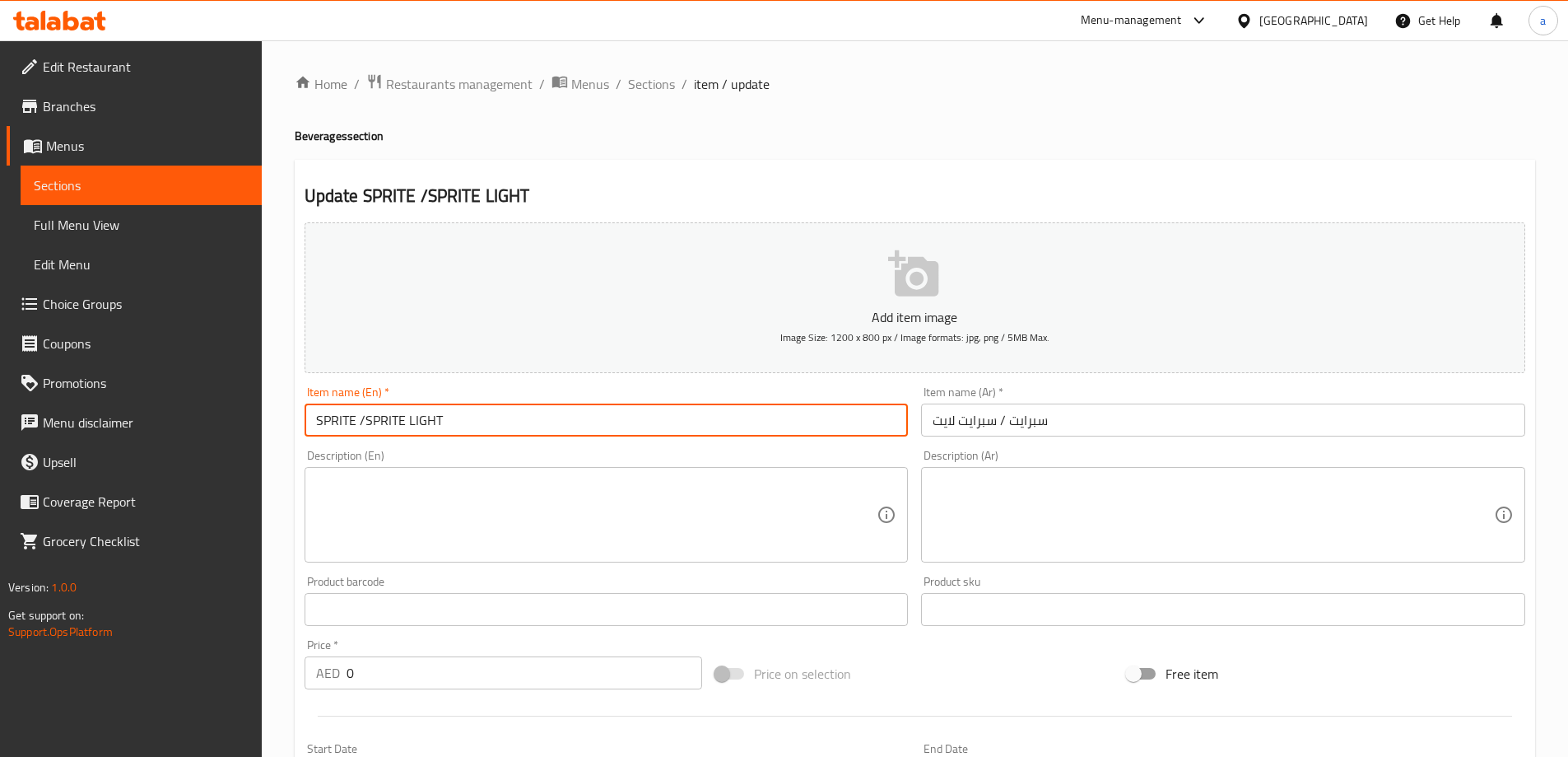
drag, startPoint x: 355, startPoint y: 417, endPoint x: 573, endPoint y: 447, distance: 220.1
click at [551, 442] on div "Item name (En)   * SPRITE /SPRITE LIGHT Item name (En) *" at bounding box center [606, 411] width 617 height 63
type input "SPRITE"
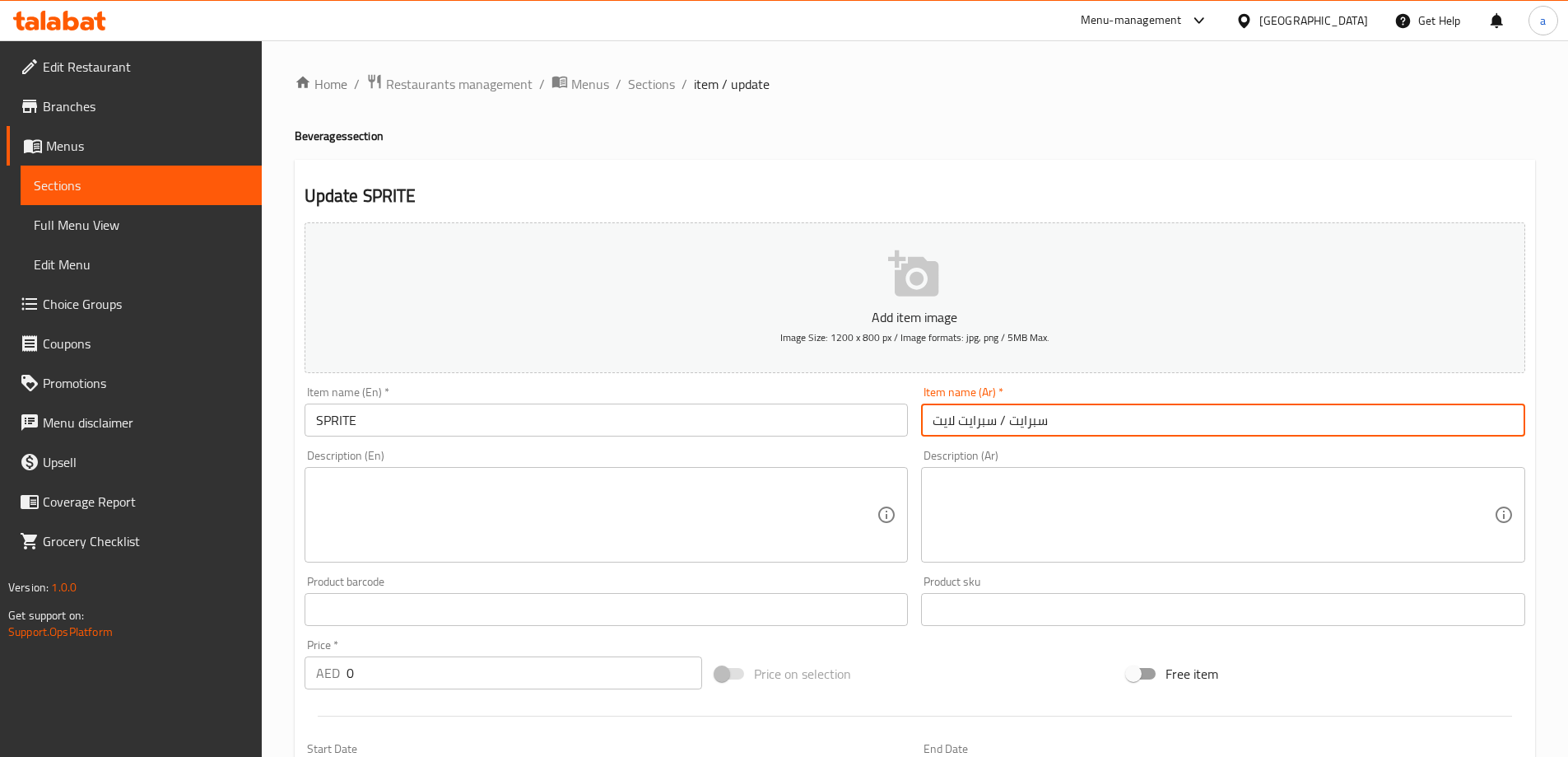
drag, startPoint x: 1004, startPoint y: 423, endPoint x: 795, endPoint y: 415, distance: 209.2
click at [795, 415] on div "Add item image Image Size: 1200 x 800 px / Image formats: jpg, png / 5MB Max. I…" at bounding box center [915, 570] width 1234 height 710
type input "سبرايت"
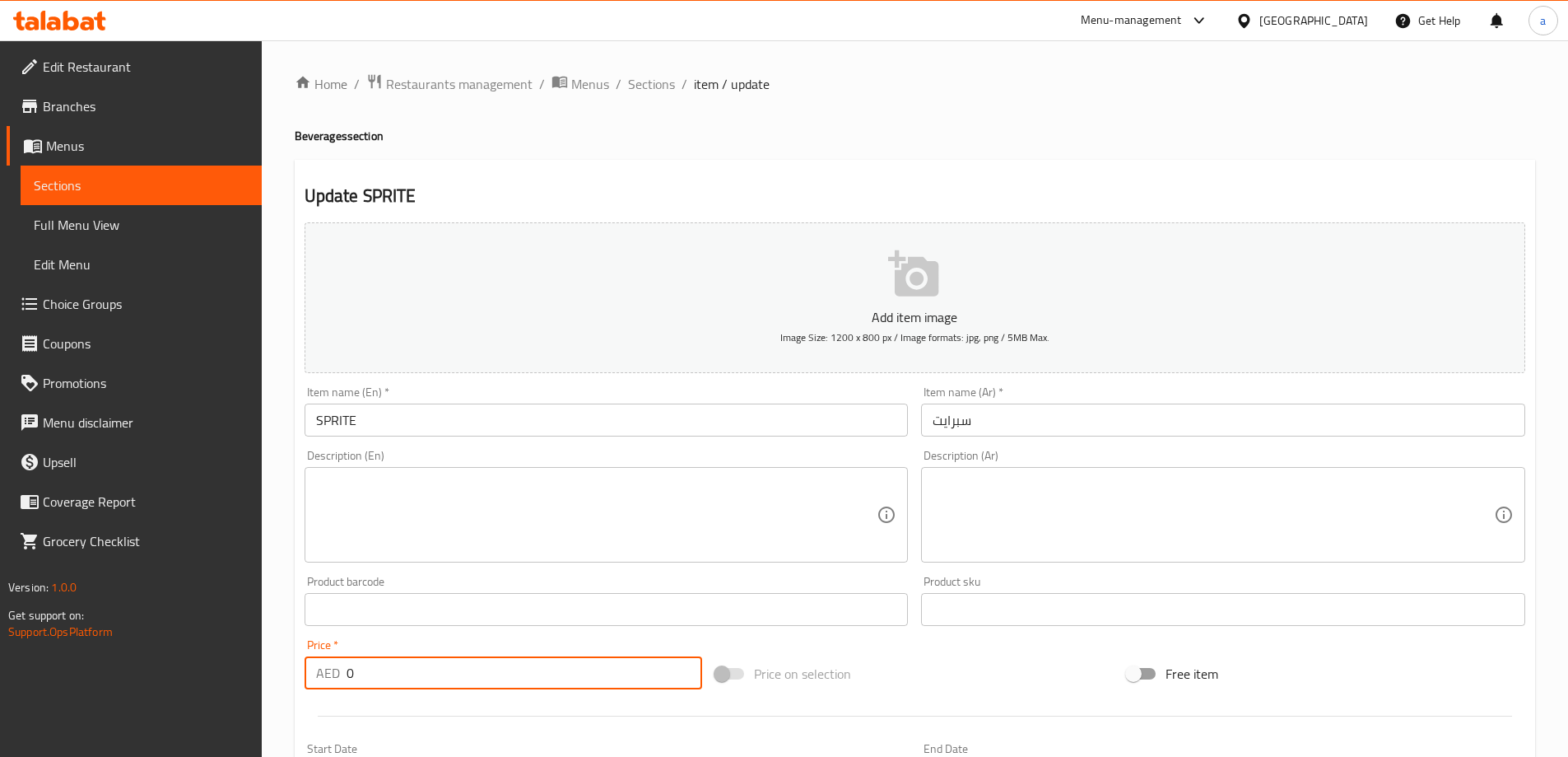
drag, startPoint x: 386, startPoint y: 658, endPoint x: 301, endPoint y: 661, distance: 85.1
click at [301, 661] on div "Price   * AED 0 Price *" at bounding box center [503, 663] width 412 height 63
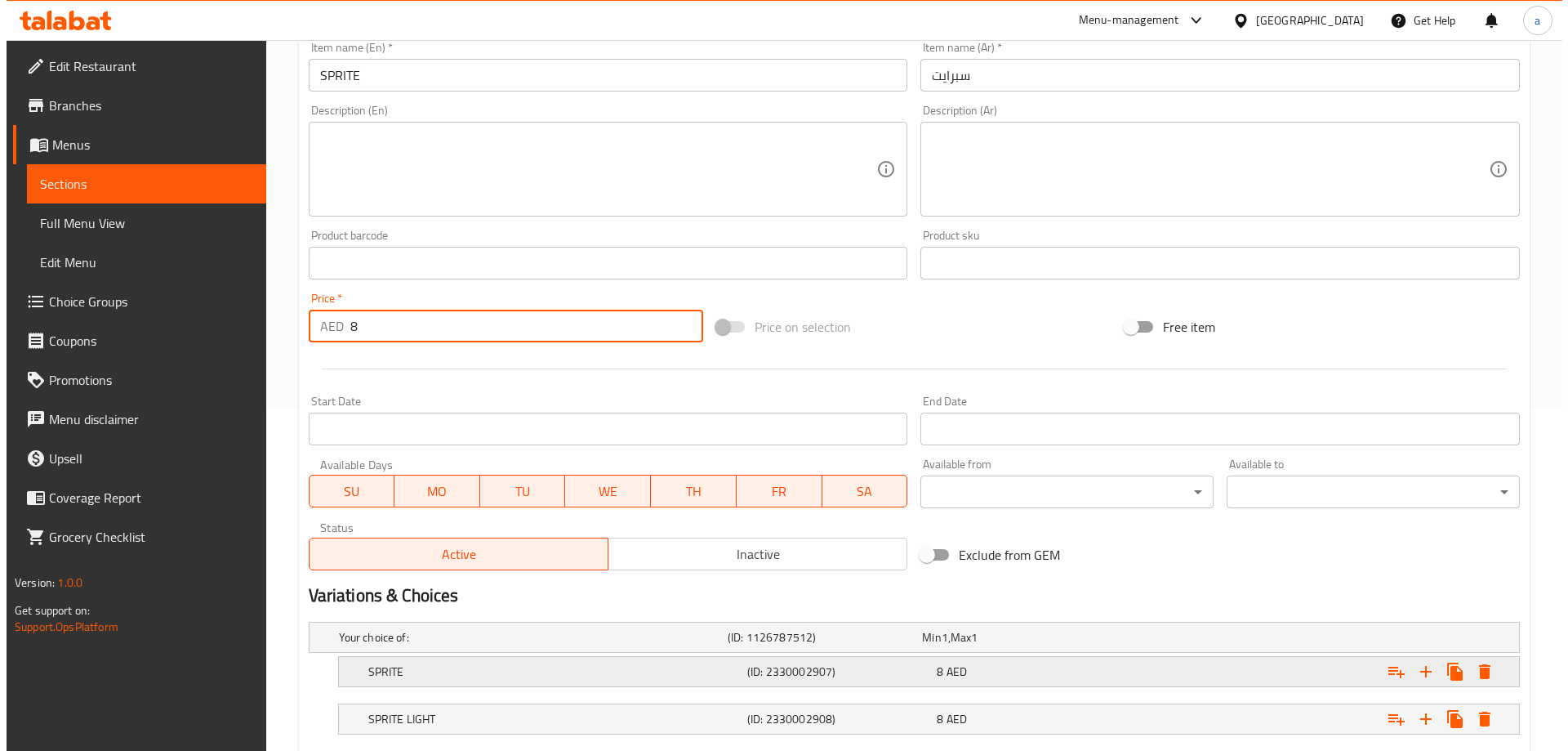
scroll to position [440, 0]
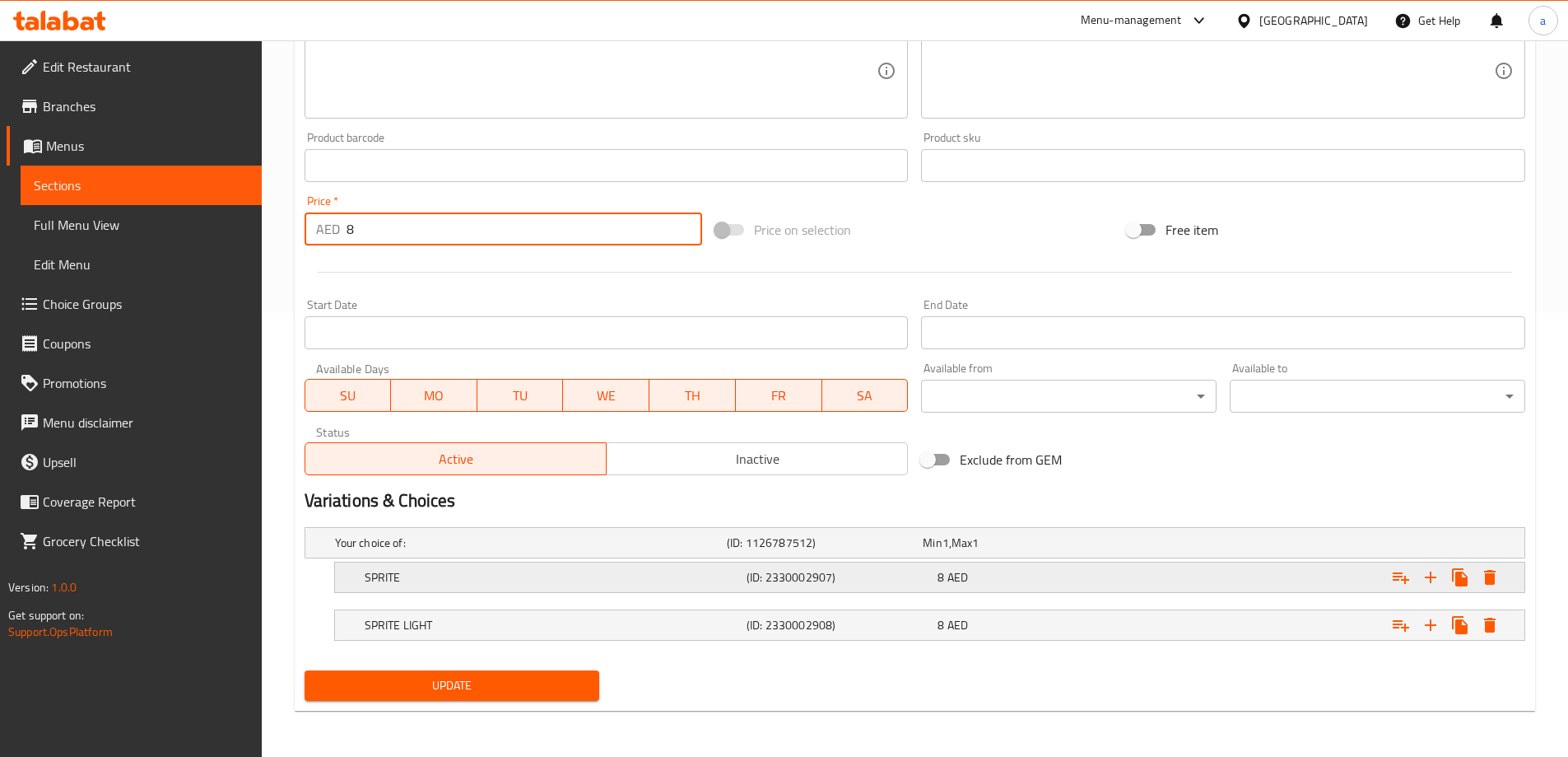
type input "8"
click at [867, 585] on div "(ID: 2330002907)" at bounding box center [838, 576] width 191 height 23
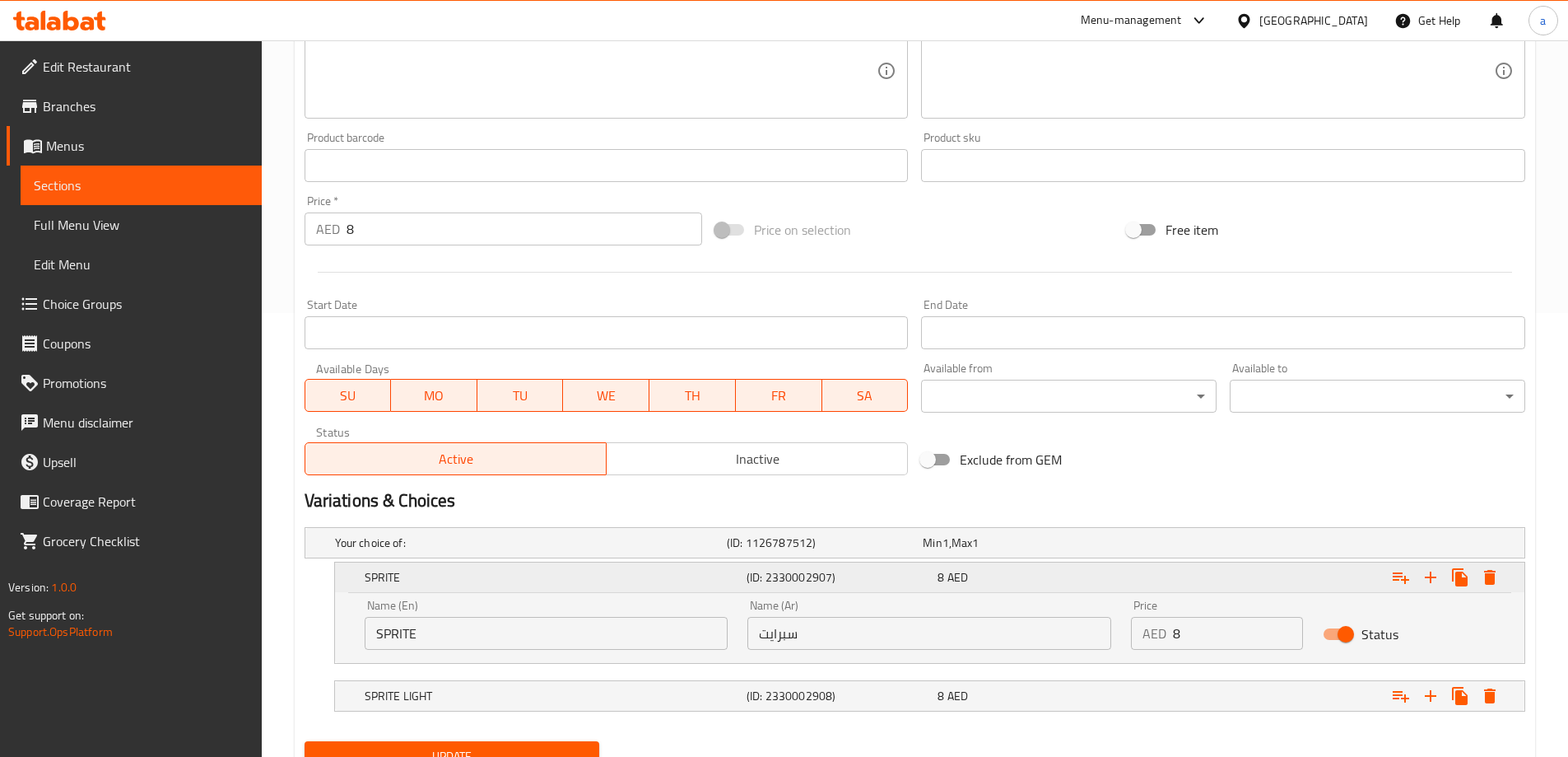
click at [1504, 572] on div "Expand" at bounding box center [1316, 577] width 382 height 37
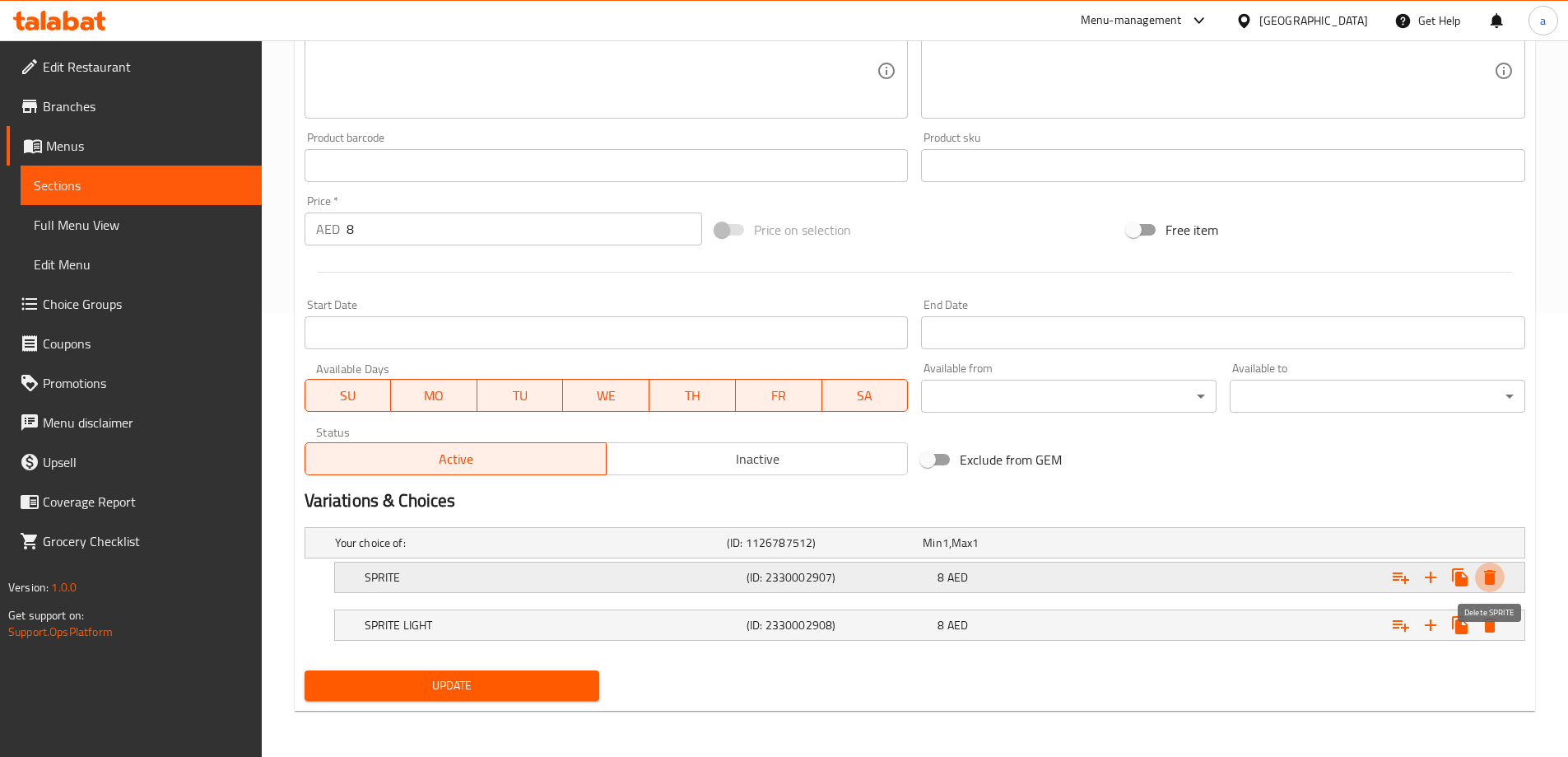
click at [1495, 571] on icon "Expand" at bounding box center [1490, 577] width 12 height 15
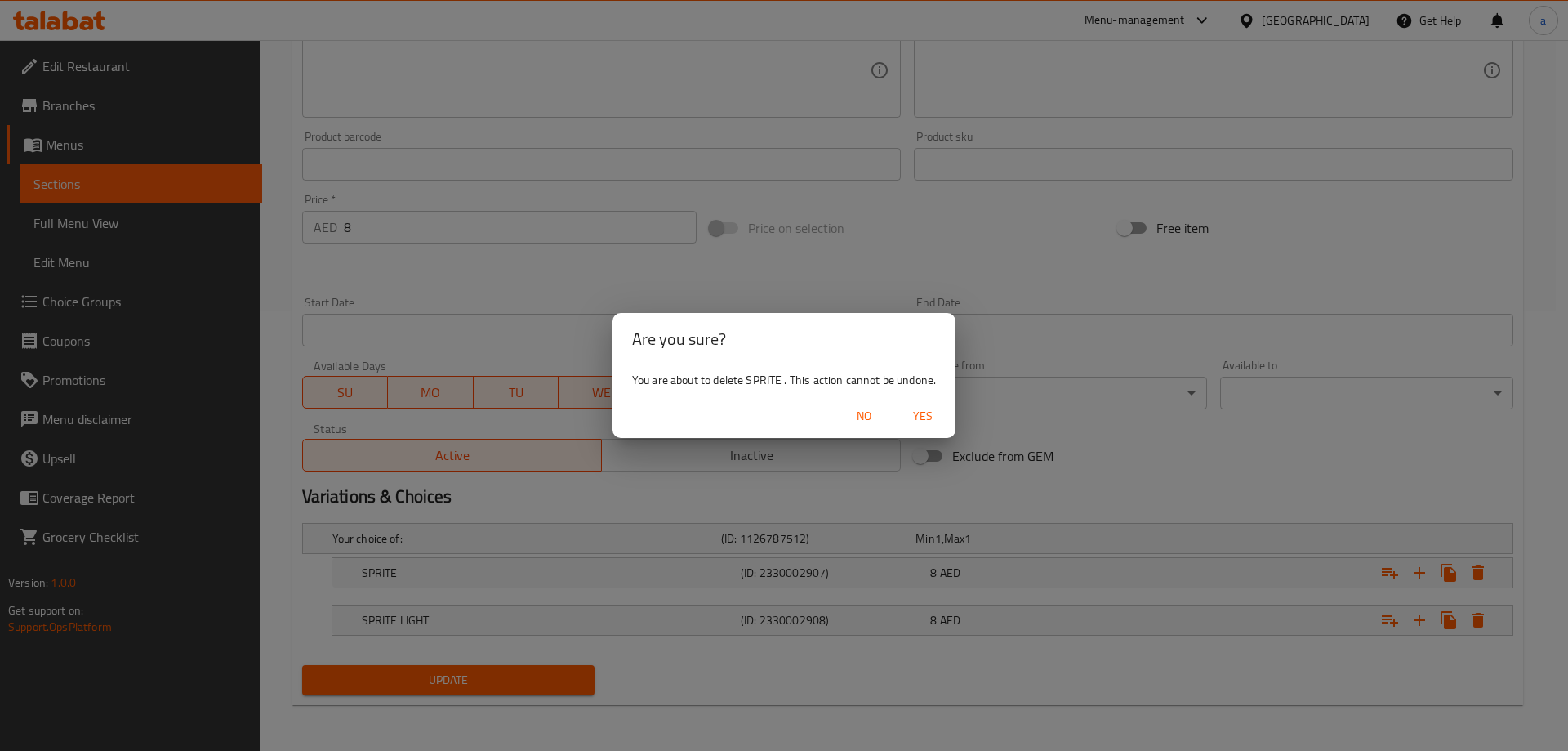
click at [928, 412] on span "Yes" at bounding box center [922, 416] width 39 height 21
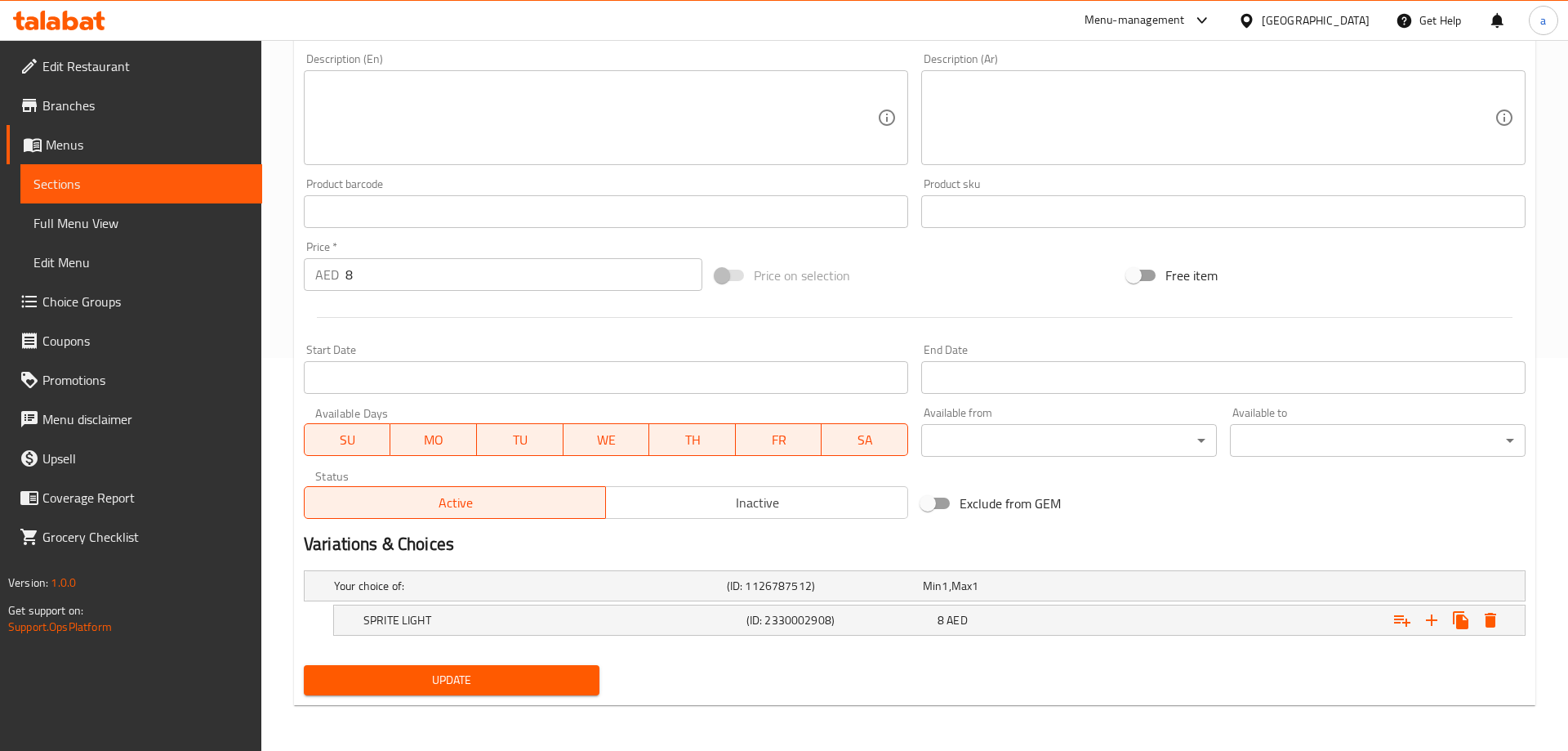
scroll to position [393, 0]
click at [1474, 618] on icon "Expand" at bounding box center [1478, 620] width 12 height 14
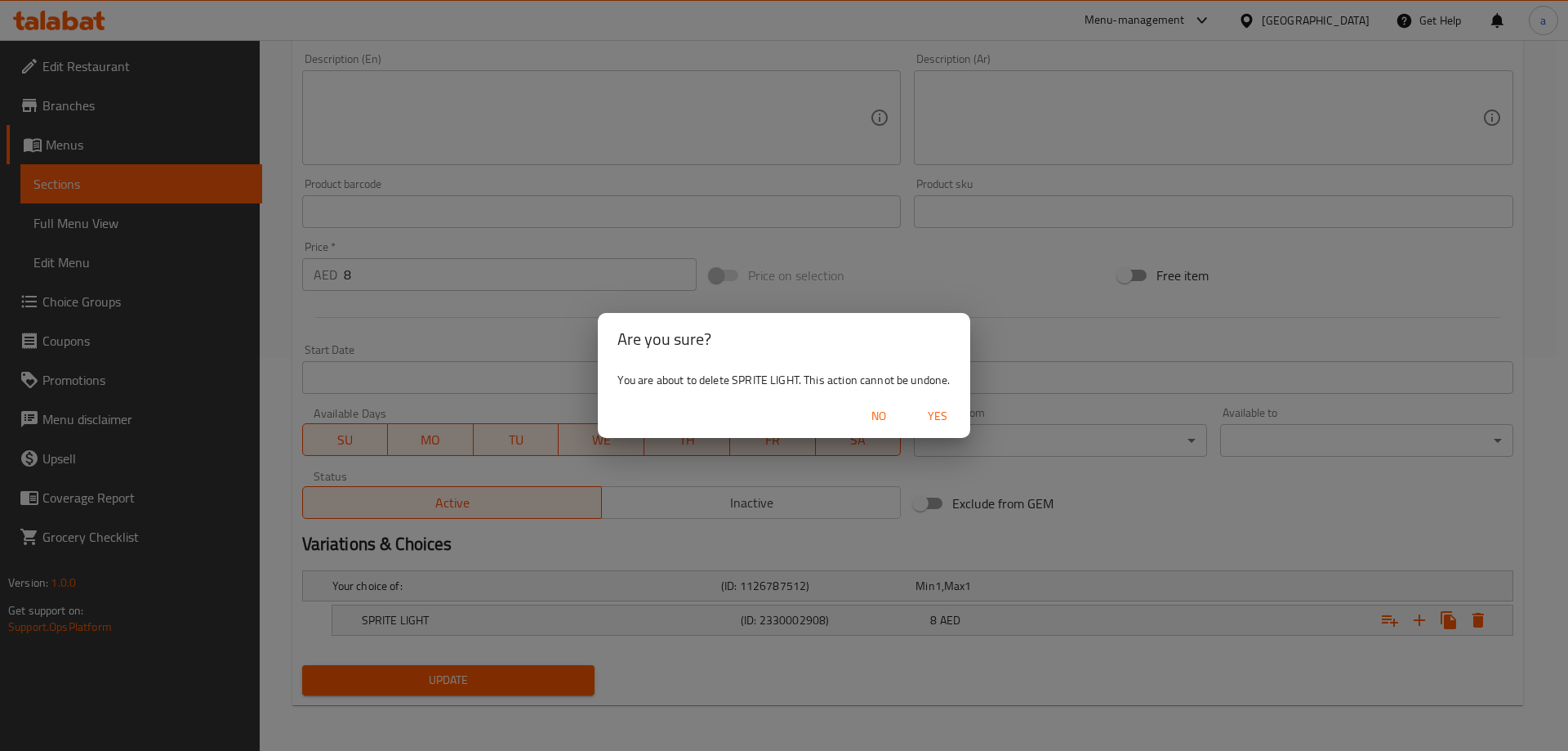
click at [927, 416] on span "Yes" at bounding box center [937, 416] width 39 height 21
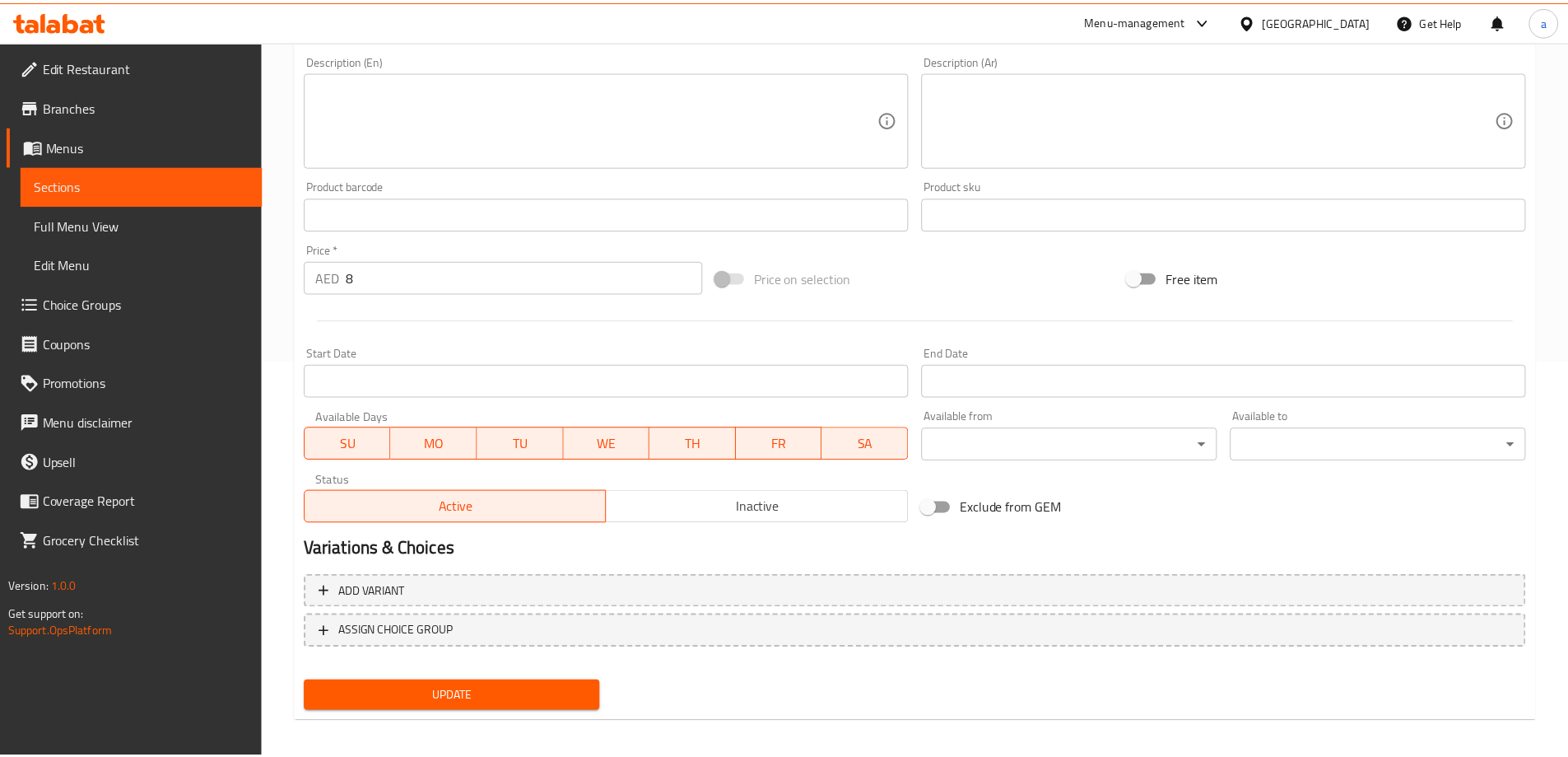
scroll to position [390, 0]
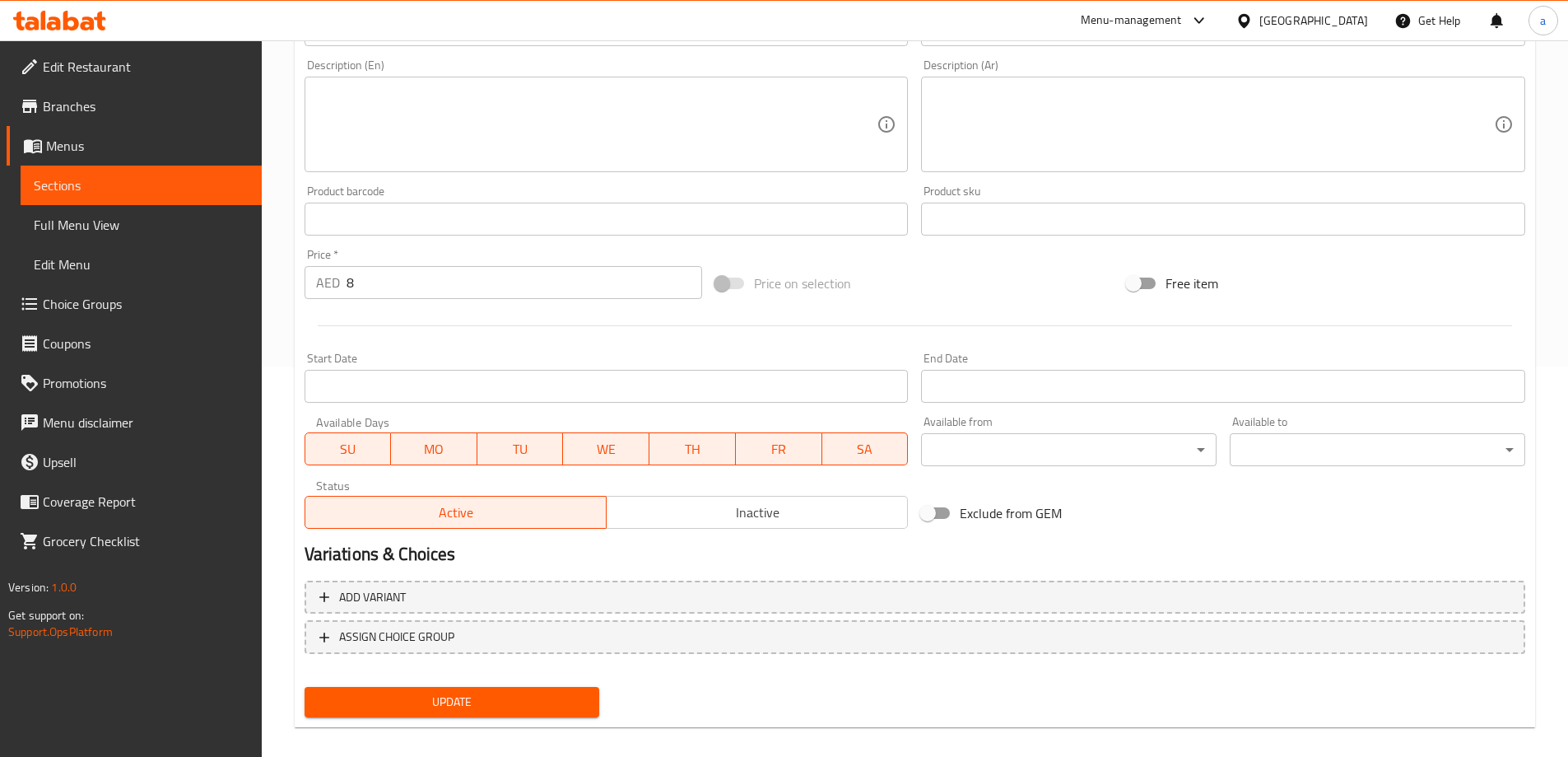
click at [441, 699] on span "Update" at bounding box center [452, 701] width 269 height 21
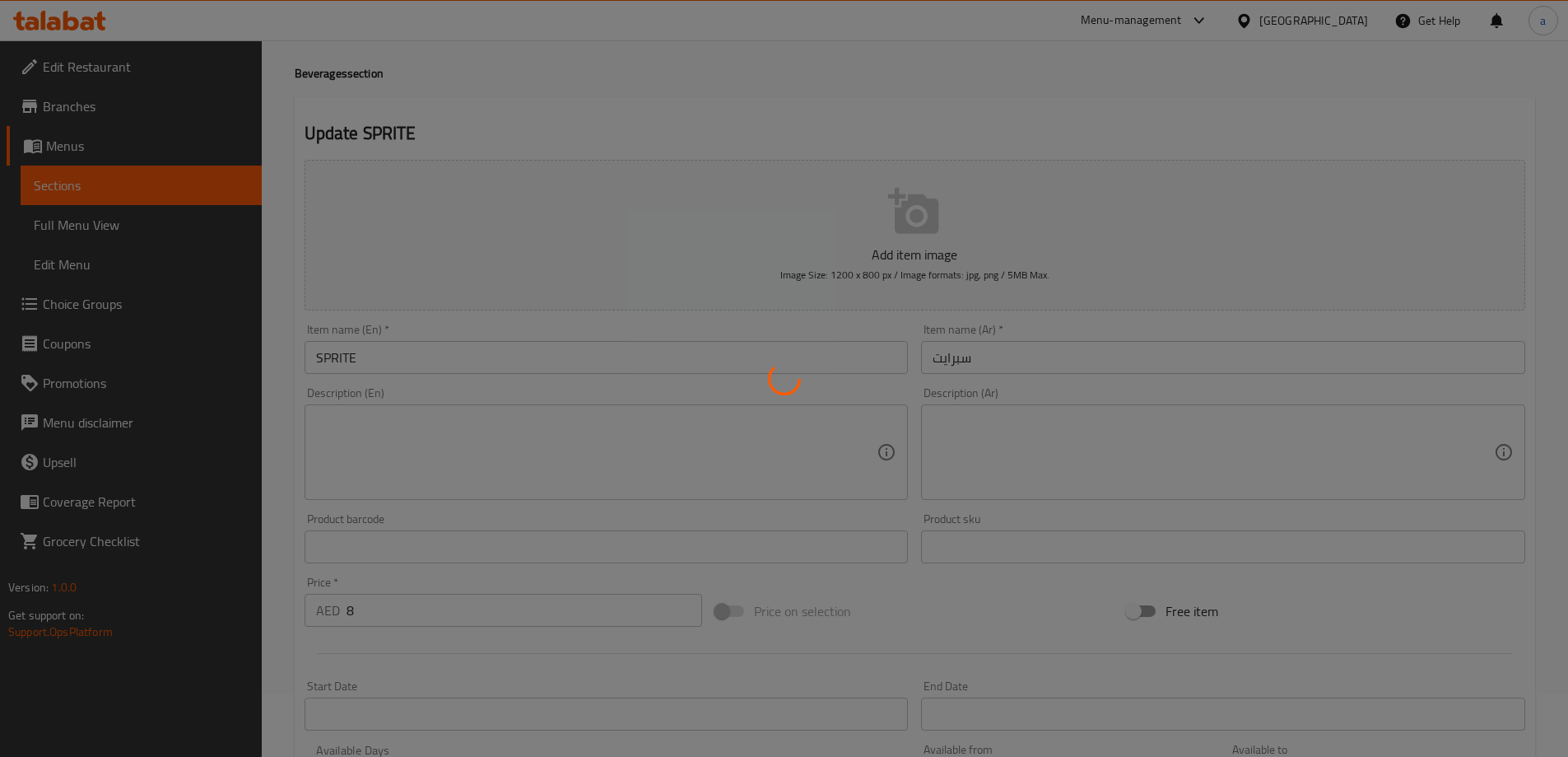
scroll to position [61, 0]
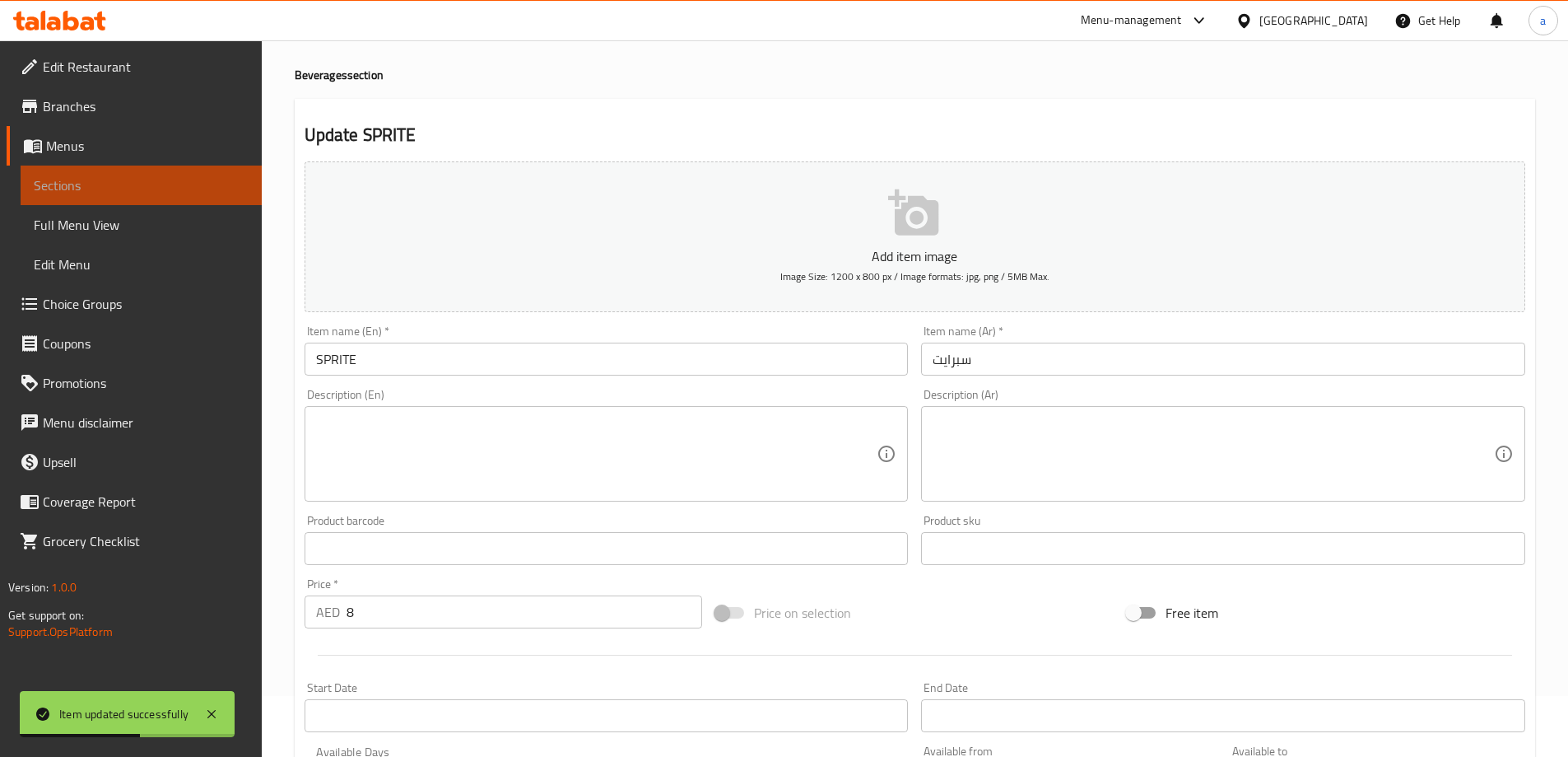
click at [93, 194] on span "Sections" at bounding box center [141, 185] width 214 height 20
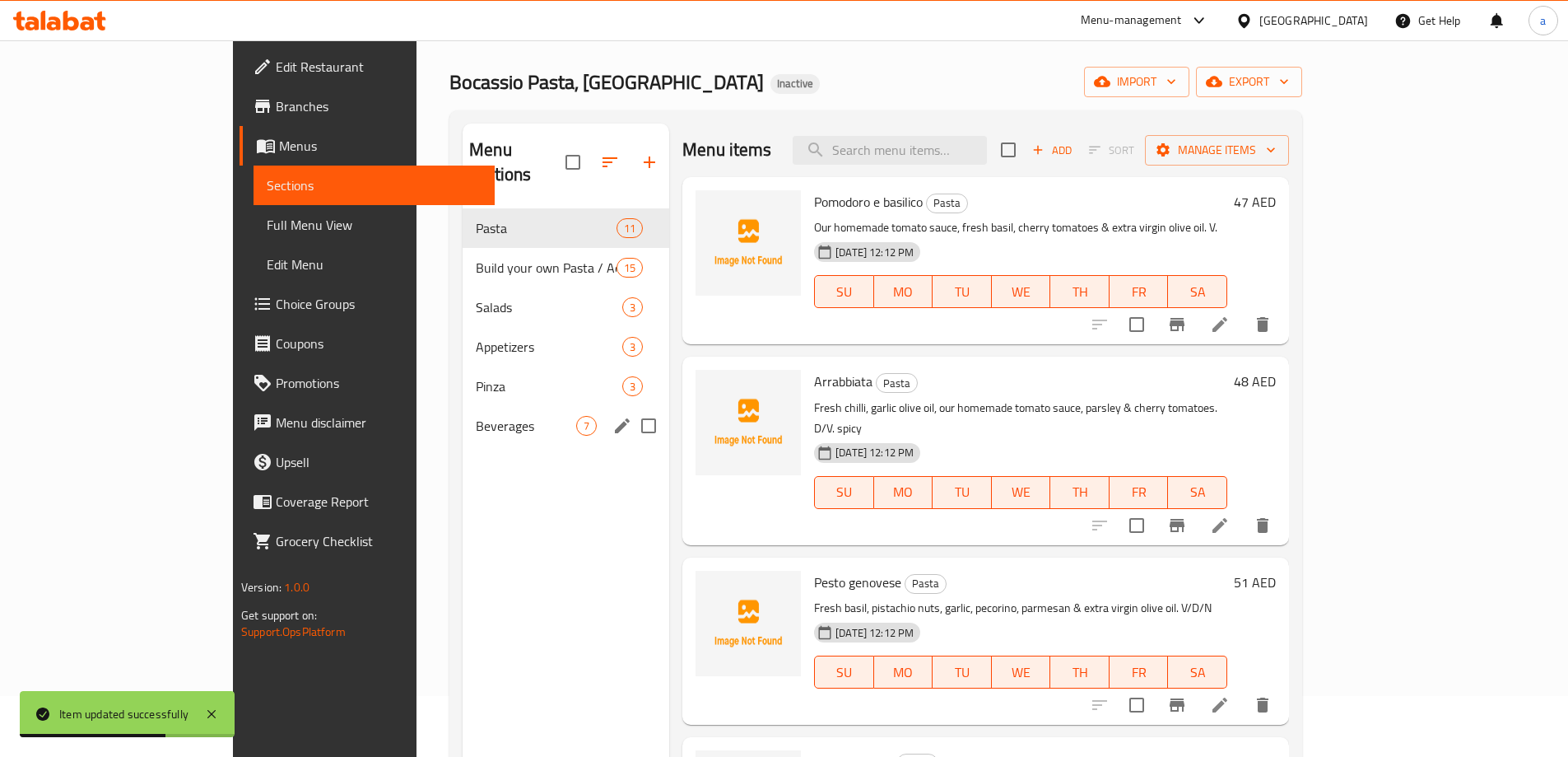
click at [463, 406] on div "Beverages 7" at bounding box center [566, 426] width 206 height 39
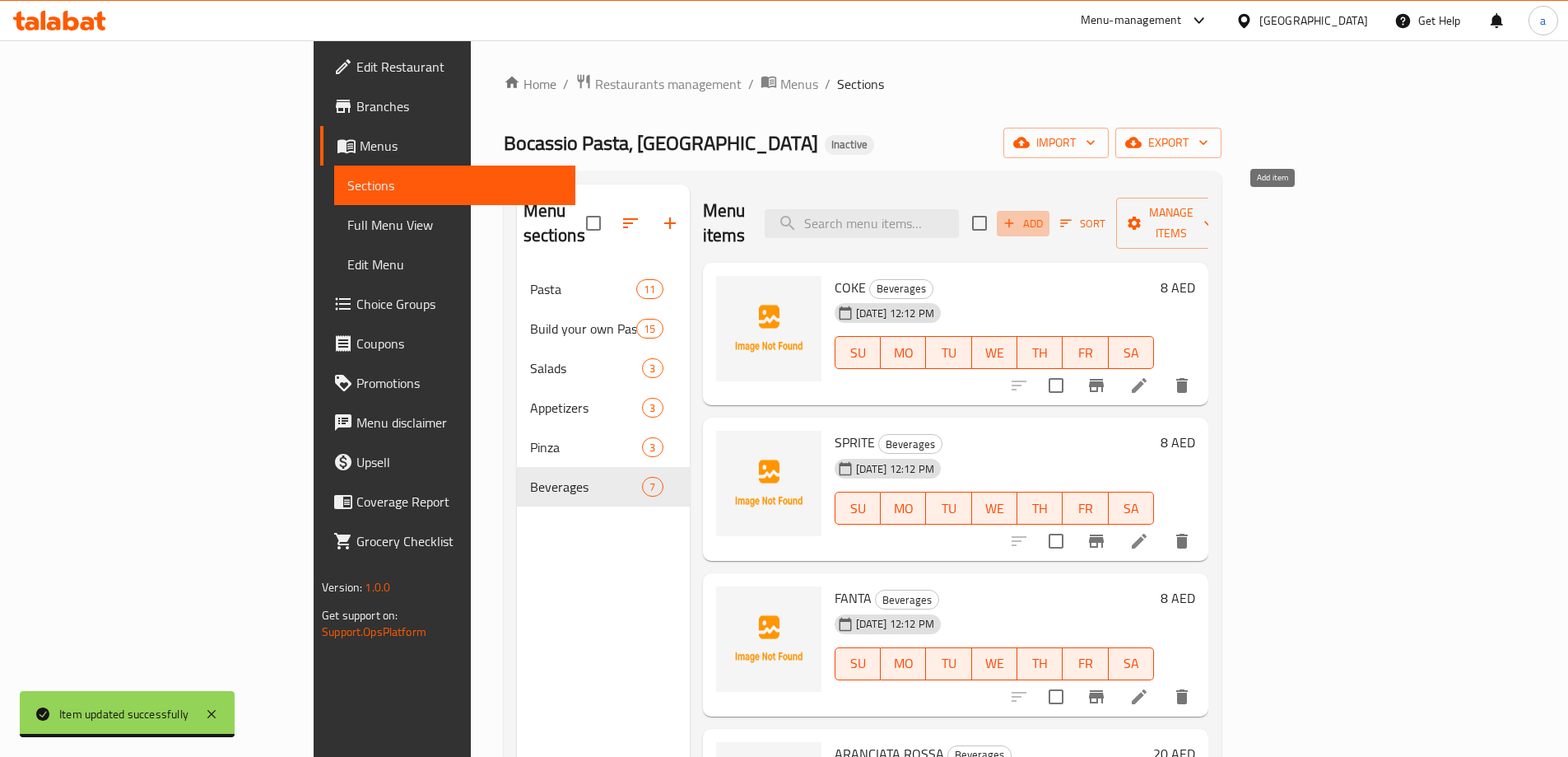
click at [1045, 214] on span "Add" at bounding box center [1022, 223] width 45 height 19
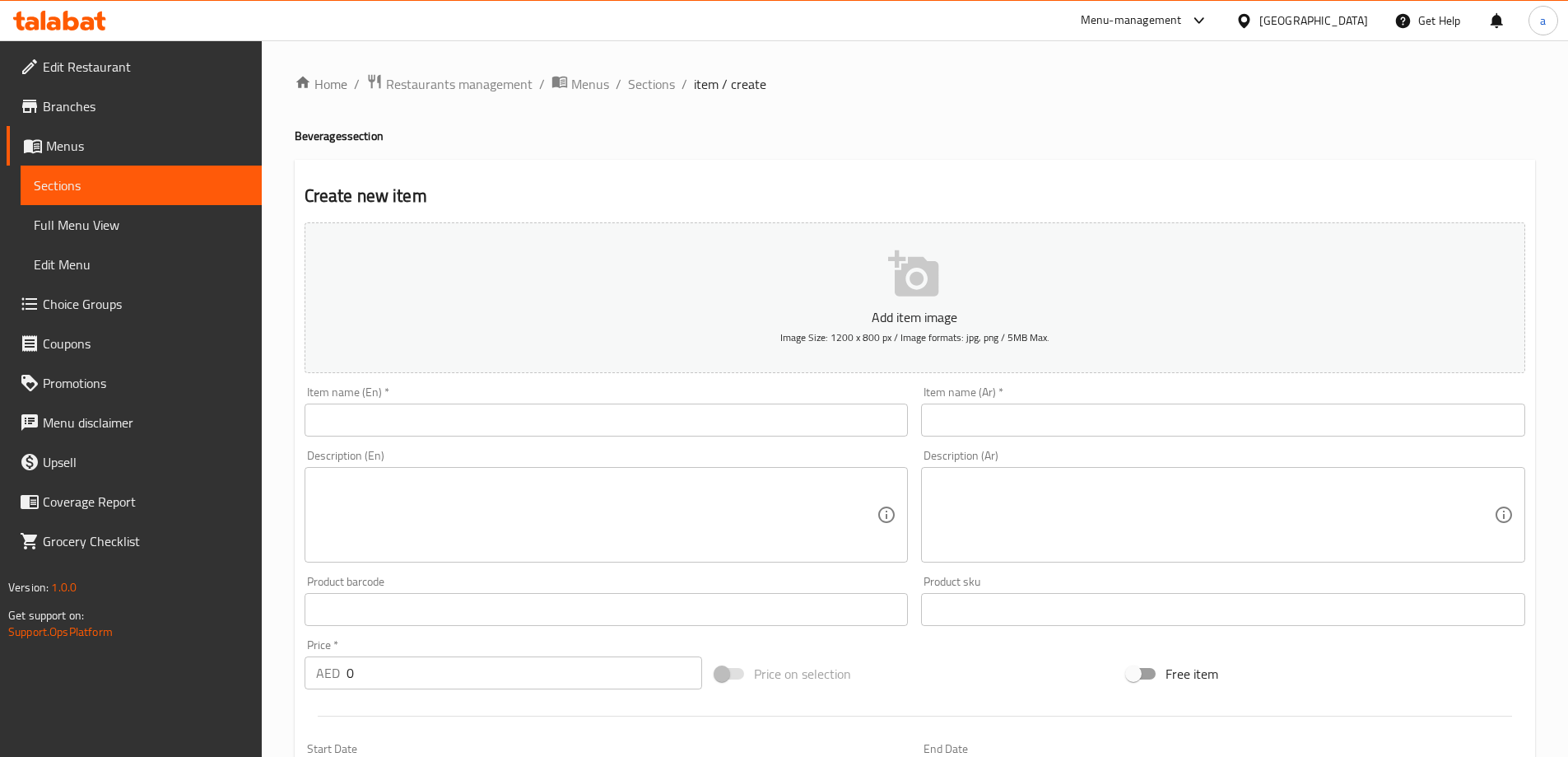
click at [684, 424] on input "text" at bounding box center [607, 420] width 604 height 33
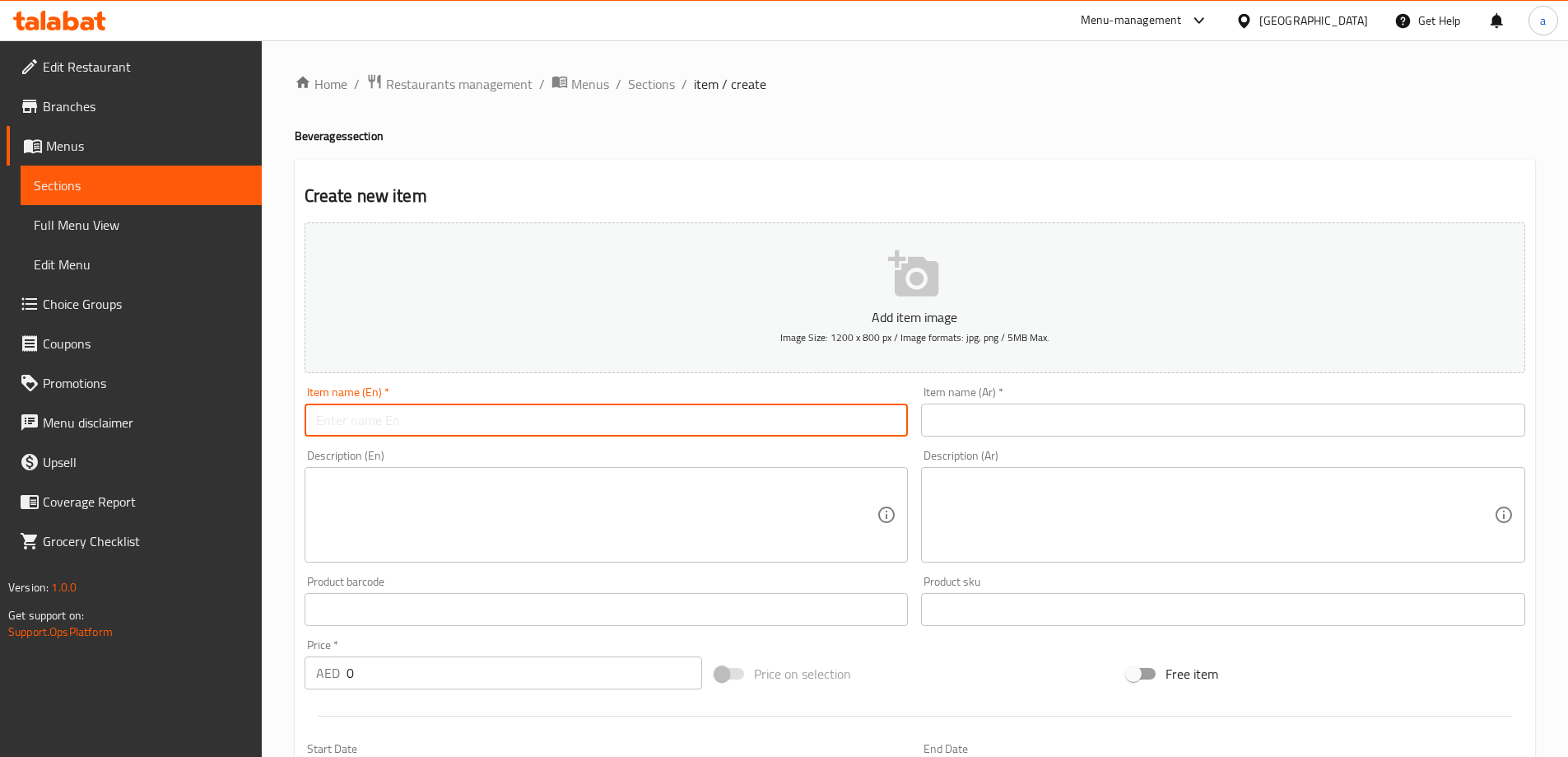
paste input "COKE ZERO"
type input "COKE ZERO"
click at [925, 431] on input "text" at bounding box center [1223, 420] width 604 height 33
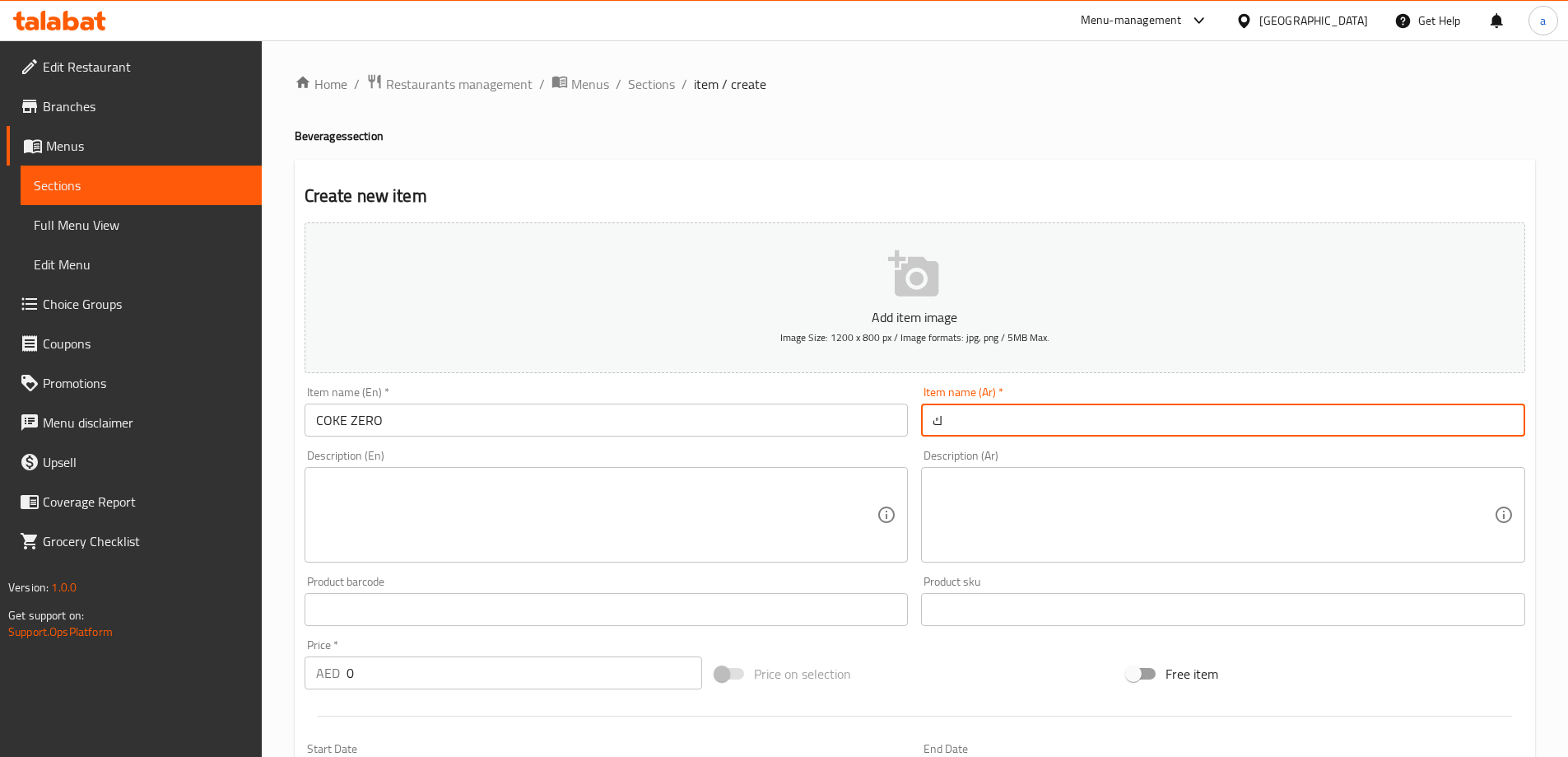
type input "كوك زيرو"
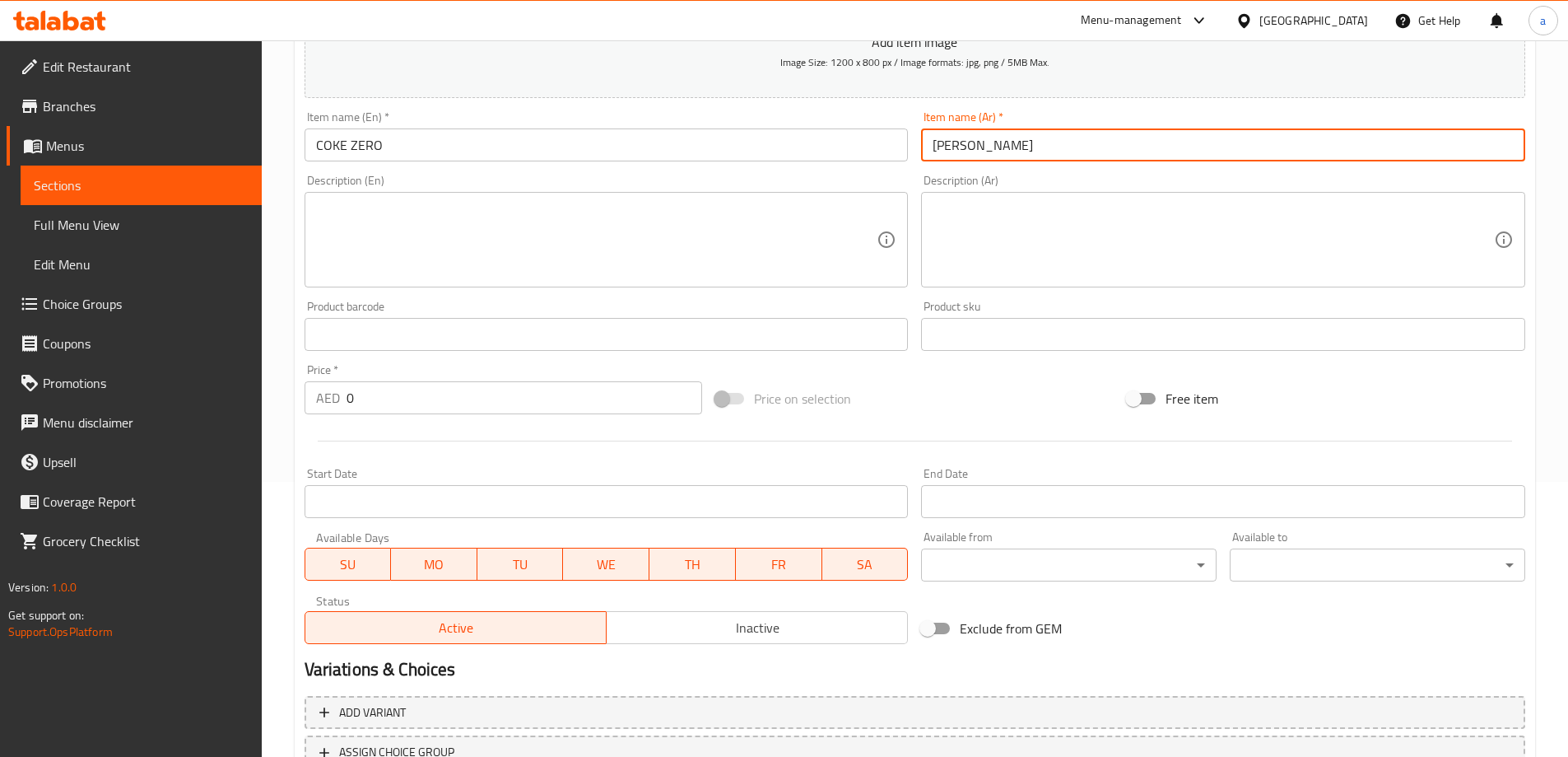
scroll to position [330, 0]
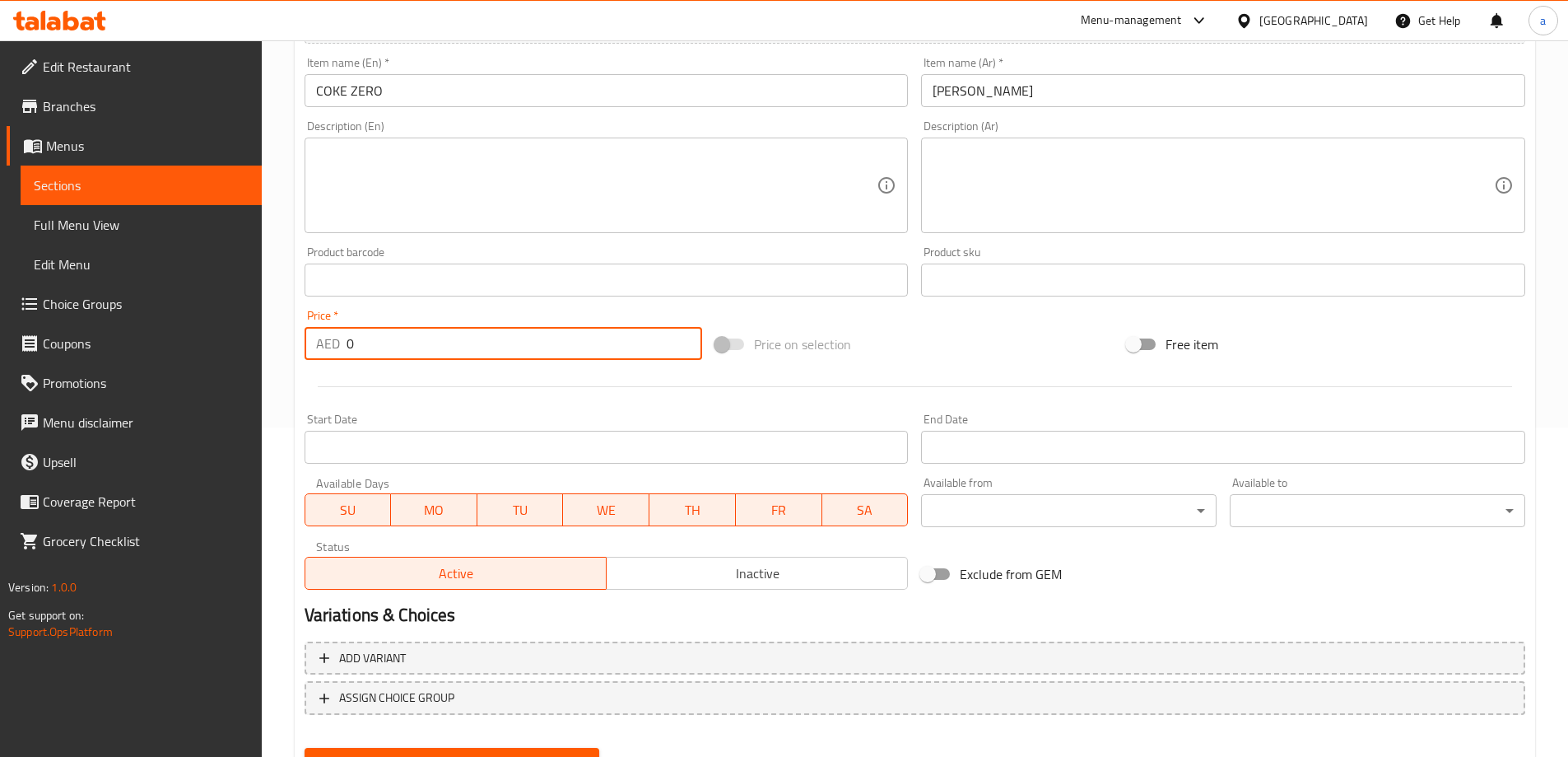
drag, startPoint x: 391, startPoint y: 354, endPoint x: 336, endPoint y: 353, distance: 55.0
click at [336, 353] on div "AED 0 Price *" at bounding box center [504, 343] width 398 height 33
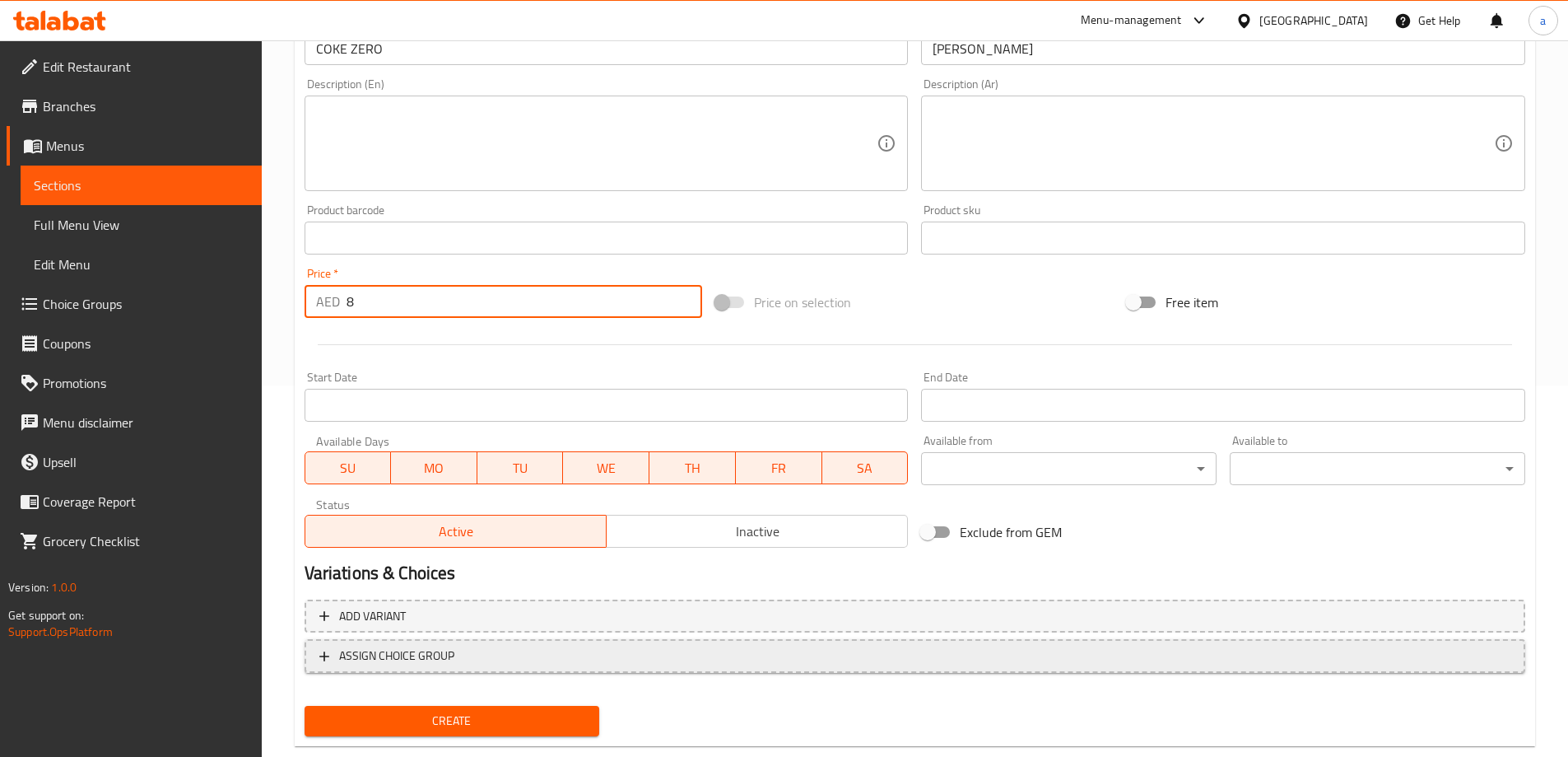
scroll to position [406, 0]
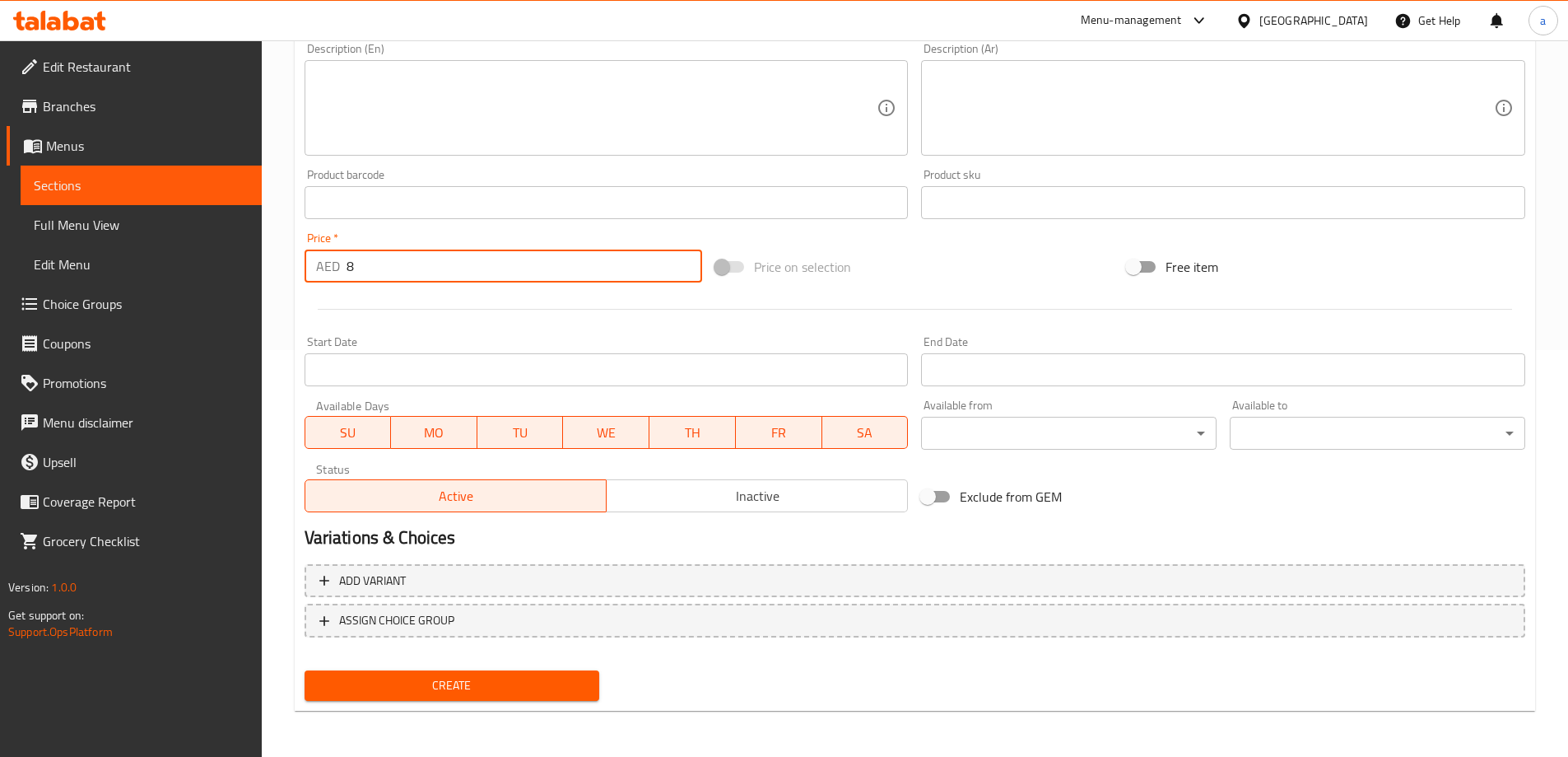
type input "8"
click at [436, 677] on span "Create" at bounding box center [452, 685] width 269 height 21
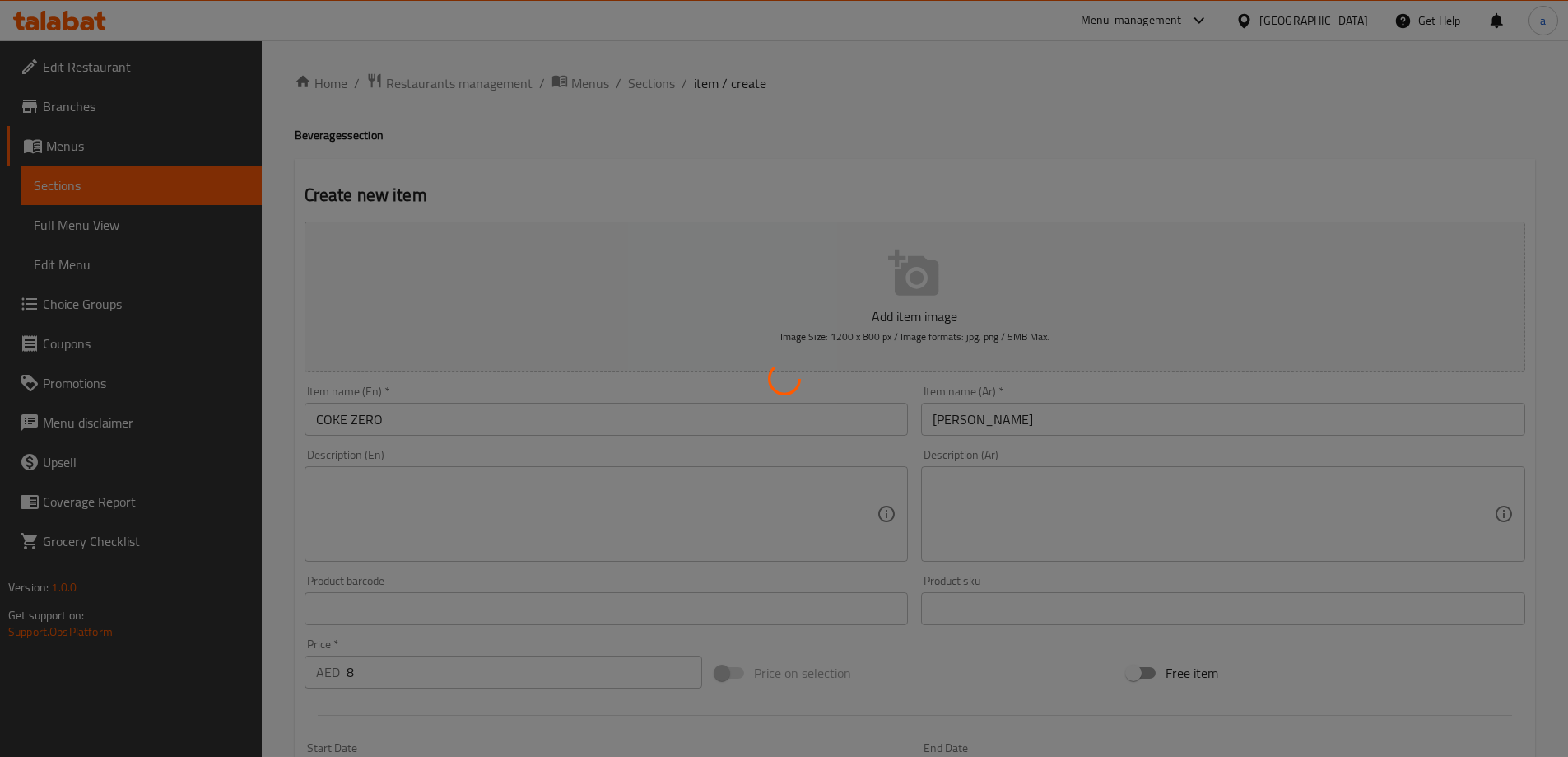
scroll to position [0, 0]
type input "0"
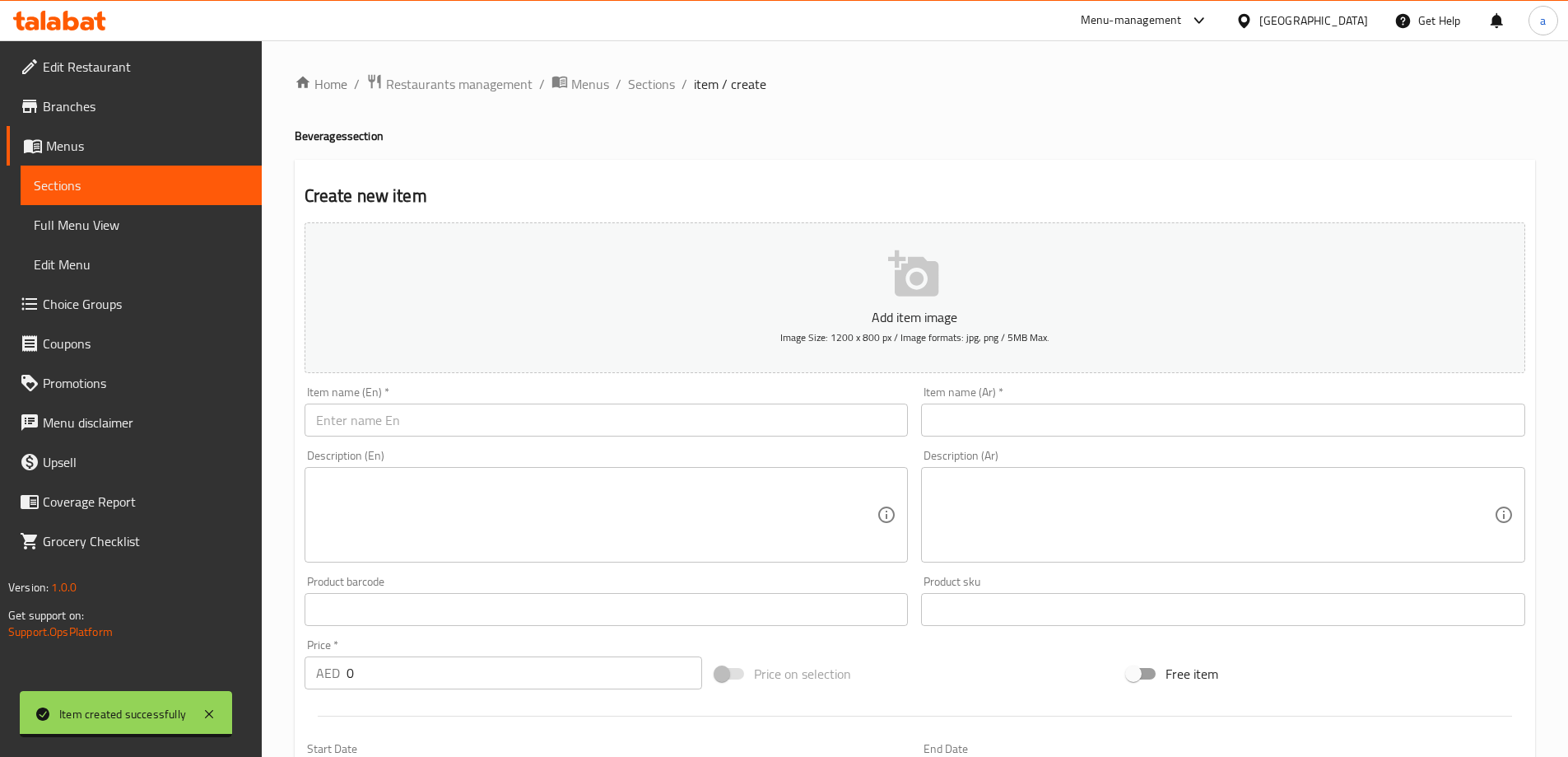
click at [103, 172] on link "Sections" at bounding box center [141, 184] width 241 height 39
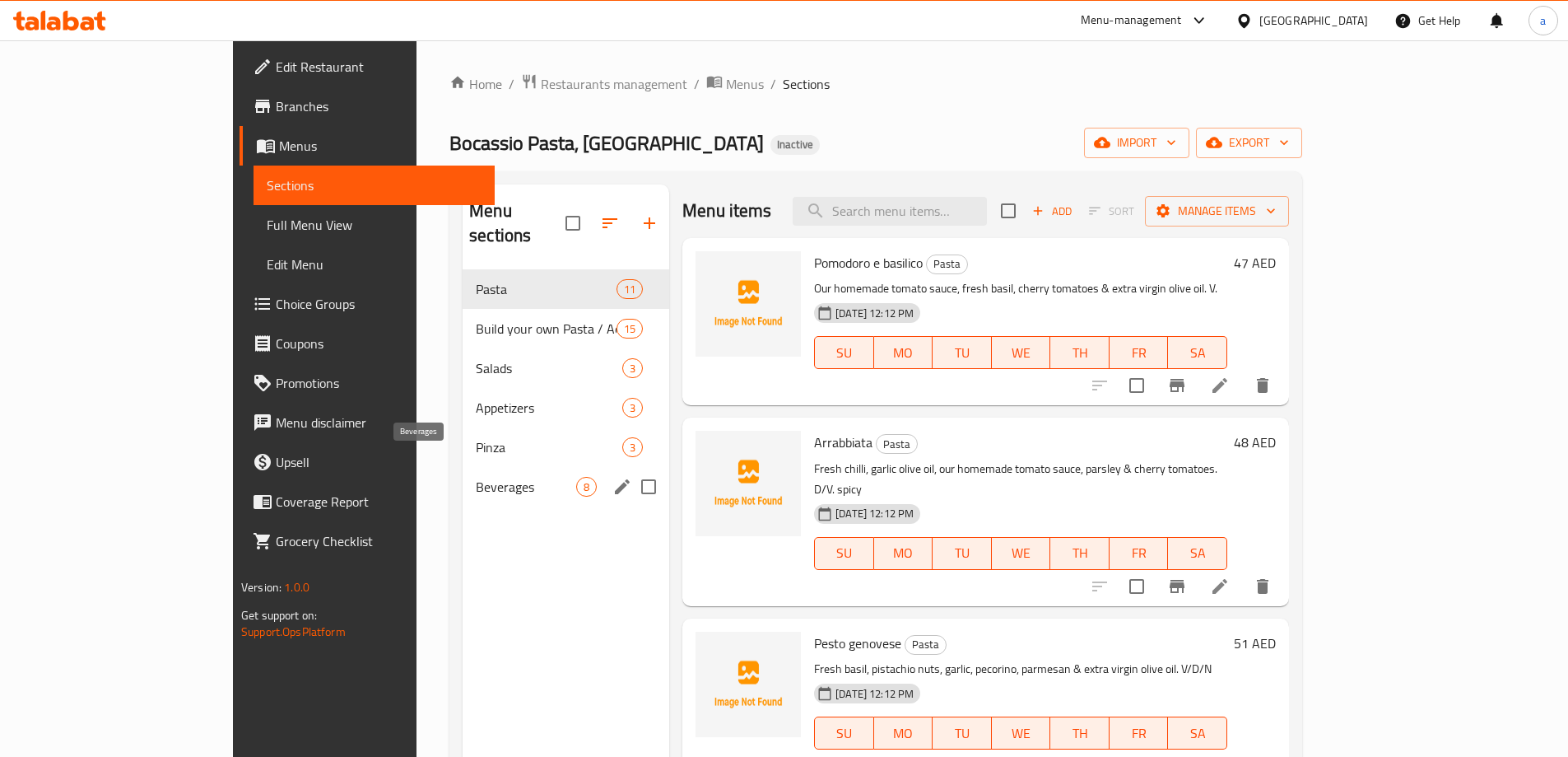
click at [476, 477] on span "Beverages" at bounding box center [526, 487] width 100 height 20
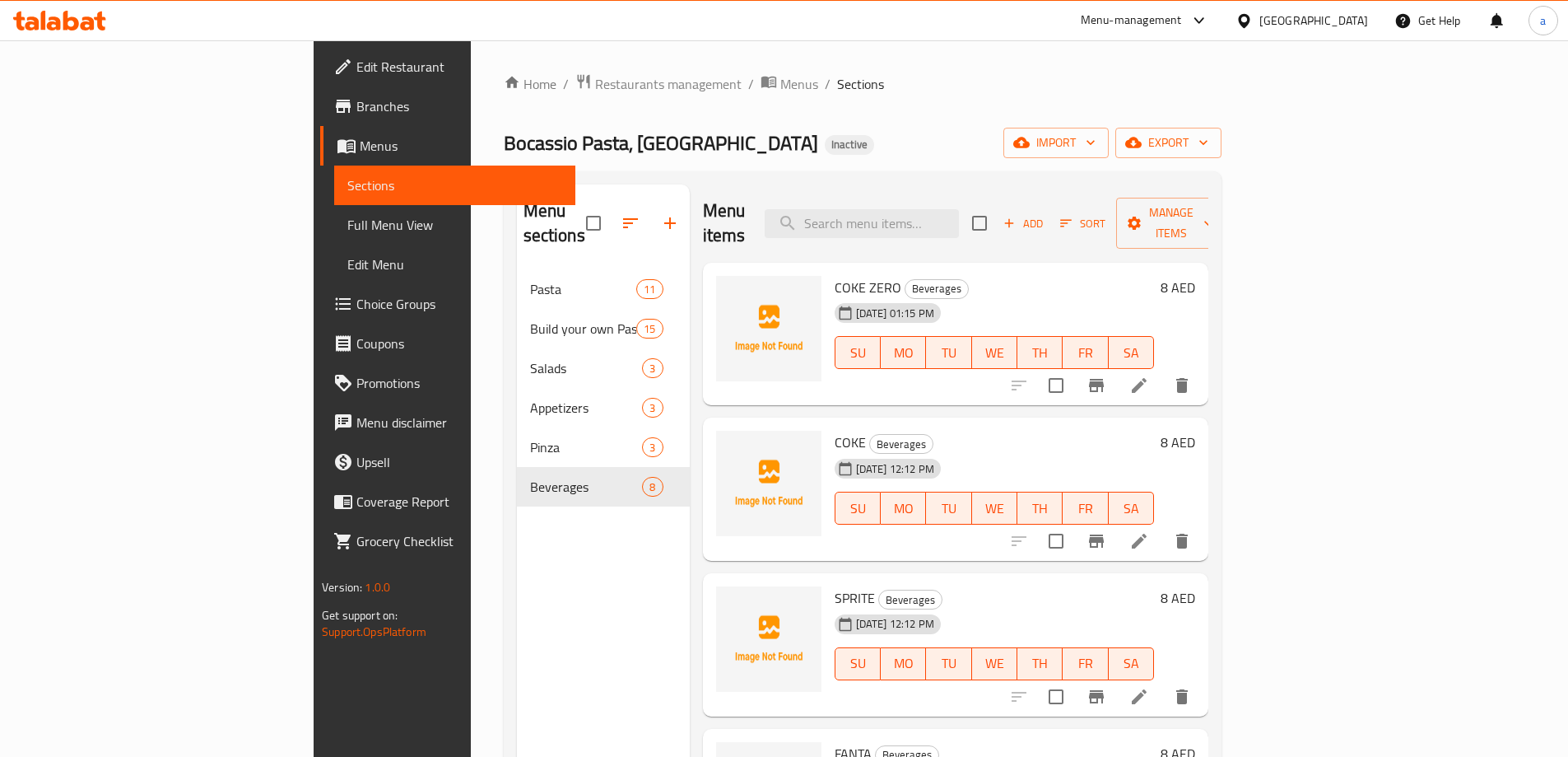
click at [1017, 216] on icon "button" at bounding box center [1009, 223] width 15 height 15
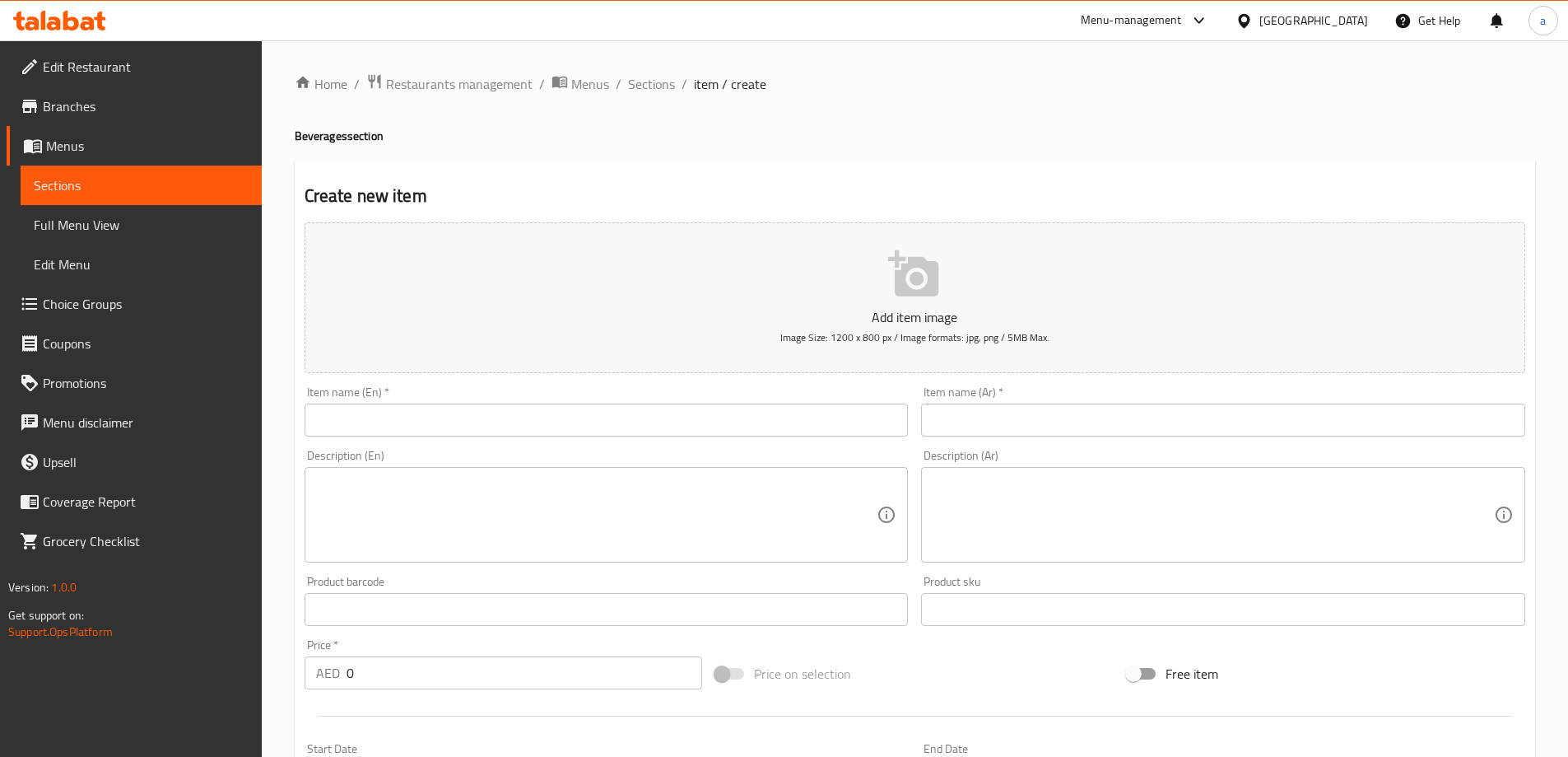
click at [506, 403] on div "Item name (En)   * Item name (En) *" at bounding box center [607, 411] width 604 height 50
click at [503, 406] on input "text" at bounding box center [607, 420] width 604 height 33
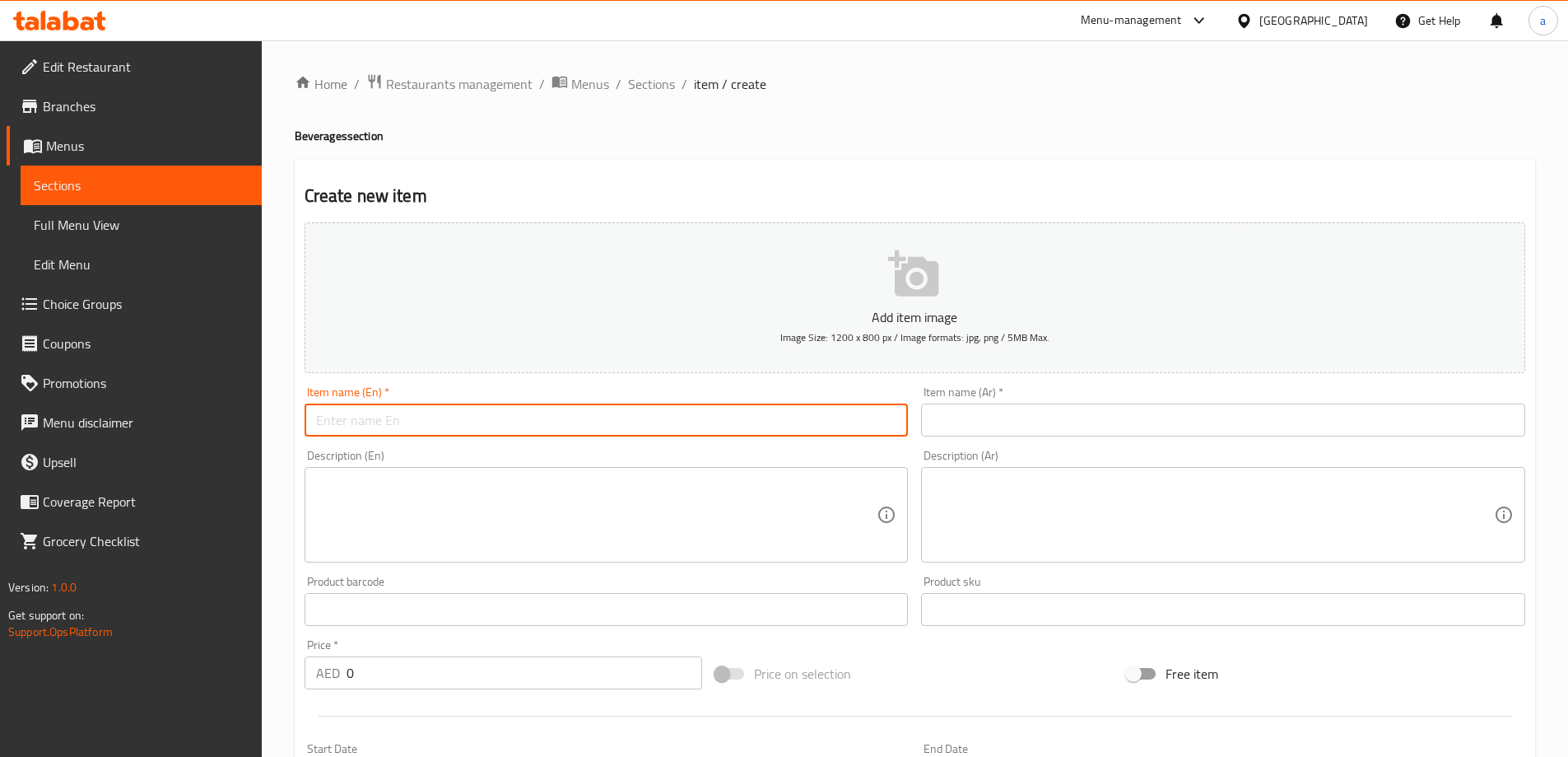
paste input "SPRITE LIGHT"
type input "SPRITE LIGHT"
click at [913, 411] on div "Item name (En)   * SPRITE LIGHT Item name (En) *" at bounding box center [606, 411] width 617 height 63
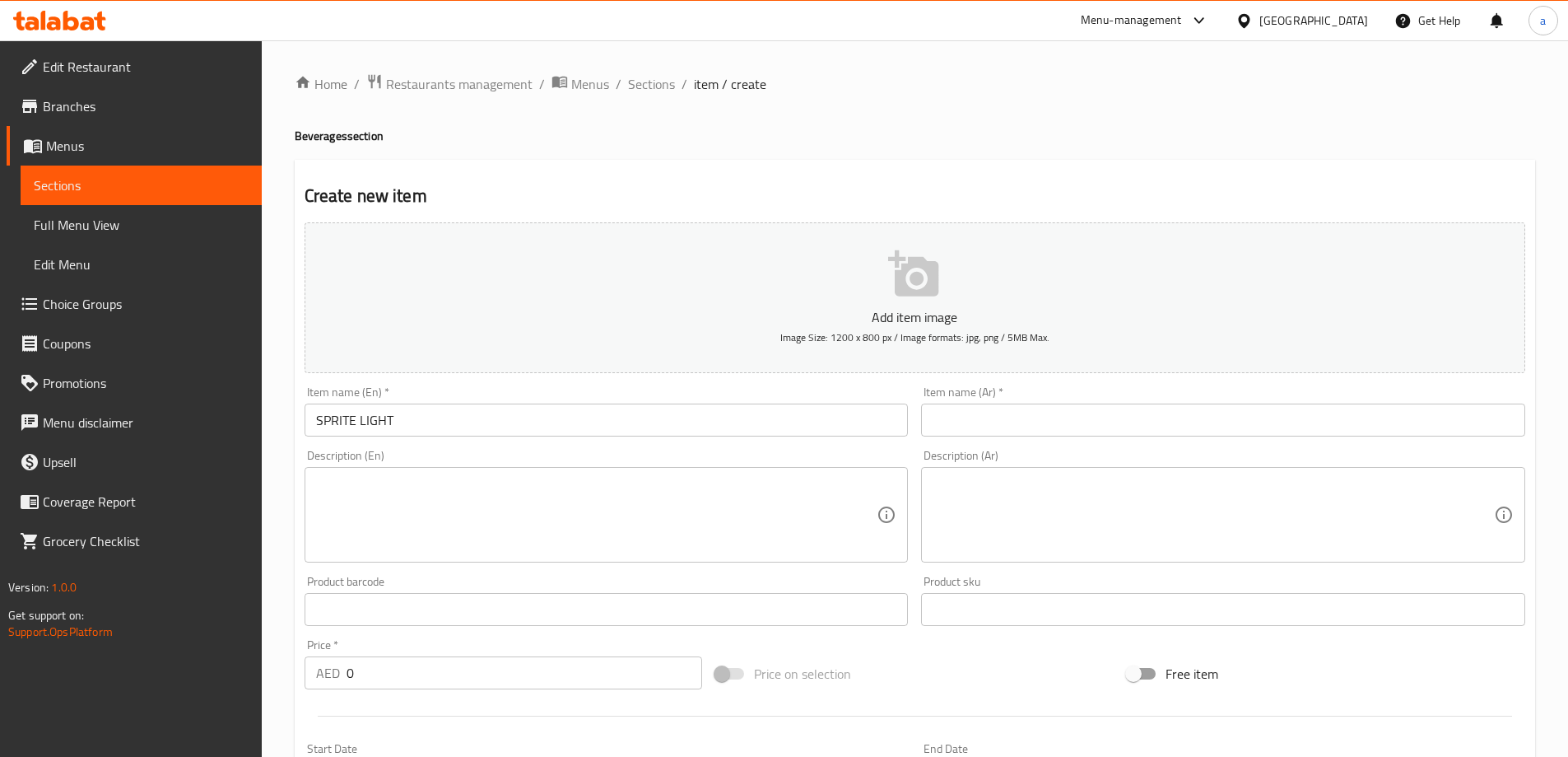
click at [952, 421] on input "text" at bounding box center [1223, 420] width 604 height 33
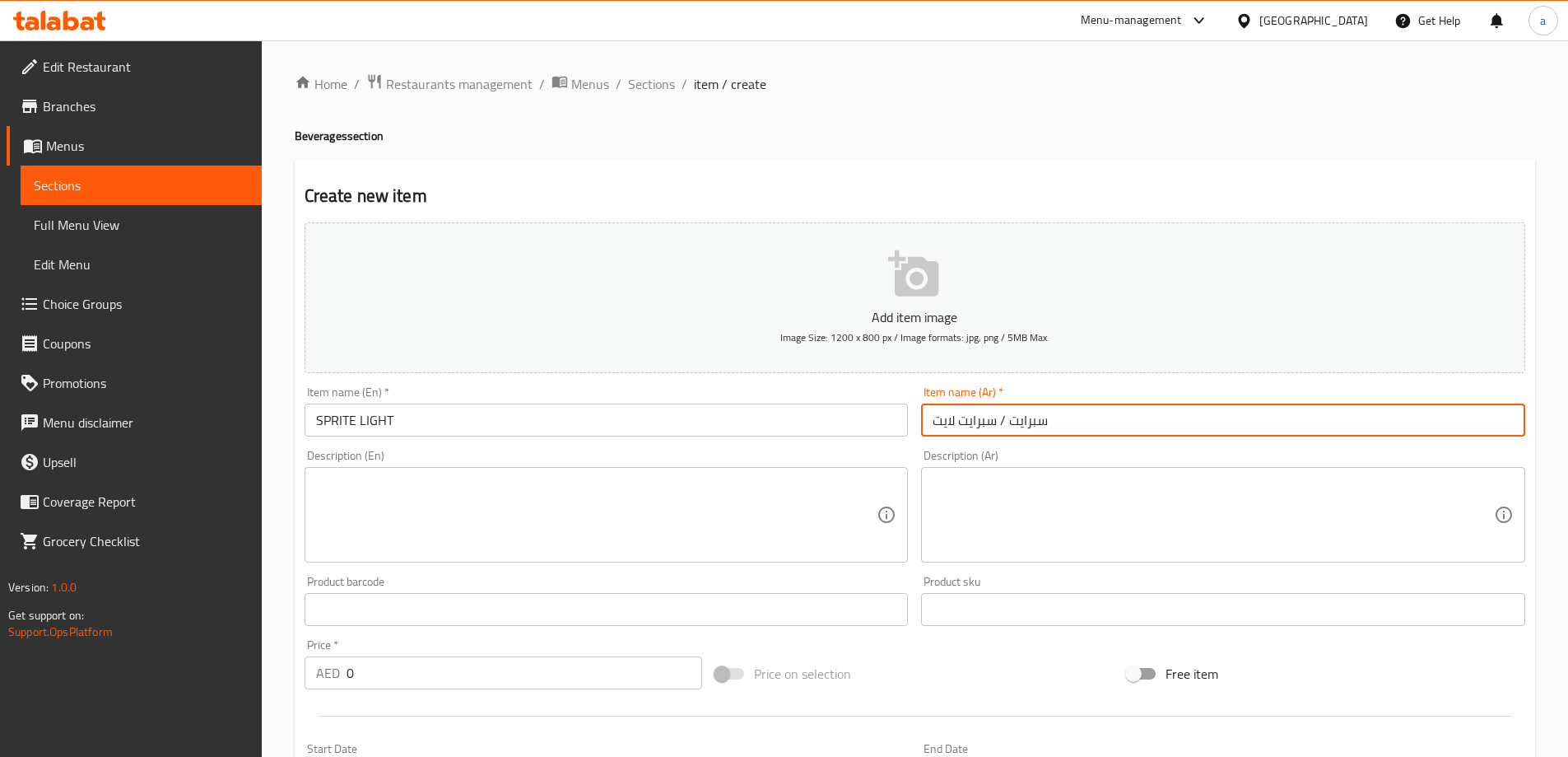
drag, startPoint x: 996, startPoint y: 423, endPoint x: 1126, endPoint y: 436, distance: 130.6
click at [1126, 436] on input "سبرايت / سبرايت لايت" at bounding box center [1223, 420] width 604 height 33
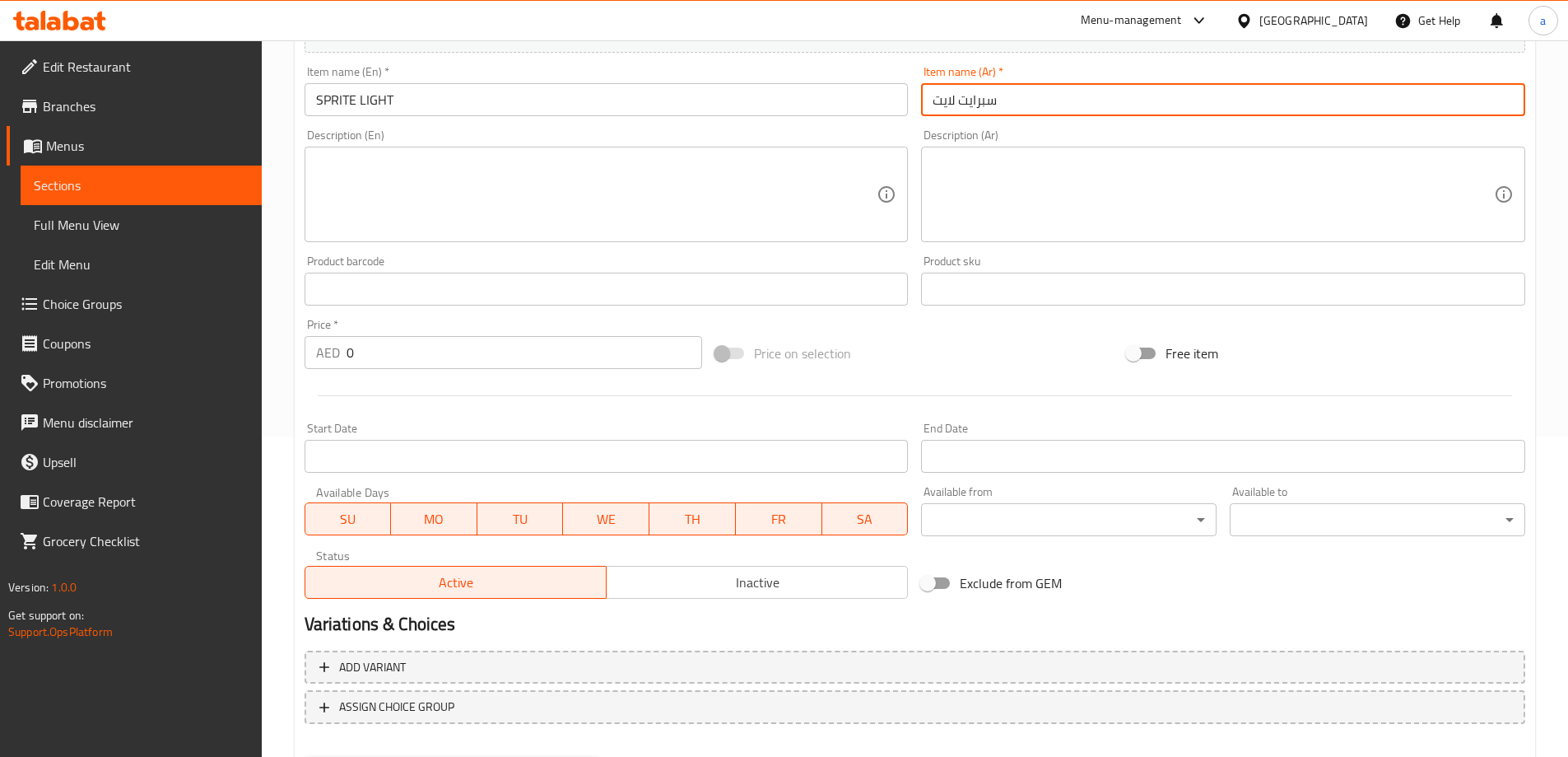
scroll to position [330, 0]
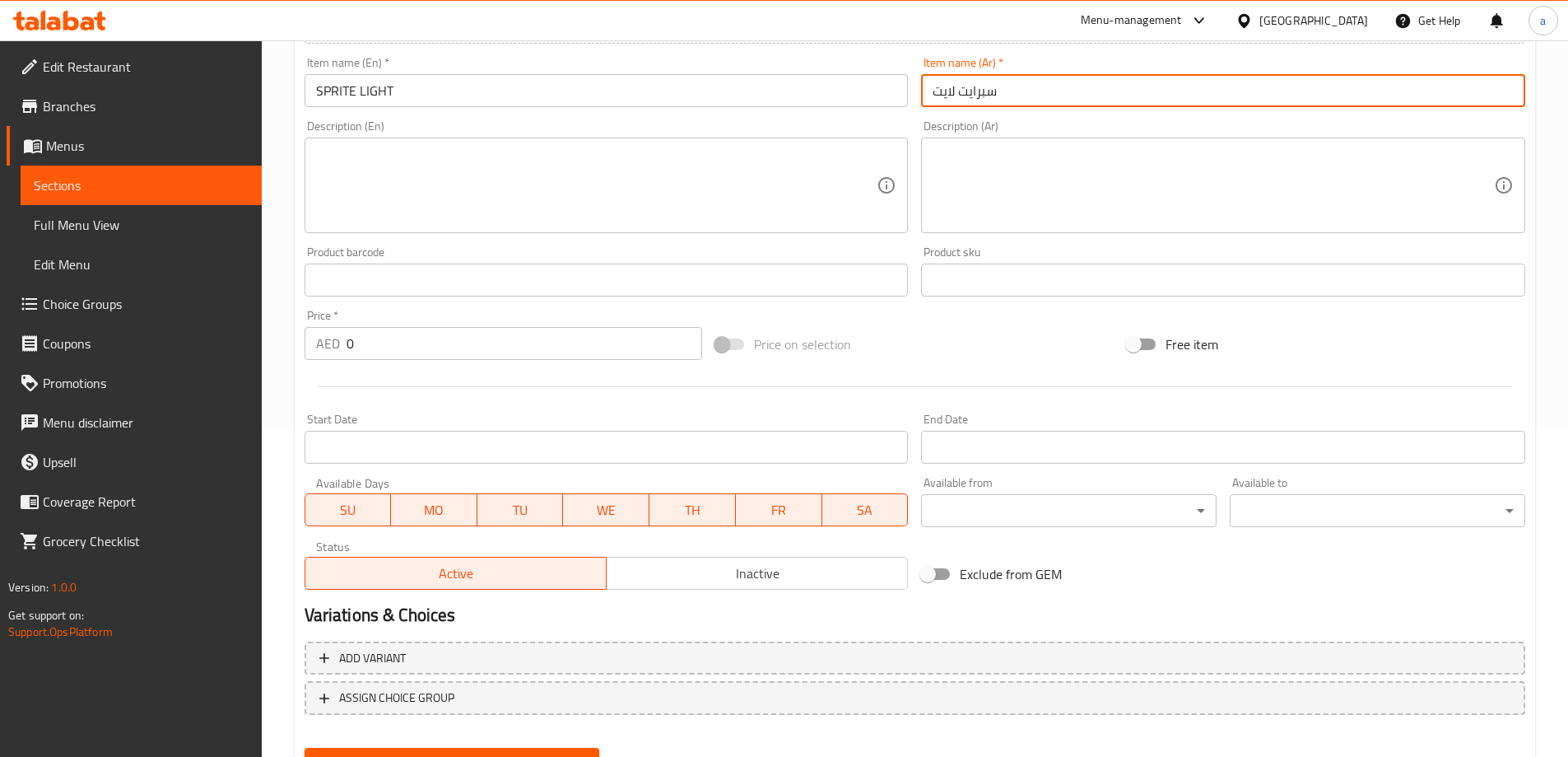
type input "سبرايت لايت"
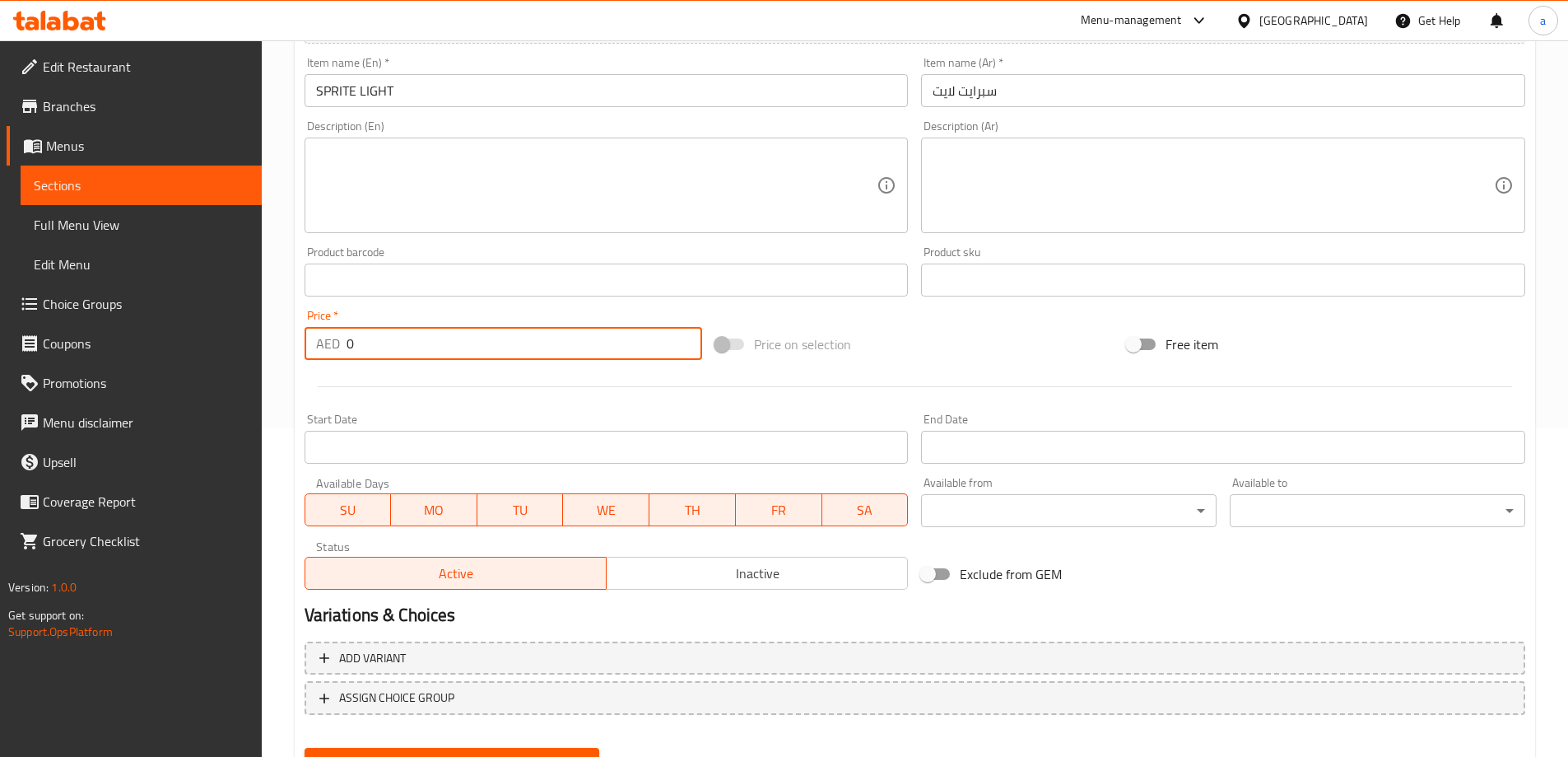
drag, startPoint x: 365, startPoint y: 339, endPoint x: 300, endPoint y: 339, distance: 65.0
click at [300, 339] on div "Price   * AED 0 Price *" at bounding box center [503, 334] width 412 height 63
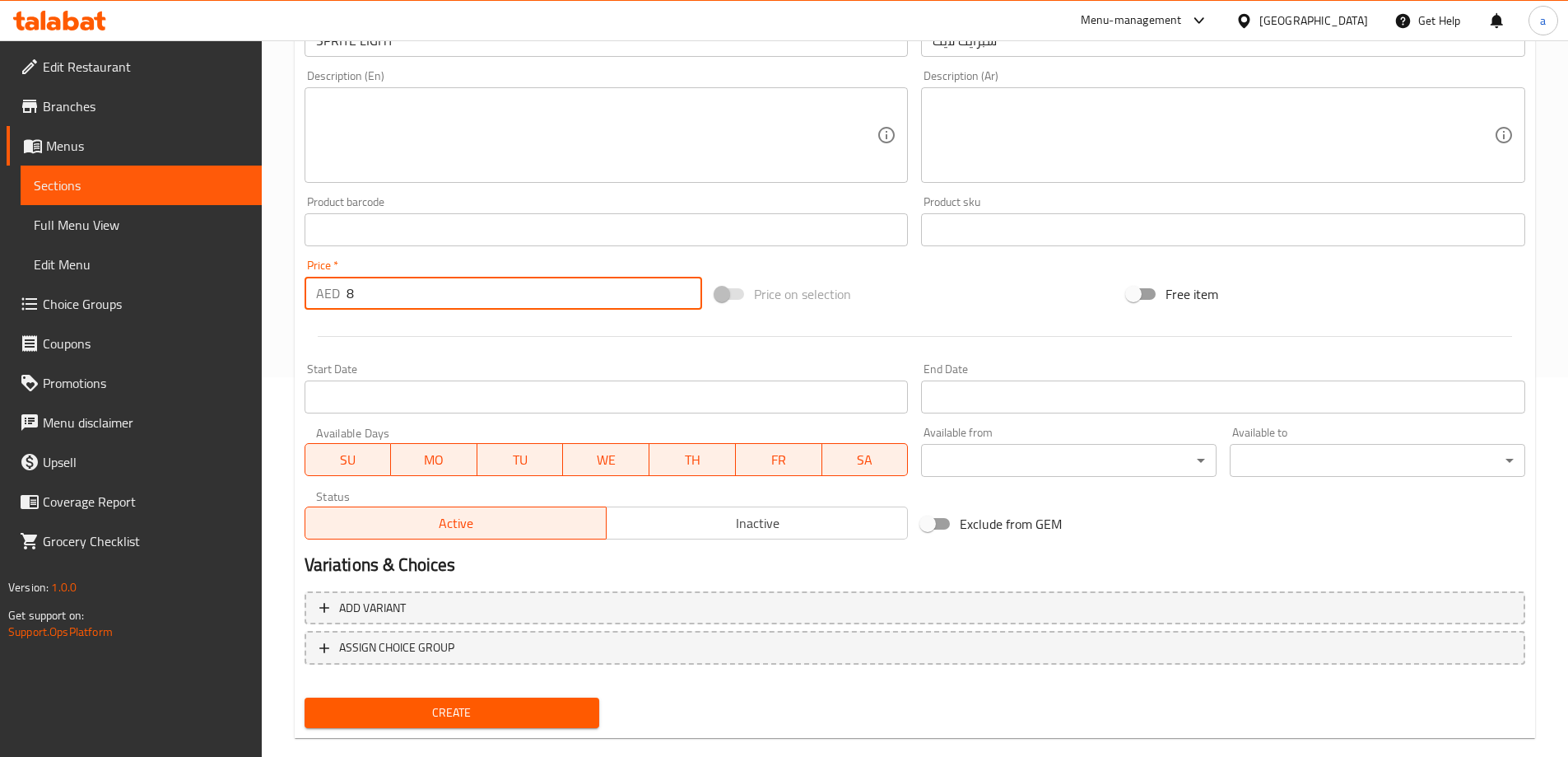
scroll to position [406, 0]
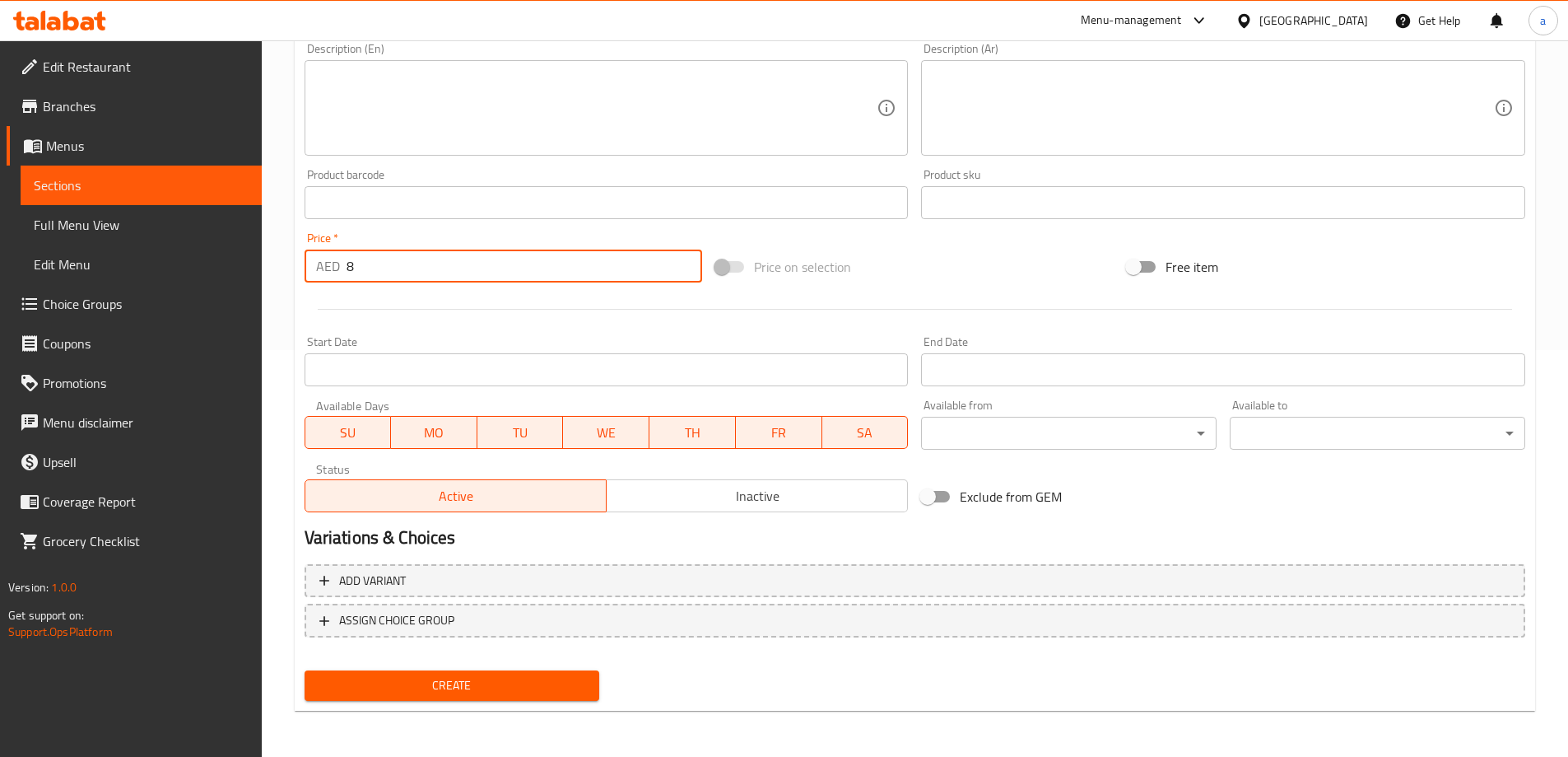
type input "8"
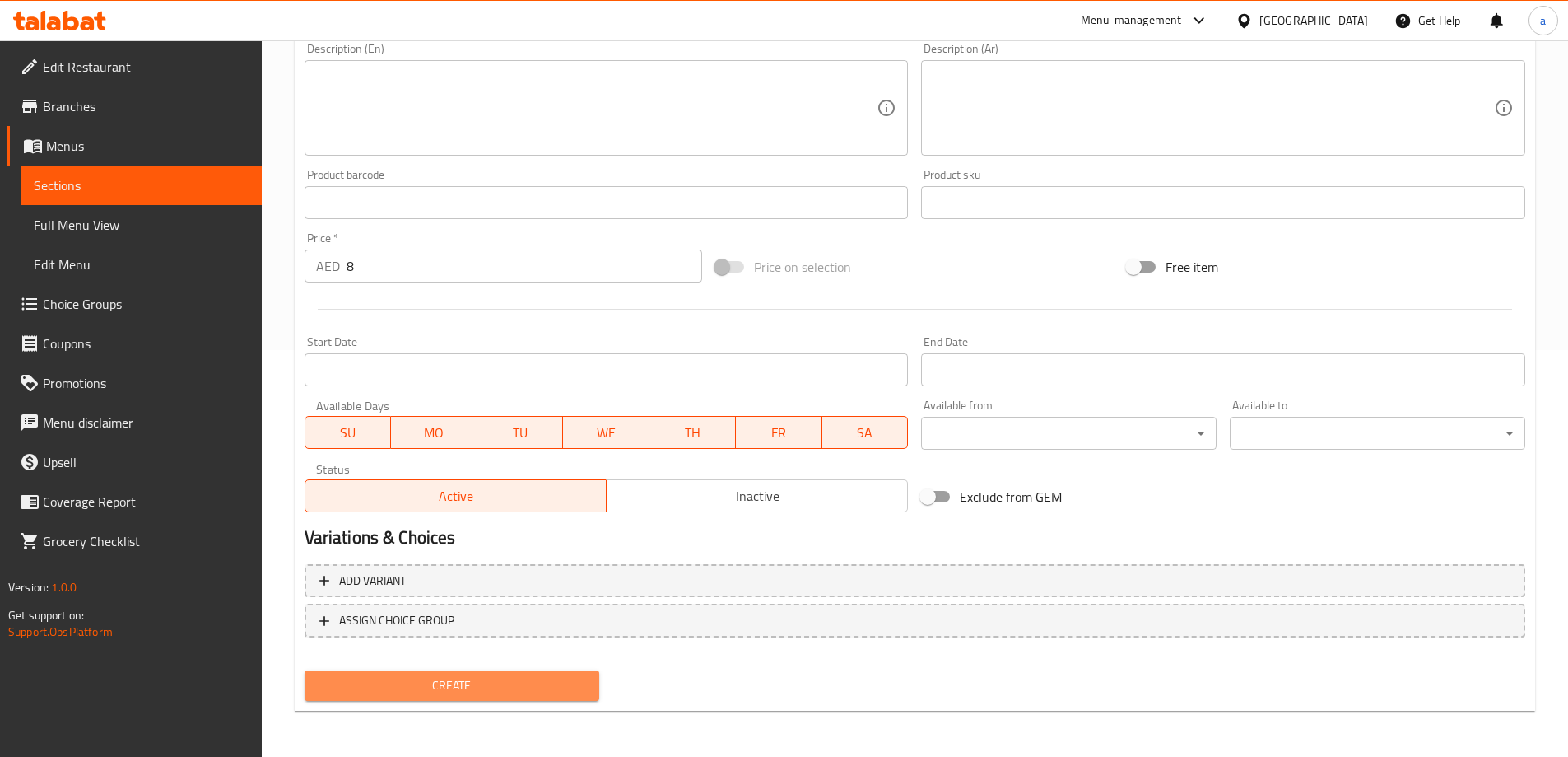
click at [406, 689] on span "Create" at bounding box center [452, 685] width 269 height 21
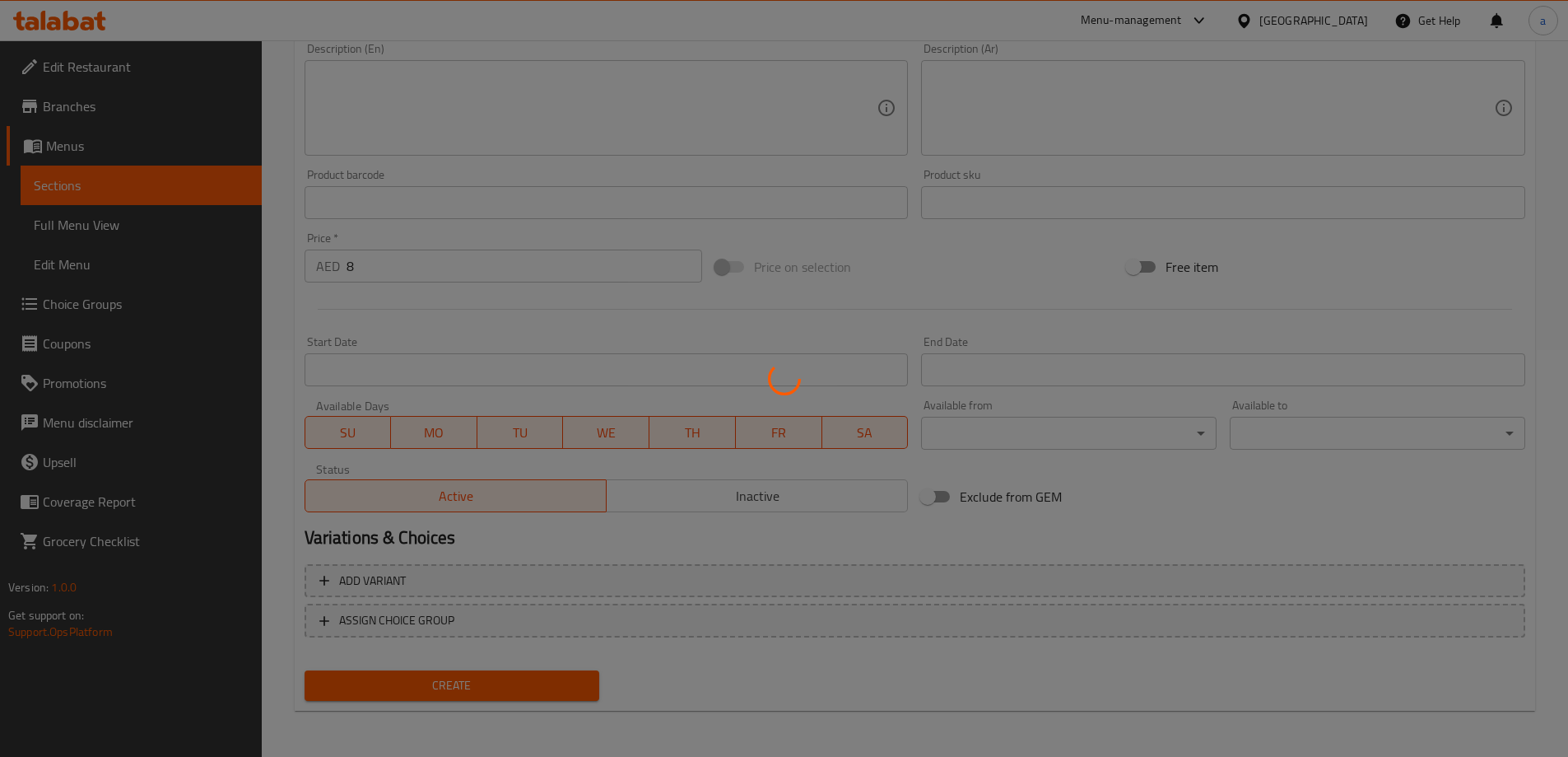
type input "0"
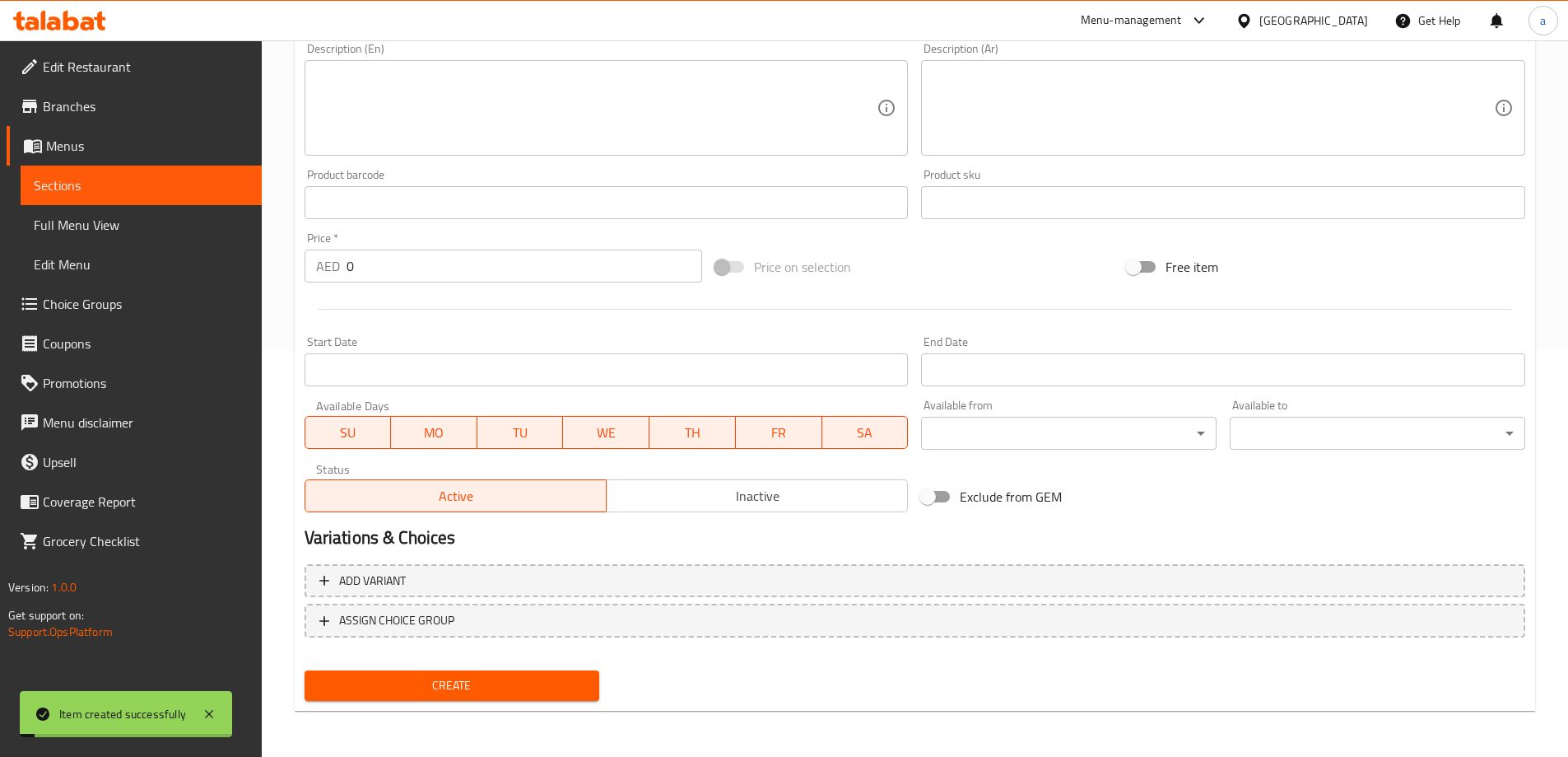
scroll to position [0, 0]
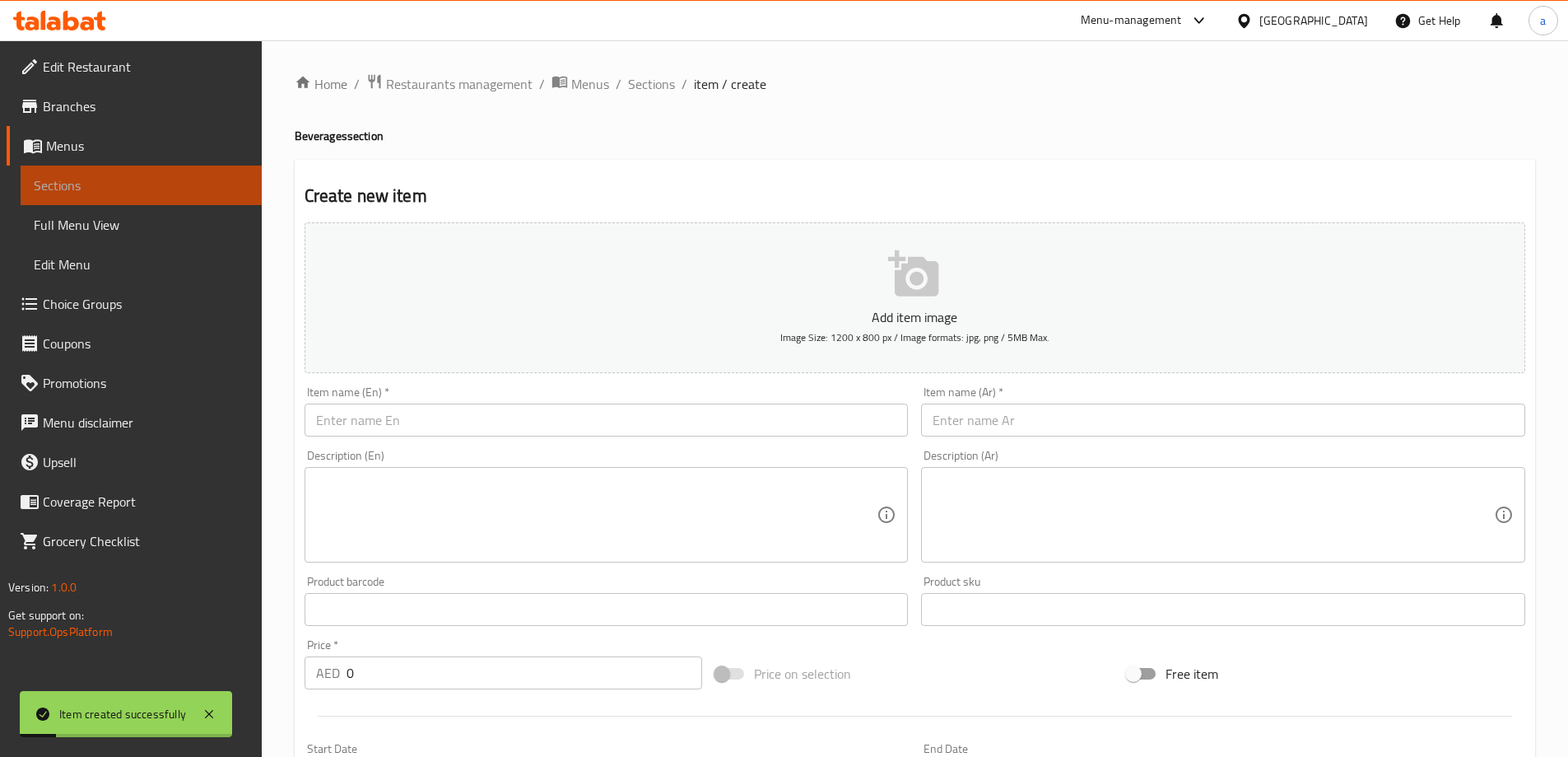
click at [170, 167] on link "Sections" at bounding box center [141, 184] width 241 height 39
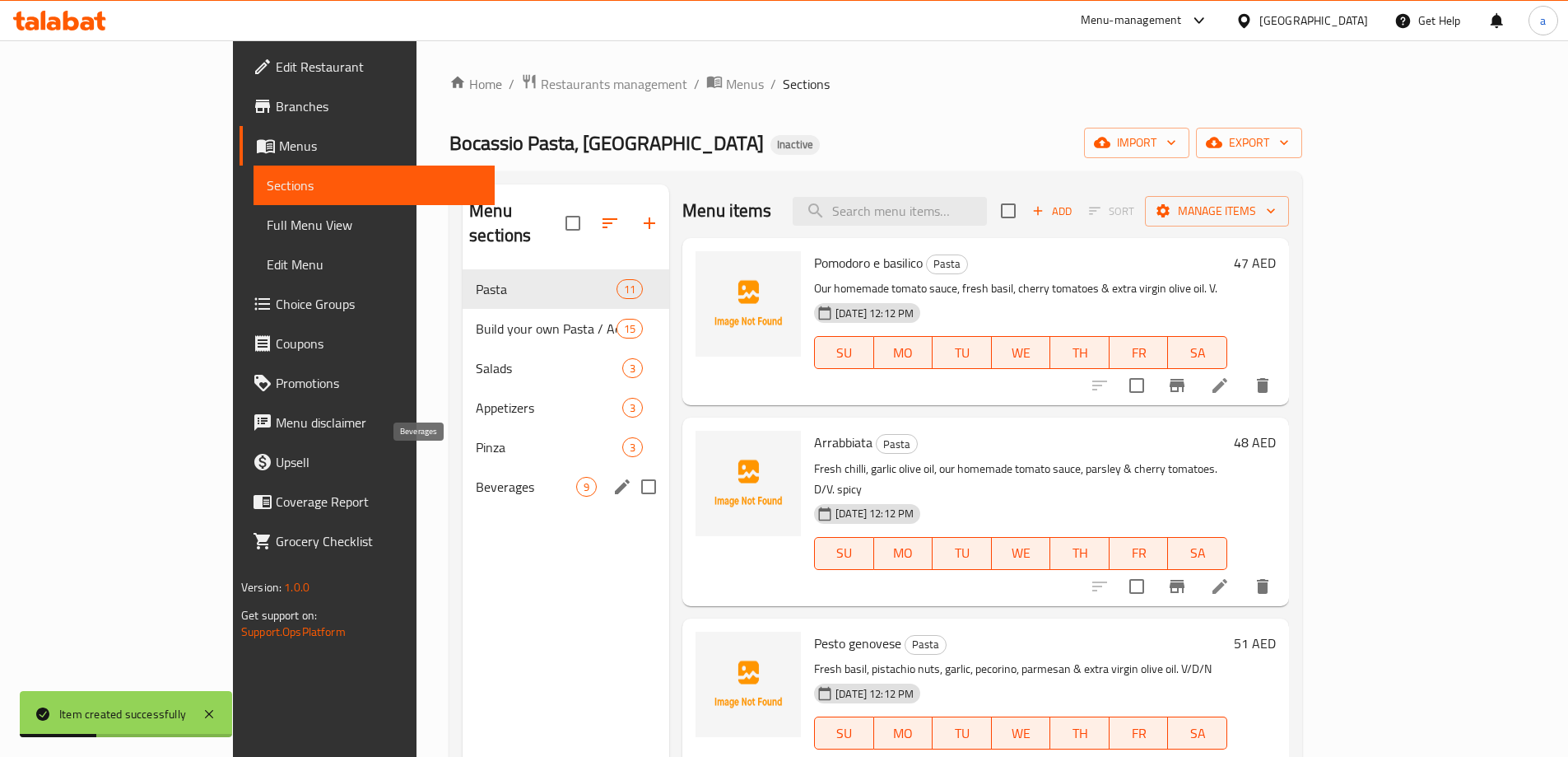
click at [476, 477] on span "Beverages" at bounding box center [526, 487] width 100 height 20
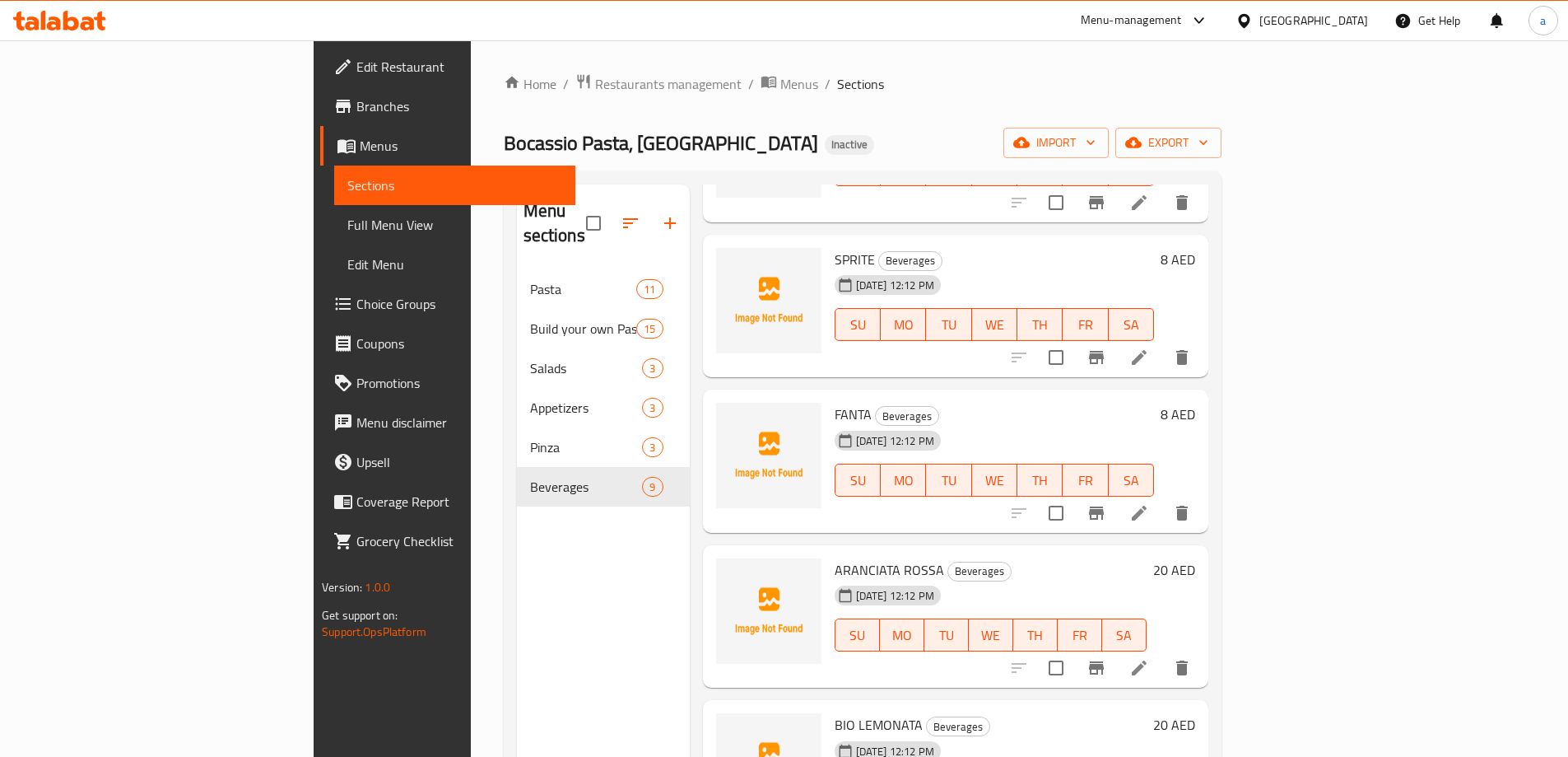
scroll to position [658, 0]
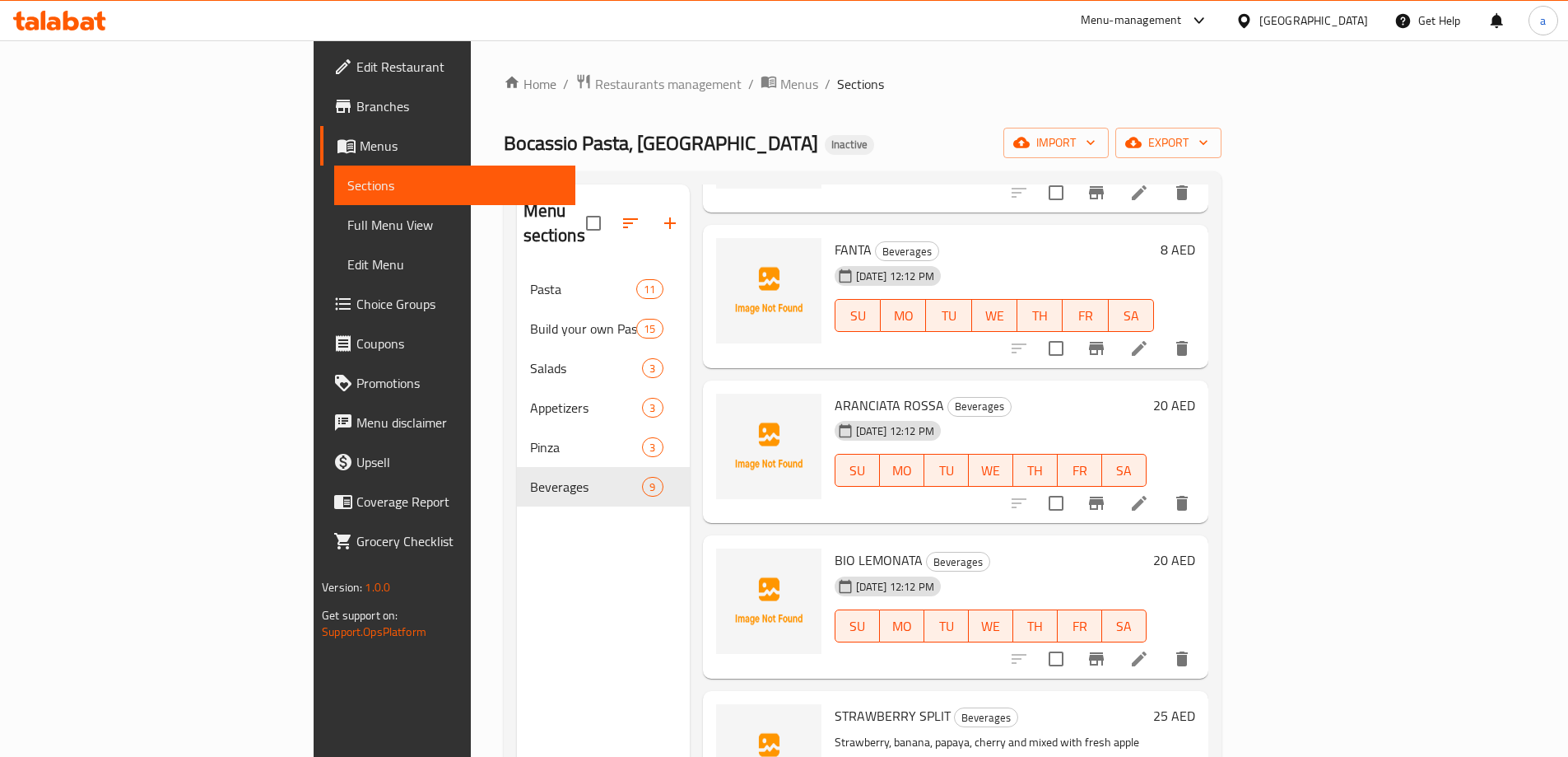
click at [1162, 489] on li at bounding box center [1139, 503] width 46 height 29
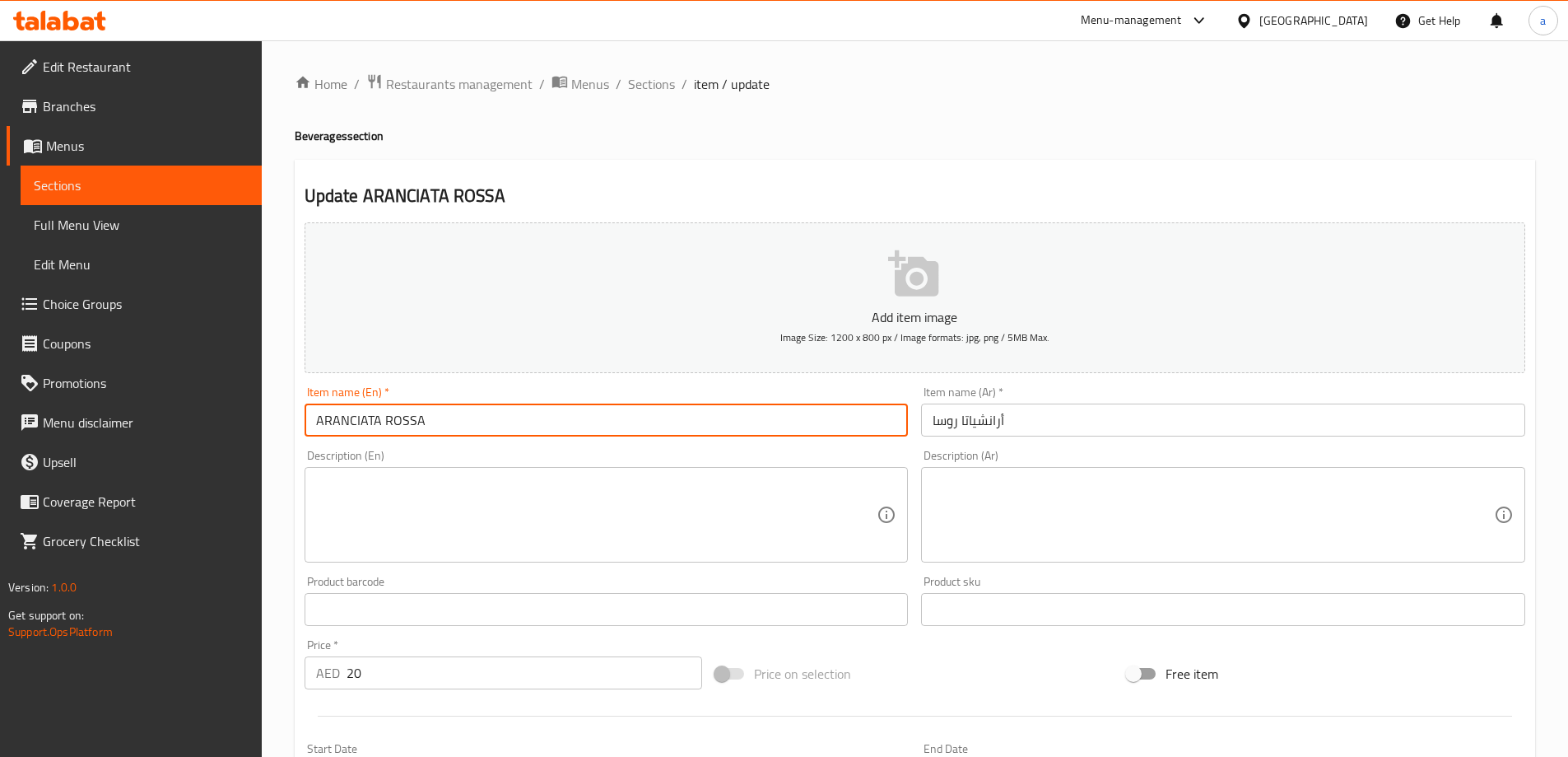
drag, startPoint x: 487, startPoint y: 421, endPoint x: 282, endPoint y: 423, distance: 205.0
click at [282, 423] on div "Home / Restaurants management / Menus / Sections / item / update Beverages sect…" at bounding box center [915, 602] width 1306 height 1123
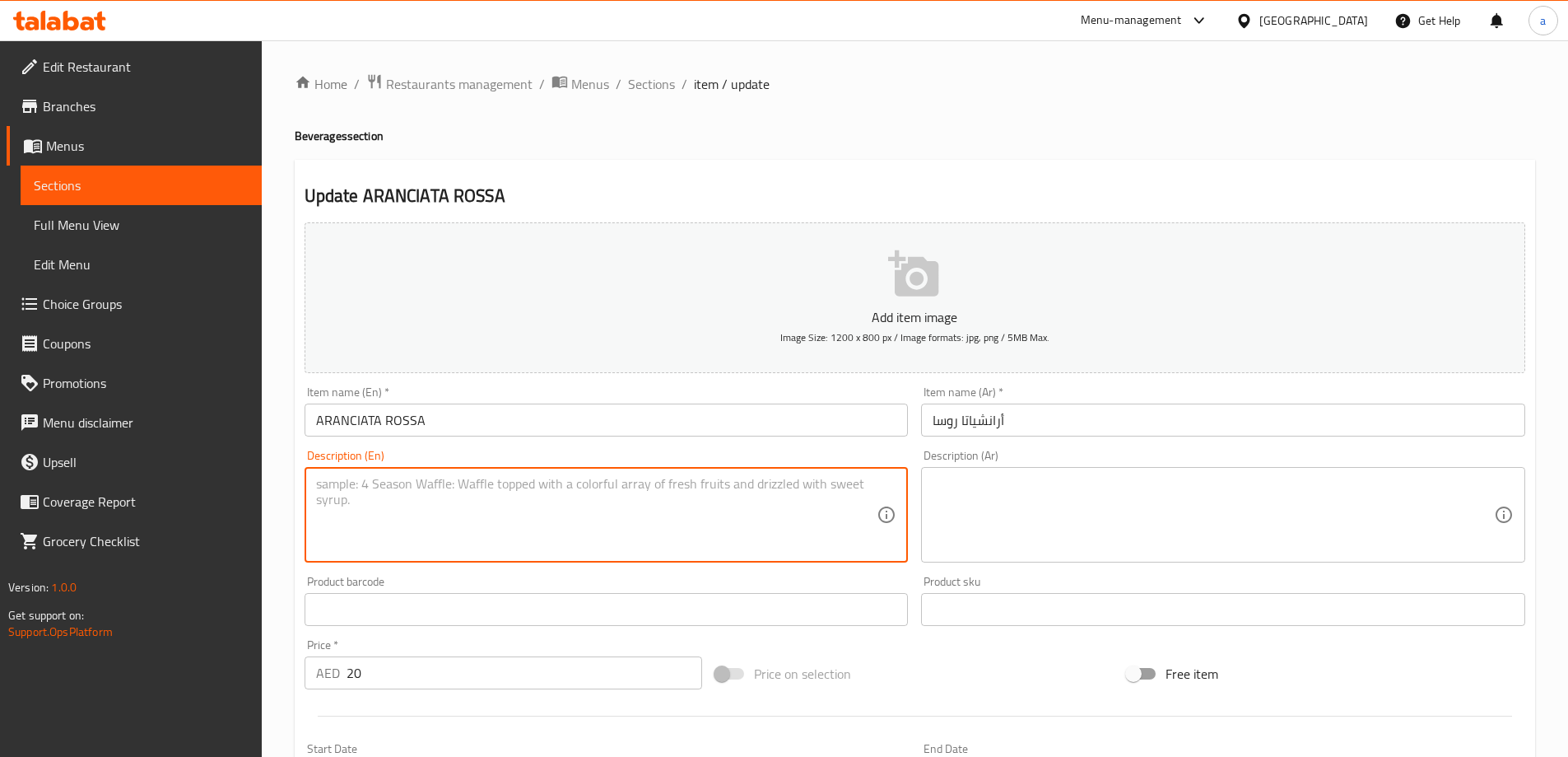
click at [581, 489] on textarea at bounding box center [596, 515] width 561 height 79
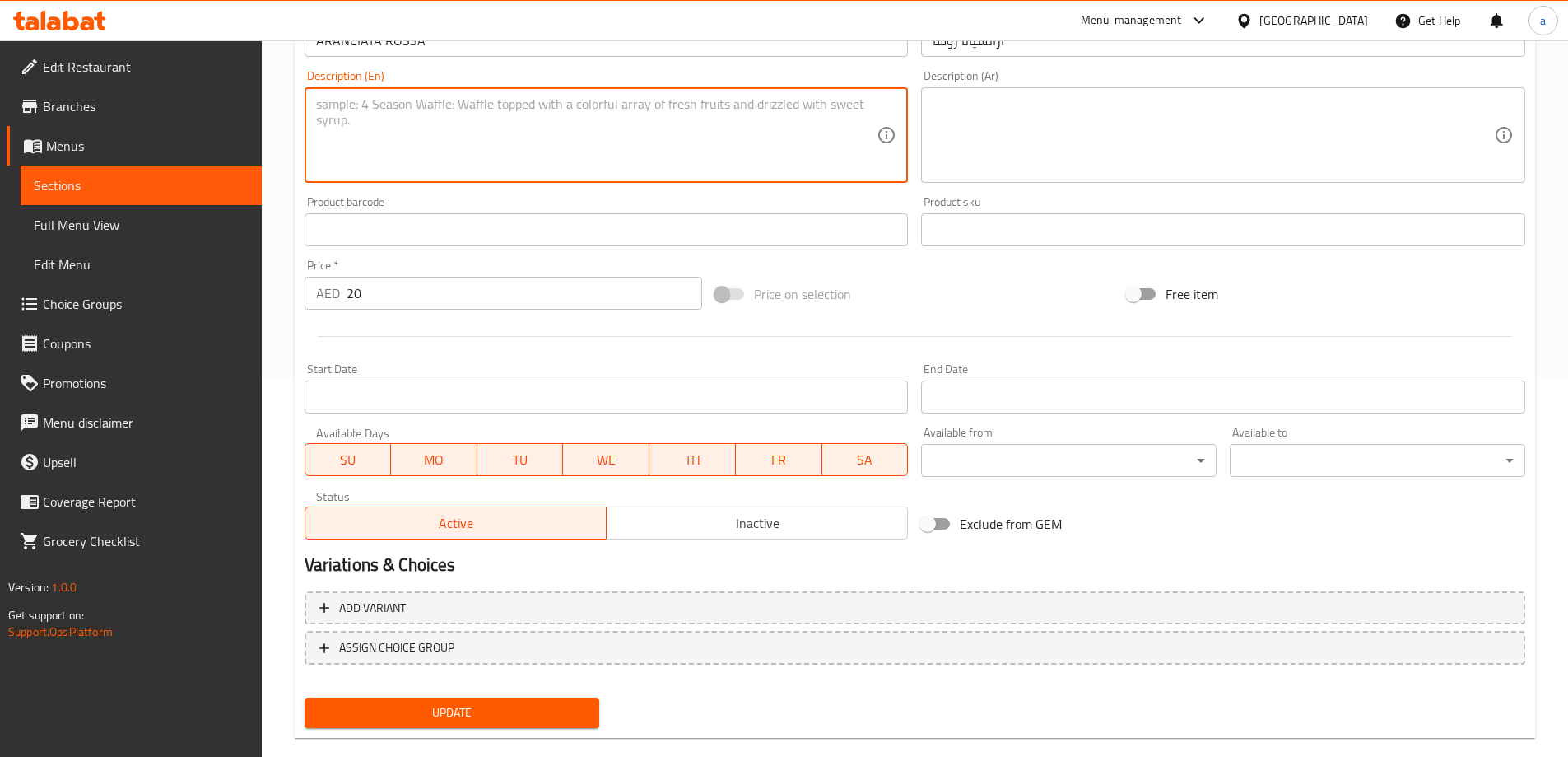
scroll to position [406, 0]
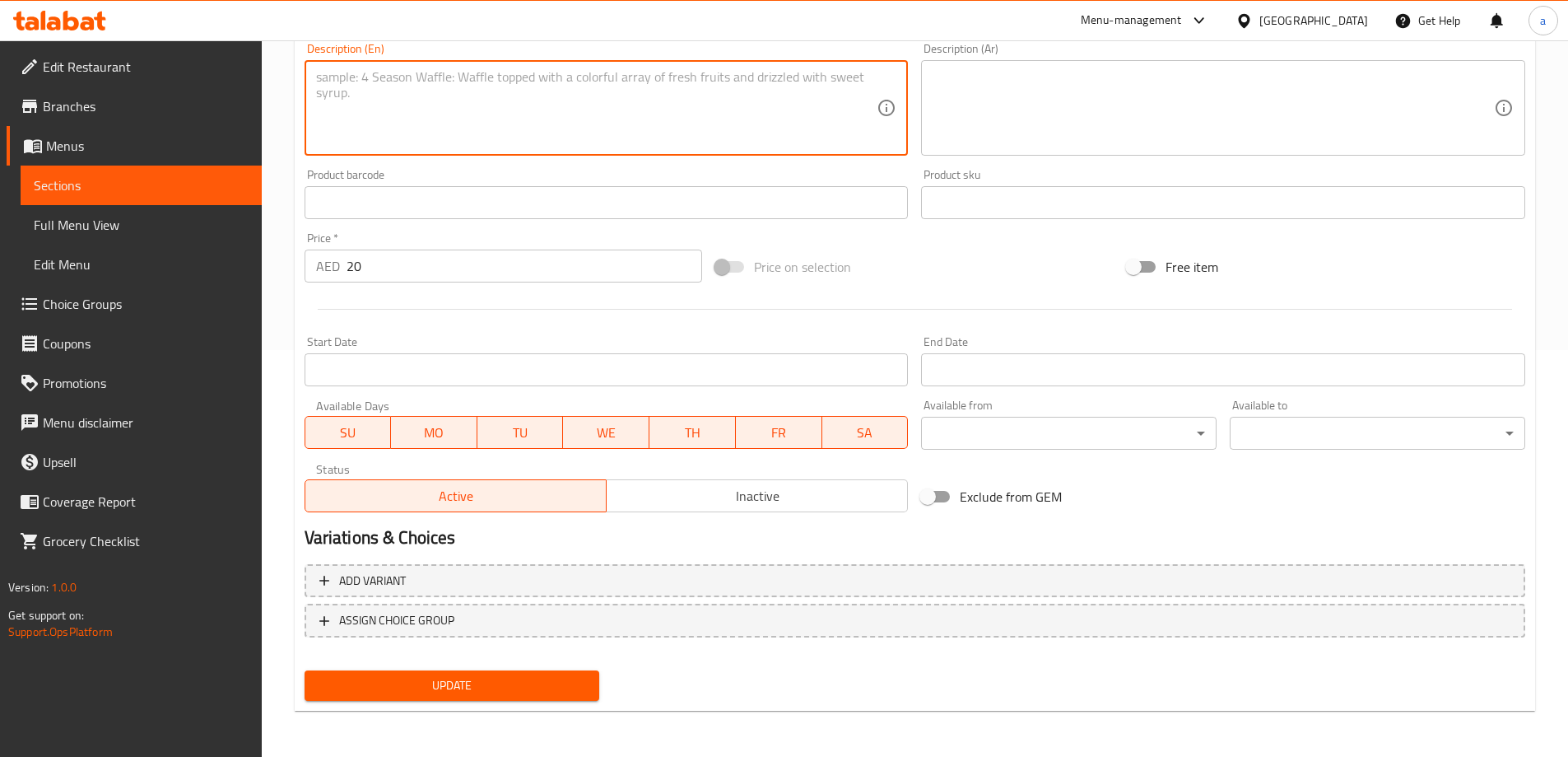
click at [111, 190] on span "Sections" at bounding box center [141, 185] width 214 height 20
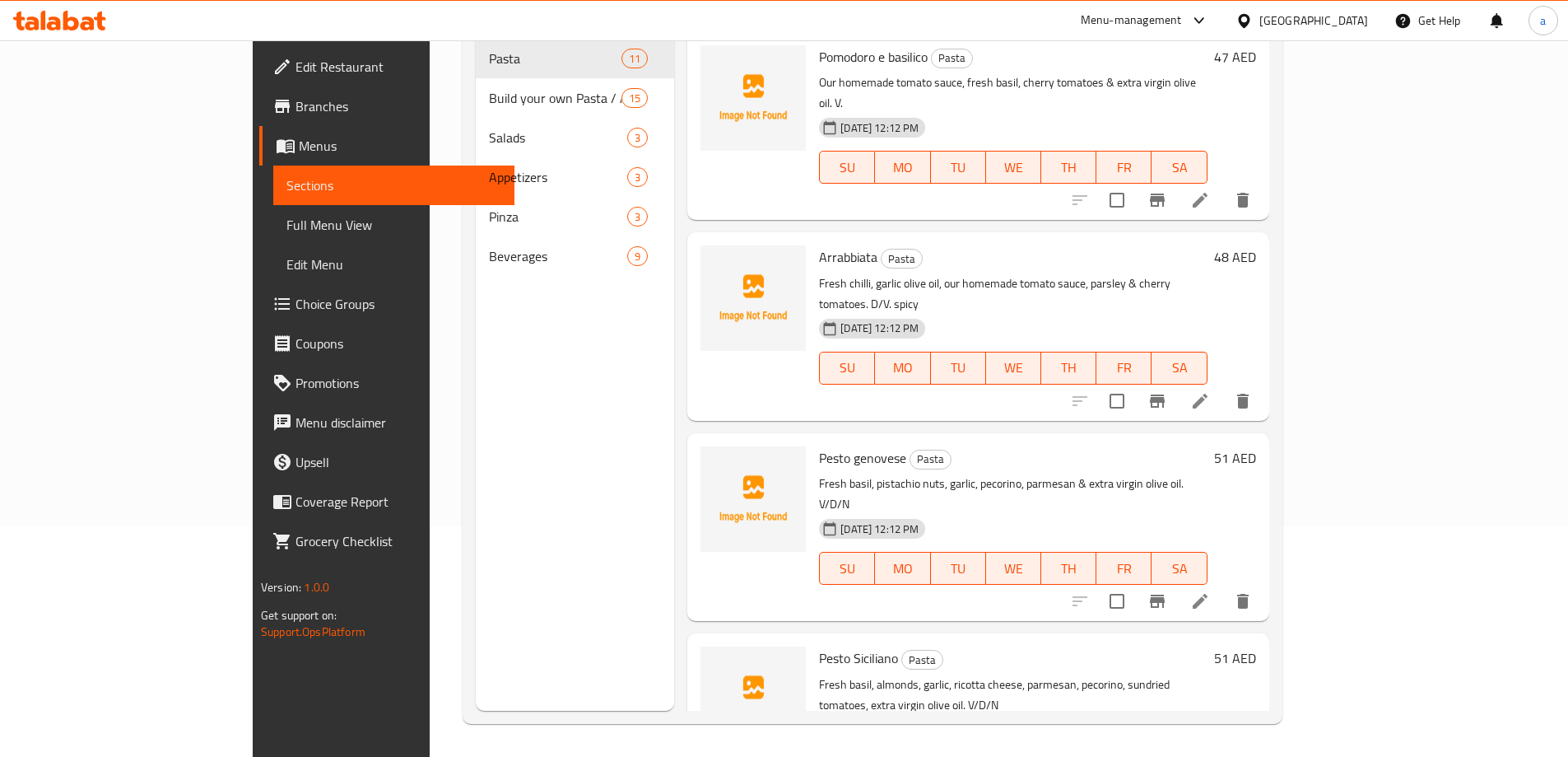
scroll to position [230, 0]
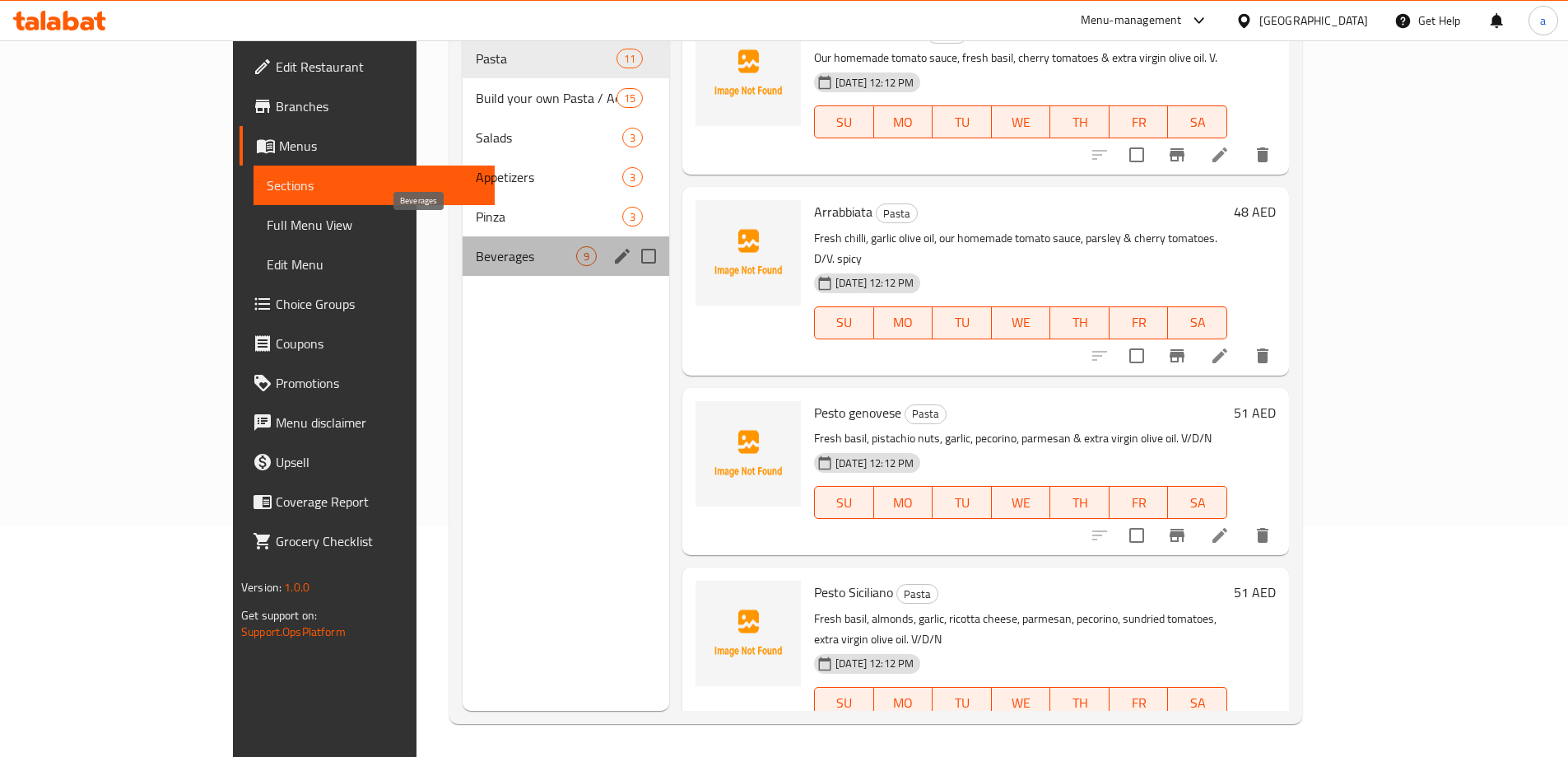
click at [476, 247] on span "Beverages" at bounding box center [526, 257] width 100 height 20
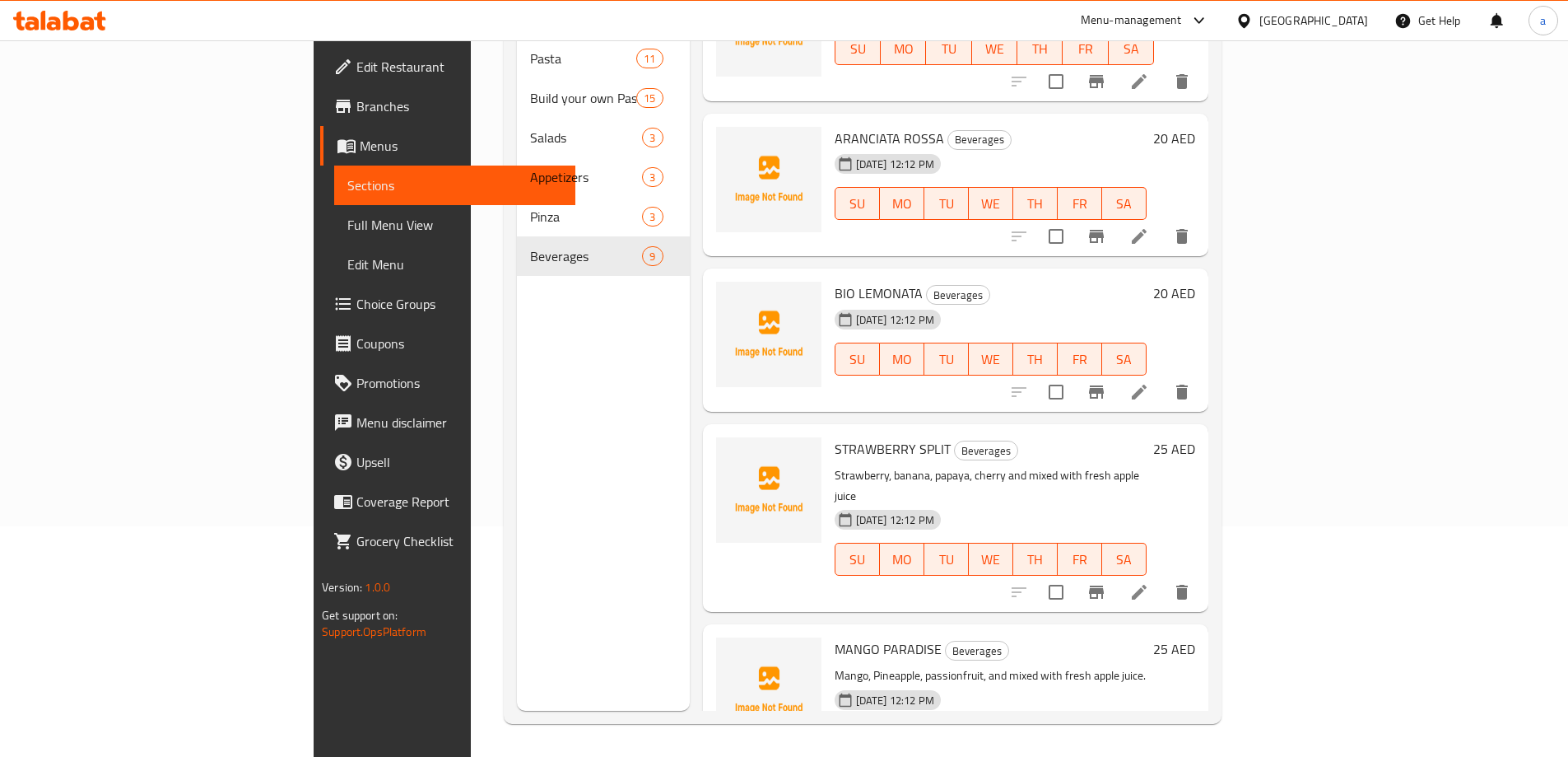
scroll to position [731, 0]
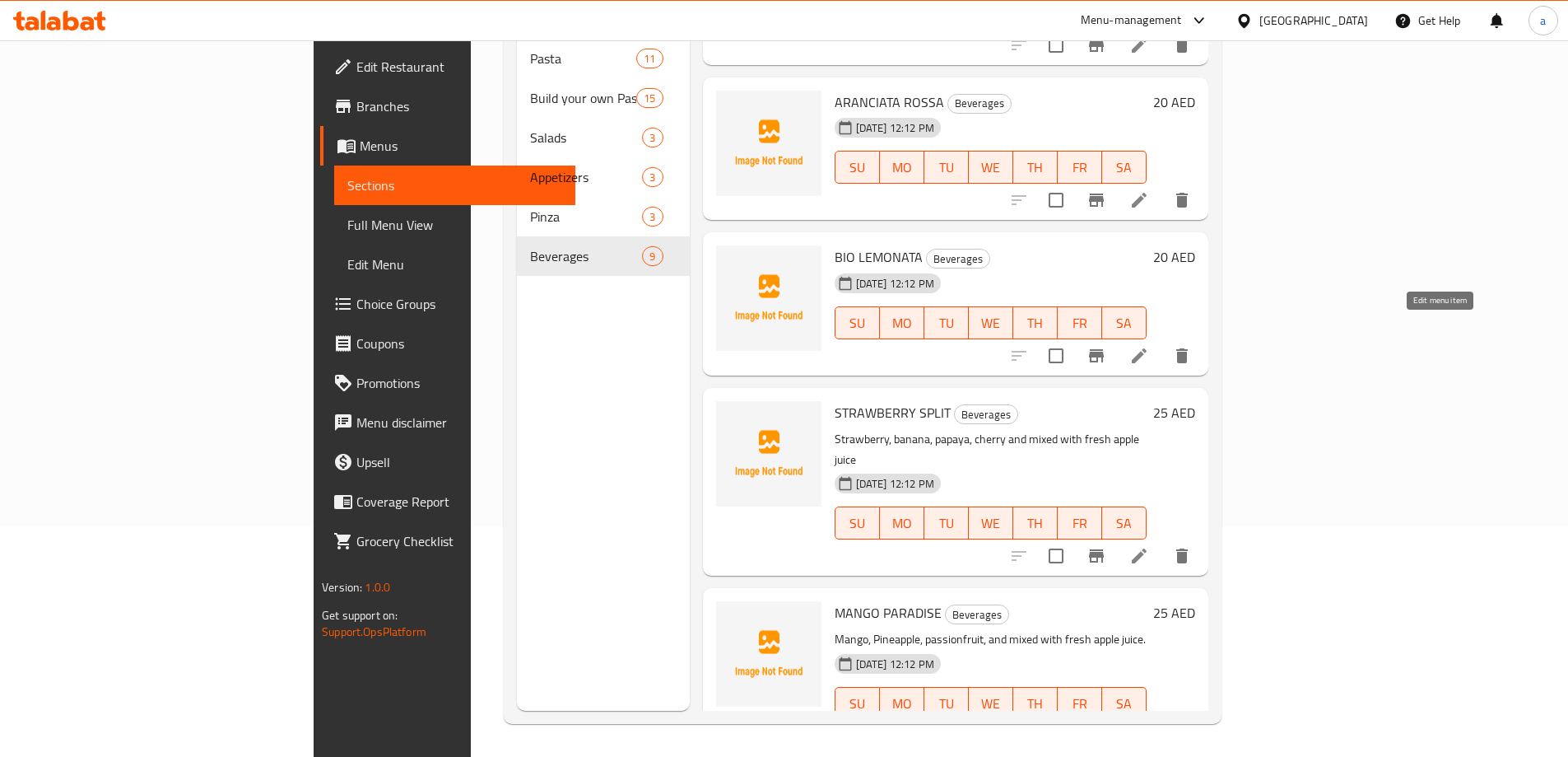
click at [1149, 346] on icon at bounding box center [1139, 356] width 20 height 20
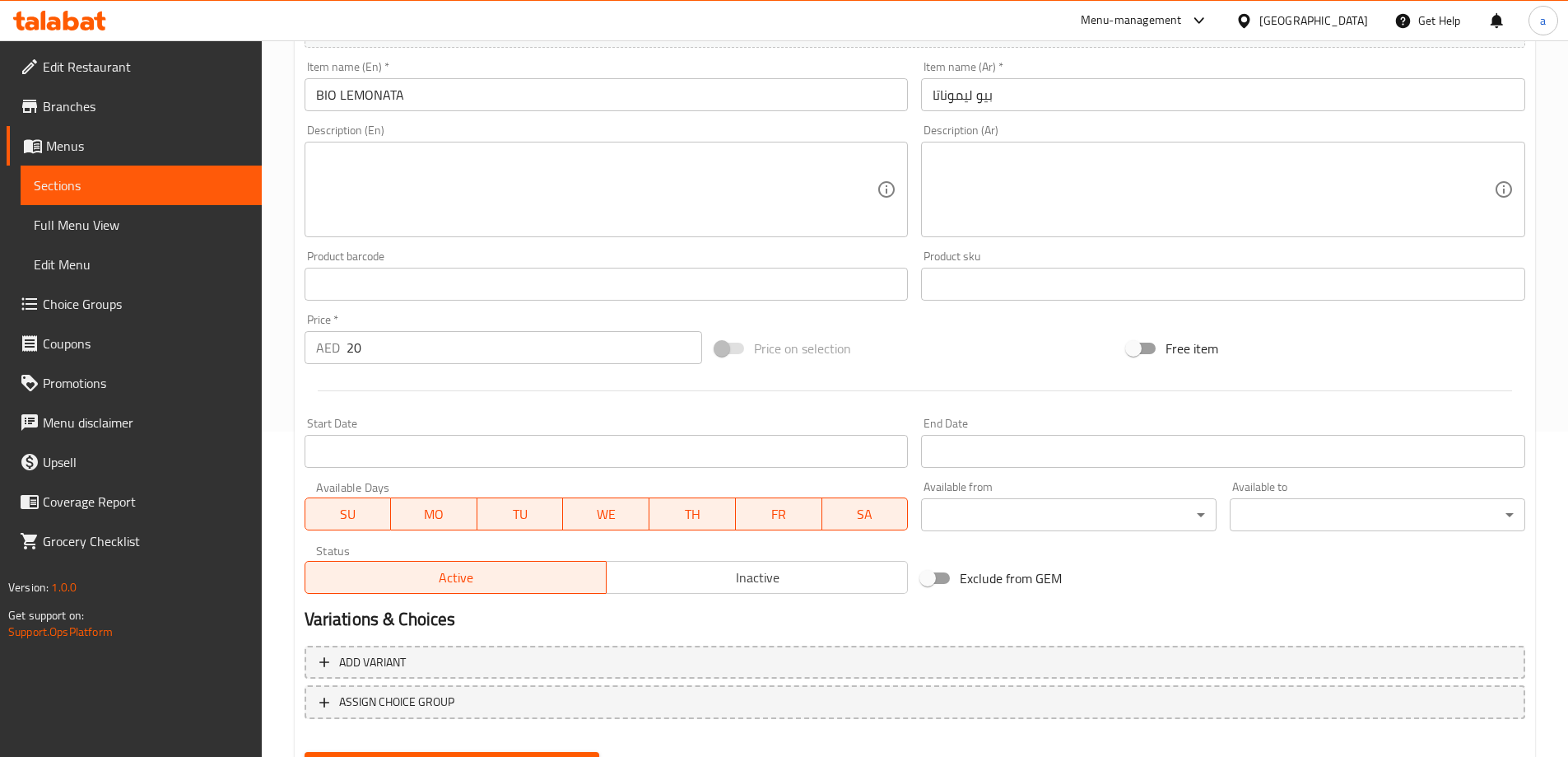
scroll to position [330, 0]
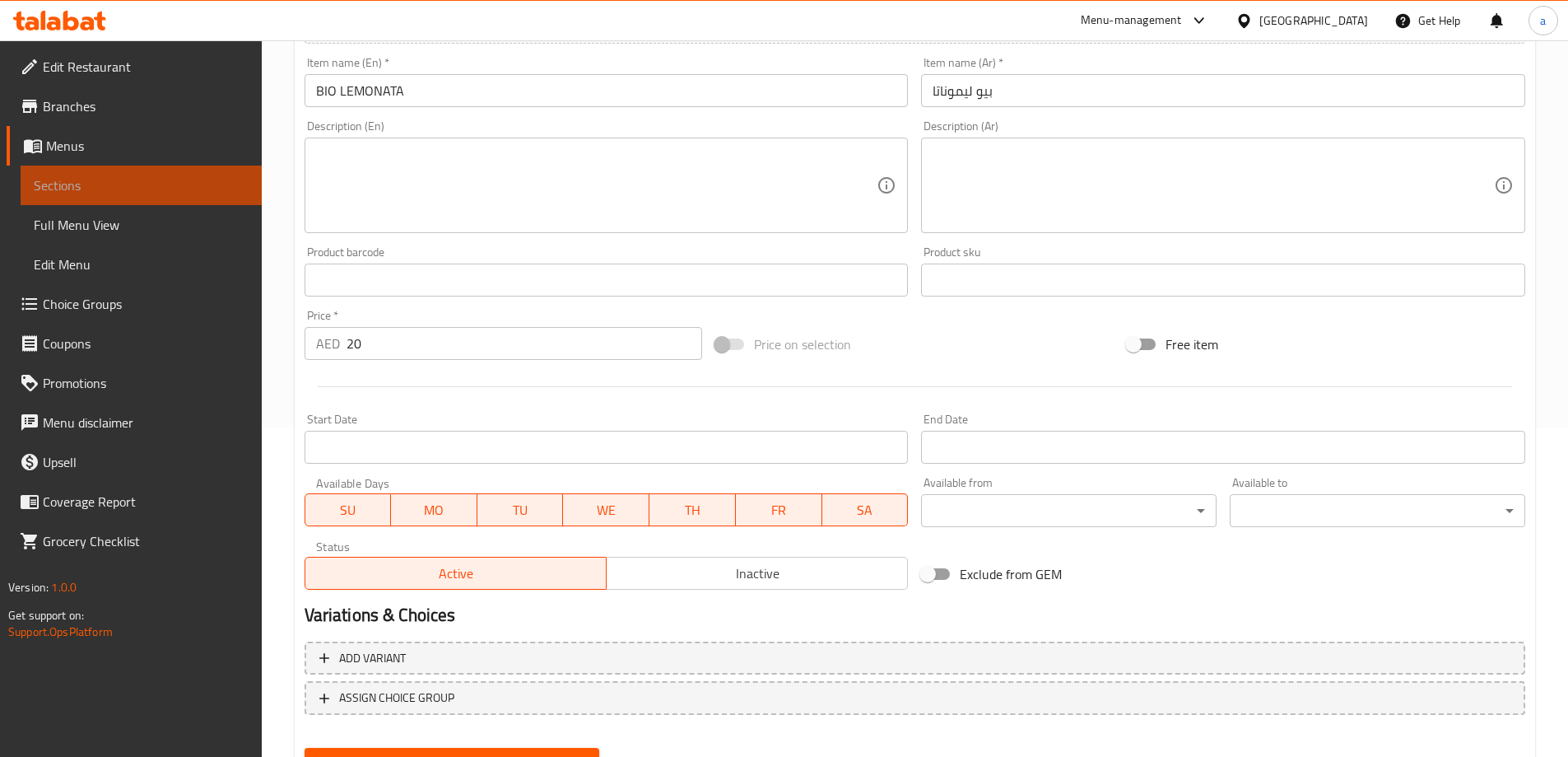
click at [88, 173] on link "Sections" at bounding box center [141, 184] width 241 height 39
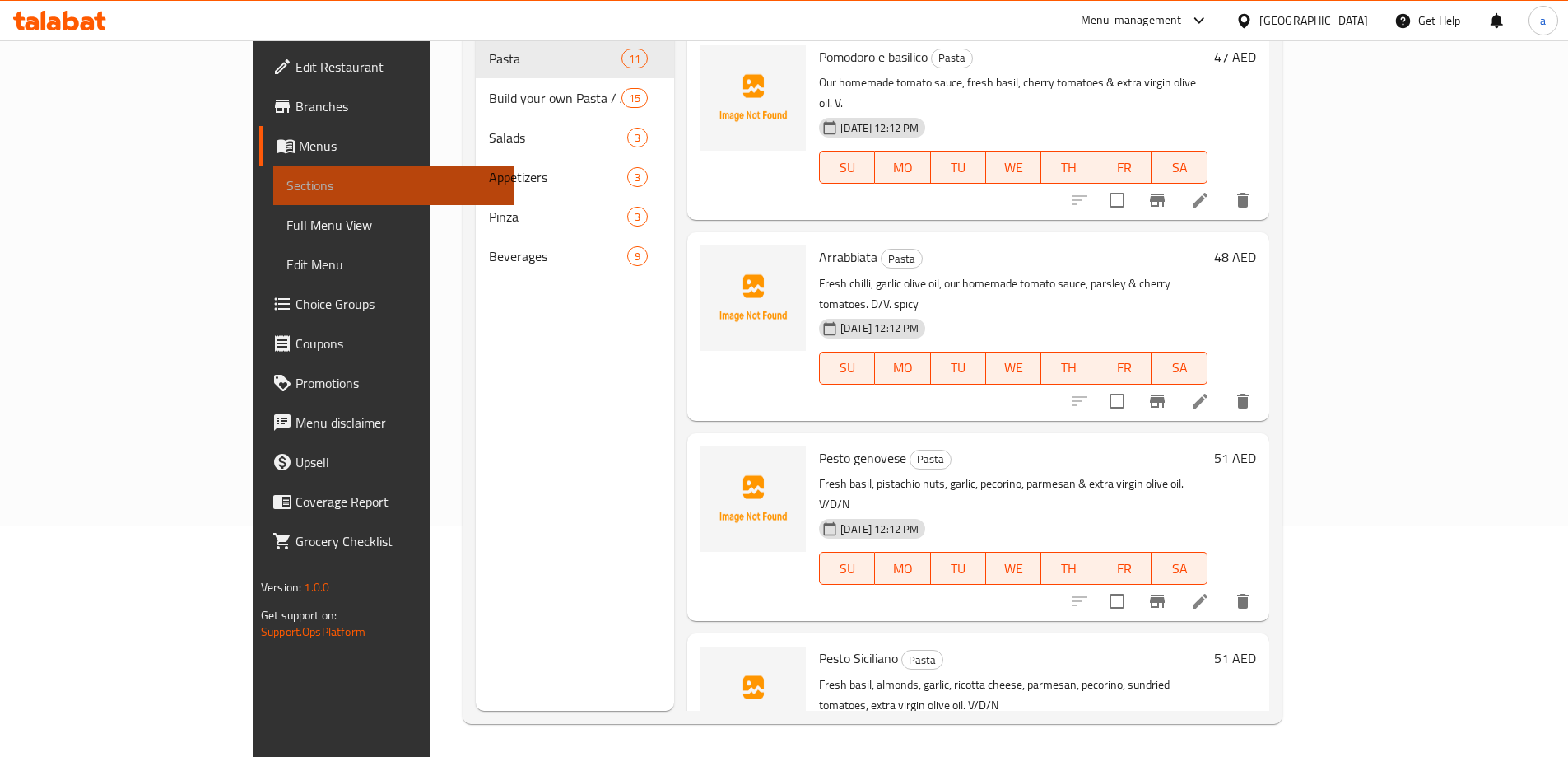
click at [273, 173] on link "Sections" at bounding box center [393, 184] width 241 height 39
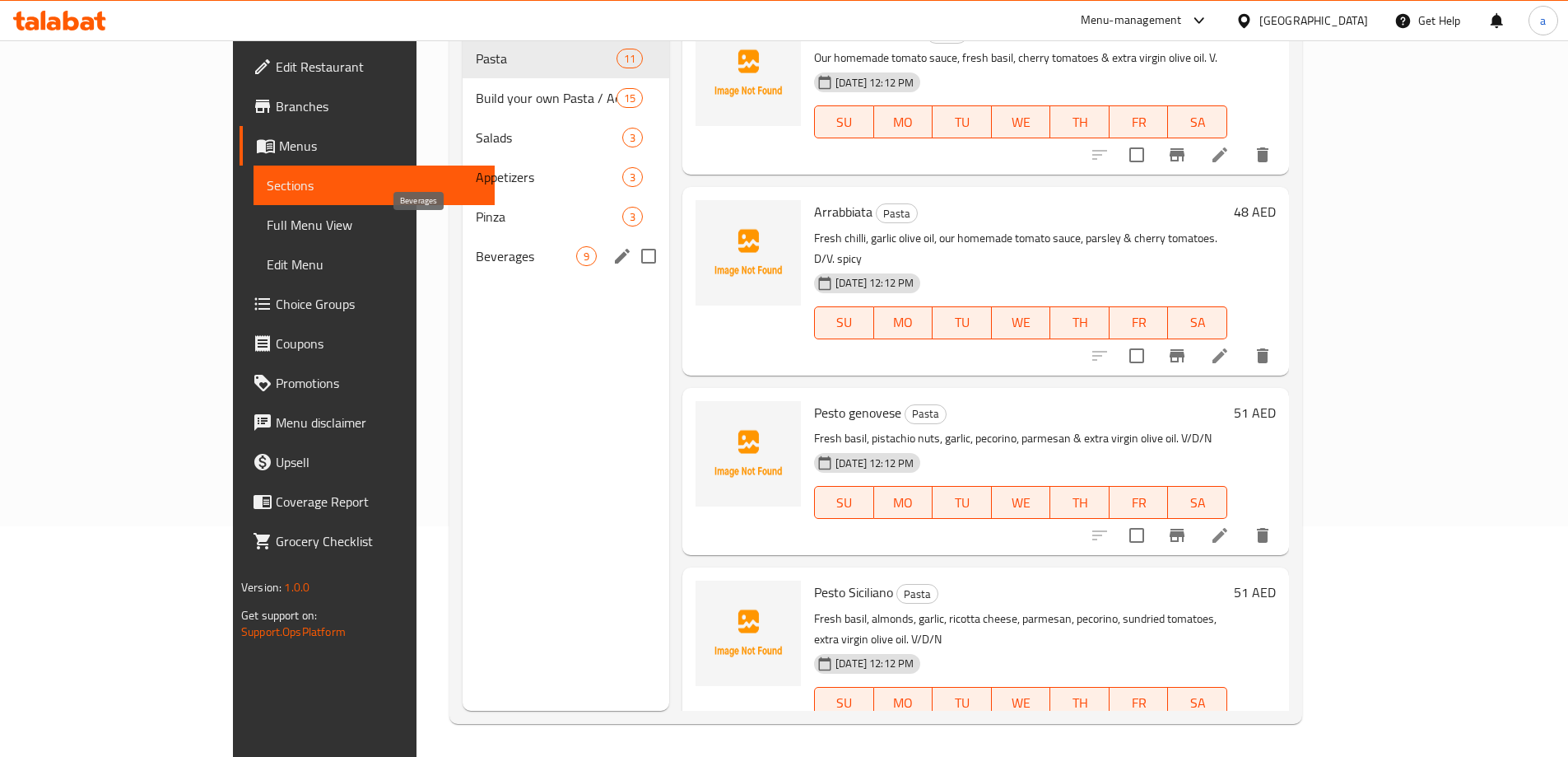
click at [476, 247] on span "Beverages" at bounding box center [526, 257] width 100 height 20
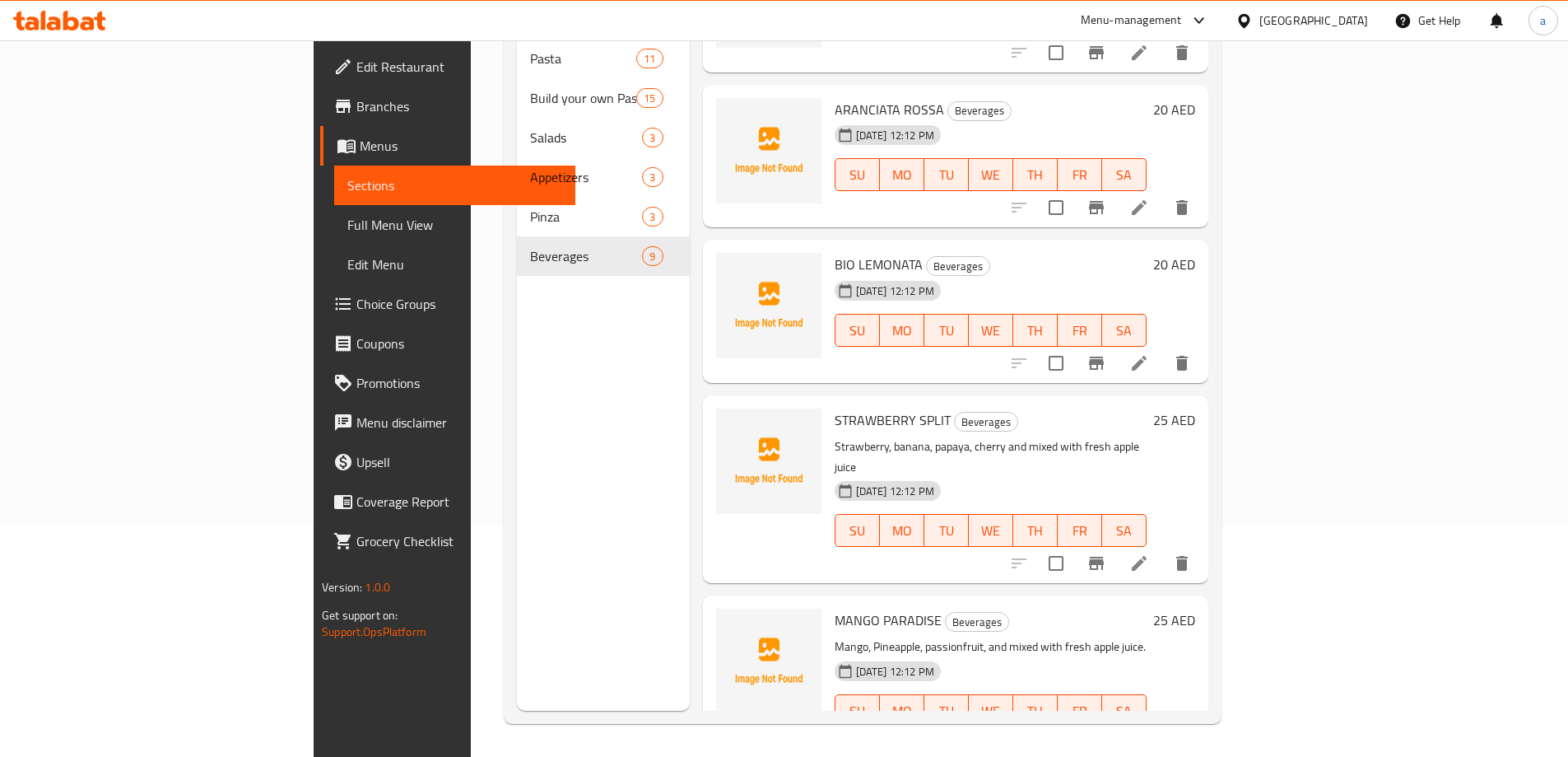
scroll to position [731, 0]
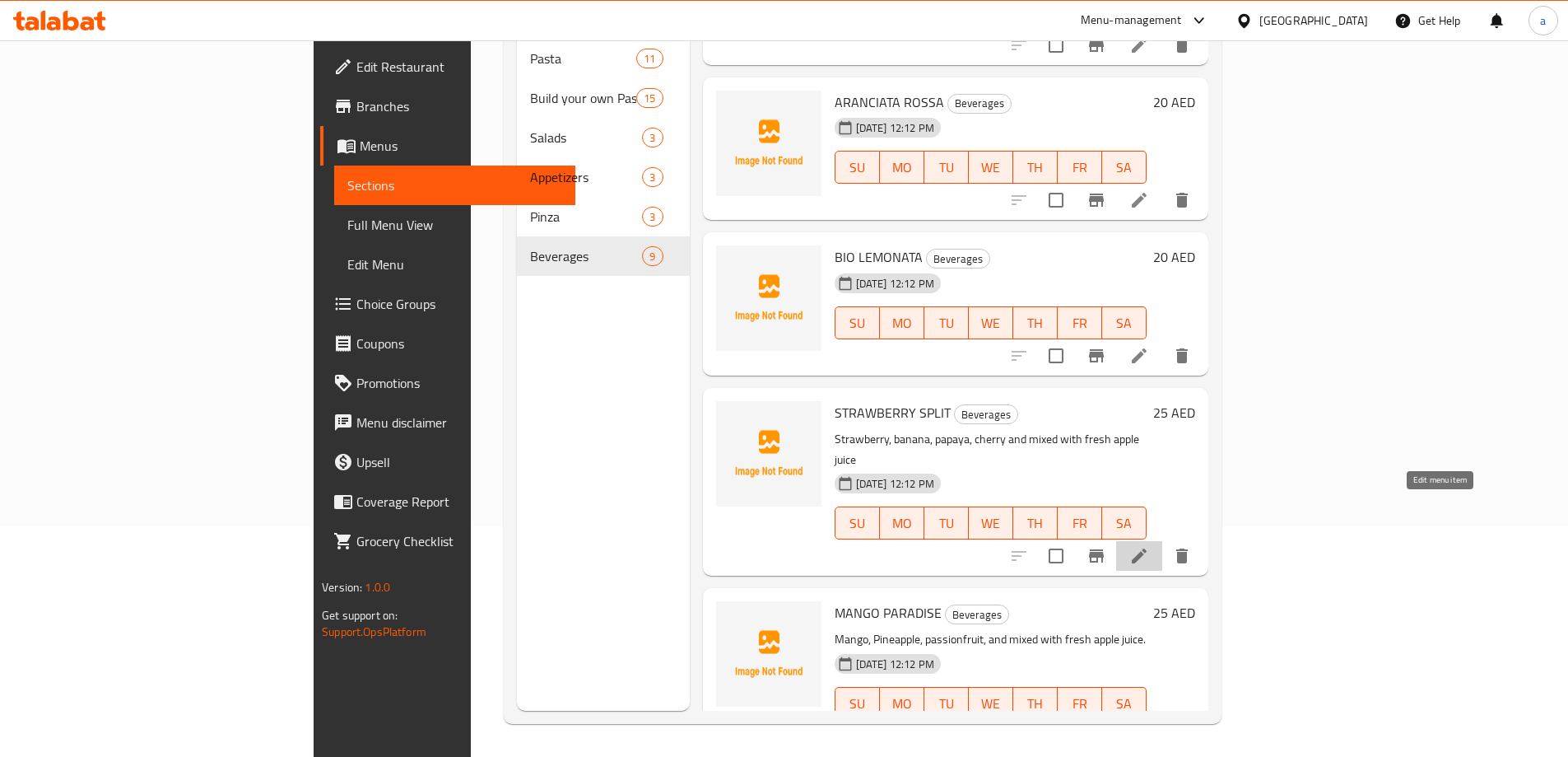
click at [1149, 546] on icon at bounding box center [1139, 556] width 20 height 20
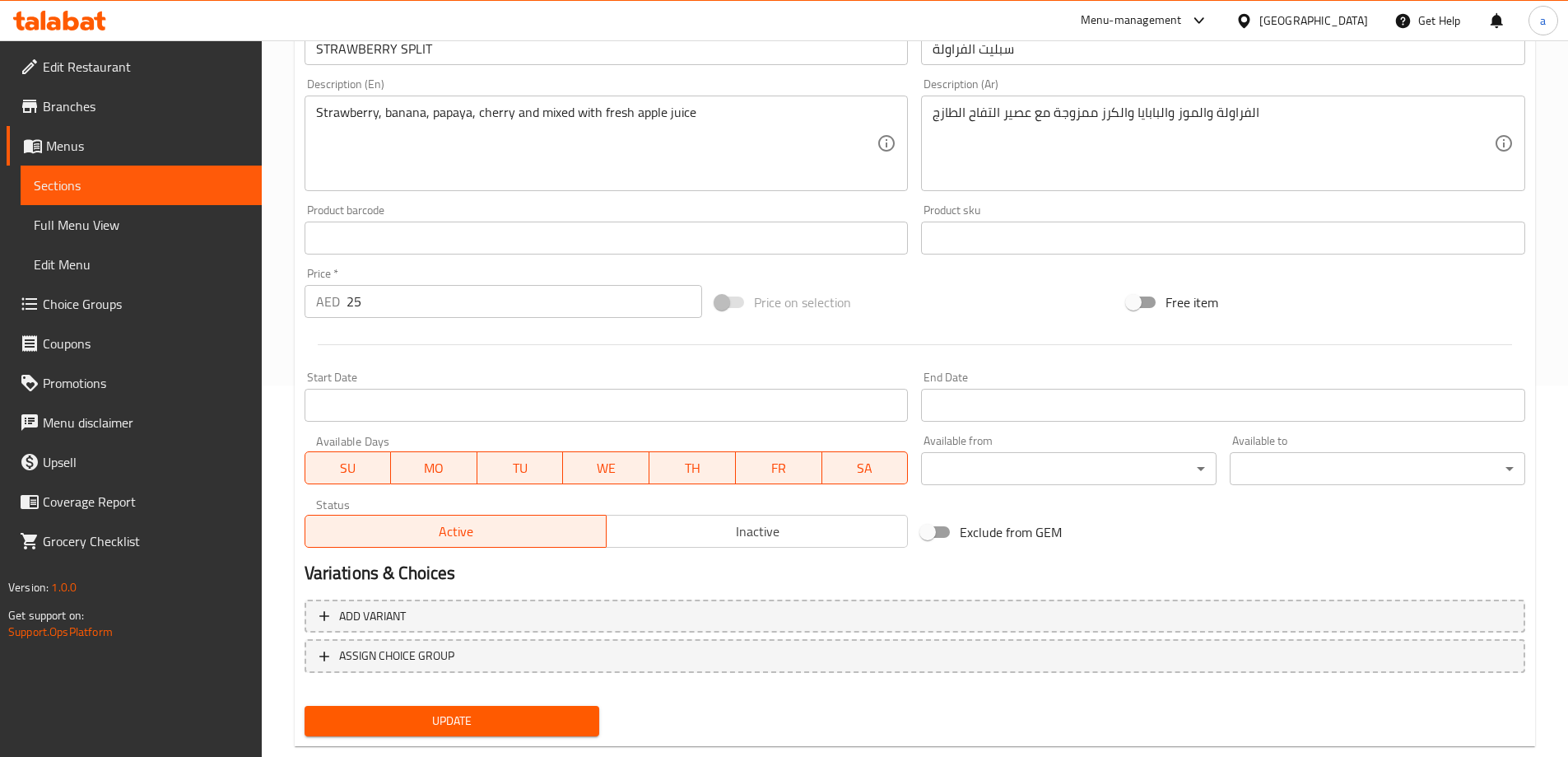
scroll to position [406, 0]
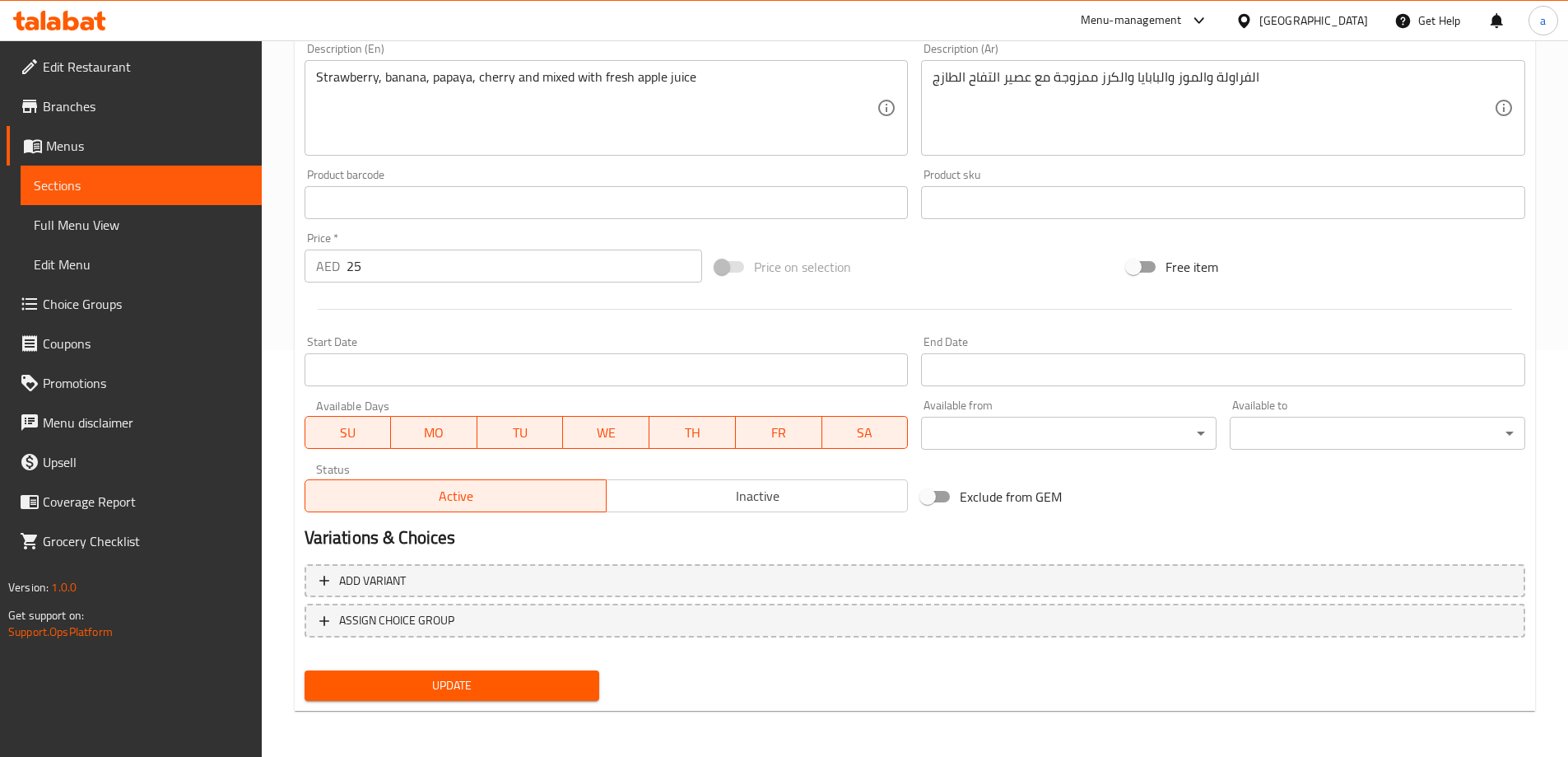
click at [125, 175] on span "Sections" at bounding box center [141, 185] width 214 height 20
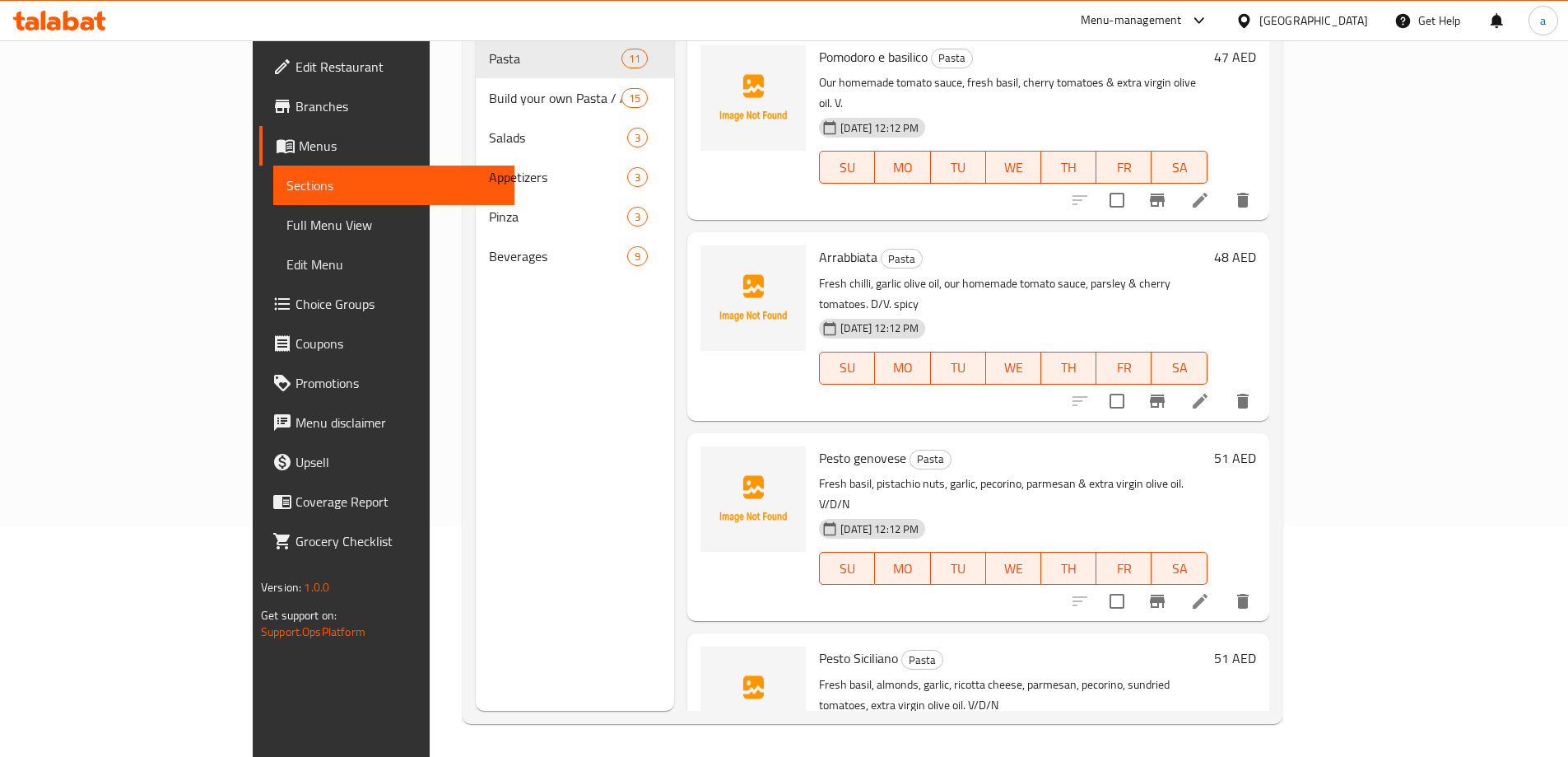
scroll to position [230, 0]
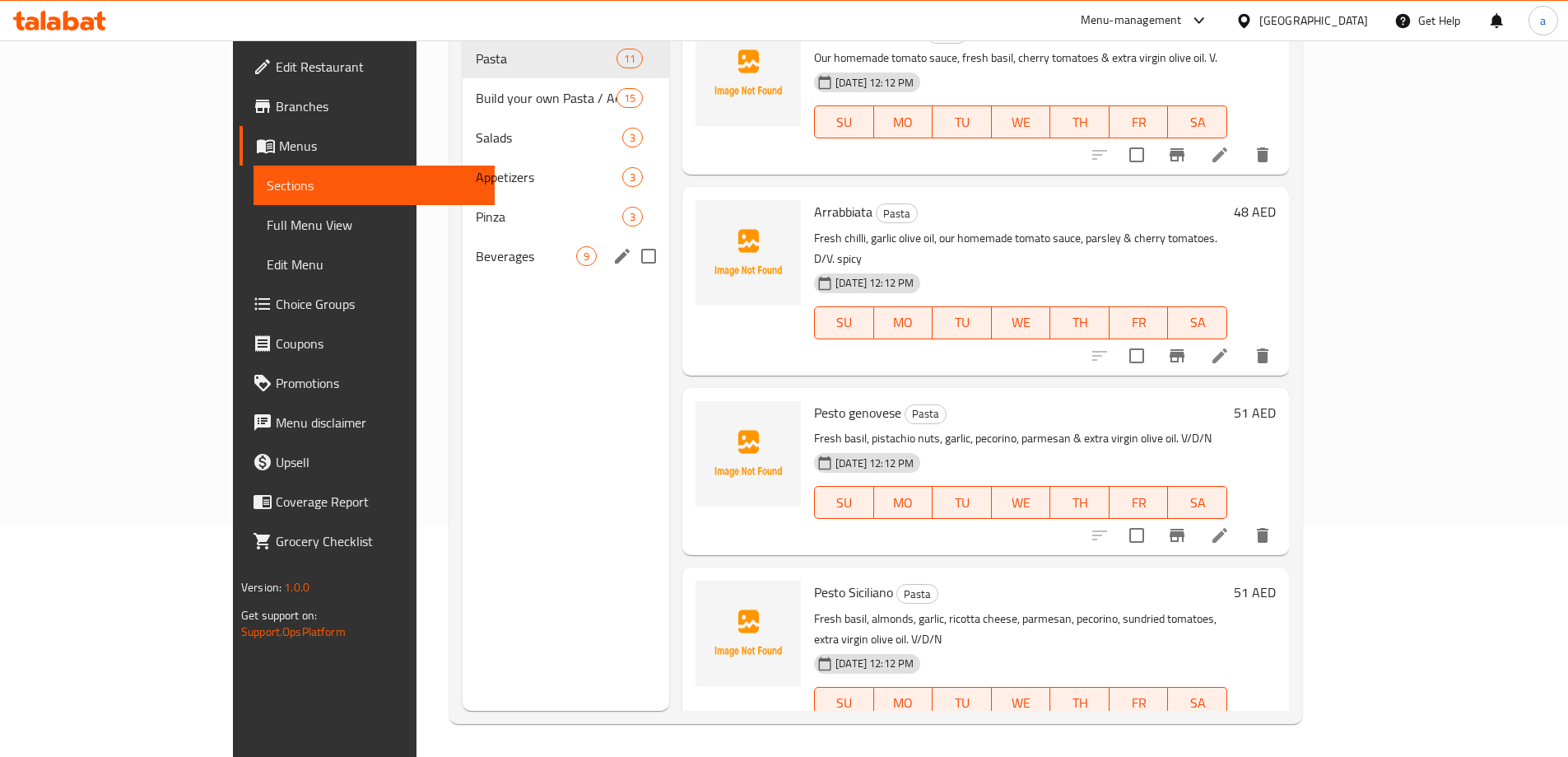
click at [476, 247] on span "Beverages" at bounding box center [526, 257] width 100 height 20
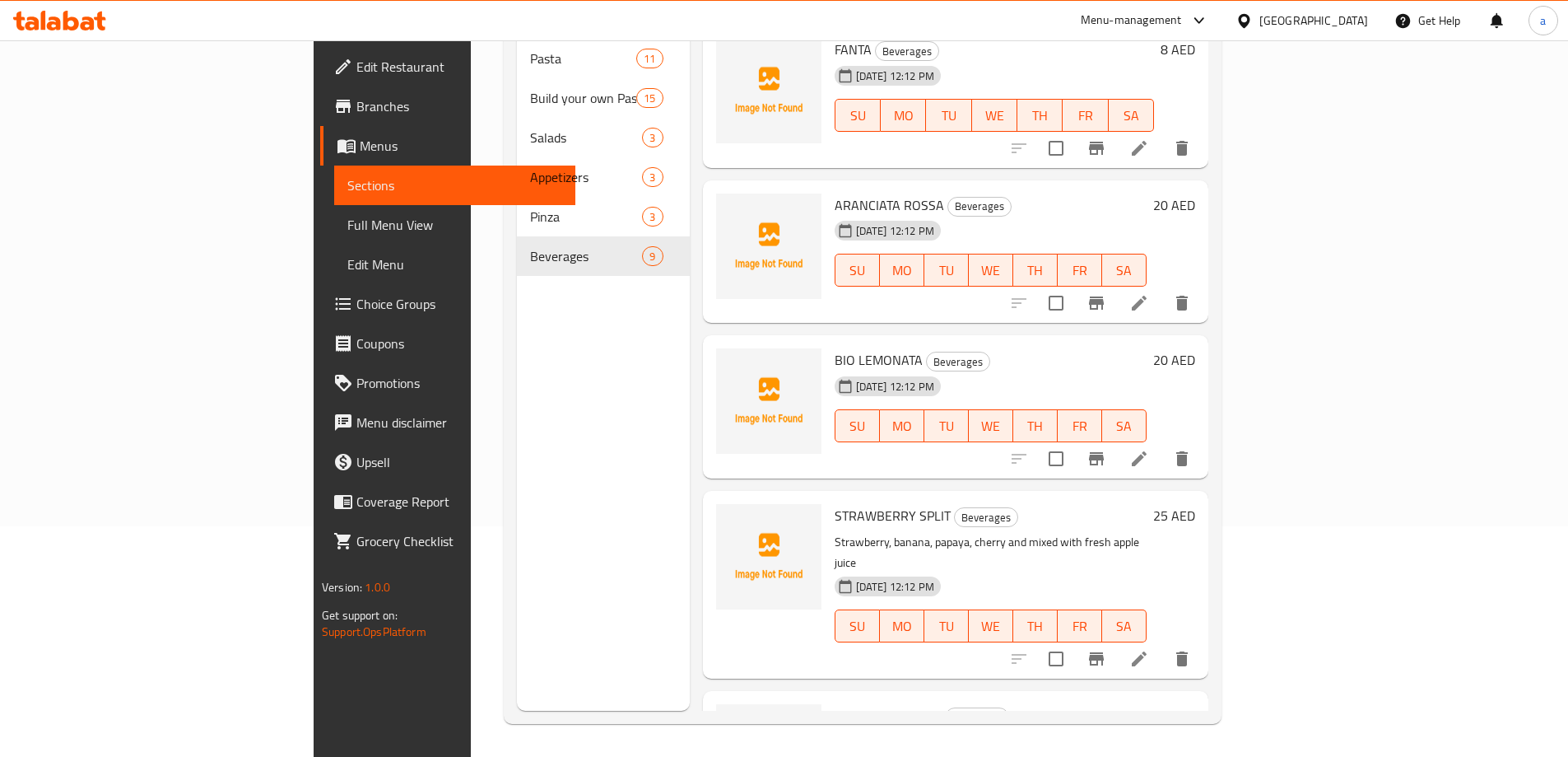
scroll to position [731, 0]
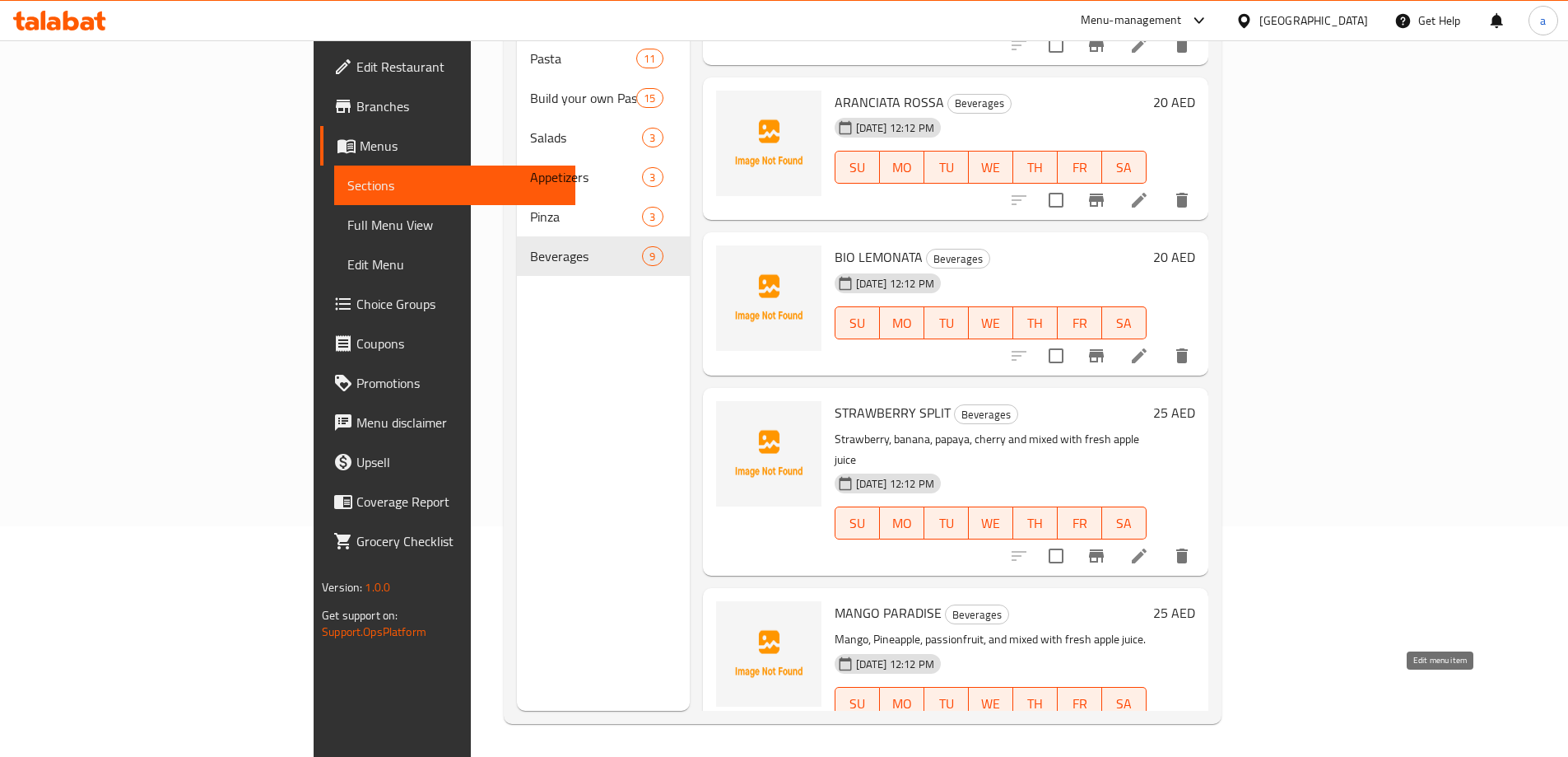
click at [1146, 729] on icon at bounding box center [1139, 736] width 15 height 15
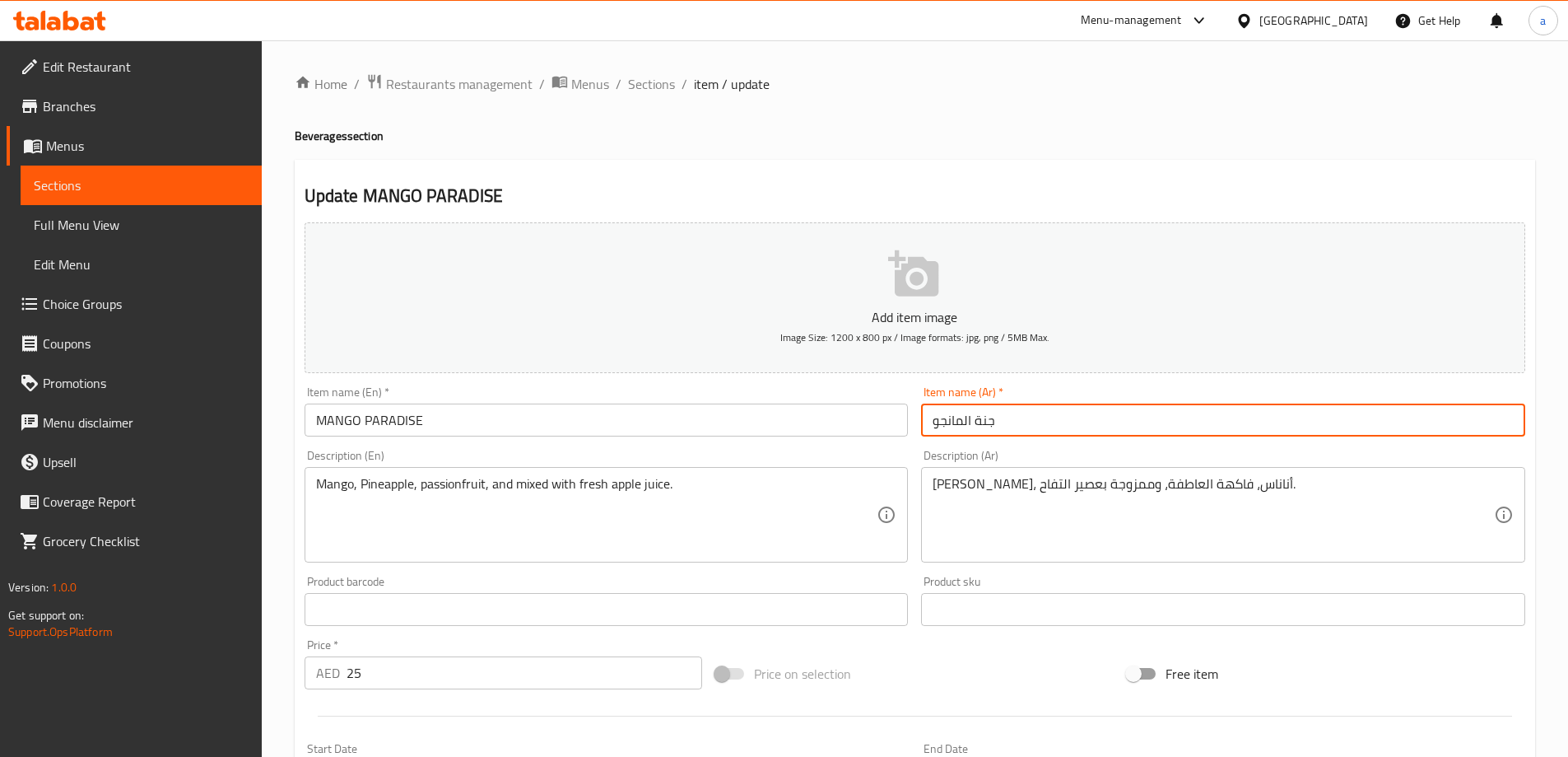
drag, startPoint x: 971, startPoint y: 422, endPoint x: 1044, endPoint y: 422, distance: 73.0
click at [1044, 422] on input "جنة المانجو" at bounding box center [1223, 420] width 604 height 33
type input "بارادايس المانجو"
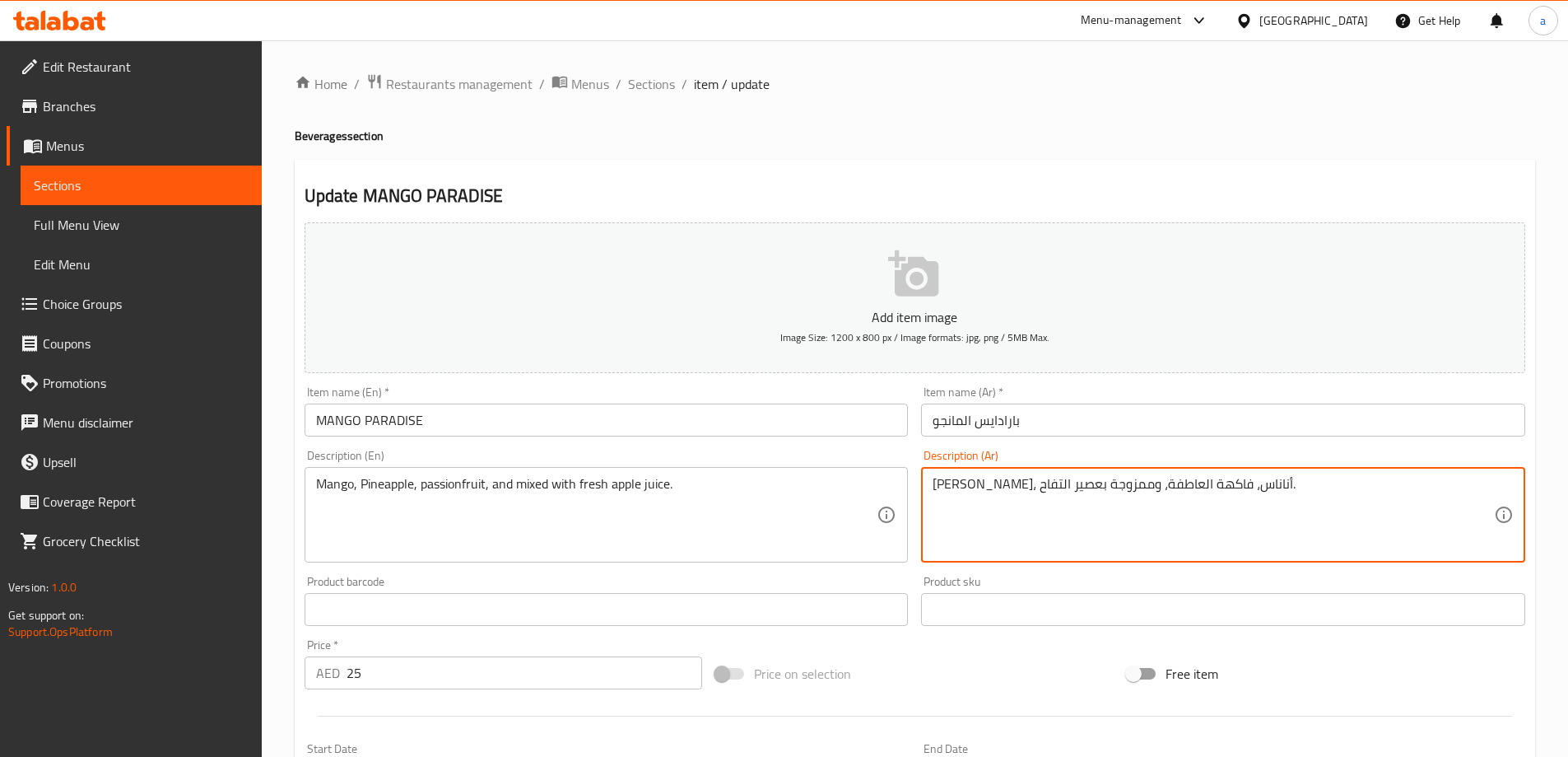
drag, startPoint x: 1063, startPoint y: 490, endPoint x: 1144, endPoint y: 489, distance: 81.0
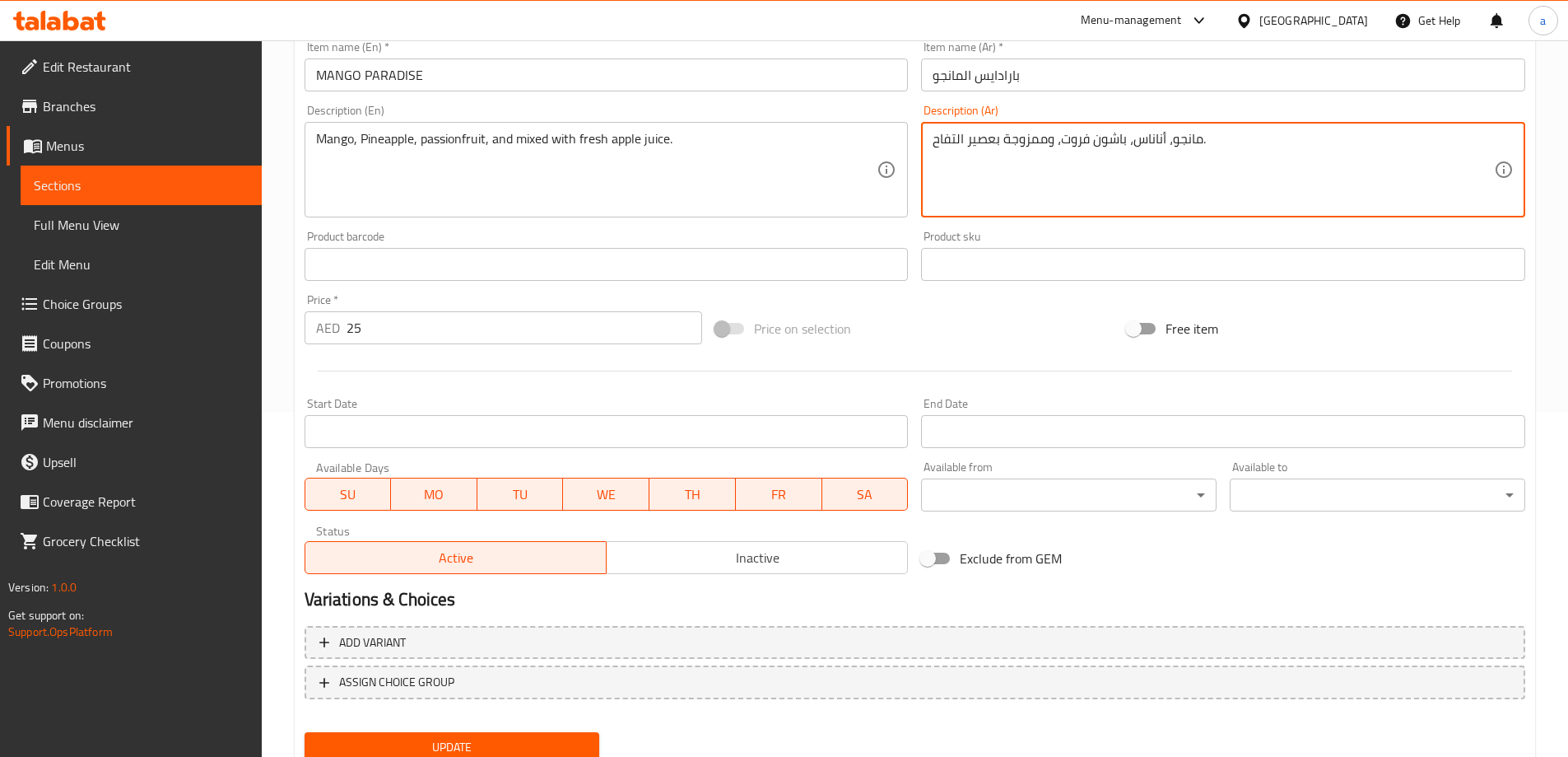
scroll to position [406, 0]
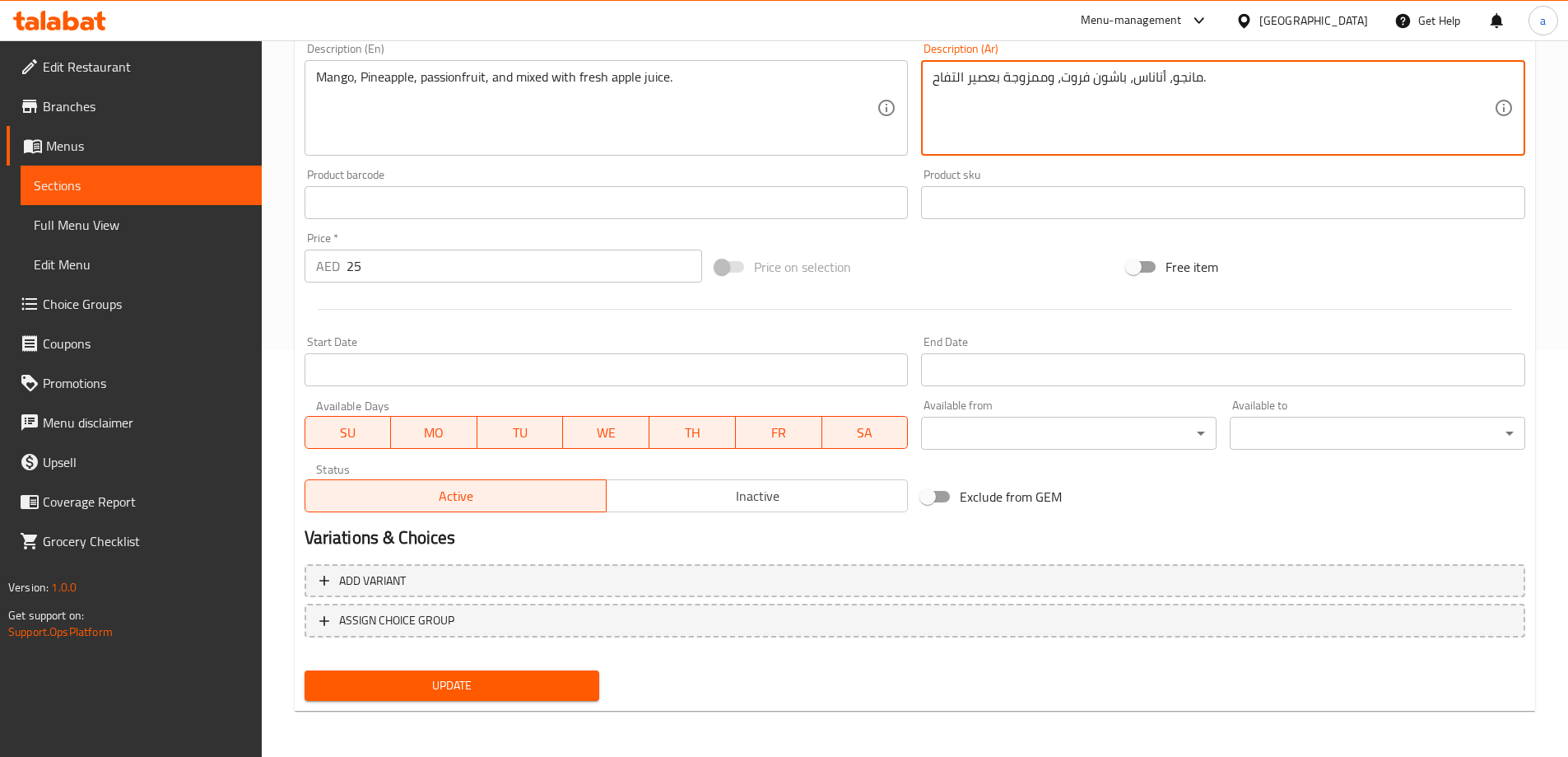
type textarea "مانجو، أناناس، باشون فروت، وممزوجة بعصير التفاح."
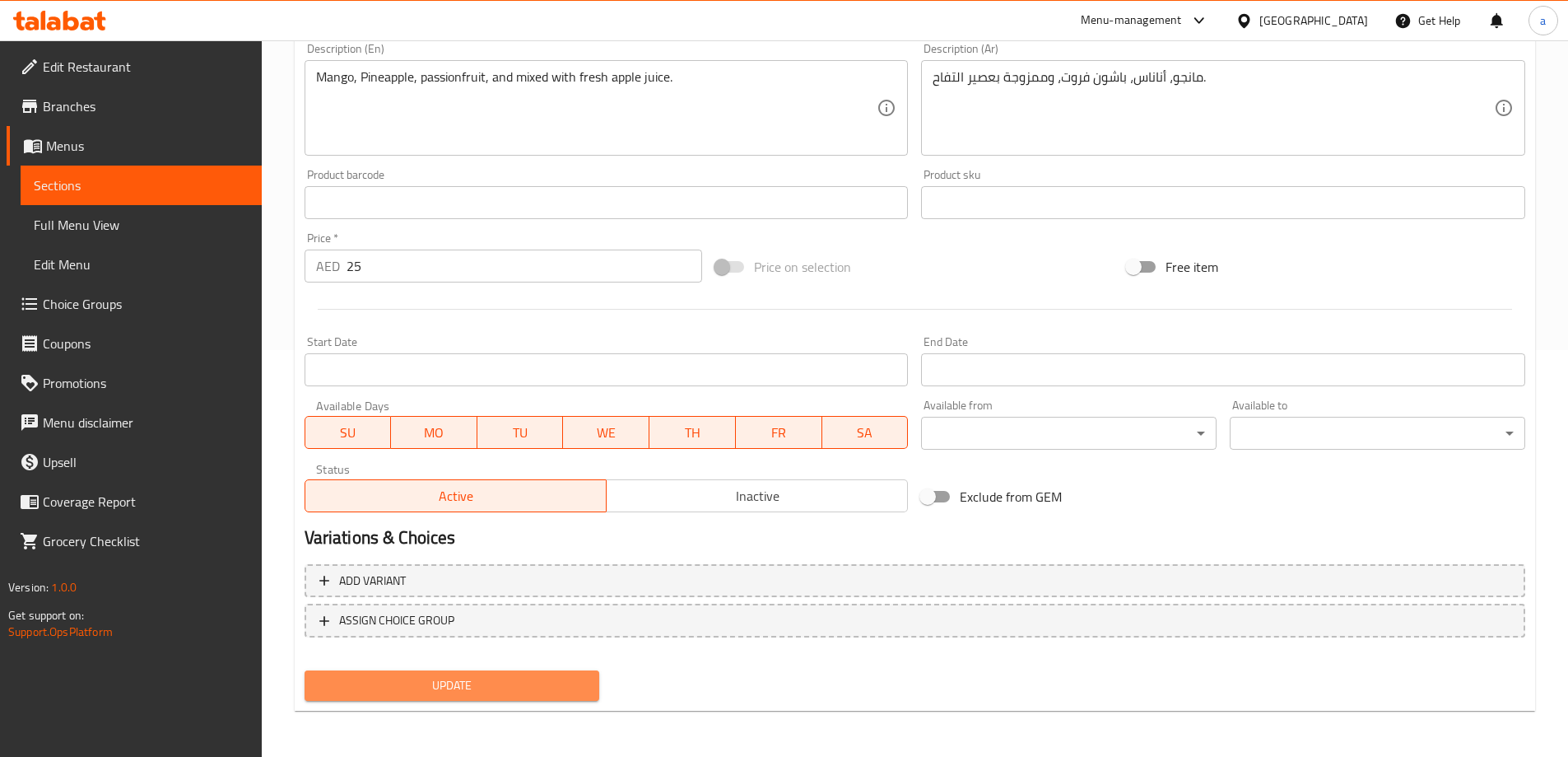
click at [423, 682] on span "Update" at bounding box center [452, 685] width 269 height 21
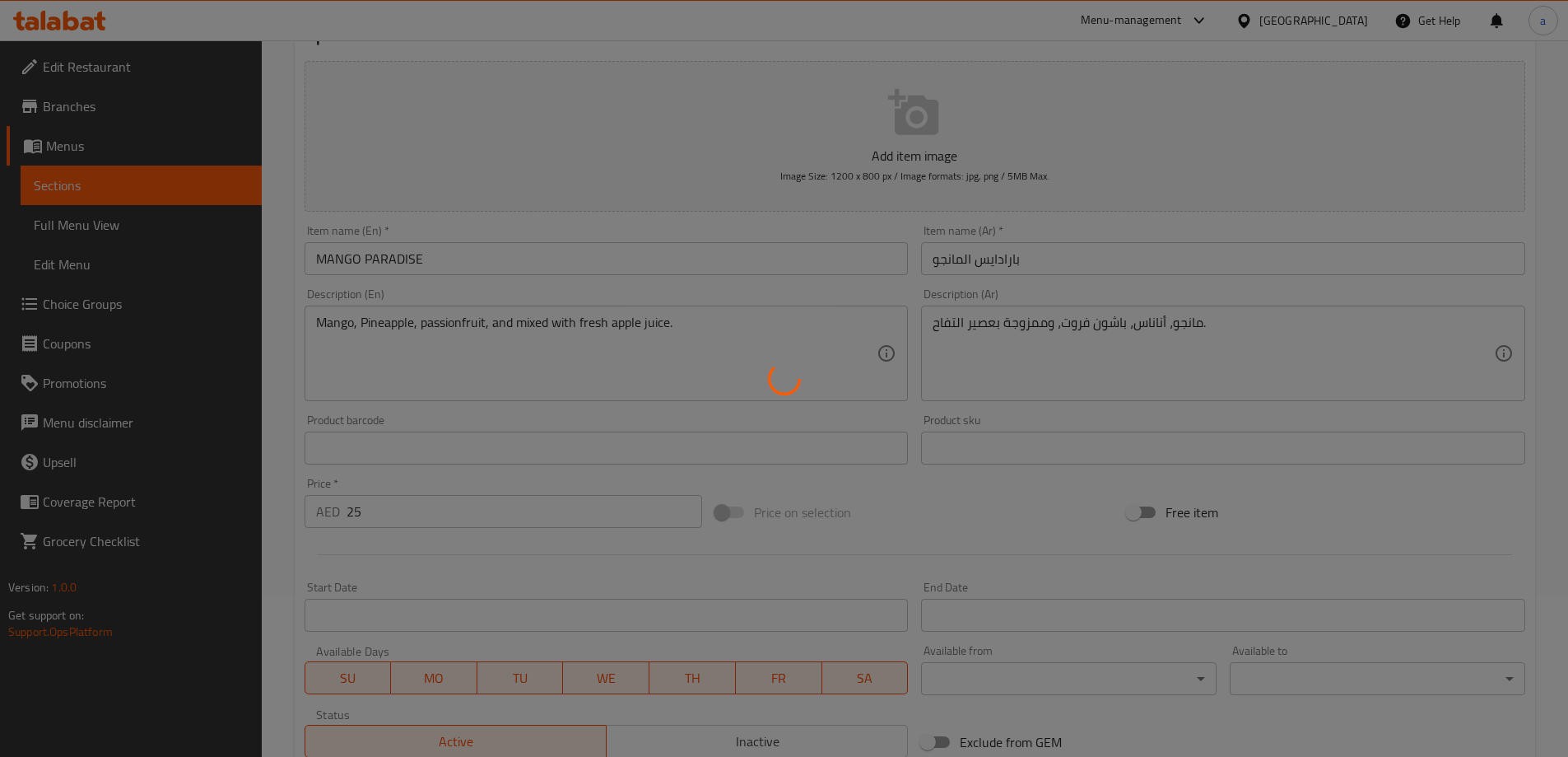
scroll to position [160, 0]
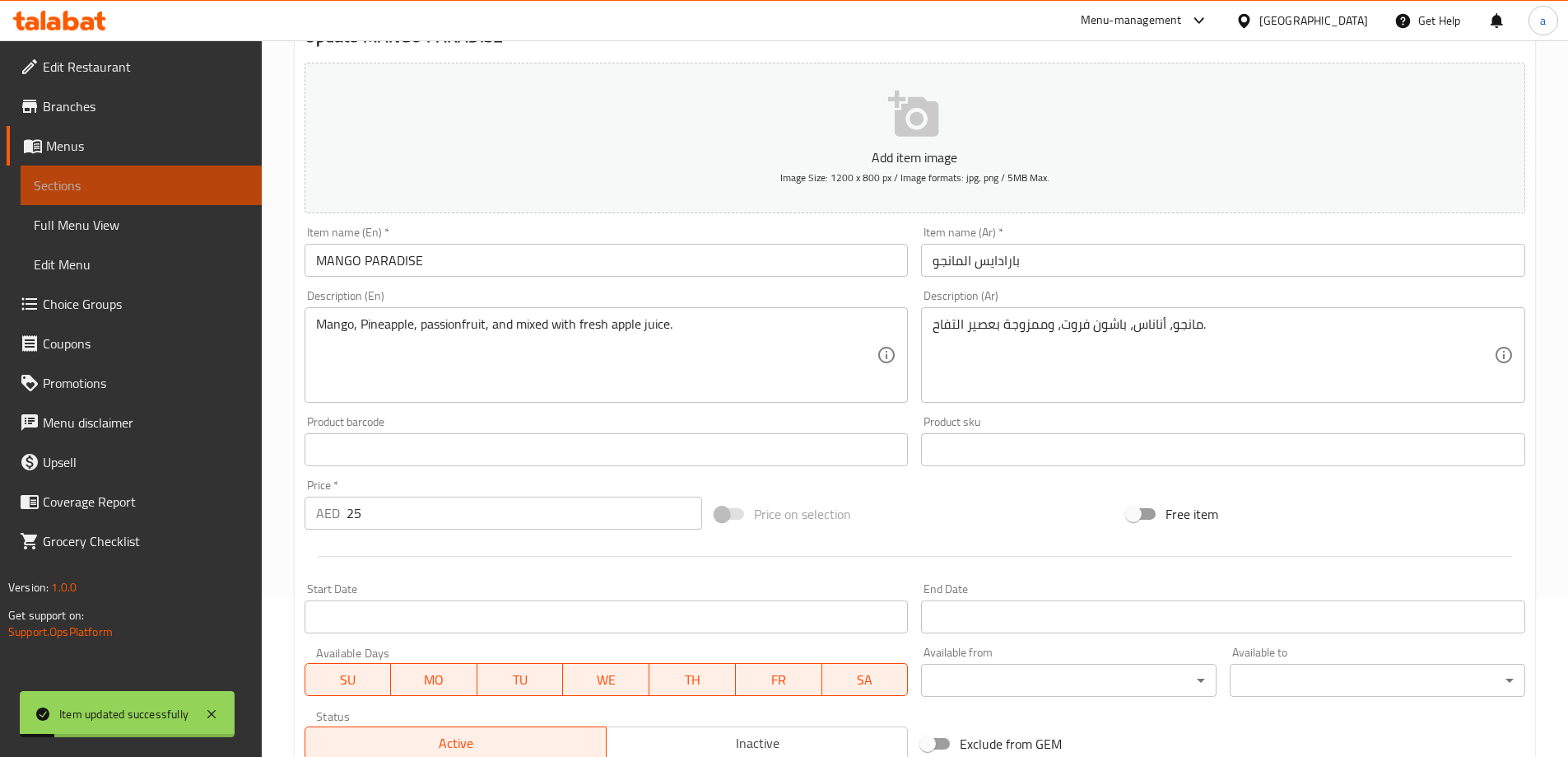
click at [167, 178] on span "Sections" at bounding box center [141, 185] width 214 height 20
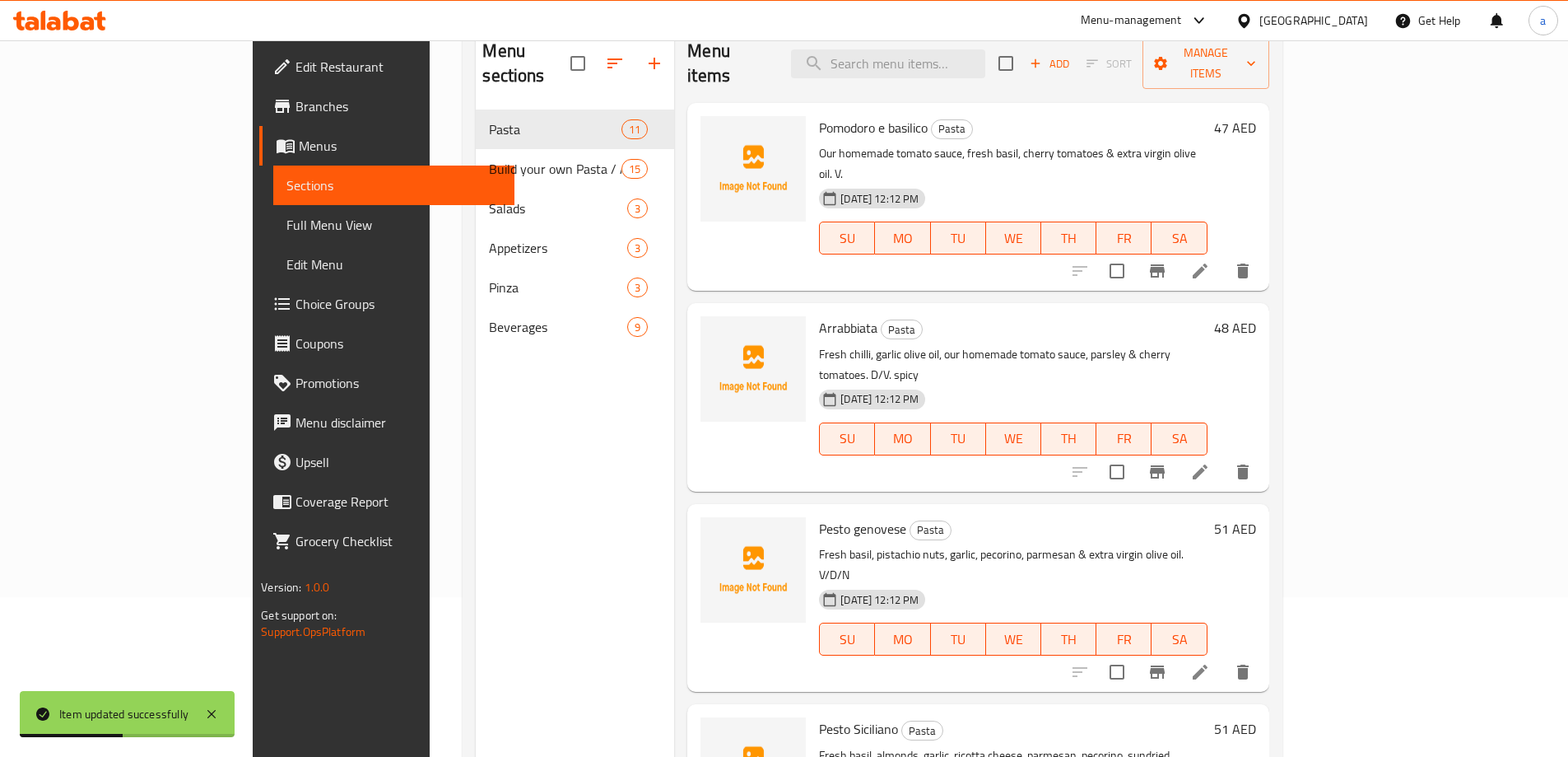
click at [287, 234] on span "Full Menu View" at bounding box center [393, 225] width 214 height 20
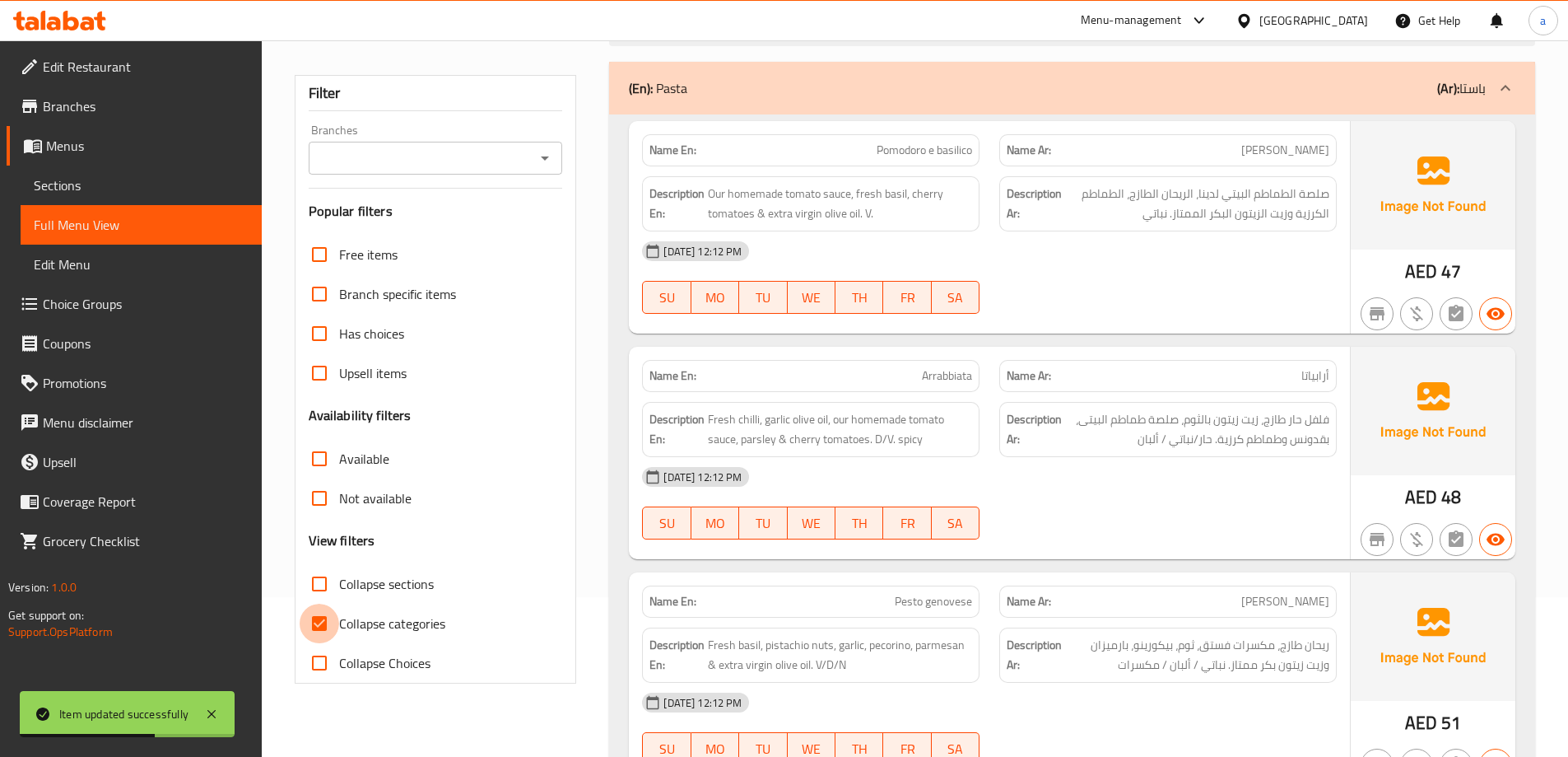
click at [322, 624] on input "Collapse categories" at bounding box center [319, 623] width 39 height 39
checkbox input "false"
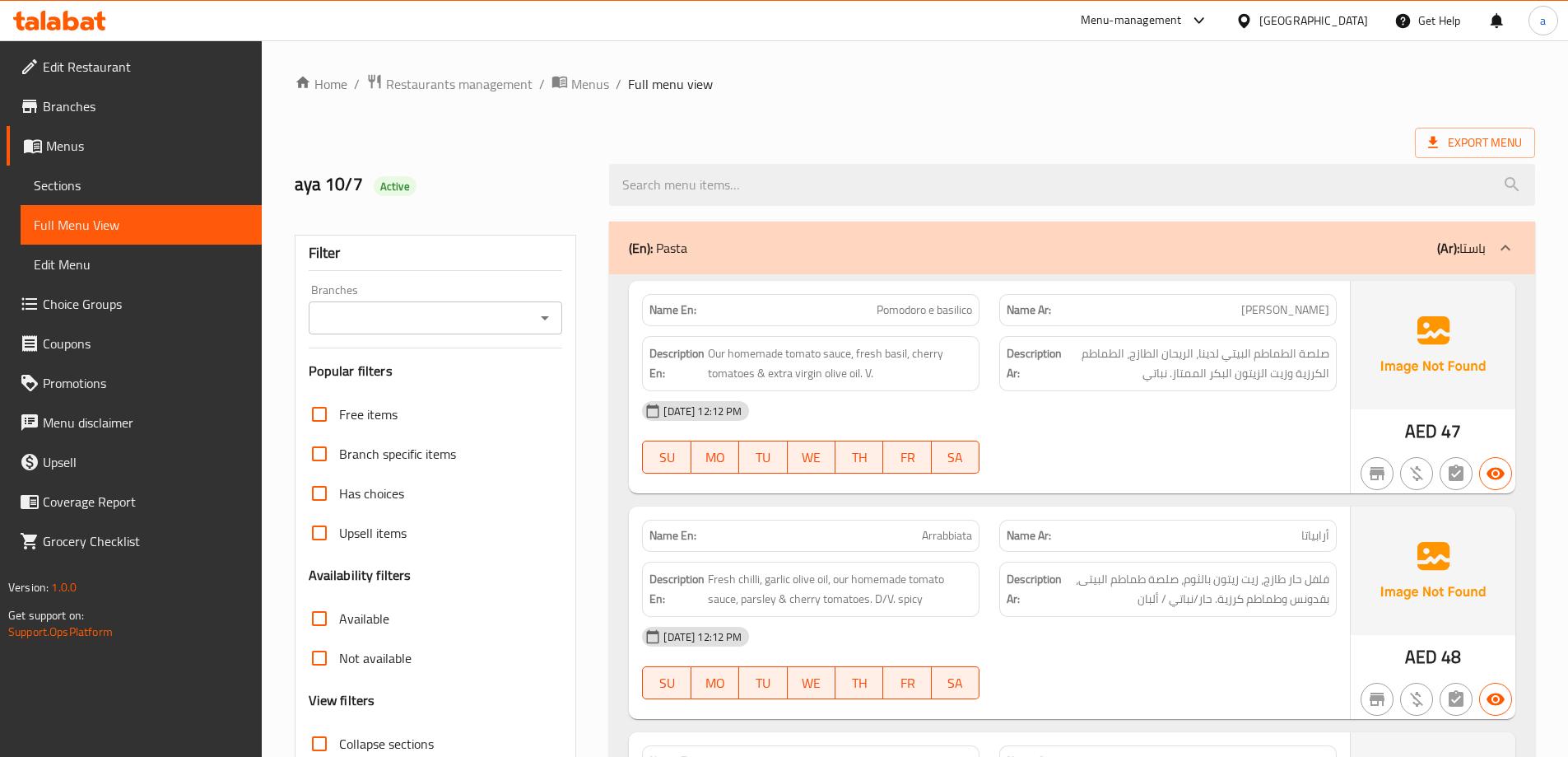
click at [1118, 76] on ol "Home / Restaurants management / Menus / Full menu view" at bounding box center [915, 83] width 1240 height 21
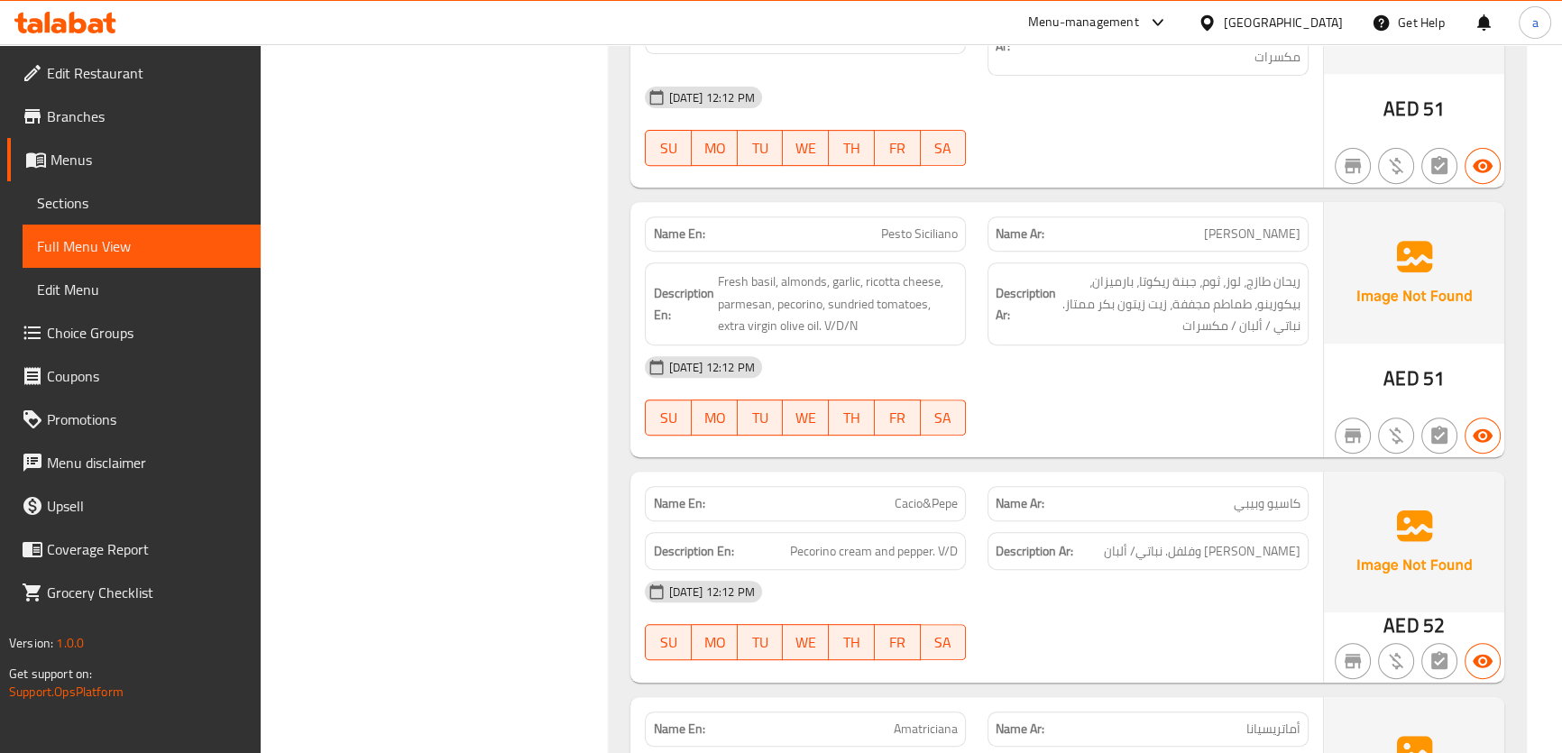
scroll to position [942, 0]
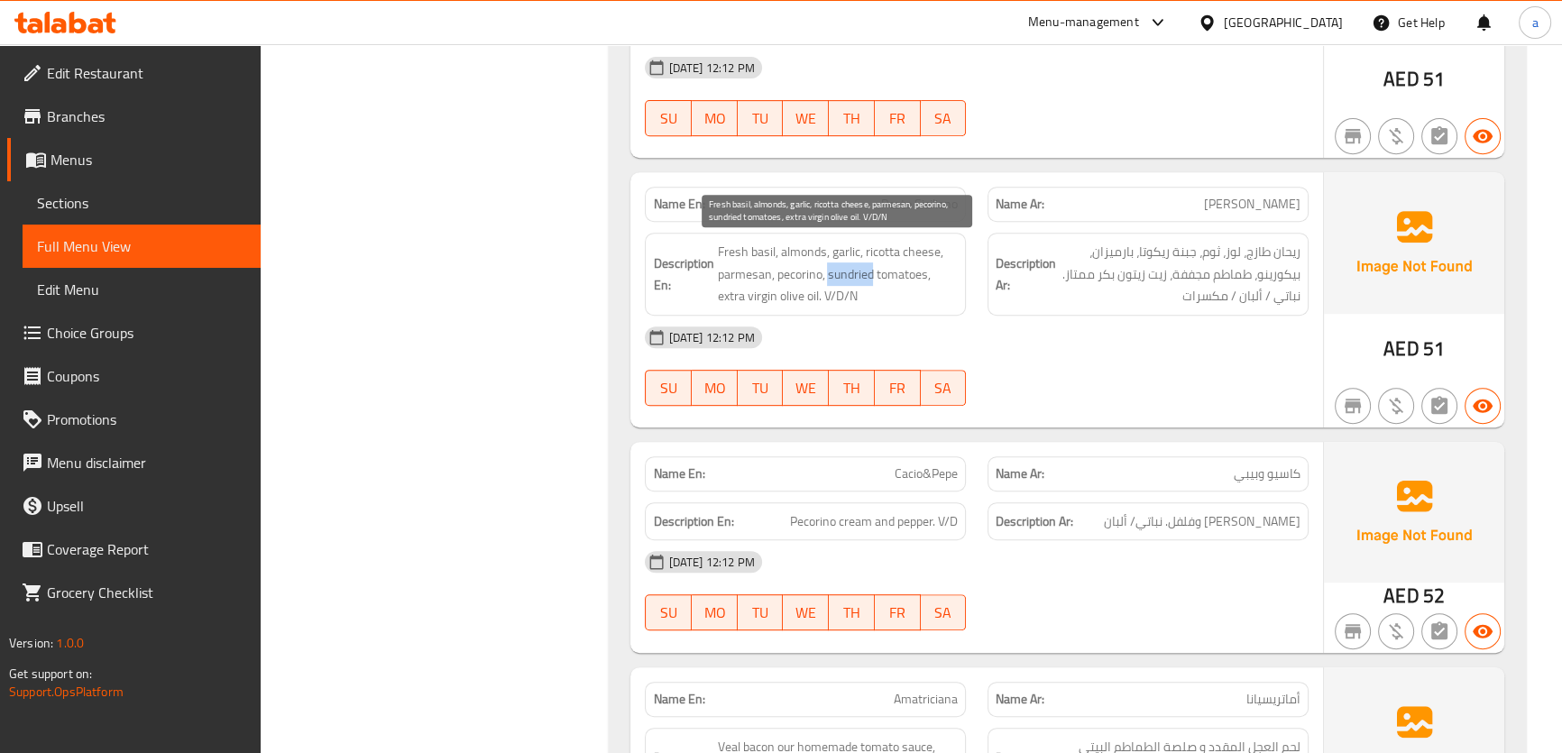
drag, startPoint x: 829, startPoint y: 272, endPoint x: 870, endPoint y: 269, distance: 41.6
click at [870, 269] on span "Fresh basil, almonds, garlic, ricotta cheese, parmesan, pecorino, sundried toma…" at bounding box center [837, 274] width 241 height 67
copy span "sundried"
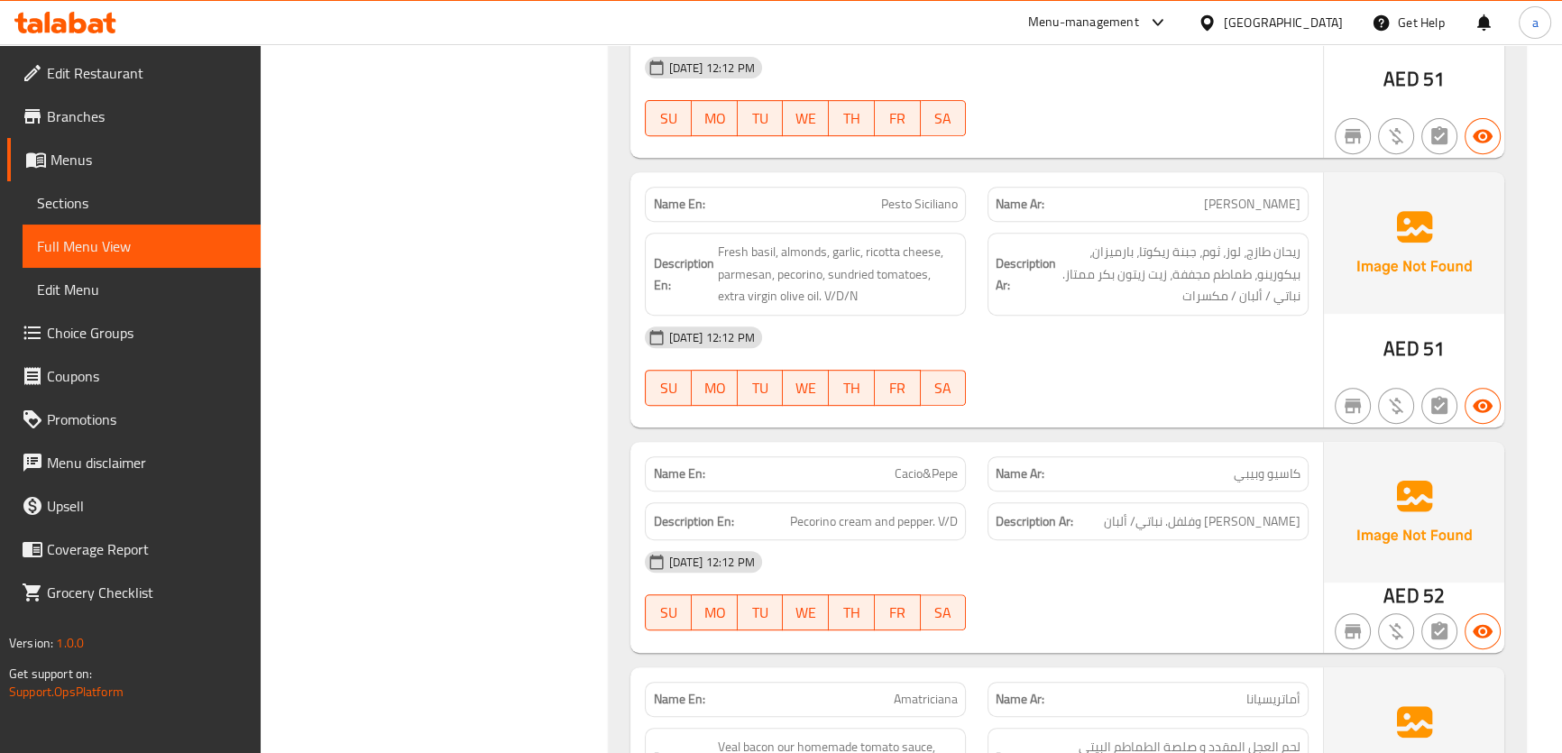
click at [1261, 387] on div "07-10-2025 12:12 PM SU MO TU WE TH FR SA" at bounding box center [976, 366] width 684 height 101
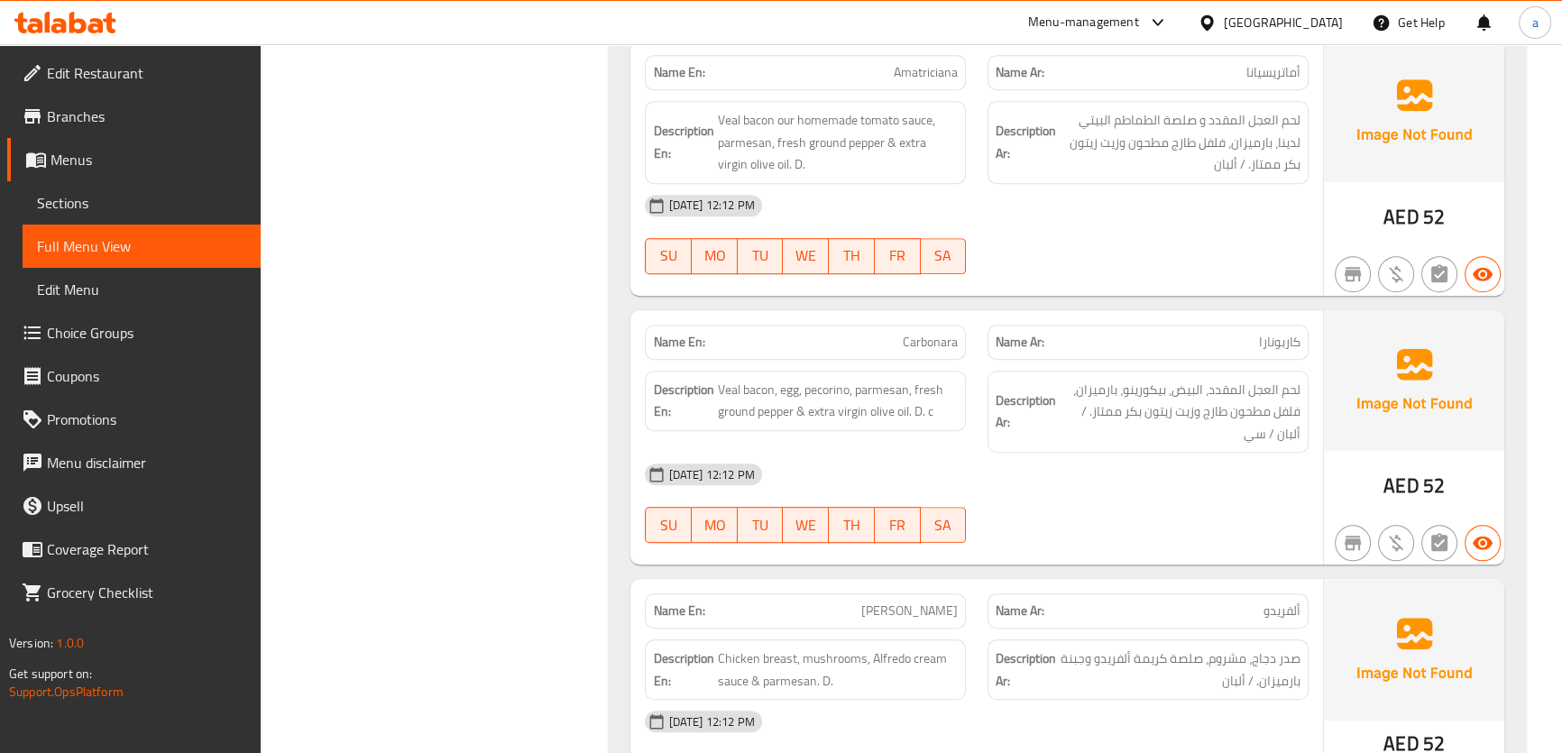
scroll to position [1598, 0]
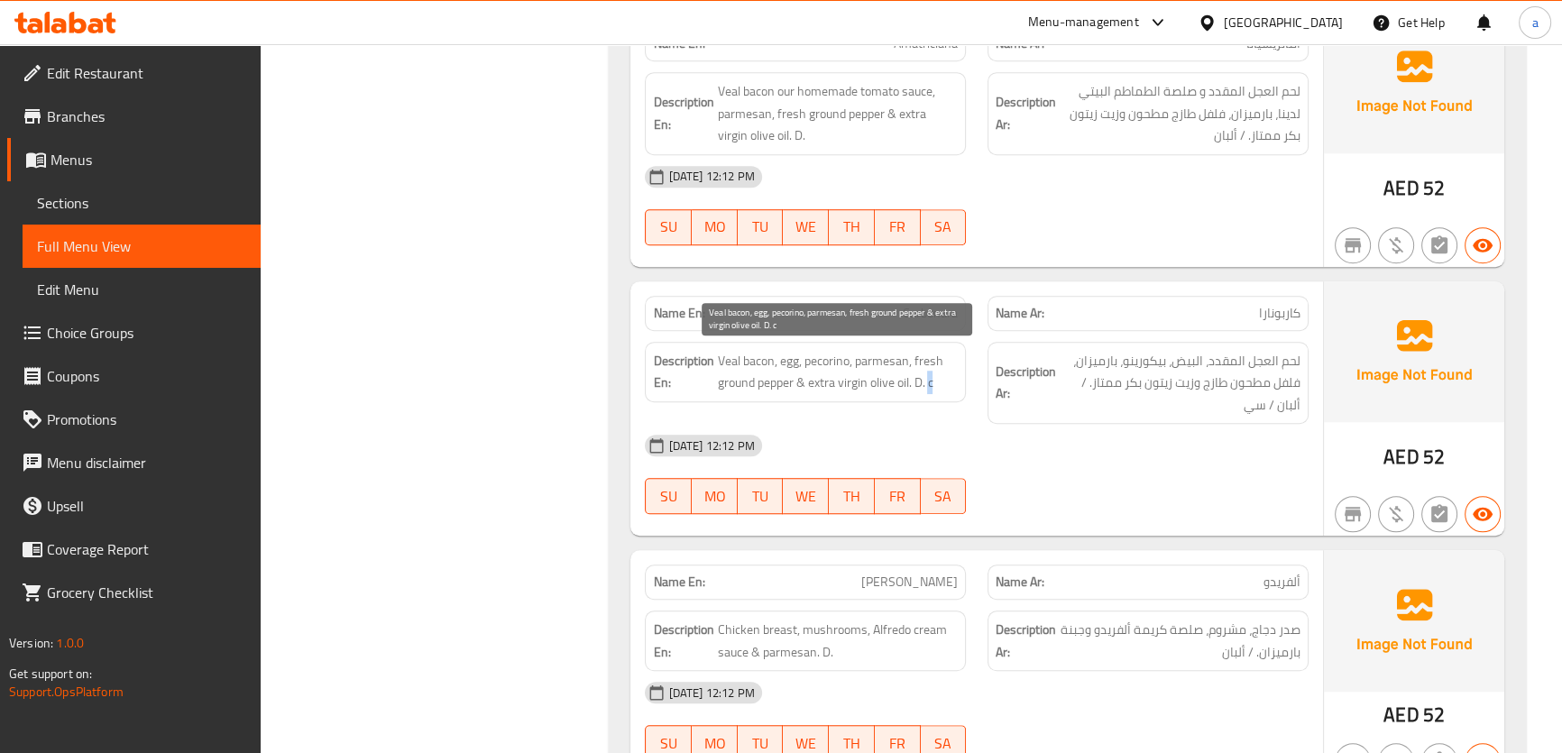
drag, startPoint x: 929, startPoint y: 380, endPoint x: 953, endPoint y: 384, distance: 24.8
click at [953, 384] on span "Veal bacon, egg, pecorino, parmesan, fresh ground pepper & extra virgin olive o…" at bounding box center [837, 372] width 241 height 44
click at [1169, 428] on div "[DATE] 12:12 PM" at bounding box center [976, 445] width 684 height 43
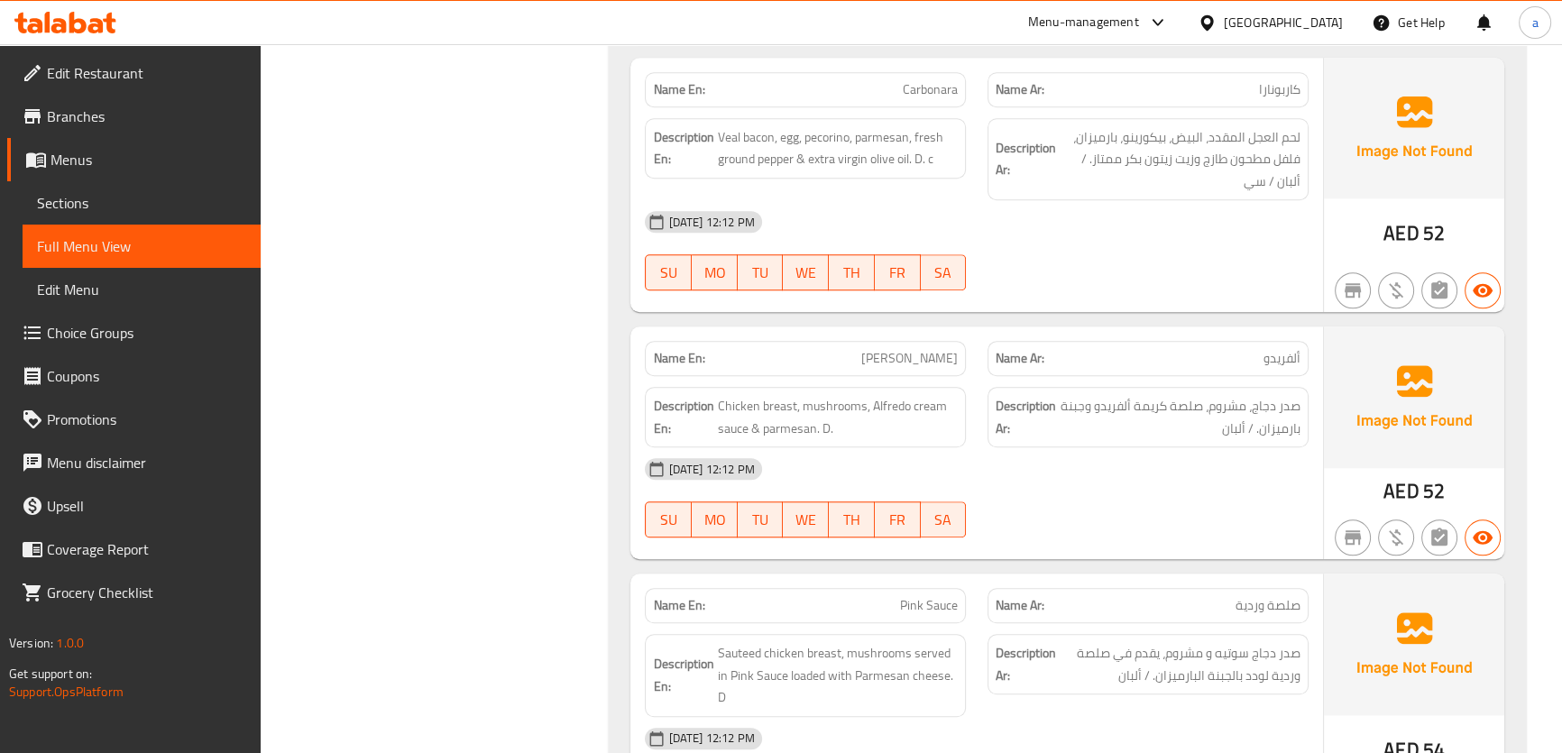
scroll to position [1926, 0]
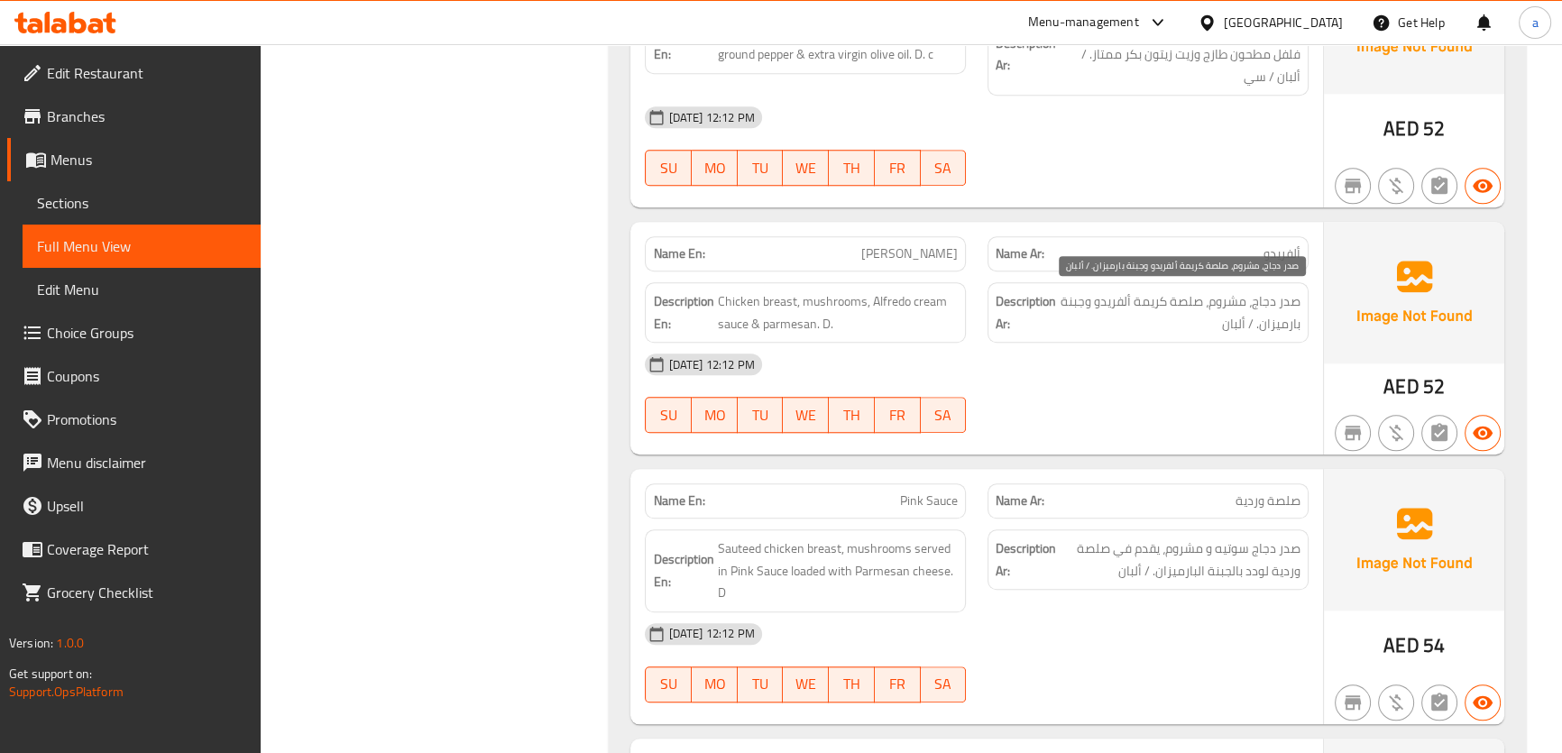
click at [1071, 301] on span "صدر دجاج، مشروم، صلصة كريمة ألفريدو وجبنة بارميزان. / ألبان" at bounding box center [1179, 312] width 241 height 44
click at [1123, 386] on div "07-10-2025 12:12 PM SU MO TU WE TH FR SA" at bounding box center [976, 393] width 684 height 101
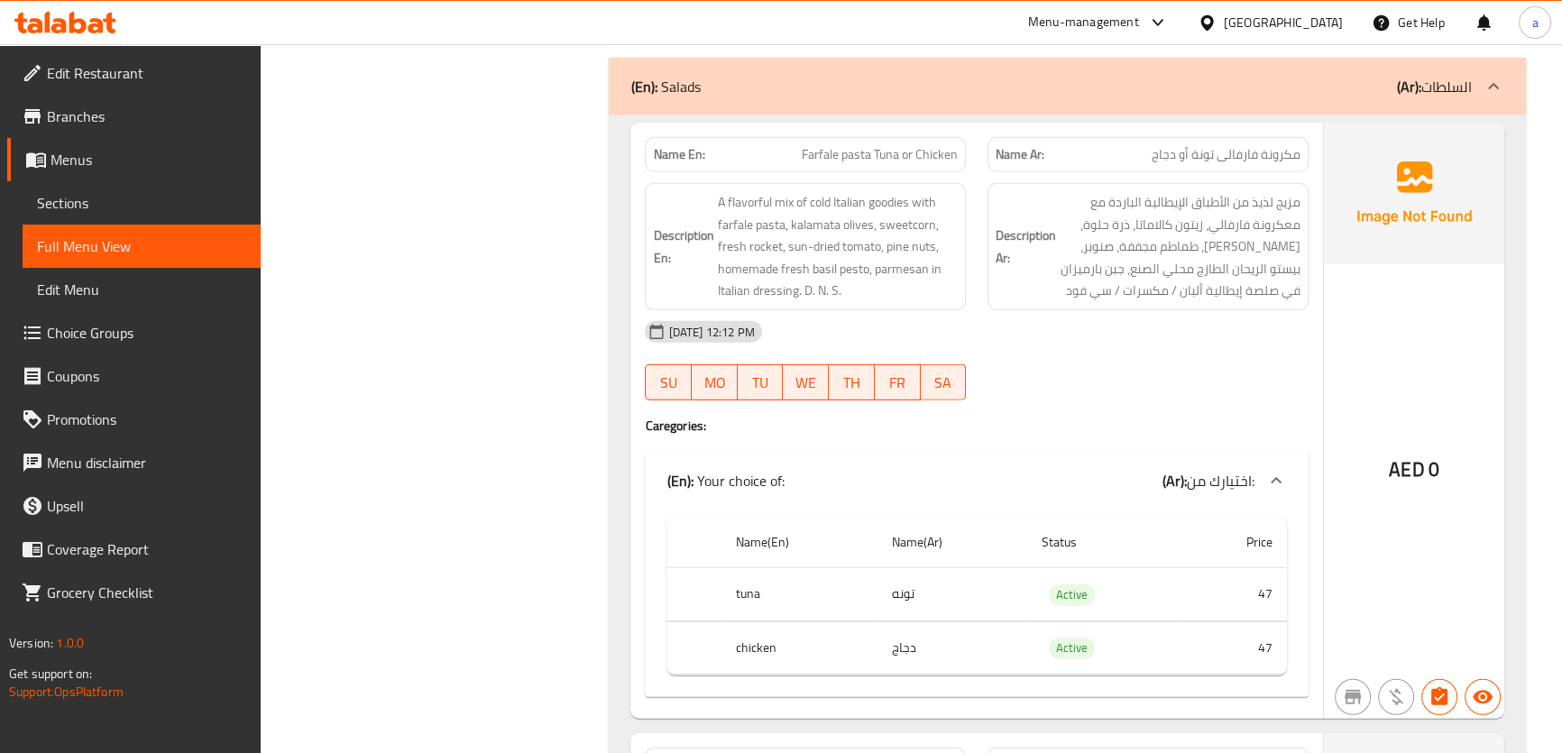
scroll to position [6598, 0]
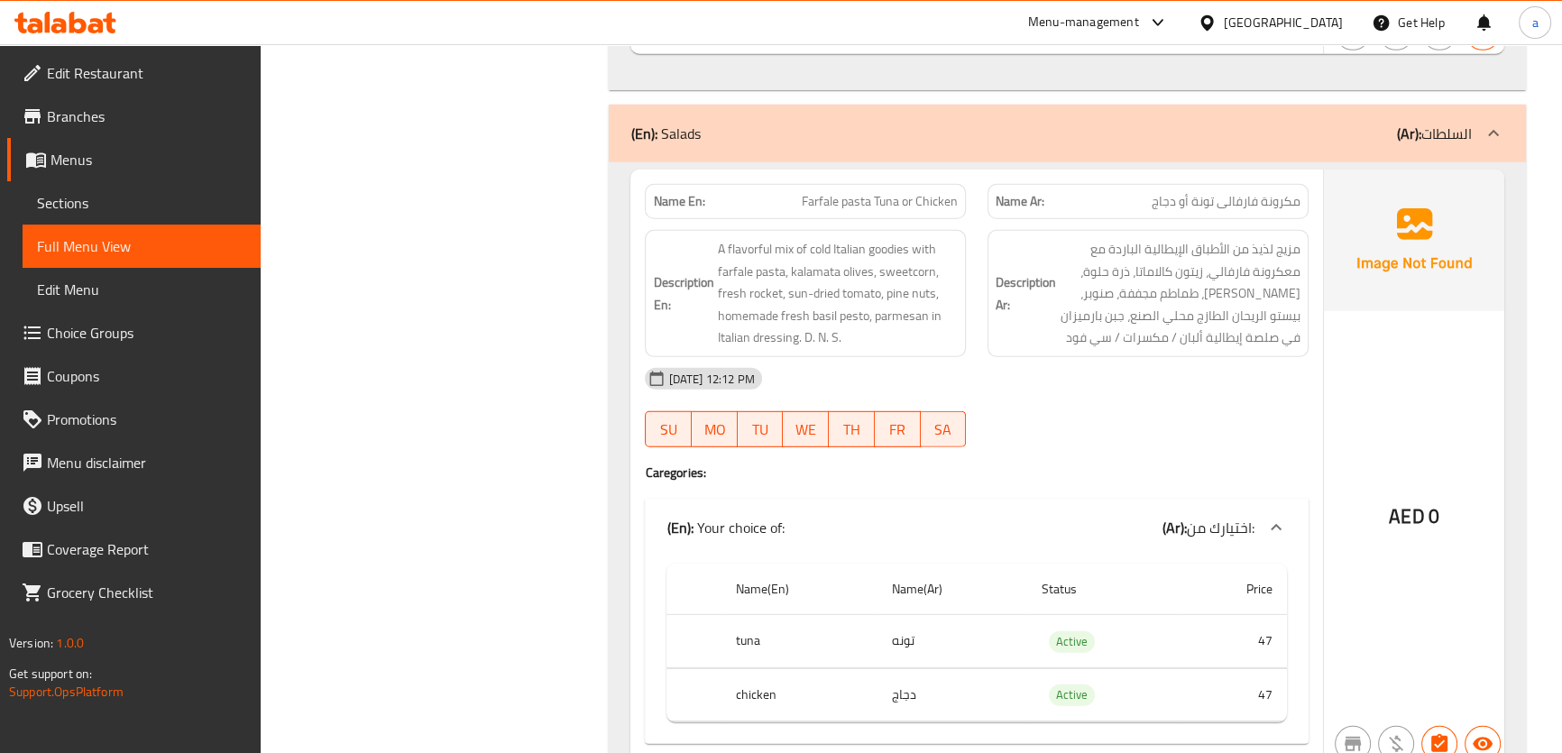
click at [197, 188] on link "Sections" at bounding box center [142, 202] width 238 height 43
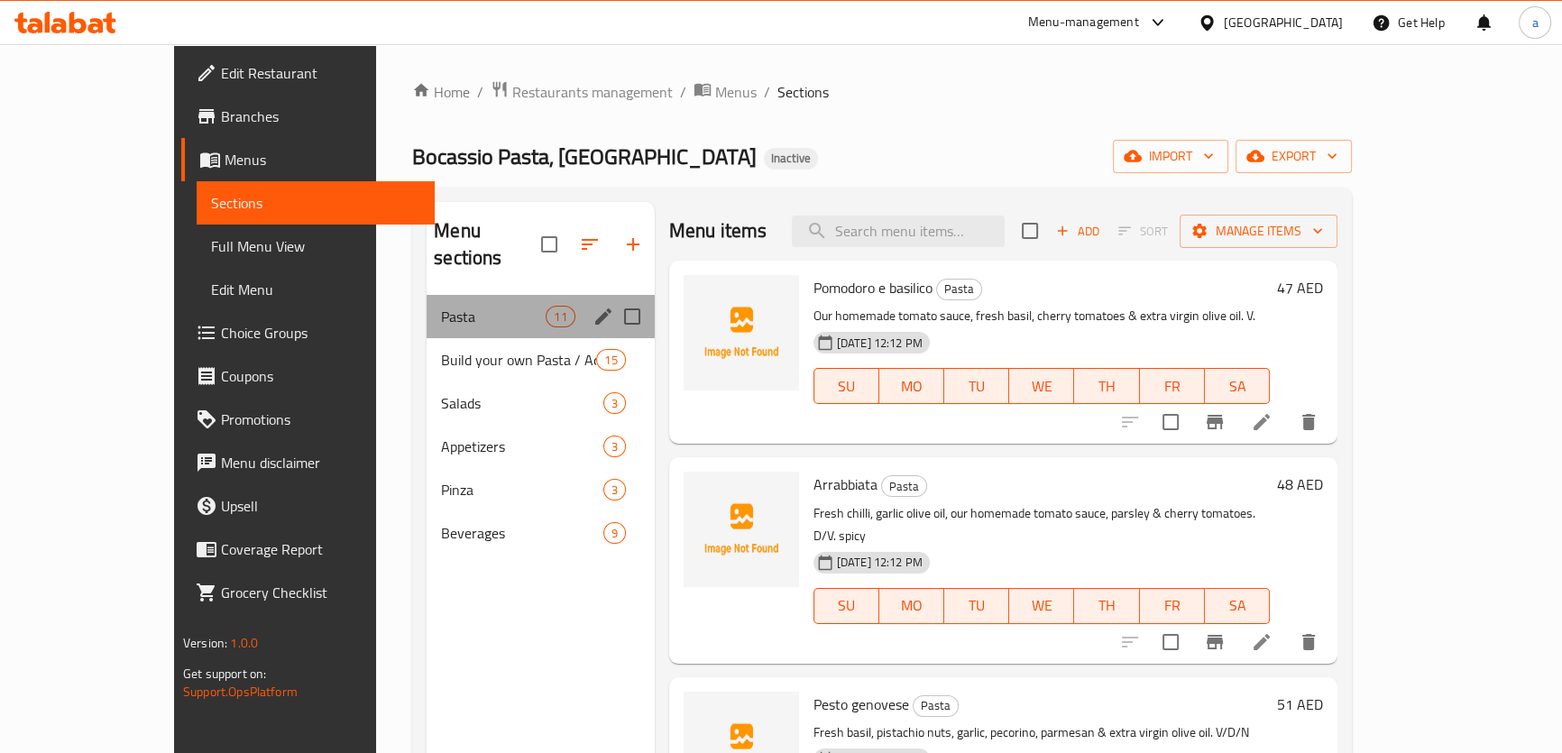
click at [426, 301] on div "Pasta 11" at bounding box center [539, 316] width 227 height 43
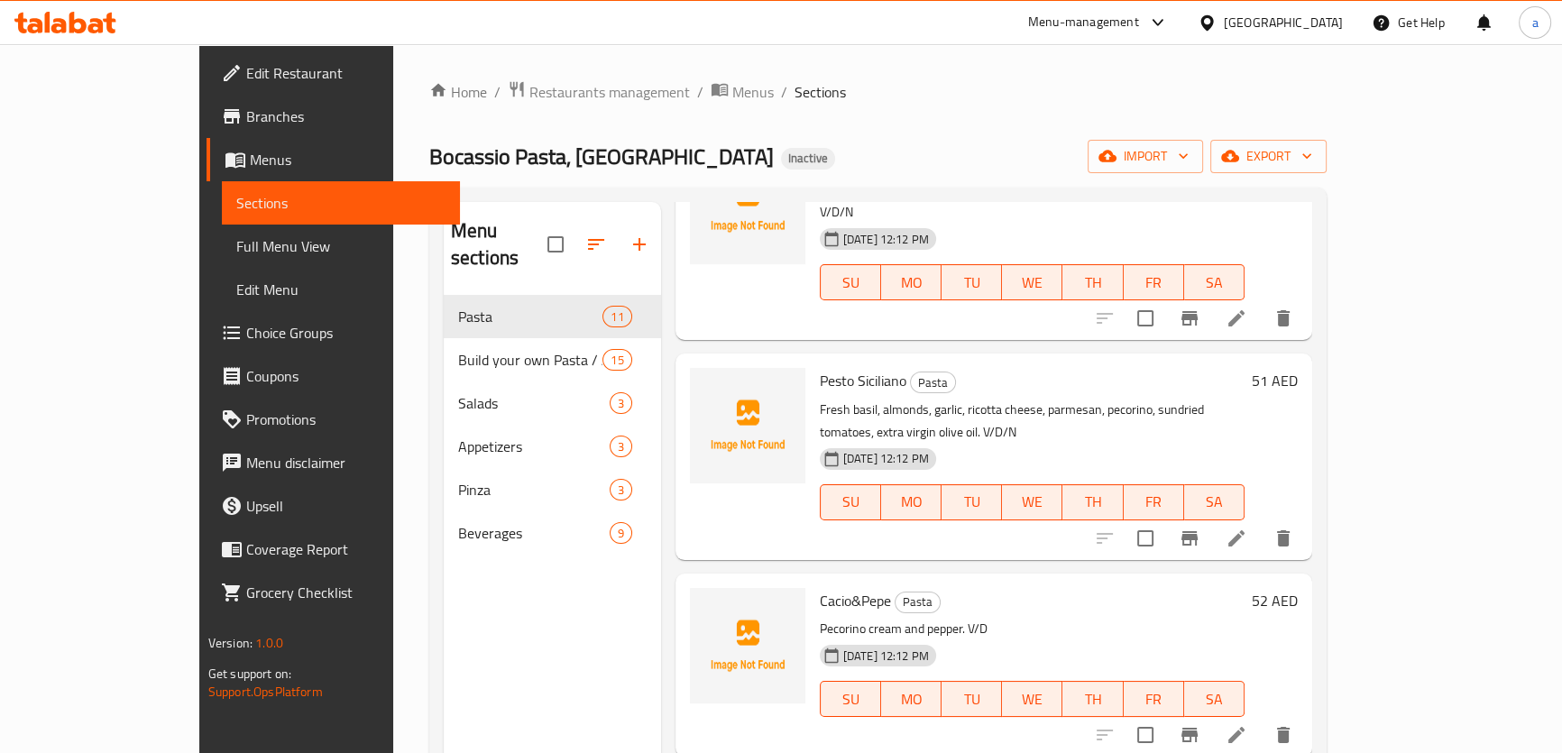
scroll to position [573, 0]
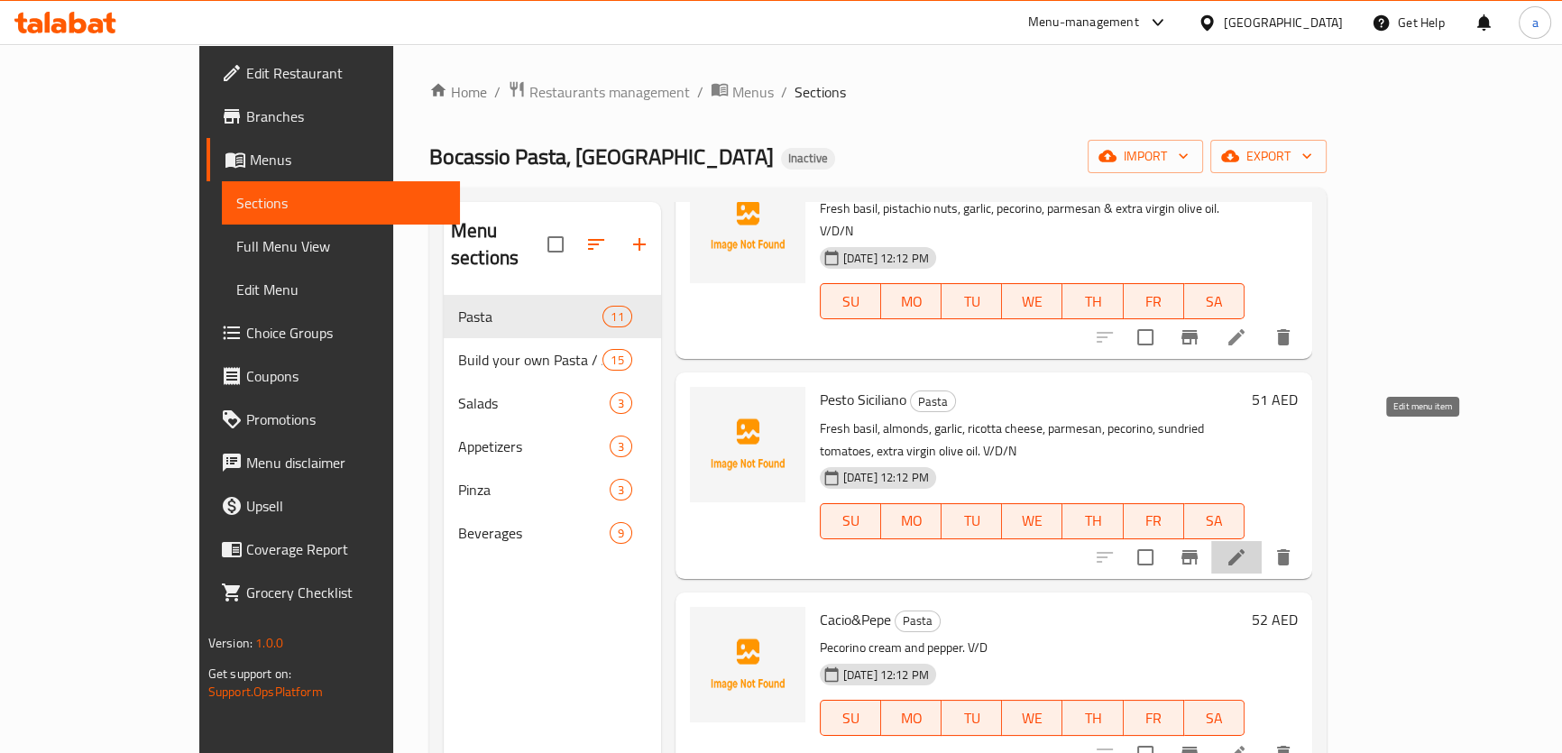
click at [1244, 549] on icon at bounding box center [1236, 557] width 16 height 16
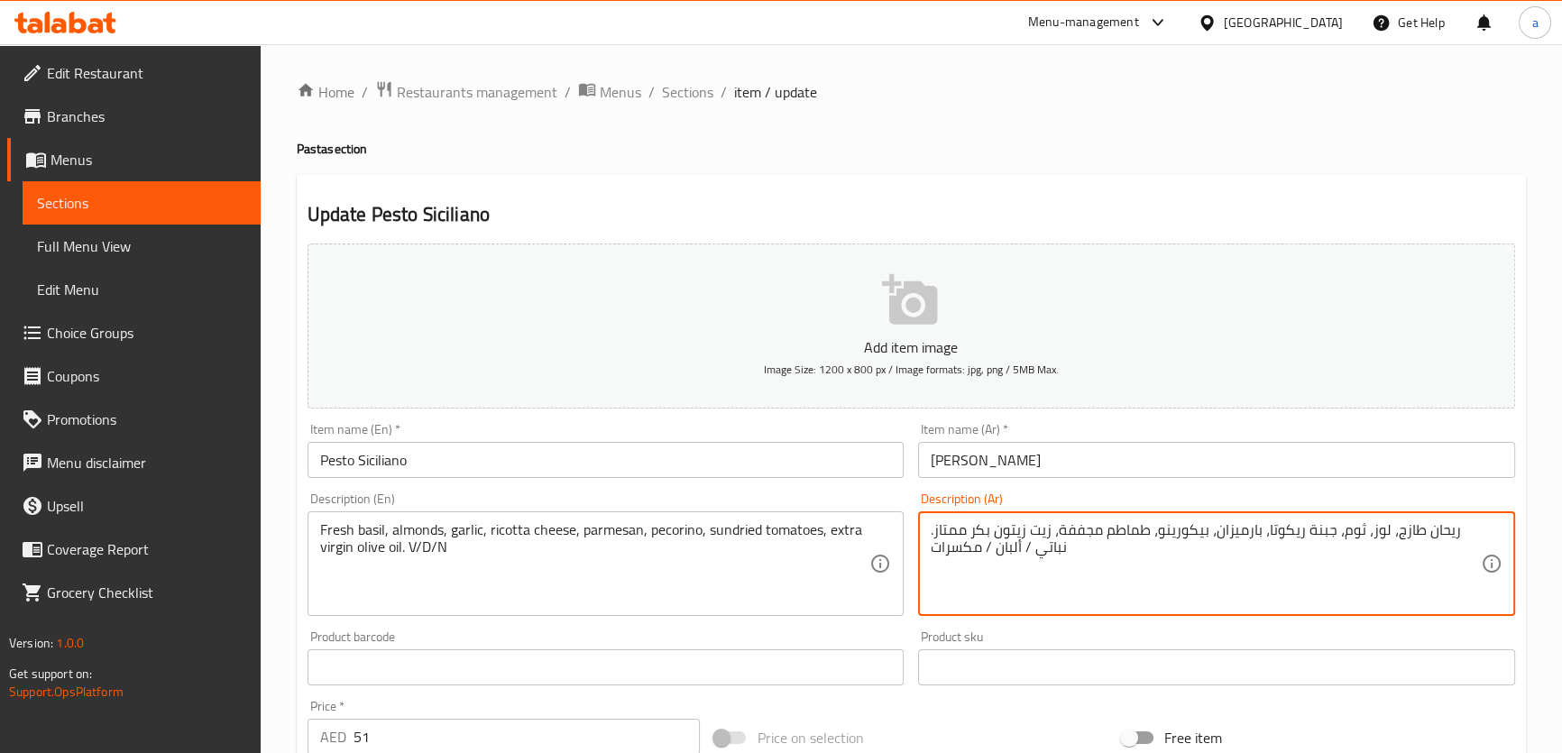
drag, startPoint x: 1059, startPoint y: 530, endPoint x: 1100, endPoint y: 532, distance: 41.5
paste textarea "بالشمس"
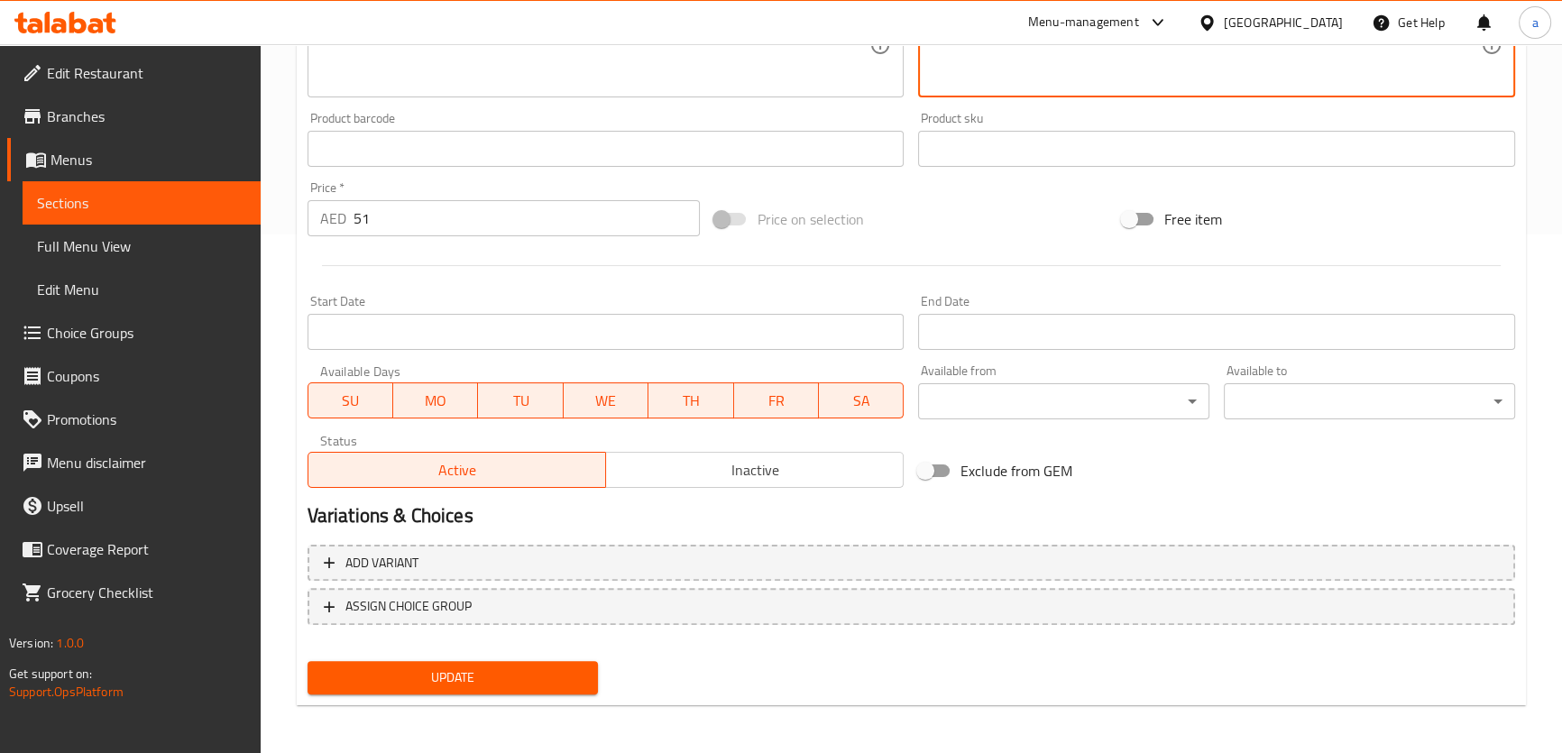
scroll to position [519, 0]
type textarea "ريحان طازج، لوز، ثوم، جبنة ريكوتا، بارميزان، بيكورينو، طماطم مجفف بالشمس، زيت ز…"
click at [564, 676] on span "Update" at bounding box center [453, 676] width 262 height 23
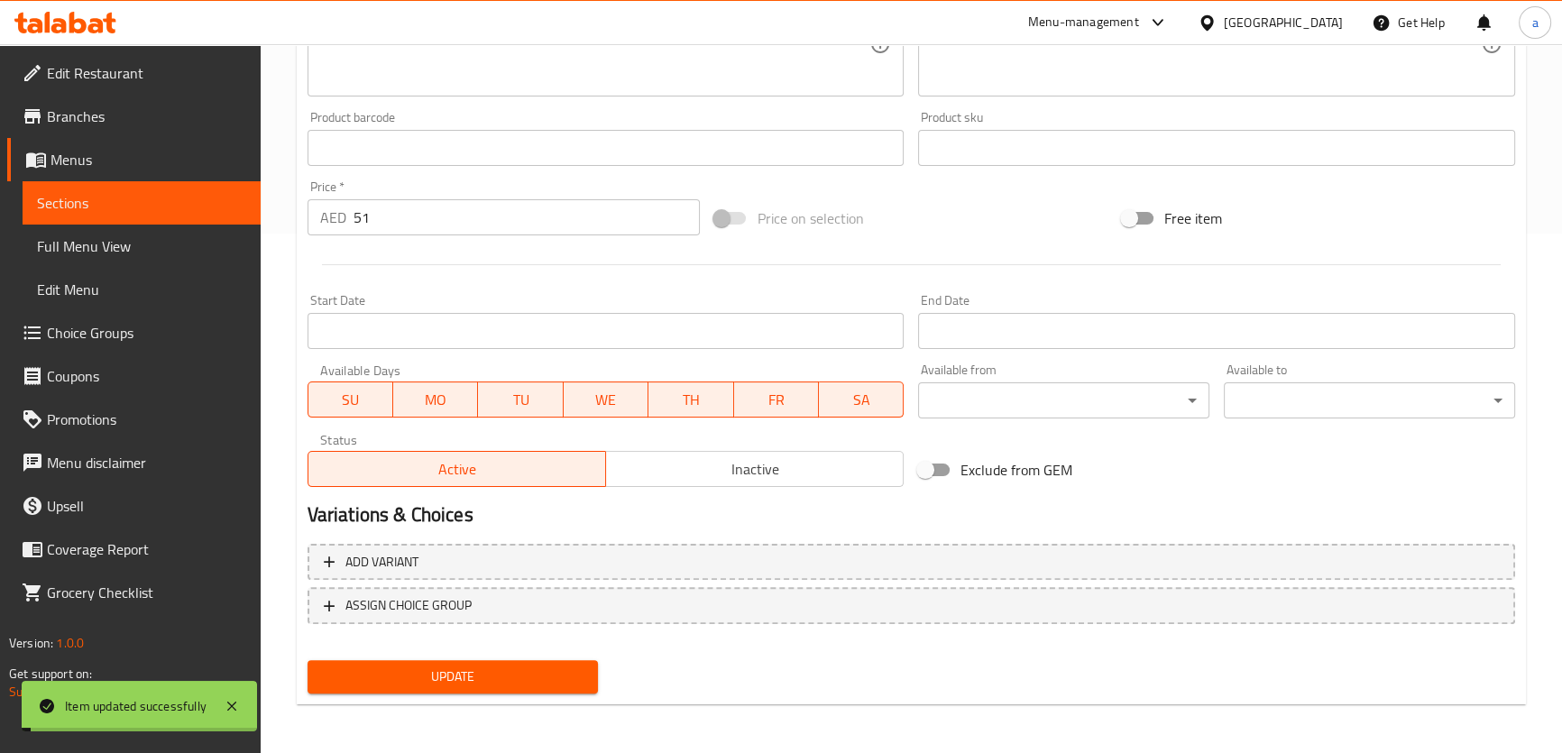
click at [169, 215] on link "Sections" at bounding box center [142, 202] width 238 height 43
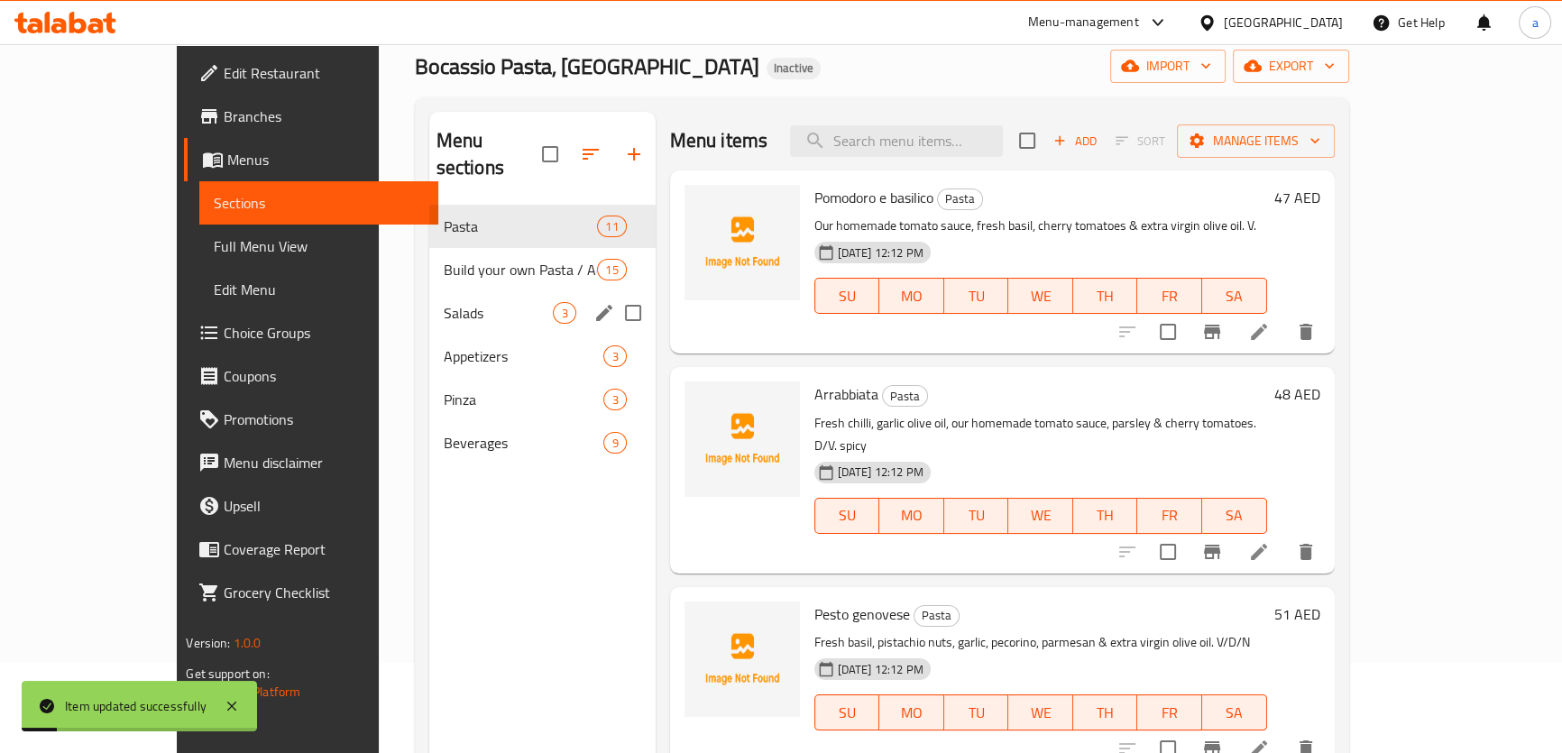
scroll to position [89, 0]
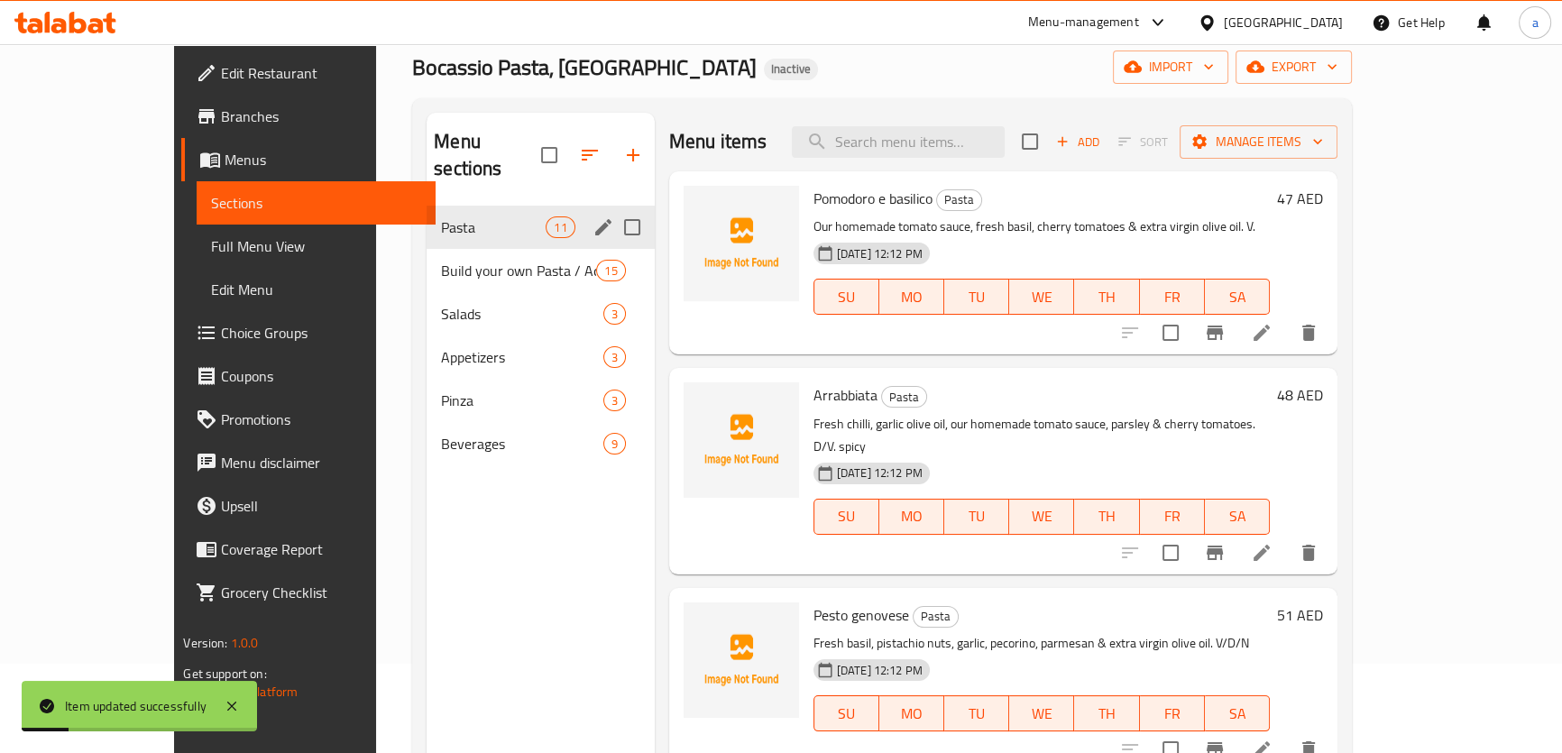
click at [426, 206] on div "Pasta 11" at bounding box center [539, 227] width 227 height 43
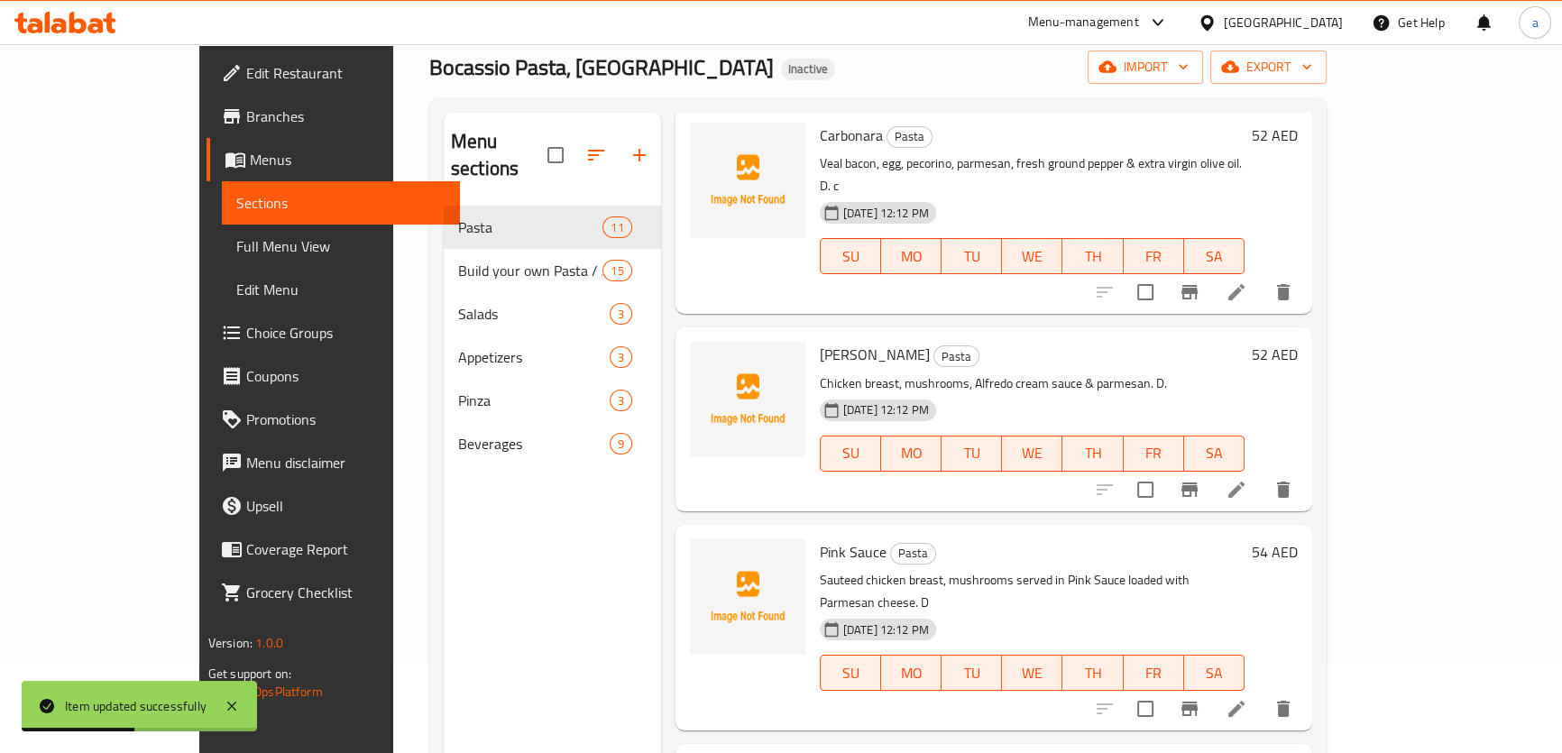
scroll to position [1393, 0]
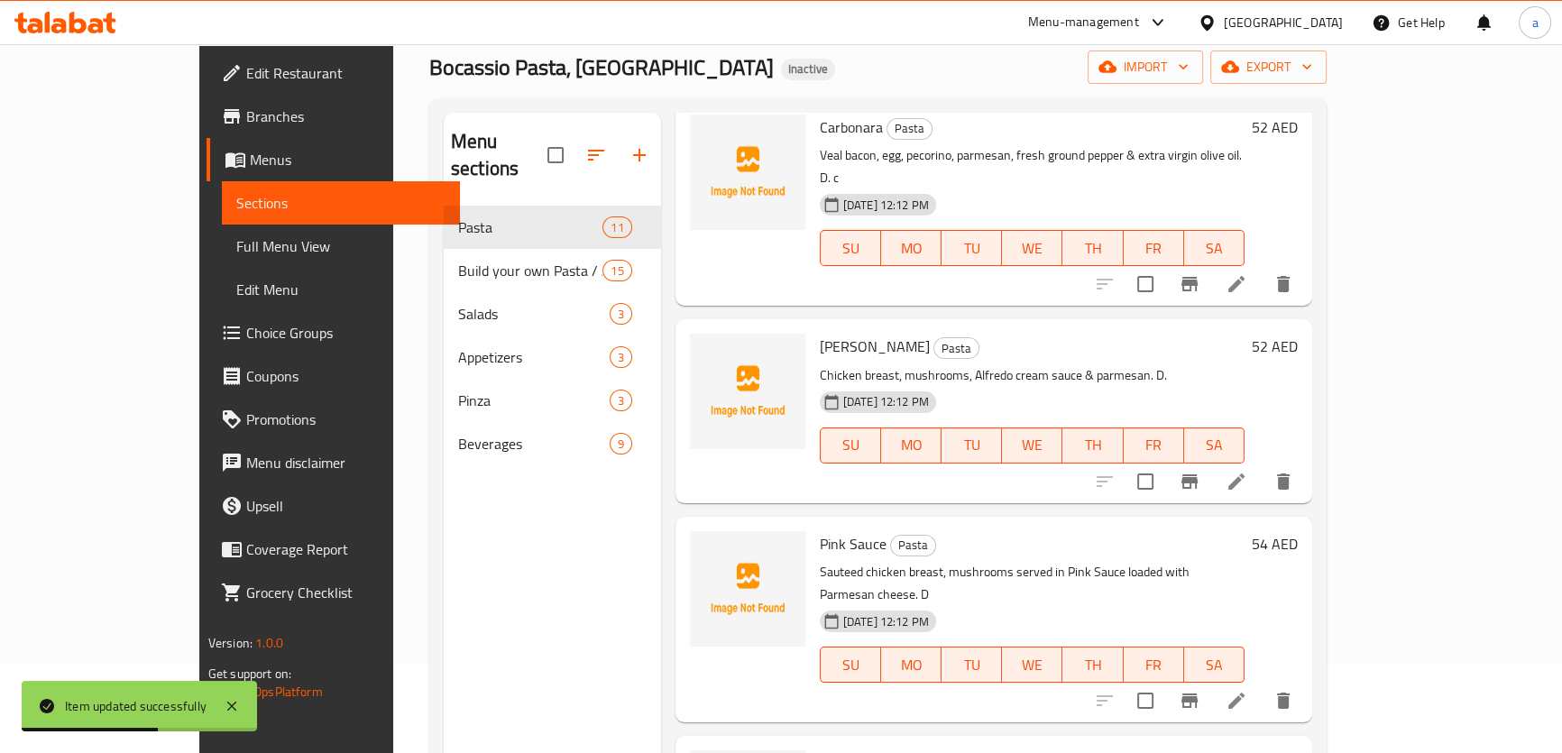
click at [1261, 465] on li at bounding box center [1236, 481] width 50 height 32
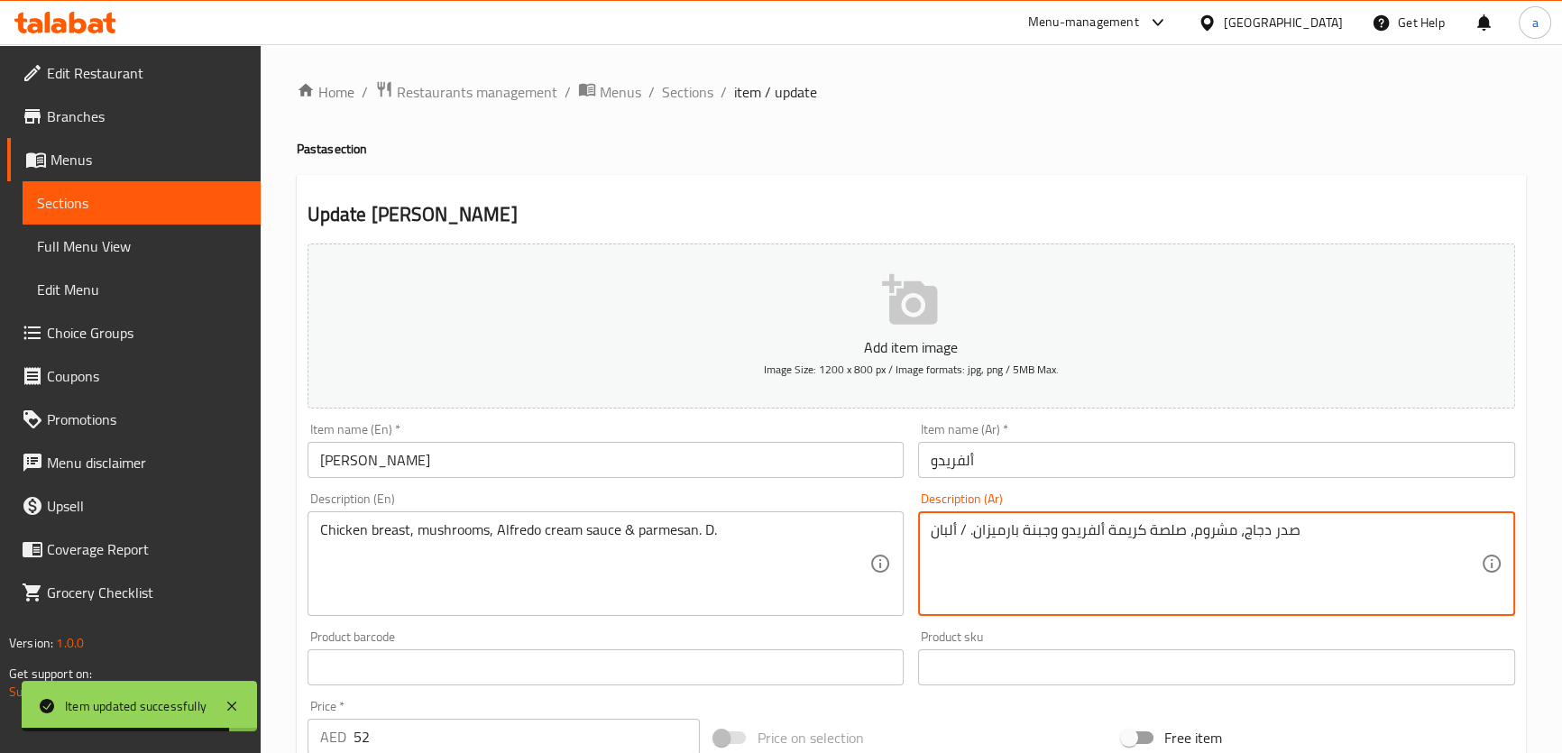
click at [1046, 529] on textarea "صدر دجاج، مشروم، صلصة كريمة ألفريدو وجبنة بارميزان. / ألبان" at bounding box center [1205, 564] width 550 height 86
type textarea "صدر دجاج، مشروم، صلصة كريمة ألفريدو و بارميزان. / ألبان"
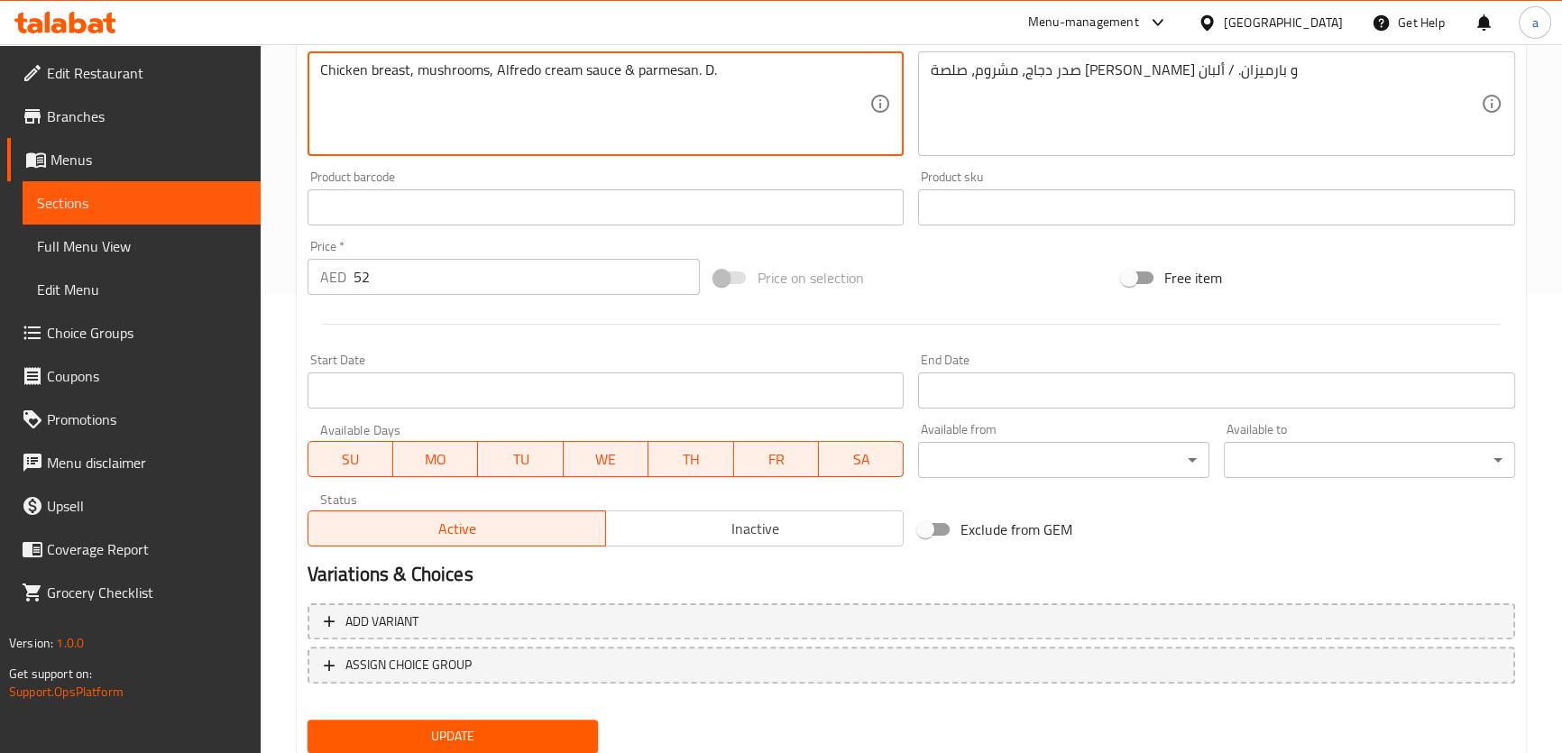
scroll to position [519, 0]
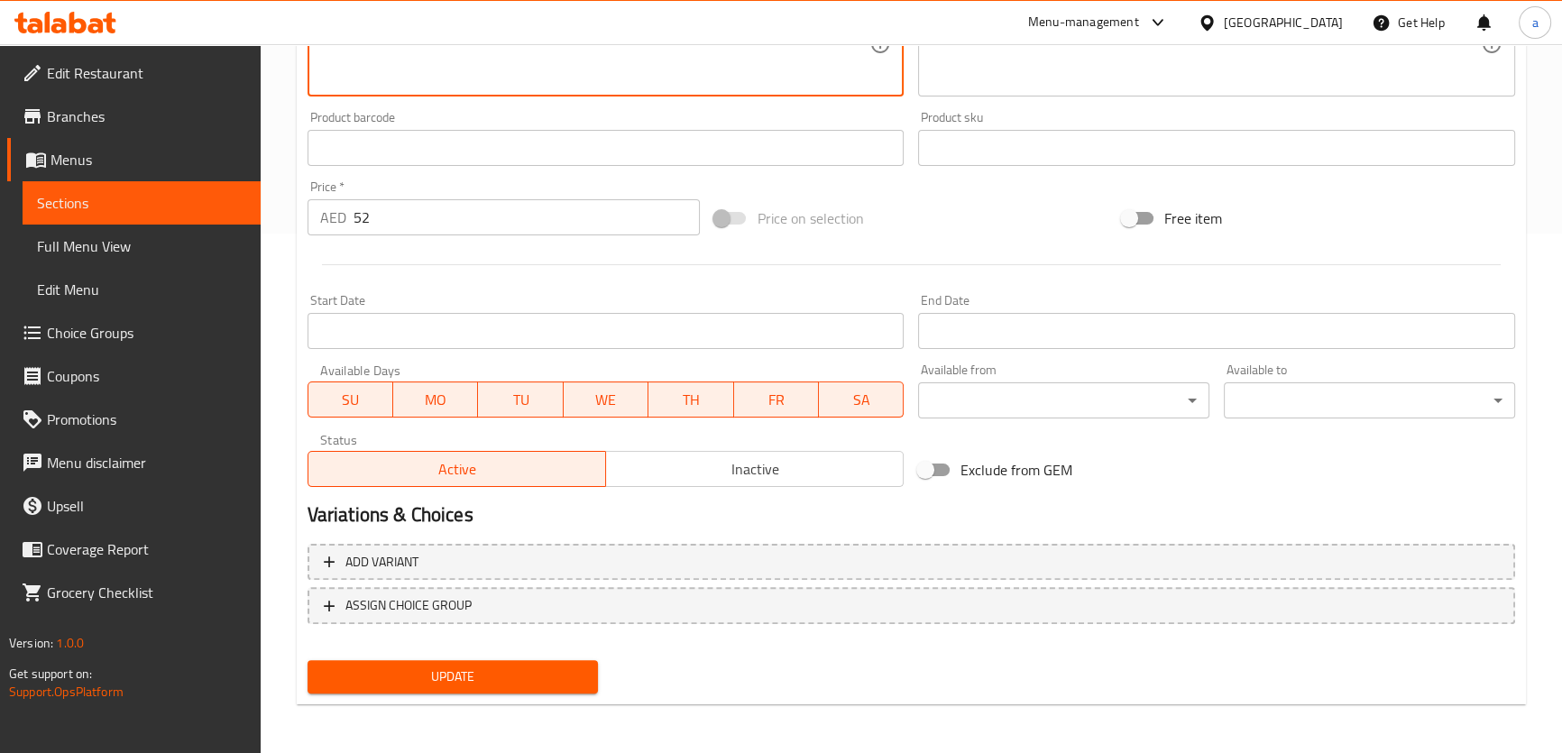
click at [450, 683] on span "Update" at bounding box center [453, 676] width 262 height 23
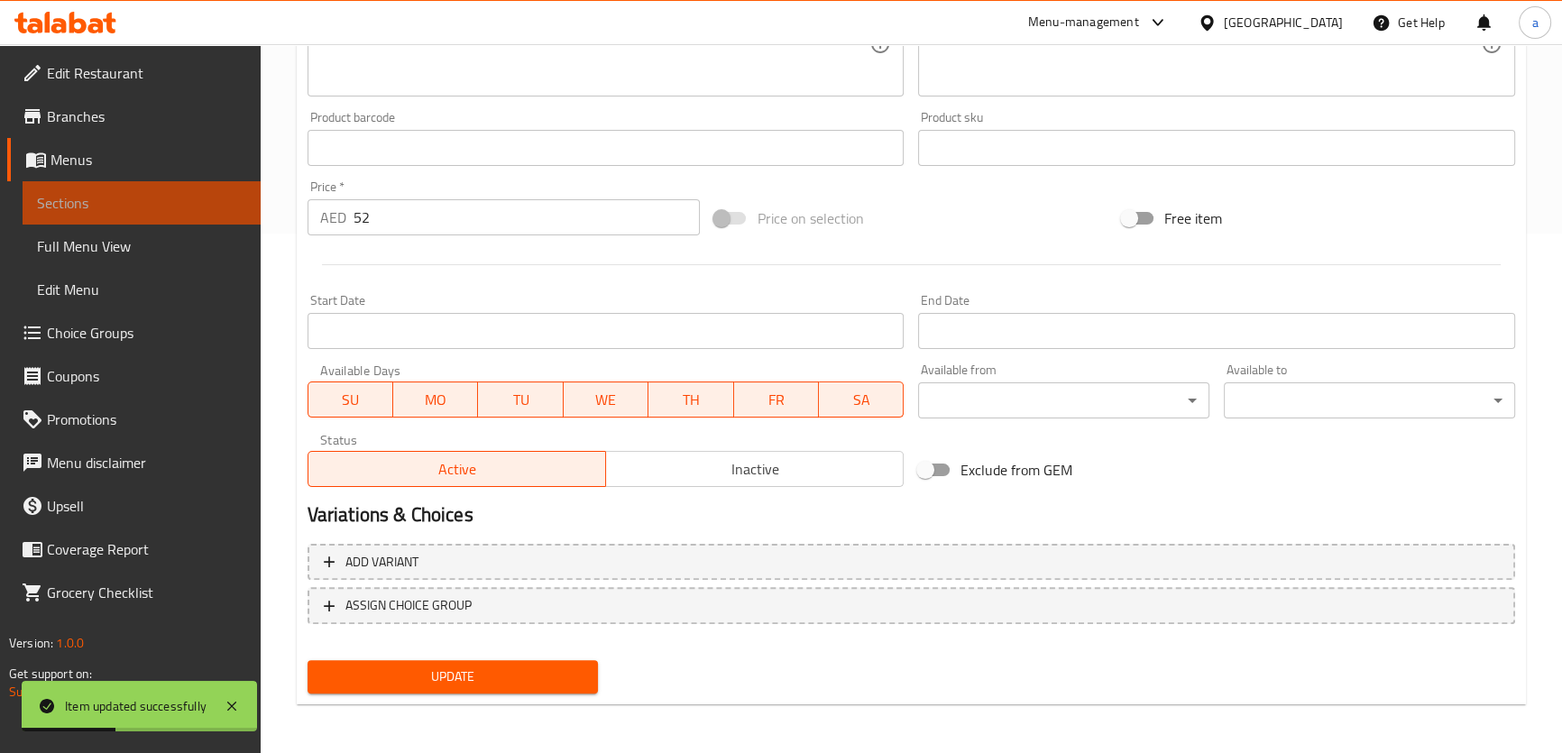
click at [100, 198] on span "Sections" at bounding box center [141, 203] width 209 height 22
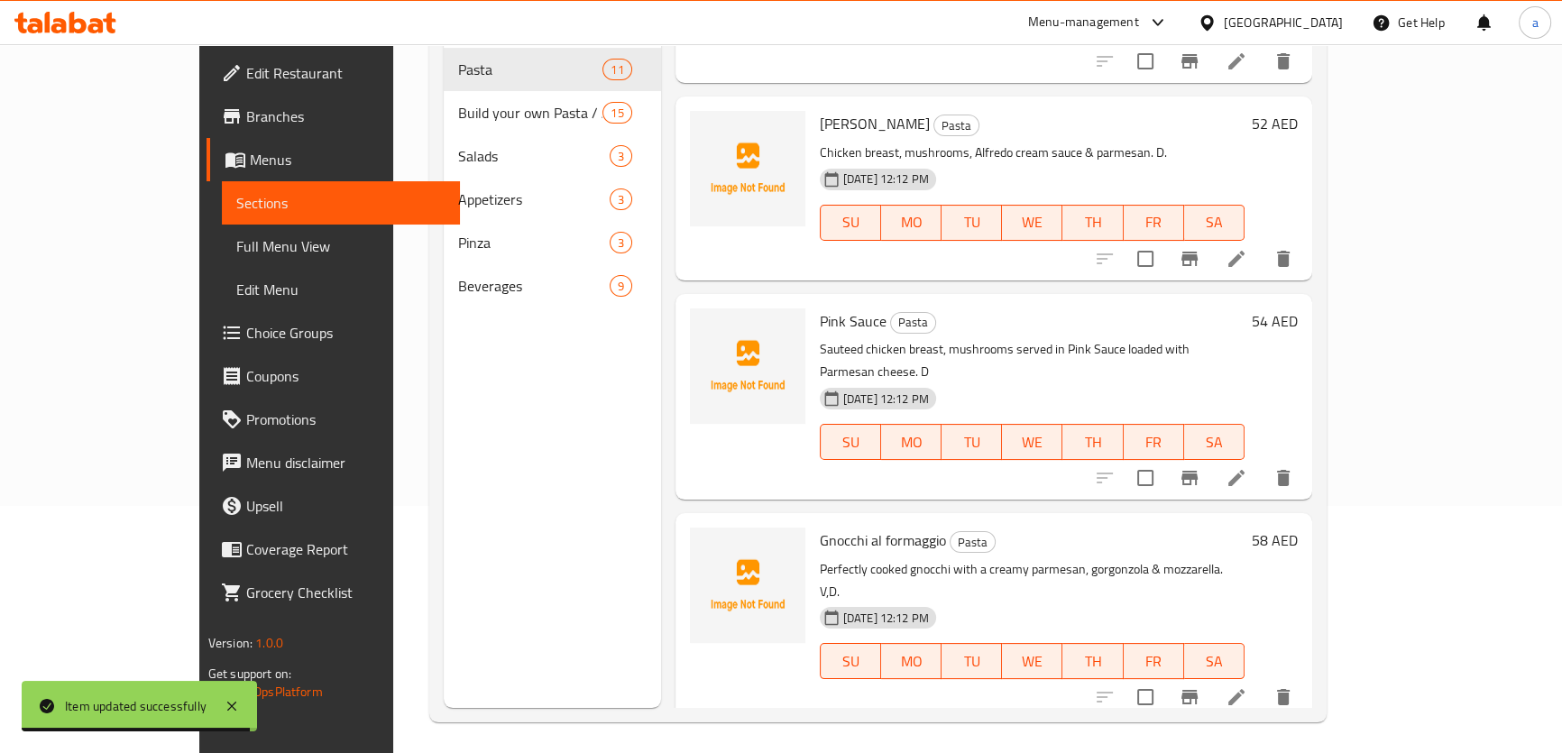
scroll to position [252, 0]
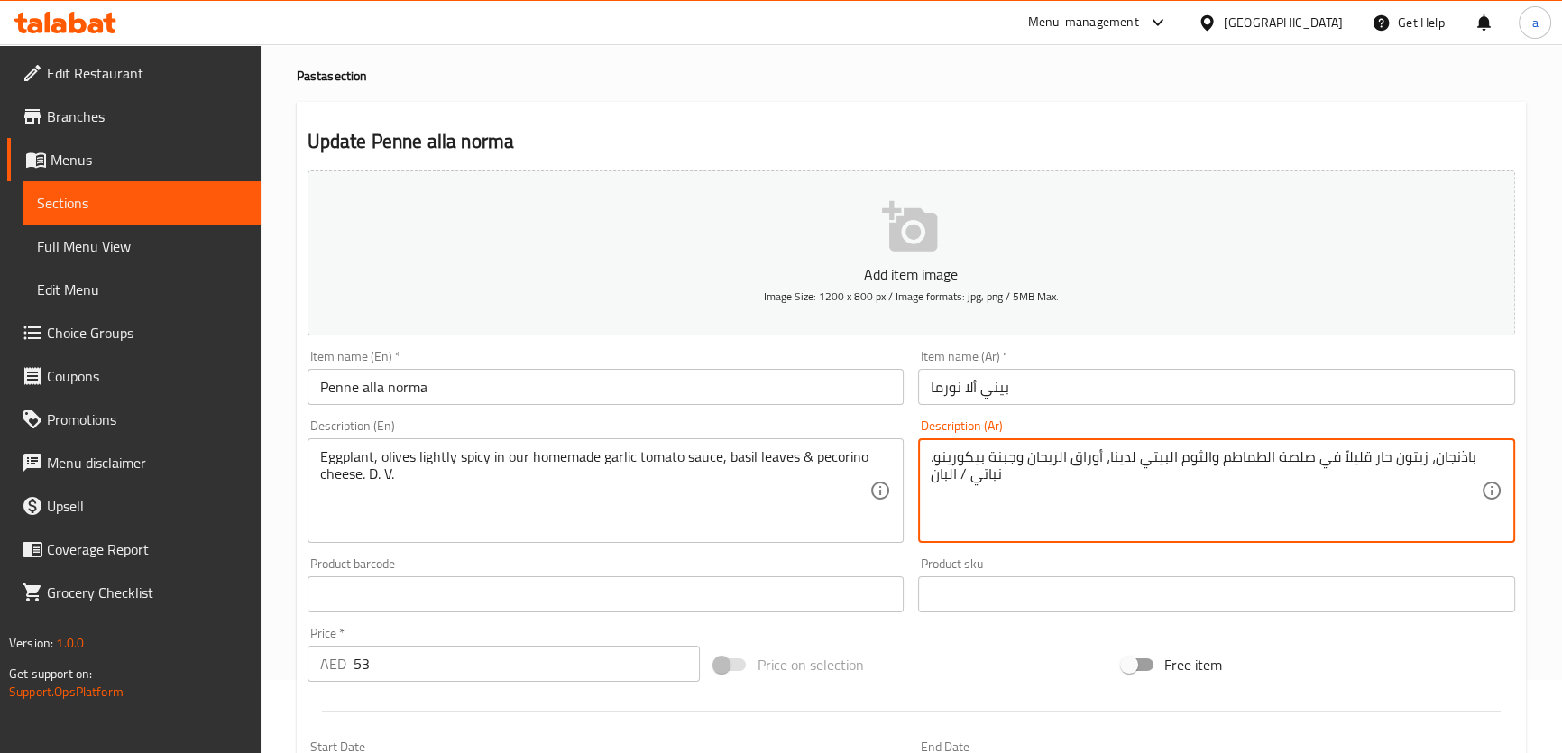
scroll to position [491, 0]
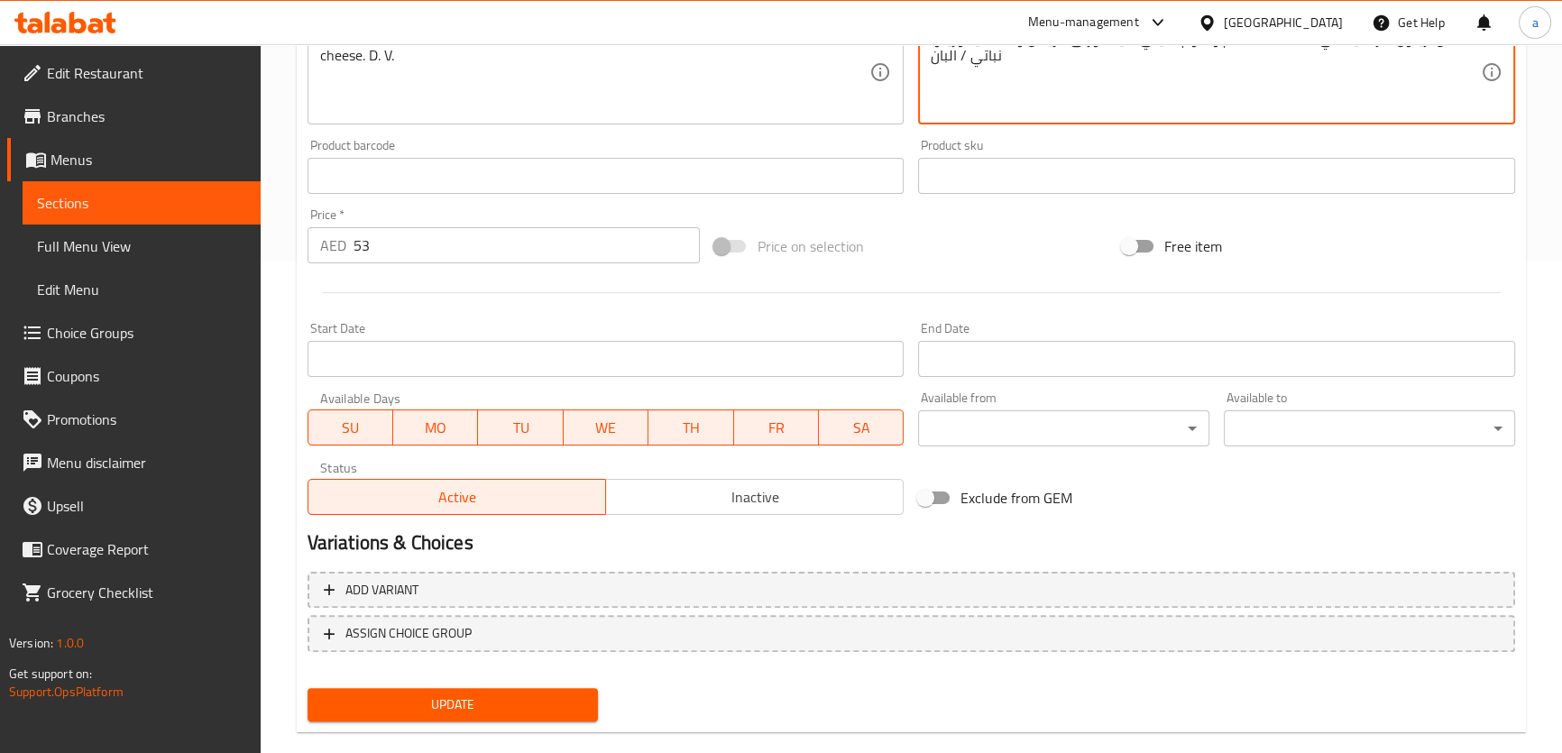
type textarea "باذنجان، زيتون حار قليلاً في صلصة الطماطم والثوم البيتي لدينا، أوراق الريحان وج…"
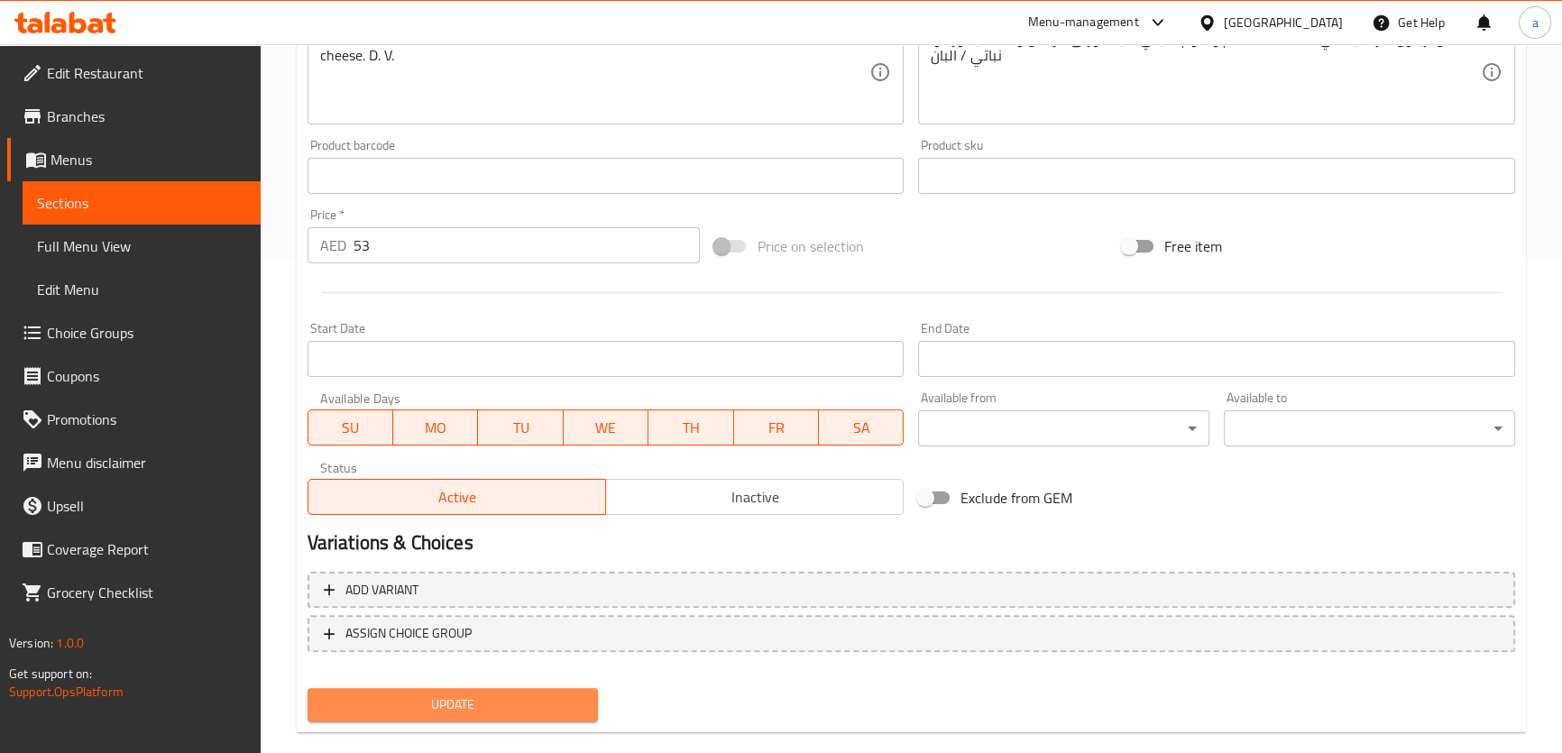
click at [506, 693] on span "Update" at bounding box center [453, 704] width 262 height 23
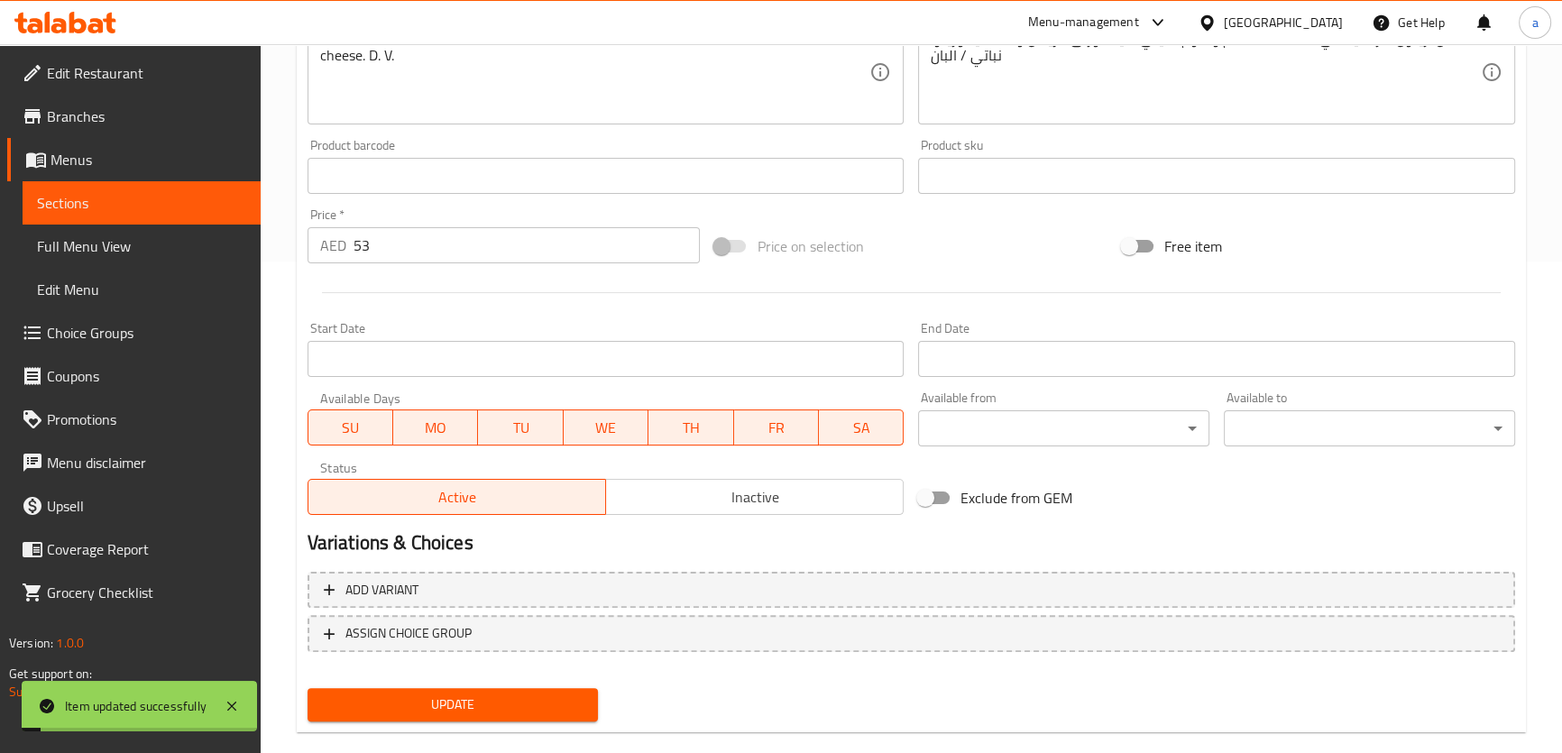
click at [117, 195] on span "Sections" at bounding box center [141, 203] width 209 height 22
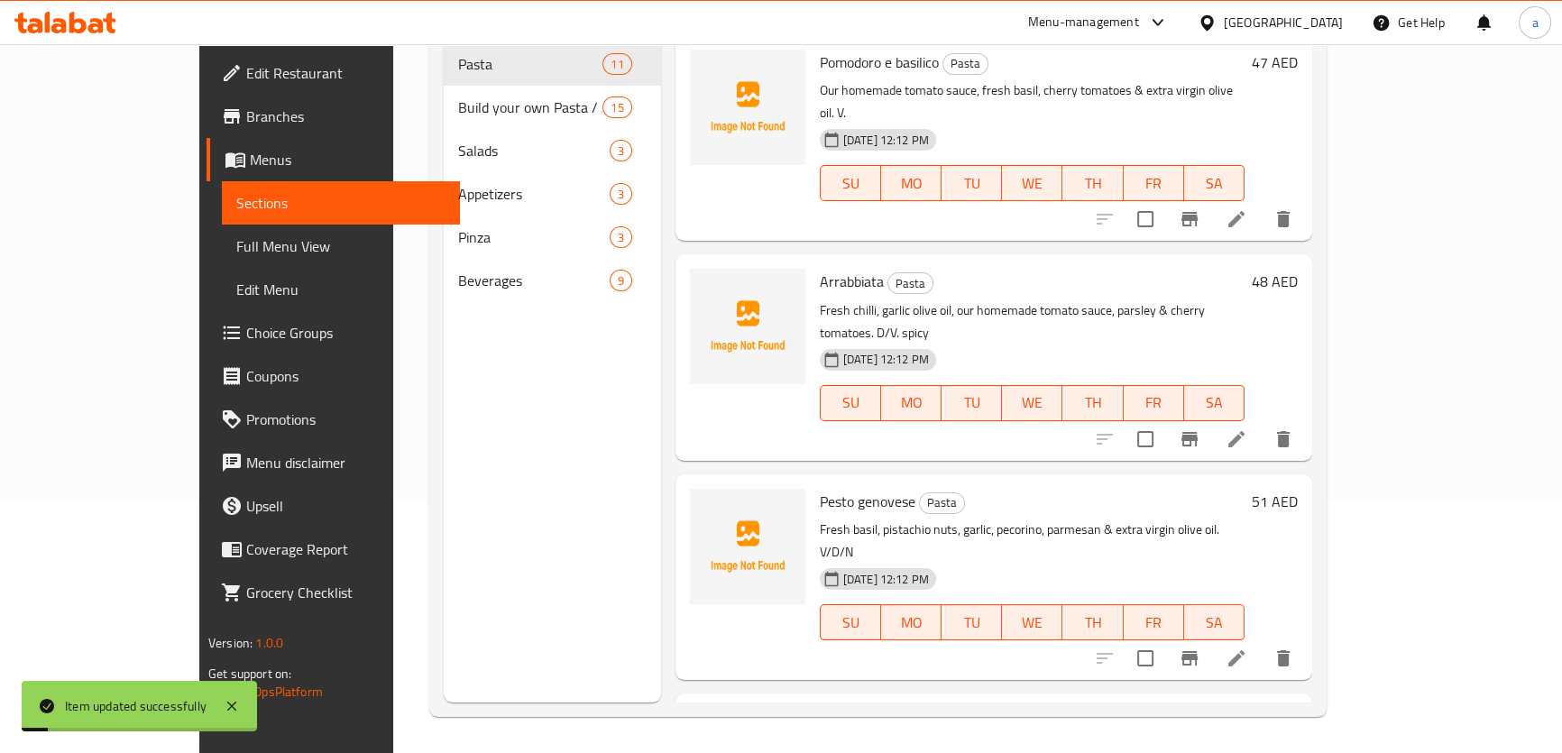
scroll to position [252, 0]
click at [236, 235] on span "Full Menu View" at bounding box center [340, 246] width 209 height 22
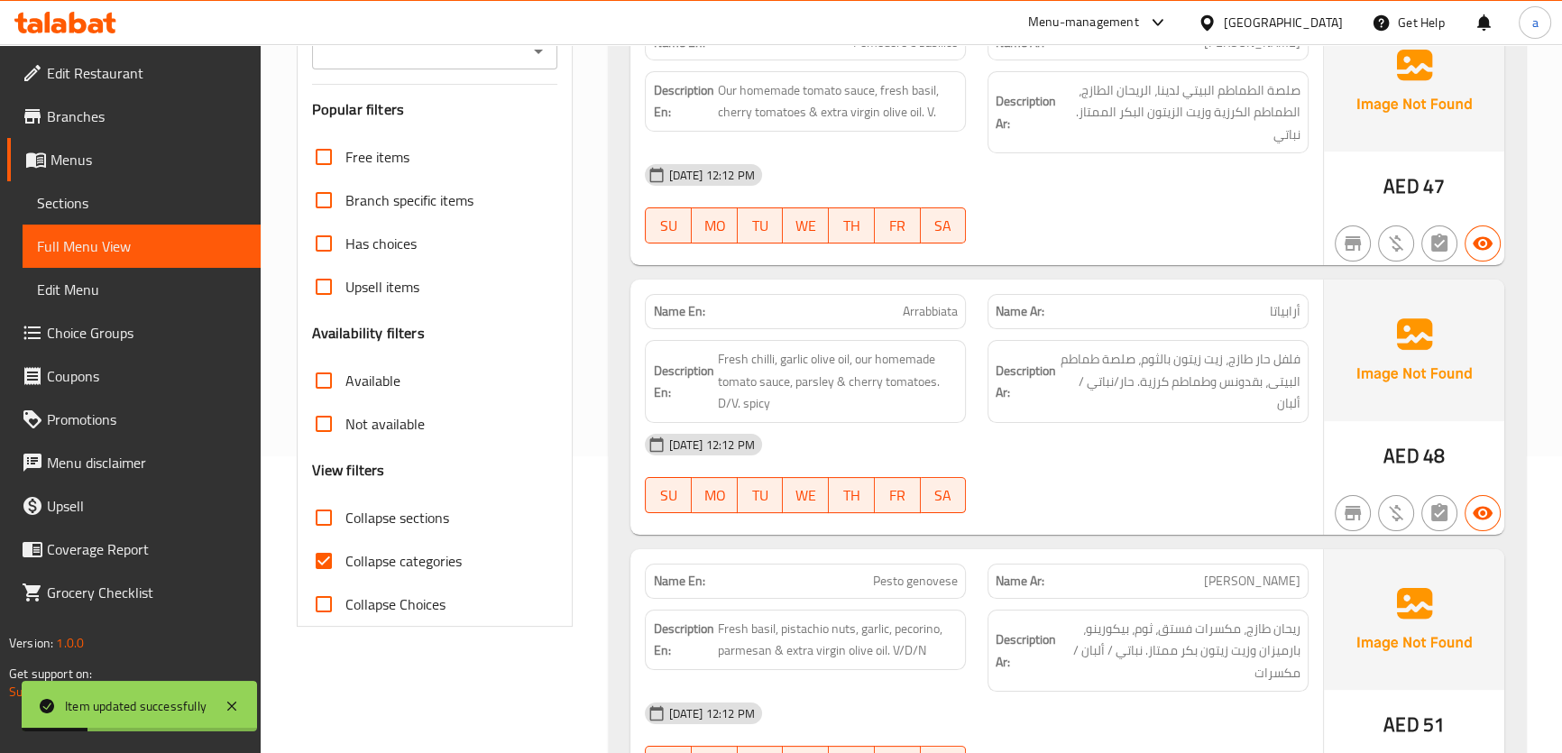
scroll to position [335, 0]
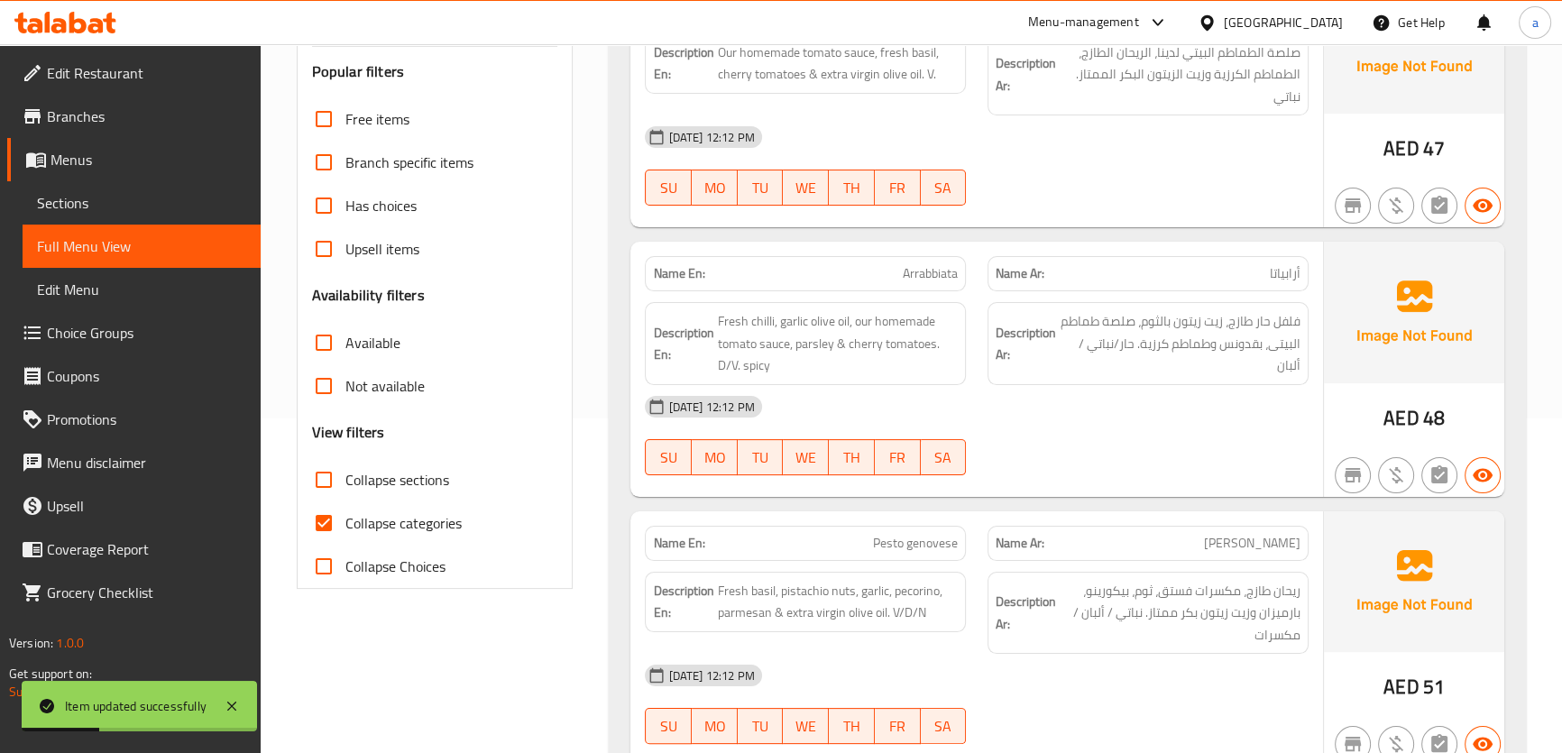
click at [343, 521] on input "Collapse categories" at bounding box center [323, 522] width 43 height 43
checkbox input "false"
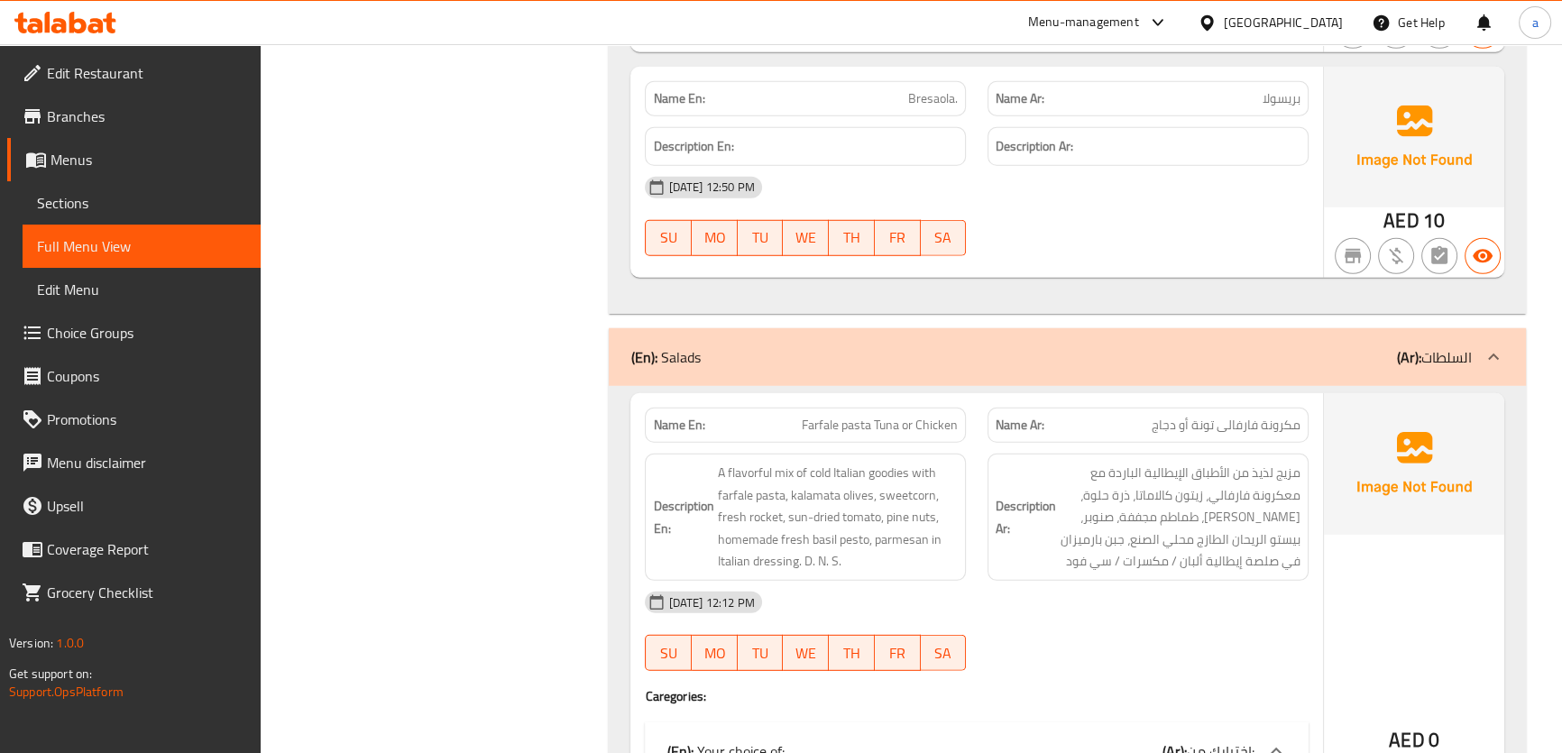
scroll to position [6483, 0]
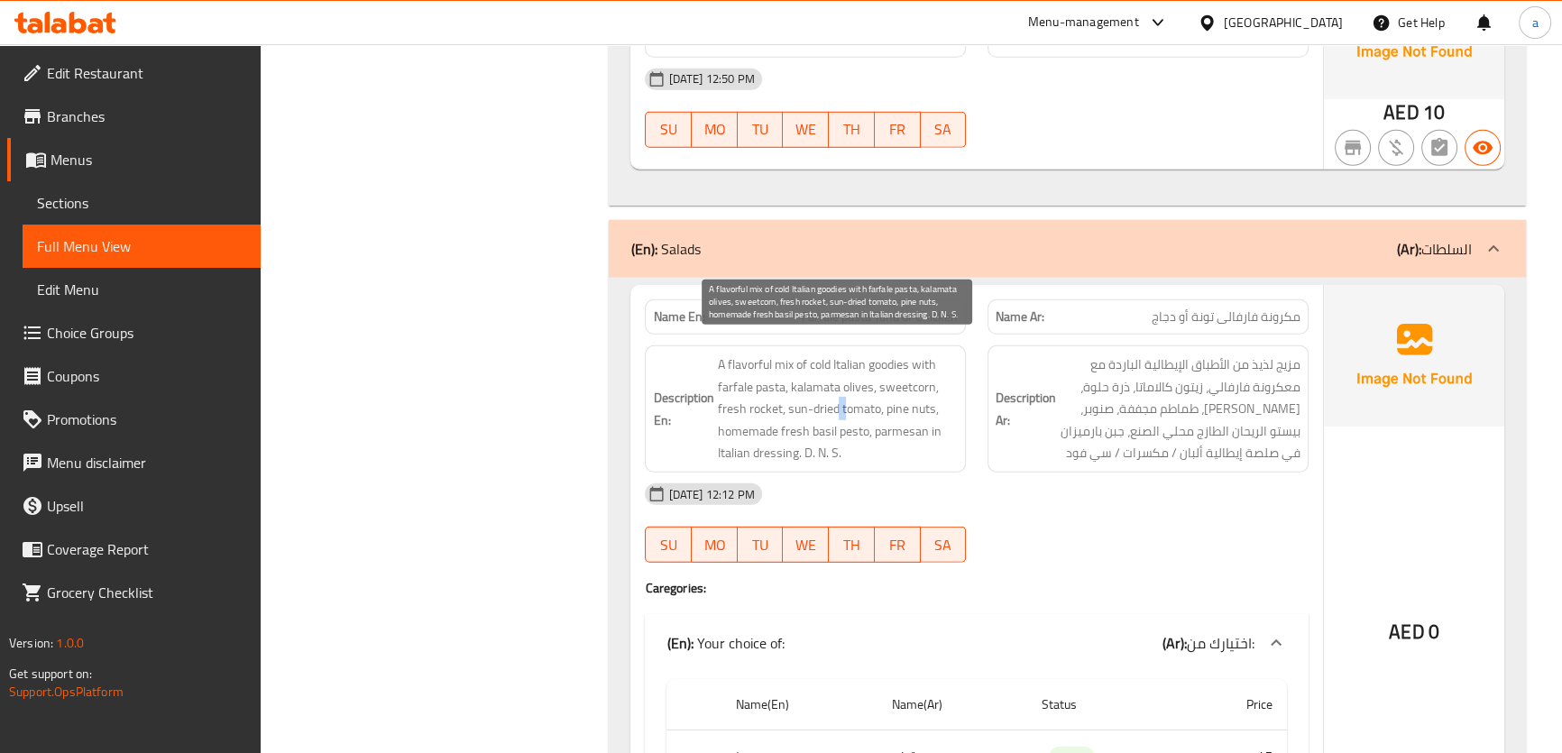
click at [843, 400] on span "A flavorful mix of cold Italian goodies with farfale pasta, kalamata olives, sw…" at bounding box center [837, 408] width 241 height 111
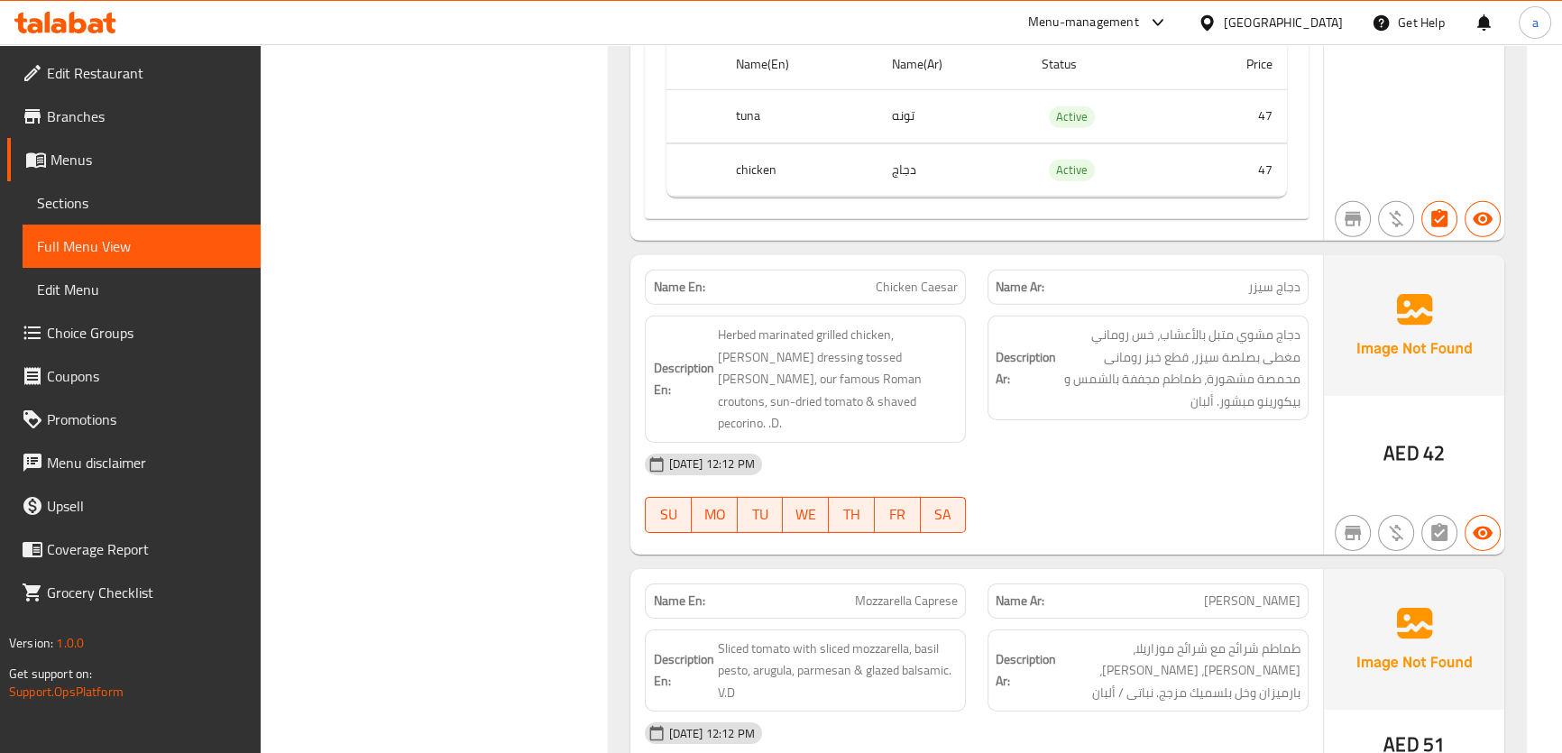
scroll to position [7138, 0]
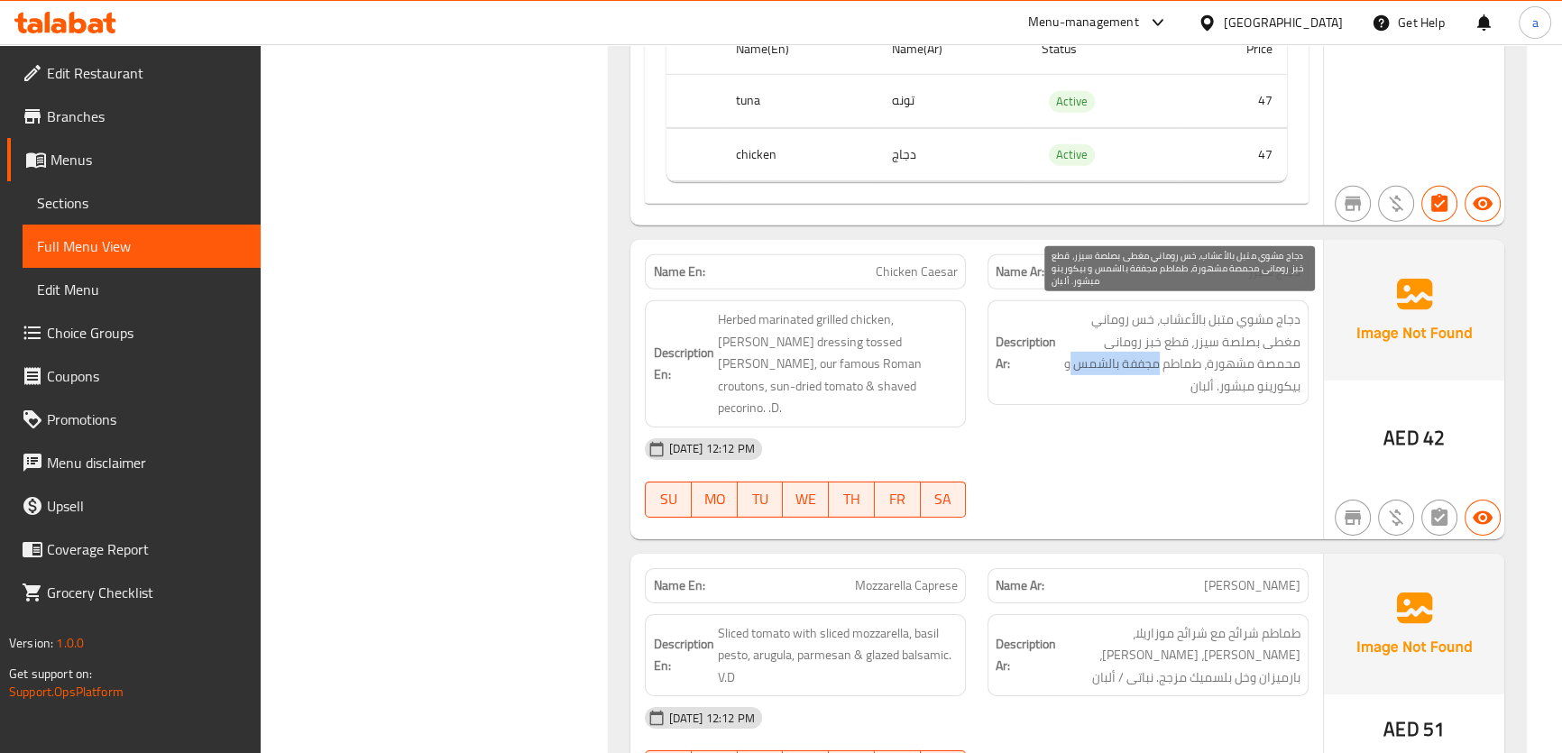
drag, startPoint x: 1114, startPoint y: 369, endPoint x: 1203, endPoint y: 361, distance: 88.7
click at [1203, 361] on span "دجاج مشوي متبل بالأعشاب، خس روماني مغطى بصلصة سيزر، قطع خبز رومانى محمصة مشهورة…" at bounding box center [1179, 352] width 241 height 88
copy span "مجففة بالشمس"
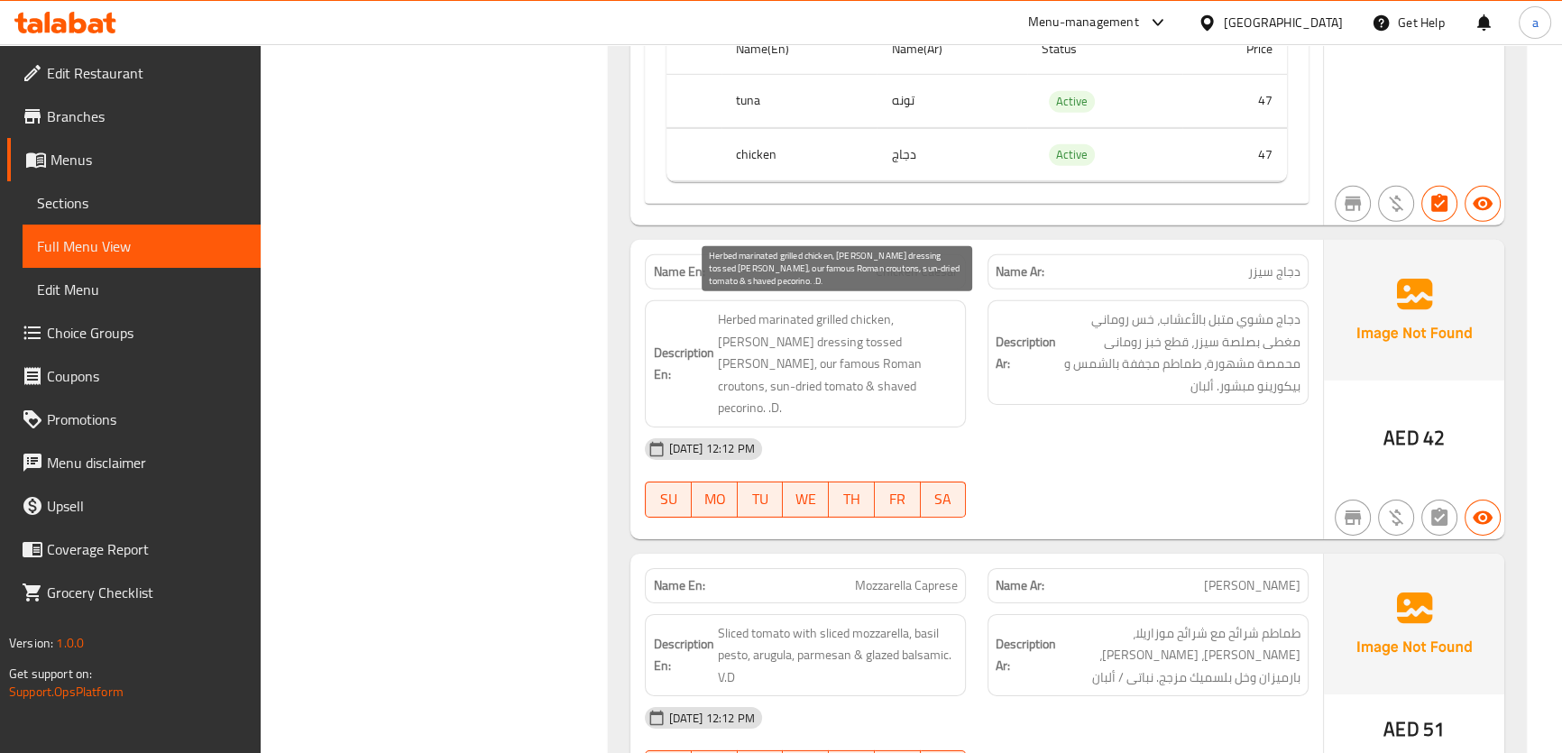
click at [929, 365] on span "Herbed marinated grilled chicken, [PERSON_NAME] dressing tossed [PERSON_NAME], …" at bounding box center [837, 363] width 241 height 111
copy span "shaved"
click at [927, 356] on span "Herbed marinated grilled chicken, [PERSON_NAME] dressing tossed [PERSON_NAME], …" at bounding box center [837, 363] width 241 height 111
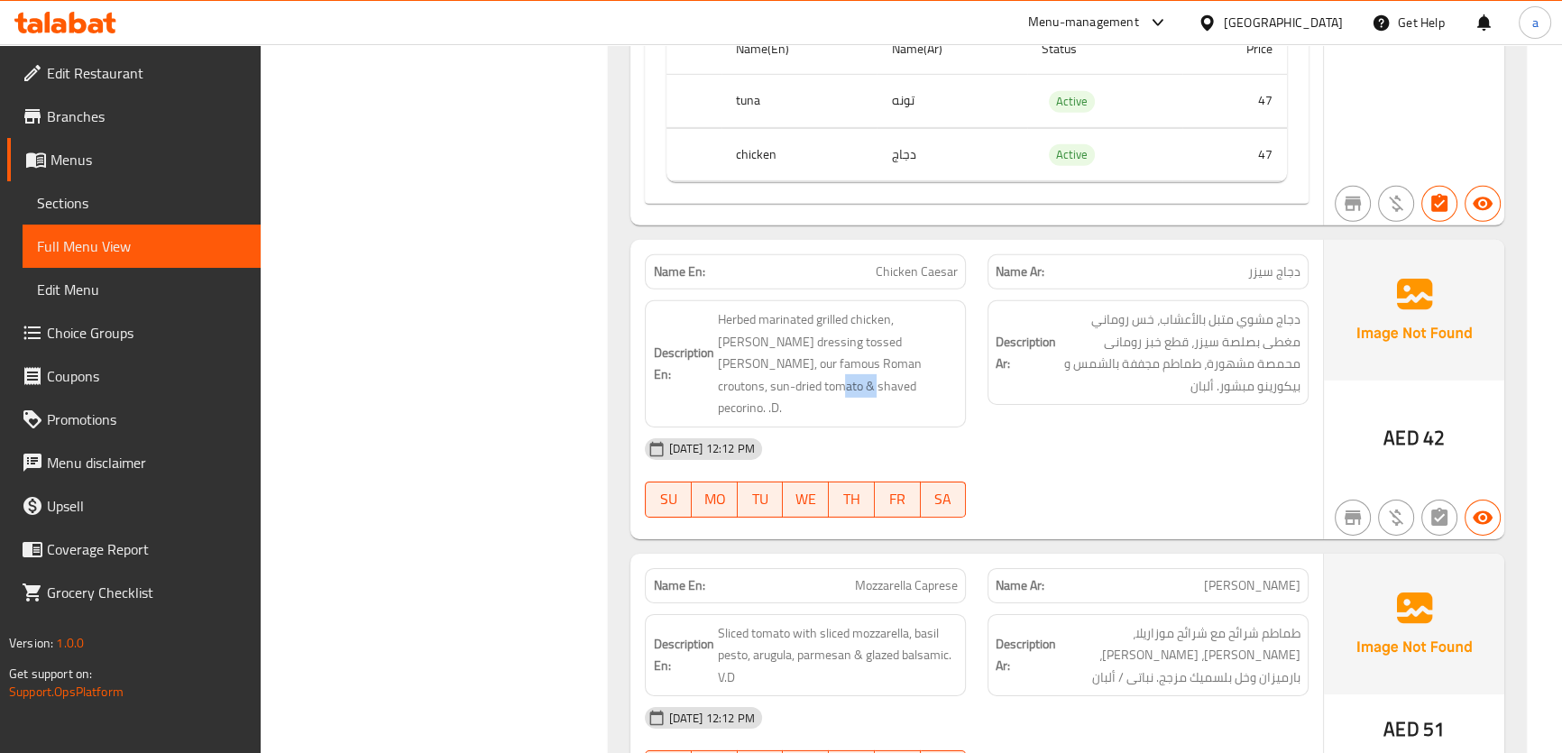
drag, startPoint x: 917, startPoint y: 355, endPoint x: 960, endPoint y: 370, distance: 45.6
click at [960, 370] on div "Description En: Herbed marinated grilled chicken, Caesar dressing tossed Romain…" at bounding box center [805, 363] width 321 height 127
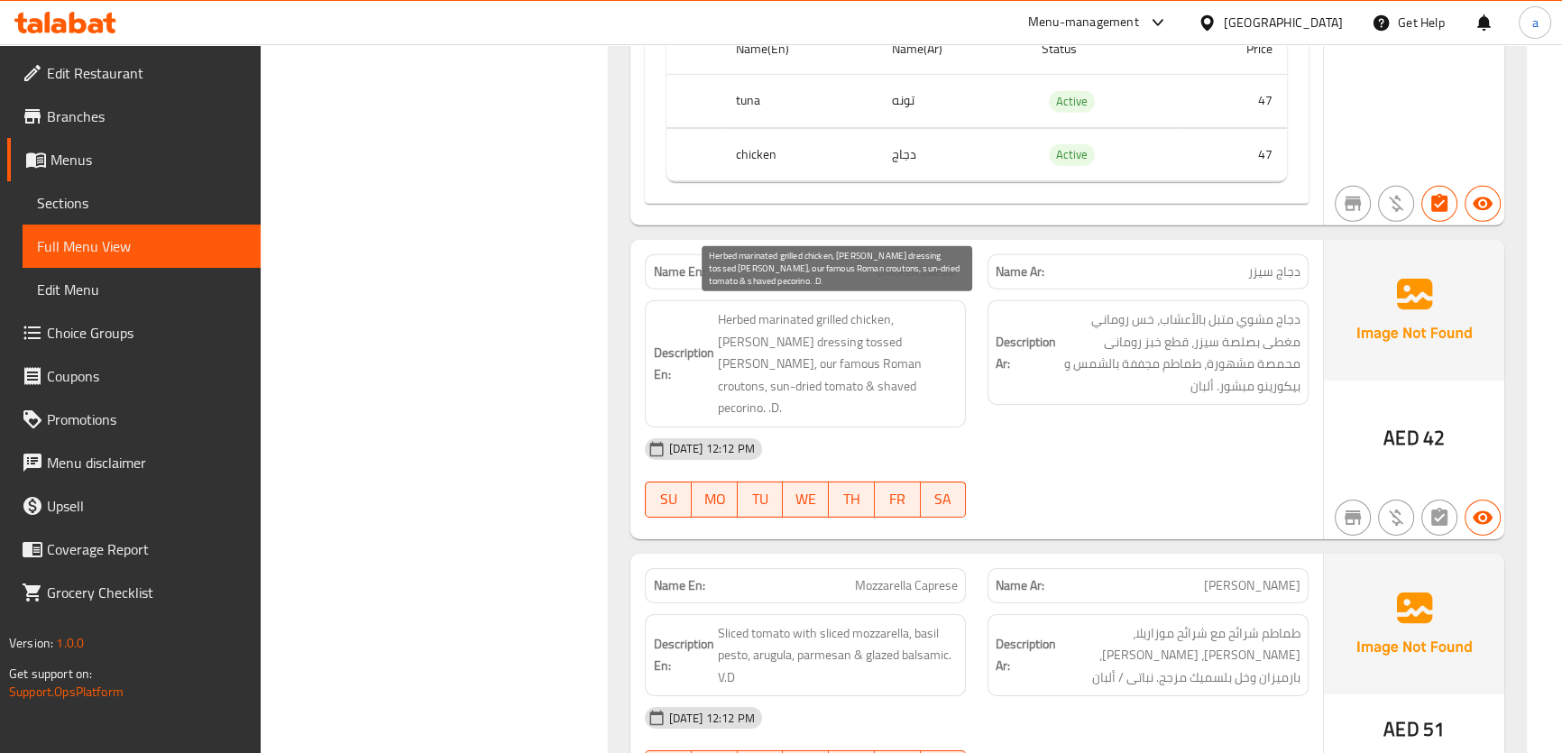
click at [951, 386] on span "Herbed marinated grilled chicken, [PERSON_NAME] dressing tossed [PERSON_NAME], …" at bounding box center [837, 363] width 241 height 111
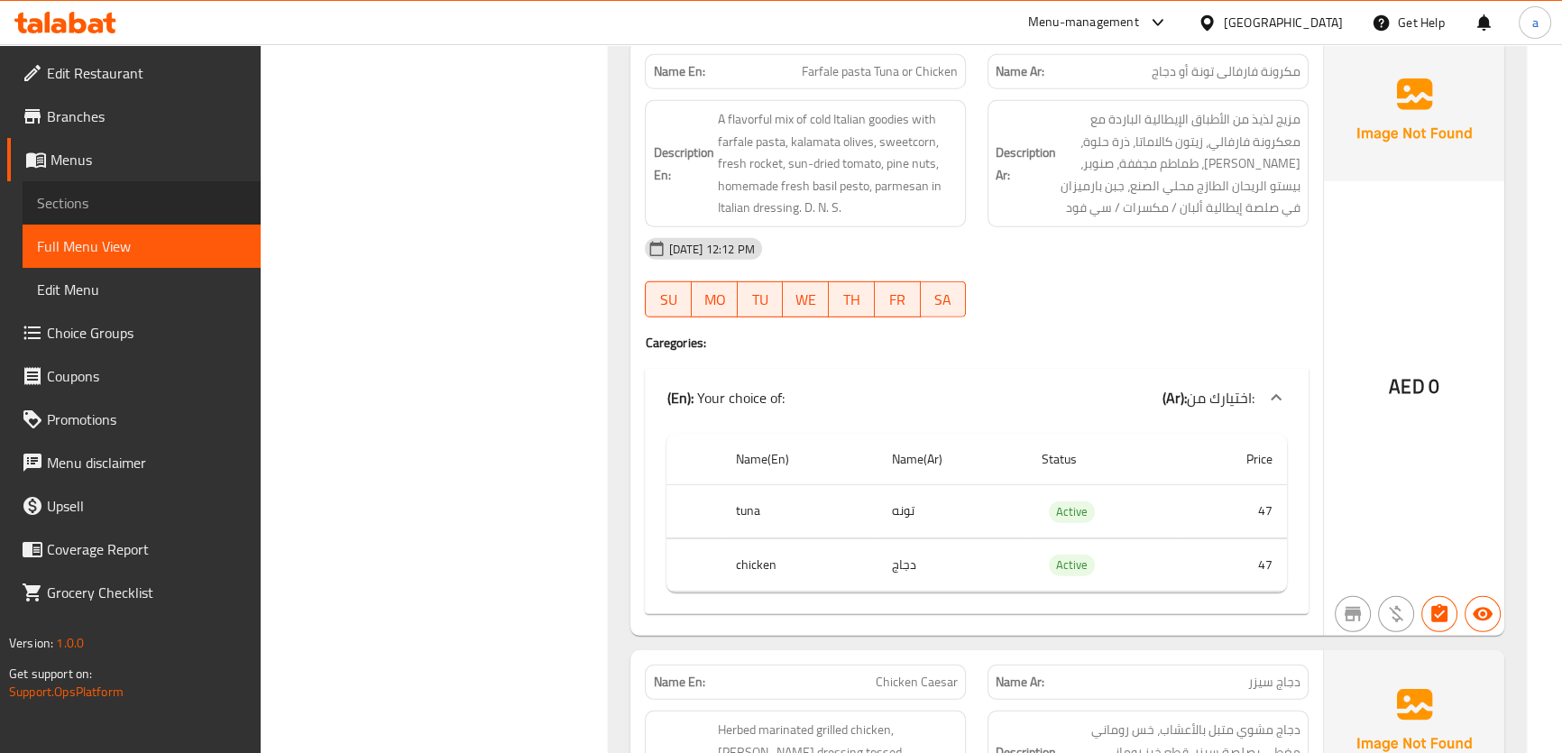
click at [37, 192] on span "Sections" at bounding box center [141, 203] width 209 height 22
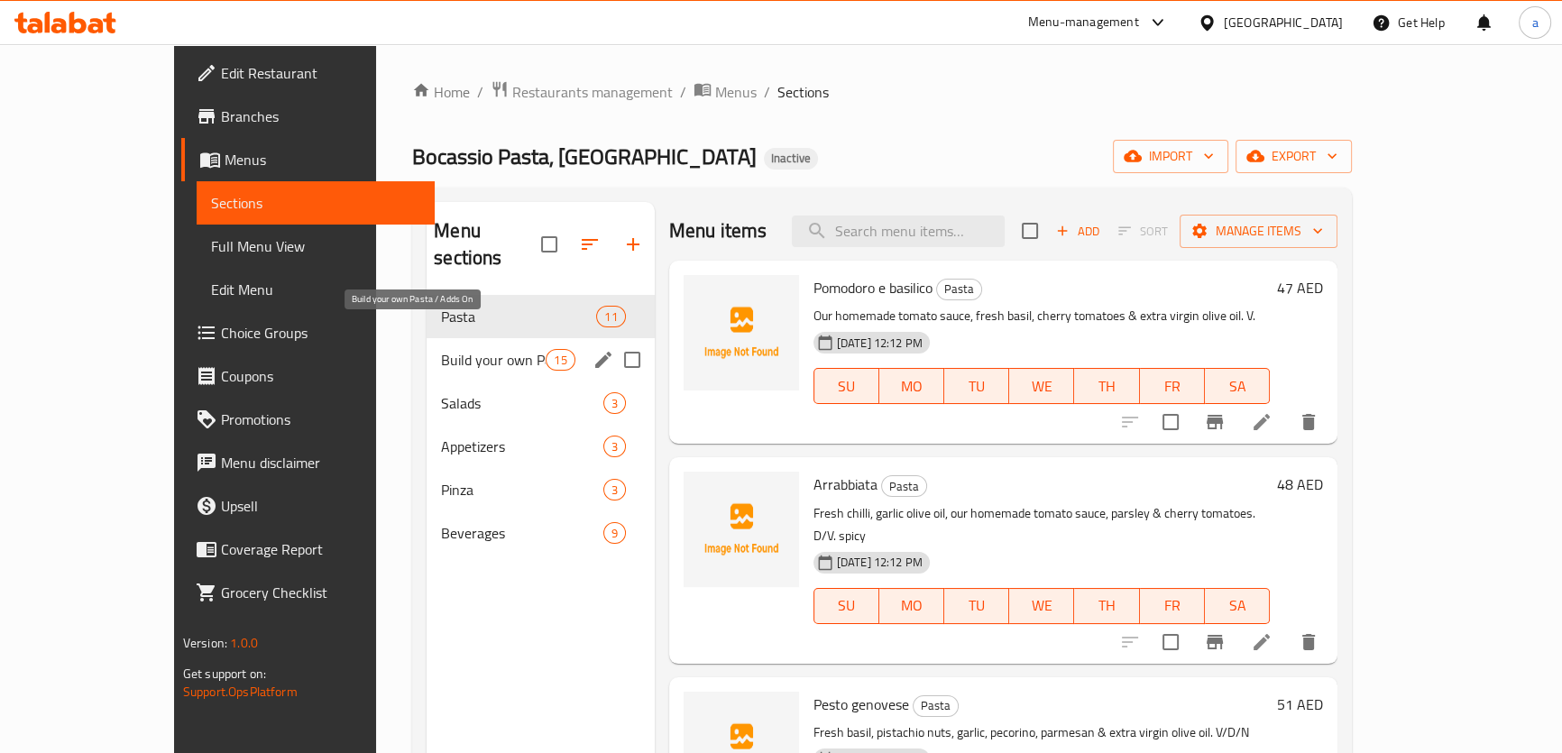
click at [441, 349] on span "Build your own Pasta / Adds On" at bounding box center [493, 360] width 105 height 22
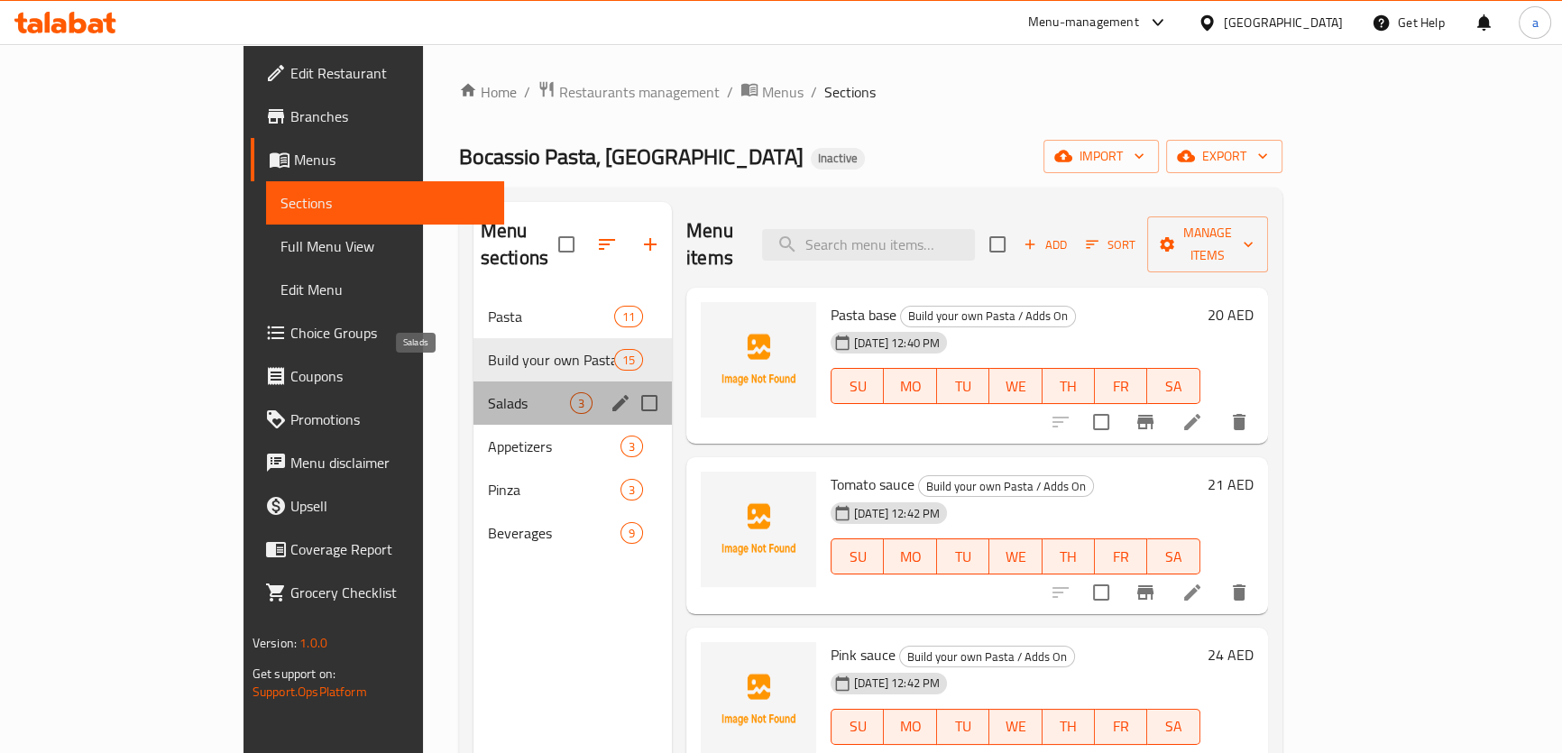
click at [488, 392] on span "Salads" at bounding box center [529, 403] width 82 height 22
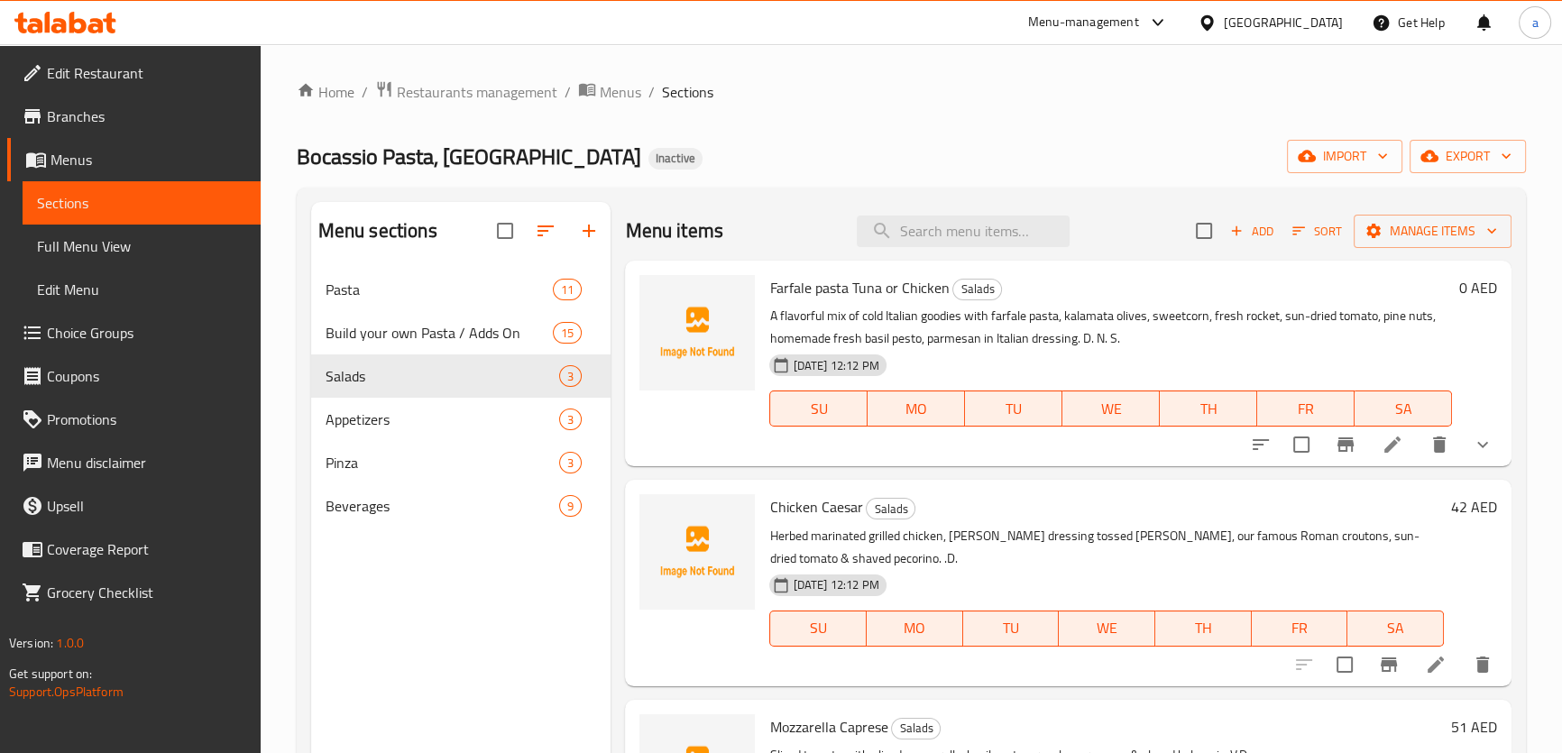
click at [1386, 455] on icon at bounding box center [1392, 445] width 22 height 22
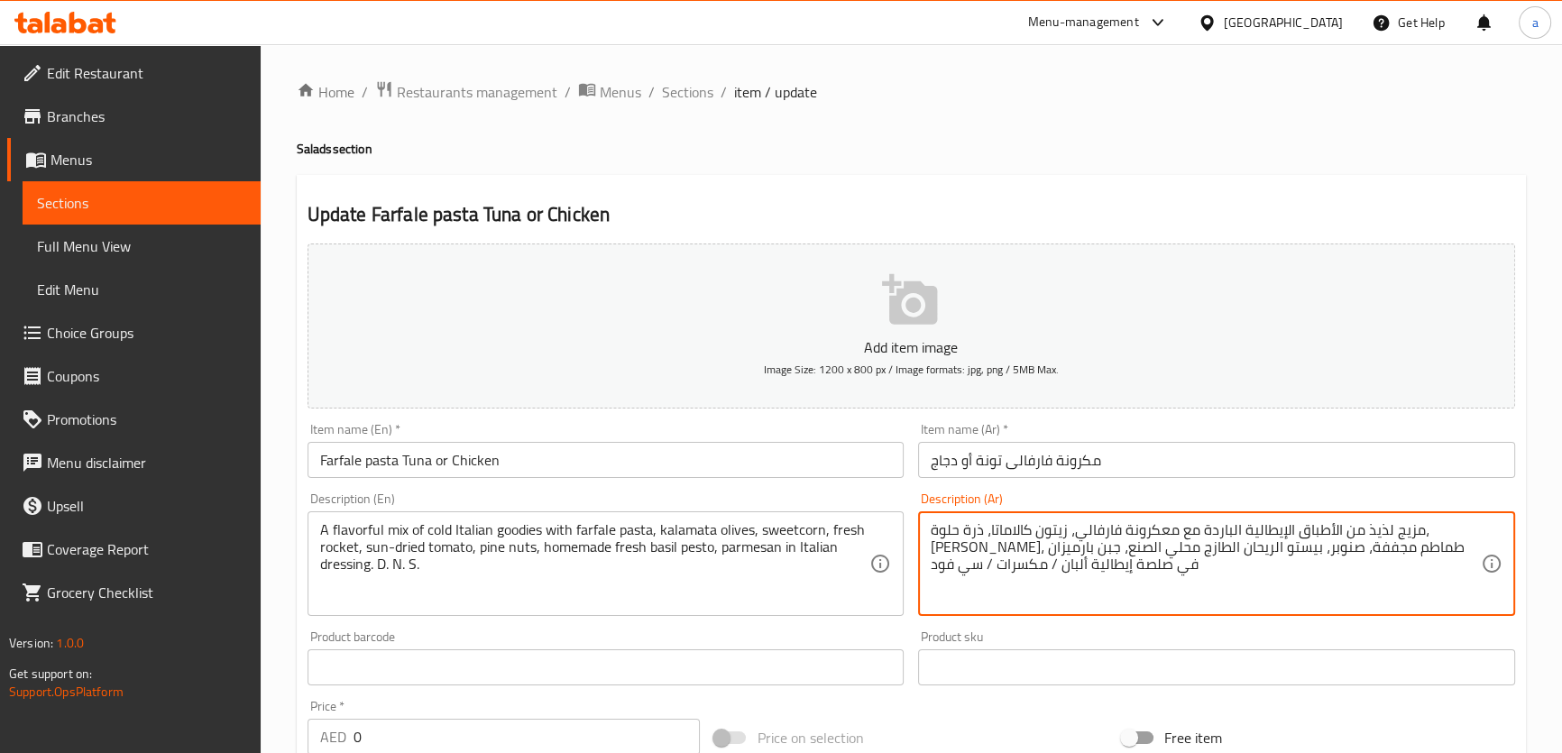
drag, startPoint x: 1358, startPoint y: 545, endPoint x: 1316, endPoint y: 545, distance: 41.5
paste textarea "shaved"
click at [1333, 545] on textarea "مزيج لذيذ من الأطباق الإيطالية الباردة مع معكرونة فارفالي، زيتون كالاماتا، ذرة …" at bounding box center [1205, 564] width 550 height 86
drag, startPoint x: 1034, startPoint y: 547, endPoint x: 1103, endPoint y: 555, distance: 69.0
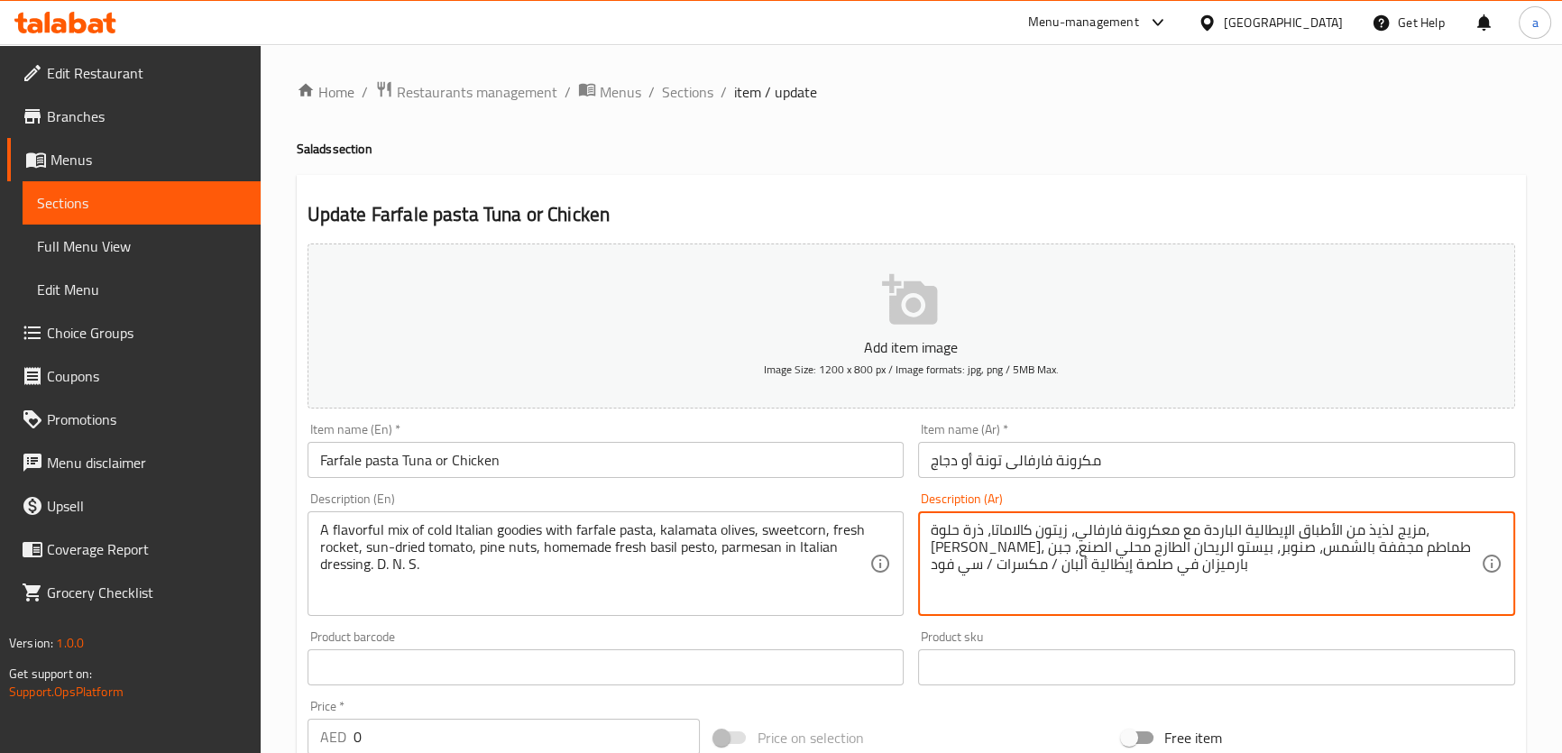
click at [1103, 555] on textarea "مزيج لذيذ من الأطباق الإيطالية الباردة مع معكرونة فارفالي، زيتون كالاماتا، ذرة …" at bounding box center [1205, 564] width 550 height 86
click at [1058, 550] on textarea "مزيج لذيذ من الأطباق الإيطالية الباردة مع معكرونة فارفالي، زيتون كالاماتا، ذرة …" at bounding box center [1205, 564] width 550 height 86
click at [1425, 527] on textarea "مزيج لذيذ من الأطباق الإيطالية الباردة مع معكرونة فارفالي، زيتون كالاماتا، ذرة …" at bounding box center [1205, 564] width 550 height 86
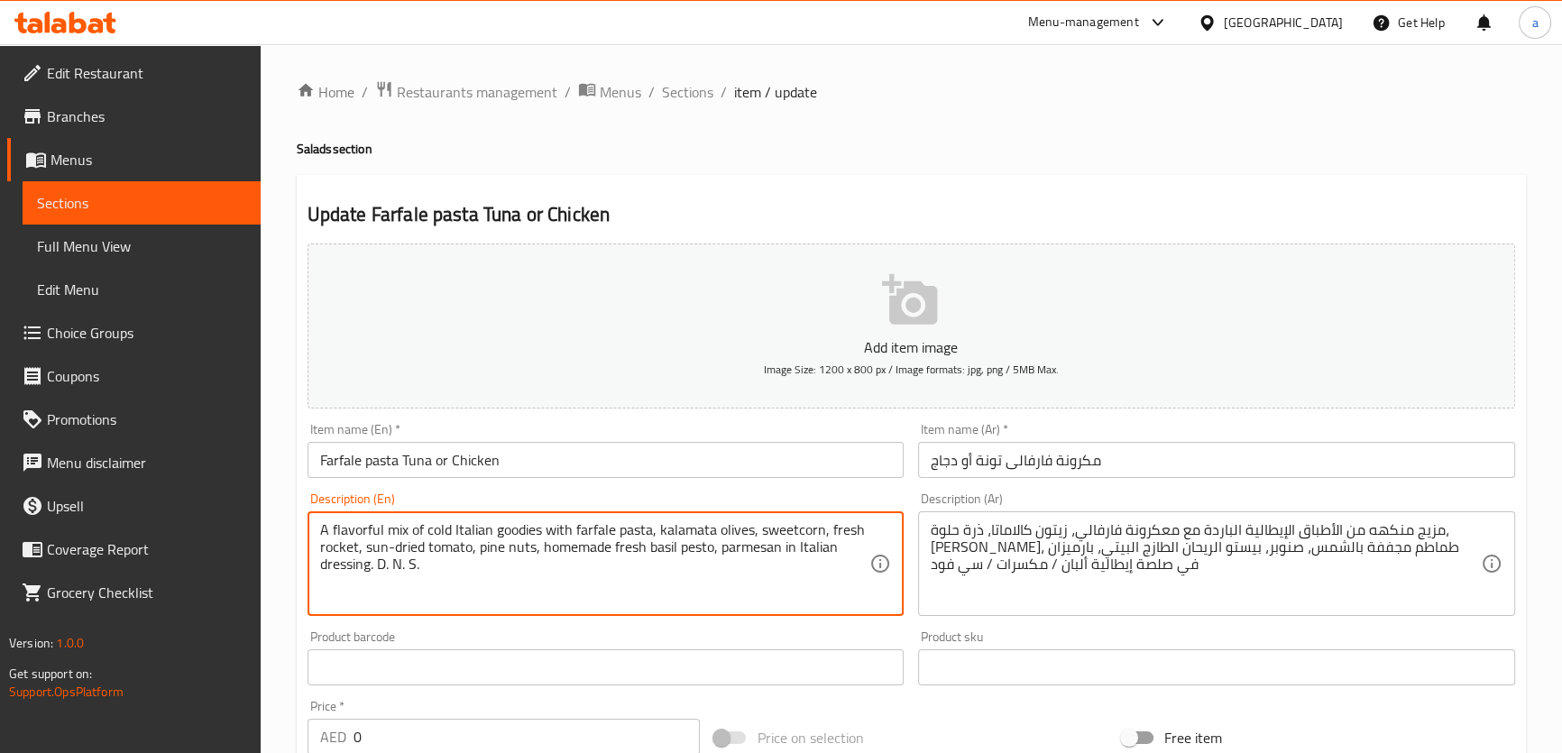
drag, startPoint x: 495, startPoint y: 535, endPoint x: 518, endPoint y: 536, distance: 22.6
click at [518, 536] on textarea "A flavorful mix of cold Italian goodies with farfale pasta, kalamata olives, sw…" at bounding box center [595, 564] width 550 height 86
drag, startPoint x: 427, startPoint y: 526, endPoint x: 650, endPoint y: 536, distance: 223.0
click at [650, 536] on textarea "A flavorful mix of cold Italian goodies with farfale pasta, kalamata olives, sw…" at bounding box center [595, 564] width 550 height 86
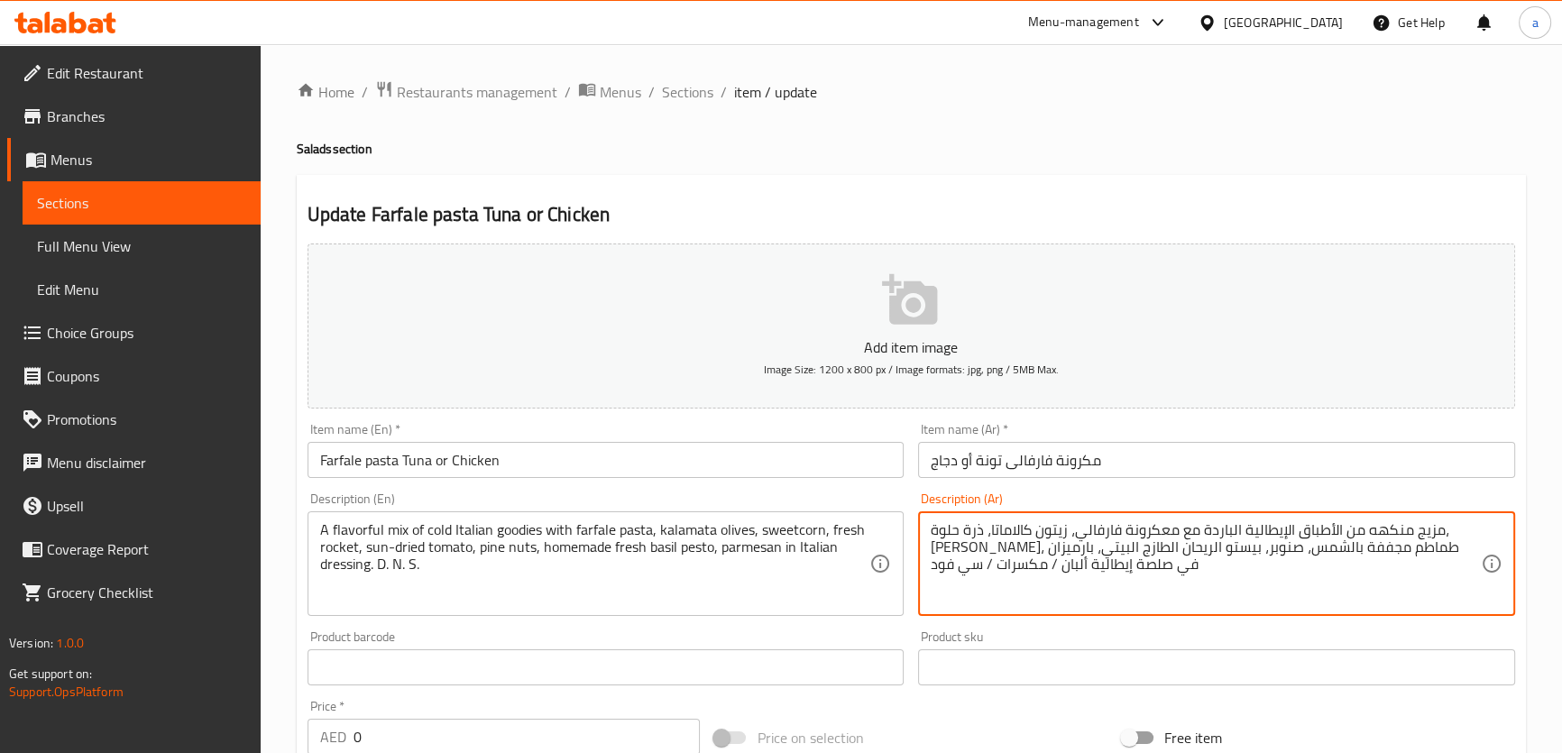
drag, startPoint x: 1333, startPoint y: 533, endPoint x: 1382, endPoint y: 538, distance: 49.9
click at [1197, 533] on textarea "مزيج منكهه من جوديز الإيطالية الباردة مع معكرونة فارفالي، زيتون كالاماتا، ذرة ح…" at bounding box center [1205, 564] width 550 height 86
click at [984, 538] on textarea "مزيج منكهه من جوديز الإيطالية الباردة مع مكرونة فارفالي، زيتون كالاماتا، ذرة حل…" at bounding box center [1205, 564] width 550 height 86
click at [1294, 548] on textarea "مزيج منكهه من جوديز الإيطالية الباردة مع مكرونة فارفالي، زيتون كالاماتا، ذرة حل…" at bounding box center [1205, 564] width 550 height 86
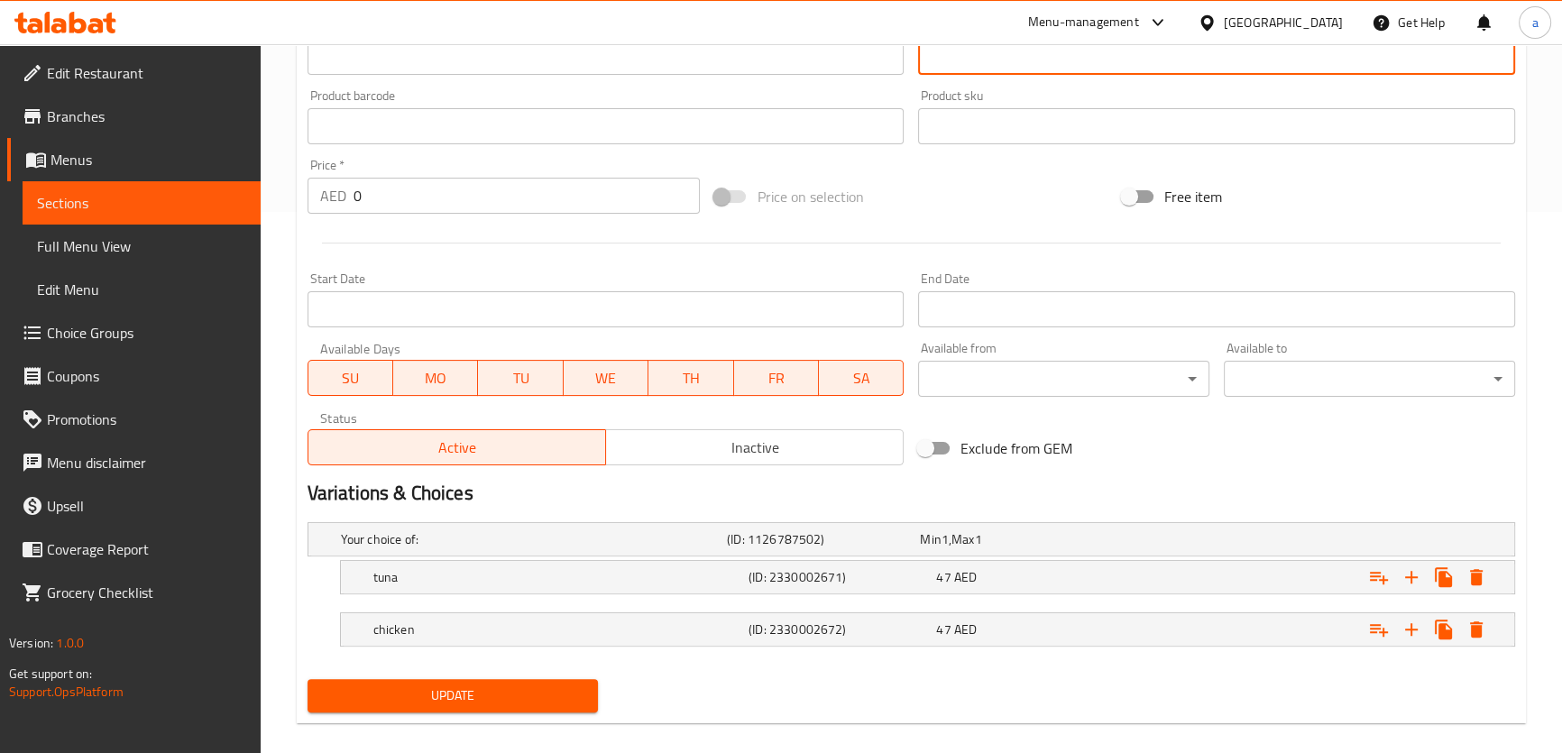
scroll to position [559, 0]
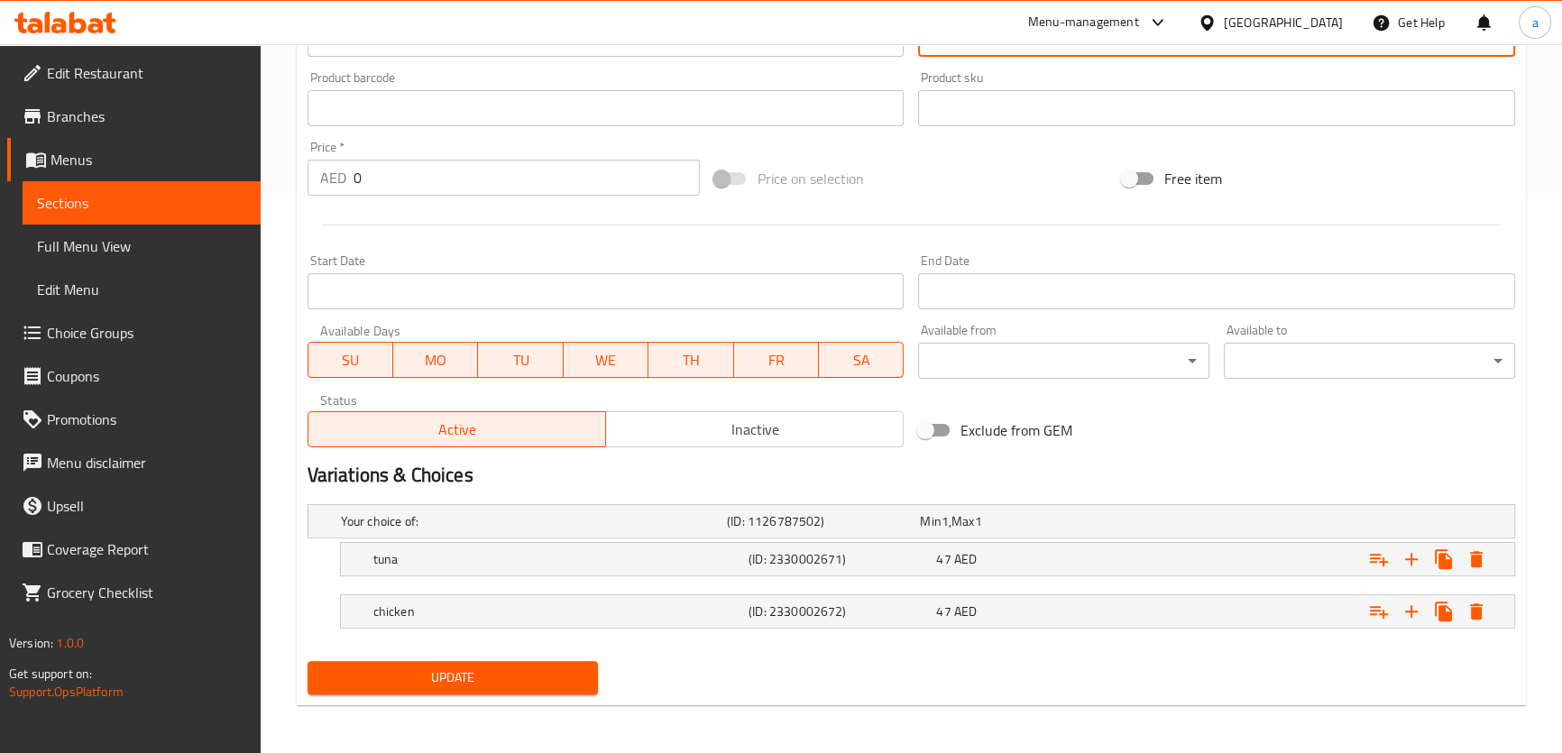
type textarea "مزيج منكهه من جوديز الإيطالية الباردة مع مكرونة فارفالي، زيتون كالاماتا، ذرة حل…"
click at [482, 669] on span "Update" at bounding box center [453, 677] width 262 height 23
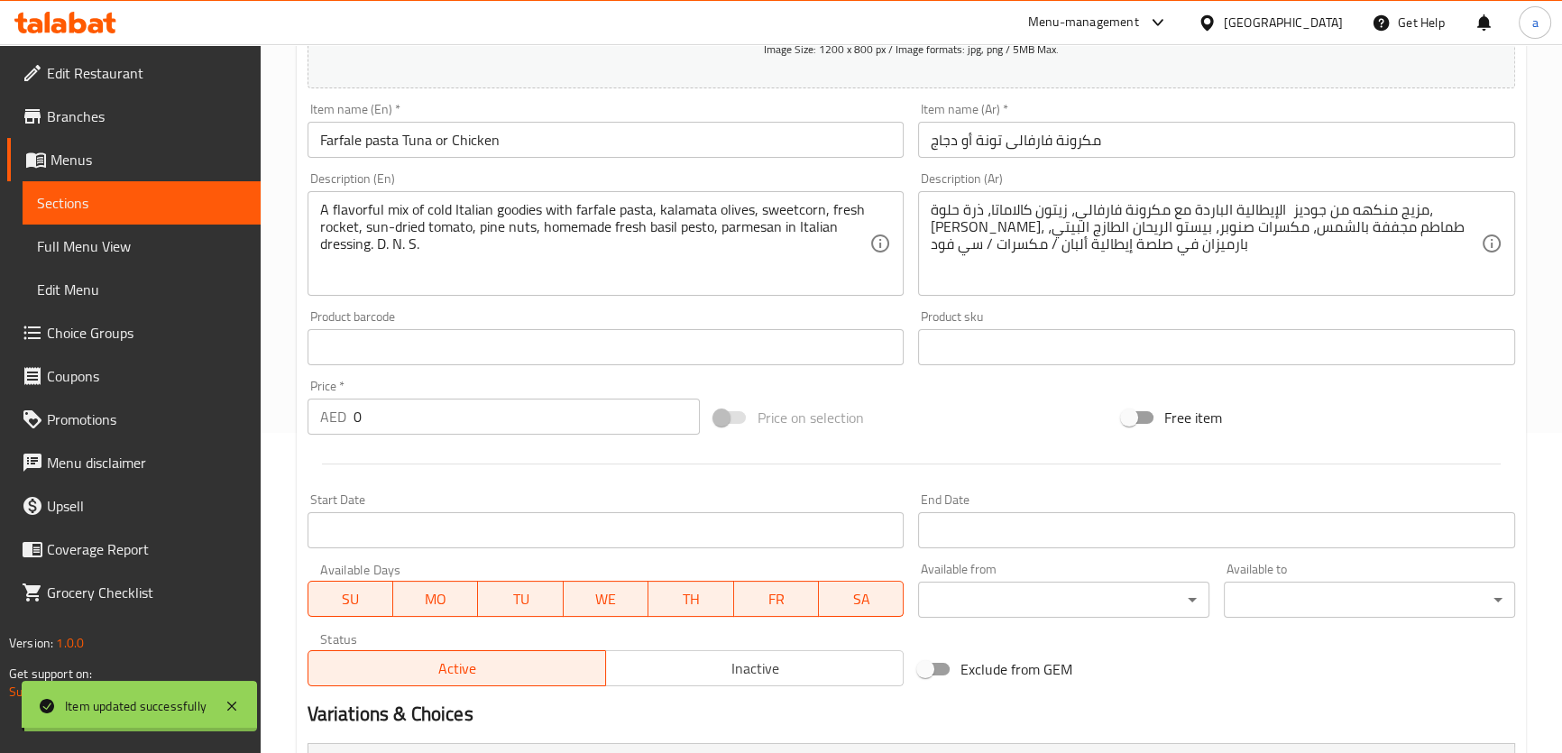
scroll to position [232, 0]
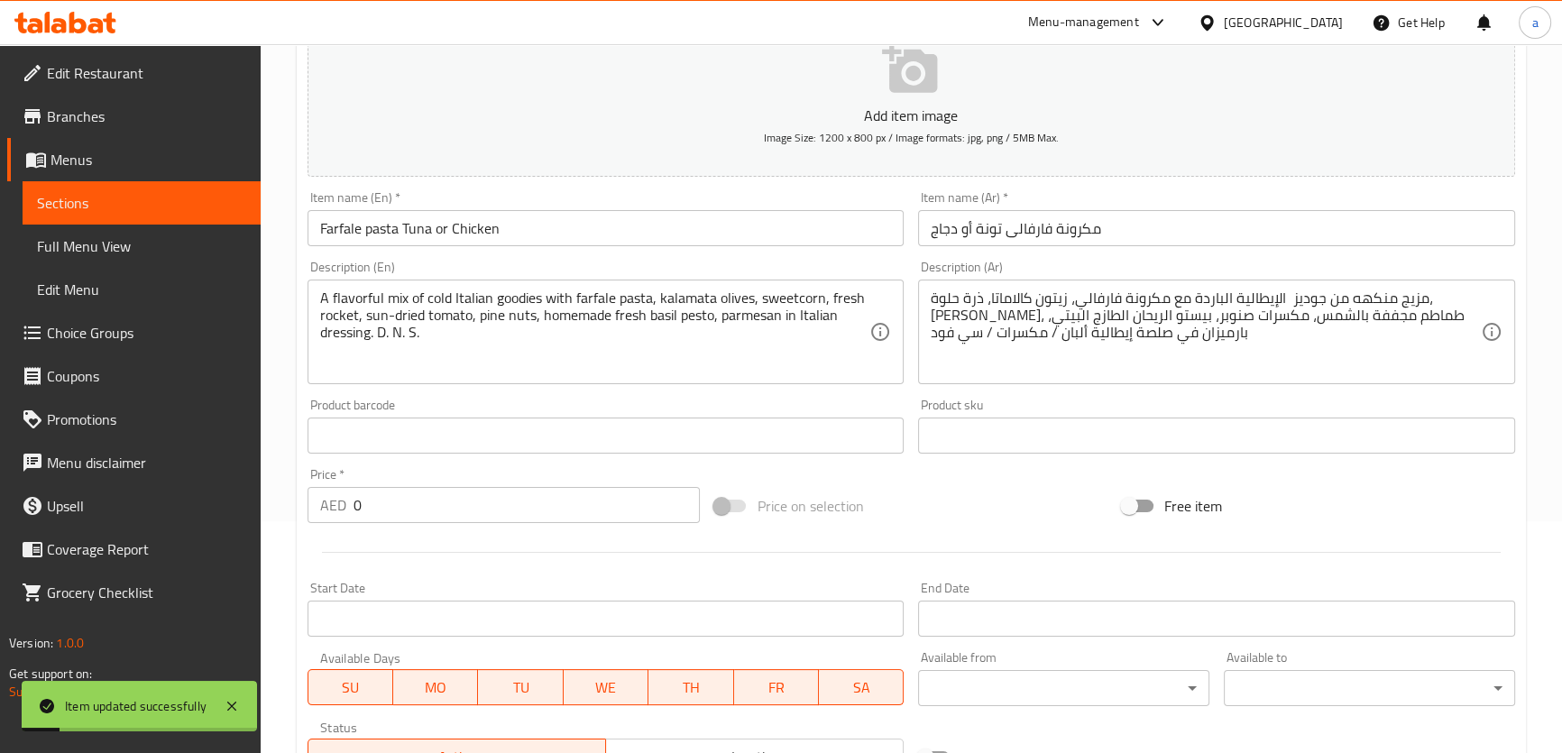
click at [67, 214] on span "Sections" at bounding box center [141, 203] width 209 height 22
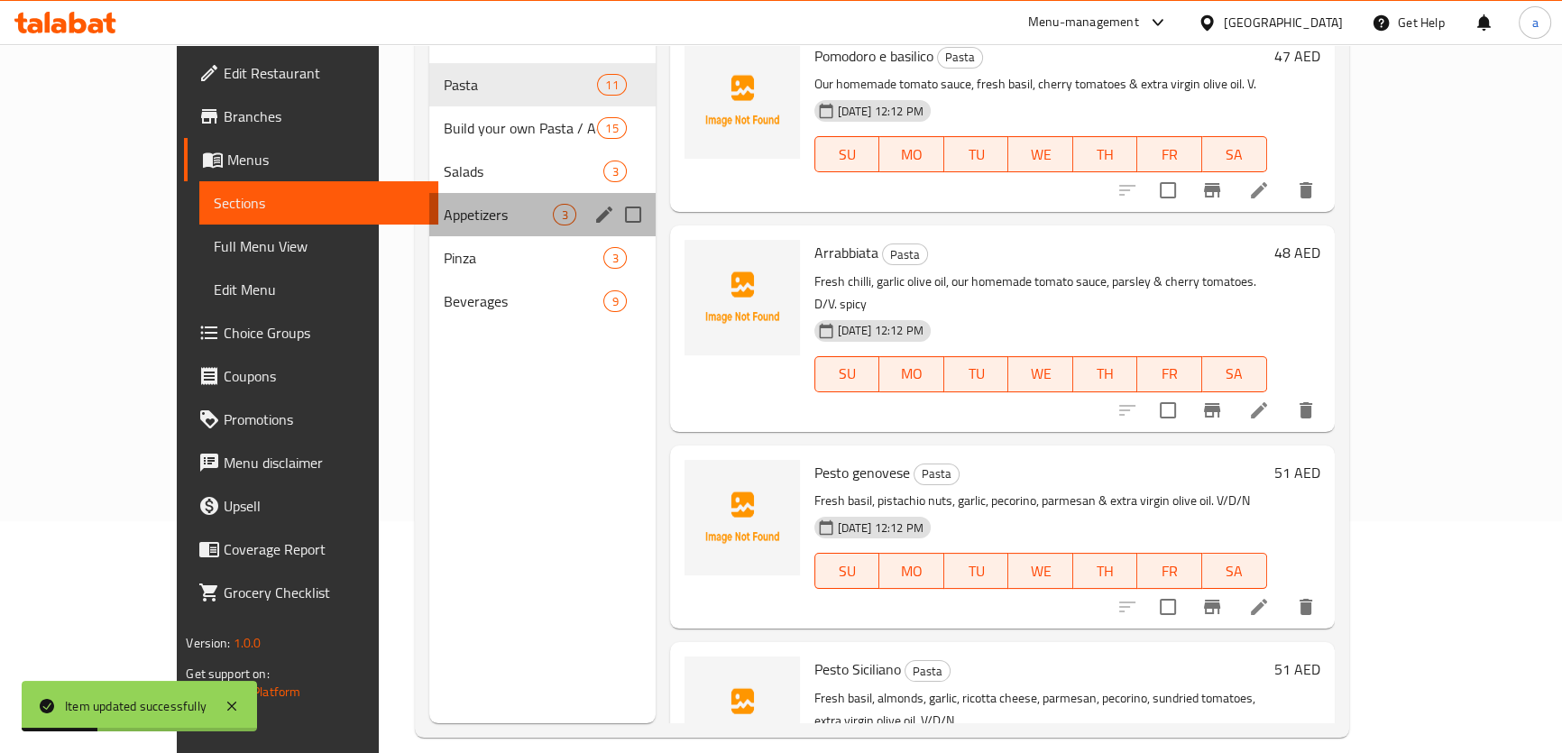
click at [441, 197] on div "Appetizers 3" at bounding box center [542, 214] width 226 height 43
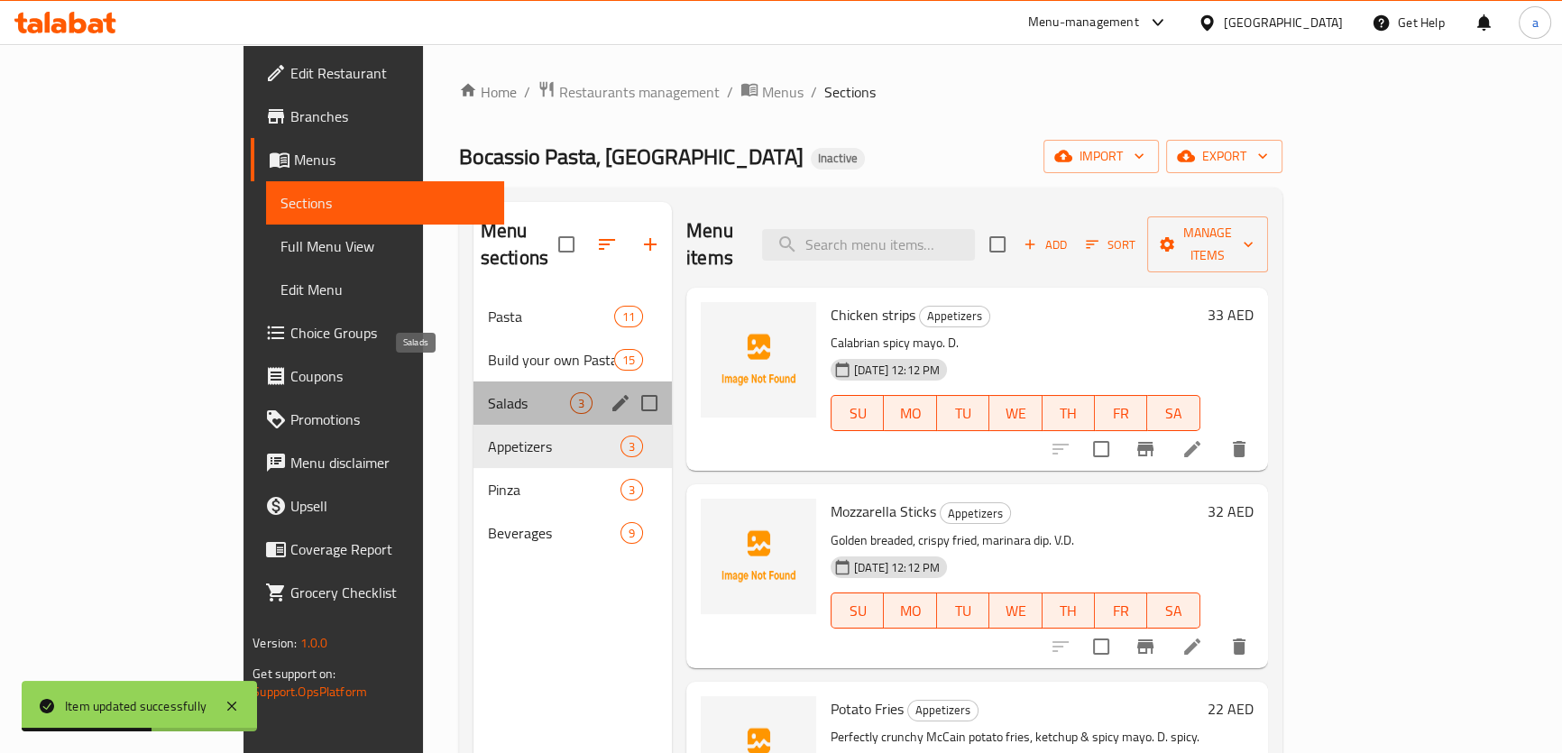
click at [488, 392] on span "Salads" at bounding box center [529, 403] width 82 height 22
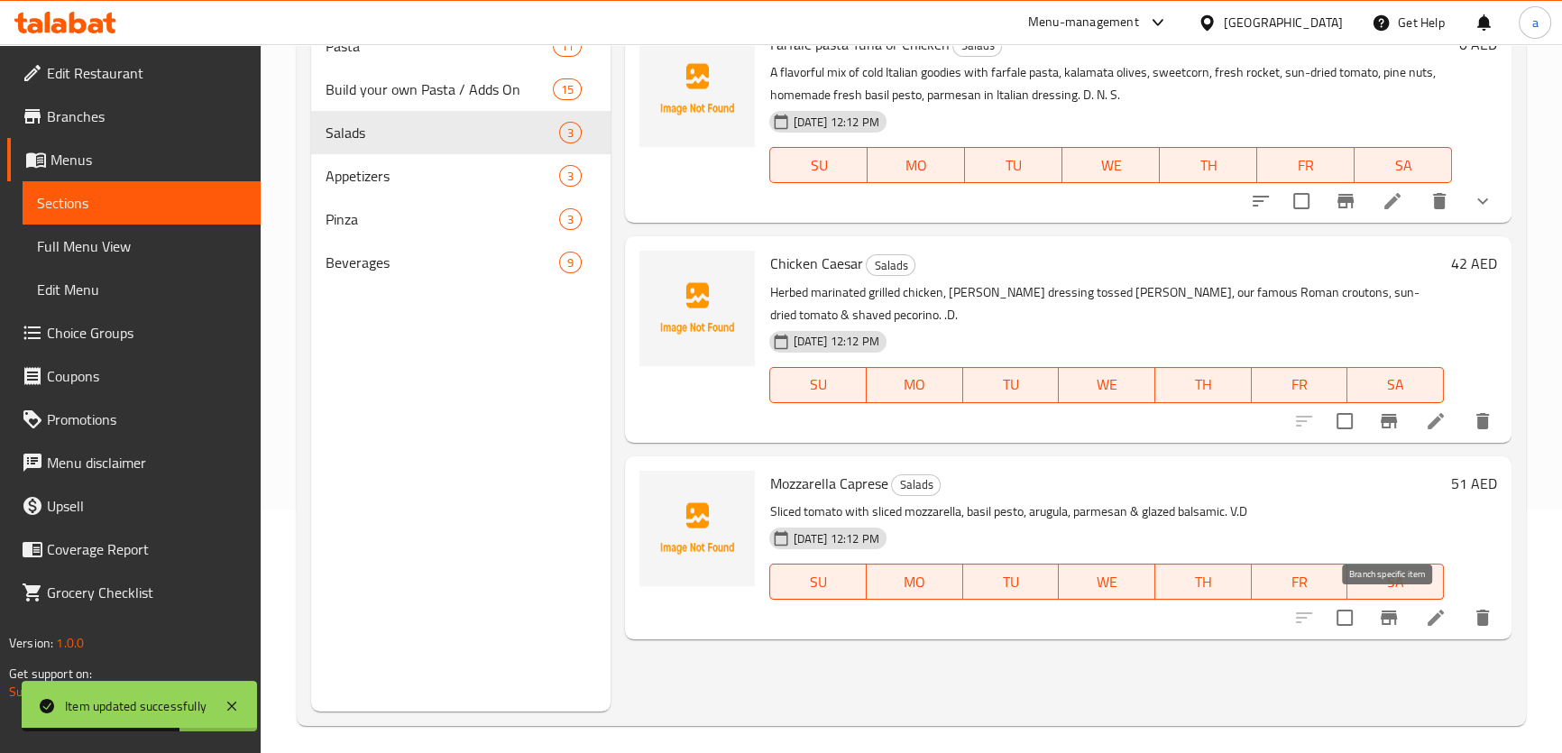
scroll to position [252, 0]
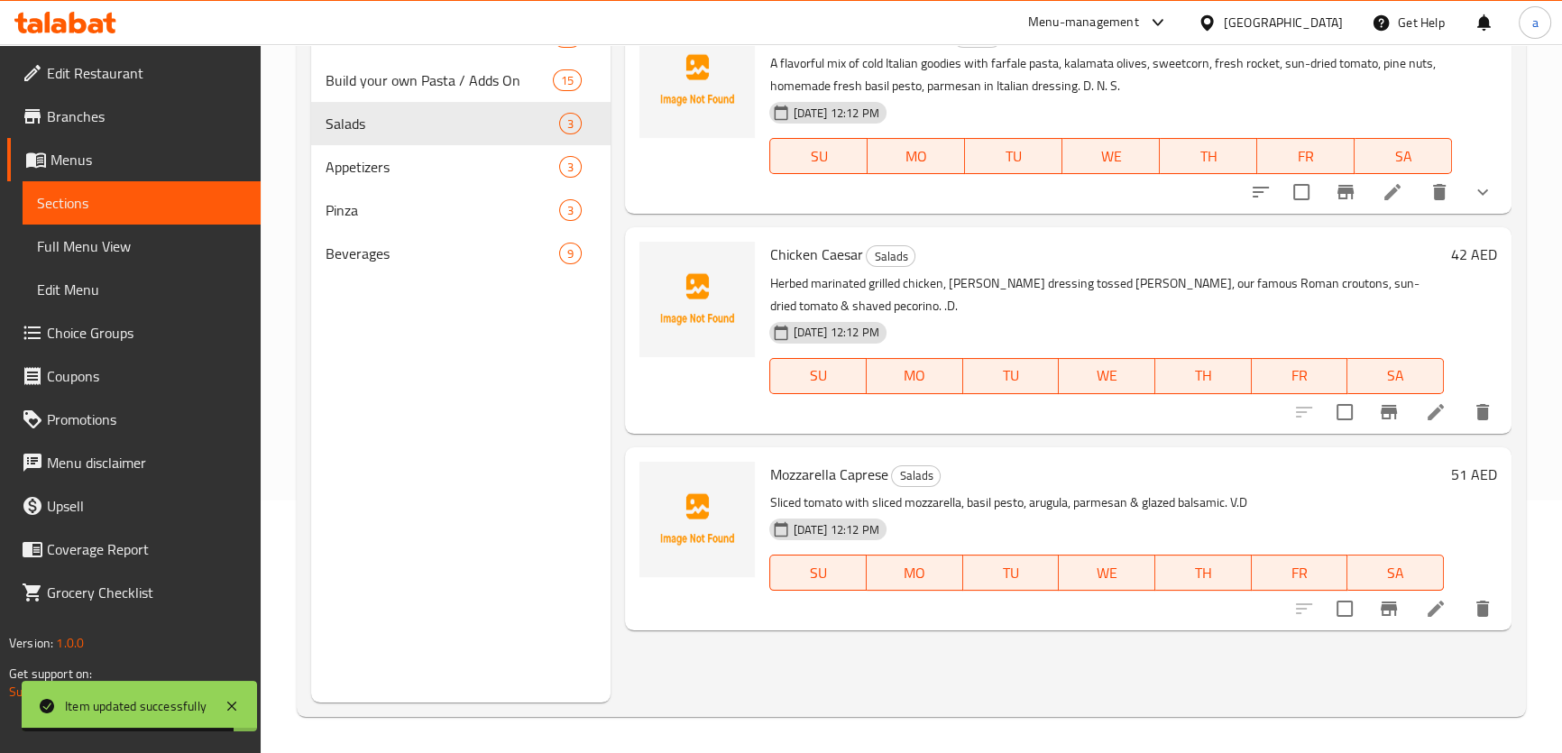
click at [1425, 423] on li at bounding box center [1435, 412] width 50 height 32
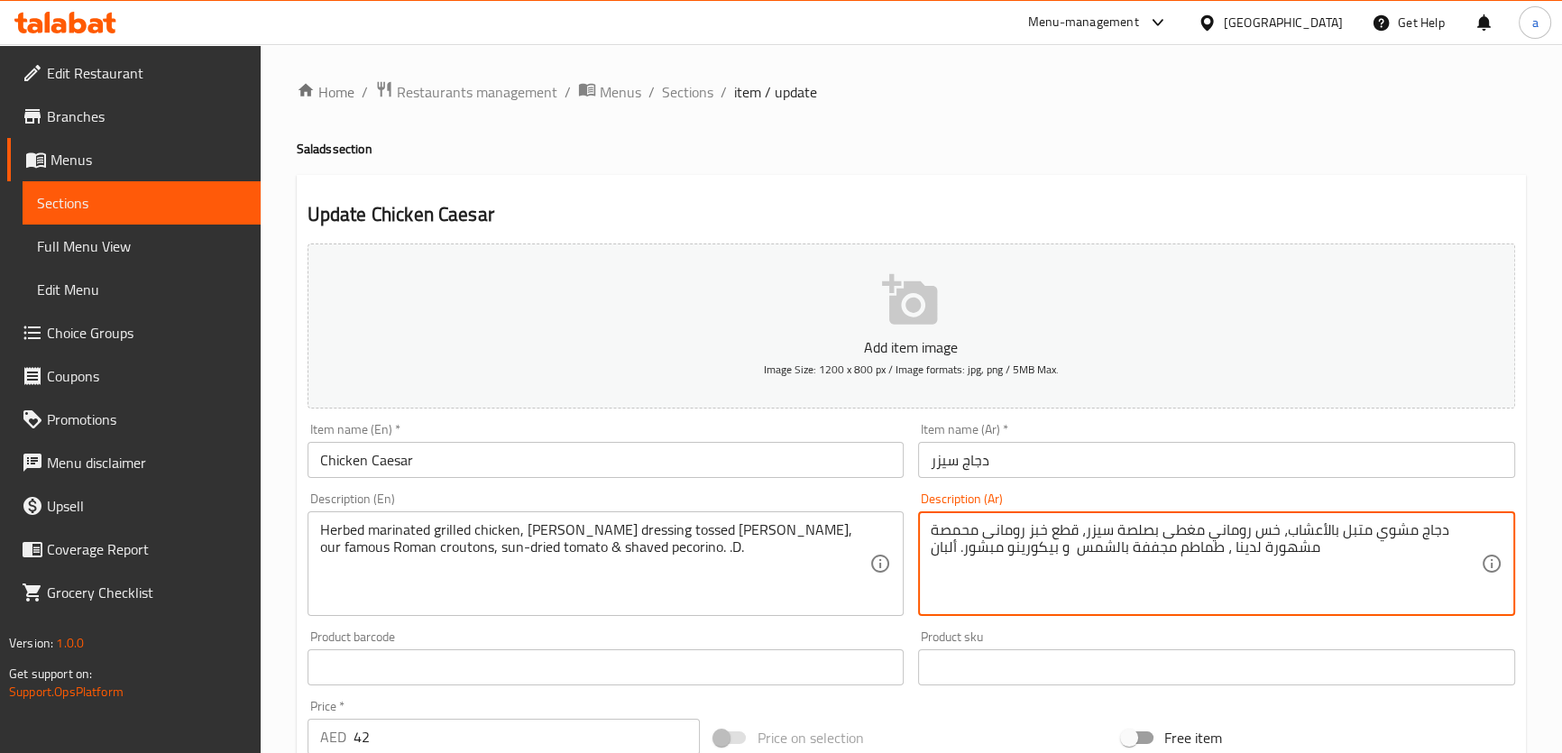
drag, startPoint x: 1049, startPoint y: 530, endPoint x: 1075, endPoint y: 535, distance: 26.5
click at [1075, 535] on textarea "دجاج مشوي متبل بالأعشاب، خس روماني مغطى بصلصة سيزر، قطع خبز رومانى محمصة مشهورة…" at bounding box center [1205, 564] width 550 height 86
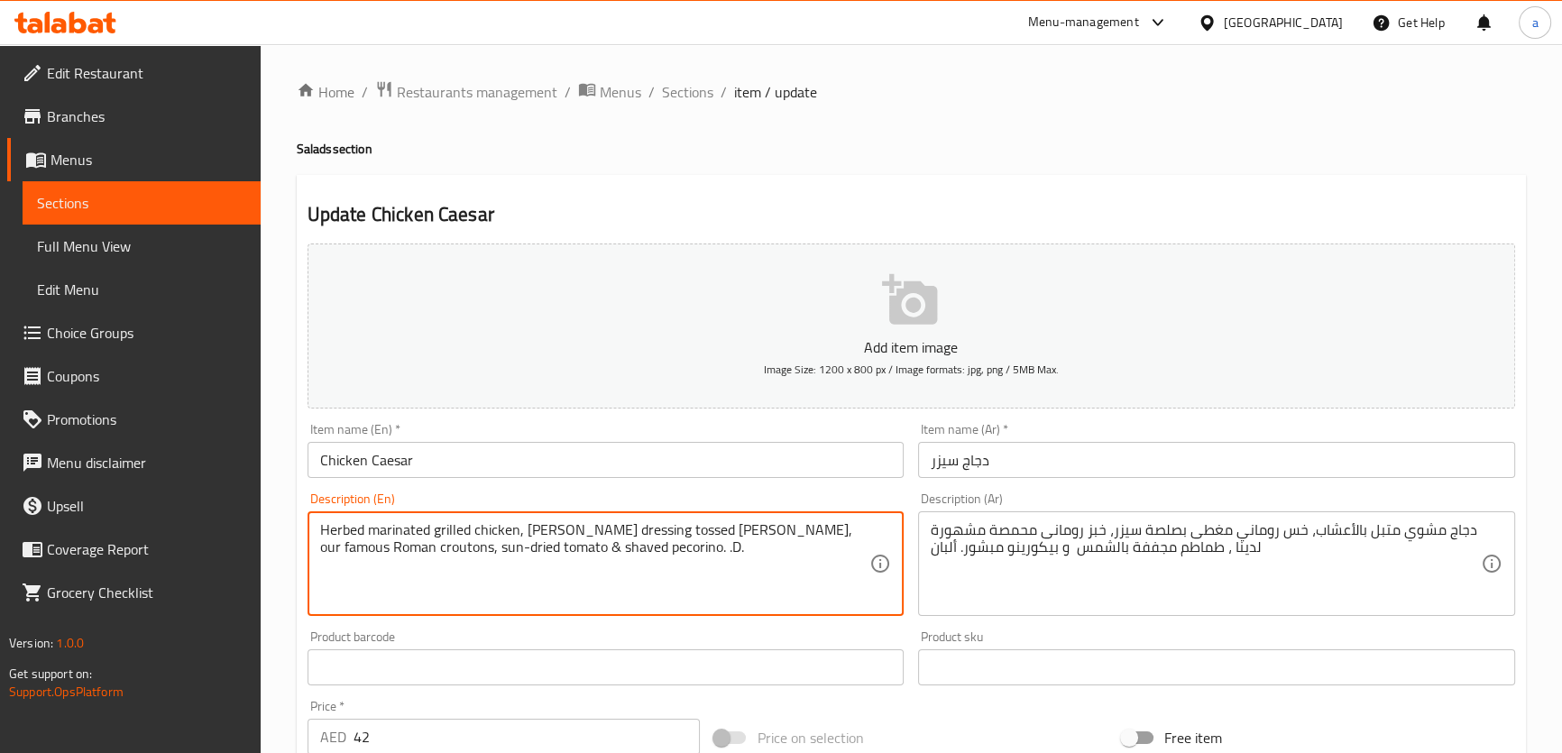
click at [696, 527] on textarea "Herbed marinated grilled chicken, [PERSON_NAME] dressing tossed [PERSON_NAME], …" at bounding box center [595, 564] width 550 height 86
click at [586, 527] on textarea "Herbed marinated grilled chicken, [PERSON_NAME] dressing tossed [PERSON_NAME], …" at bounding box center [595, 564] width 550 height 86
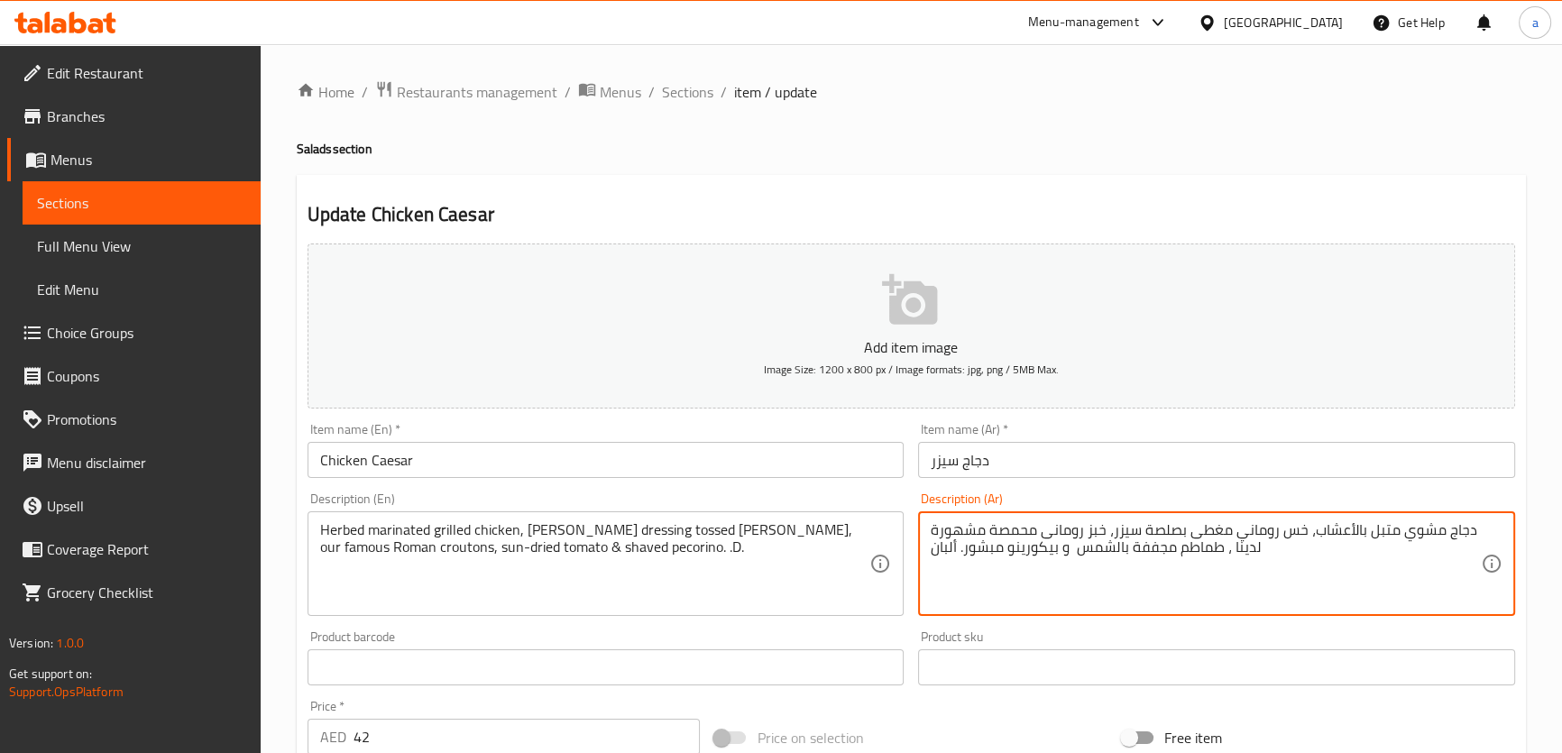
click at [988, 552] on textarea "دجاج مشوي متبل بالأعشاب، خس روماني مغطى بصلصة سيزر، خبز رومانى محمصة مشهورة لدي…" at bounding box center [1205, 564] width 550 height 86
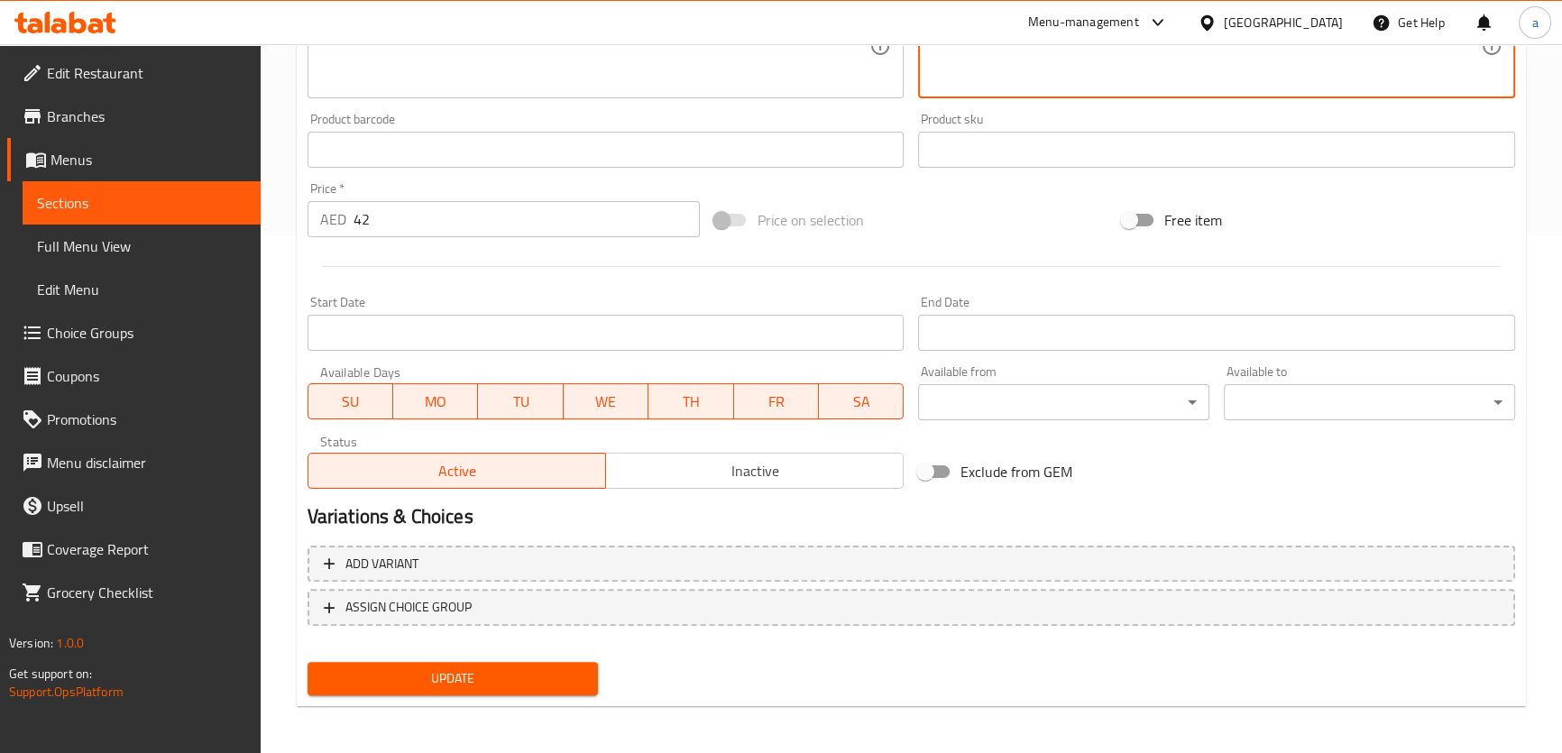
scroll to position [519, 0]
type textarea "دجاج مشوي متبل بالأعشاب، خس روماني مغطى بصلصة سيزر، خبز رومانى محمصة مشهورة لدي…"
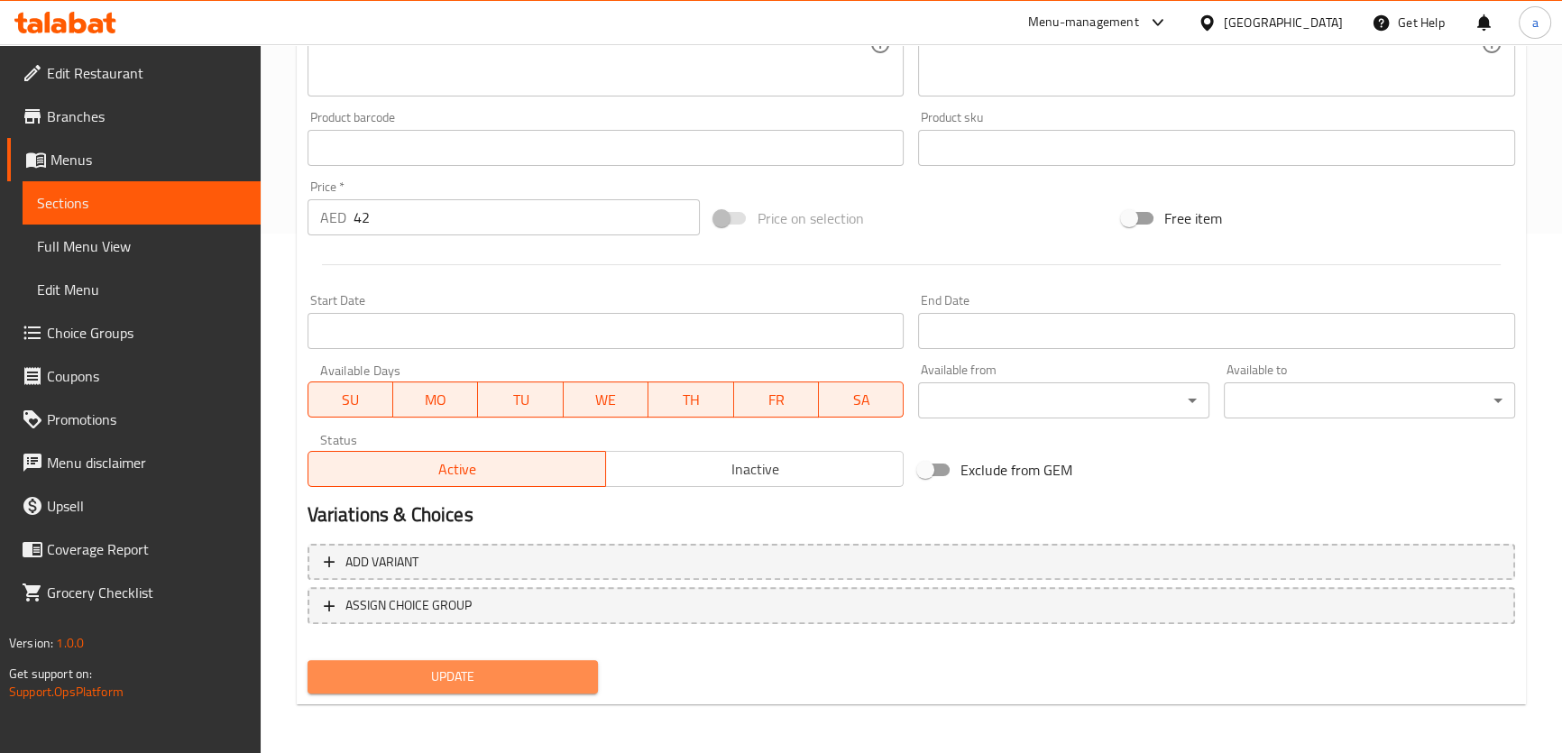
click at [500, 686] on button "Update" at bounding box center [452, 676] width 291 height 33
click at [394, 675] on span "Update" at bounding box center [453, 676] width 262 height 23
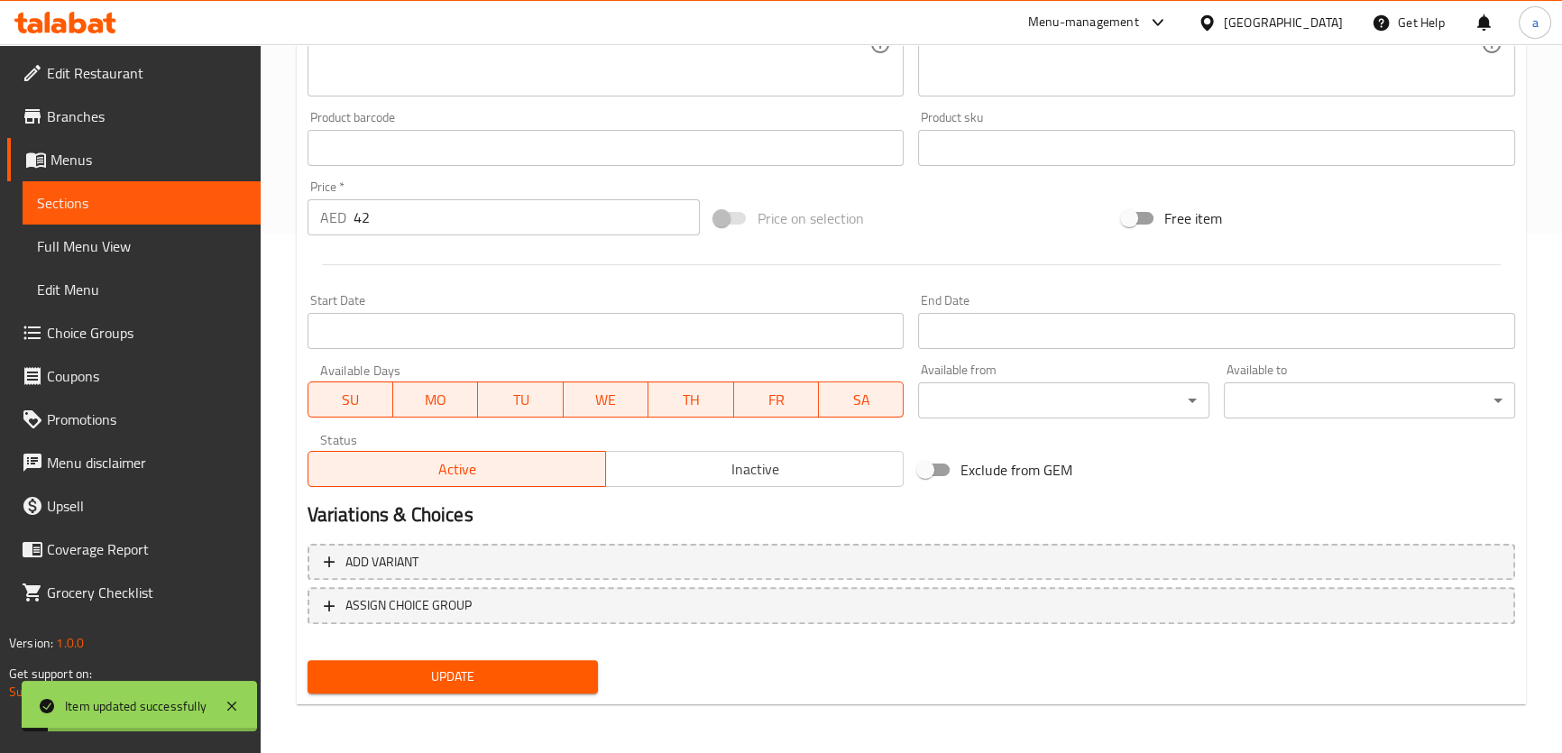
click at [197, 189] on link "Sections" at bounding box center [142, 202] width 238 height 43
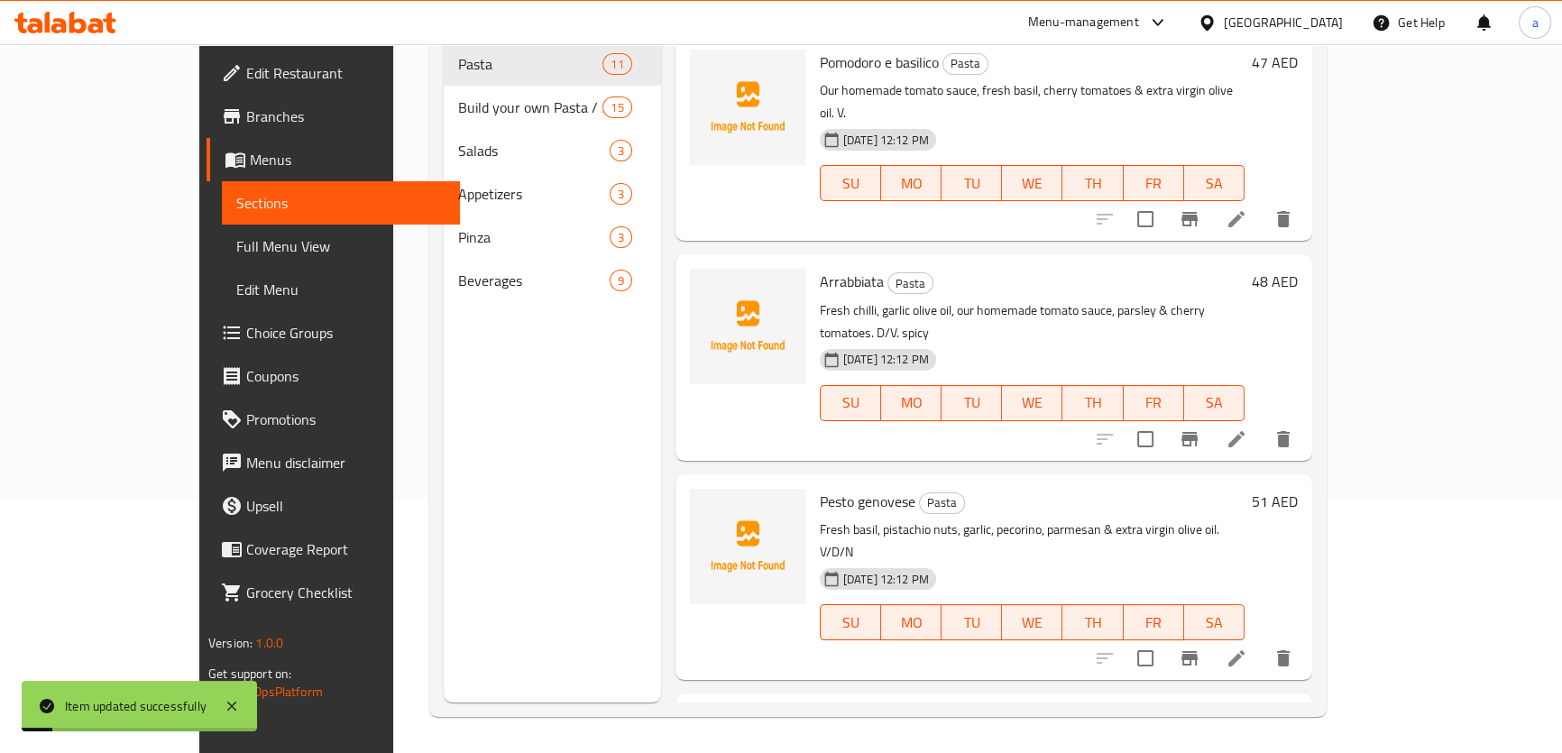
scroll to position [252, 0]
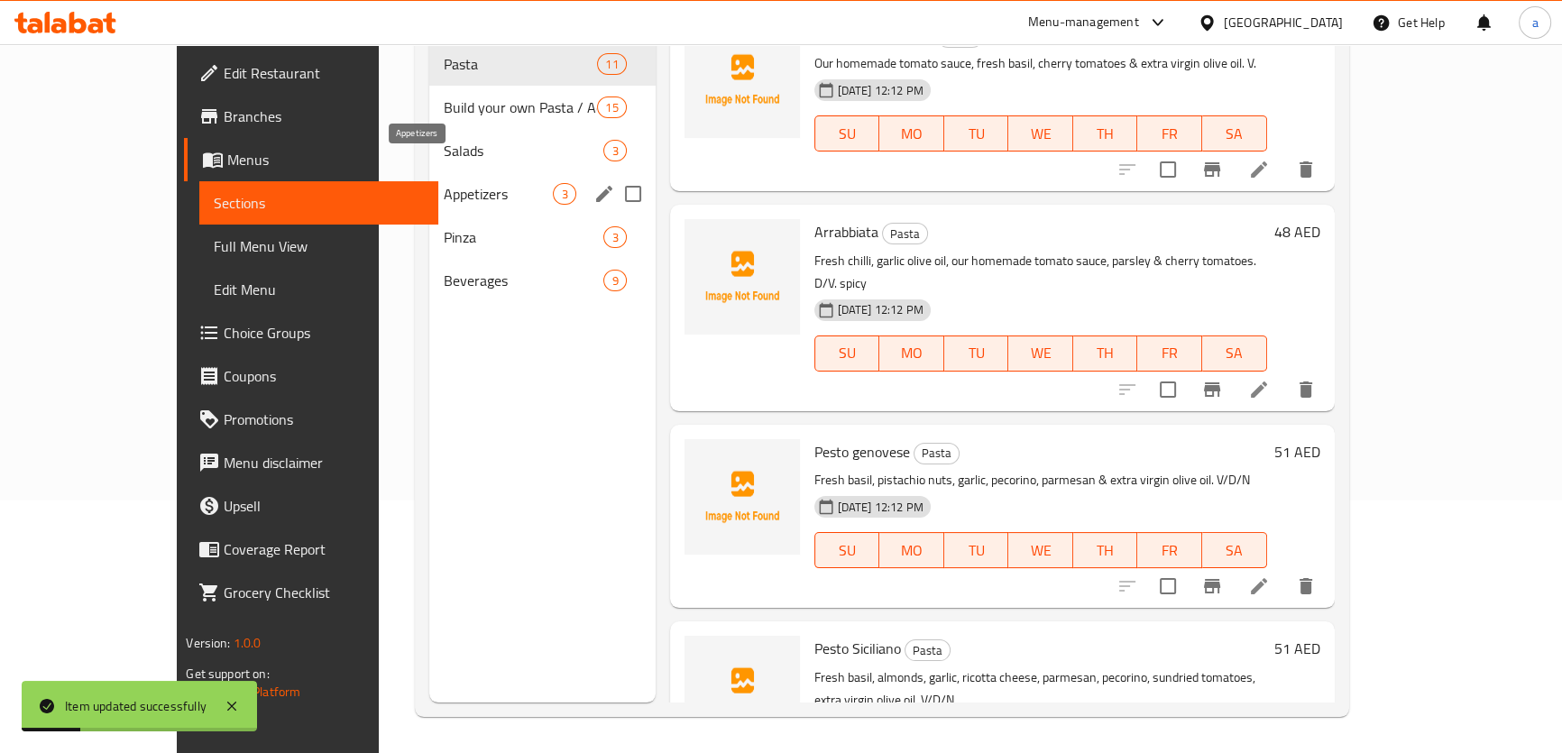
click at [444, 183] on span "Appetizers" at bounding box center [499, 194] width 110 height 22
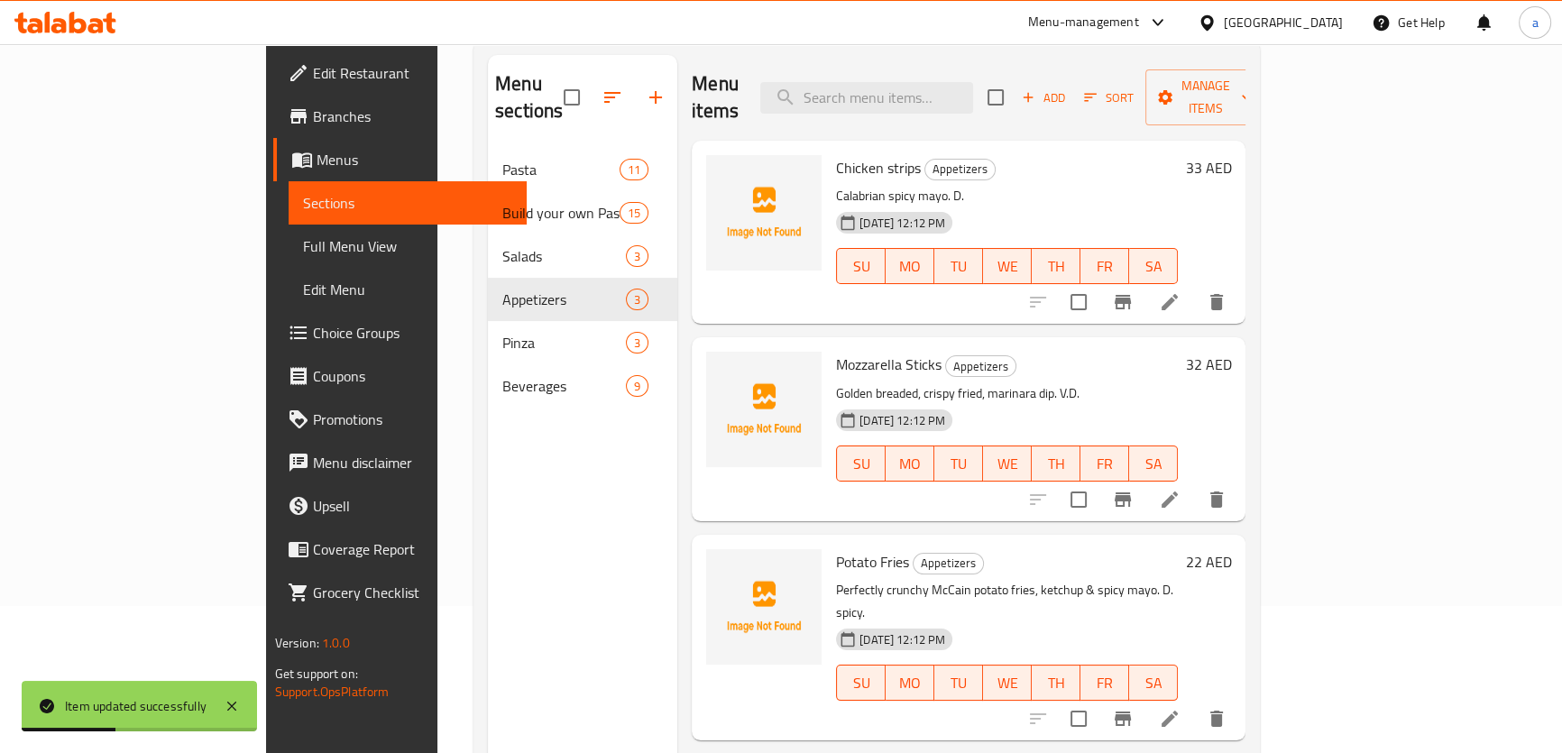
scroll to position [7, 0]
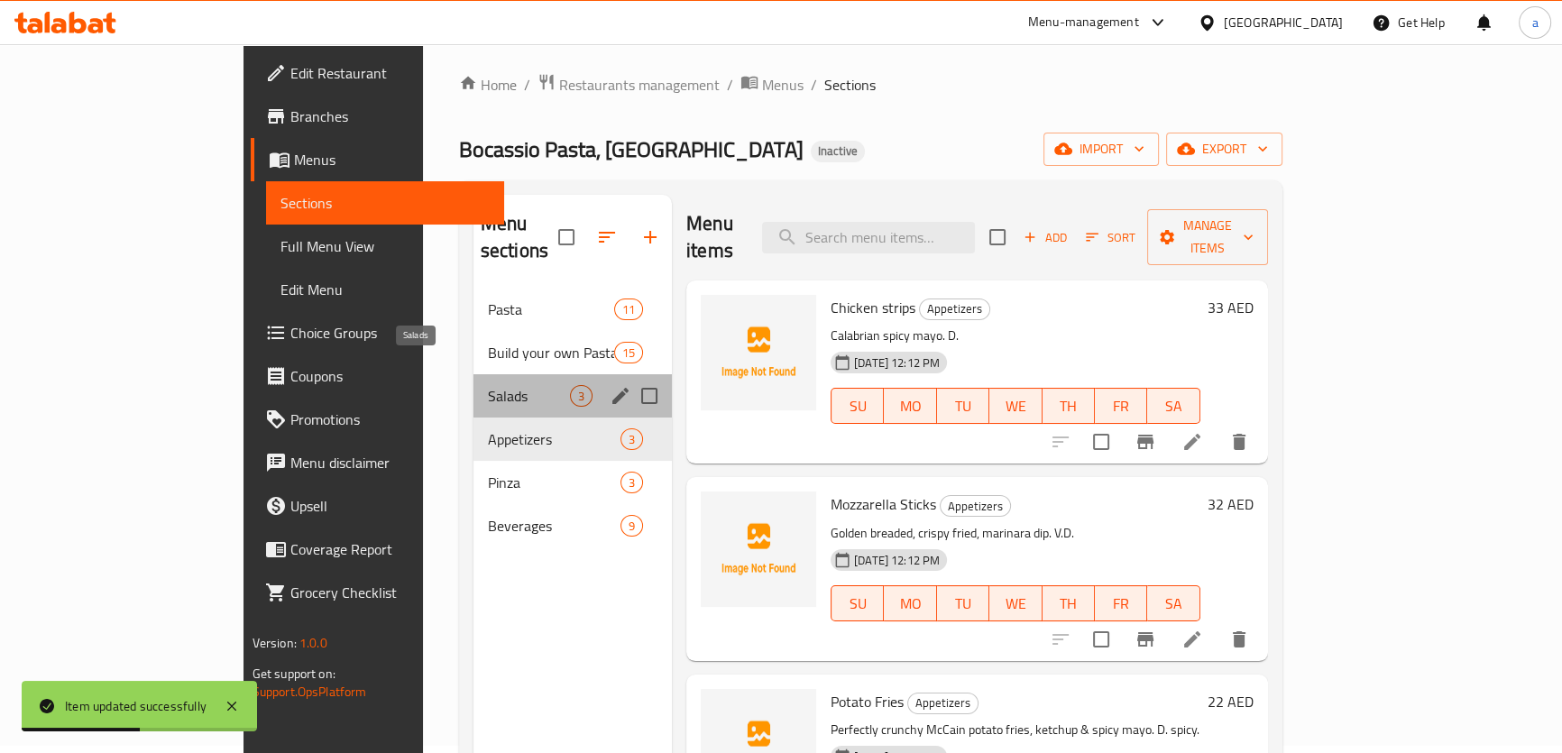
click at [488, 385] on span "Salads" at bounding box center [529, 396] width 82 height 22
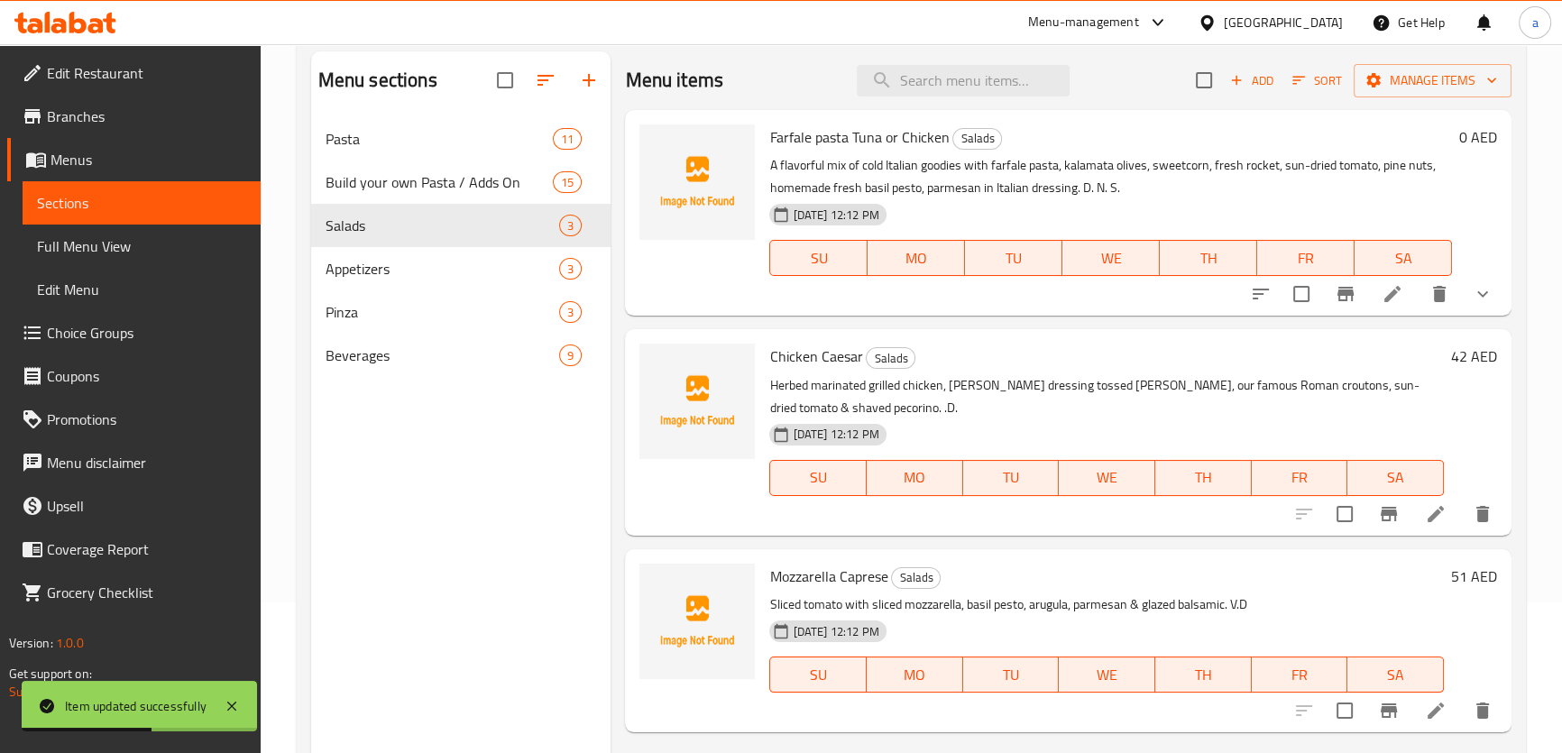
scroll to position [252, 0]
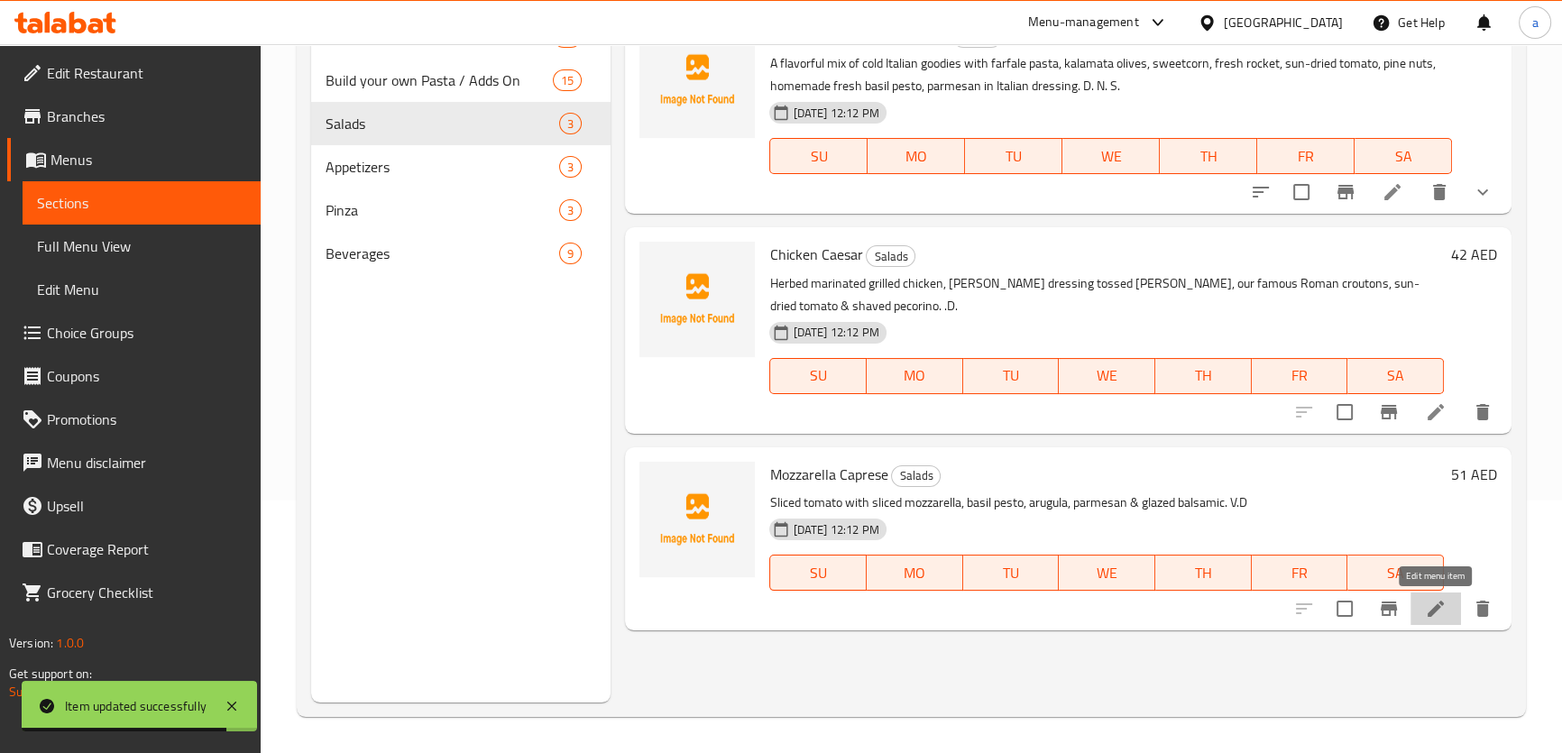
click at [1432, 608] on icon at bounding box center [1436, 609] width 22 height 22
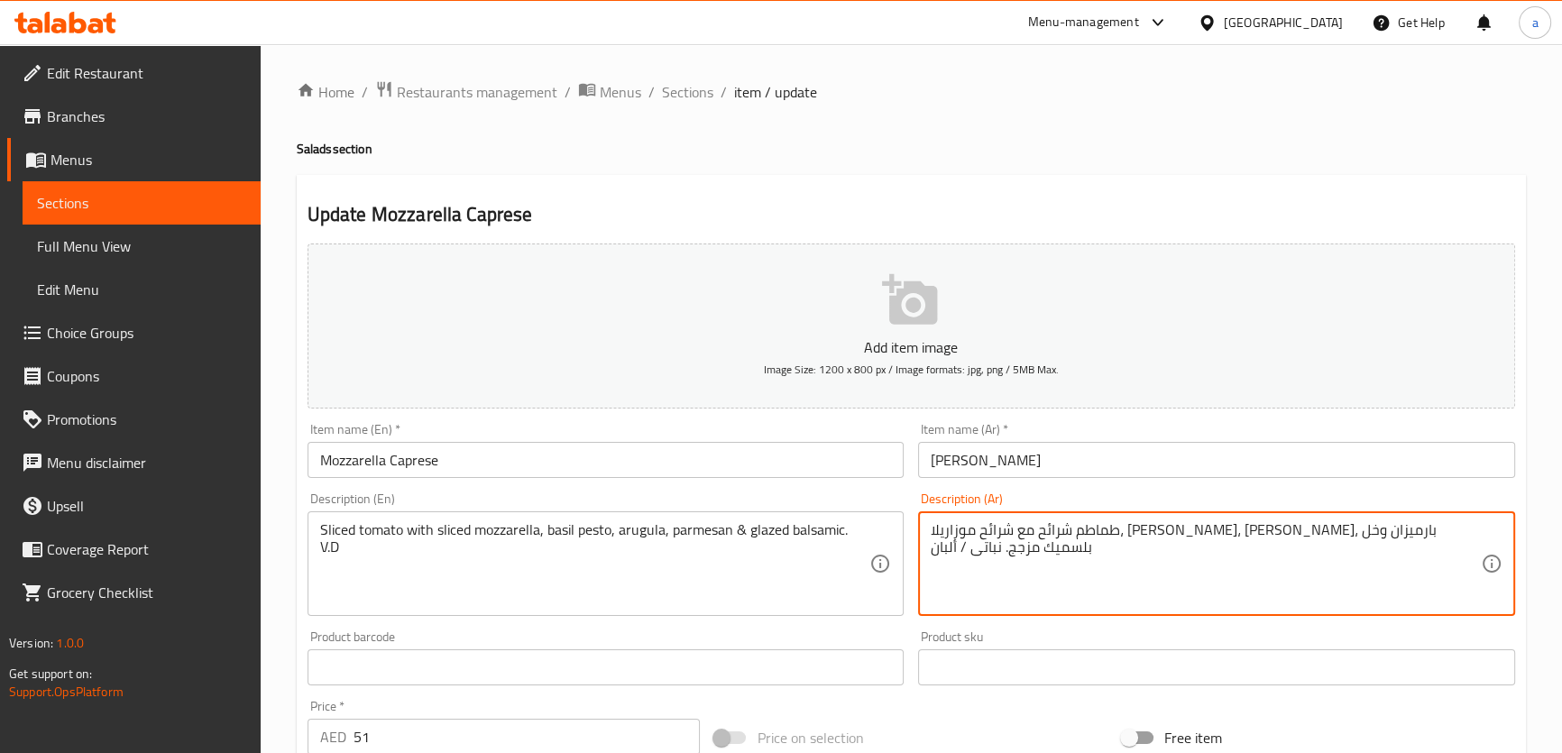
drag, startPoint x: 1037, startPoint y: 528, endPoint x: 1006, endPoint y: 527, distance: 30.7
click at [1037, 532] on textarea "طماطم شرائح مع شرائح موزاريلا، بيستو ريحان، جرجير، بارميزان وخل بلسميك مزجج. نب…" at bounding box center [1205, 564] width 550 height 86
drag, startPoint x: 1006, startPoint y: 532, endPoint x: 1111, endPoint y: 538, distance: 104.8
click at [1111, 538] on textarea "طماطم شرائح مع شرائح موزاريلا، بيستو ريحان، جرجير، بارميزان وخل بلسميك مزجج. نب…" at bounding box center [1205, 564] width 550 height 86
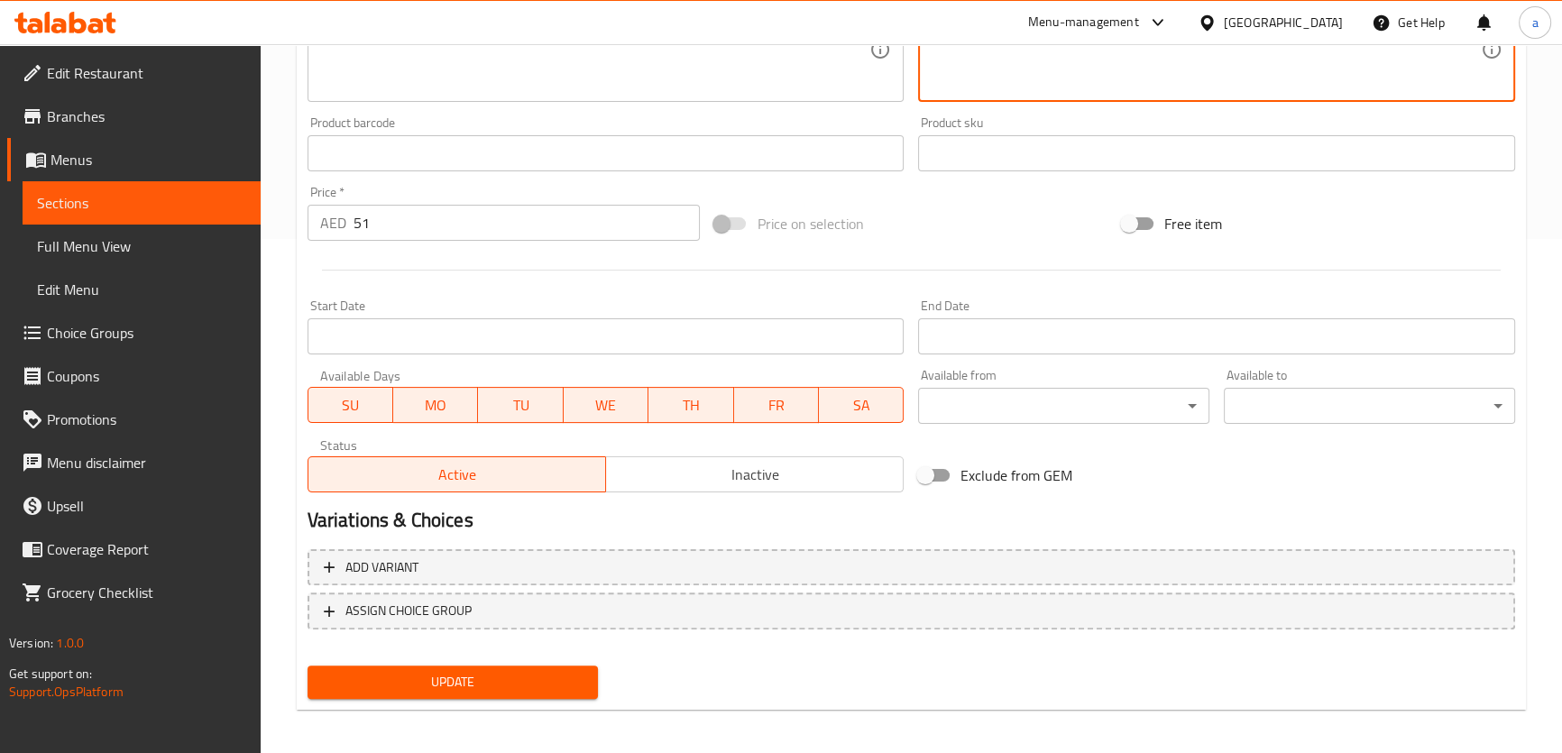
scroll to position [519, 0]
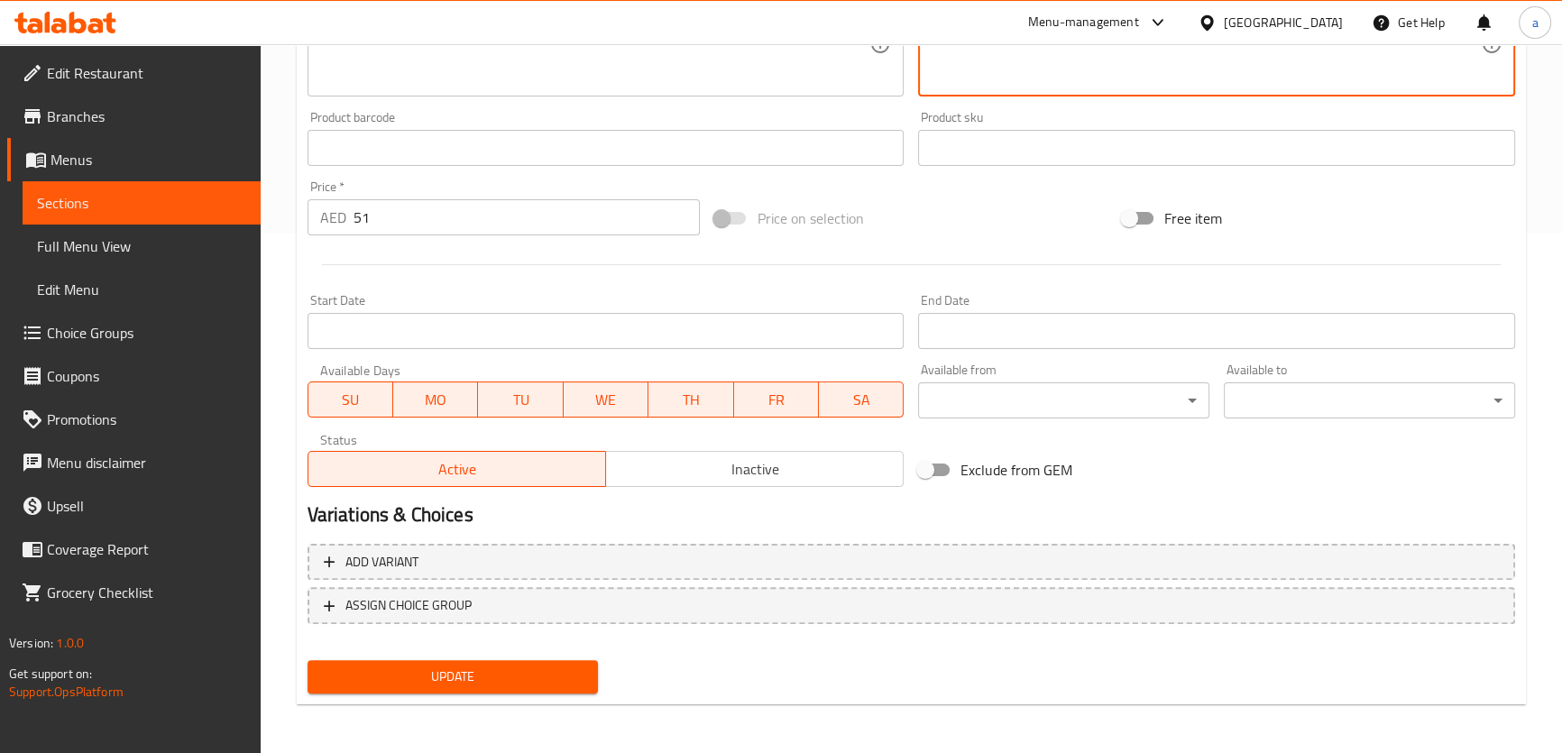
type textarea "طماطم شرائح مع شرائح موزاريلا، بيستو ريحان، جرجير، بارميزان وجليزد بلسميك. نبات…"
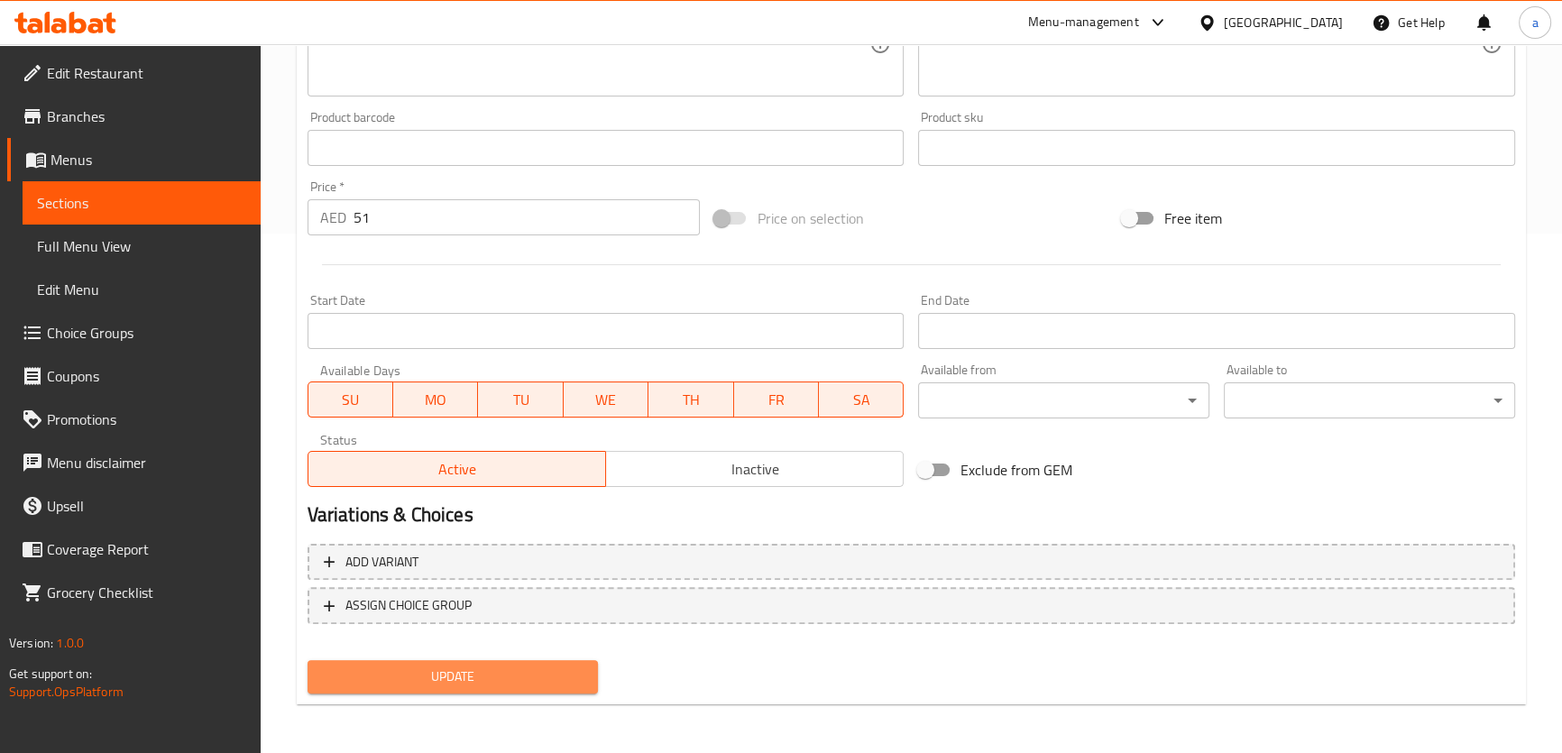
click at [532, 667] on span "Update" at bounding box center [453, 676] width 262 height 23
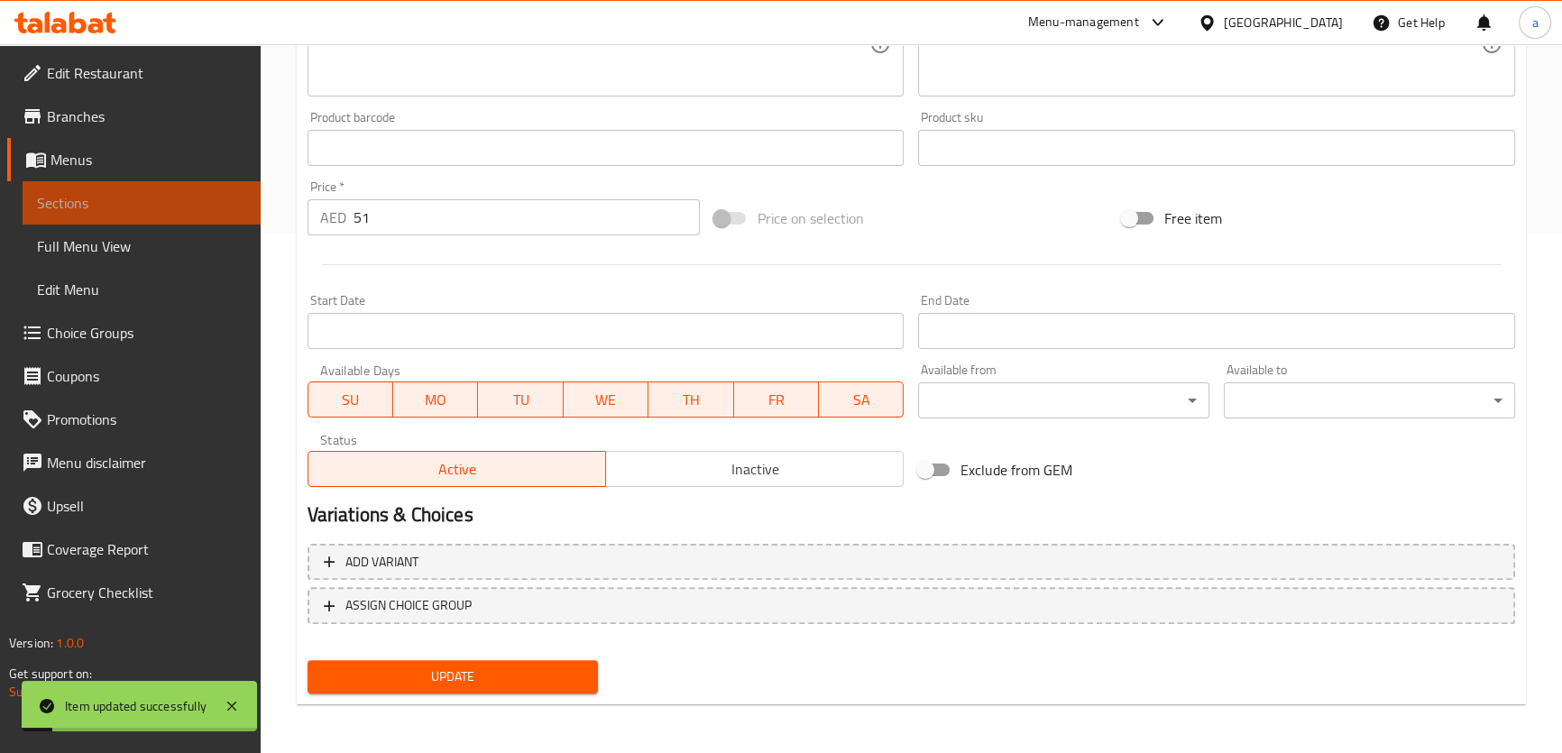
click at [144, 206] on span "Sections" at bounding box center [141, 203] width 209 height 22
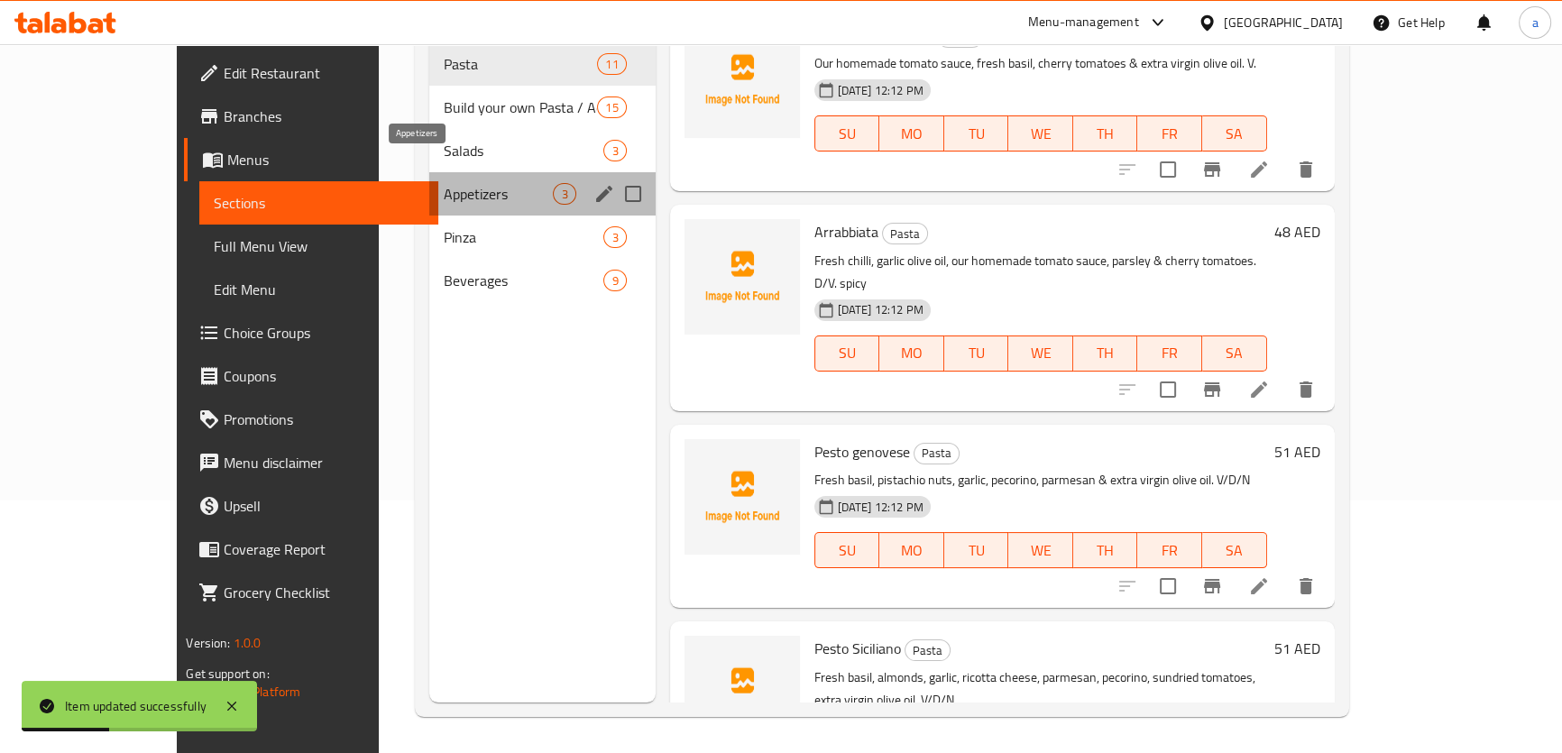
click at [444, 183] on span "Appetizers" at bounding box center [499, 194] width 110 height 22
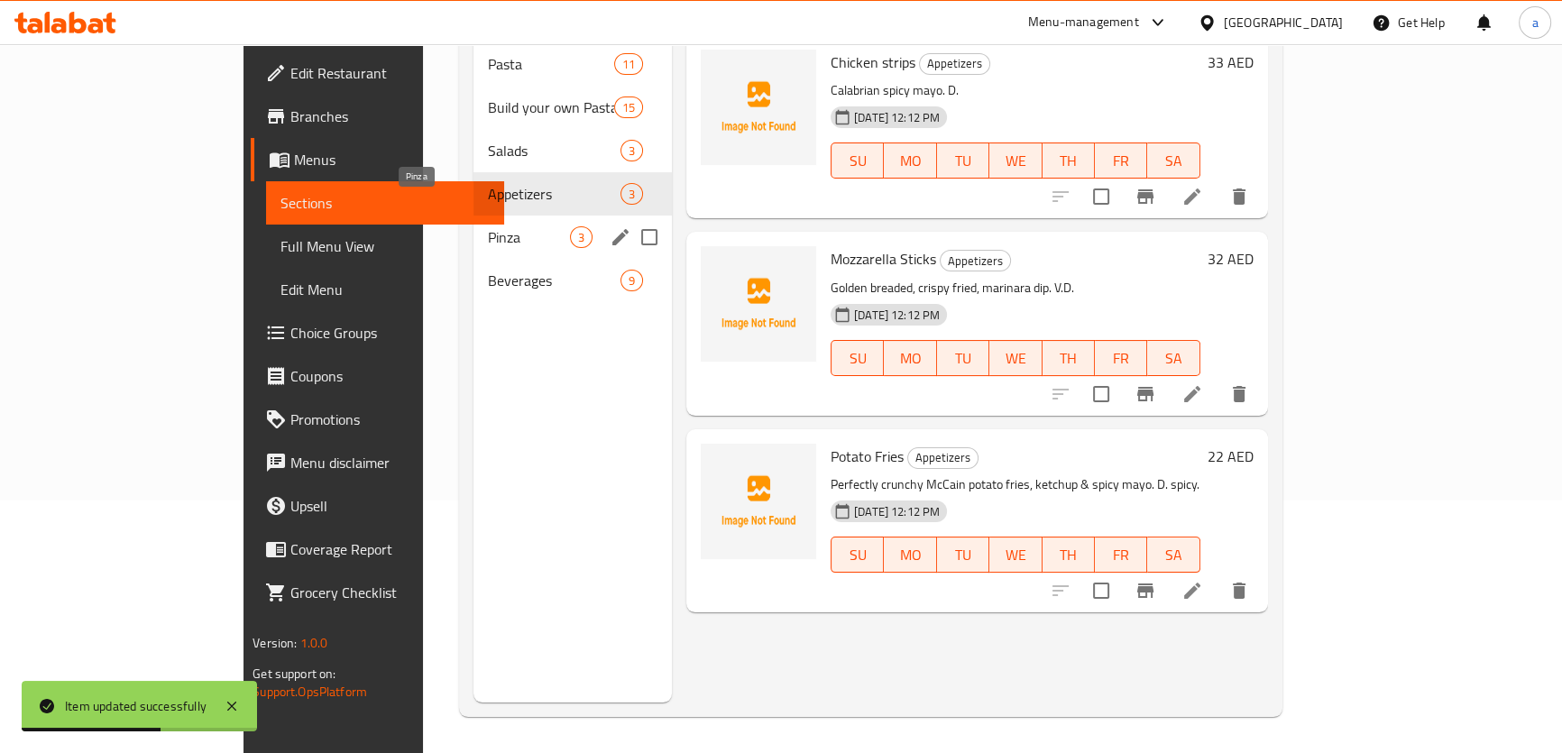
click at [488, 226] on span "Pinza" at bounding box center [529, 237] width 82 height 22
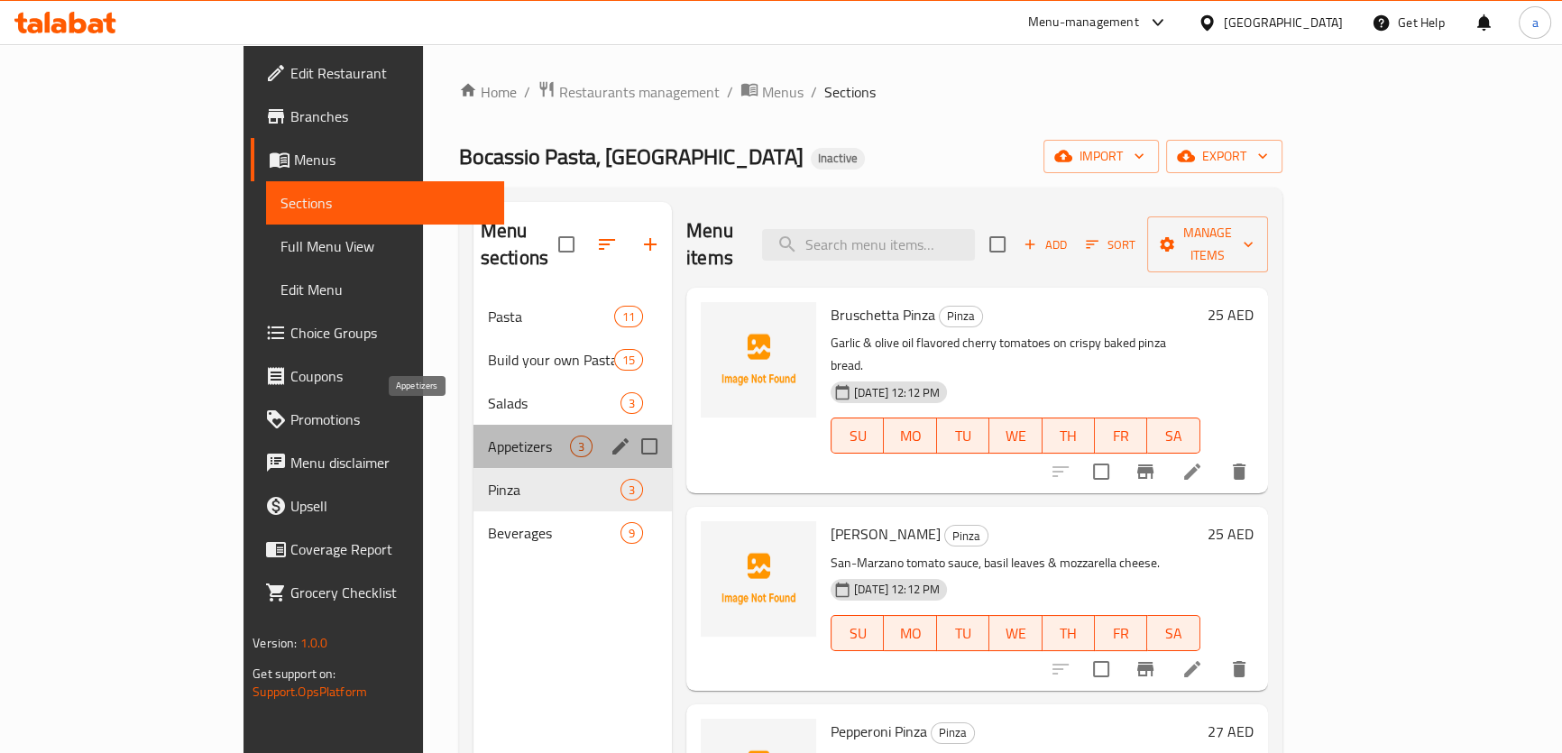
click at [488, 435] on span "Appetizers" at bounding box center [529, 446] width 82 height 22
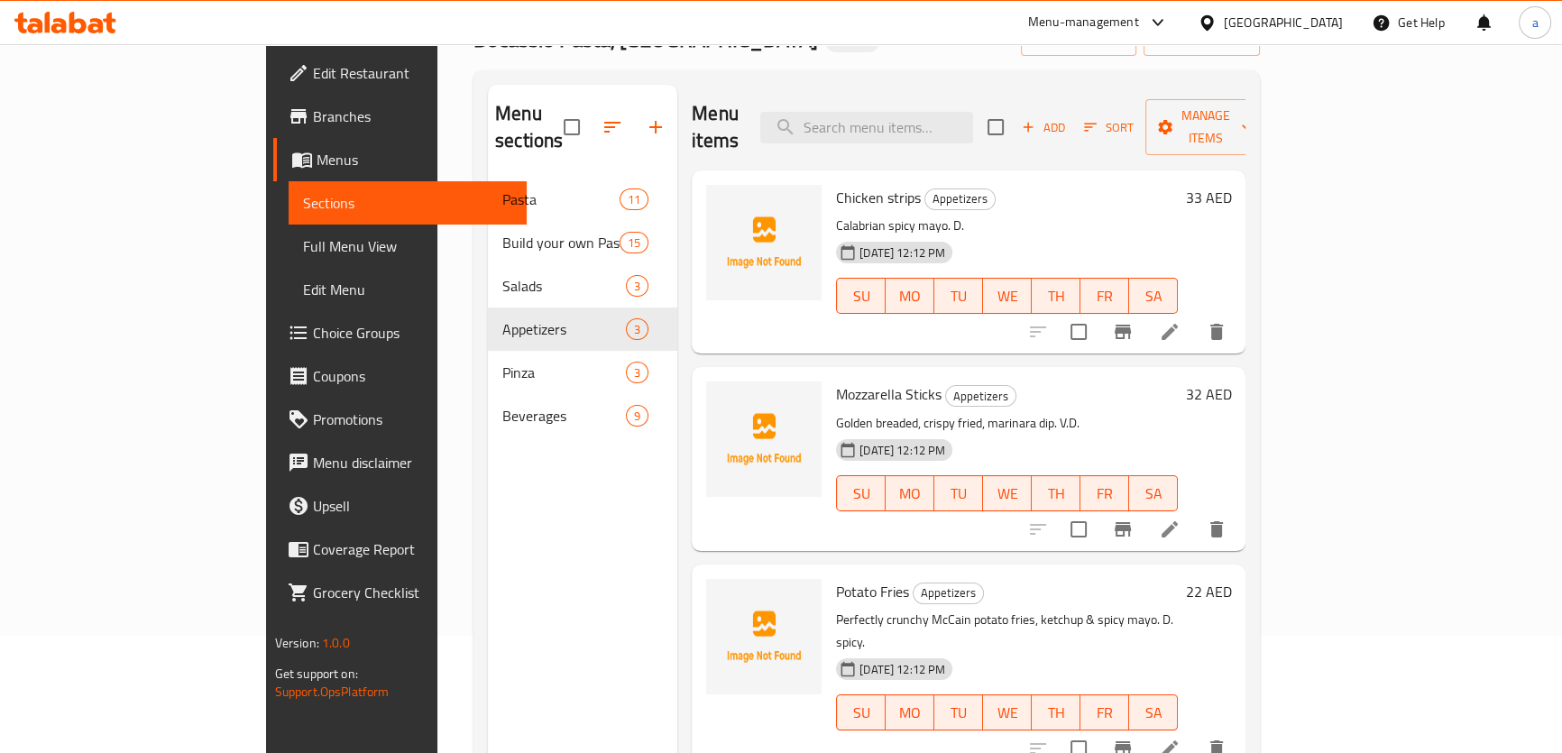
scroll to position [89, 0]
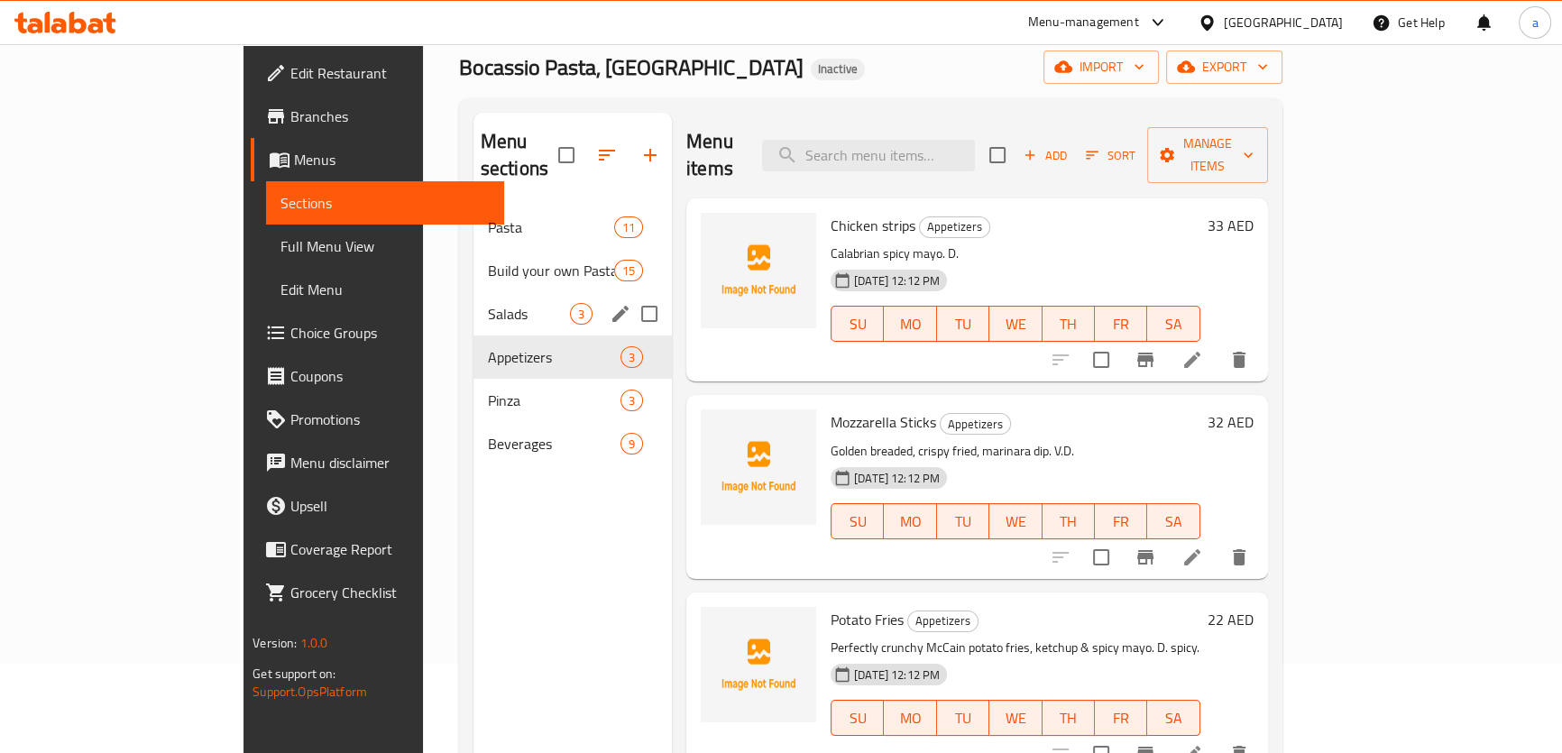
click at [473, 292] on div "Salads 3" at bounding box center [572, 313] width 198 height 43
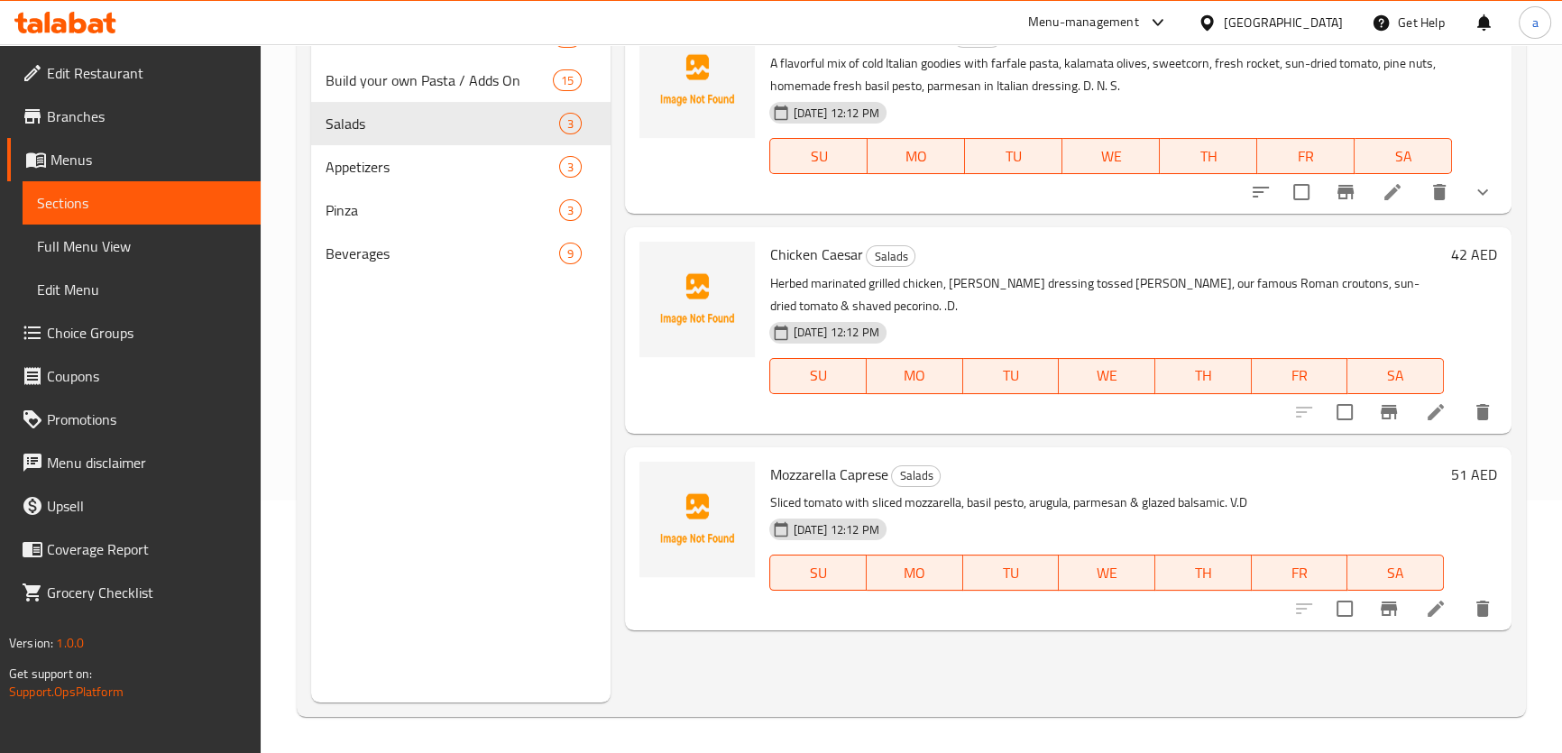
scroll to position [252, 0]
click at [390, 157] on span "Appetizers" at bounding box center [417, 167] width 184 height 22
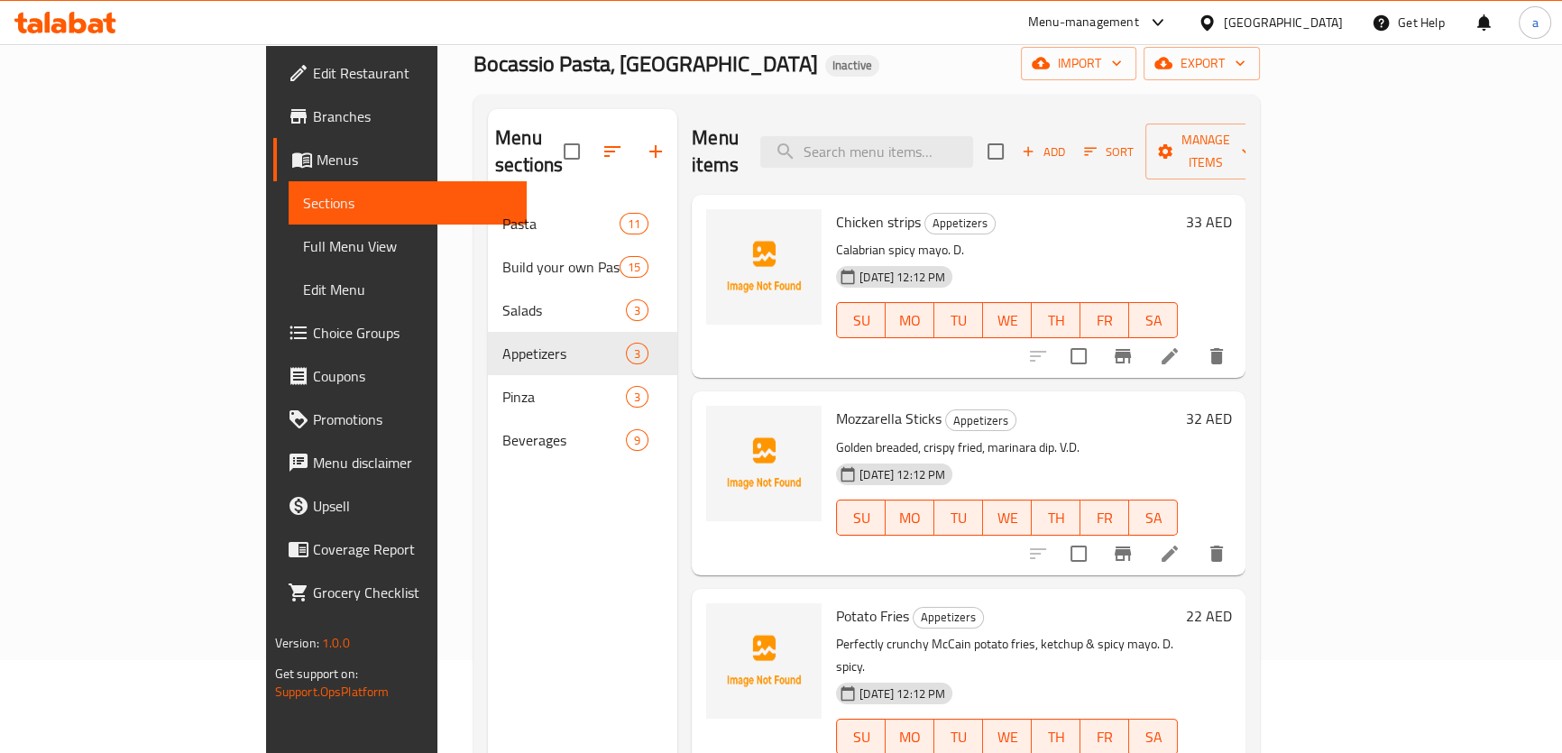
scroll to position [89, 0]
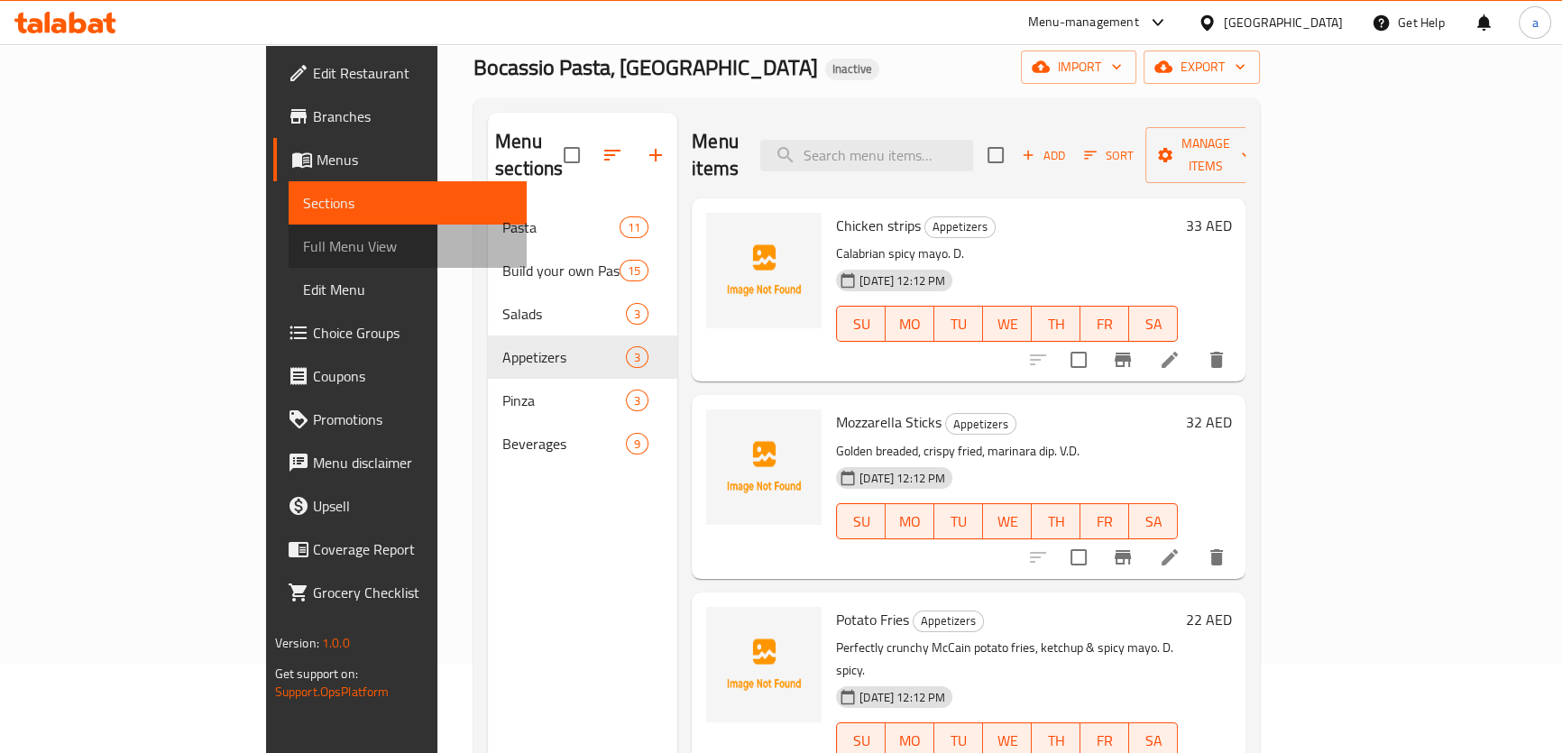
click at [303, 236] on span "Full Menu View" at bounding box center [407, 246] width 209 height 22
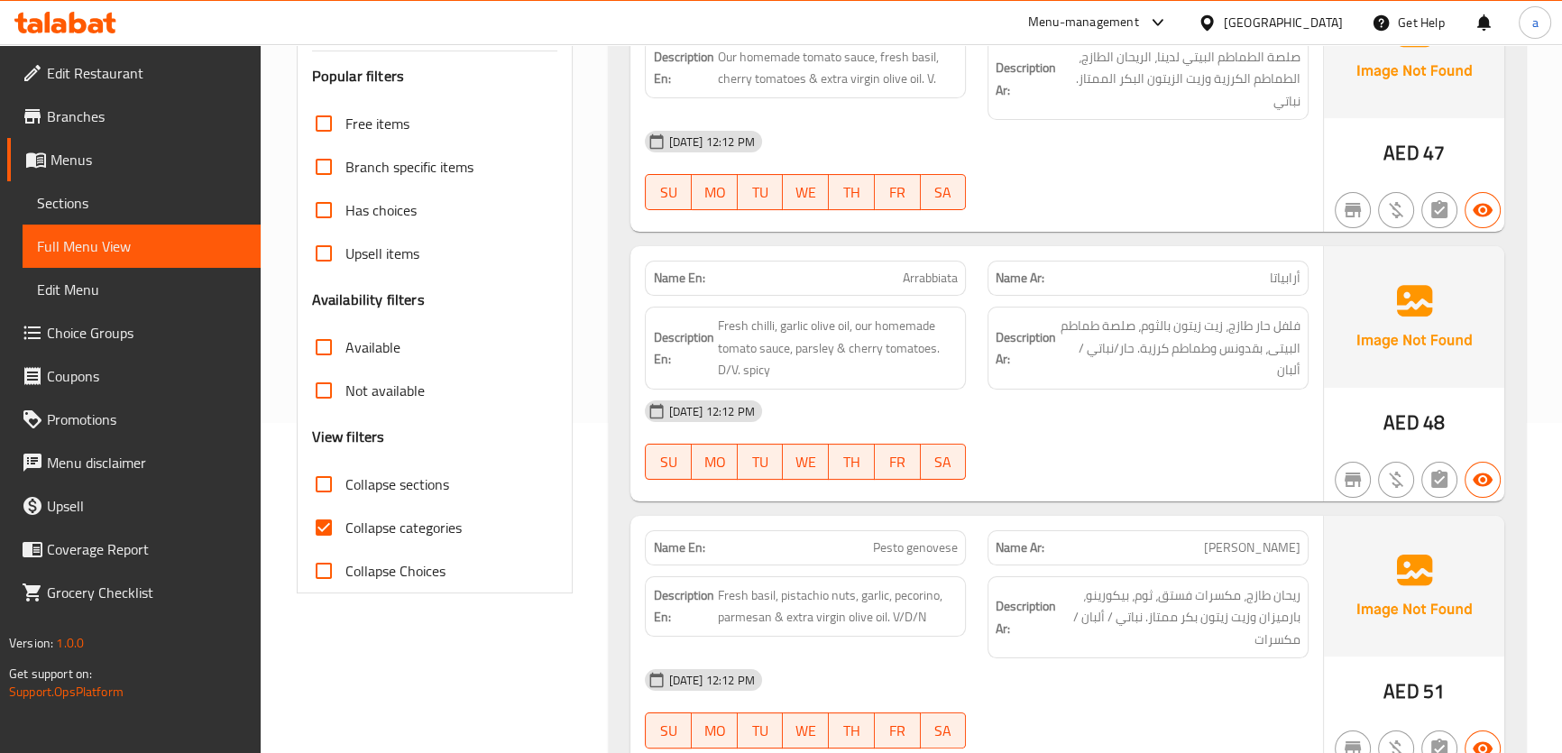
scroll to position [335, 0]
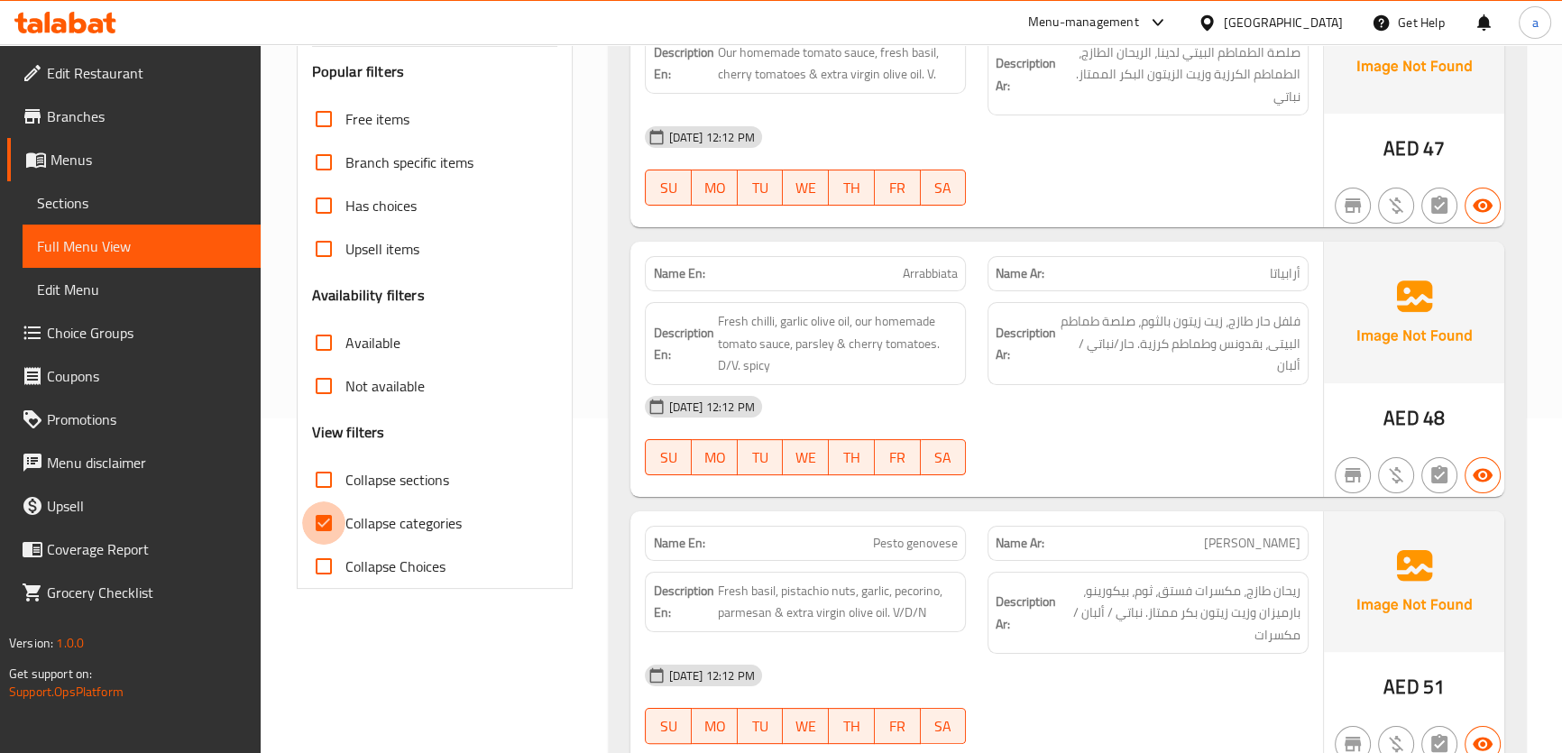
click at [328, 514] on input "Collapse categories" at bounding box center [323, 522] width 43 height 43
checkbox input "false"
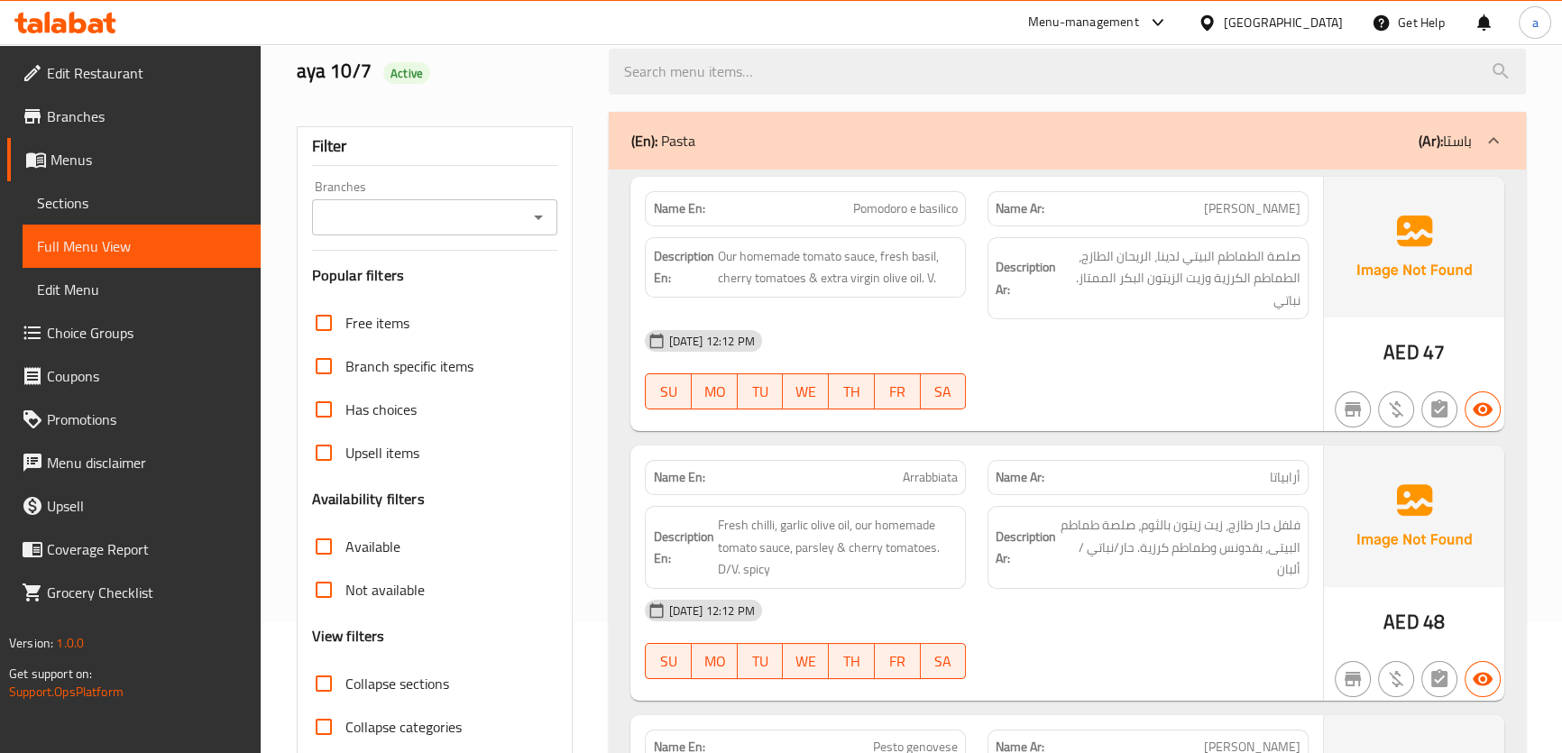
scroll to position [0, 0]
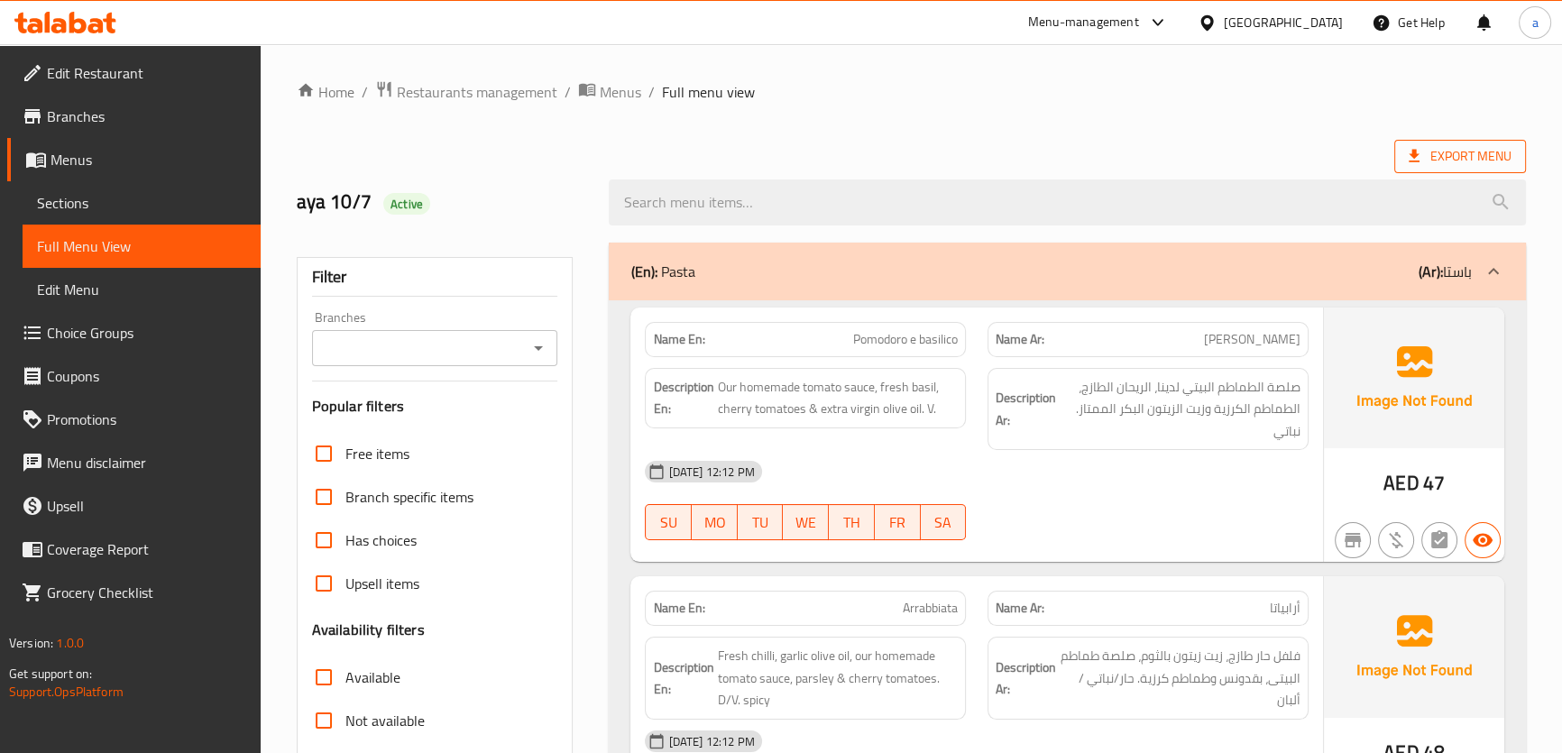
click at [1411, 159] on icon at bounding box center [1414, 156] width 18 height 18
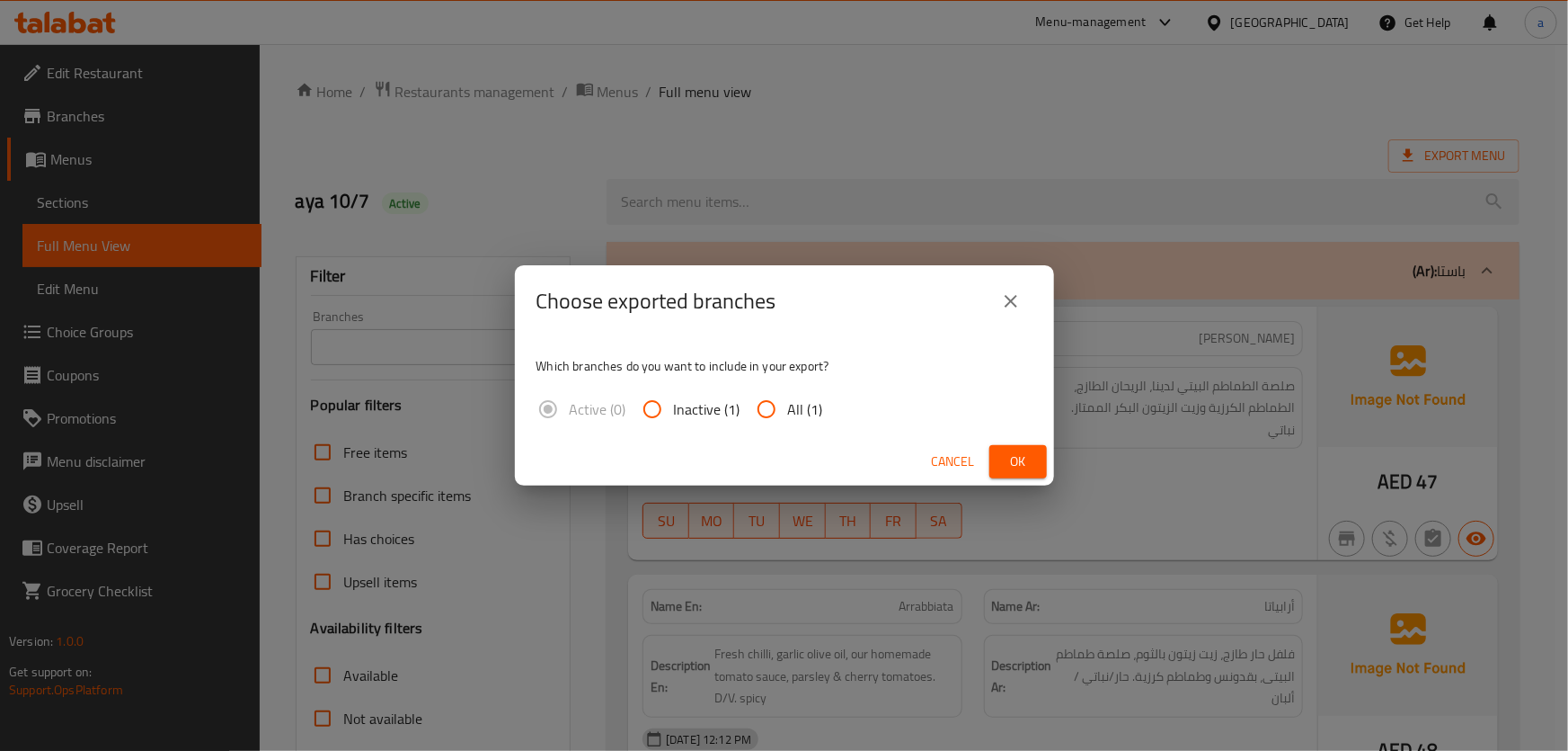
click at [801, 400] on span "All (1)" at bounding box center [805, 409] width 35 height 22
click at [788, 400] on input "All (1)" at bounding box center [766, 409] width 43 height 43
radio input "true"
click at [1028, 467] on span "Ok" at bounding box center [1018, 462] width 29 height 23
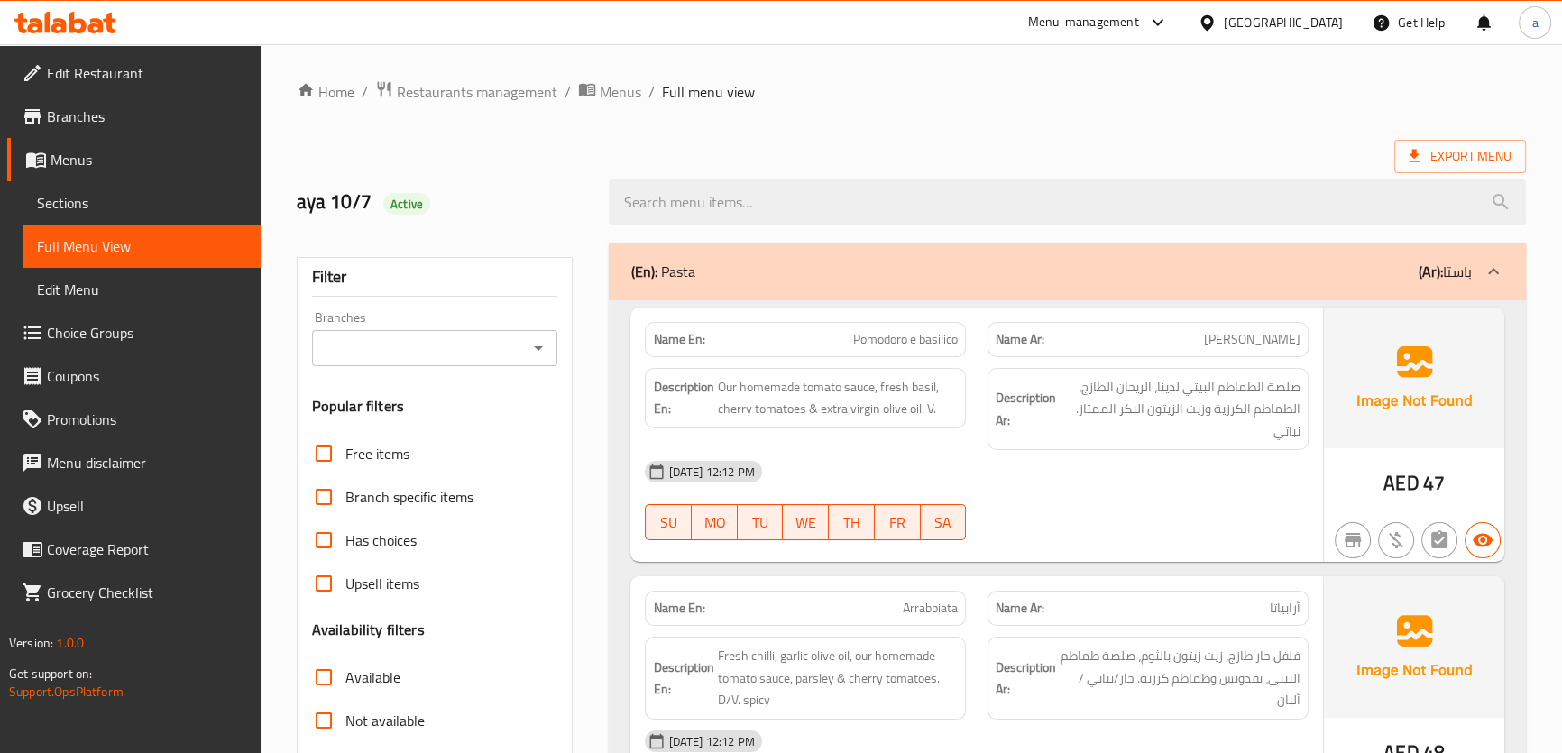
click at [44, 72] on span at bounding box center [34, 73] width 25 height 22
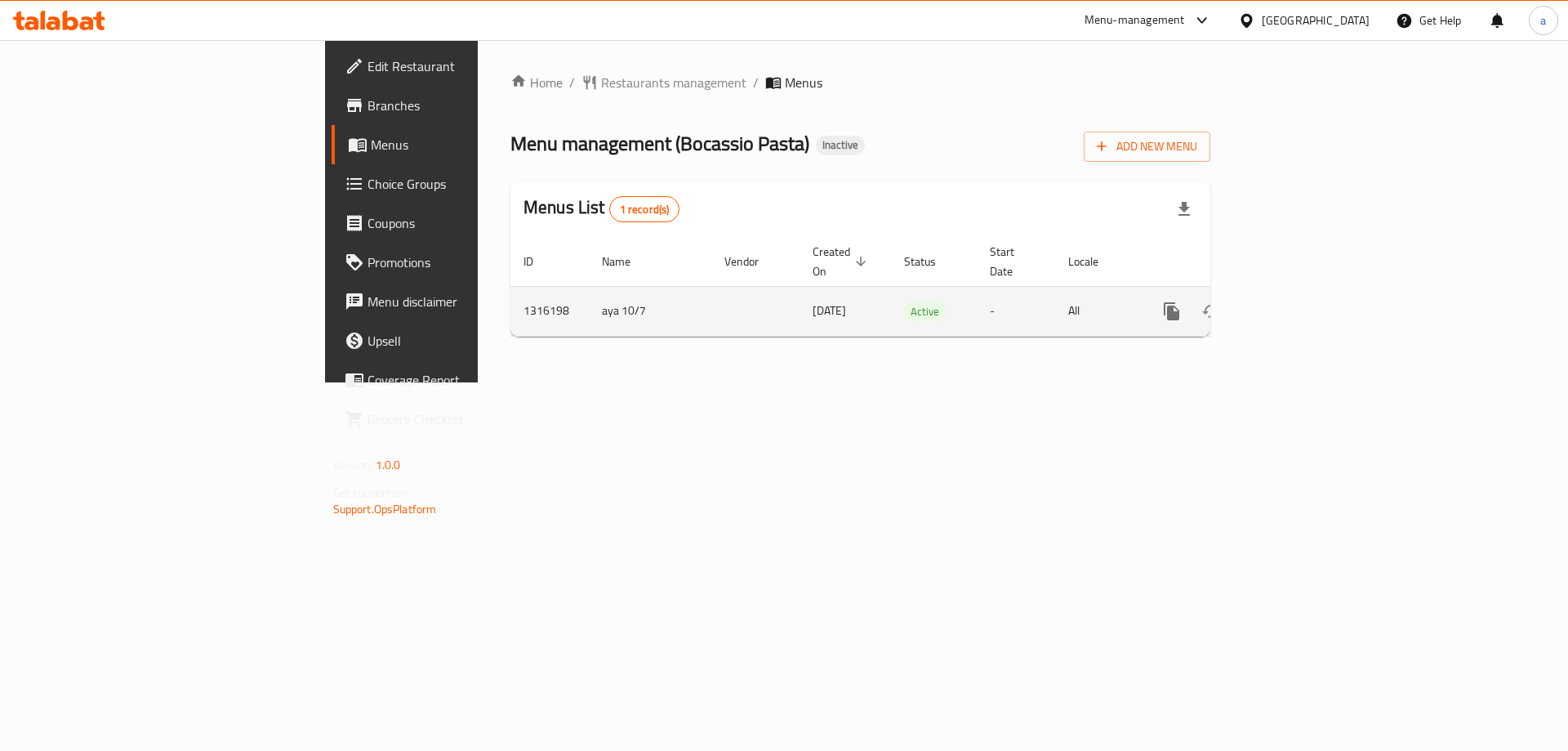
click at [1300, 302] on icon "enhanced table" at bounding box center [1290, 312] width 20 height 20
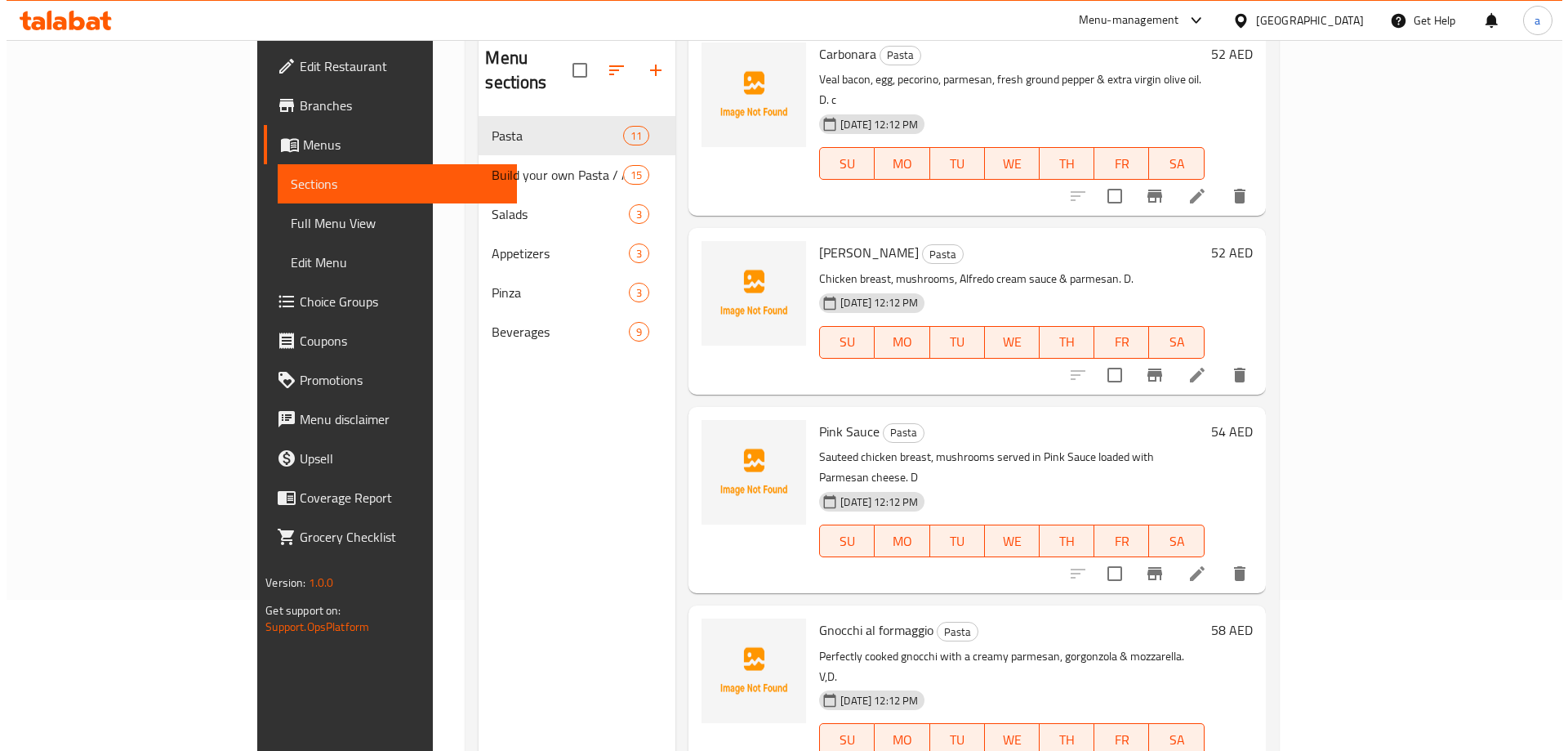
scroll to position [228, 0]
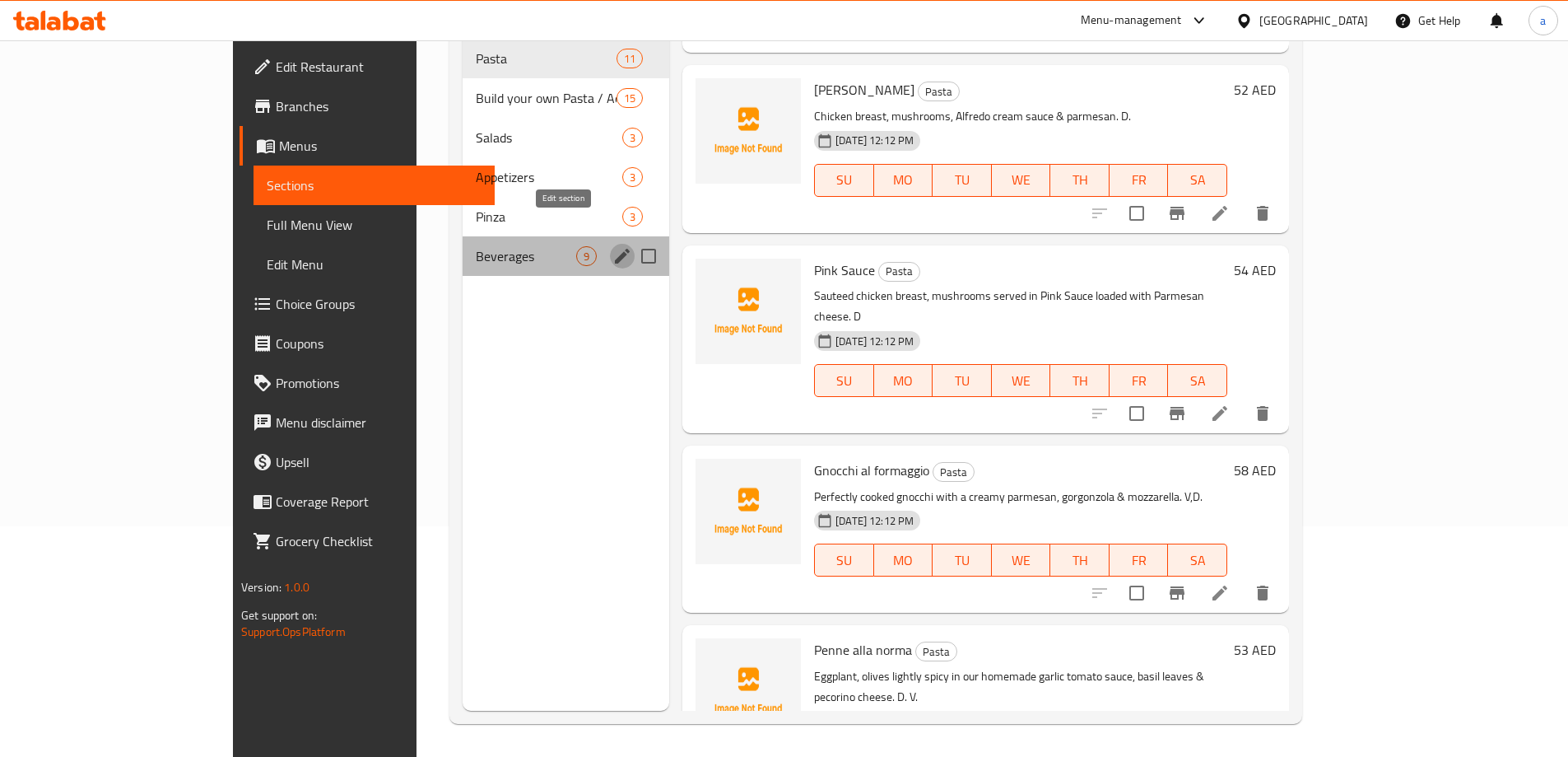
click at [615, 248] on icon "edit" at bounding box center [622, 256] width 15 height 15
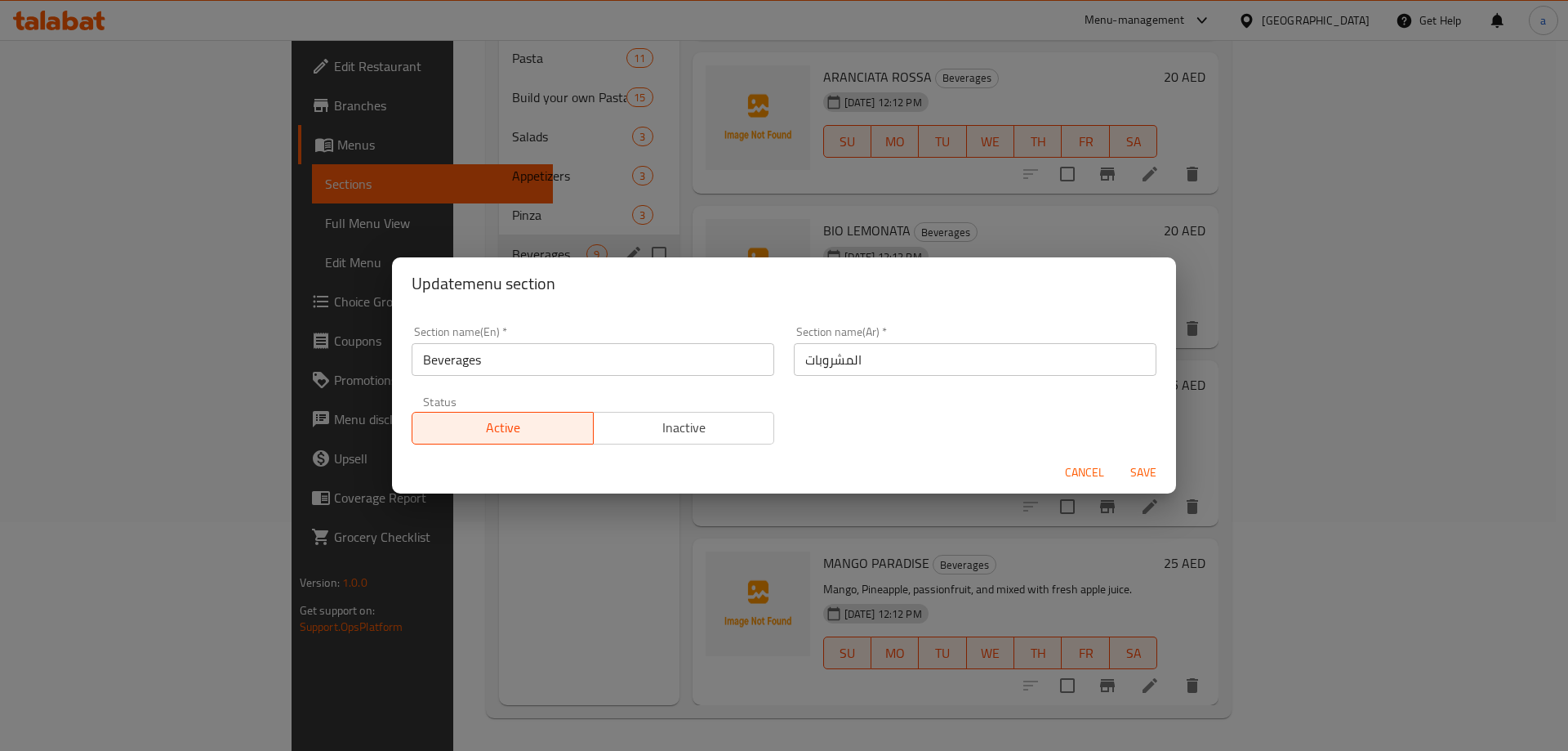
scroll to position [726, 0]
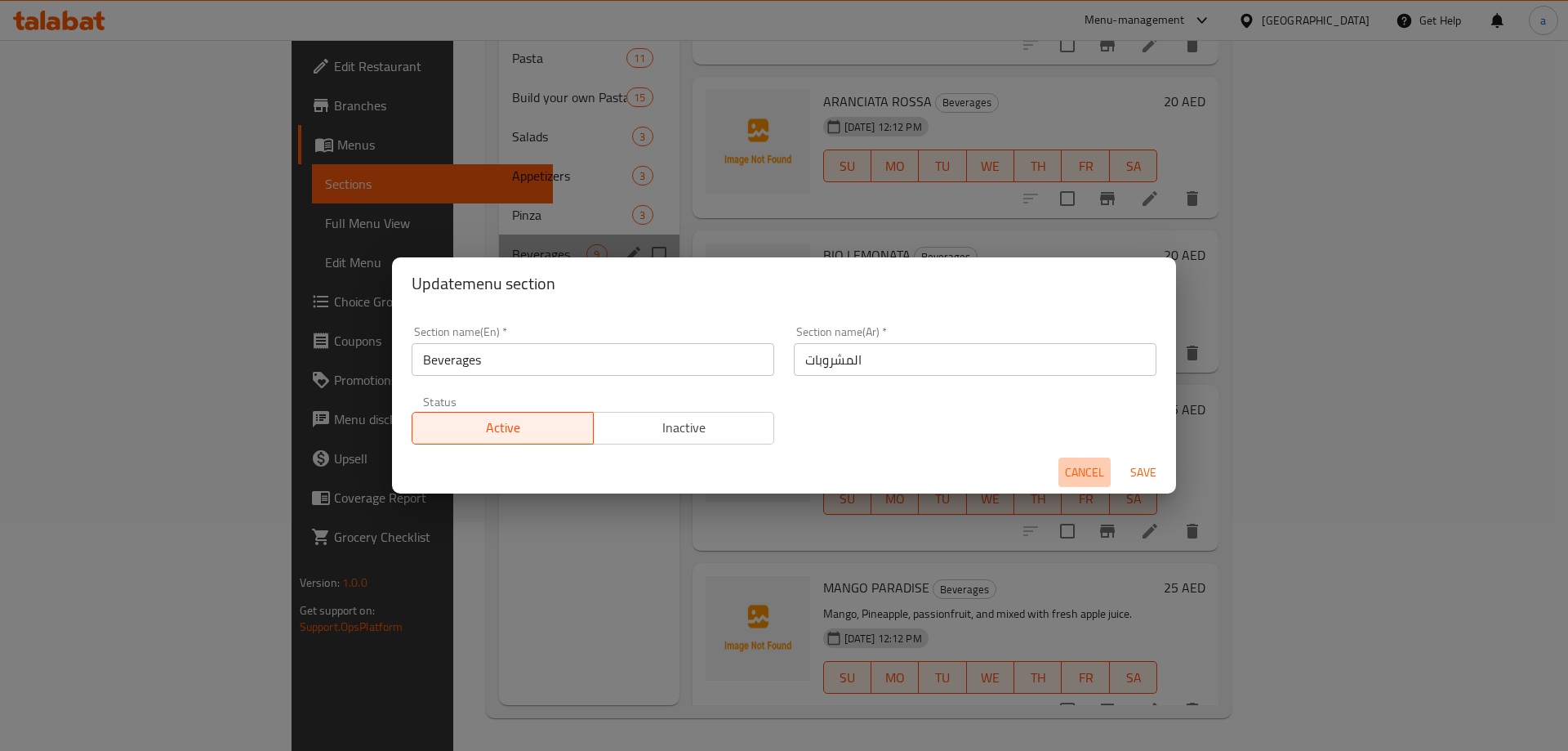
click at [1089, 471] on span "Cancel" at bounding box center [1084, 472] width 39 height 21
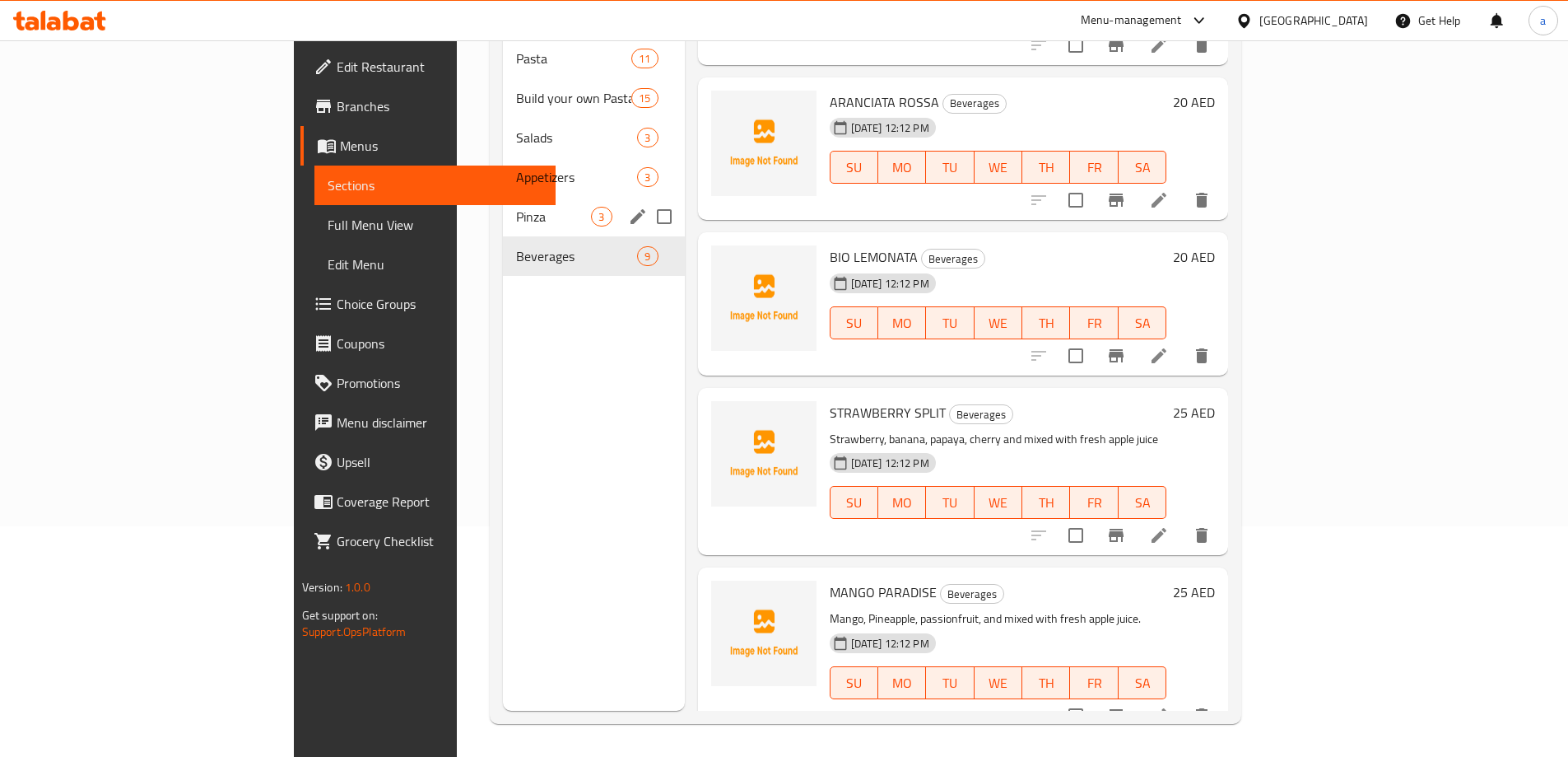
click at [628, 206] on icon "edit" at bounding box center [638, 216] width 20 height 20
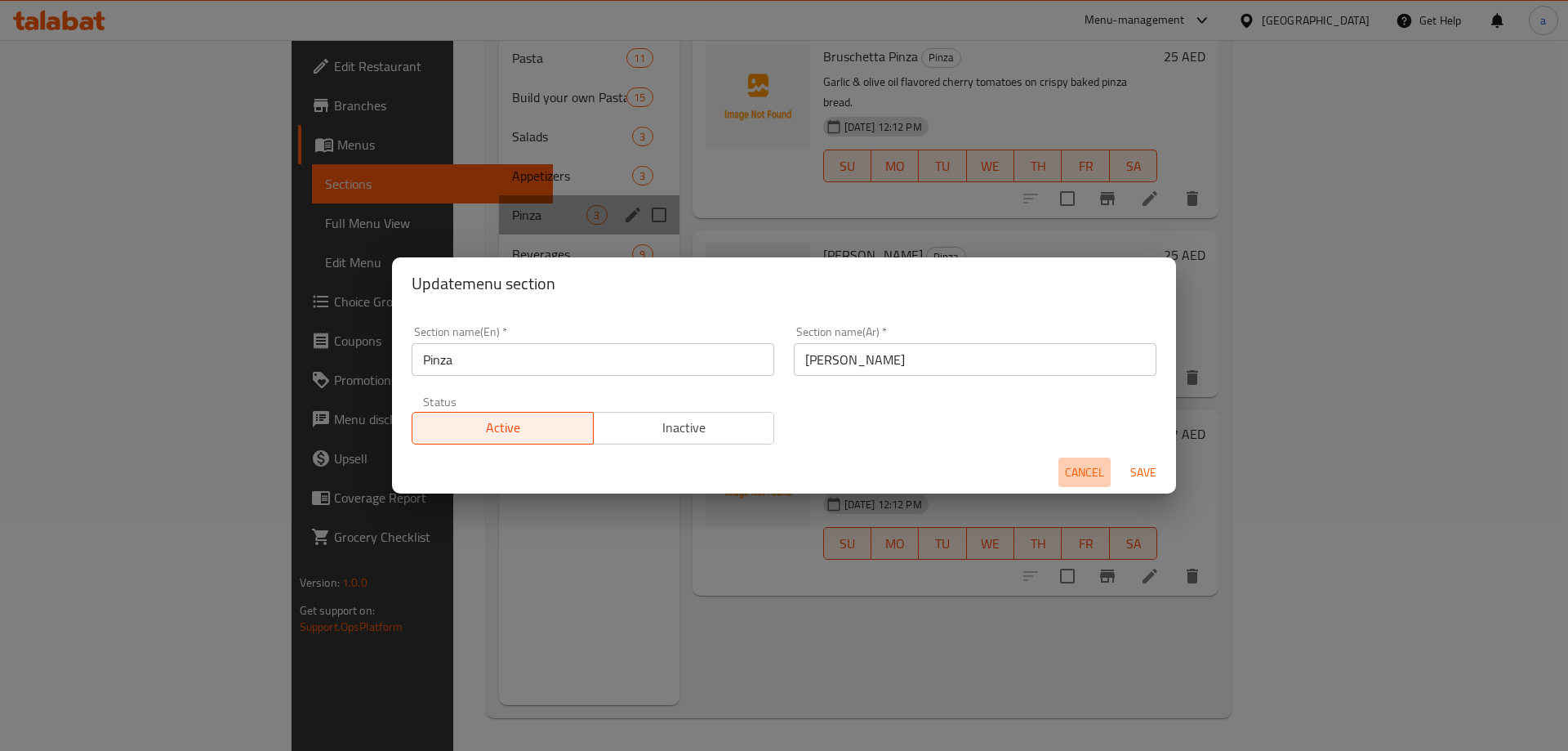
click at [1066, 469] on span "Cancel" at bounding box center [1084, 472] width 39 height 21
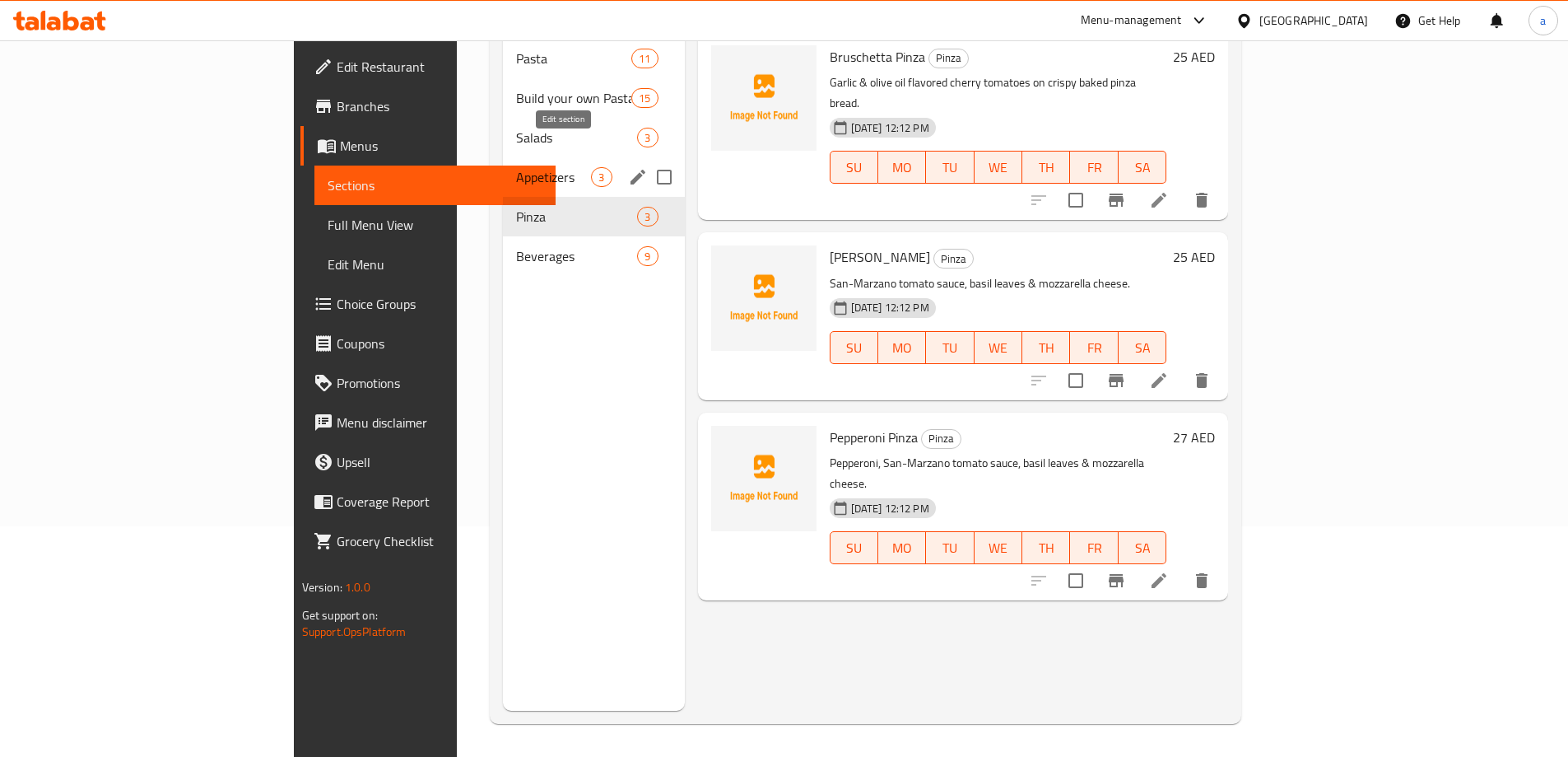
click at [625, 164] on button "edit" at bounding box center [637, 176] width 25 height 25
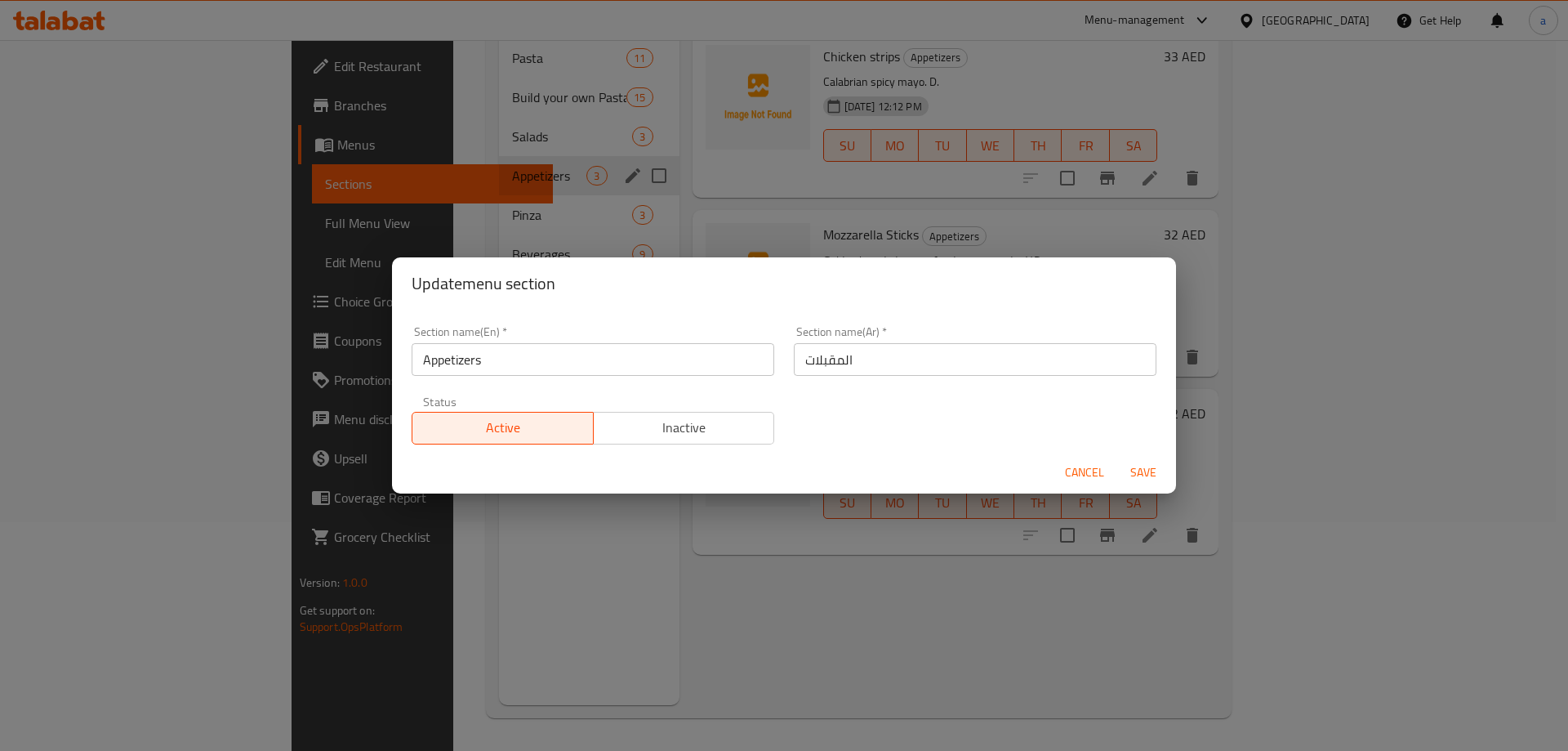
click at [466, 582] on div "Update menu section Section name(En)   * Appetizers Section name(En) * Section …" at bounding box center [784, 375] width 1568 height 751
click at [1067, 477] on span "Cancel" at bounding box center [1084, 472] width 39 height 21
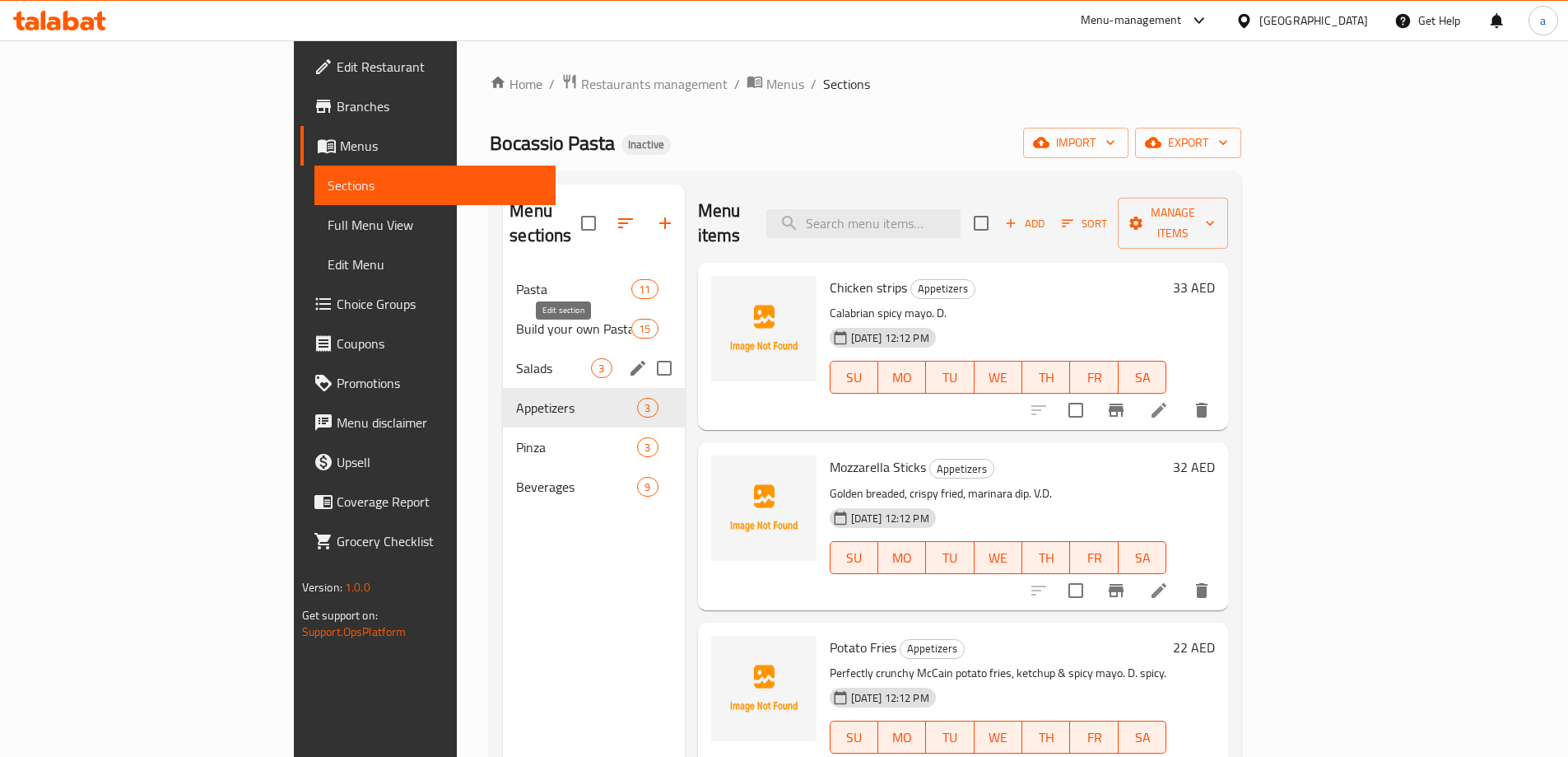
click at [628, 358] on icon "edit" at bounding box center [638, 368] width 20 height 20
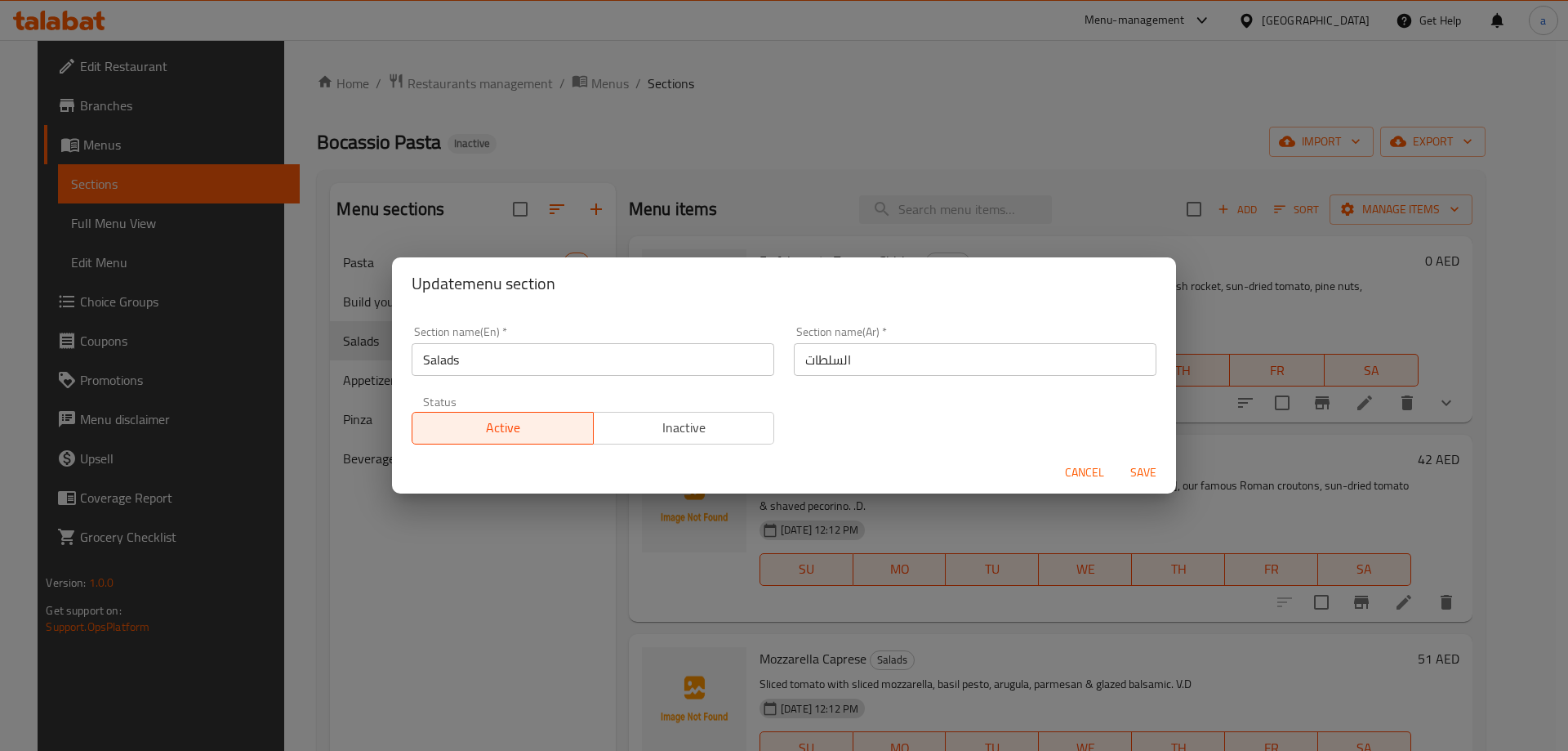
click at [491, 525] on div "Update menu section Section name(En)   * Salads Section name(En) * Section name…" at bounding box center [784, 375] width 1568 height 751
click at [1084, 465] on span "Cancel" at bounding box center [1084, 472] width 39 height 21
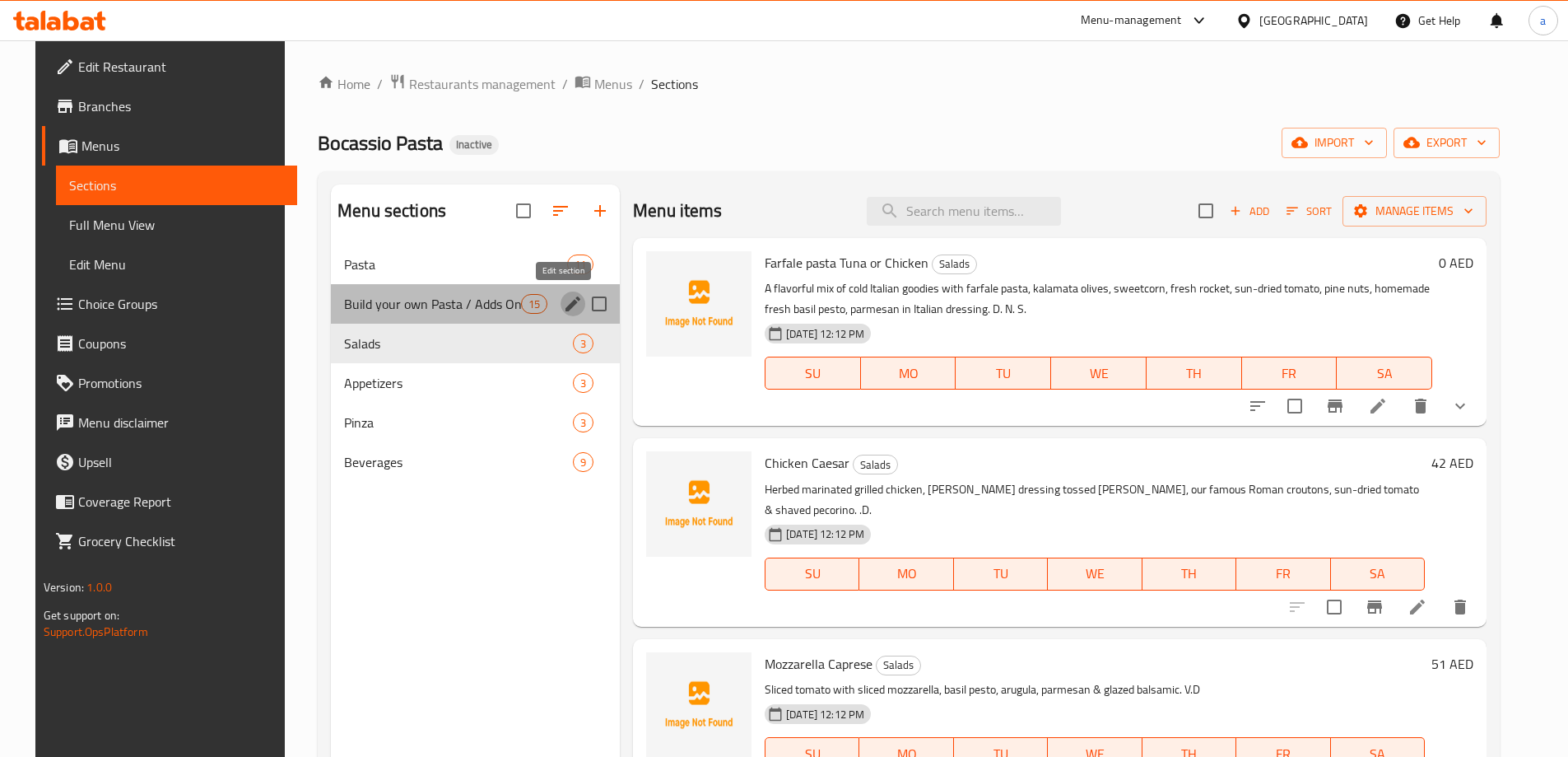
click at [563, 310] on icon "edit" at bounding box center [573, 304] width 20 height 20
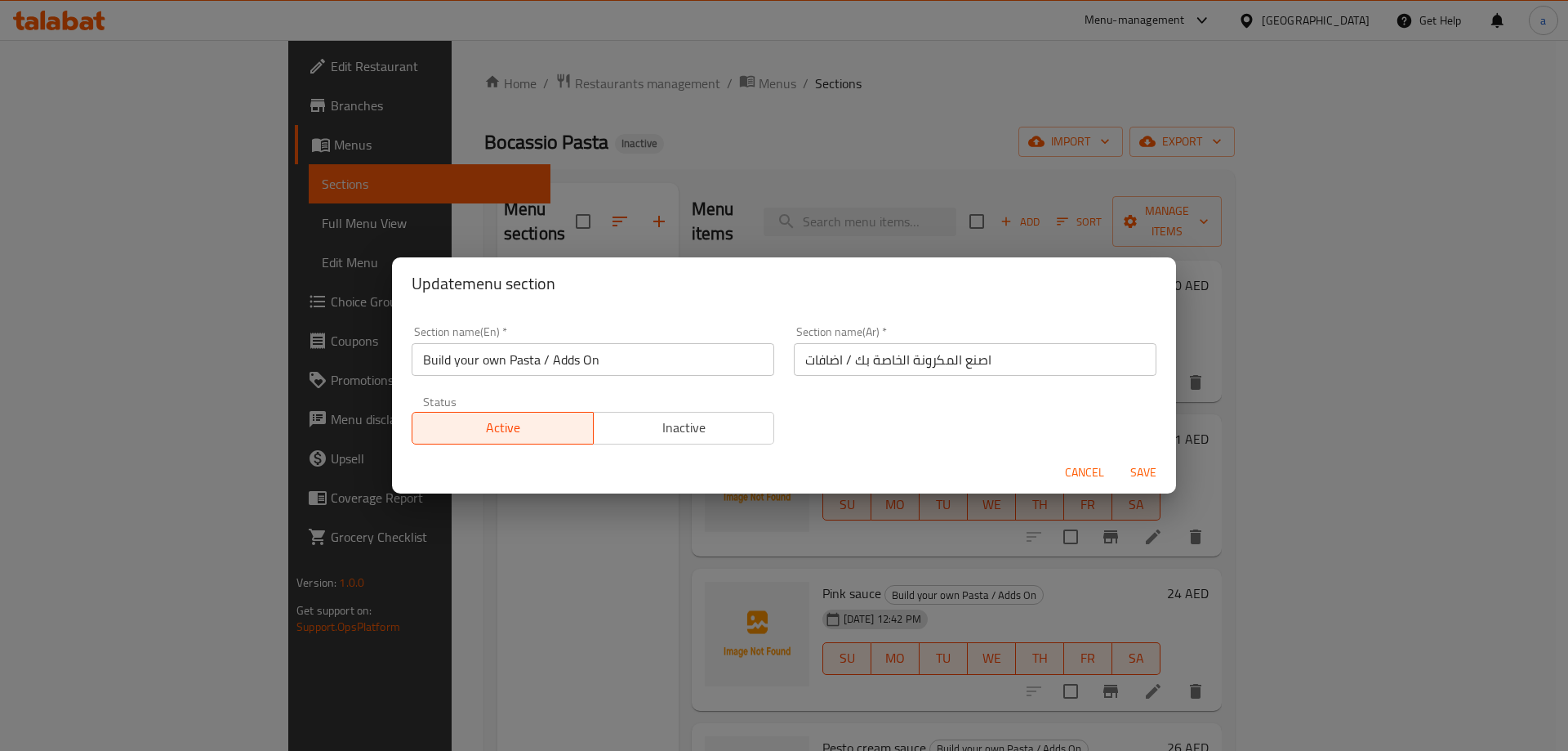
click at [1068, 468] on span "Cancel" at bounding box center [1084, 472] width 39 height 21
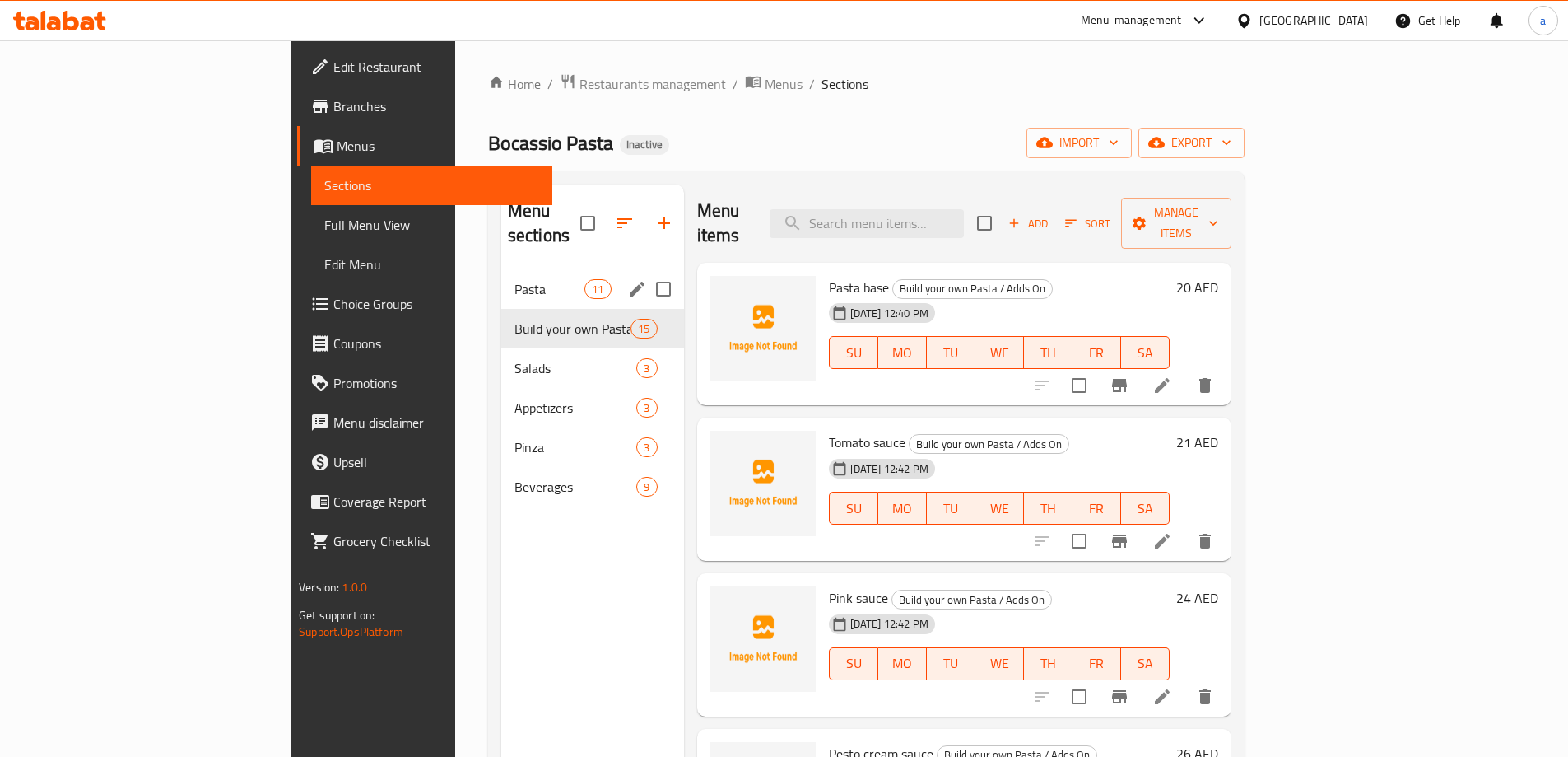
click at [630, 281] on icon "edit" at bounding box center [637, 289] width 15 height 15
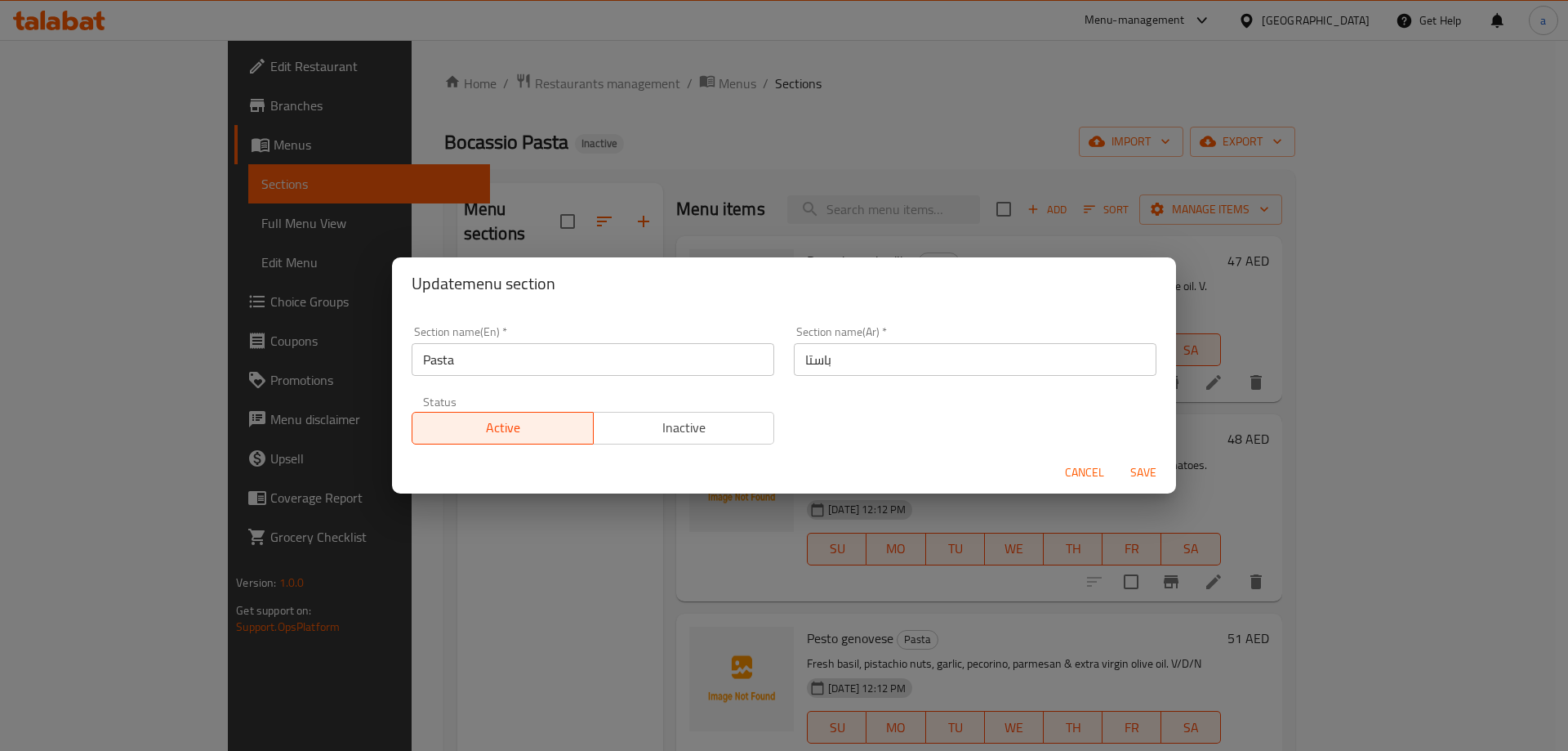
click at [1083, 465] on span "Cancel" at bounding box center [1084, 472] width 39 height 21
